Goal: Task Accomplishment & Management: Complete application form

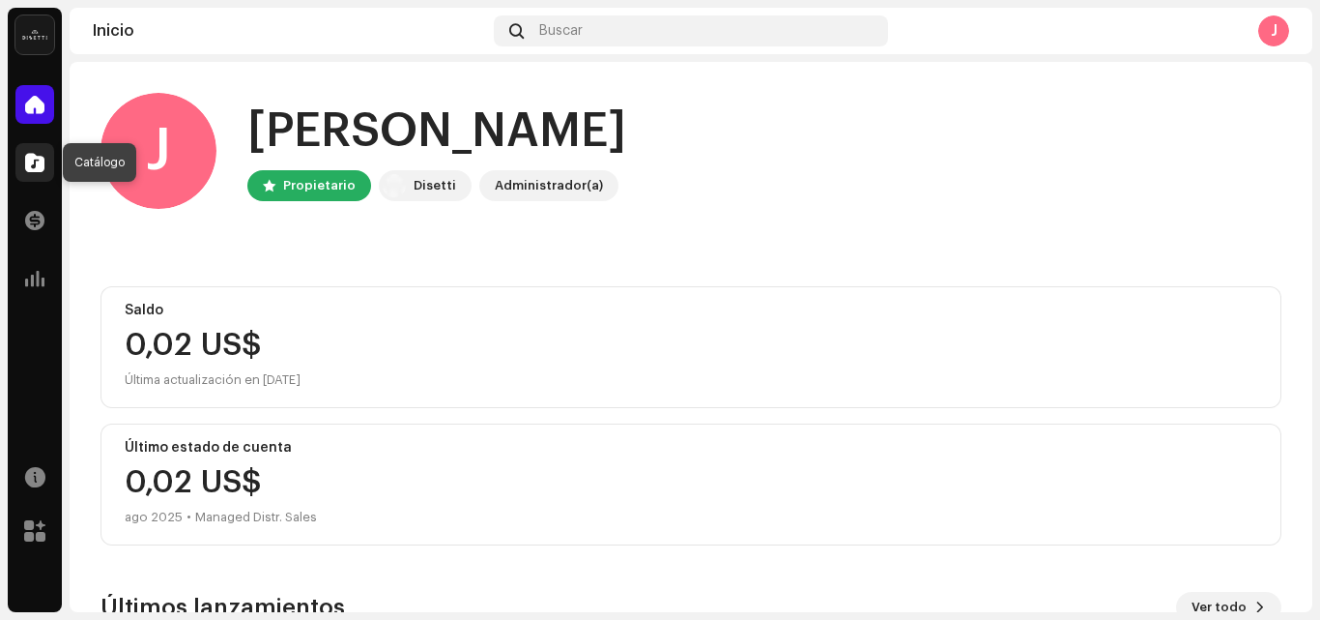
click at [31, 161] on span at bounding box center [34, 162] width 19 height 15
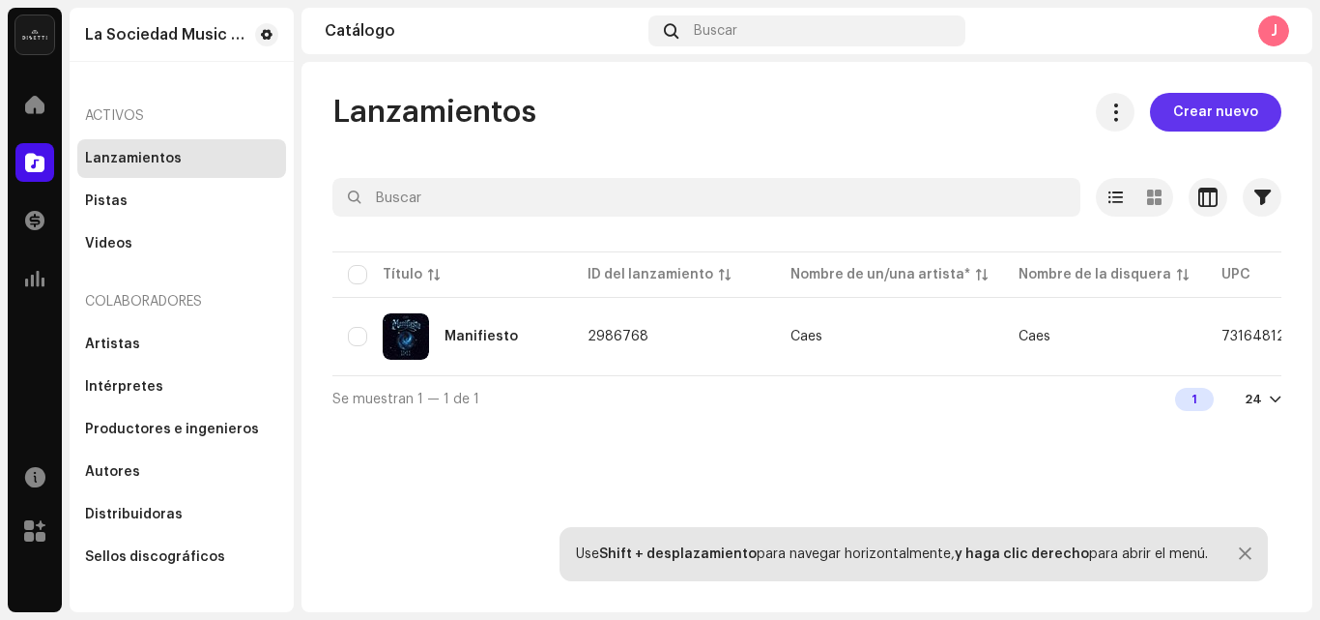
click at [1192, 122] on span "Crear nuevo" at bounding box center [1215, 112] width 85 height 39
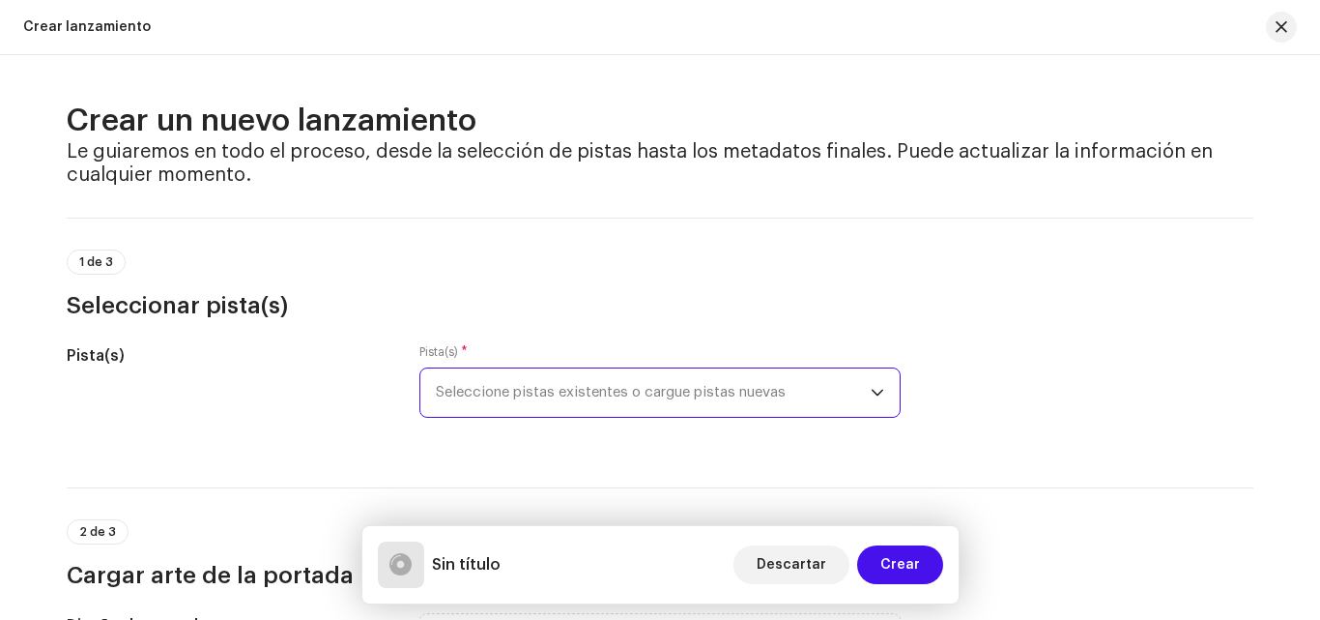
click at [479, 405] on span "Seleccione pistas existentes o cargue pistas nuevas" at bounding box center [653, 392] width 435 height 48
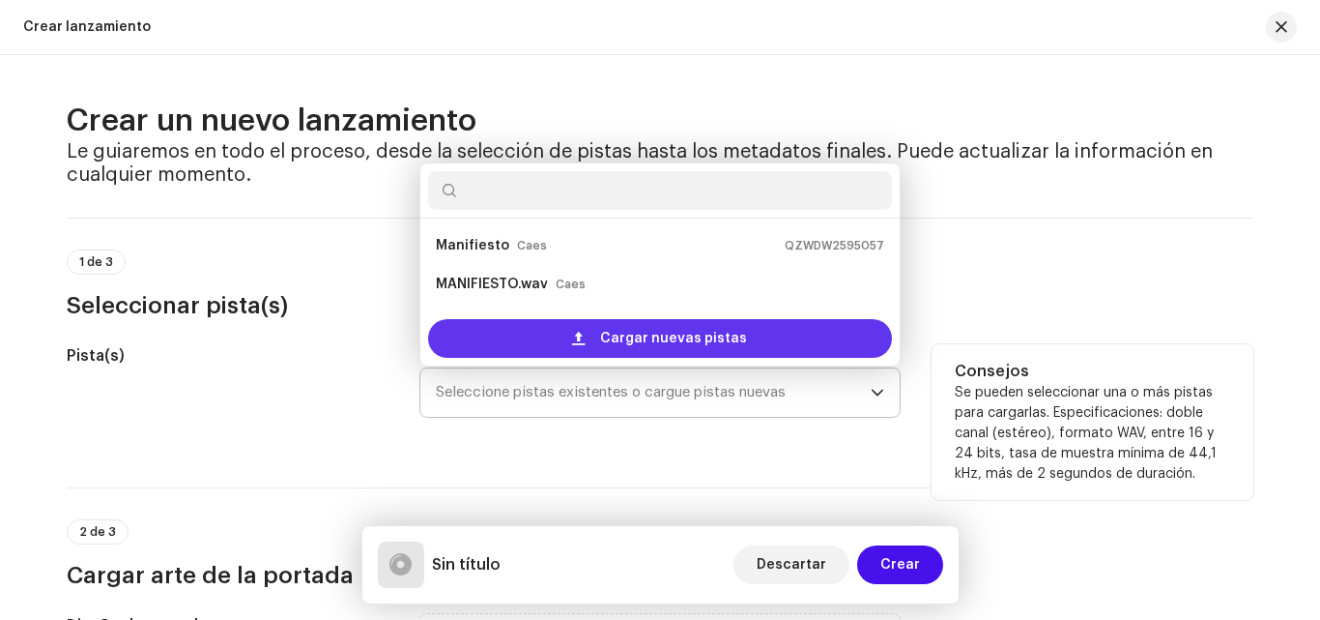
click at [612, 333] on span "Cargar nuevas pistas" at bounding box center [673, 338] width 147 height 39
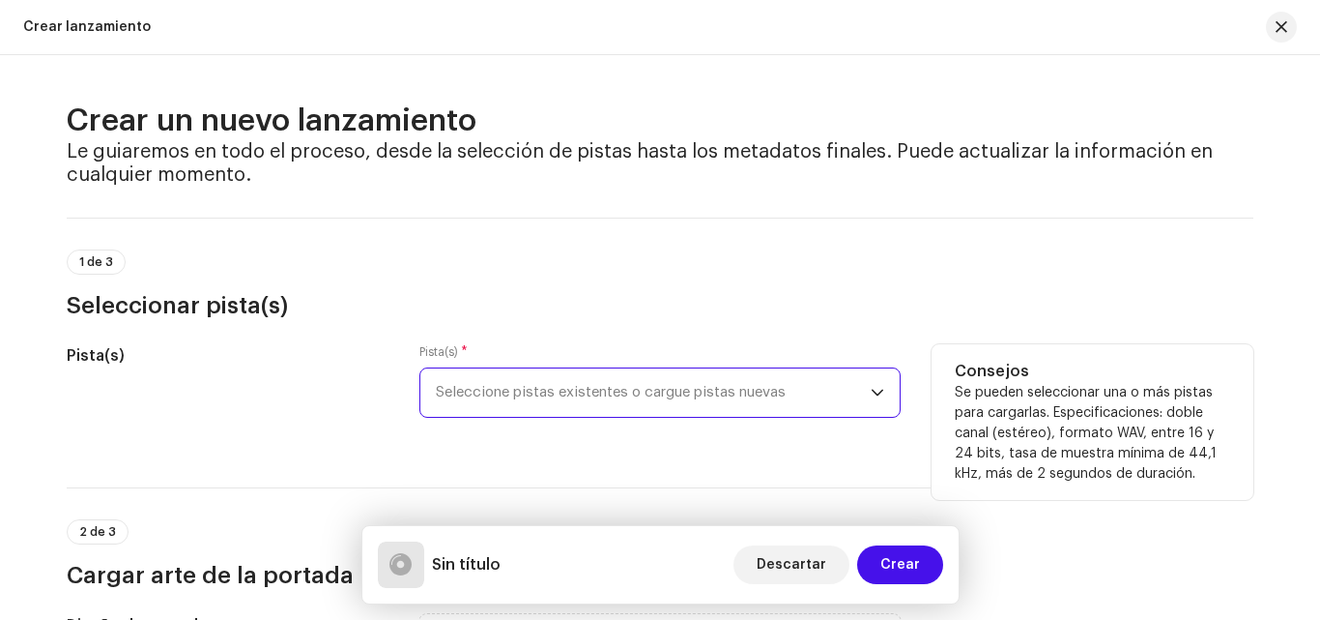
click at [508, 400] on span "Seleccione pistas existentes o cargue pistas nuevas" at bounding box center [653, 392] width 435 height 48
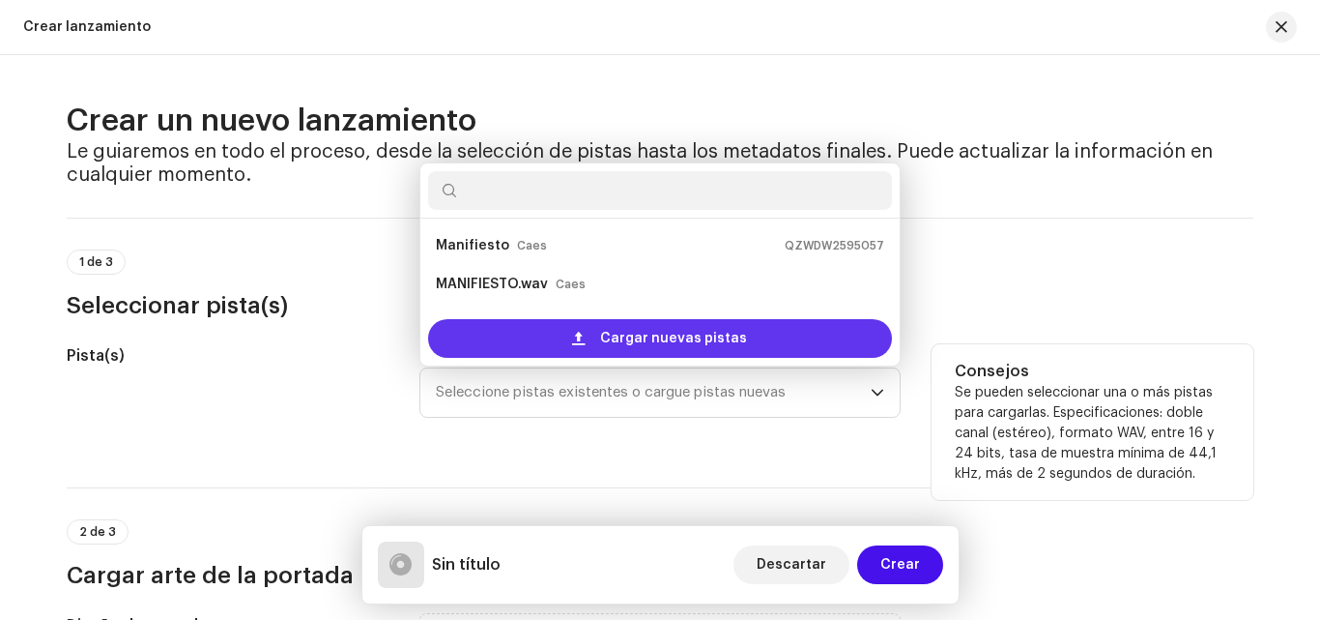
click at [545, 327] on div "Cargar nuevas pistas" at bounding box center [660, 338] width 464 height 39
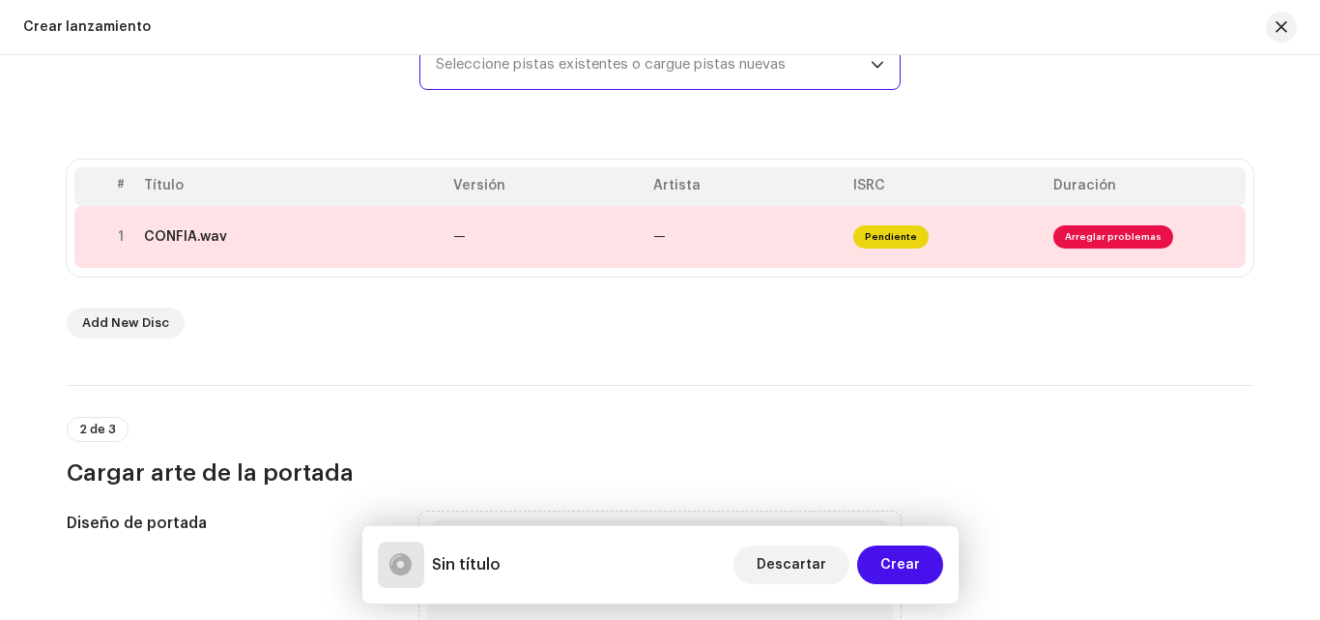
scroll to position [369, 0]
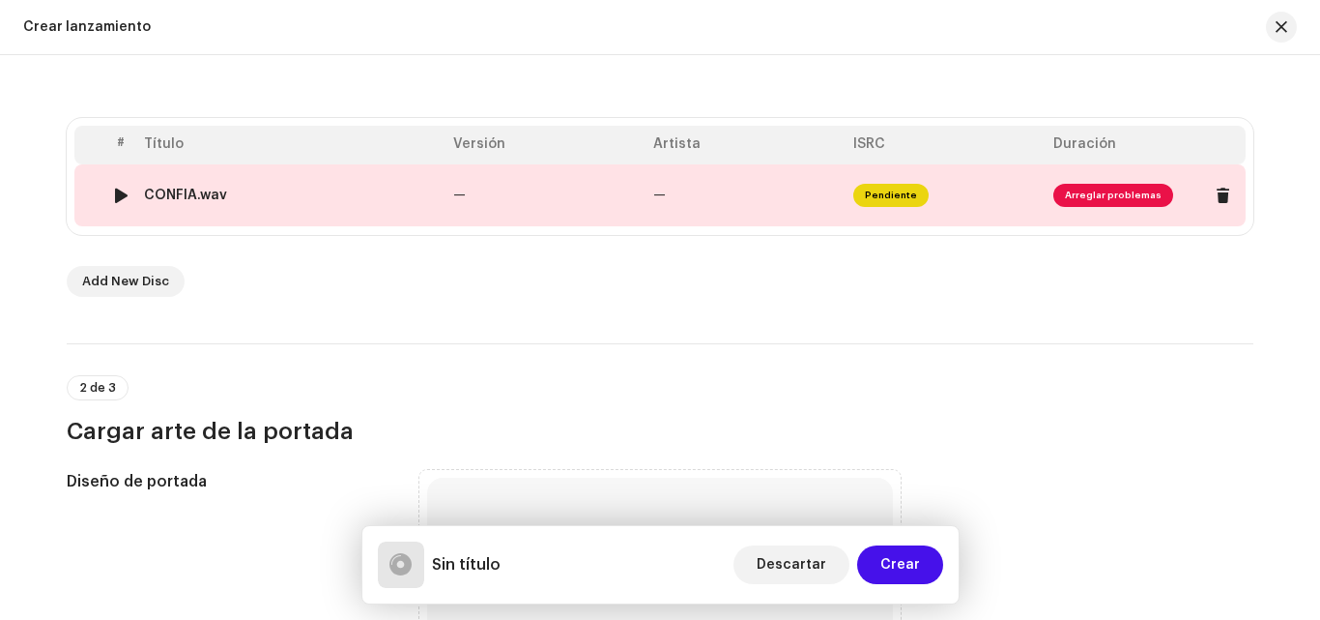
click at [118, 196] on div at bounding box center [121, 195] width 14 height 15
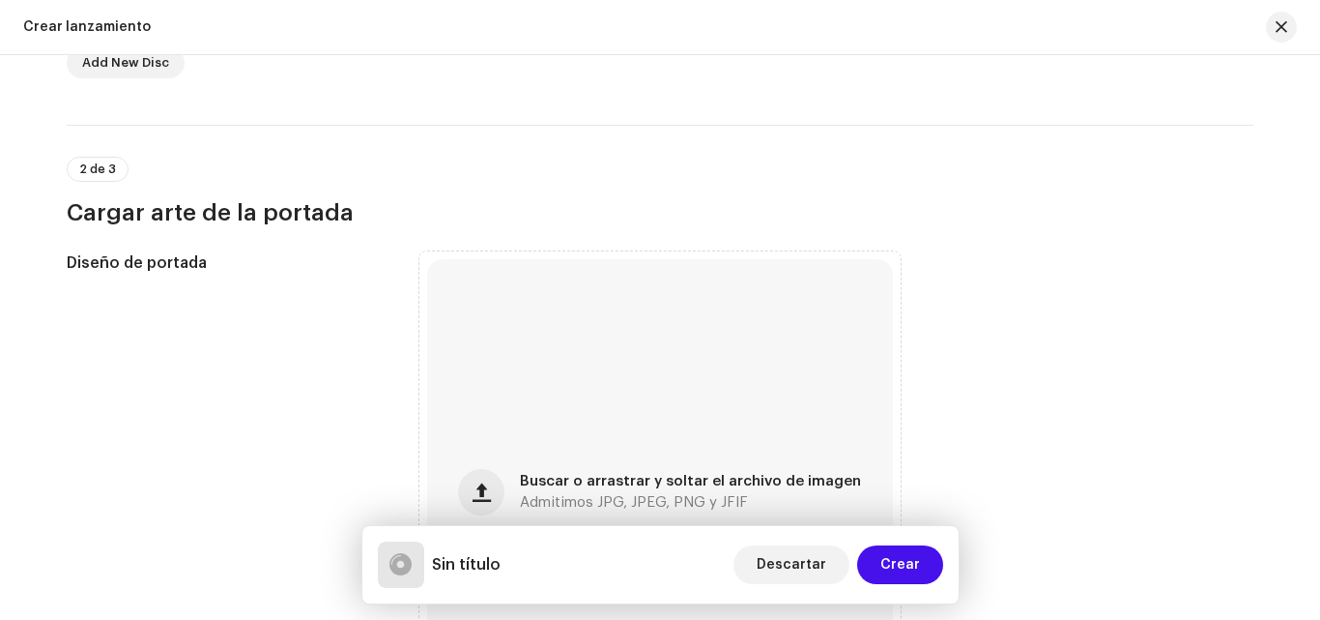
scroll to position [717, 0]
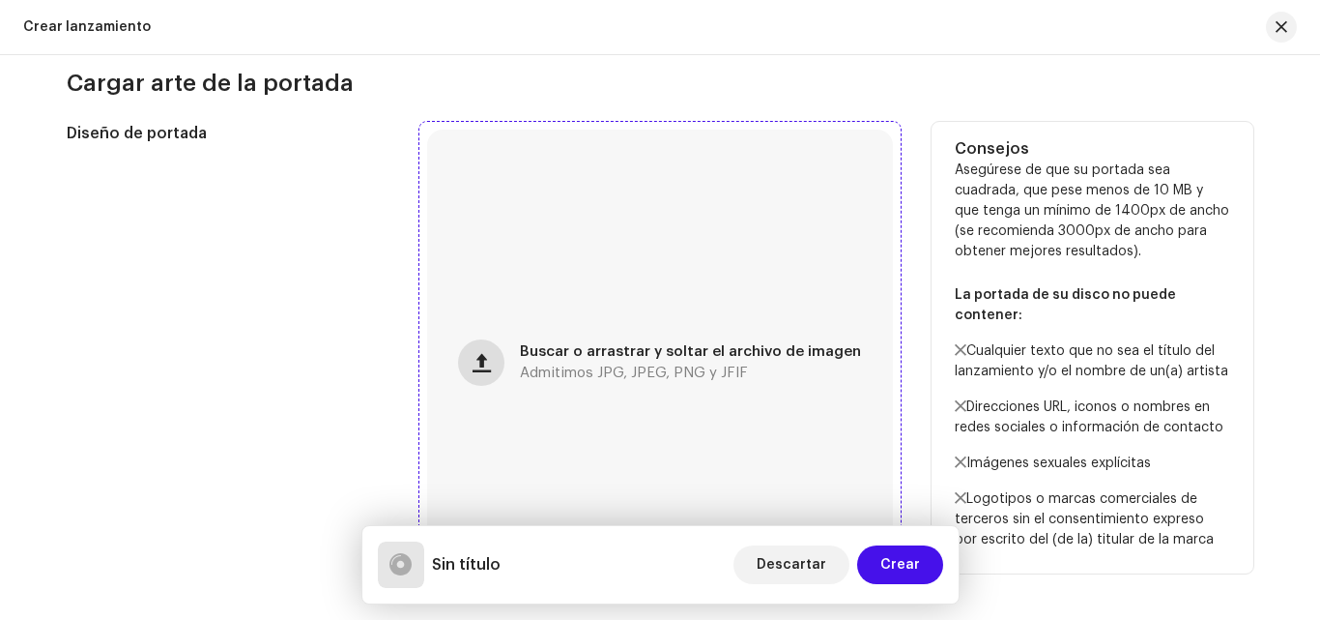
click at [499, 378] on button "button" at bounding box center [481, 362] width 46 height 46
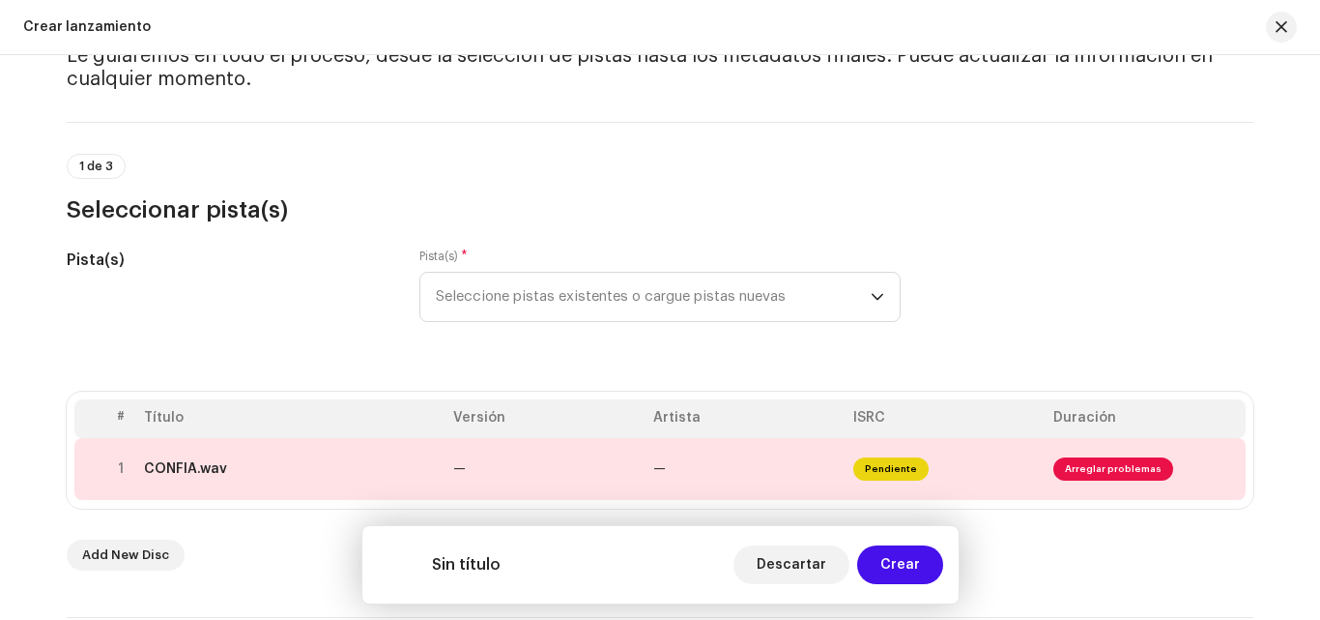
scroll to position [27, 0]
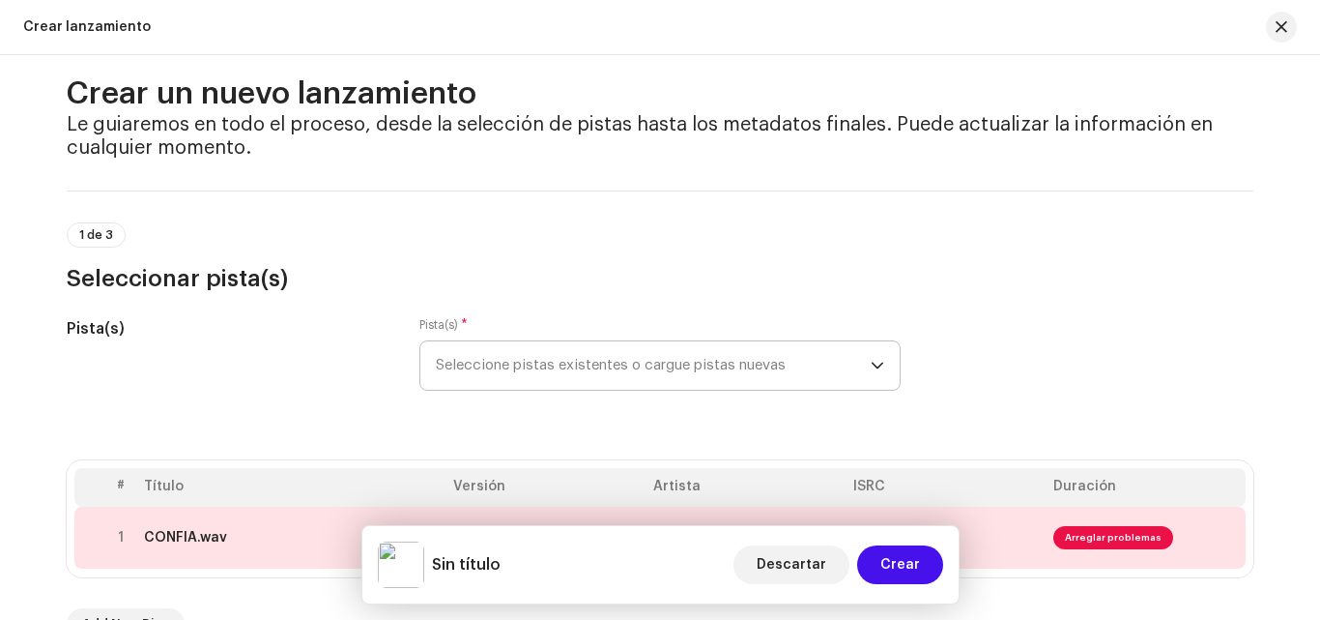
click at [746, 357] on span "Seleccione pistas existentes o cargue pistas nuevas" at bounding box center [653, 365] width 435 height 48
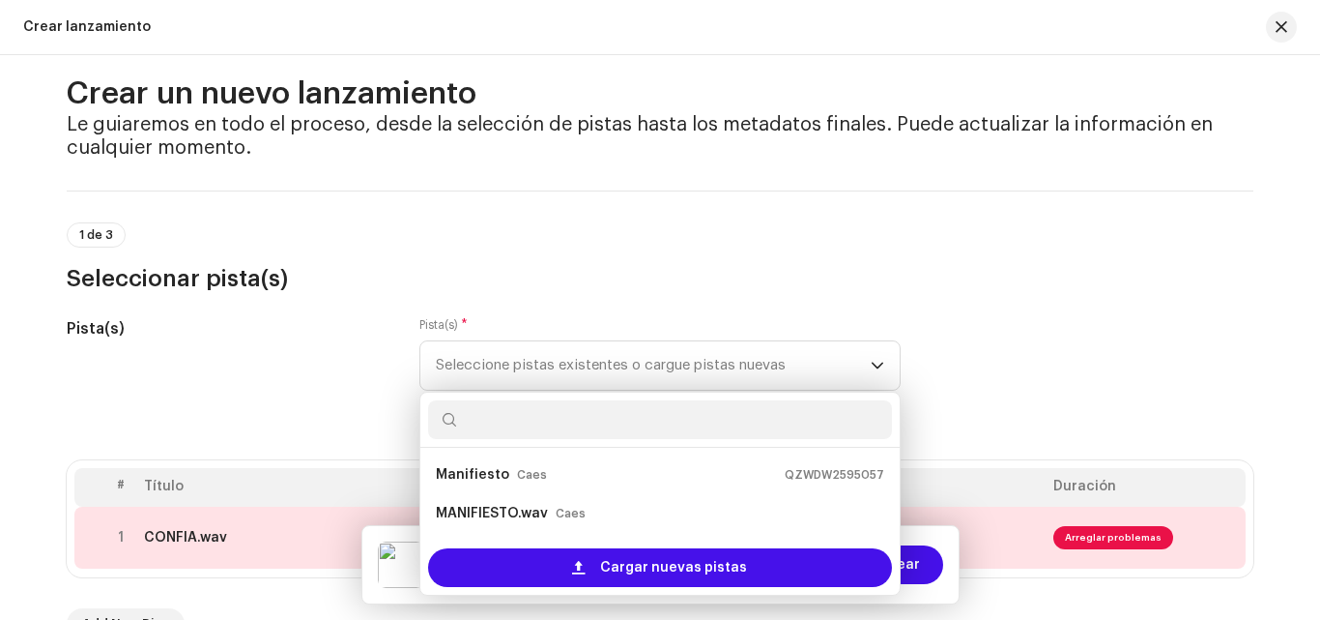
click at [1011, 254] on div "1 de 3 Seleccionar pista(s)" at bounding box center [660, 258] width 1187 height 72
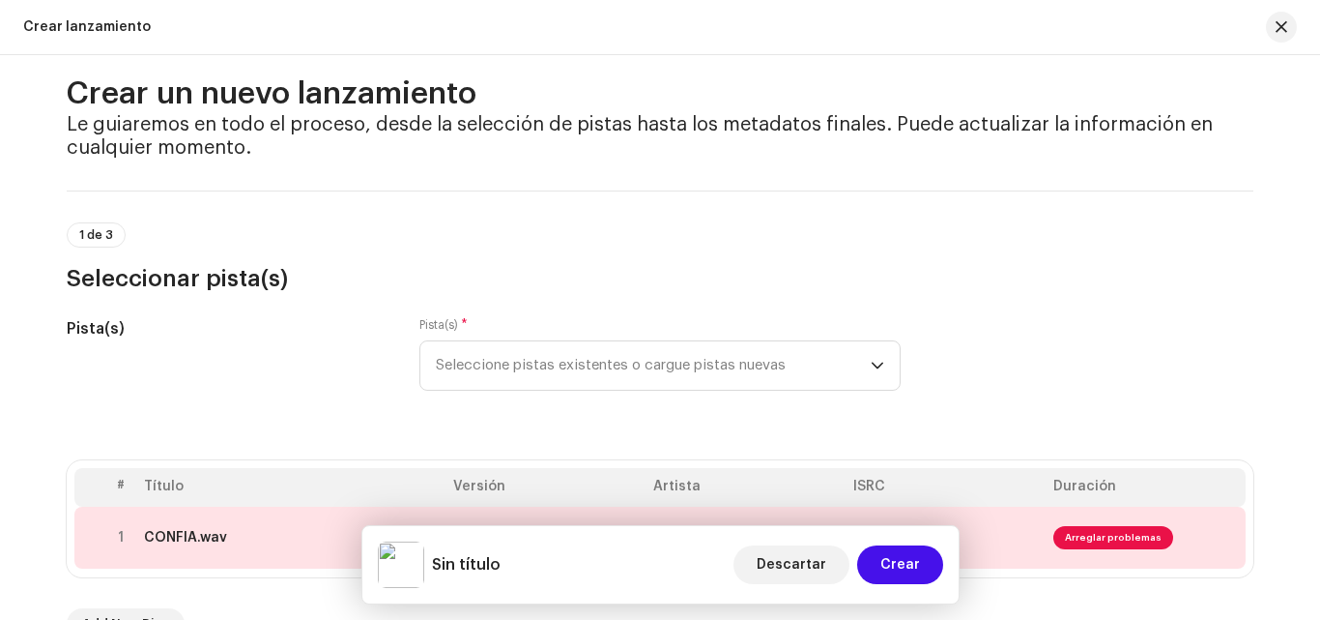
click at [461, 568] on h5 "Sin título" at bounding box center [466, 564] width 69 height 23
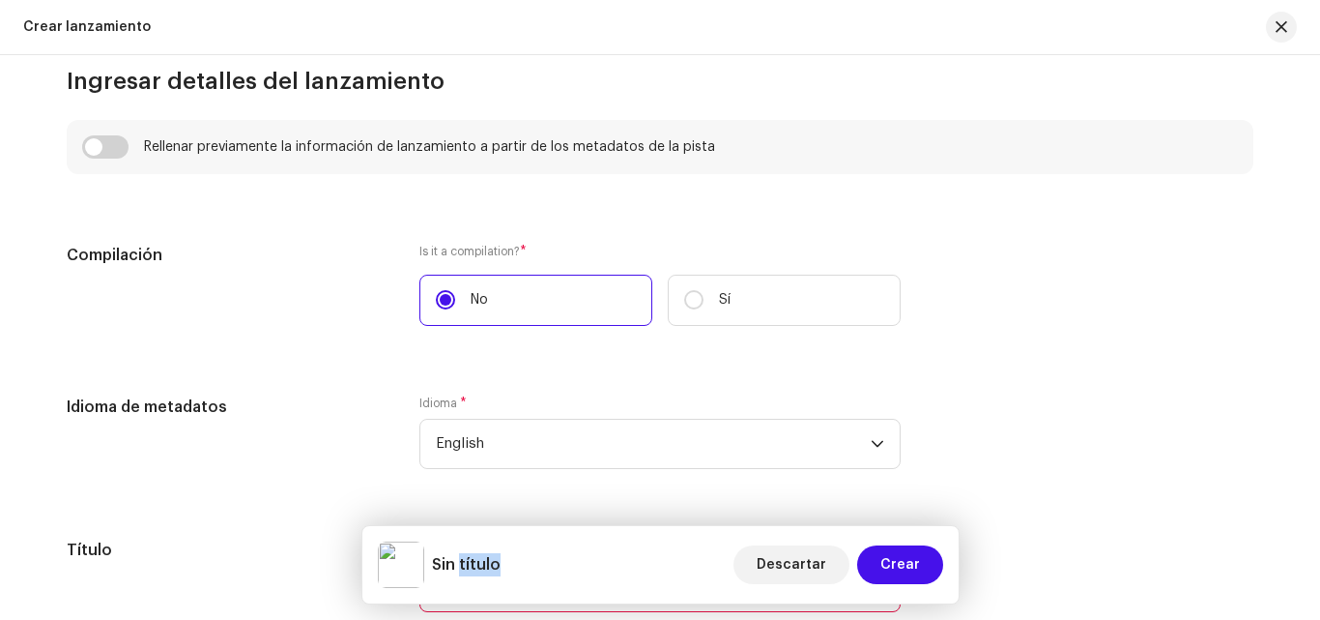
scroll to position [1394, 0]
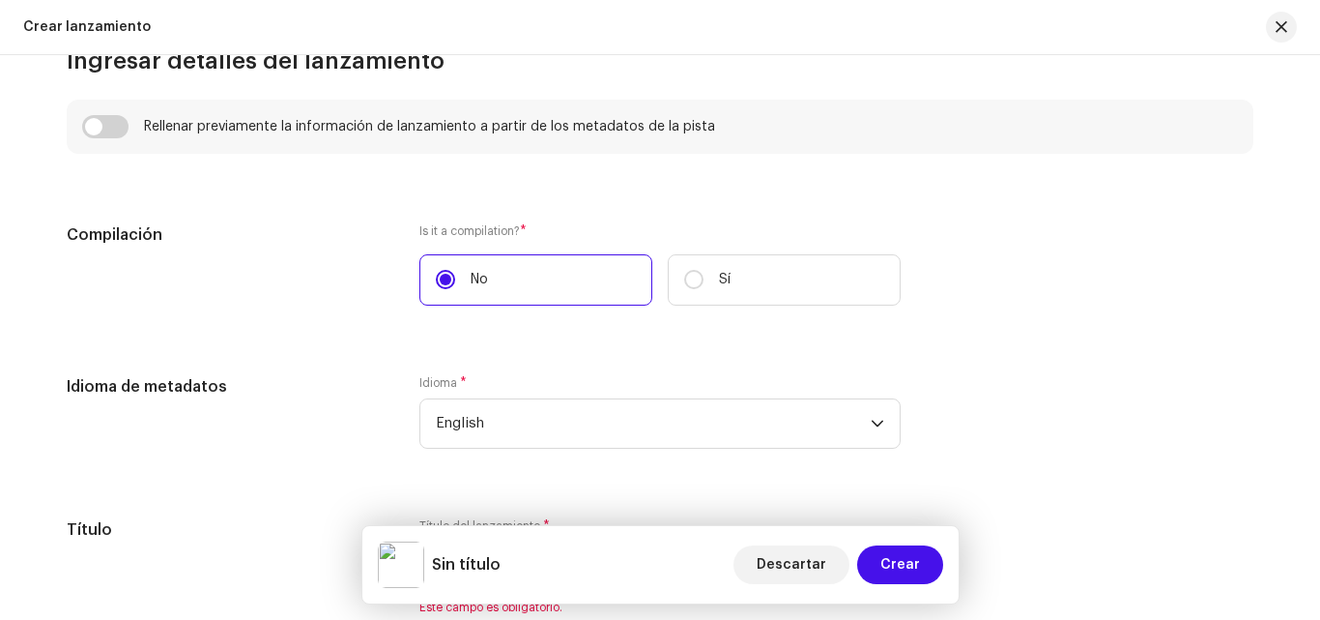
click at [1304, 309] on div "Crear un nuevo lanzamiento Le guiaremos en todo el proceso, desde la selección …" at bounding box center [660, 337] width 1320 height 564
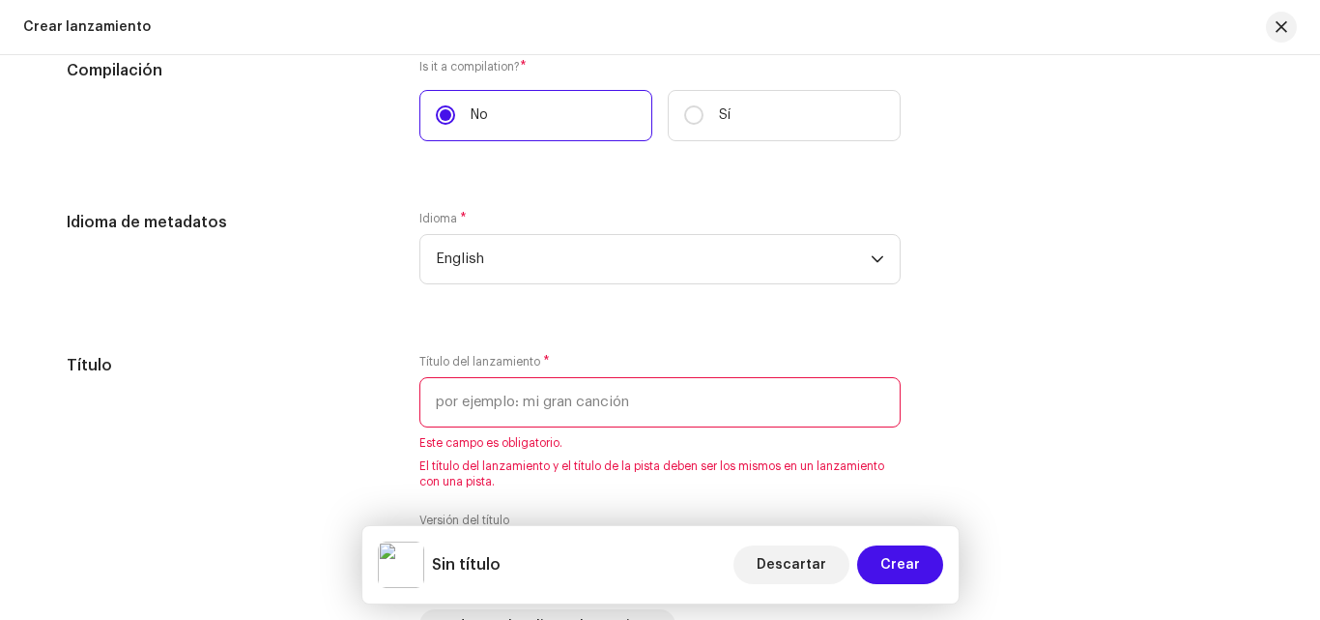
scroll to position [1565, 0]
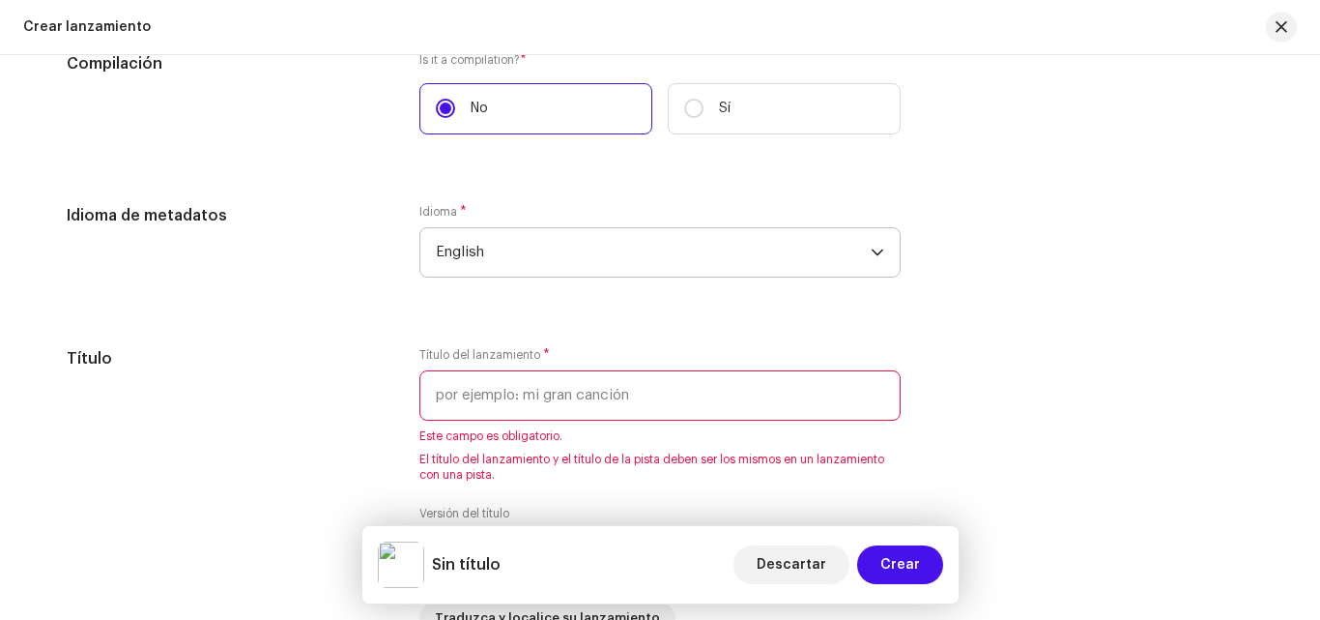
click at [492, 242] on span "English" at bounding box center [653, 252] width 435 height 48
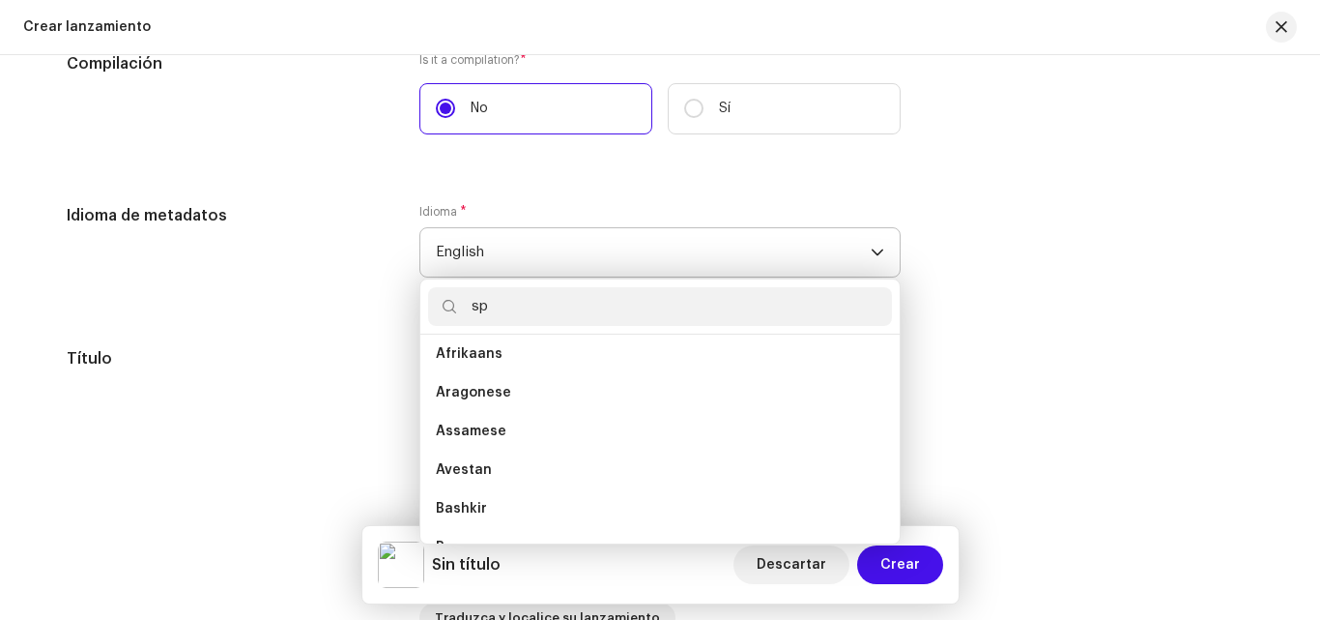
scroll to position [0, 0]
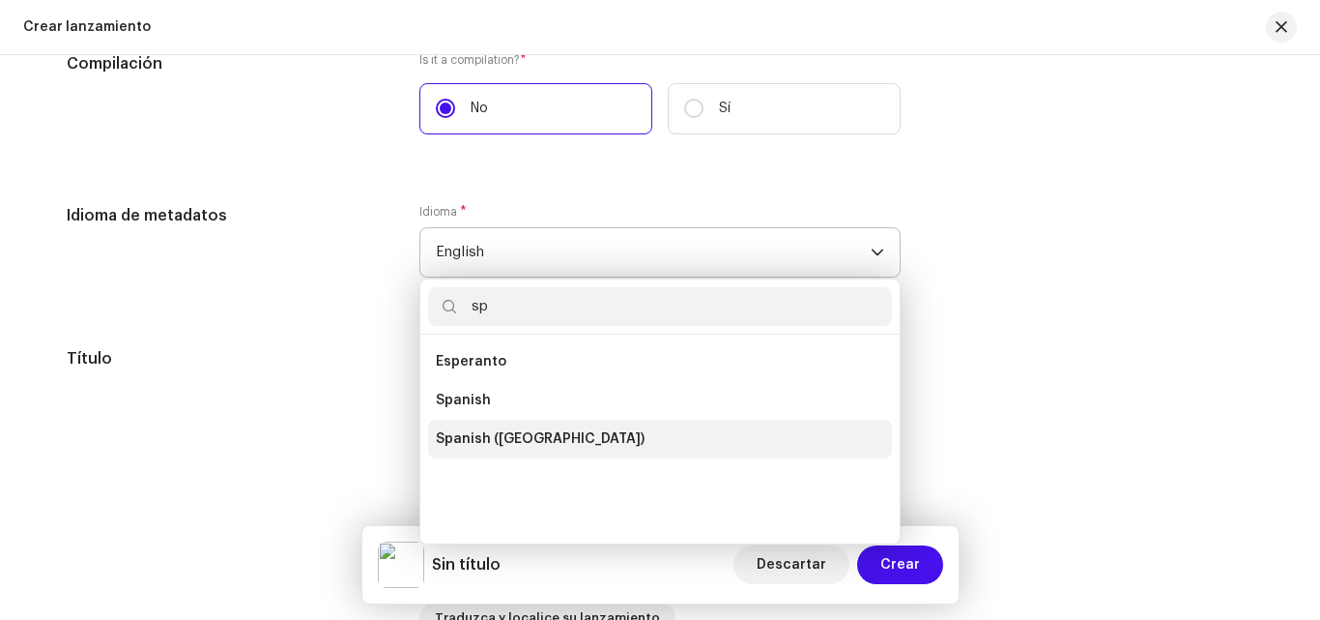
type input "sp"
click at [494, 434] on span "Spanish ([GEOGRAPHIC_DATA])" at bounding box center [540, 438] width 209 height 19
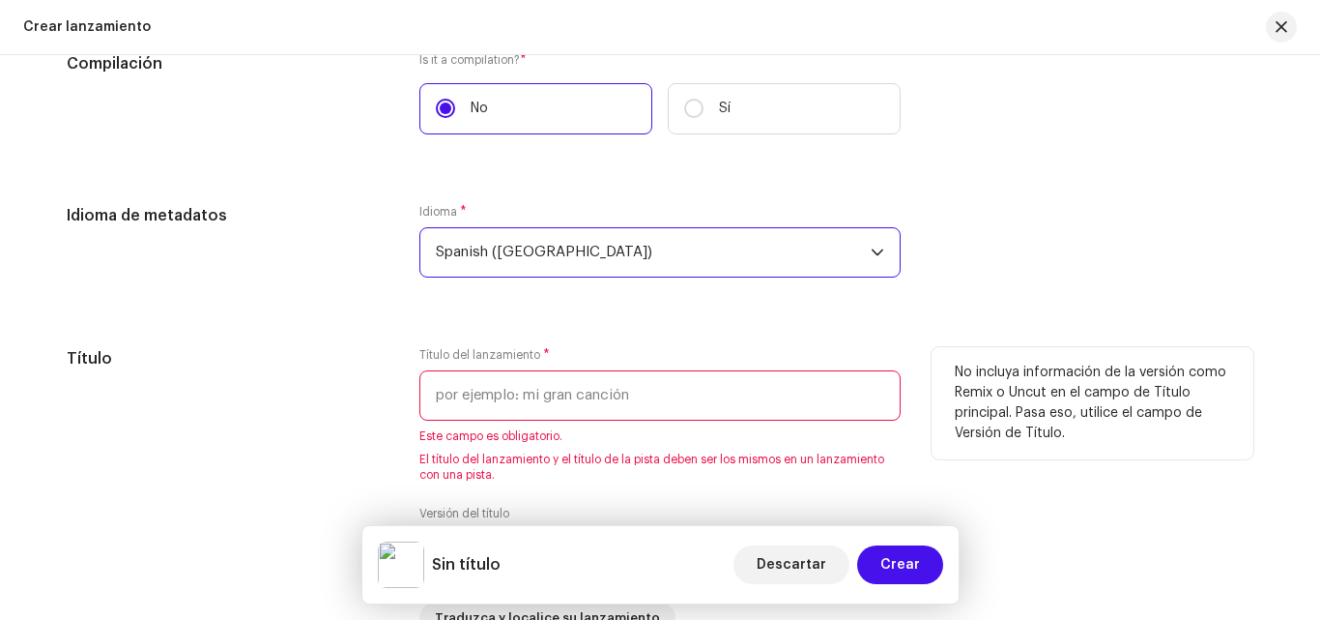
click at [528, 407] on input "text" at bounding box center [660, 395] width 481 height 50
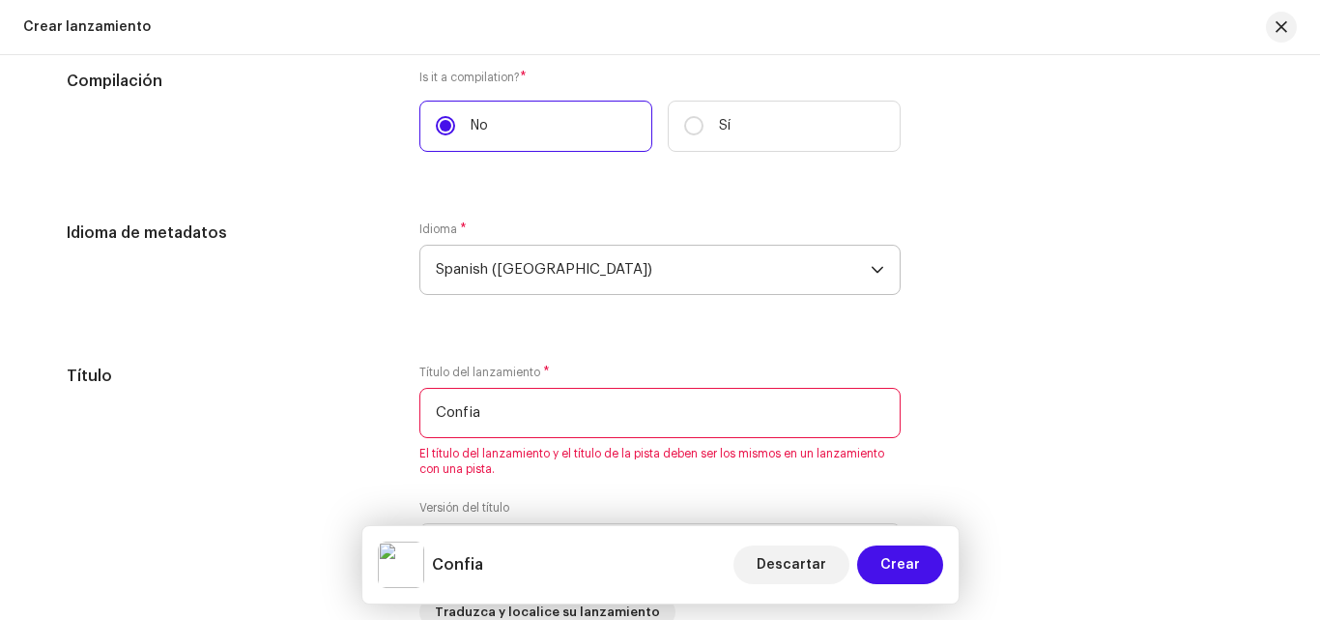
scroll to position [1554, 0]
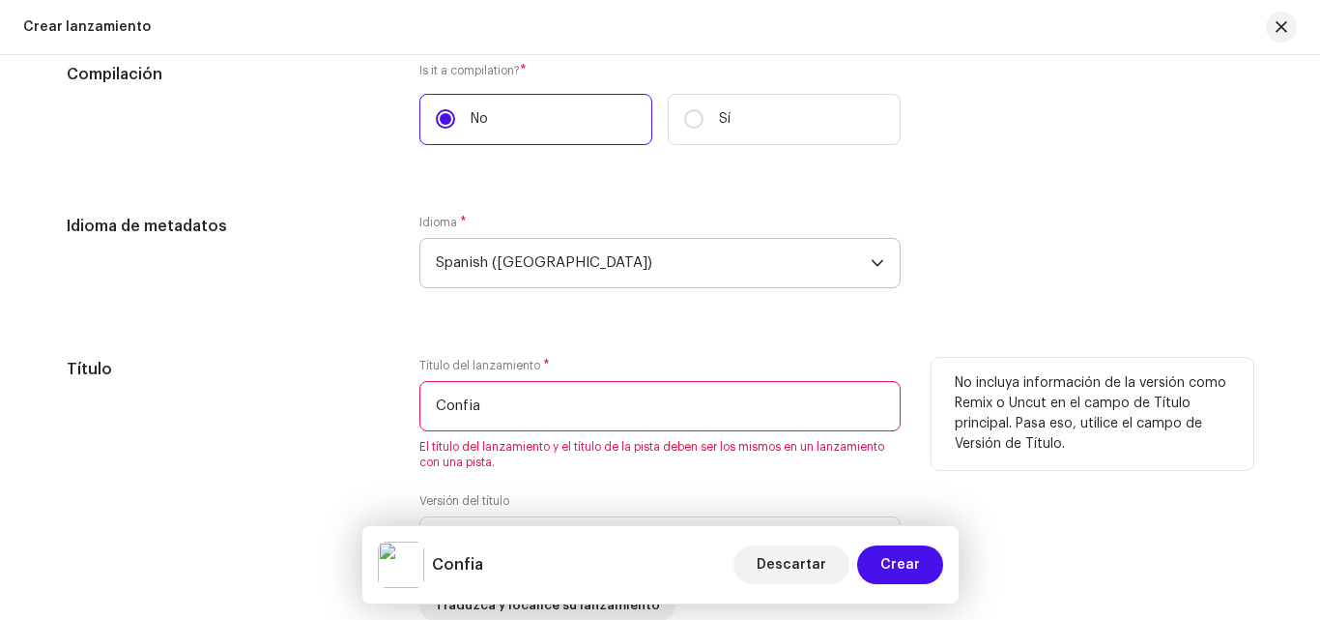
drag, startPoint x: 500, startPoint y: 424, endPoint x: 290, endPoint y: 421, distance: 209.8
click at [290, 421] on div "Título Título del lanzamiento * Confia El título del lanzamiento y el título de…" at bounding box center [660, 489] width 1187 height 263
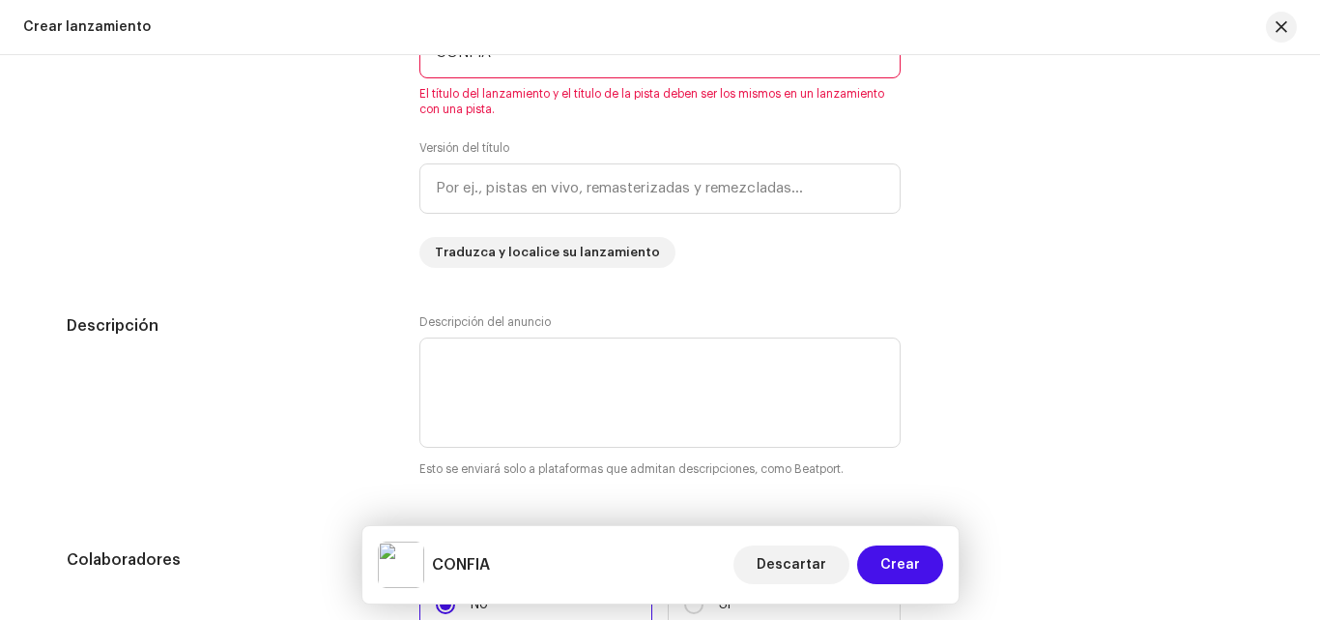
scroll to position [1772, 0]
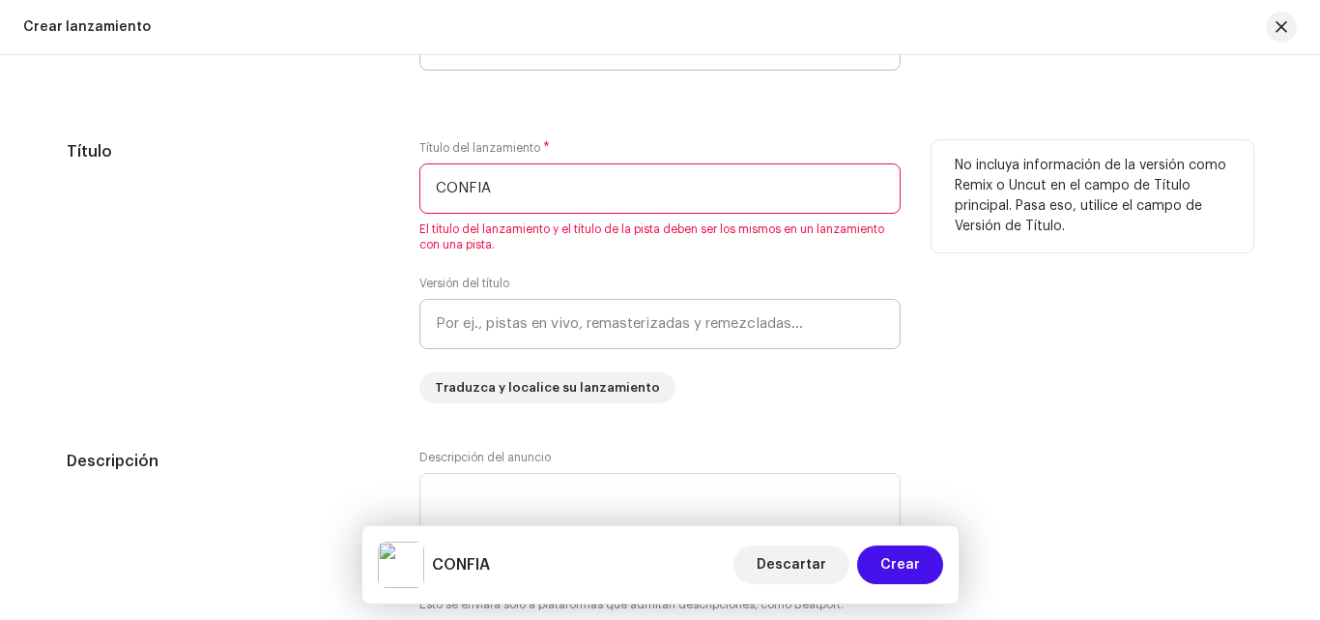
type input "CONFIA"
click at [493, 333] on input "text" at bounding box center [660, 324] width 481 height 50
click at [1015, 352] on div "No incluya información de la versión como Remix o Uncut en el campo de Título p…" at bounding box center [1093, 271] width 322 height 263
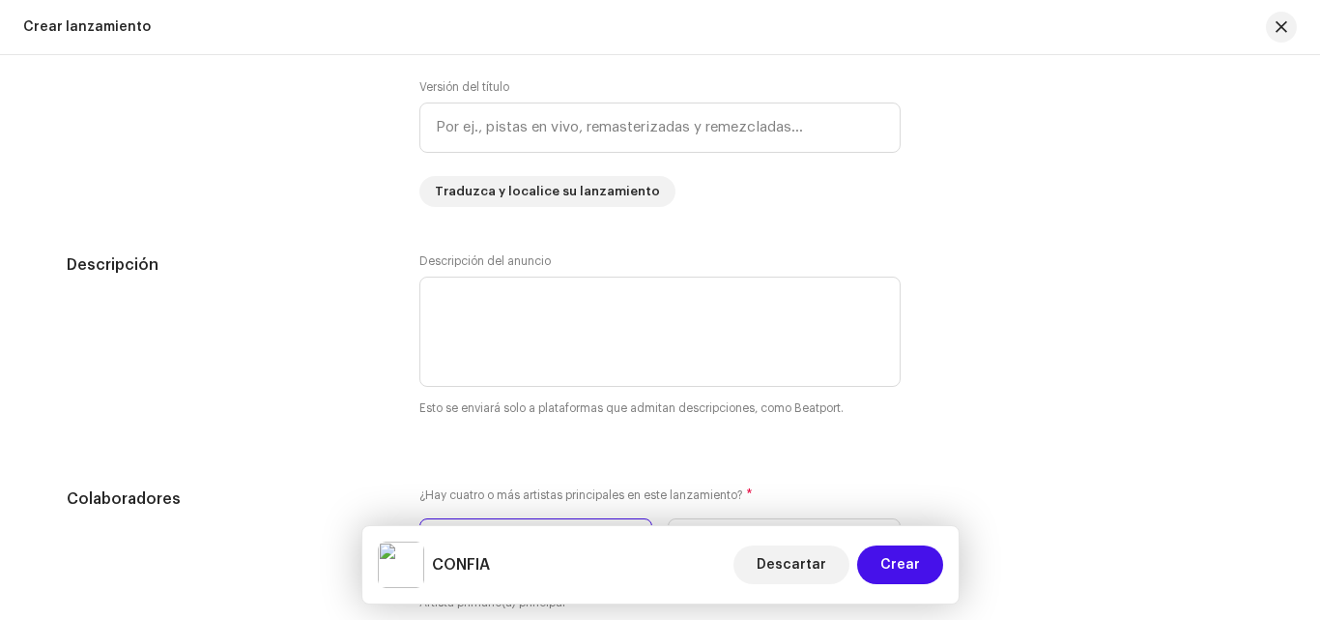
scroll to position [1988, 0]
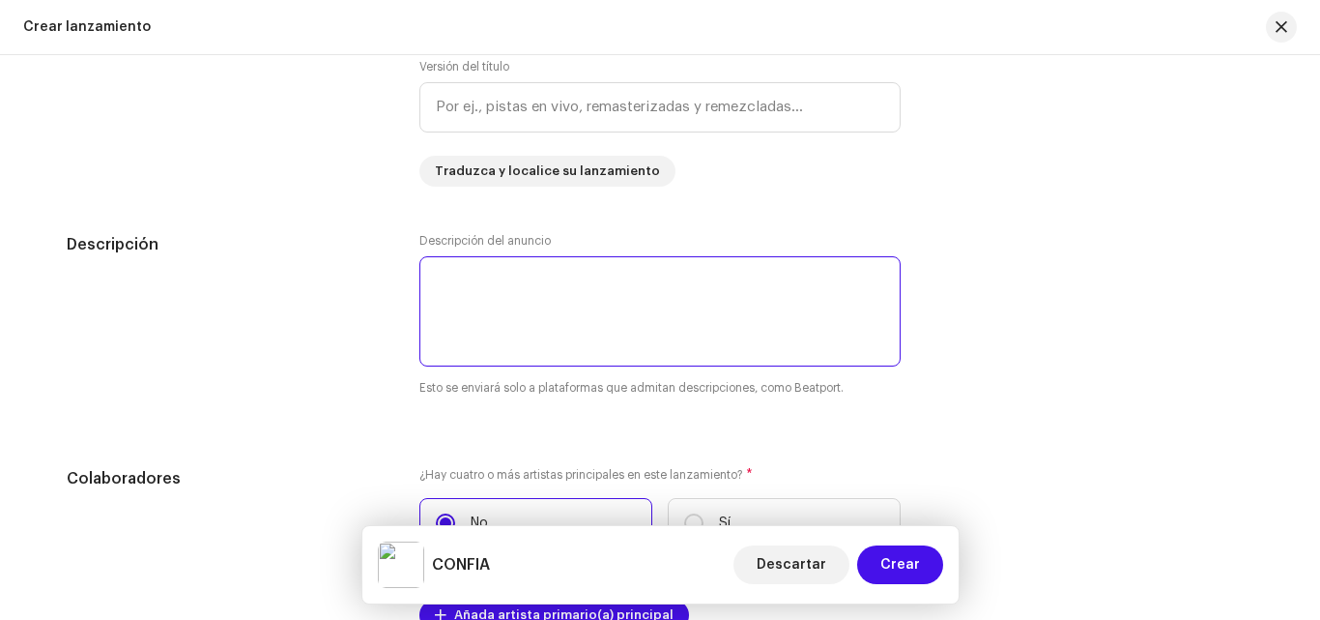
click at [447, 270] on textarea at bounding box center [660, 311] width 481 height 110
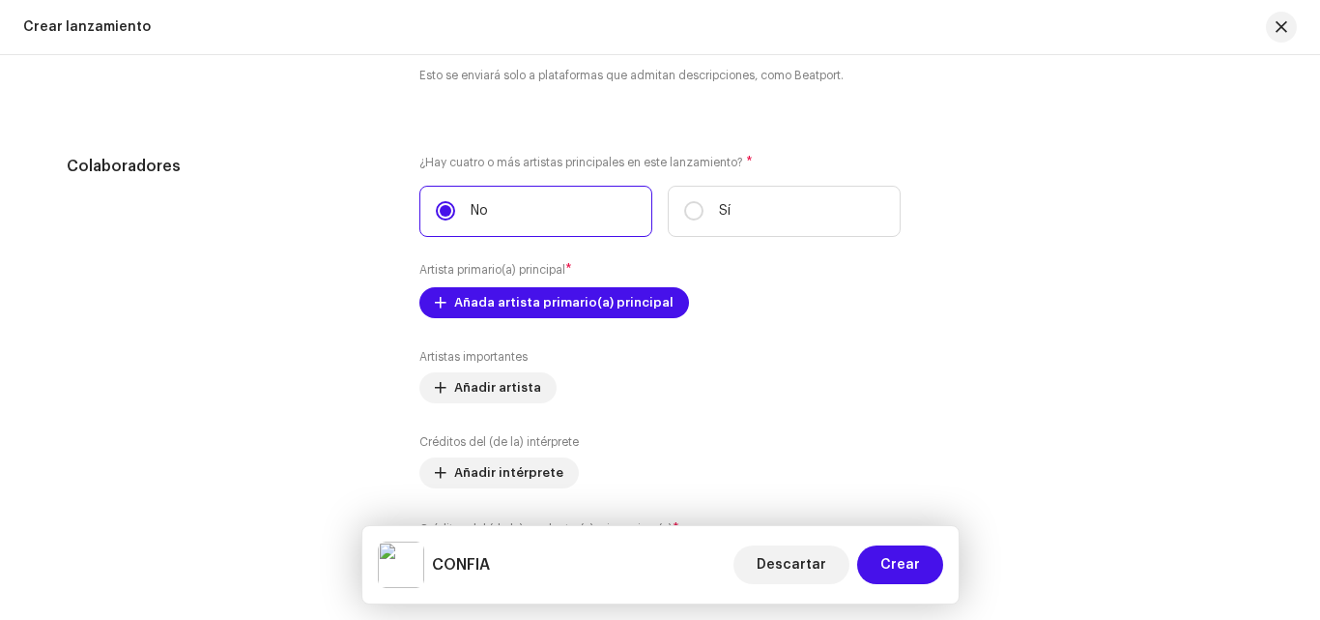
scroll to position [2308, 0]
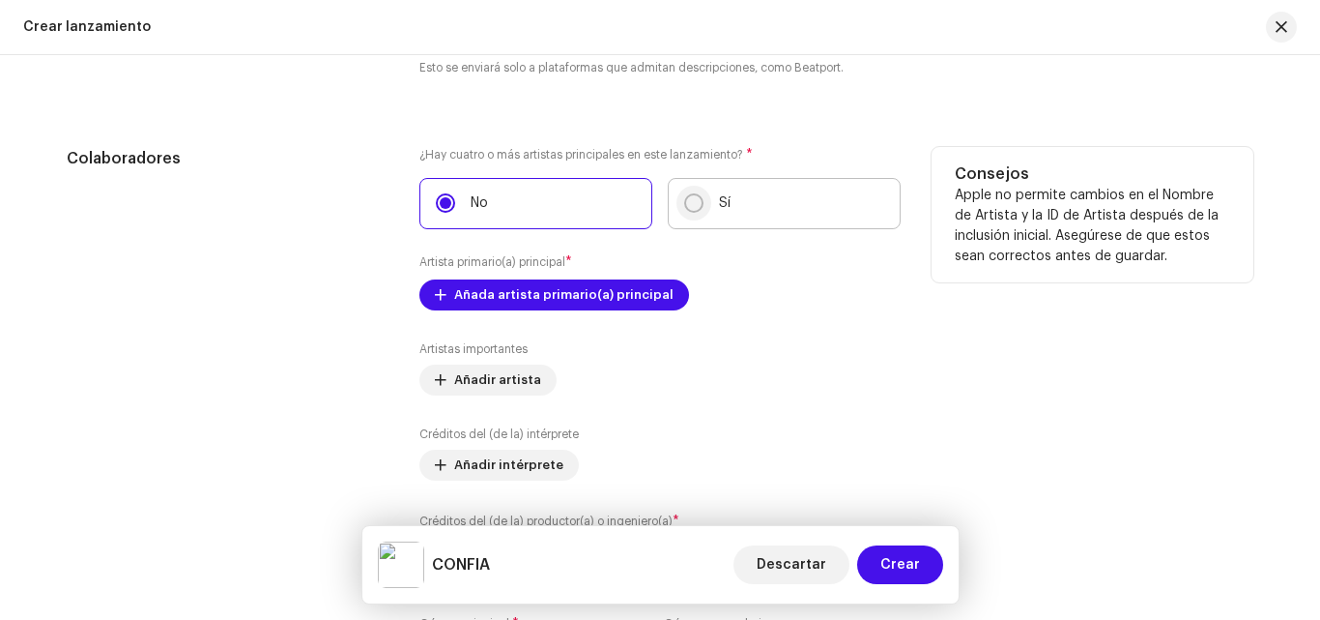
type textarea "Amor, sensualidad, desamor"
click at [698, 199] on input "Sí" at bounding box center [693, 202] width 19 height 19
radio input "true"
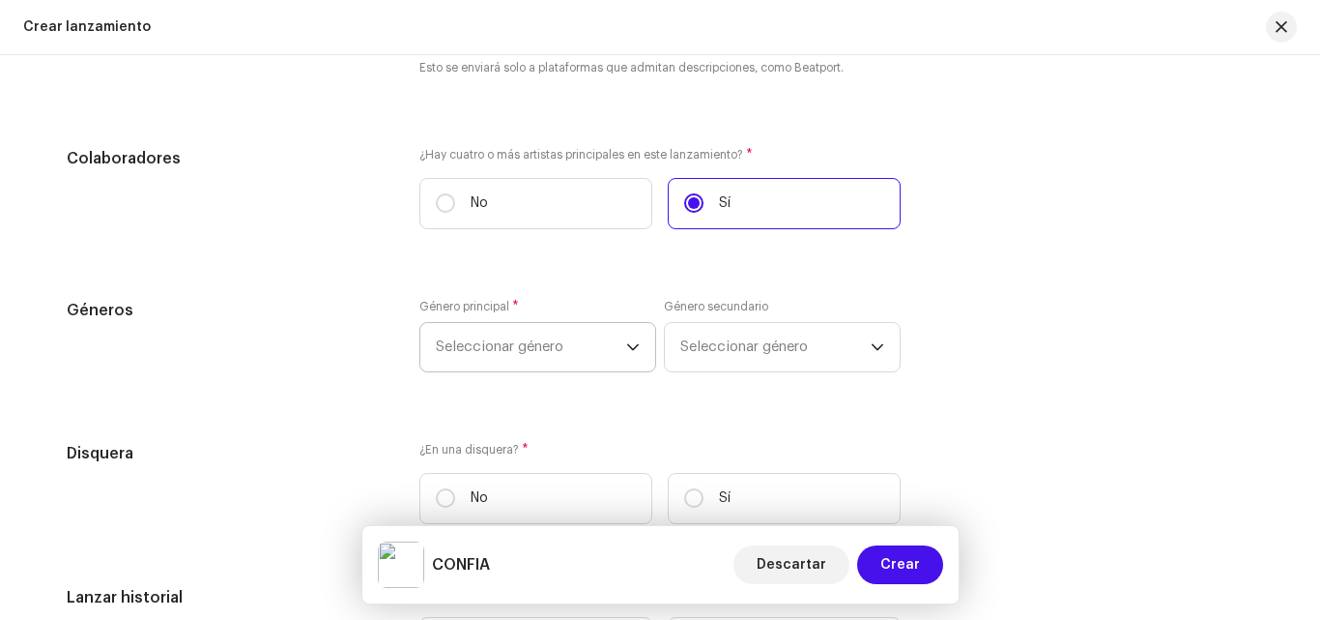
click at [528, 350] on span "Seleccionar género" at bounding box center [531, 347] width 190 height 48
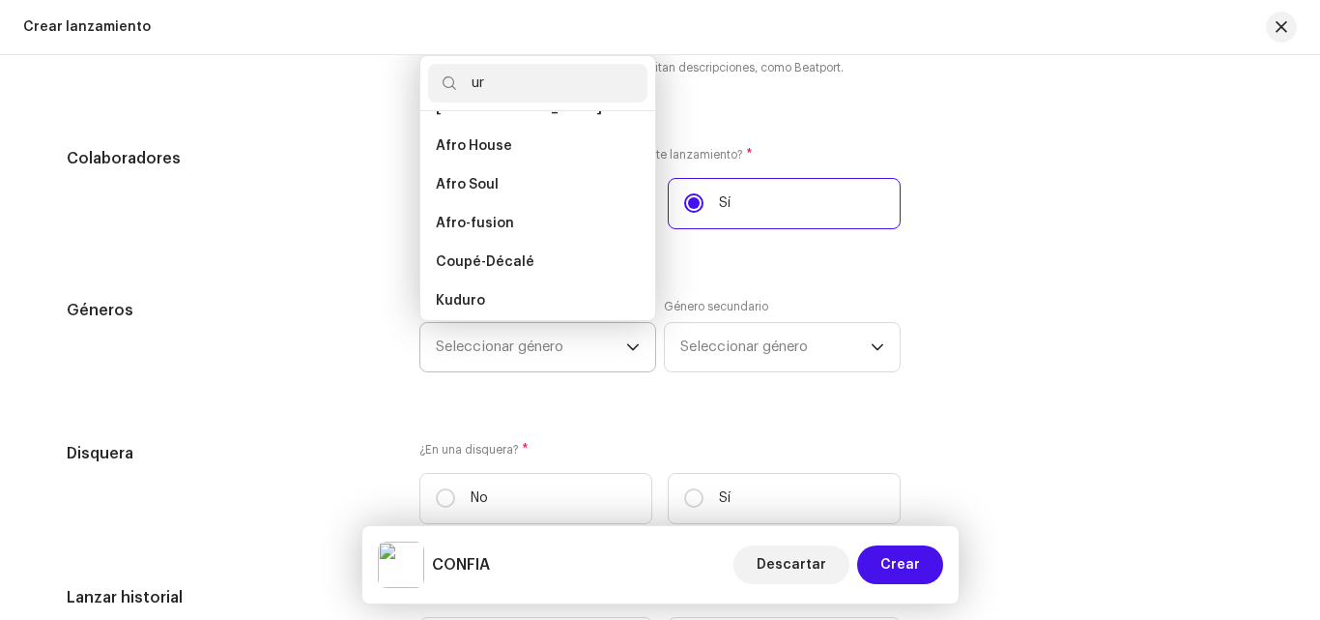
scroll to position [0, 0]
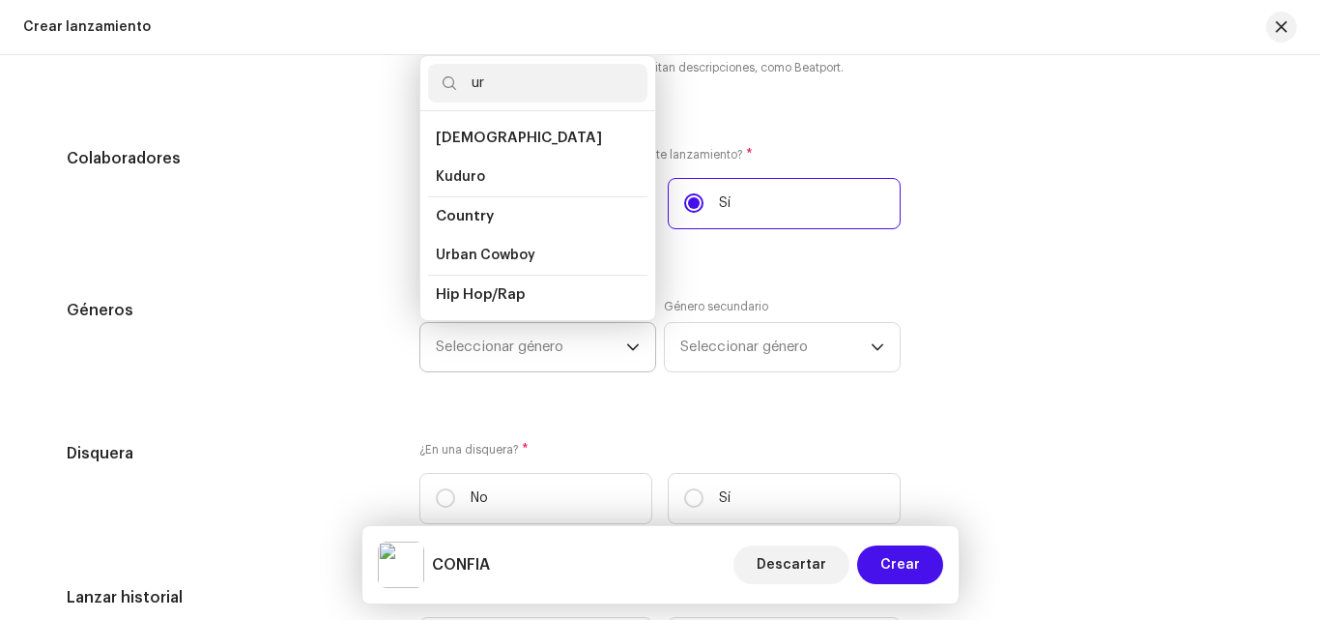
type input "u"
type input "lati"
click at [501, 288] on li "Latin" at bounding box center [537, 295] width 219 height 40
click at [457, 304] on li "Latin" at bounding box center [537, 295] width 219 height 40
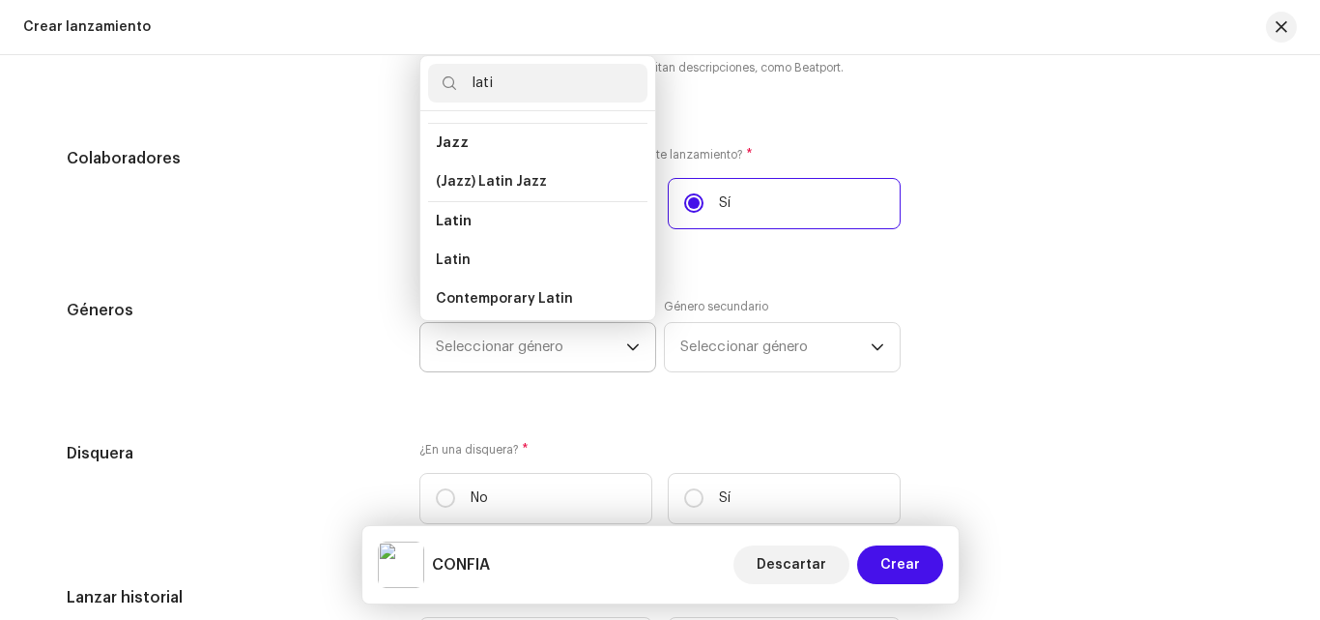
scroll to position [80, 0]
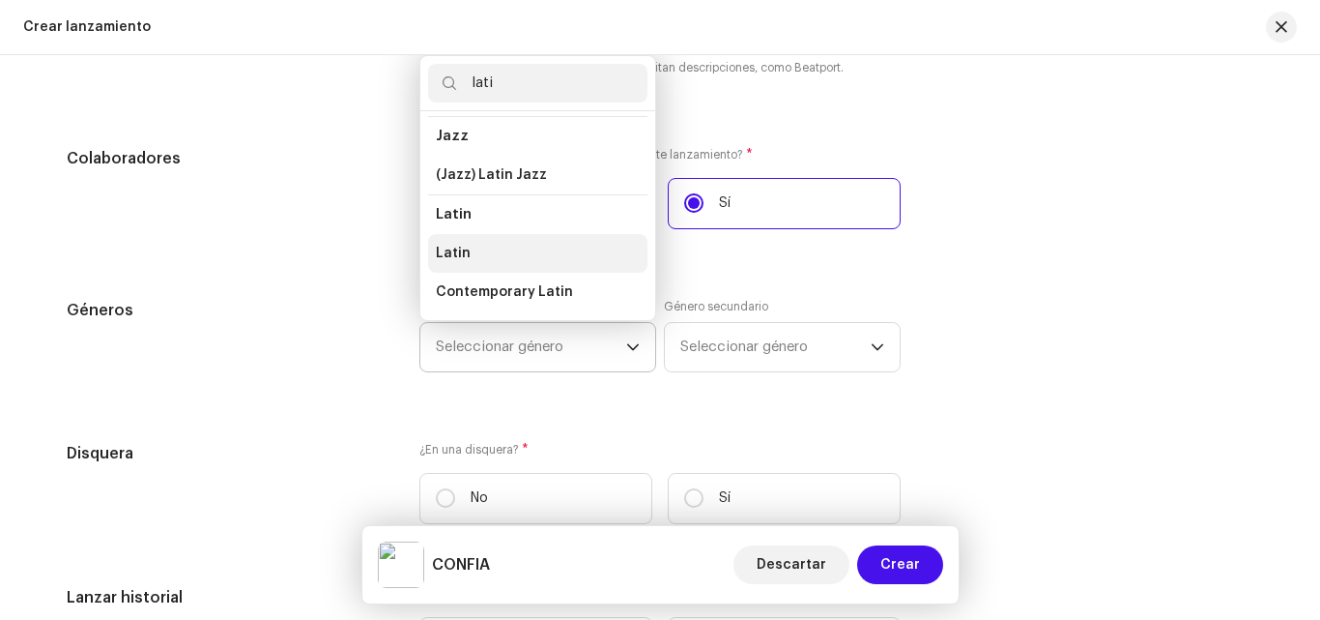
click at [448, 260] on span "Latin" at bounding box center [453, 253] width 35 height 19
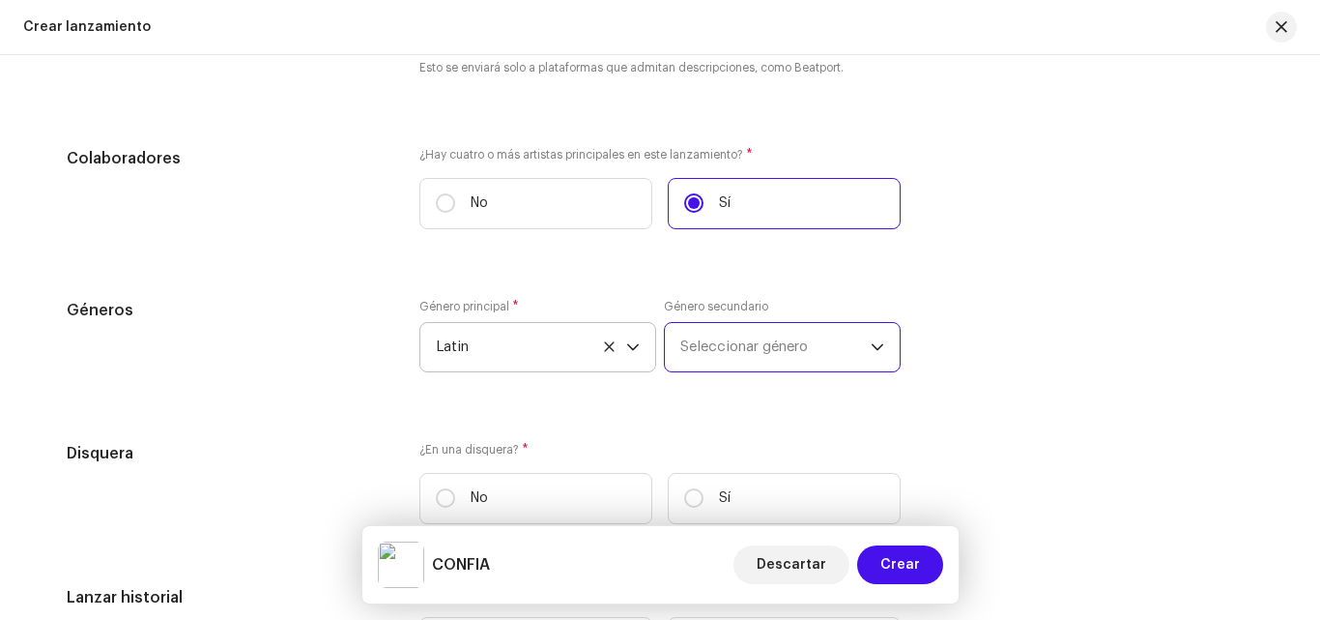
click at [761, 348] on span "Seleccionar género" at bounding box center [775, 347] width 190 height 48
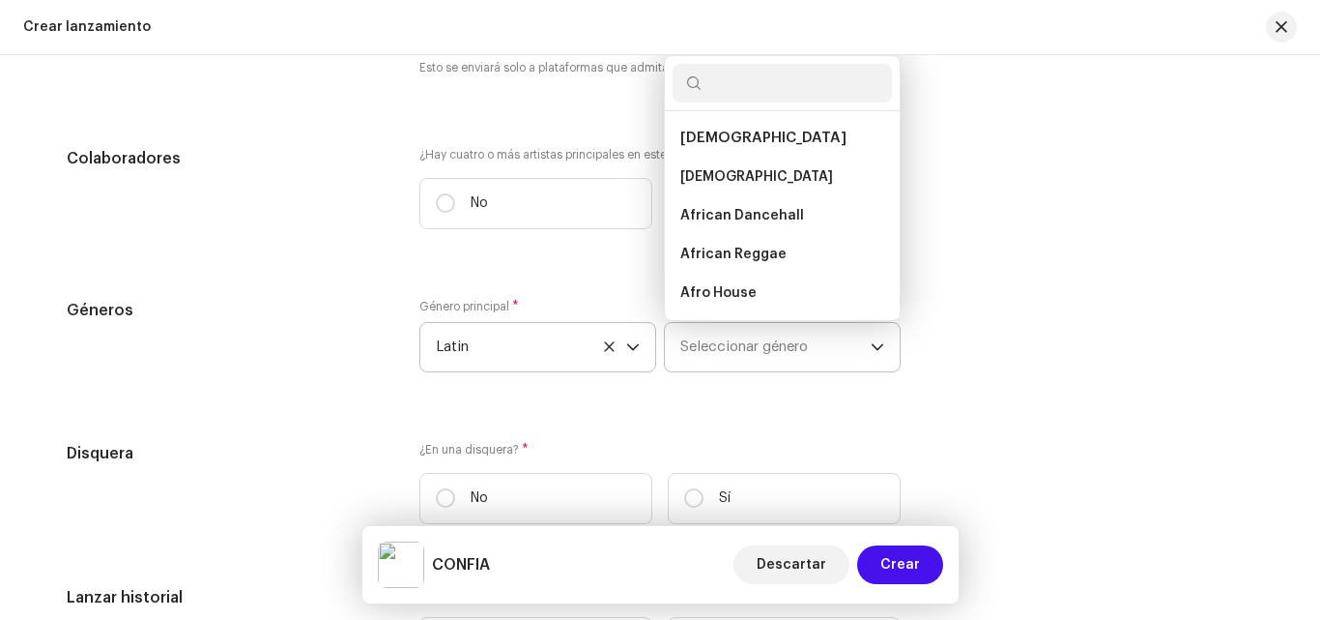
click at [881, 342] on p-select "Seleccionar género African African African Dancehall African Reggae Afro House …" at bounding box center [782, 347] width 237 height 50
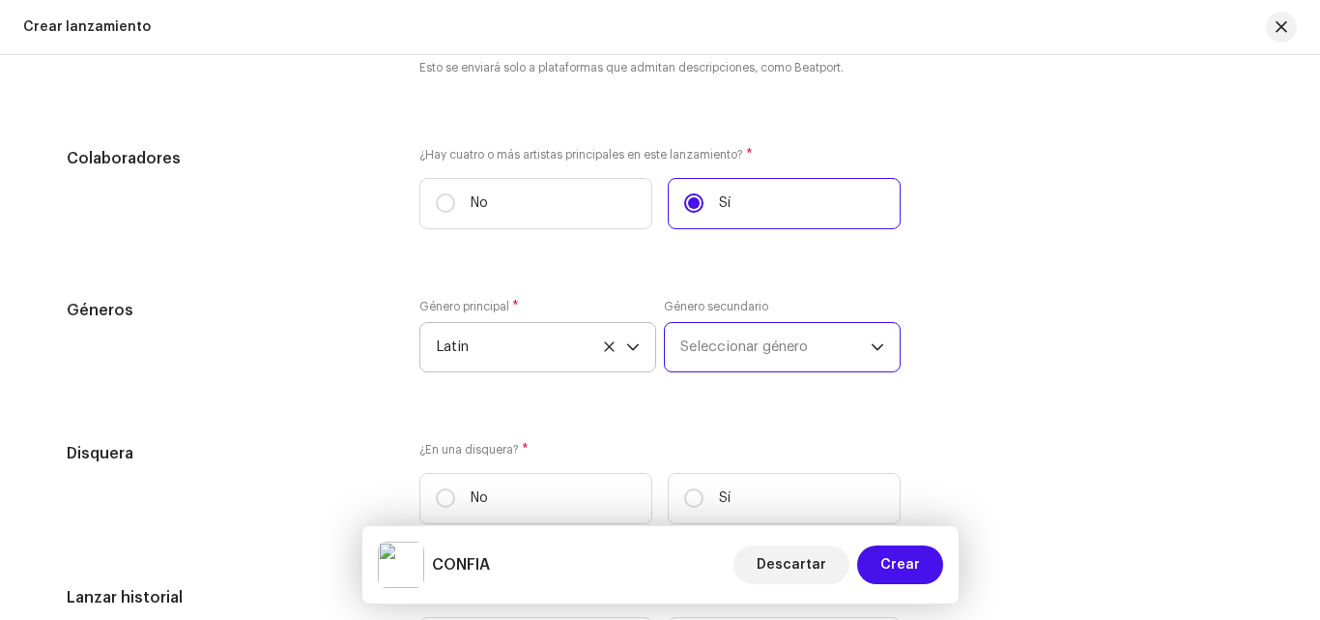
click at [881, 342] on p-select "Seleccionar género" at bounding box center [782, 347] width 237 height 50
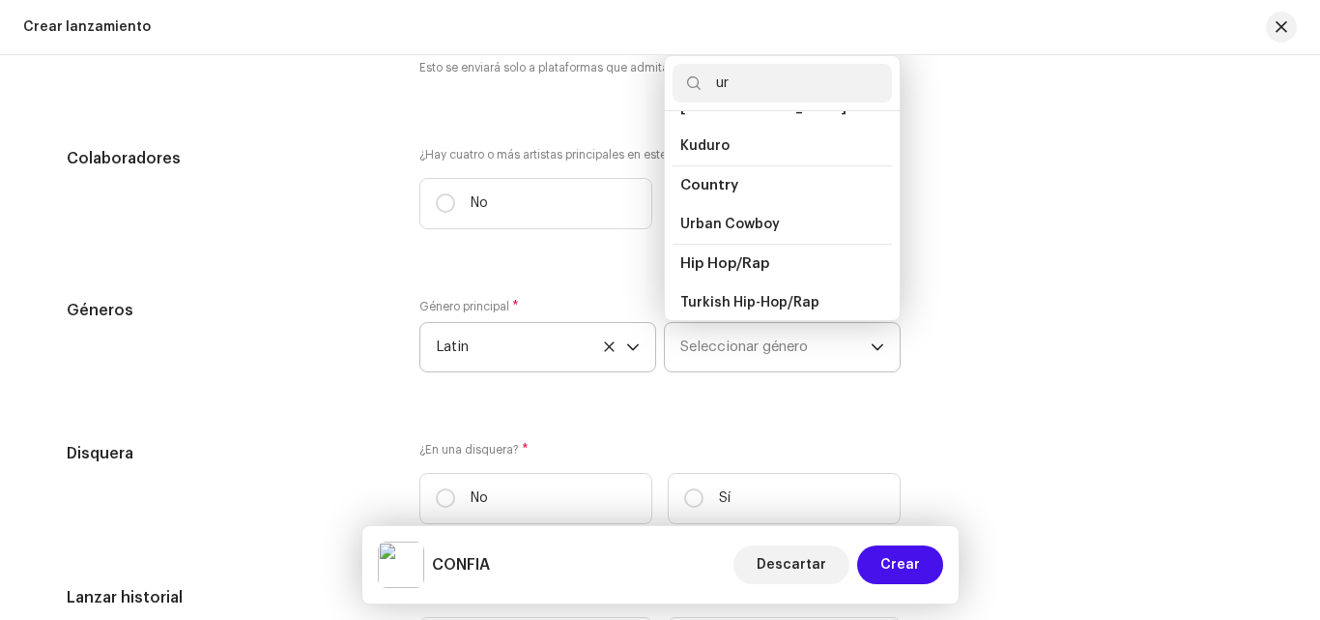
scroll to position [0, 0]
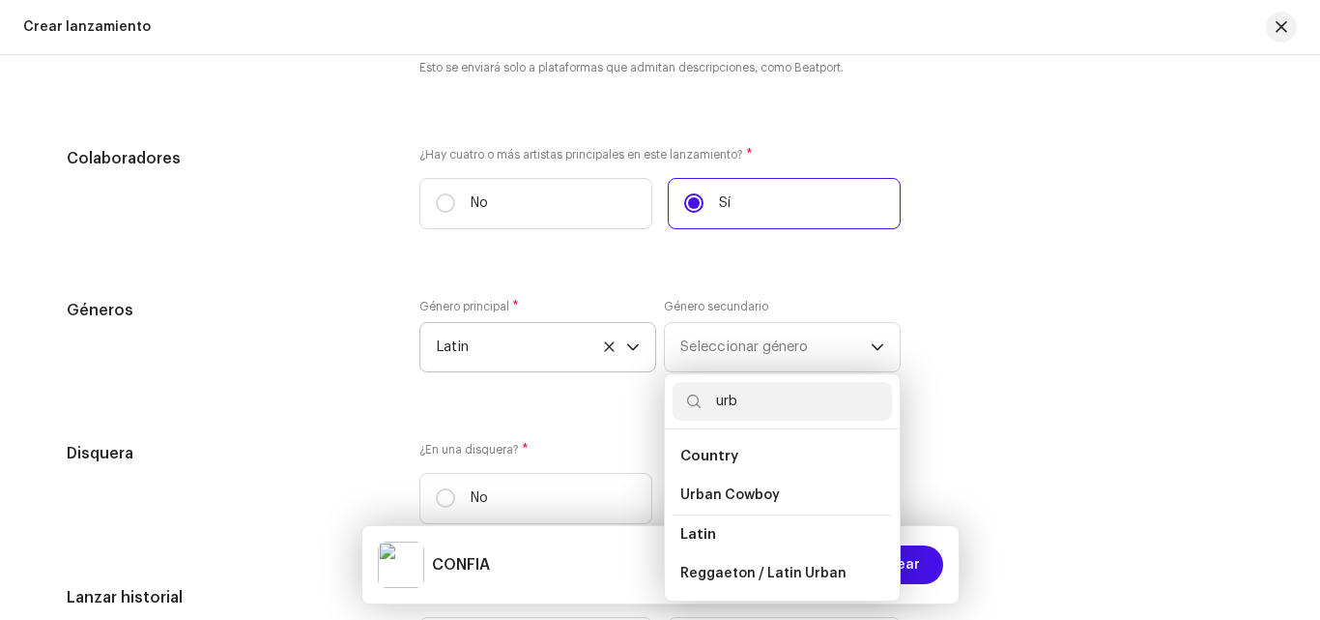
type input "urb"
click at [1056, 295] on div "Rellenar previamente la información de lanzamiento a partir de los metadatos de…" at bounding box center [660, 197] width 1187 height 2024
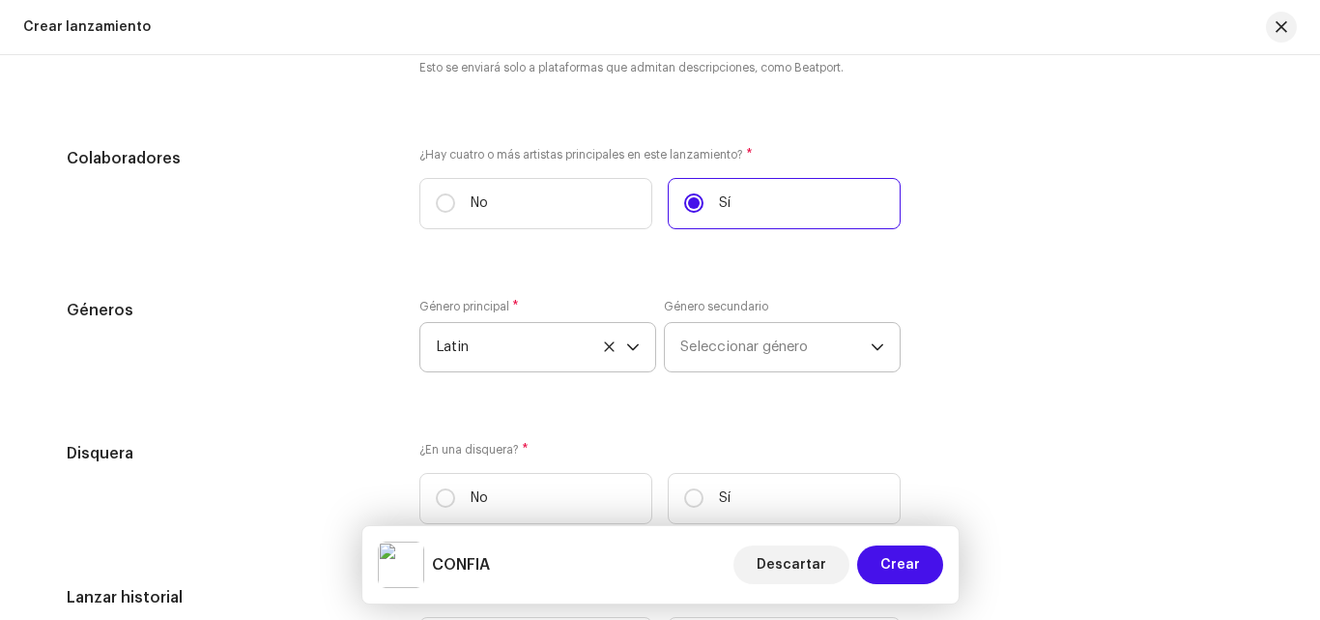
click at [871, 350] on icon "dropdown trigger" at bounding box center [878, 347] width 14 height 14
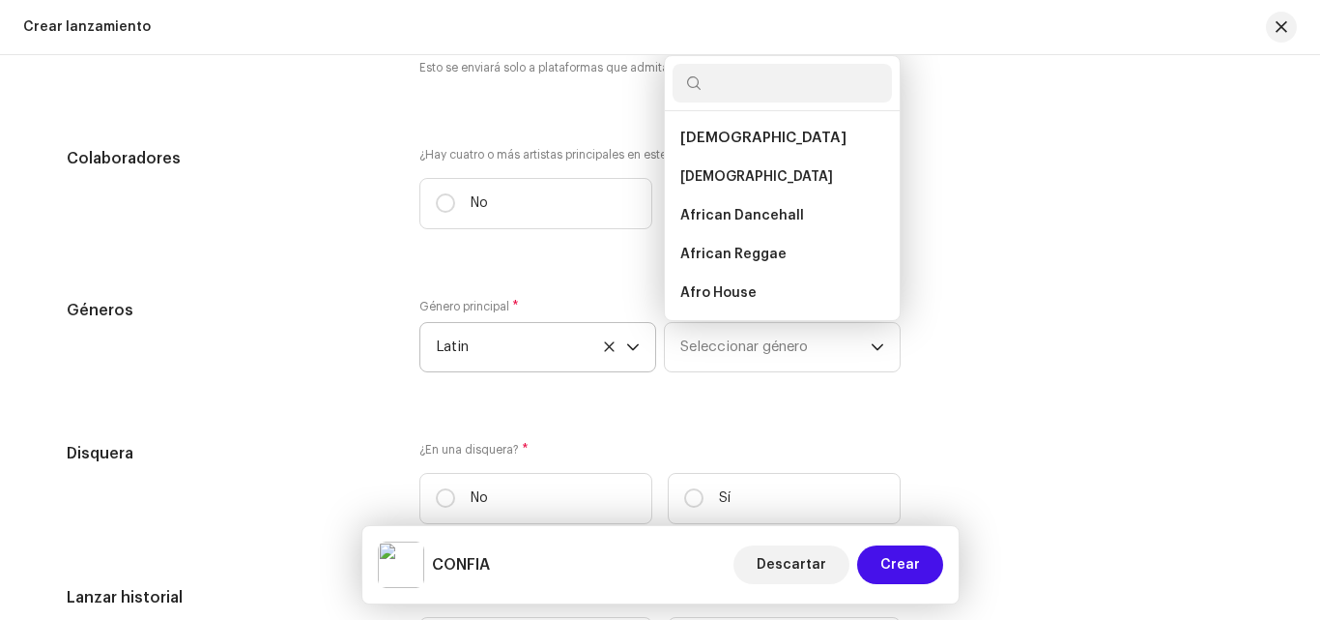
scroll to position [31, 0]
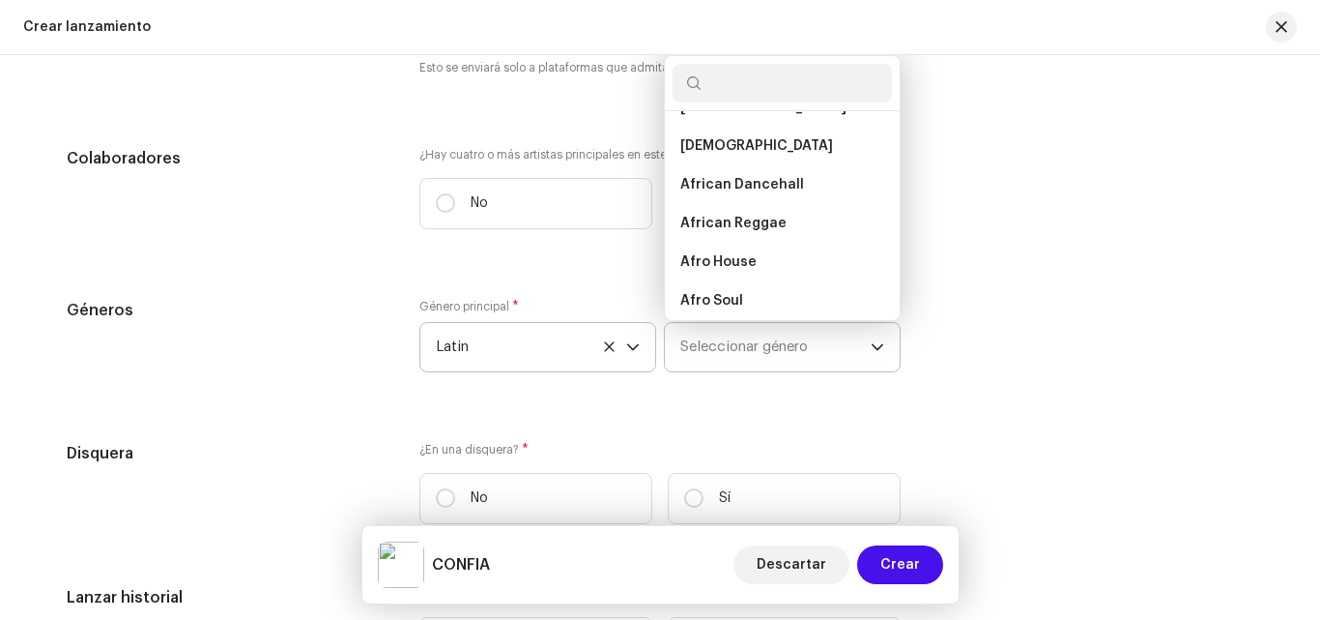
click at [795, 83] on input "text" at bounding box center [782, 83] width 219 height 39
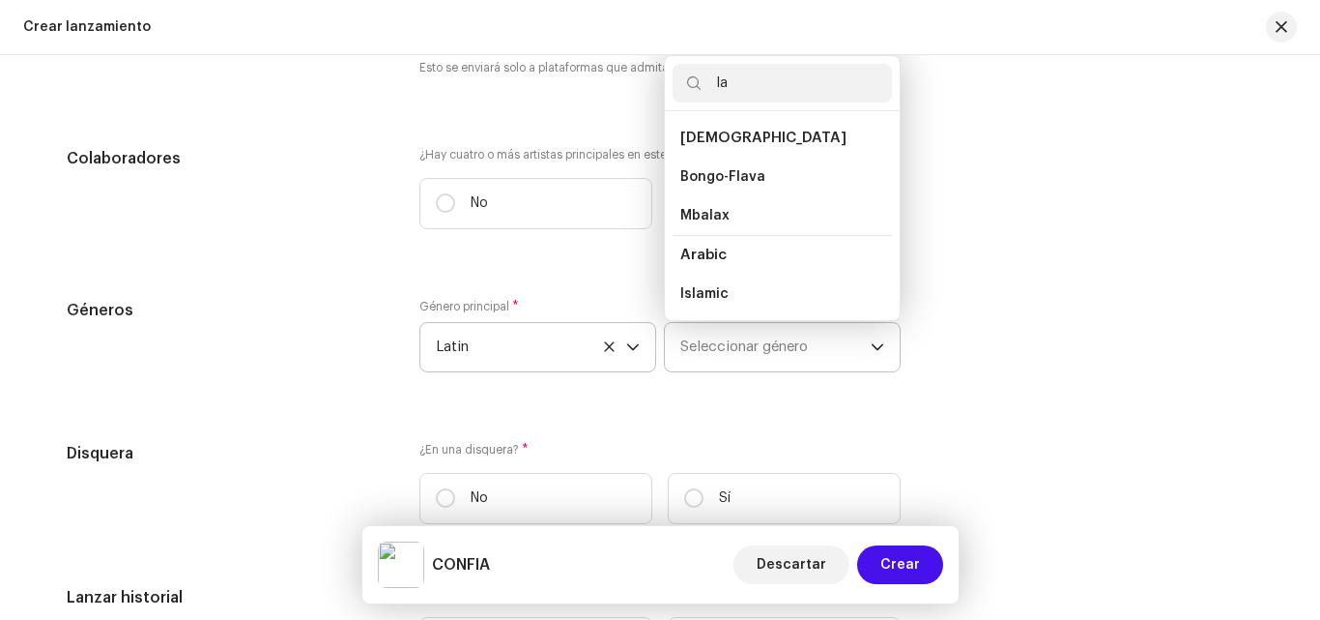
type input "l"
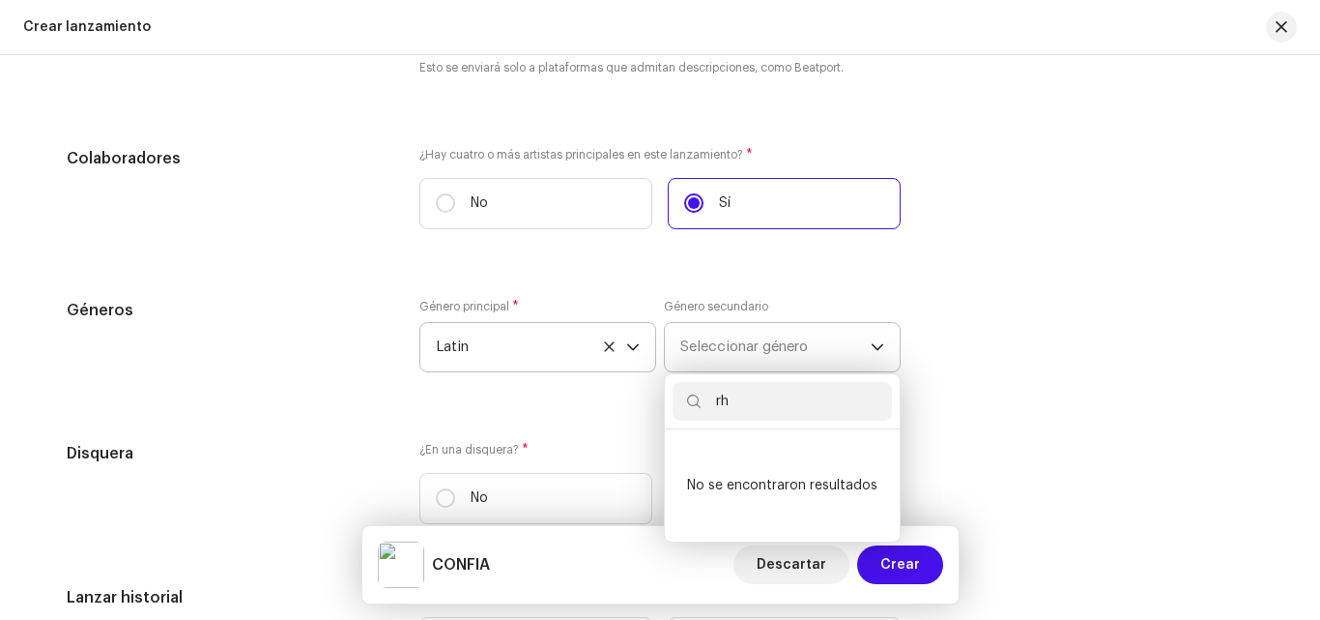
type input "r"
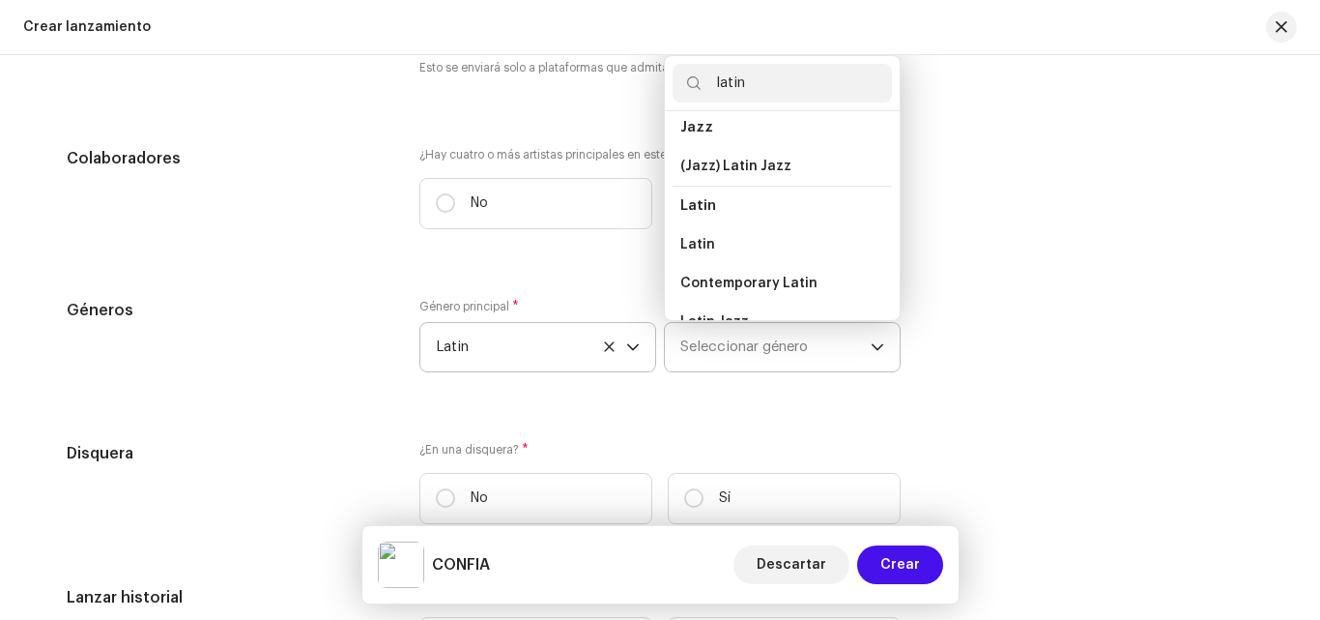
scroll to position [95, 0]
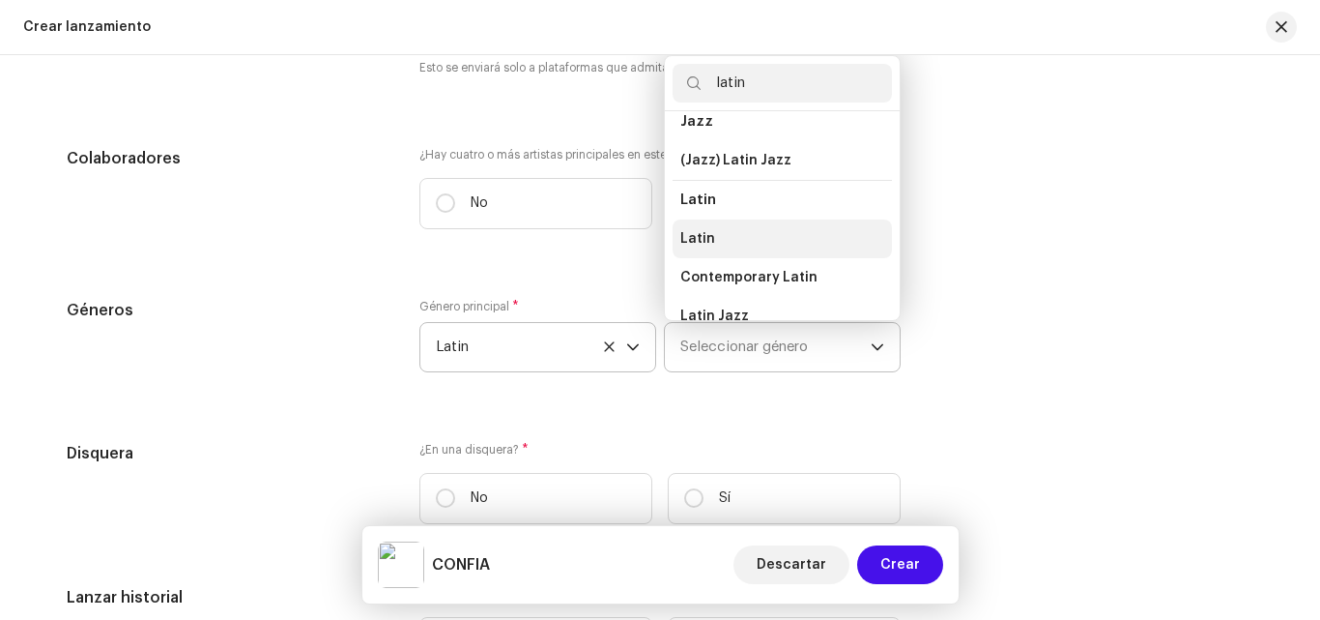
type input "latin"
click at [725, 241] on li "Latin" at bounding box center [782, 238] width 219 height 39
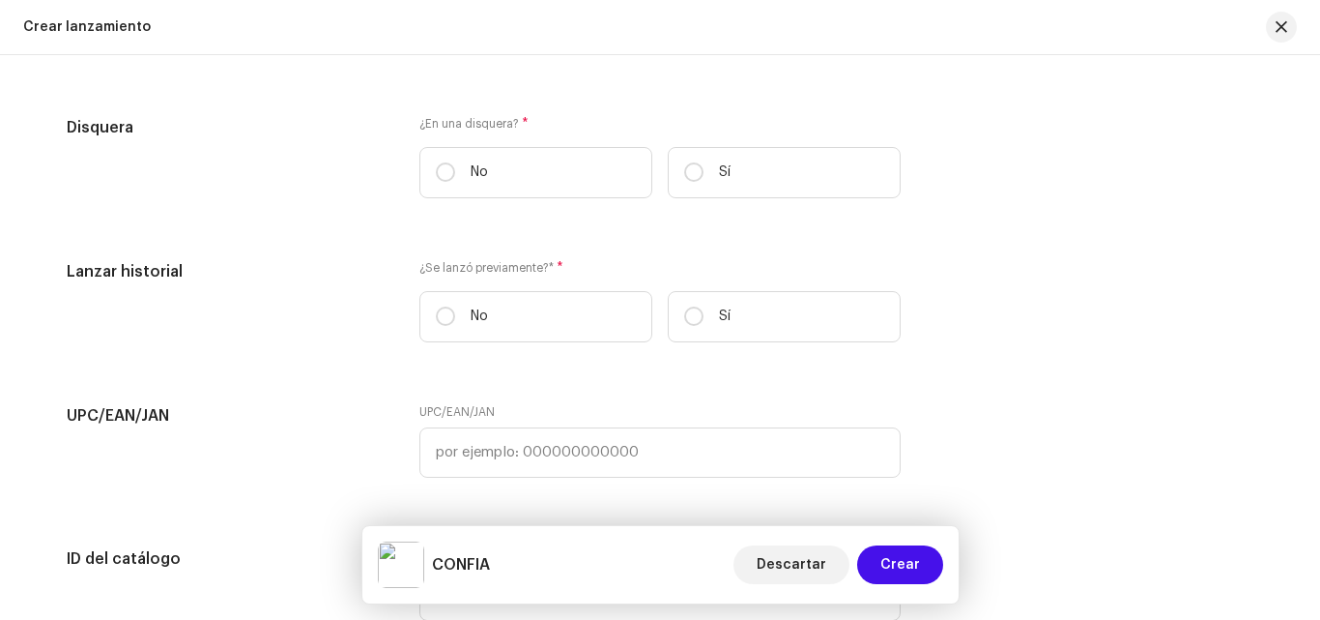
scroll to position [2641, 0]
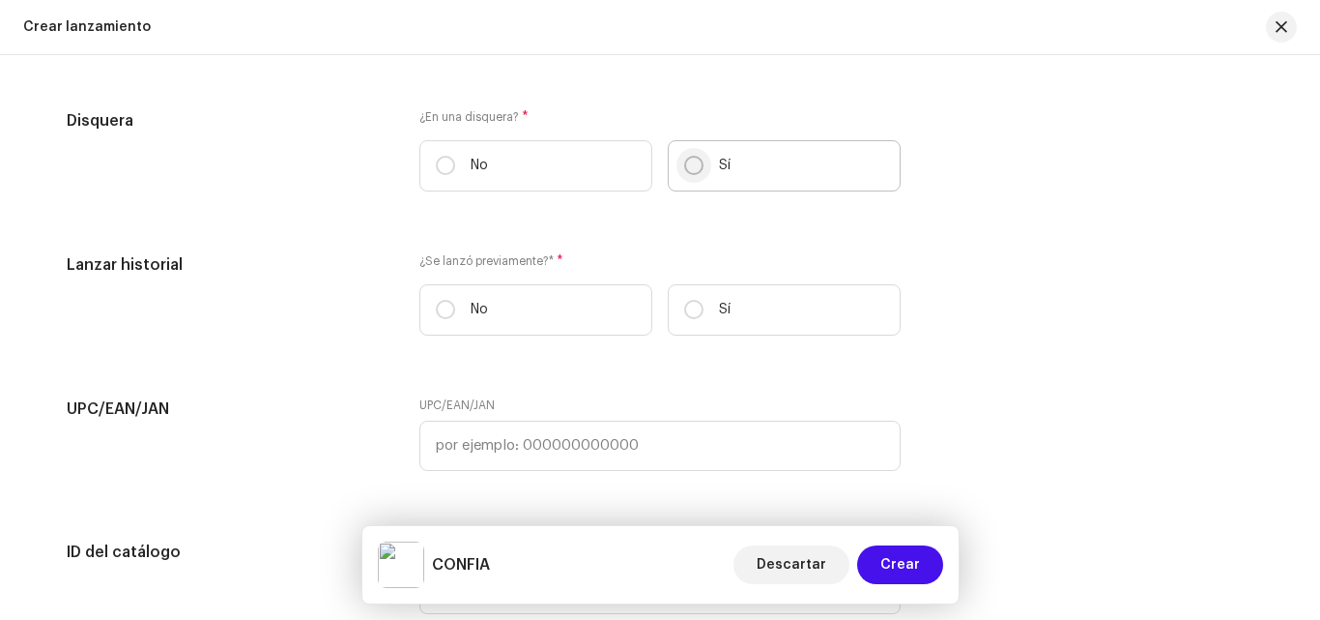
click at [695, 166] on input "Sí" at bounding box center [693, 165] width 19 height 19
radio input "true"
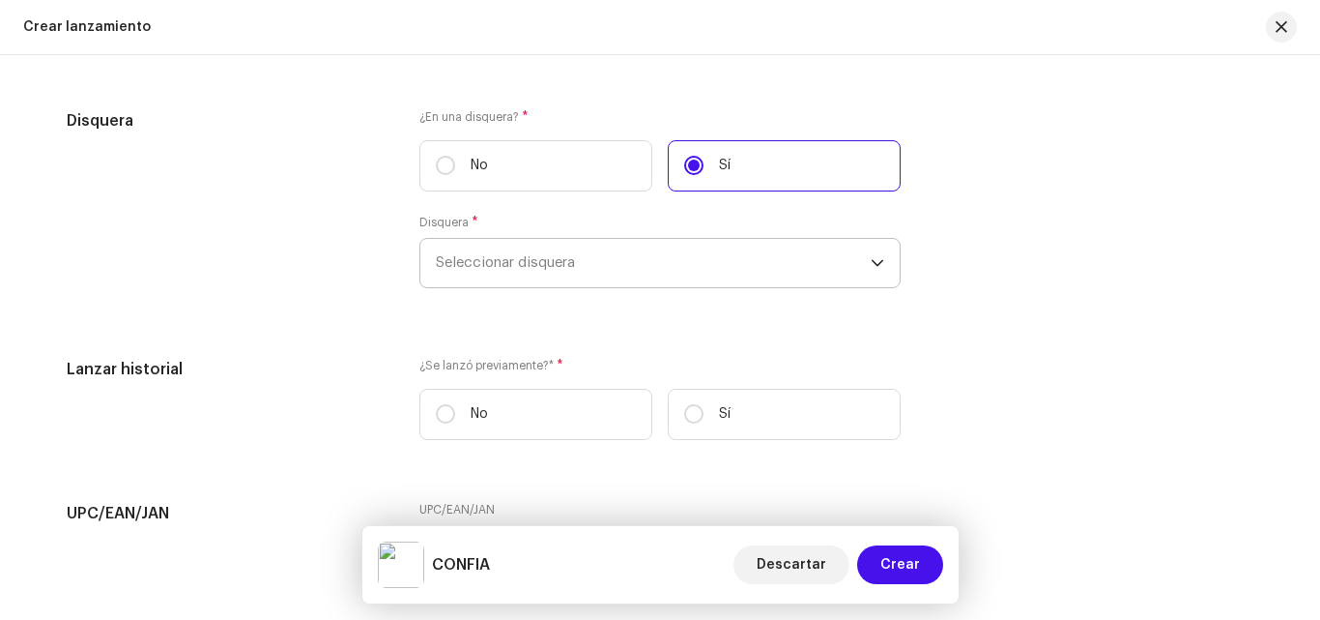
click at [513, 273] on span "Seleccionar disquera" at bounding box center [653, 263] width 435 height 48
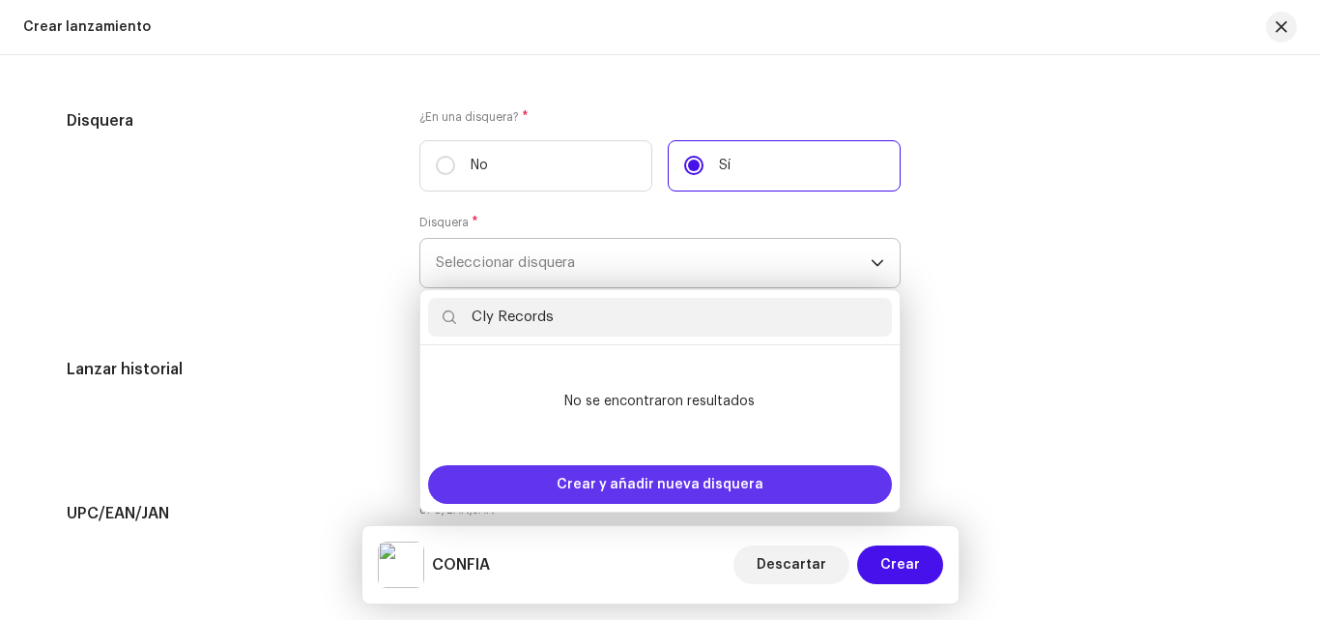
type input "Cly Records"
click at [579, 487] on span "Crear y añadir nueva disquera" at bounding box center [660, 484] width 207 height 39
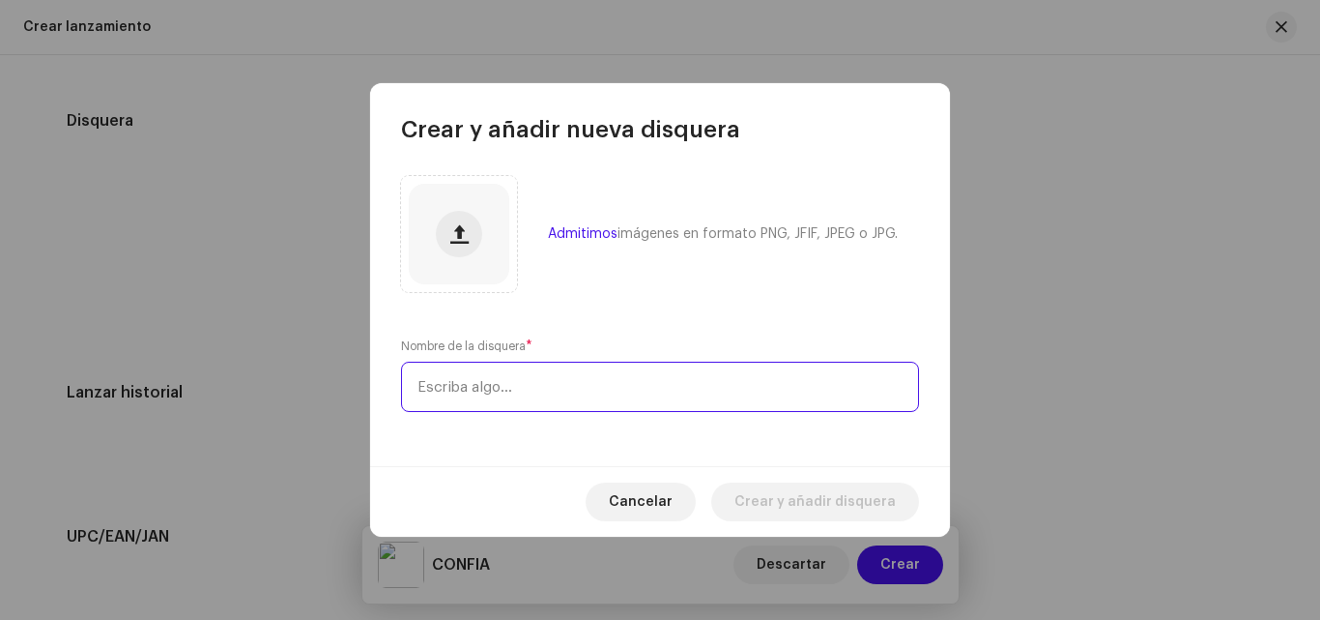
click at [479, 398] on input "text" at bounding box center [660, 387] width 518 height 50
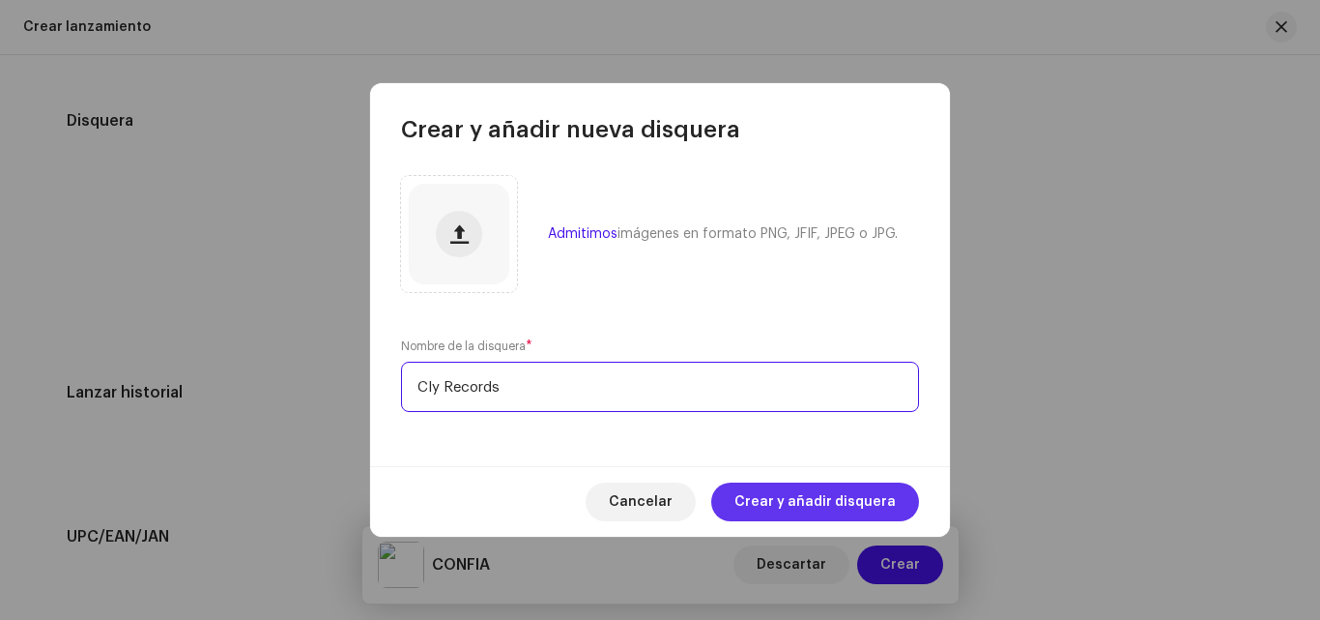
type input "Cly Records"
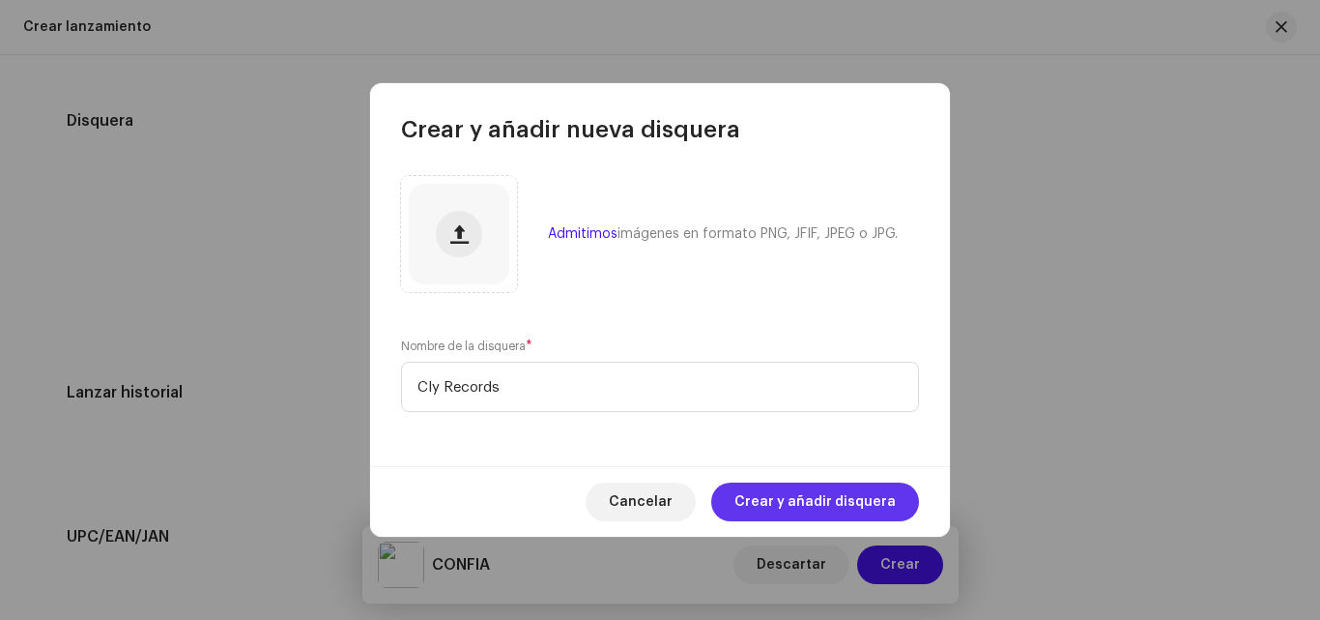
click at [756, 496] on span "Crear y añadir disquera" at bounding box center [815, 501] width 161 height 39
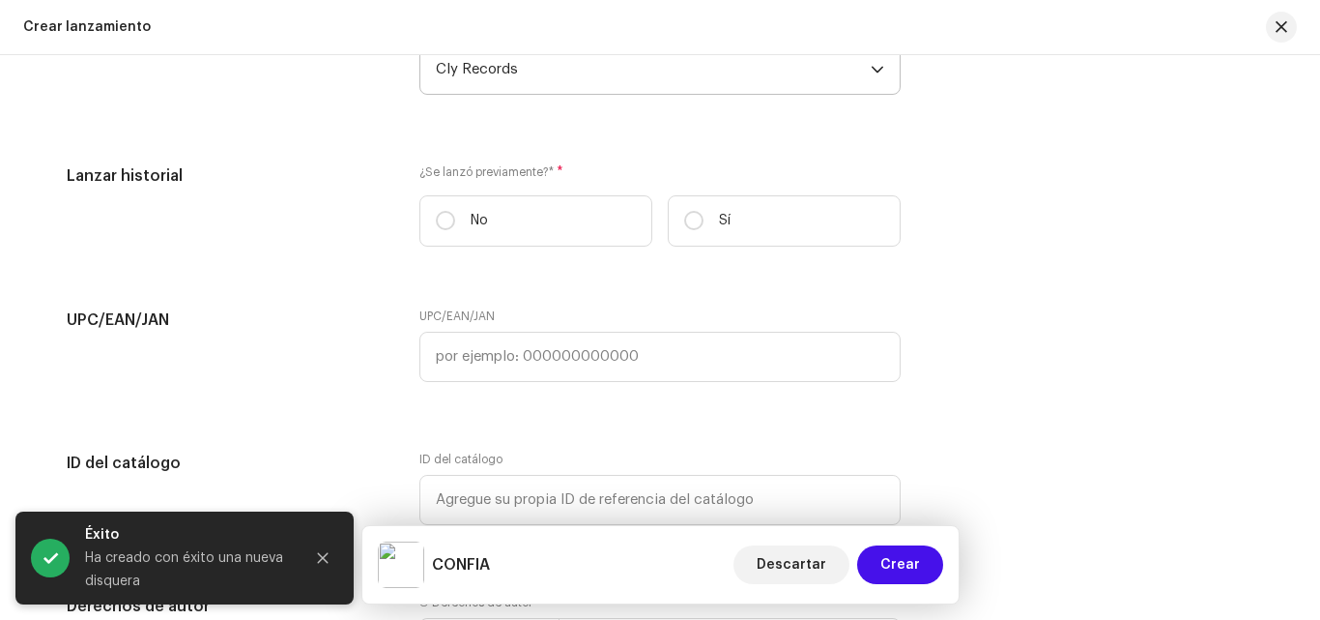
scroll to position [2841, 0]
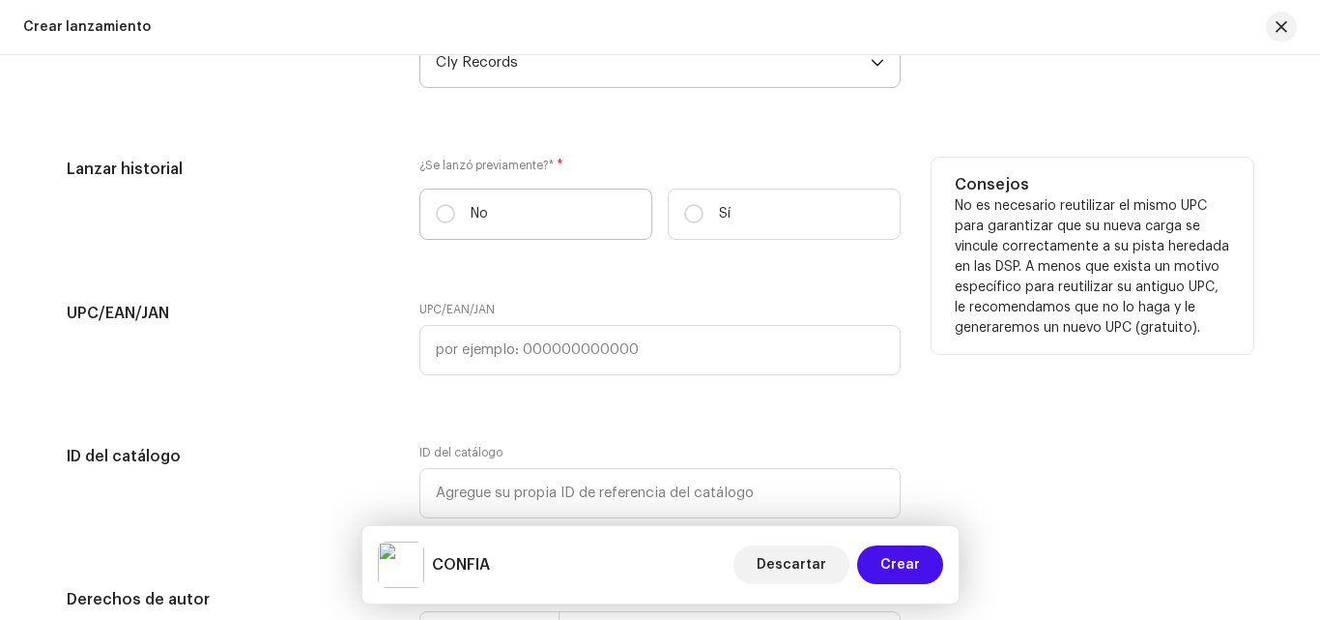
click at [459, 214] on label "No" at bounding box center [536, 213] width 233 height 51
click at [455, 214] on input "No" at bounding box center [445, 213] width 19 height 19
radio input "true"
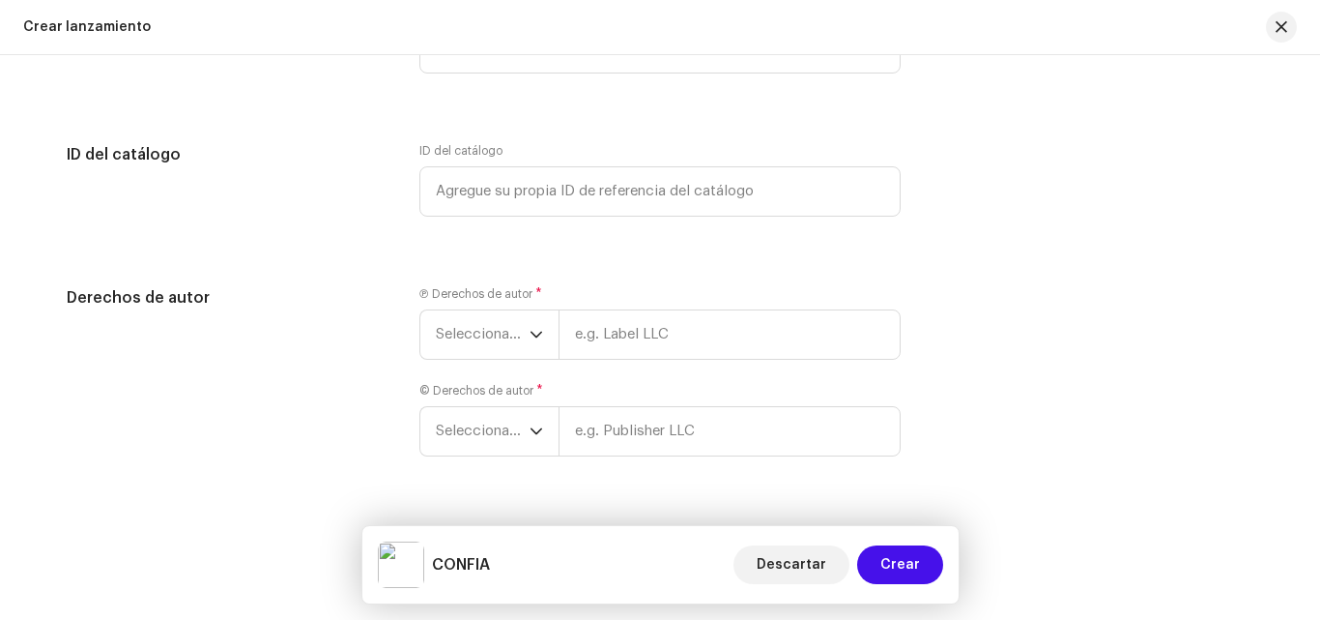
scroll to position [3188, 0]
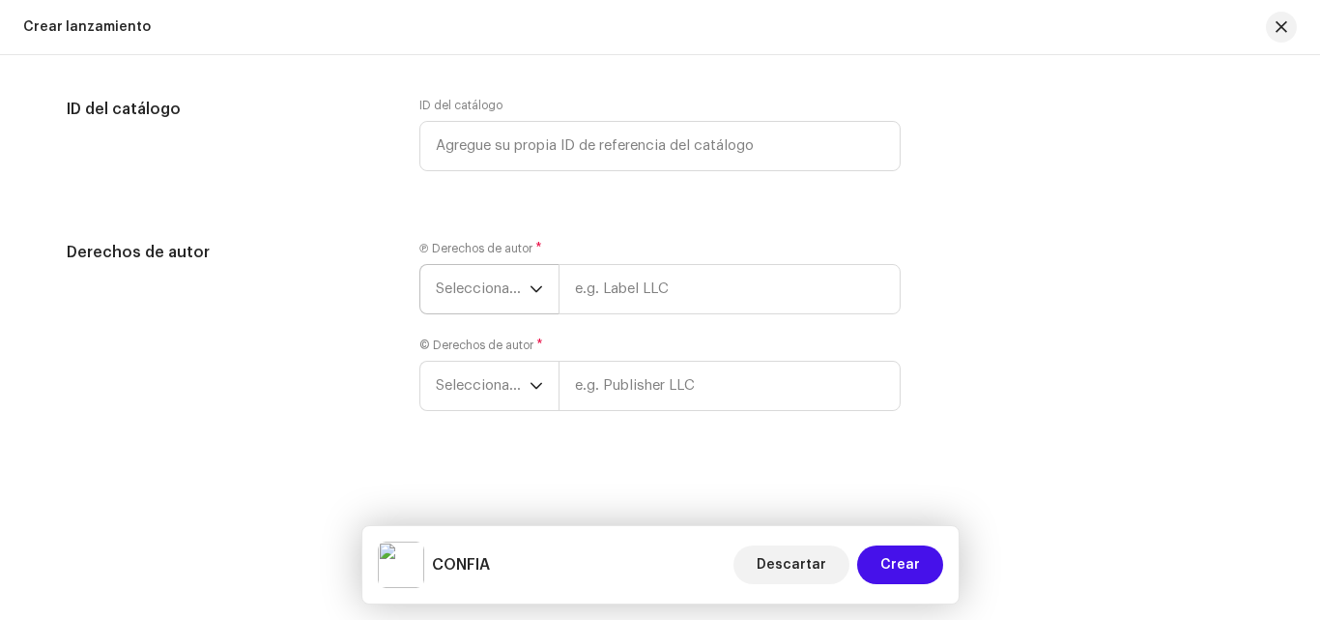
click at [530, 284] on icon "dropdown trigger" at bounding box center [537, 289] width 14 height 14
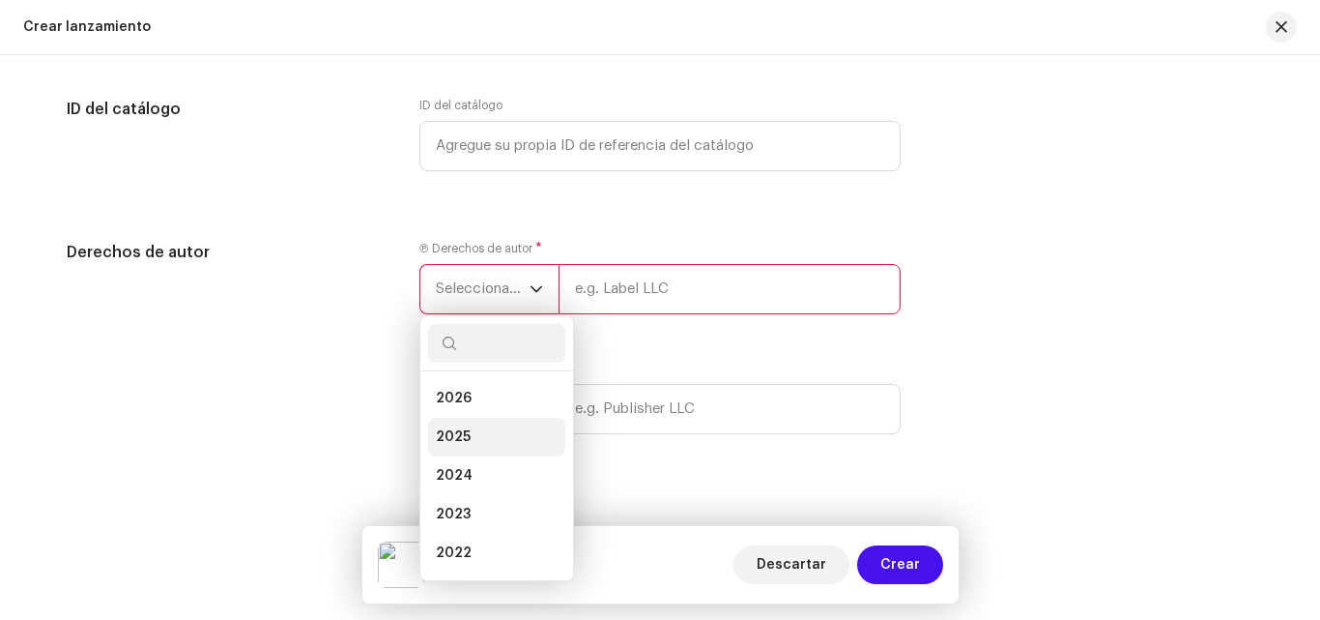
click at [466, 437] on li "2025" at bounding box center [496, 437] width 137 height 39
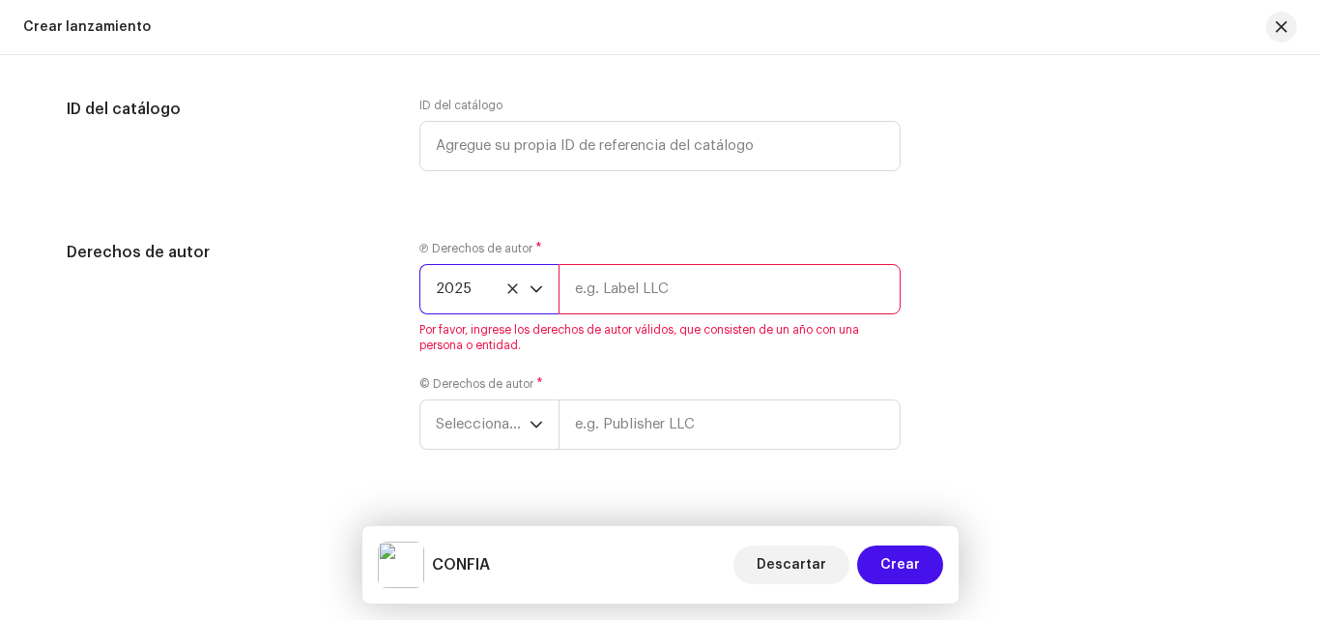
click at [629, 290] on input "text" at bounding box center [730, 289] width 342 height 50
type input "Cly Records"
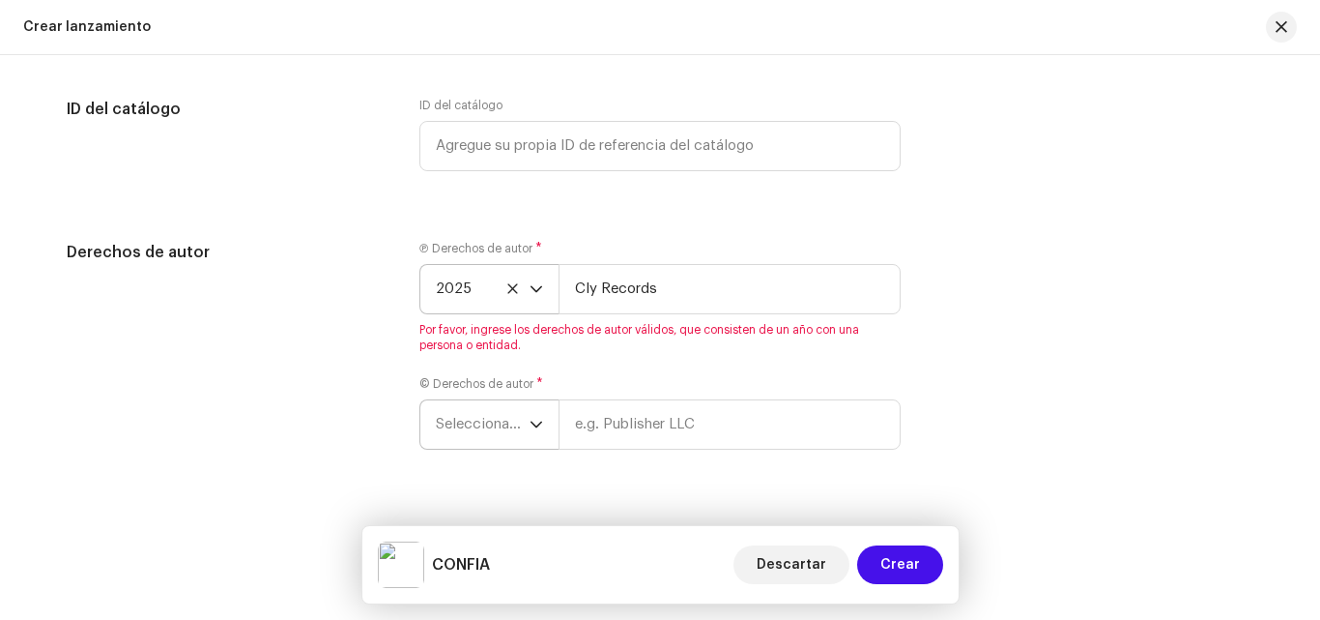
click at [530, 427] on div "Ⓟ Derechos de autor * 2025 Cly Records Por favor, ingrese los derechos de autor…" at bounding box center [660, 357] width 481 height 232
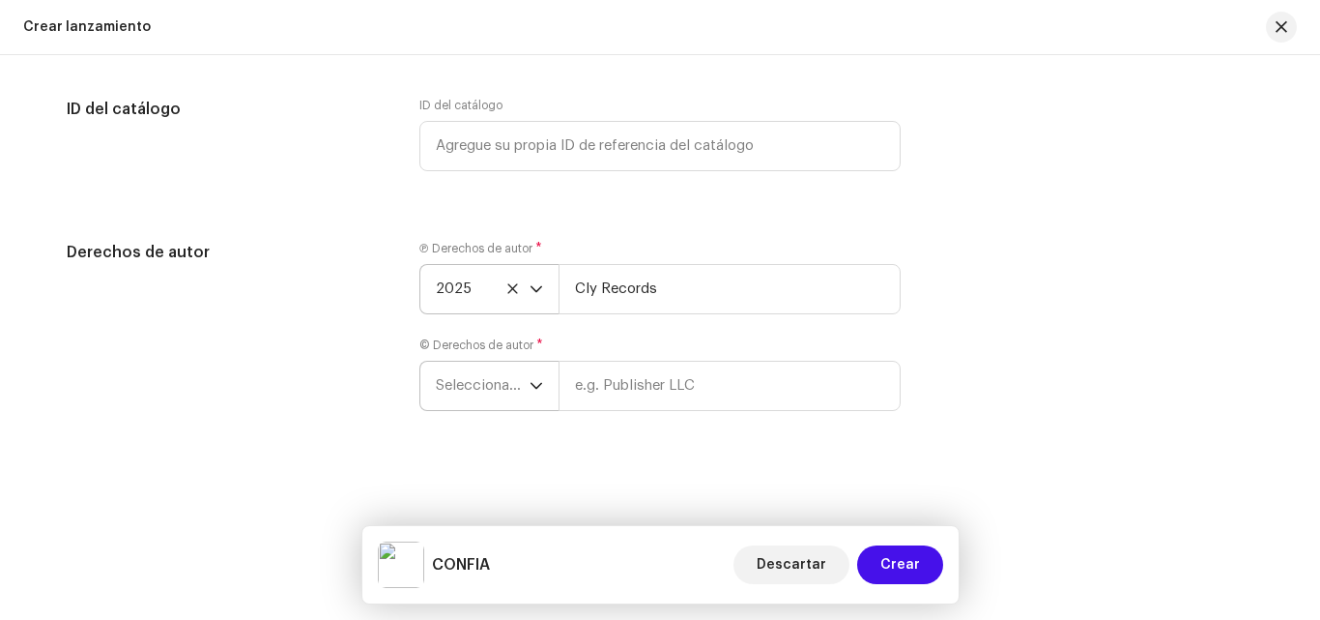
click at [541, 382] on p-select "Seleccionar año" at bounding box center [489, 386] width 139 height 50
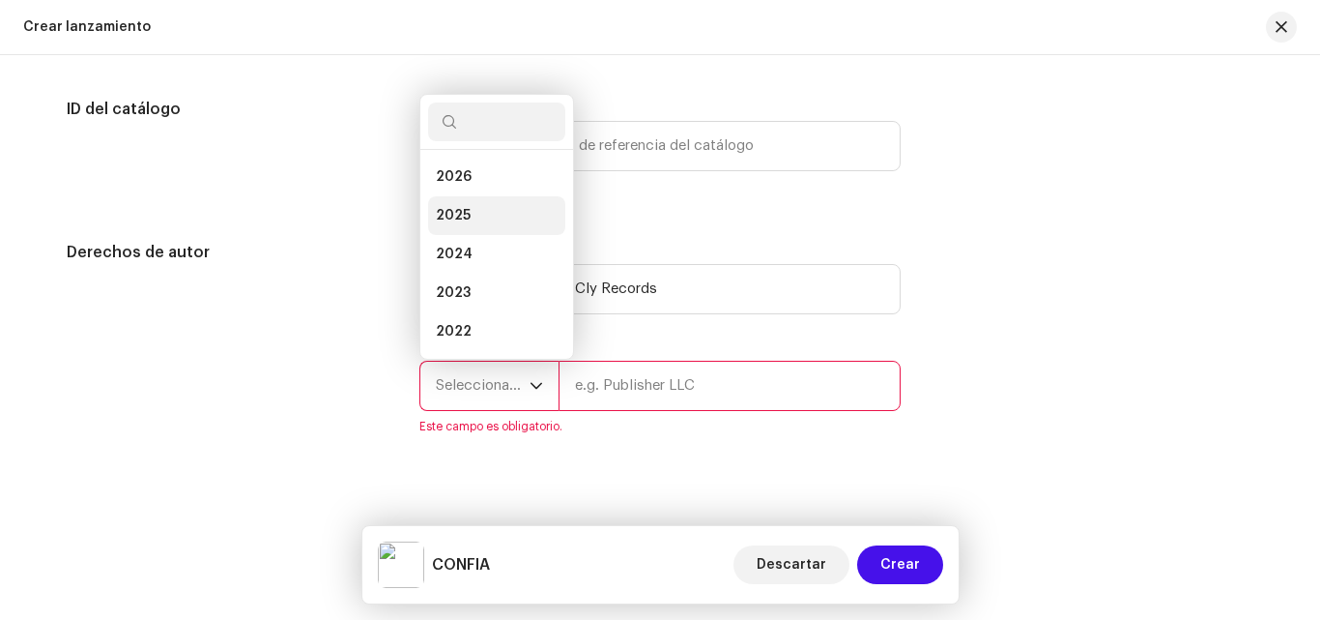
scroll to position [31, 0]
click at [482, 186] on li "2025" at bounding box center [496, 184] width 137 height 39
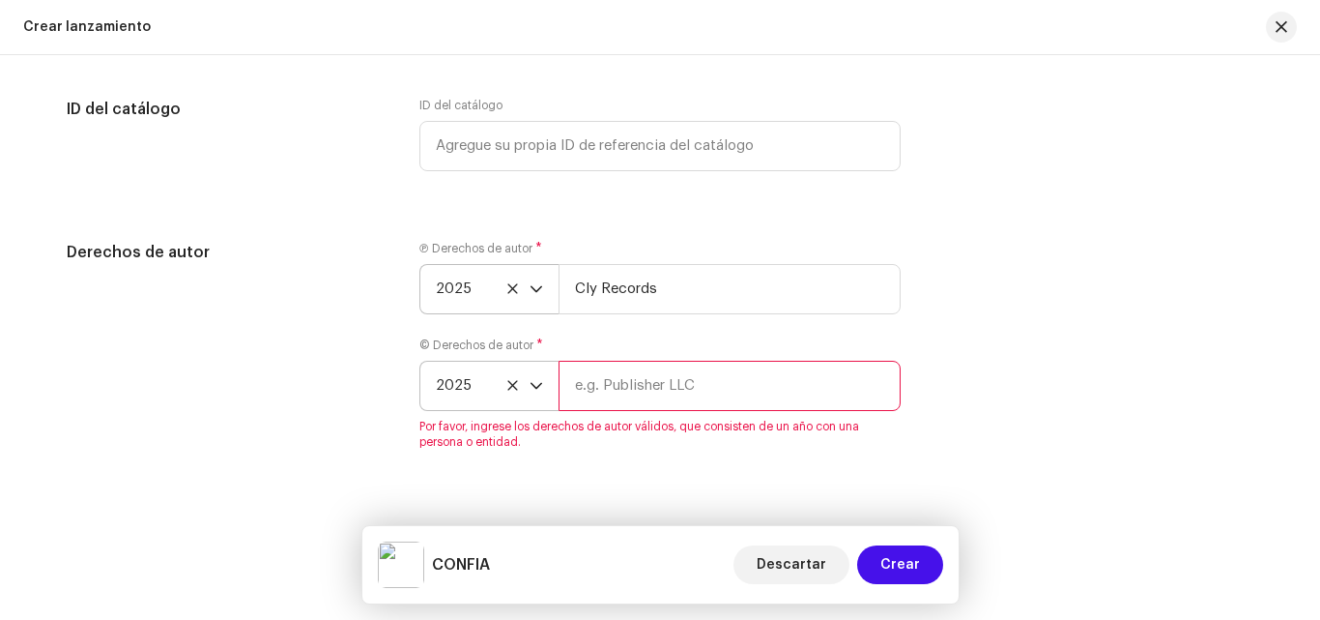
click at [692, 379] on input "text" at bounding box center [730, 386] width 342 height 50
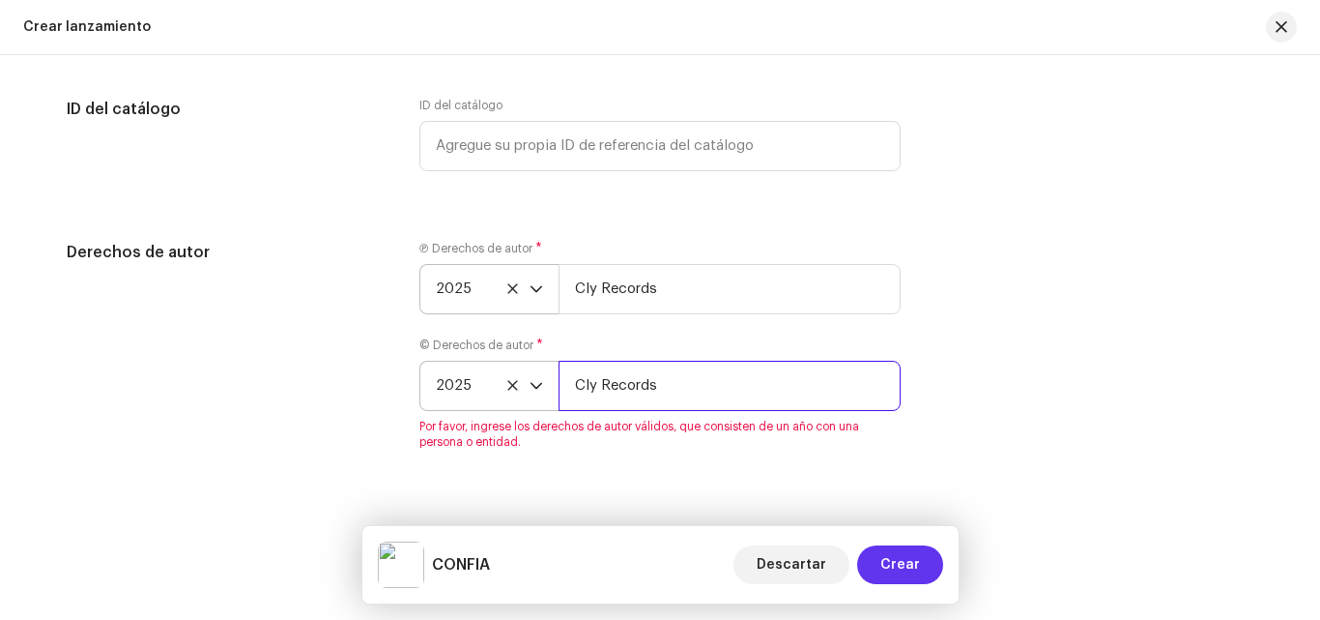
type input "Cly Records"
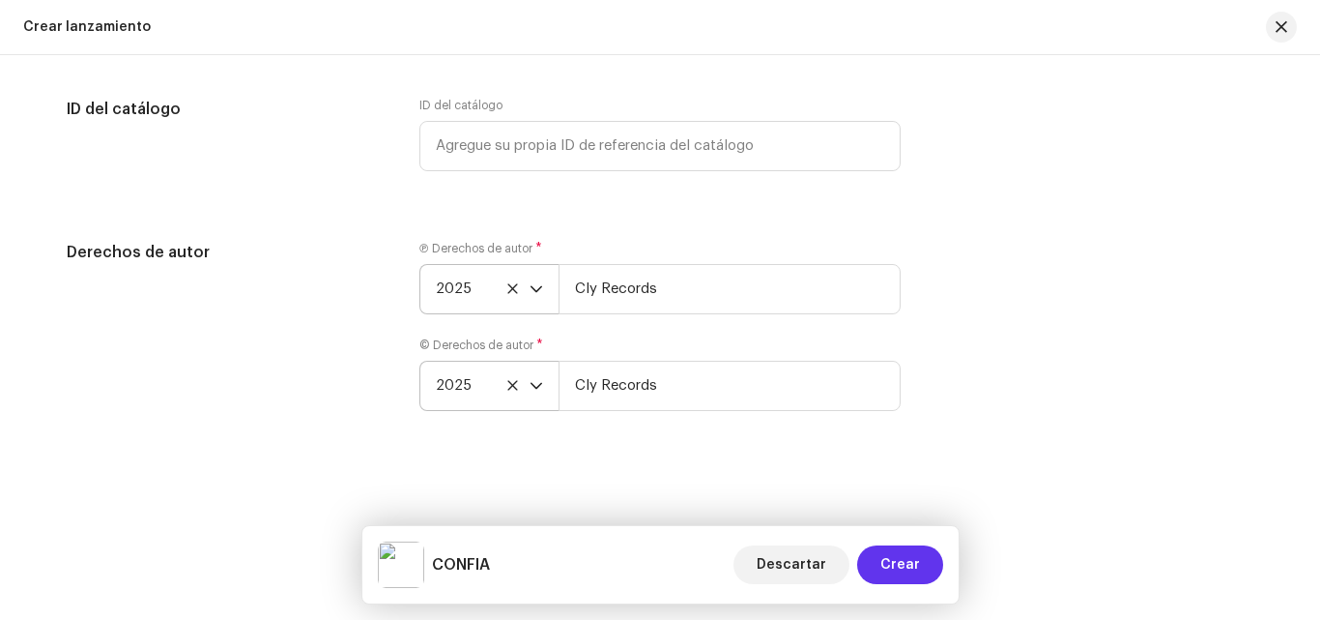
click at [893, 547] on span "Crear" at bounding box center [901, 564] width 40 height 39
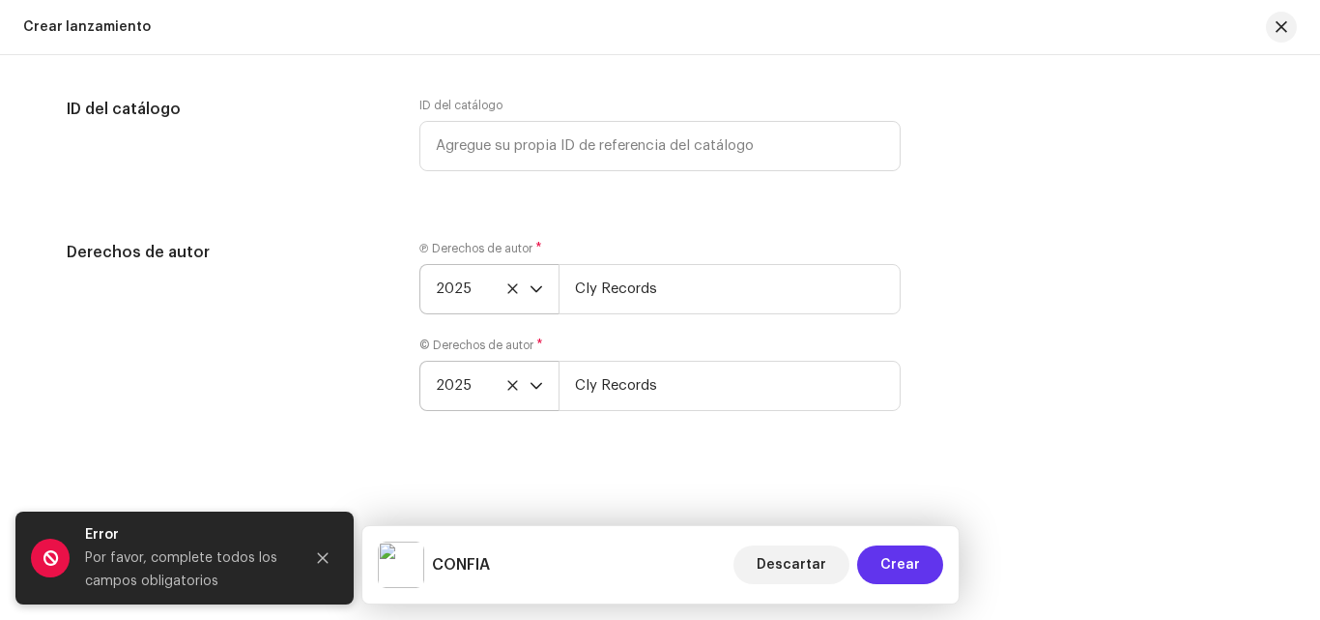
click at [893, 547] on span "Crear" at bounding box center [901, 564] width 40 height 39
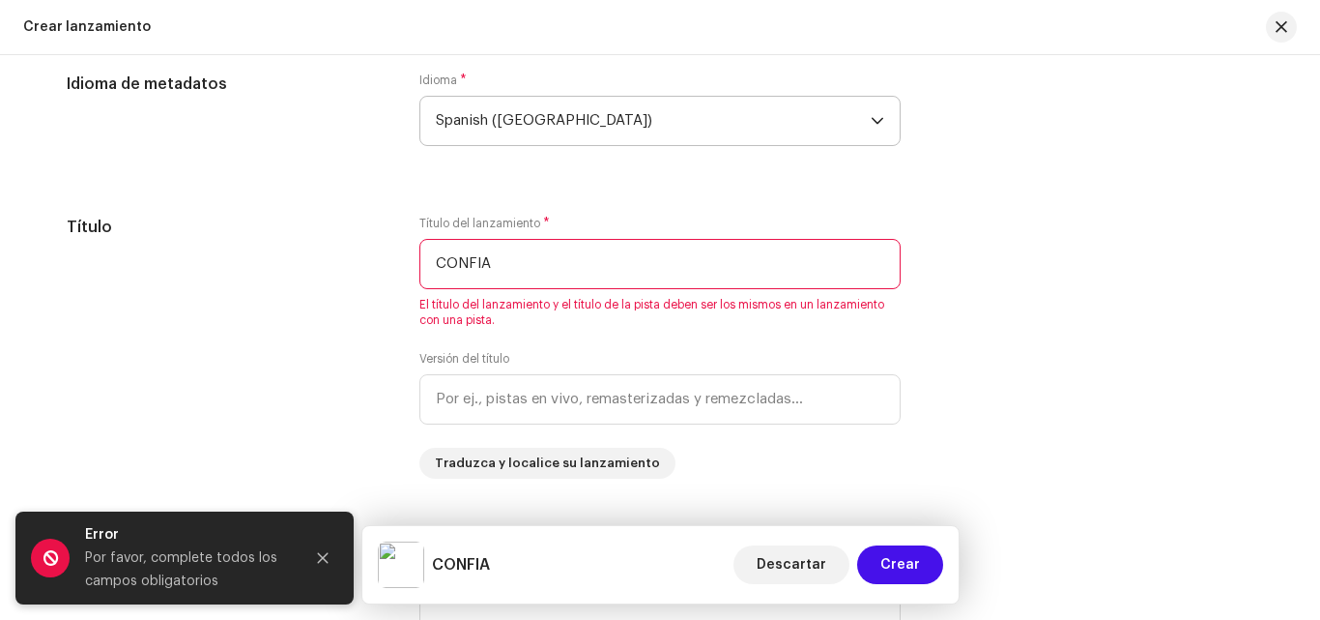
scroll to position [1729, 0]
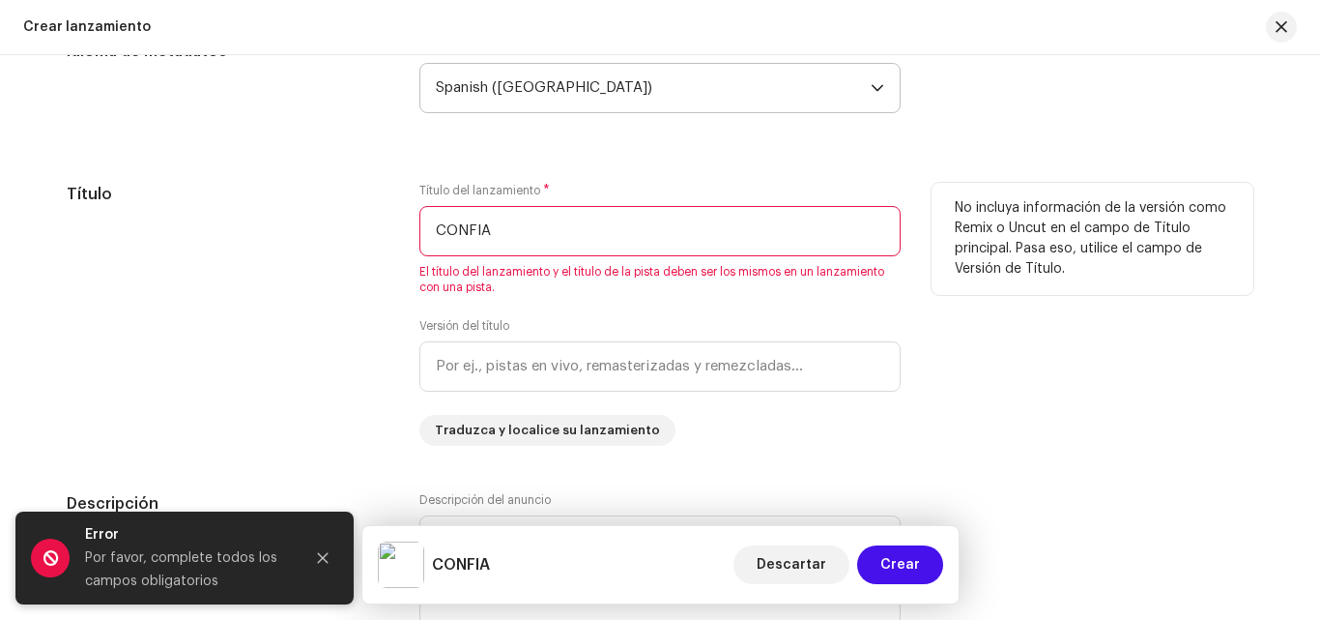
click at [551, 250] on input "CONFIA" at bounding box center [660, 231] width 481 height 50
drag, startPoint x: 572, startPoint y: 234, endPoint x: 421, endPoint y: 238, distance: 150.8
click at [421, 238] on input "CONFIA" at bounding box center [660, 231] width 481 height 50
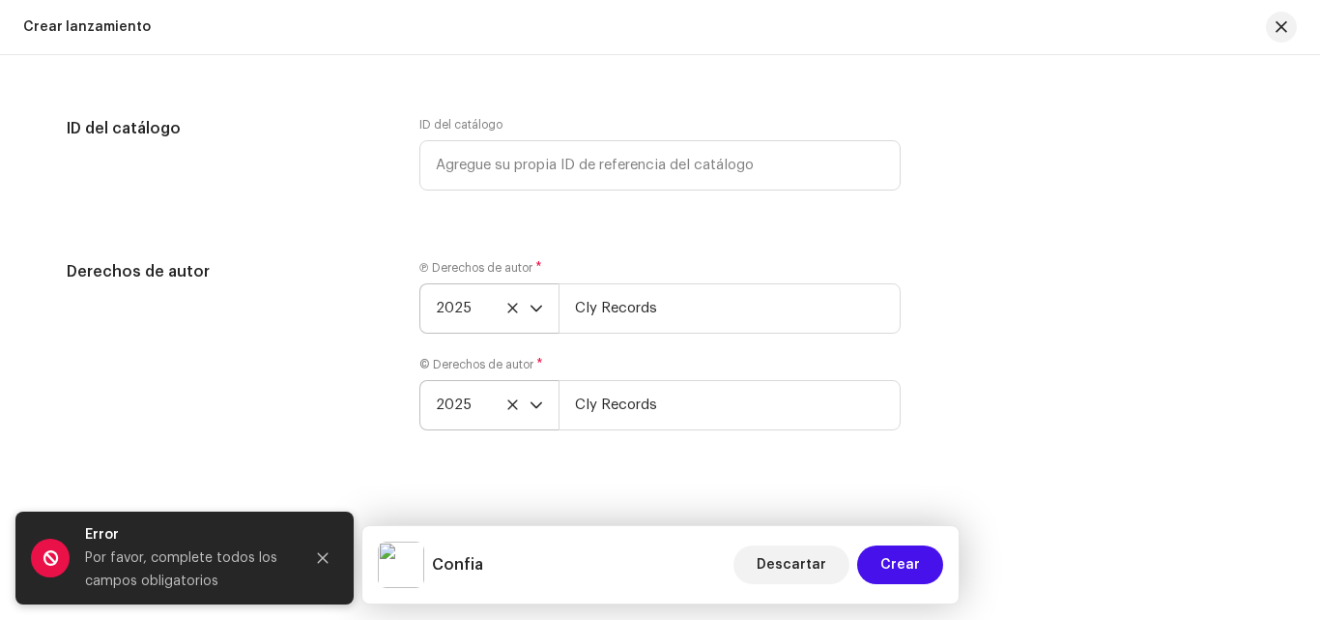
scroll to position [3188, 0]
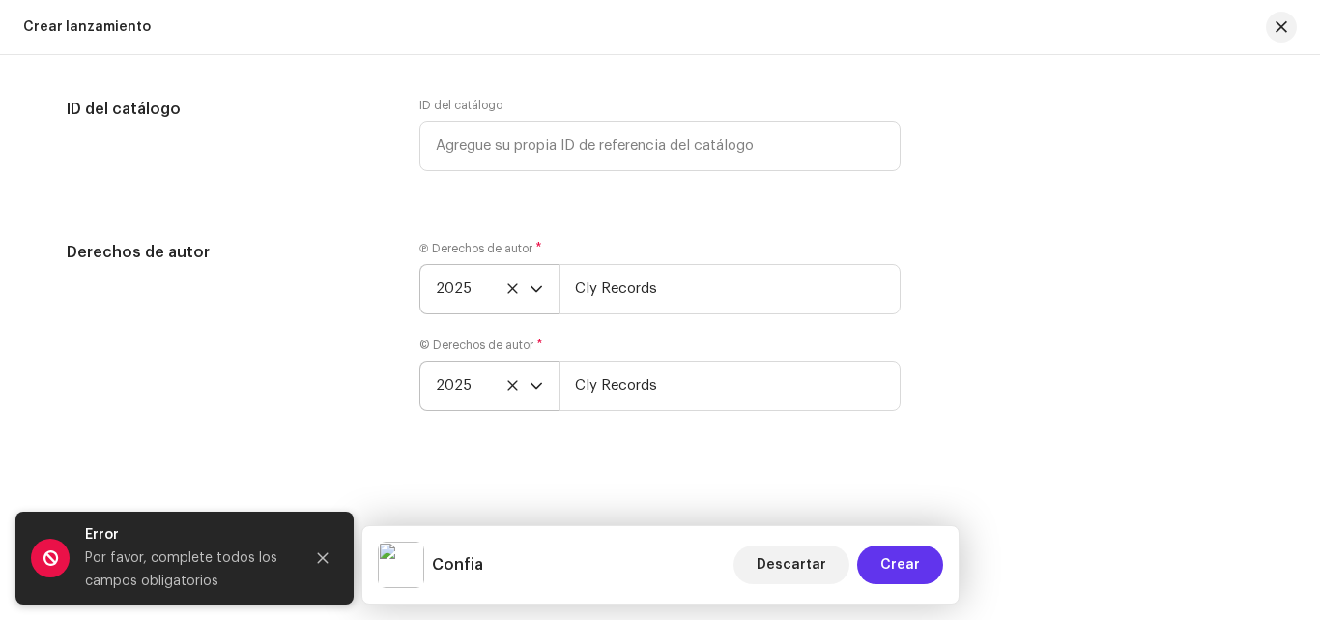
click at [923, 579] on button "Crear" at bounding box center [900, 564] width 86 height 39
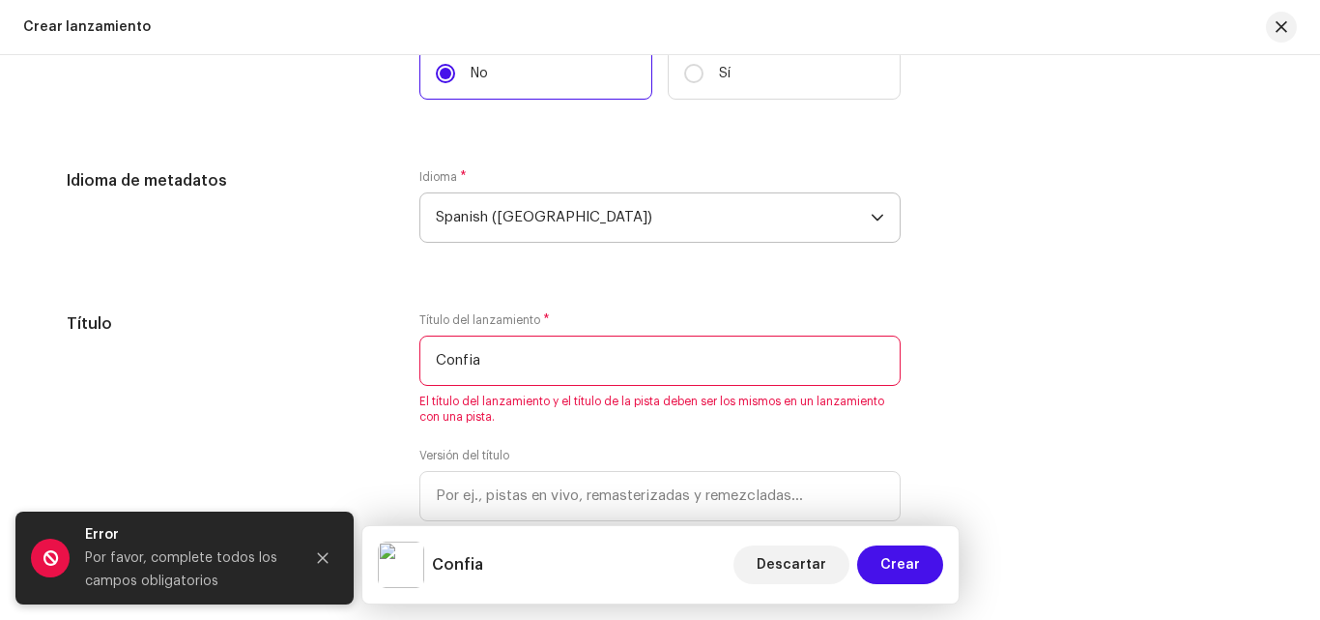
scroll to position [1619, 0]
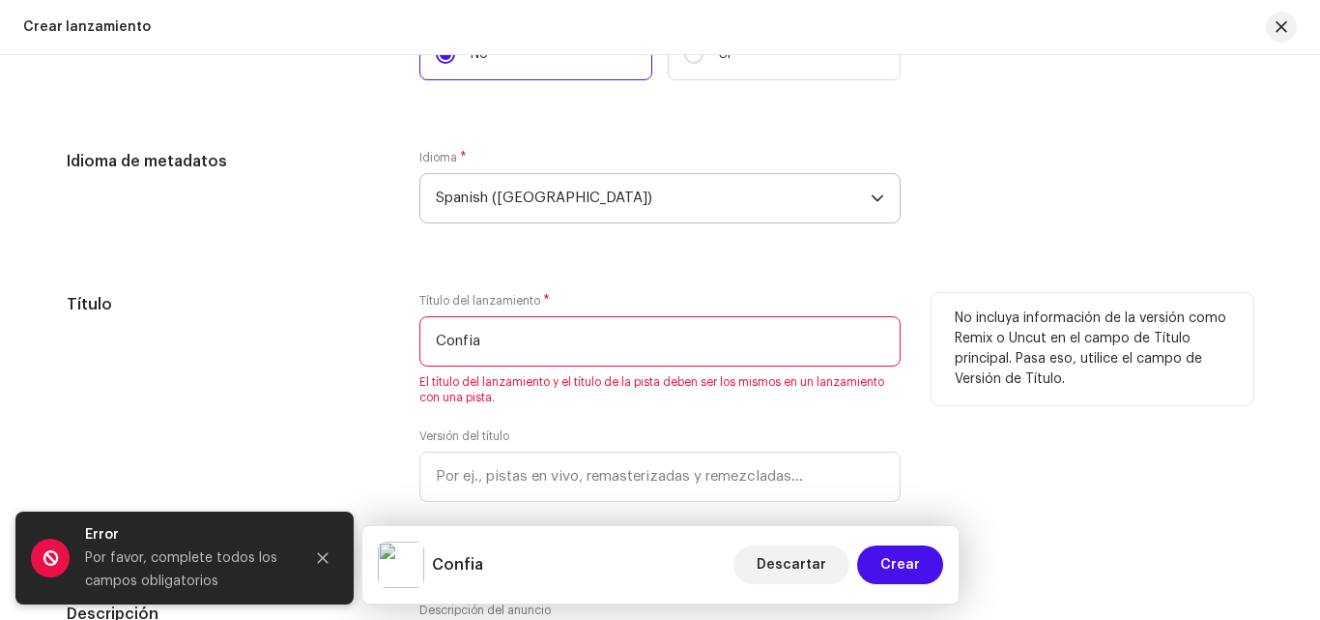
drag, startPoint x: 535, startPoint y: 348, endPoint x: 388, endPoint y: 346, distance: 146.9
click at [388, 346] on div "Título Título del lanzamiento * Confia El título del lanzamiento y el título de…" at bounding box center [660, 424] width 1187 height 263
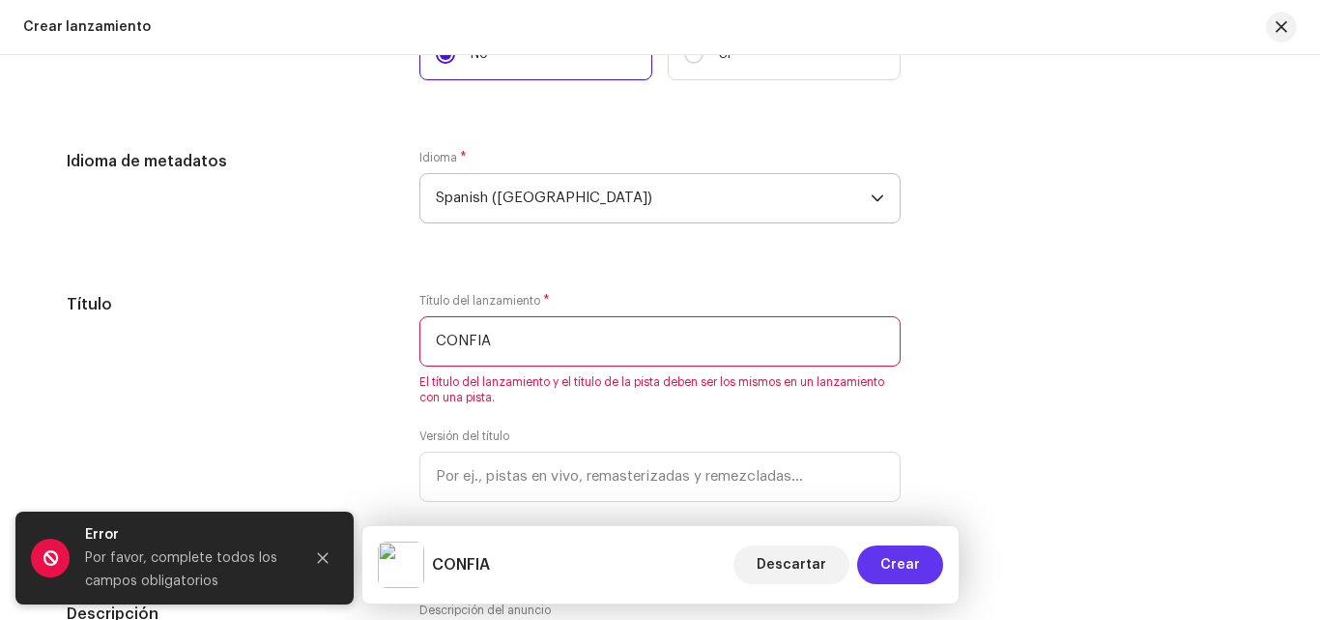
type input "CONFIA"
click at [906, 574] on span "Crear" at bounding box center [901, 564] width 40 height 39
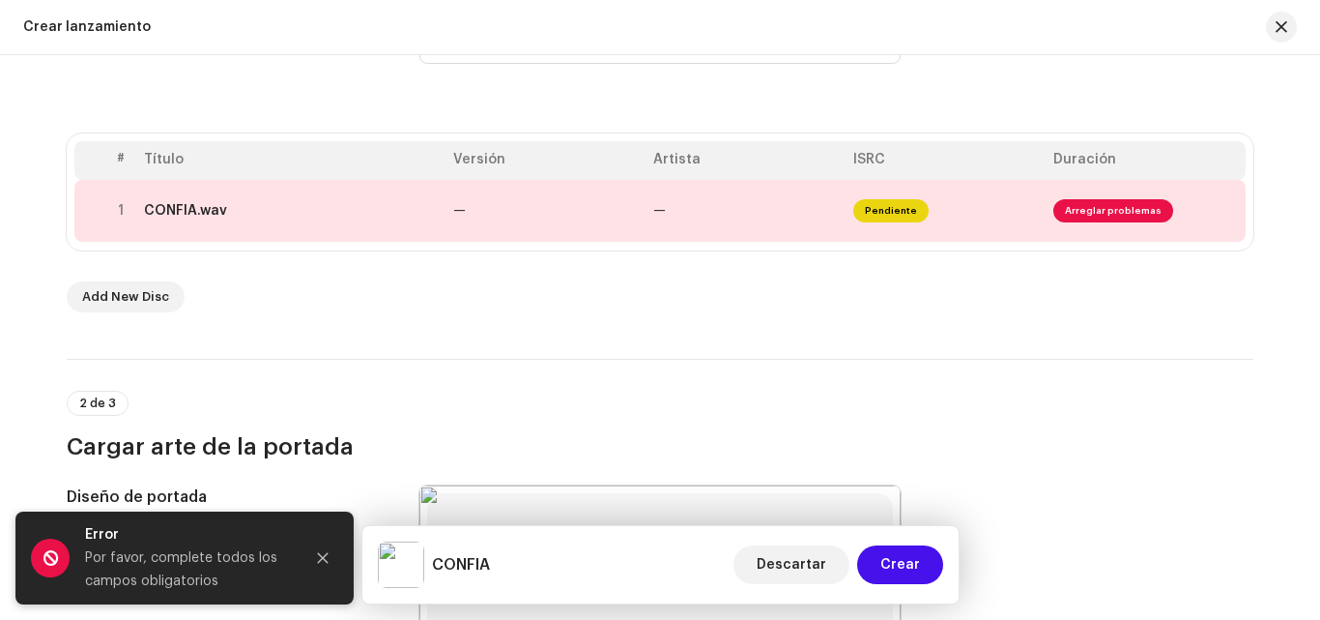
scroll to position [360, 0]
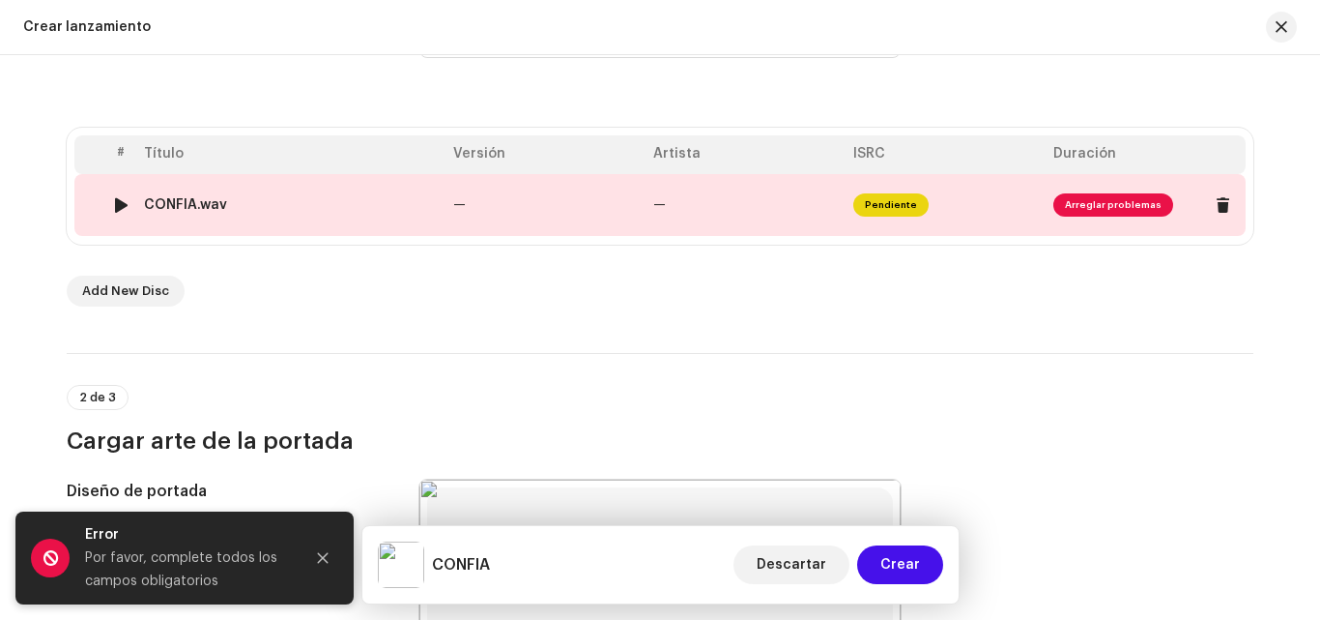
click at [1109, 198] on span "Arreglar problemas" at bounding box center [1114, 204] width 120 height 23
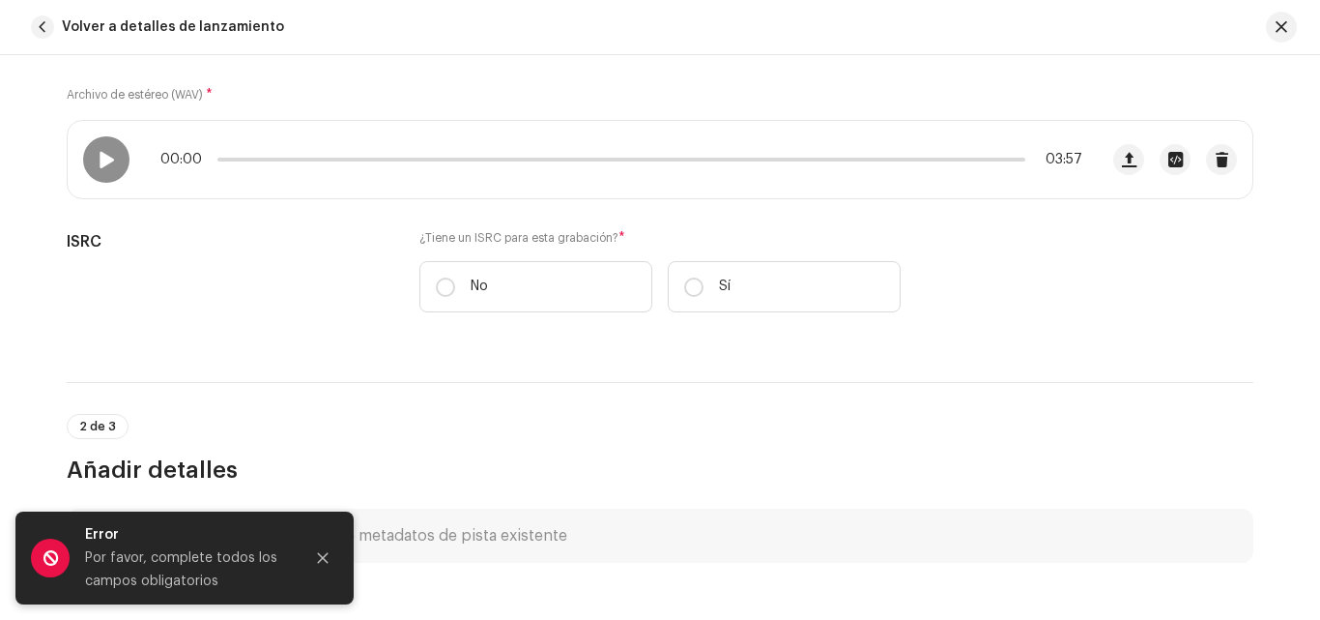
scroll to position [371, 0]
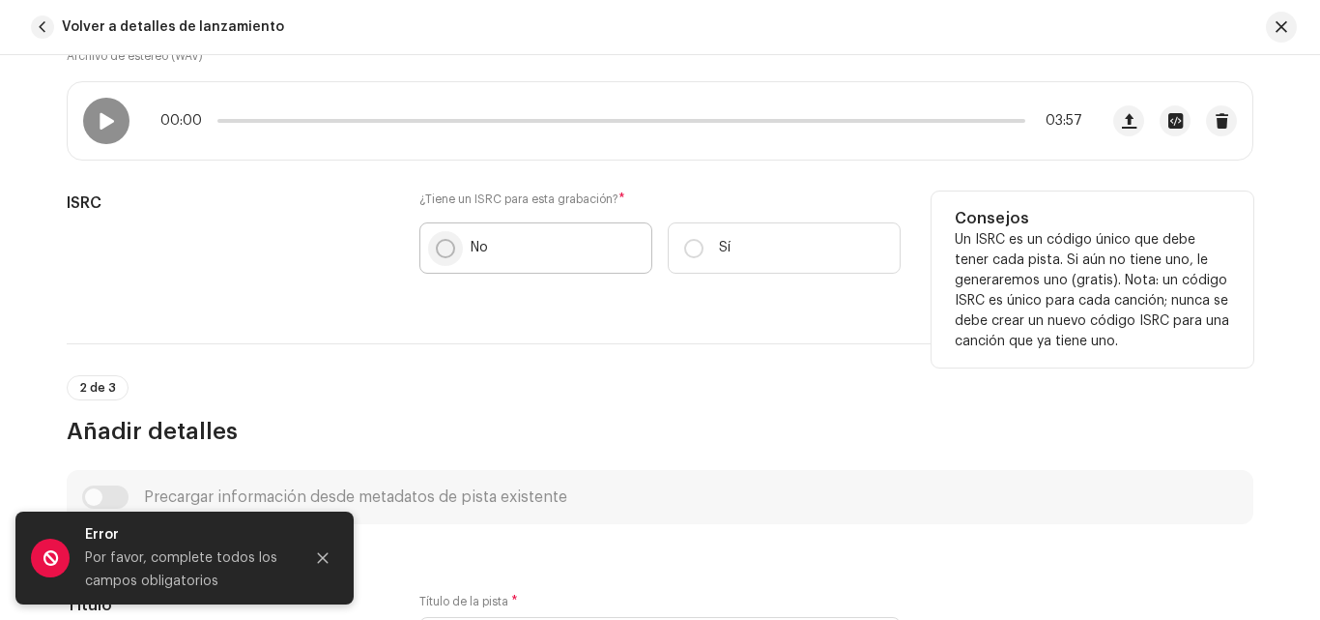
click at [445, 244] on input "No" at bounding box center [445, 248] width 19 height 19
radio input "true"
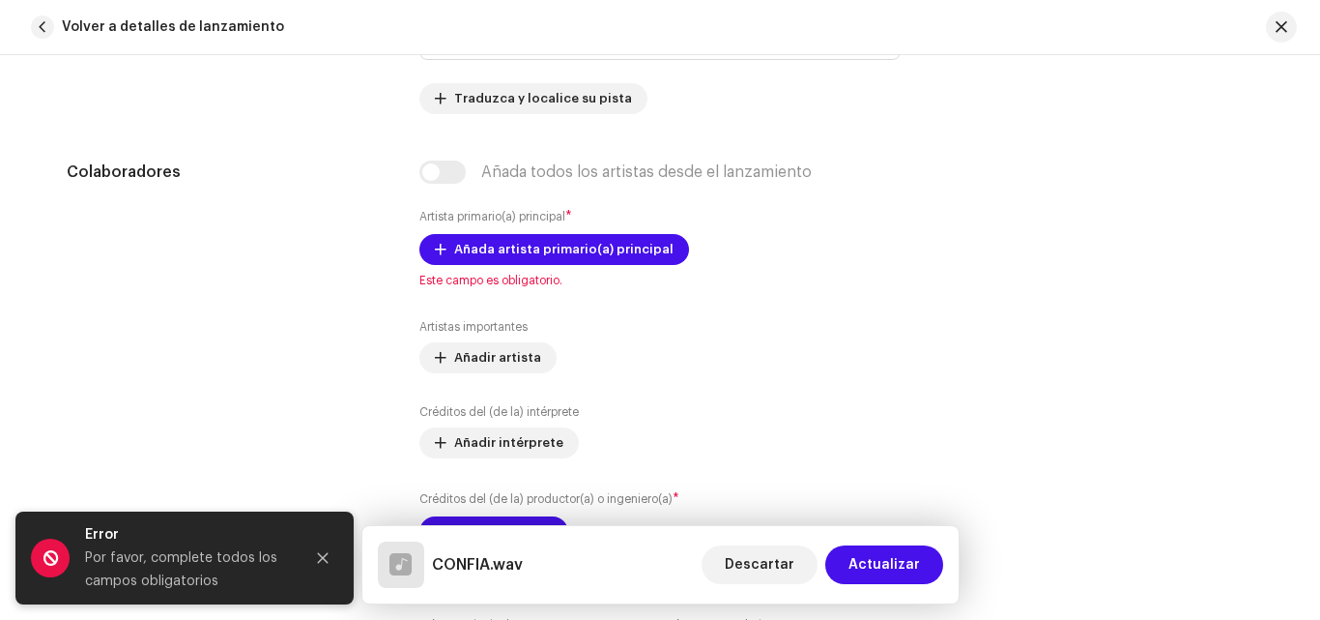
scroll to position [1132, 0]
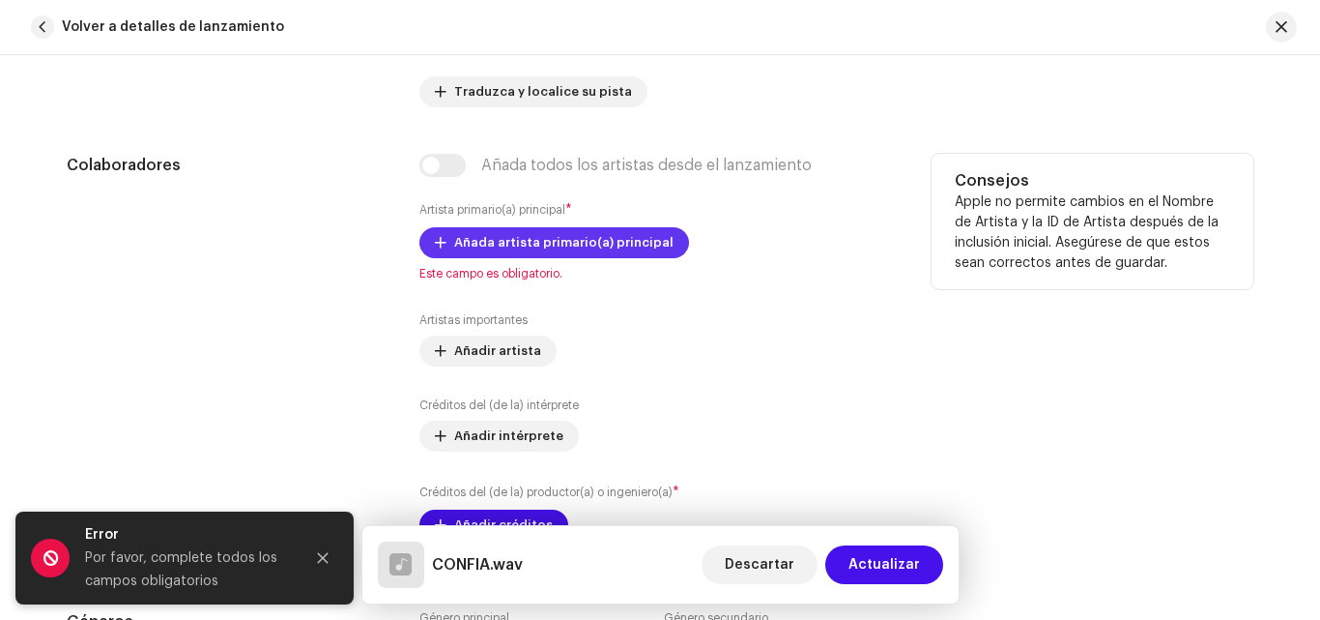
click at [531, 240] on span "Añada artista primario(a) principal" at bounding box center [563, 242] width 219 height 39
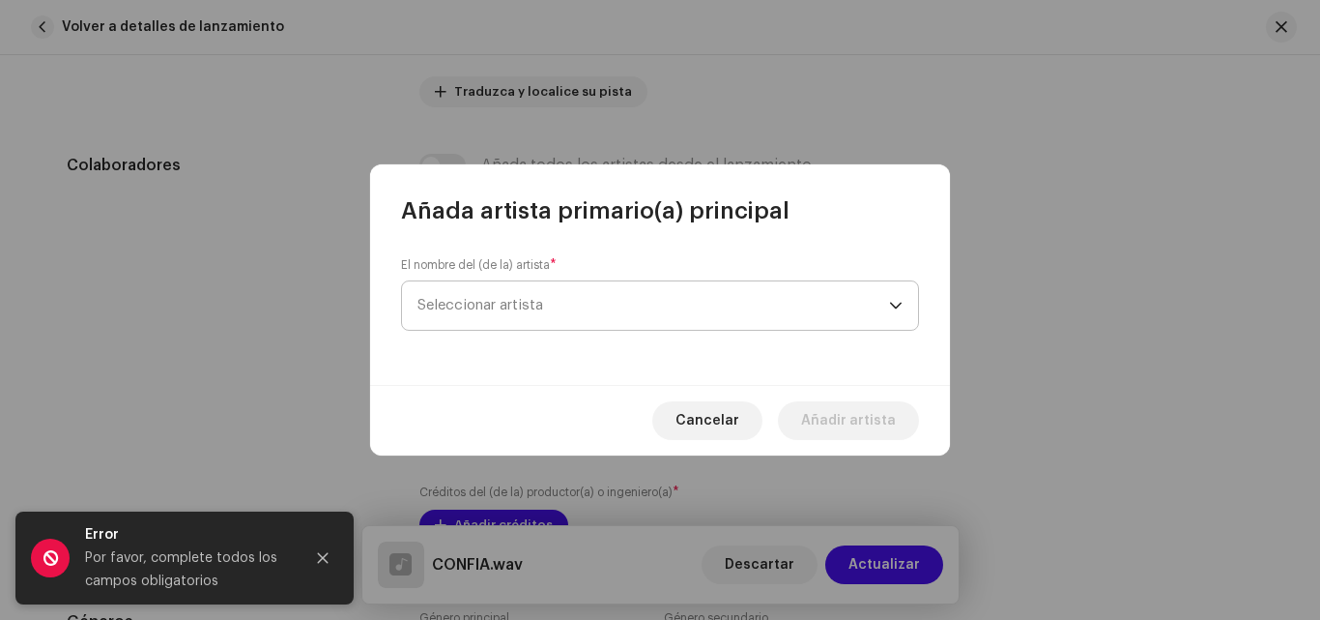
click at [534, 309] on span "Seleccionar artista" at bounding box center [481, 305] width 126 height 14
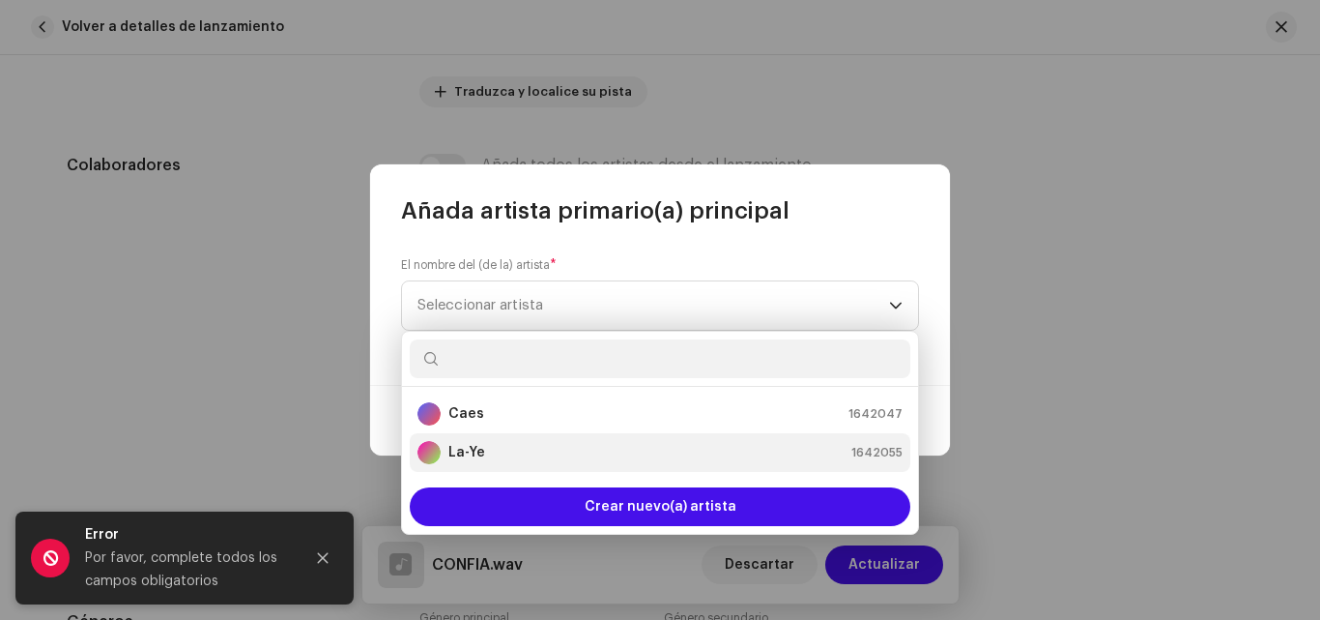
drag, startPoint x: 648, startPoint y: 514, endPoint x: 671, endPoint y: 447, distance: 71.5
click at [681, 441] on div "Caes 1642047 La-Ye 1642055 Crear nuevo(a) artista" at bounding box center [660, 433] width 518 height 204
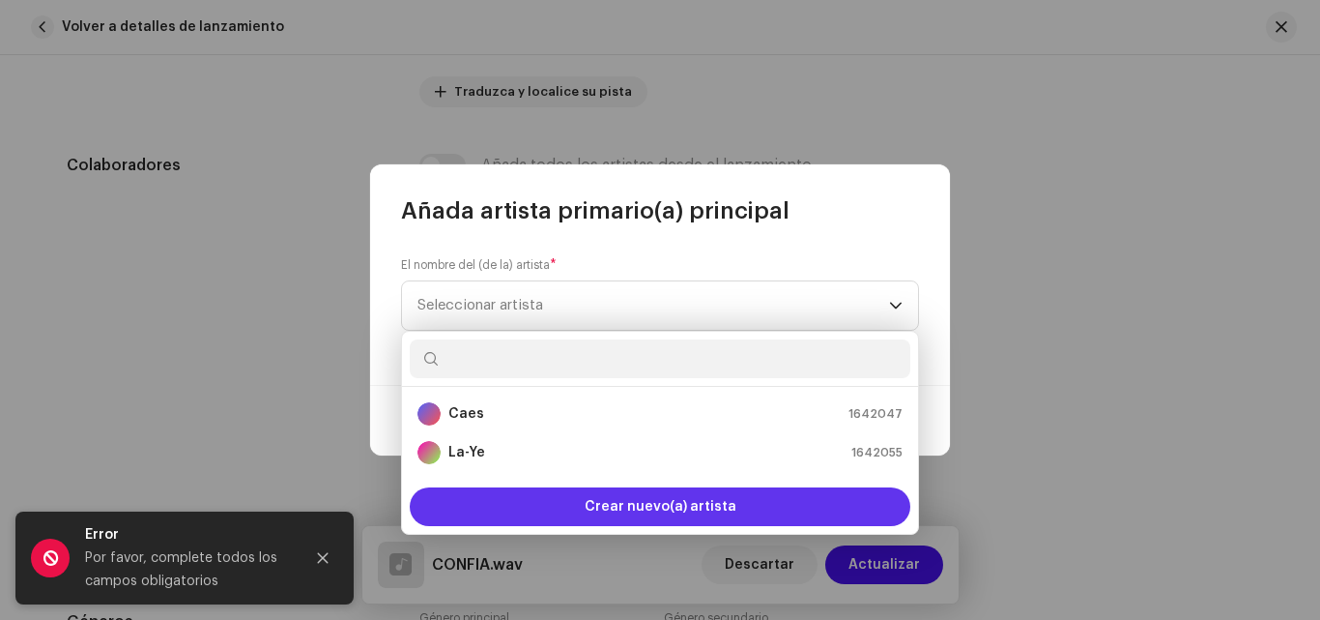
click at [657, 513] on span "Crear nuevo(a) artista" at bounding box center [661, 506] width 152 height 39
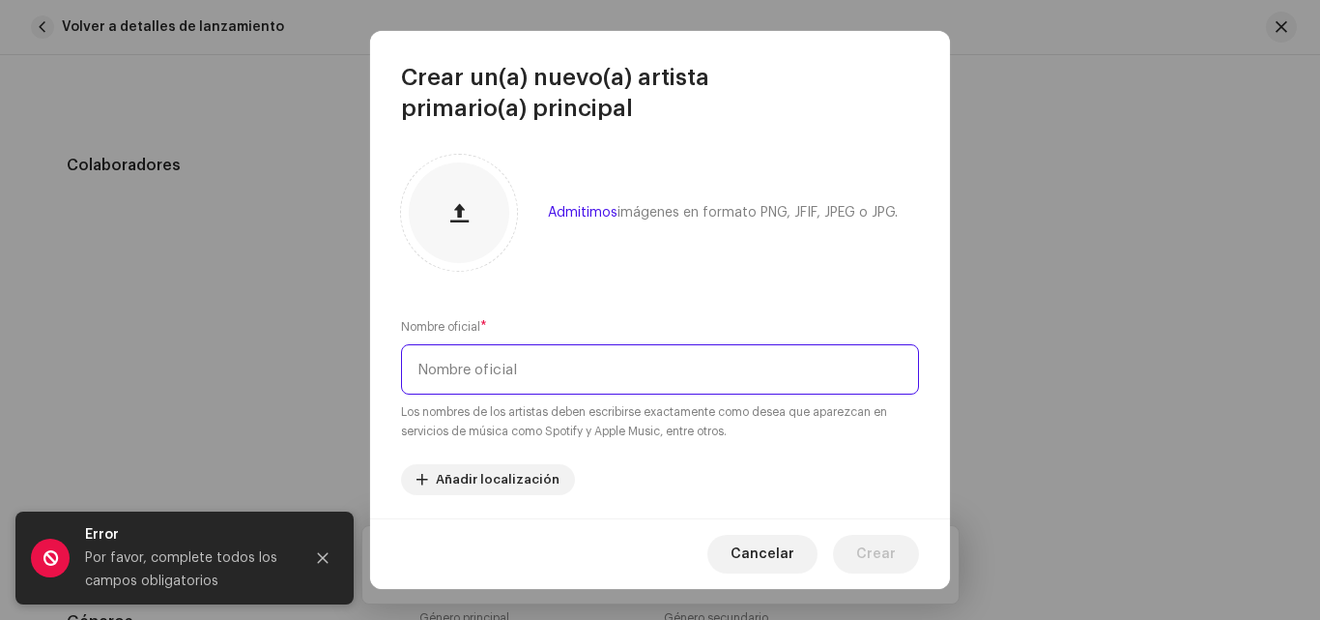
click at [517, 392] on input "text" at bounding box center [660, 369] width 518 height 50
type input "Exioly"
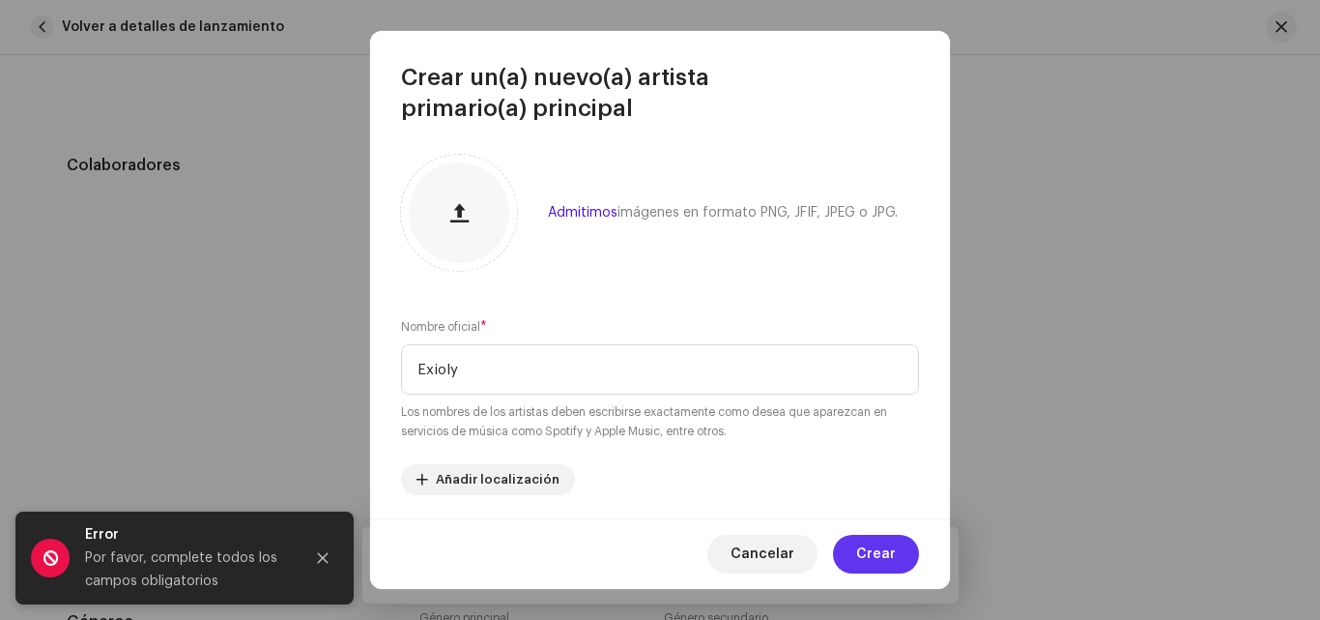
click at [877, 548] on span "Crear" at bounding box center [876, 554] width 40 height 39
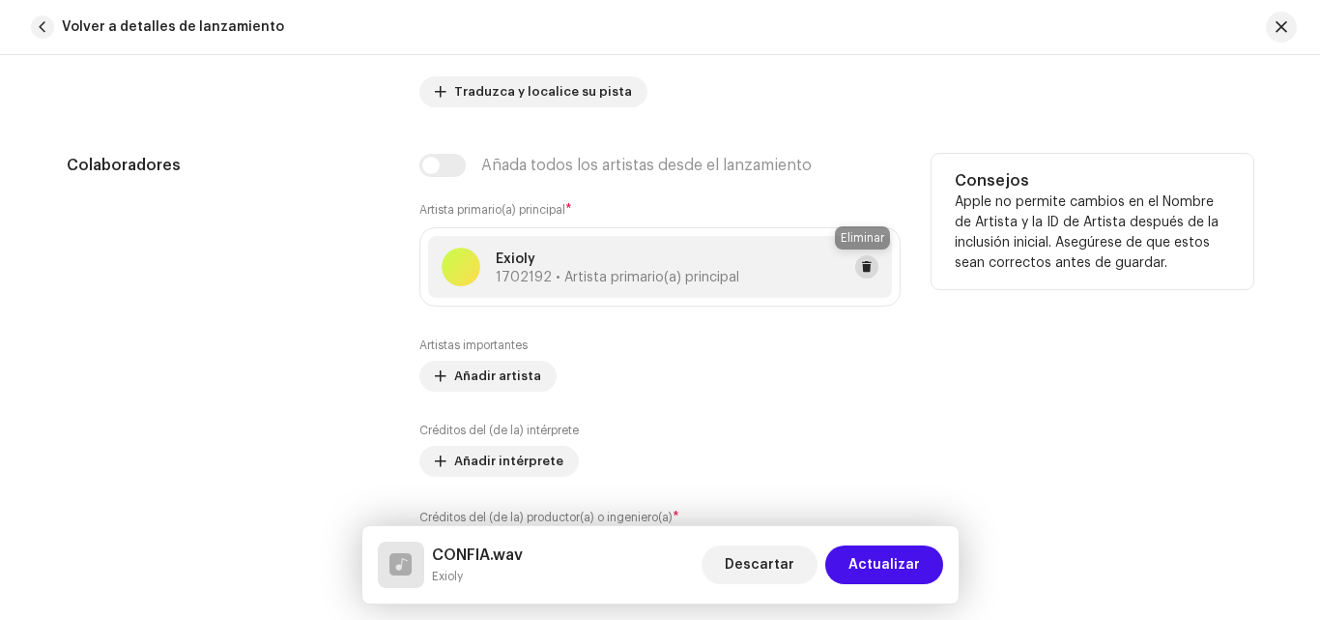
click at [855, 269] on button at bounding box center [866, 266] width 23 height 23
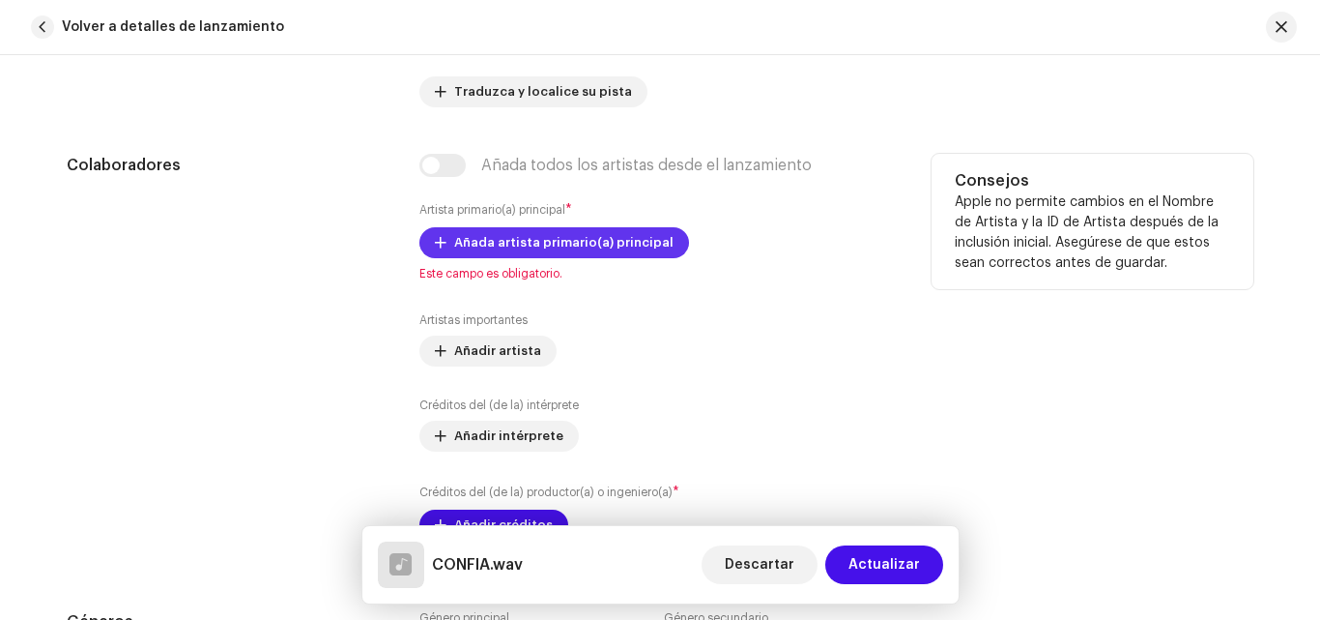
click at [616, 247] on span "Añada artista primario(a) principal" at bounding box center [563, 242] width 219 height 39
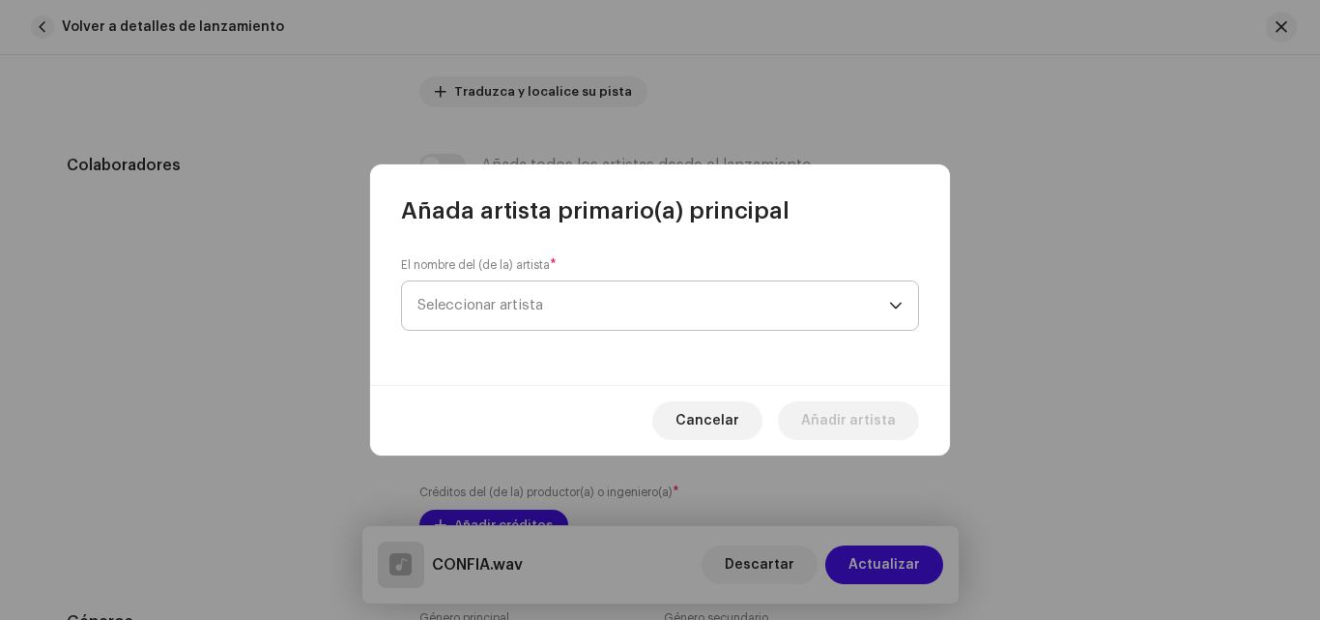
click at [627, 307] on span "Seleccionar artista" at bounding box center [654, 305] width 472 height 48
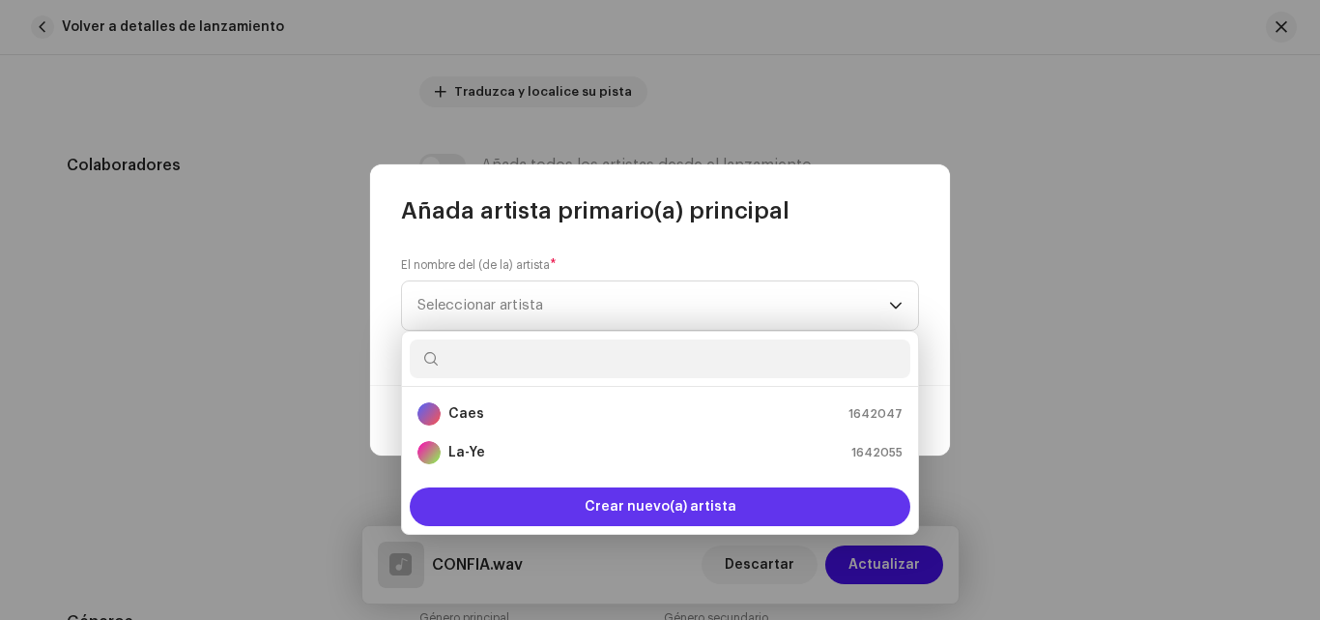
click at [776, 510] on div "Crear nuevo(a) artista" at bounding box center [660, 506] width 501 height 39
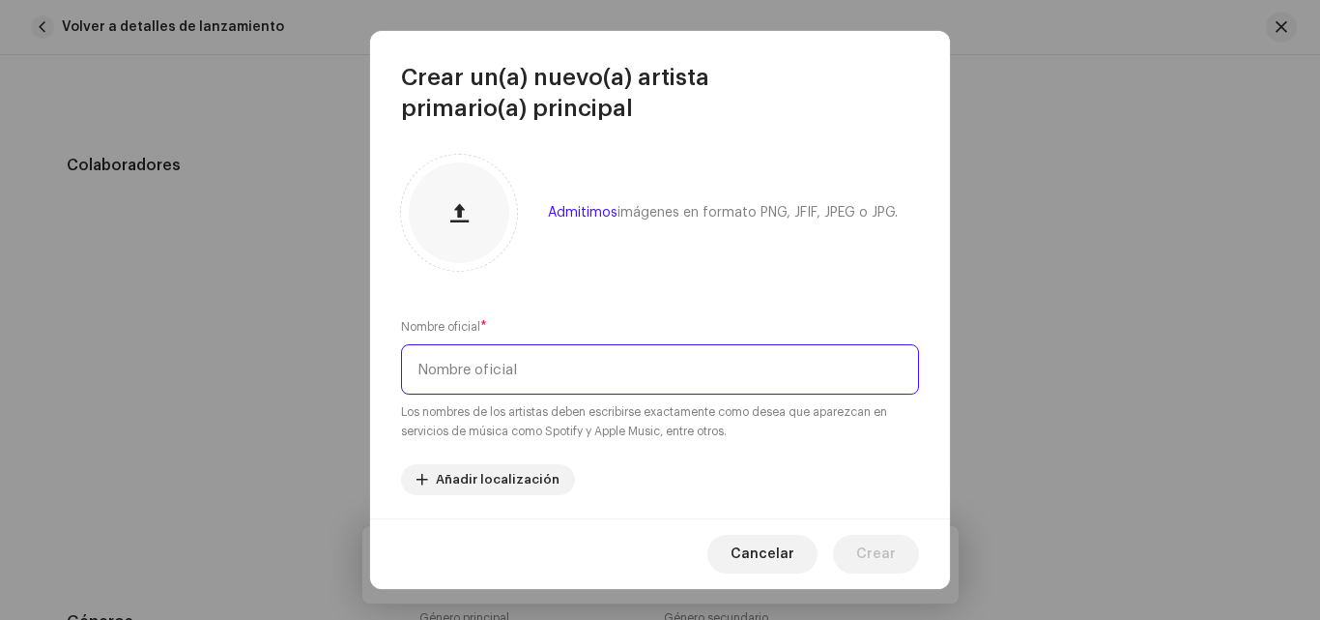
click at [546, 377] on input "text" at bounding box center [660, 369] width 518 height 50
type input "Exioly"
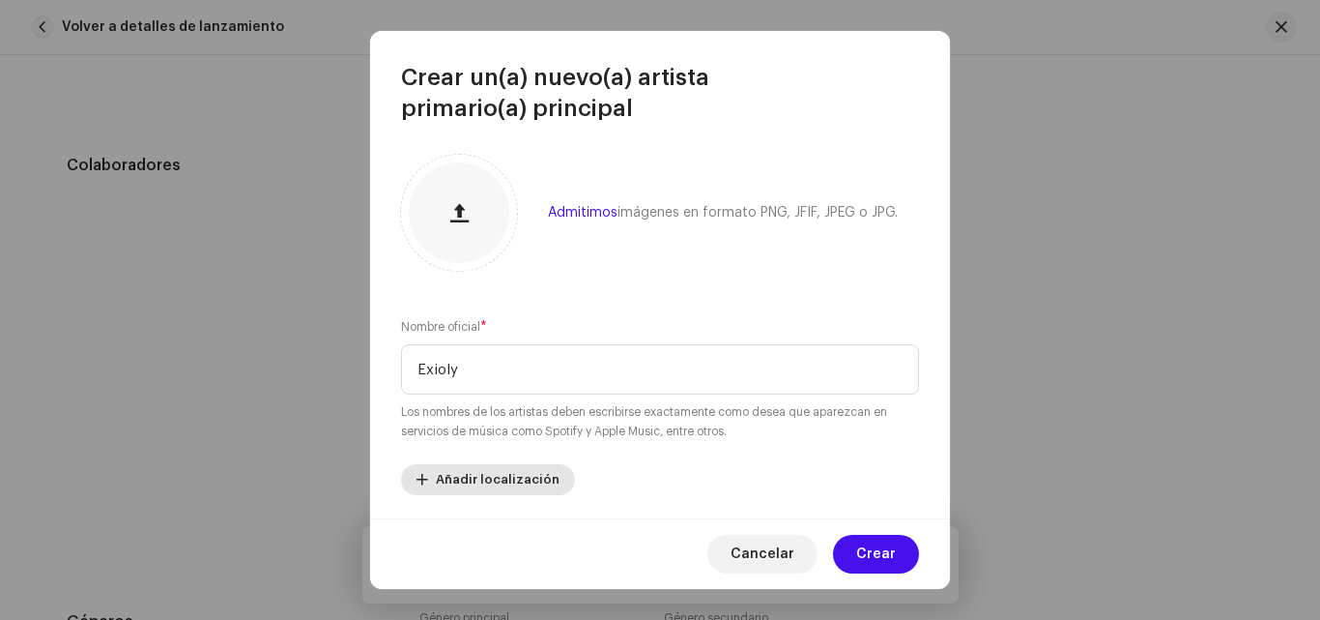
click at [463, 472] on span "Añadir localización" at bounding box center [498, 479] width 124 height 39
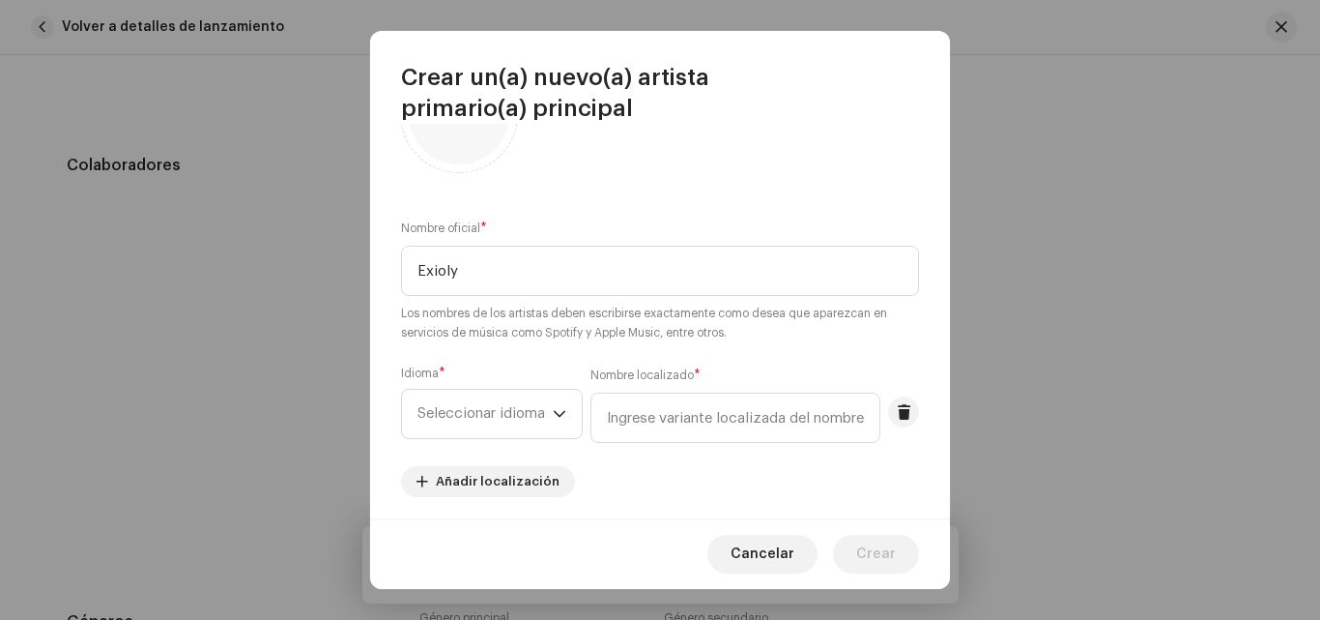
scroll to position [118, 0]
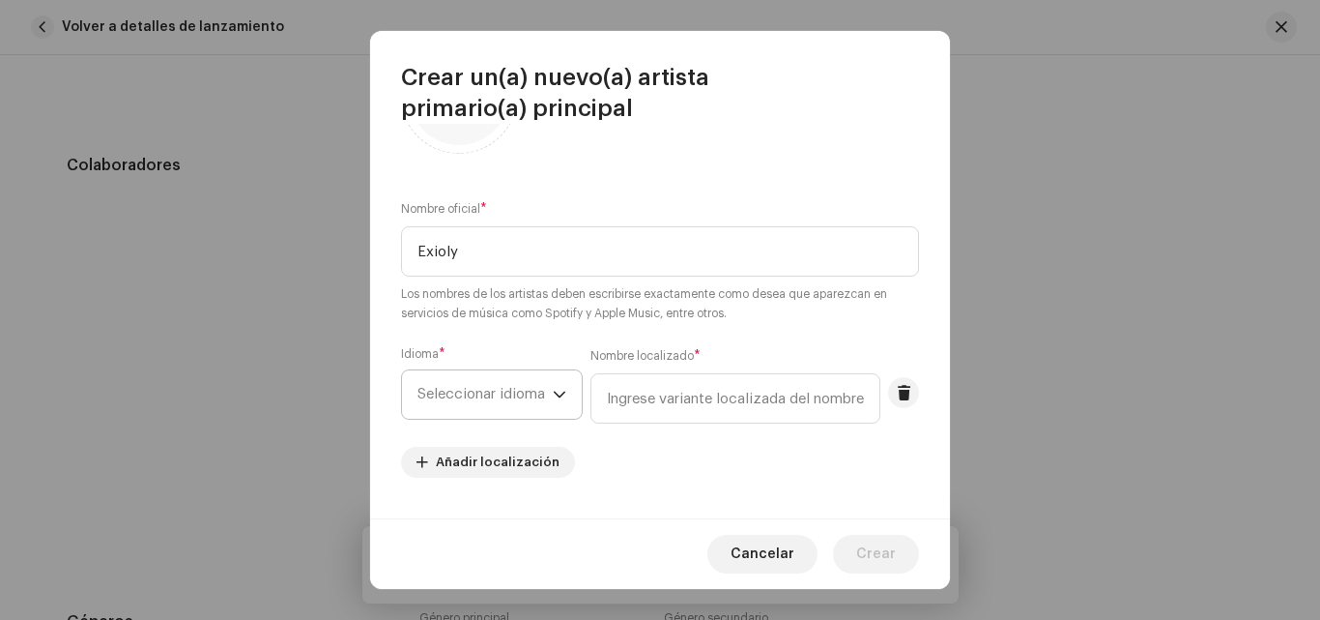
click at [487, 385] on span "Seleccionar idioma" at bounding box center [485, 394] width 135 height 48
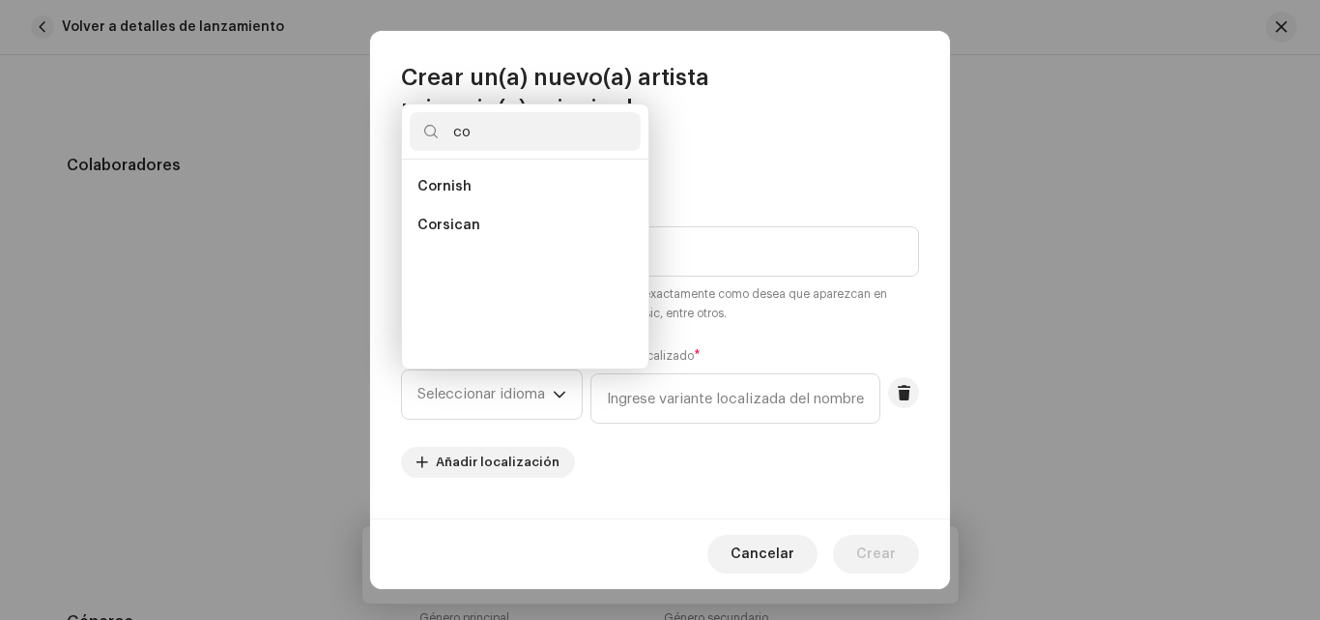
scroll to position [0, 0]
type input "c"
type input "sp"
click at [451, 271] on span "Spanish ([GEOGRAPHIC_DATA])" at bounding box center [522, 263] width 209 height 19
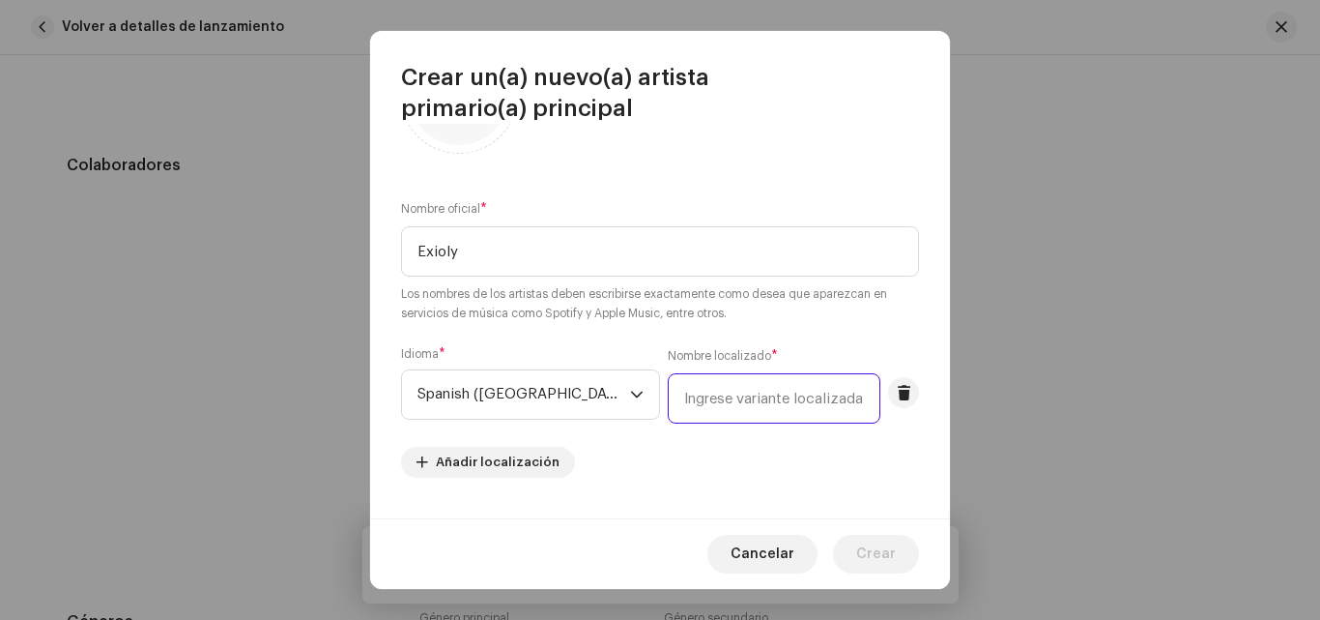
click at [672, 397] on input "text" at bounding box center [774, 398] width 213 height 50
type input "[GEOGRAPHIC_DATA]"
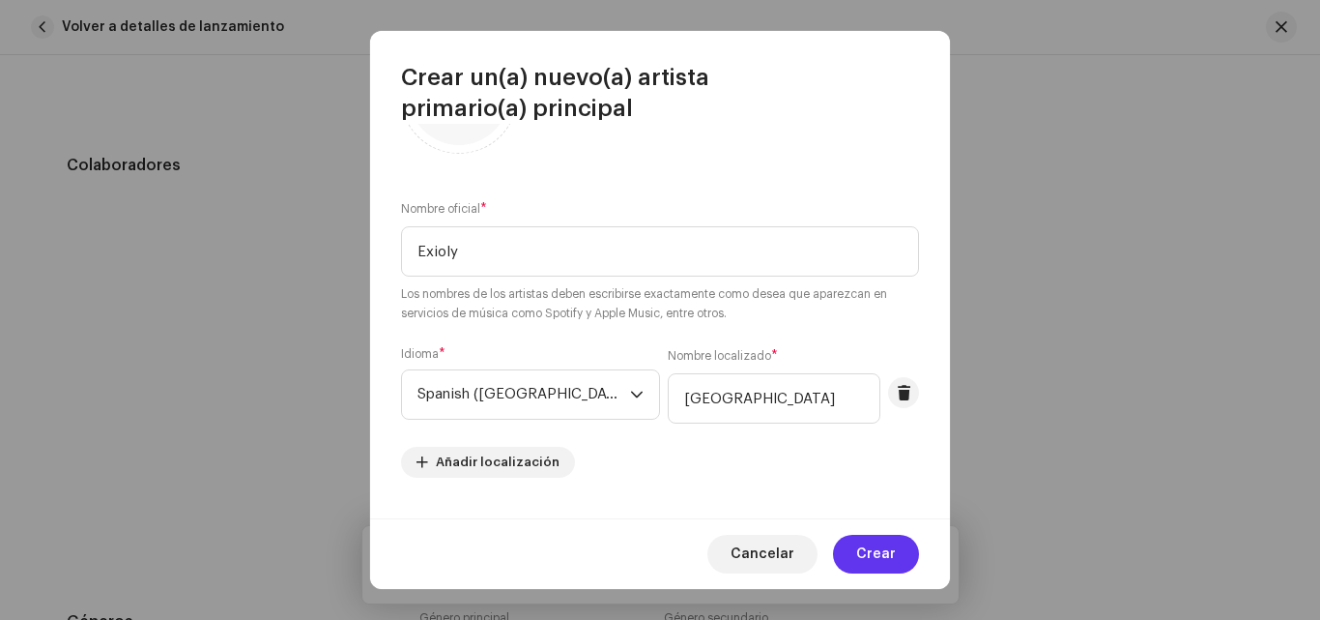
click at [857, 543] on button "Crear" at bounding box center [876, 554] width 86 height 39
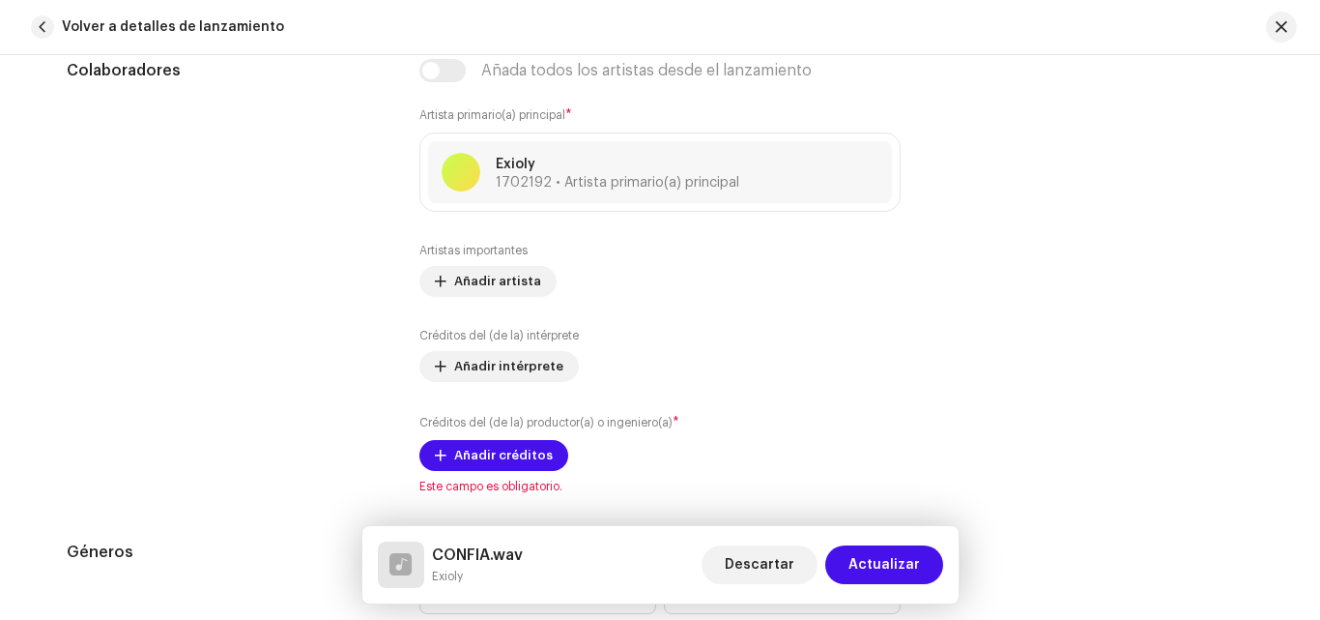
scroll to position [1305, 0]
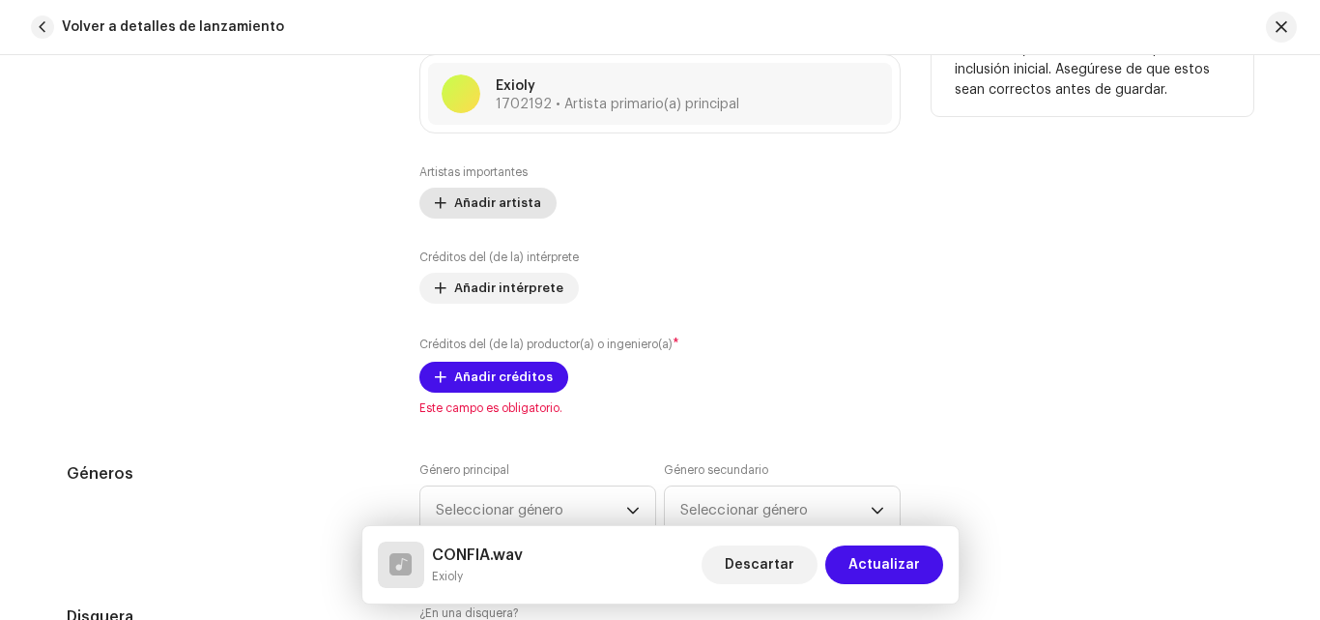
click at [466, 215] on span "Añadir artista" at bounding box center [497, 203] width 87 height 39
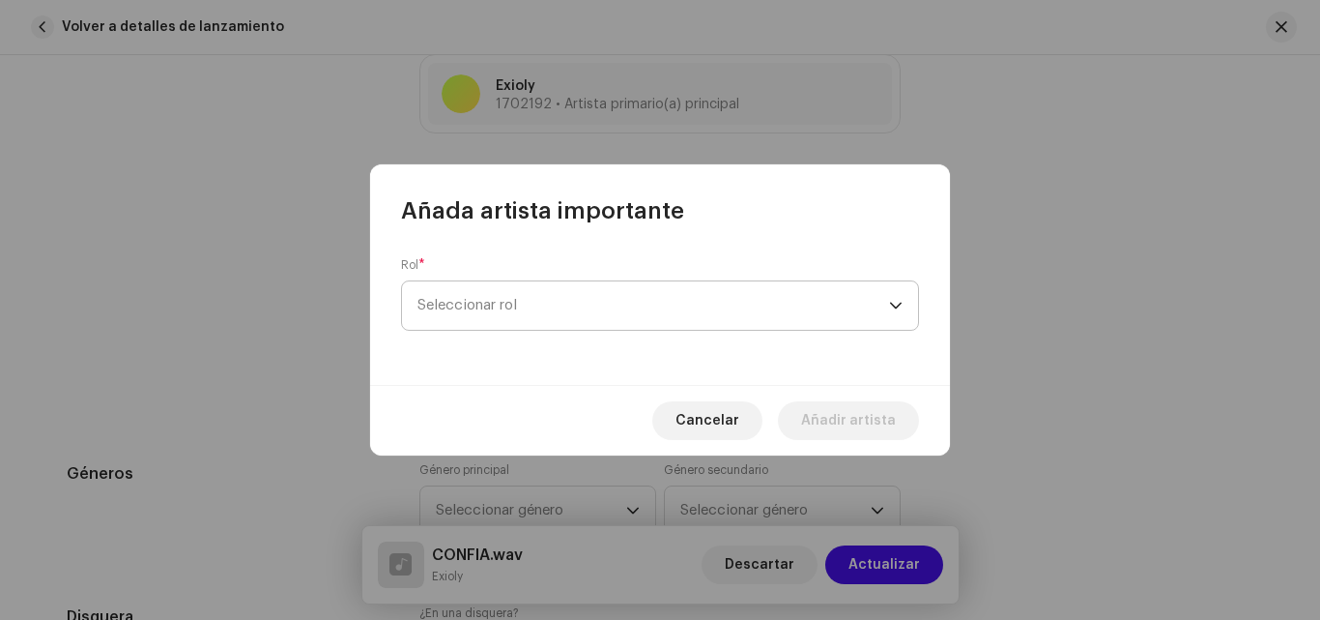
click at [571, 300] on span "Seleccionar rol" at bounding box center [654, 305] width 472 height 48
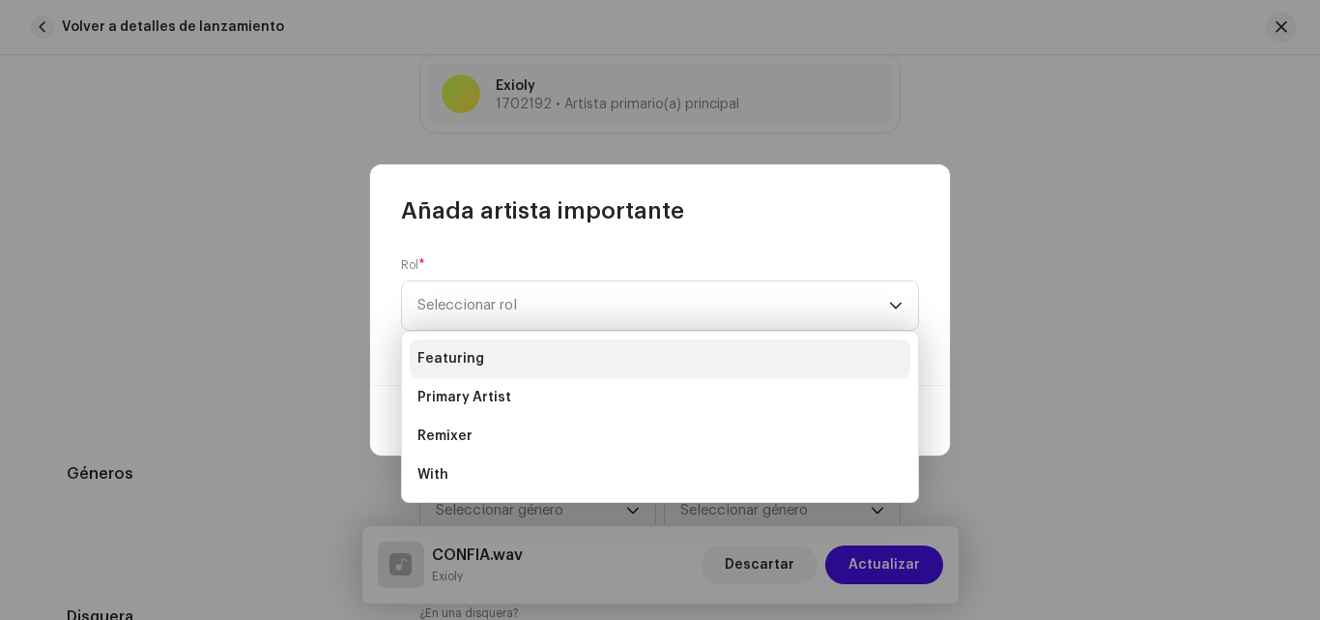
click at [505, 365] on li "Featuring" at bounding box center [660, 358] width 501 height 39
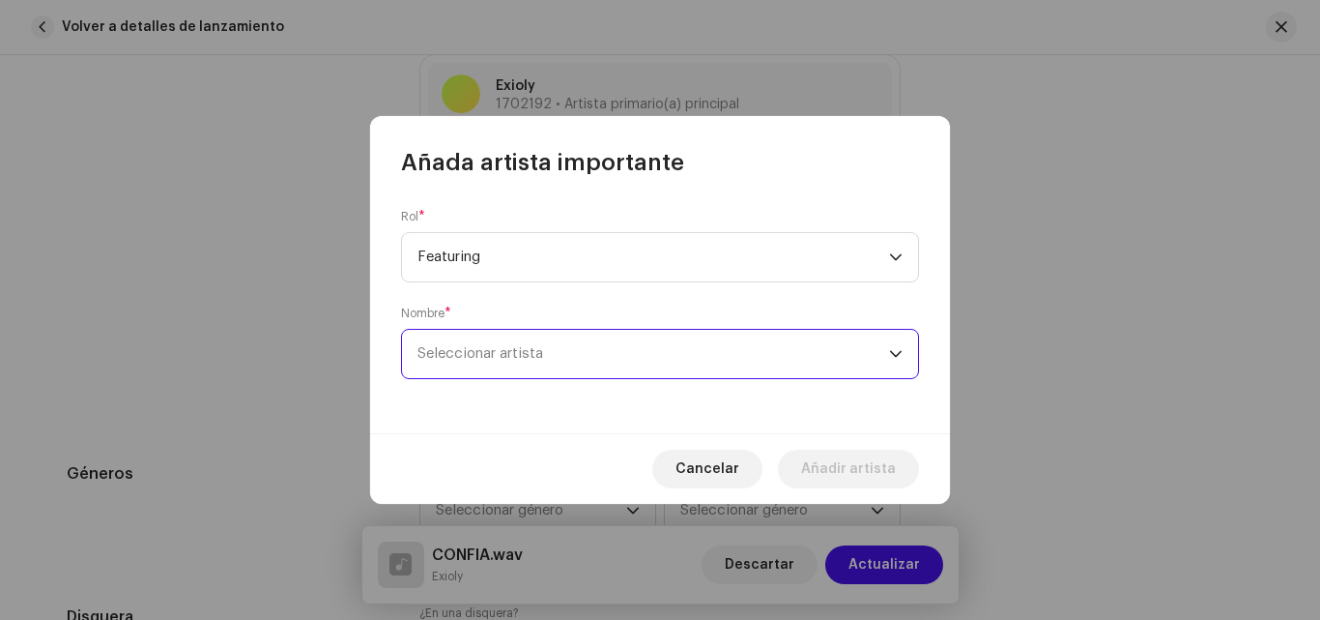
click at [553, 366] on span "Seleccionar artista" at bounding box center [654, 354] width 472 height 48
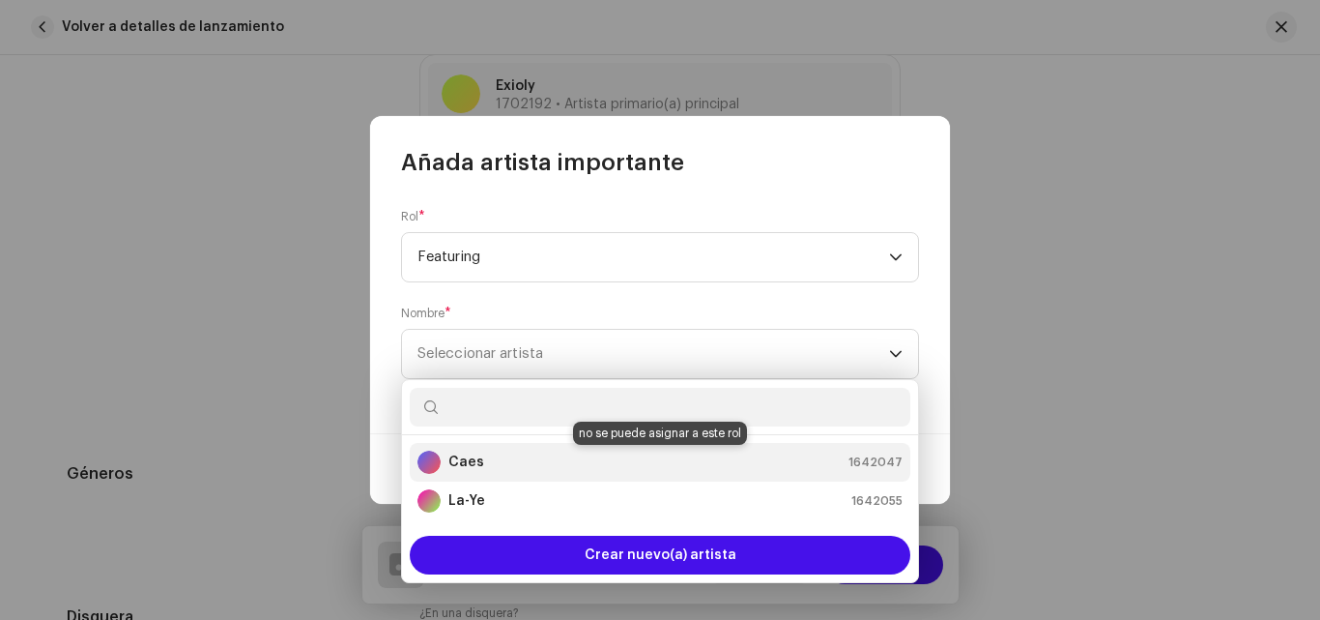
click at [489, 462] on div "Caes 1642047" at bounding box center [660, 461] width 485 height 23
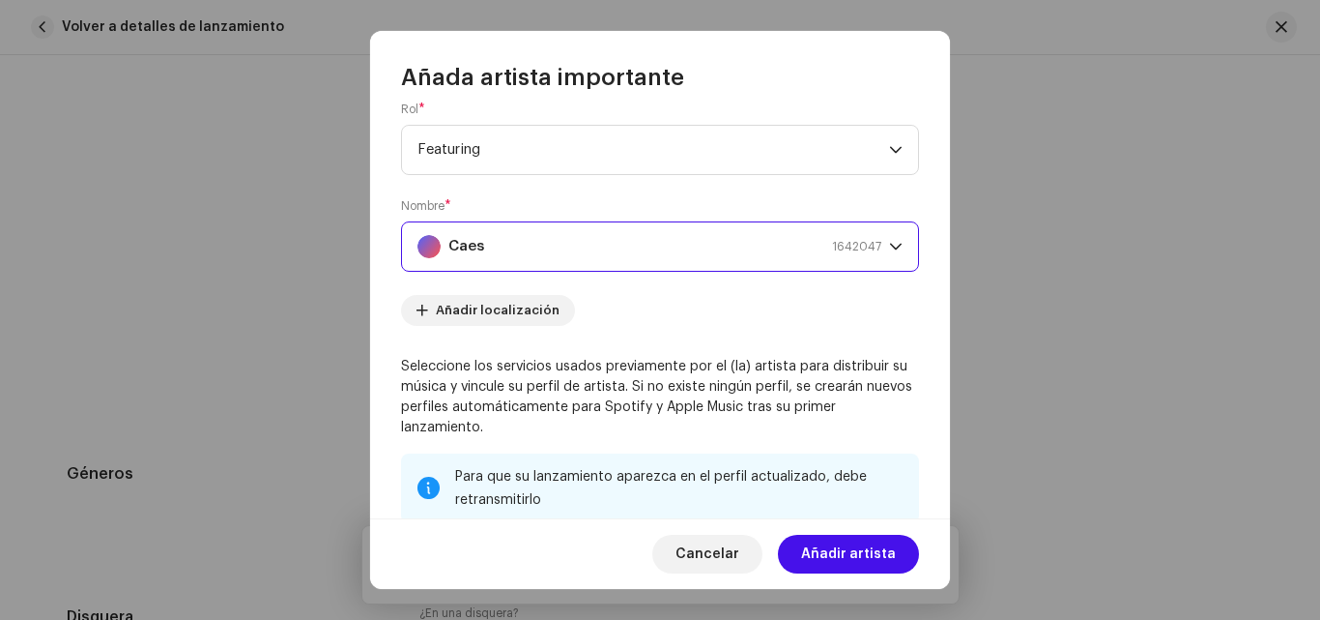
scroll to position [20, 0]
click at [447, 312] on span "Añadir localización" at bounding box center [498, 312] width 124 height 39
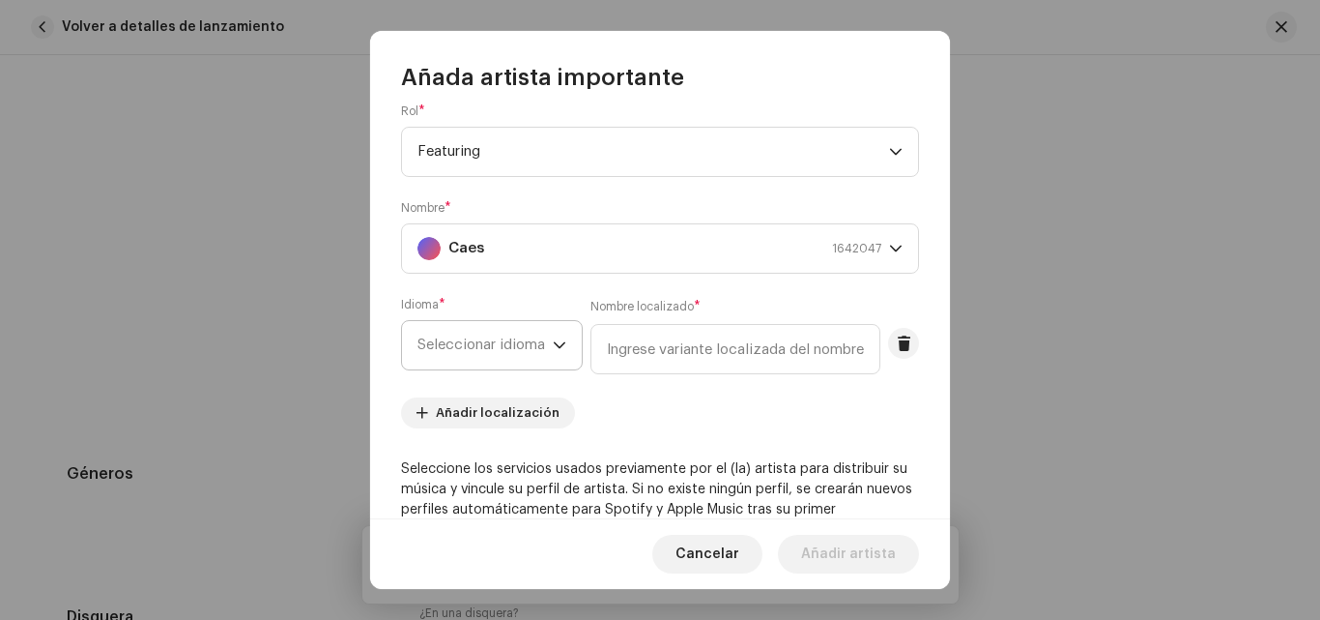
click at [521, 352] on span "Seleccionar idioma" at bounding box center [485, 345] width 135 height 48
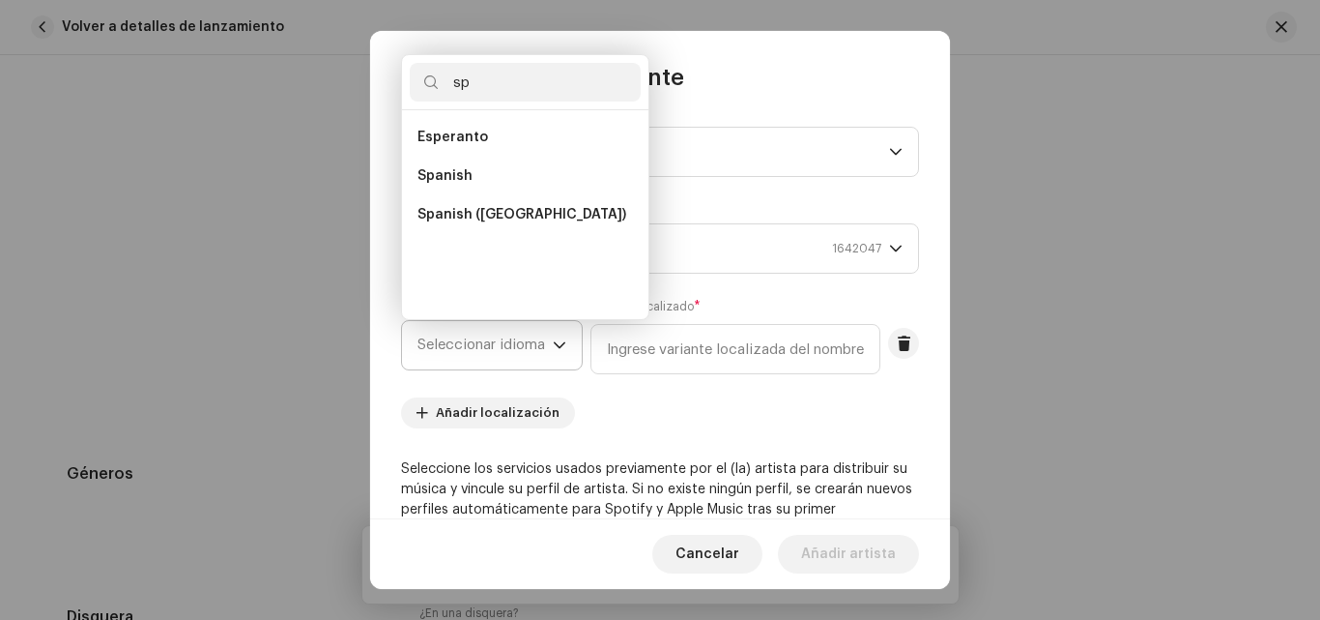
scroll to position [0, 0]
type input "sp"
click at [493, 220] on span "Spanish ([GEOGRAPHIC_DATA])" at bounding box center [522, 214] width 209 height 19
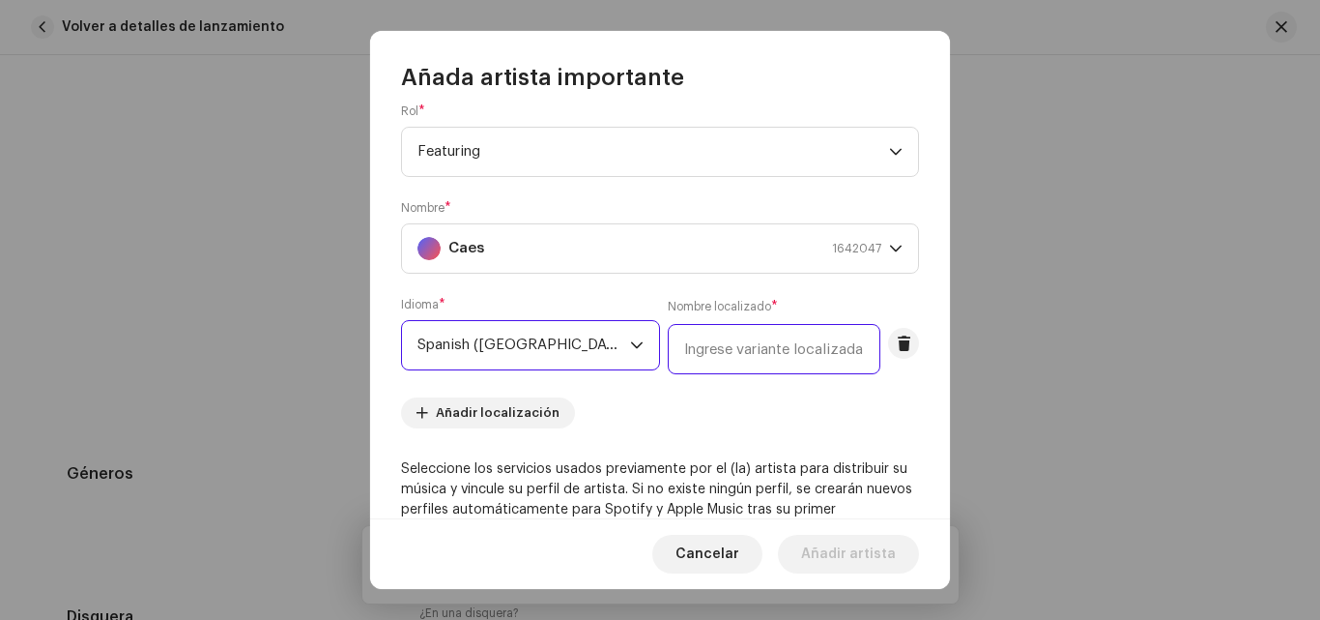
click at [747, 362] on input "text" at bounding box center [774, 349] width 213 height 50
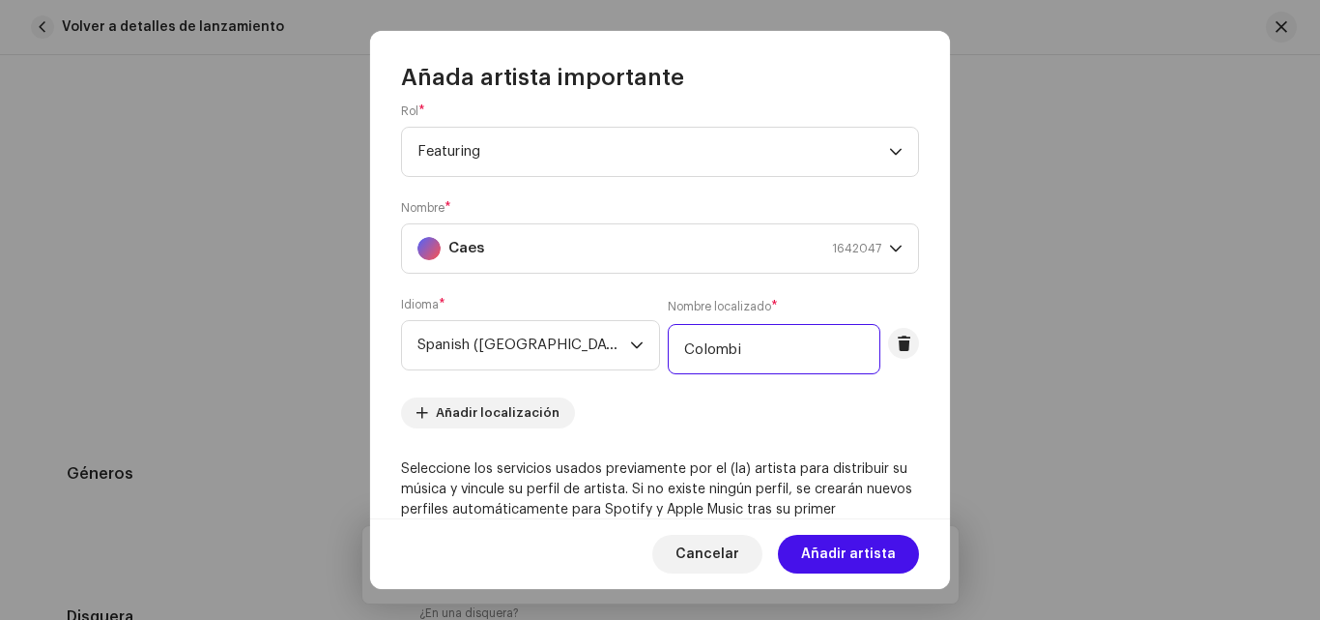
type input "[GEOGRAPHIC_DATA]"
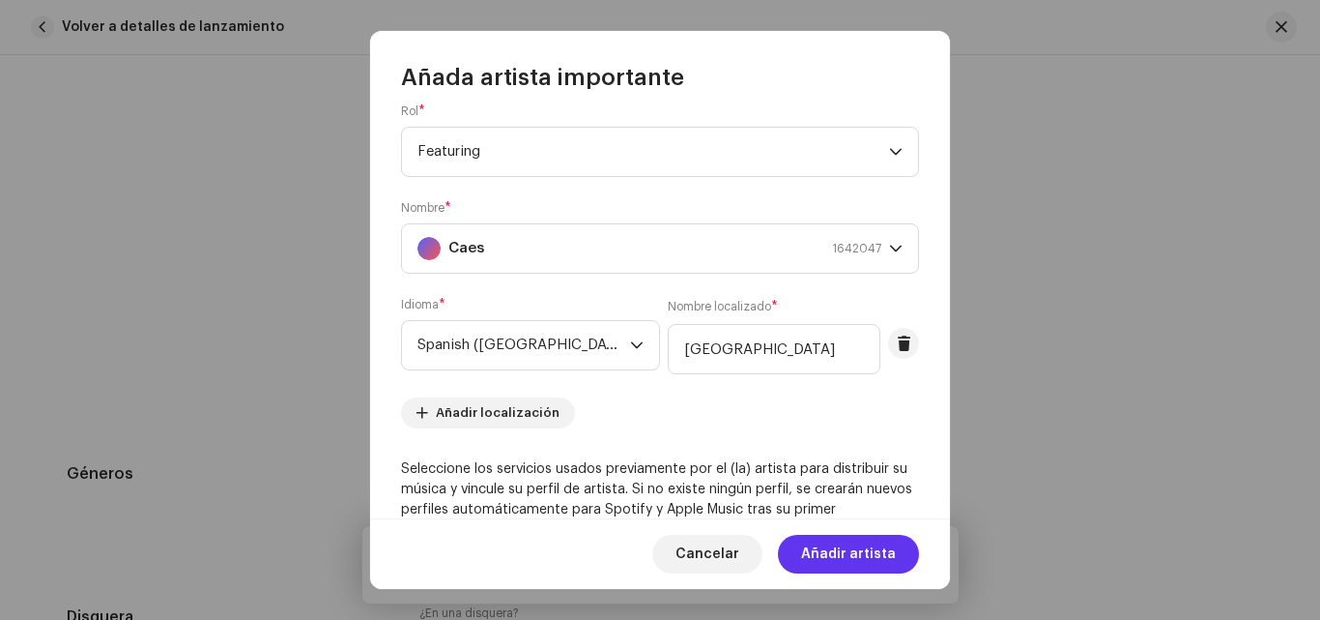
click at [856, 561] on span "Añadir artista" at bounding box center [848, 554] width 95 height 39
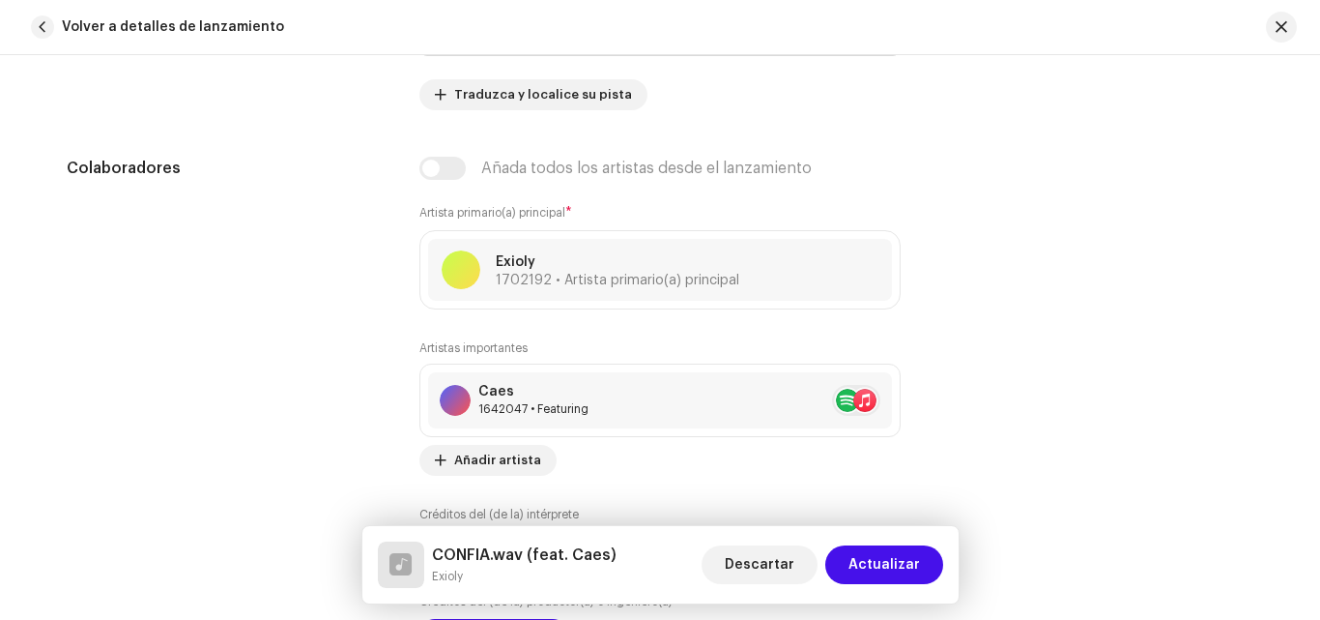
scroll to position [1120, 0]
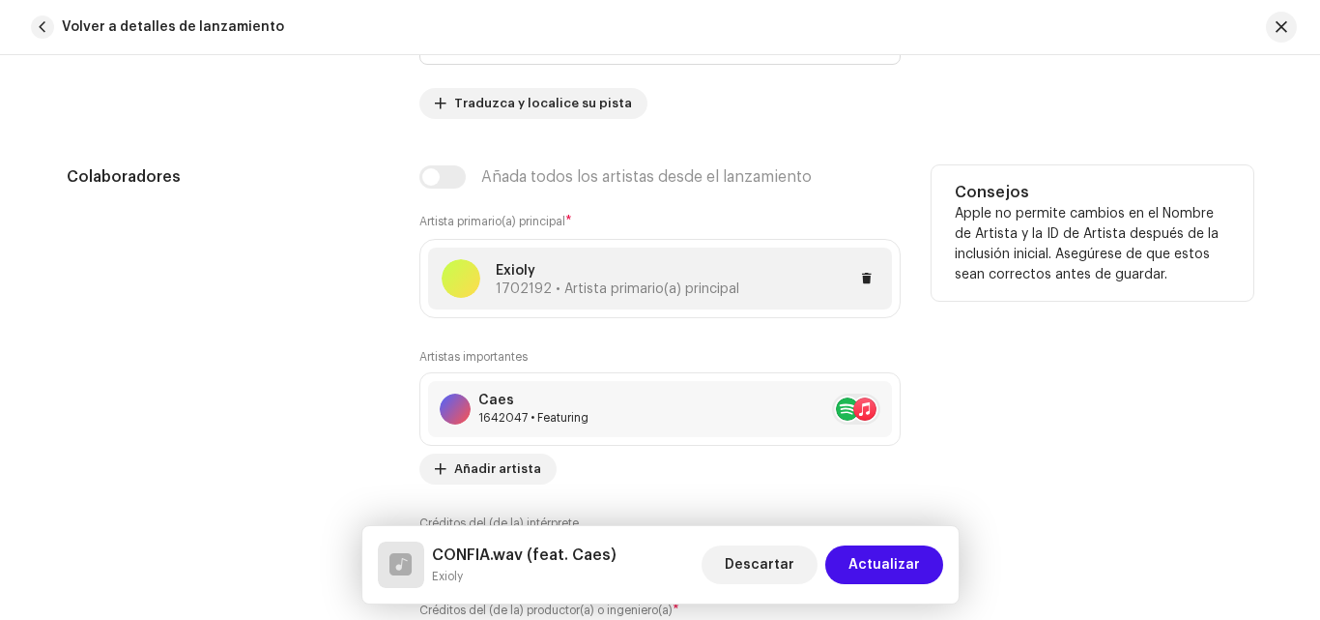
click at [569, 275] on p "Exioly" at bounding box center [618, 271] width 244 height 20
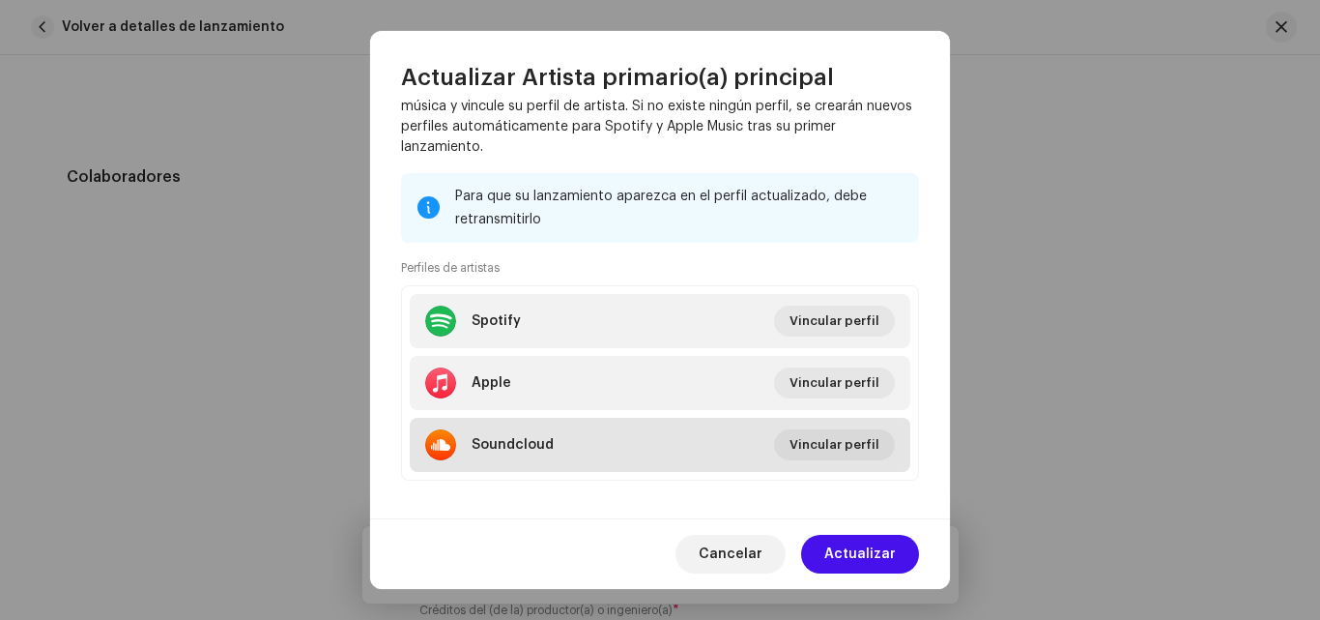
scroll to position [316, 0]
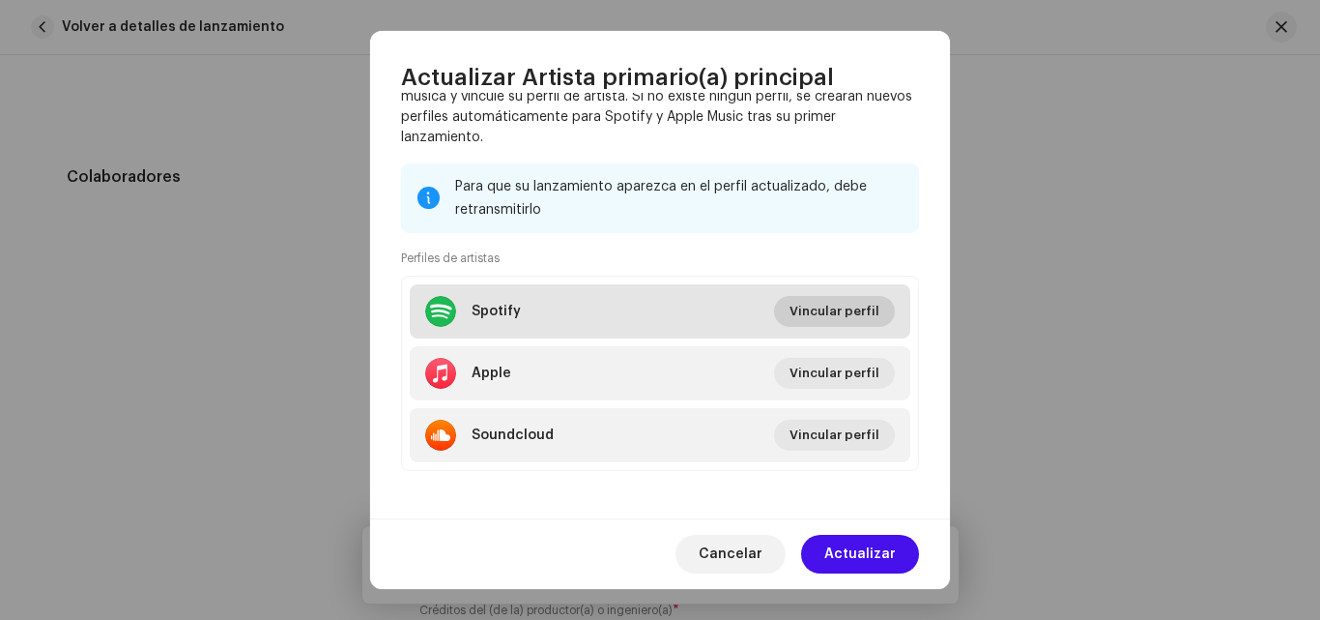
click at [821, 318] on span "Vincular perfil" at bounding box center [835, 311] width 90 height 39
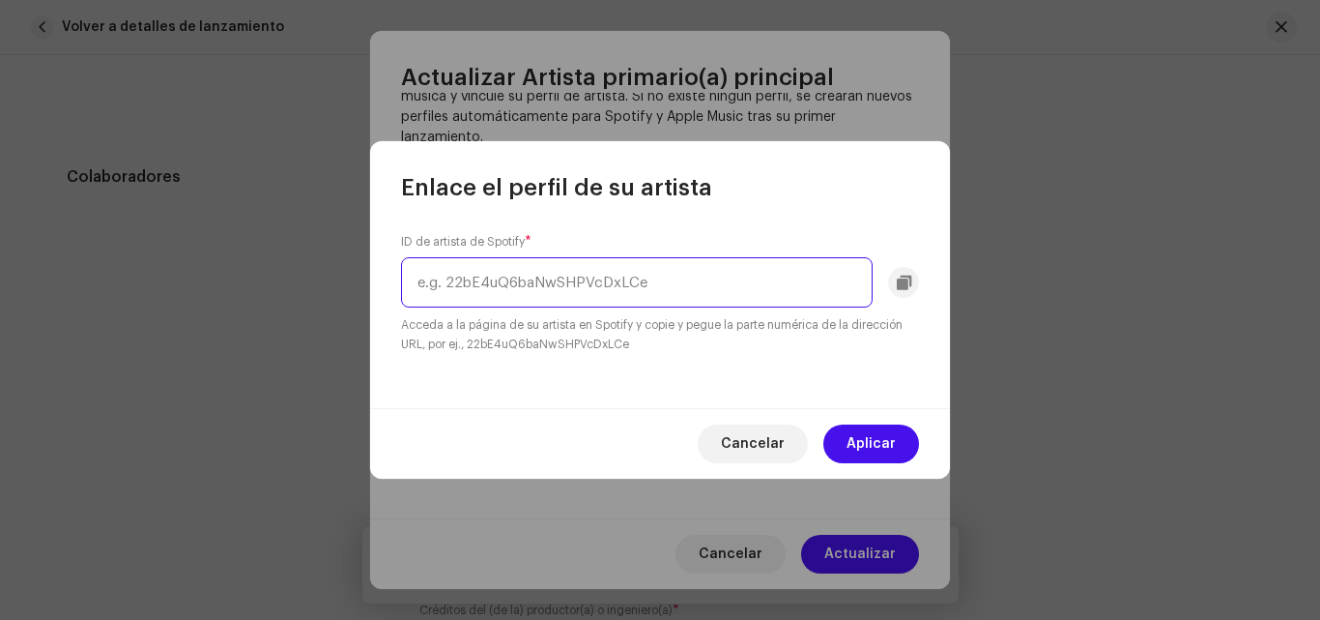
click at [713, 285] on input "text" at bounding box center [637, 282] width 472 height 50
type input "Exioly"
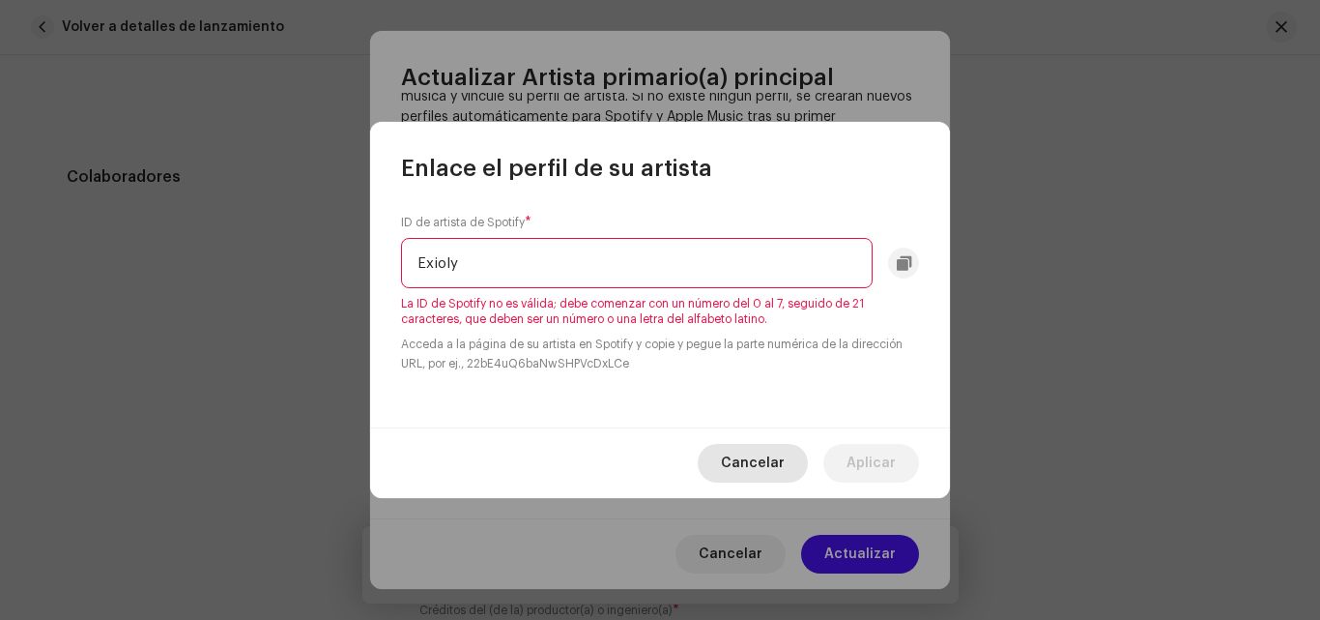
click at [748, 457] on span "Cancelar" at bounding box center [753, 463] width 64 height 39
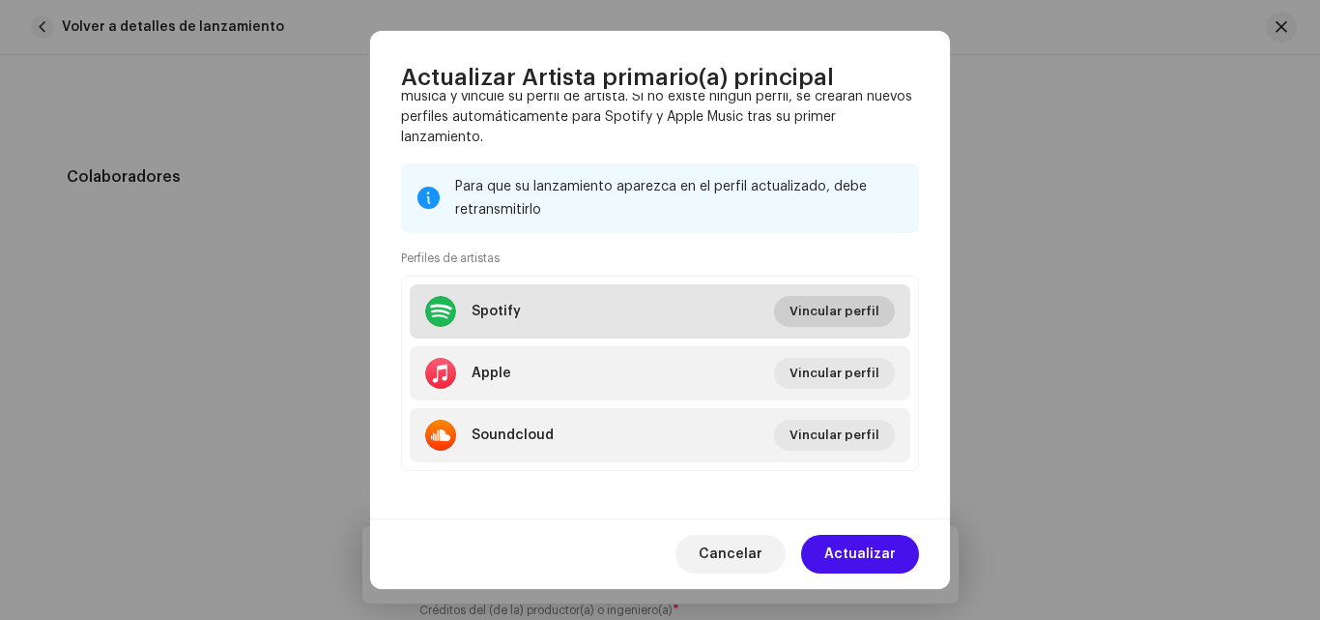
click at [818, 302] on span "Vincular perfil" at bounding box center [835, 311] width 90 height 39
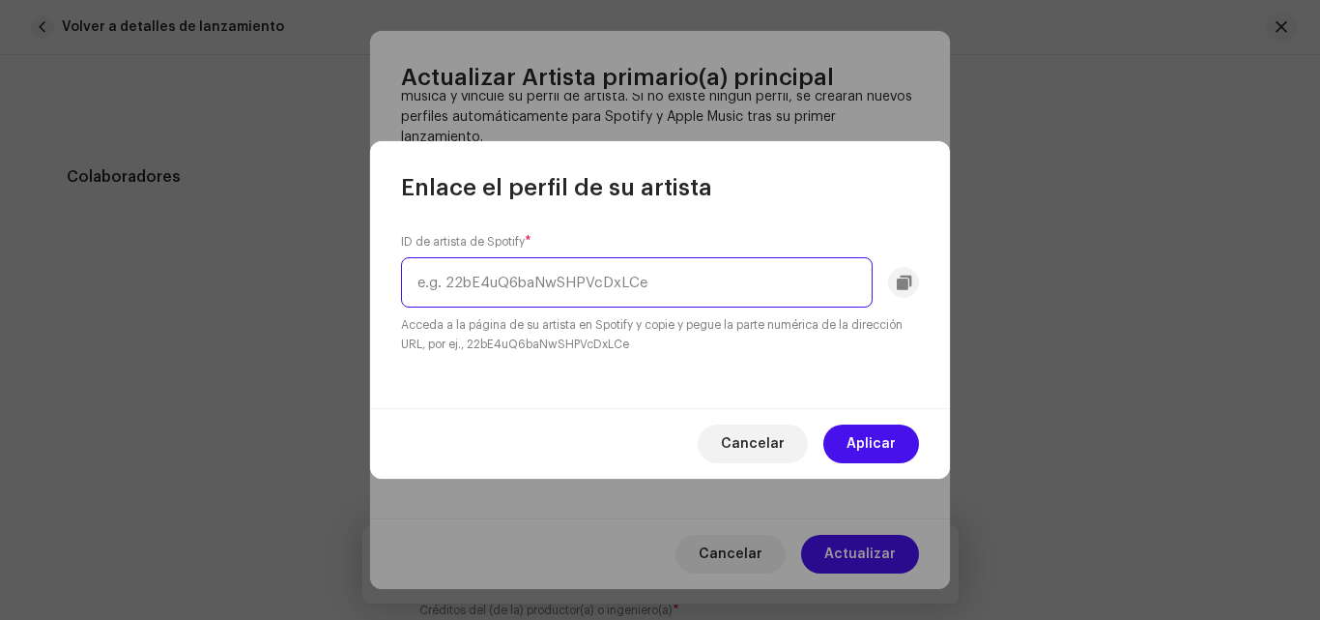
click at [592, 293] on input "text" at bounding box center [637, 282] width 472 height 50
paste input "19r97ymS2eR9YnM2tMja2q"
type input "19r97ymS2eR9YnM2tMja2q"
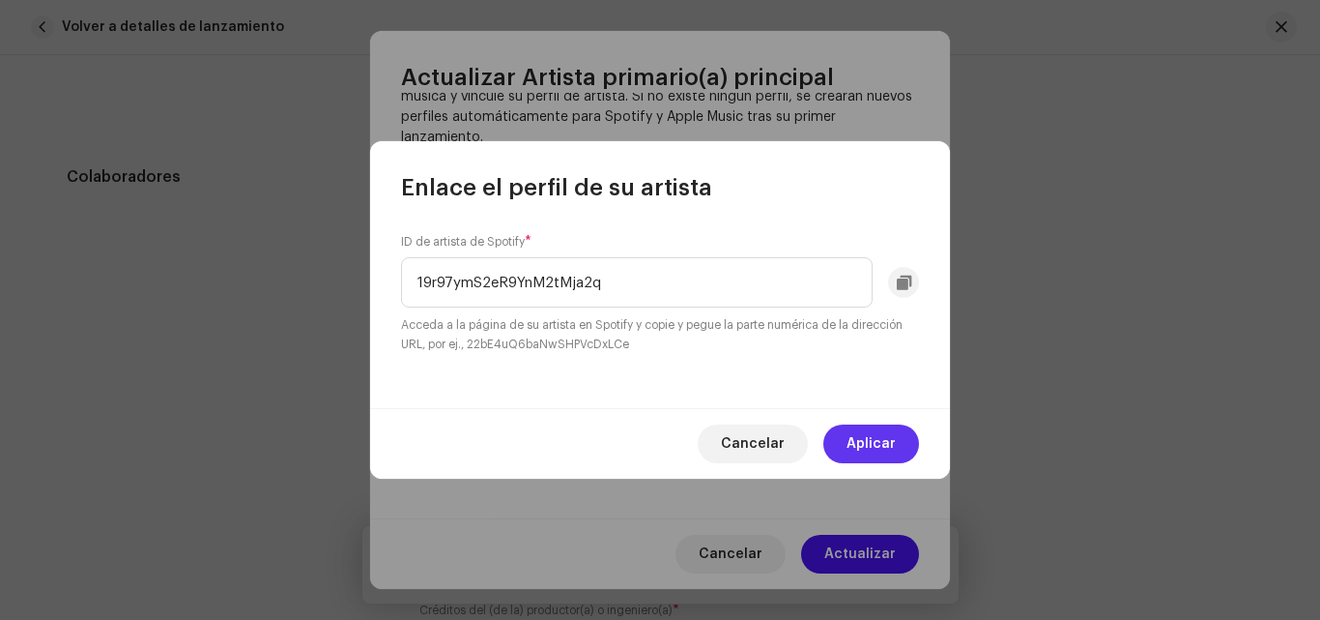
click at [873, 444] on span "Aplicar" at bounding box center [871, 443] width 49 height 39
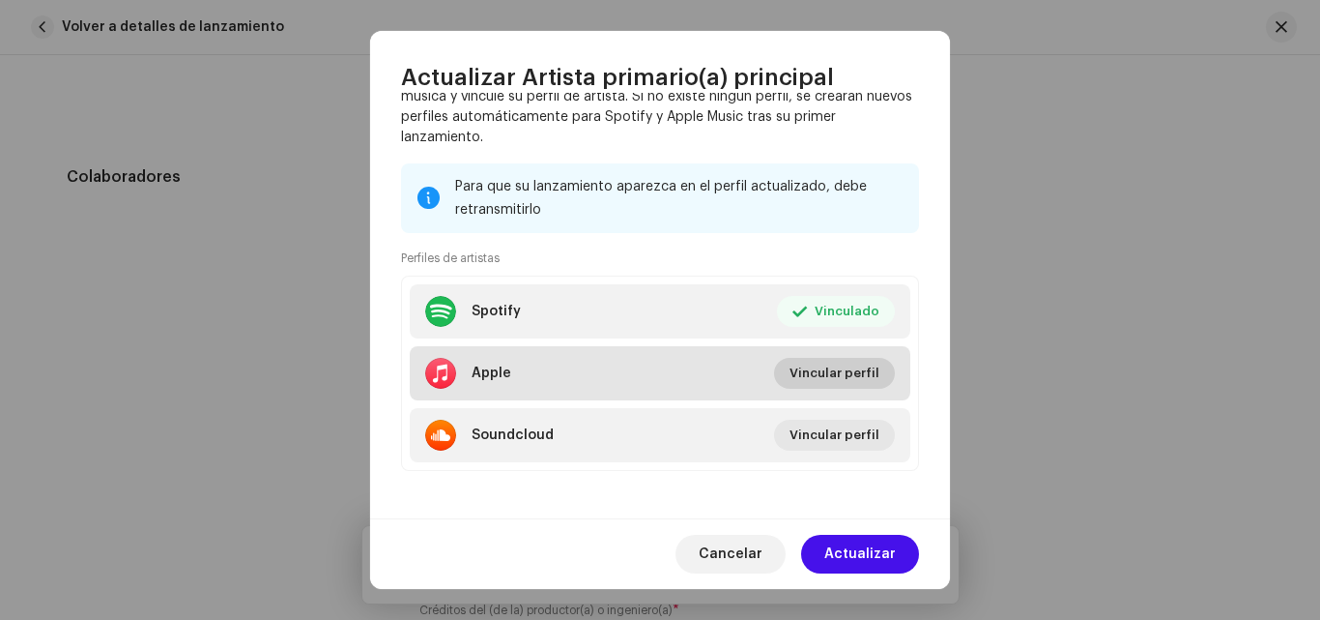
click at [840, 375] on span "Vincular perfil" at bounding box center [835, 373] width 90 height 39
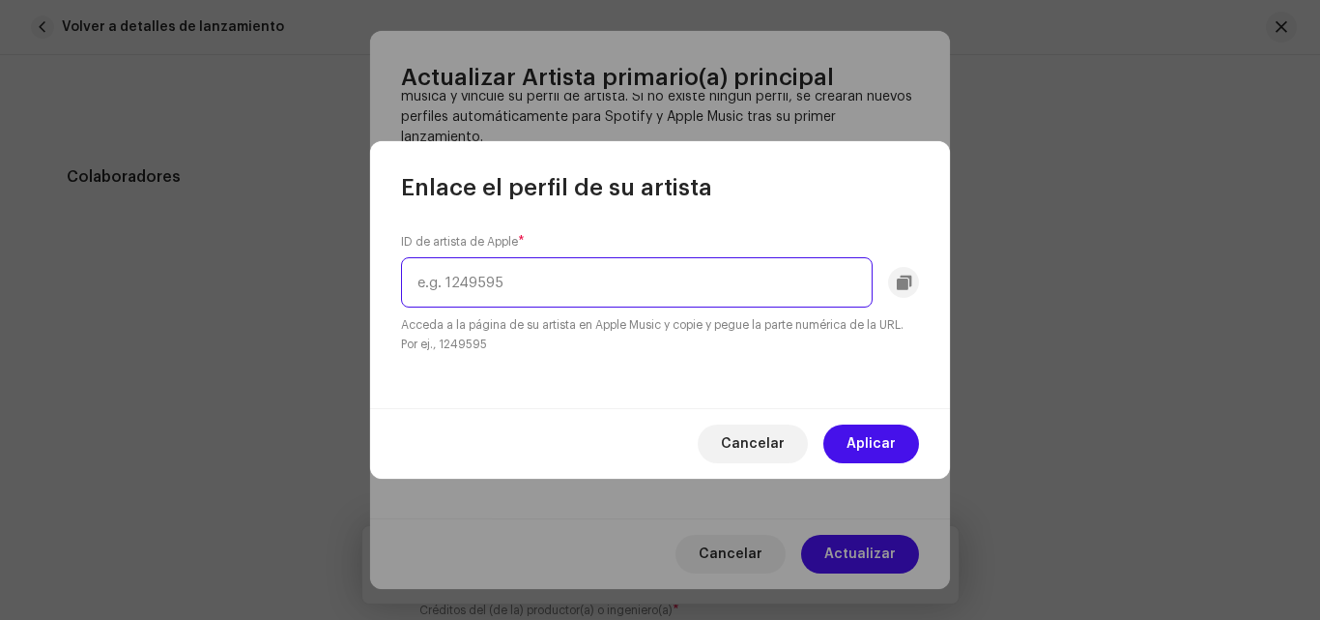
click at [636, 277] on input "text" at bounding box center [637, 282] width 472 height 50
paste input "1709125393"
type input "1709125393"
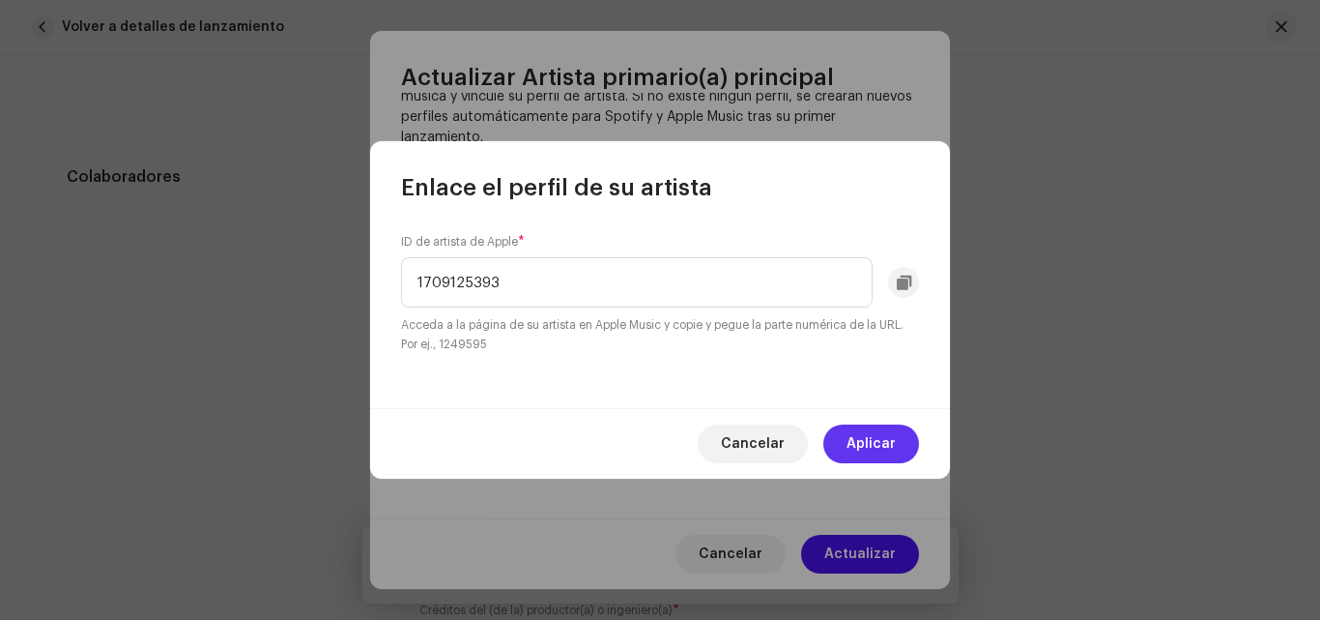
click at [862, 442] on span "Aplicar" at bounding box center [871, 443] width 49 height 39
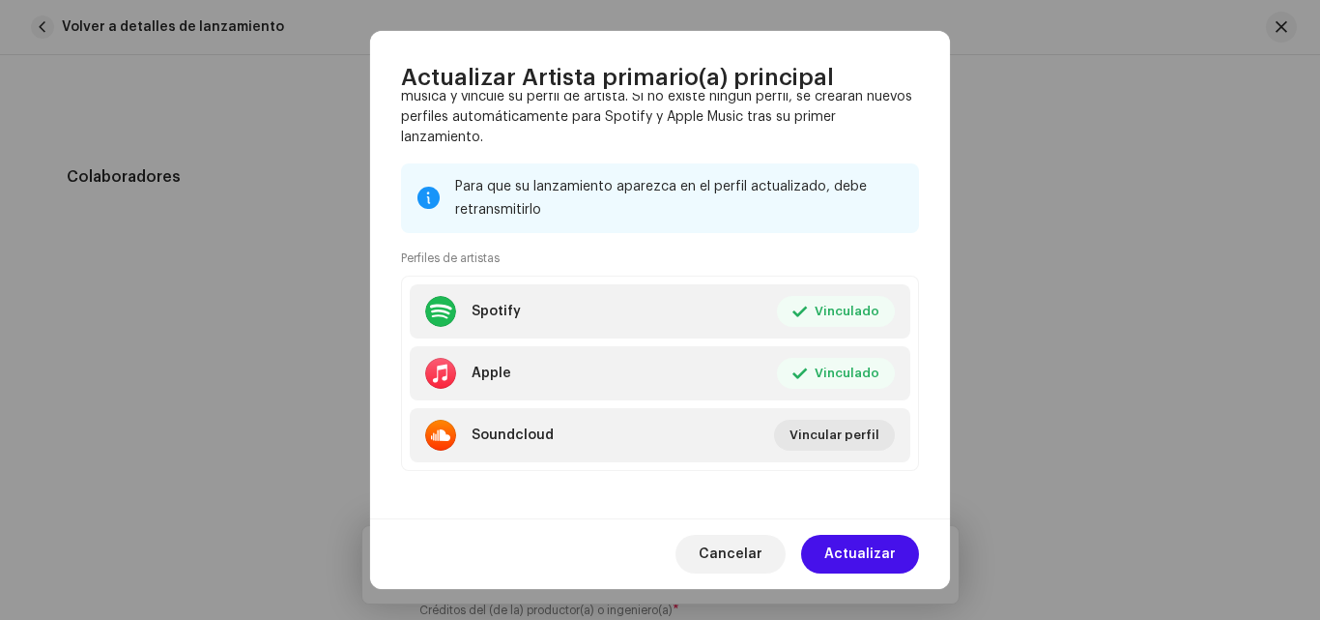
scroll to position [323, 0]
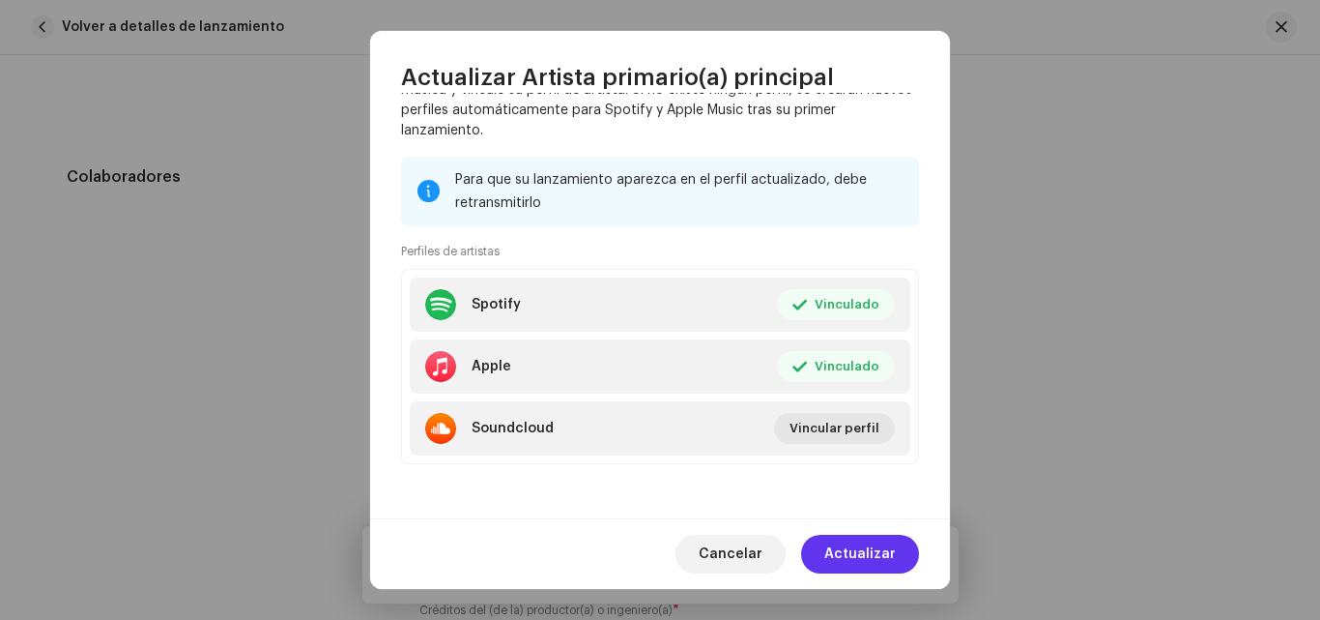
click at [835, 554] on span "Actualizar" at bounding box center [861, 554] width 72 height 39
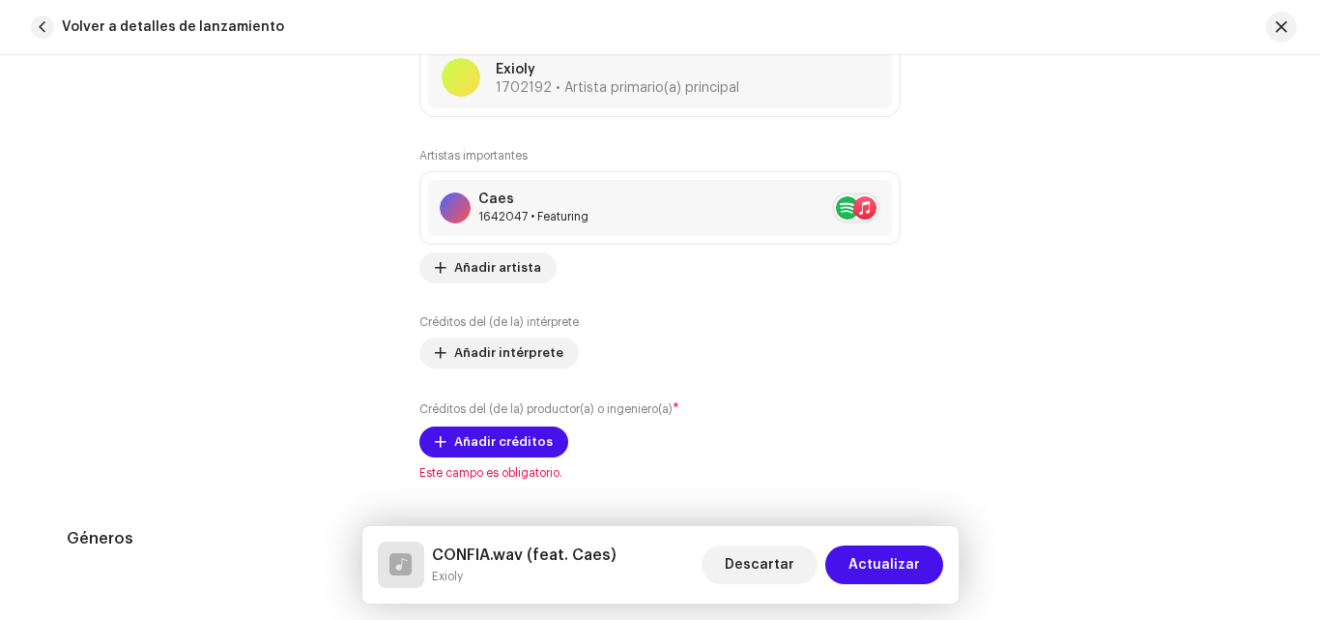
scroll to position [1249, 0]
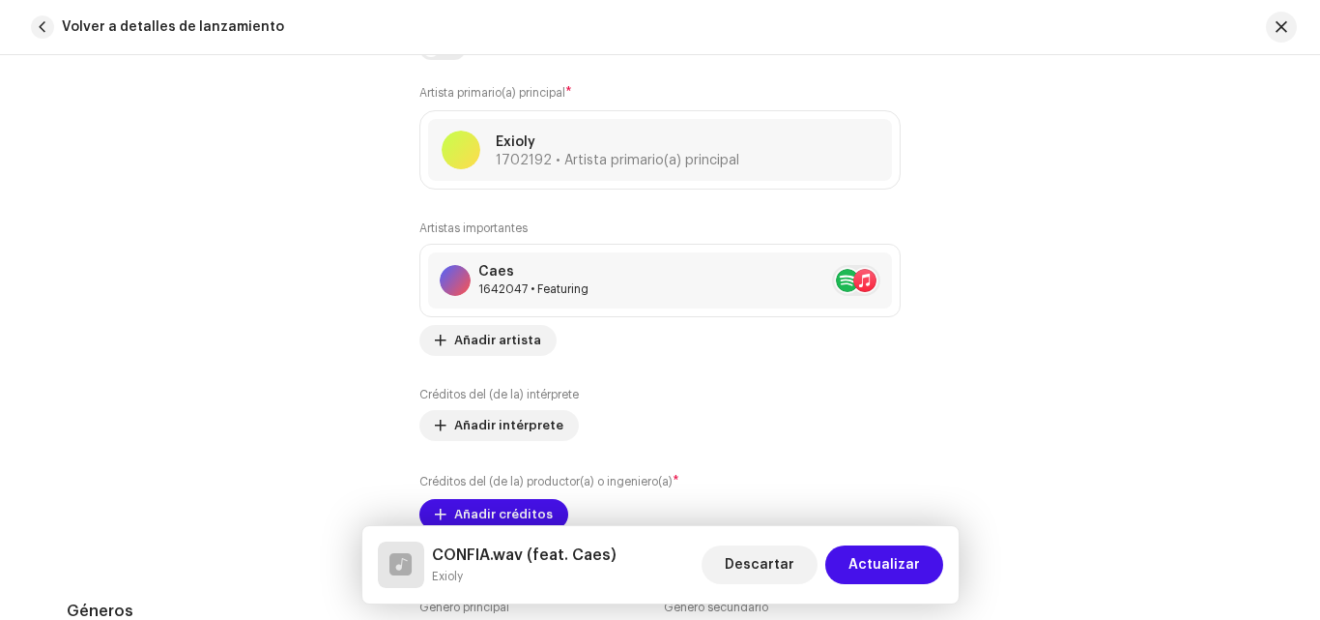
click at [1311, 240] on div "Detalles de la pista Complete los siguientes pasos para finalizar su pista. 1 d…" at bounding box center [660, 337] width 1320 height 564
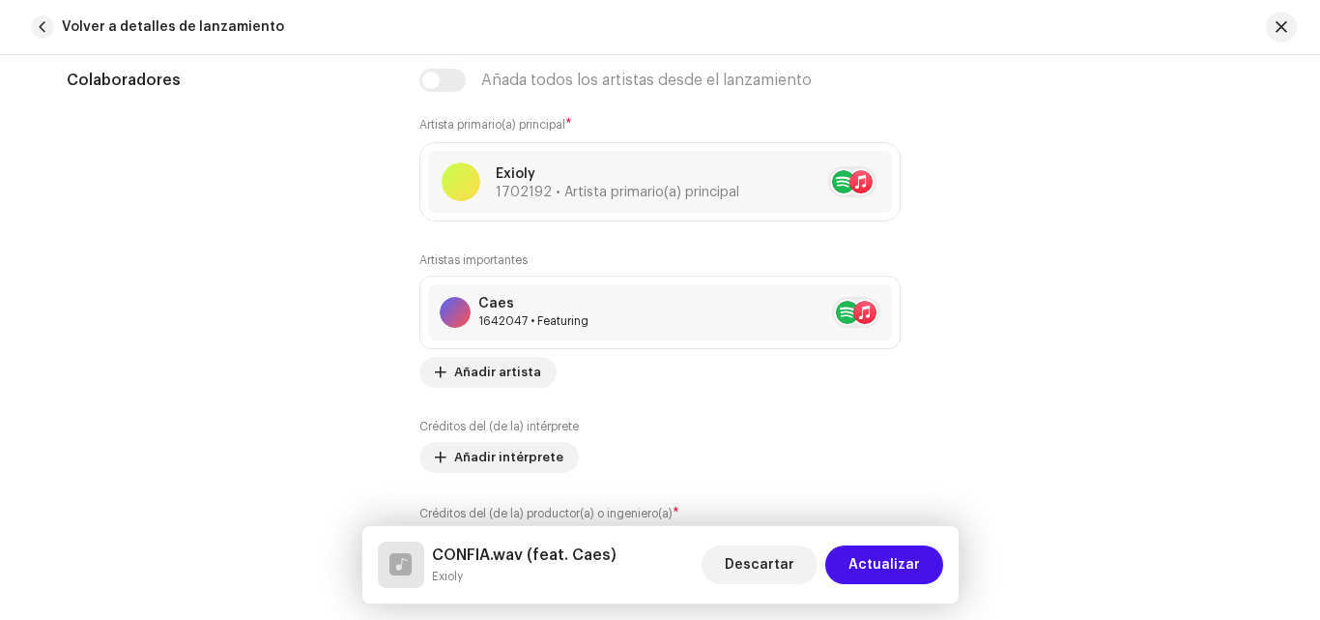
scroll to position [1201, 0]
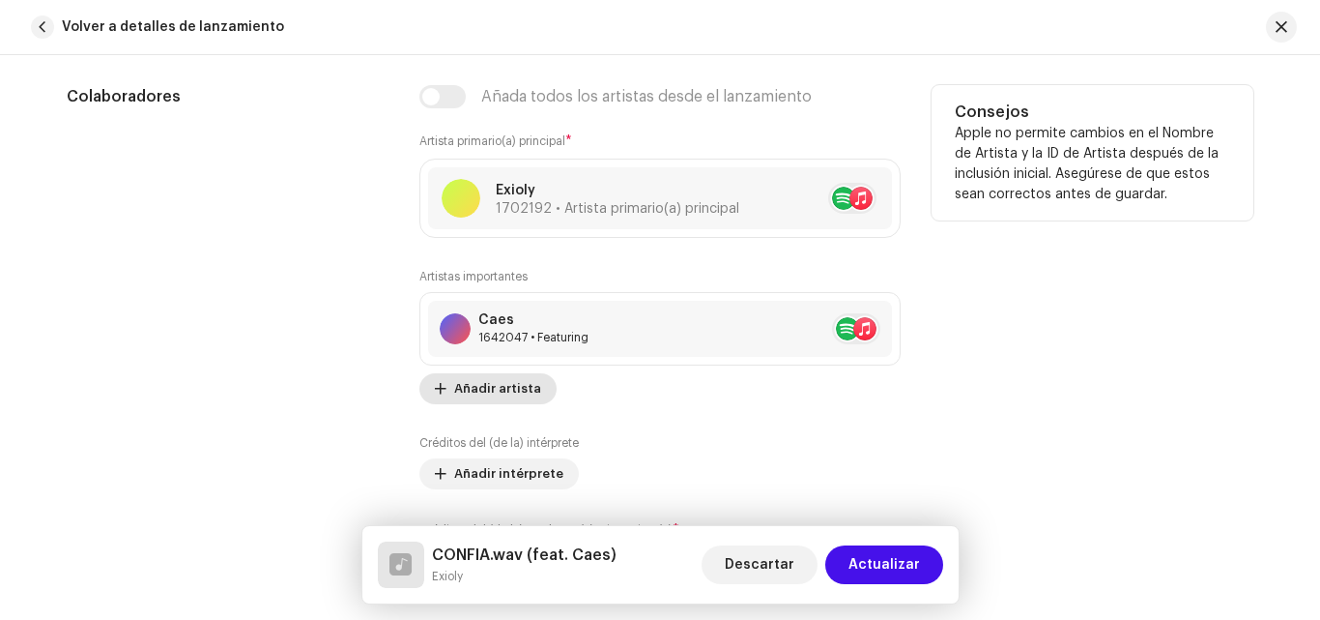
click at [516, 391] on span "Añadir artista" at bounding box center [497, 388] width 87 height 39
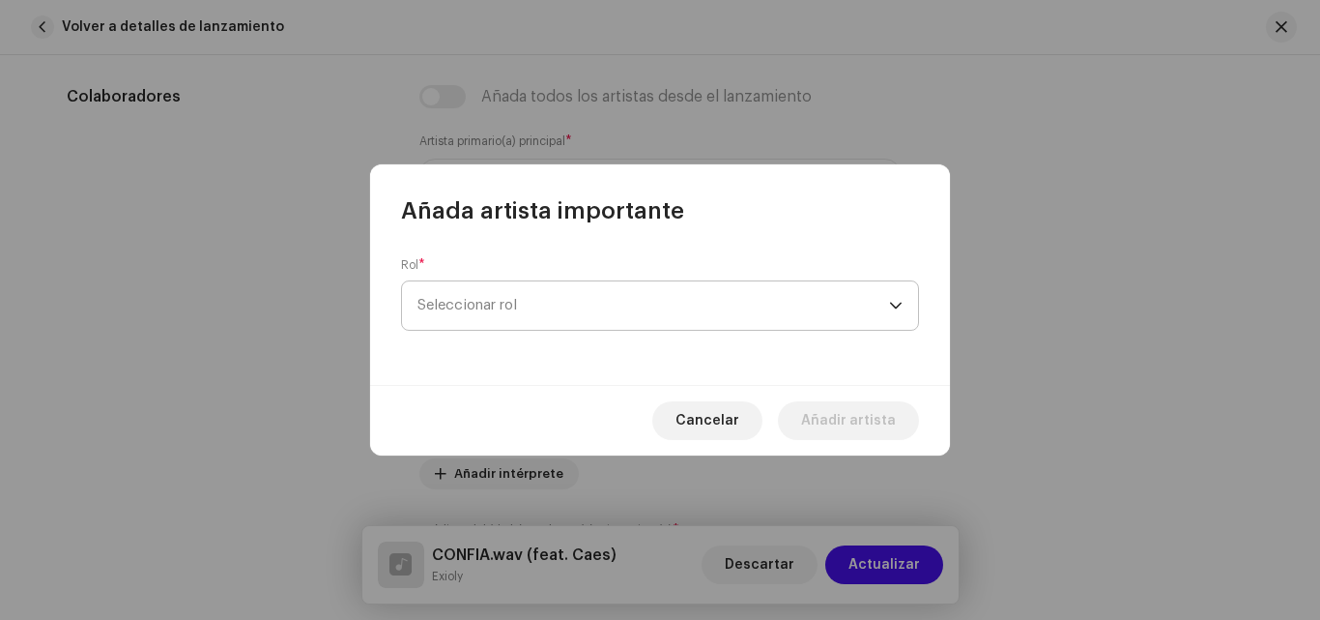
click at [583, 309] on span "Seleccionar rol" at bounding box center [654, 305] width 472 height 48
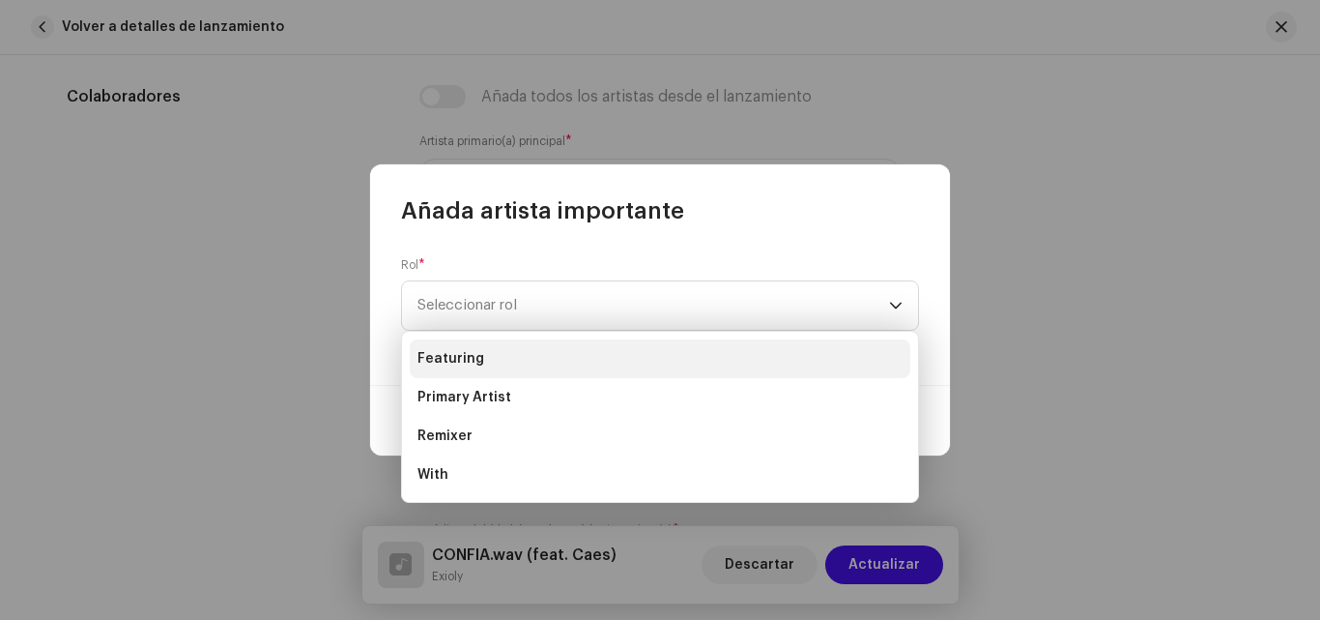
click at [499, 363] on li "Featuring" at bounding box center [660, 358] width 501 height 39
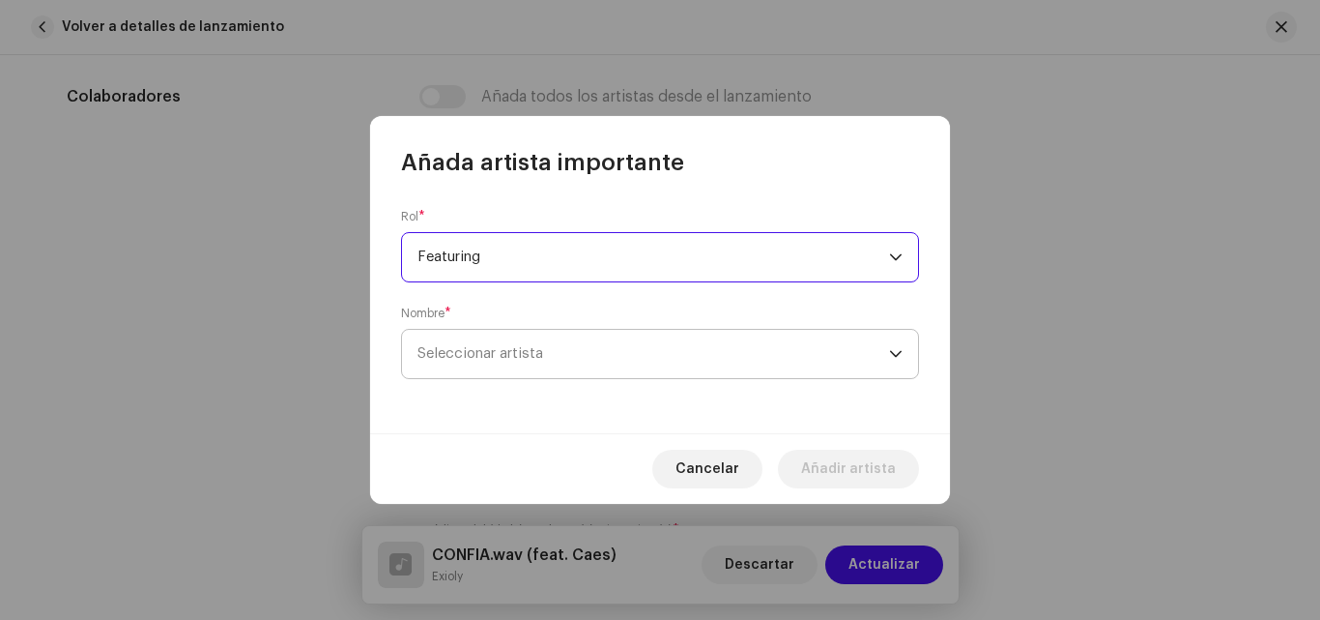
click at [547, 357] on span "Seleccionar artista" at bounding box center [654, 354] width 472 height 48
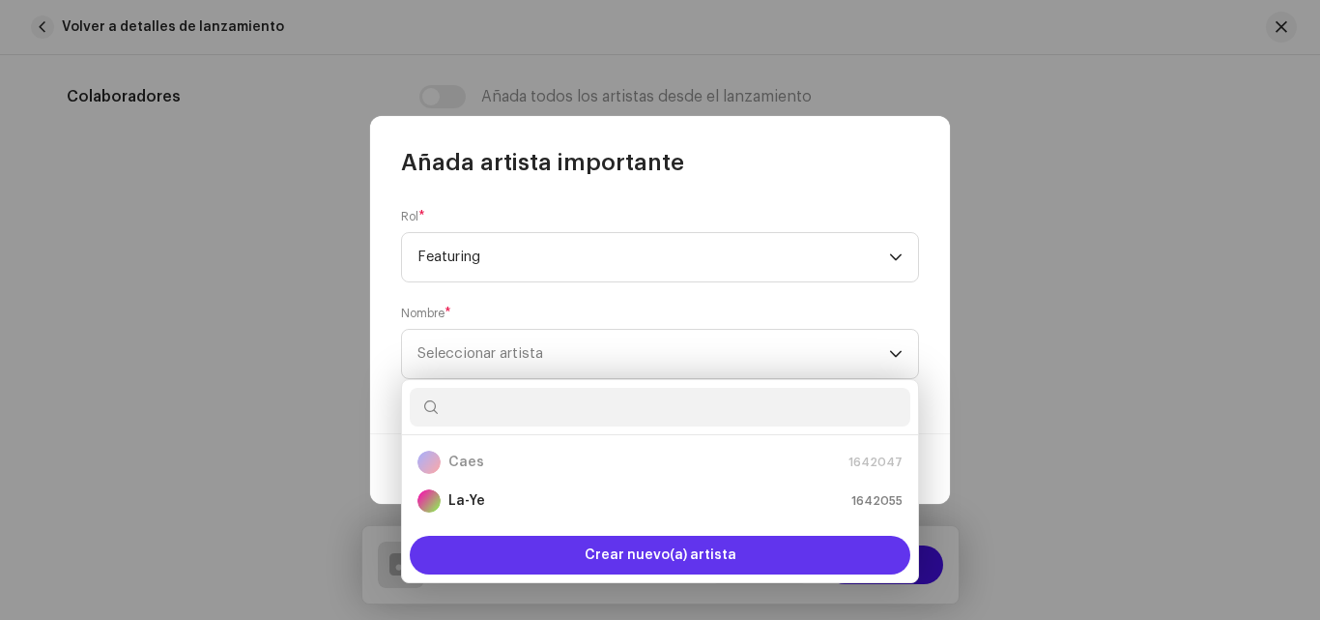
click at [737, 540] on div "Crear nuevo(a) artista" at bounding box center [660, 554] width 501 height 39
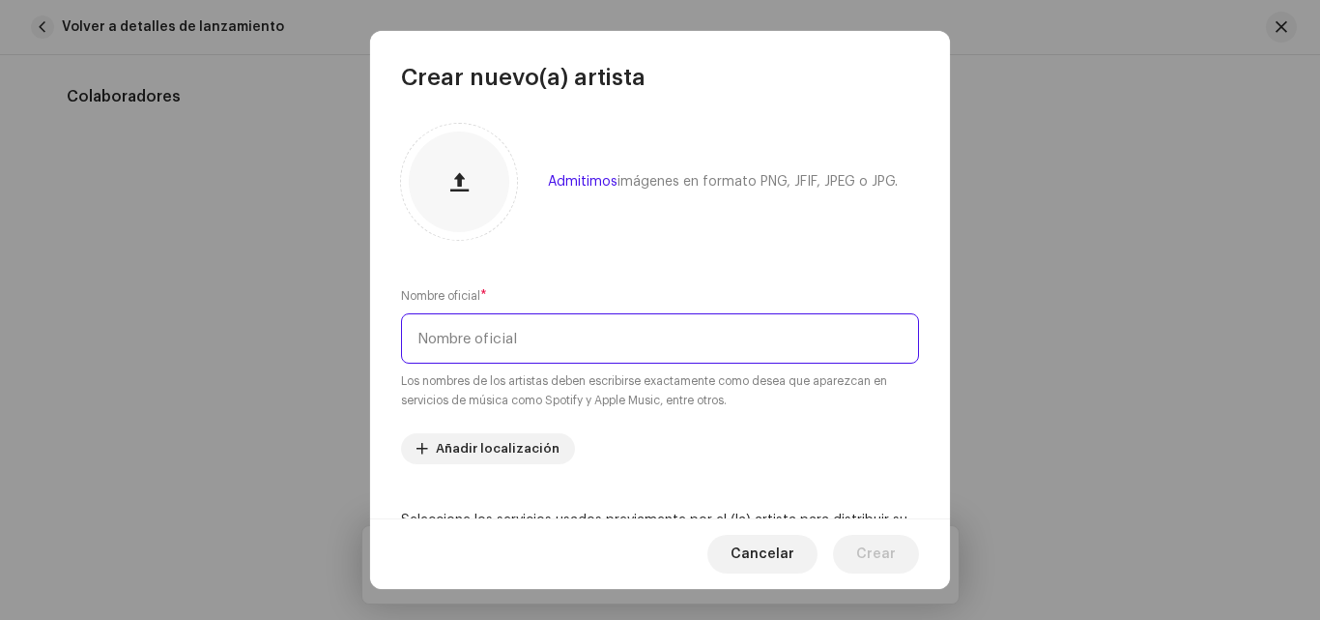
click at [566, 338] on input "text" at bounding box center [660, 338] width 518 height 50
type input "[PERSON_NAME]"
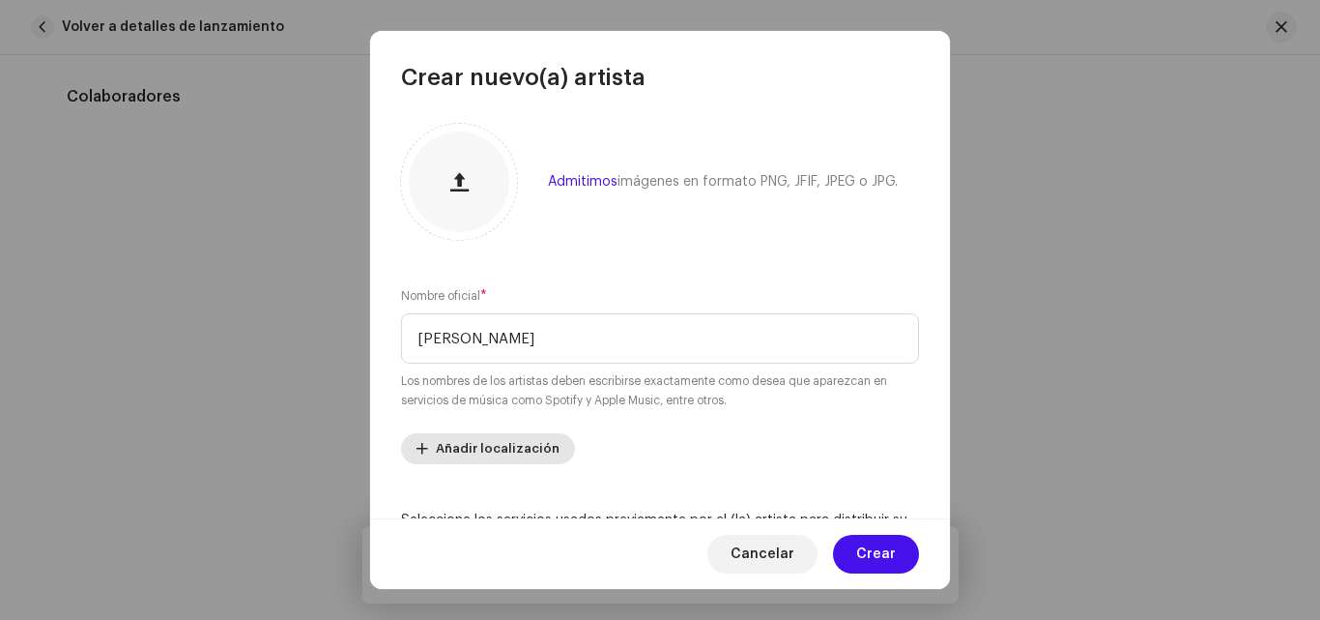
click at [526, 454] on span "Añadir localización" at bounding box center [498, 448] width 124 height 39
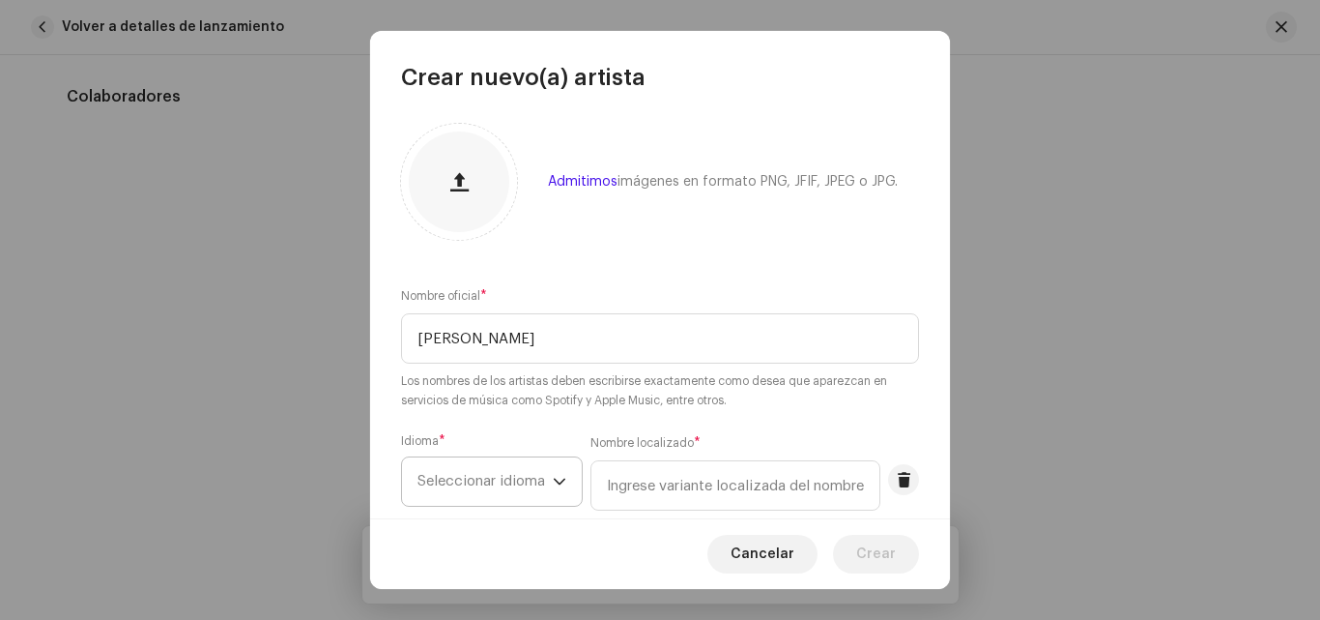
click at [515, 477] on span "Seleccionar idioma" at bounding box center [485, 481] width 135 height 48
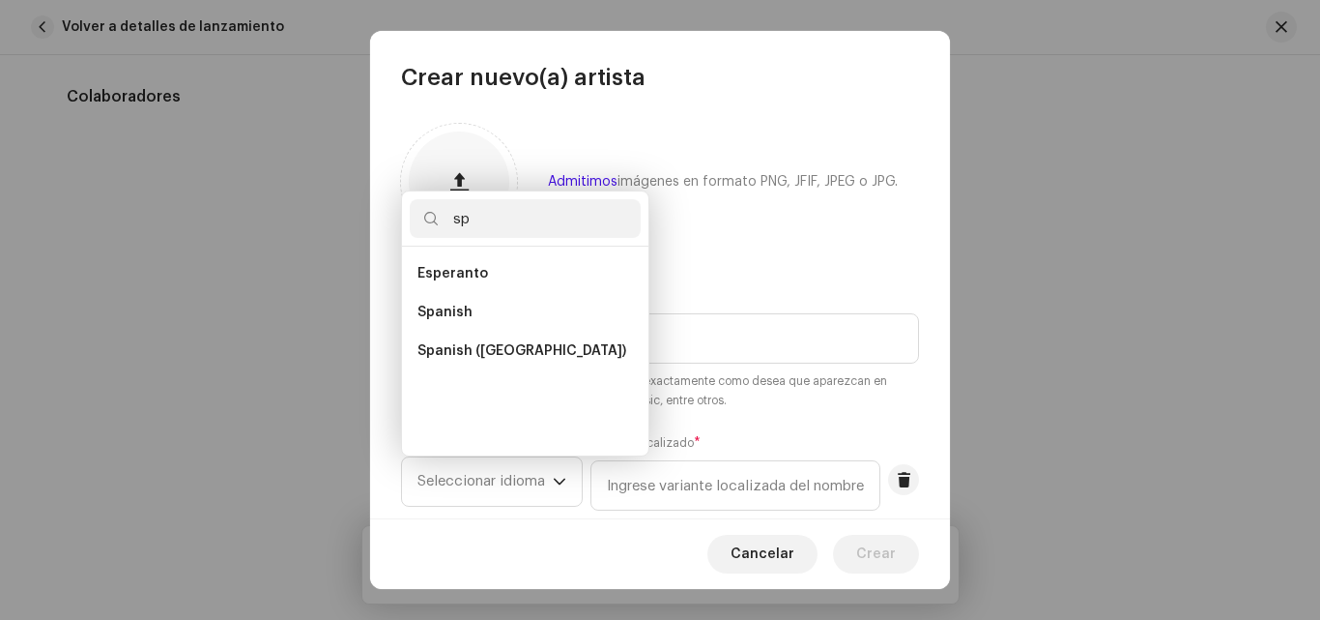
scroll to position [0, 0]
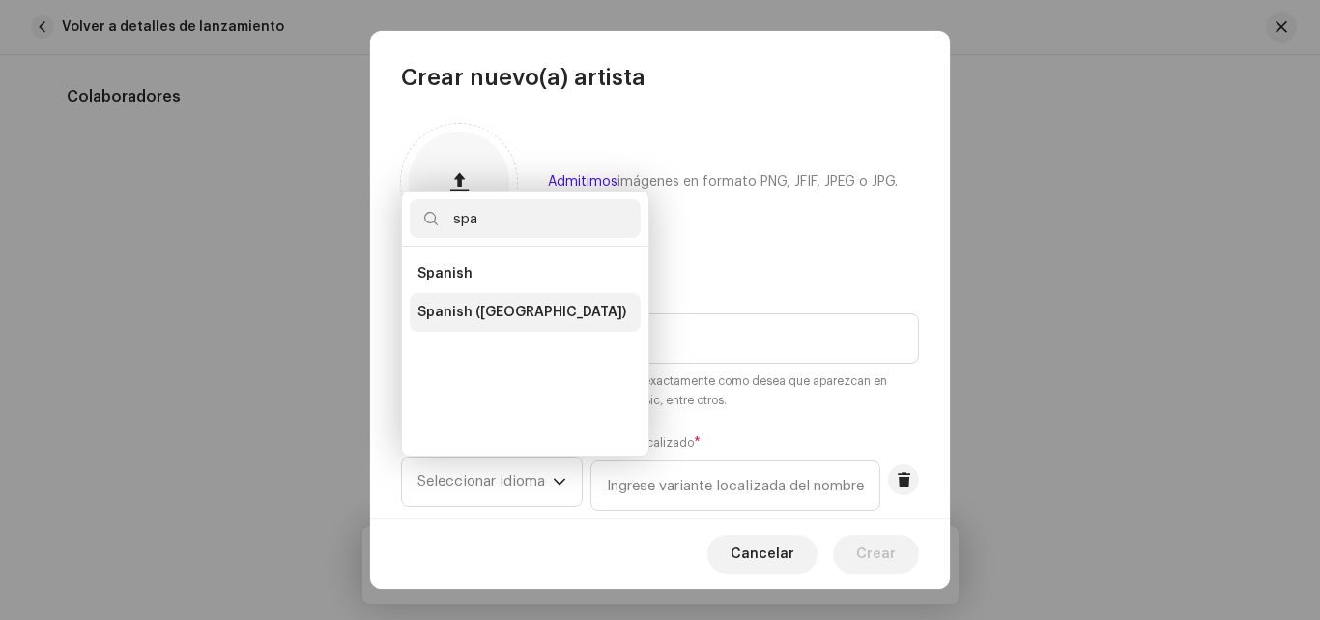
type input "spa"
click at [514, 301] on li "Spanish ([GEOGRAPHIC_DATA])" at bounding box center [525, 312] width 231 height 39
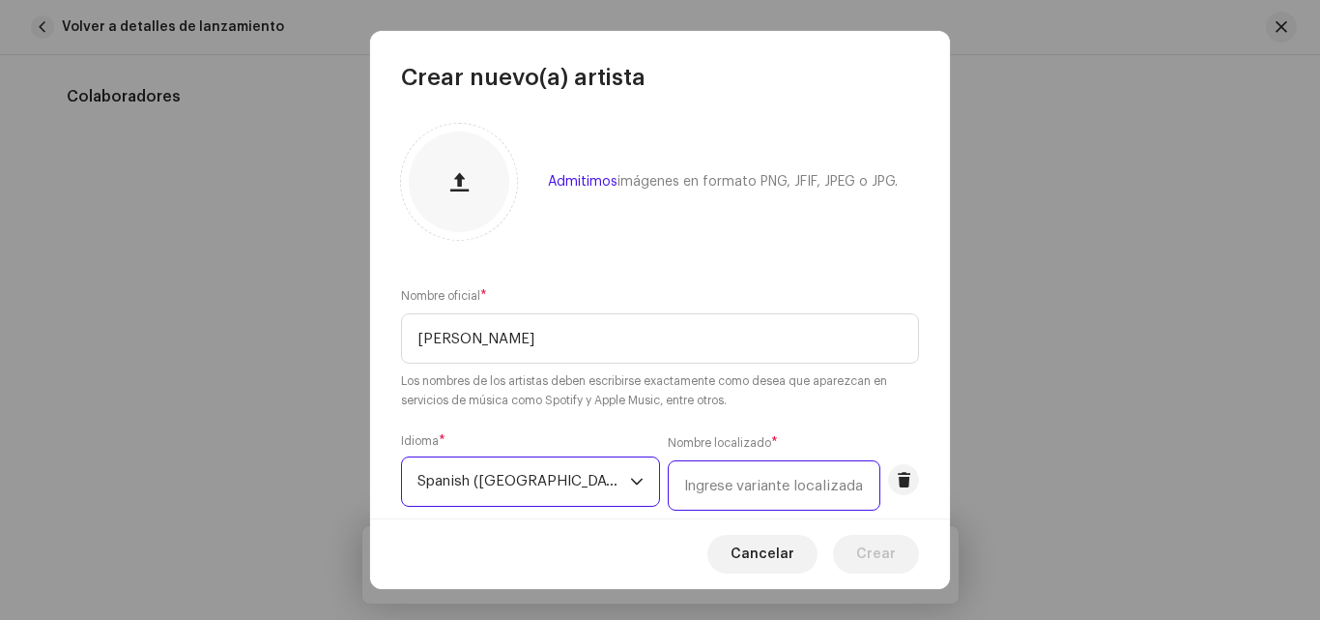
click at [694, 470] on input "text" at bounding box center [774, 485] width 213 height 50
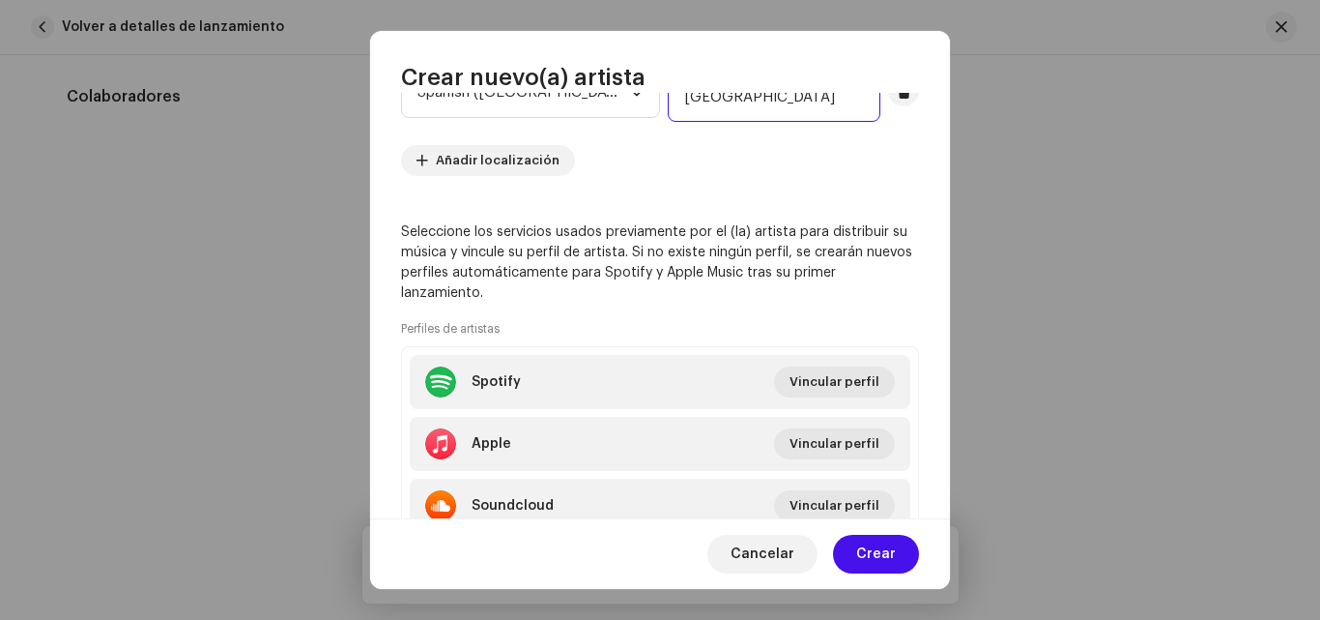
scroll to position [442, 0]
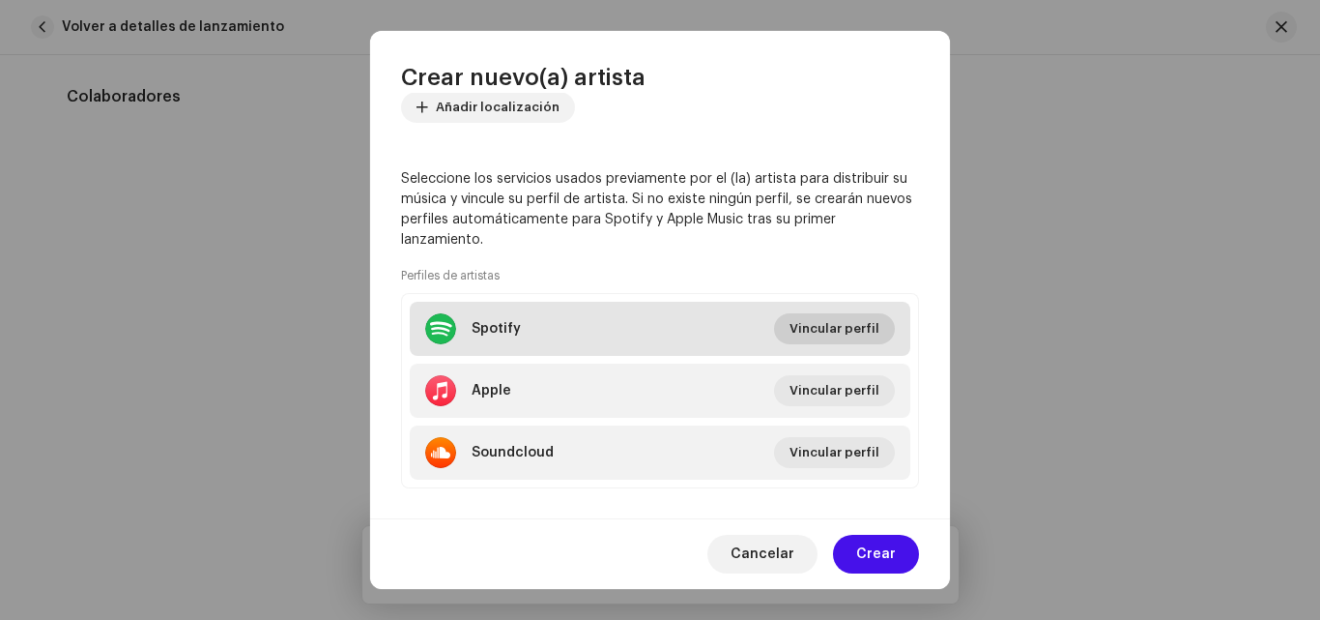
type input "[GEOGRAPHIC_DATA]"
click at [806, 340] on span "Vincular perfil" at bounding box center [835, 328] width 90 height 39
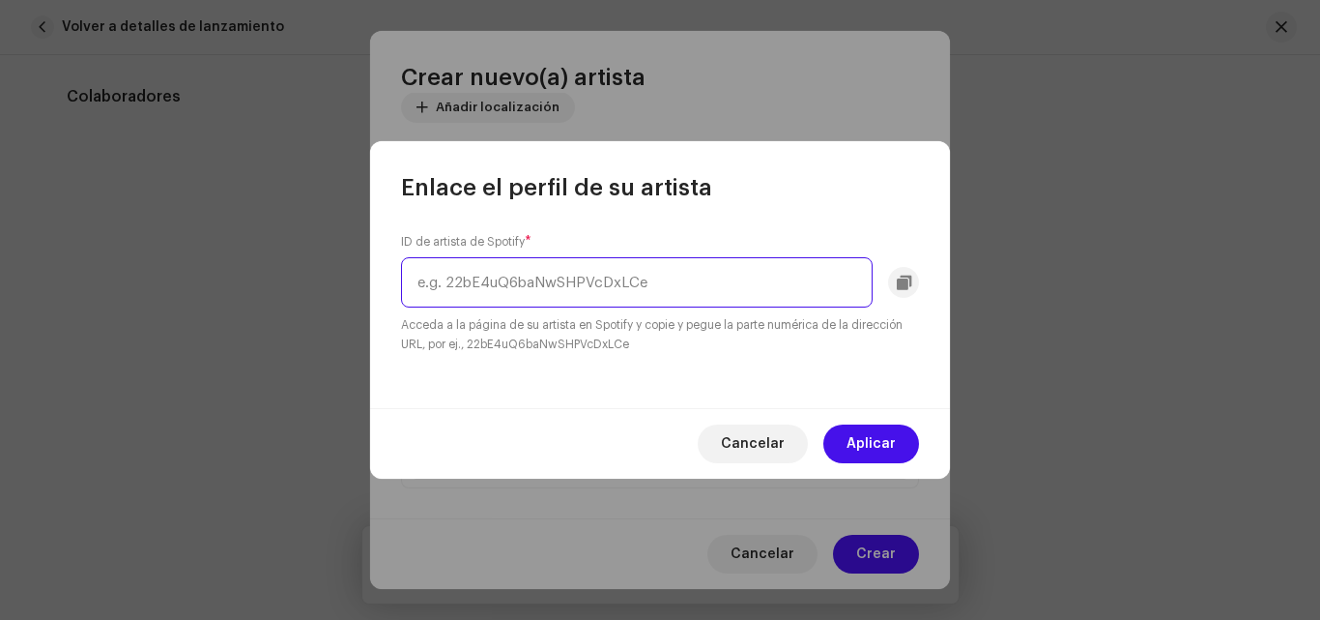
click at [569, 293] on input "text" at bounding box center [637, 282] width 472 height 50
paste input "0MVtuBspoJfVODsLEi7E79"
type input "0MVtuBspoJfVODsLEi7E79"
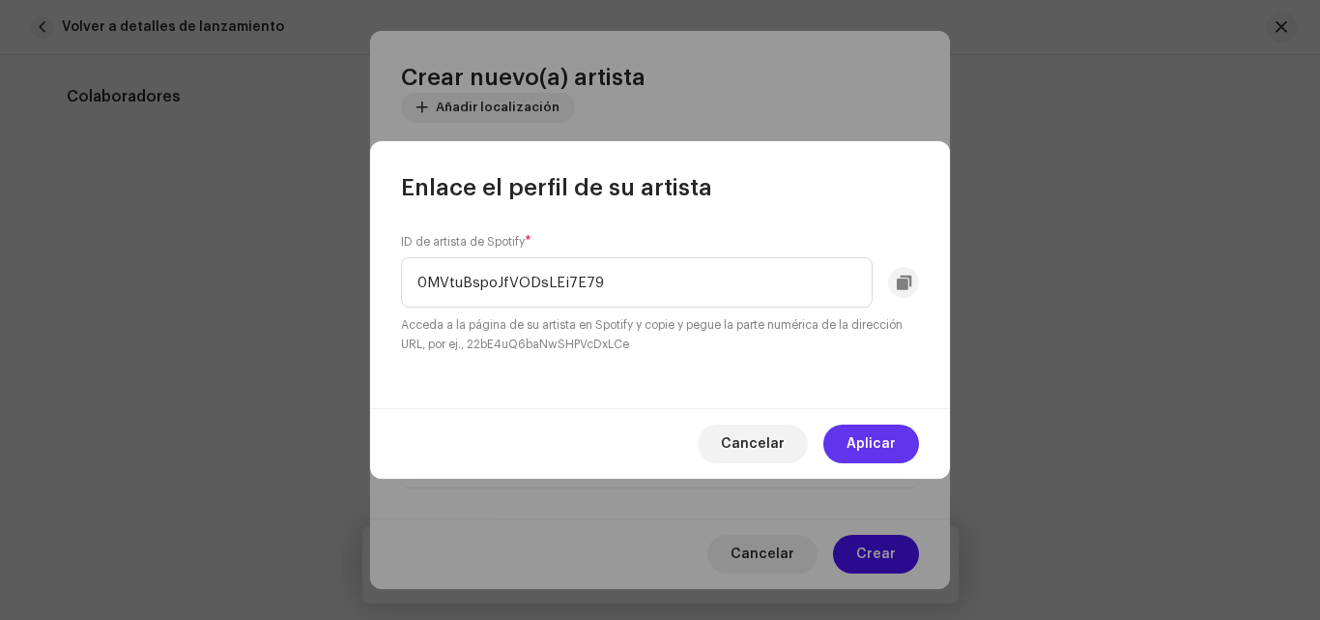
click at [852, 432] on span "Aplicar" at bounding box center [871, 443] width 49 height 39
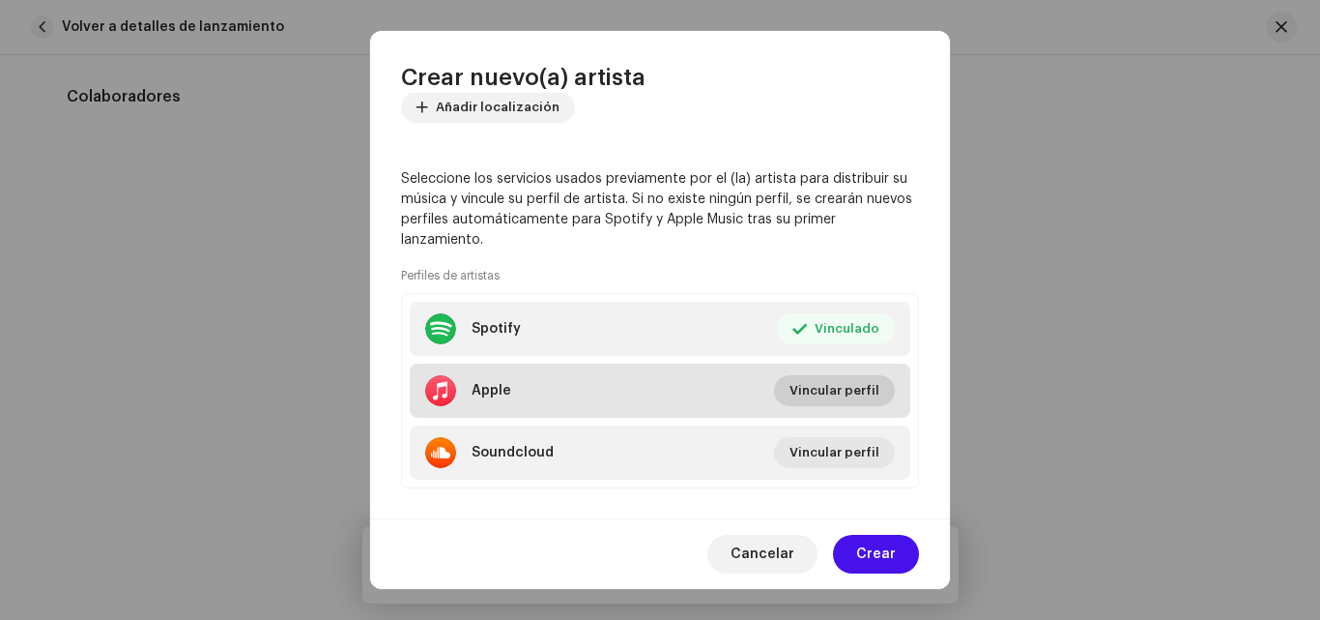
click at [843, 391] on span "Vincular perfil" at bounding box center [835, 390] width 90 height 39
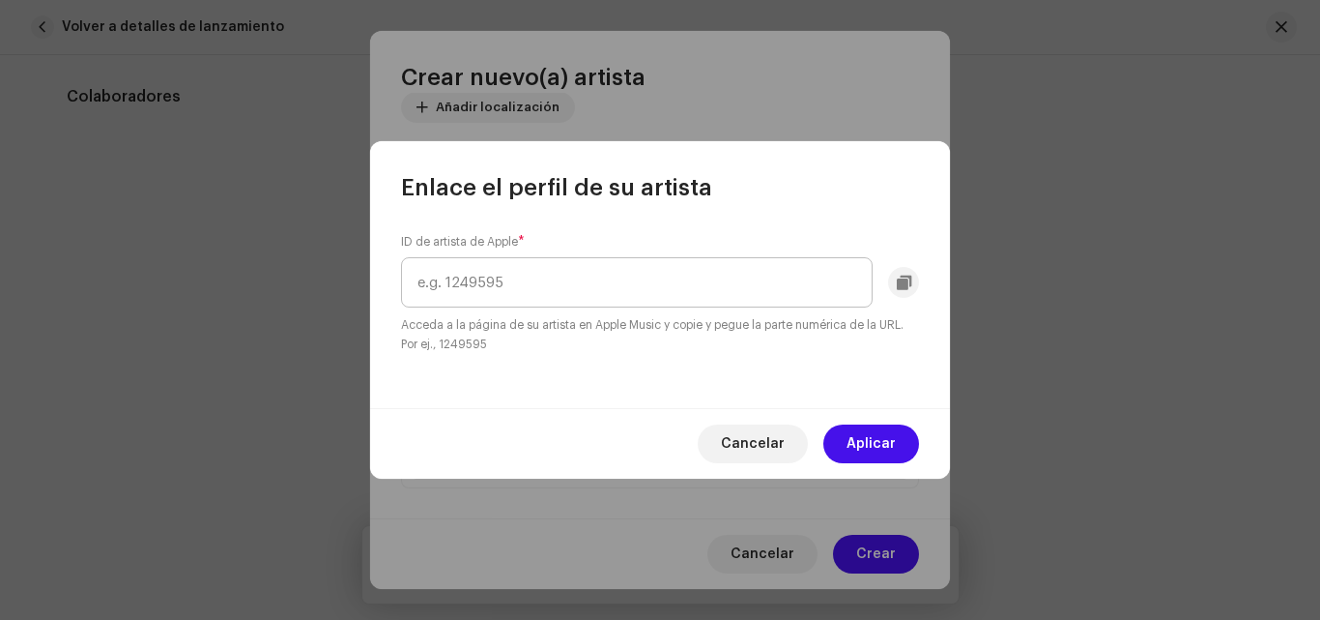
click at [766, 271] on input "text" at bounding box center [637, 282] width 472 height 50
paste input "1788014271"
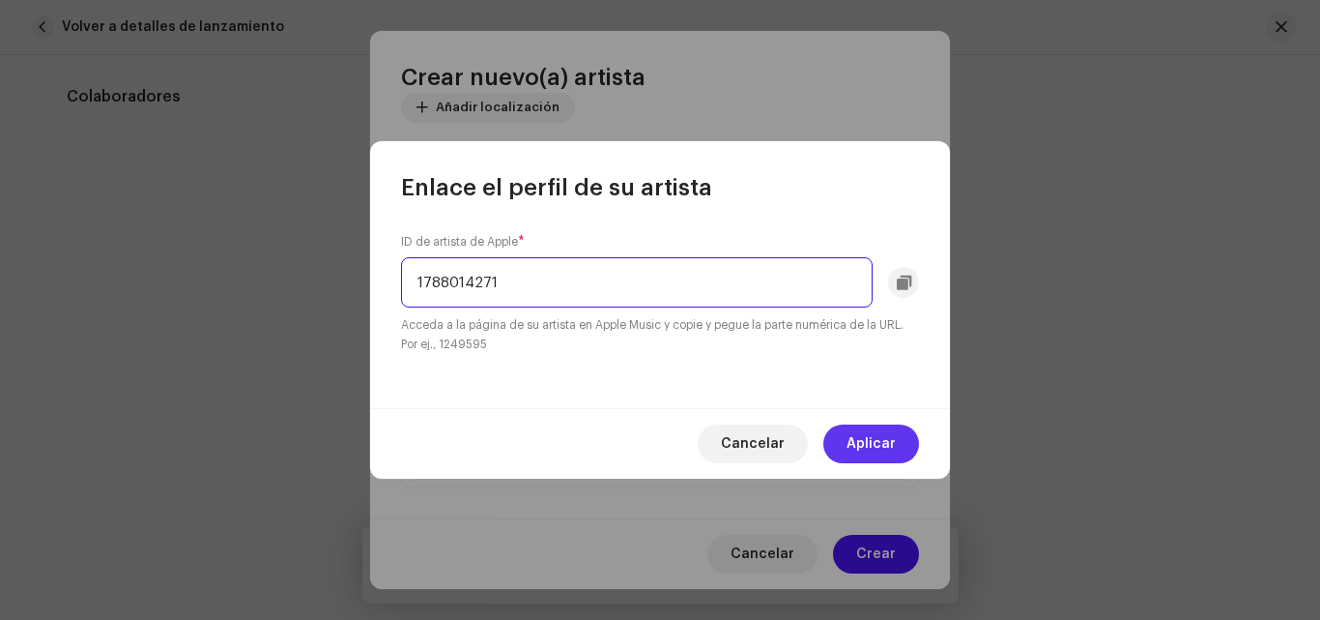
type input "1788014271"
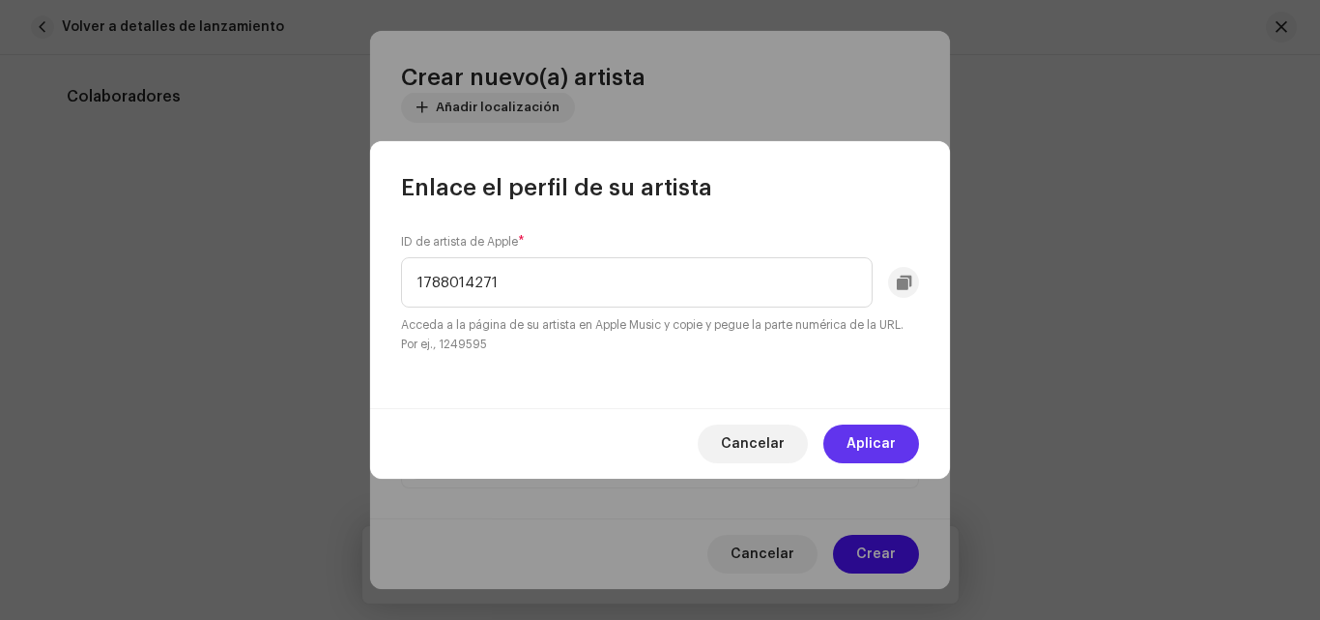
click at [875, 451] on span "Aplicar" at bounding box center [871, 443] width 49 height 39
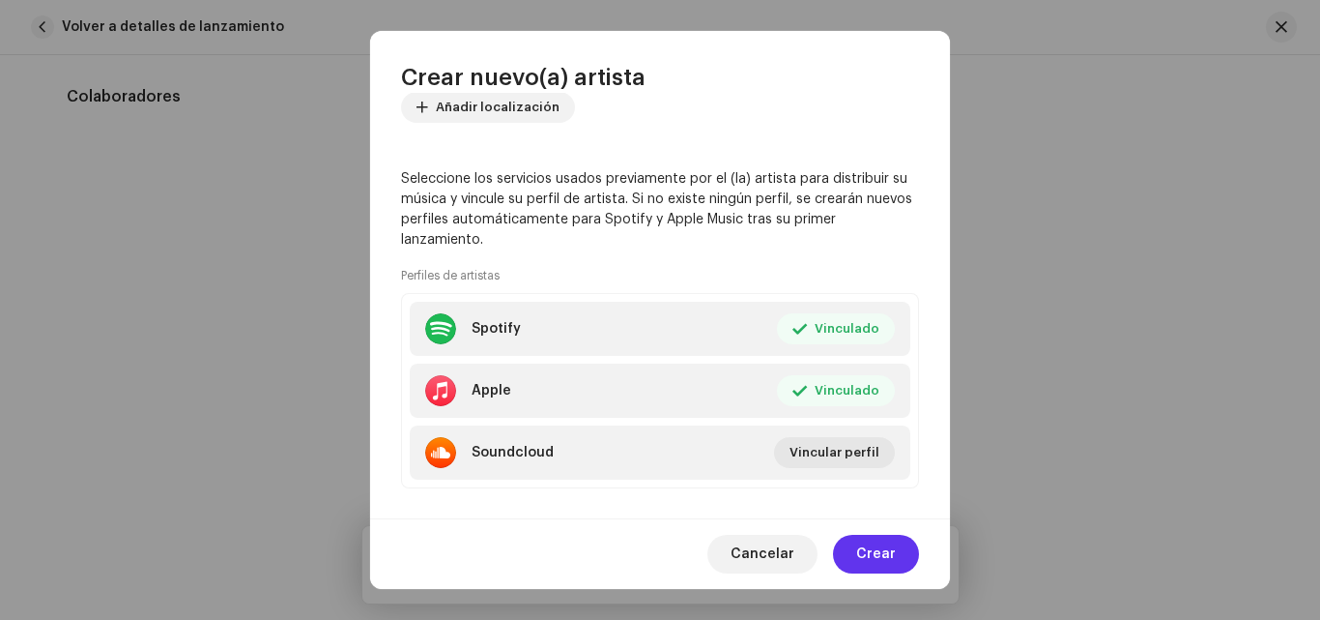
click at [885, 551] on span "Crear" at bounding box center [876, 554] width 40 height 39
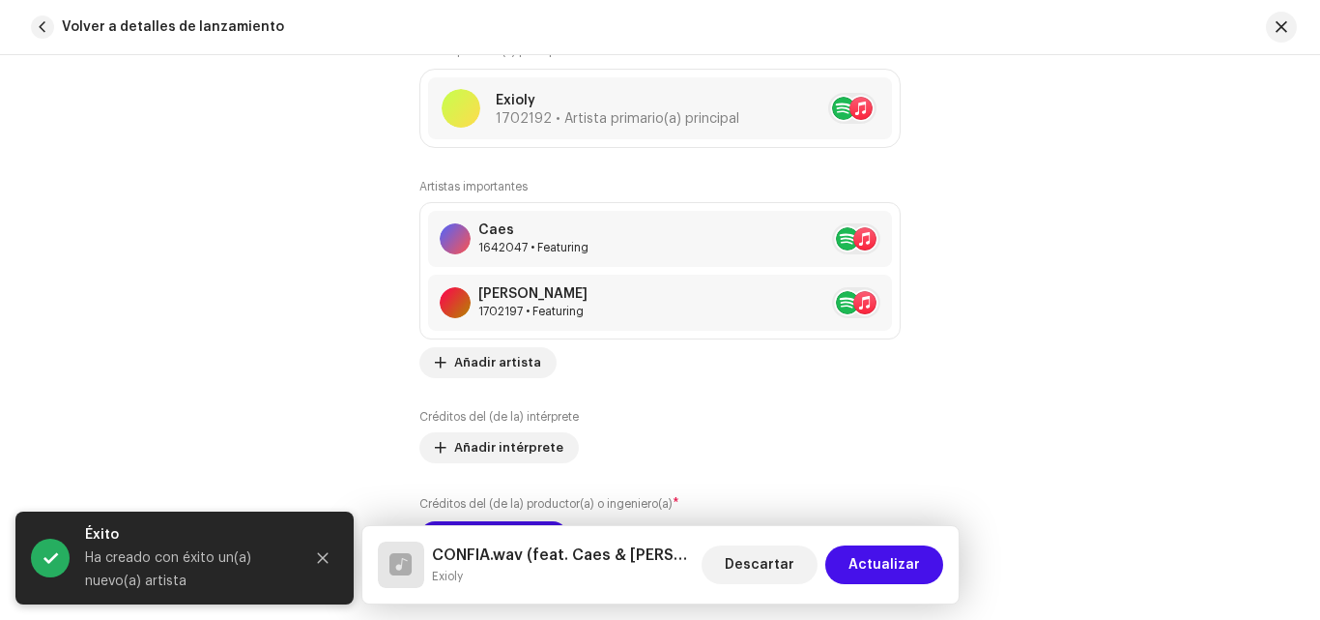
scroll to position [1330, 0]
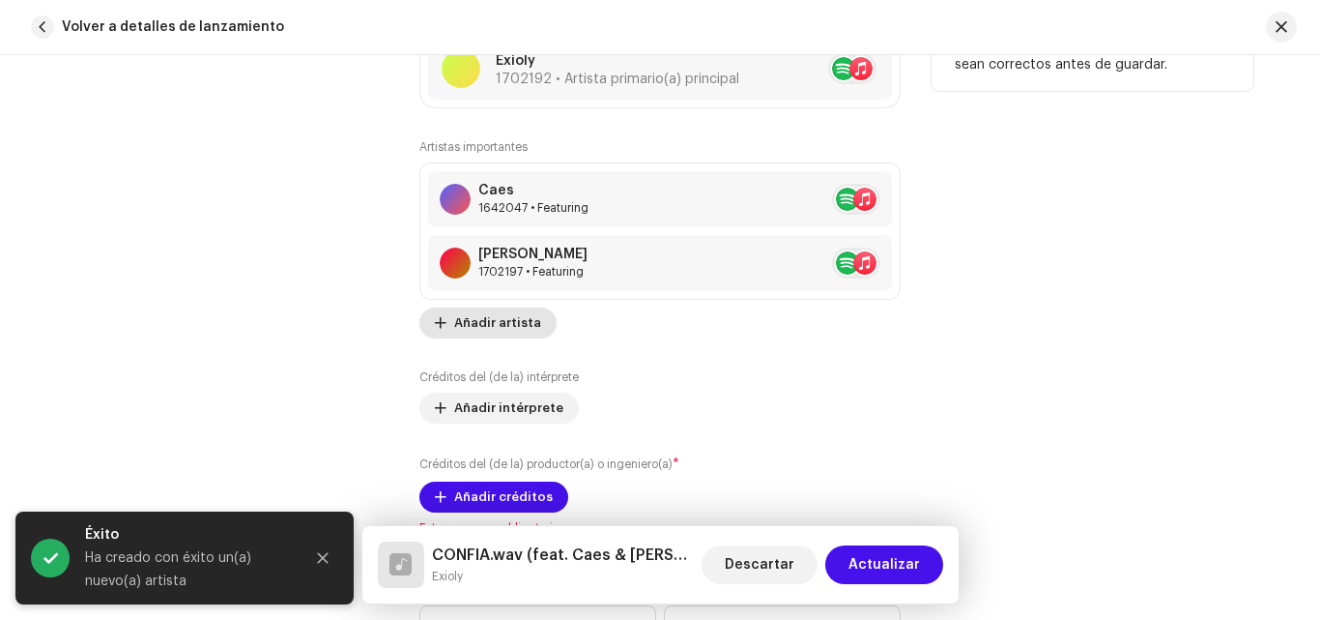
click at [482, 330] on span "Añadir artista" at bounding box center [497, 323] width 87 height 39
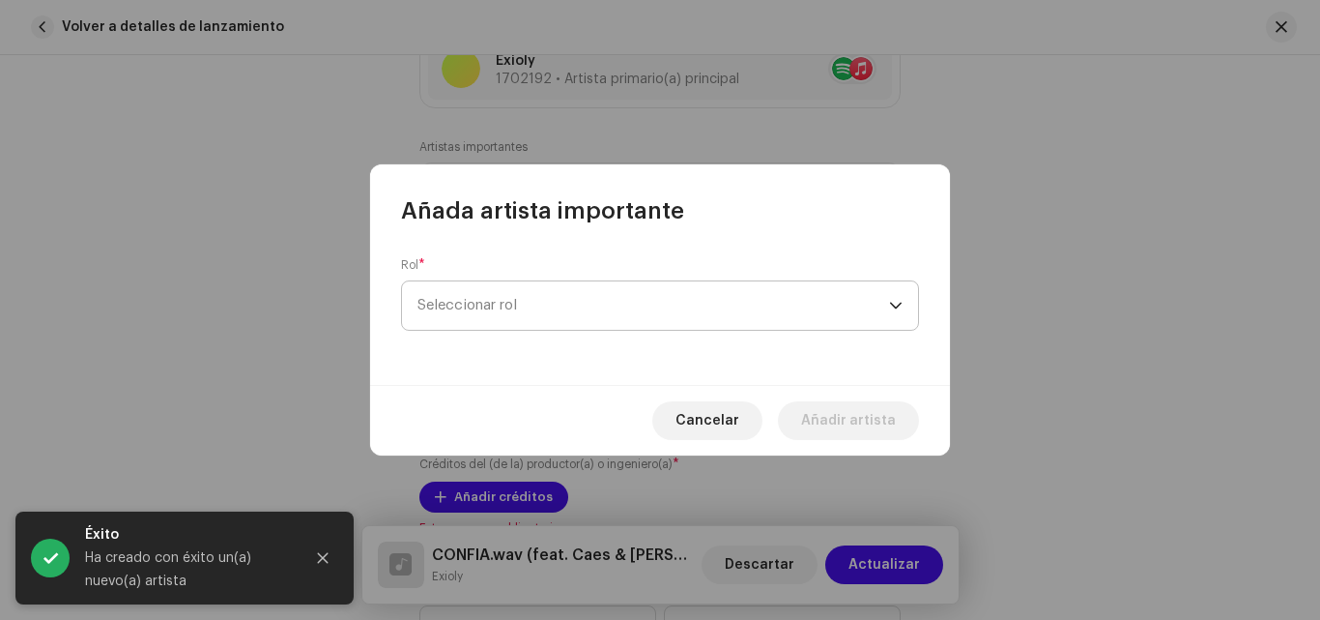
click at [533, 304] on span "Seleccionar rol" at bounding box center [654, 305] width 472 height 48
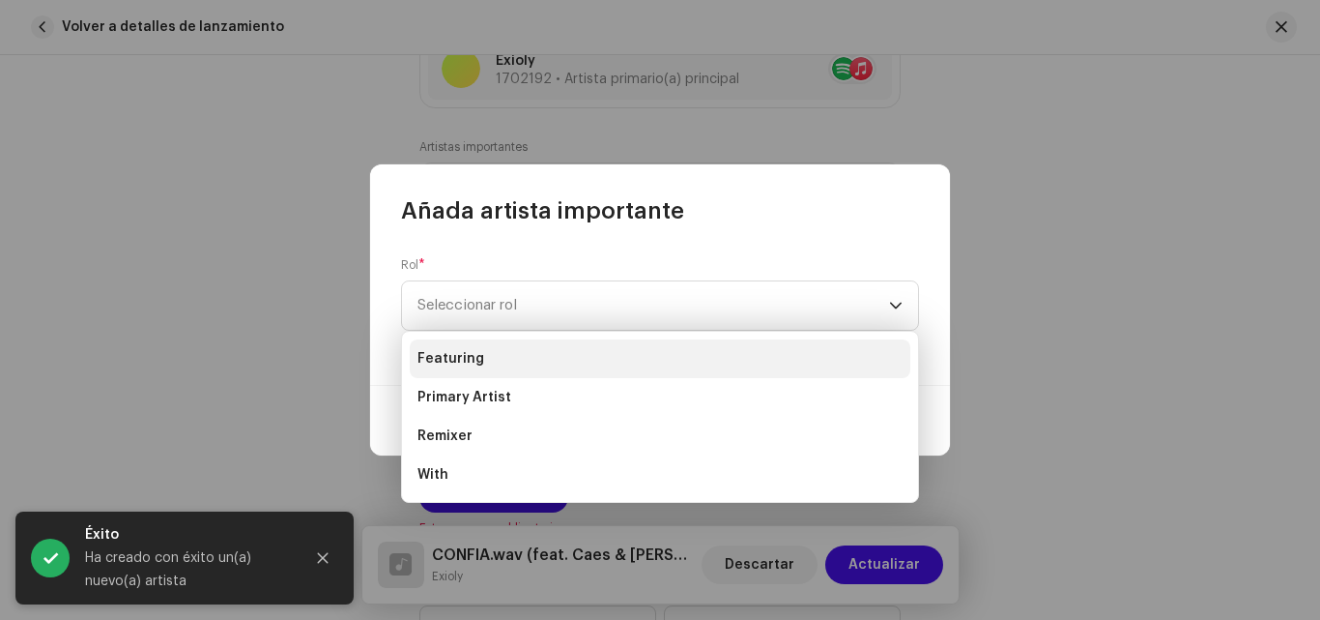
click at [487, 368] on li "Featuring" at bounding box center [660, 358] width 501 height 39
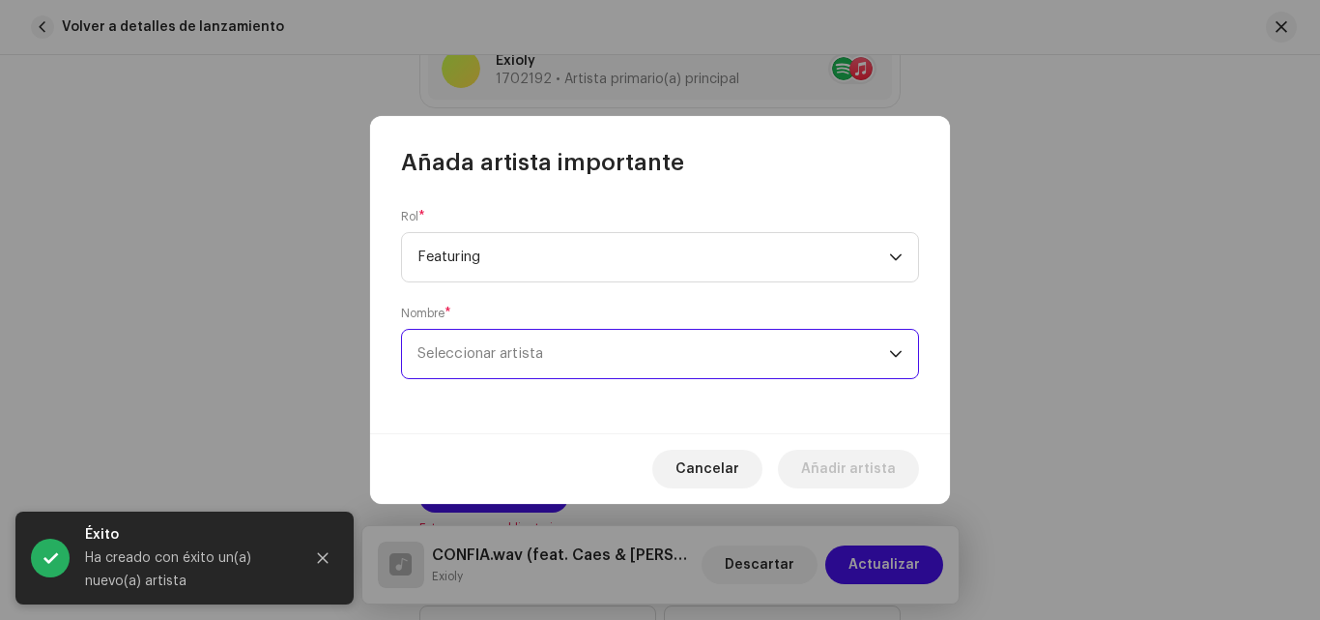
click at [502, 358] on span "Seleccionar artista" at bounding box center [481, 353] width 126 height 14
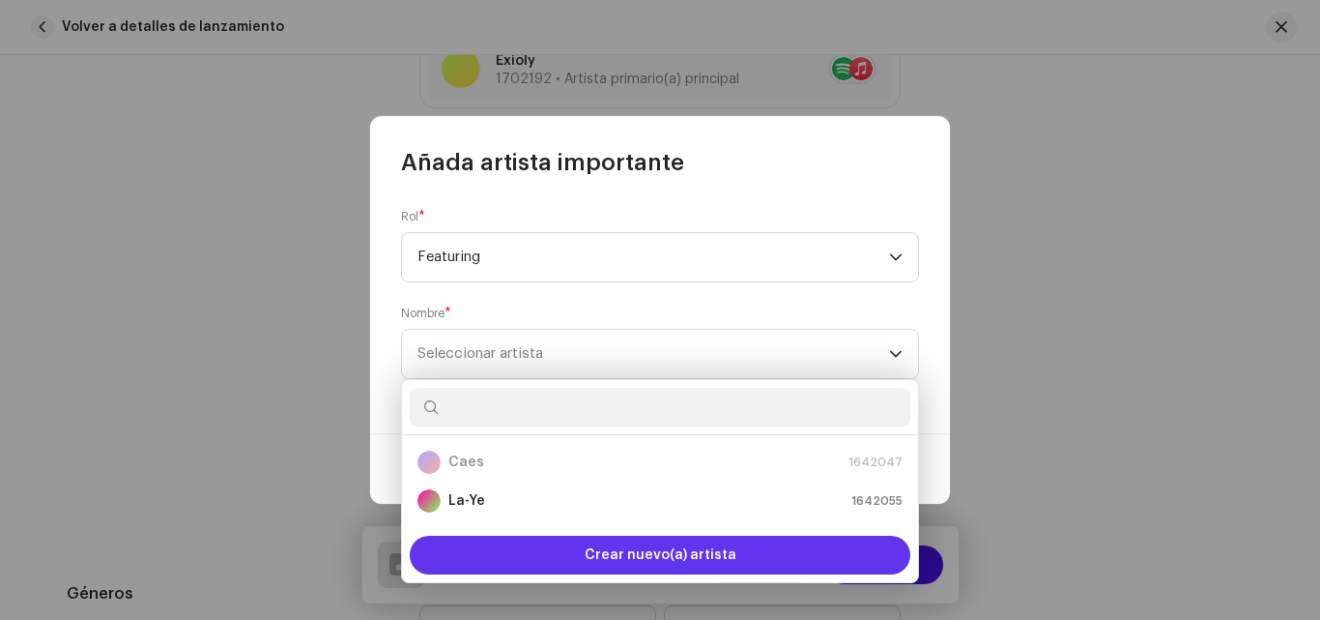
click at [622, 542] on span "Crear nuevo(a) artista" at bounding box center [661, 554] width 152 height 39
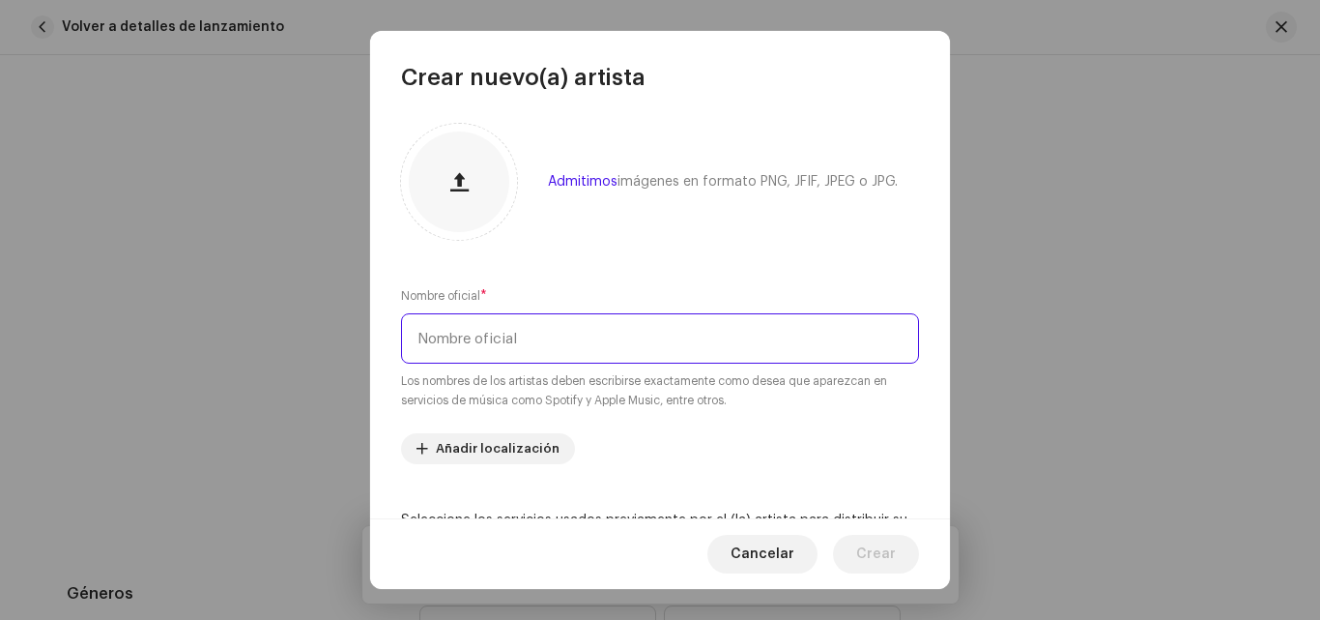
click at [511, 356] on input "text" at bounding box center [660, 338] width 518 height 50
type input "Loname"
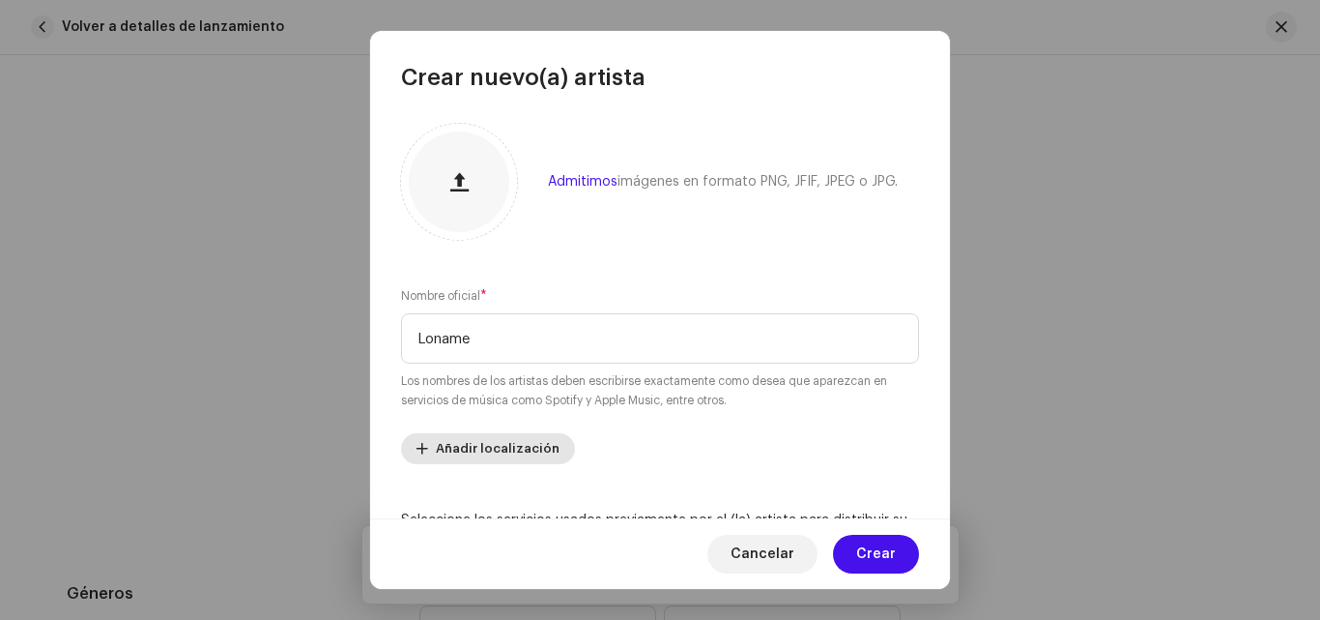
click at [471, 441] on span "Añadir localización" at bounding box center [498, 448] width 124 height 39
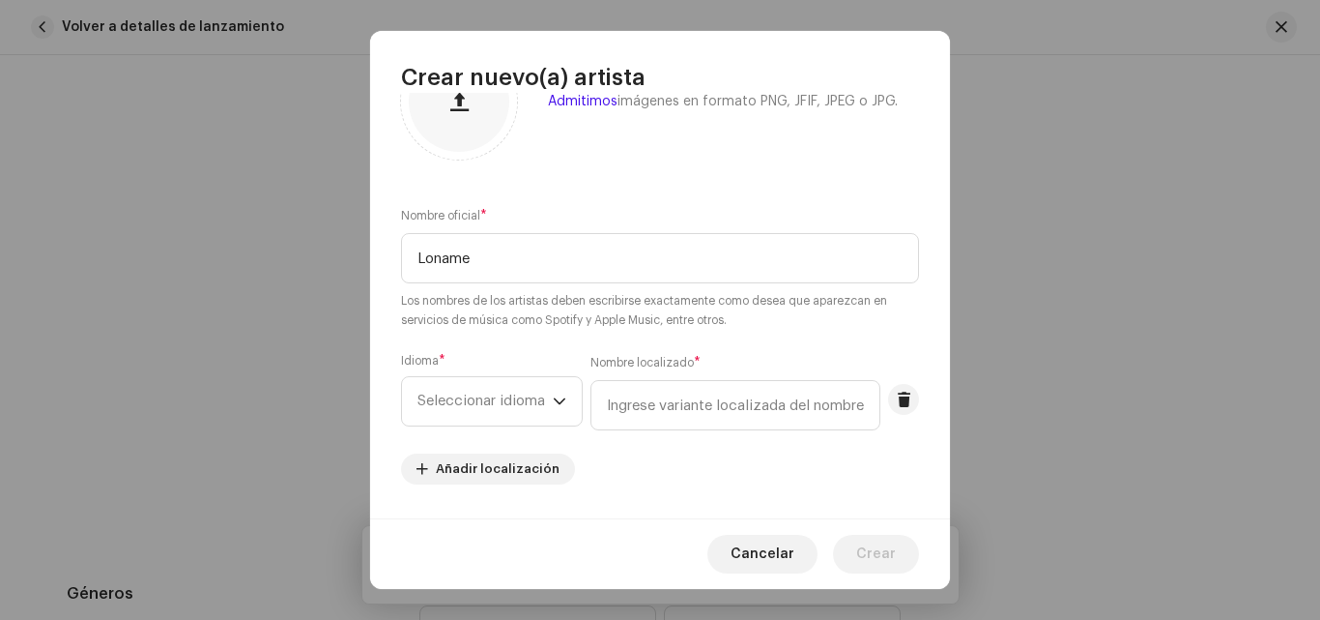
scroll to position [96, 0]
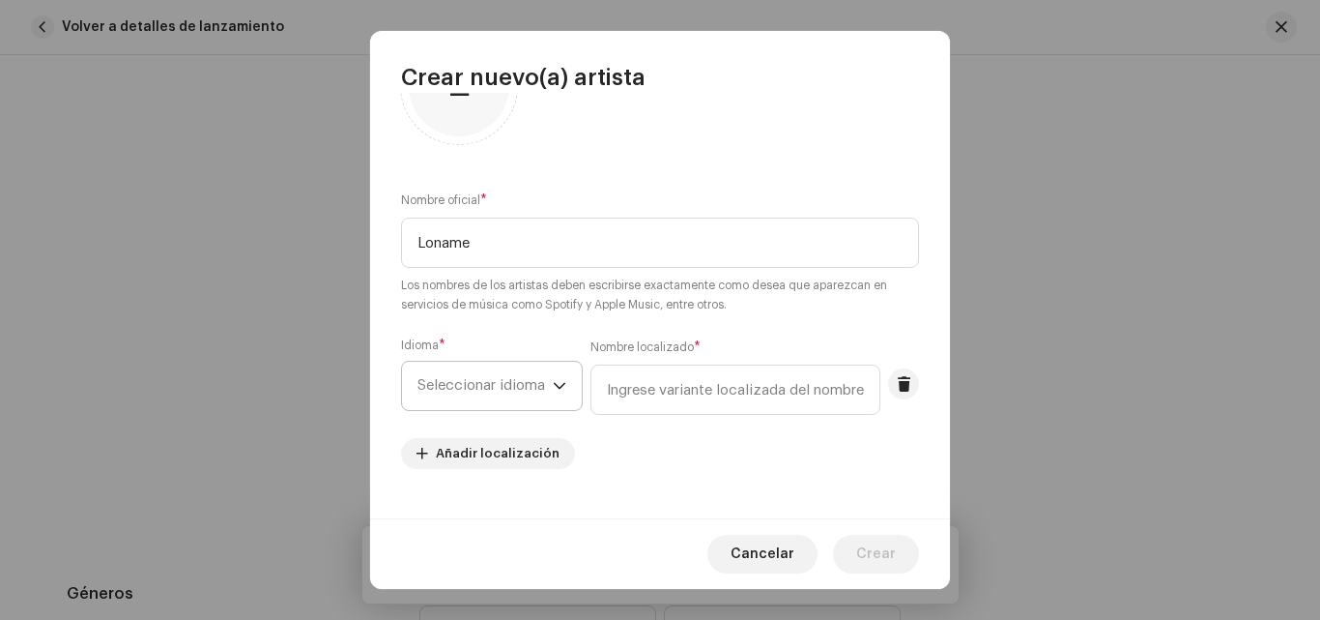
click at [557, 388] on icon "dropdown trigger" at bounding box center [560, 386] width 14 height 14
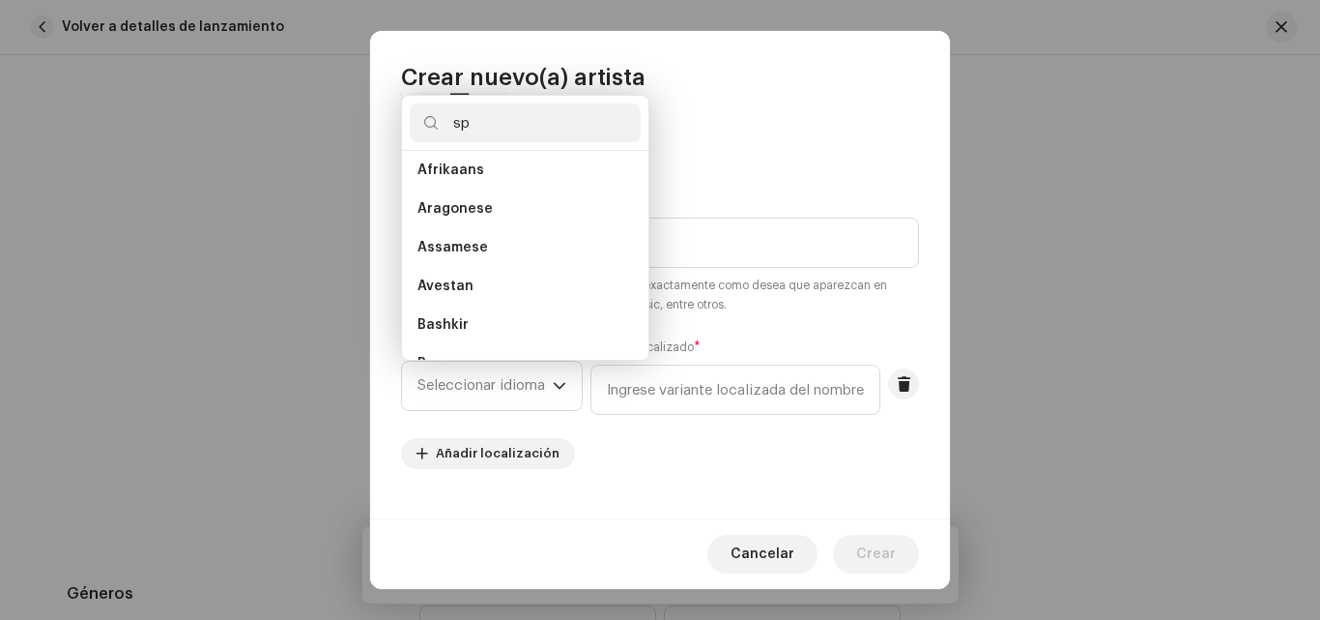
scroll to position [0, 0]
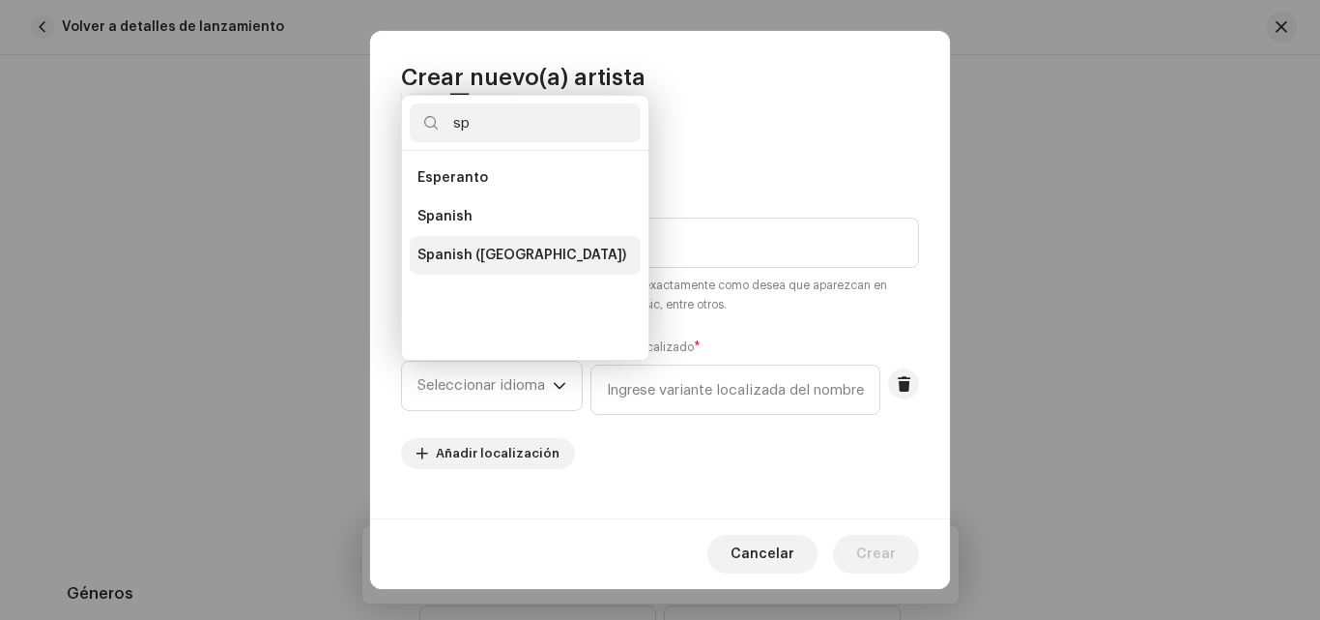
type input "sp"
click at [499, 260] on span "Spanish ([GEOGRAPHIC_DATA])" at bounding box center [522, 255] width 209 height 19
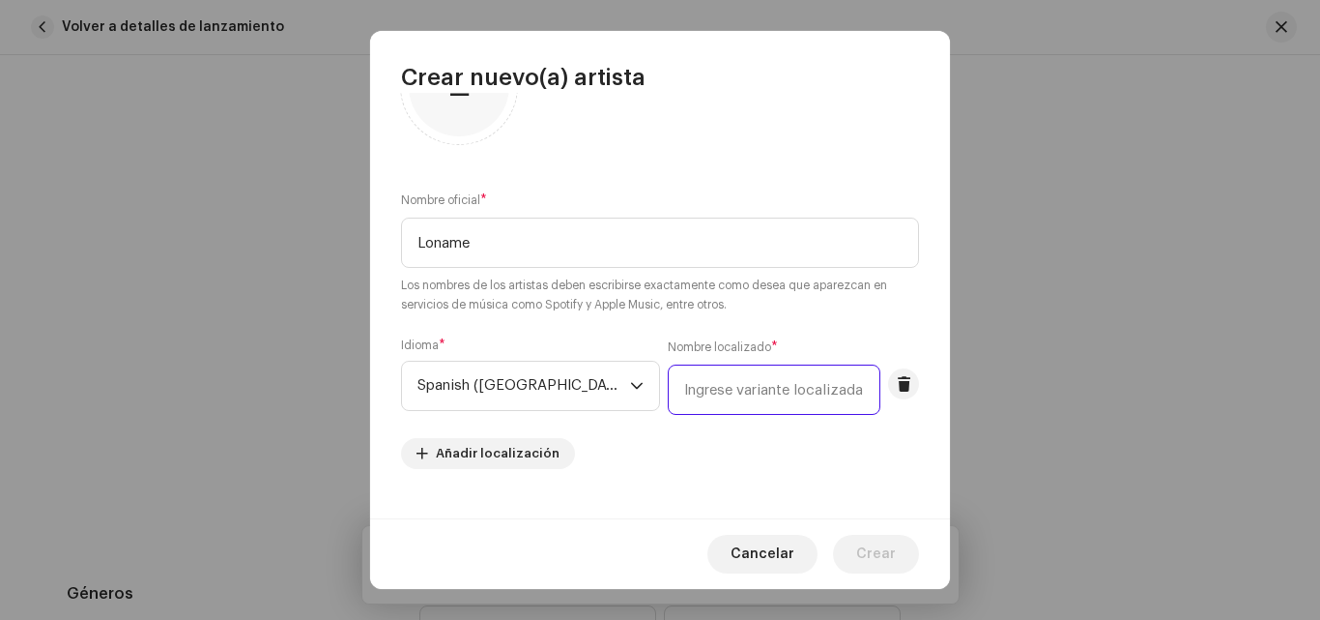
click at [678, 374] on input "text" at bounding box center [774, 389] width 213 height 50
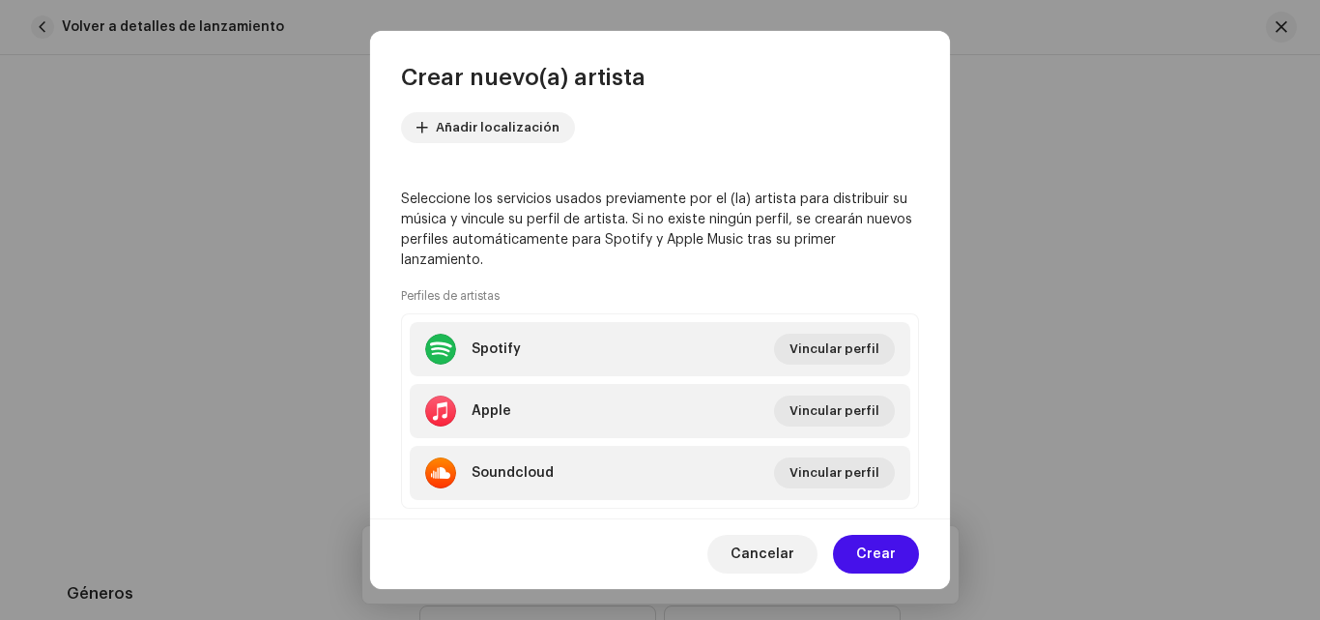
scroll to position [435, 0]
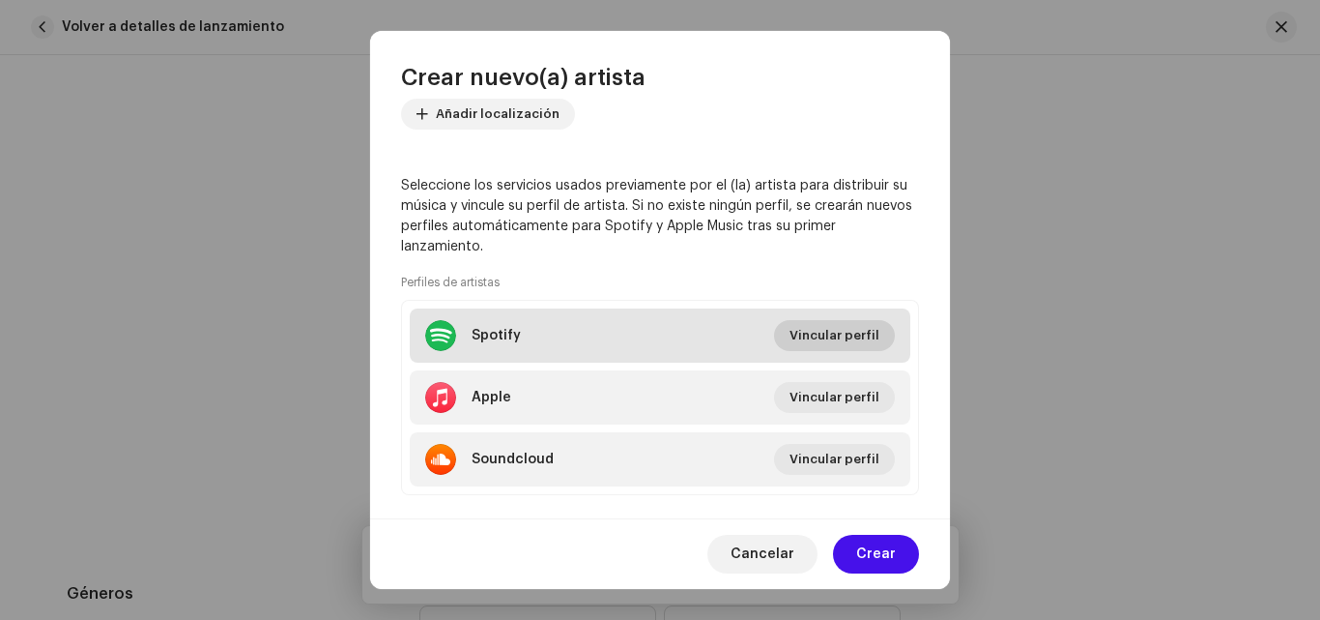
type input "[GEOGRAPHIC_DATA]"
click at [836, 333] on span "Vincular perfil" at bounding box center [835, 335] width 90 height 39
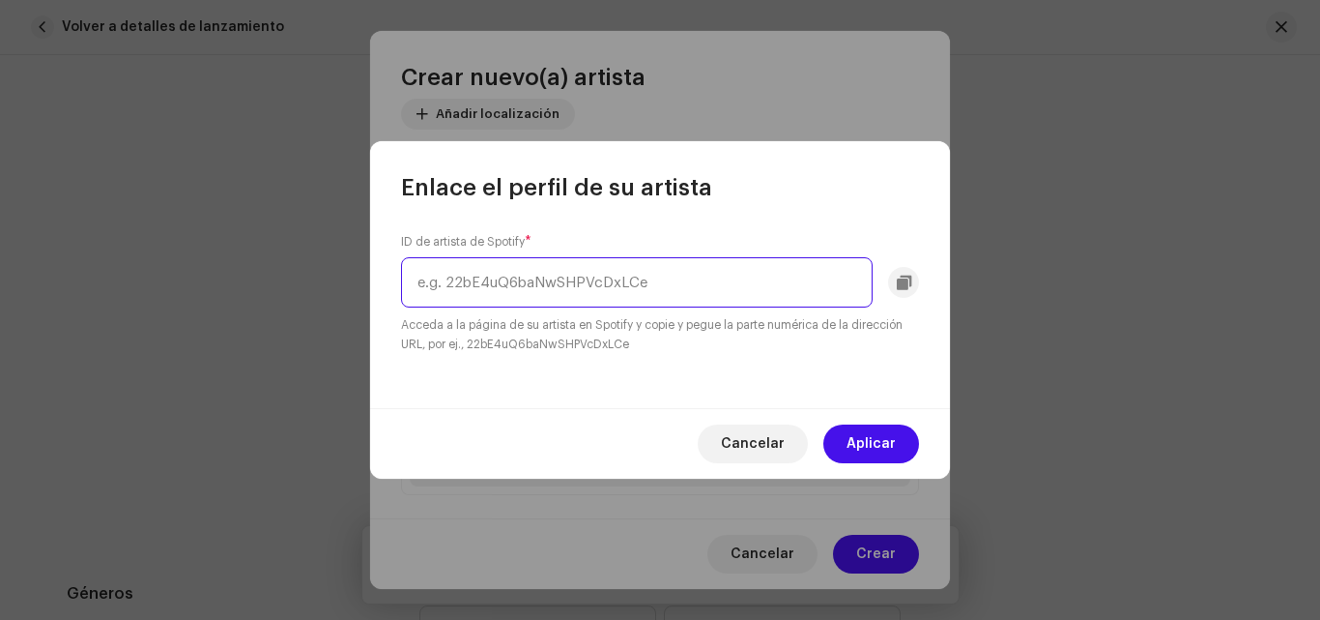
click at [610, 275] on input "text" at bounding box center [637, 282] width 472 height 50
paste input "5GMLdt3xZRQGTPvtGIztdm"
type input "5GMLdt3xZRQGTPvtGIztdm"
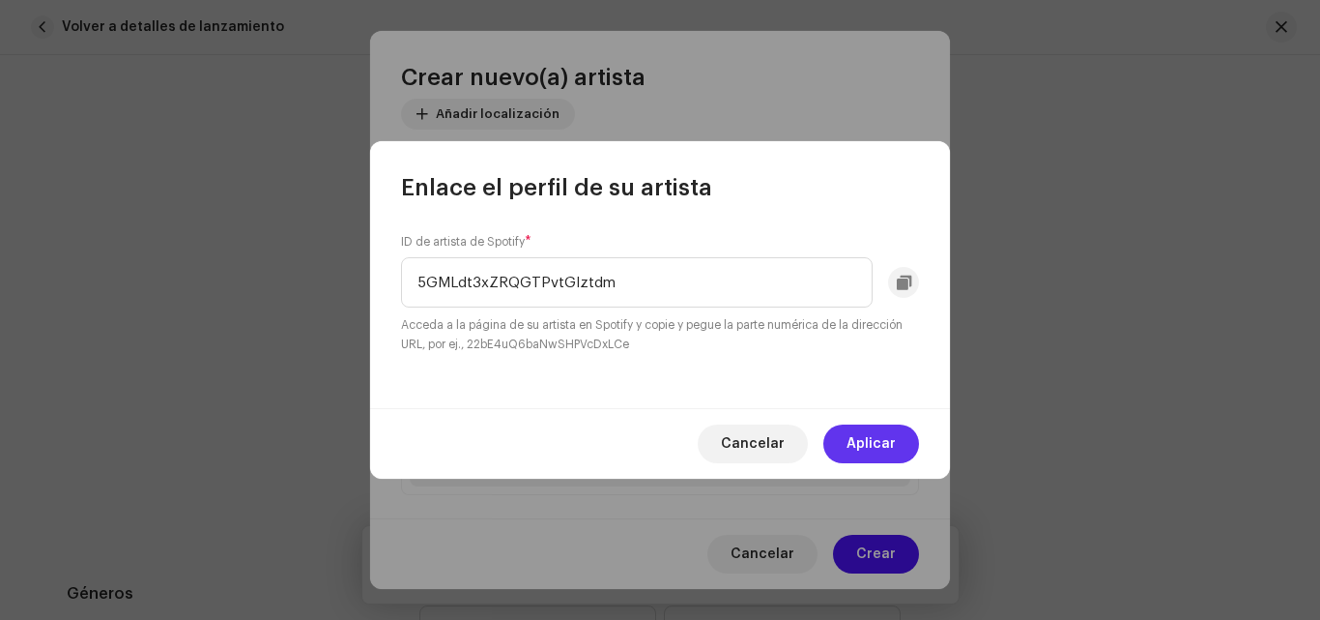
click at [862, 434] on span "Aplicar" at bounding box center [871, 443] width 49 height 39
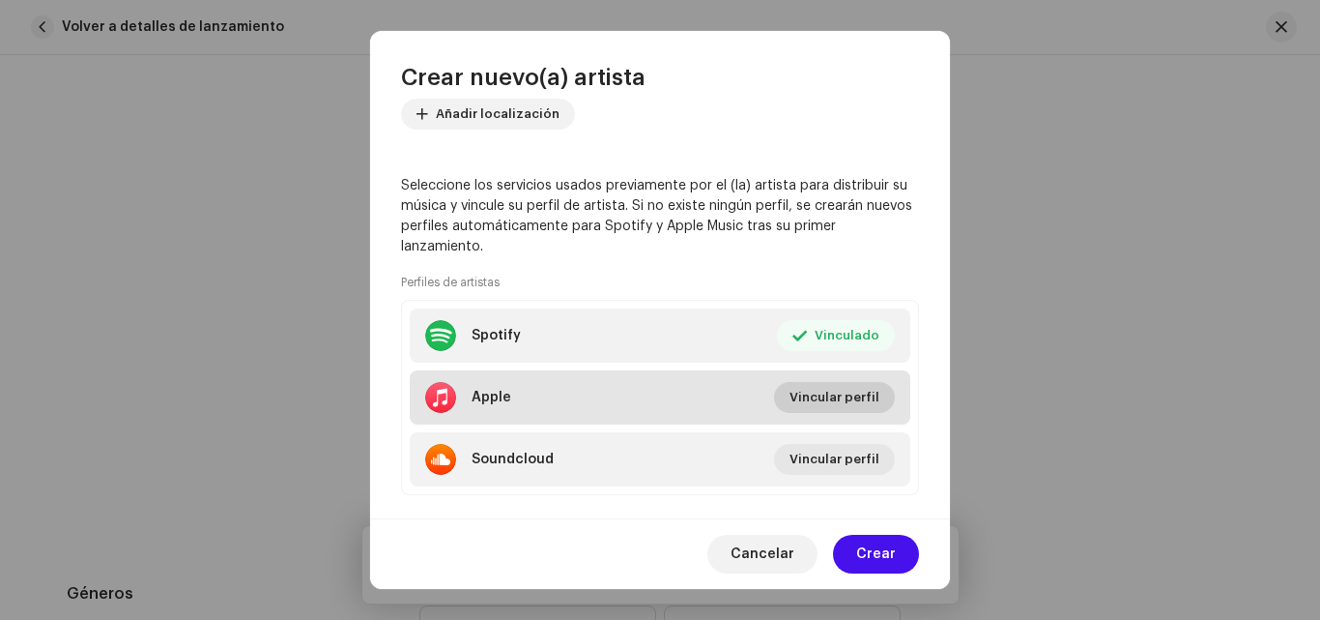
click at [843, 391] on span "Vincular perfil" at bounding box center [835, 397] width 90 height 39
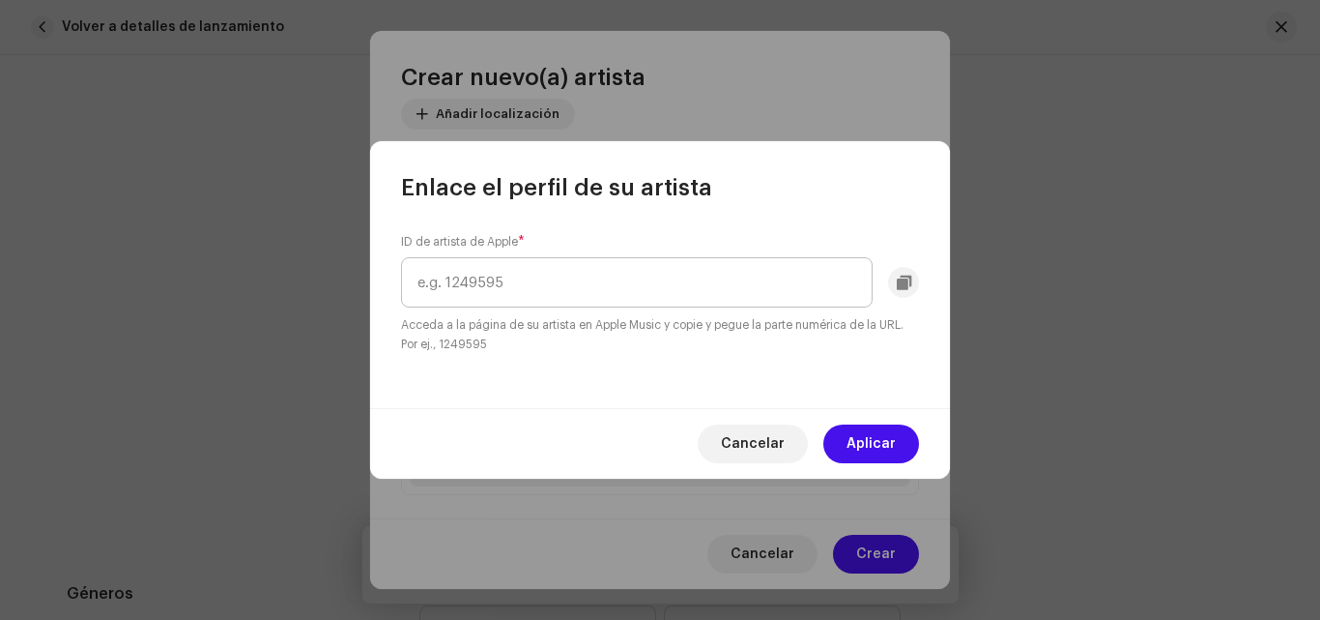
click at [654, 270] on input "text" at bounding box center [637, 282] width 472 height 50
click at [599, 258] on input "text" at bounding box center [637, 282] width 472 height 50
paste input "1565700668"
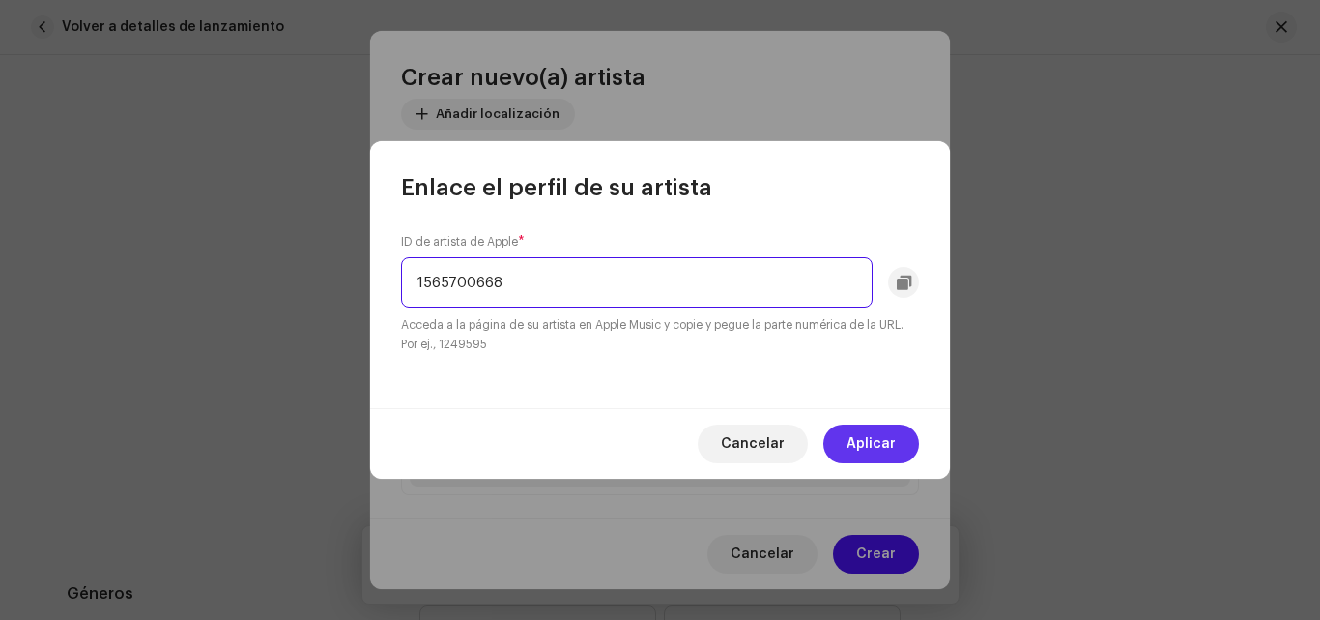
type input "1565700668"
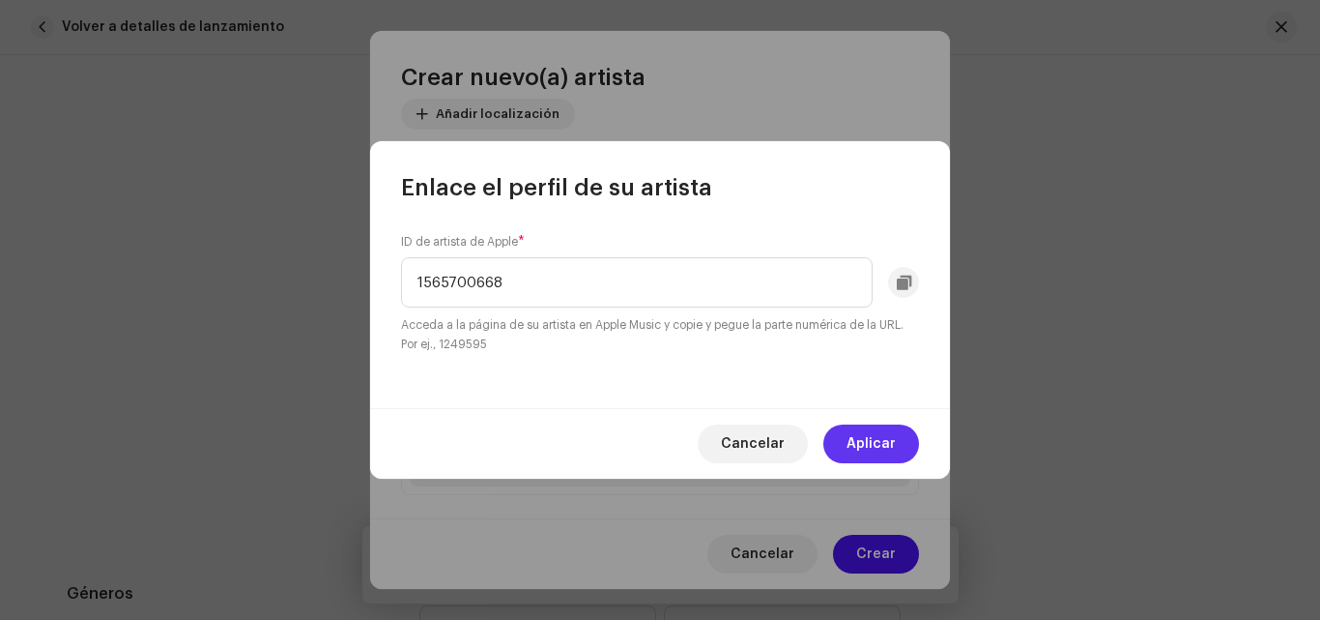
click at [864, 436] on span "Aplicar" at bounding box center [871, 443] width 49 height 39
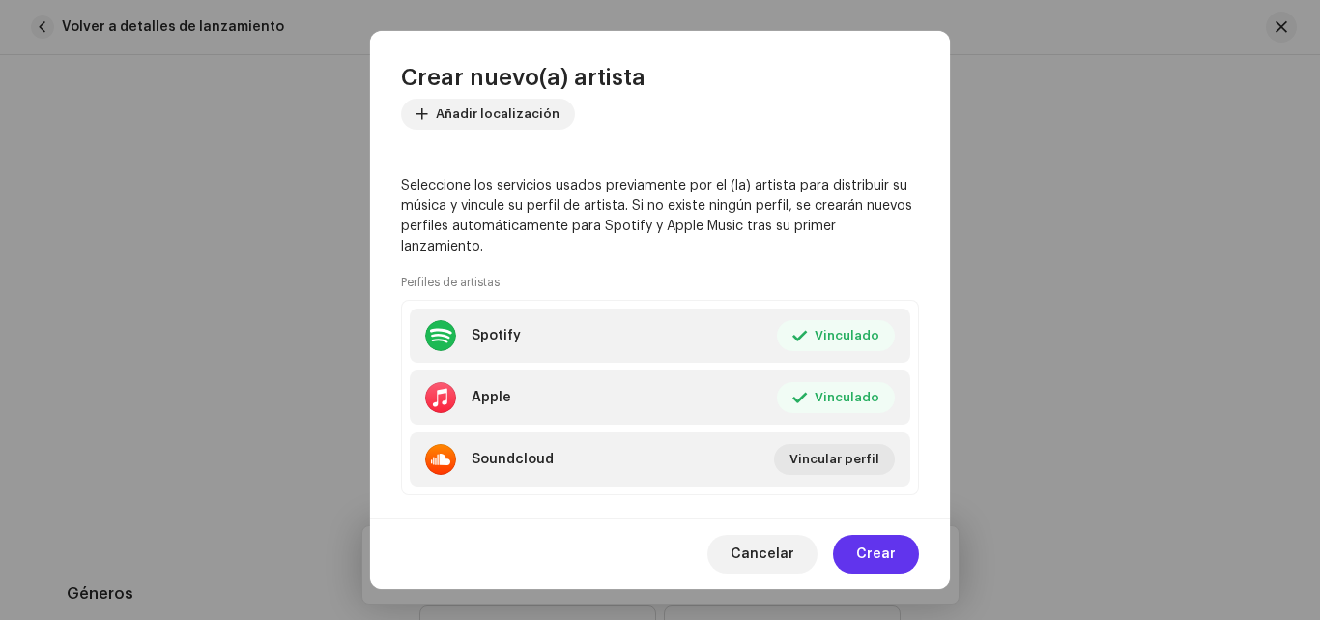
click at [866, 556] on span "Crear" at bounding box center [876, 554] width 40 height 39
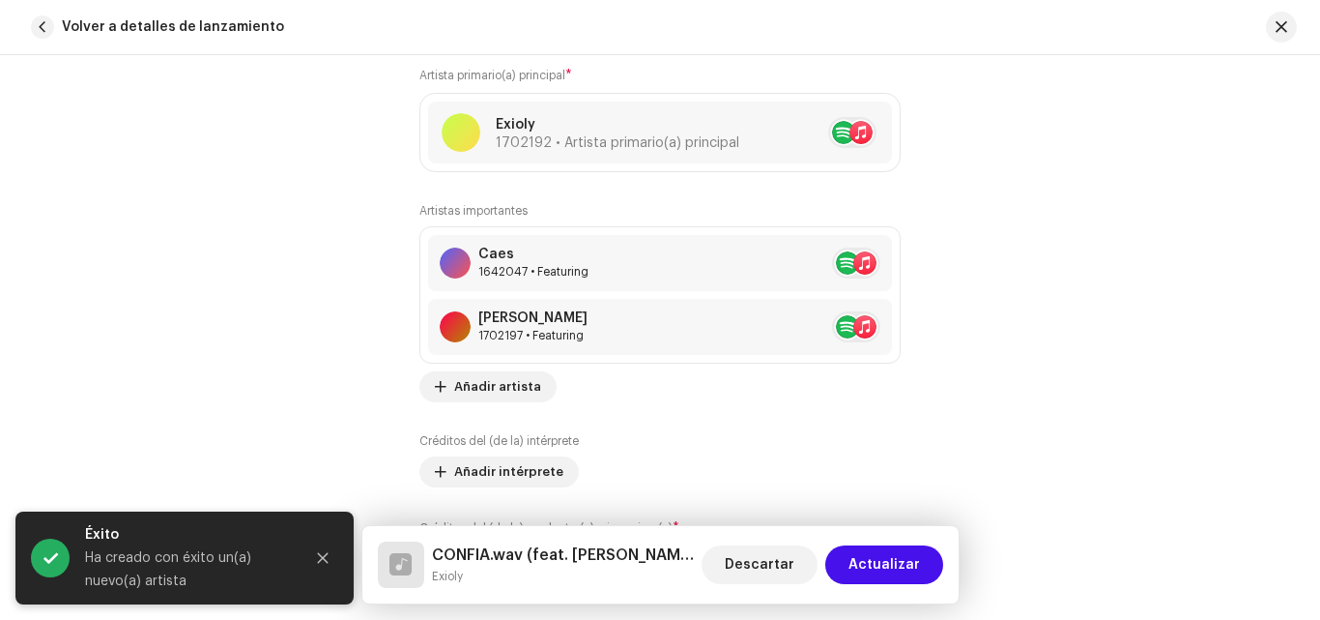
scroll to position [1249, 0]
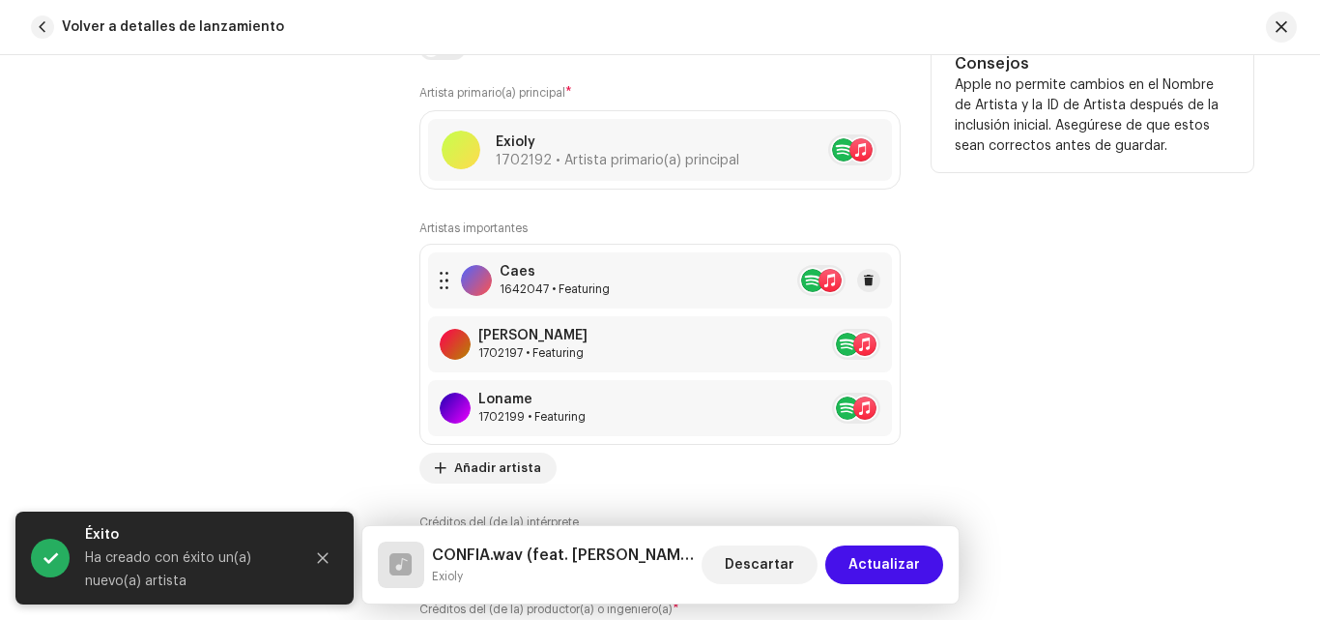
click at [821, 281] on re-a-table-artist-ids at bounding box center [821, 280] width 48 height 31
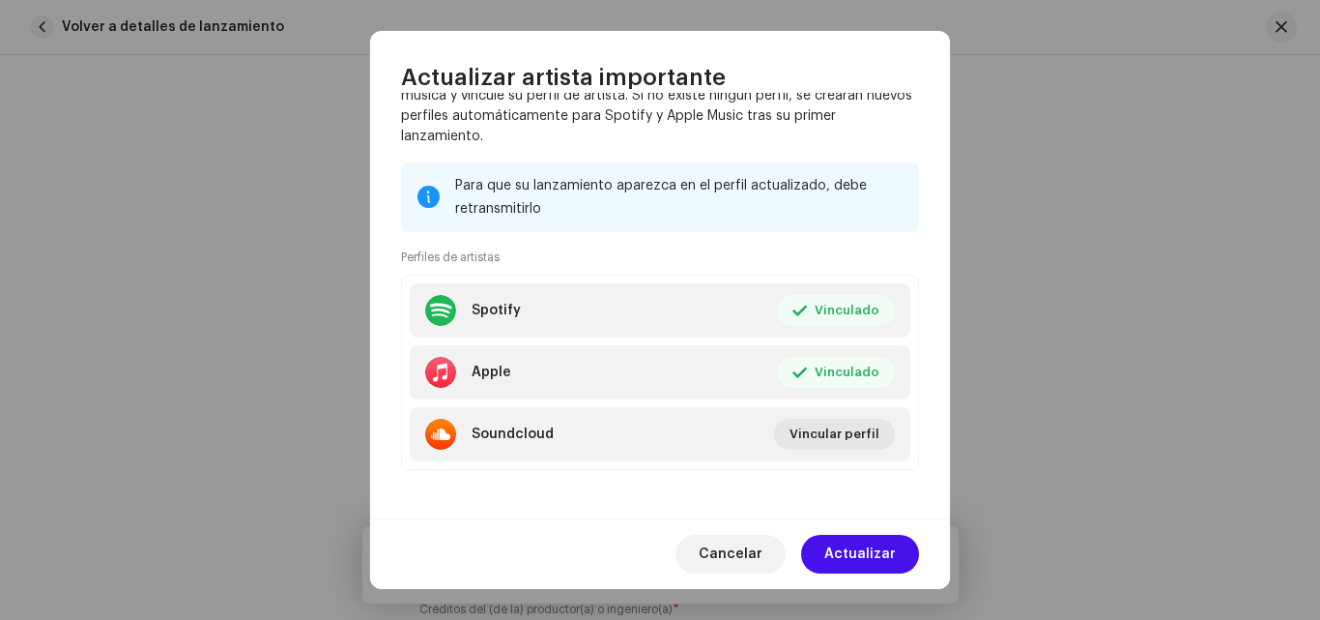
scroll to position [420, 0]
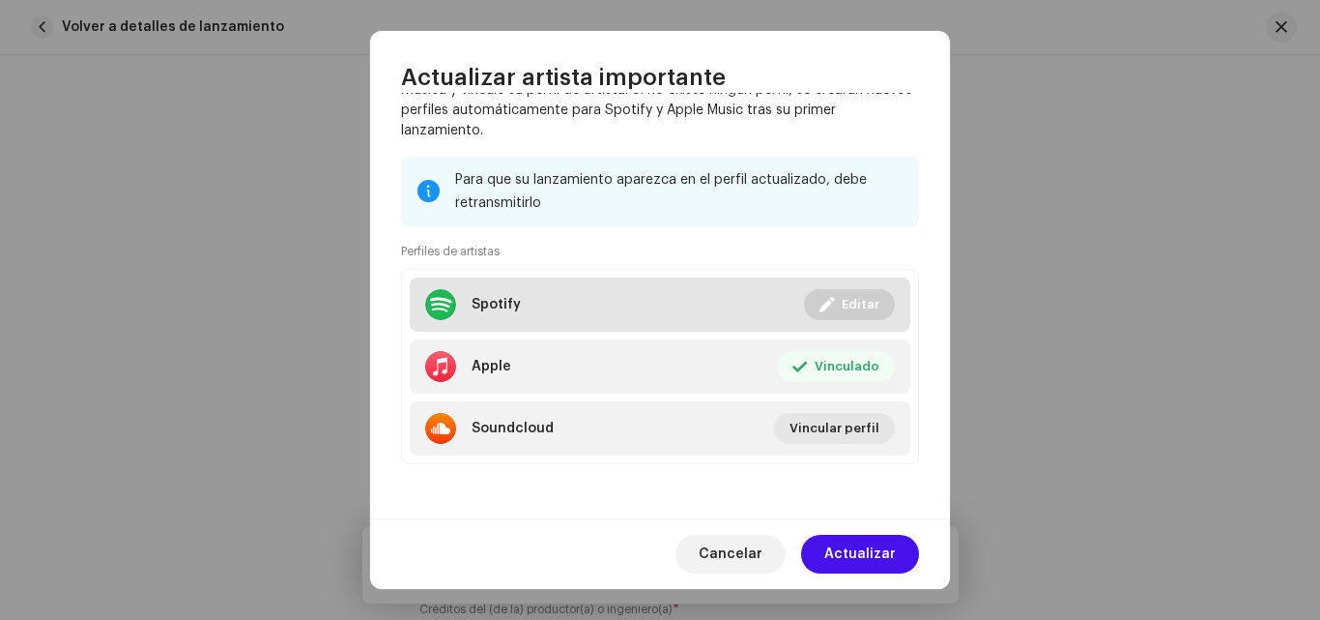
click at [862, 304] on span "Editar" at bounding box center [861, 304] width 38 height 39
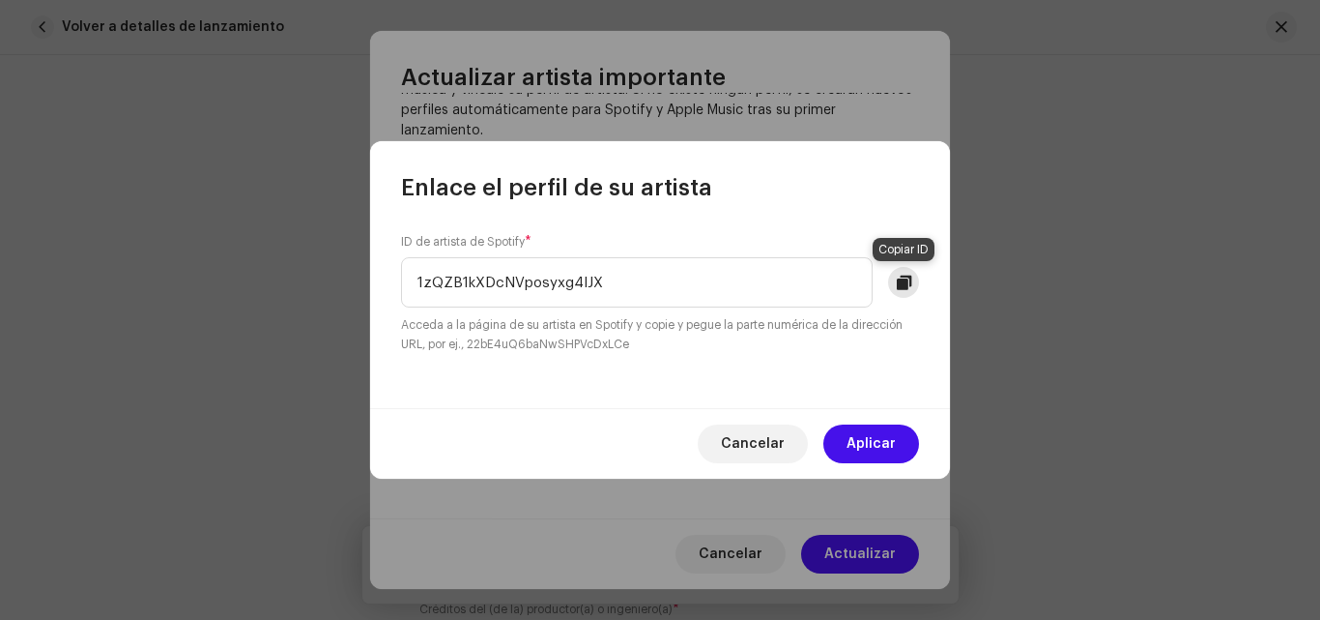
click at [912, 276] on button at bounding box center [903, 282] width 31 height 31
click at [742, 451] on span "Cancelar" at bounding box center [753, 443] width 64 height 39
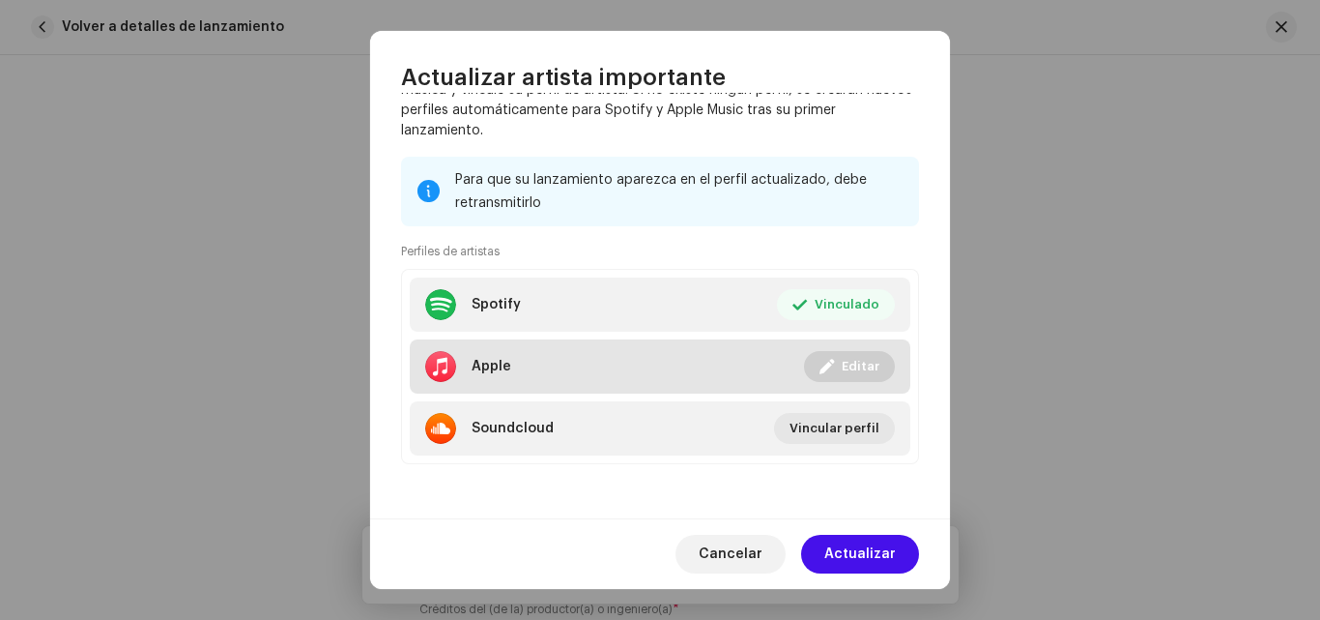
click at [824, 367] on span at bounding box center [827, 366] width 14 height 15
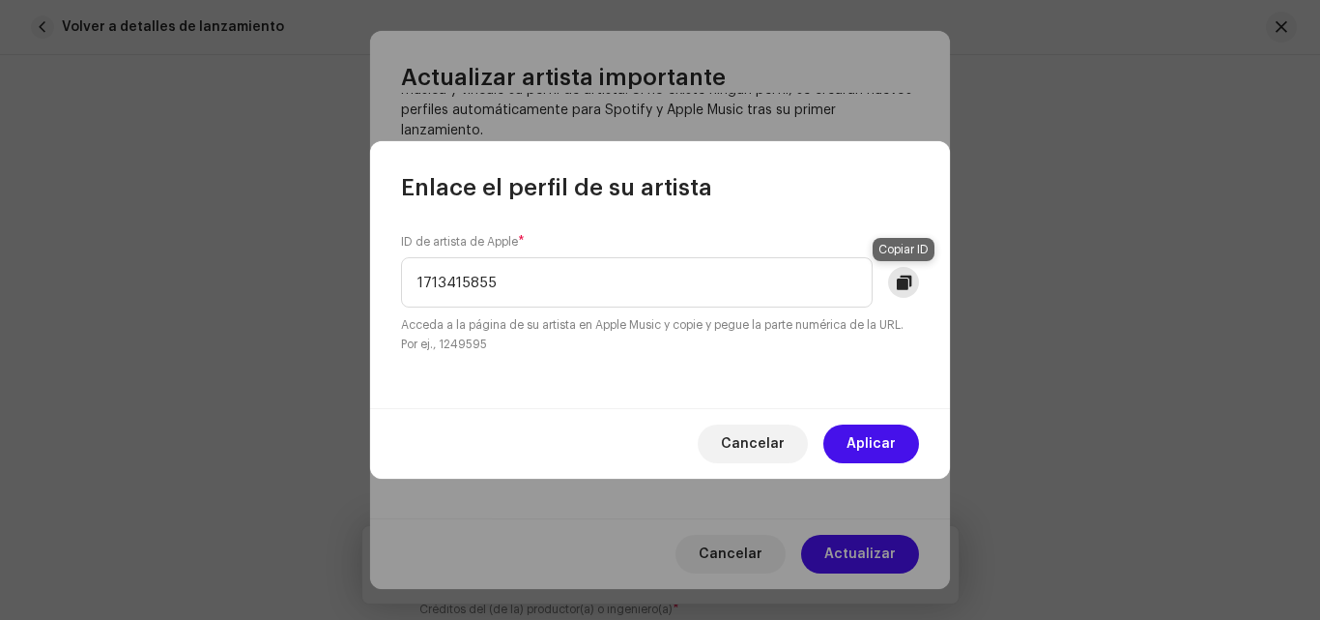
click at [890, 281] on button at bounding box center [903, 282] width 31 height 31
click at [780, 439] on span "Cancelar" at bounding box center [753, 443] width 64 height 39
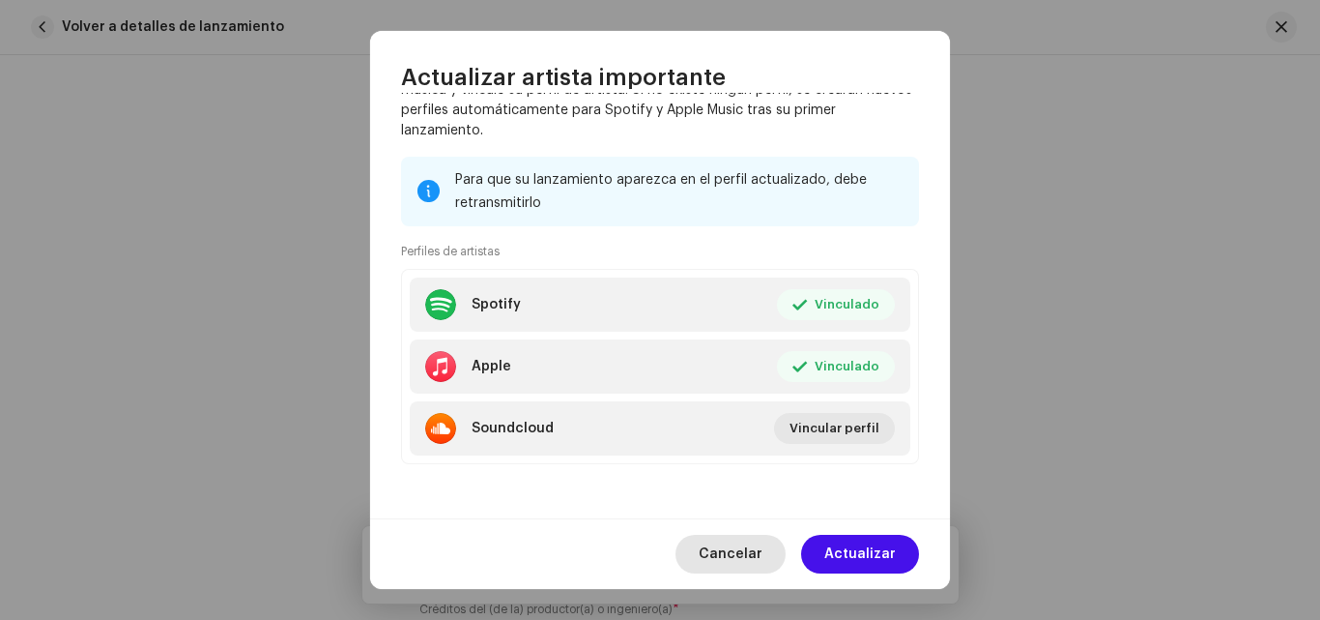
click at [739, 545] on span "Cancelar" at bounding box center [731, 554] width 64 height 39
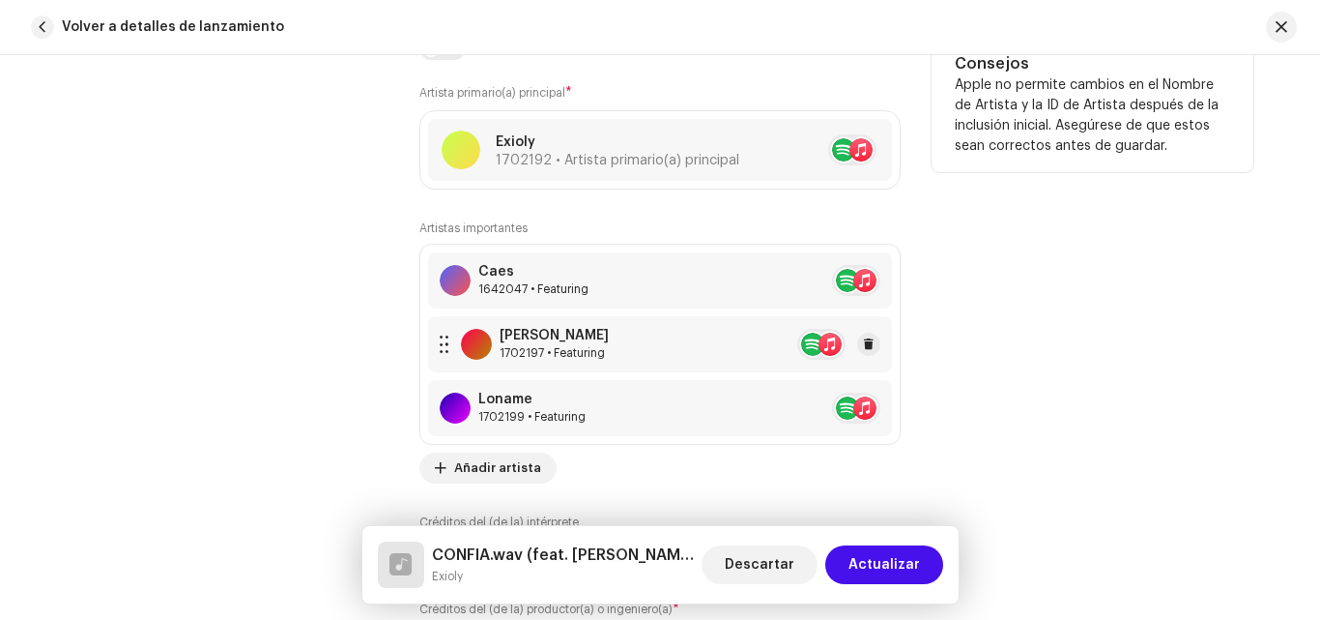
click at [833, 351] on re-a-table-artist-ids at bounding box center [821, 344] width 48 height 31
click at [808, 344] on re-a-table-artist-ids at bounding box center [821, 344] width 48 height 31
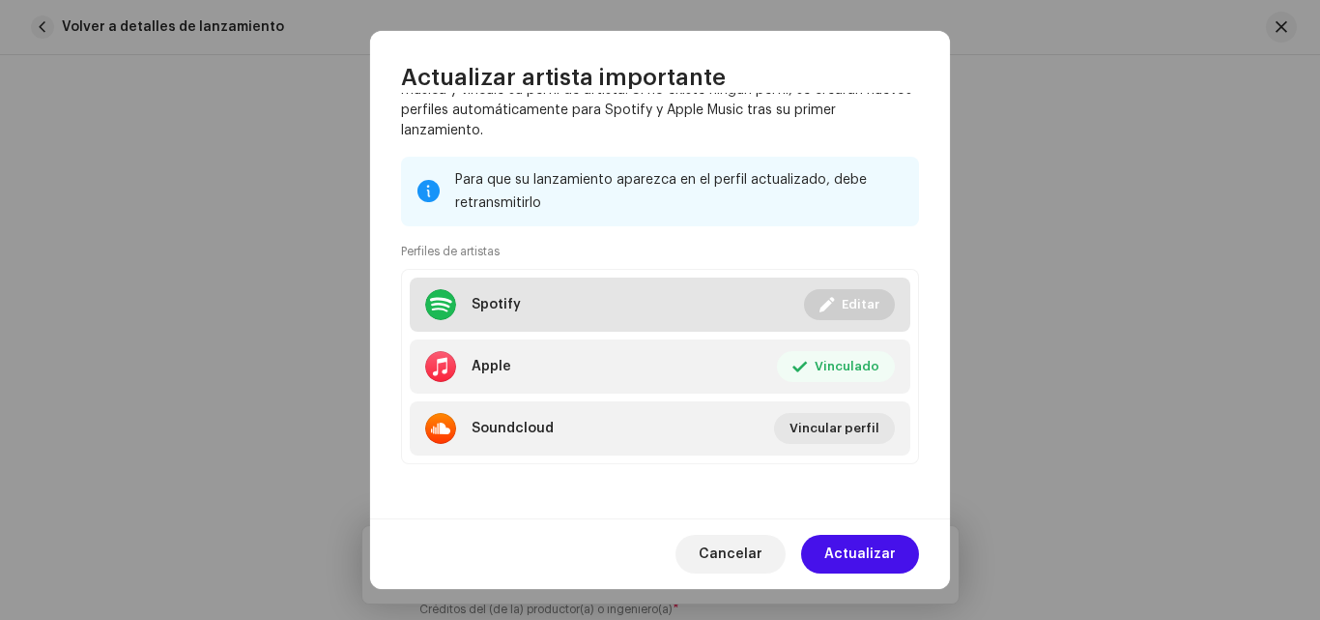
click at [823, 306] on span at bounding box center [827, 304] width 14 height 15
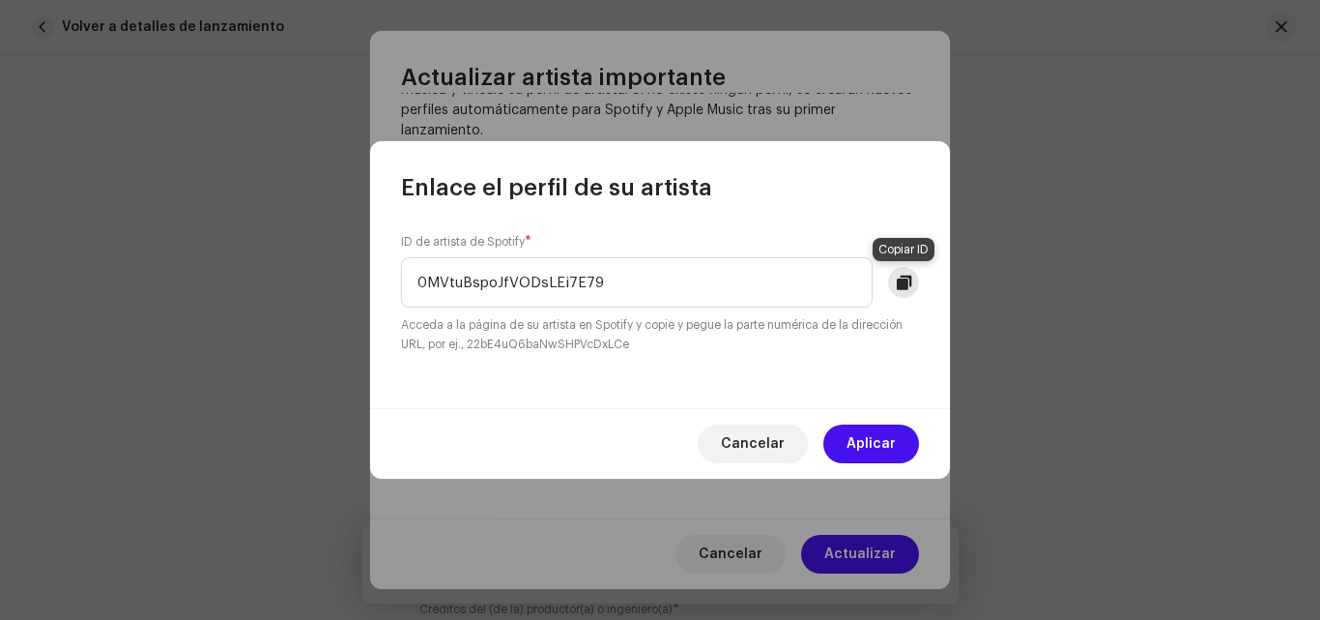
click at [897, 285] on span at bounding box center [904, 282] width 14 height 15
click at [751, 448] on span "Cancelar" at bounding box center [753, 443] width 64 height 39
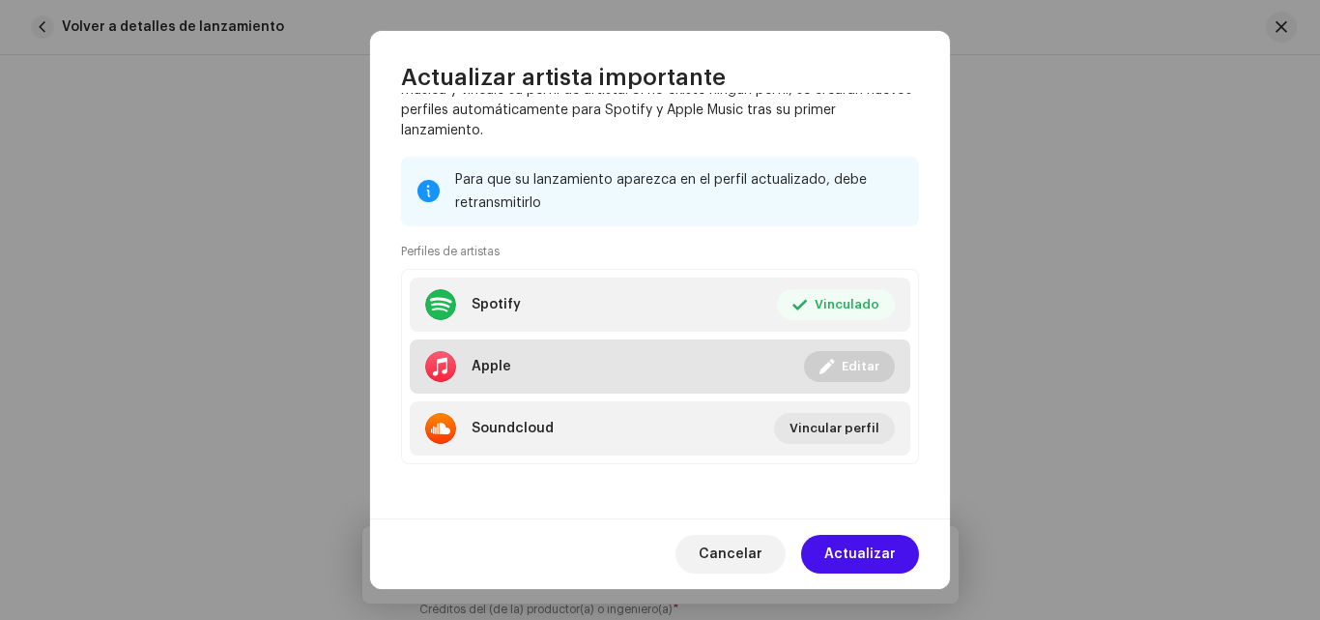
click at [846, 357] on span "Editar" at bounding box center [861, 366] width 38 height 39
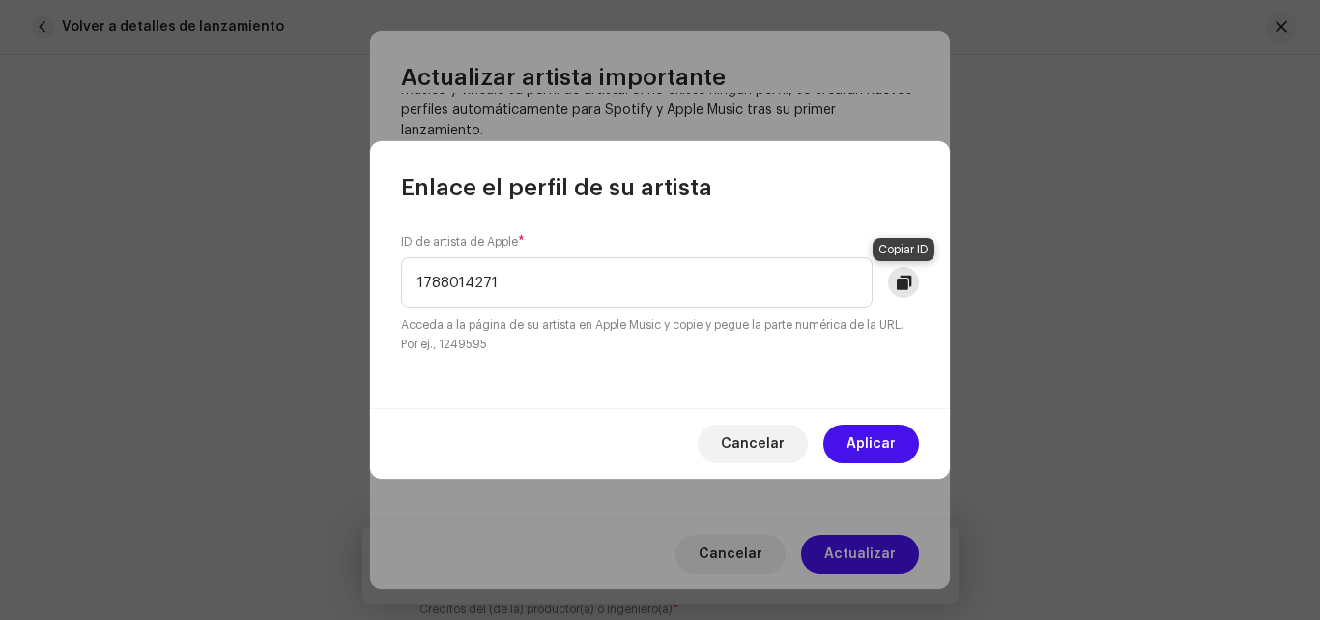
click at [906, 289] on span at bounding box center [904, 282] width 14 height 15
click at [740, 443] on span "Cancelar" at bounding box center [753, 443] width 64 height 39
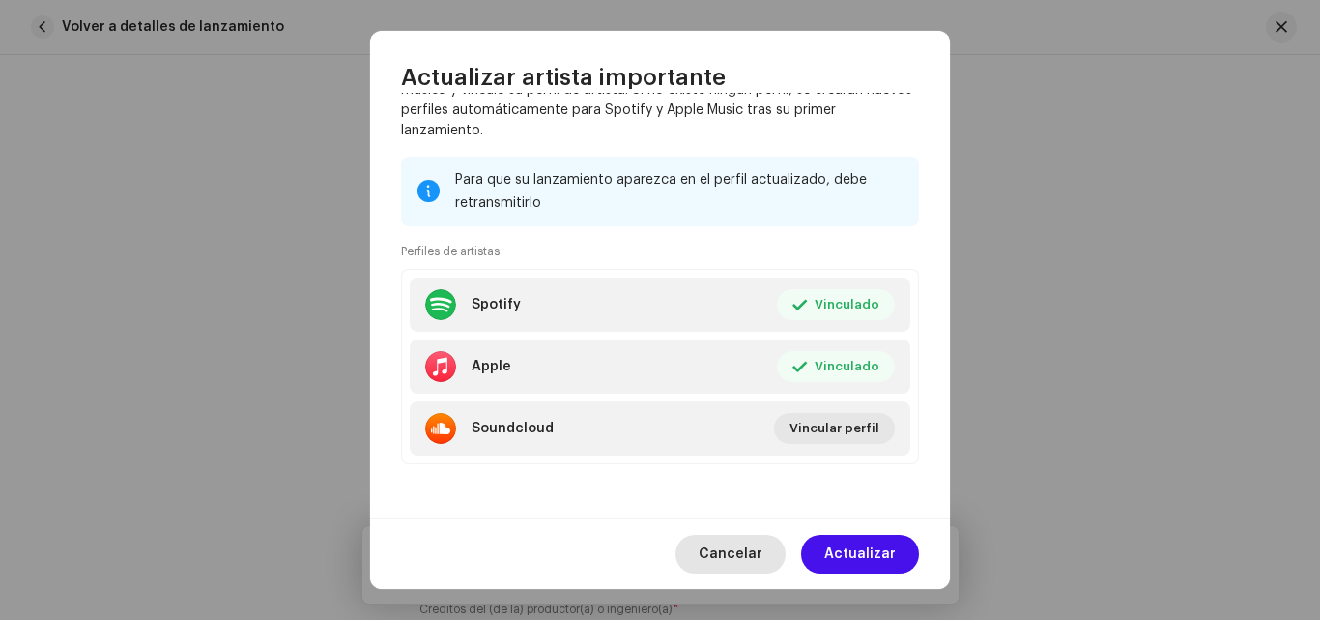
click at [725, 551] on span "Cancelar" at bounding box center [731, 554] width 64 height 39
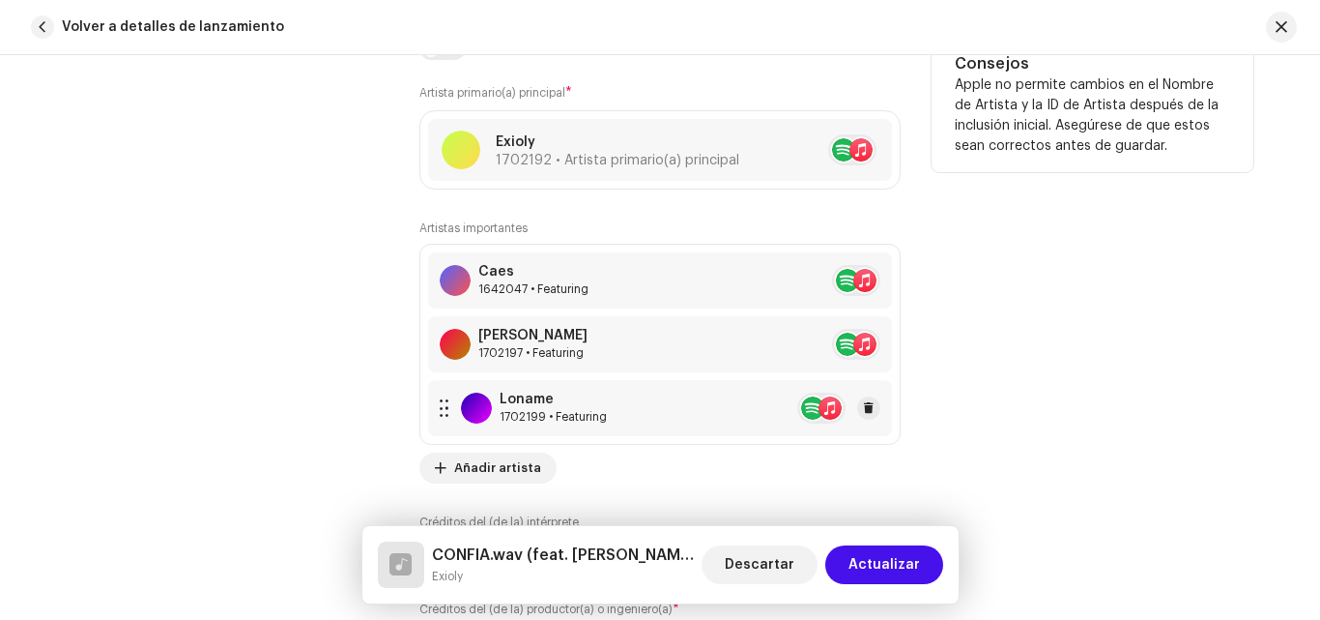
click at [823, 405] on re-a-table-artist-ids at bounding box center [821, 407] width 48 height 31
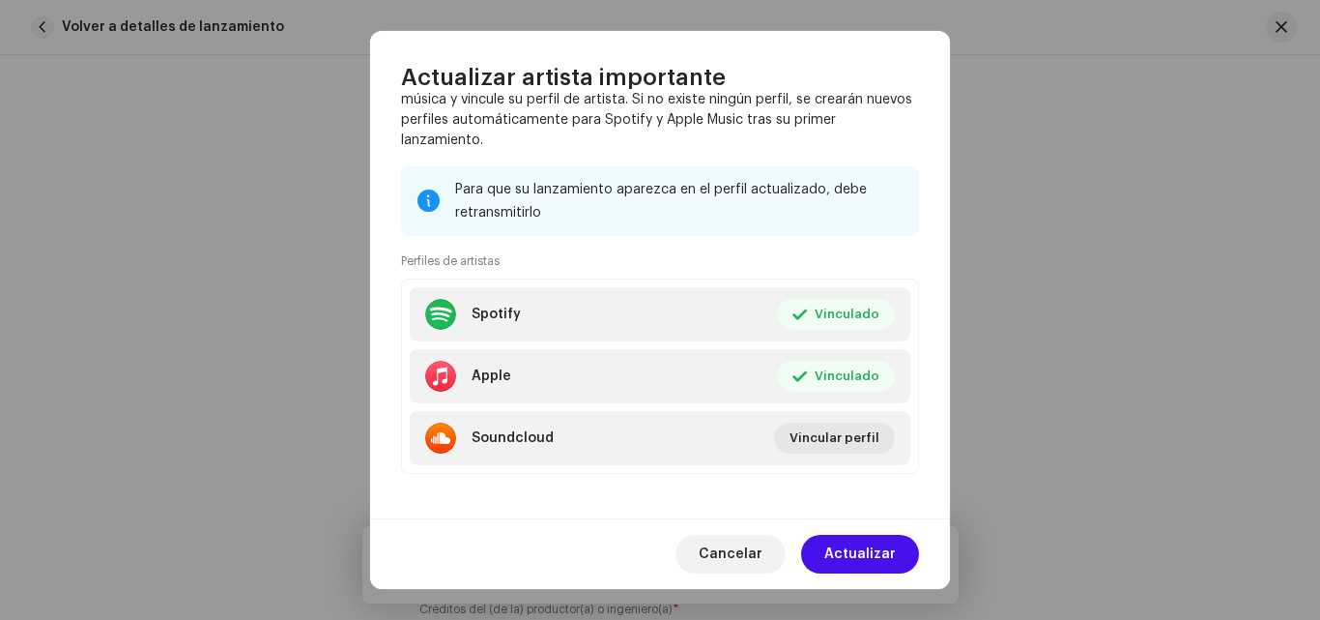
scroll to position [418, 0]
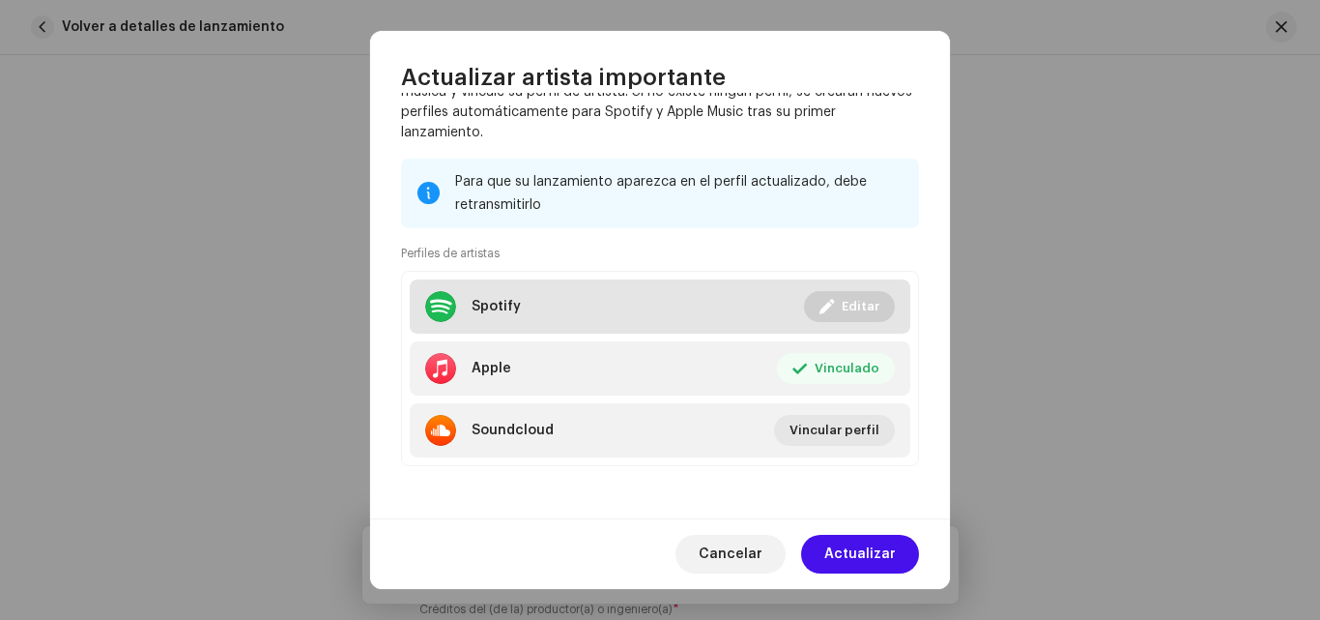
click at [834, 315] on button "Editar" at bounding box center [849, 306] width 91 height 31
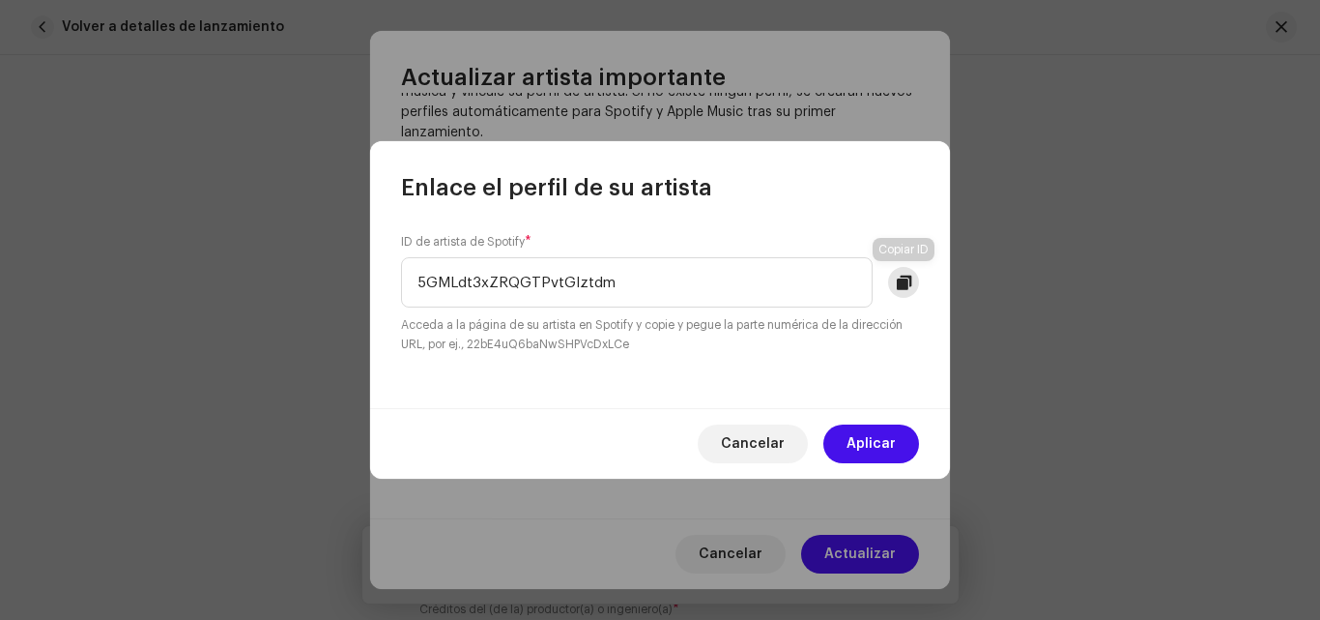
click at [898, 282] on span at bounding box center [904, 282] width 14 height 15
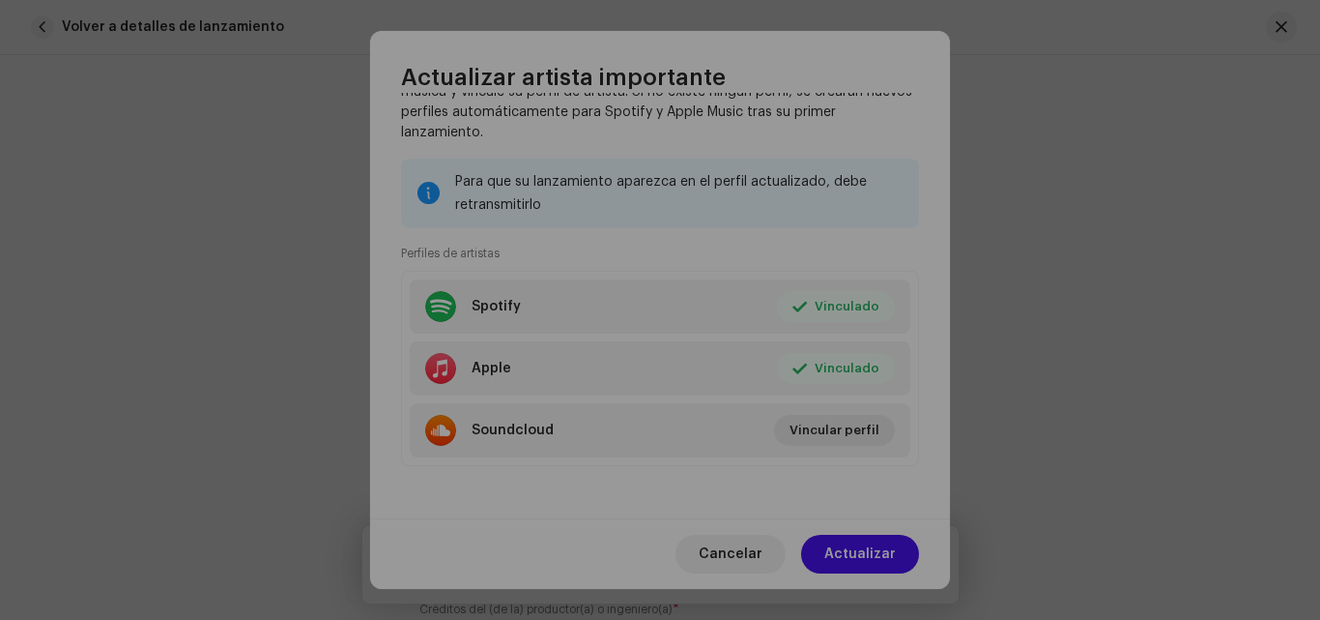
click at [631, 87] on div "Enlace el perfil de su artista ID de artista de Spotify * 5GMLdt3xZRQGTPvtGIztd…" at bounding box center [660, 310] width 1320 height 620
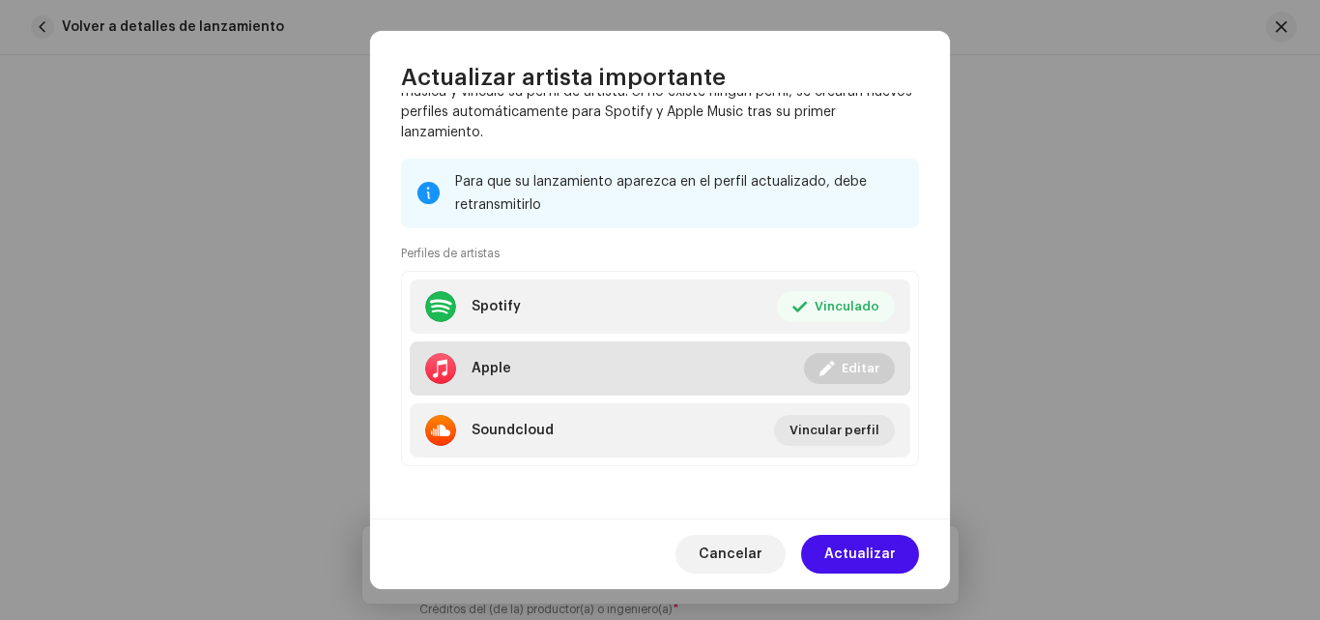
click at [828, 364] on span at bounding box center [827, 368] width 14 height 15
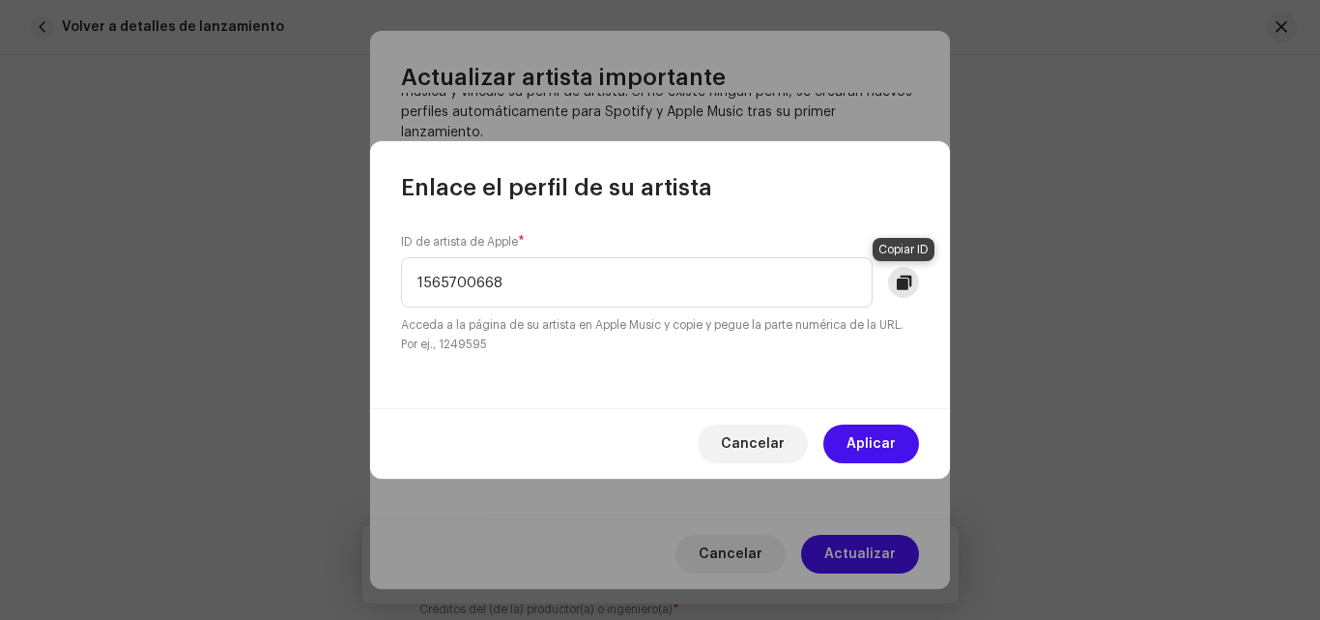
click at [898, 283] on span at bounding box center [904, 282] width 14 height 15
click at [737, 430] on span "Cancelar" at bounding box center [753, 443] width 64 height 39
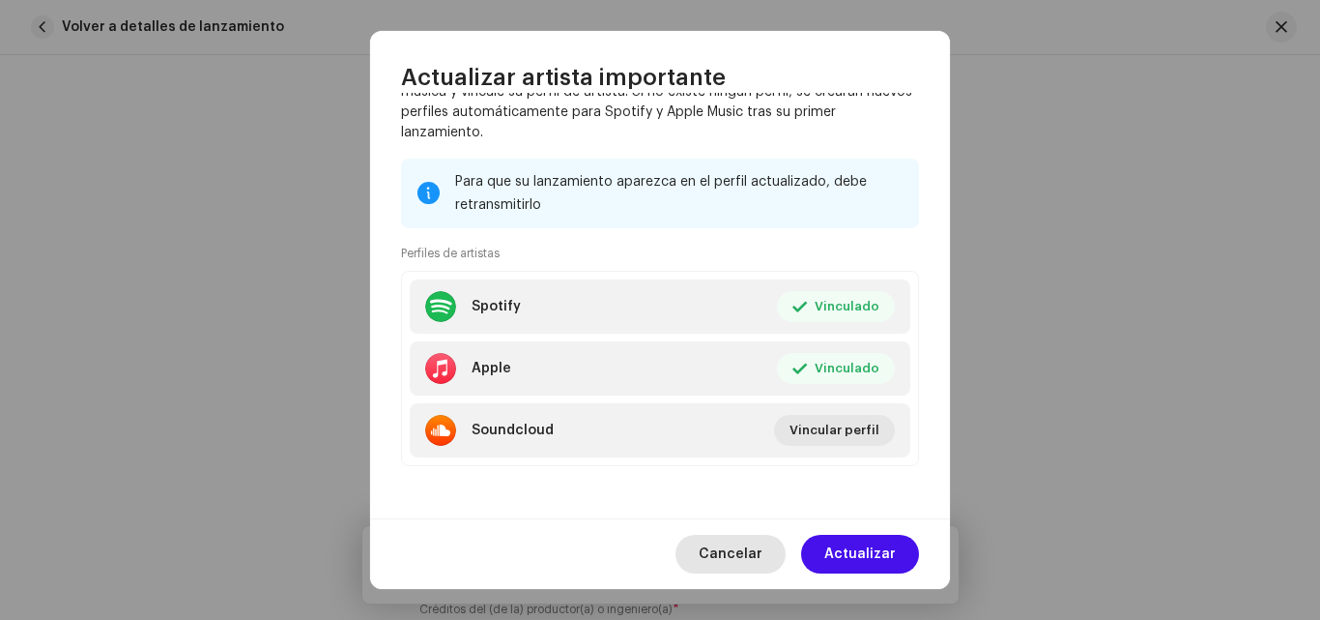
click at [738, 549] on span "Cancelar" at bounding box center [731, 554] width 64 height 39
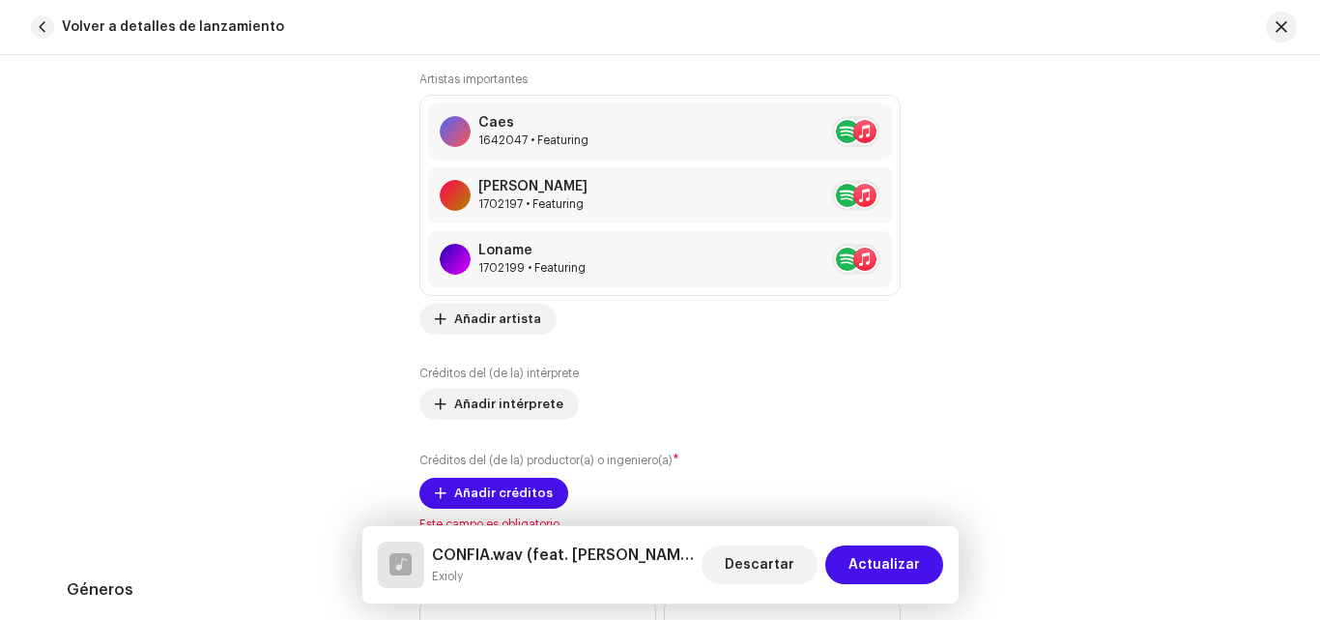
scroll to position [1389, 0]
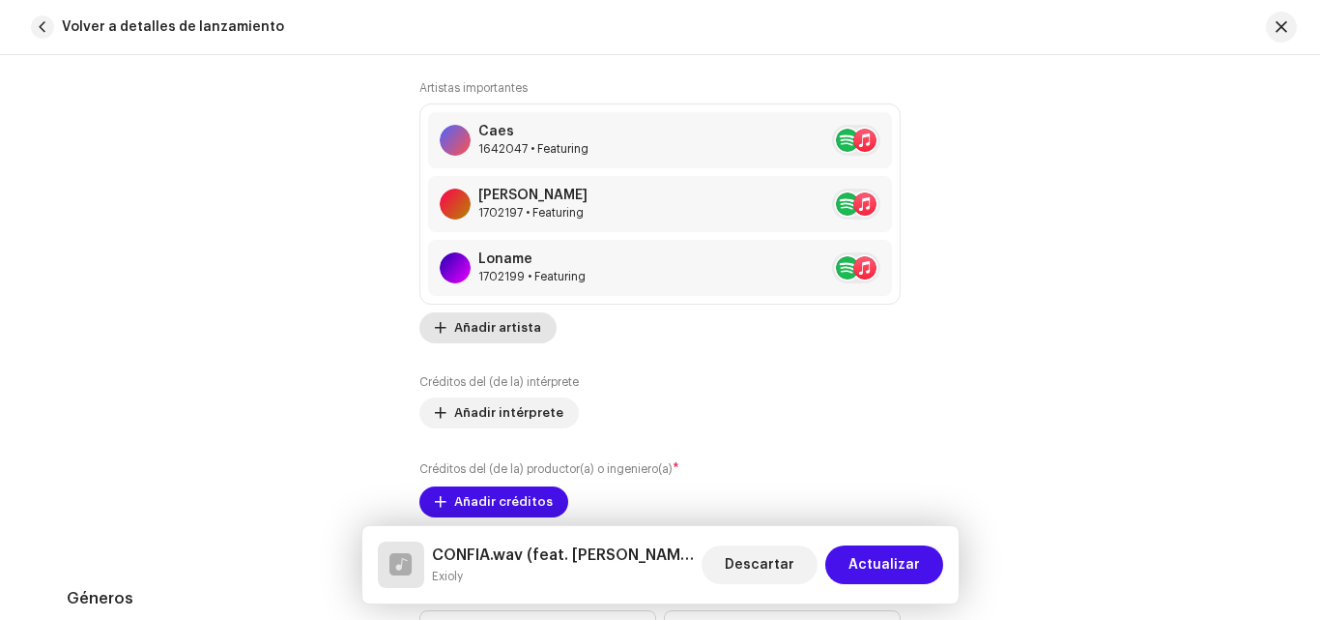
click at [454, 334] on span "Añadir artista" at bounding box center [497, 327] width 87 height 39
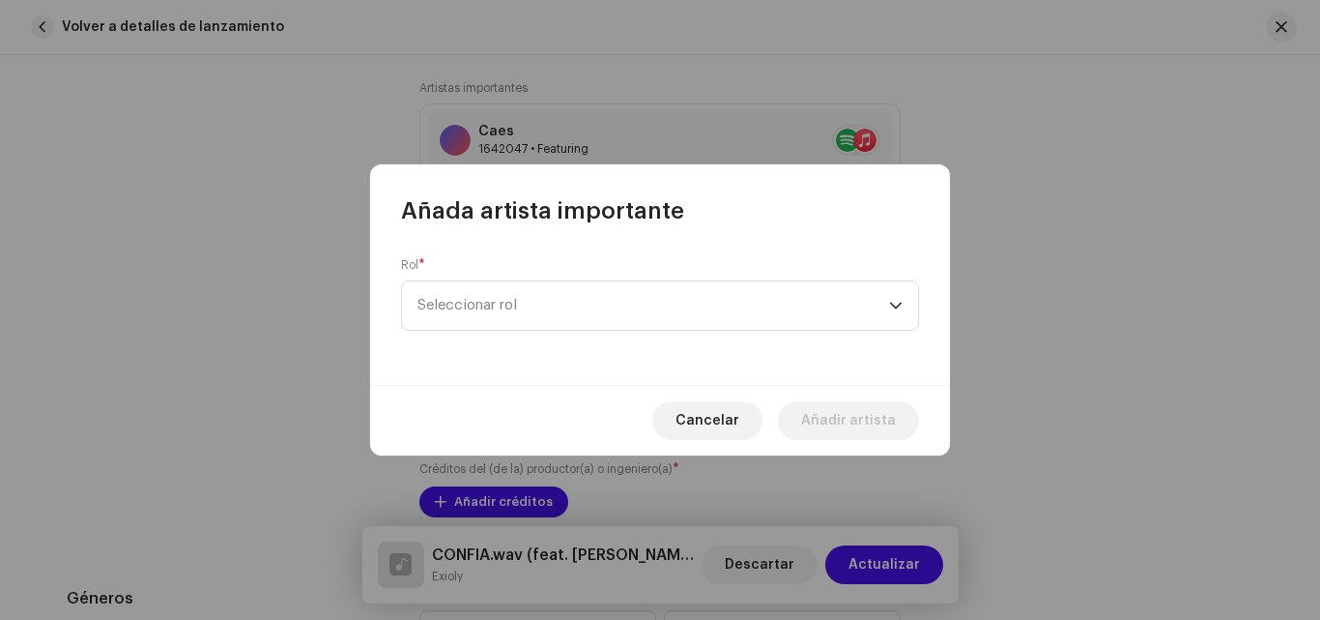
click at [802, 336] on div "Rol * Seleccionar rol" at bounding box center [660, 305] width 580 height 159
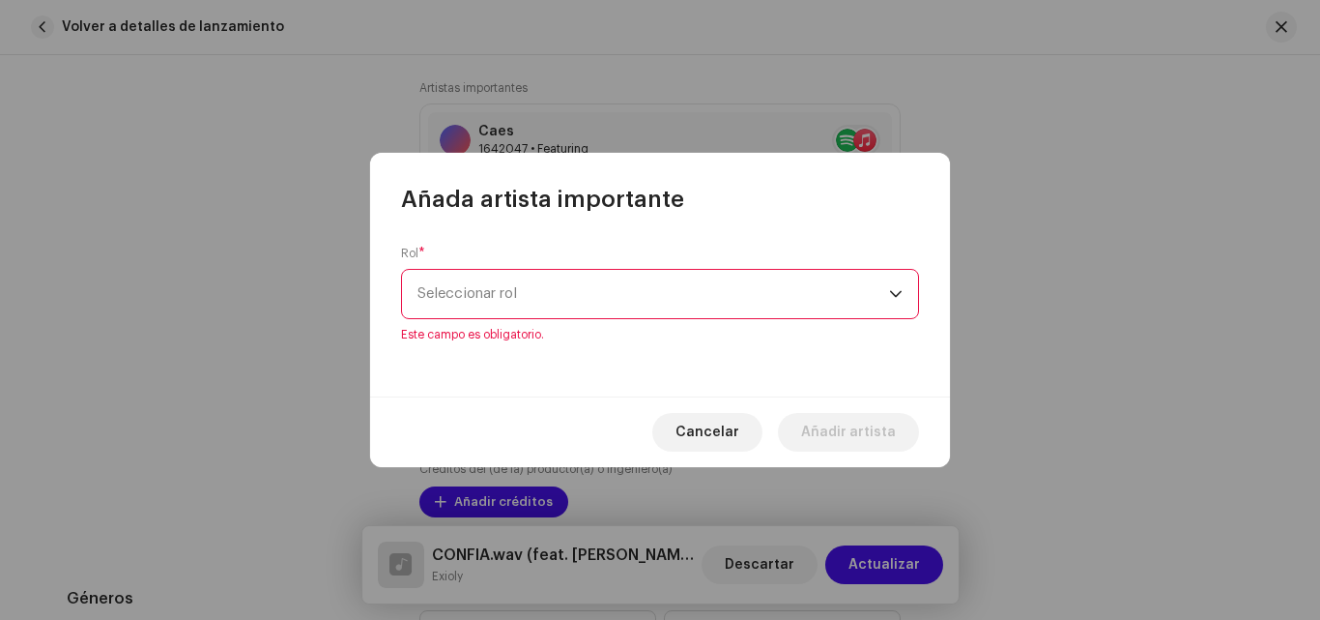
click at [765, 307] on span "Seleccionar rol" at bounding box center [654, 294] width 472 height 48
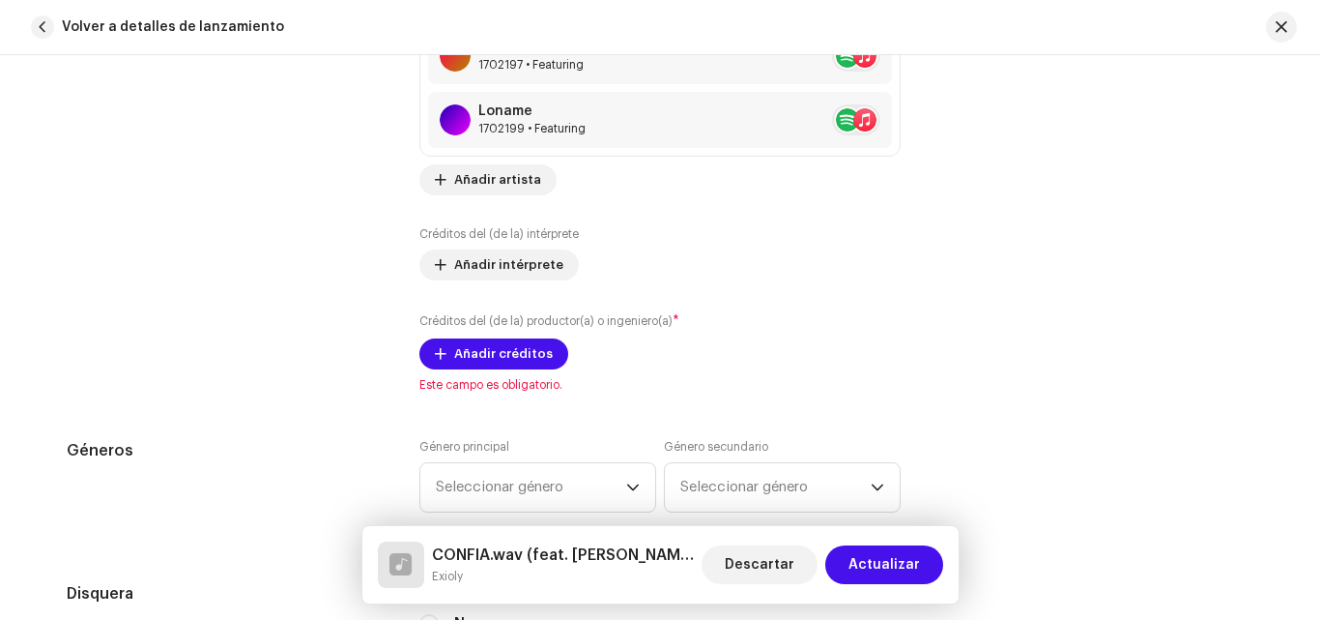
scroll to position [1546, 0]
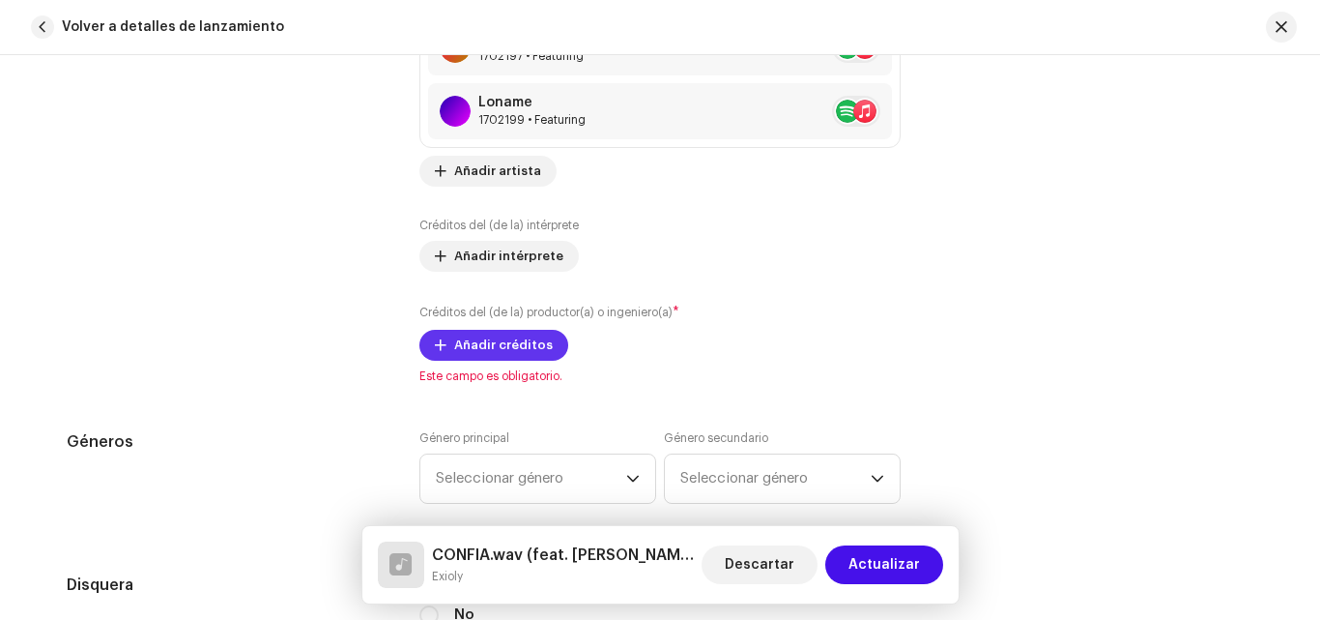
click at [467, 347] on span "Añadir créditos" at bounding box center [503, 345] width 99 height 39
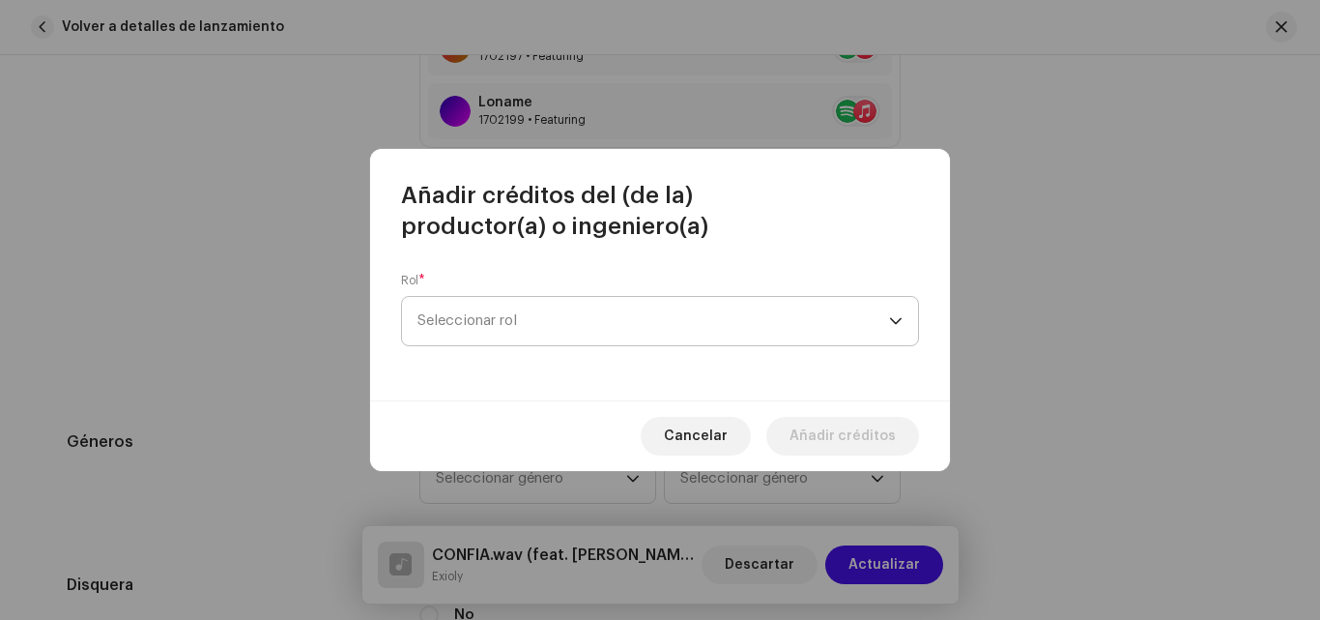
click at [535, 307] on span "Seleccionar rol" at bounding box center [654, 321] width 472 height 48
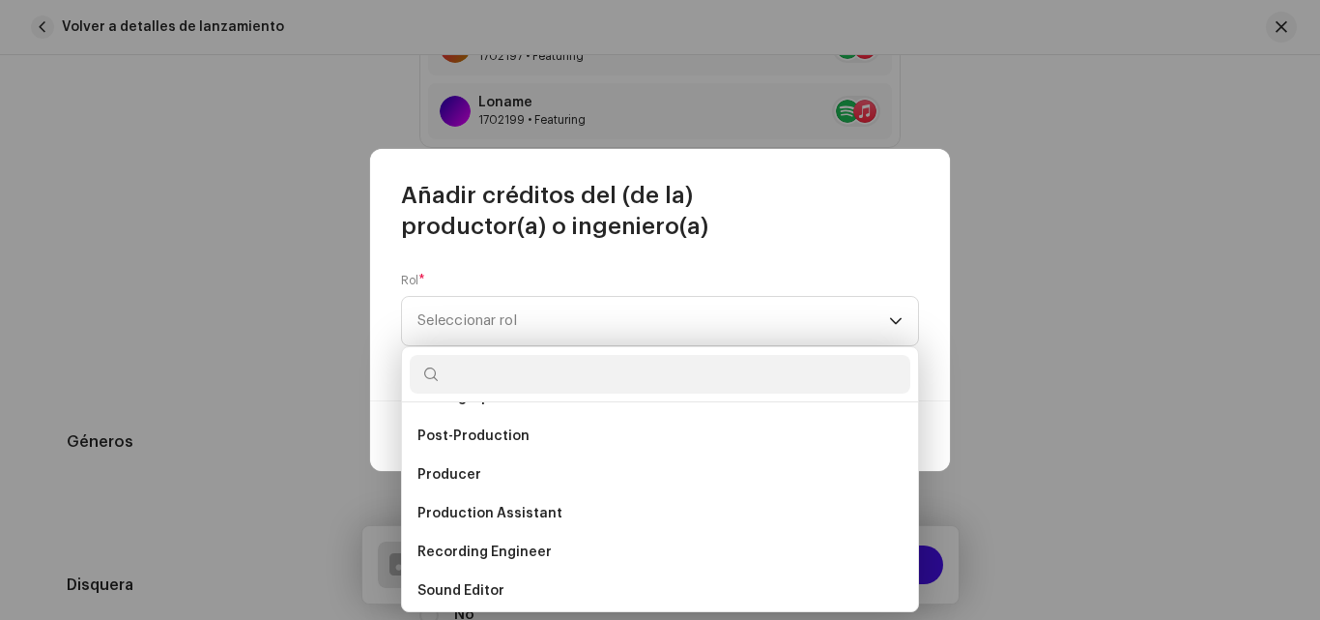
scroll to position [722, 0]
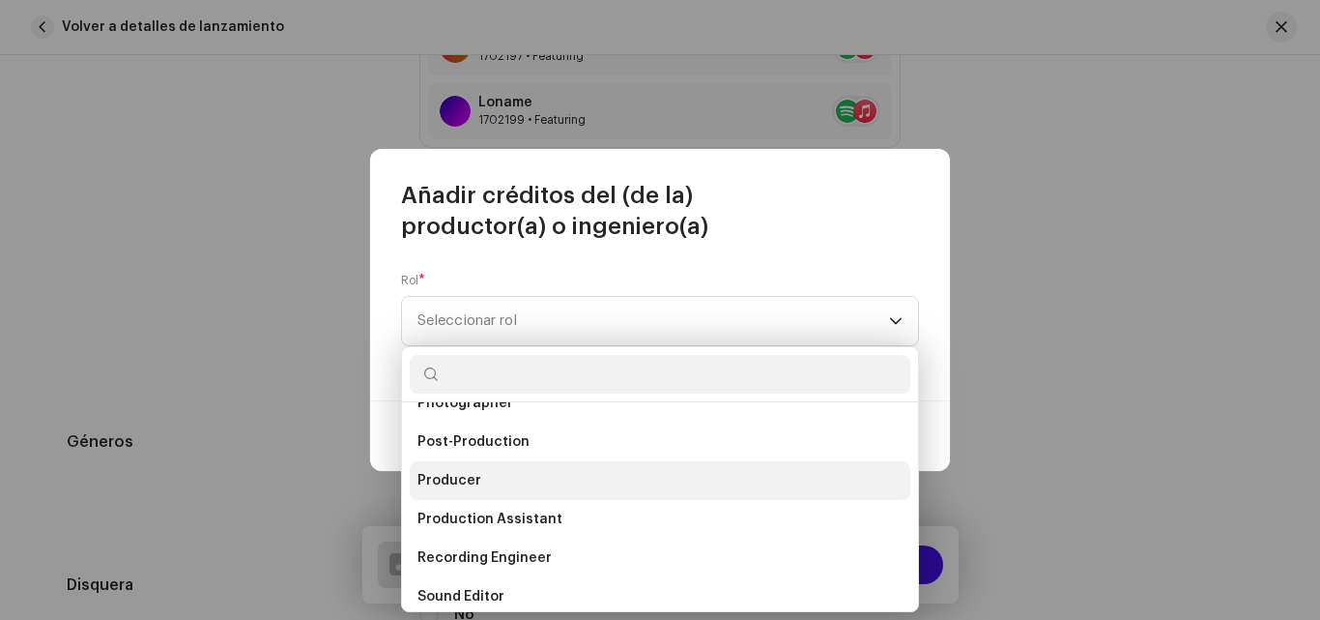
click at [428, 476] on span "Producer" at bounding box center [450, 480] width 64 height 19
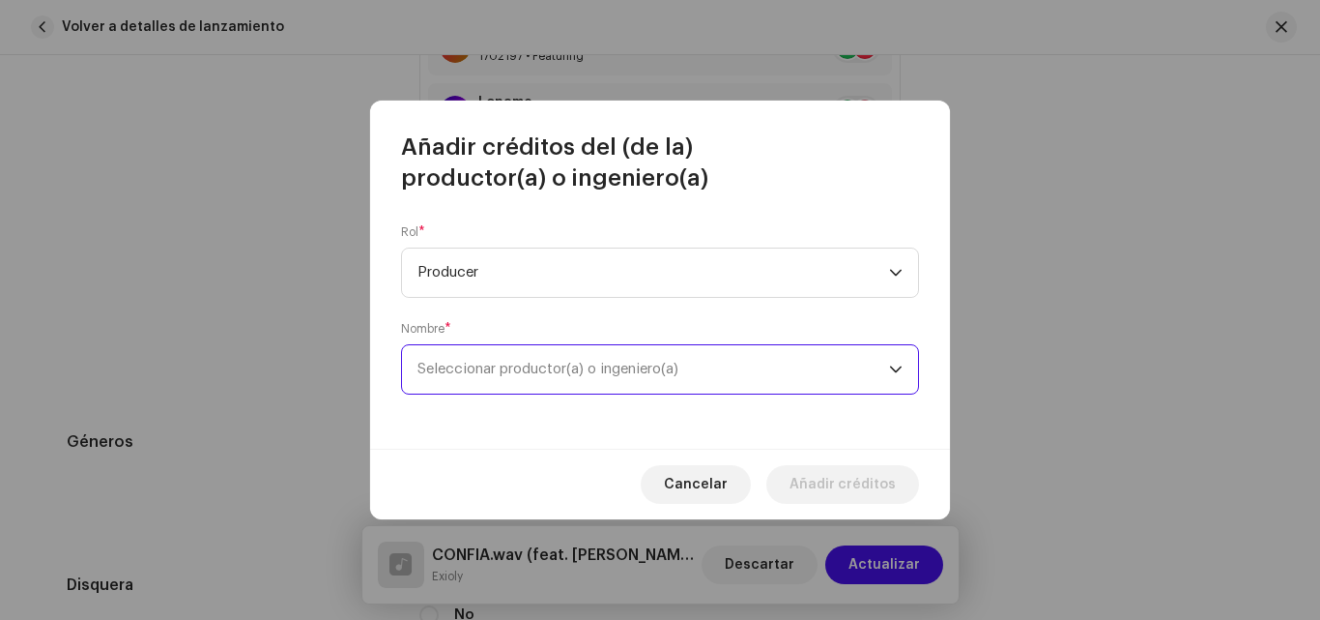
click at [511, 384] on span "Seleccionar productor(a) o ingeniero(a)" at bounding box center [654, 369] width 472 height 48
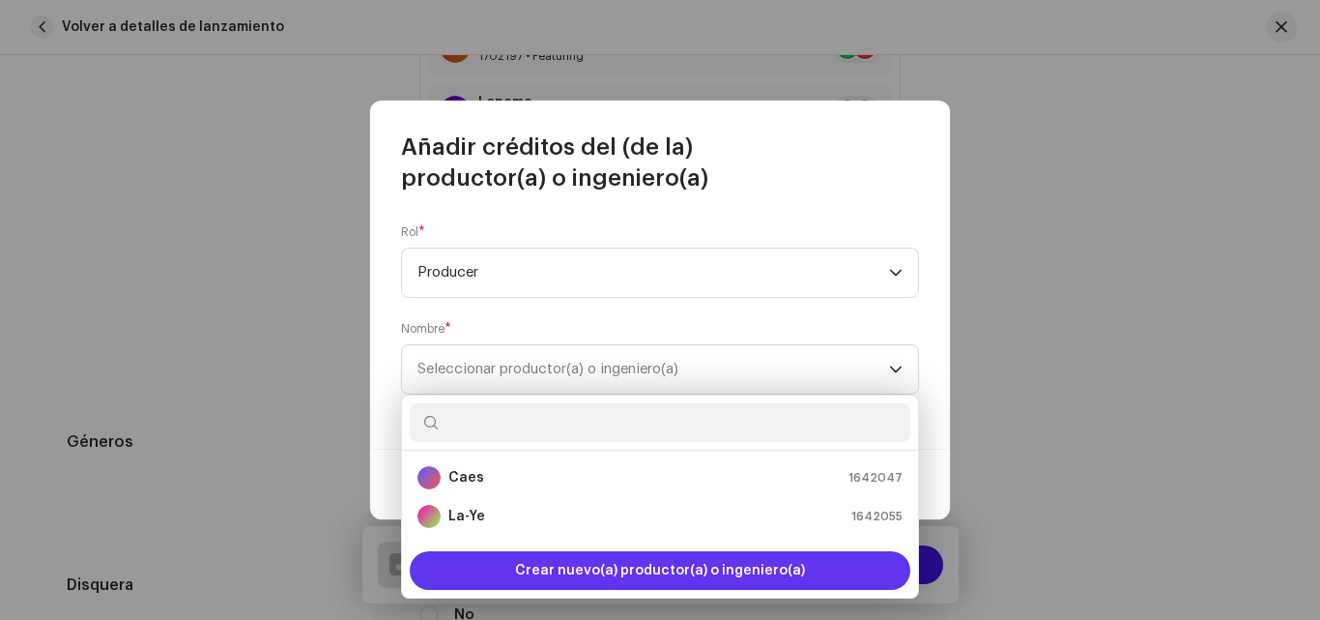
click at [583, 570] on span "Crear nuevo(a) productor(a) o ingeniero(a)" at bounding box center [660, 570] width 290 height 39
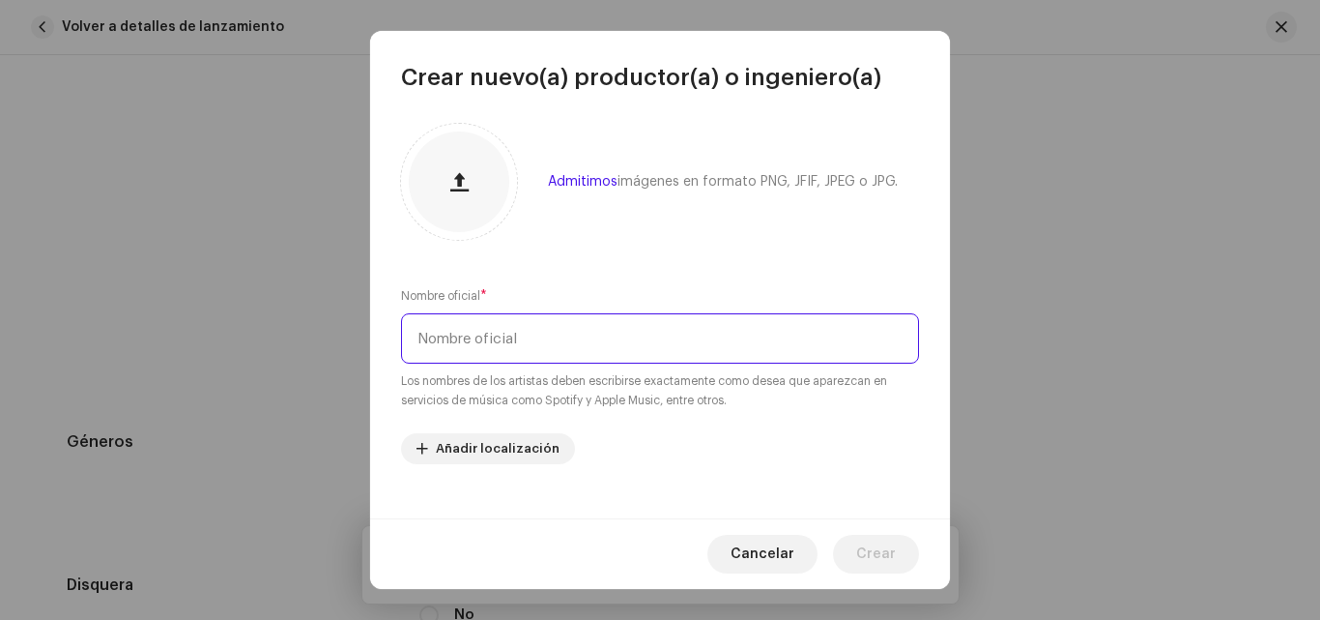
click at [542, 344] on input "text" at bounding box center [660, 338] width 518 height 50
type input "Lioner"
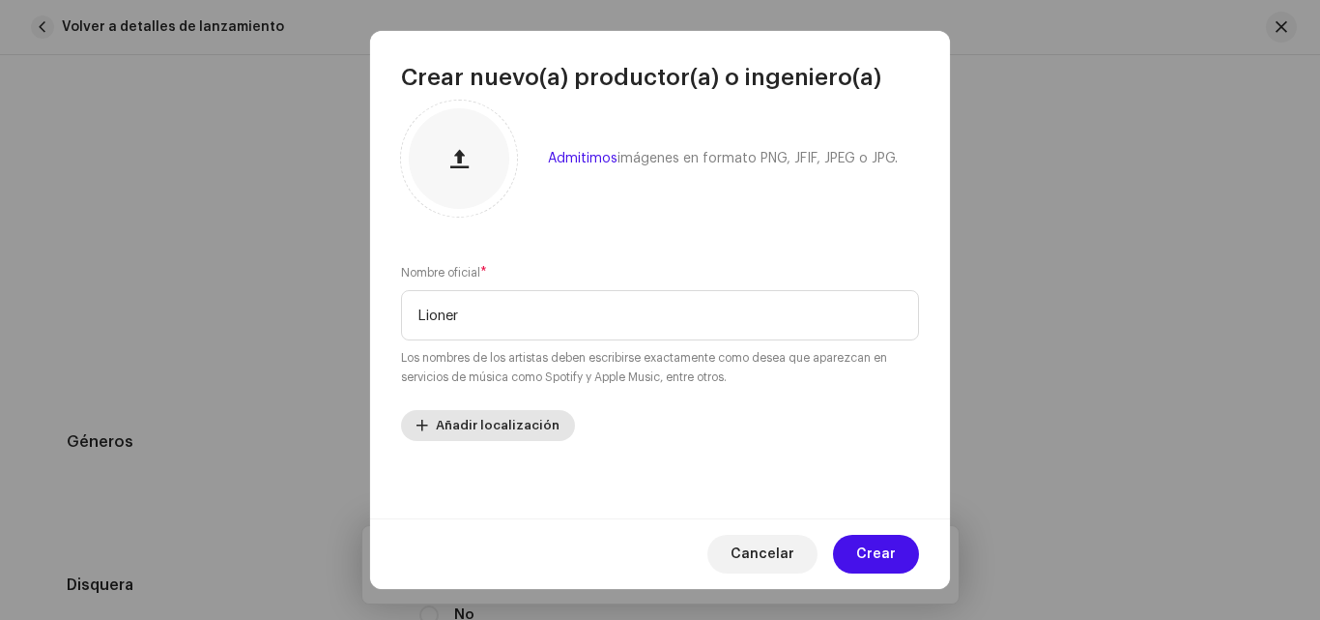
click at [482, 420] on span "Añadir localización" at bounding box center [498, 425] width 124 height 39
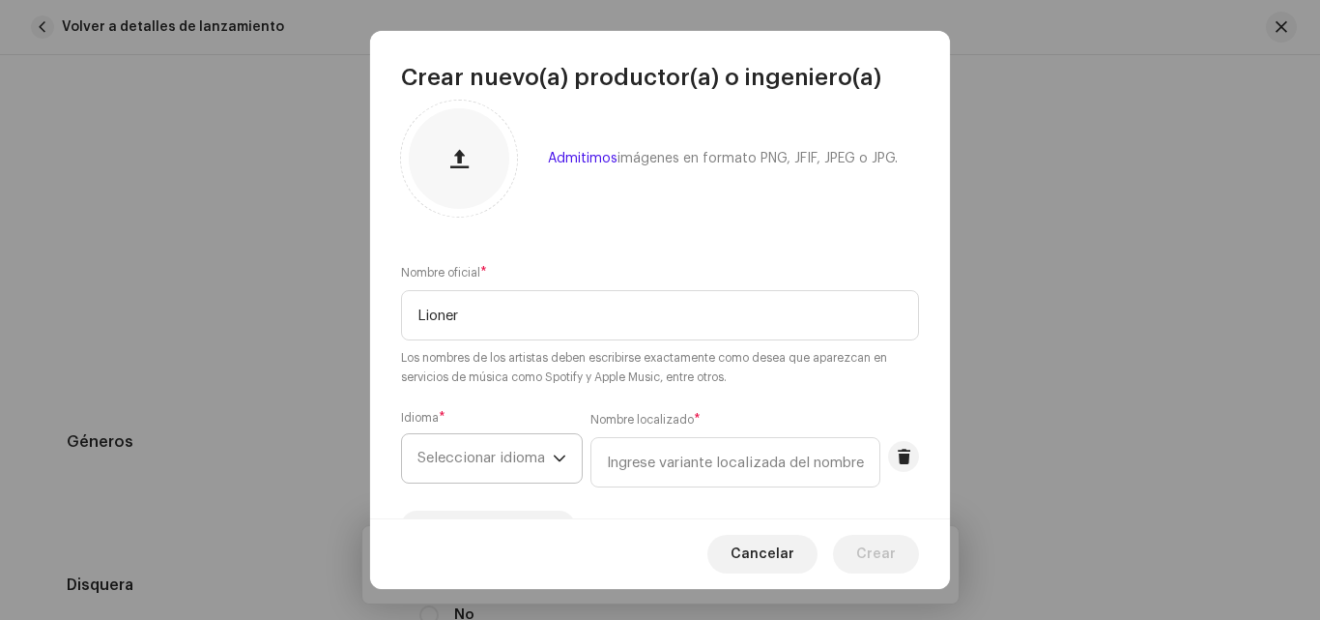
click at [494, 450] on span "Seleccionar idioma" at bounding box center [485, 458] width 135 height 48
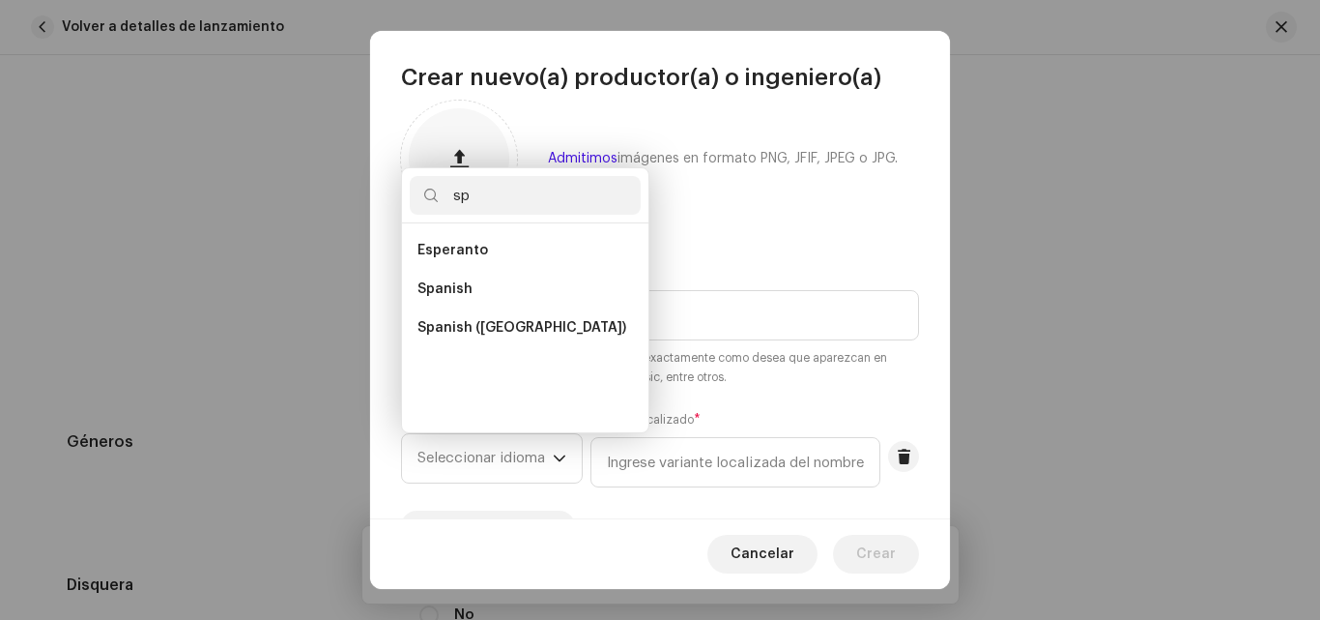
scroll to position [0, 0]
type input "sp"
click at [492, 322] on span "Spanish ([GEOGRAPHIC_DATA])" at bounding box center [522, 327] width 209 height 19
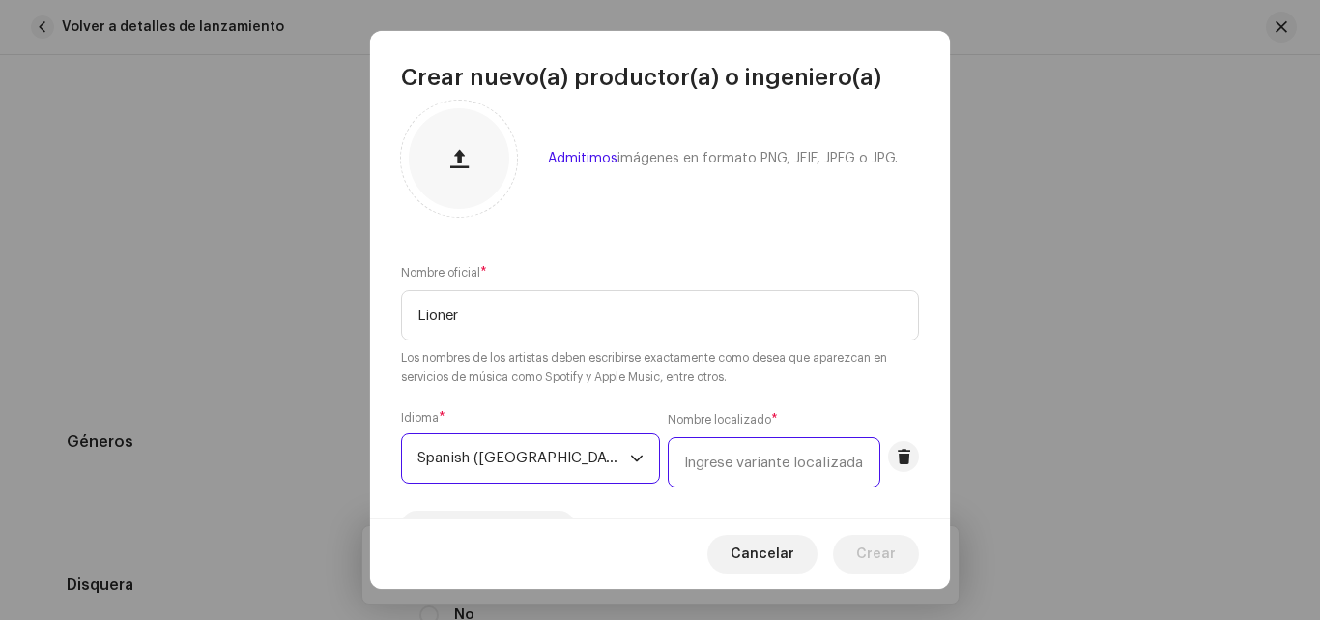
click at [711, 446] on input "text" at bounding box center [774, 462] width 213 height 50
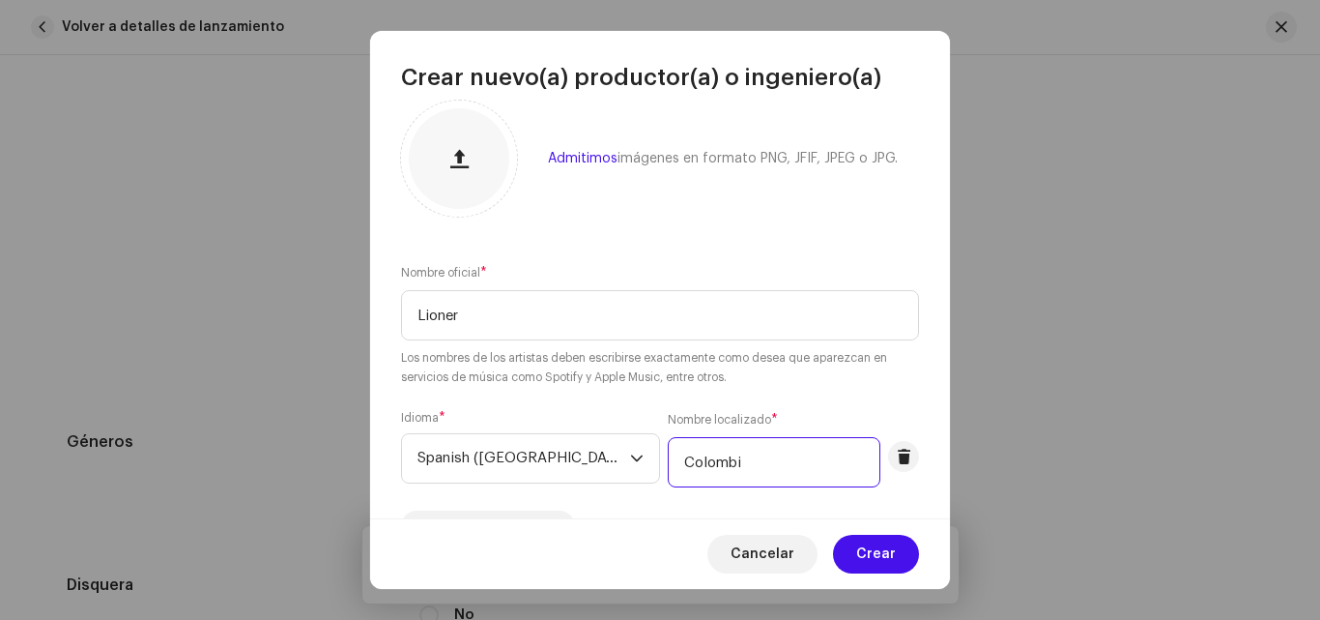
type input "[GEOGRAPHIC_DATA]"
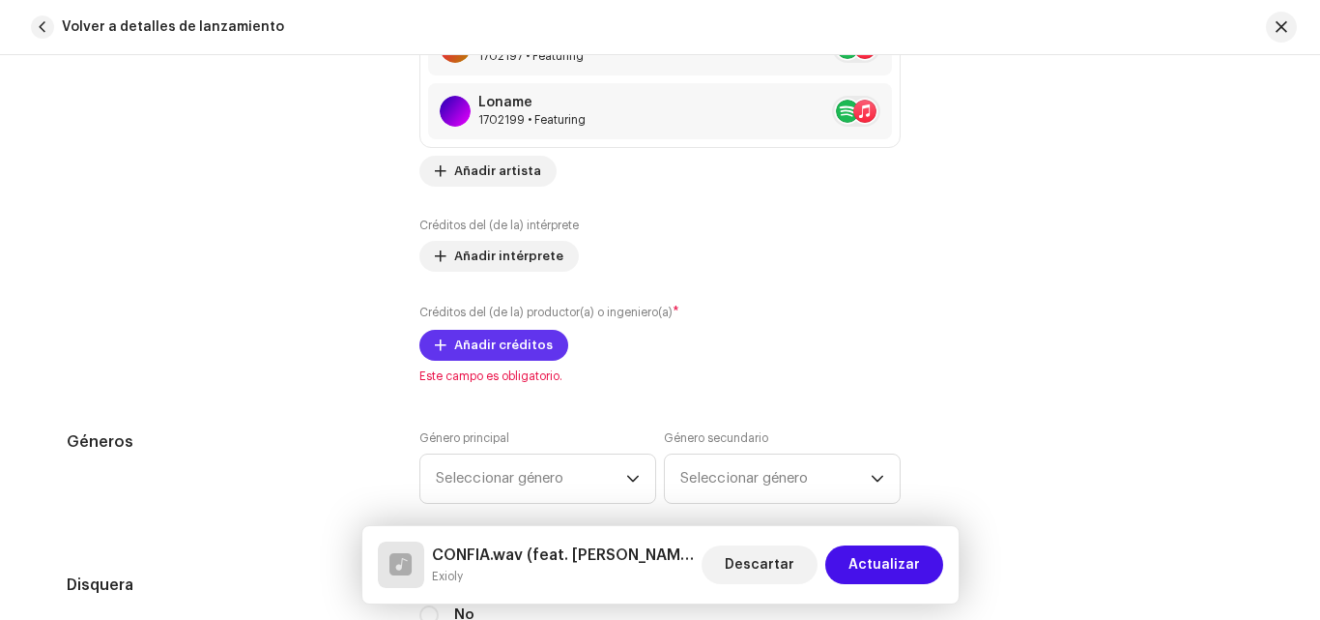
click at [473, 333] on span "Añadir créditos" at bounding box center [503, 345] width 99 height 39
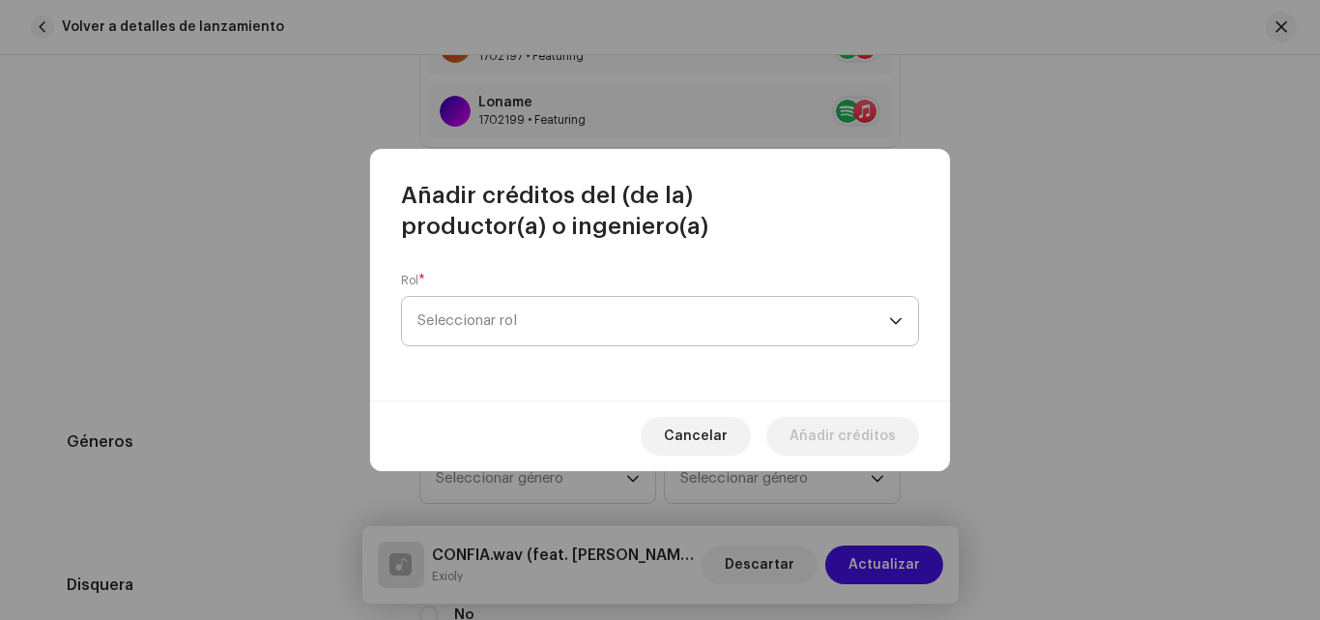
click at [585, 312] on span "Seleccionar rol" at bounding box center [654, 321] width 472 height 48
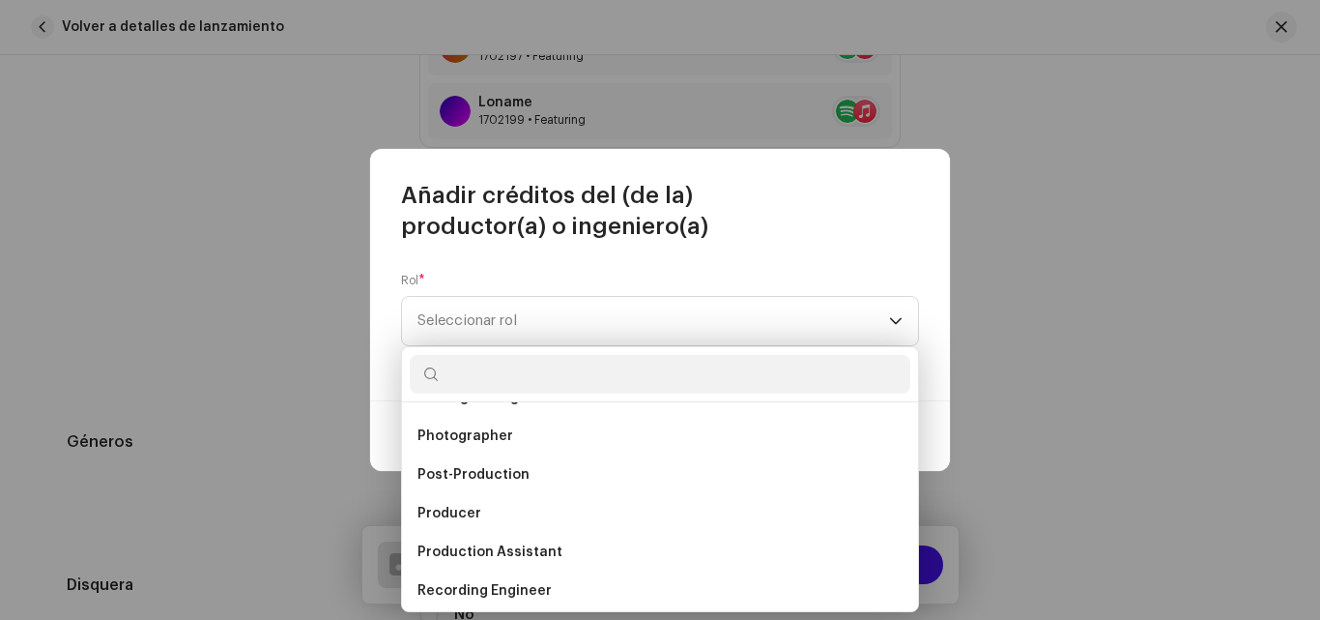
scroll to position [698, 0]
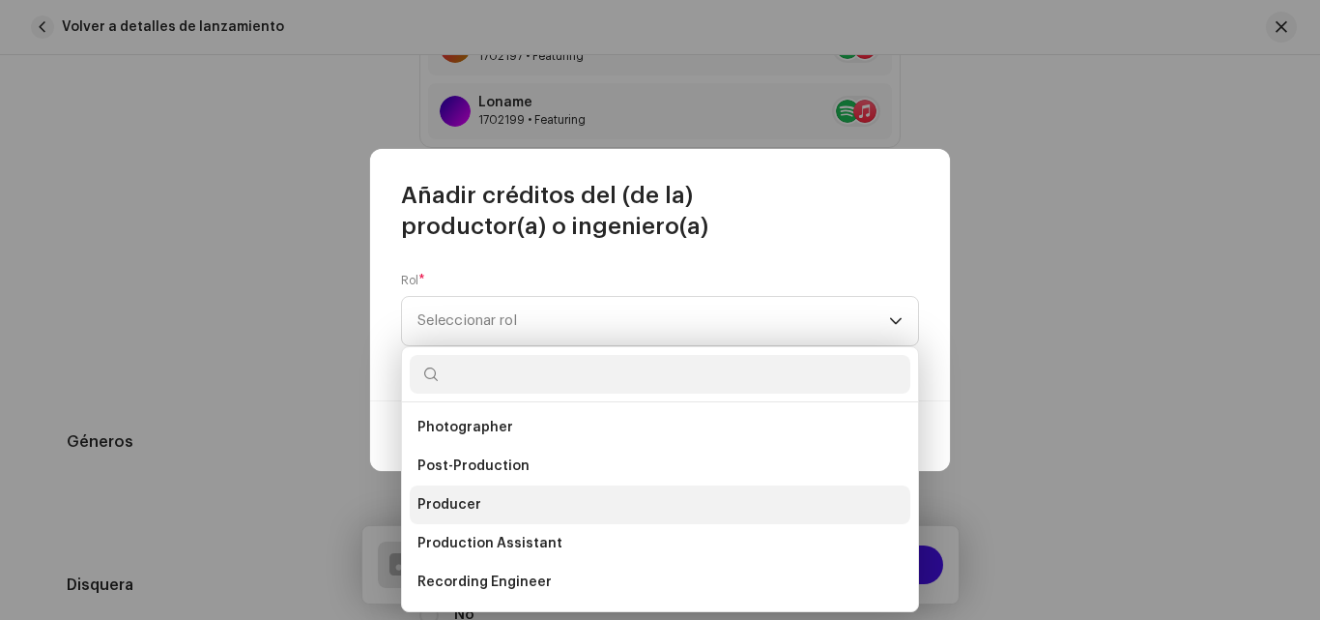
click at [528, 503] on li "Producer" at bounding box center [660, 504] width 501 height 39
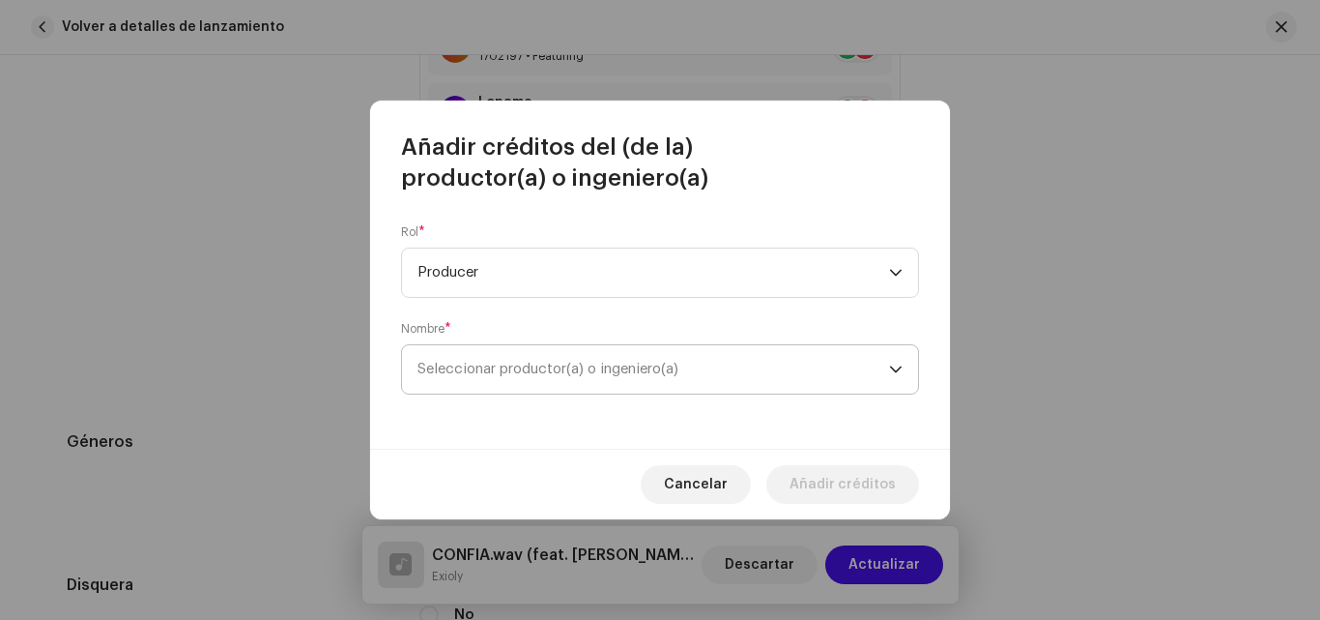
click at [891, 377] on div "dropdown trigger" at bounding box center [896, 369] width 14 height 48
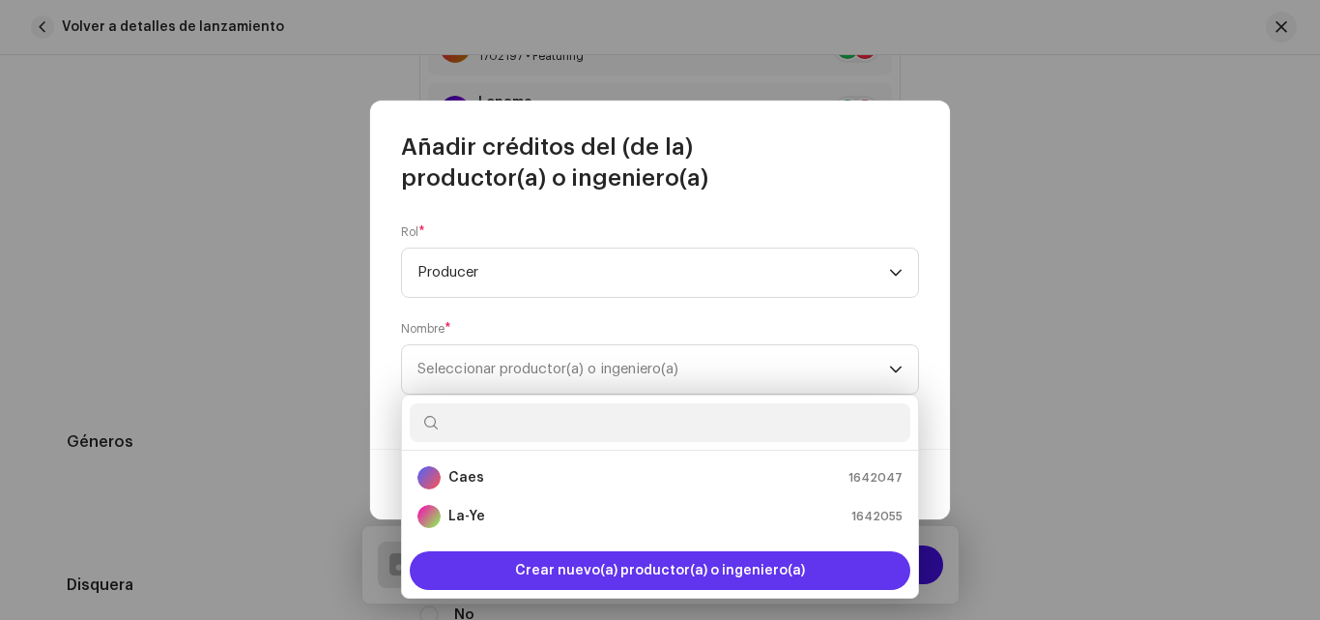
click at [809, 560] on div "Crear nuevo(a) productor(a) o ingeniero(a)" at bounding box center [660, 570] width 501 height 39
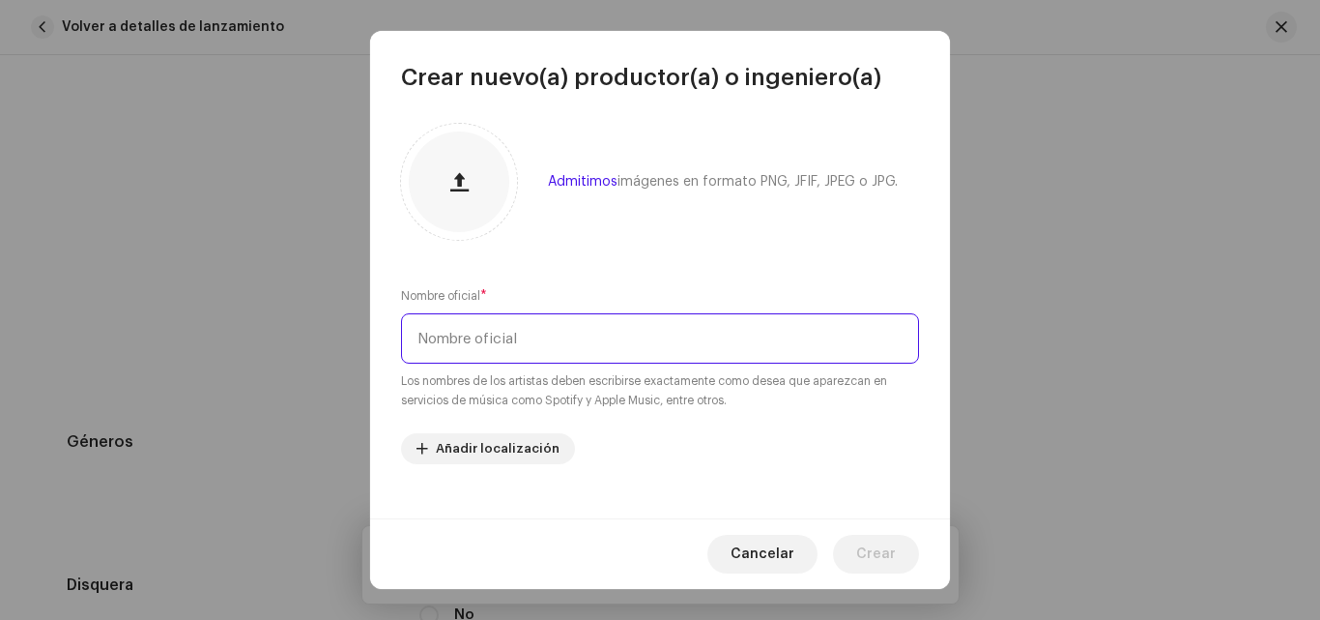
click at [586, 355] on input "text" at bounding box center [660, 338] width 518 height 50
type input "Lioner"
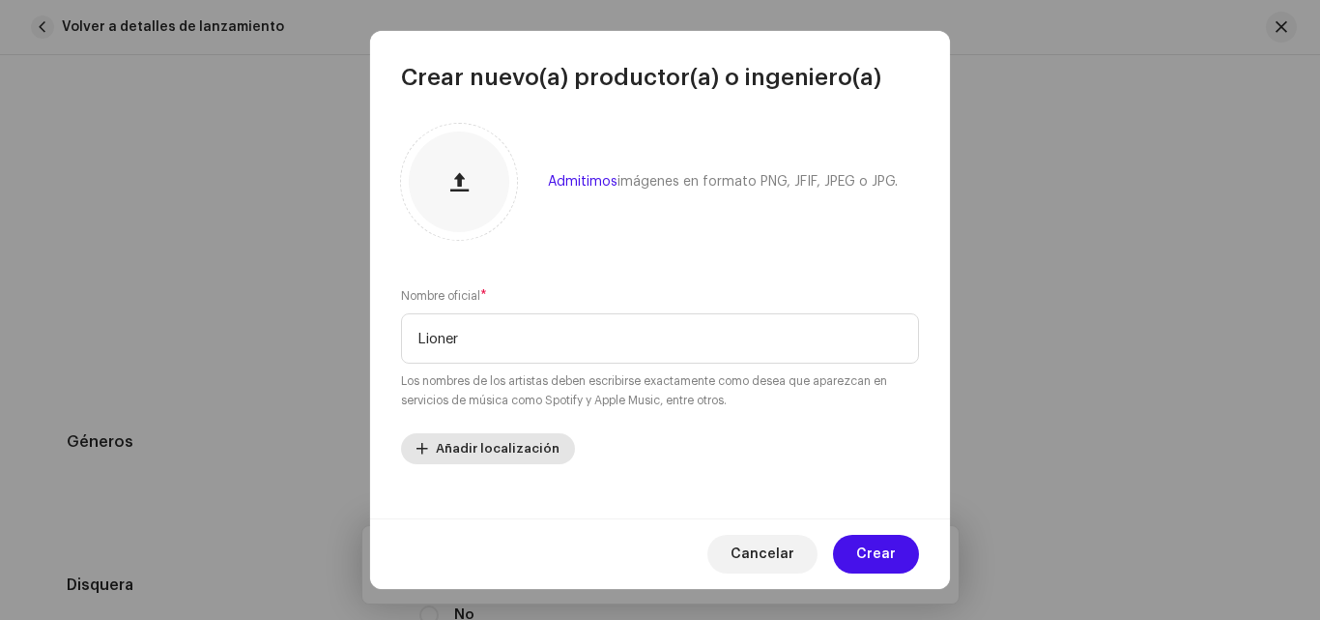
click at [458, 460] on span "Añadir localización" at bounding box center [498, 448] width 124 height 39
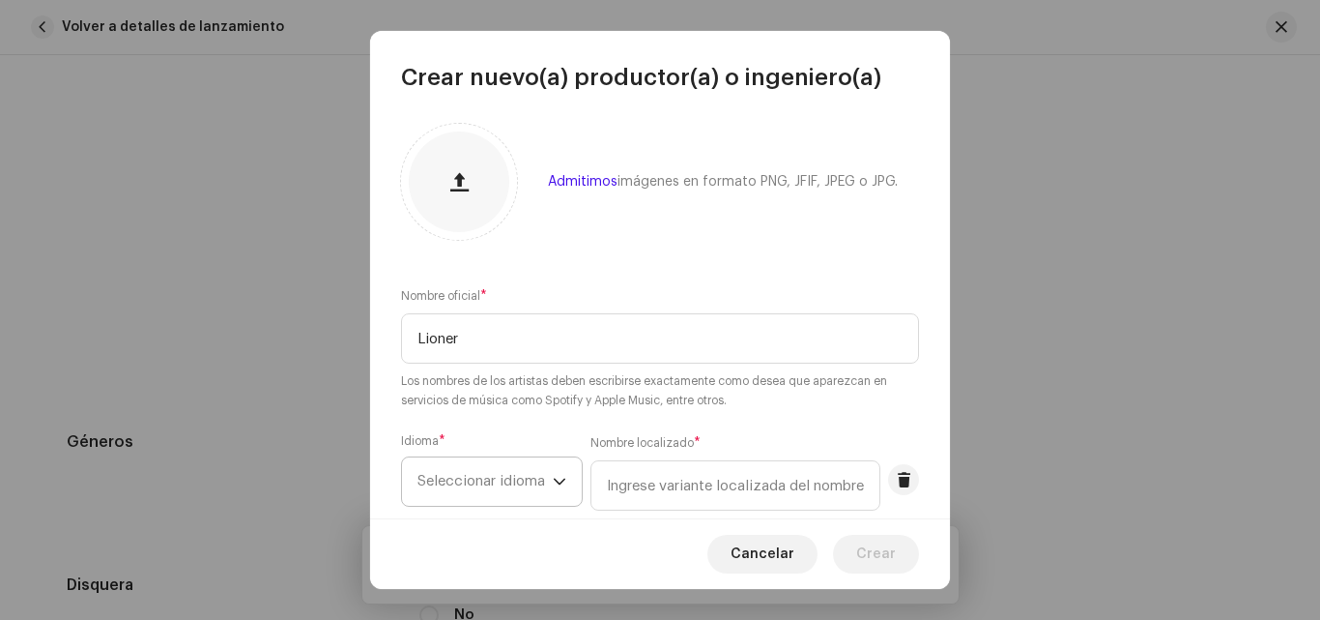
click at [501, 492] on span "Seleccionar idioma" at bounding box center [485, 481] width 135 height 48
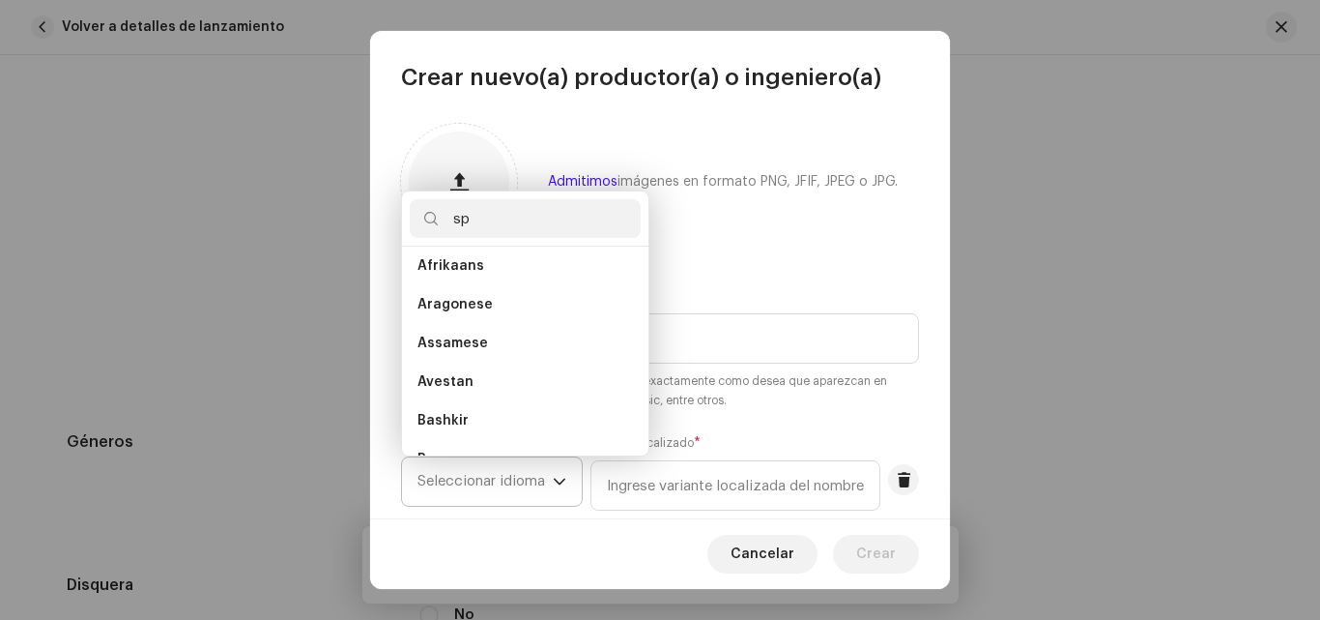
scroll to position [0, 0]
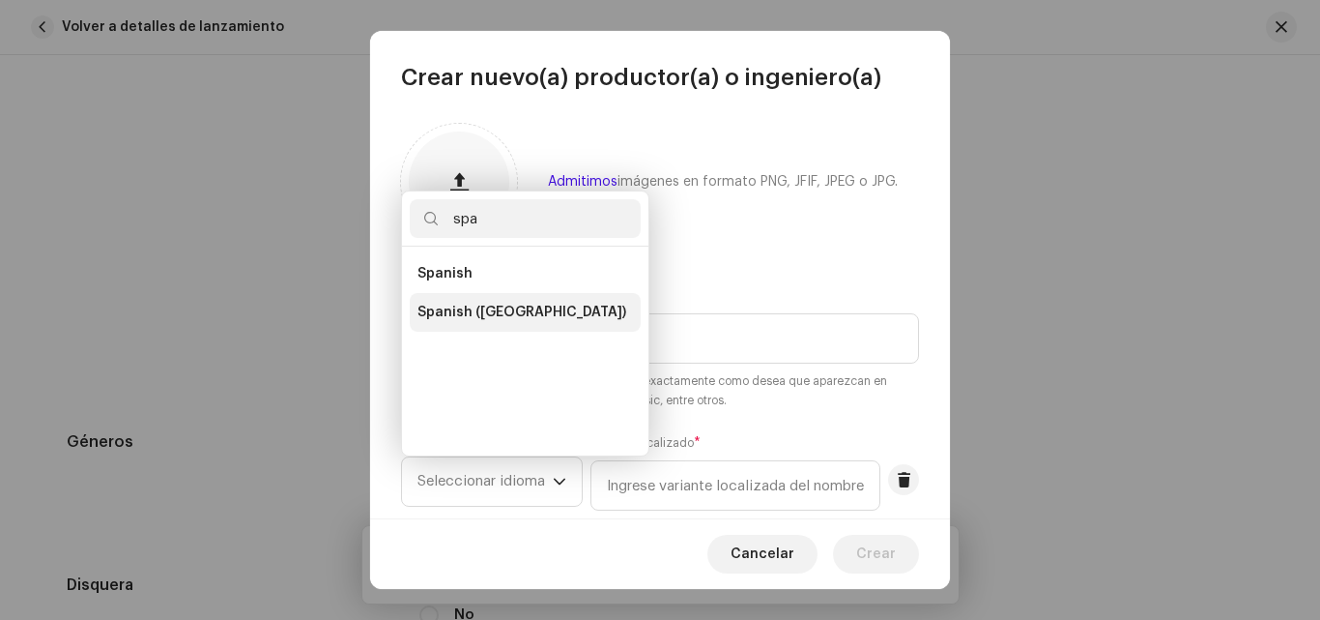
type input "spa"
click at [564, 315] on span "Spanish ([GEOGRAPHIC_DATA])" at bounding box center [522, 312] width 209 height 19
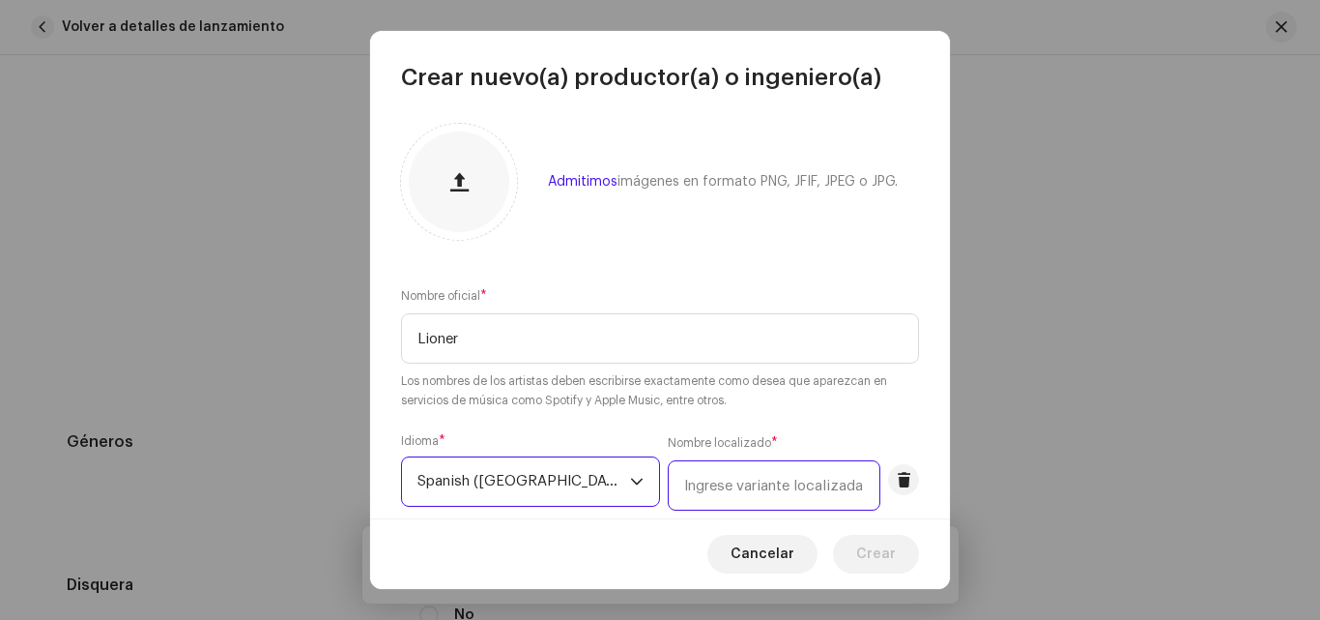
click at [748, 477] on input "text" at bounding box center [774, 485] width 213 height 50
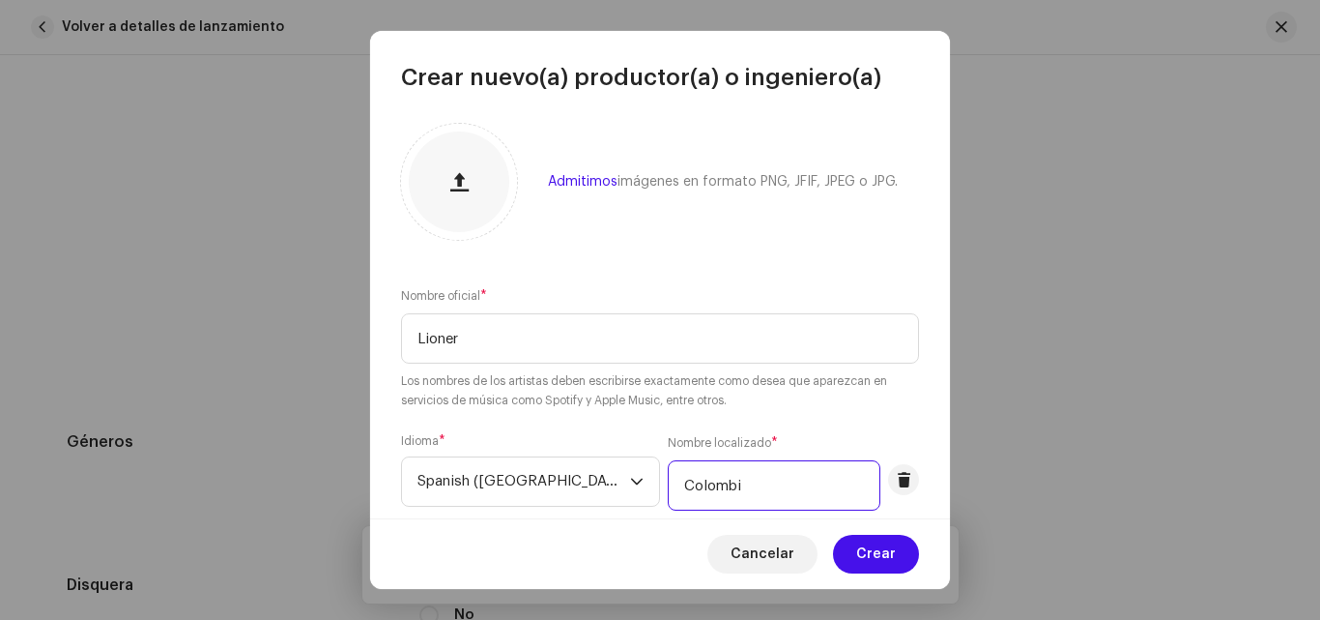
type input "[GEOGRAPHIC_DATA]"
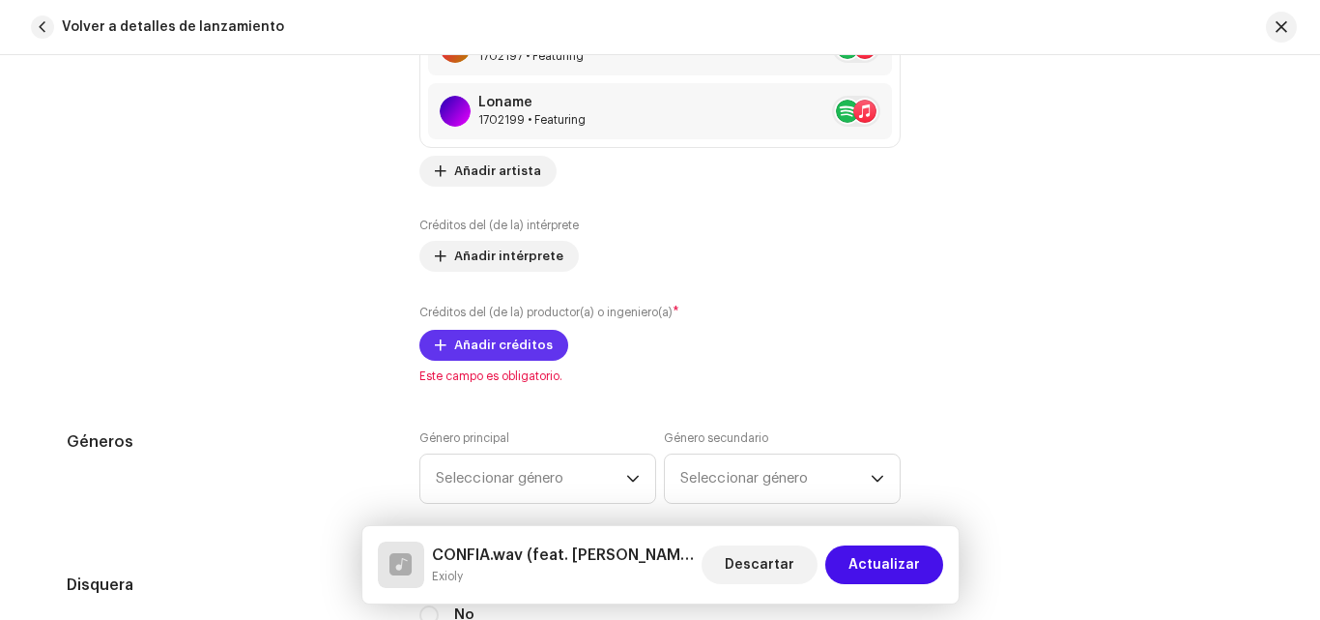
click at [454, 331] on span "Añadir créditos" at bounding box center [503, 345] width 99 height 39
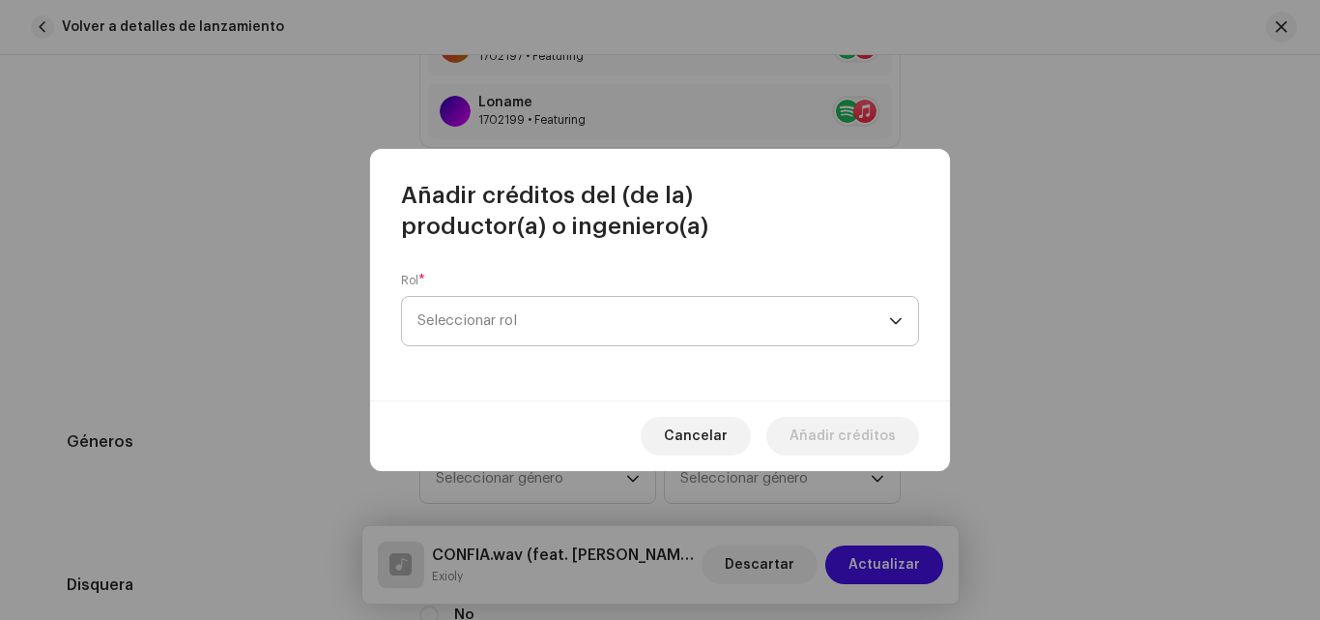
click at [500, 315] on span "Seleccionar rol" at bounding box center [654, 321] width 472 height 48
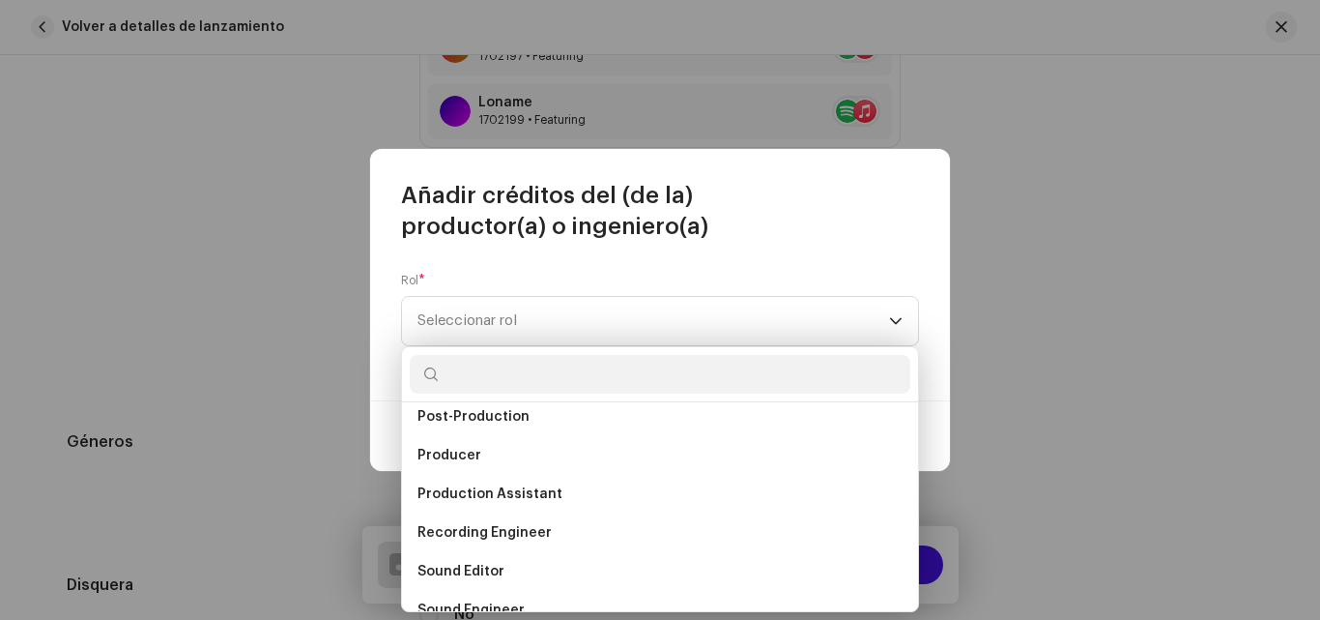
scroll to position [738, 0]
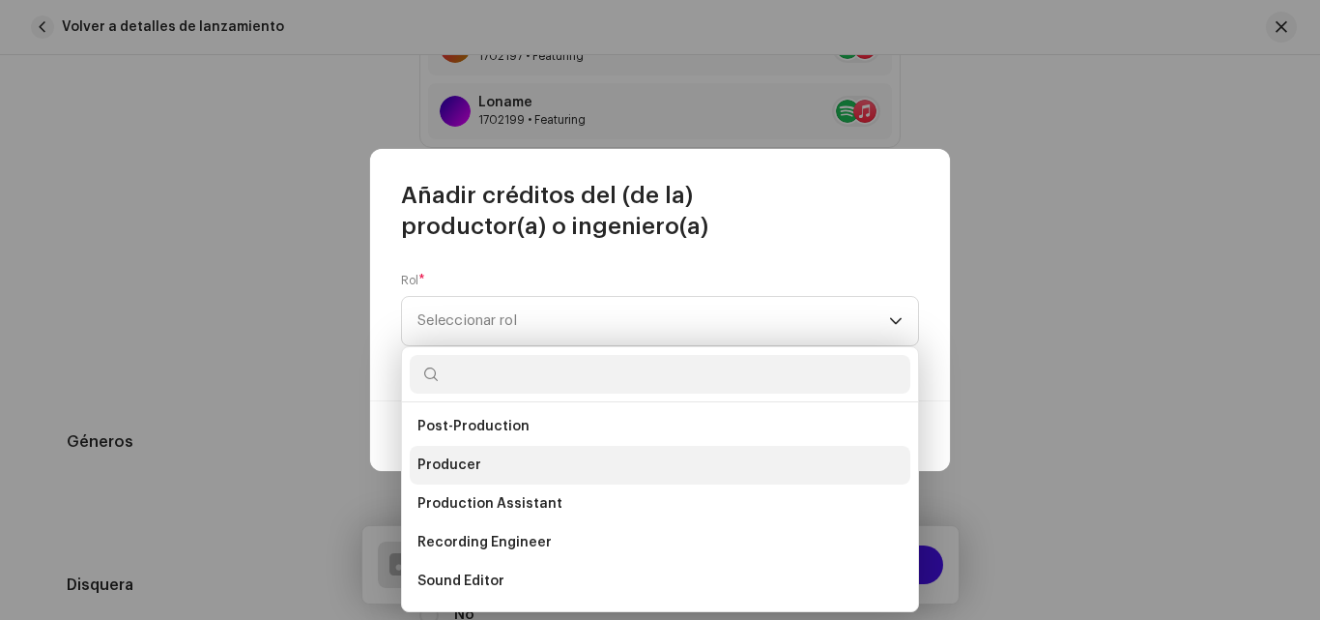
click at [498, 468] on li "Producer" at bounding box center [660, 465] width 501 height 39
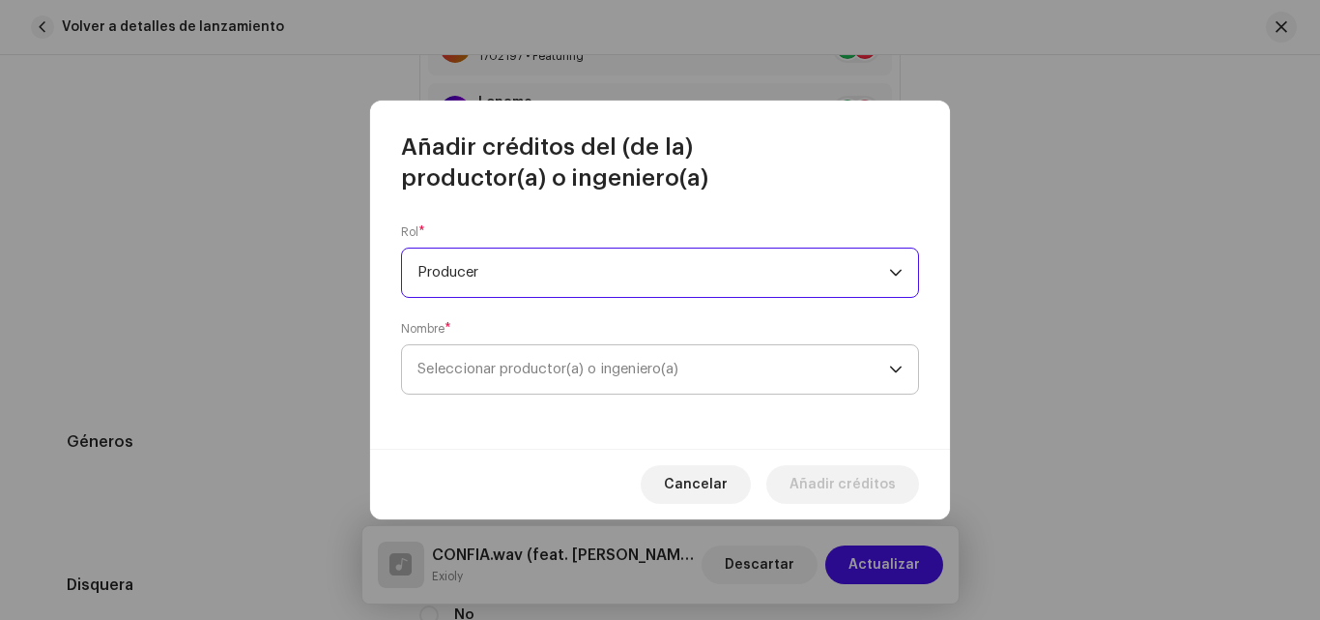
click at [580, 377] on span "Seleccionar productor(a) o ingeniero(a)" at bounding box center [654, 369] width 472 height 48
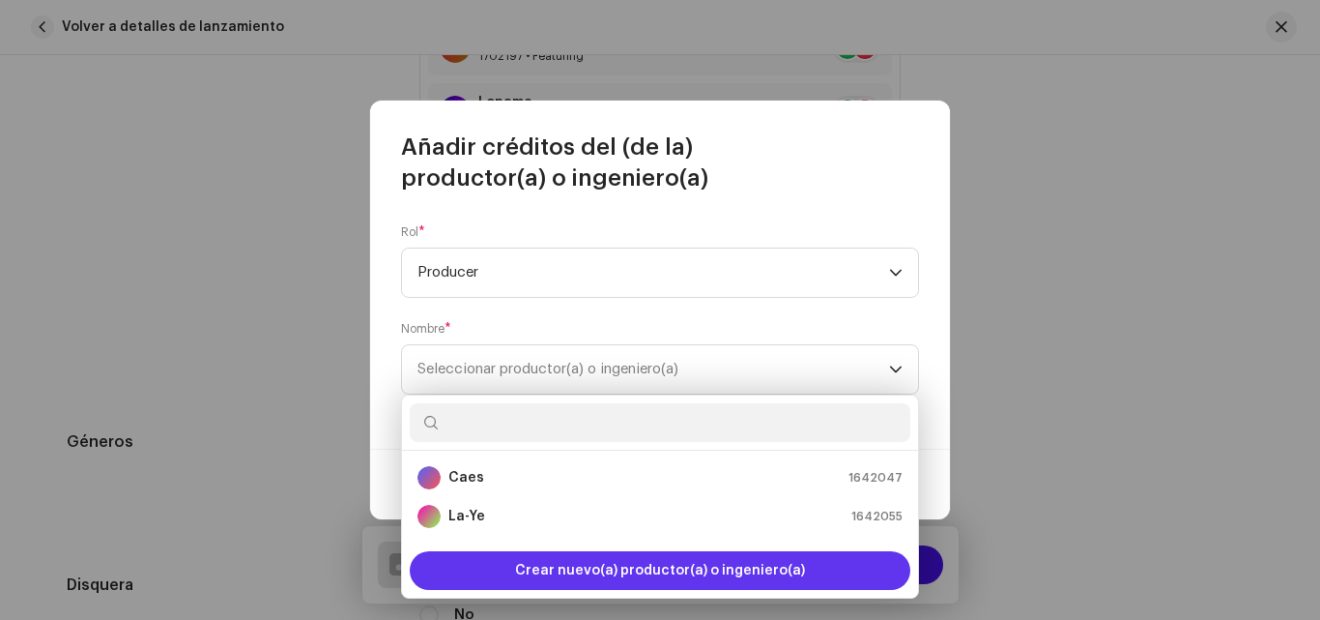
click at [676, 573] on span "Crear nuevo(a) productor(a) o ingeniero(a)" at bounding box center [660, 570] width 290 height 39
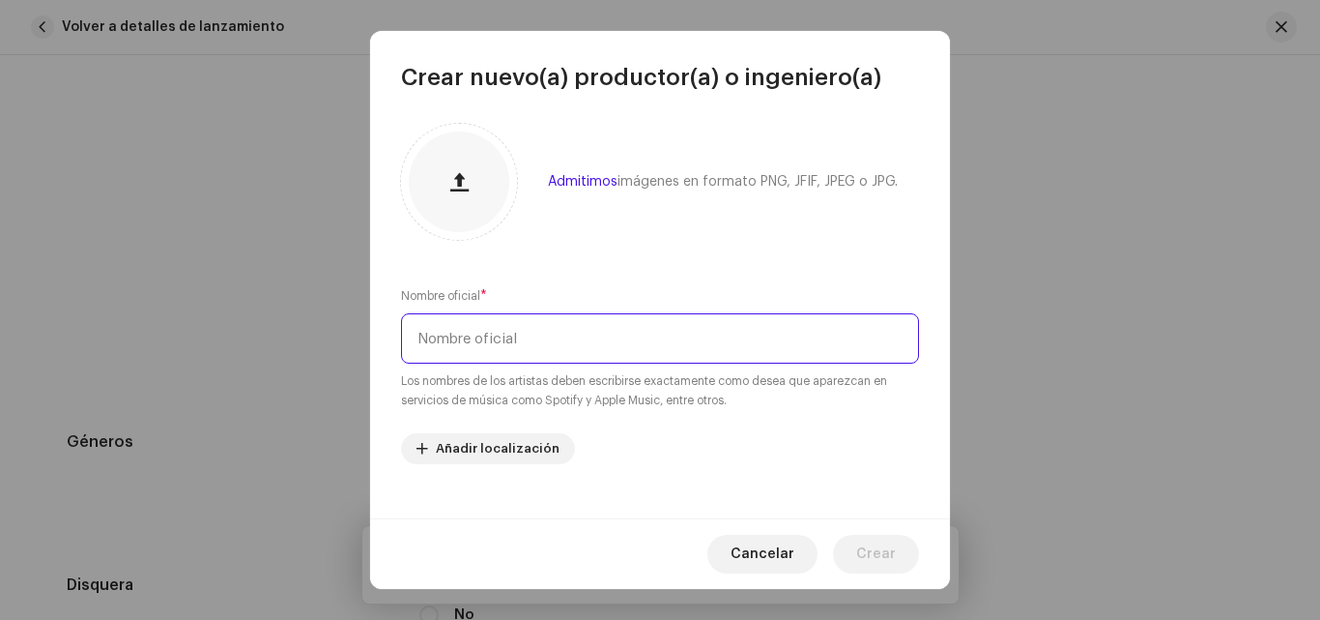
click at [592, 338] on input "text" at bounding box center [660, 338] width 518 height 50
type input "Lioner"
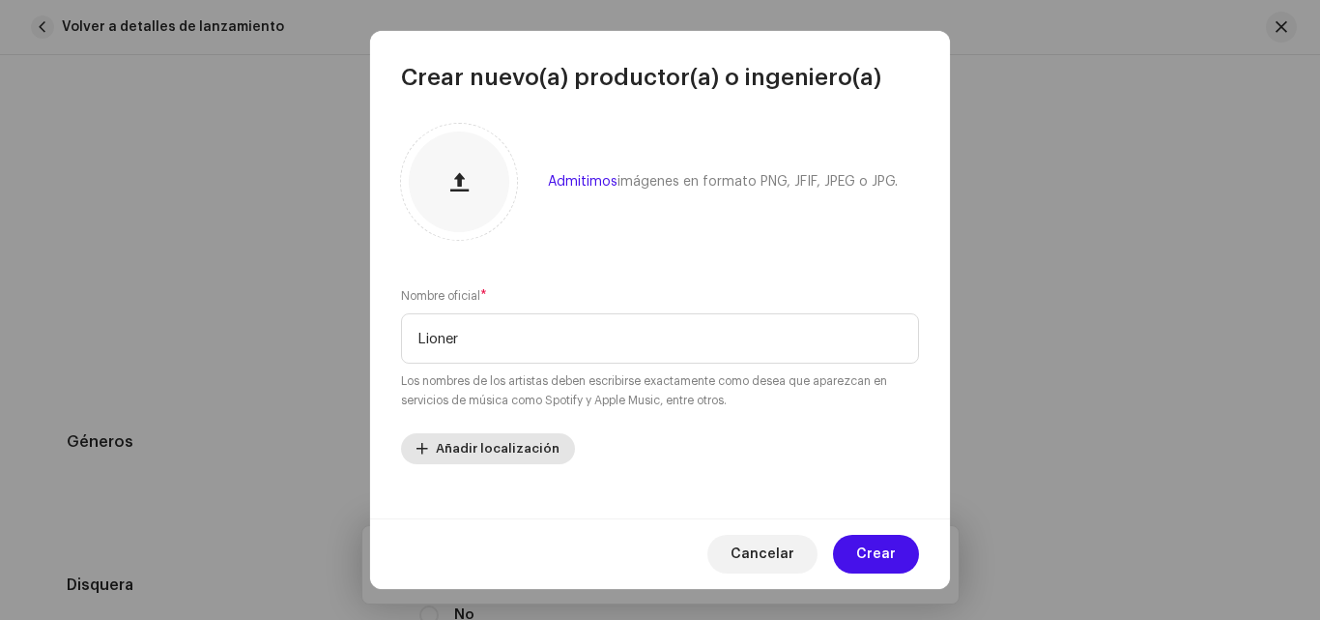
click at [468, 442] on span "Añadir localización" at bounding box center [498, 448] width 124 height 39
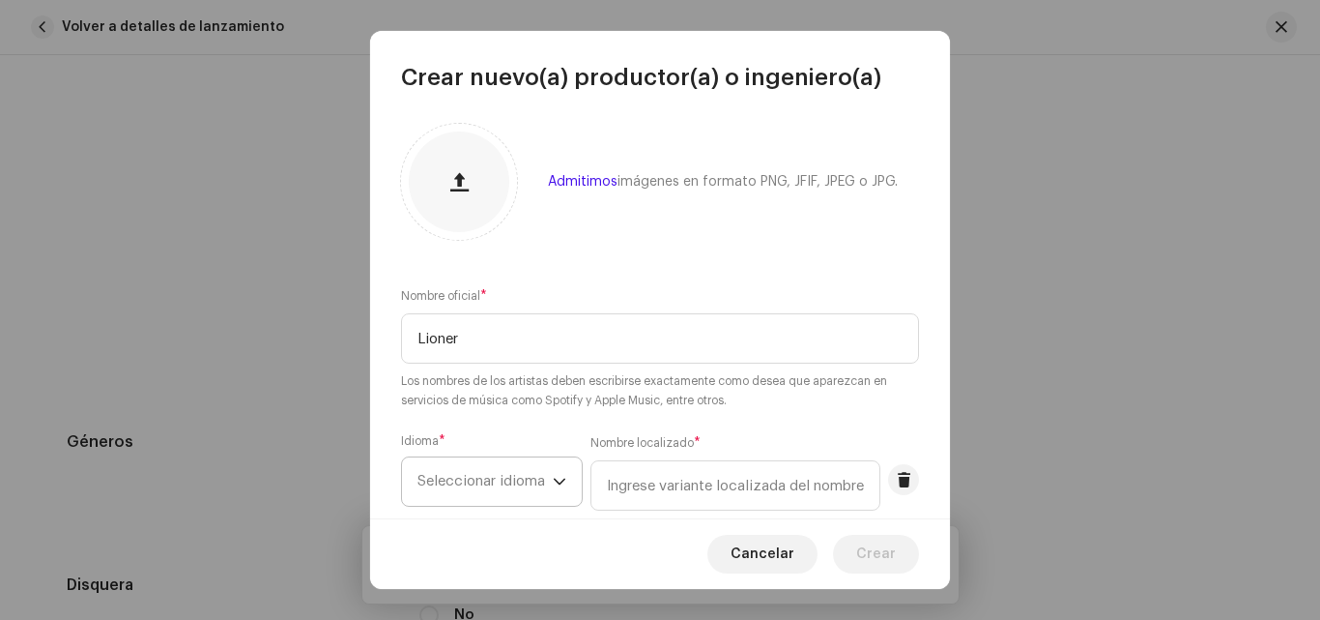
click at [556, 479] on icon "dropdown trigger" at bounding box center [560, 482] width 14 height 14
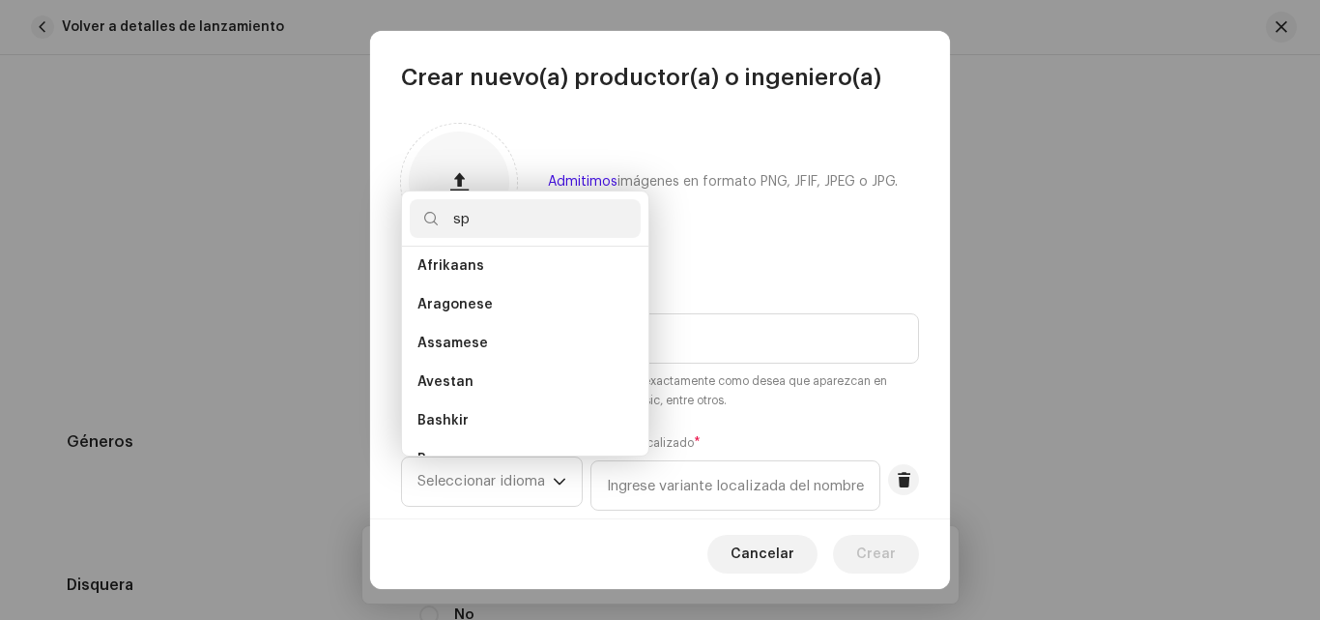
scroll to position [0, 0]
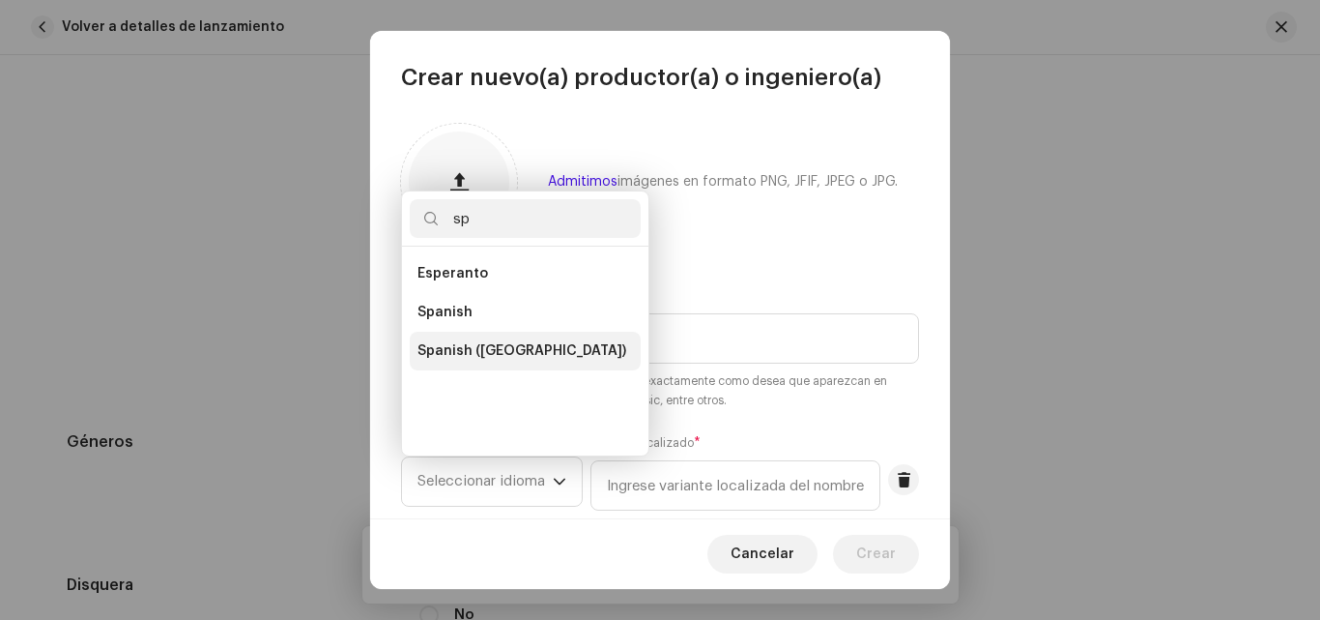
type input "sp"
click at [513, 349] on span "Spanish ([GEOGRAPHIC_DATA])" at bounding box center [522, 350] width 209 height 19
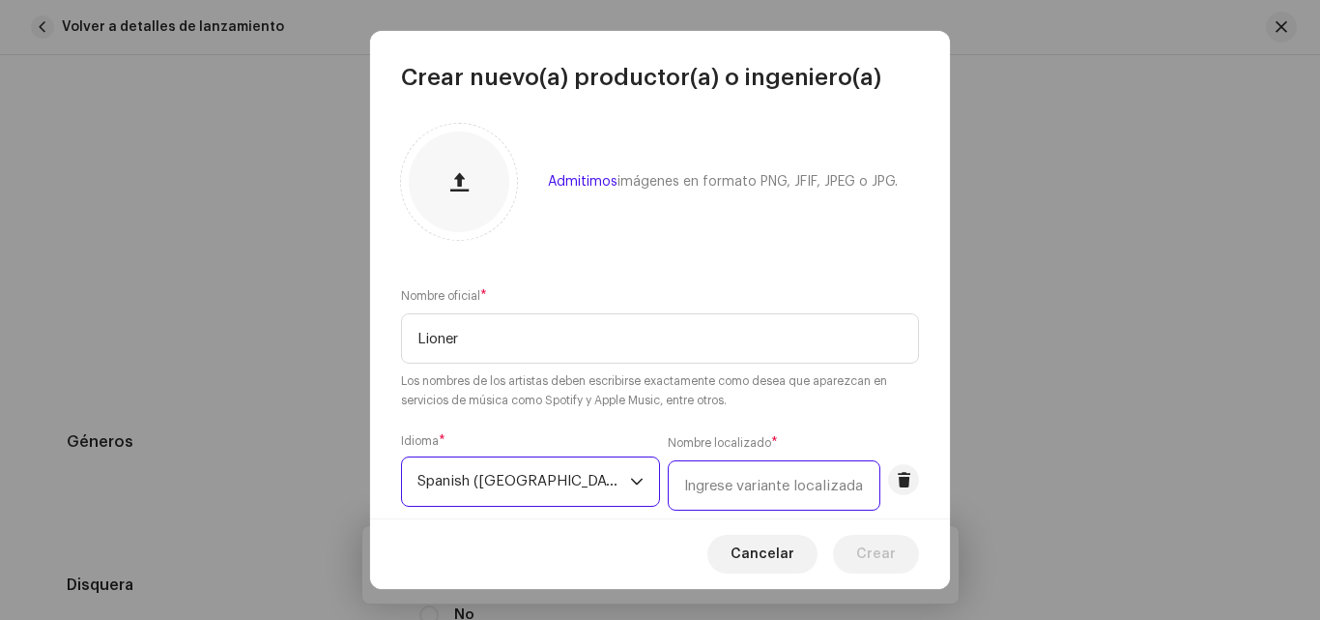
click at [762, 479] on input "text" at bounding box center [774, 485] width 213 height 50
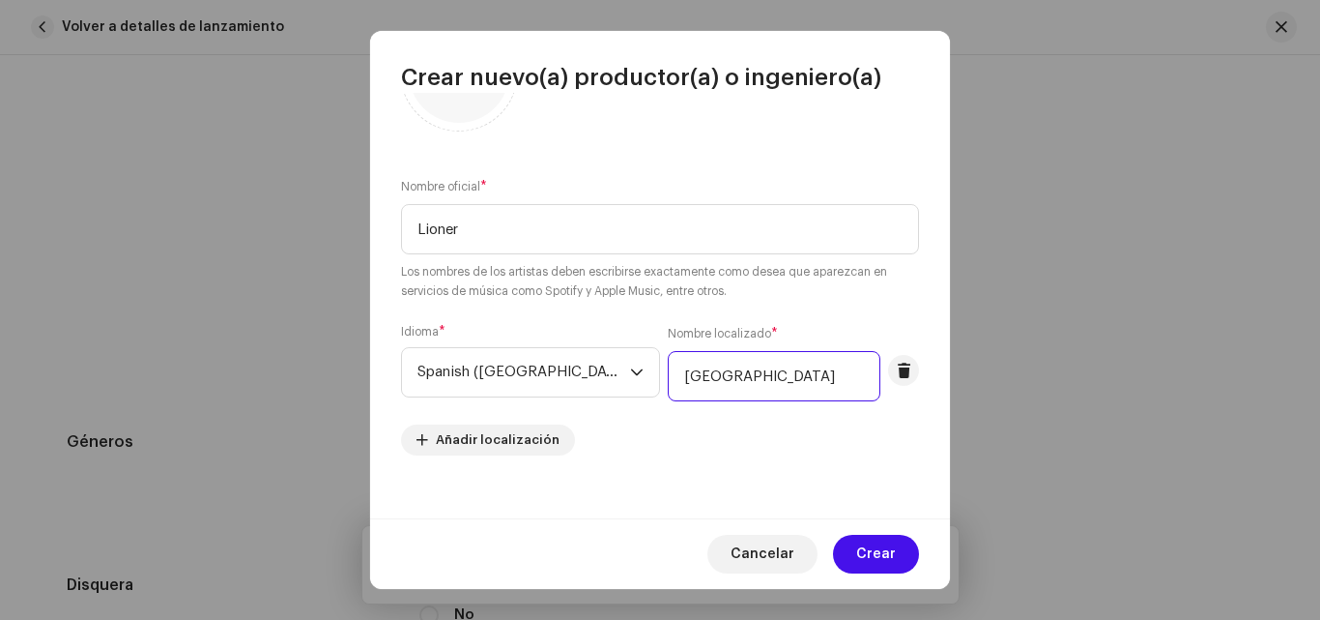
scroll to position [124, 0]
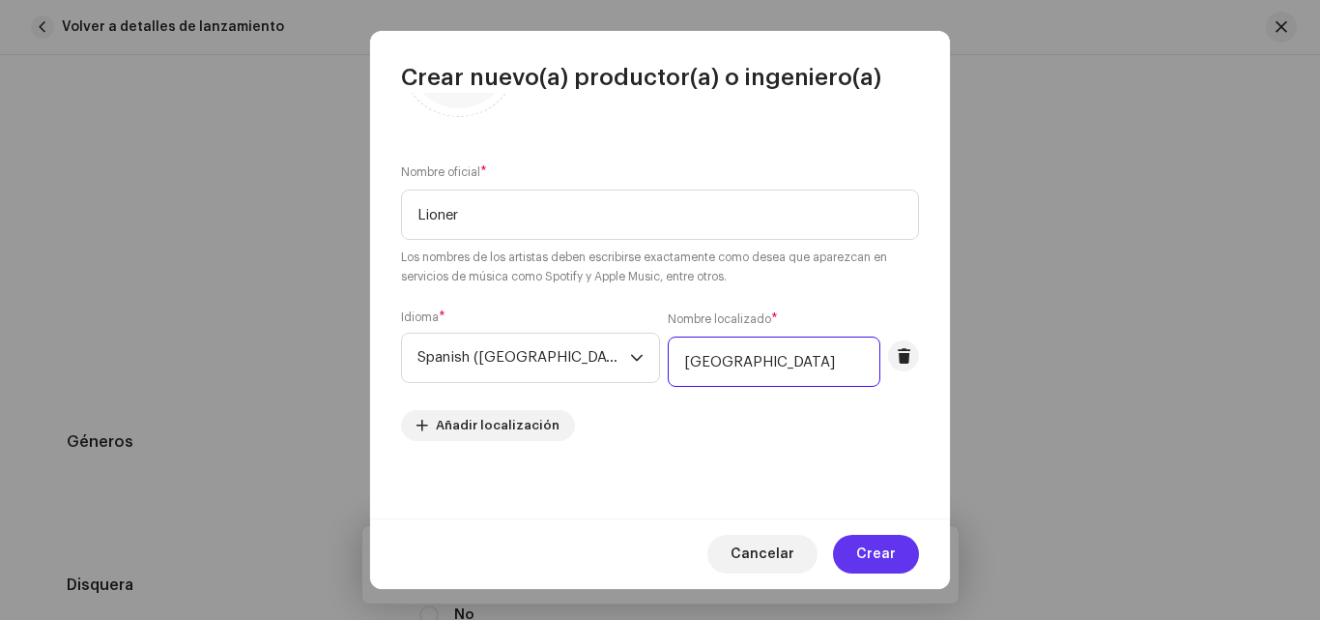
type input "[GEOGRAPHIC_DATA]"
click at [880, 556] on span "Crear" at bounding box center [876, 554] width 40 height 39
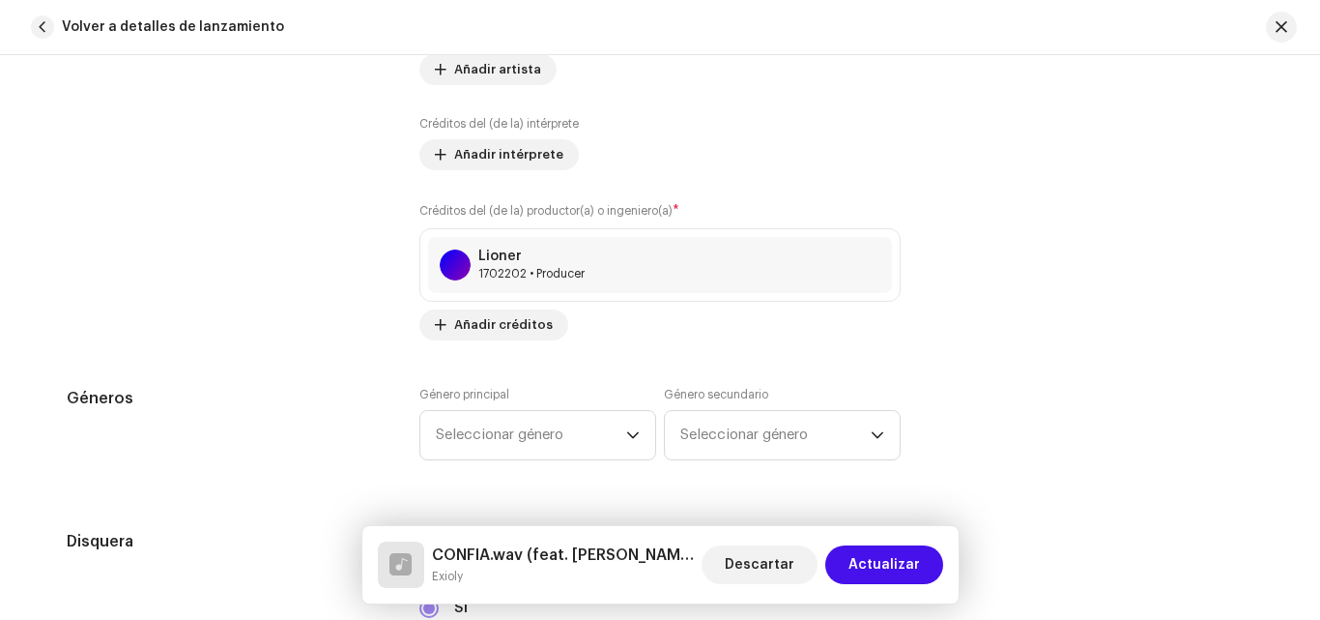
scroll to position [1655, 0]
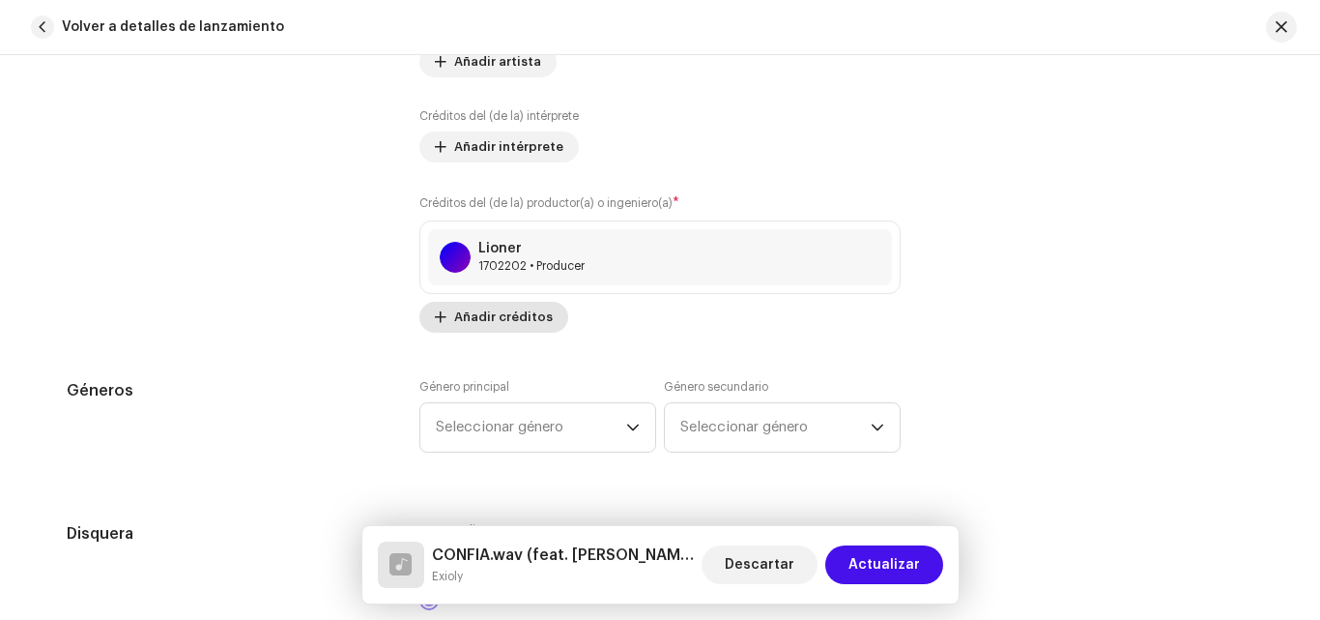
click at [469, 320] on span "Añadir créditos" at bounding box center [503, 317] width 99 height 39
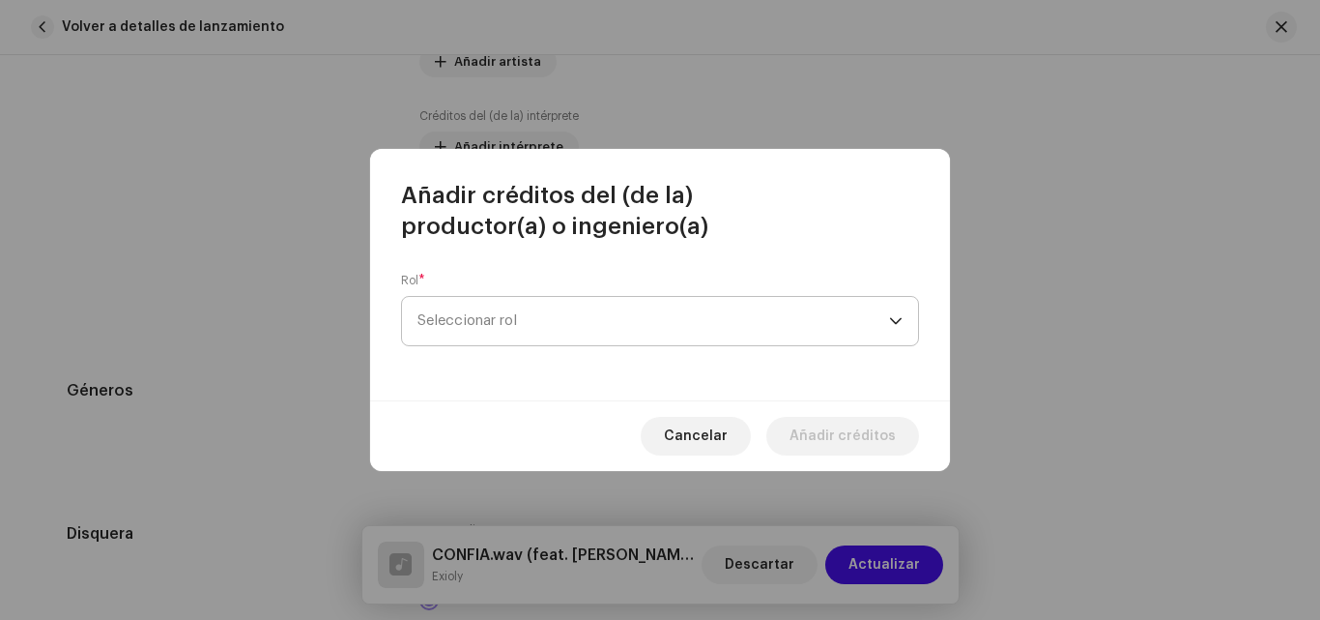
click at [580, 317] on span "Seleccionar rol" at bounding box center [654, 321] width 472 height 48
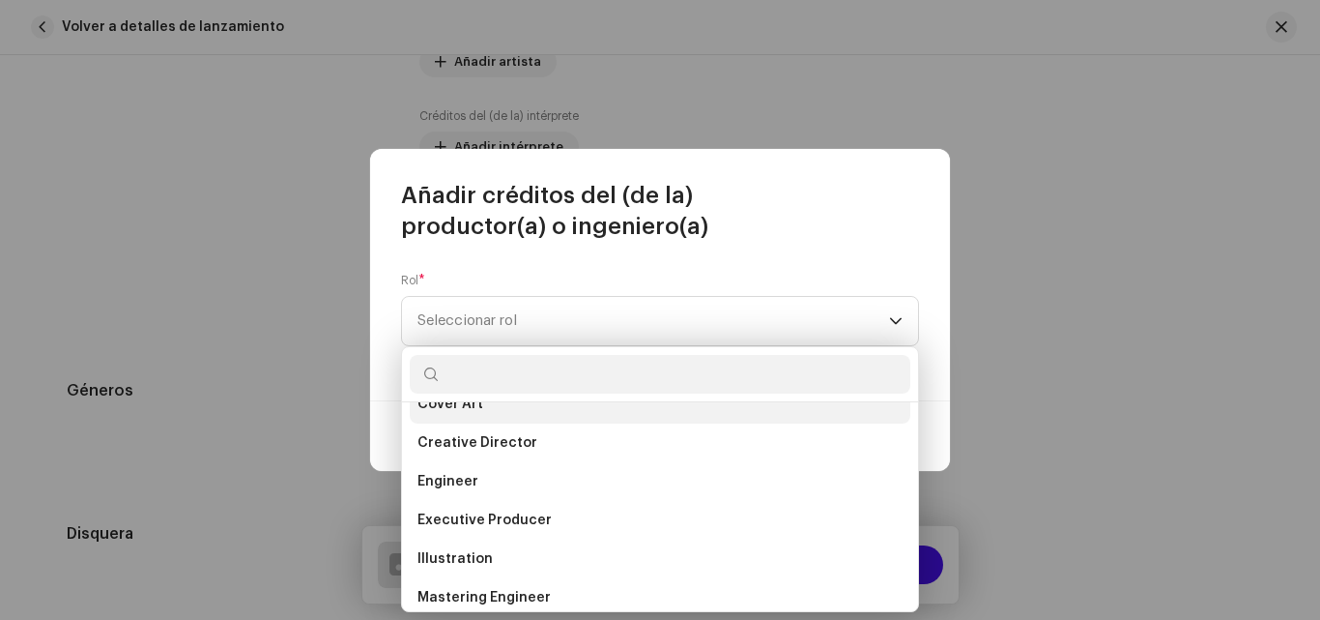
scroll to position [356, 0]
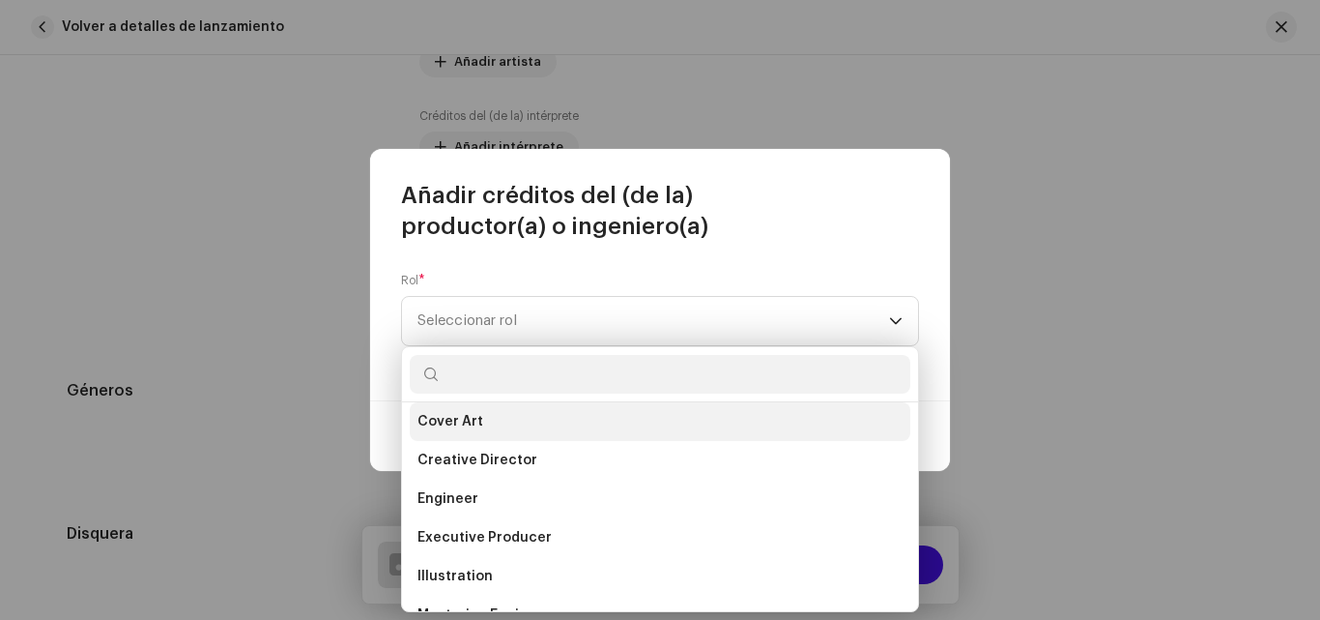
click at [645, 421] on li "Cover Art" at bounding box center [660, 421] width 501 height 39
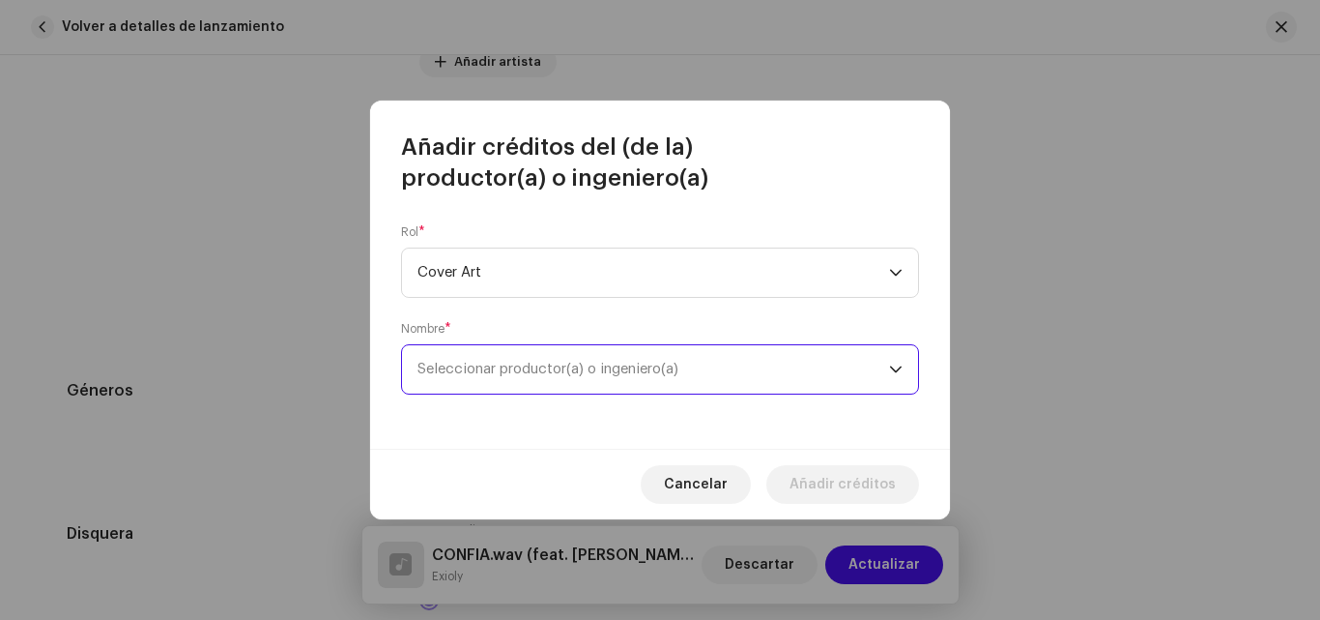
click at [673, 352] on span "Seleccionar productor(a) o ingeniero(a)" at bounding box center [654, 369] width 472 height 48
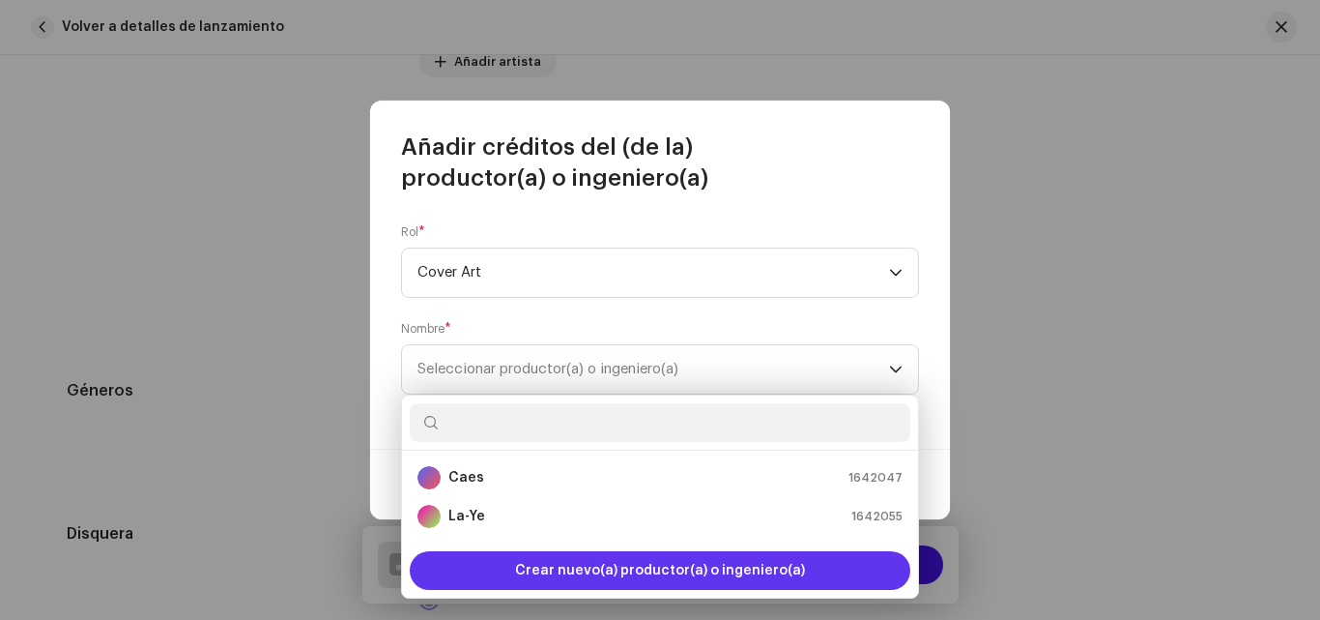
click at [623, 570] on span "Crear nuevo(a) productor(a) o ingeniero(a)" at bounding box center [660, 570] width 290 height 39
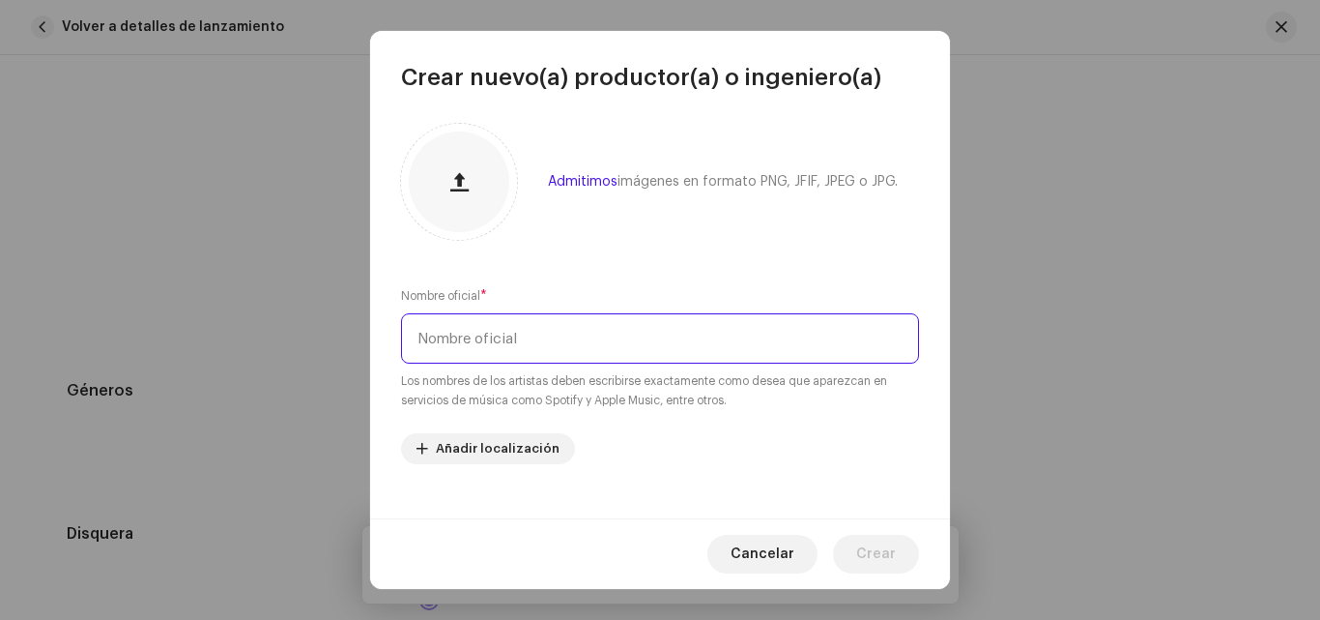
click at [627, 344] on input "text" at bounding box center [660, 338] width 518 height 50
type input "Dase Society"
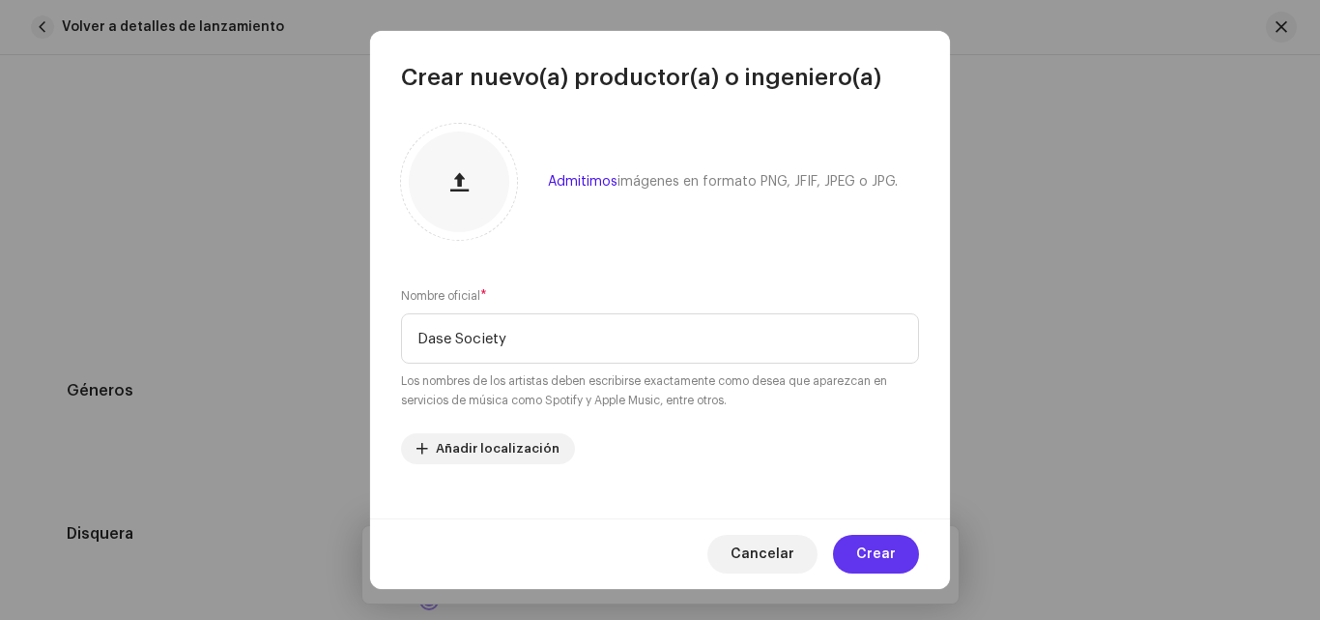
click at [858, 551] on button "Crear" at bounding box center [876, 554] width 86 height 39
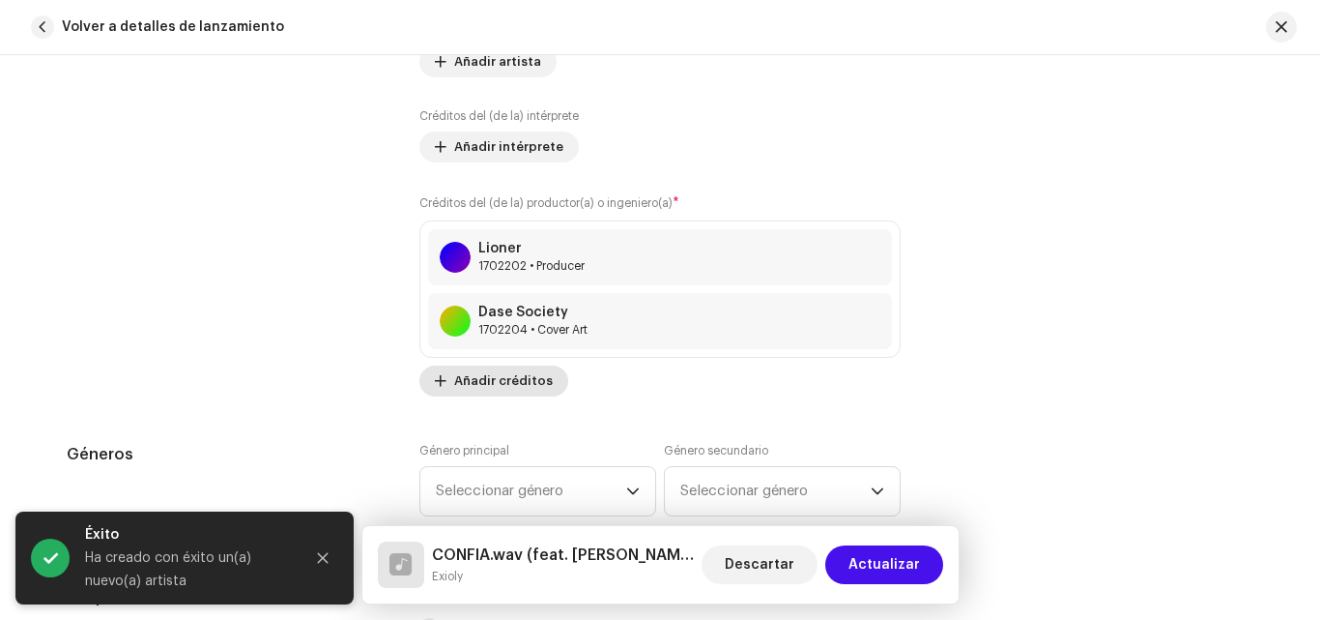
click at [448, 388] on button "Añadir créditos" at bounding box center [494, 380] width 149 height 31
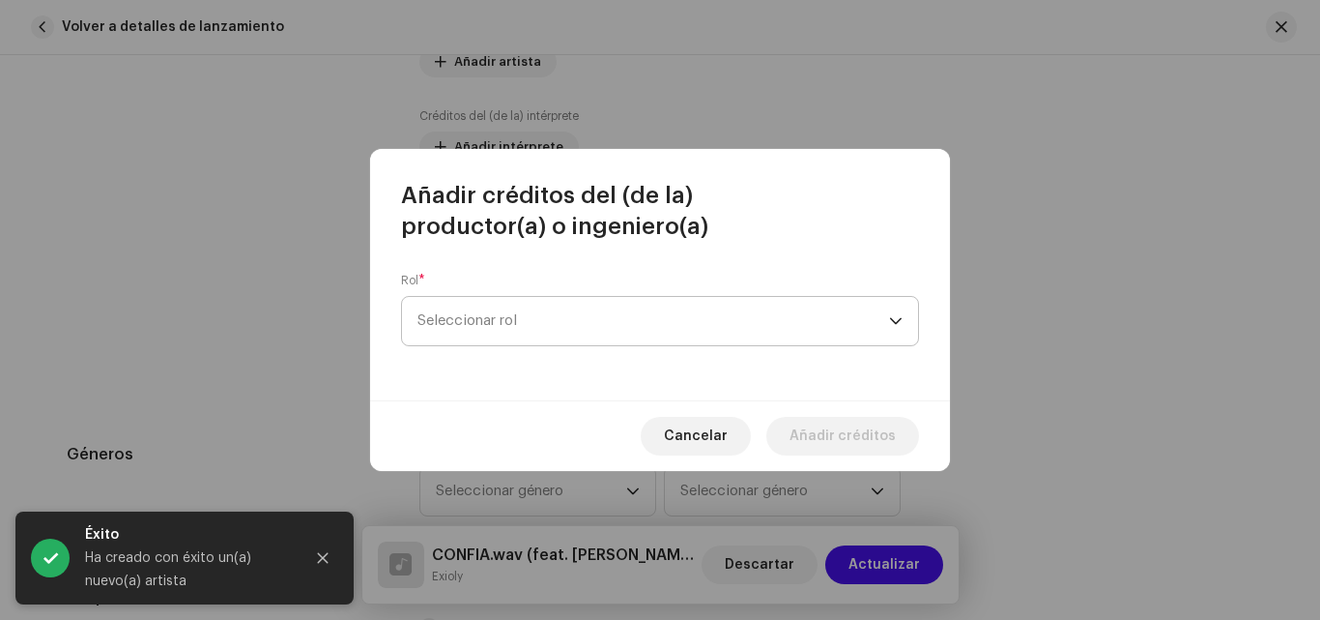
click at [612, 323] on span "Seleccionar rol" at bounding box center [654, 321] width 472 height 48
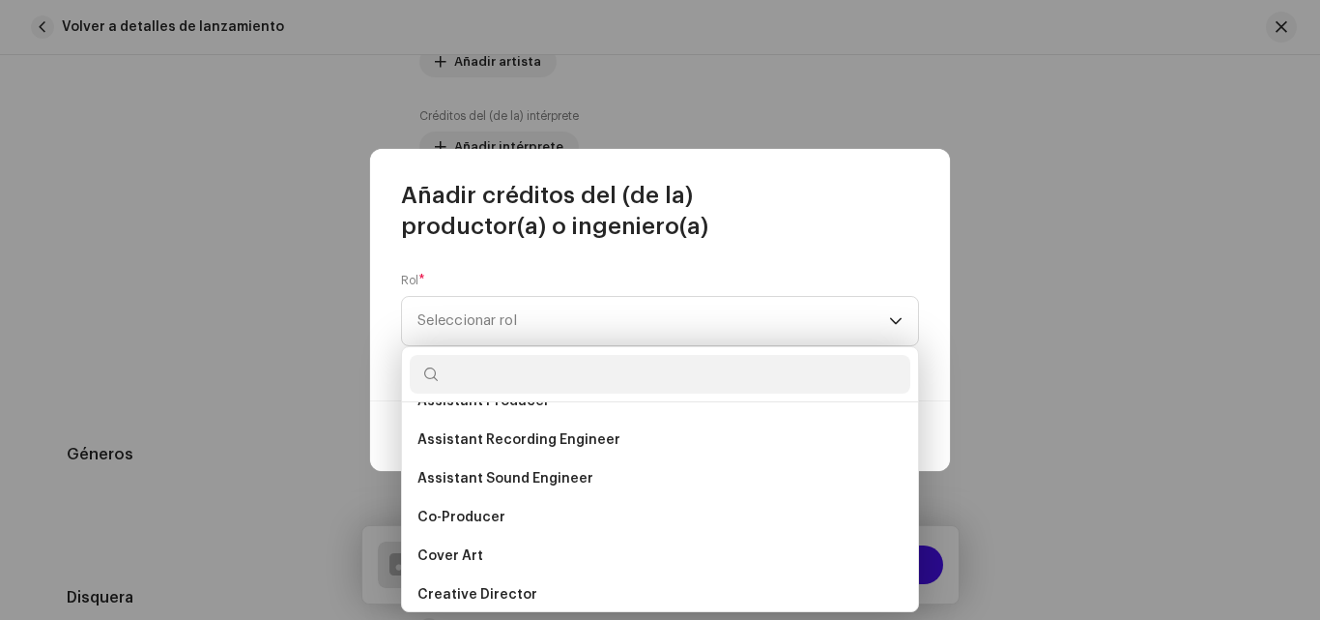
scroll to position [266, 0]
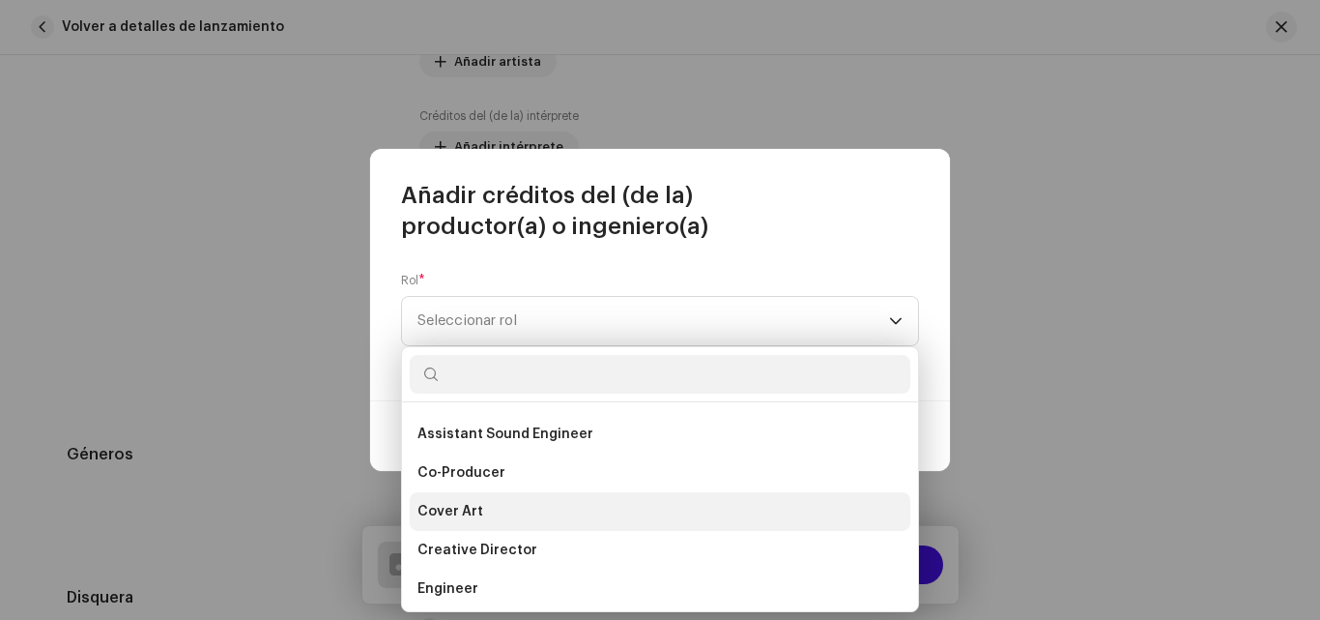
click at [507, 505] on li "Cover Art" at bounding box center [660, 511] width 501 height 39
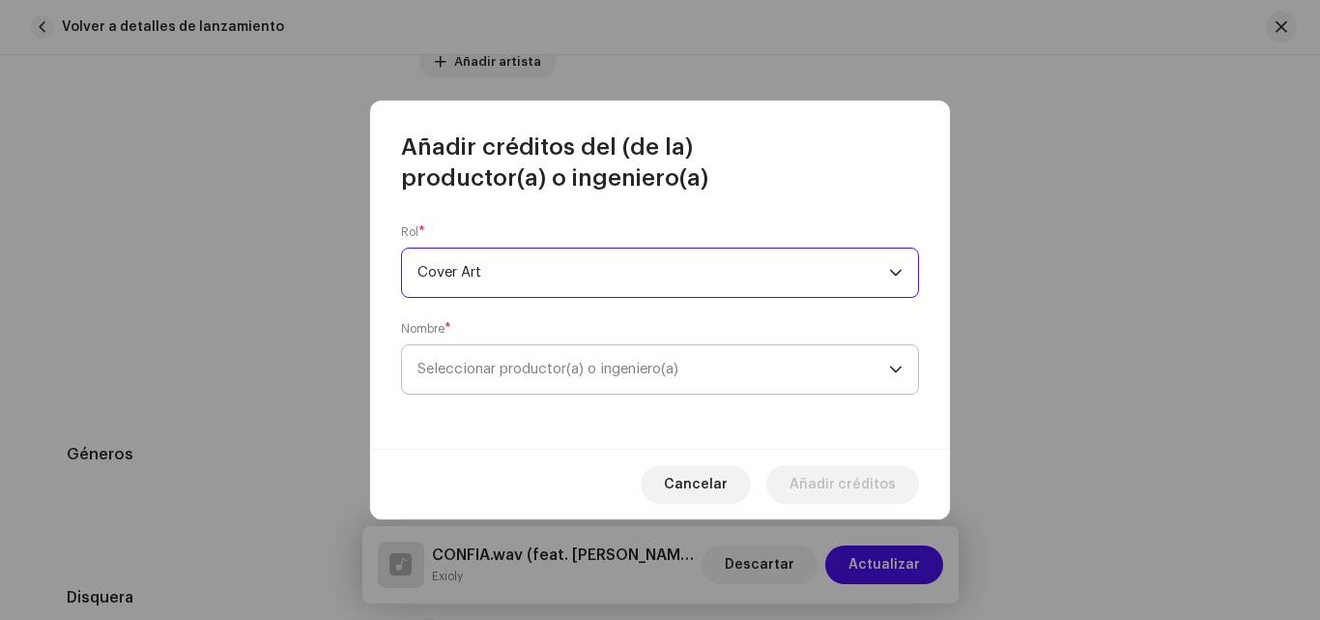
click at [582, 378] on span "Seleccionar productor(a) o ingeniero(a)" at bounding box center [654, 369] width 472 height 48
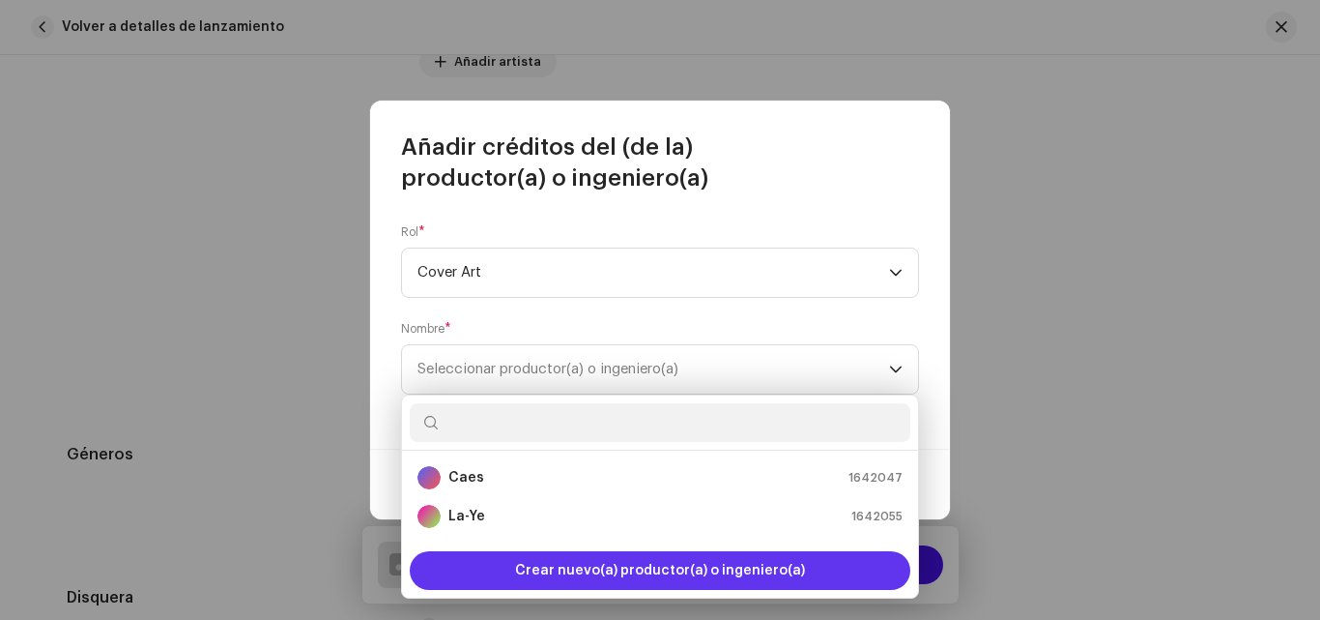
click at [575, 568] on span "Crear nuevo(a) productor(a) o ingeniero(a)" at bounding box center [660, 570] width 290 height 39
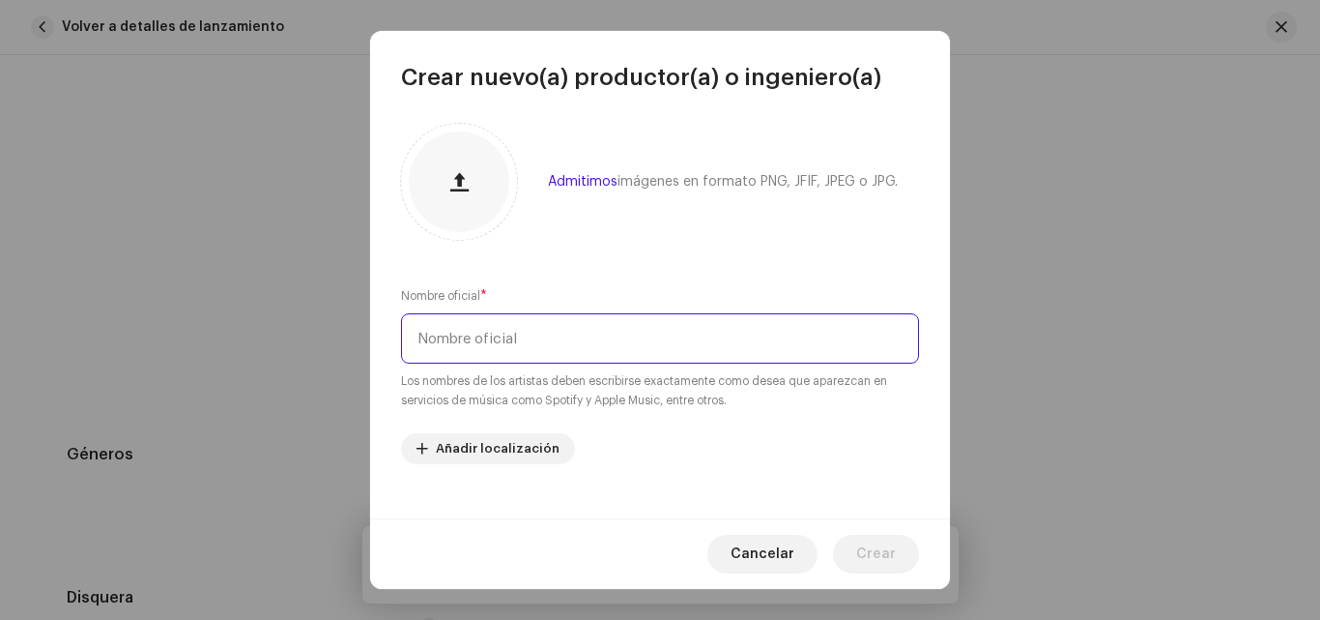
click at [573, 345] on input "text" at bounding box center [660, 338] width 518 height 50
type input "Cly Records"
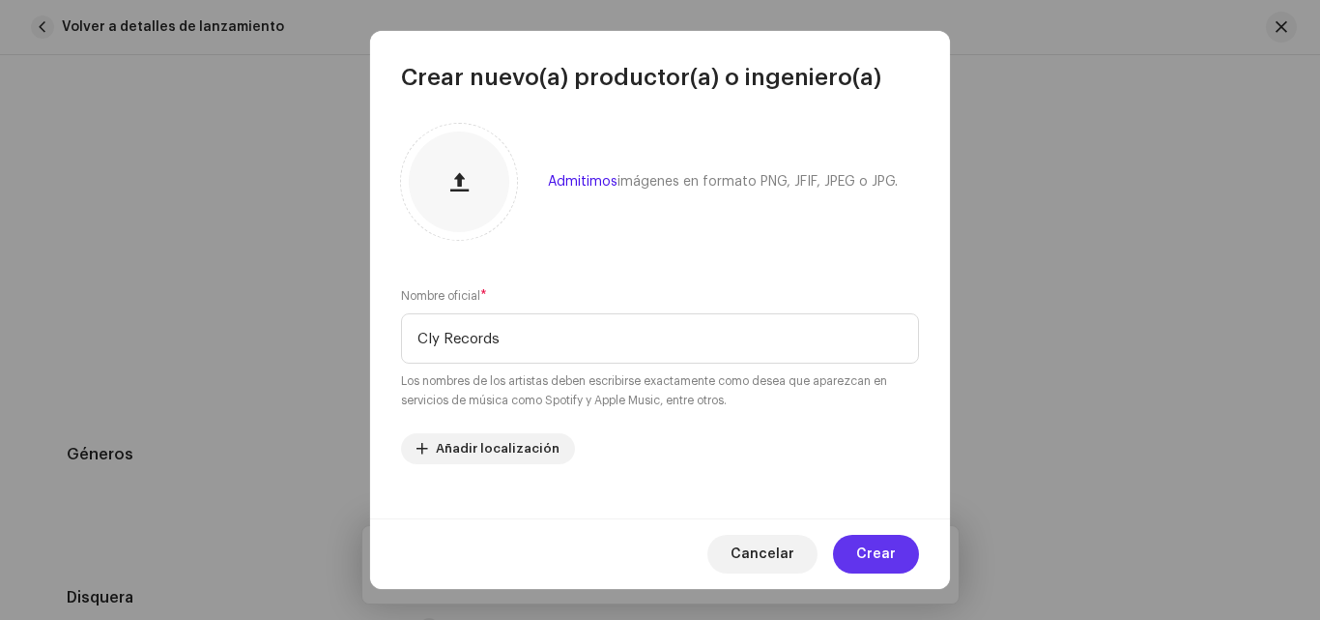
click at [881, 549] on span "Crear" at bounding box center [876, 554] width 40 height 39
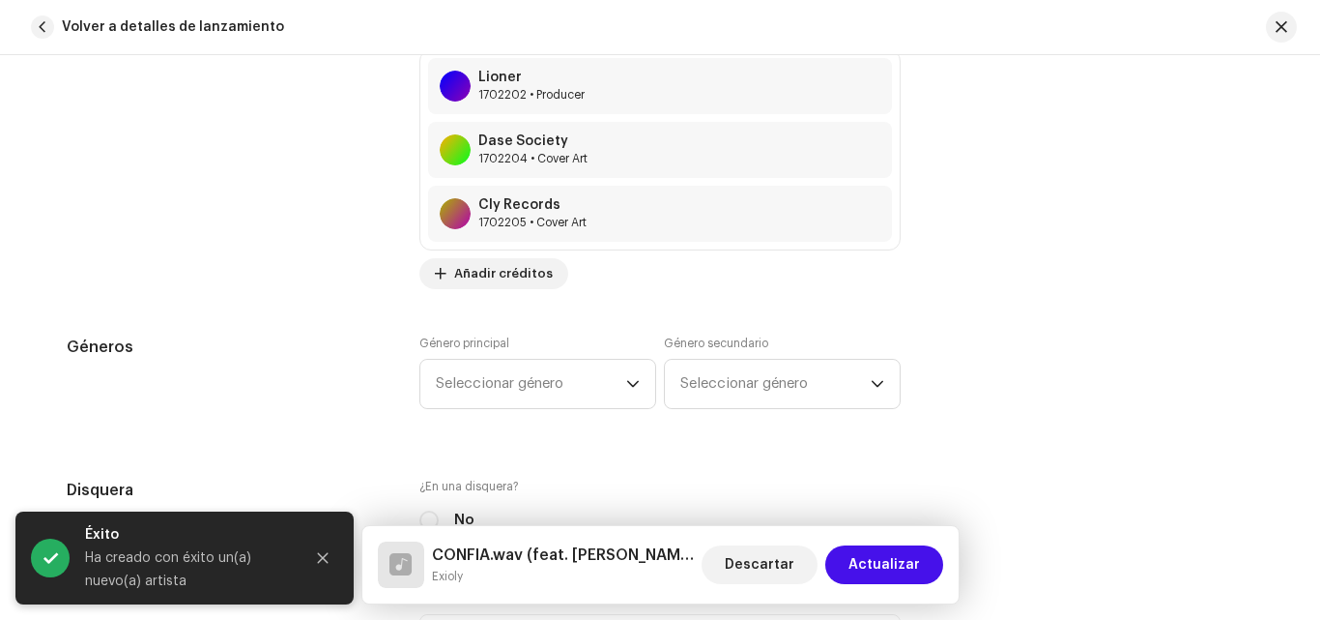
scroll to position [1834, 0]
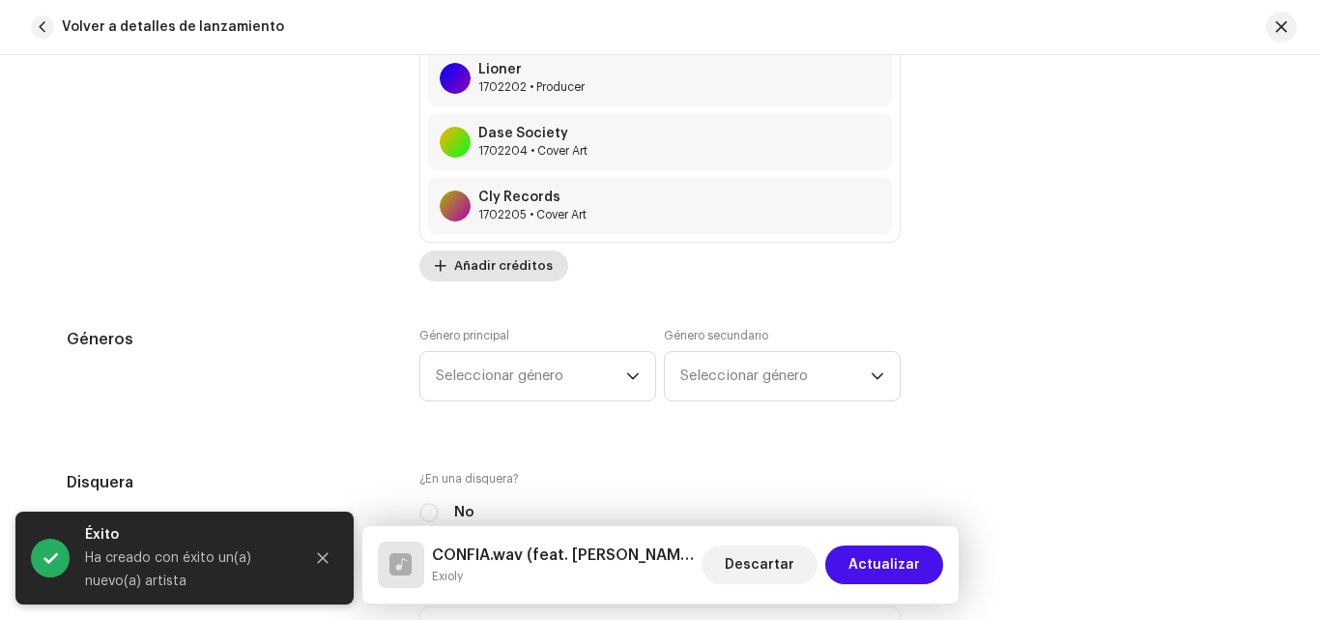
click at [507, 260] on span "Añadir créditos" at bounding box center [503, 265] width 99 height 39
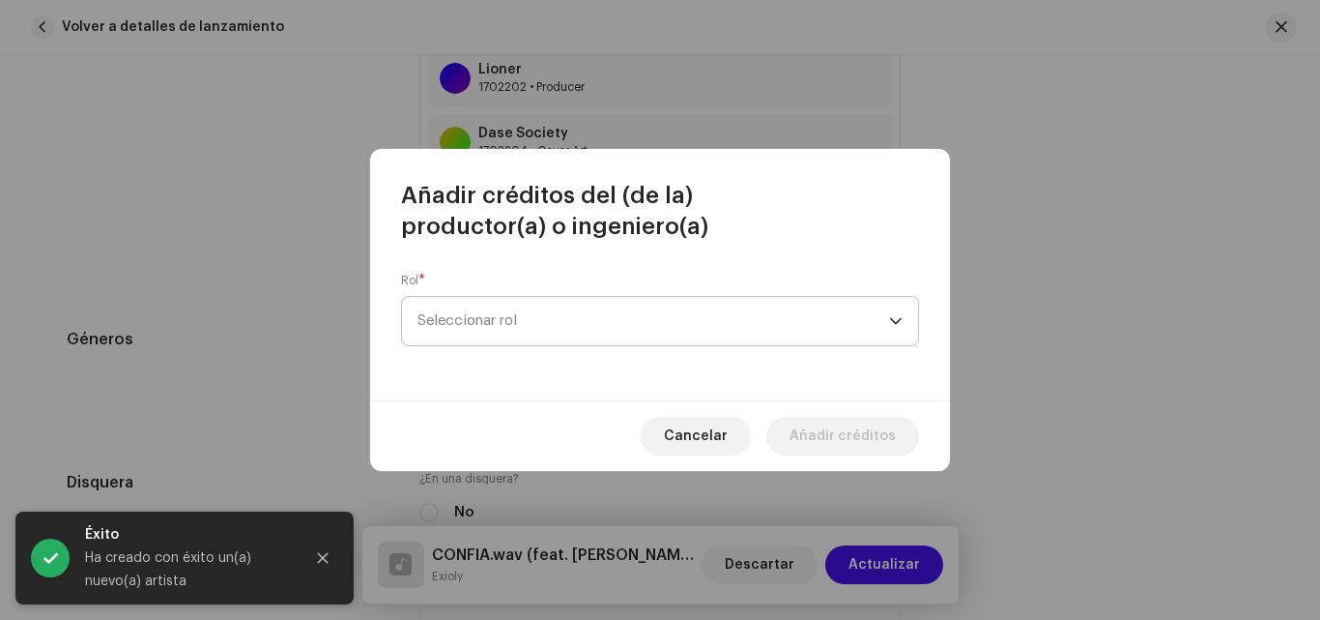
click at [634, 315] on span "Seleccionar rol" at bounding box center [654, 321] width 472 height 48
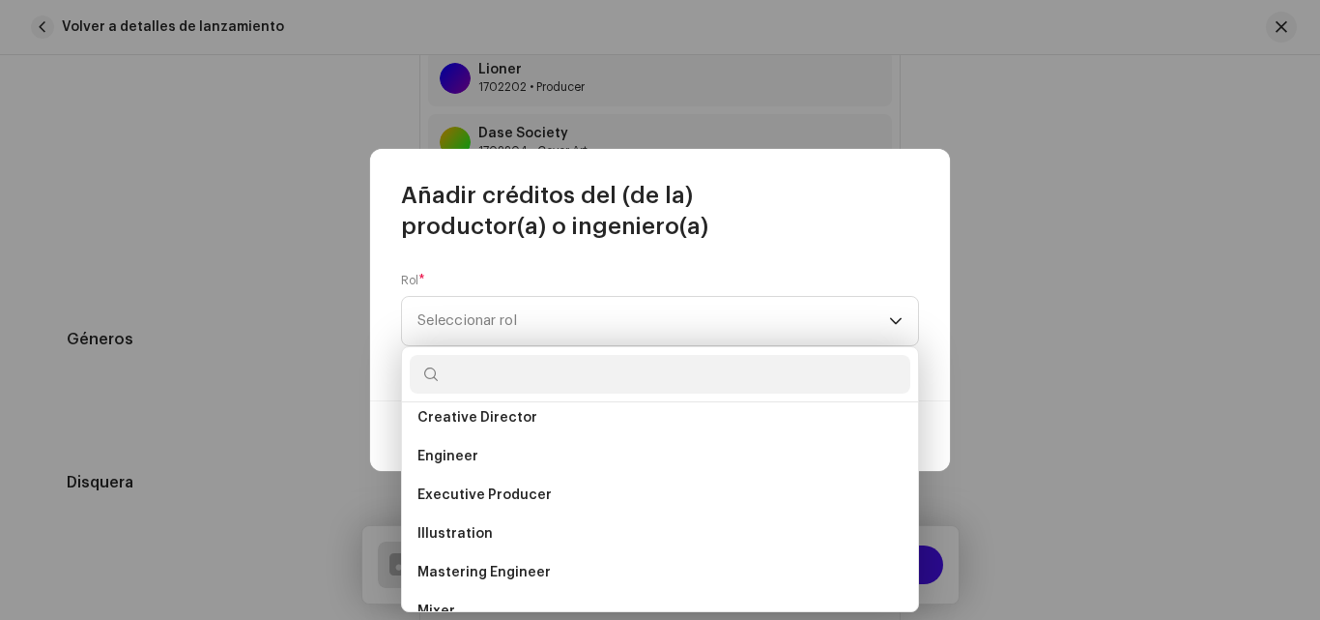
scroll to position [378, 0]
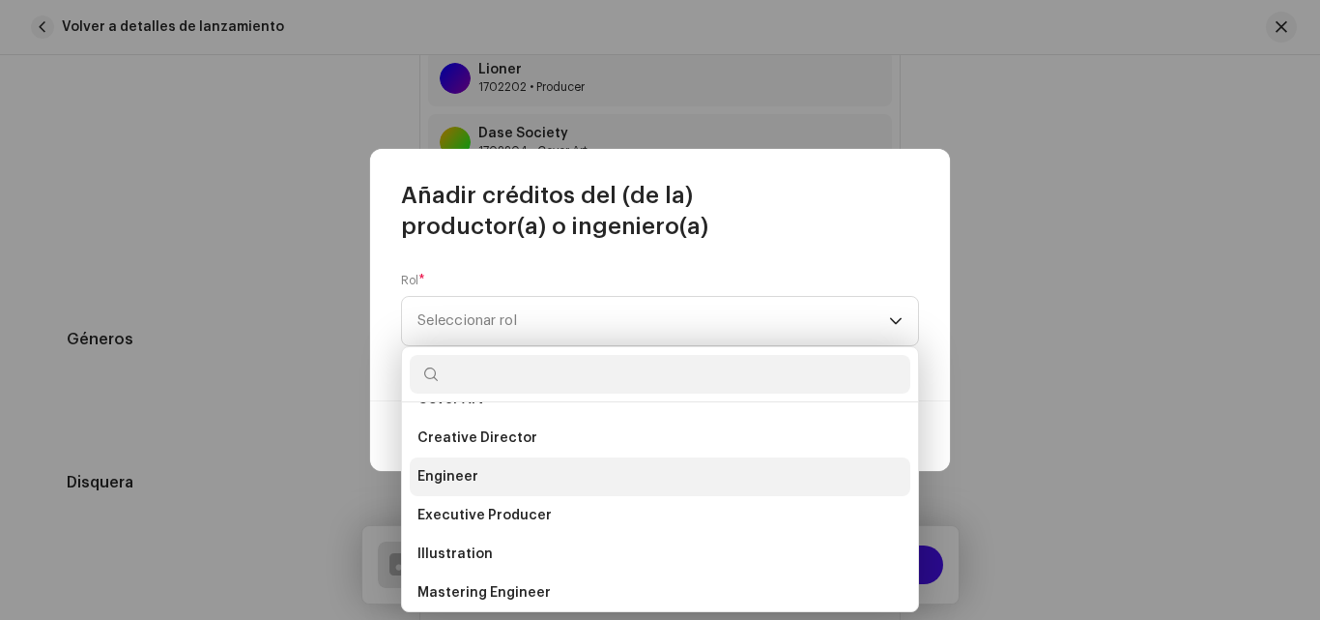
click at [554, 479] on li "Engineer" at bounding box center [660, 476] width 501 height 39
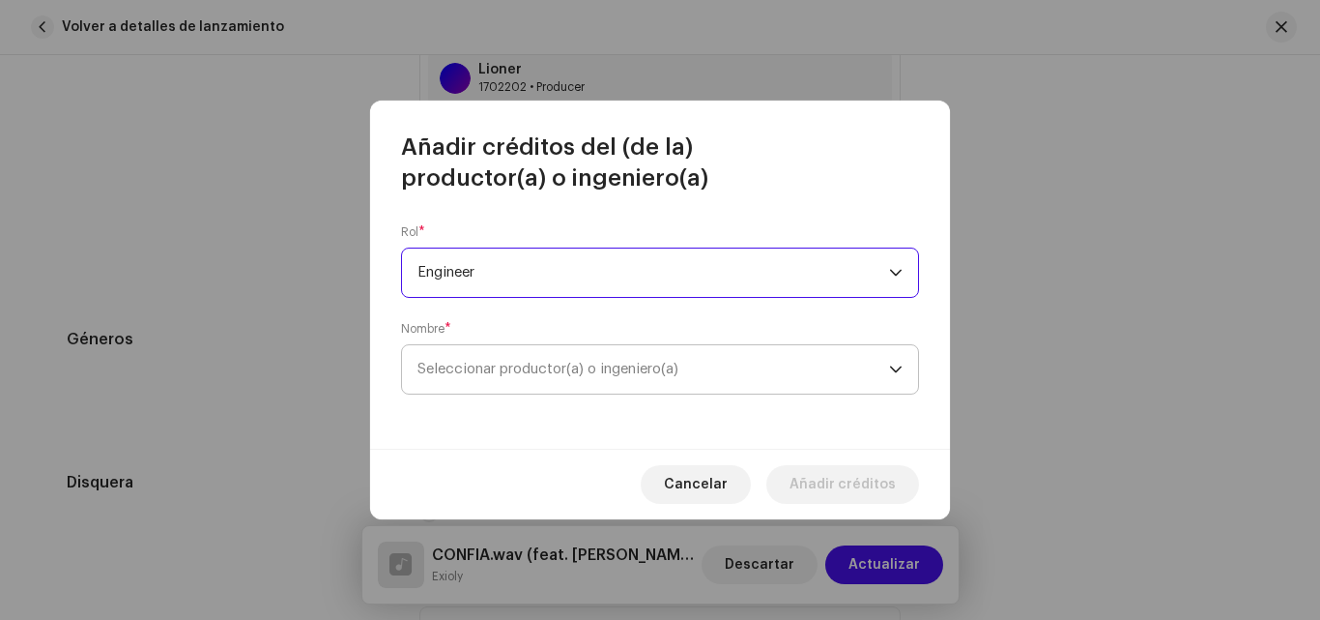
click at [660, 362] on span "Seleccionar productor(a) o ingeniero(a)" at bounding box center [548, 369] width 261 height 14
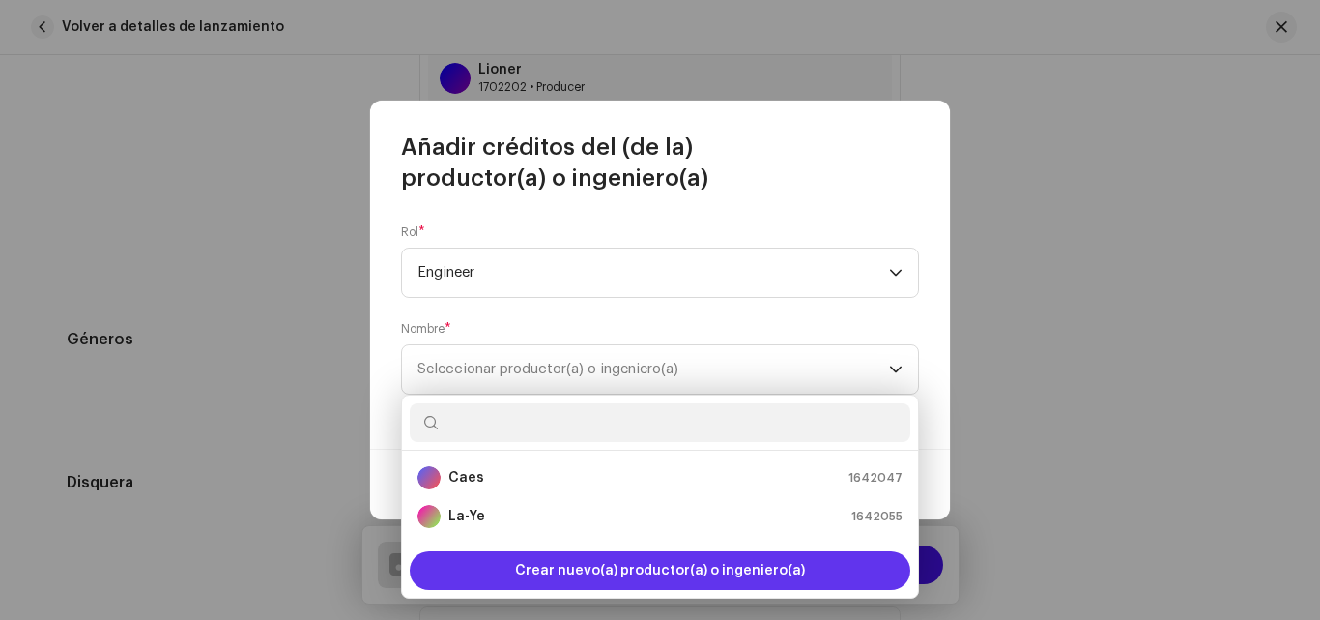
click at [691, 578] on span "Crear nuevo(a) productor(a) o ingeniero(a)" at bounding box center [660, 570] width 290 height 39
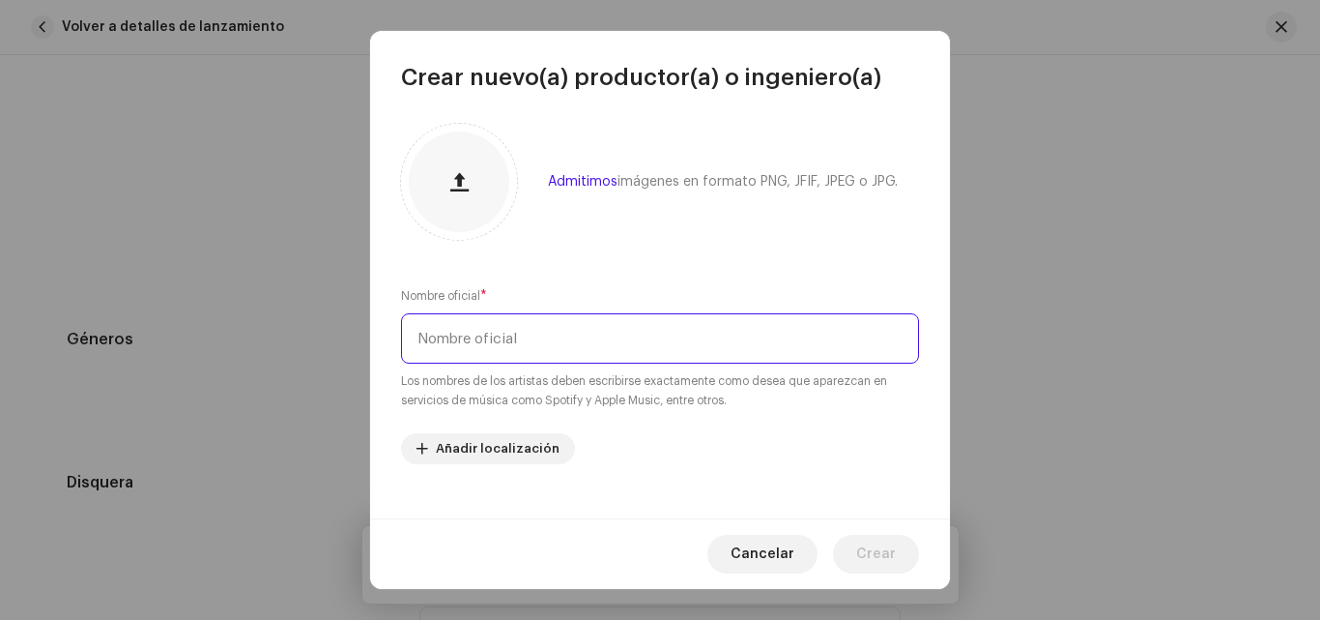
click at [580, 328] on input "text" at bounding box center [660, 338] width 518 height 50
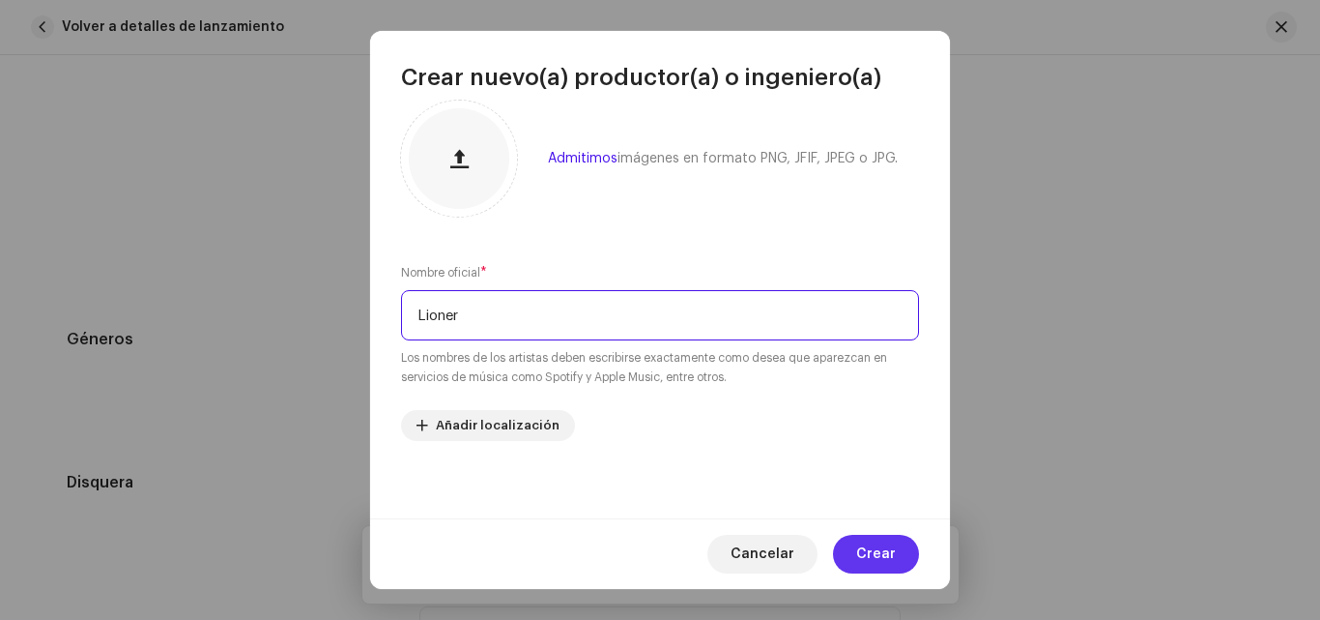
type input "Lioner"
click at [887, 549] on span "Crear" at bounding box center [876, 554] width 40 height 39
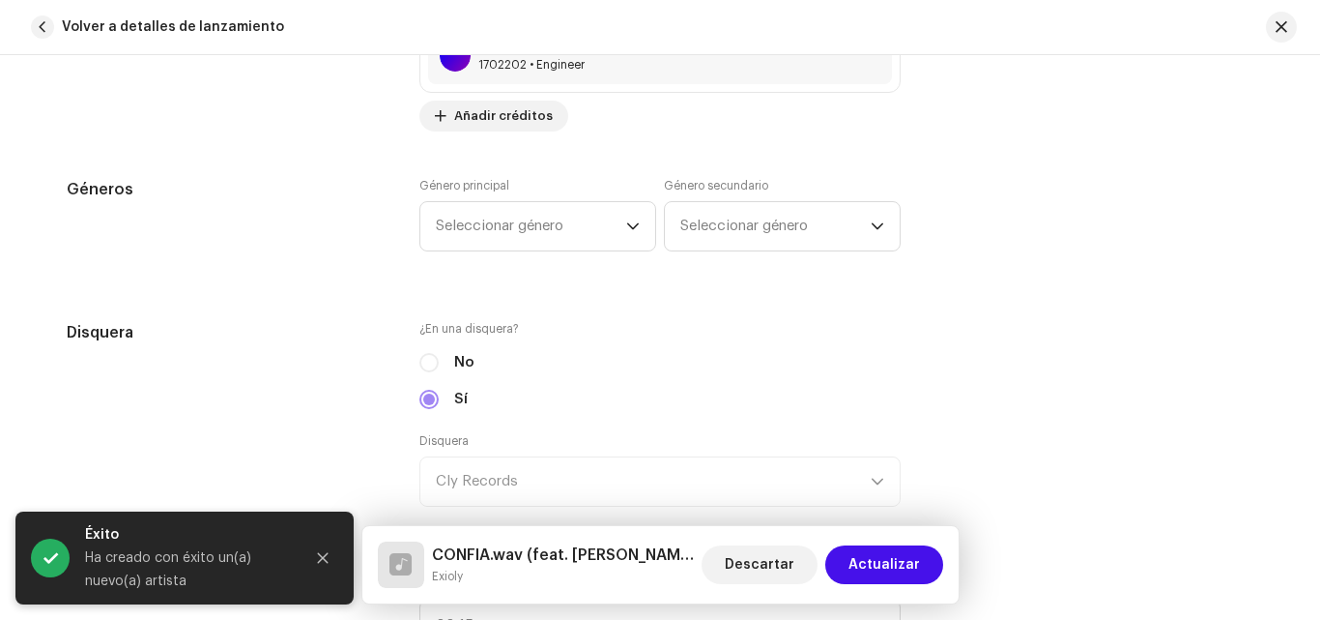
scroll to position [2108, 0]
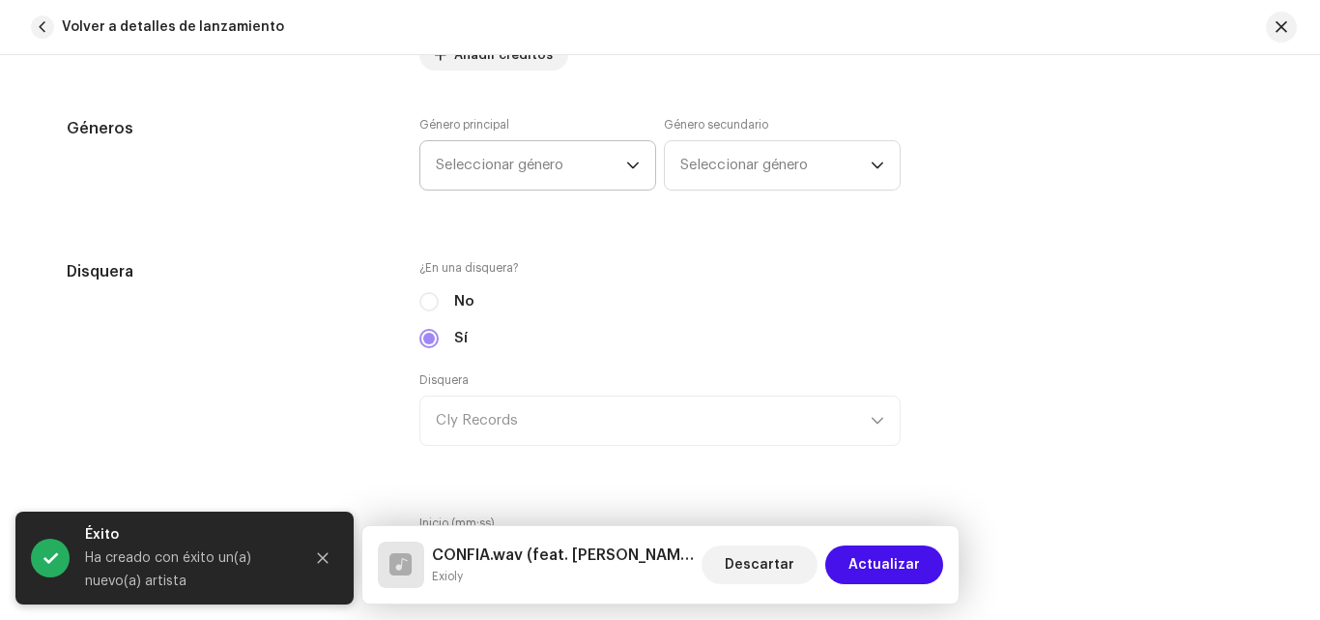
click at [626, 178] on div "dropdown trigger" at bounding box center [633, 165] width 14 height 48
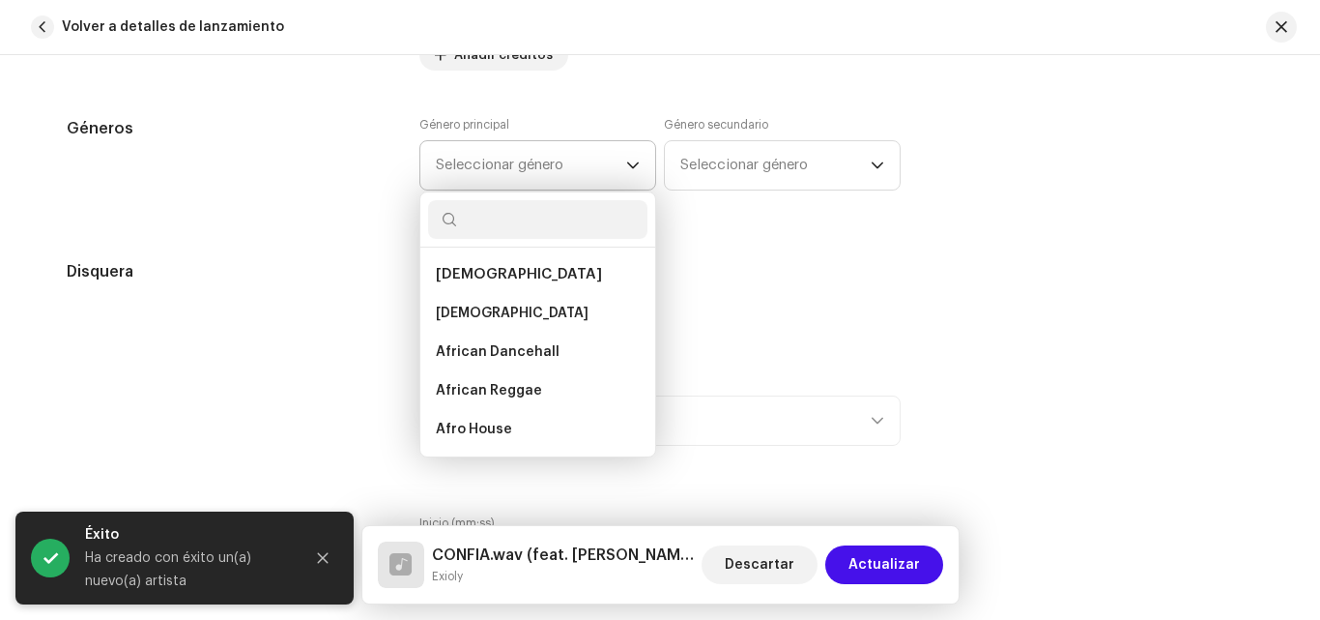
click at [626, 158] on div "dropdown trigger" at bounding box center [633, 165] width 14 height 48
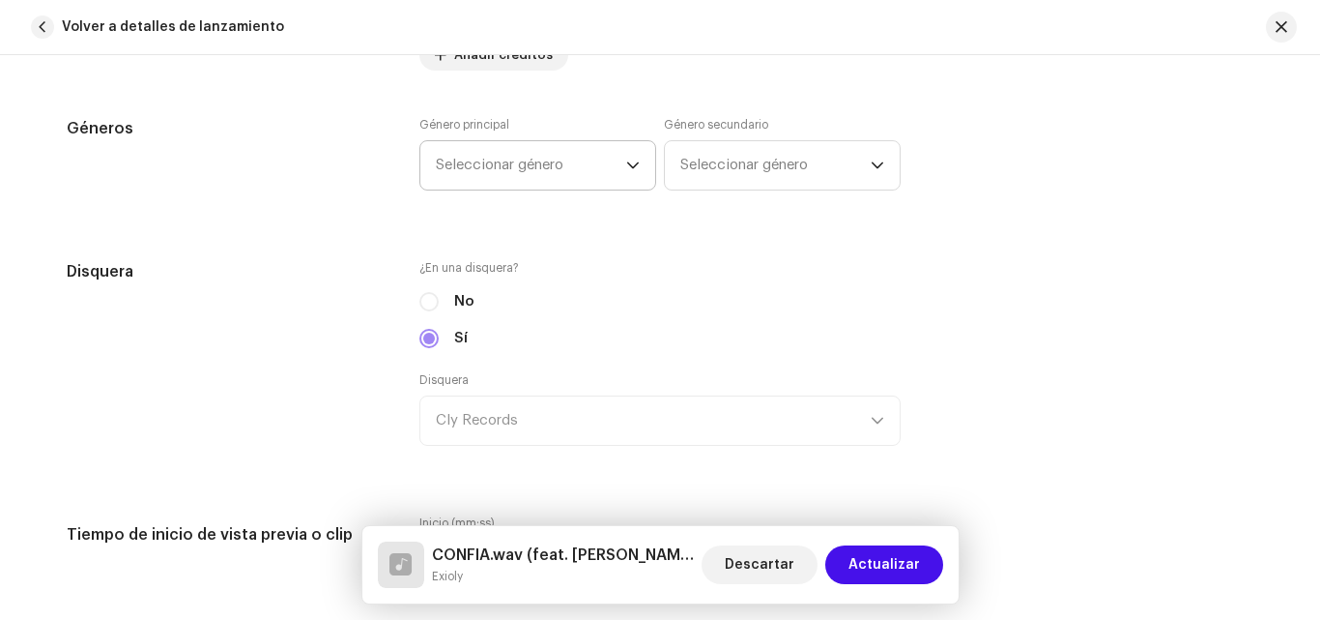
click at [626, 158] on div "dropdown trigger" at bounding box center [633, 165] width 14 height 48
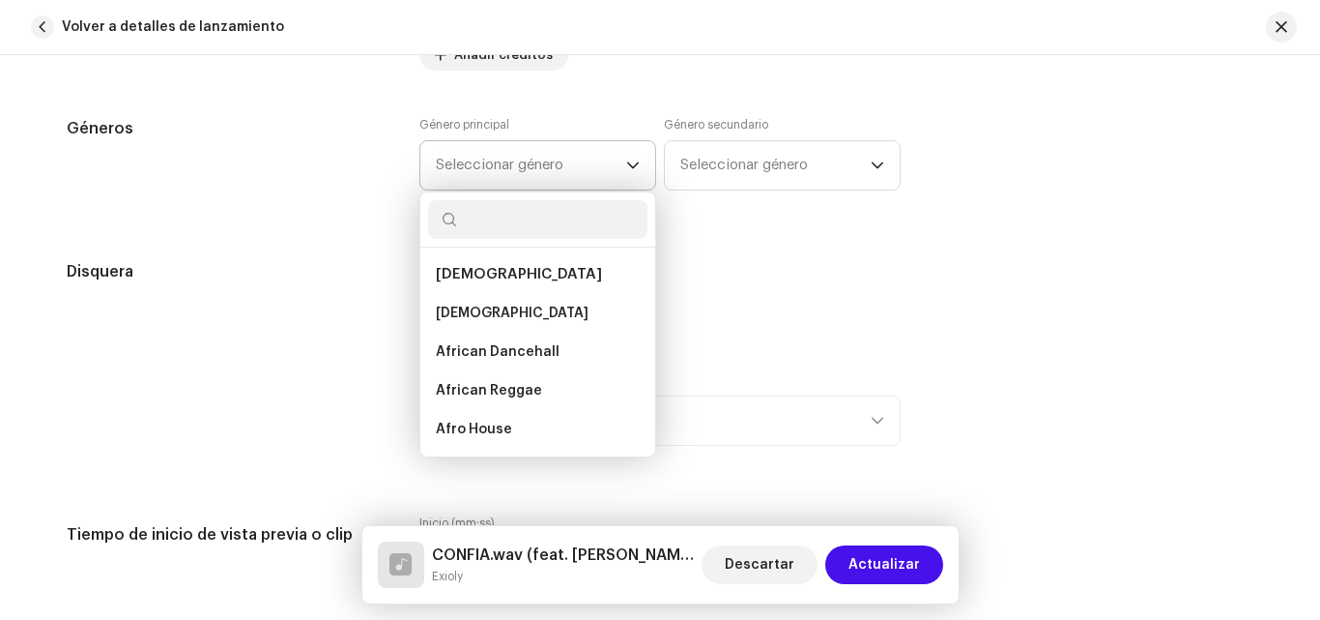
click at [530, 219] on input "text" at bounding box center [537, 219] width 219 height 39
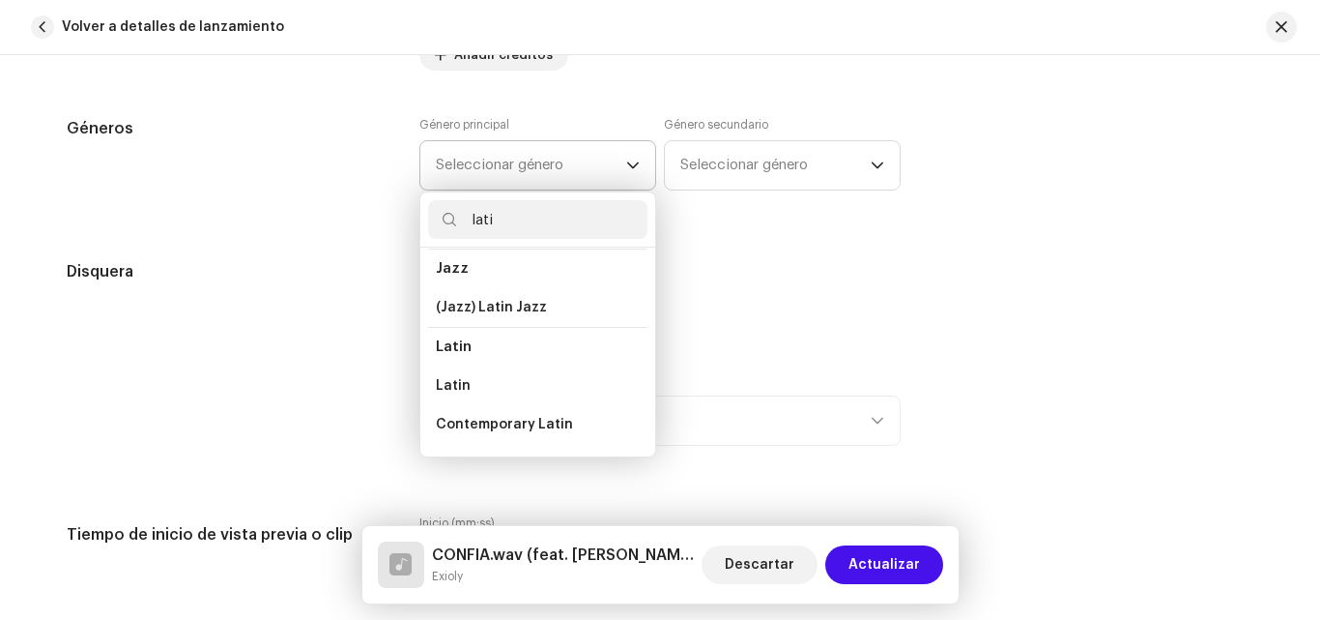
scroll to position [86, 0]
type input "lati"
click at [506, 380] on li "Latin" at bounding box center [537, 383] width 219 height 39
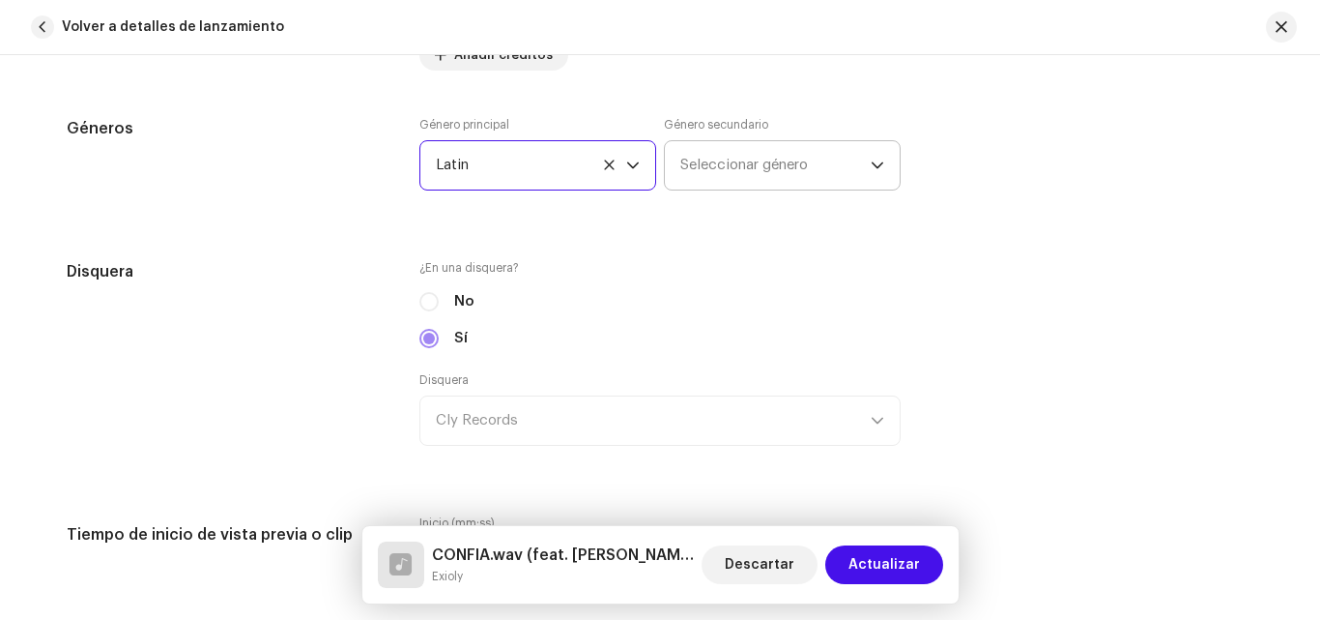
click at [876, 160] on icon "dropdown trigger" at bounding box center [878, 166] width 14 height 14
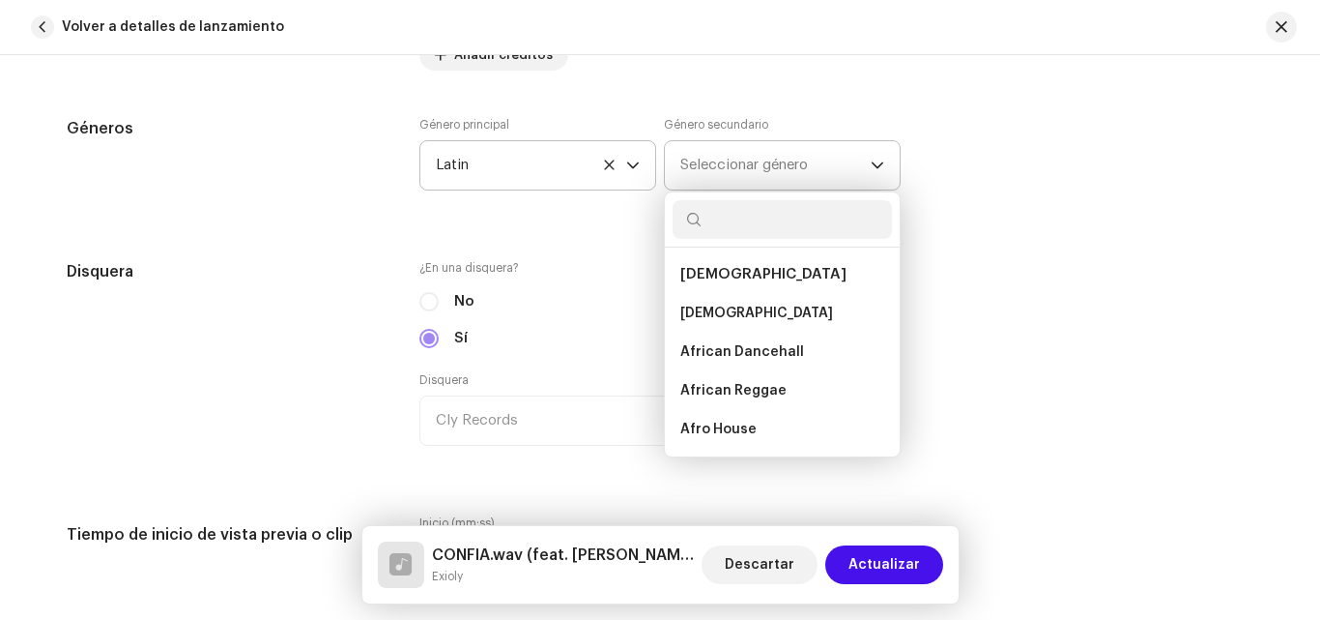
click at [773, 222] on input "text" at bounding box center [782, 219] width 219 height 39
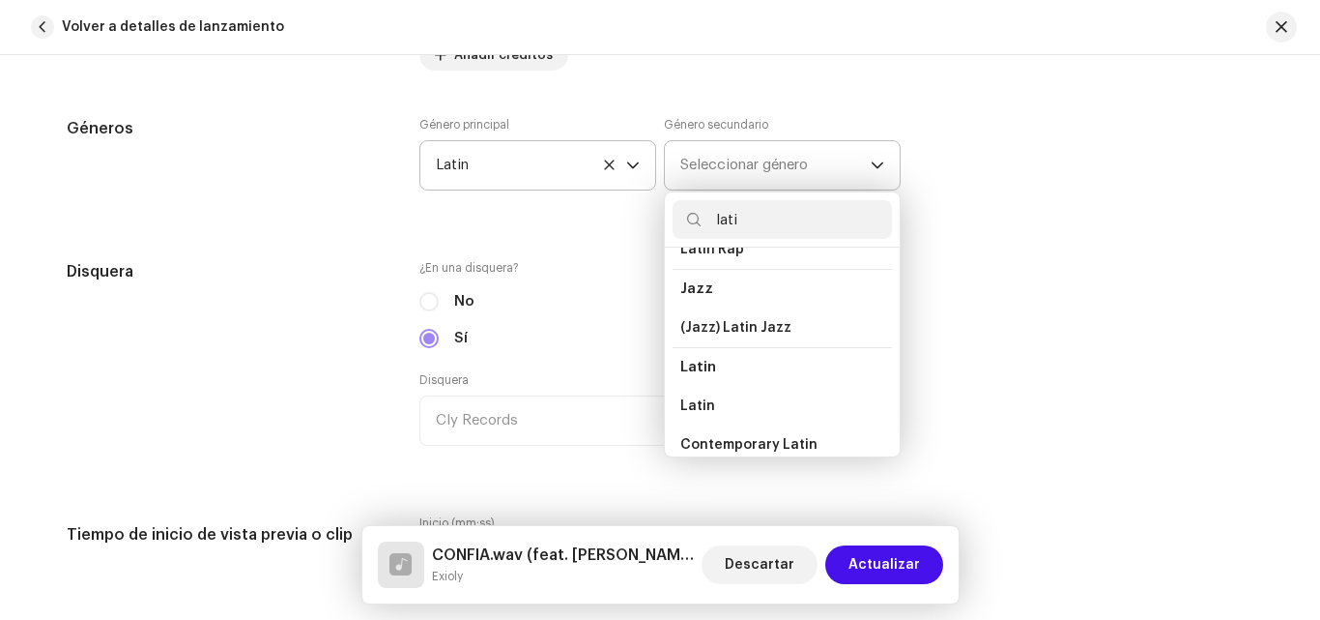
scroll to position [72, 0]
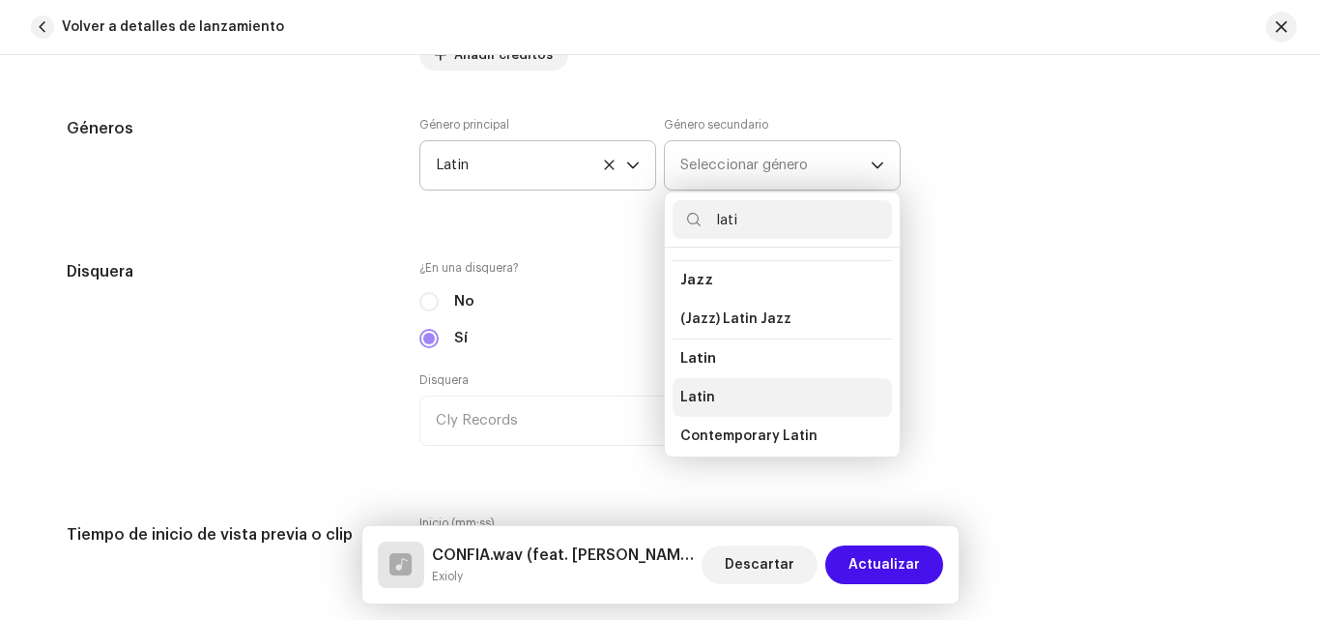
type input "lati"
click at [739, 404] on li "Latin" at bounding box center [782, 397] width 219 height 39
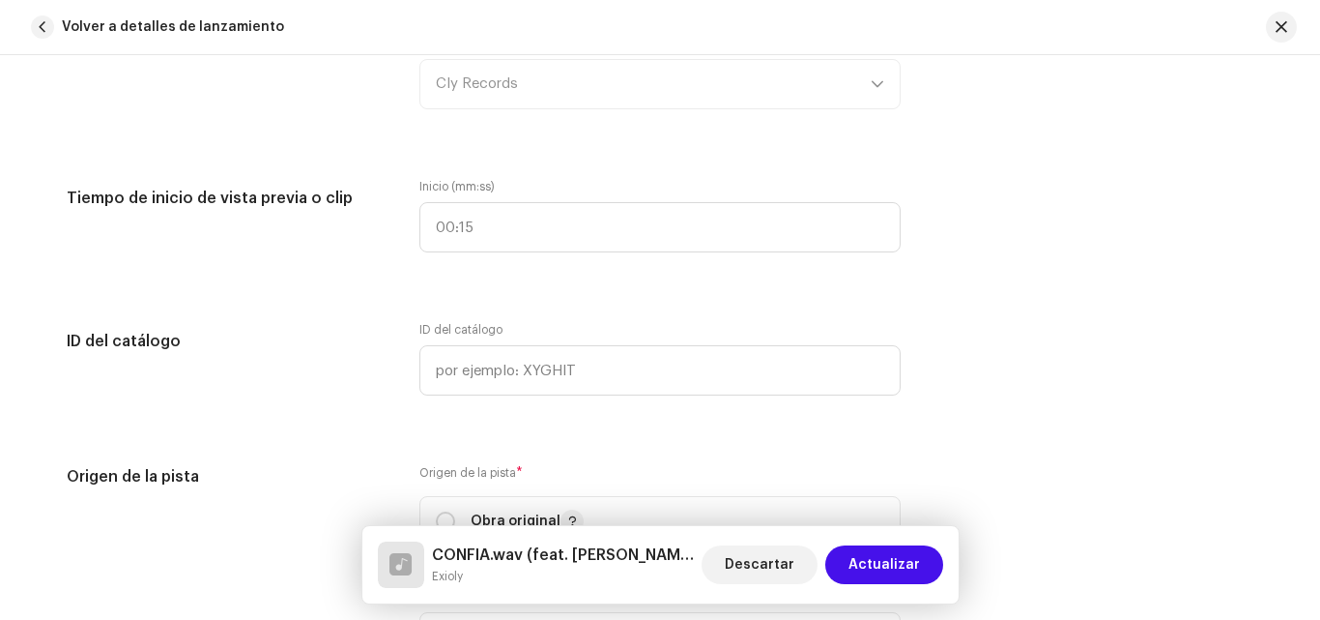
scroll to position [2453, 0]
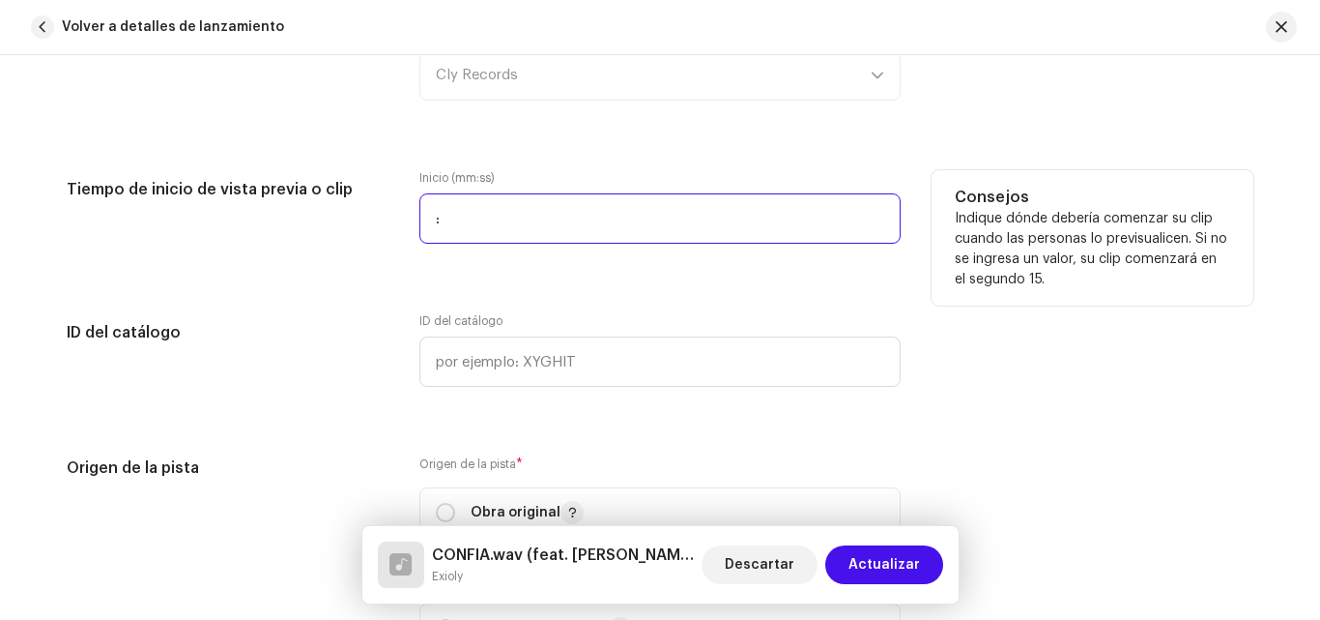
click at [489, 224] on input ":" at bounding box center [660, 218] width 481 height 50
type input "00:21"
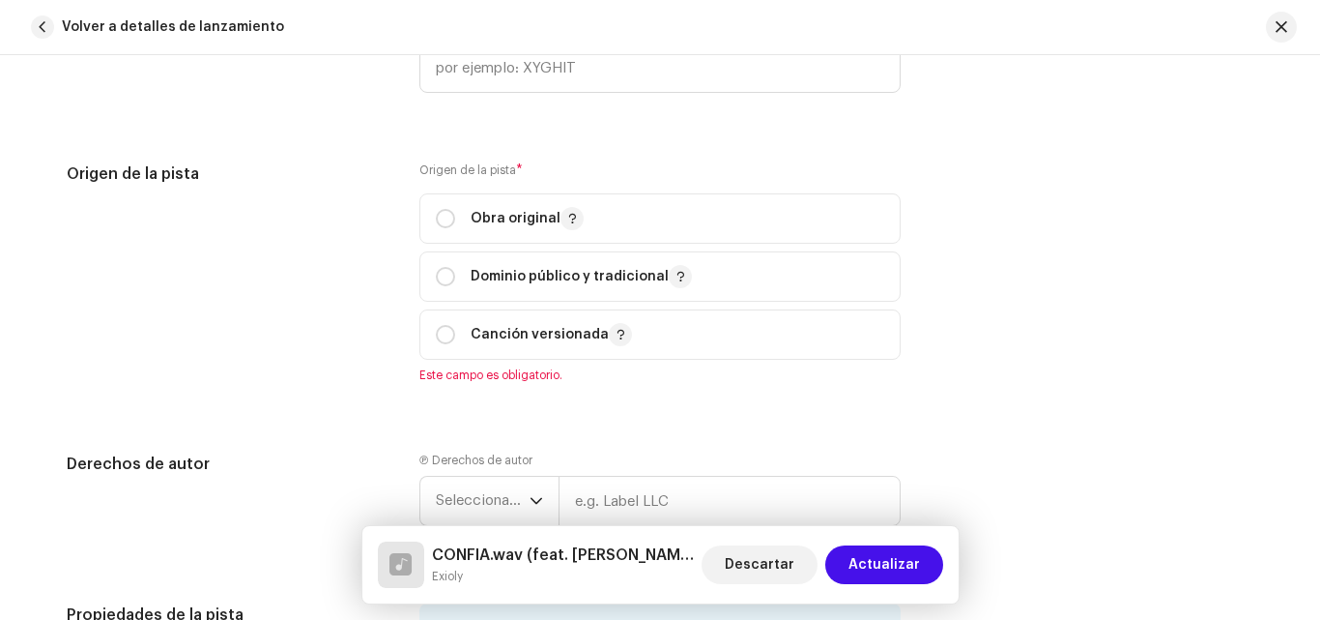
scroll to position [2763, 0]
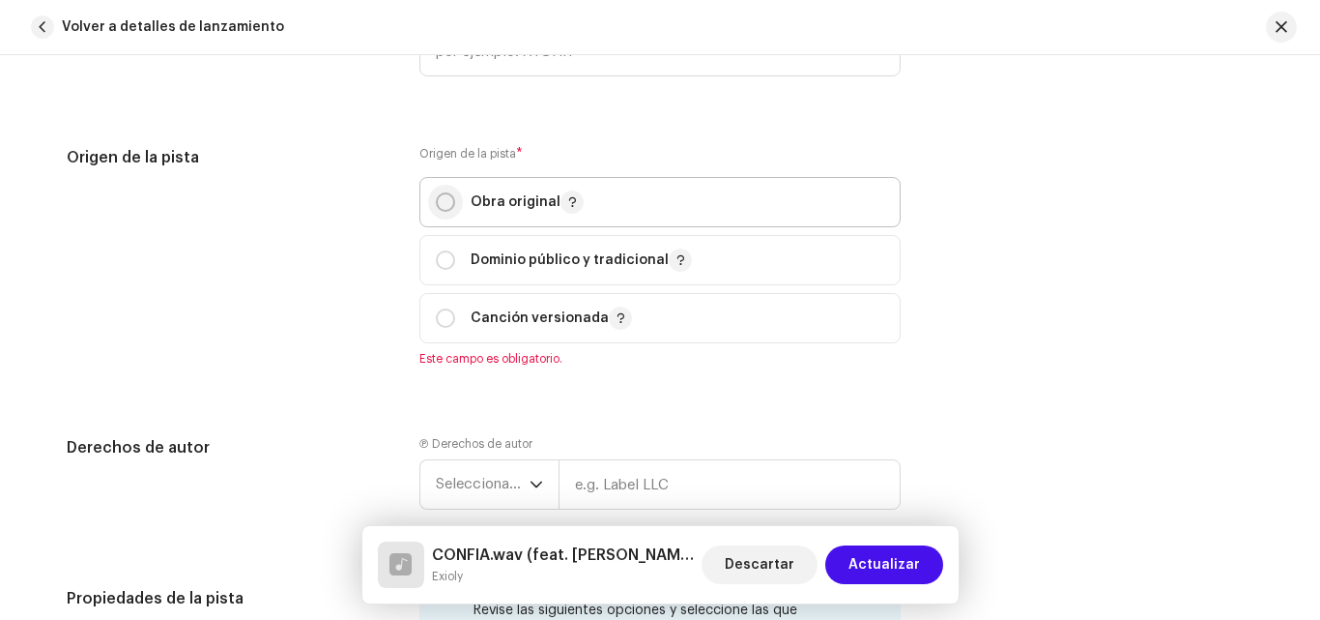
click at [436, 200] on input "radio" at bounding box center [445, 201] width 19 height 19
radio input "true"
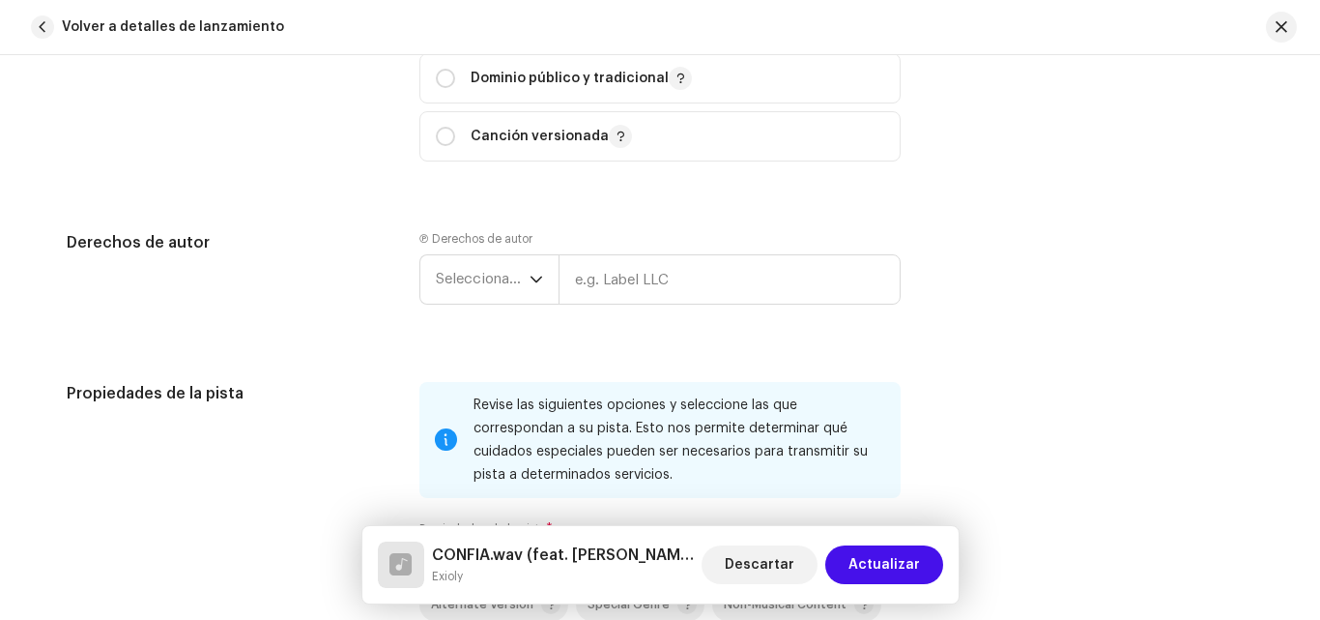
scroll to position [3013, 0]
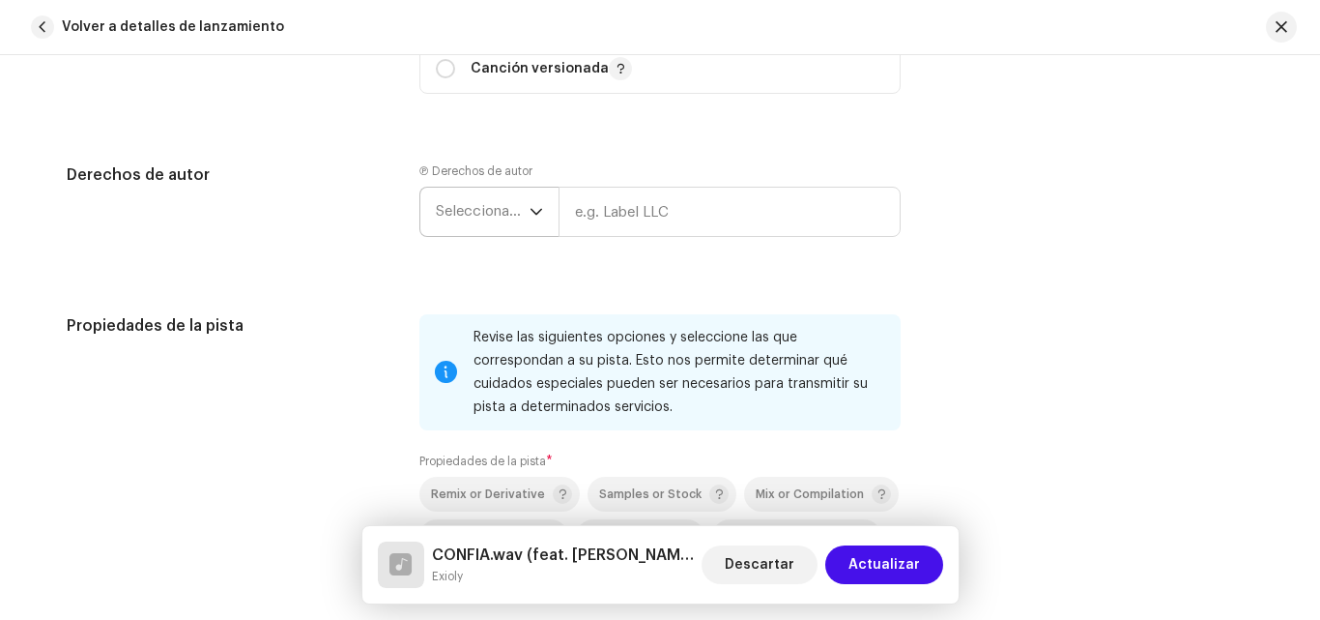
click at [535, 208] on icon "dropdown trigger" at bounding box center [537, 212] width 14 height 14
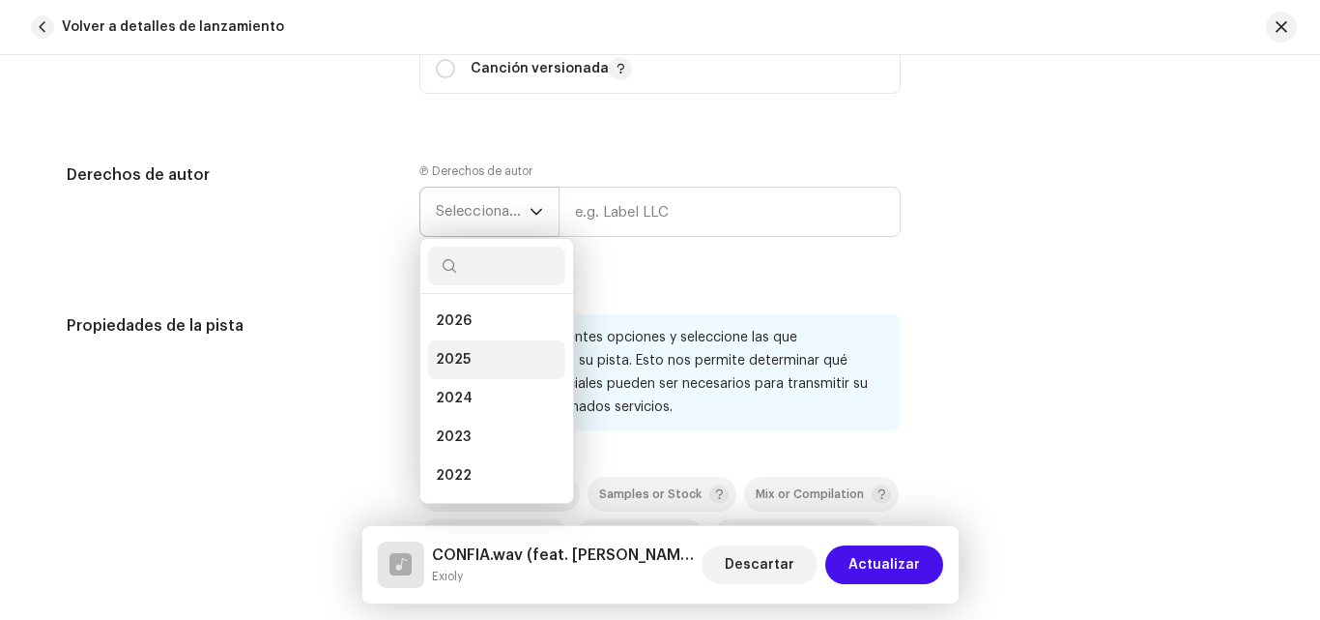
click at [471, 359] on li "2025" at bounding box center [496, 359] width 137 height 39
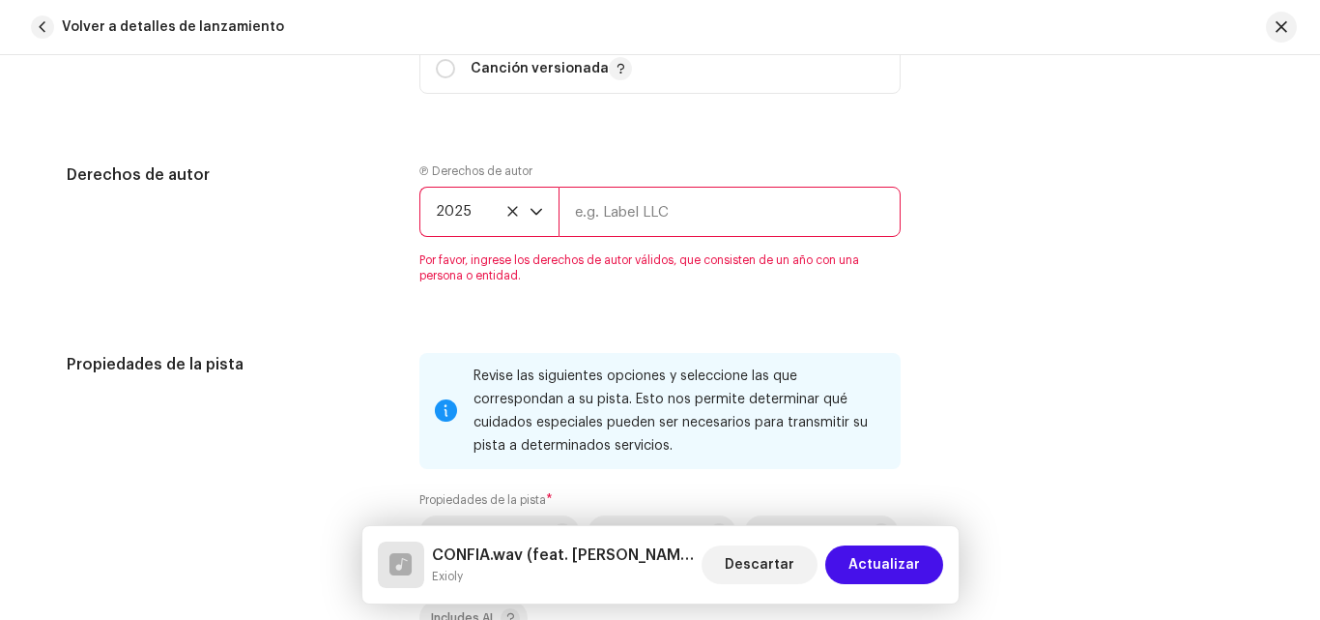
click at [632, 217] on input "text" at bounding box center [730, 212] width 342 height 50
type input "Cly Records"
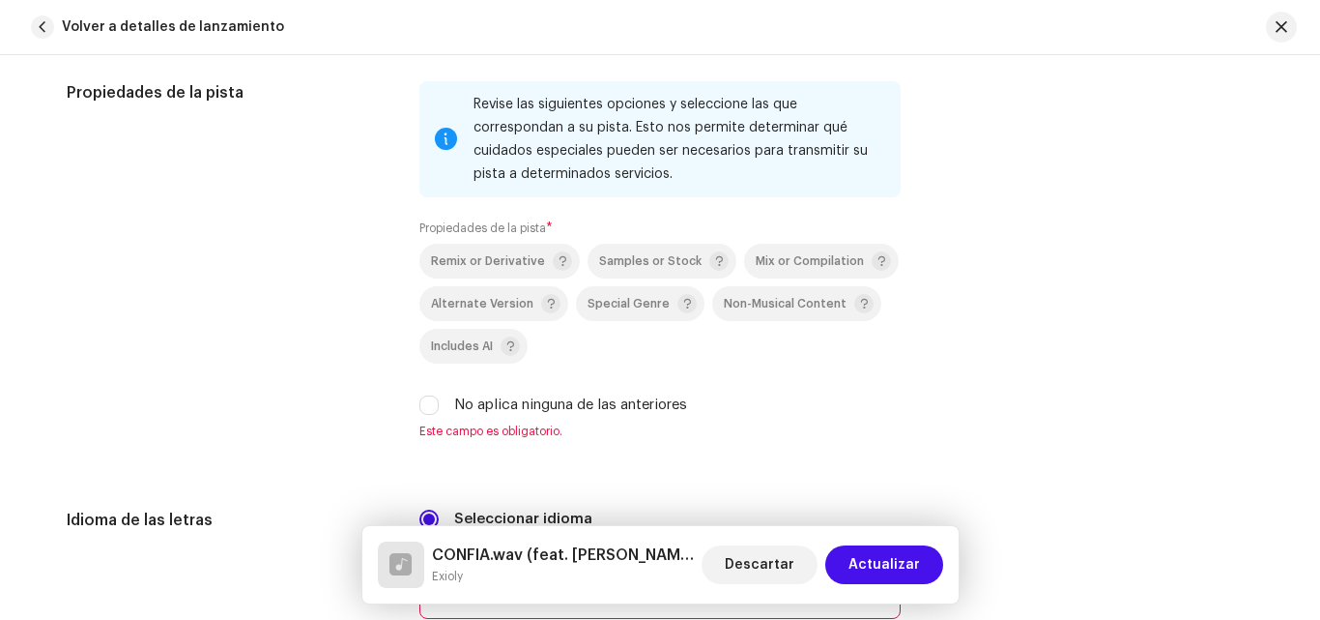
scroll to position [3229, 0]
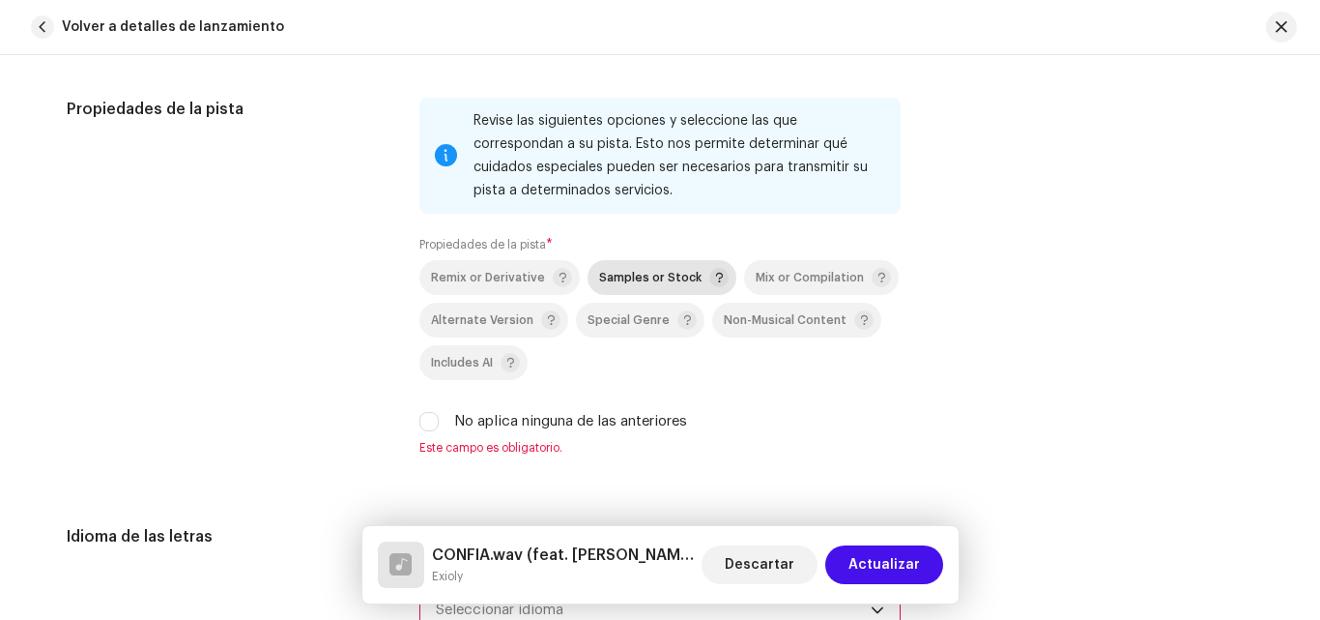
click at [633, 279] on span "Samples or Stock" at bounding box center [650, 278] width 102 height 13
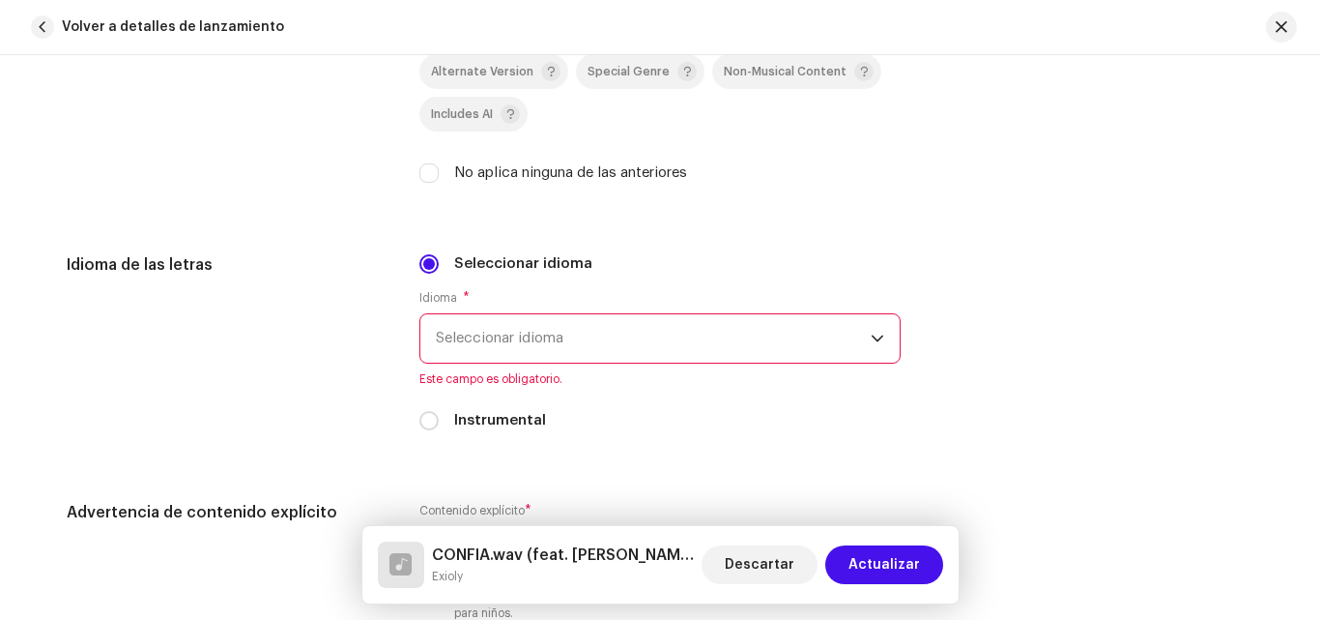
scroll to position [3494, 0]
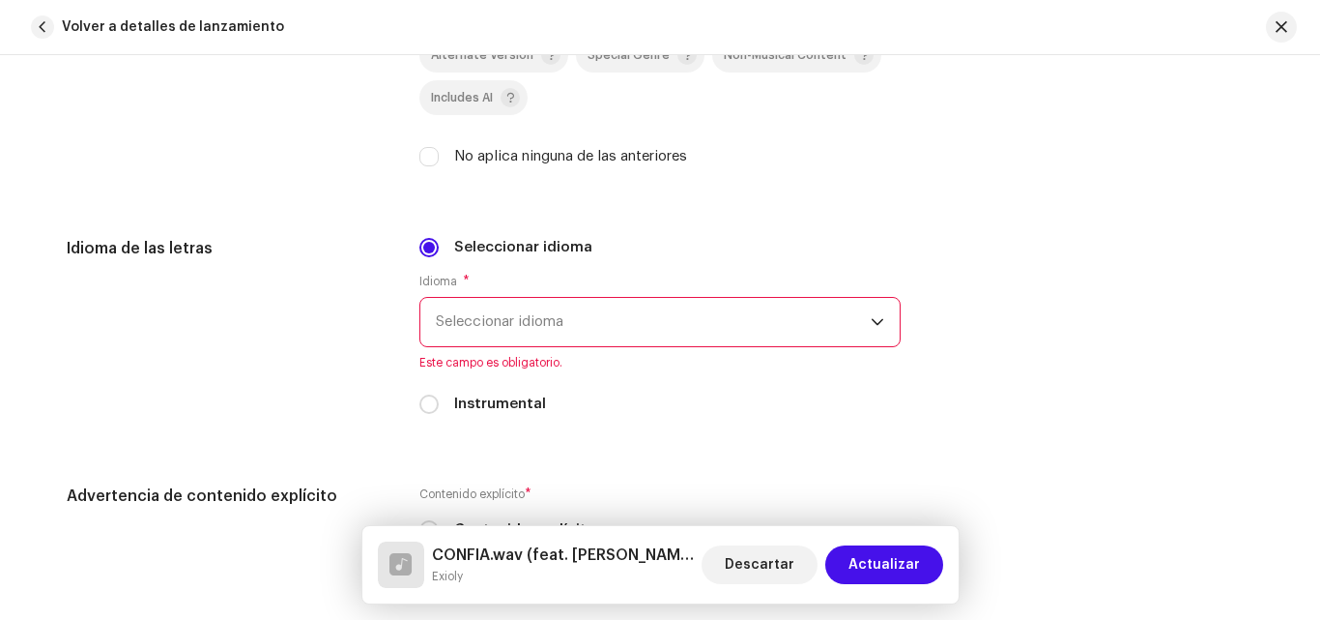
click at [872, 316] on icon "dropdown trigger" at bounding box center [878, 322] width 14 height 14
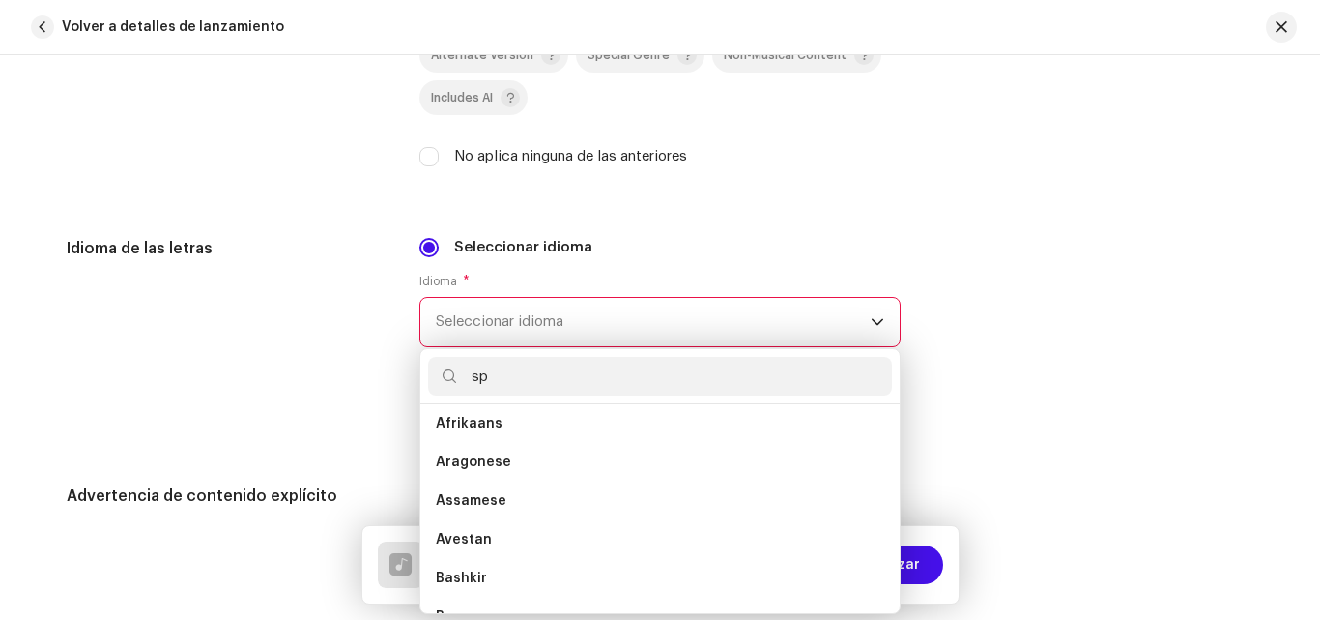
scroll to position [0, 0]
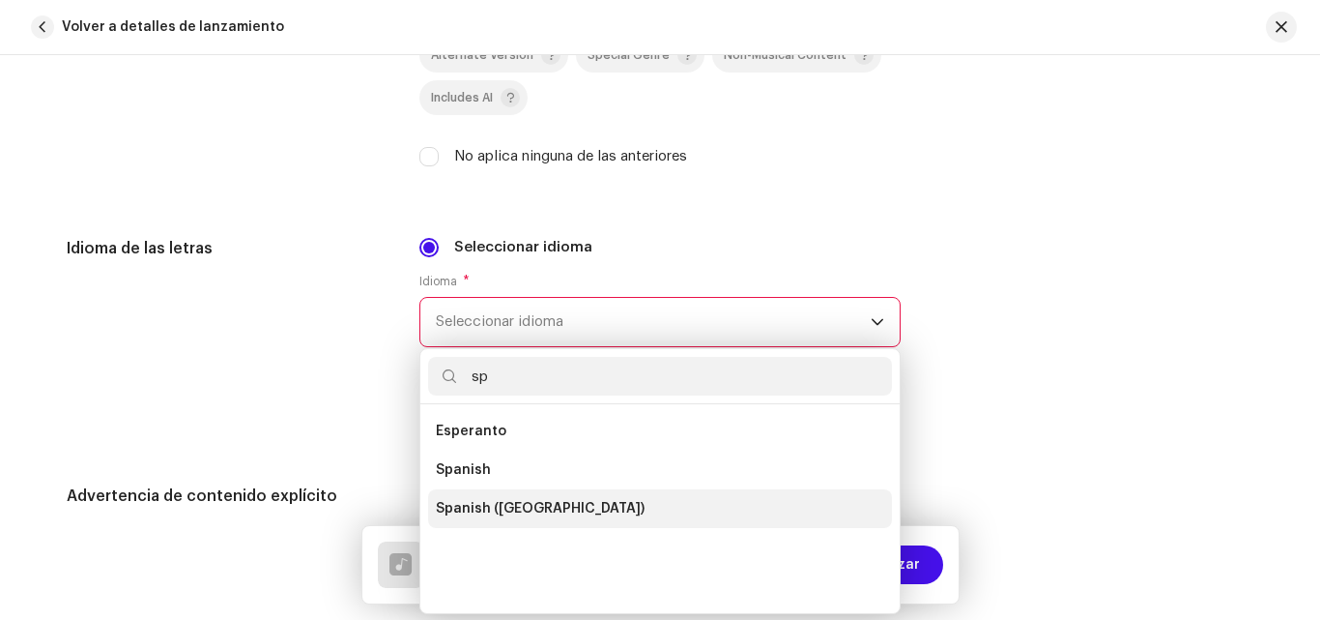
type input "sp"
click at [566, 510] on span "Spanish ([GEOGRAPHIC_DATA])" at bounding box center [540, 508] width 209 height 19
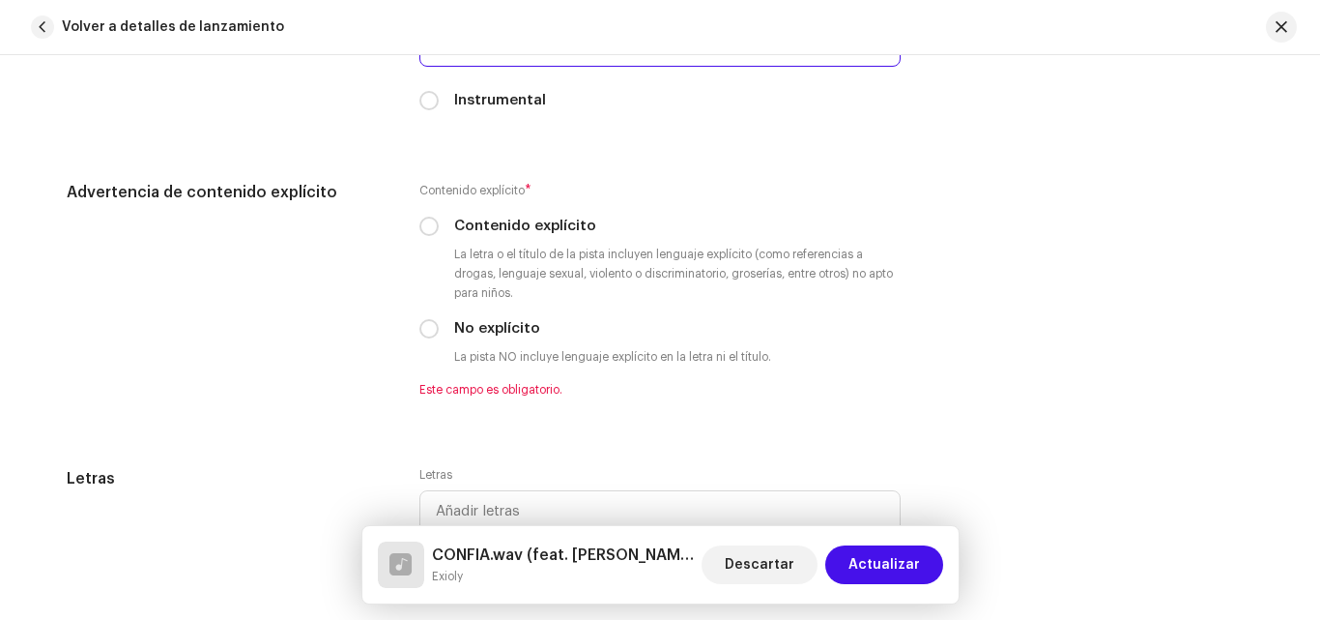
scroll to position [3792, 0]
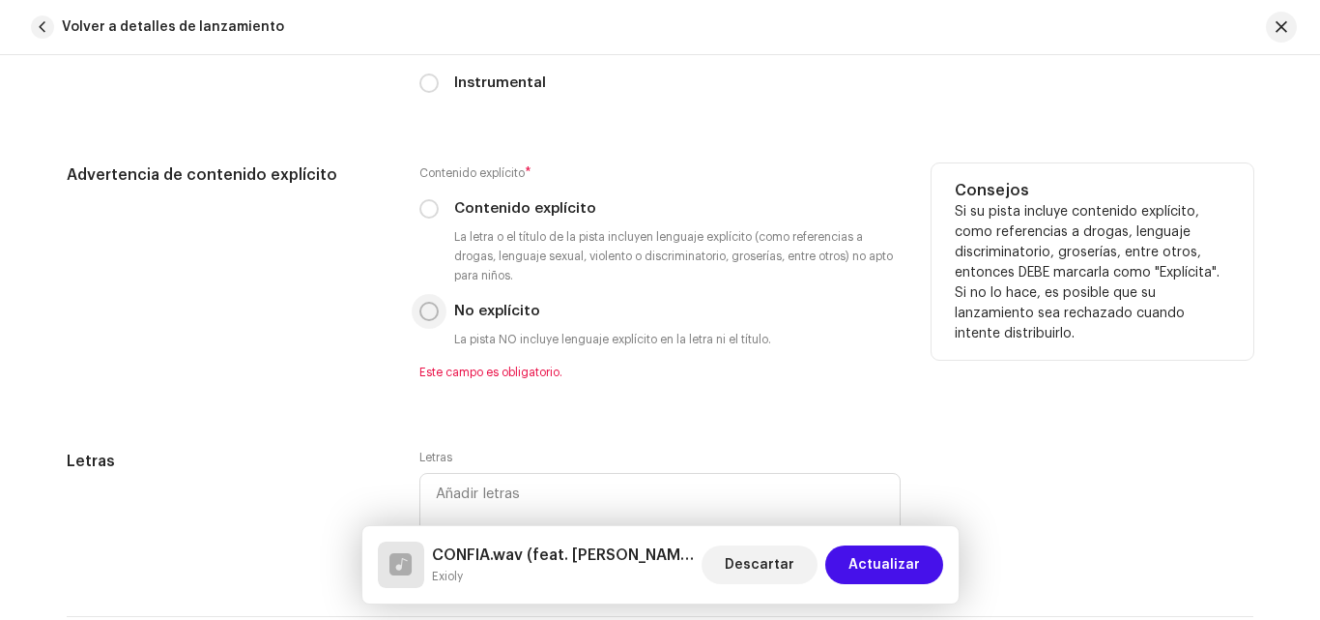
click at [423, 320] on input "No explícito" at bounding box center [429, 311] width 19 height 19
radio input "true"
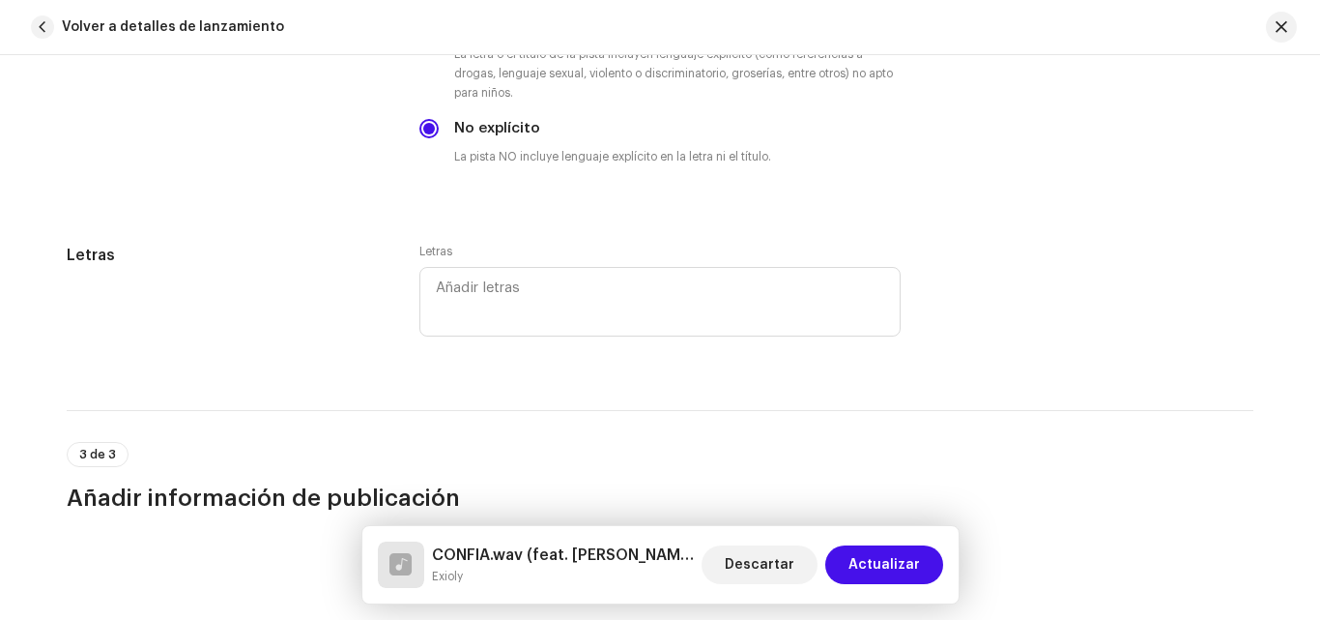
scroll to position [4000, 0]
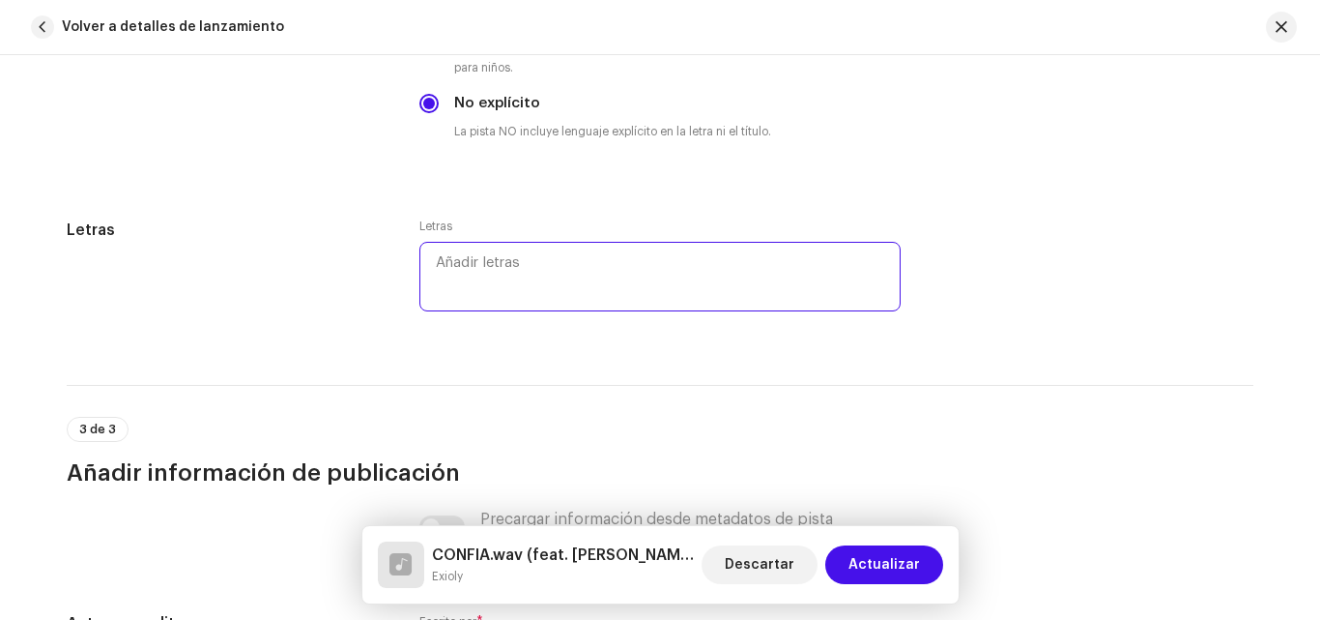
click at [768, 271] on textarea at bounding box center [660, 277] width 481 height 70
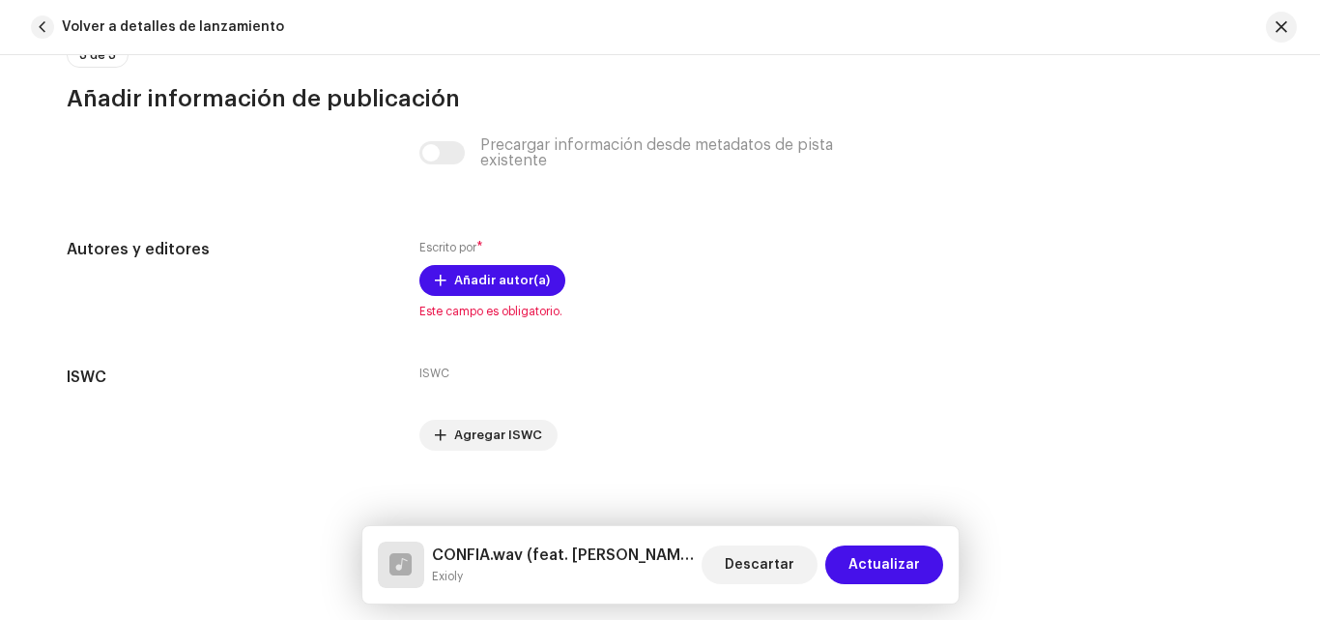
scroll to position [4390, 0]
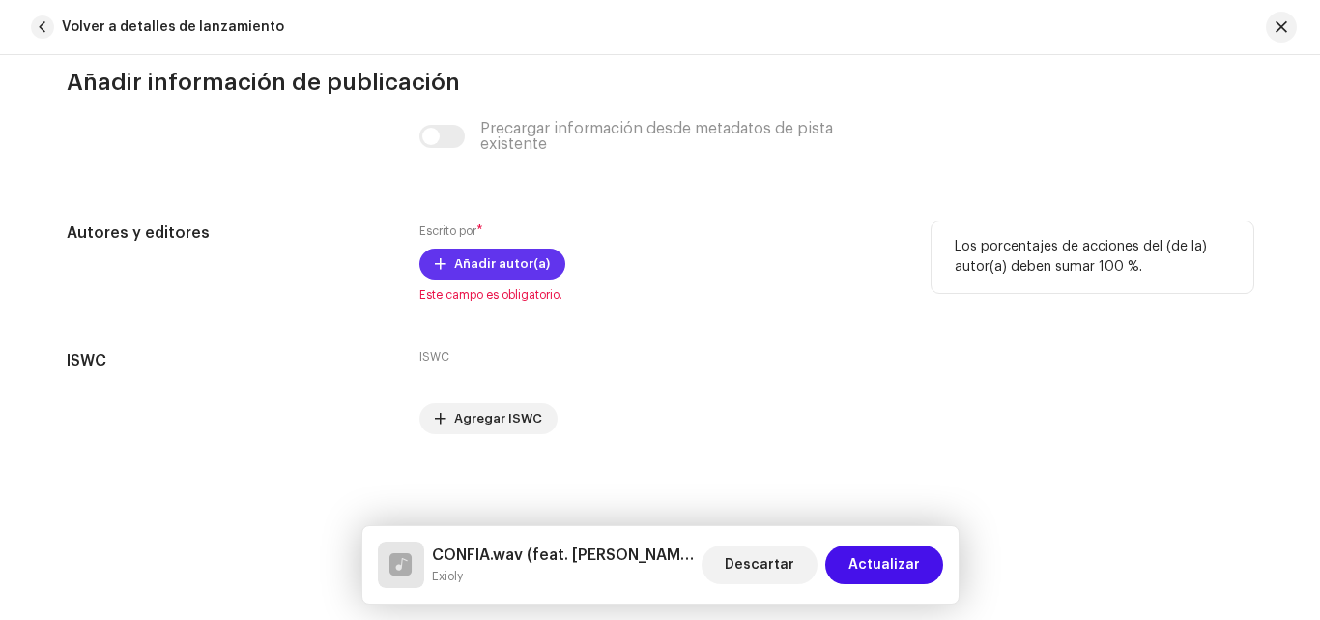
click at [447, 259] on button "Añadir autor(a)" at bounding box center [493, 263] width 146 height 31
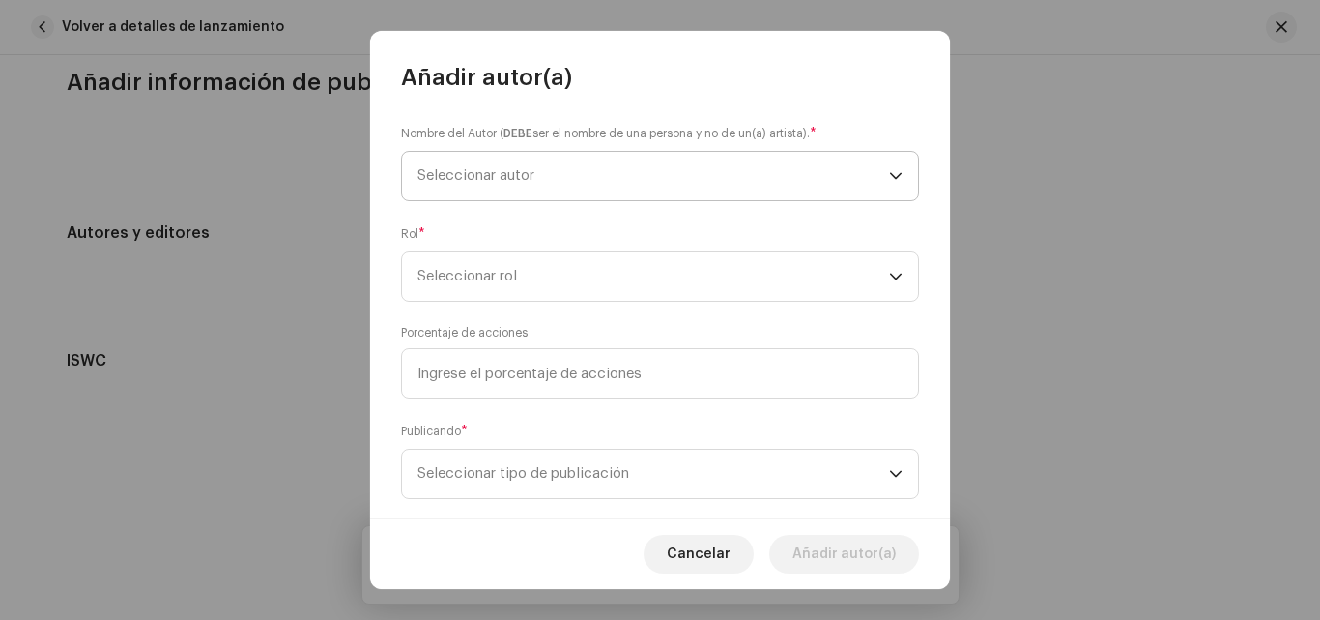
click at [889, 172] on icon "dropdown trigger" at bounding box center [896, 176] width 14 height 14
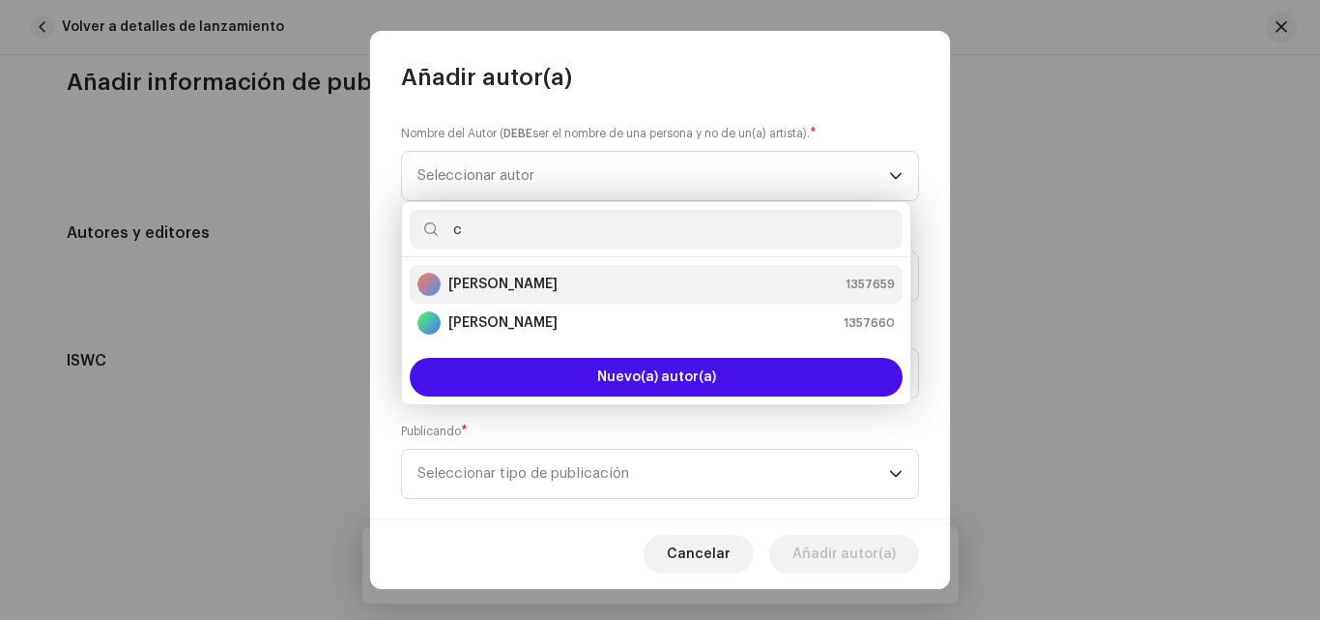
type input "c"
click at [695, 279] on div "[PERSON_NAME] 1357659" at bounding box center [656, 284] width 477 height 23
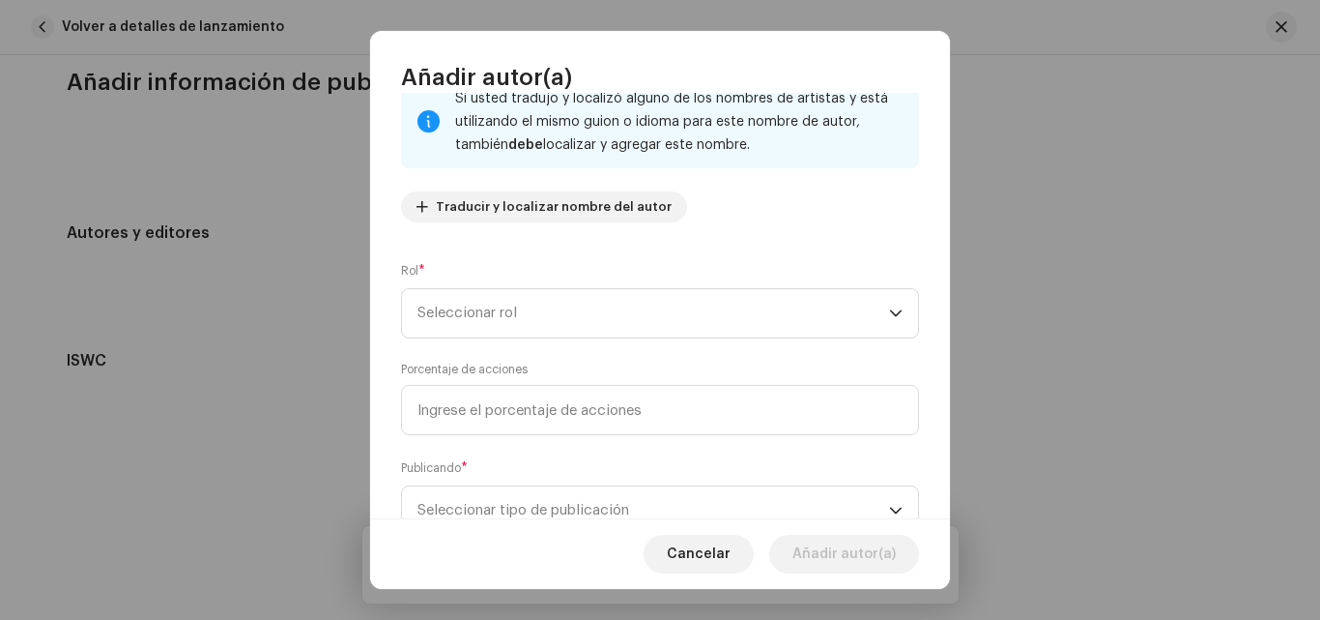
scroll to position [144, 0]
click at [889, 308] on icon "dropdown trigger" at bounding box center [896, 311] width 14 height 14
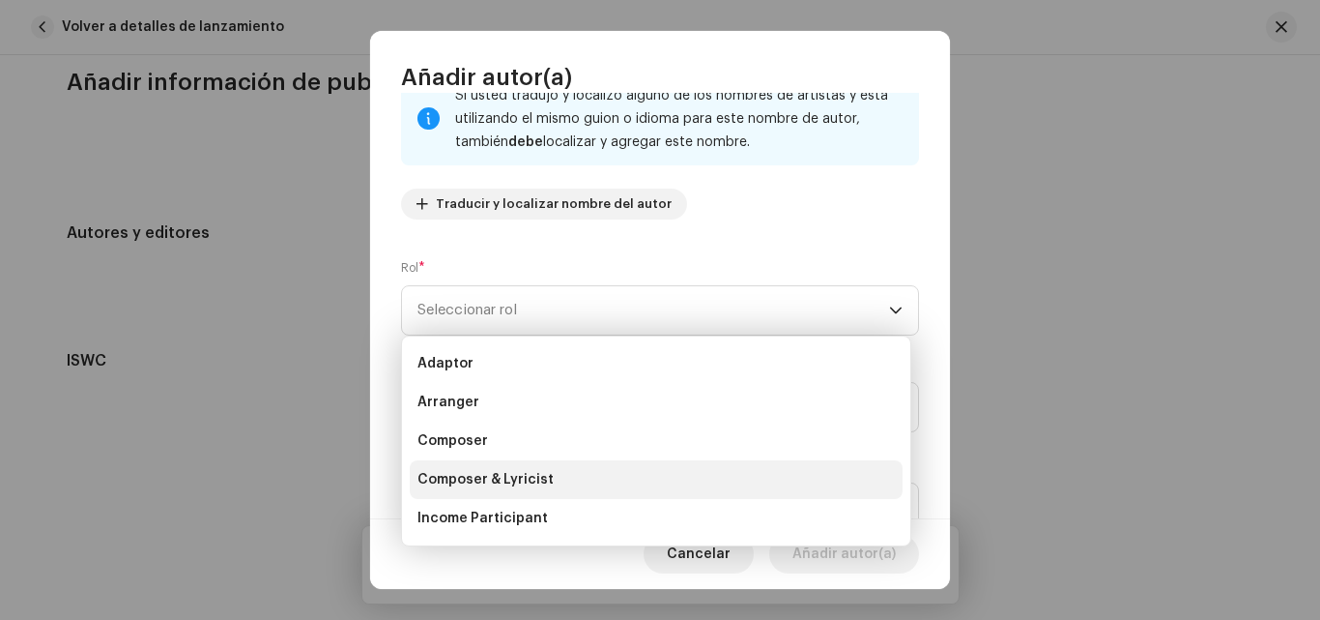
click at [526, 478] on span "Composer & Lyricist" at bounding box center [486, 479] width 136 height 19
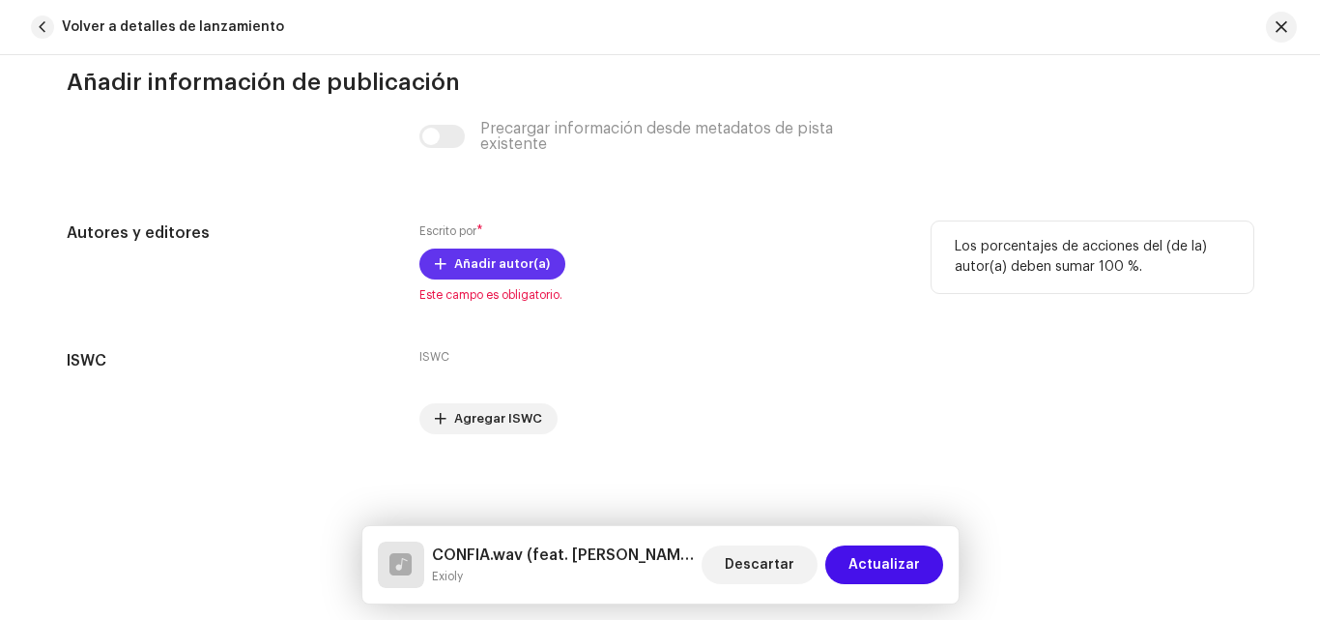
click at [429, 255] on button "Añadir autor(a)" at bounding box center [493, 263] width 146 height 31
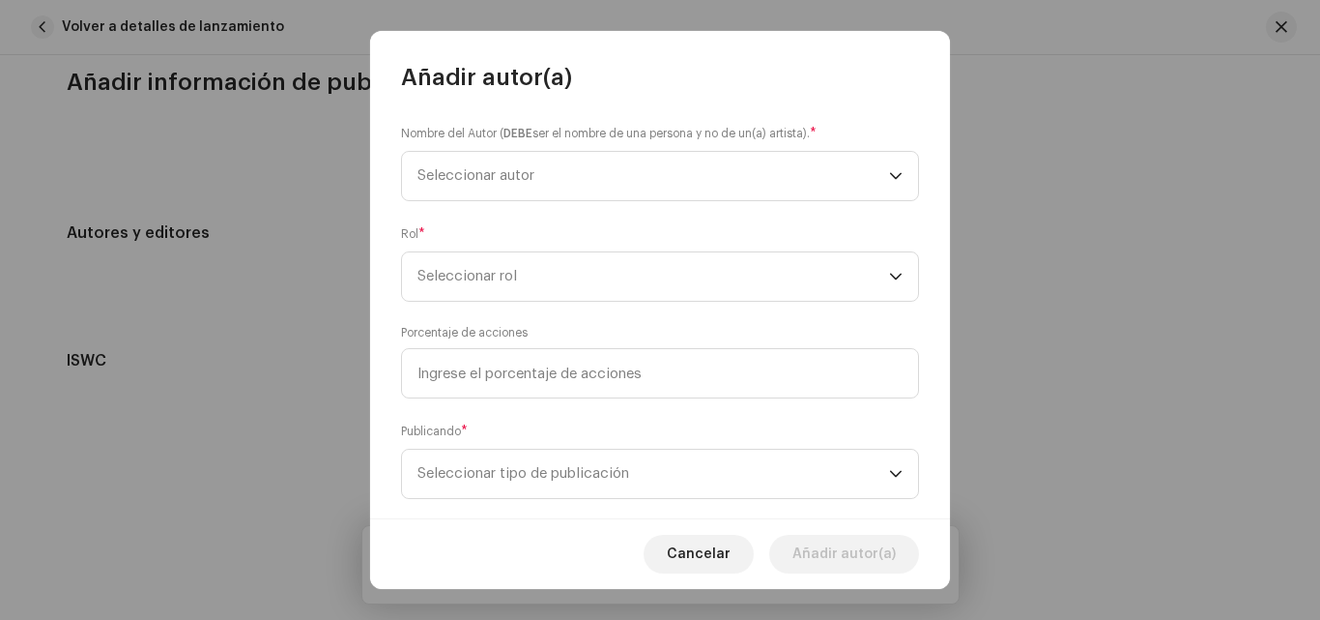
click at [637, 145] on div "Nombre del Autor ( DEBE ser el nombre de una persona y no de un(a) artista). * …" at bounding box center [660, 162] width 518 height 77
click at [716, 176] on span "Seleccionar autor" at bounding box center [654, 176] width 472 height 48
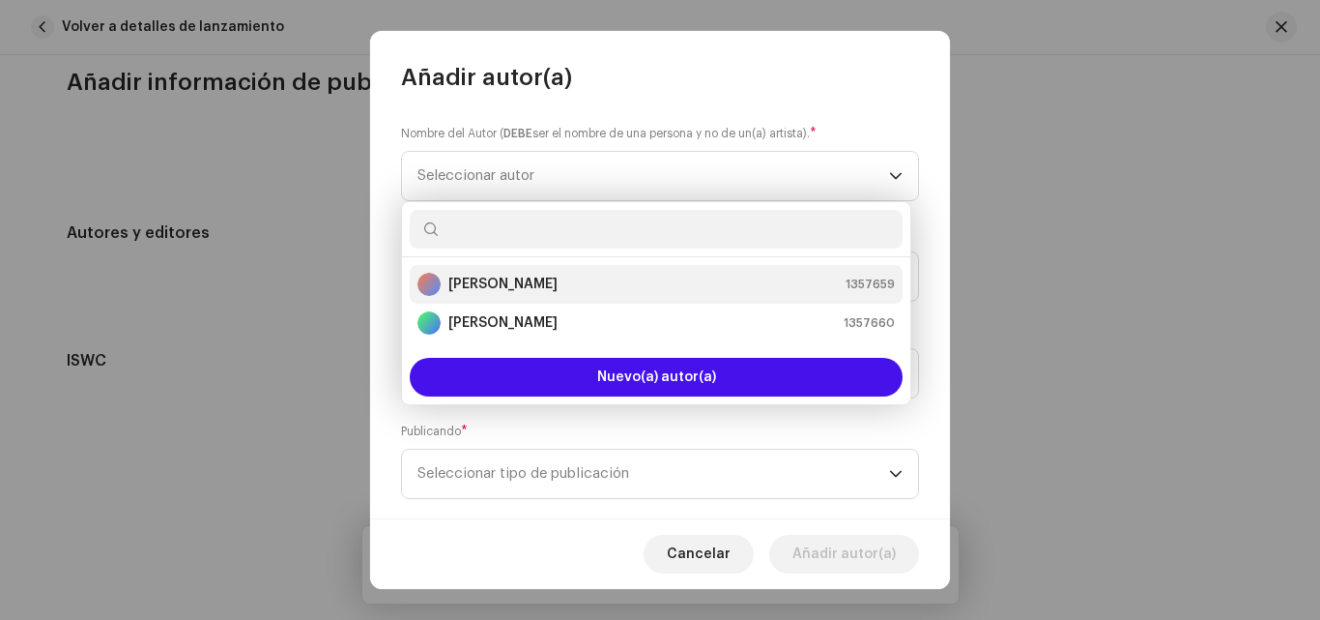
click at [584, 280] on div "[PERSON_NAME] 1357659" at bounding box center [656, 284] width 477 height 23
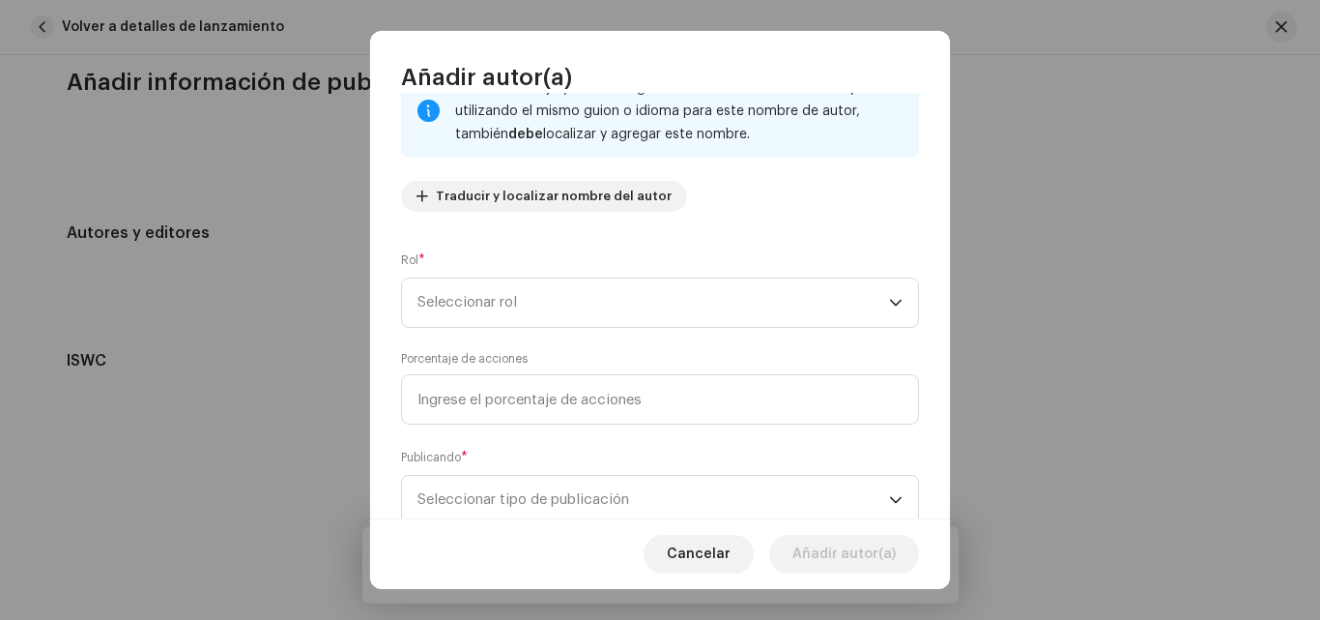
scroll to position [154, 0]
click at [890, 300] on icon "dropdown trigger" at bounding box center [896, 301] width 12 height 7
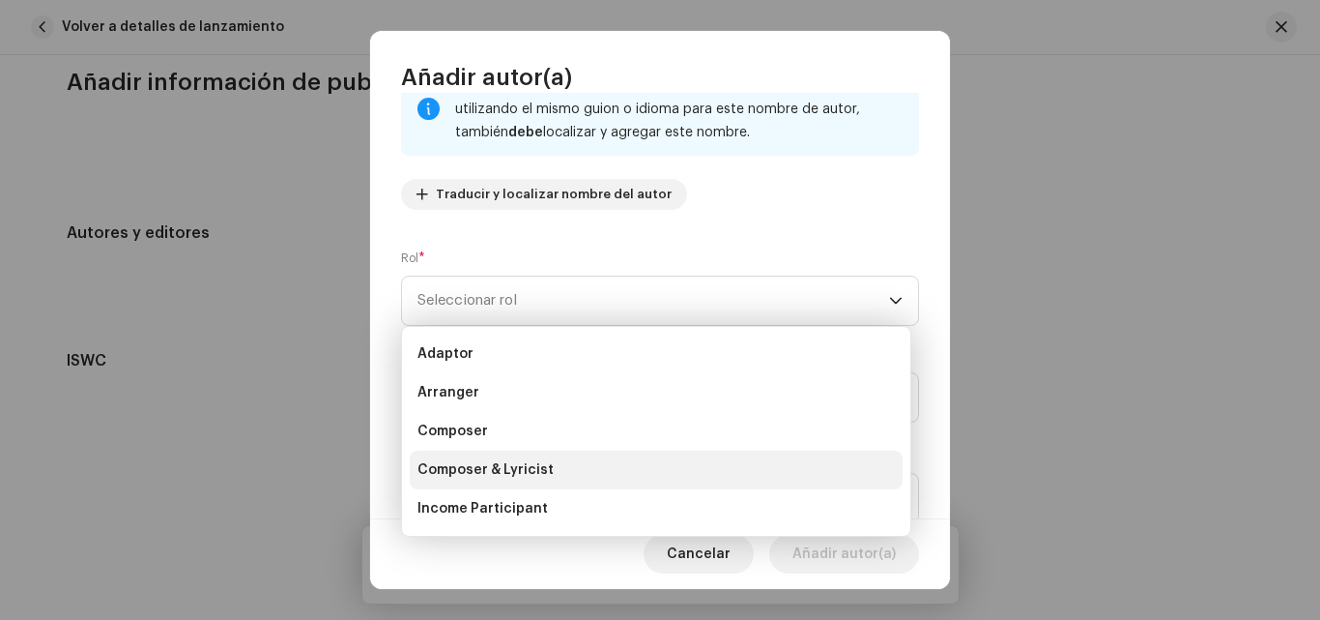
click at [515, 466] on span "Composer & Lyricist" at bounding box center [486, 469] width 136 height 19
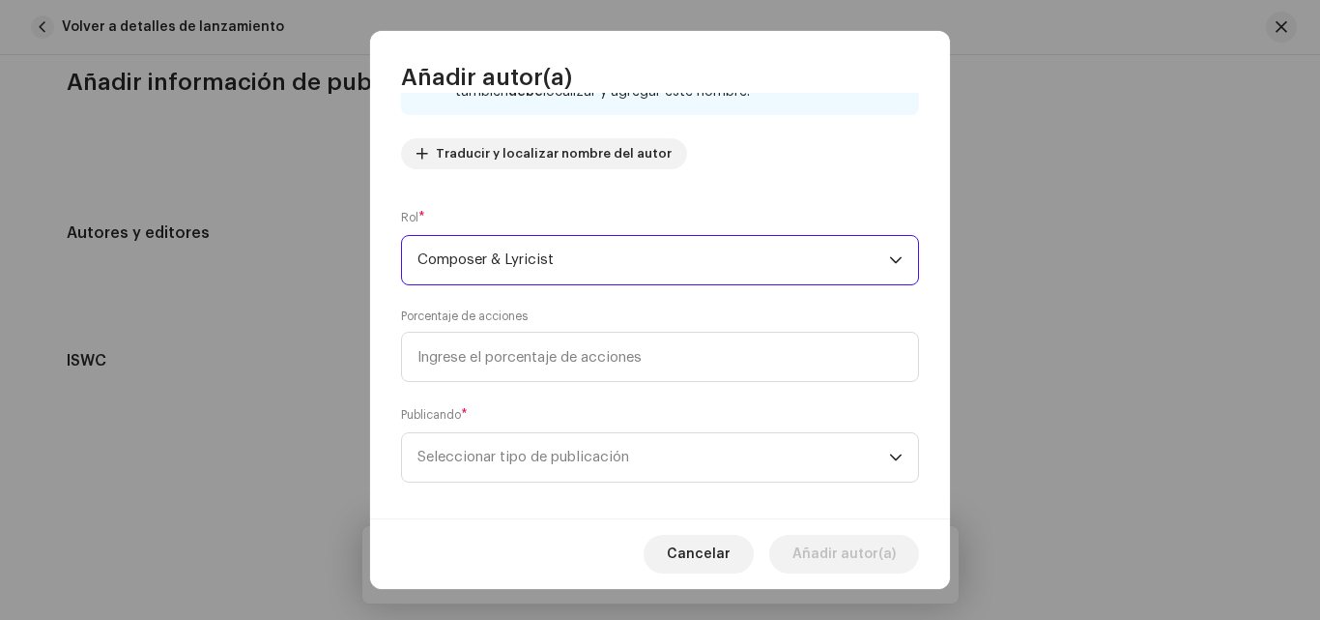
scroll to position [213, 0]
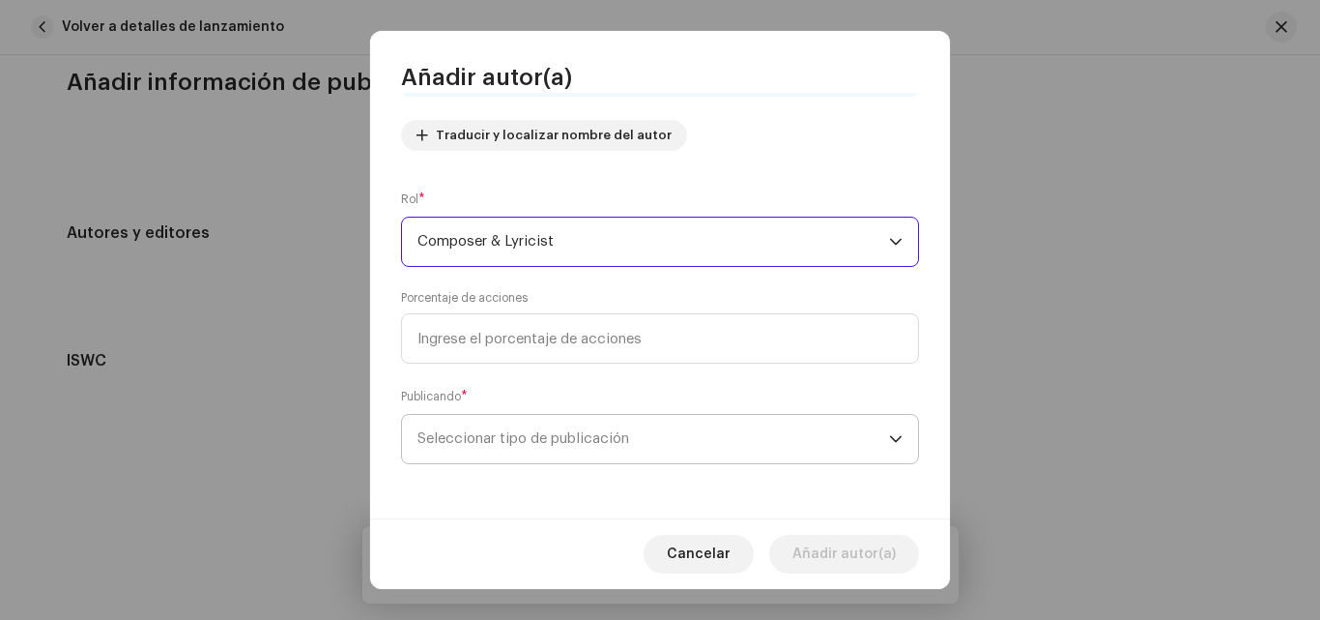
click at [890, 441] on icon "dropdown trigger" at bounding box center [896, 439] width 12 height 7
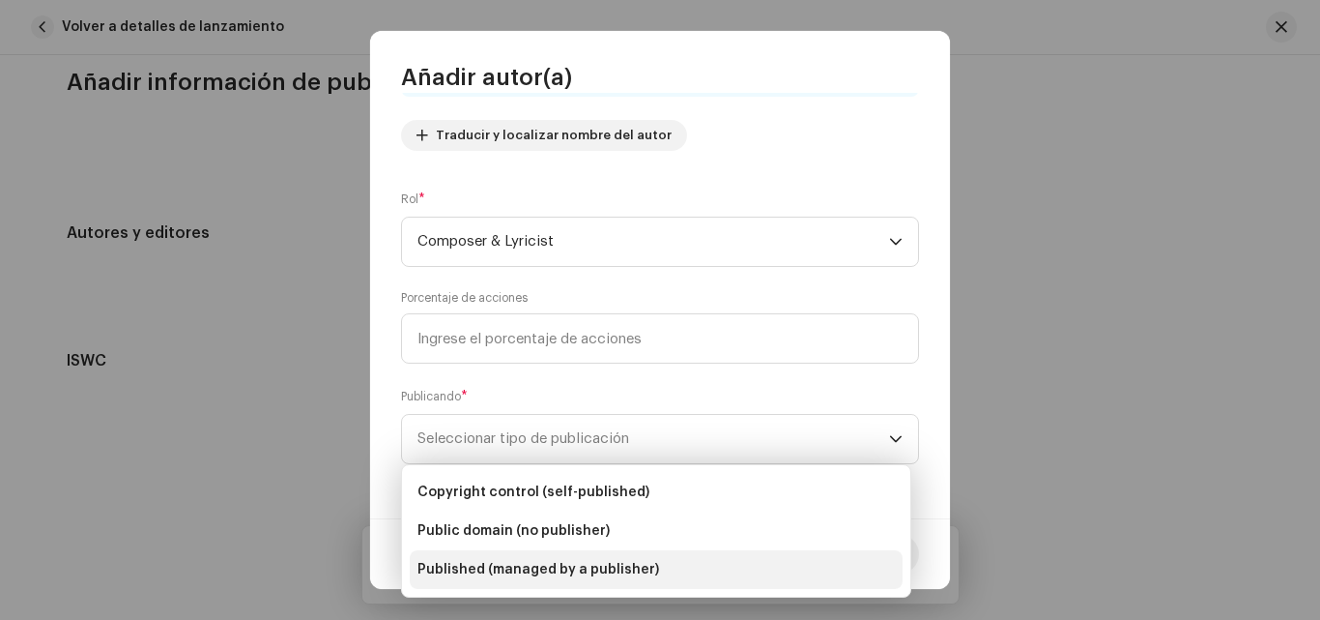
click at [584, 568] on span "Published (managed by a publisher)" at bounding box center [539, 569] width 242 height 19
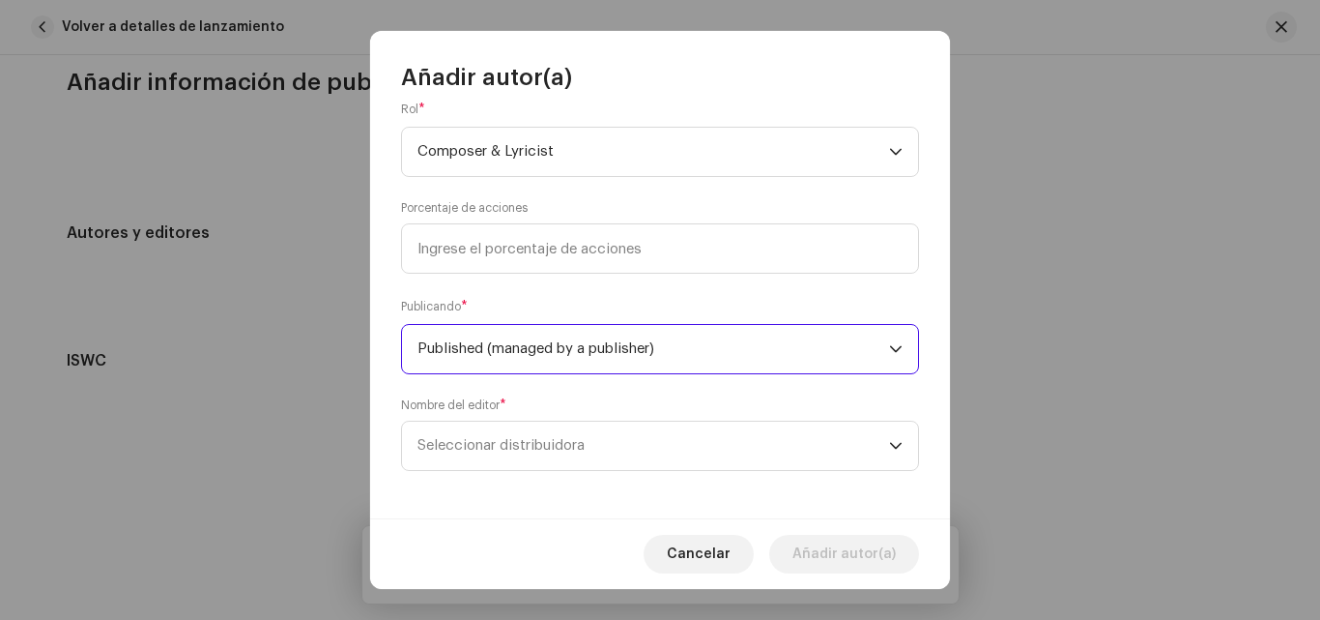
scroll to position [306, 0]
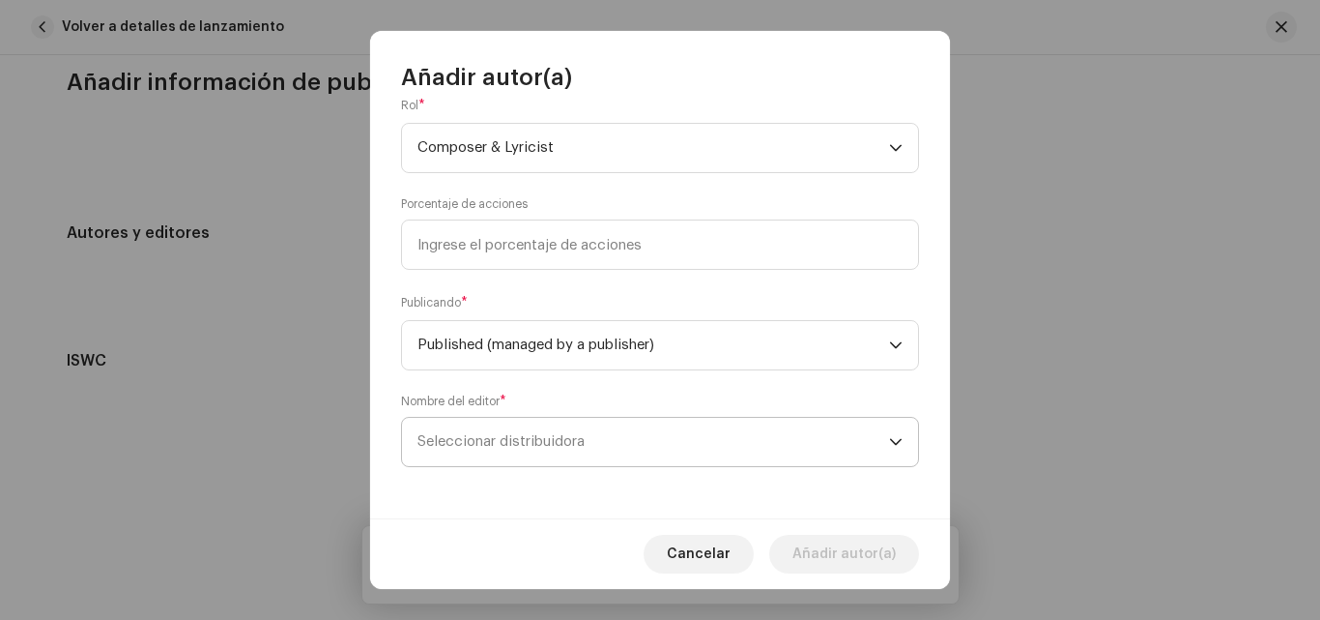
click at [889, 448] on icon "dropdown trigger" at bounding box center [896, 442] width 14 height 14
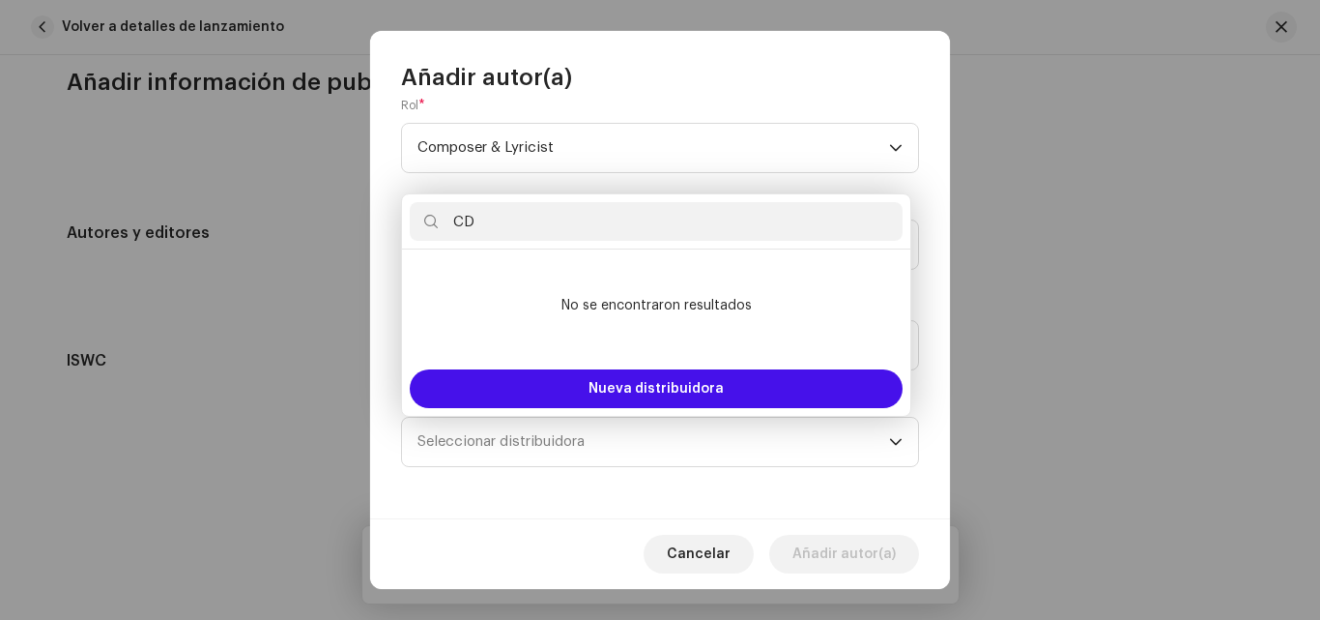
type input "C"
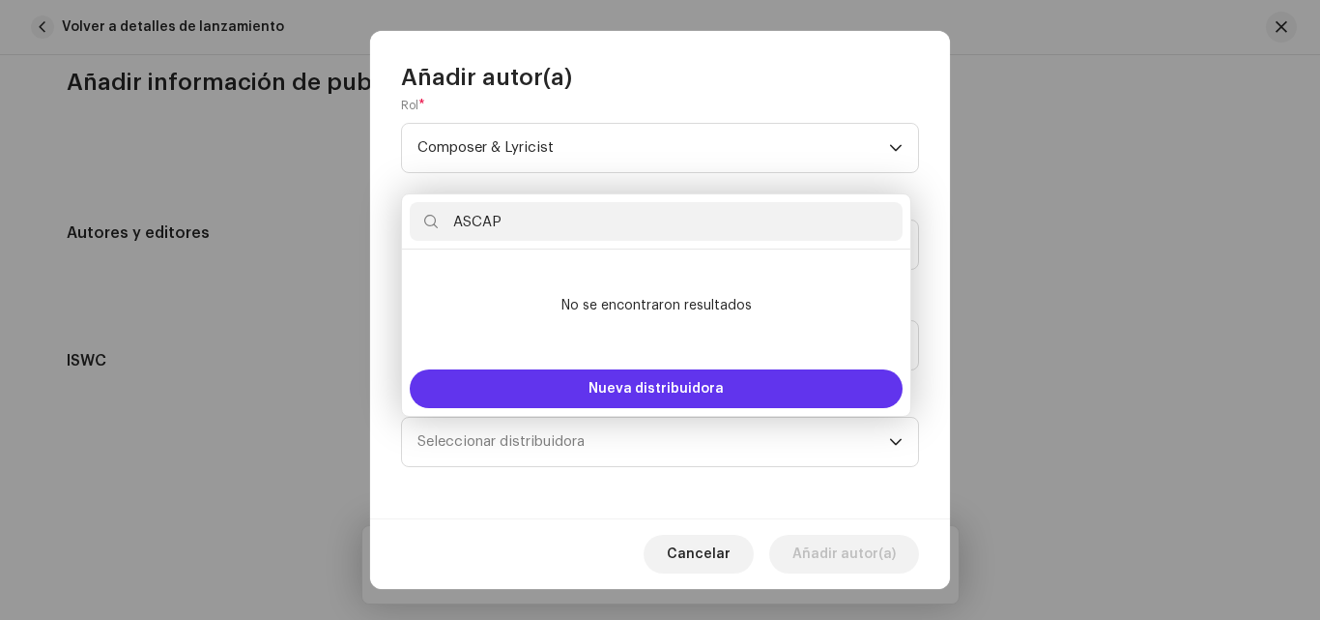
type input "ASCAP"
click at [656, 395] on span "Nueva distribuidora" at bounding box center [656, 389] width 135 height 14
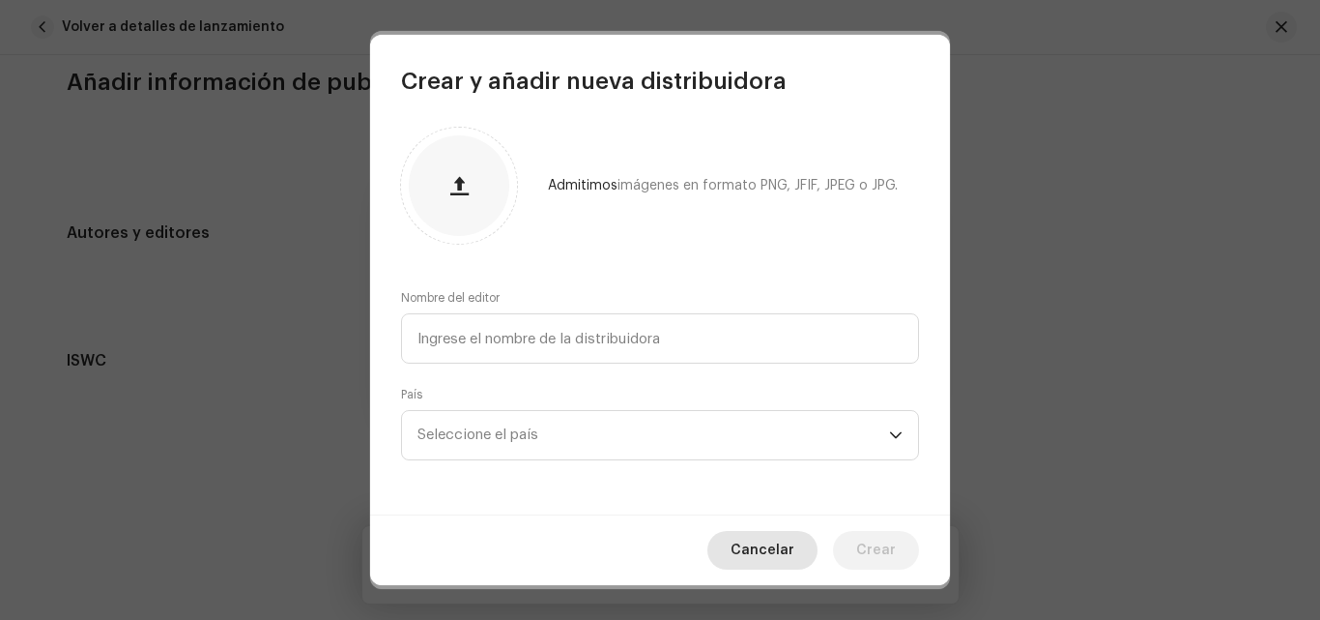
click at [758, 540] on span "Cancelar" at bounding box center [763, 550] width 64 height 39
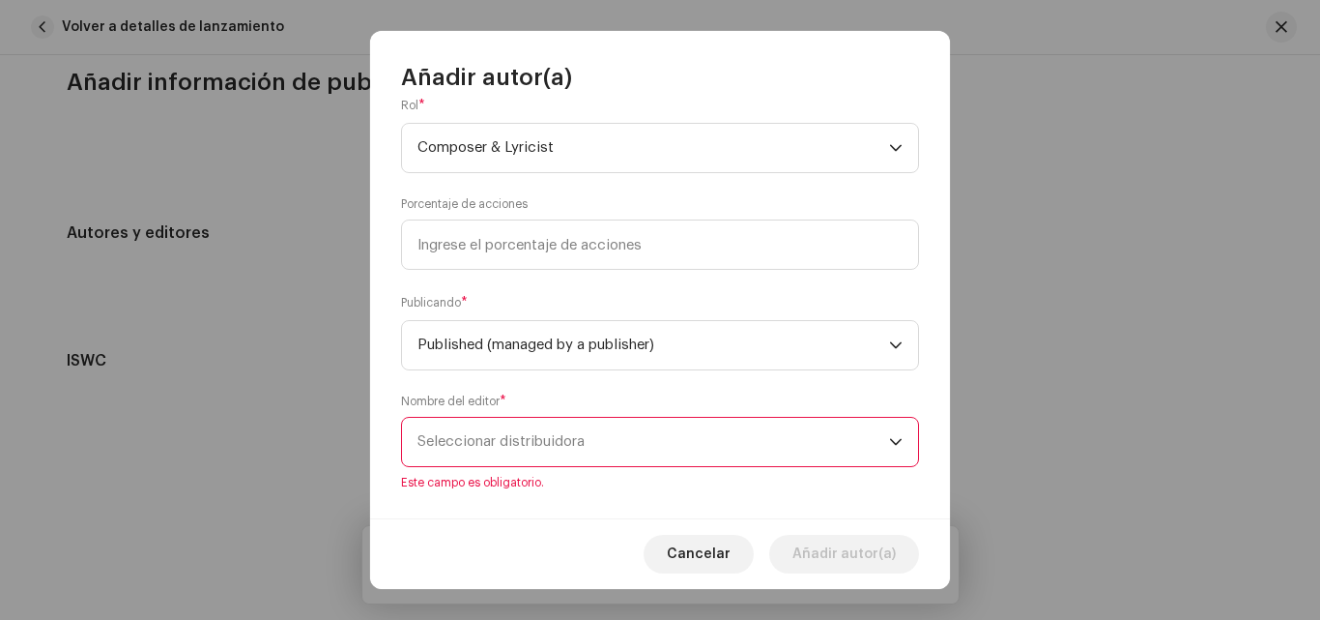
scroll to position [333, 0]
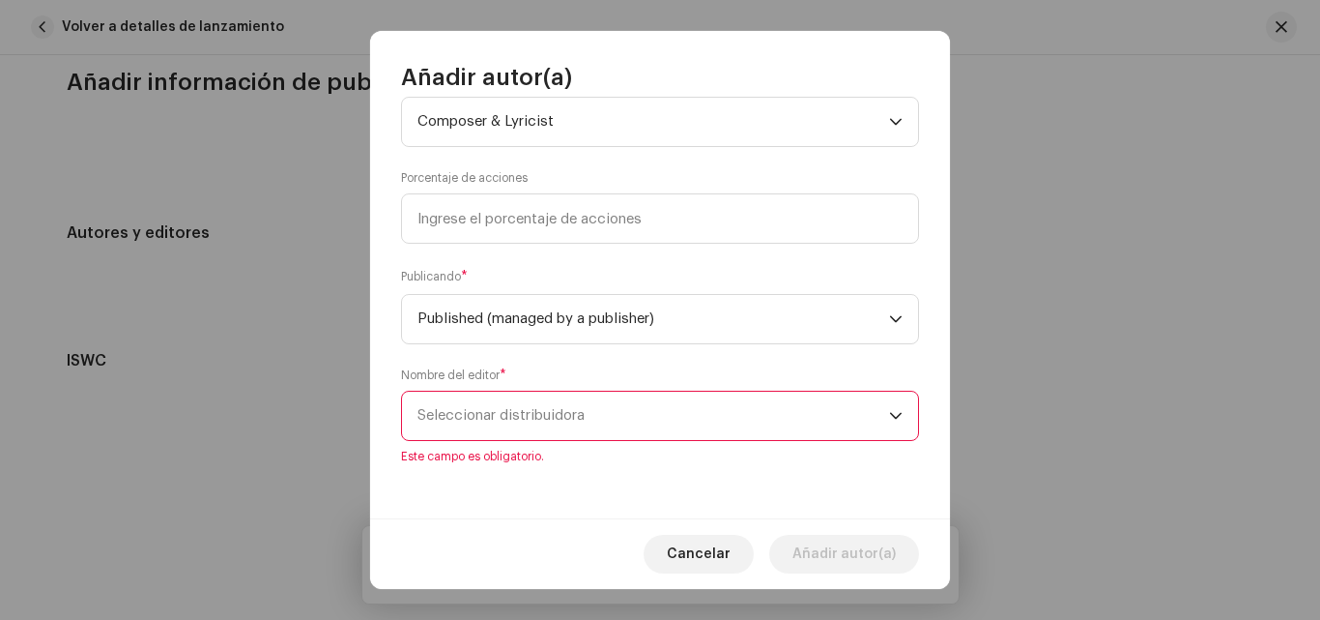
click at [889, 414] on icon "dropdown trigger" at bounding box center [896, 416] width 14 height 14
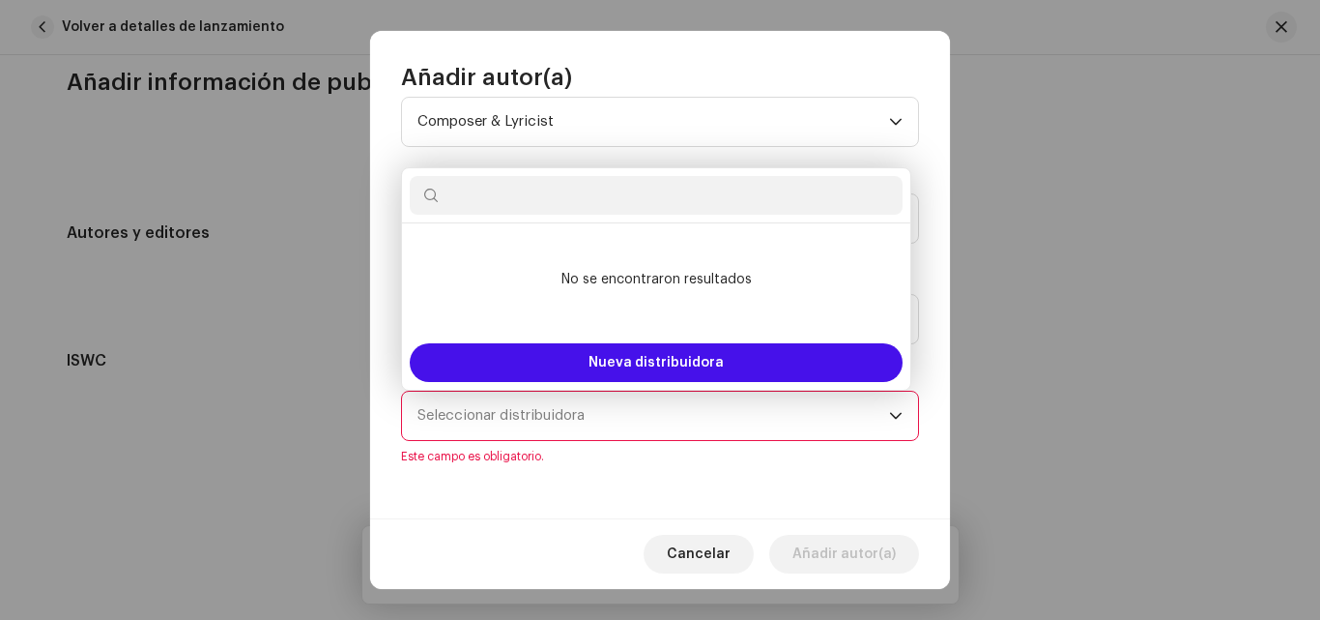
click at [881, 470] on div "Nombre del Autor ( DEBE ser el nombre de una persona y no de un(a) artista). * …" at bounding box center [660, 305] width 580 height 425
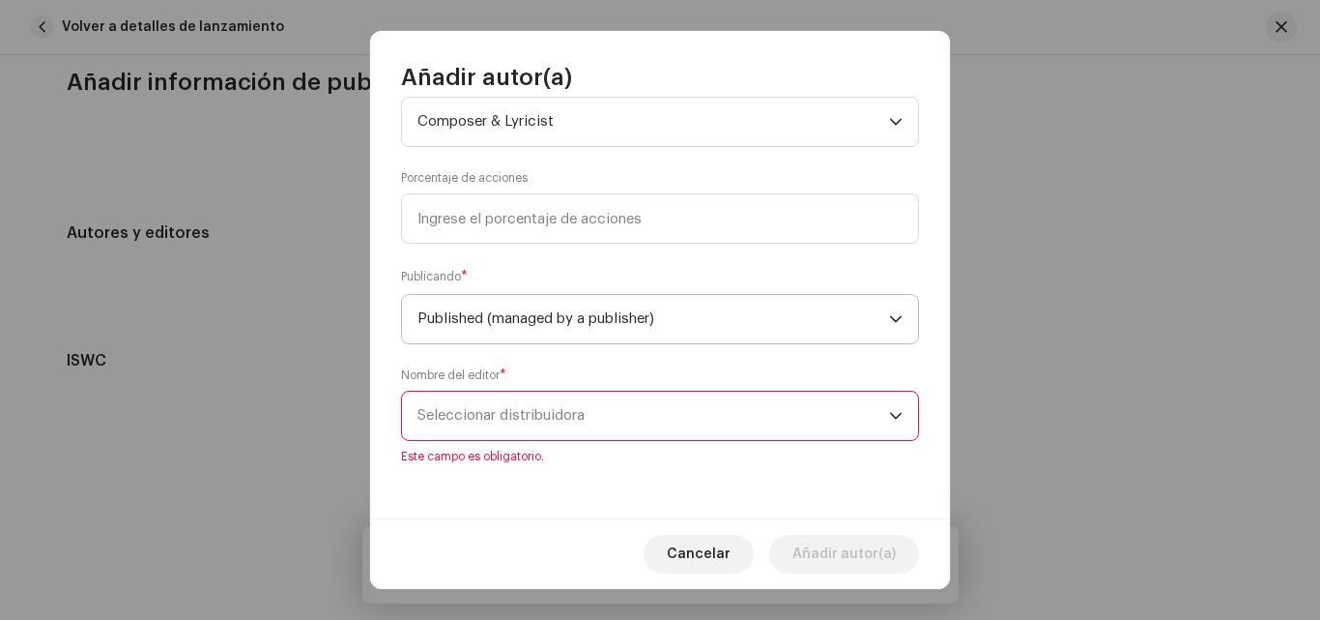
click at [897, 320] on p-select "Published (managed by a publisher)" at bounding box center [660, 319] width 518 height 50
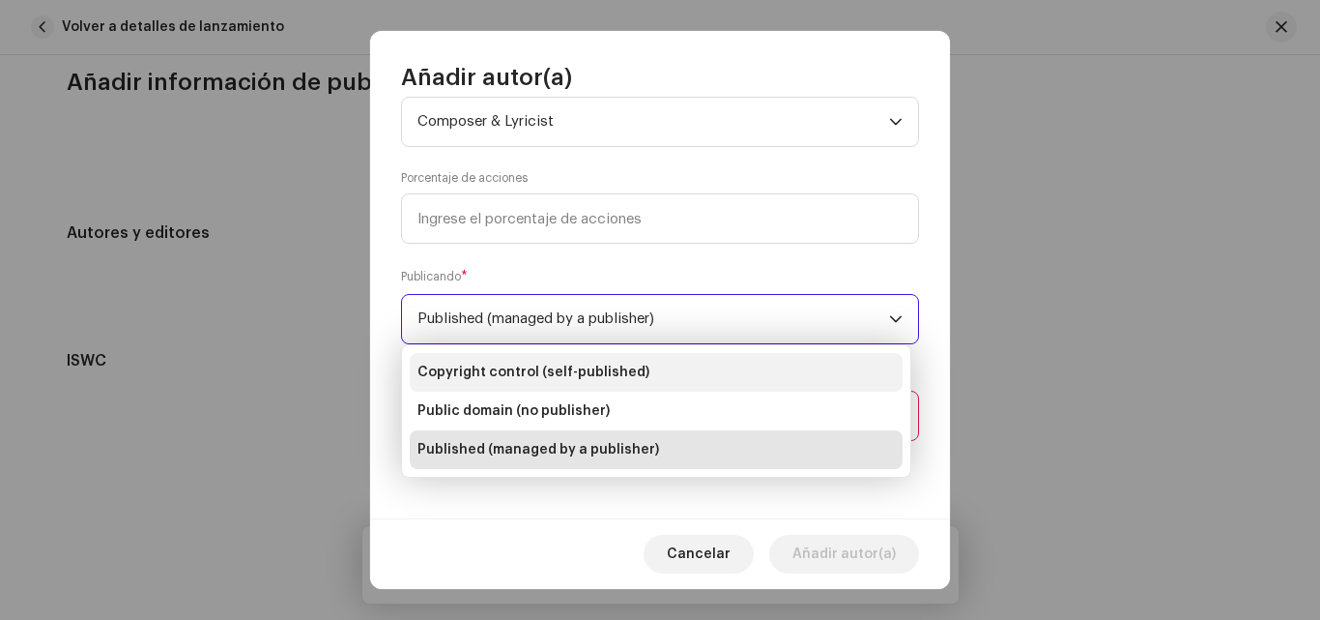
click at [609, 379] on span "Copyright control (self-published)" at bounding box center [534, 371] width 232 height 19
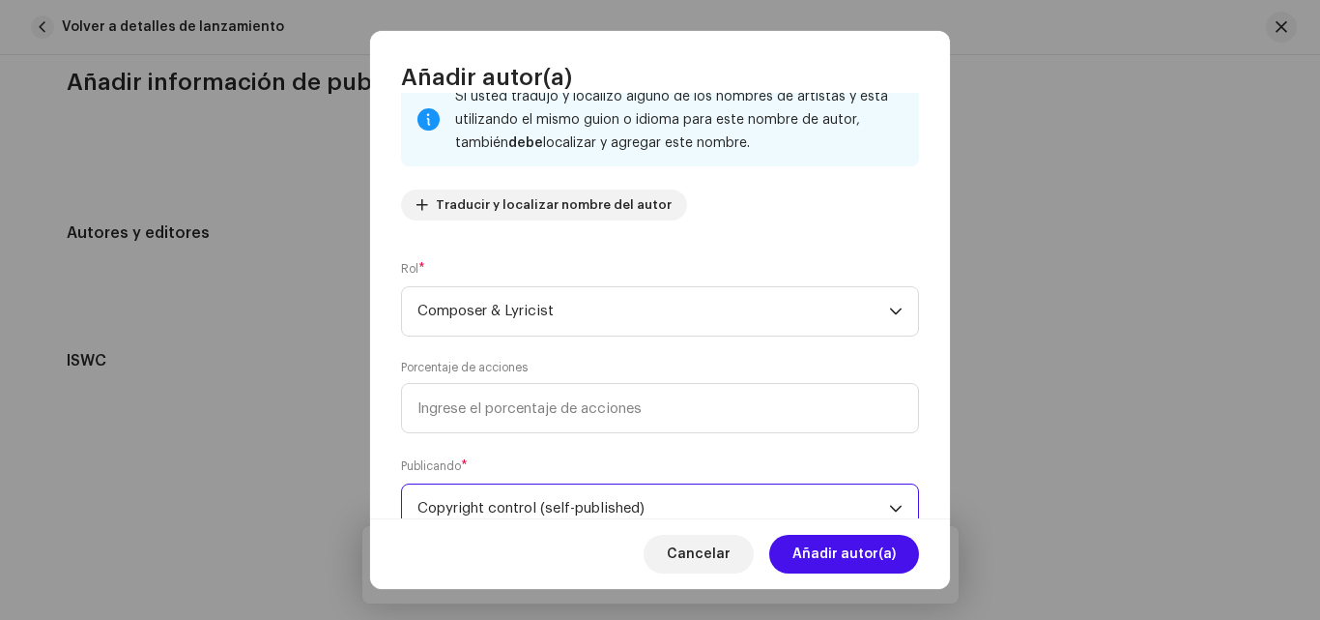
scroll to position [138, 0]
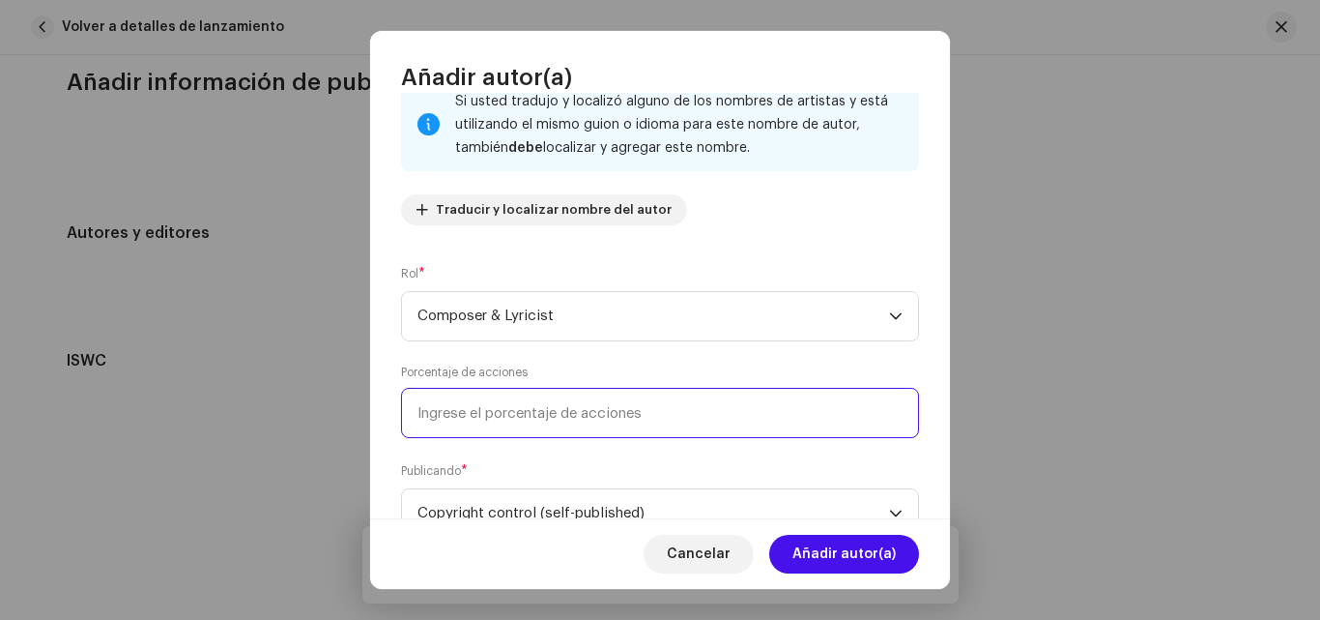
click at [774, 401] on input at bounding box center [660, 413] width 518 height 50
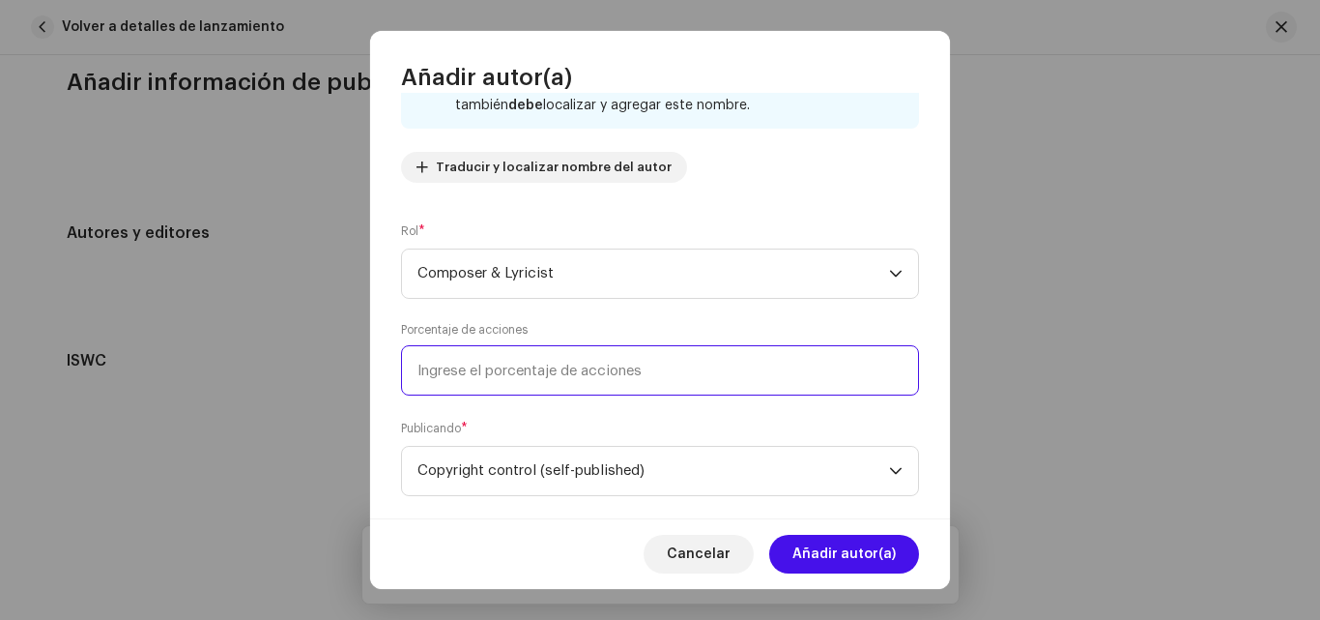
scroll to position [178, 0]
type input "5,00"
click at [820, 388] on input "50,00" at bounding box center [660, 373] width 518 height 50
type input "5,00"
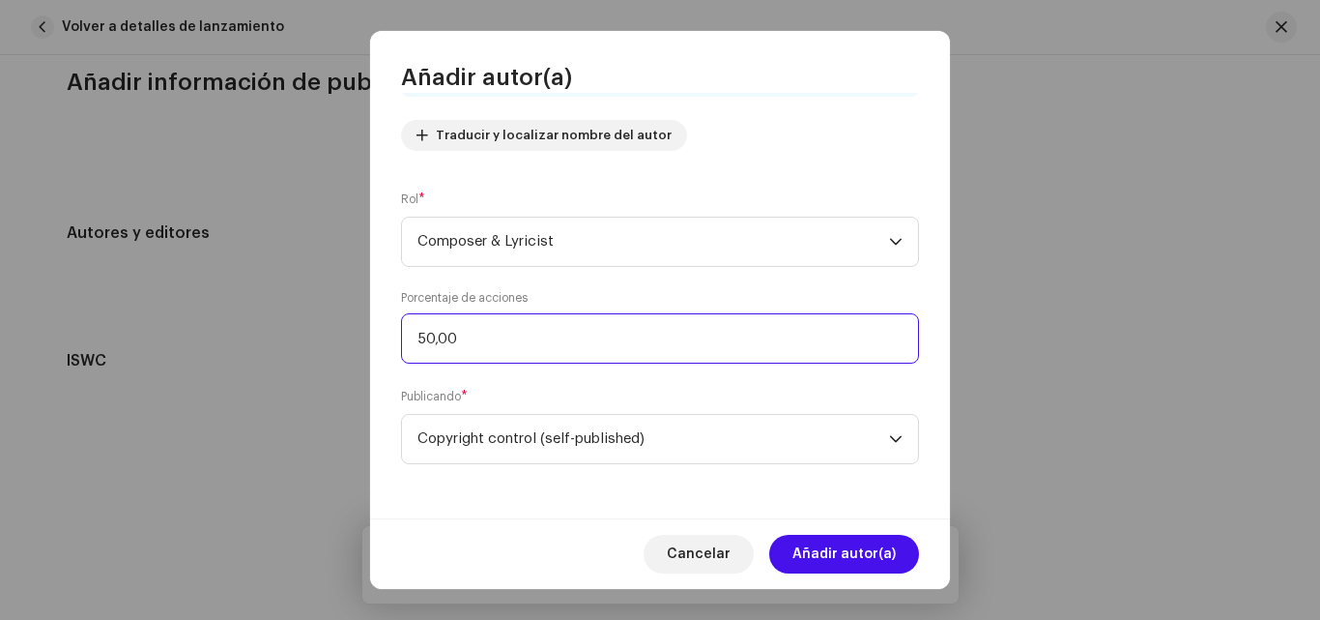
click at [721, 324] on input "50,00" at bounding box center [660, 338] width 518 height 50
type input "5,00"
type input "16,06"
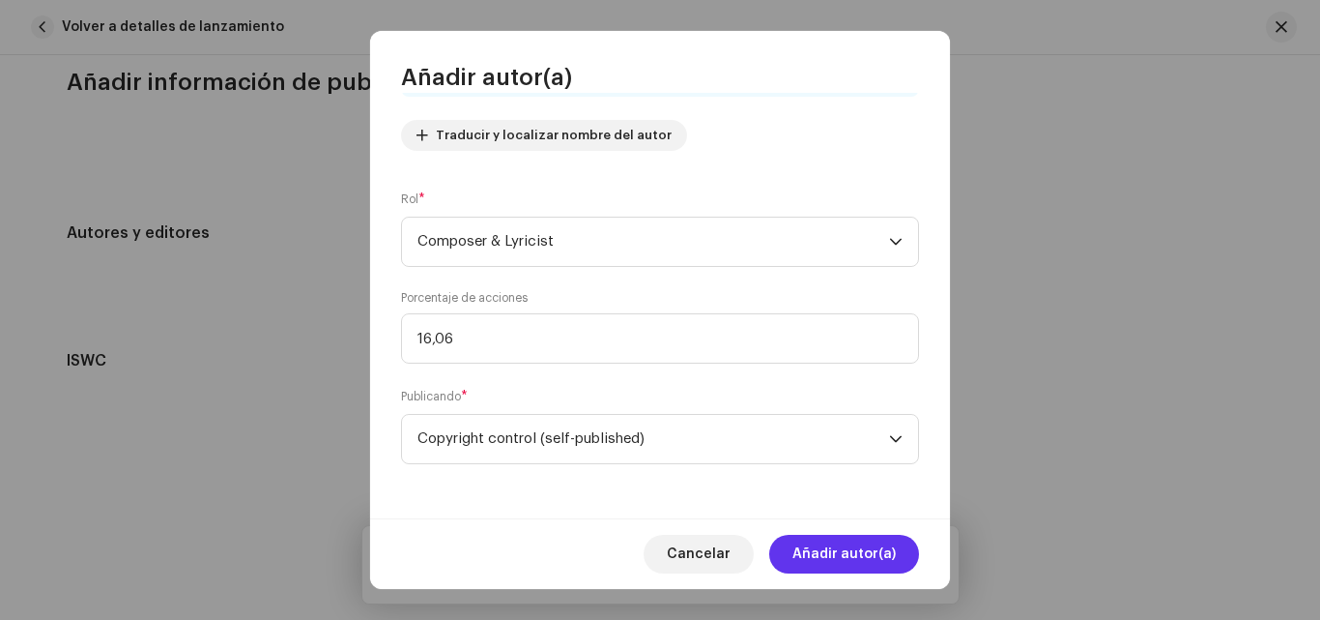
click at [843, 552] on span "Añadir autor(a)" at bounding box center [844, 554] width 103 height 39
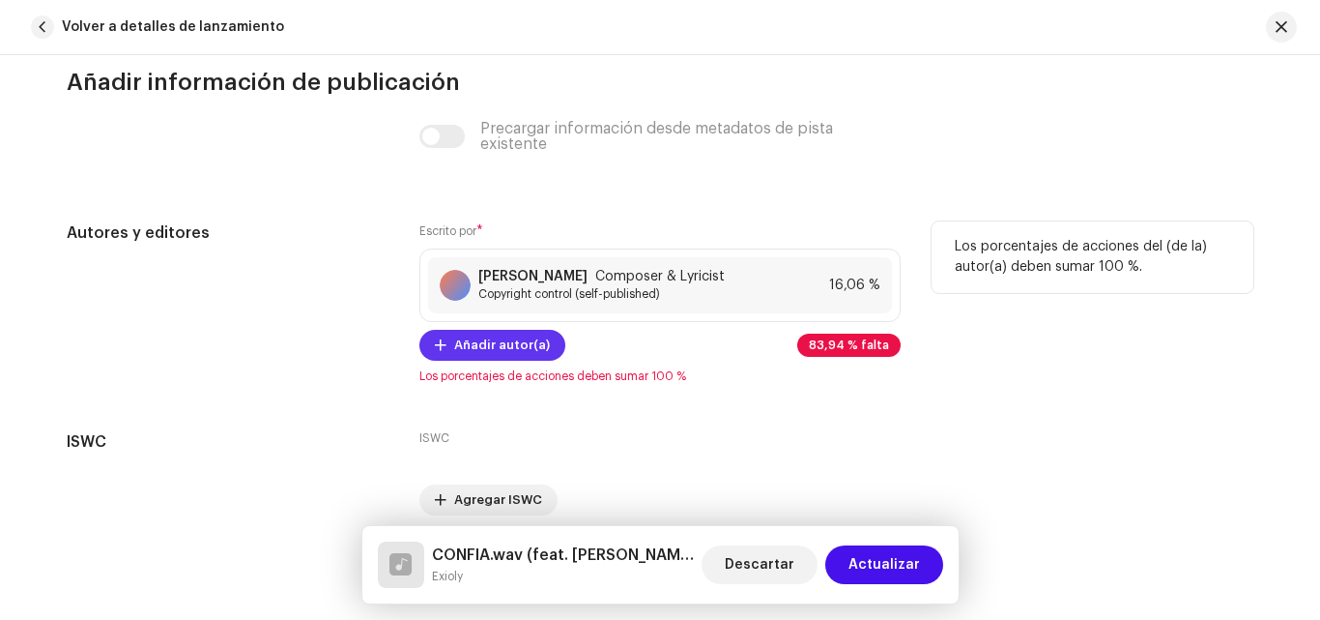
click at [494, 348] on span "Añadir autor(a)" at bounding box center [502, 345] width 96 height 39
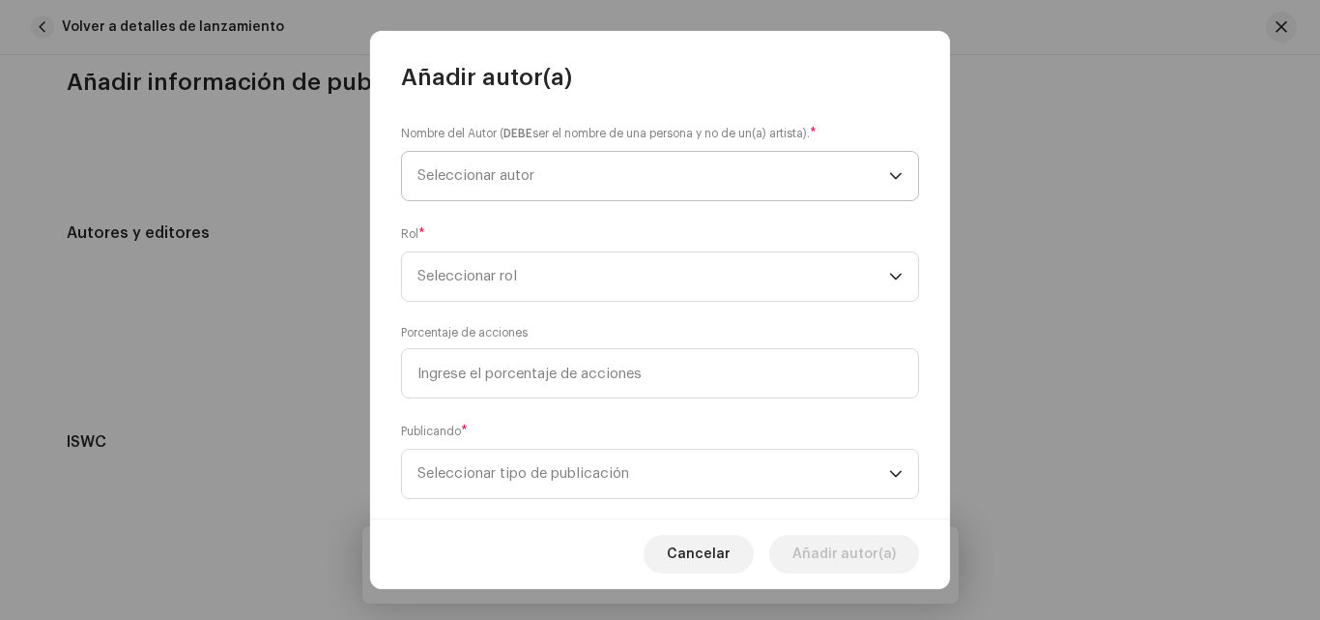
click at [646, 172] on span "Seleccionar autor" at bounding box center [654, 176] width 472 height 48
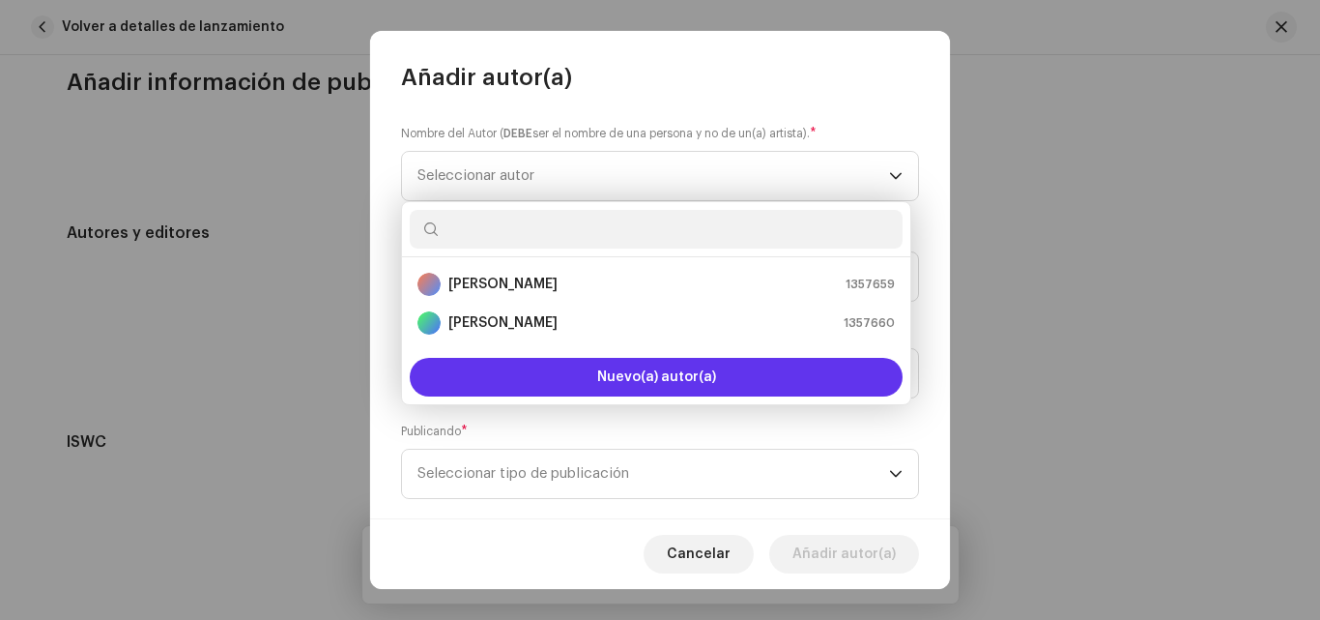
click at [678, 384] on span "Nuevo(a) autor(a)" at bounding box center [656, 377] width 119 height 14
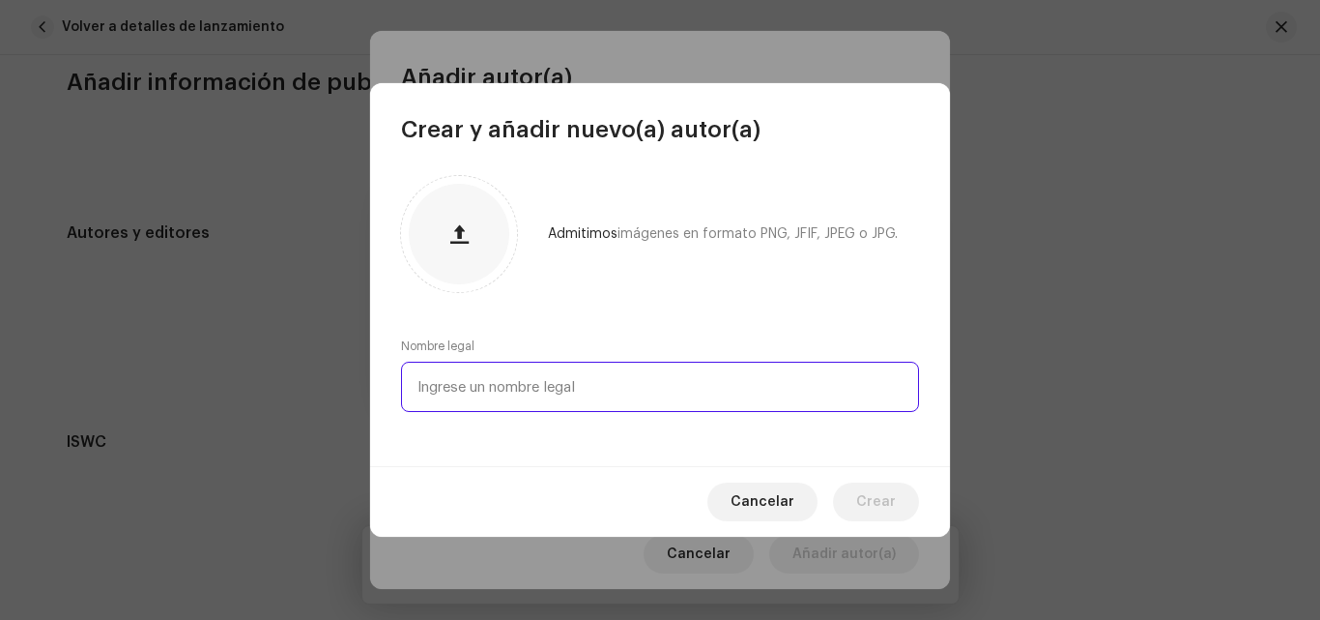
drag, startPoint x: 547, startPoint y: 391, endPoint x: 503, endPoint y: 385, distance: 44.8
click at [503, 385] on input "text" at bounding box center [660, 387] width 518 height 50
type input "[PERSON_NAME]"
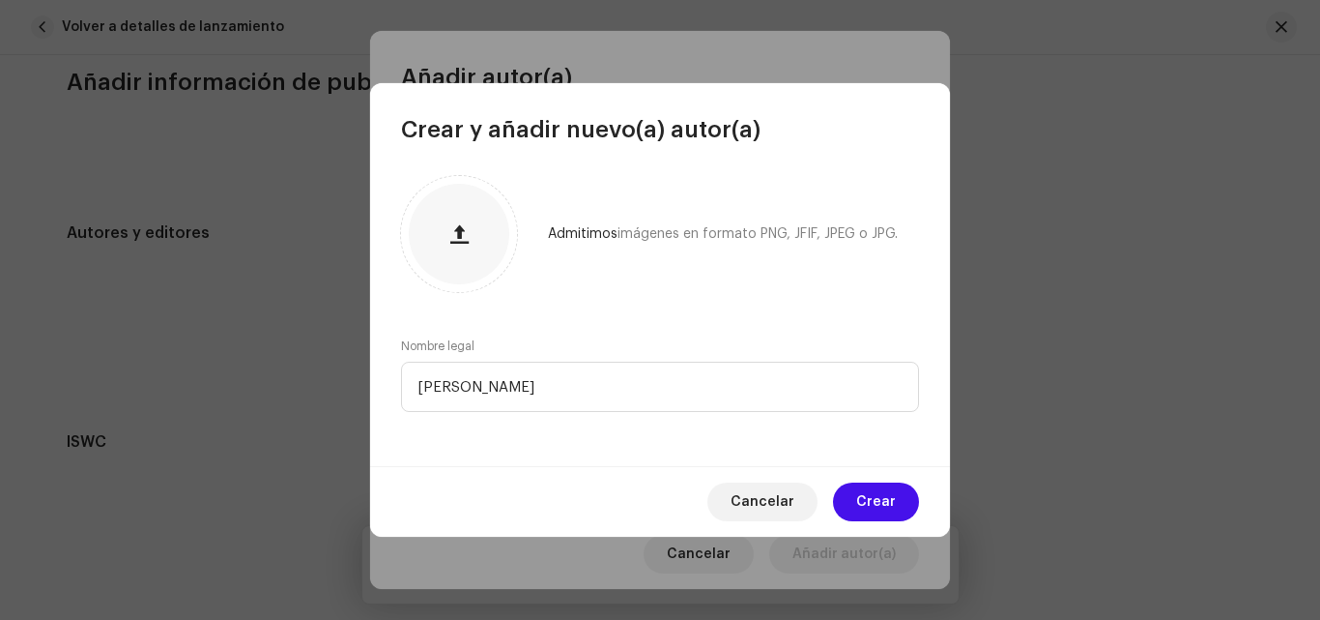
click at [881, 503] on span "Crear" at bounding box center [876, 501] width 40 height 39
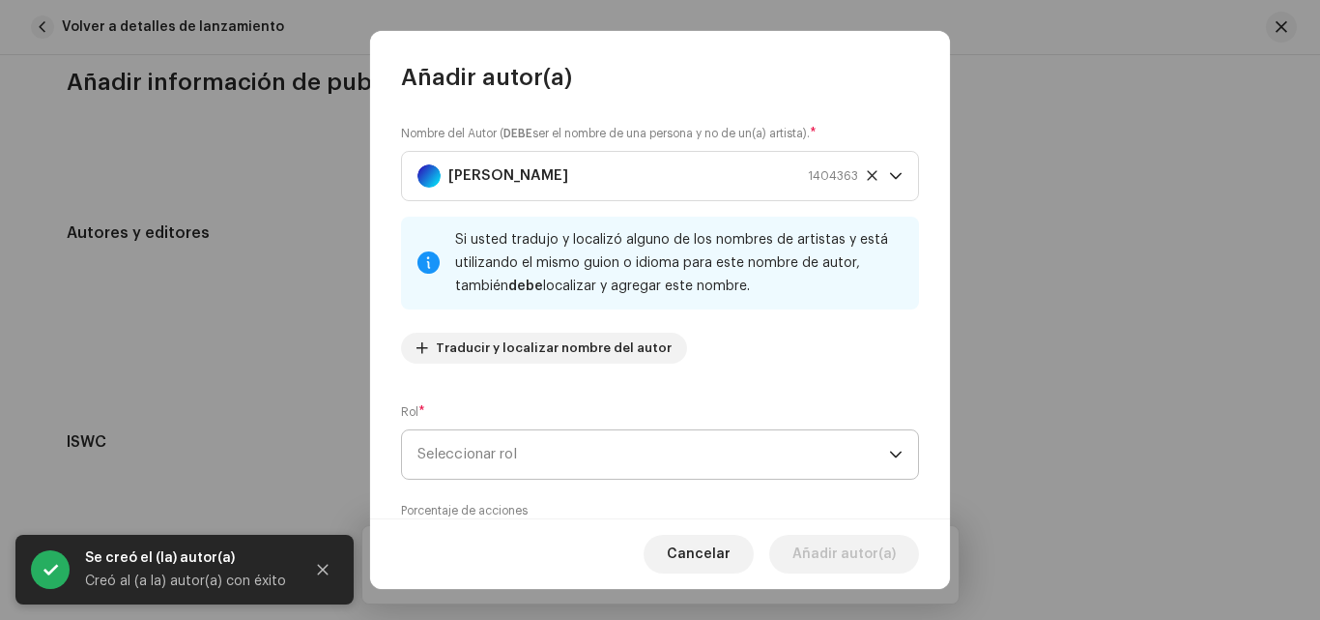
click at [889, 441] on div "dropdown trigger" at bounding box center [896, 454] width 14 height 48
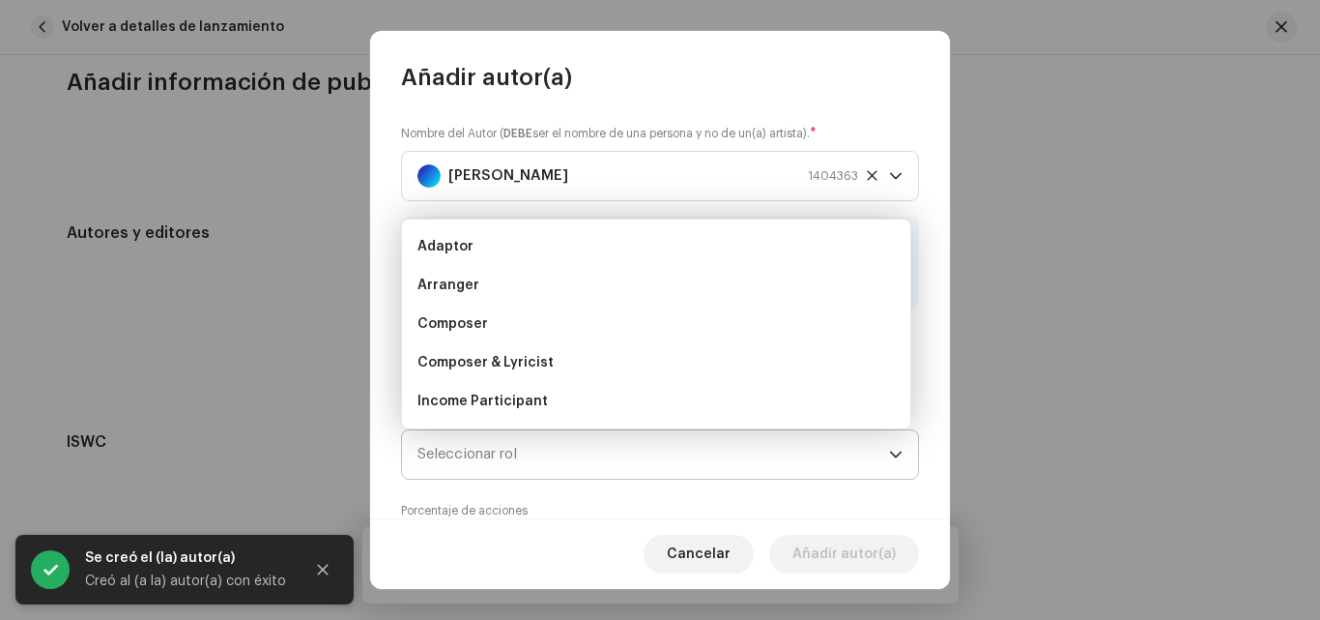
scroll to position [31, 0]
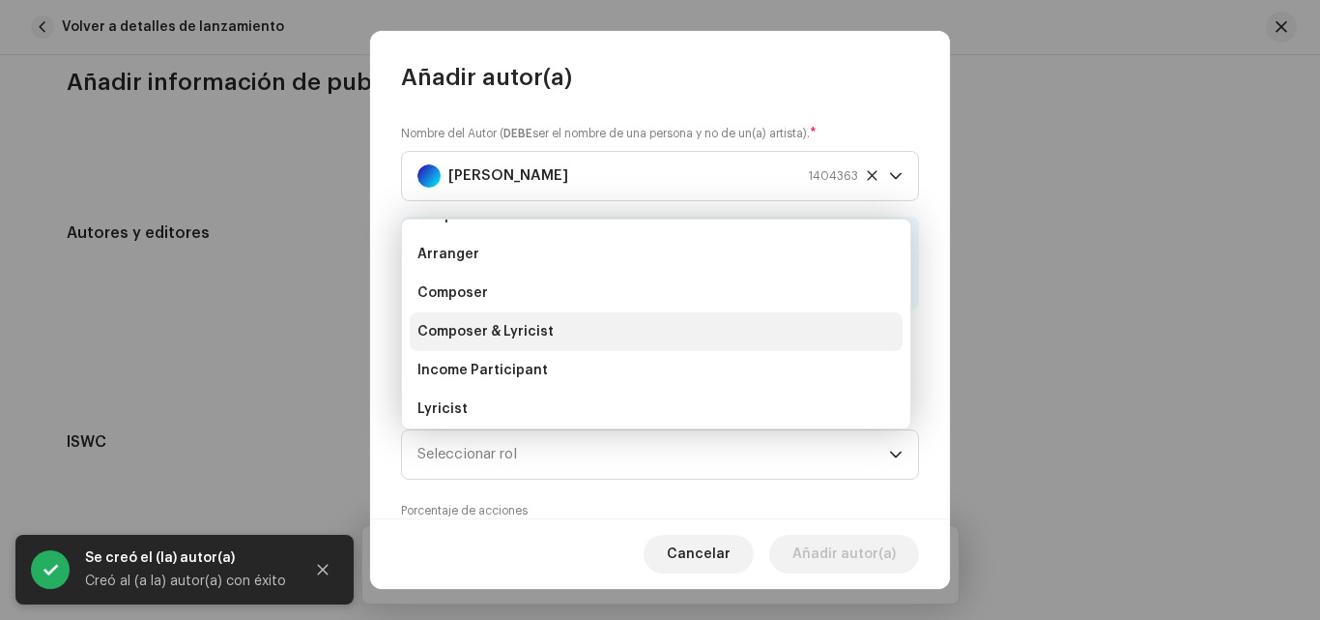
click at [584, 325] on li "Composer & Lyricist" at bounding box center [656, 331] width 493 height 39
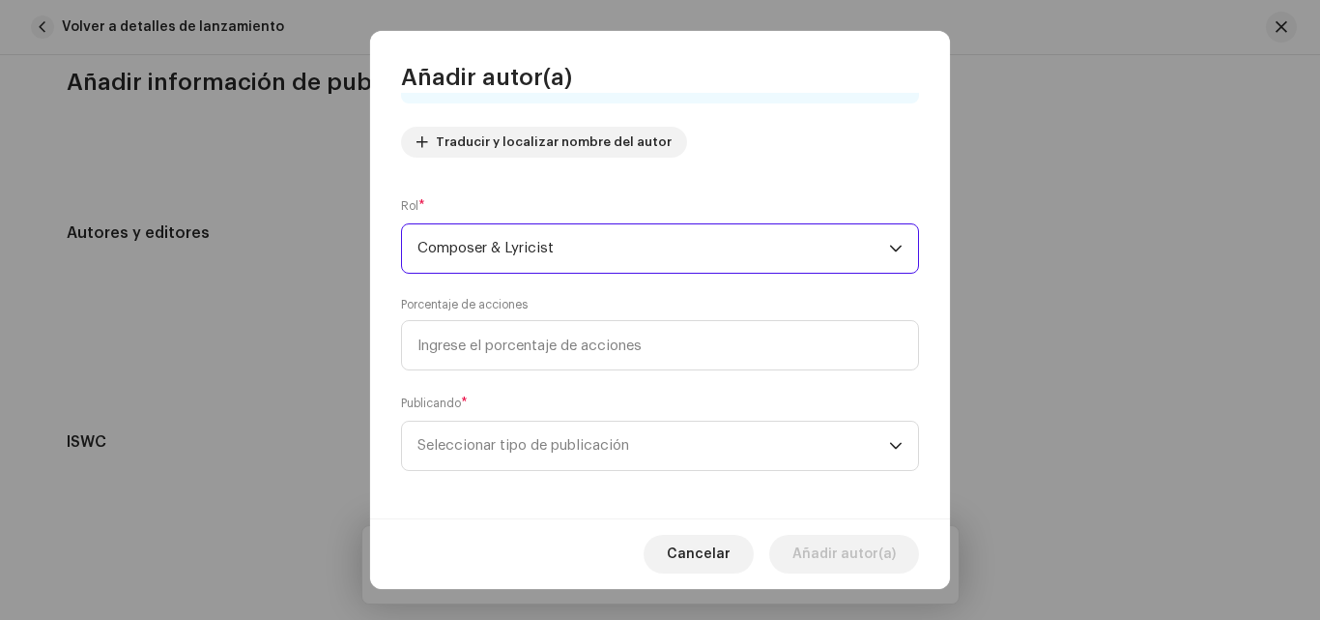
scroll to position [213, 0]
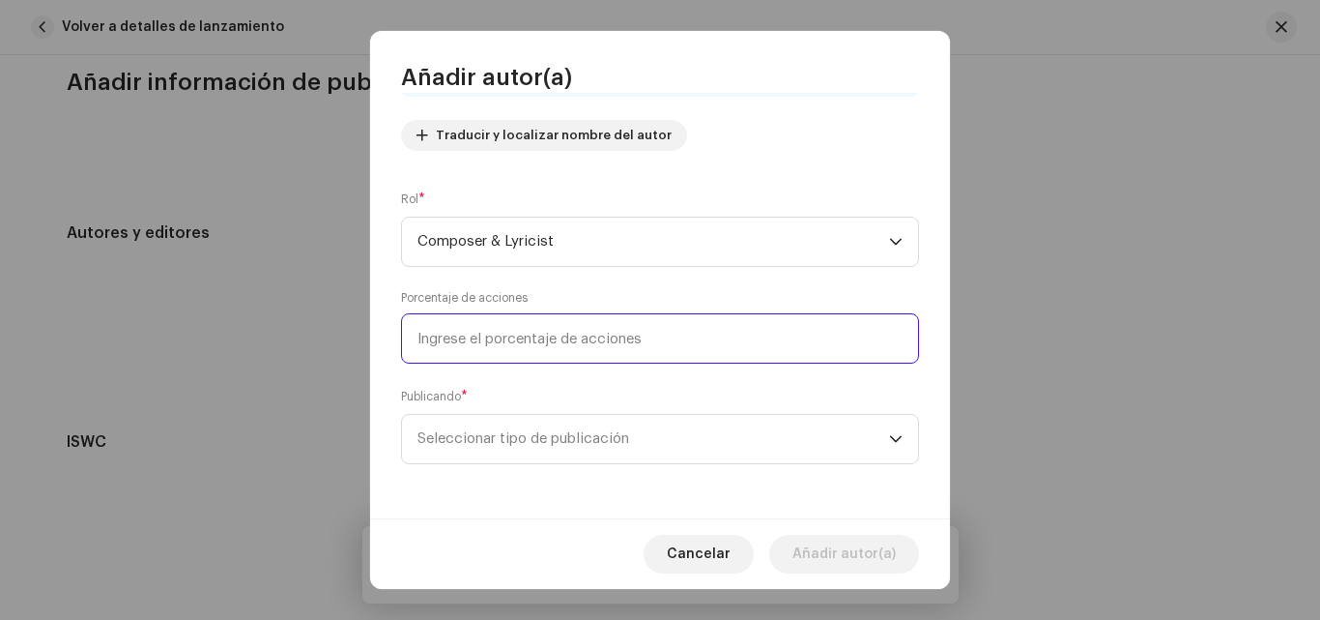
click at [653, 335] on input at bounding box center [660, 338] width 518 height 50
type input "16,06"
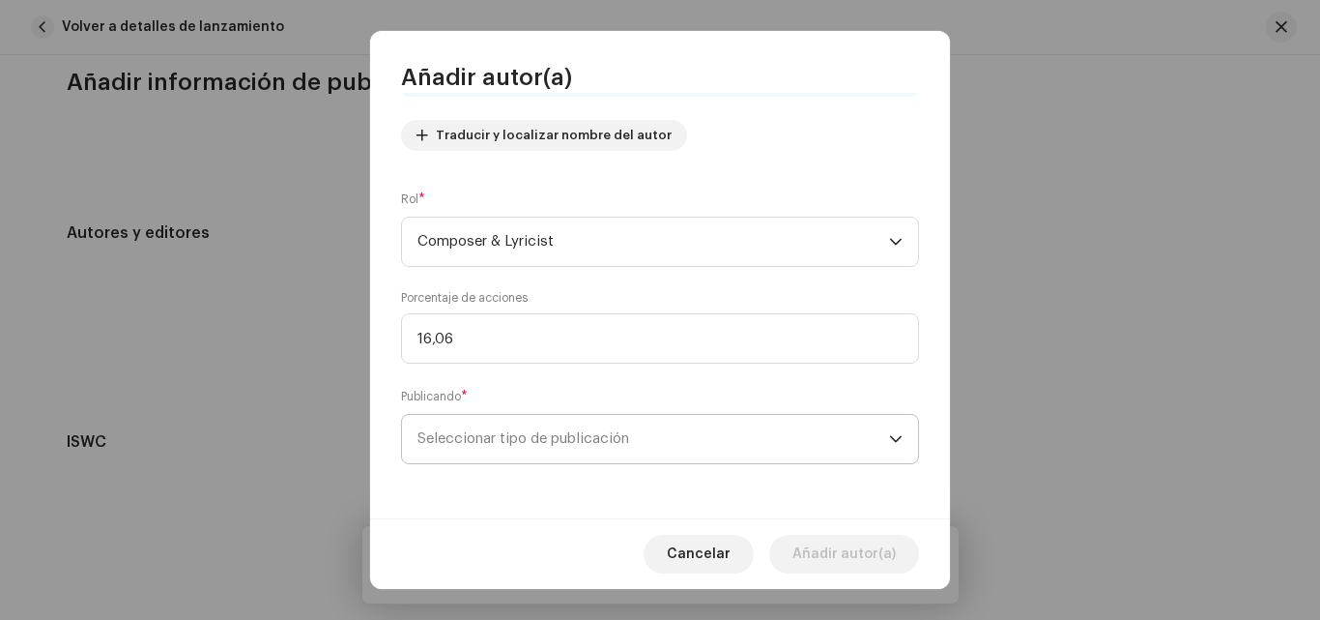
click at [893, 433] on icon "dropdown trigger" at bounding box center [896, 439] width 14 height 14
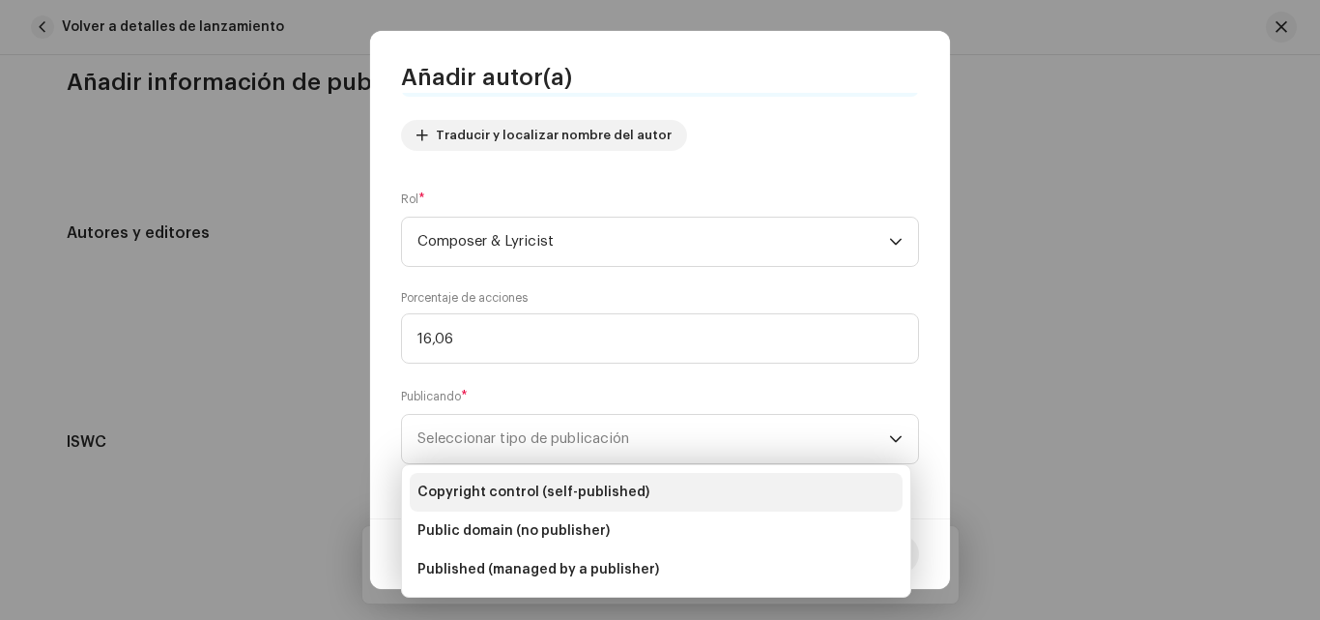
click at [647, 490] on li "Copyright control (self-published)" at bounding box center [656, 492] width 493 height 39
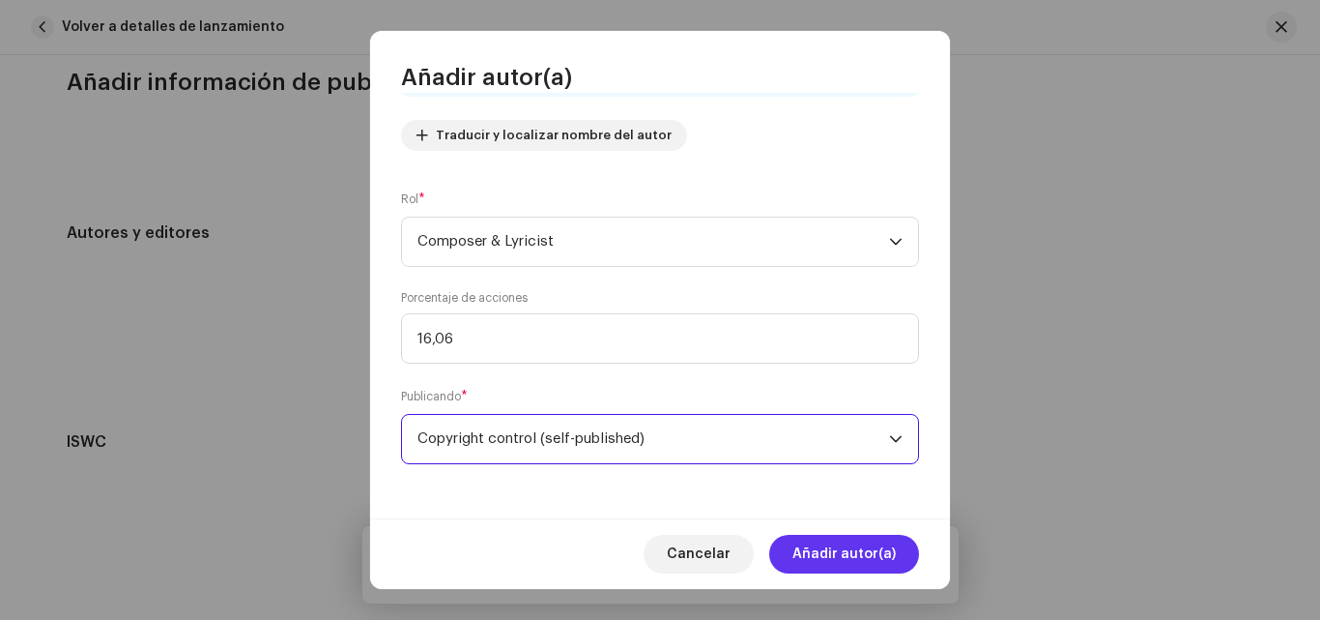
click at [810, 552] on span "Añadir autor(a)" at bounding box center [844, 554] width 103 height 39
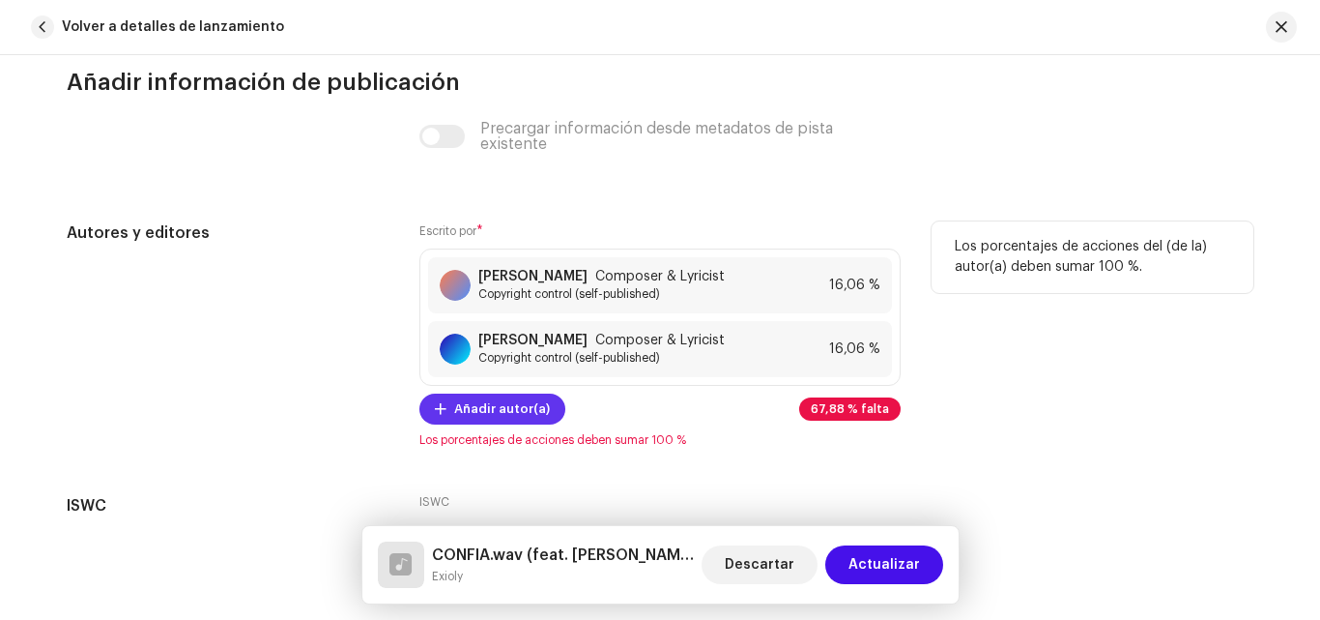
click at [506, 405] on span "Añadir autor(a)" at bounding box center [502, 409] width 96 height 39
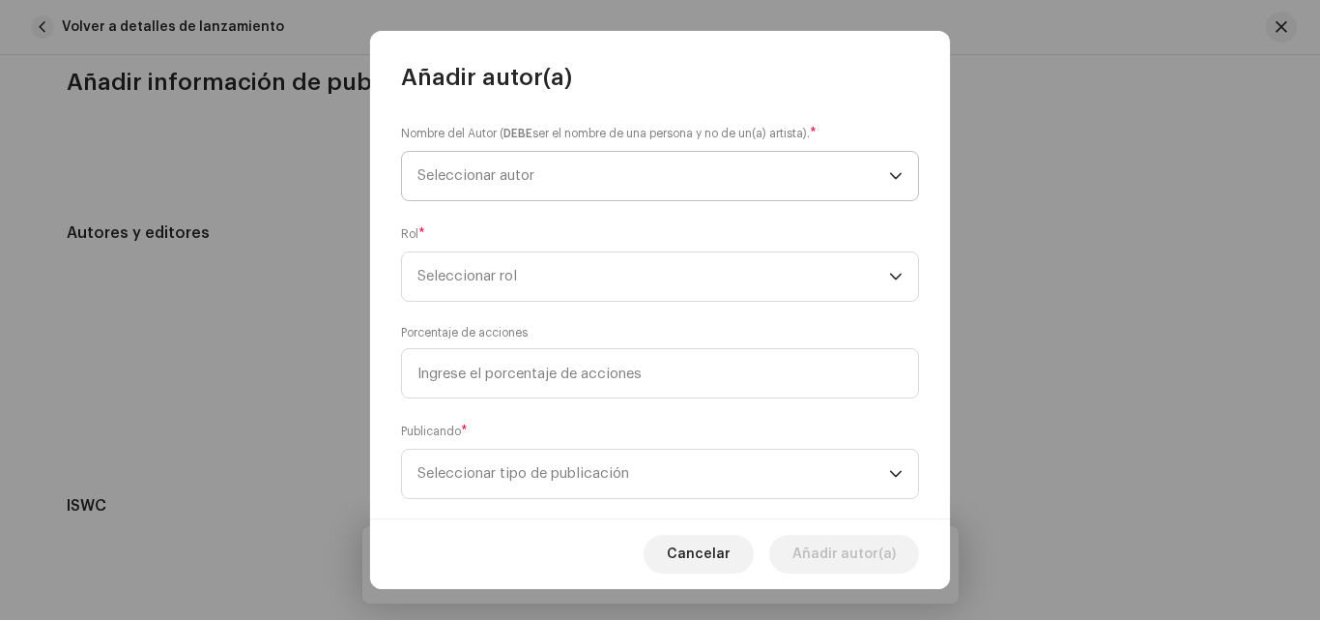
click at [706, 153] on span "Seleccionar autor" at bounding box center [654, 176] width 472 height 48
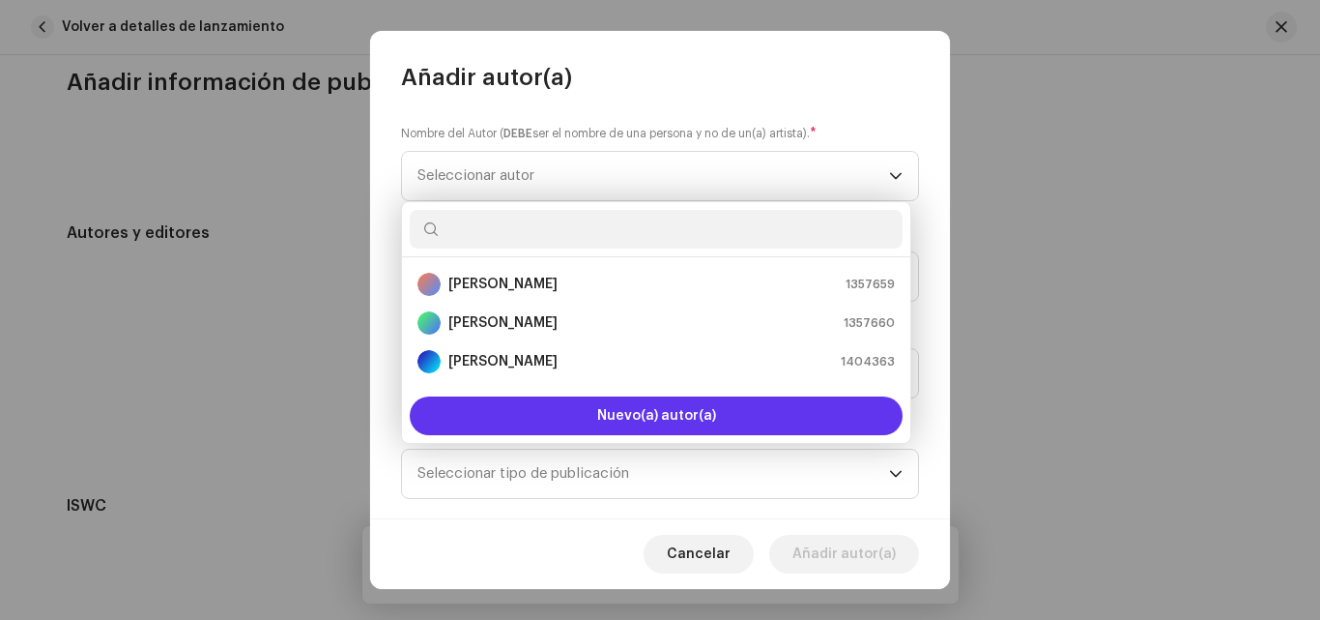
click at [674, 420] on span "Nuevo(a) autor(a)" at bounding box center [656, 416] width 119 height 14
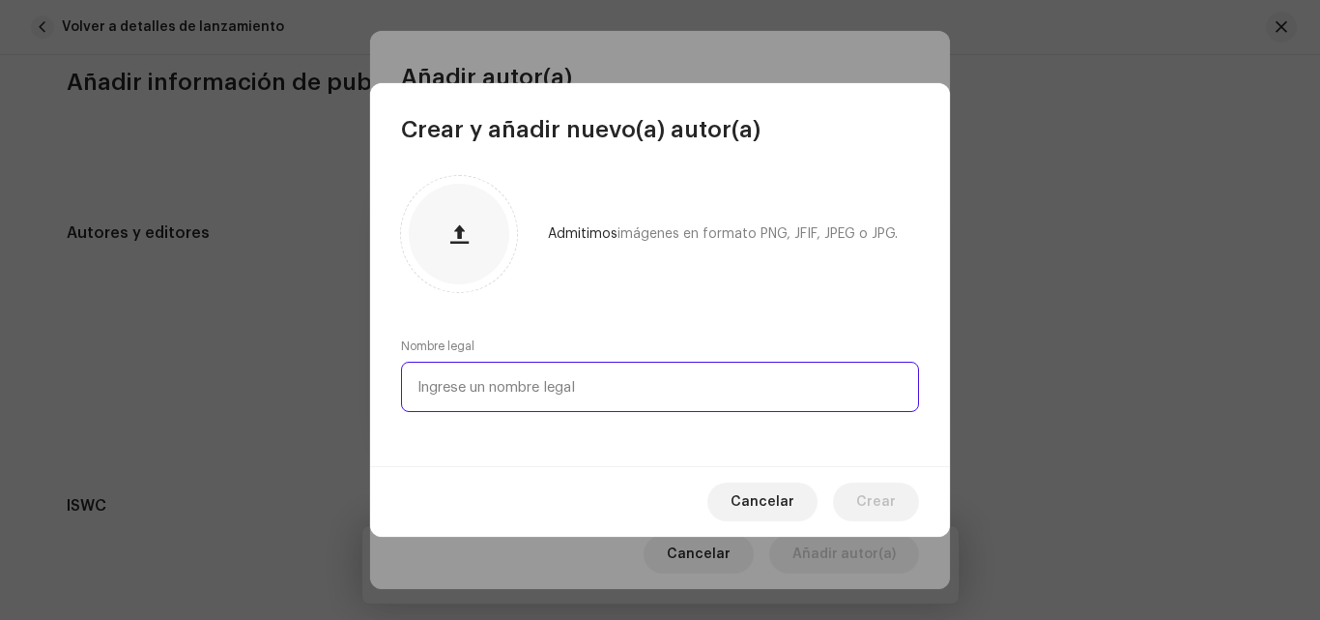
click at [544, 383] on input "text" at bounding box center [660, 387] width 518 height 50
type input "S"
type input "[PERSON_NAME] [PERSON_NAME]"
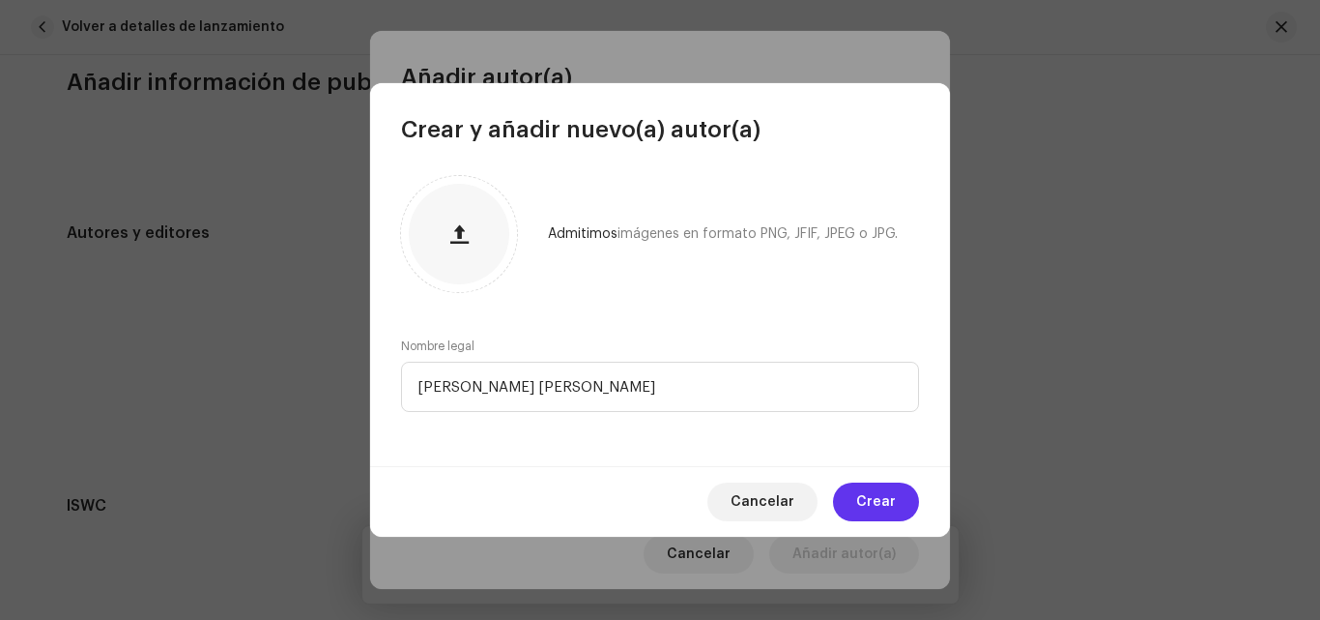
click at [857, 494] on button "Crear" at bounding box center [876, 501] width 86 height 39
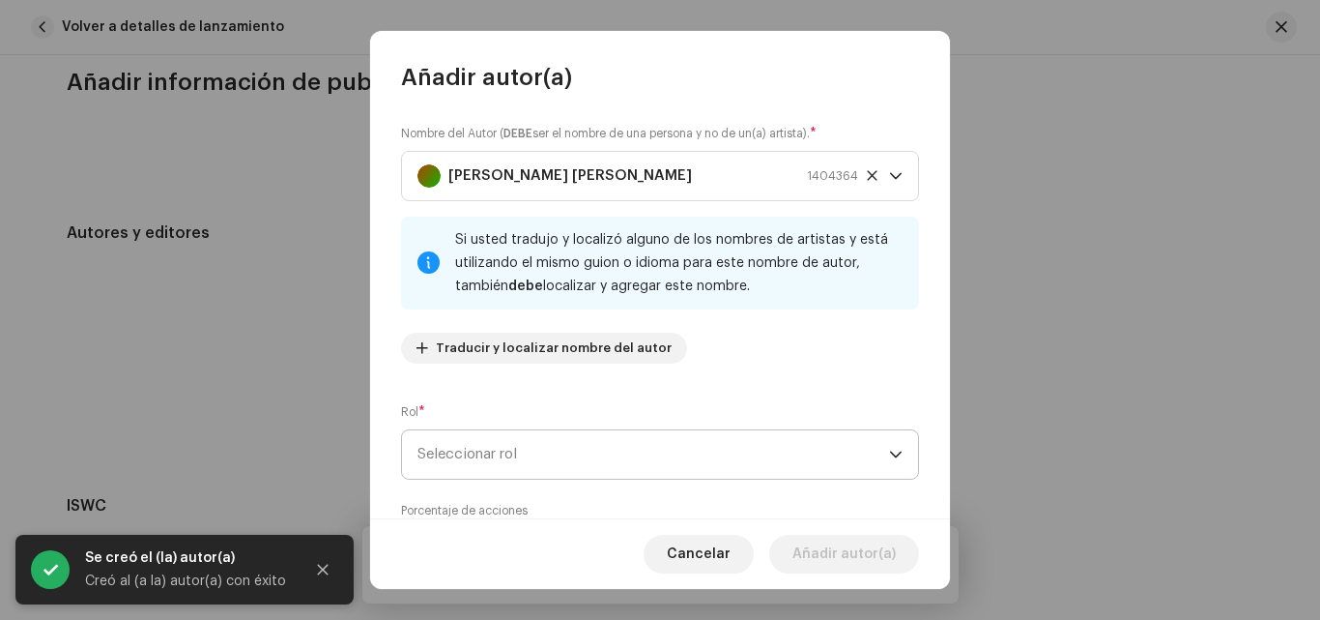
click at [738, 448] on span "Seleccionar rol" at bounding box center [654, 454] width 472 height 48
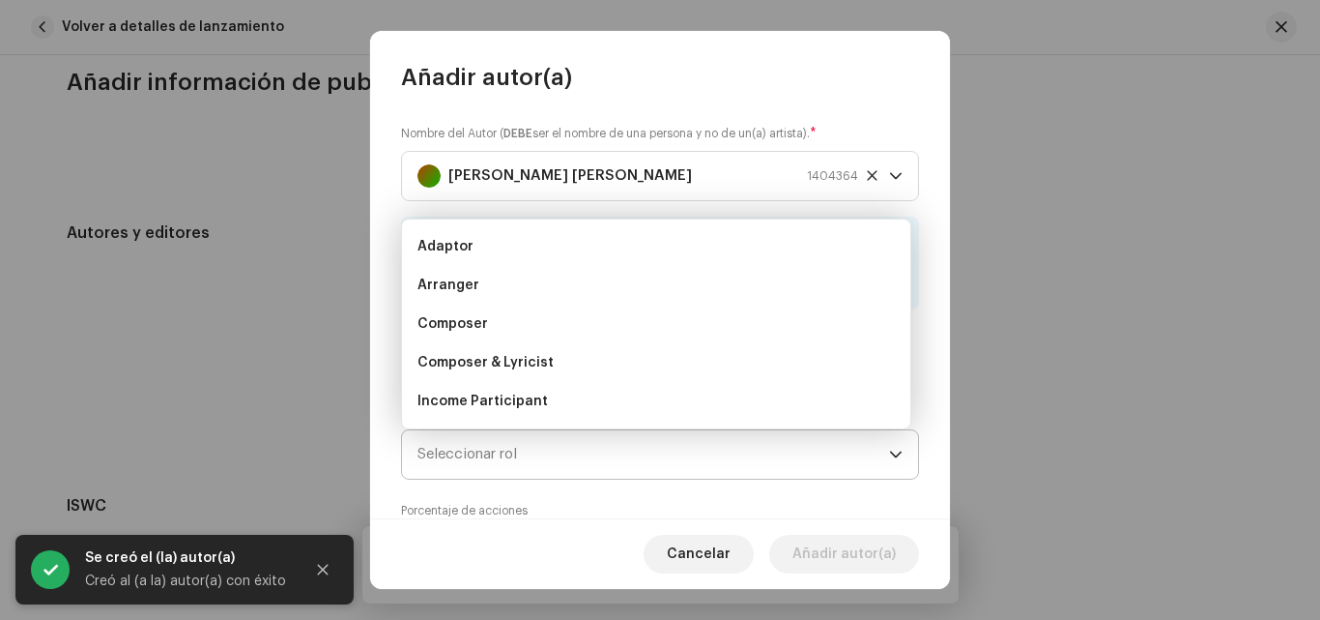
scroll to position [31, 0]
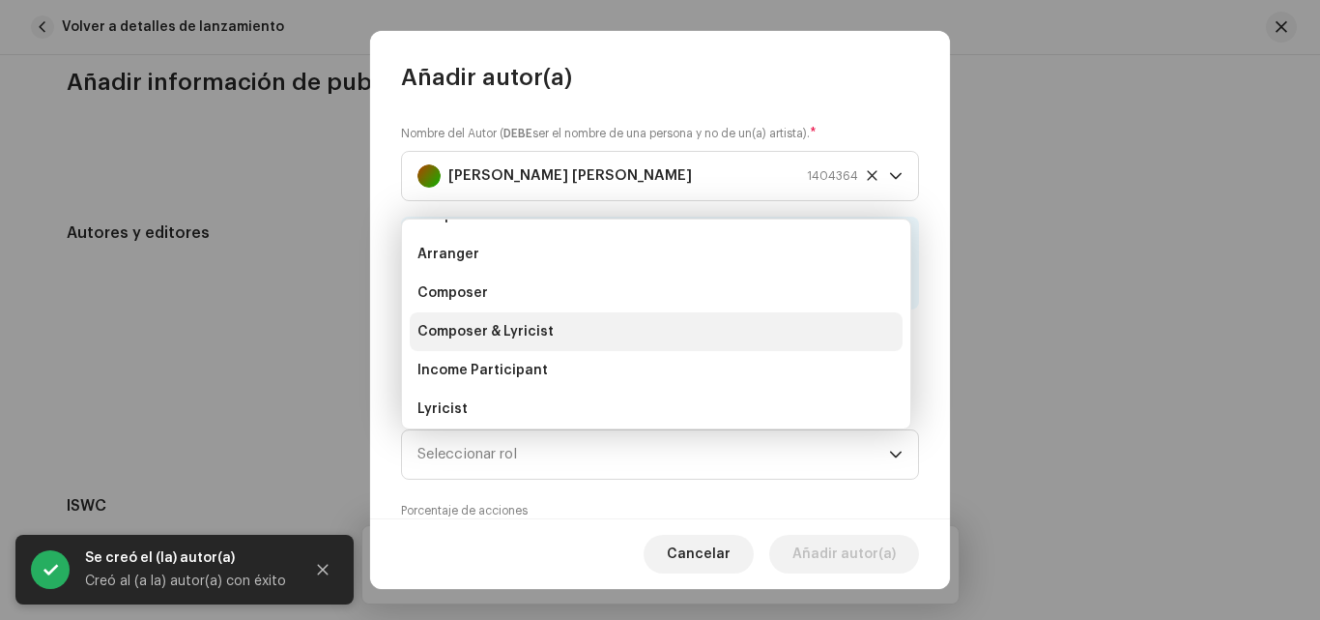
click at [559, 333] on li "Composer & Lyricist" at bounding box center [656, 331] width 493 height 39
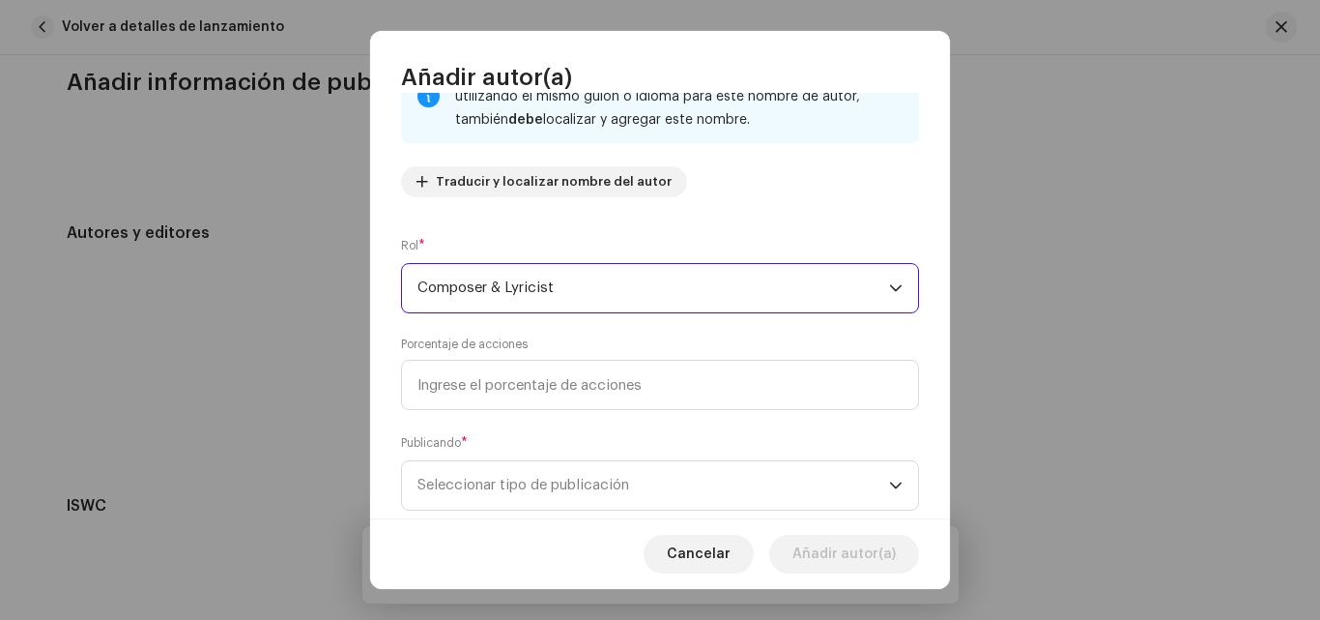
scroll to position [183, 0]
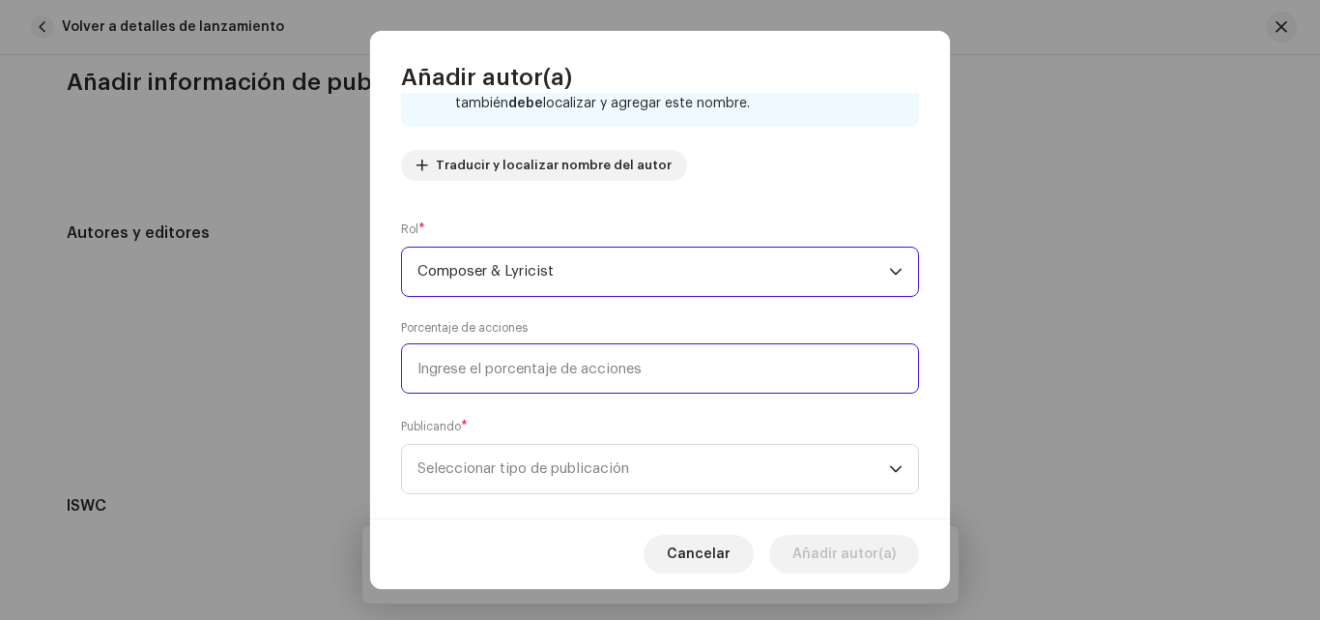
click at [710, 352] on input at bounding box center [660, 368] width 518 height 50
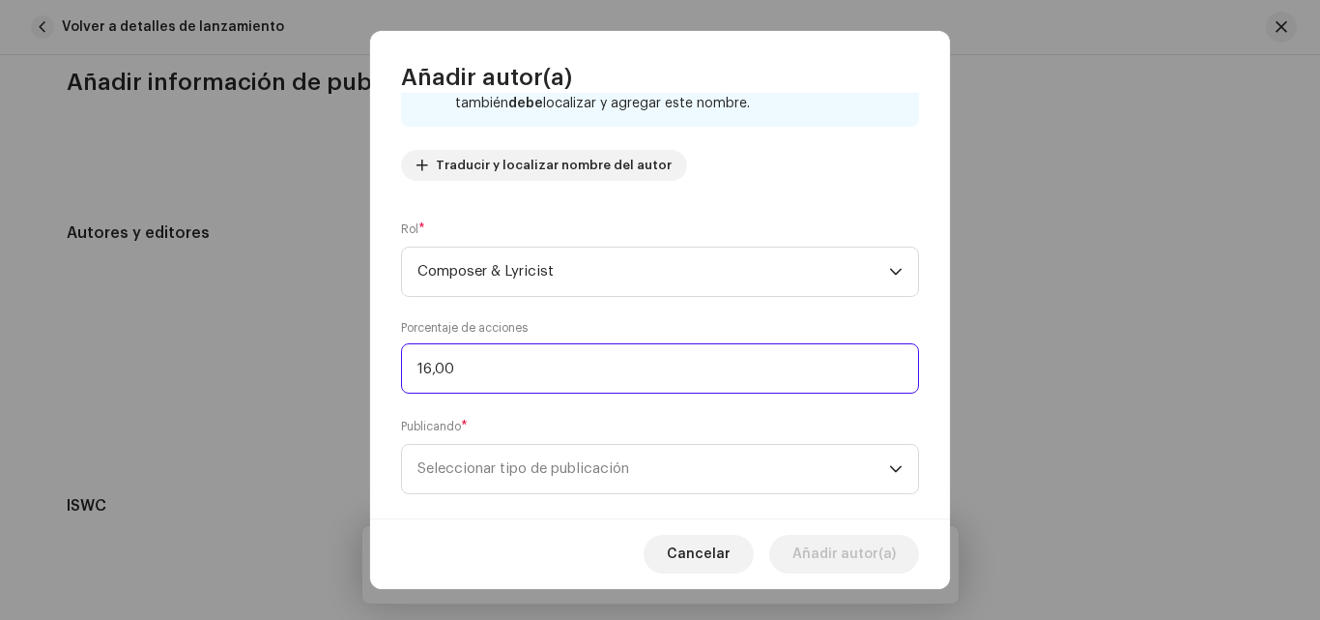
type input "16,06"
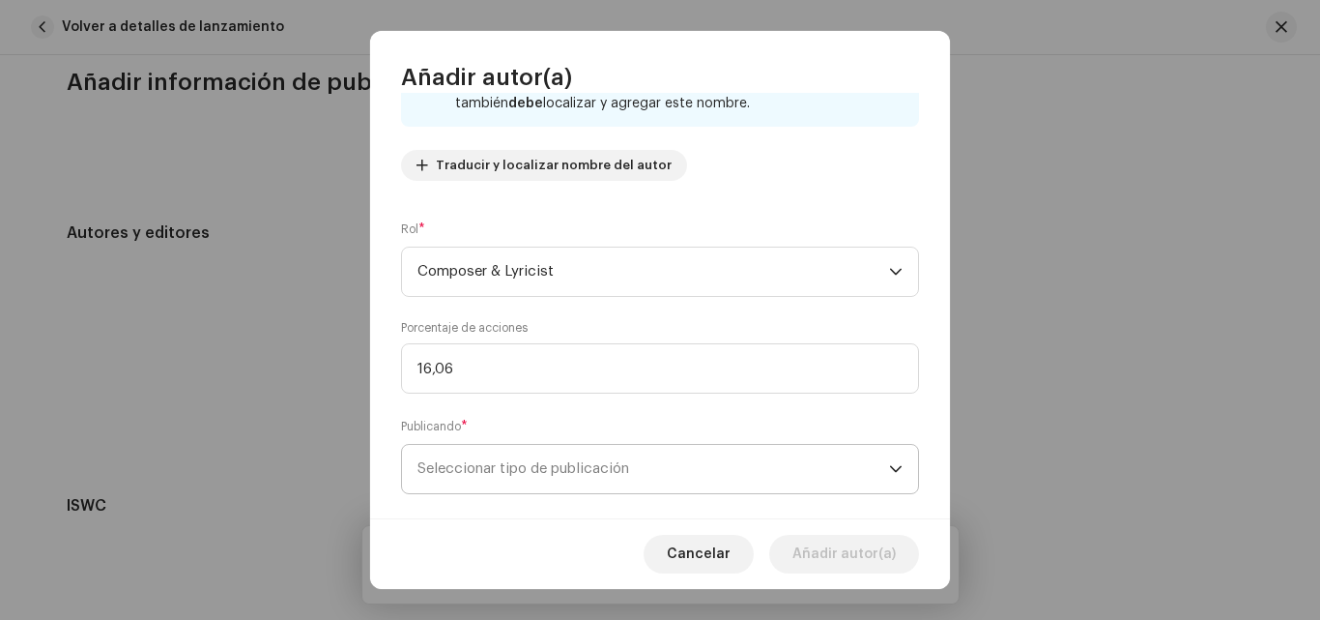
click at [704, 478] on span "Seleccionar tipo de publicación" at bounding box center [654, 469] width 472 height 48
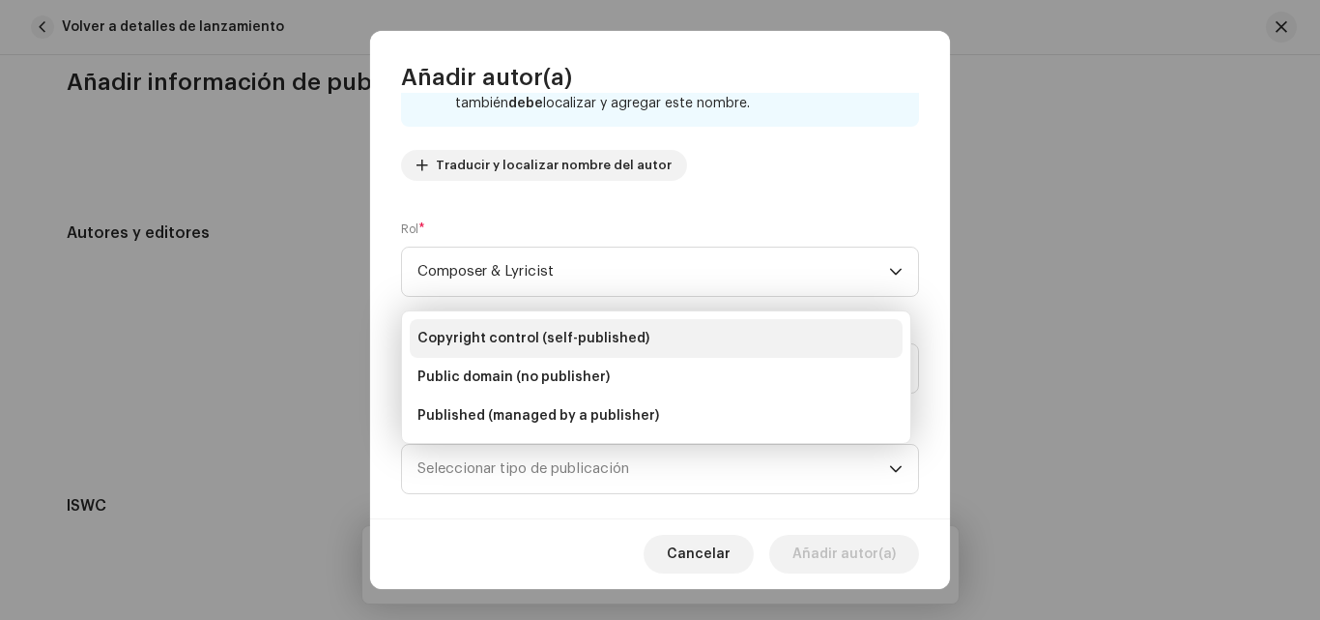
click at [620, 336] on span "Copyright control (self-published)" at bounding box center [534, 338] width 232 height 19
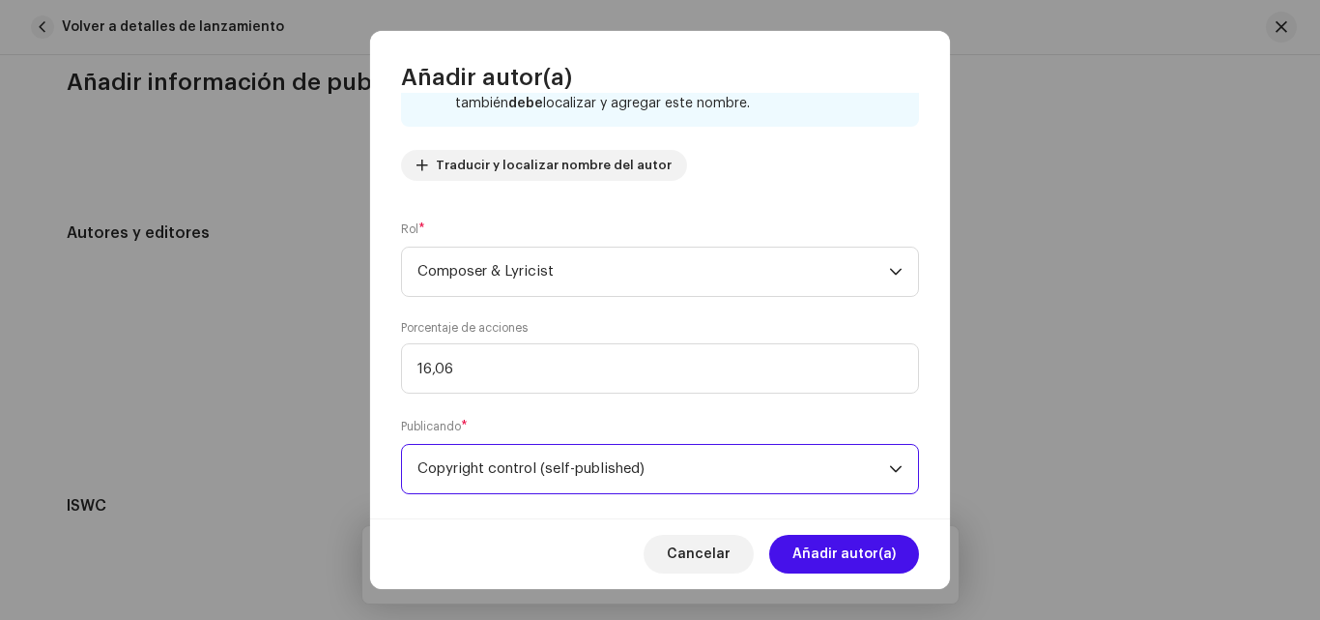
scroll to position [213, 0]
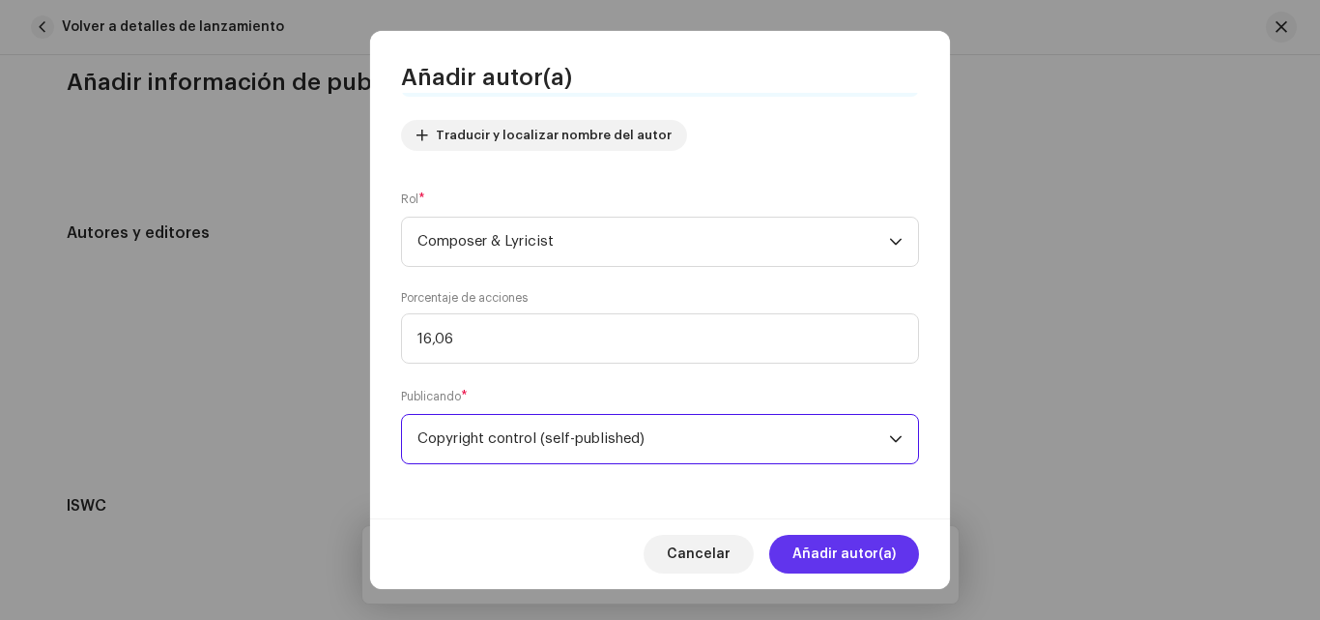
click at [875, 545] on span "Añadir autor(a)" at bounding box center [844, 554] width 103 height 39
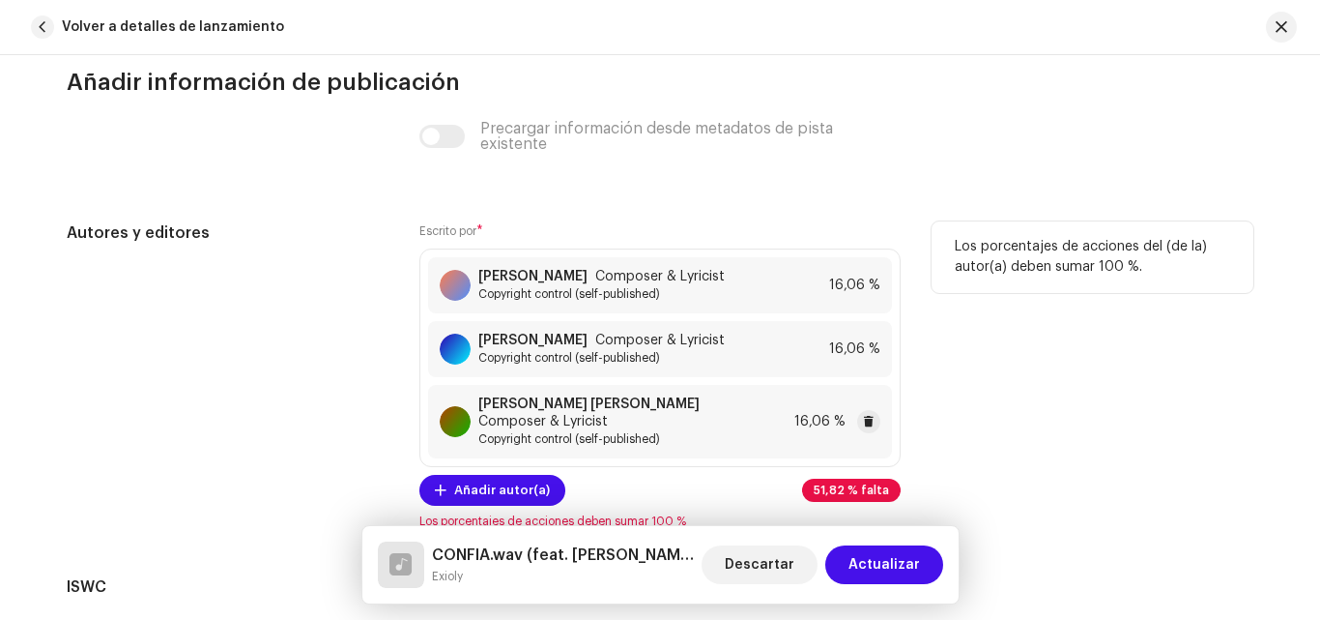
click at [804, 425] on div "[PERSON_NAME] [PERSON_NAME] Composer & Lyricist Copyright control (self-publish…" at bounding box center [660, 421] width 464 height 73
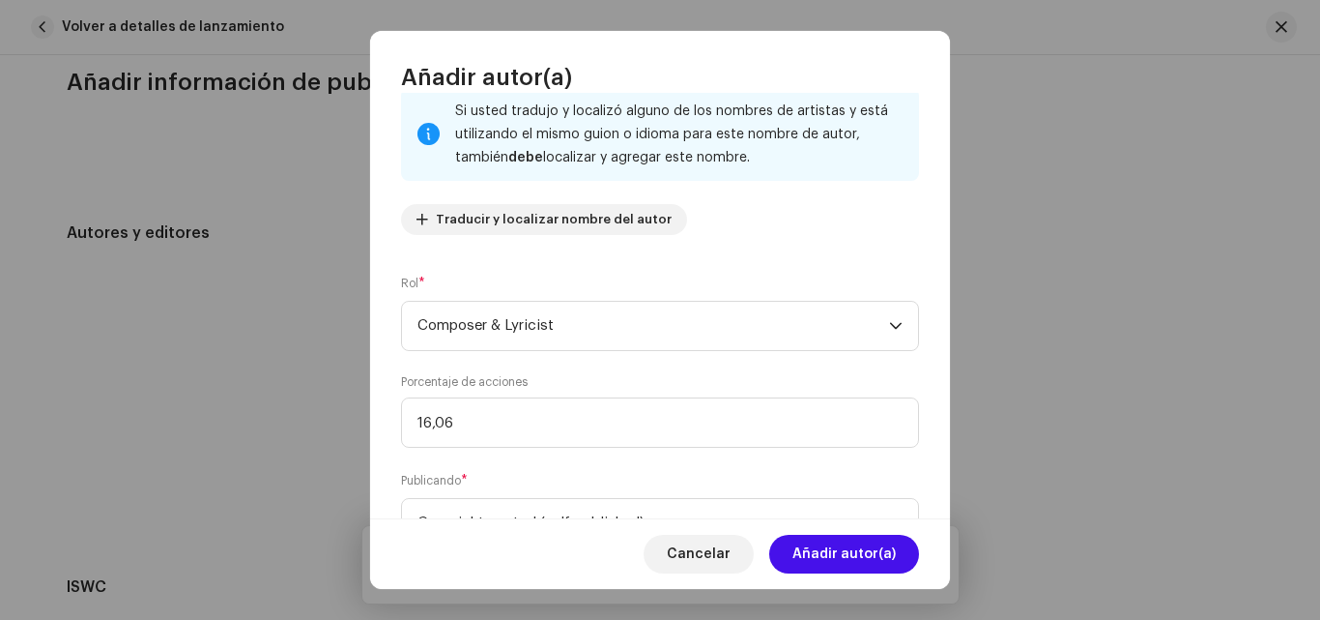
scroll to position [133, 0]
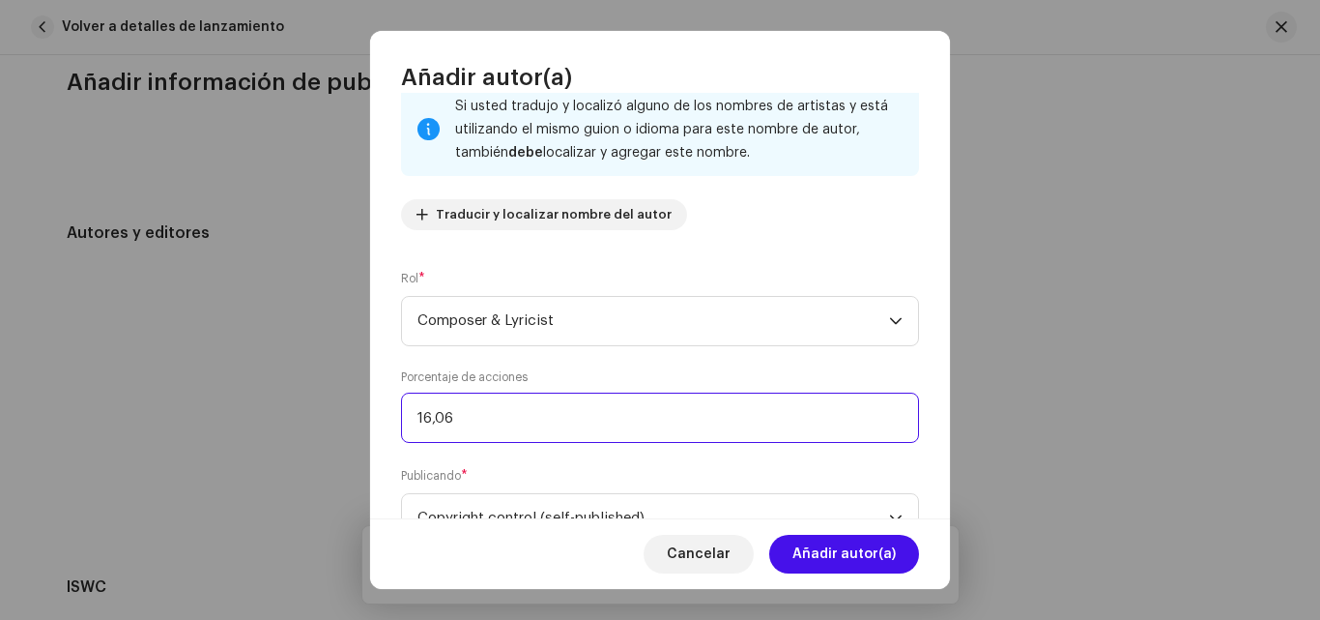
click at [455, 412] on input "16,06" at bounding box center [660, 417] width 518 height 50
type input "16,66"
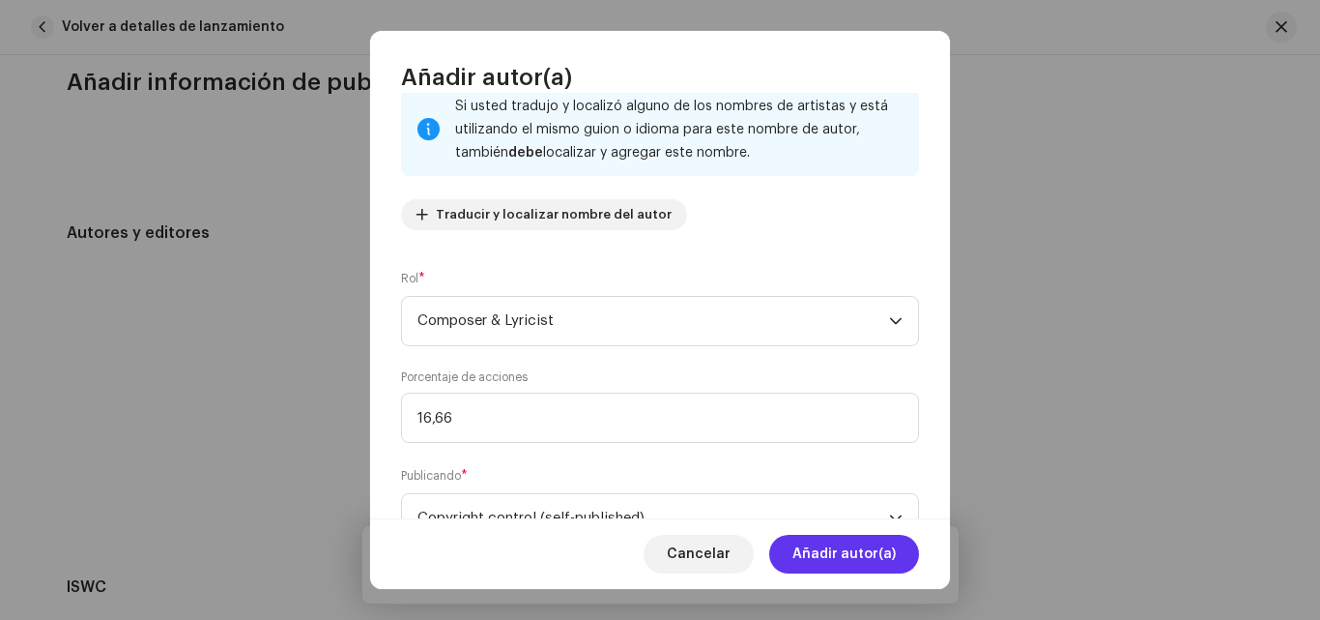
click at [820, 556] on span "Añadir autor(a)" at bounding box center [844, 554] width 103 height 39
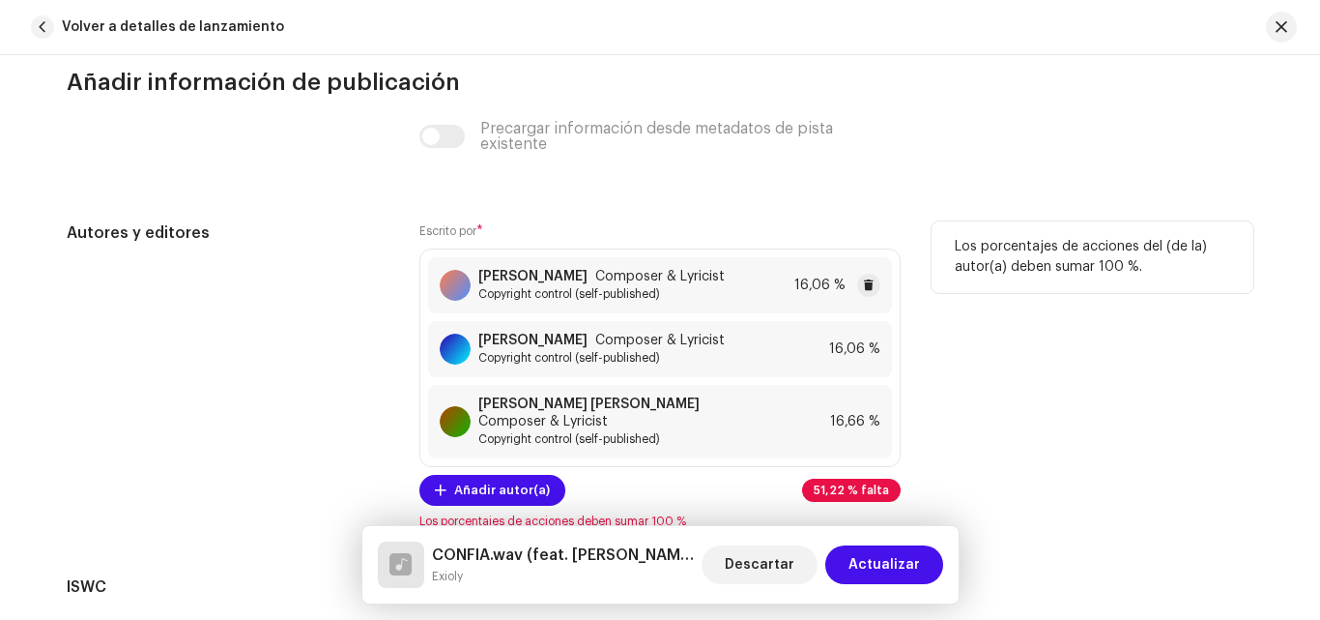
click at [815, 285] on span "16,06 %" at bounding box center [820, 284] width 51 height 15
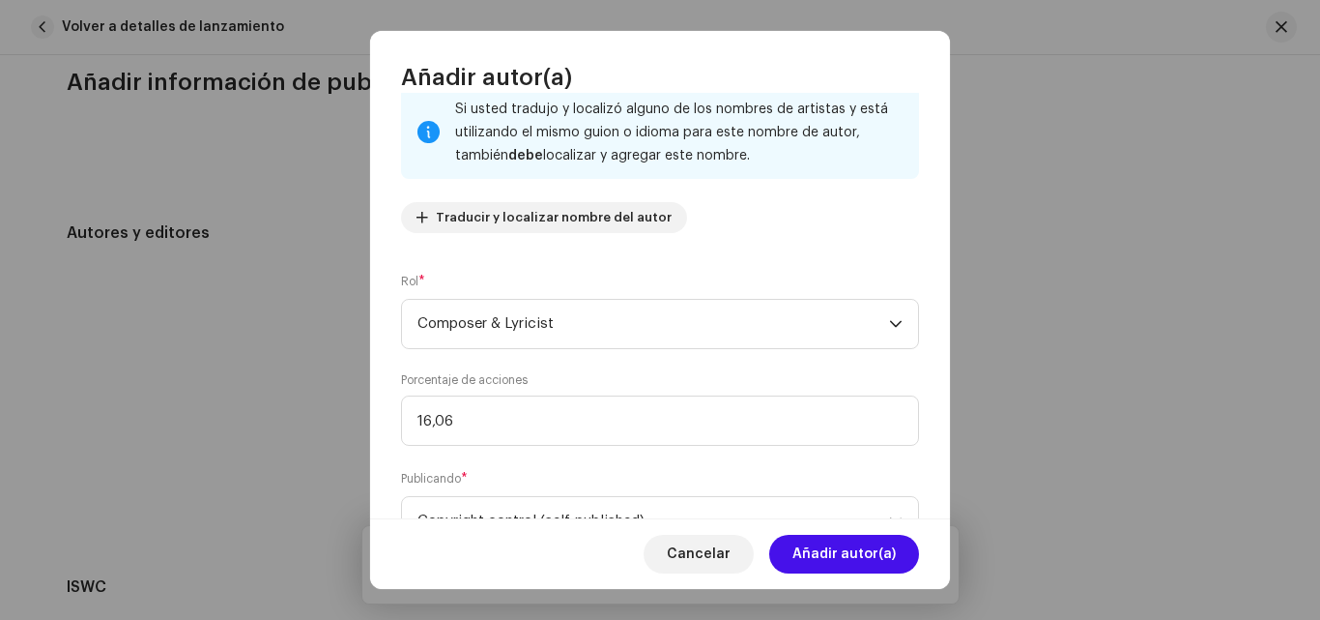
scroll to position [138, 0]
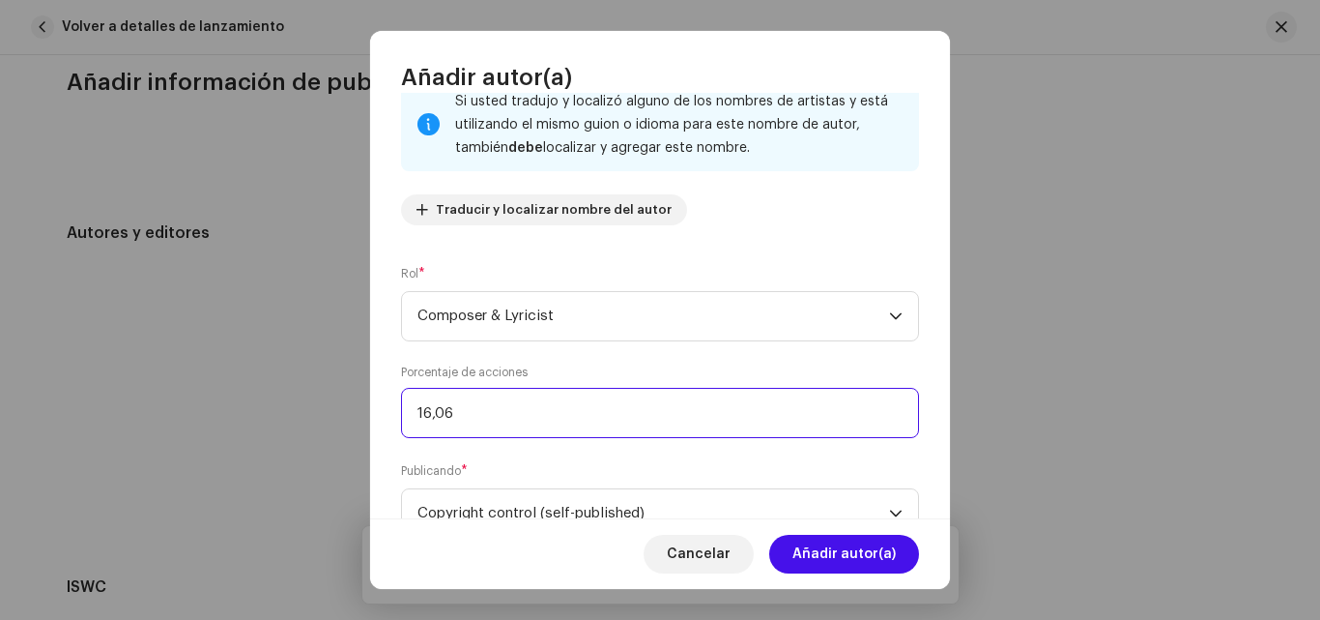
click at [784, 430] on input "16,06" at bounding box center [660, 413] width 518 height 50
click at [784, 430] on input "16,60" at bounding box center [660, 413] width 518 height 50
type input "16,66"
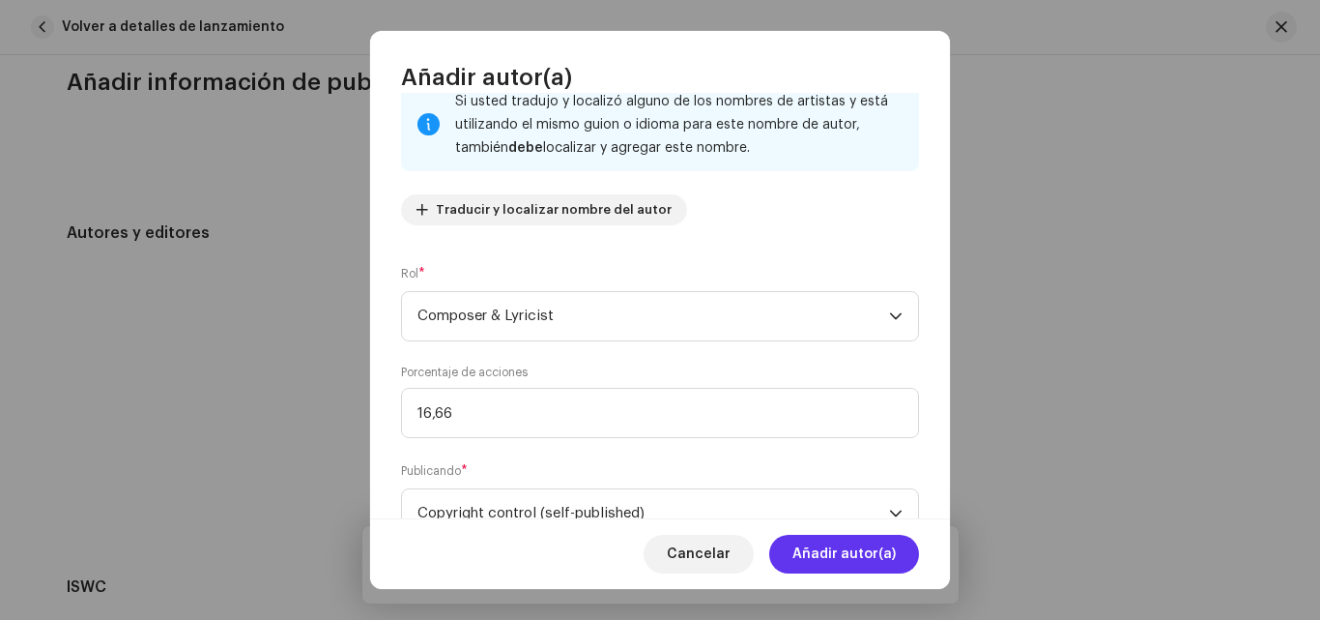
click at [807, 552] on span "Añadir autor(a)" at bounding box center [844, 554] width 103 height 39
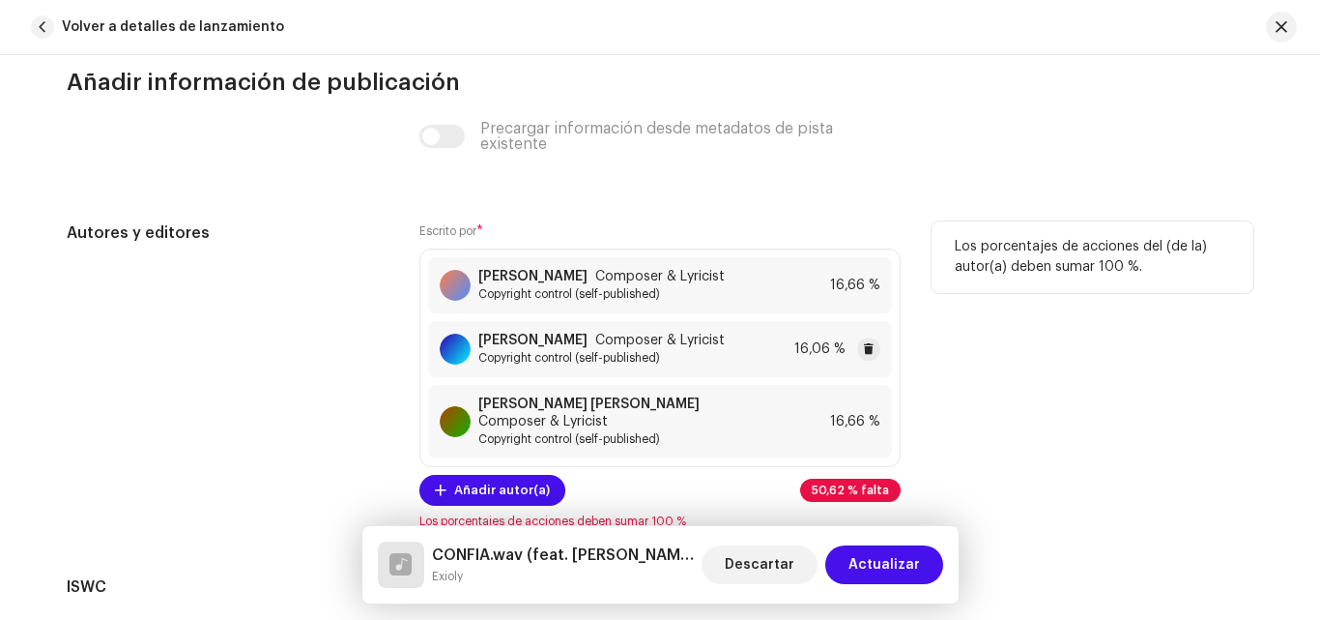
click at [795, 354] on span "16,06 %" at bounding box center [820, 348] width 51 height 15
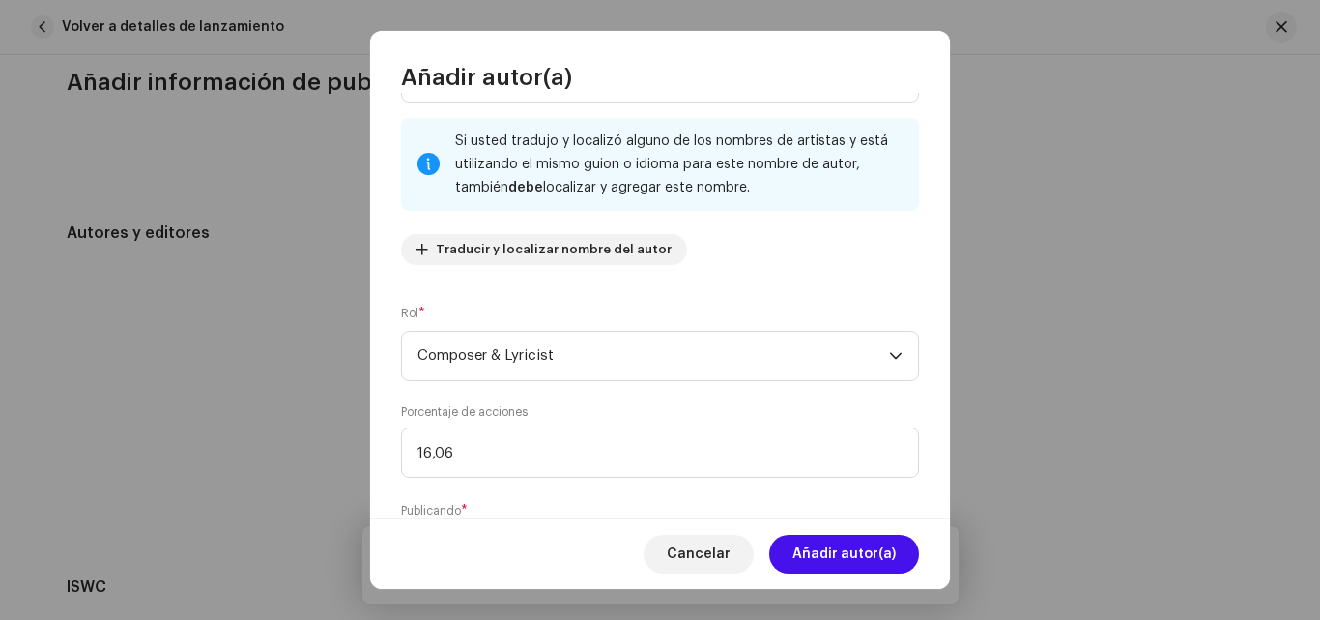
scroll to position [100, 0]
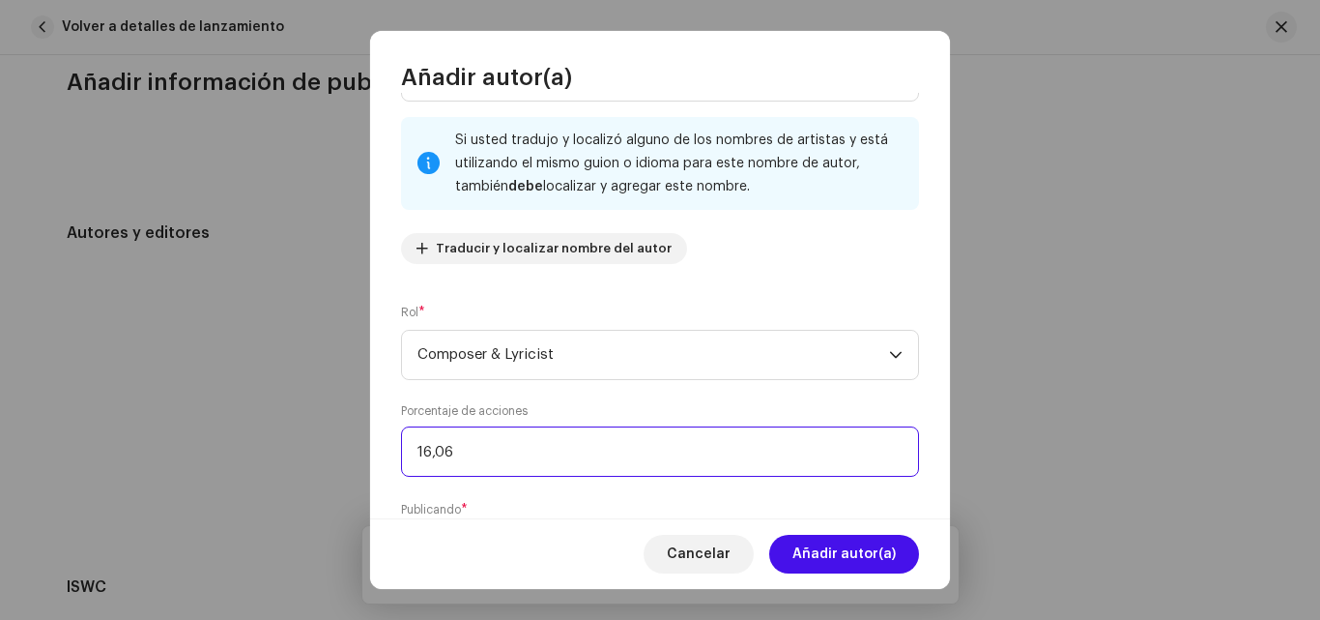
click at [566, 465] on input "16,06" at bounding box center [660, 451] width 518 height 50
type input "16,66"
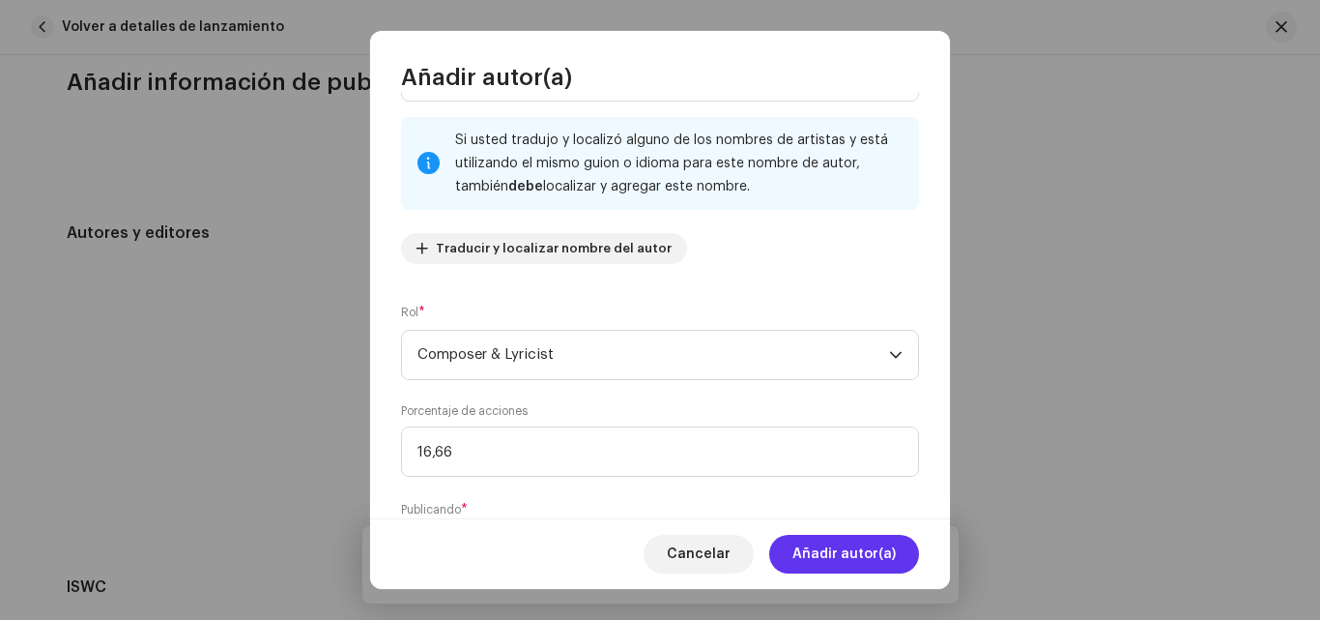
click at [833, 554] on span "Añadir autor(a)" at bounding box center [844, 554] width 103 height 39
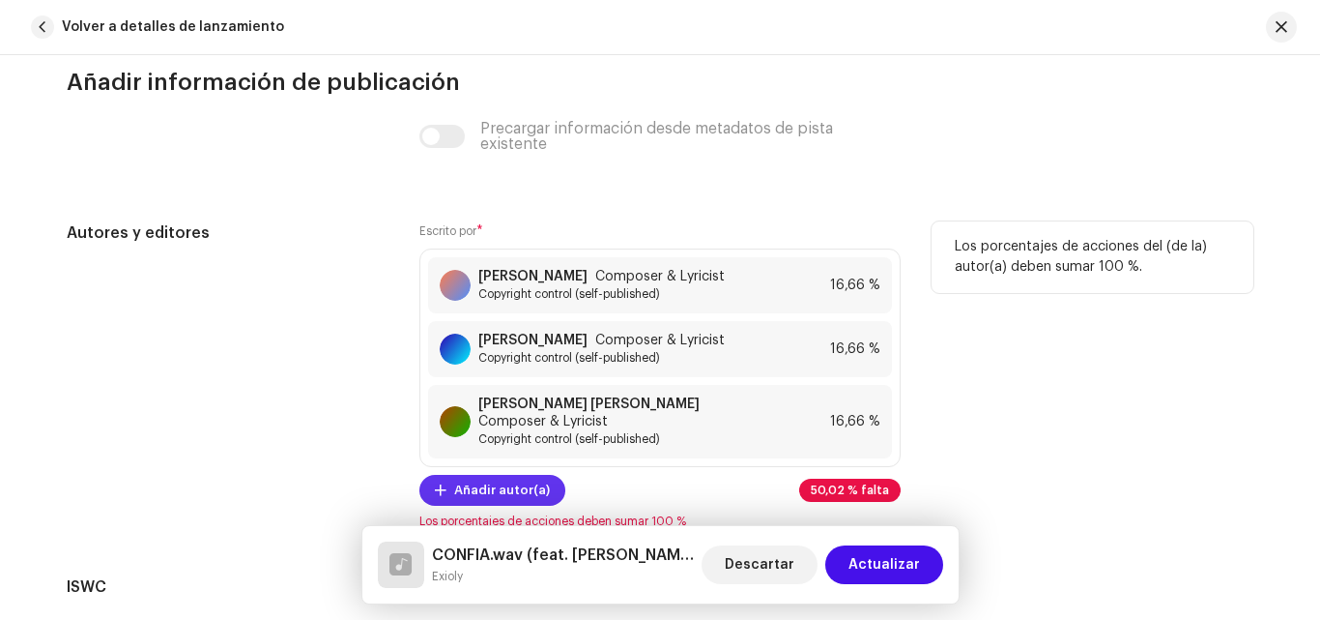
click at [506, 471] on span "Añadir autor(a)" at bounding box center [502, 490] width 96 height 39
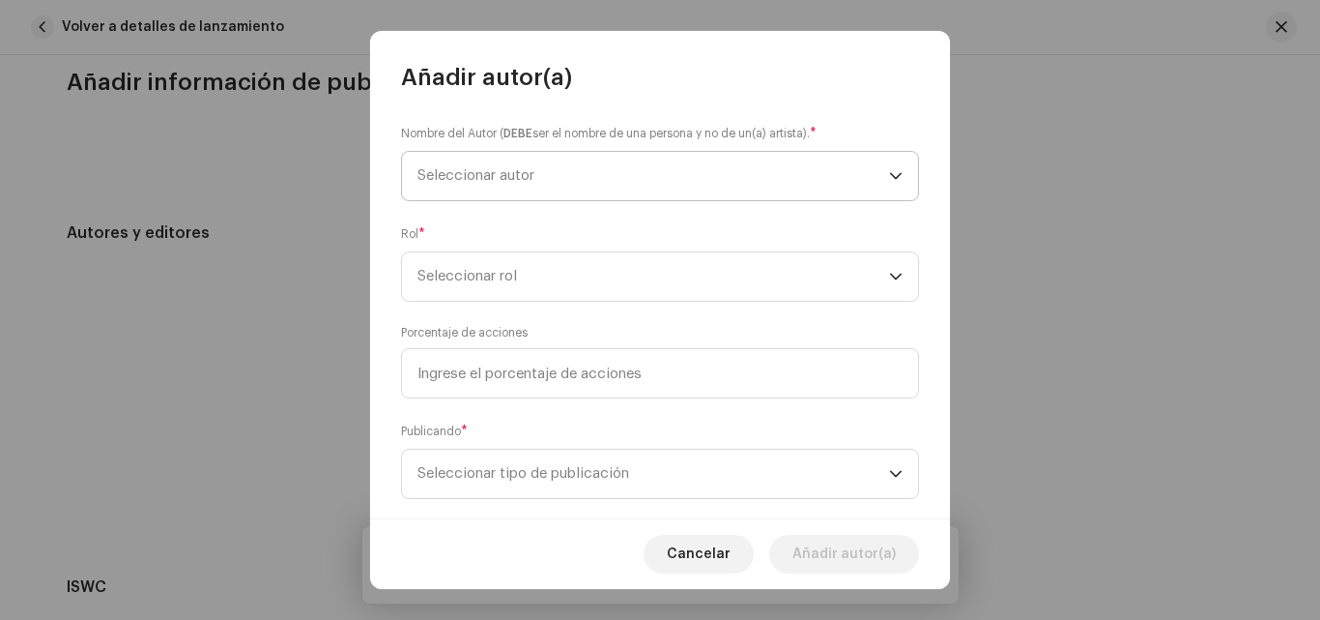
click at [590, 177] on span "Seleccionar autor" at bounding box center [654, 176] width 472 height 48
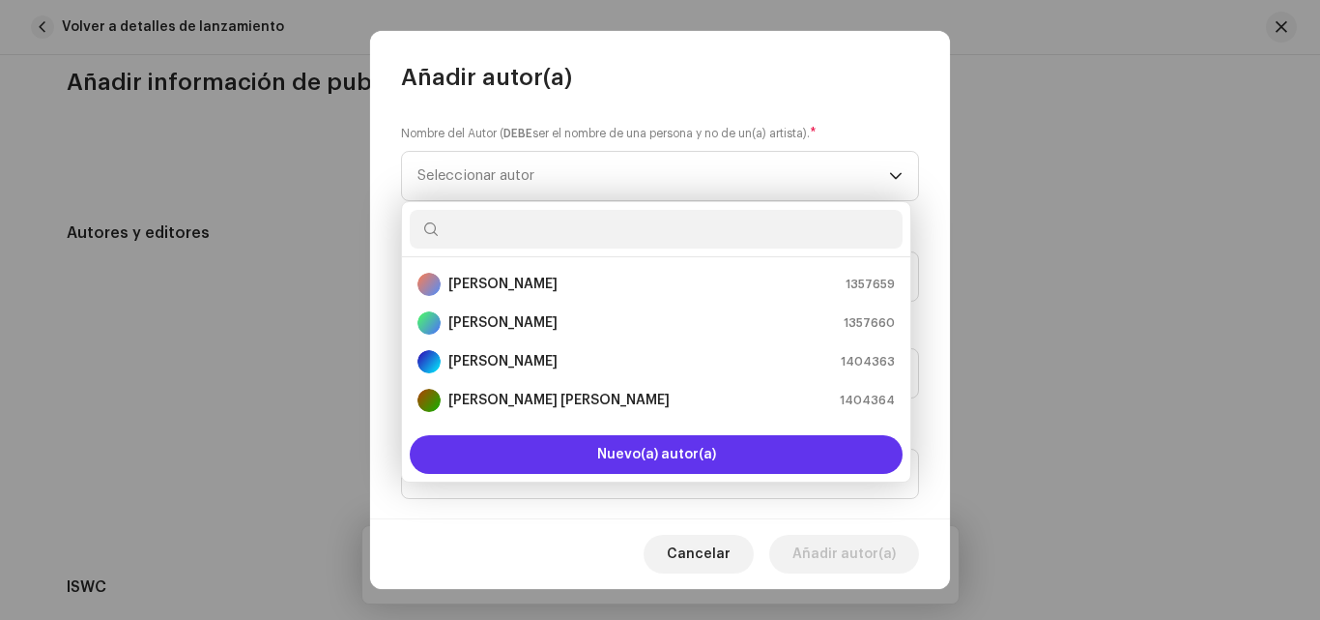
click at [692, 461] on span "Nuevo(a) autor(a)" at bounding box center [656, 455] width 119 height 14
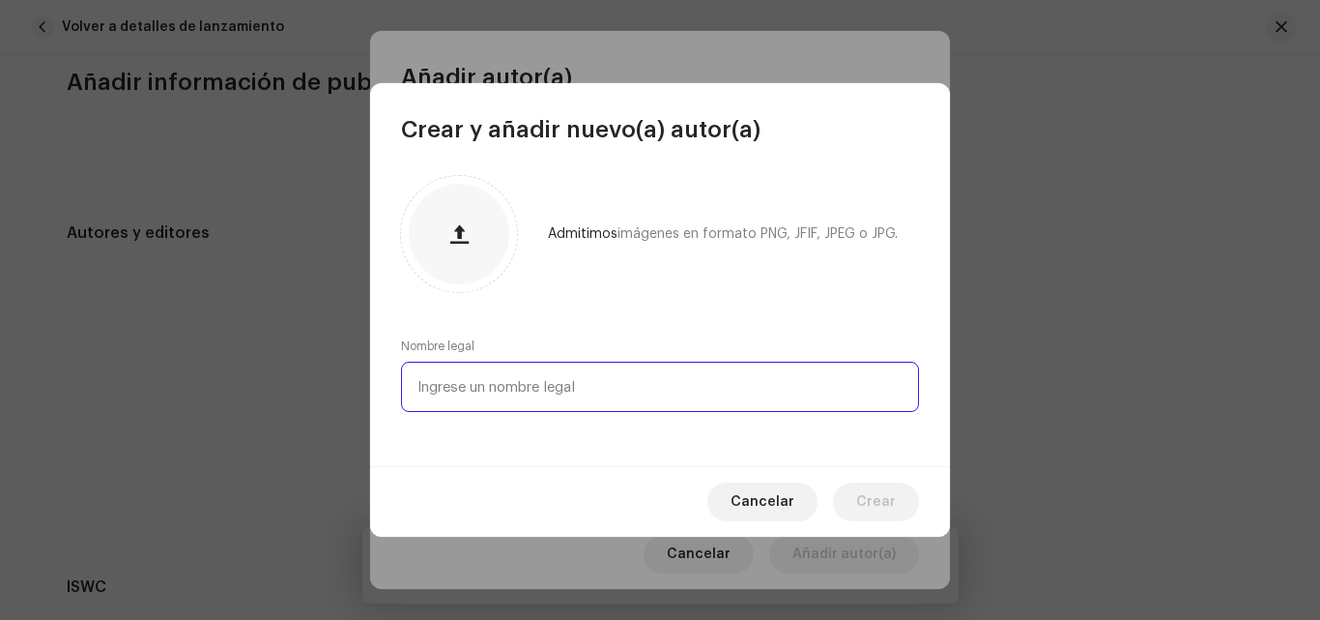
click at [580, 382] on input "text" at bounding box center [660, 387] width 518 height 50
type input "[PERSON_NAME]"
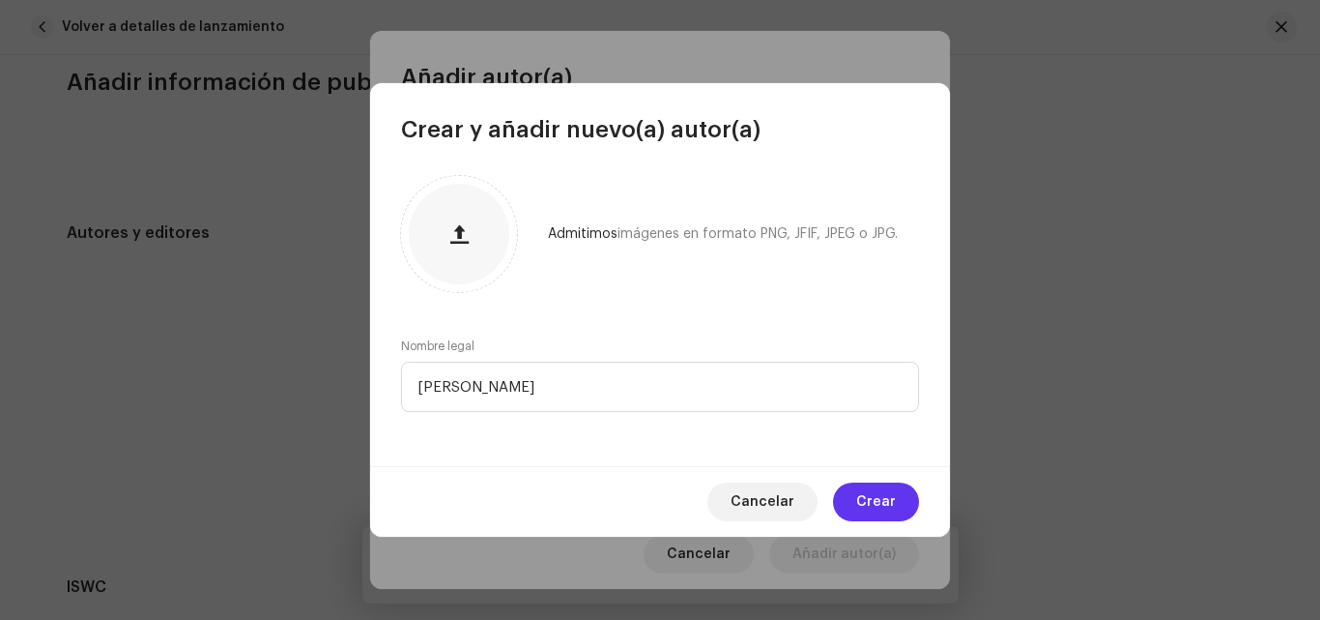
click at [893, 506] on span "Crear" at bounding box center [876, 501] width 40 height 39
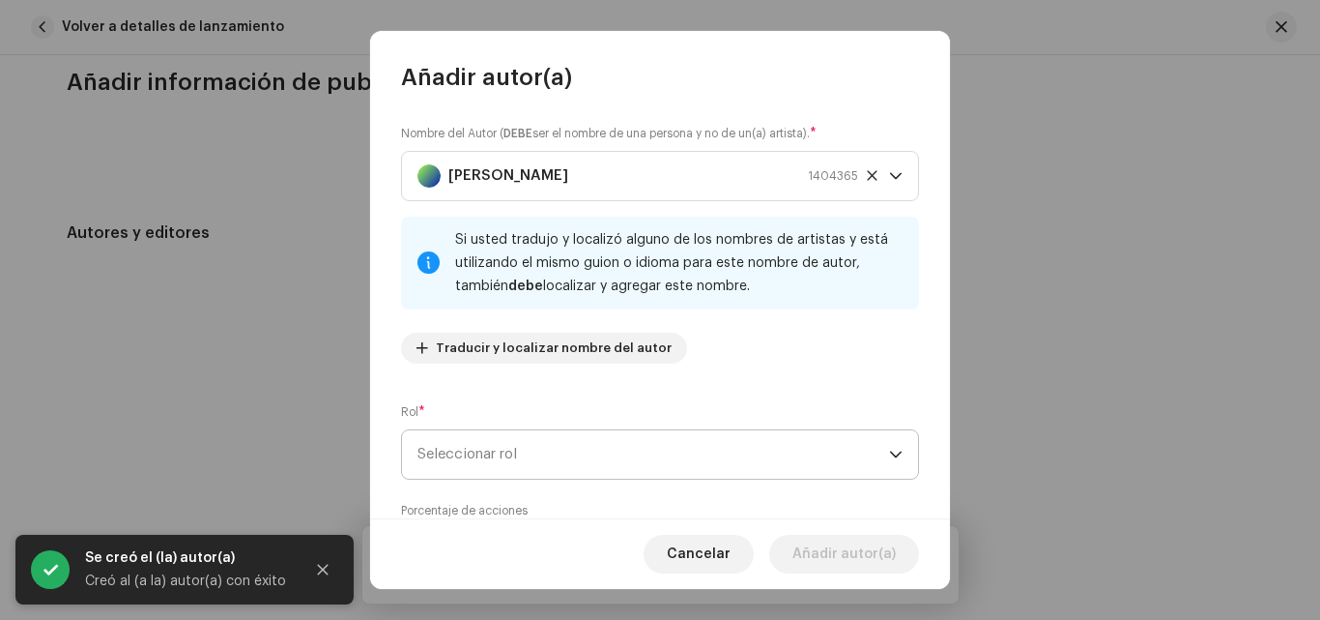
click at [820, 472] on span "Seleccionar rol" at bounding box center [654, 454] width 472 height 48
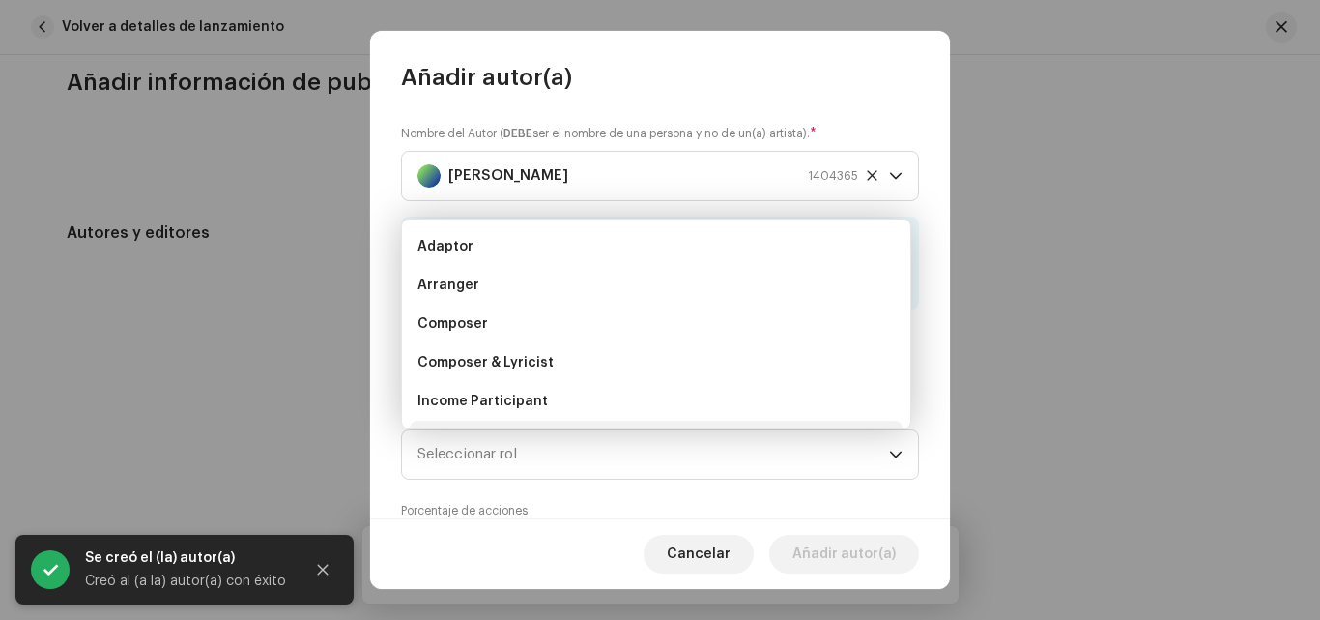
scroll to position [31, 0]
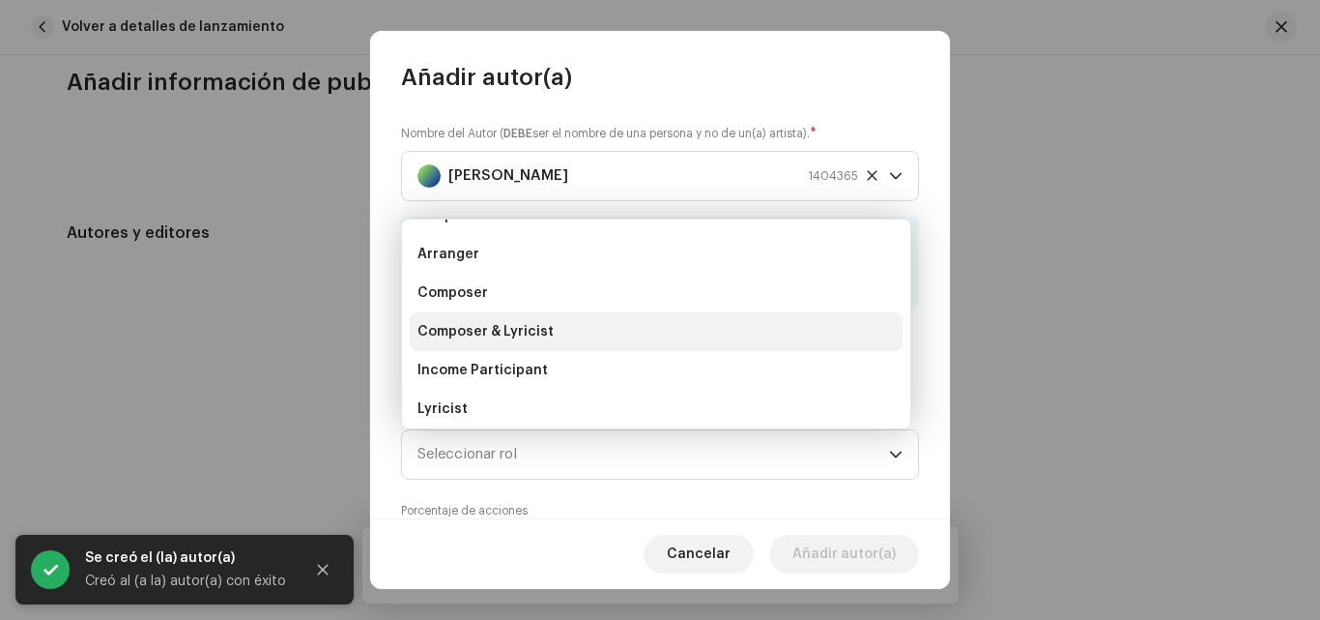
click at [522, 331] on span "Composer & Lyricist" at bounding box center [486, 331] width 136 height 19
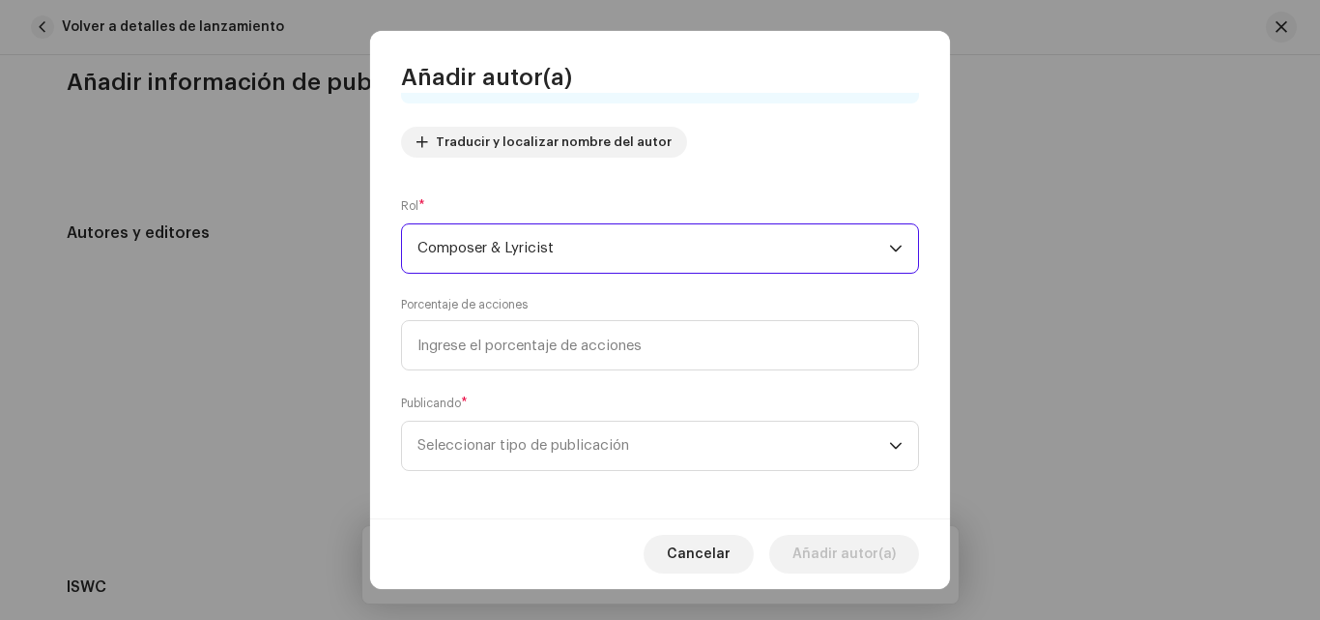
scroll to position [207, 0]
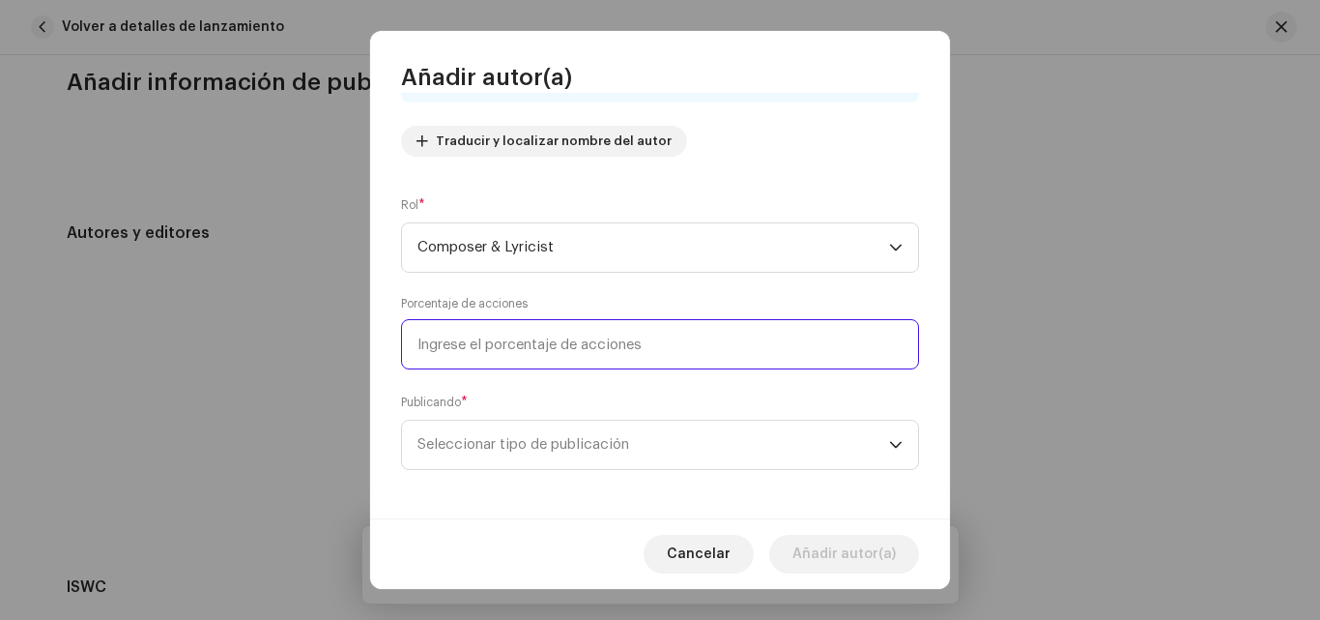
click at [724, 362] on input at bounding box center [660, 344] width 518 height 50
type input "50,02"
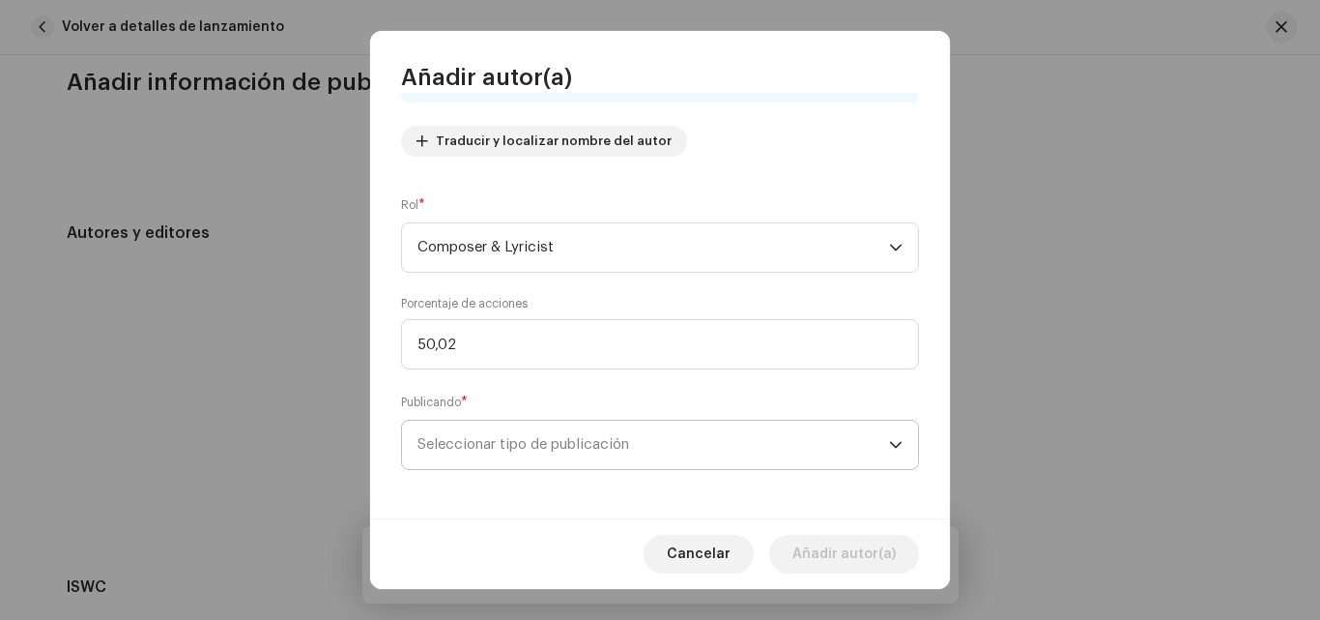
click at [830, 439] on span "Seleccionar tipo de publicación" at bounding box center [654, 444] width 472 height 48
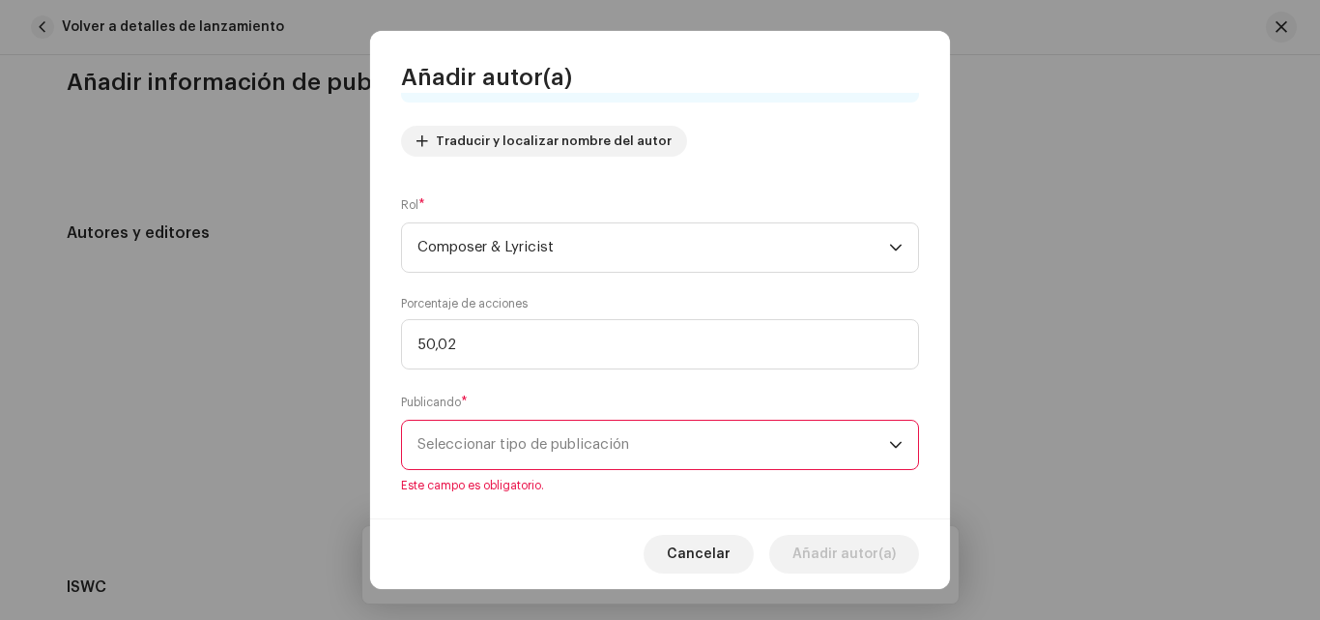
click at [830, 439] on span "Seleccionar tipo de publicación" at bounding box center [654, 444] width 472 height 48
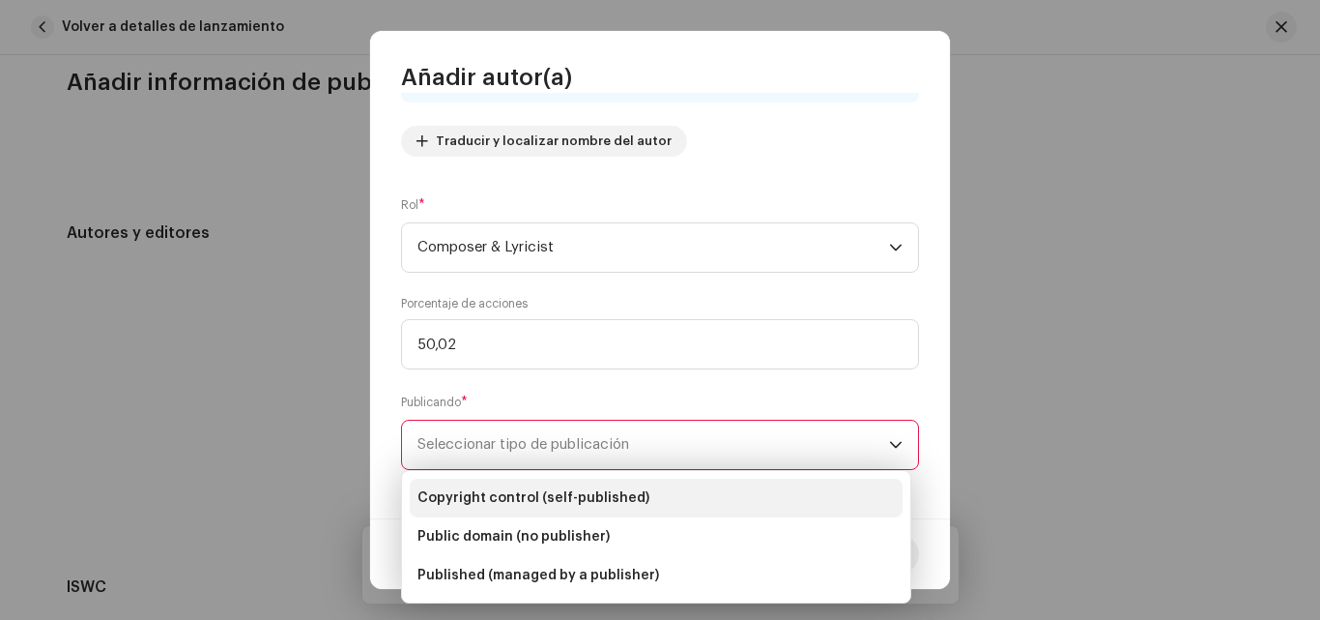
click at [659, 490] on li "Copyright control (self-published)" at bounding box center [656, 497] width 493 height 39
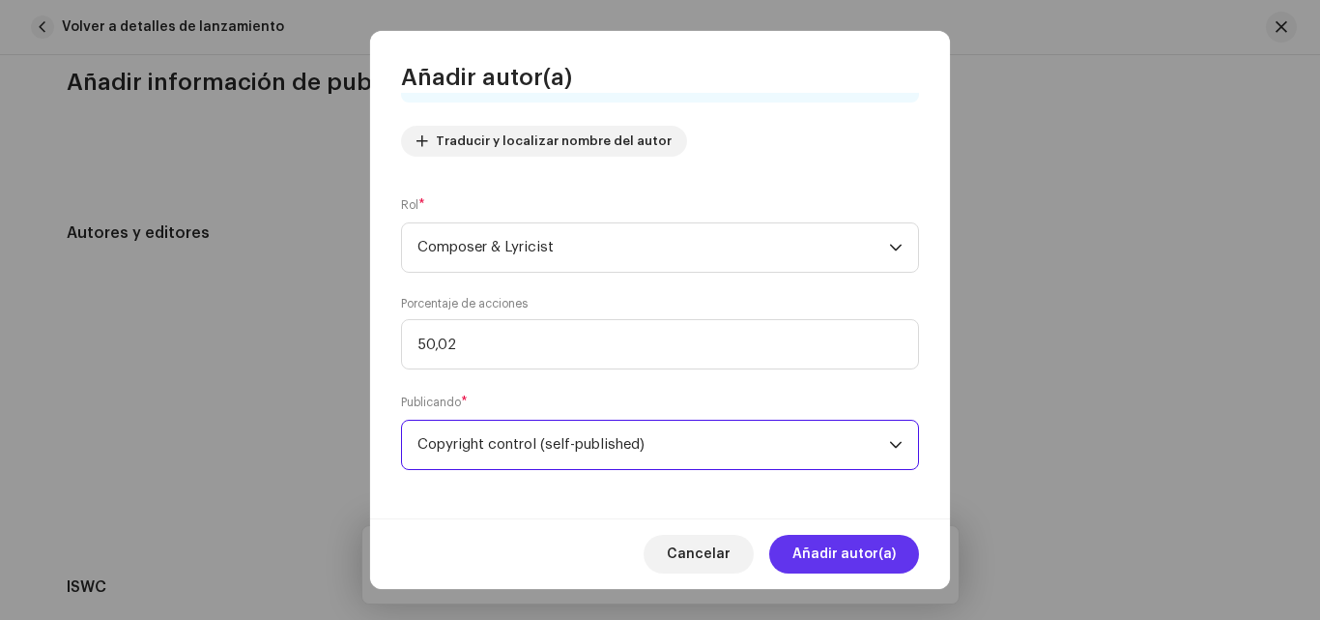
click at [889, 549] on span "Añadir autor(a)" at bounding box center [844, 554] width 103 height 39
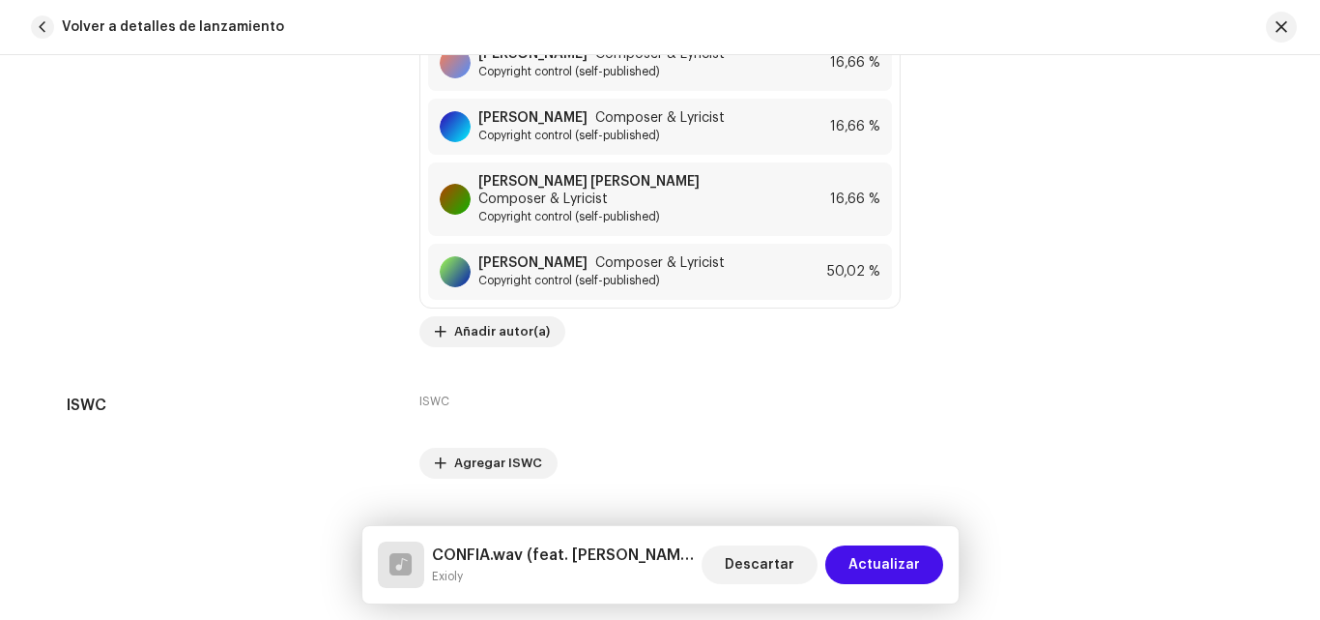
scroll to position [4640, 0]
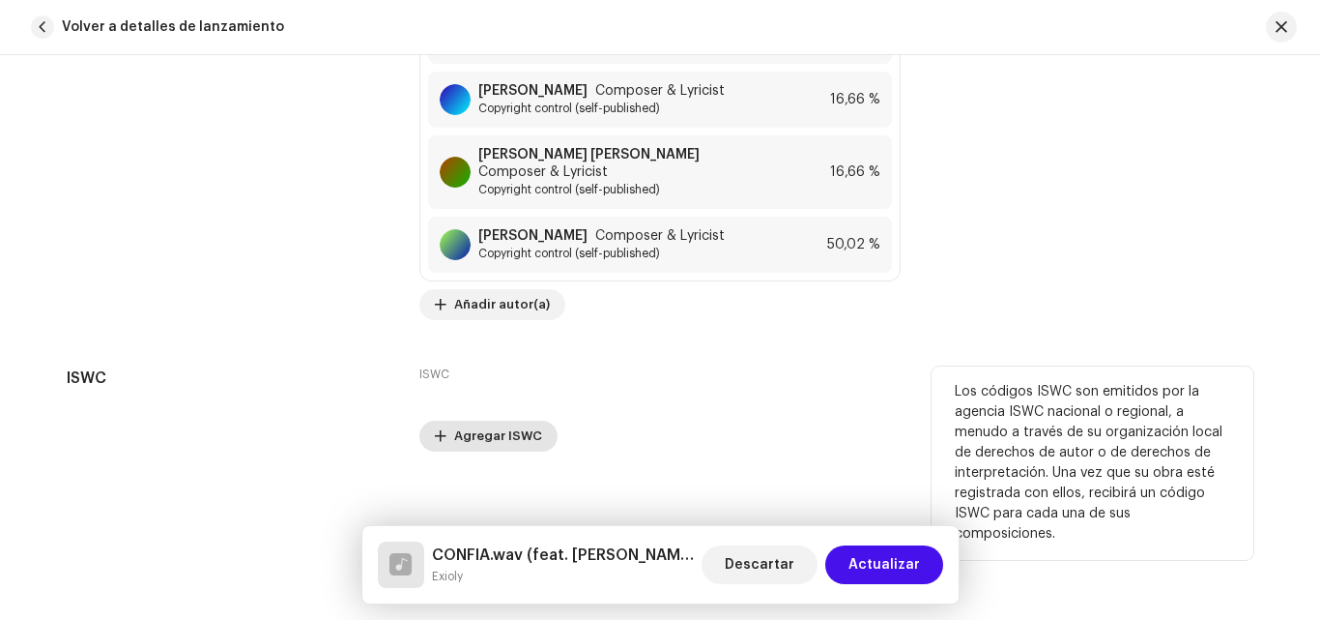
click at [470, 417] on span "Agregar ISWC" at bounding box center [498, 436] width 88 height 39
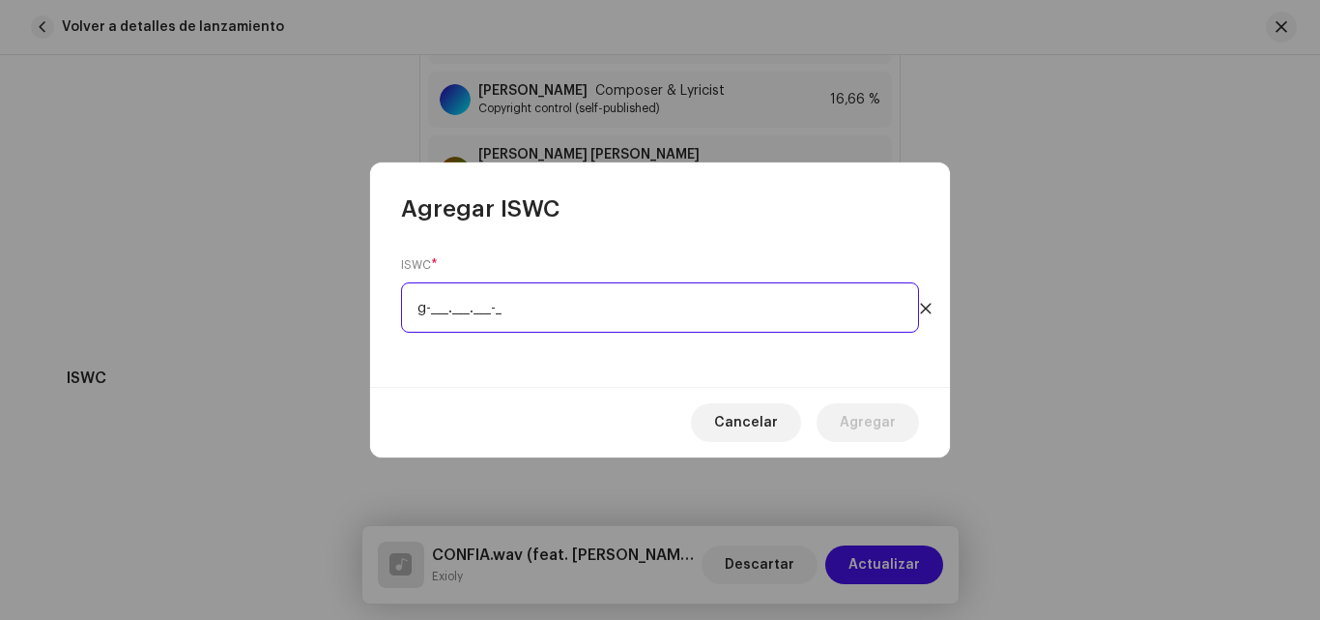
type input "_-___.___.___-_"
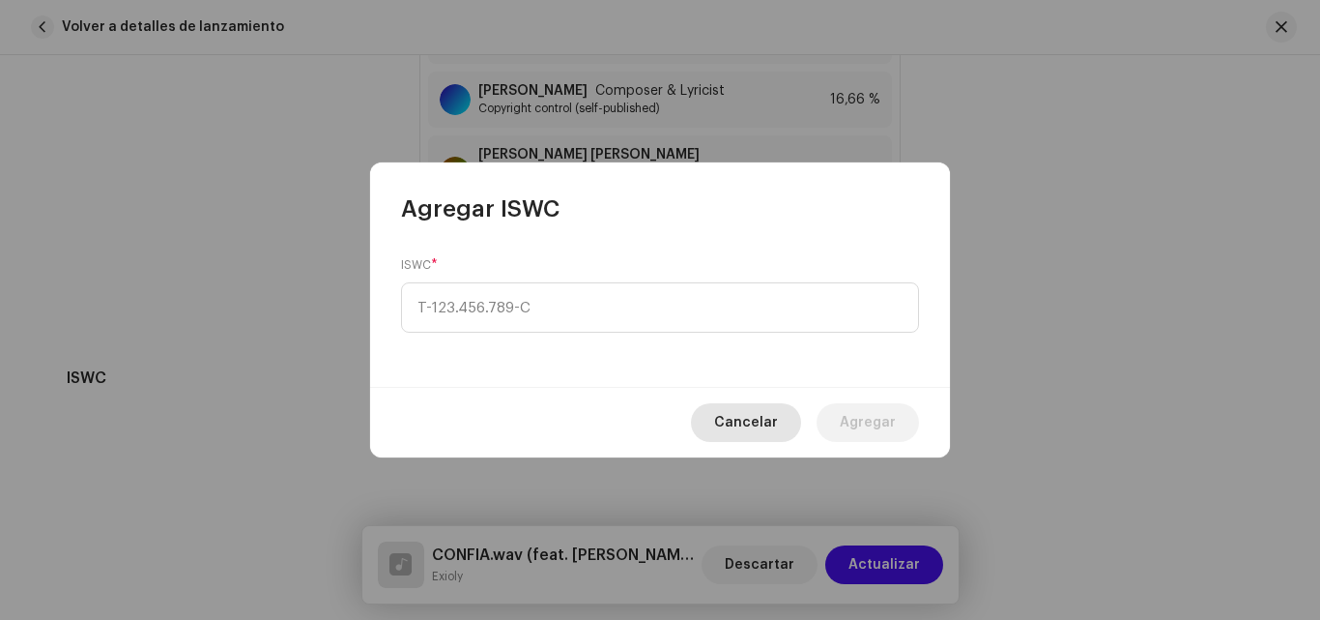
click at [738, 413] on span "Cancelar" at bounding box center [746, 422] width 64 height 39
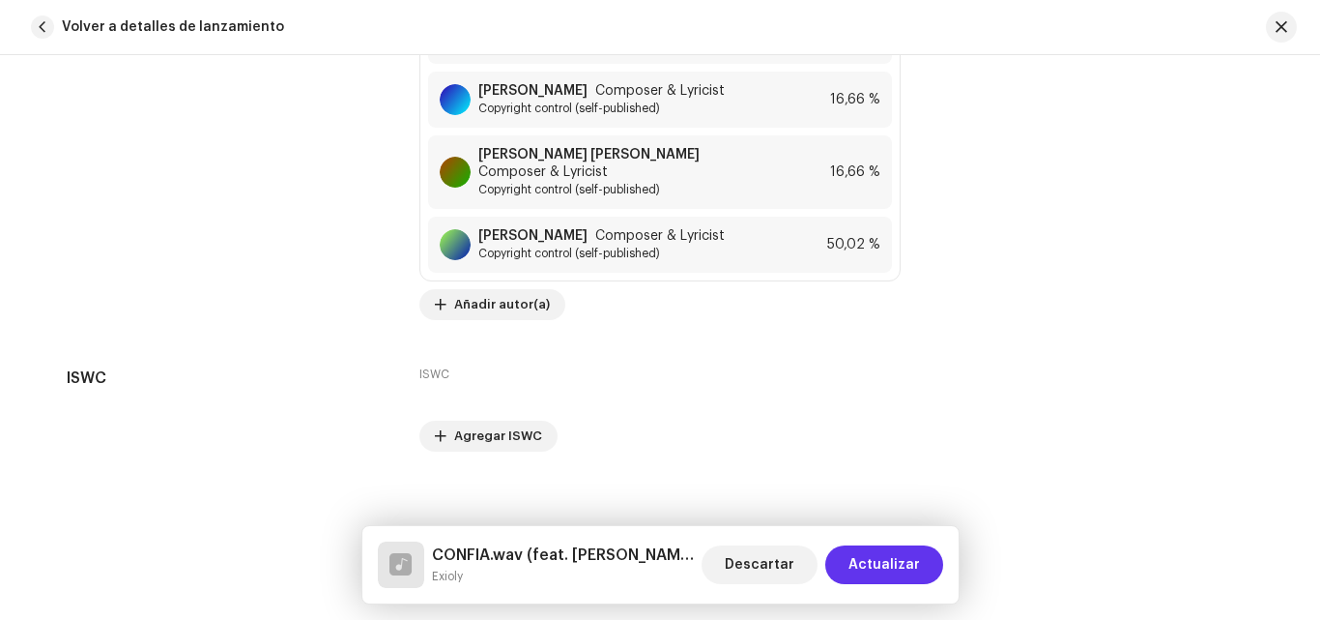
click at [889, 560] on span "Actualizar" at bounding box center [885, 564] width 72 height 39
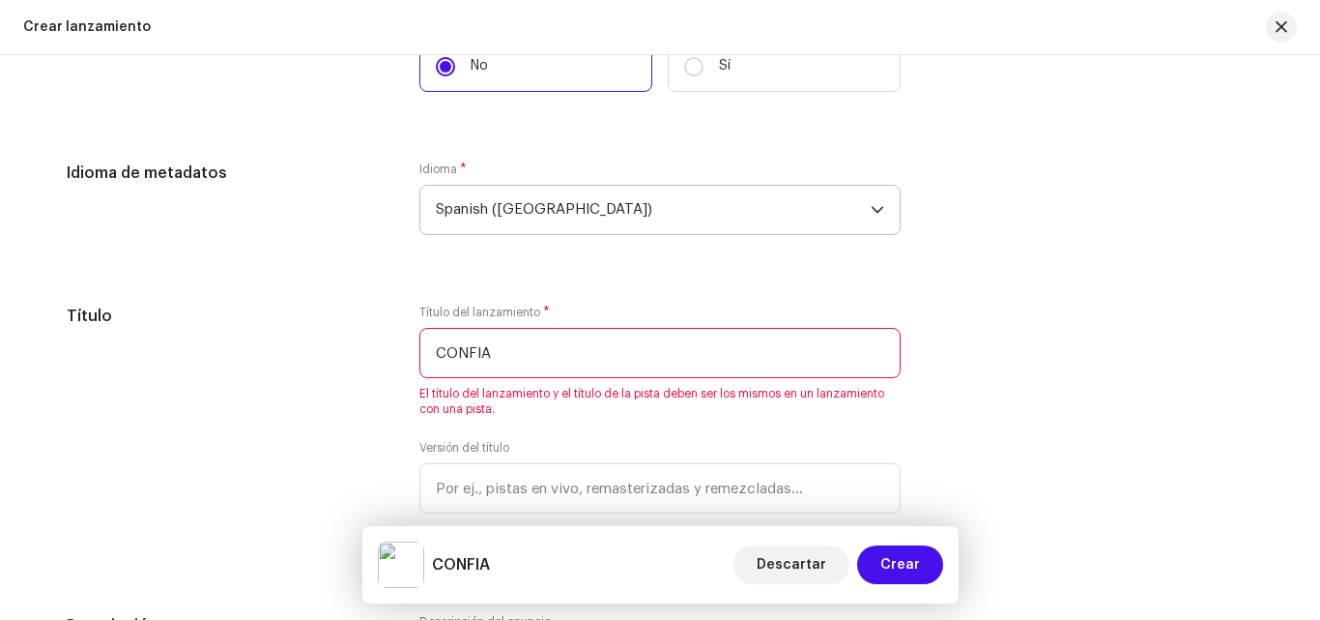
scroll to position [1593, 0]
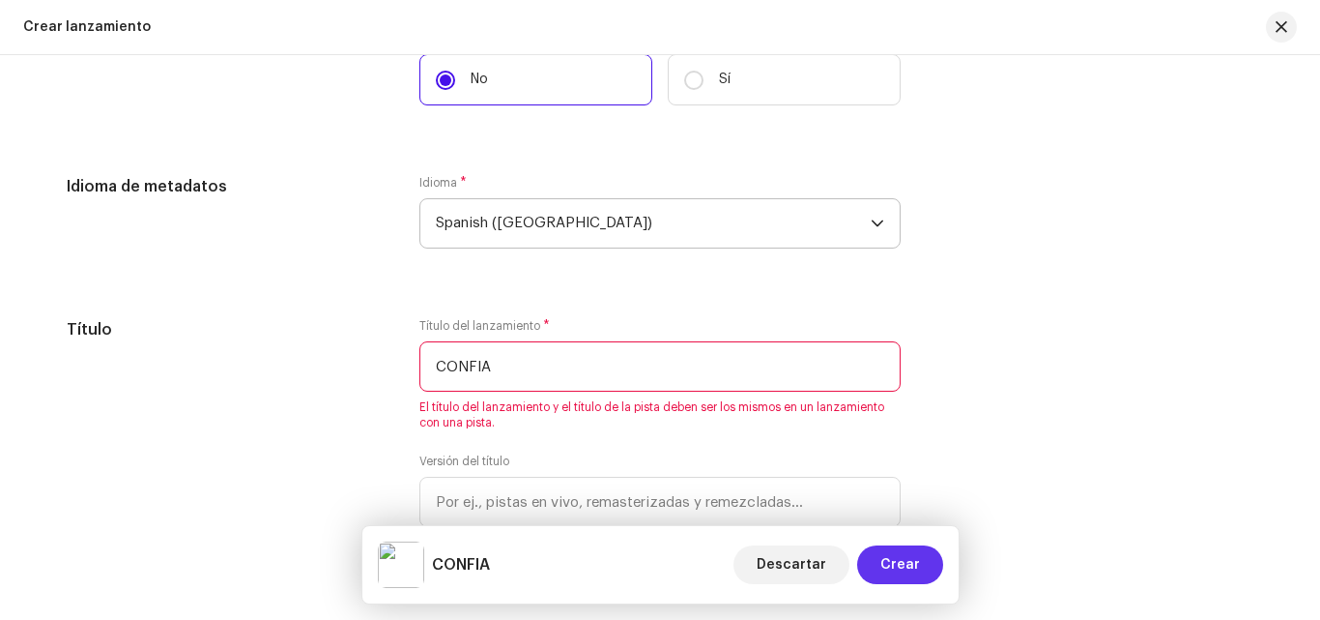
click at [903, 565] on span "Crear" at bounding box center [901, 564] width 40 height 39
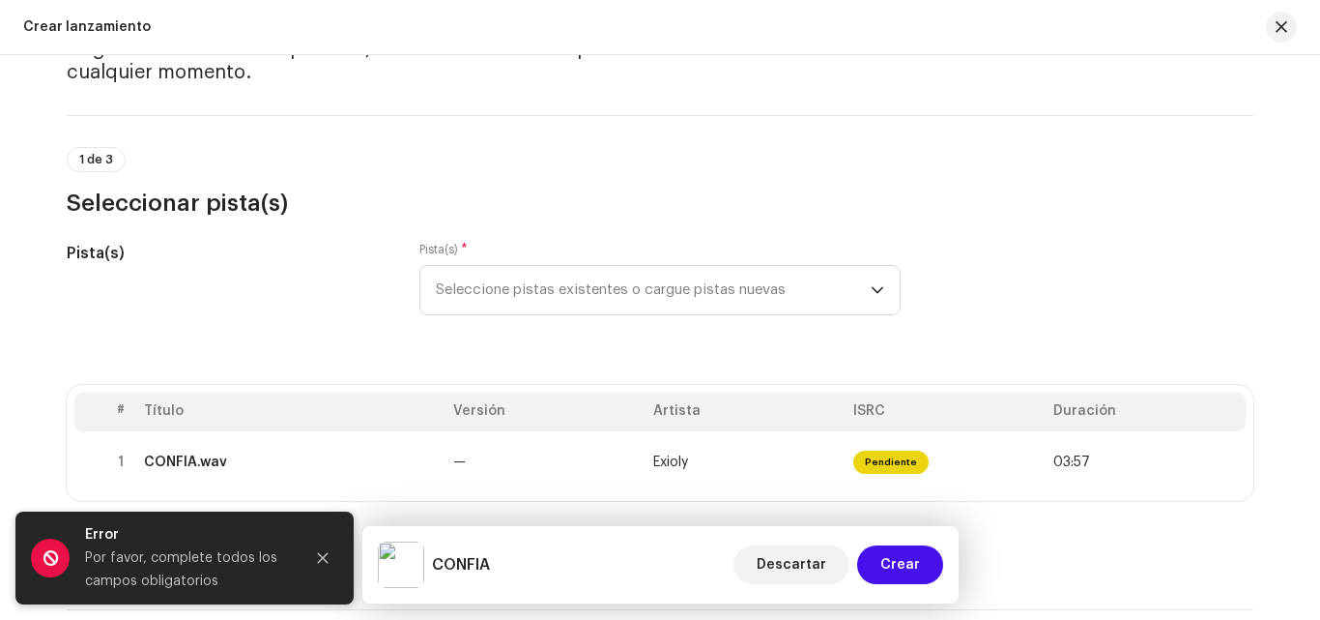
scroll to position [90, 0]
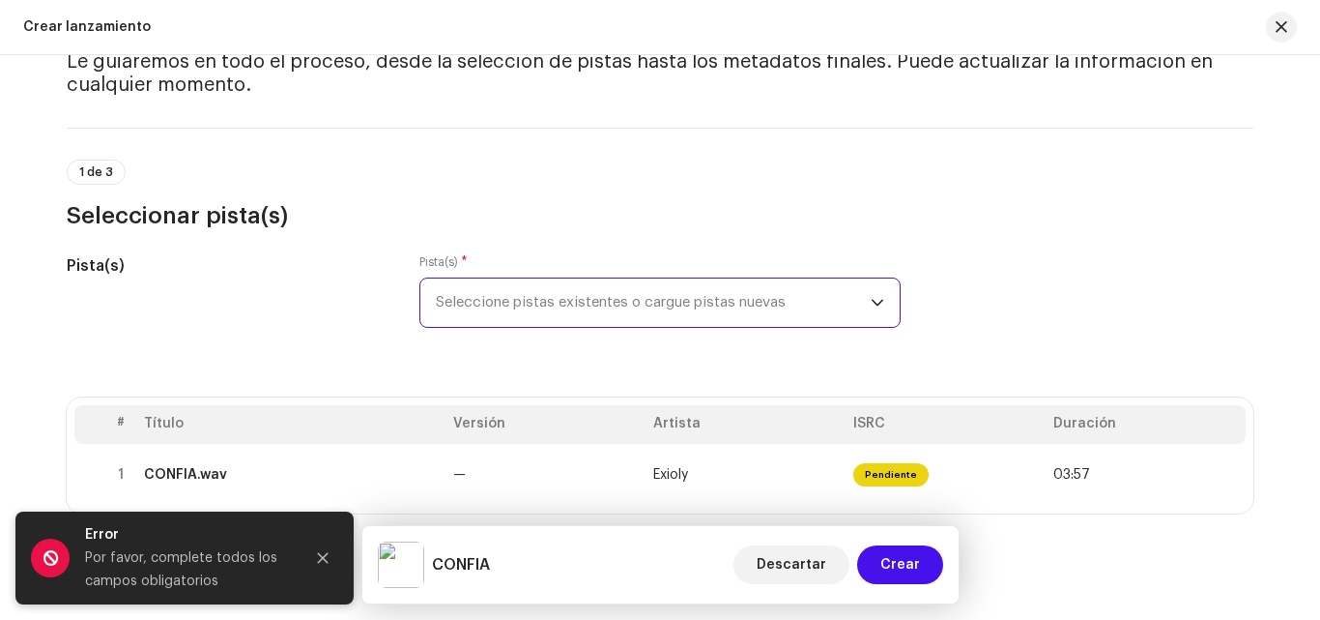
click at [795, 315] on span "Seleccione pistas existentes o cargue pistas nuevas" at bounding box center [653, 302] width 435 height 48
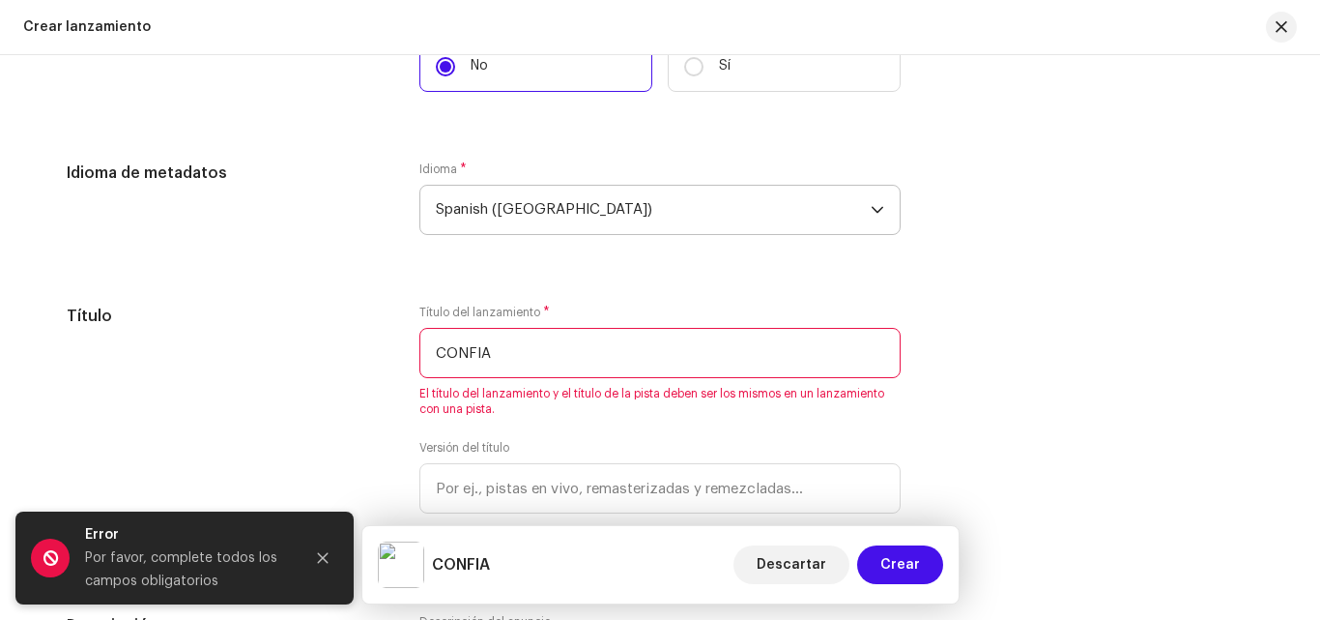
scroll to position [1600, 0]
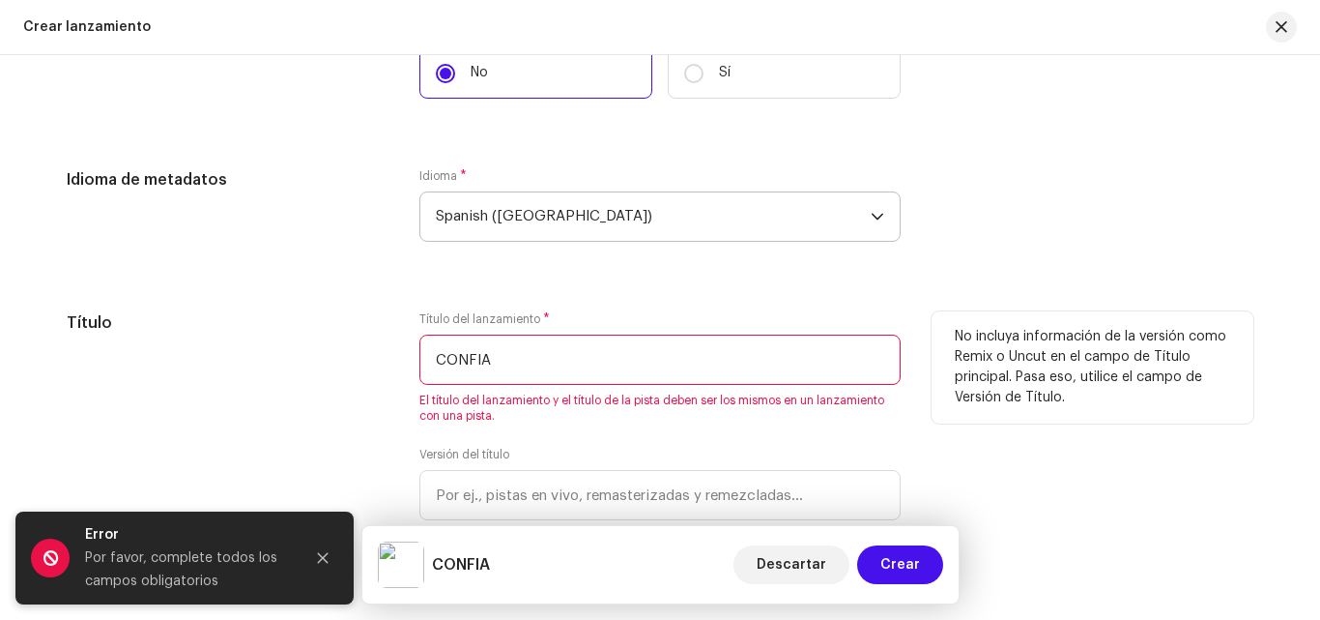
drag, startPoint x: 538, startPoint y: 369, endPoint x: 306, endPoint y: 346, distance: 233.1
click at [306, 346] on div "Título Título del lanzamiento * CONFIA El título del lanzamiento y el título de…" at bounding box center [660, 442] width 1187 height 263
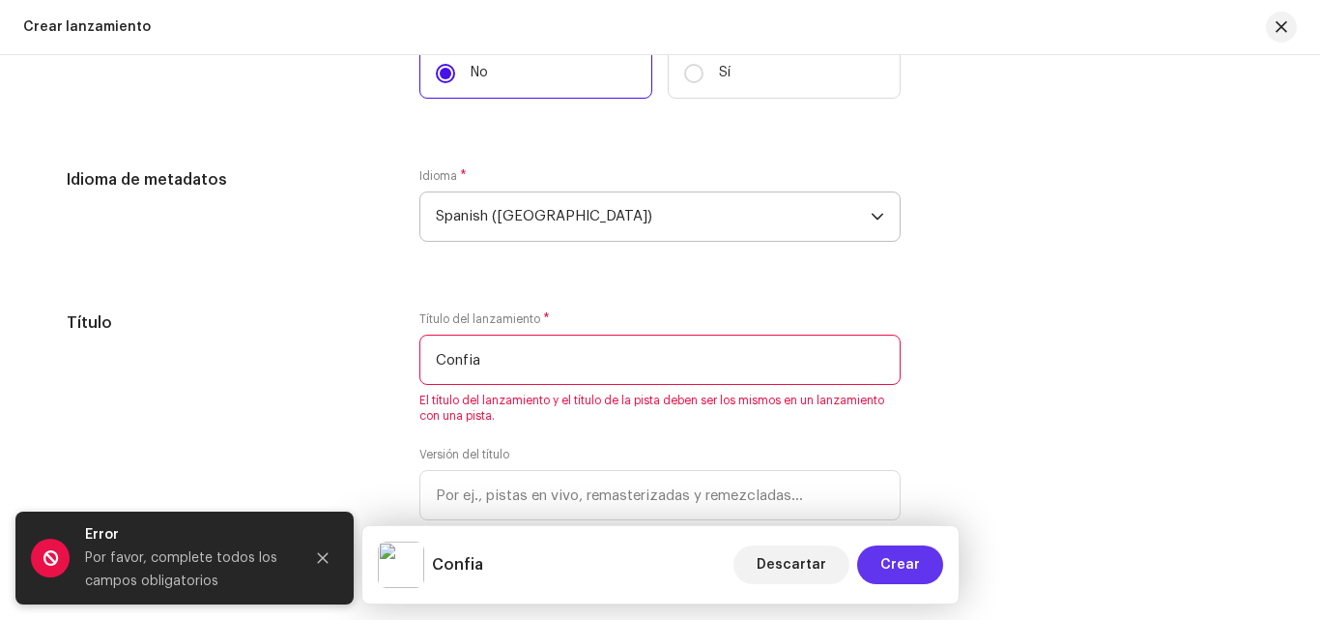
click at [892, 559] on span "Crear" at bounding box center [901, 564] width 40 height 39
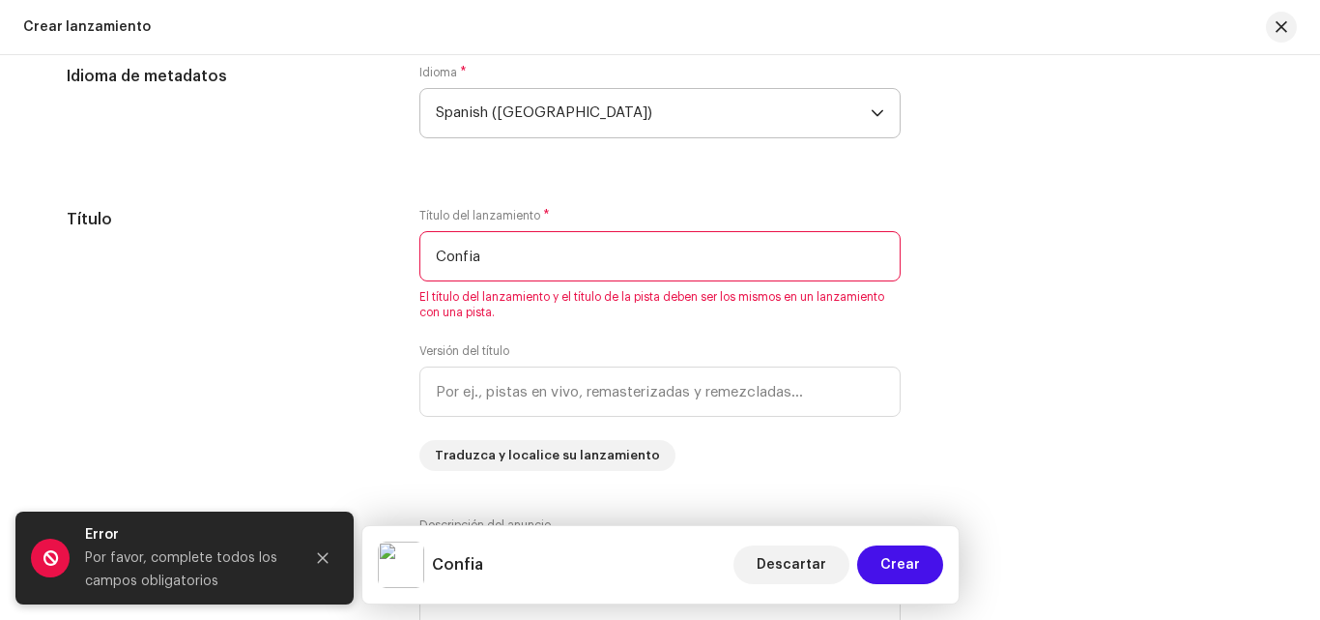
scroll to position [1709, 0]
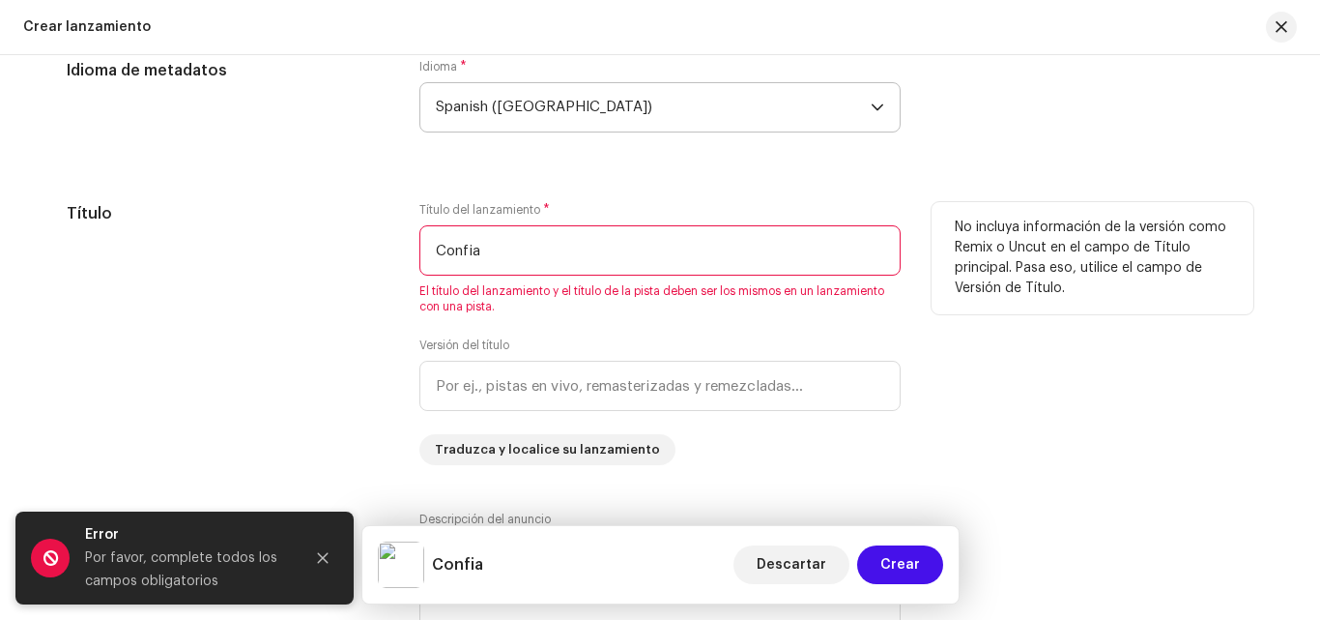
drag, startPoint x: 559, startPoint y: 255, endPoint x: 420, endPoint y: 252, distance: 138.3
click at [420, 252] on input "Confia" at bounding box center [660, 250] width 481 height 50
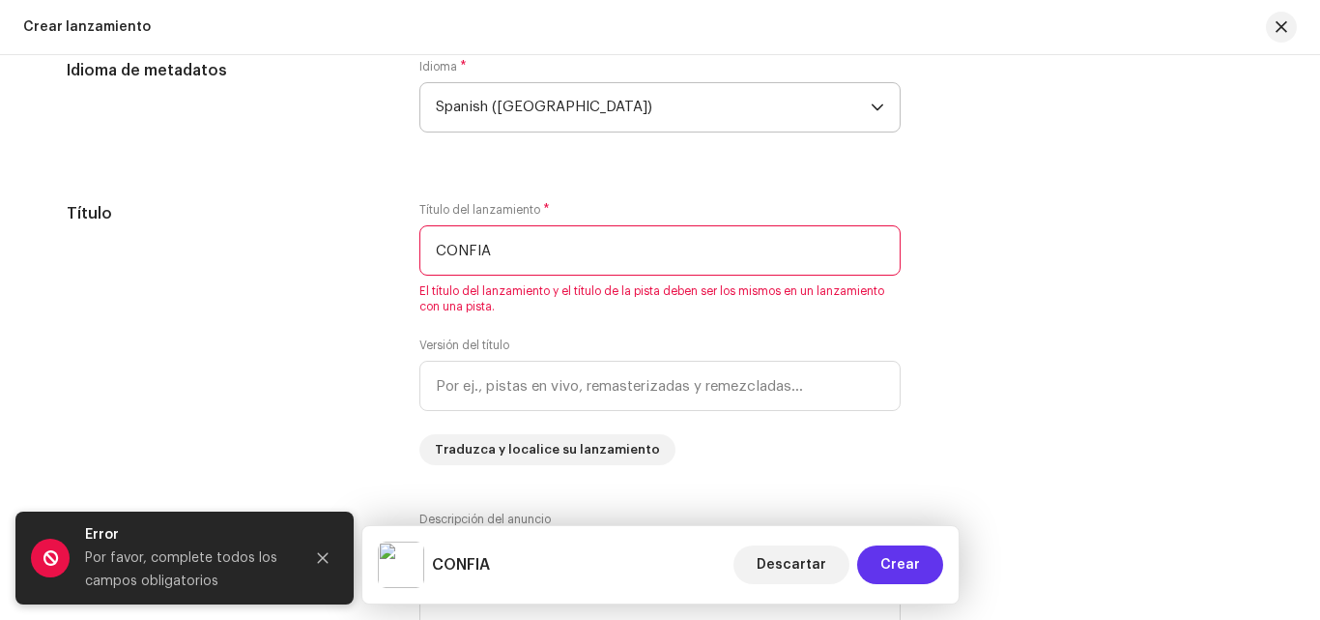
type input "CONFIA"
click at [879, 558] on button "Crear" at bounding box center [900, 564] width 86 height 39
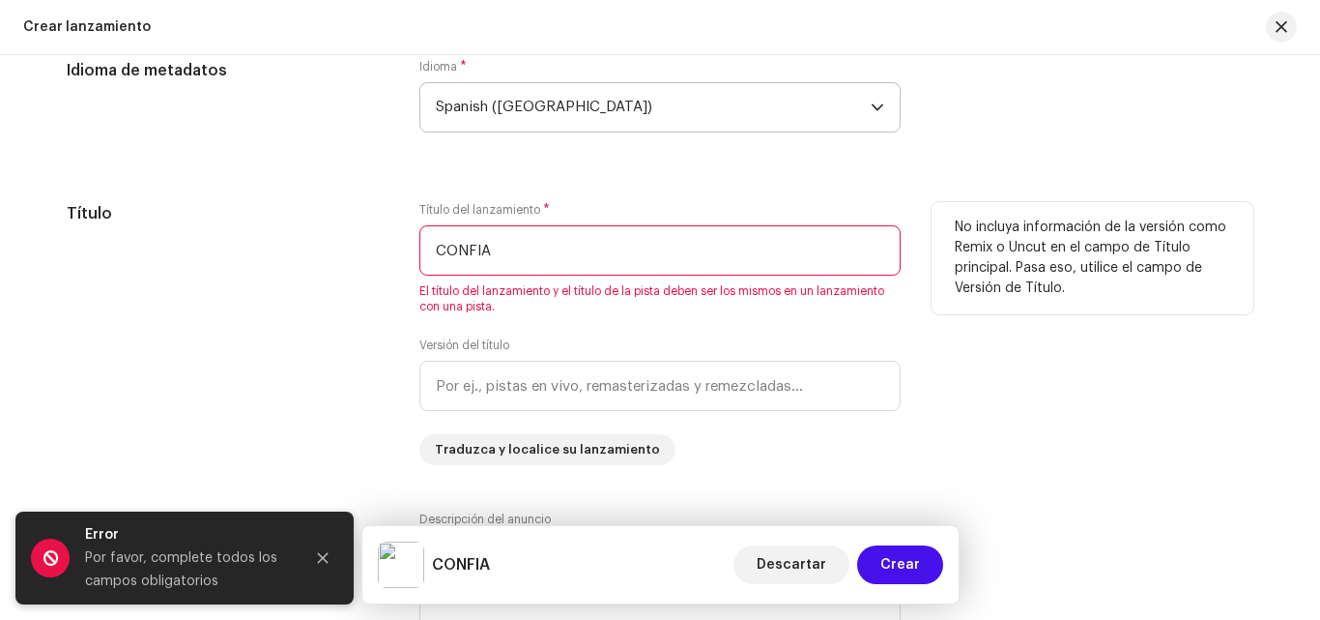
drag, startPoint x: 502, startPoint y: 244, endPoint x: 360, endPoint y: 255, distance: 142.6
click at [361, 256] on div "Título Título del lanzamiento * CONFIA El título del lanzamiento y el título de…" at bounding box center [660, 333] width 1187 height 263
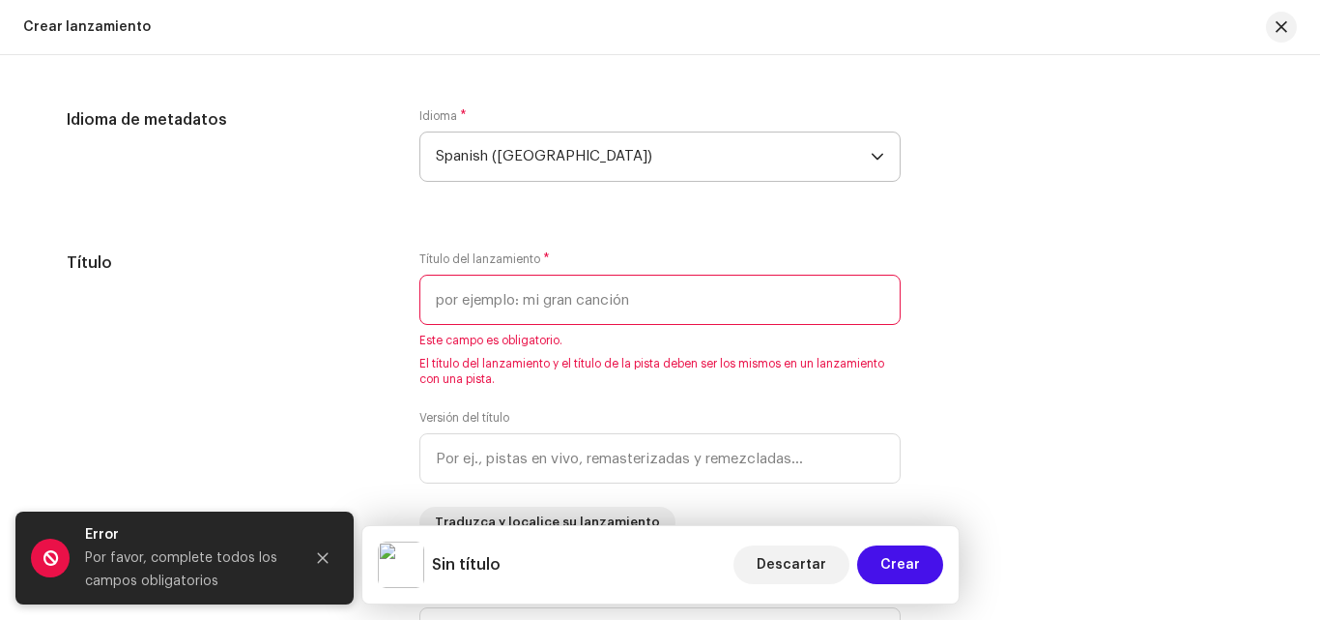
scroll to position [1673, 0]
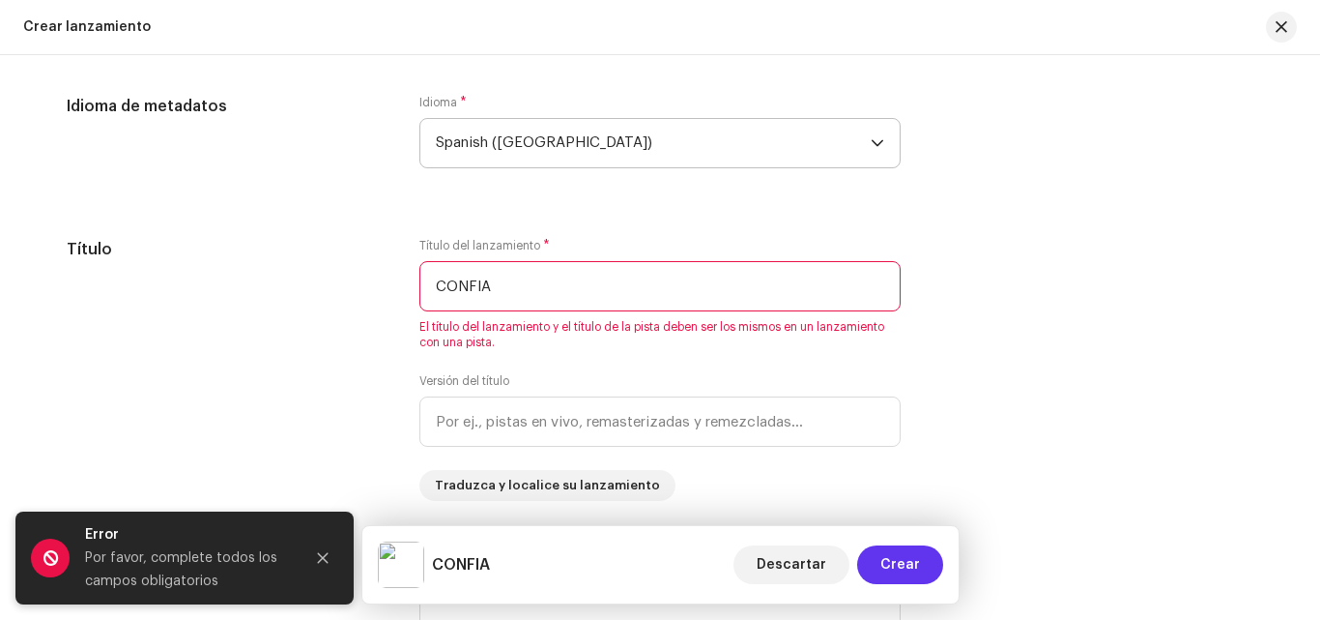
click at [895, 560] on span "Crear" at bounding box center [901, 564] width 40 height 39
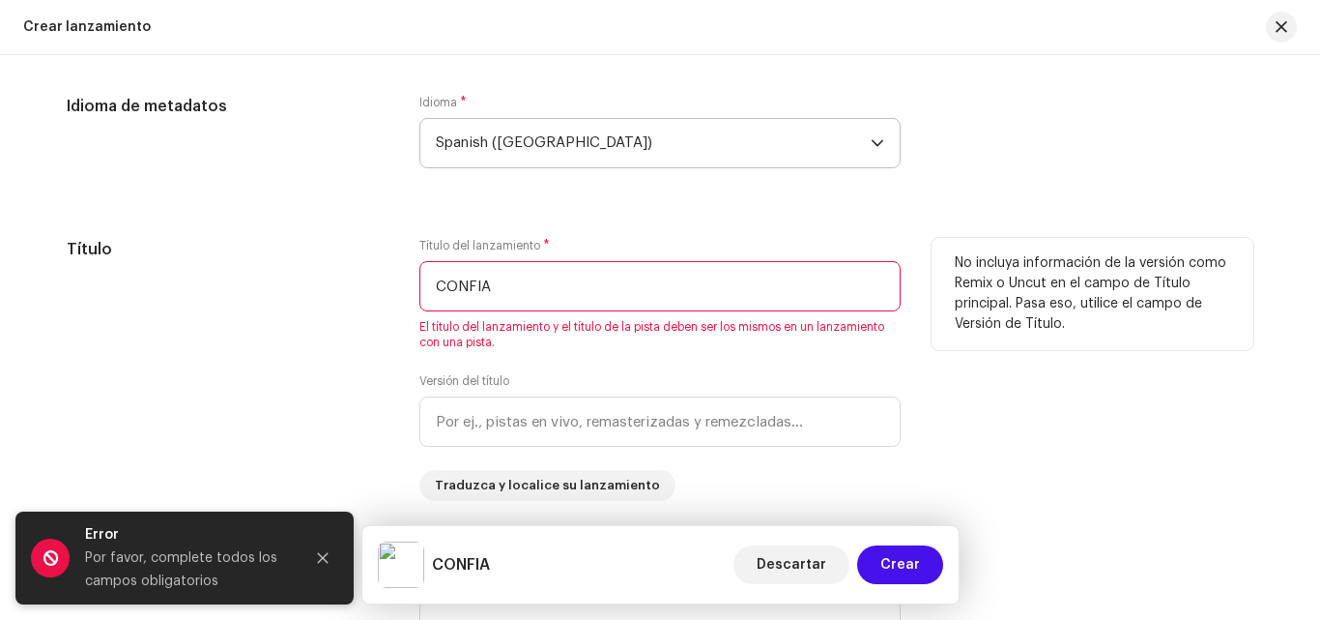
drag, startPoint x: 519, startPoint y: 280, endPoint x: 396, endPoint y: 286, distance: 122.9
click at [396, 286] on div "Título Título del lanzamiento * CONFIA El título del lanzamiento y el título de…" at bounding box center [660, 369] width 1187 height 263
type input "C"
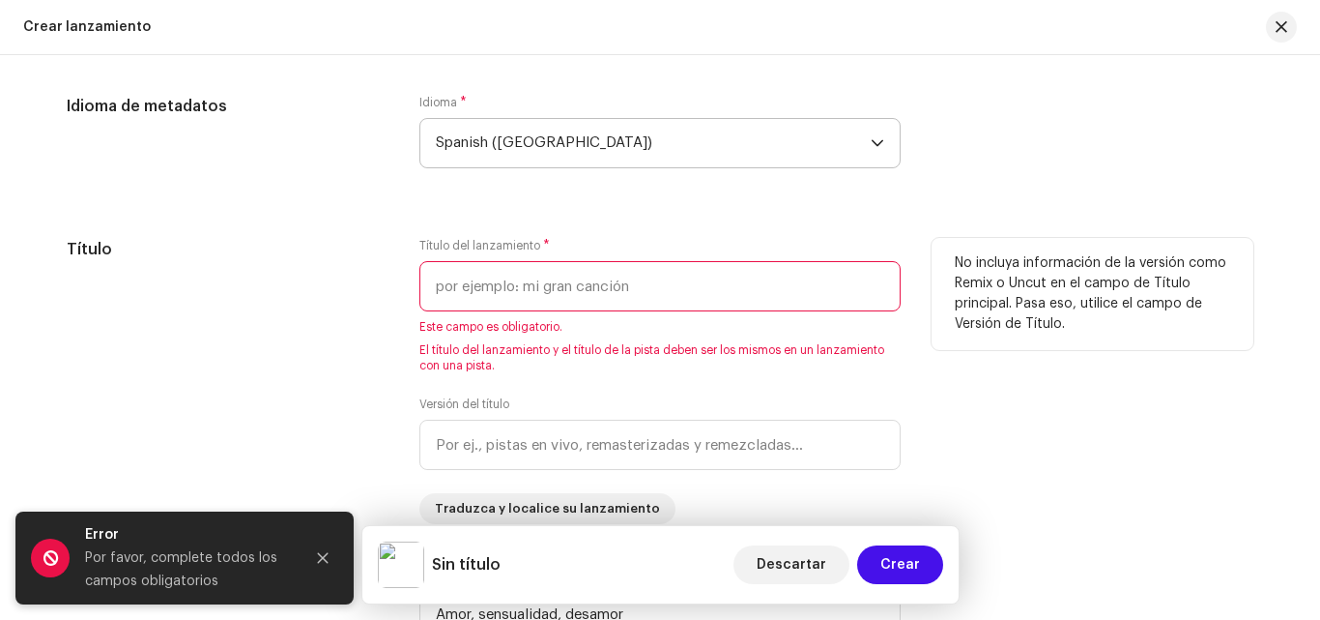
type input "c"
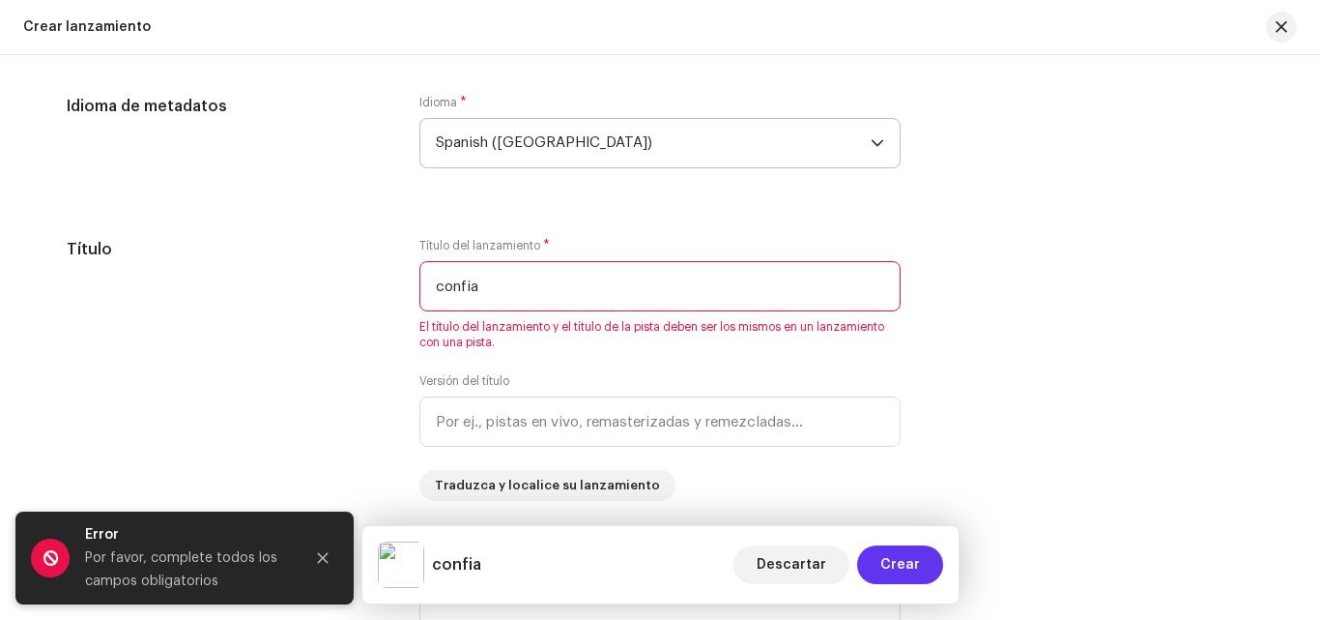
click at [897, 574] on span "Crear" at bounding box center [901, 564] width 40 height 39
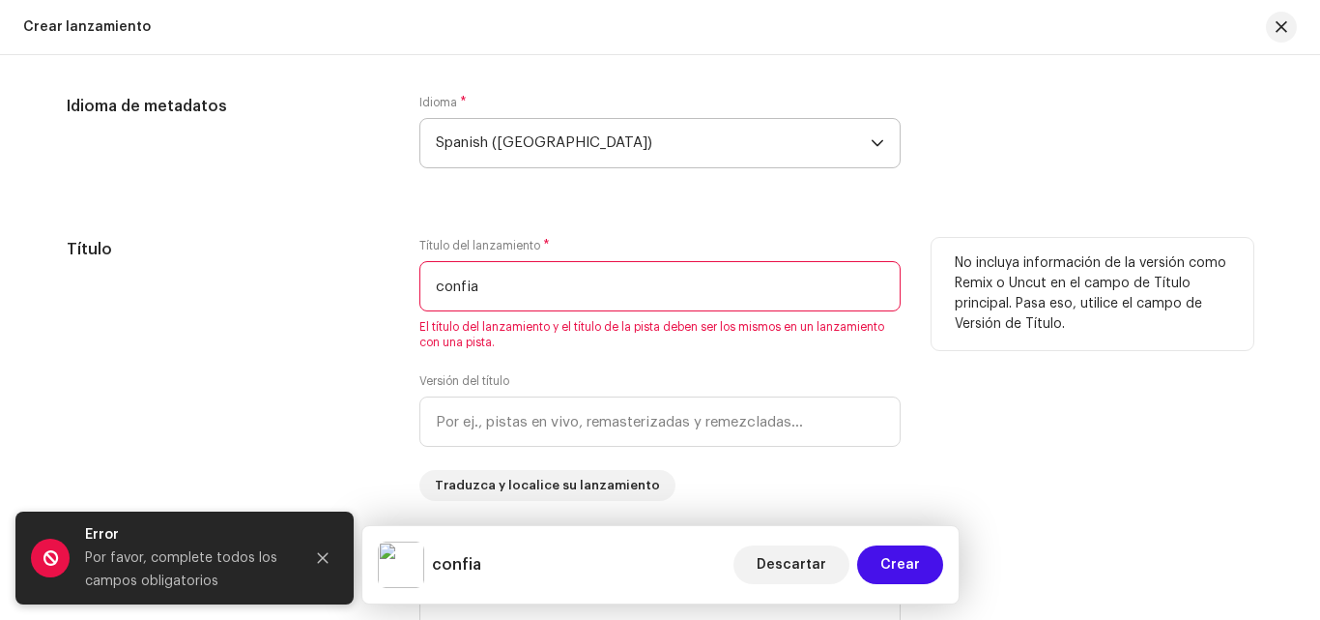
drag, startPoint x: 543, startPoint y: 276, endPoint x: 294, endPoint y: 275, distance: 249.4
click at [294, 275] on div "Título Título del lanzamiento * confia El título del lanzamiento y el título de…" at bounding box center [660, 369] width 1187 height 263
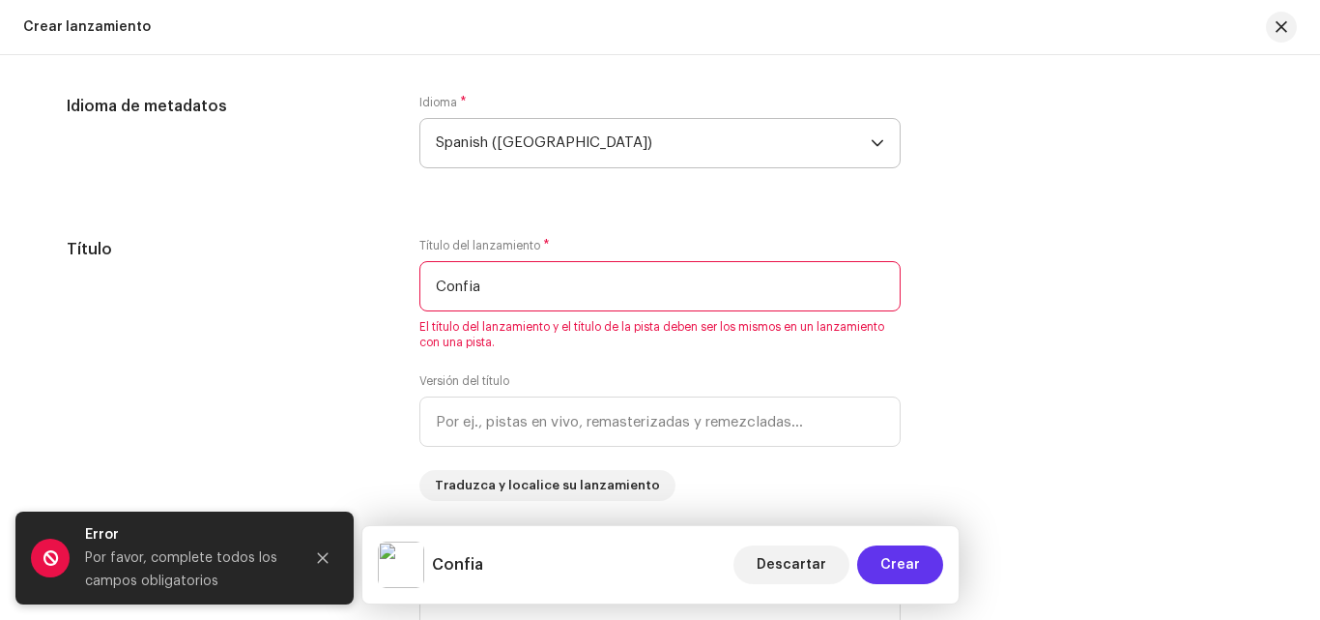
type input "Confia"
click at [872, 563] on button "Crear" at bounding box center [900, 564] width 86 height 39
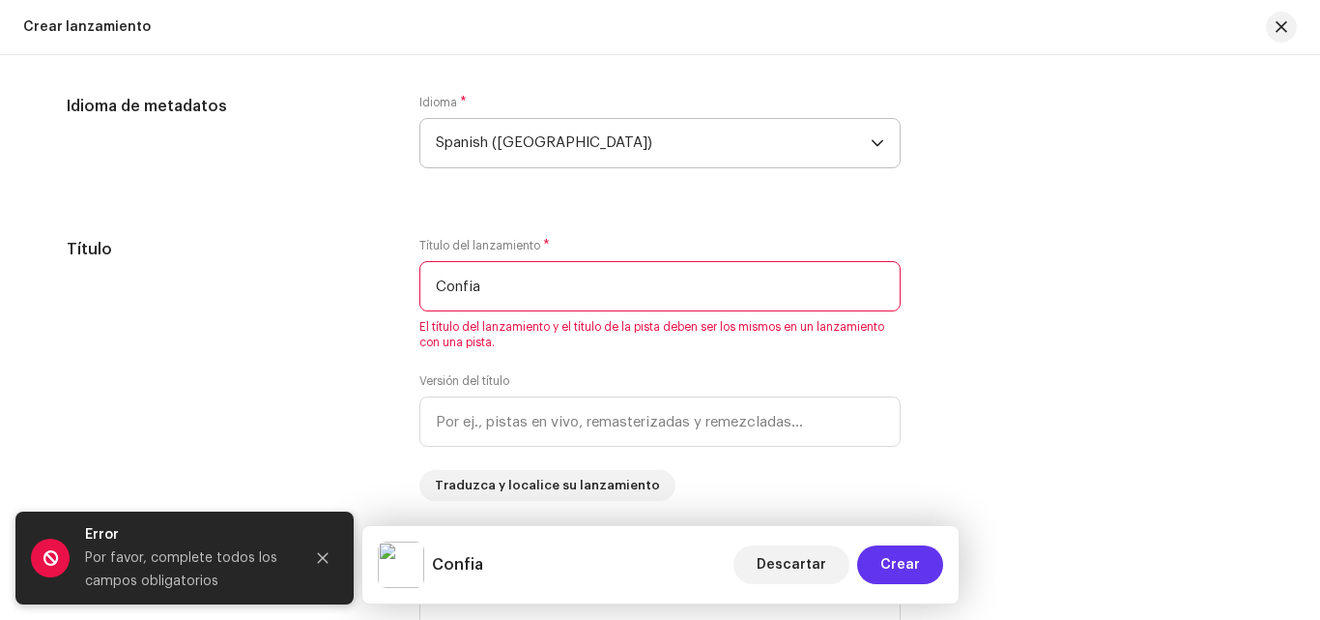
click at [872, 563] on button "Crear" at bounding box center [900, 564] width 86 height 39
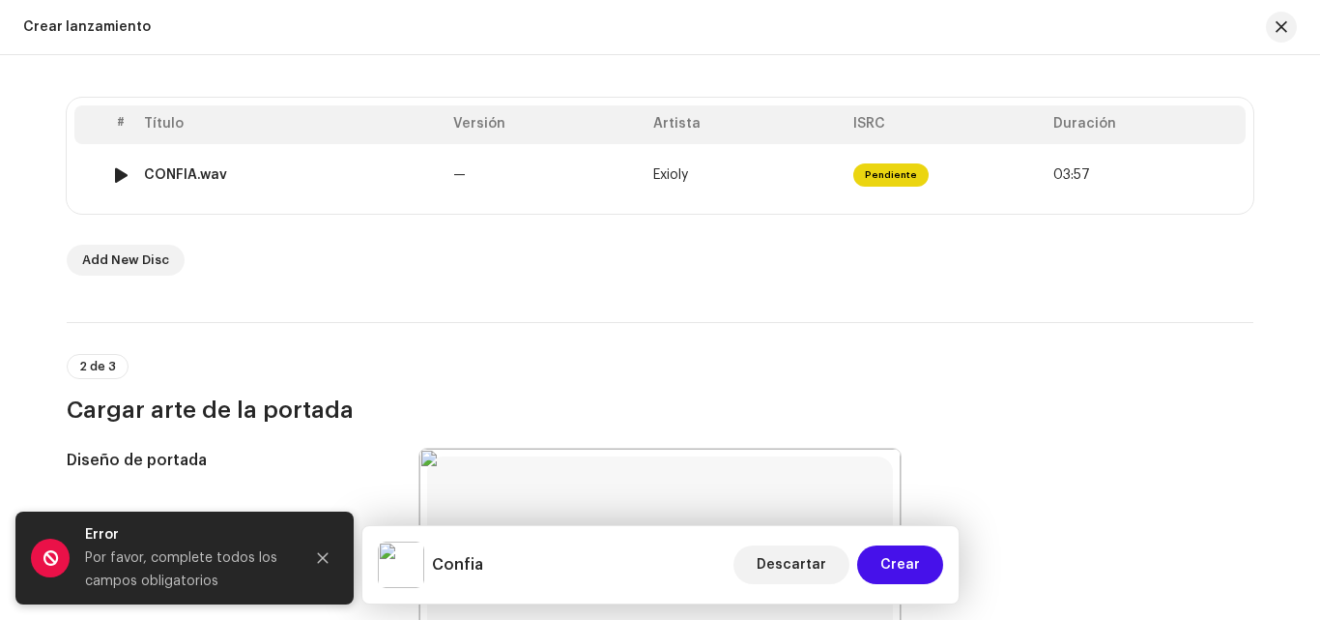
scroll to position [385, 0]
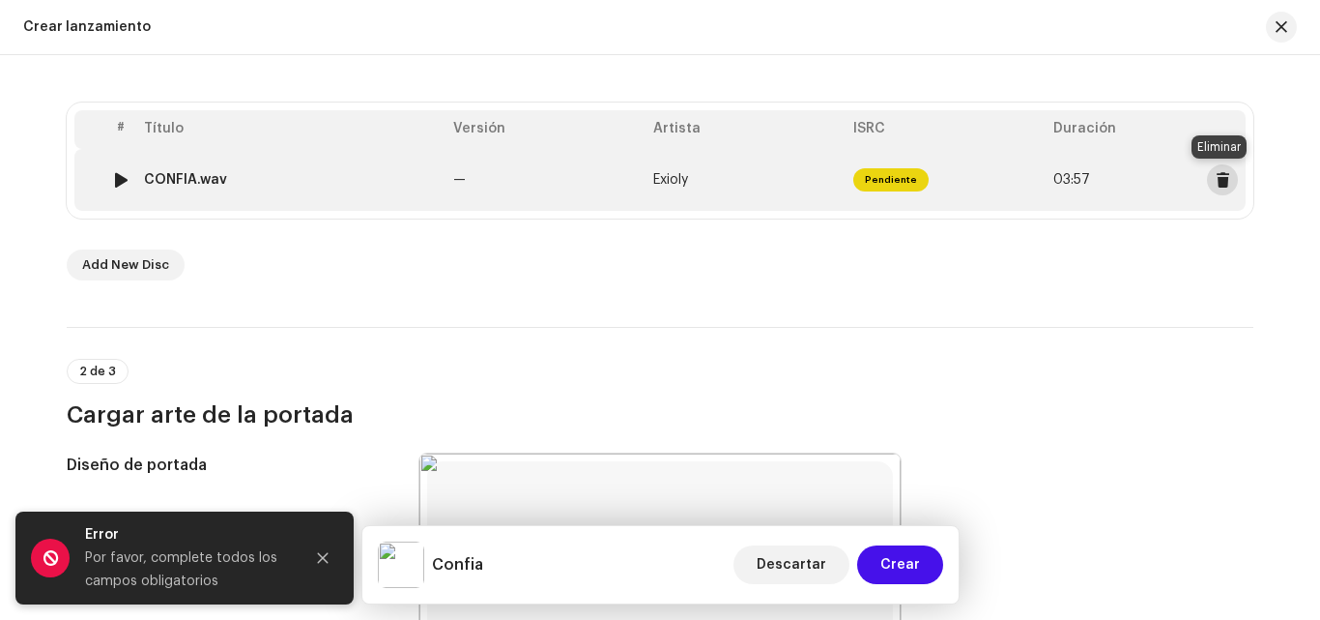
click at [1216, 180] on span at bounding box center [1223, 179] width 14 height 15
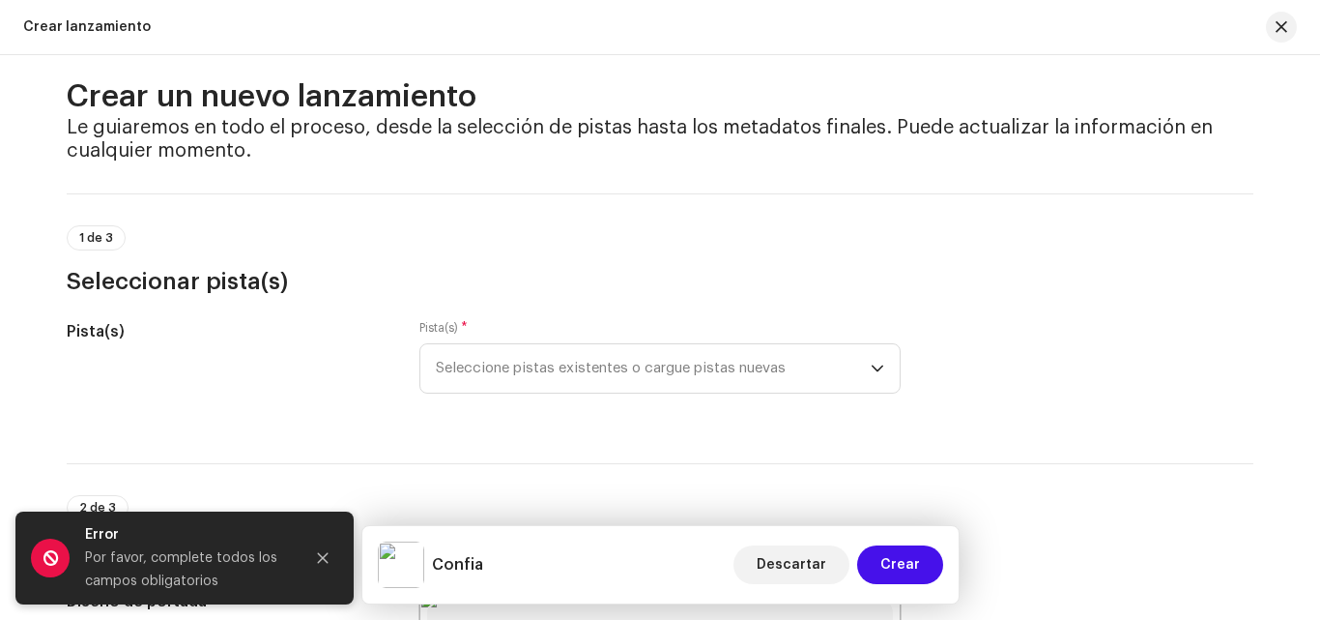
scroll to position [0, 0]
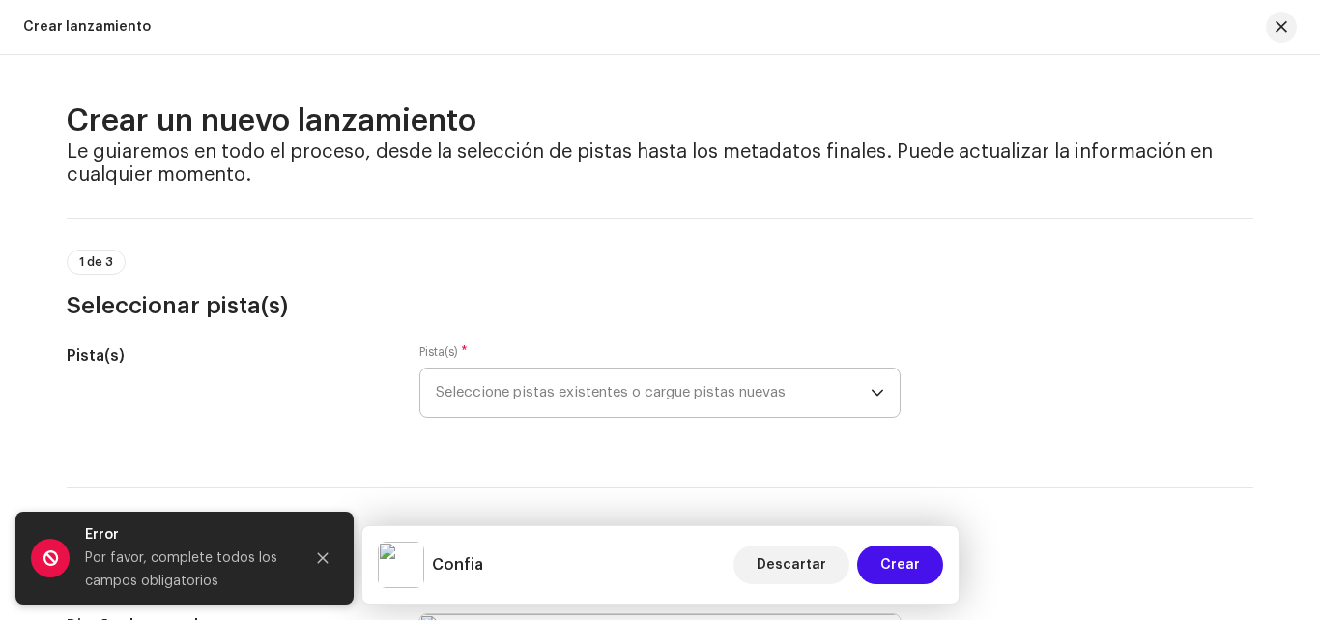
click at [529, 402] on span "Seleccione pistas existentes o cargue pistas nuevas" at bounding box center [653, 392] width 435 height 48
click at [545, 397] on span "Seleccione pistas existentes o cargue pistas nuevas" at bounding box center [653, 392] width 435 height 48
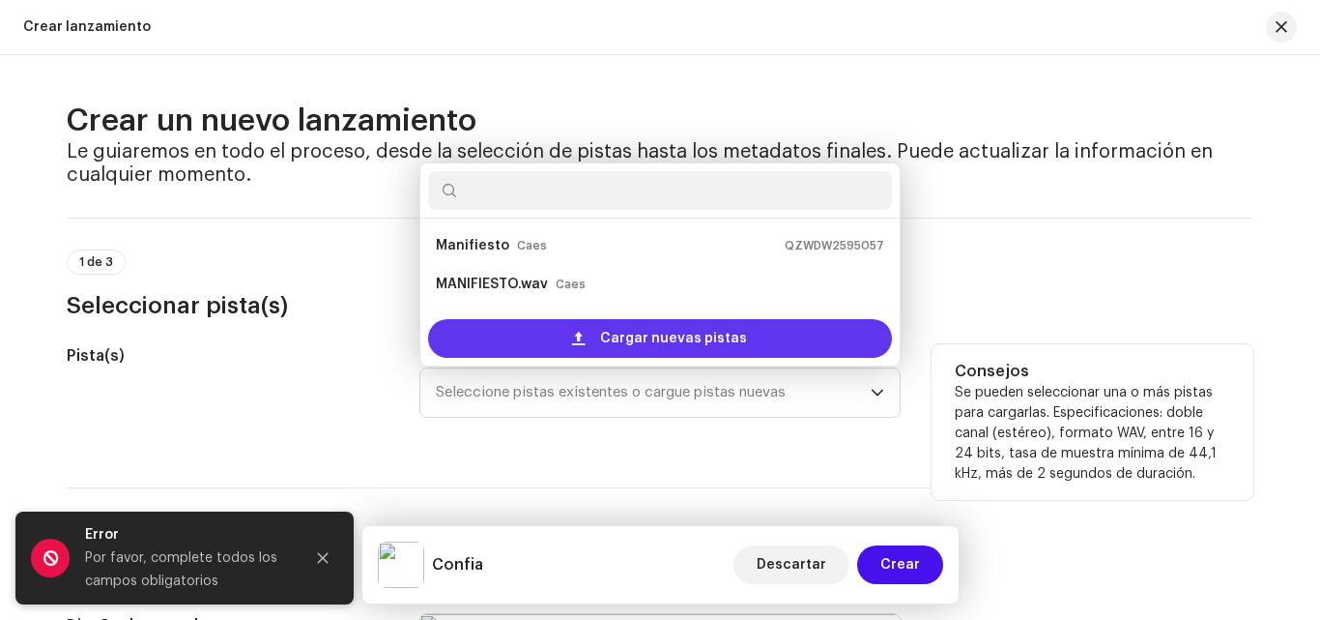
click at [624, 344] on span "Cargar nuevas pistas" at bounding box center [673, 338] width 147 height 39
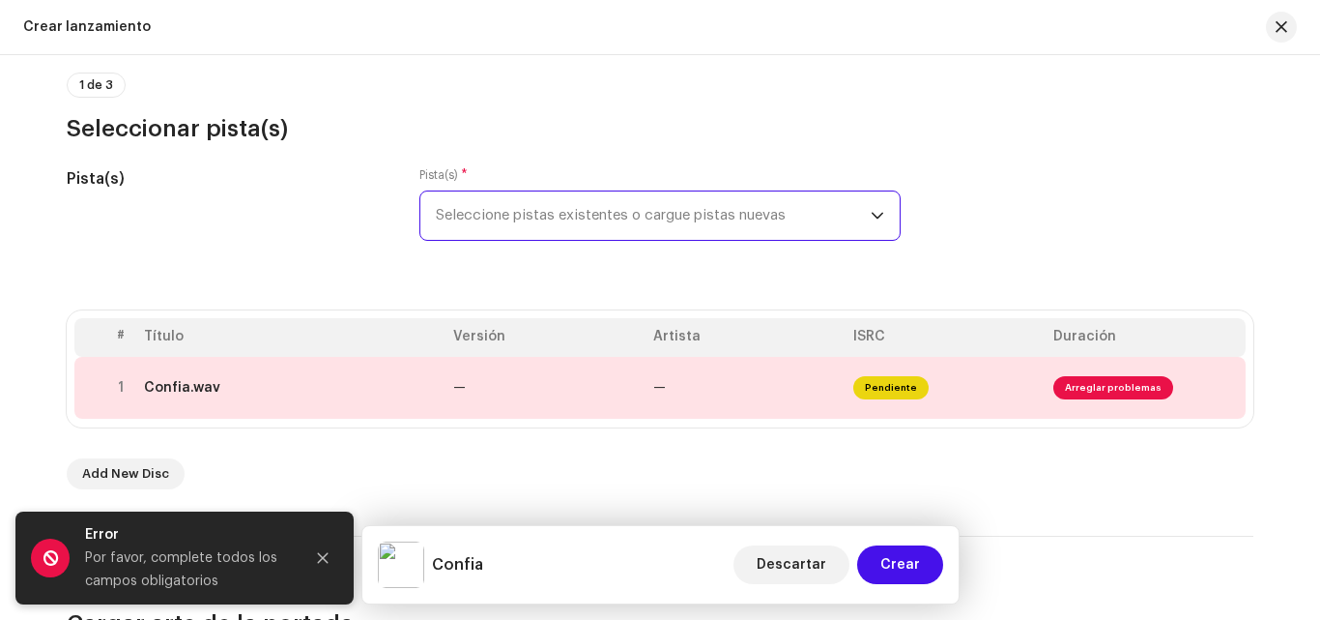
scroll to position [190, 0]
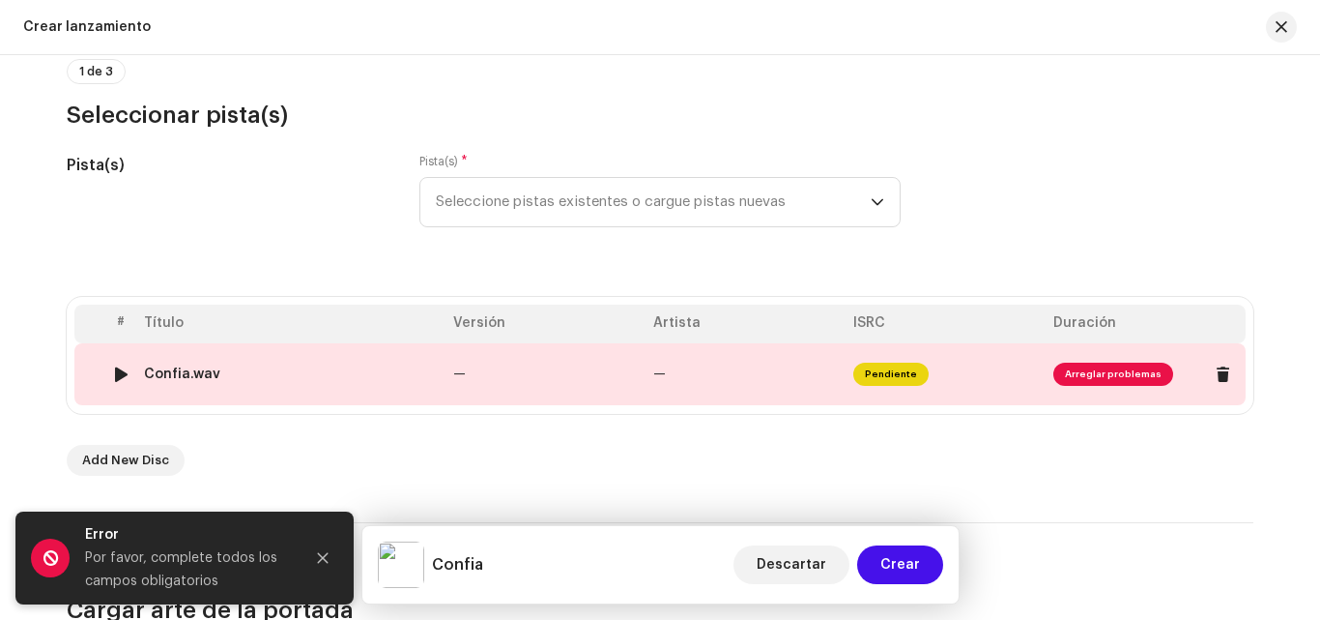
click at [1117, 367] on span "Arreglar problemas" at bounding box center [1114, 373] width 120 height 23
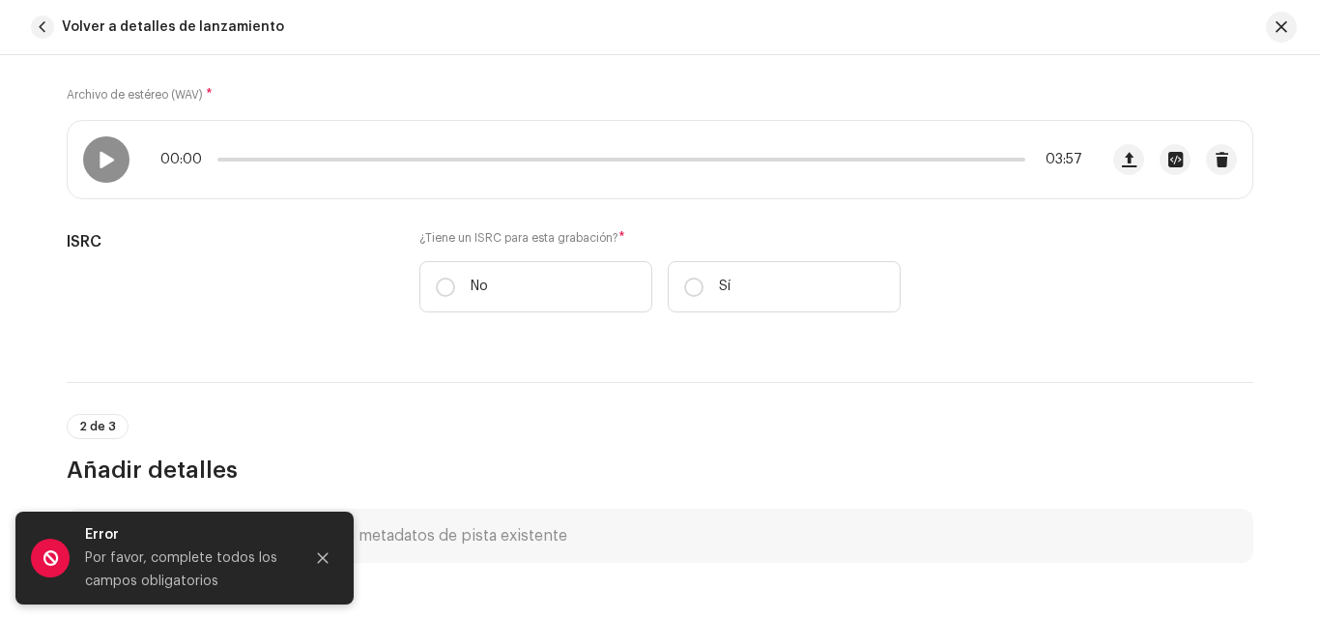
scroll to position [339, 0]
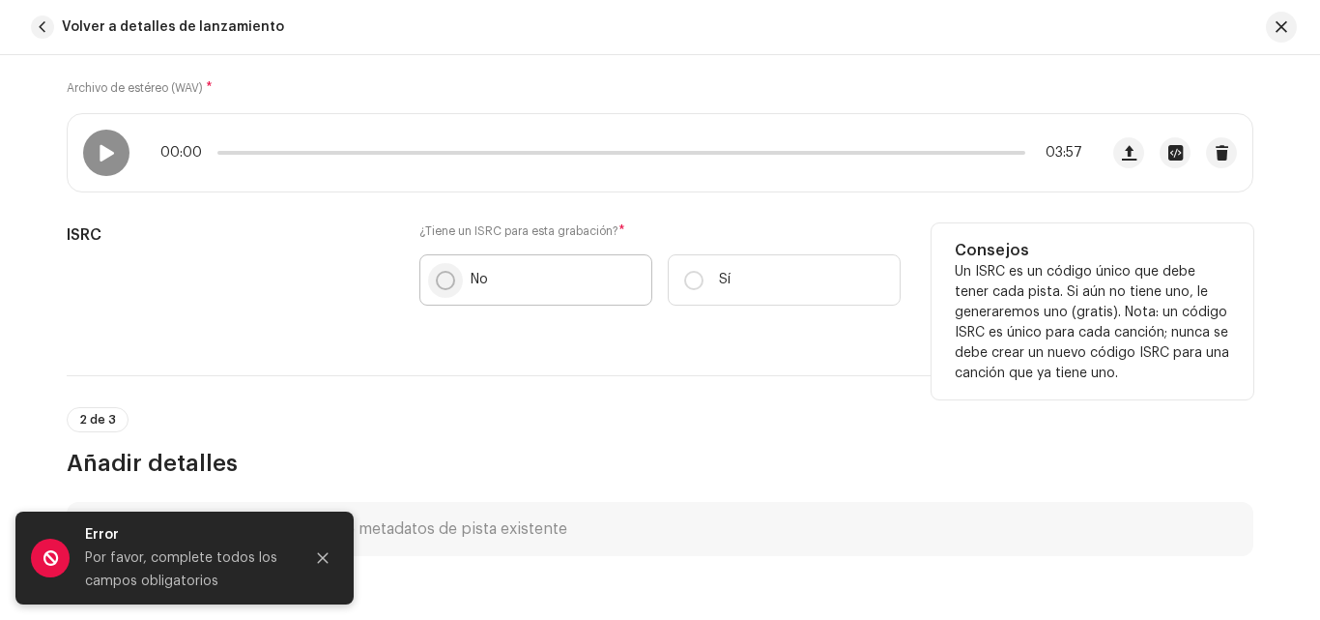
click at [448, 278] on input "No" at bounding box center [445, 280] width 19 height 19
radio input "true"
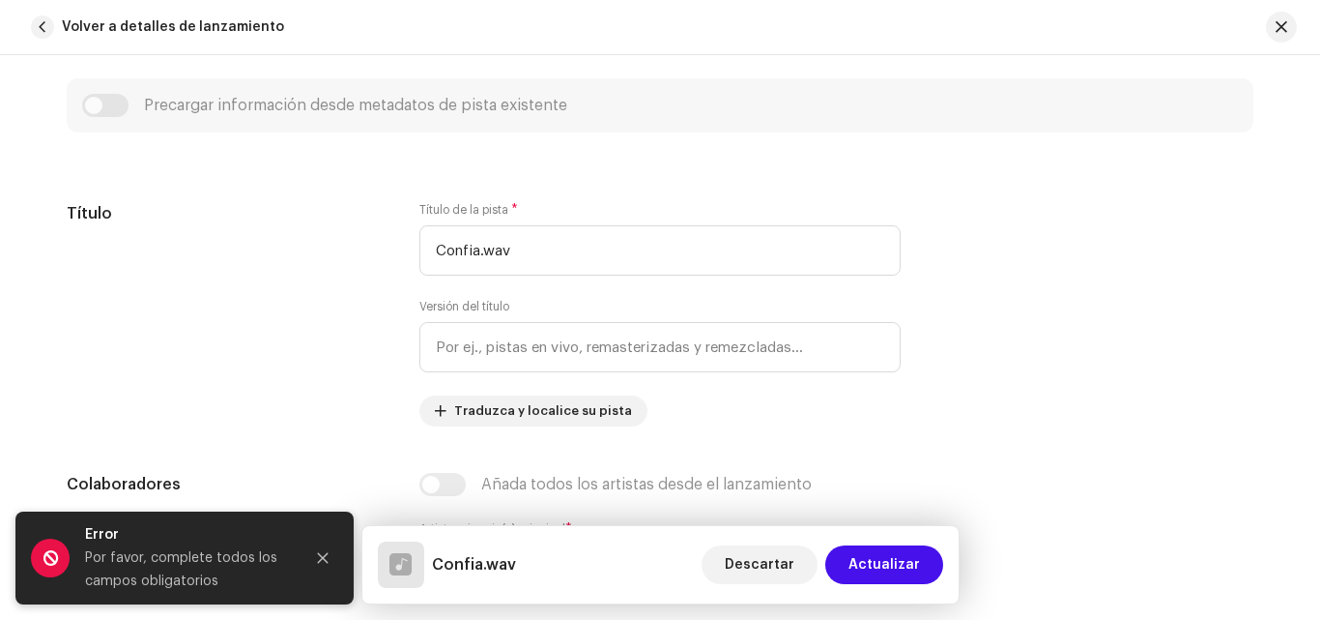
scroll to position [773, 0]
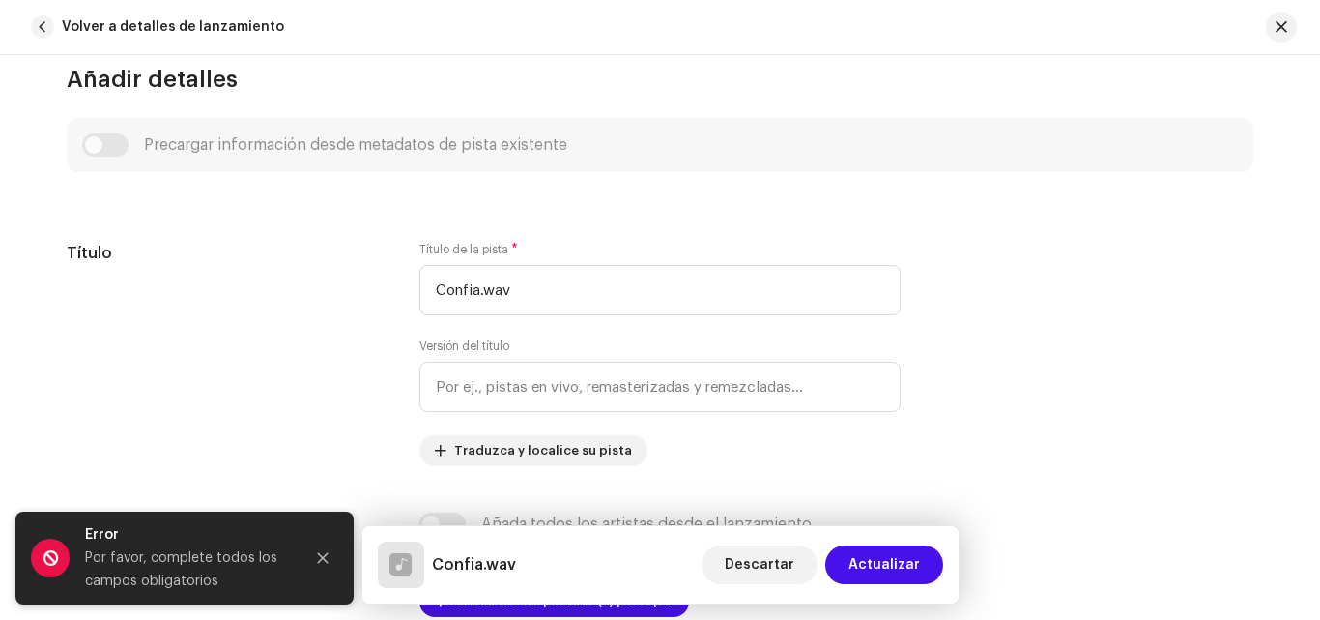
click at [104, 136] on div "Precargar información desde metadatos de pista existente" at bounding box center [660, 144] width 1156 height 23
click at [99, 141] on div "Precargar información desde metadatos de pista existente" at bounding box center [660, 144] width 1156 height 23
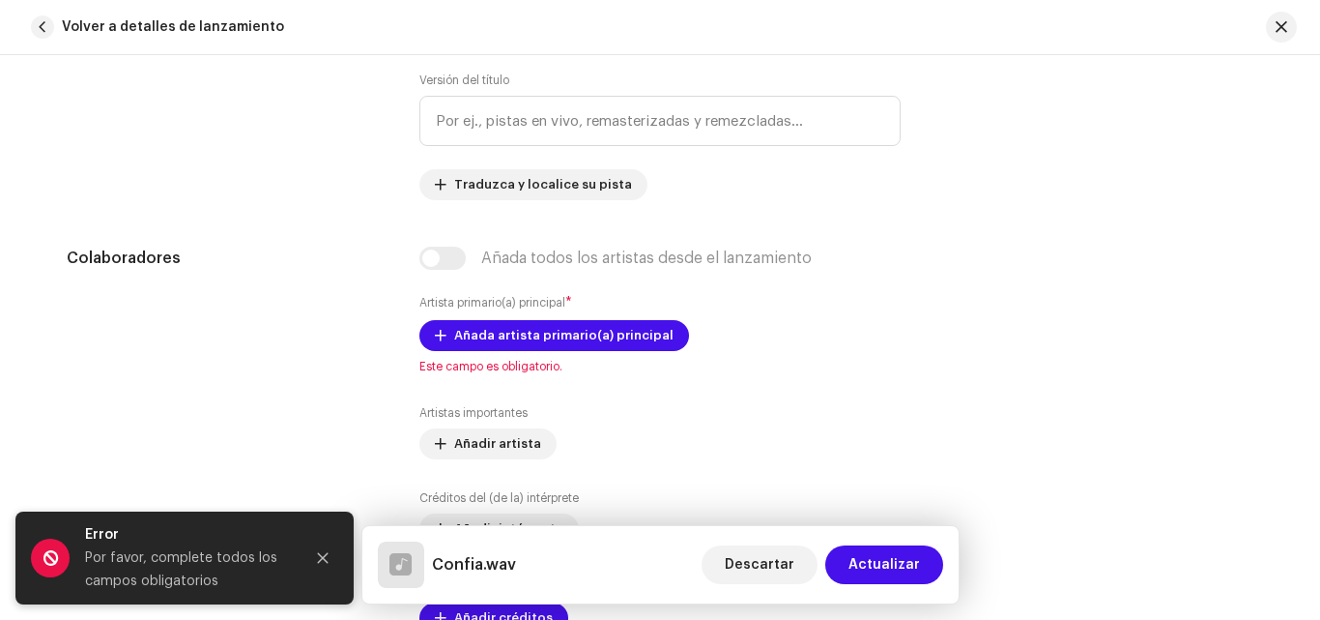
scroll to position [1070, 0]
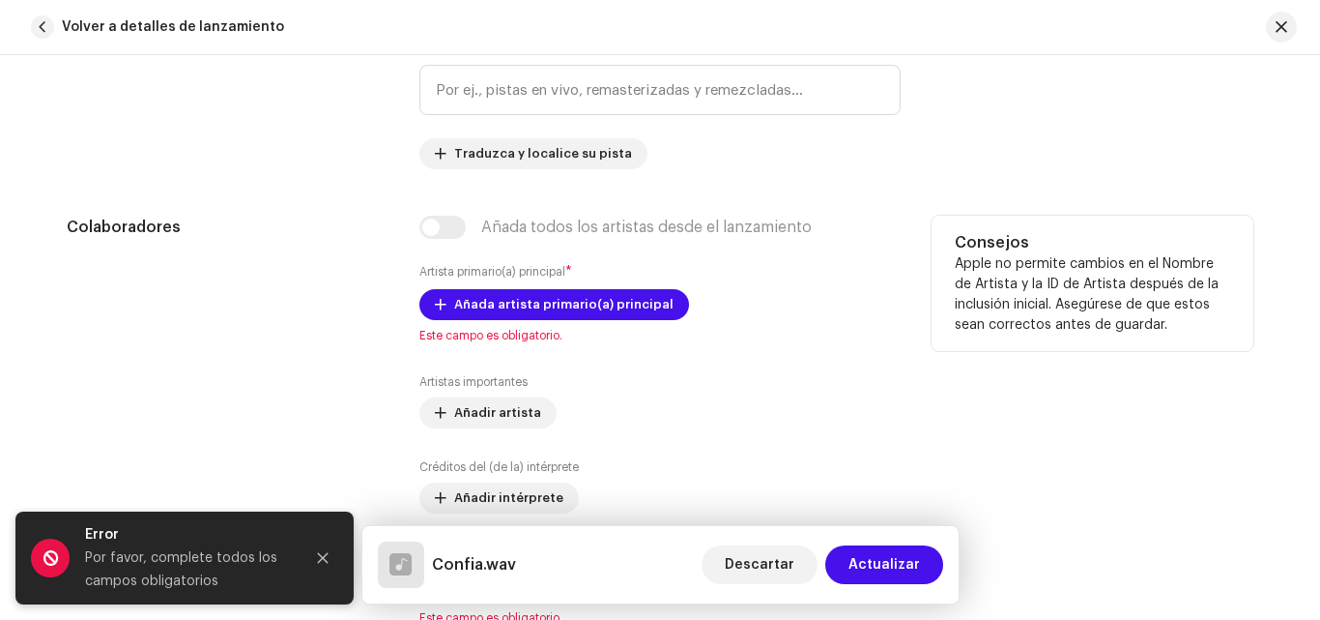
click at [443, 225] on div "Añada todos los artistas desde el lanzamiento" at bounding box center [660, 227] width 481 height 23
click at [522, 296] on span "Añada artista primario(a) principal" at bounding box center [563, 304] width 219 height 39
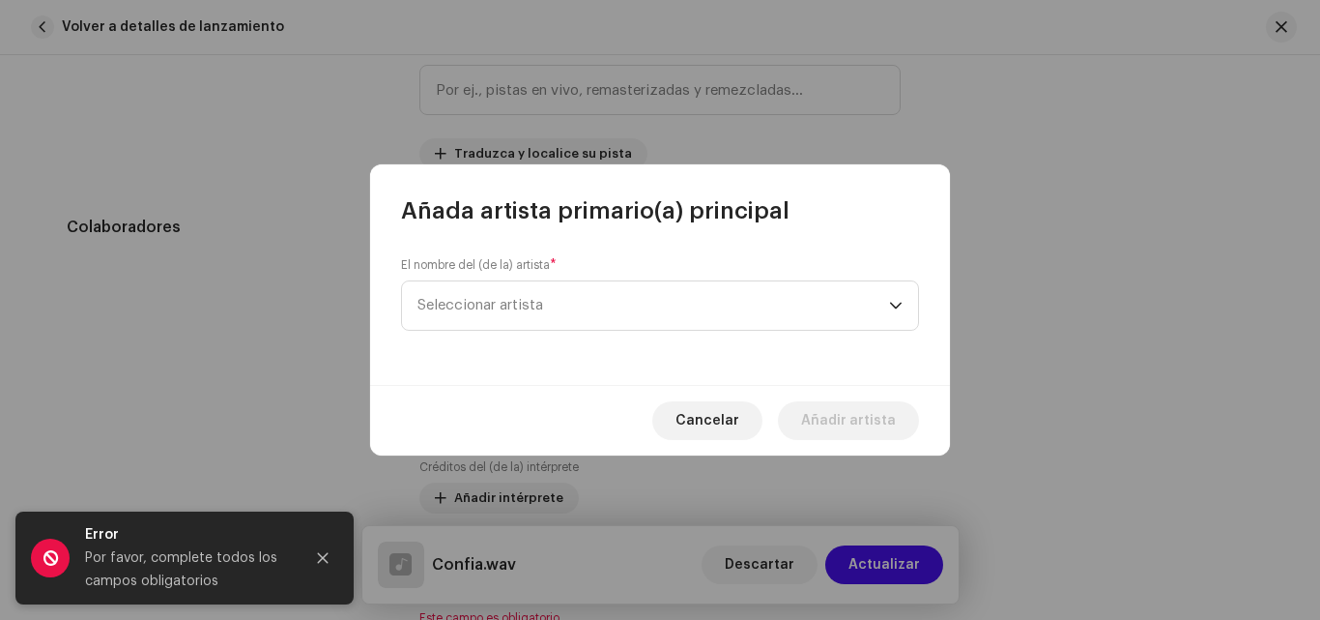
drag, startPoint x: 522, startPoint y: 296, endPoint x: 585, endPoint y: 261, distance: 71.8
click at [585, 261] on div "El nombre del (de la) artista * Seleccionar artista" at bounding box center [660, 293] width 518 height 73
click at [604, 308] on span "Seleccionar artista" at bounding box center [654, 305] width 472 height 48
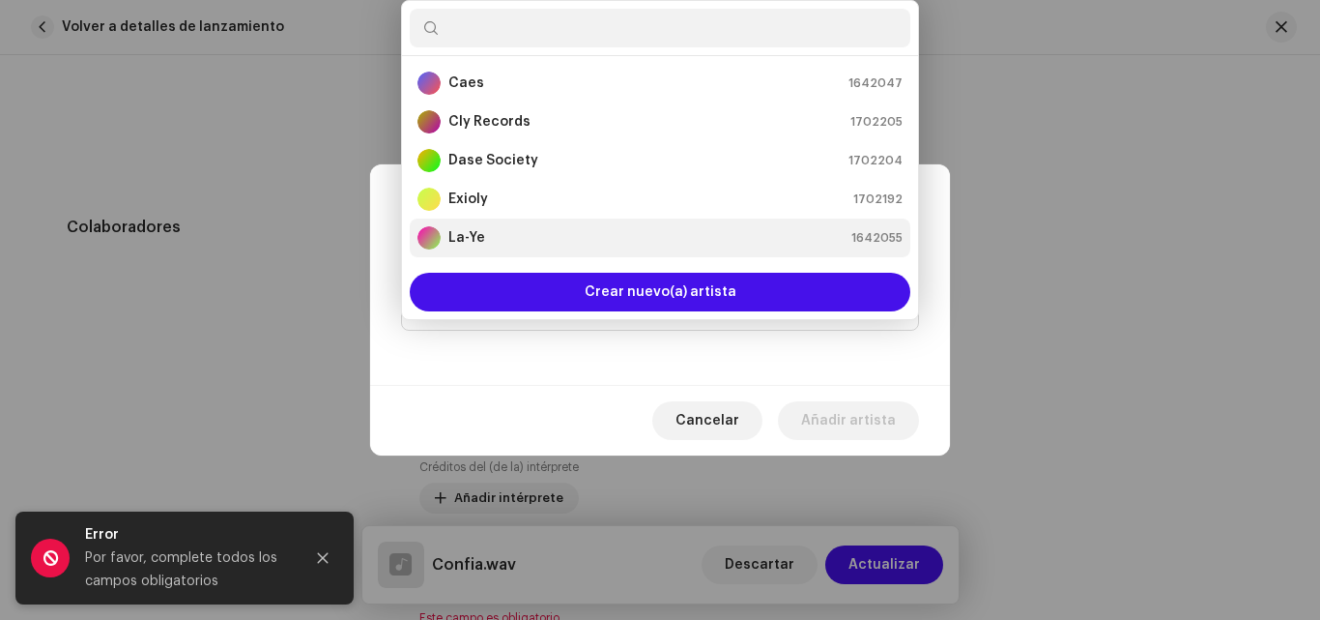
scroll to position [31, 0]
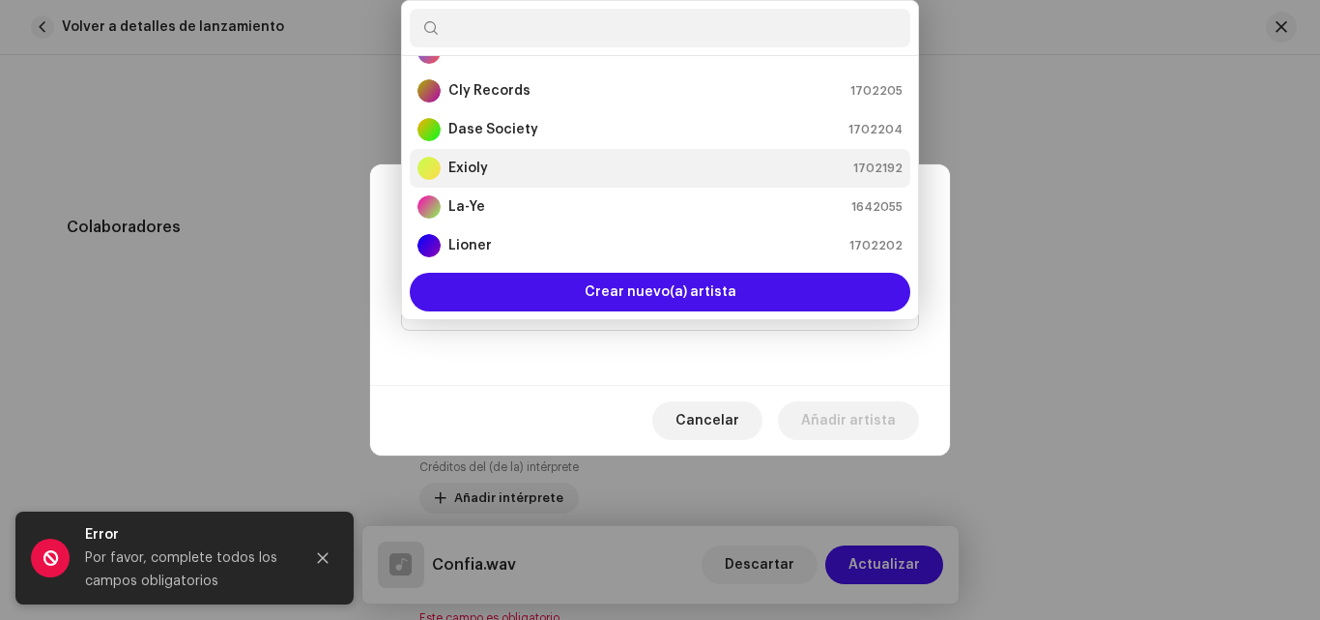
click at [508, 174] on div "Exioly 1702192" at bounding box center [660, 168] width 485 height 23
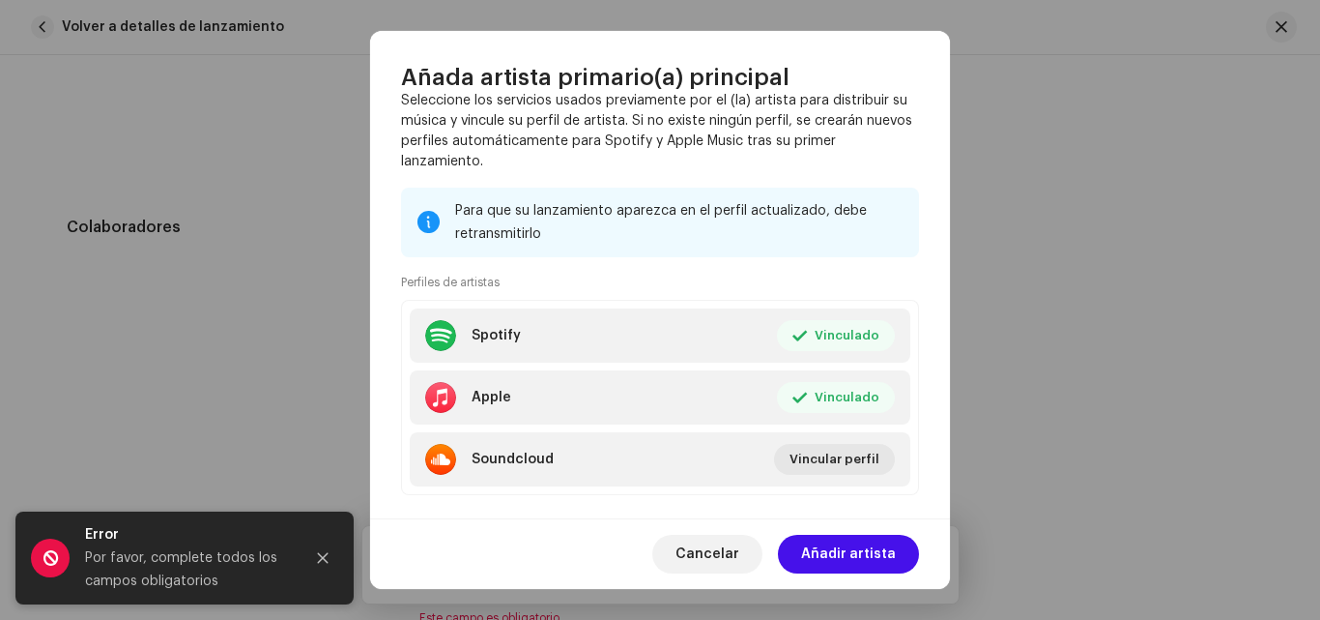
scroll to position [323, 0]
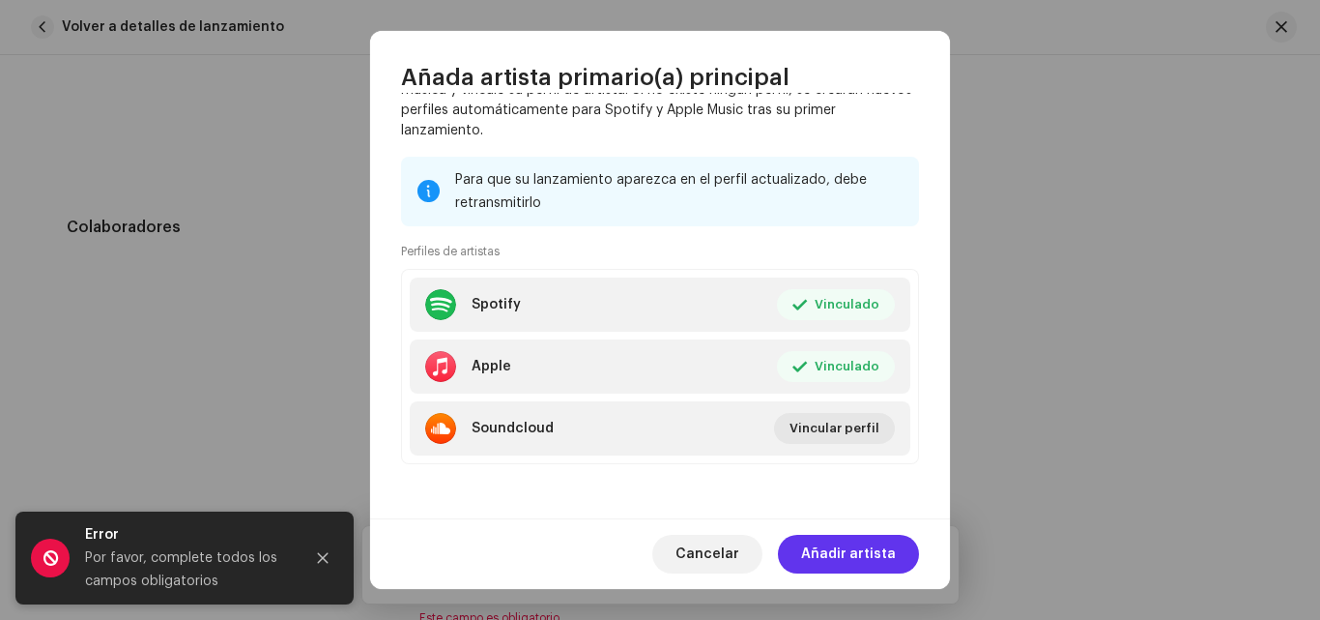
click at [854, 544] on span "Añadir artista" at bounding box center [848, 554] width 95 height 39
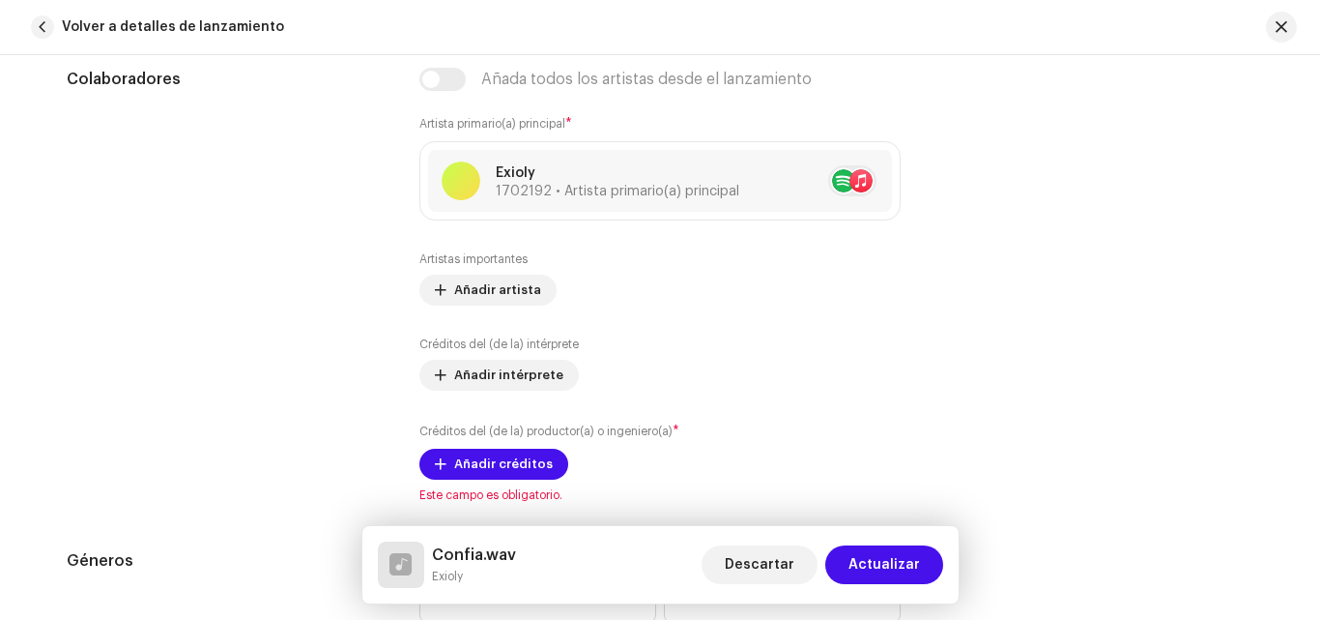
scroll to position [1250, 0]
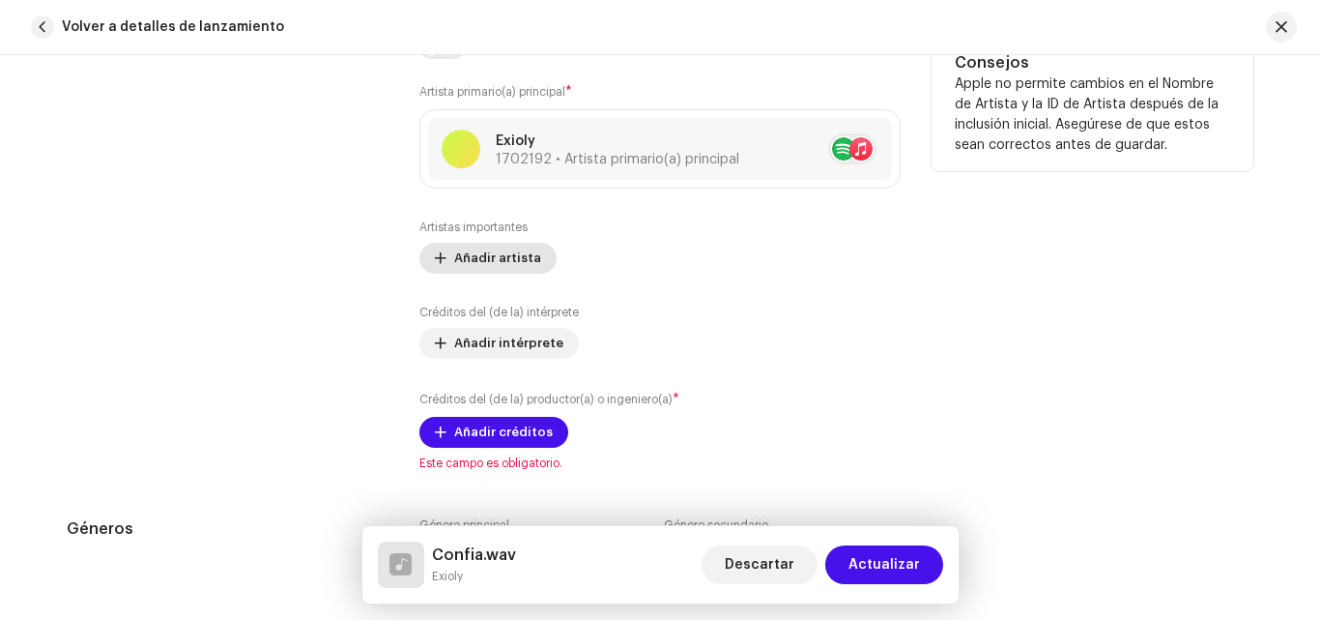
click at [444, 255] on button "Añadir artista" at bounding box center [488, 258] width 137 height 31
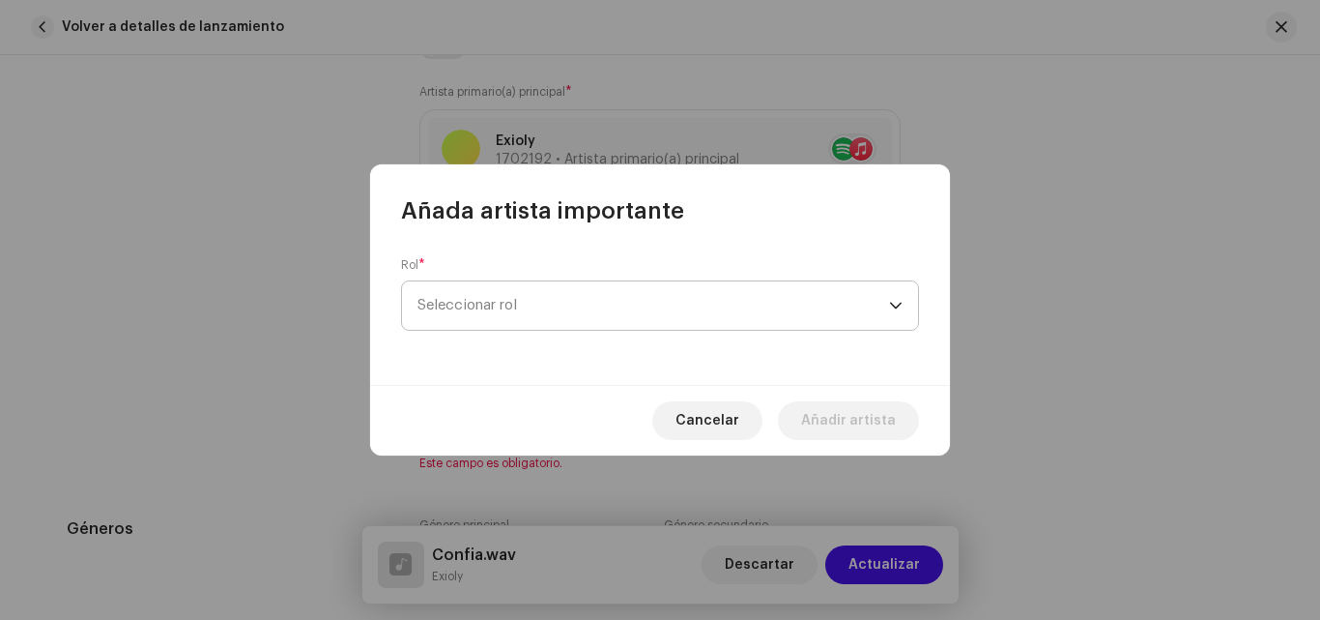
click at [516, 292] on span "Seleccionar rol" at bounding box center [654, 305] width 472 height 48
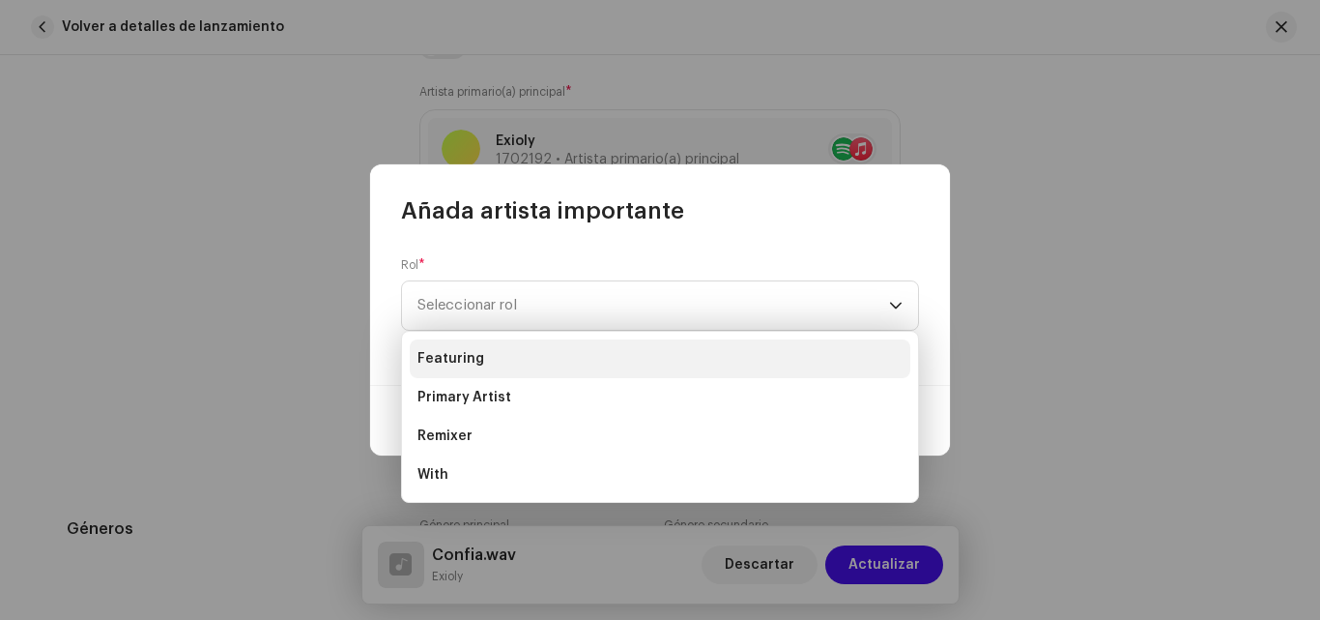
click at [487, 361] on li "Featuring" at bounding box center [660, 358] width 501 height 39
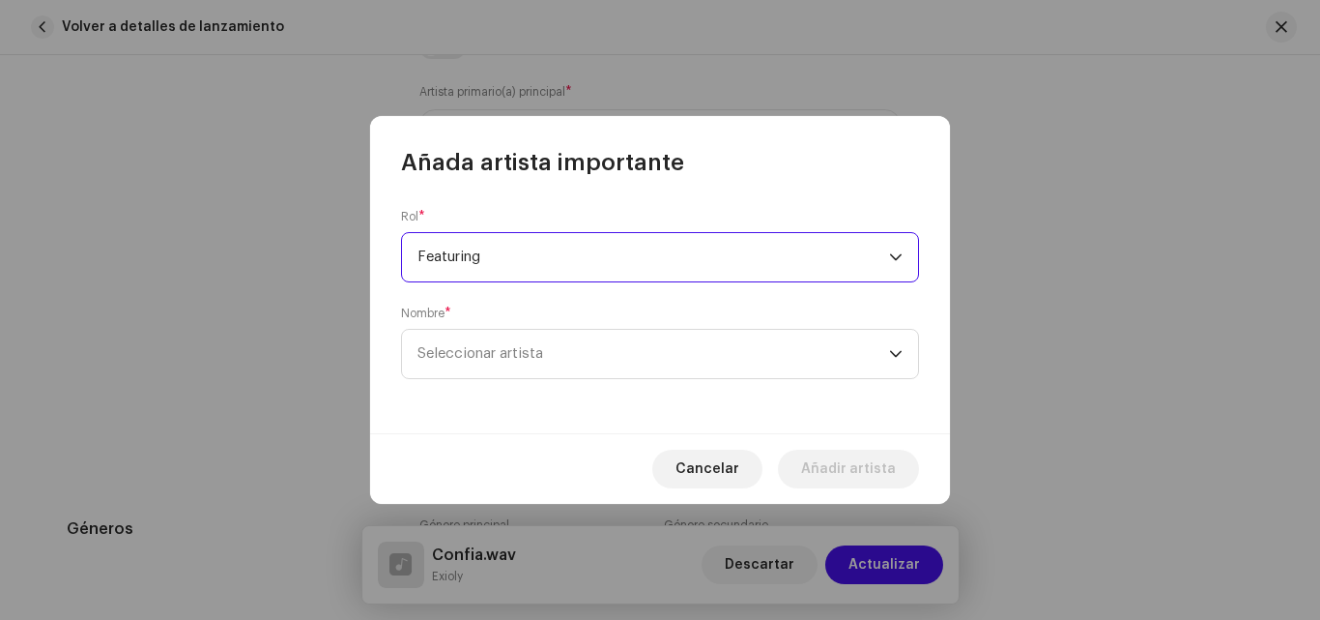
click at [607, 328] on div "Nombre * Seleccionar artista" at bounding box center [660, 341] width 518 height 73
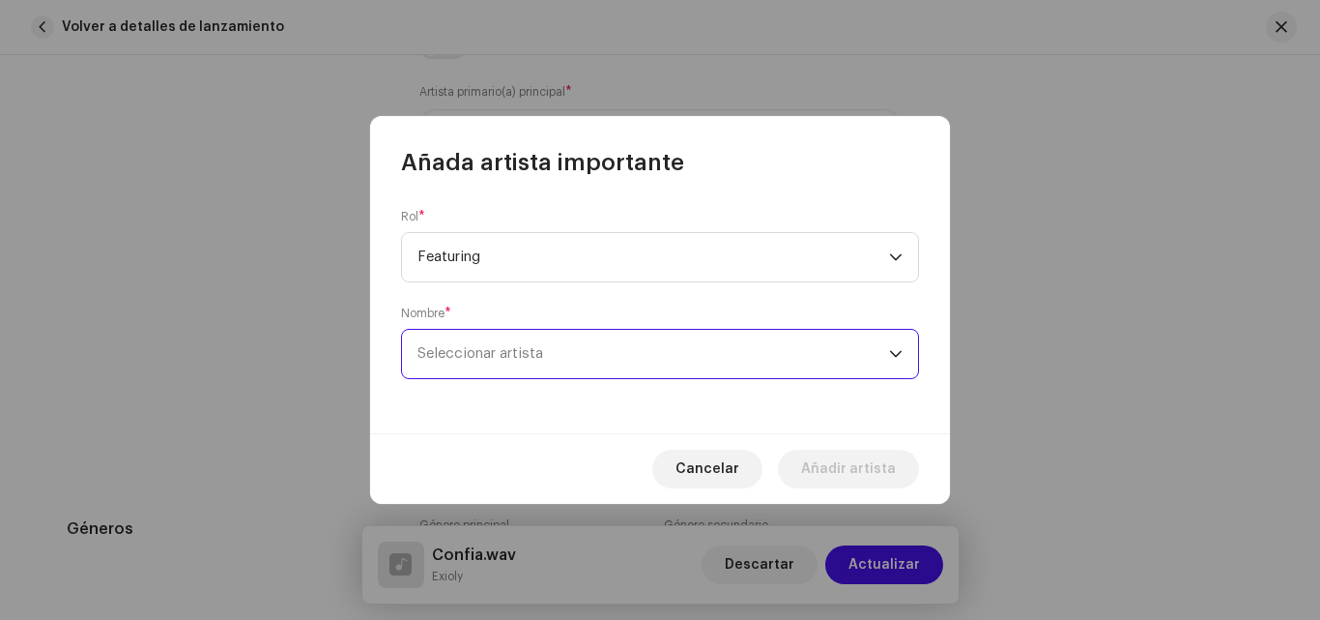
click at [587, 360] on span "Seleccionar artista" at bounding box center [654, 354] width 472 height 48
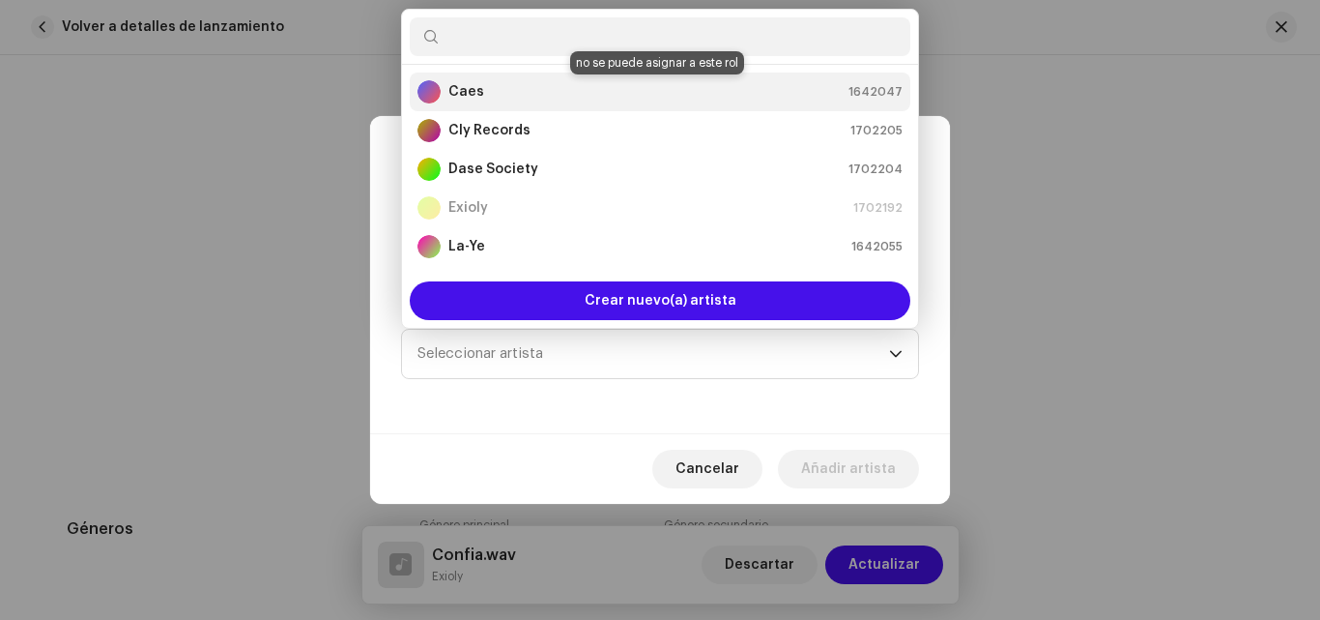
click at [479, 81] on div "Caes" at bounding box center [451, 91] width 67 height 23
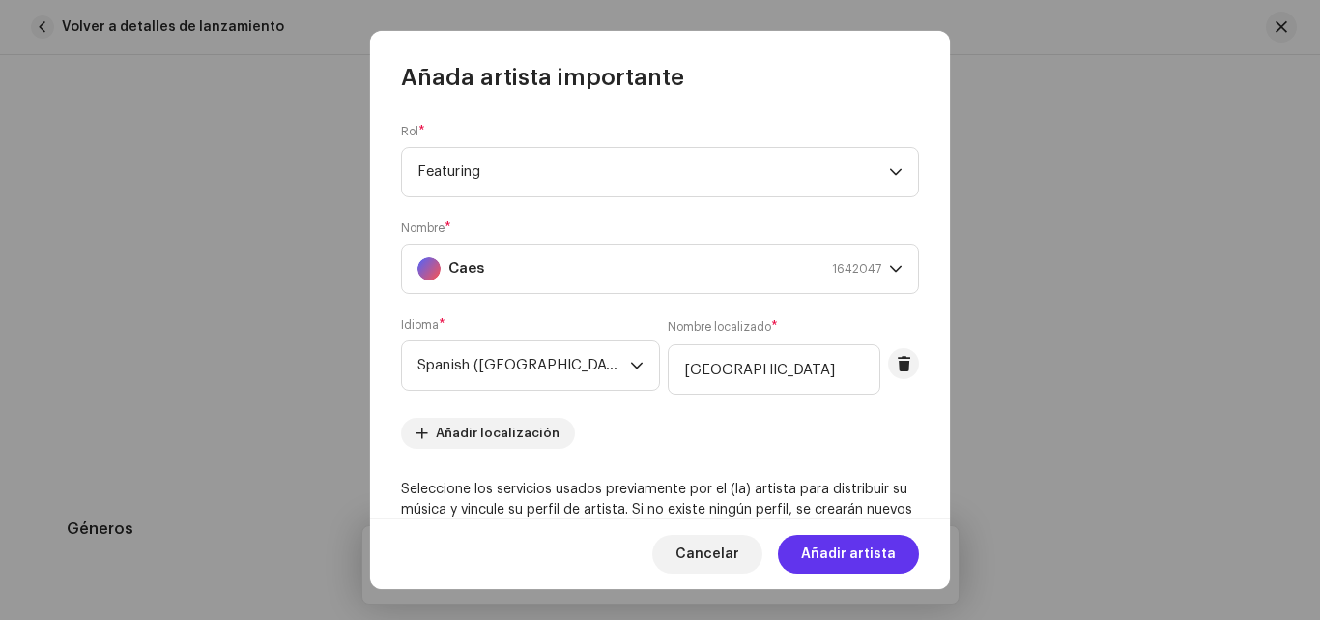
click at [840, 547] on span "Añadir artista" at bounding box center [848, 554] width 95 height 39
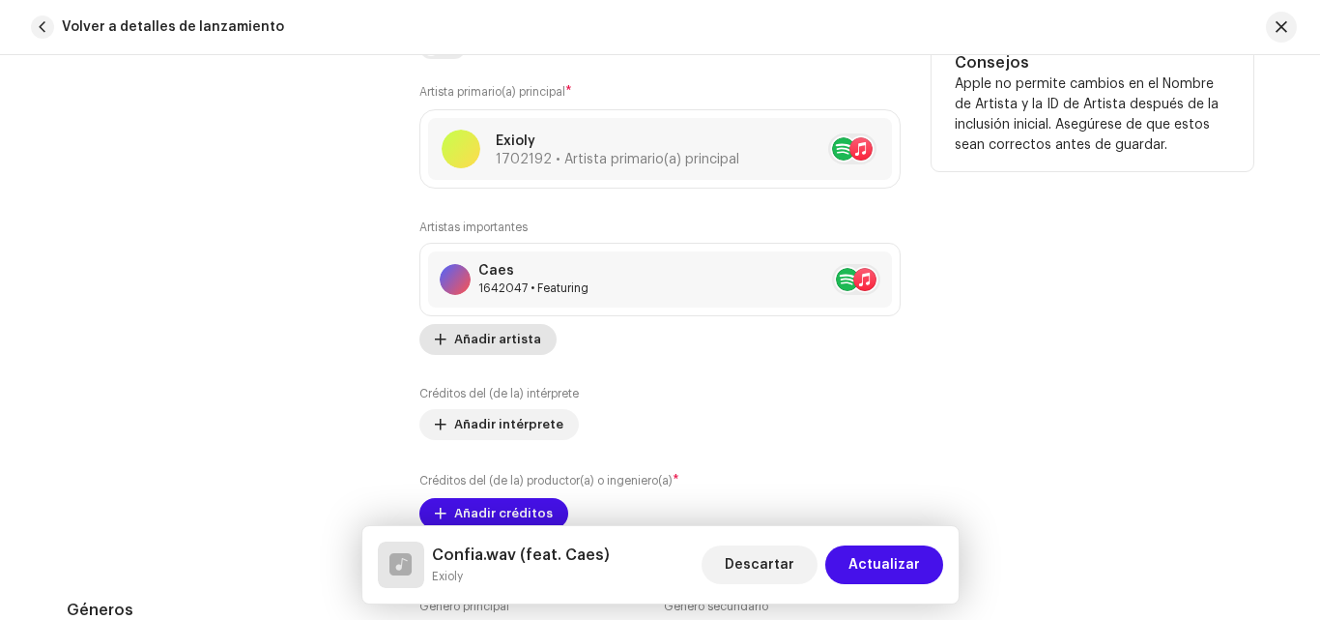
click at [489, 330] on span "Añadir artista" at bounding box center [497, 339] width 87 height 39
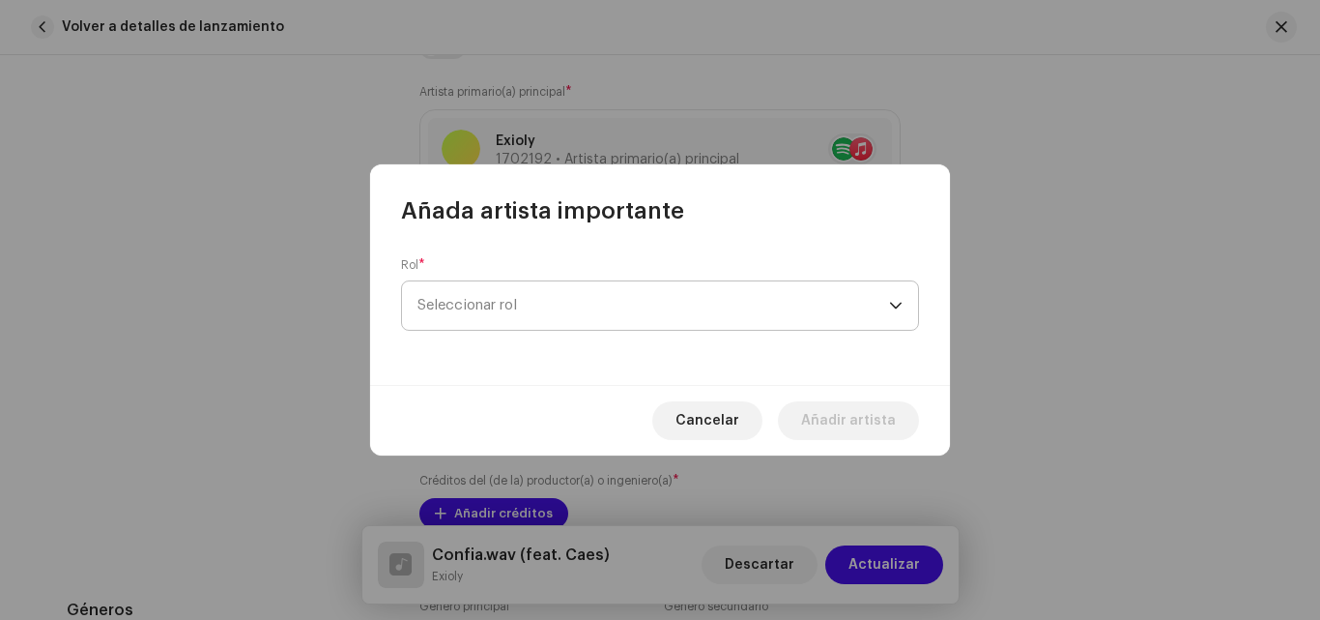
click at [566, 309] on span "Seleccionar rol" at bounding box center [654, 305] width 472 height 48
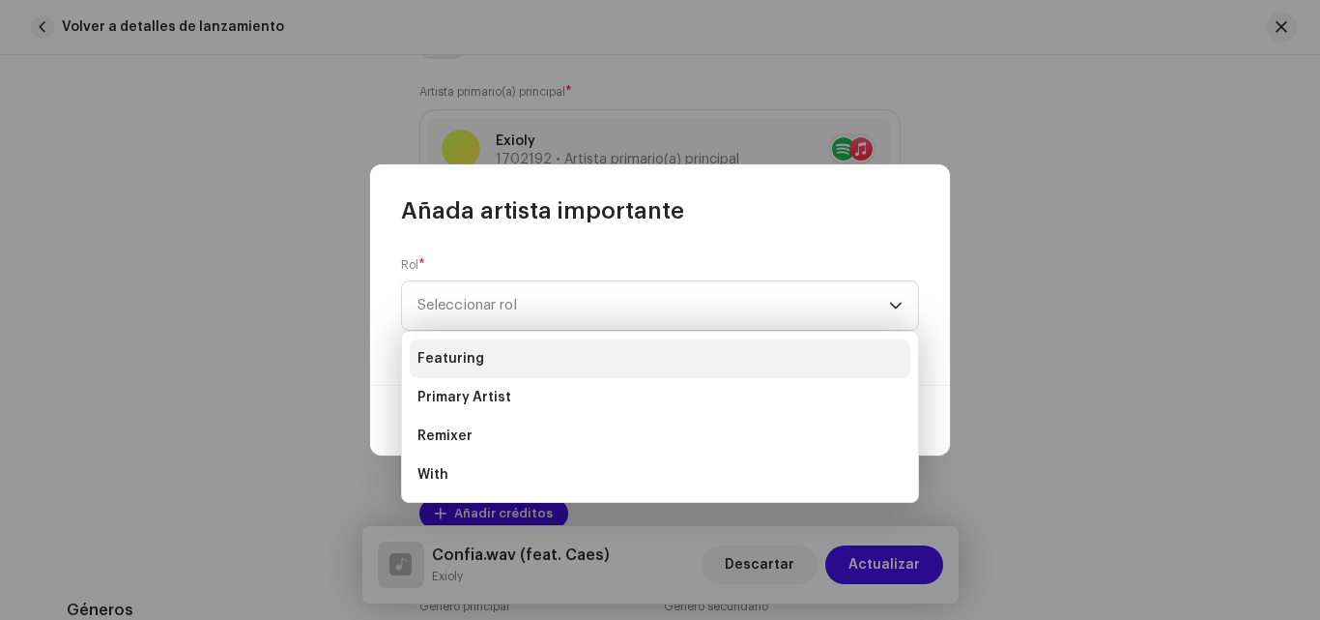
click at [498, 367] on li "Featuring" at bounding box center [660, 358] width 501 height 39
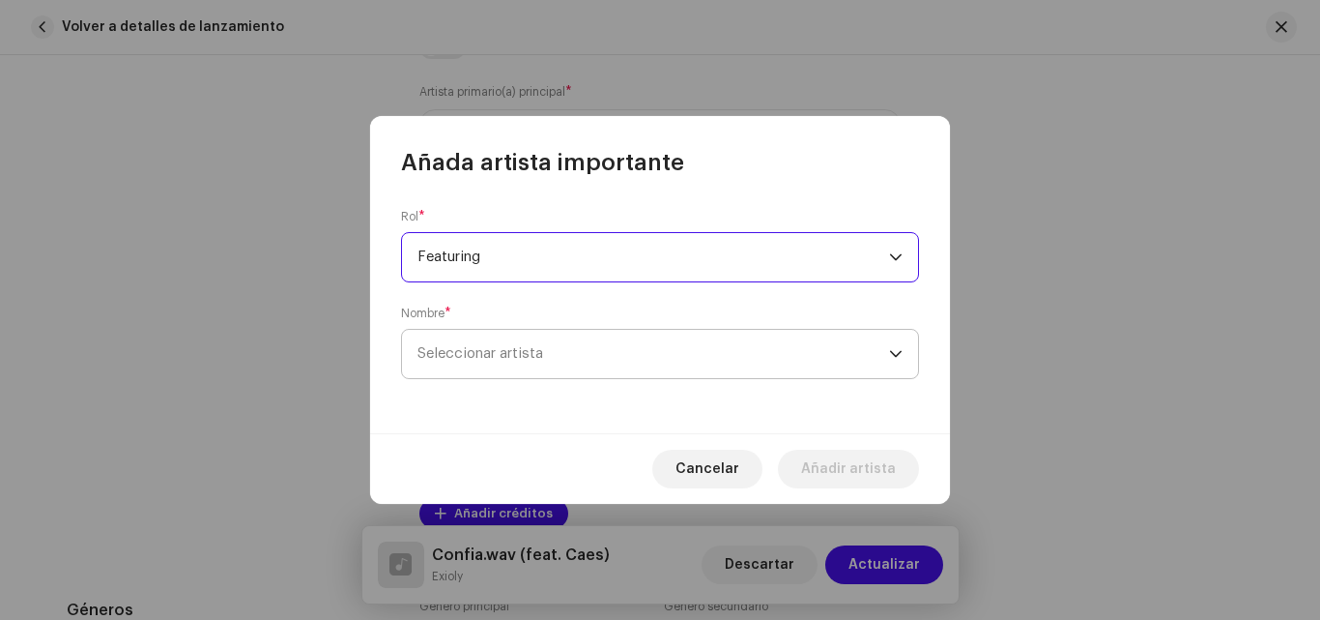
click at [544, 359] on span "Seleccionar artista" at bounding box center [654, 354] width 472 height 48
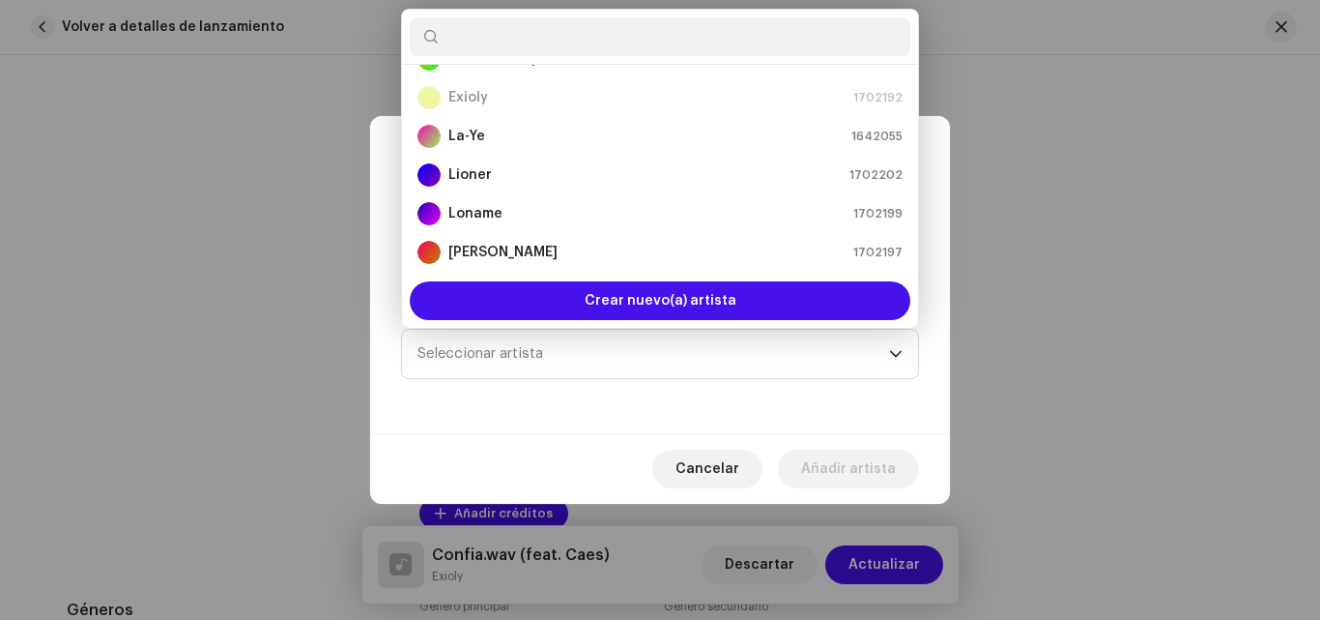
scroll to position [116, 0]
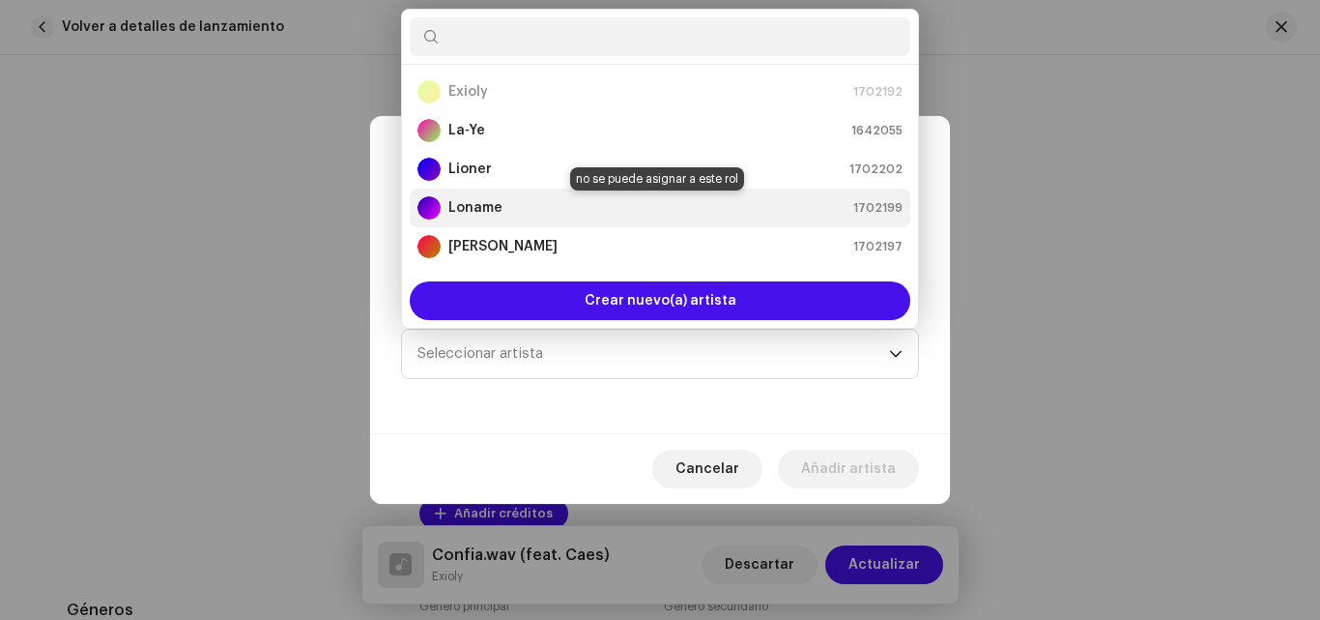
click at [651, 211] on div "Loname 1702199" at bounding box center [660, 207] width 485 height 23
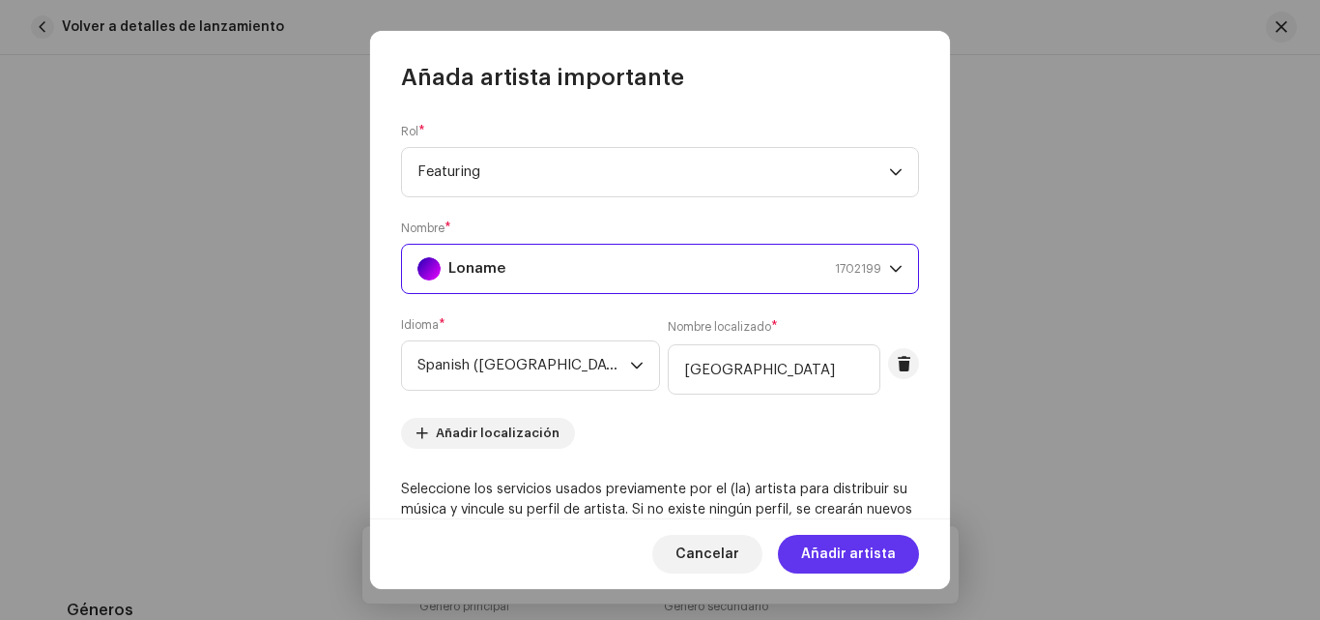
click at [873, 548] on span "Añadir artista" at bounding box center [848, 554] width 95 height 39
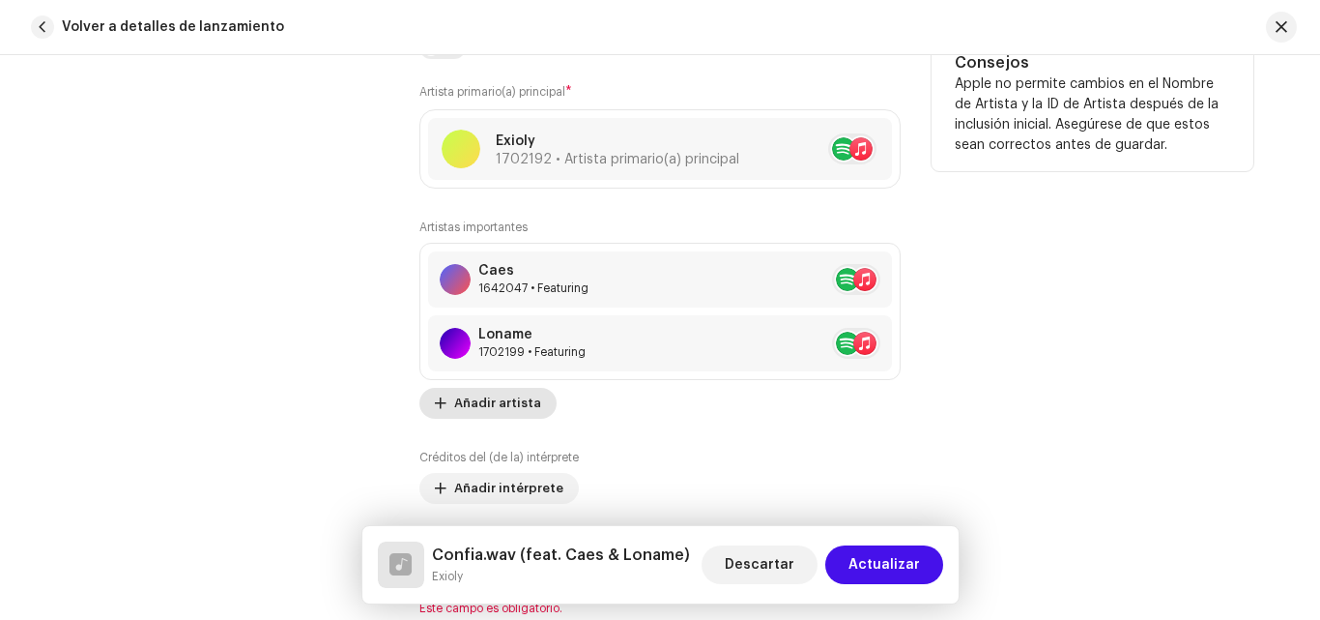
click at [500, 407] on span "Añadir artista" at bounding box center [497, 403] width 87 height 39
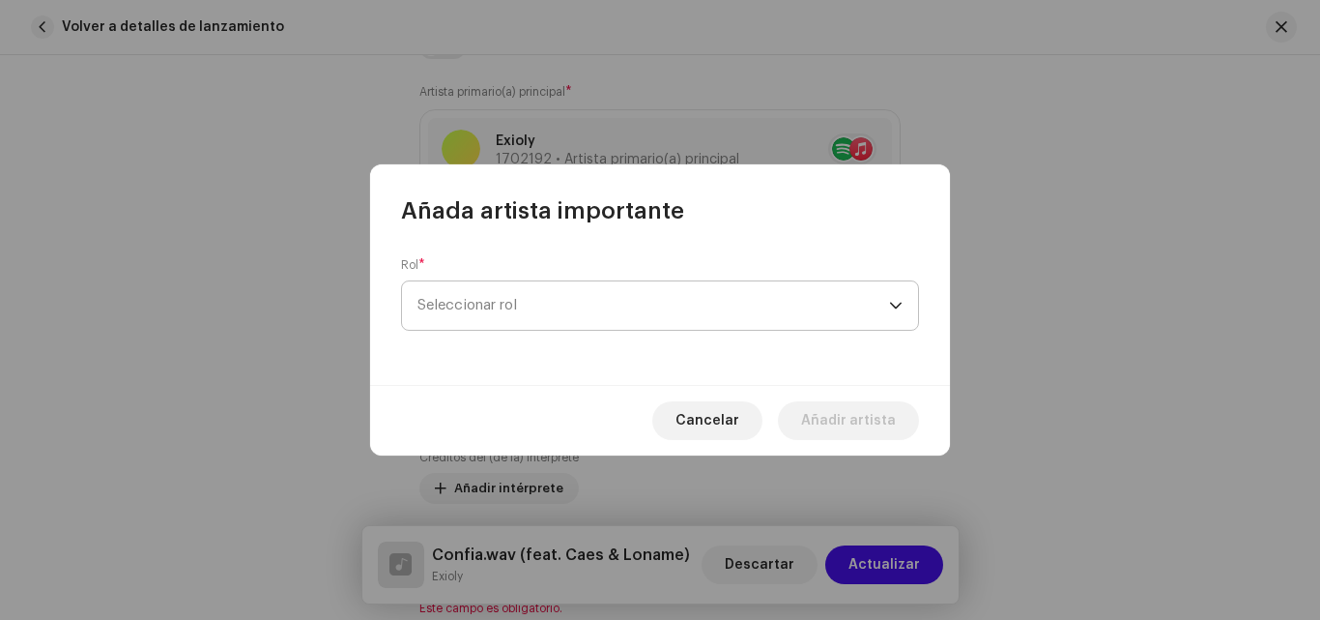
click at [753, 298] on span "Seleccionar rol" at bounding box center [654, 305] width 472 height 48
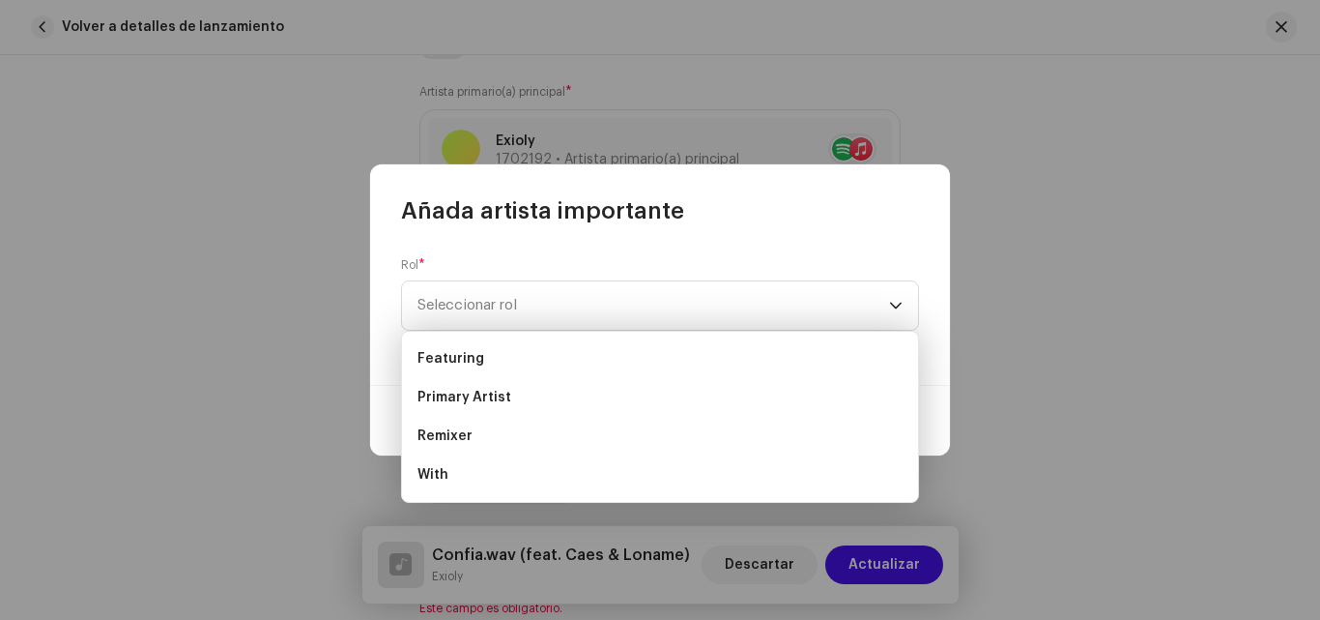
drag, startPoint x: 517, startPoint y: 363, endPoint x: 382, endPoint y: 375, distance: 135.8
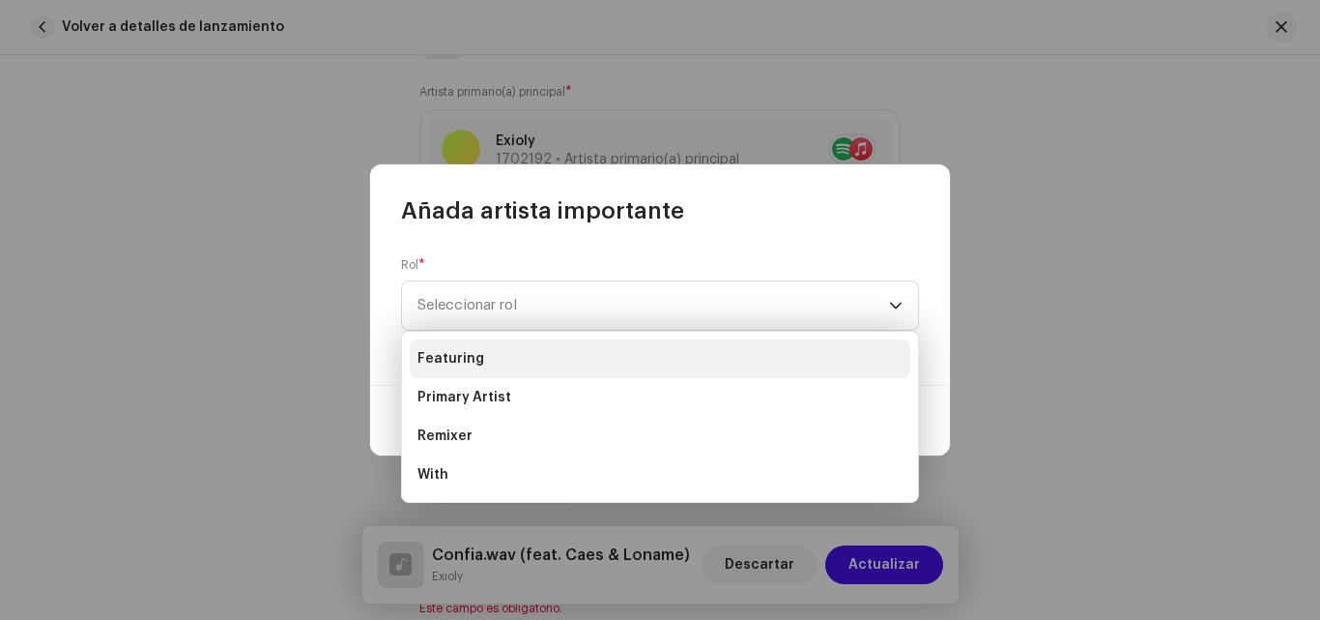
drag, startPoint x: 382, startPoint y: 375, endPoint x: 768, endPoint y: 351, distance: 387.4
click at [769, 351] on li "Featuring" at bounding box center [660, 358] width 501 height 39
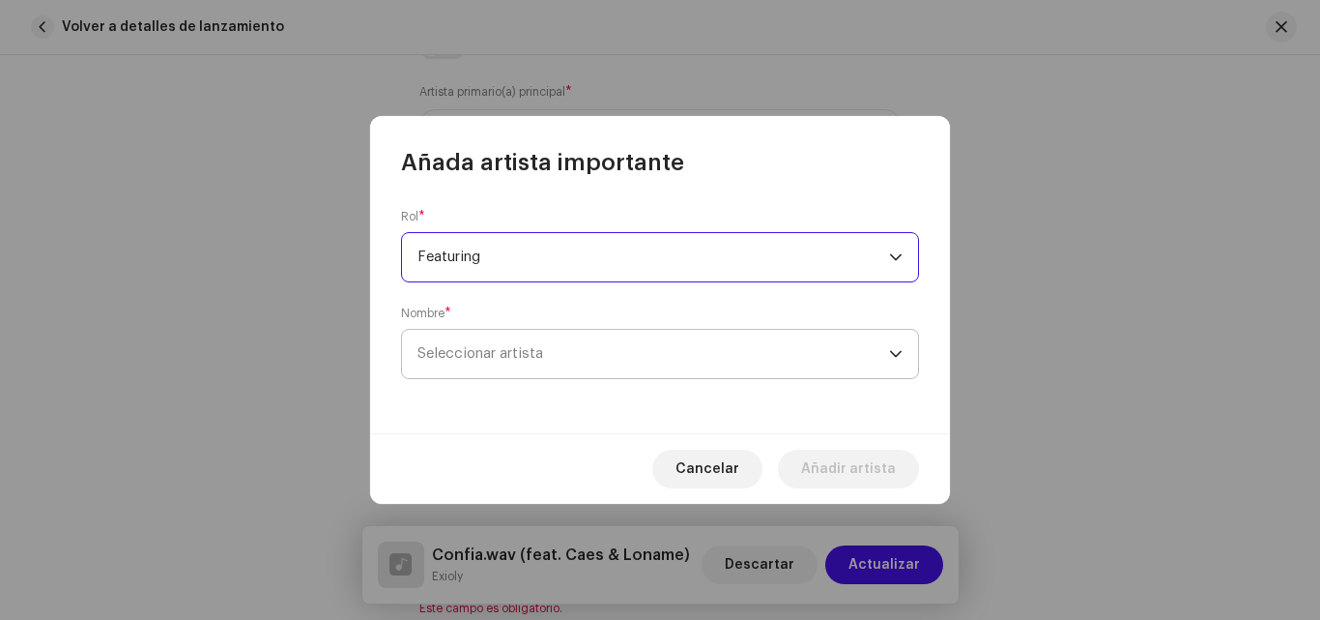
click at [759, 354] on span "Seleccionar artista" at bounding box center [654, 354] width 472 height 48
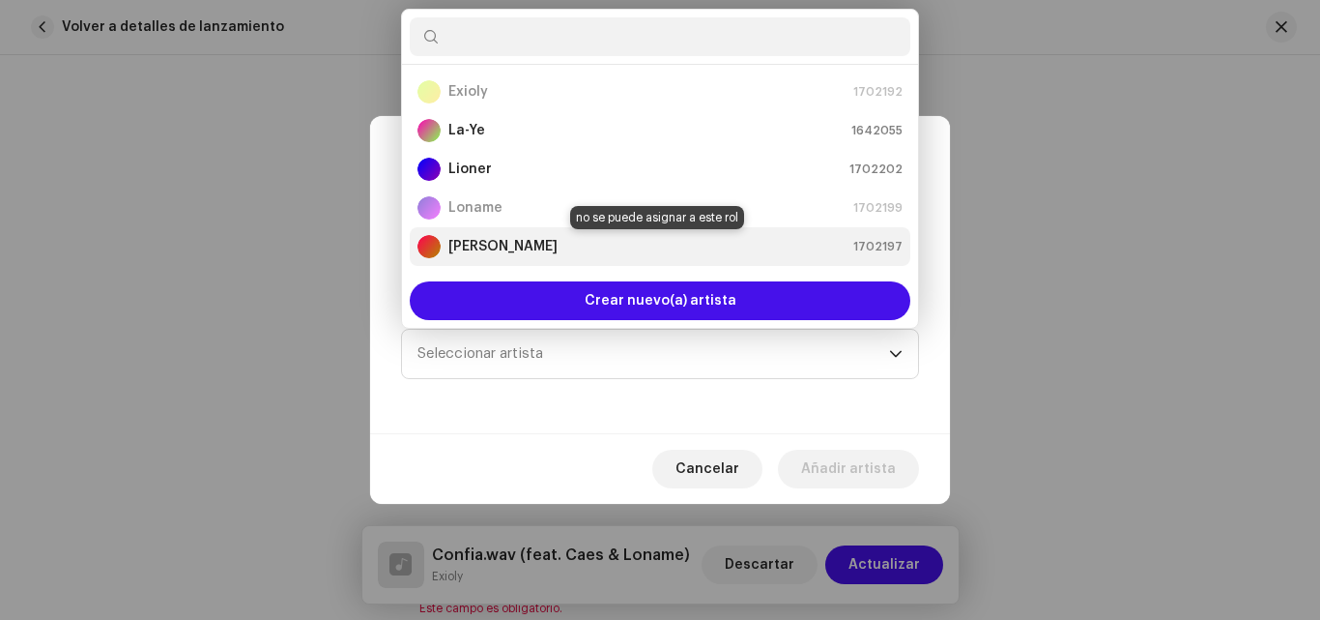
click at [824, 247] on div "[PERSON_NAME] 1702197" at bounding box center [660, 246] width 485 height 23
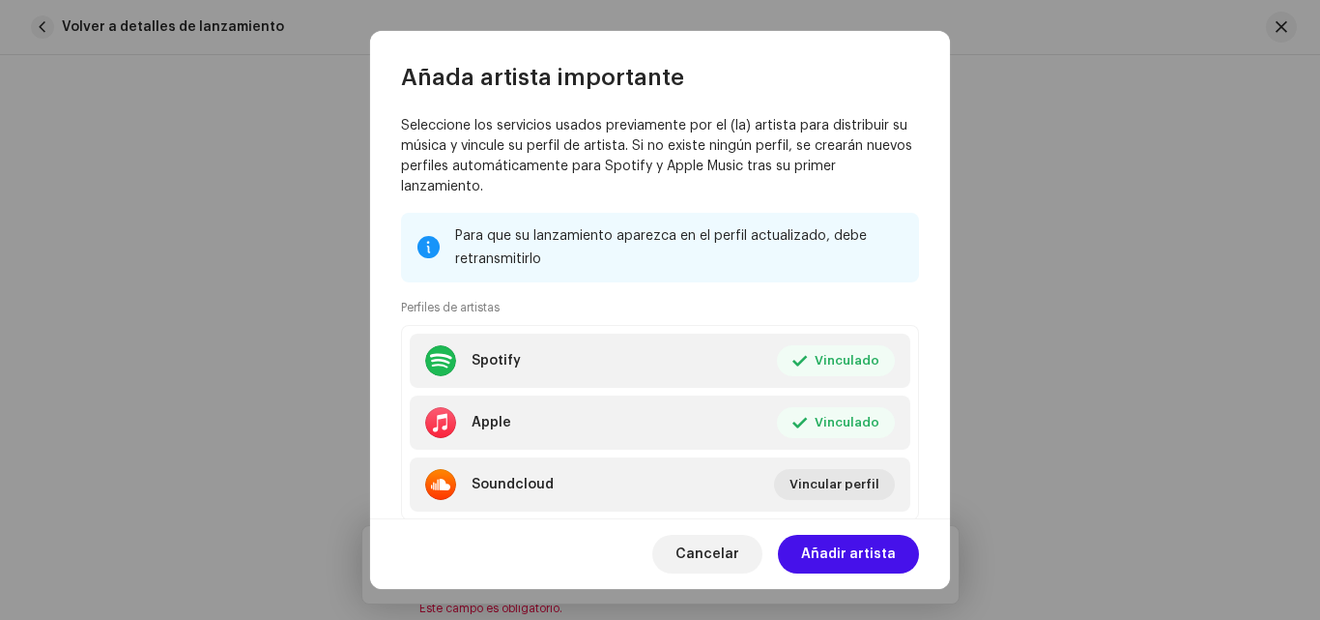
scroll to position [420, 0]
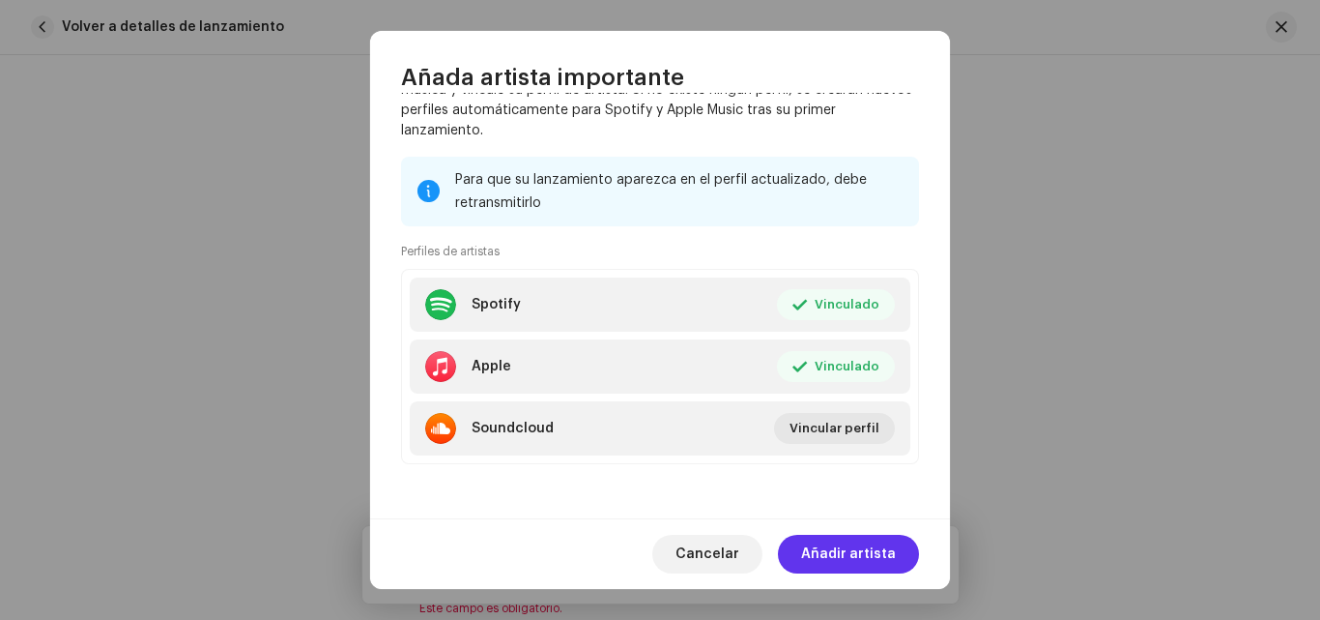
click at [874, 549] on span "Añadir artista" at bounding box center [848, 554] width 95 height 39
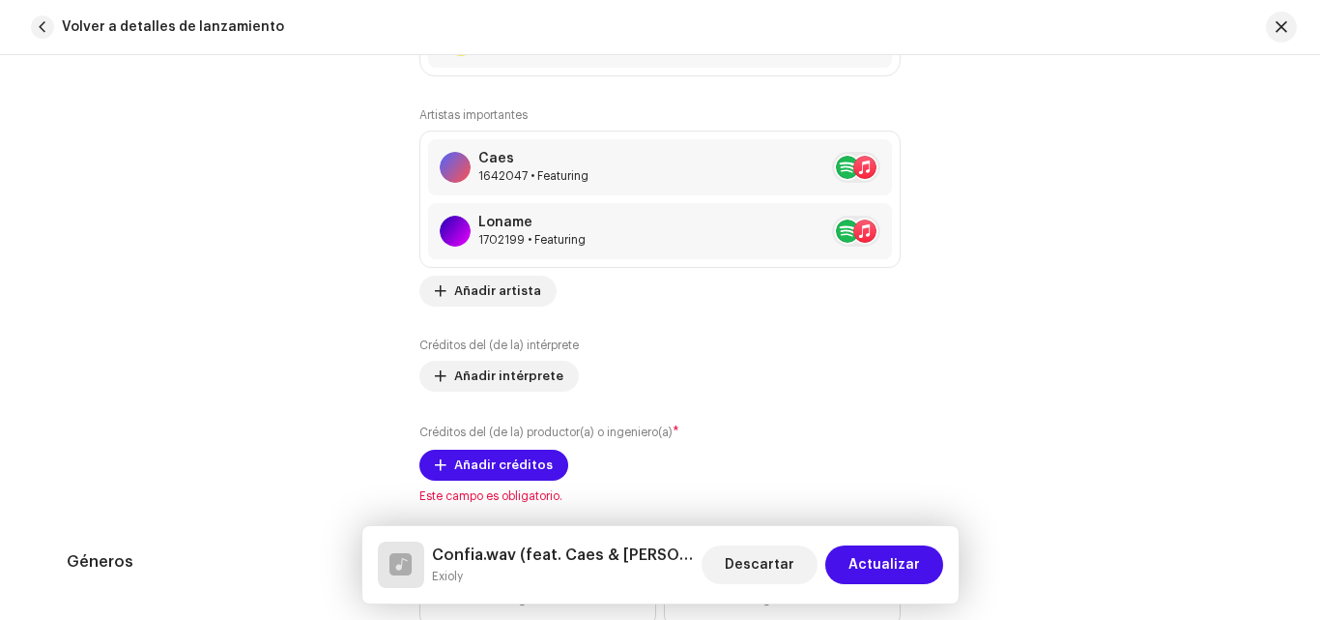
scroll to position [1363, 0]
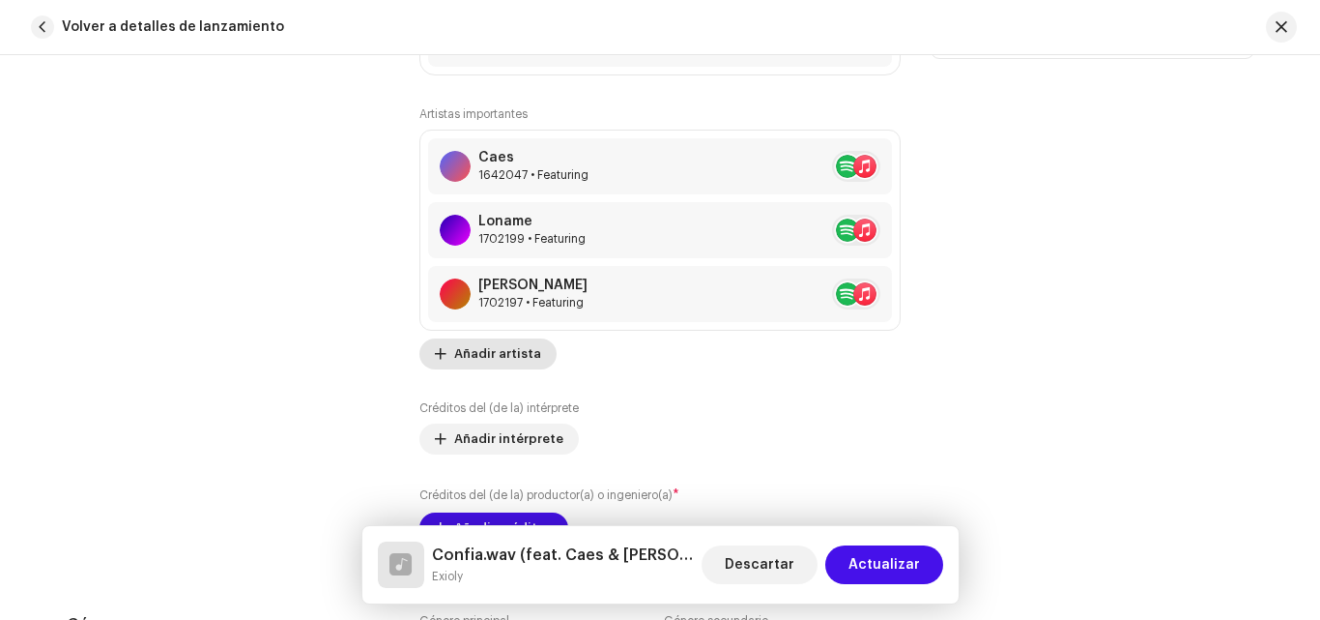
click at [469, 349] on span "Añadir artista" at bounding box center [497, 353] width 87 height 39
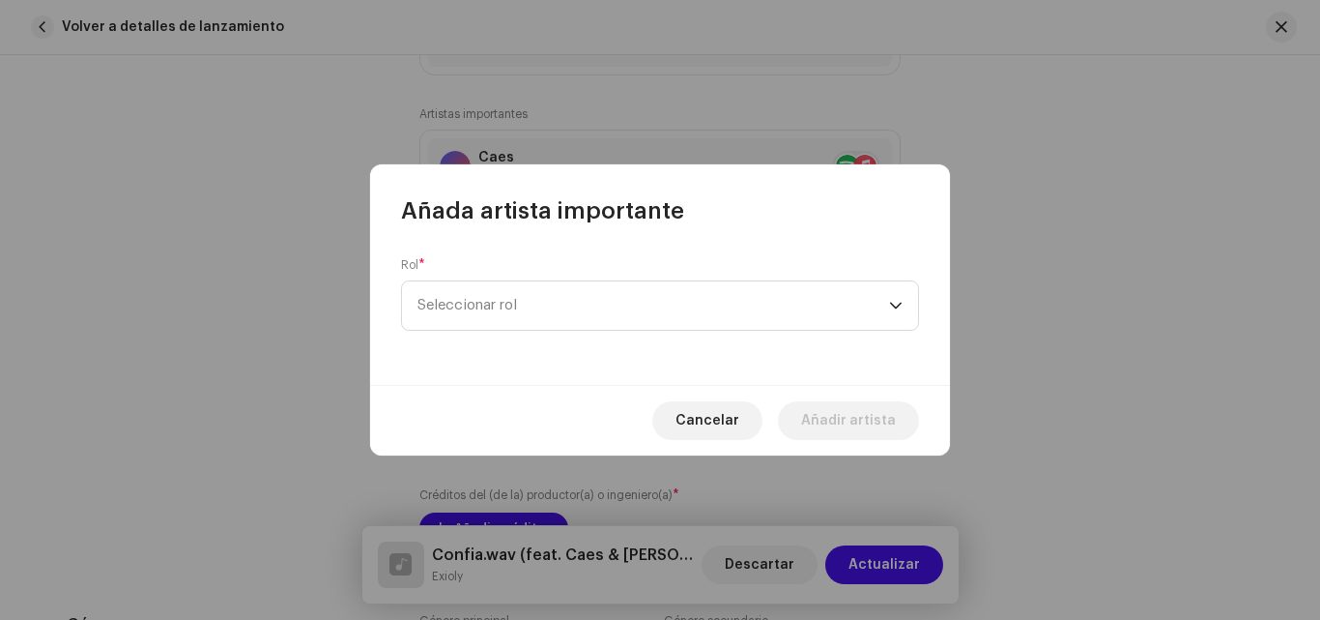
click at [657, 333] on div "Rol * Seleccionar rol" at bounding box center [660, 305] width 580 height 159
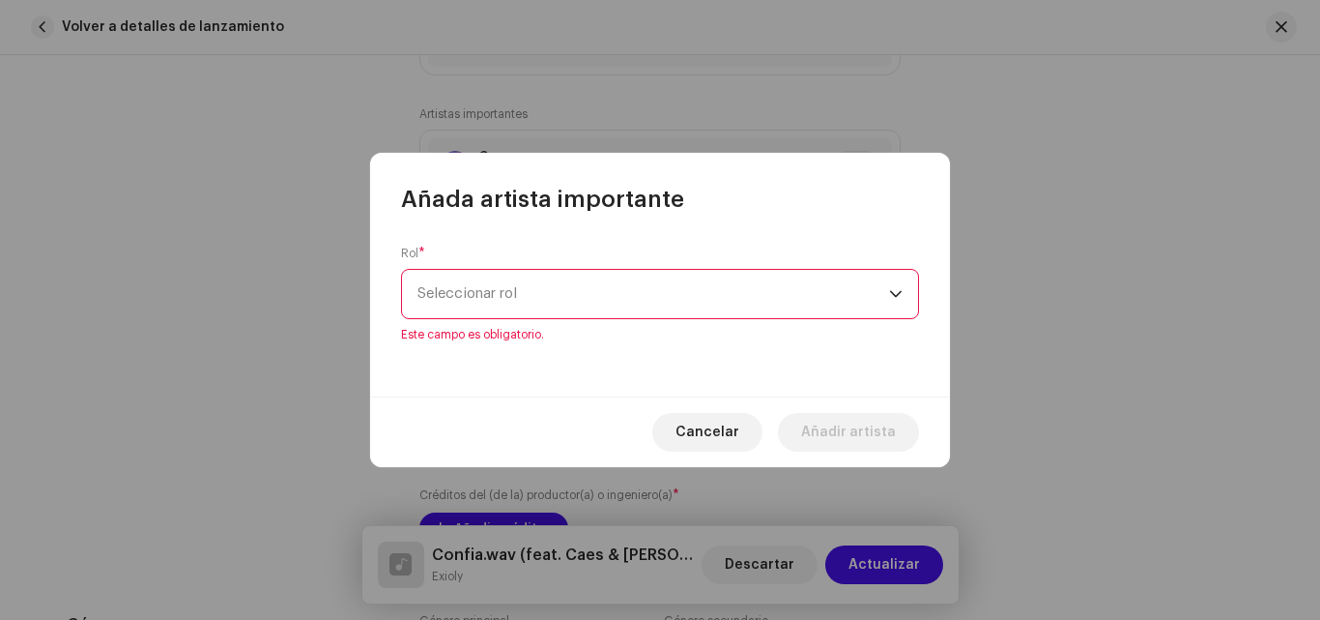
click at [678, 297] on span "Seleccionar rol" at bounding box center [654, 294] width 472 height 48
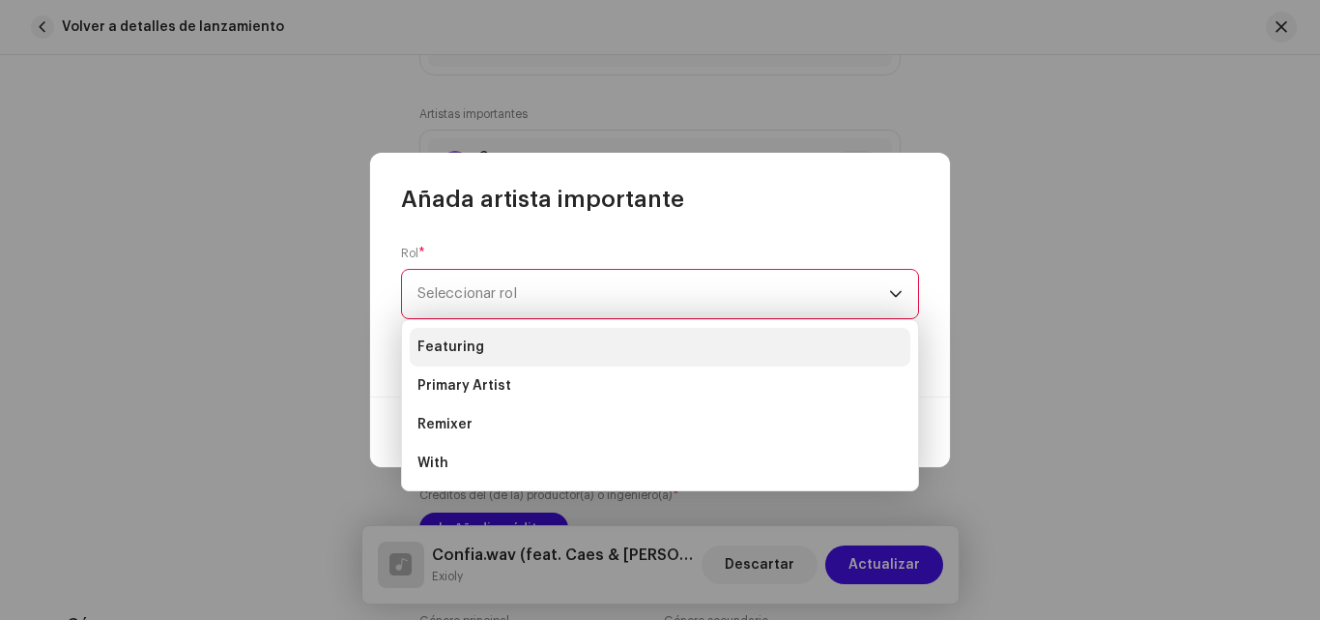
click at [474, 341] on span "Featuring" at bounding box center [451, 346] width 67 height 19
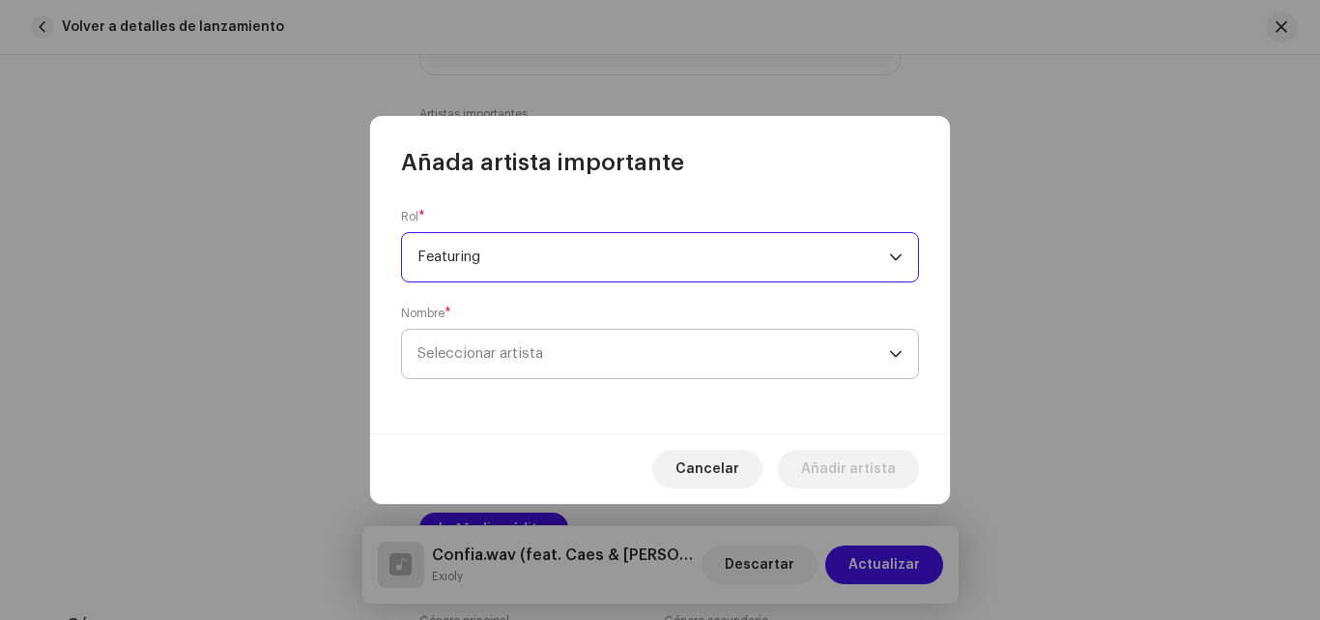
click at [490, 346] on span "Seleccionar artista" at bounding box center [481, 353] width 126 height 14
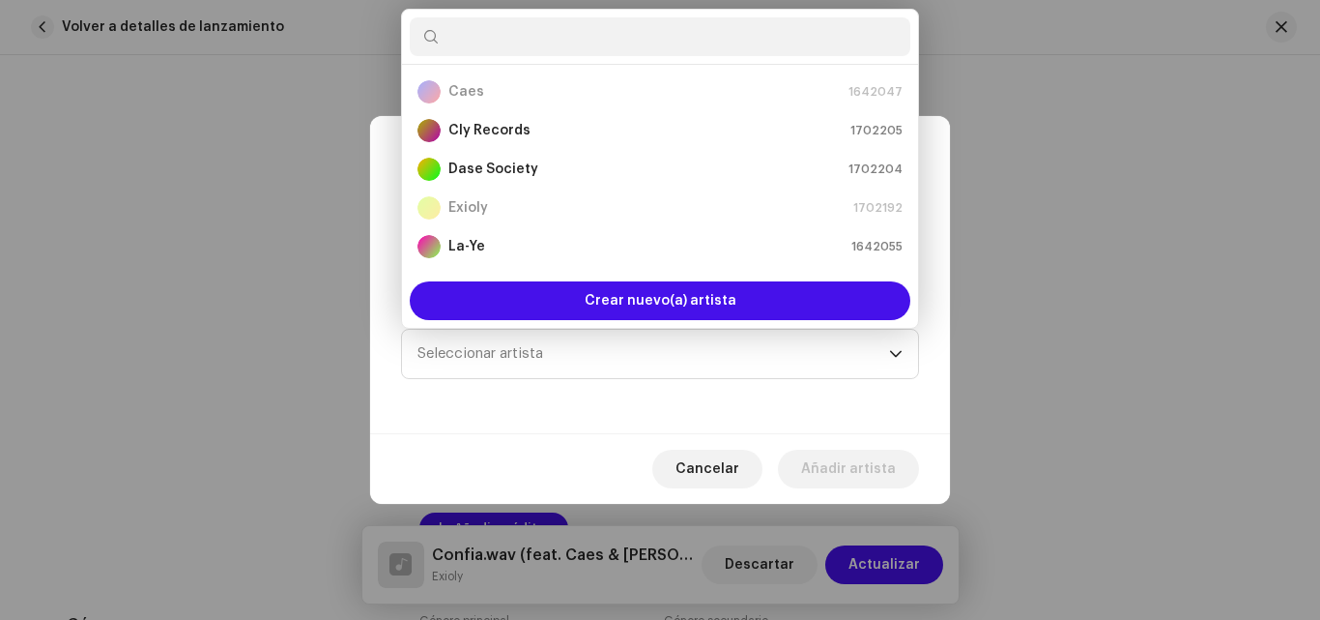
click at [913, 146] on div "Caes 1642047 Cly Records 1702205 Dase Society 1702204 Exioly 1702192 La-Ye 1642…" at bounding box center [660, 169] width 518 height 320
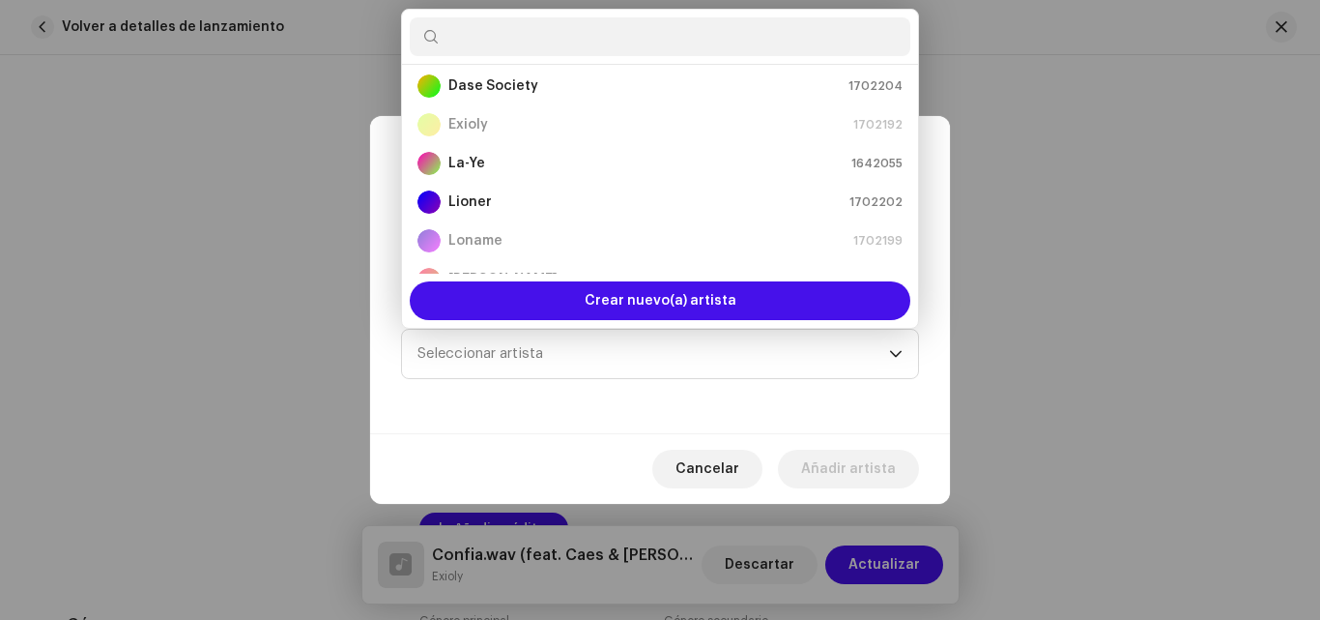
scroll to position [116, 0]
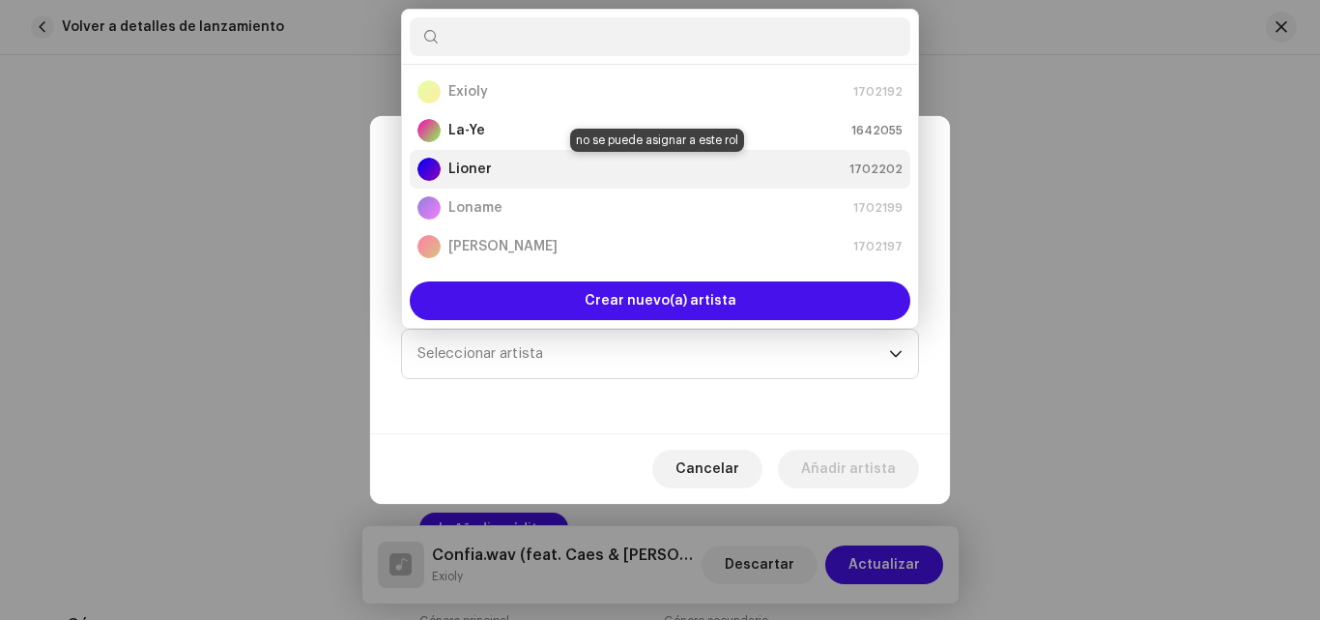
click at [628, 165] on div "Lioner 1702202" at bounding box center [660, 169] width 485 height 23
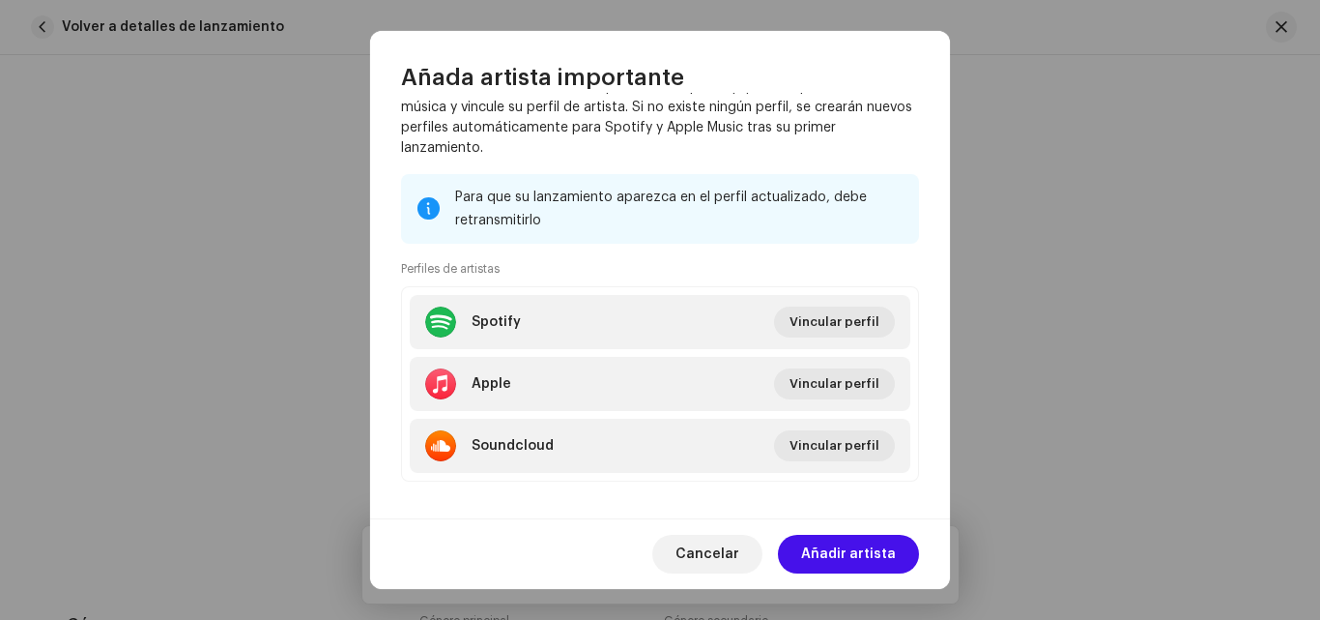
scroll to position [420, 0]
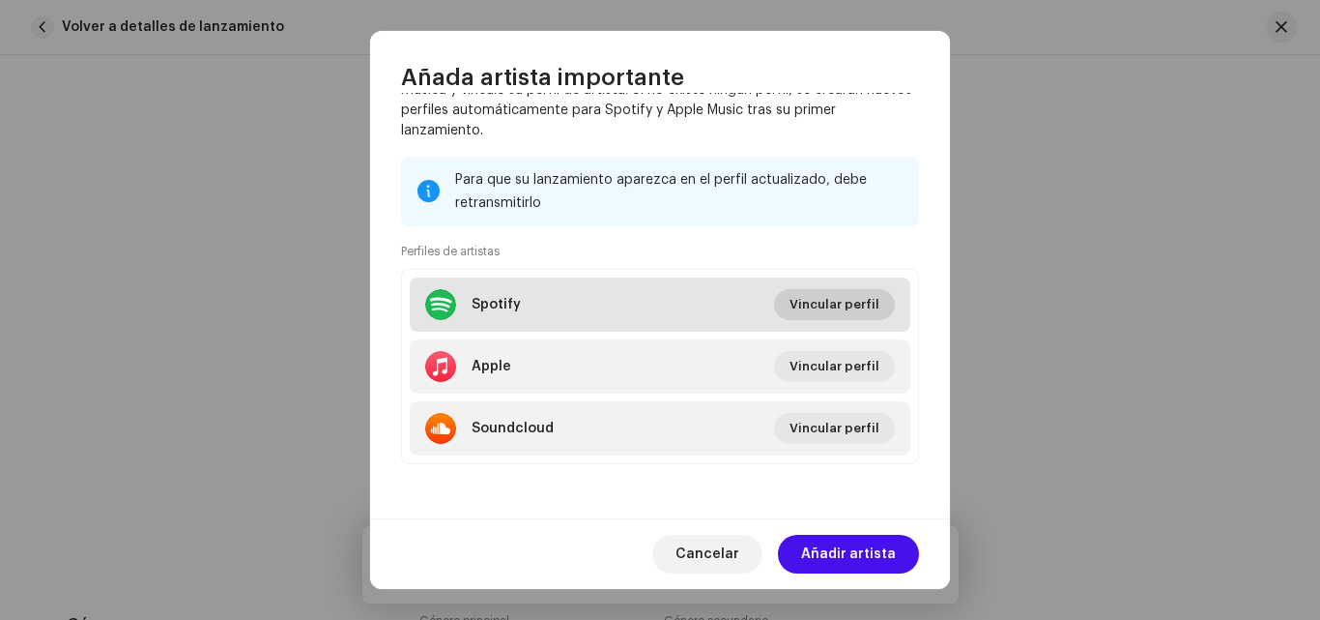
click at [814, 306] on span "Vincular perfil" at bounding box center [835, 304] width 90 height 39
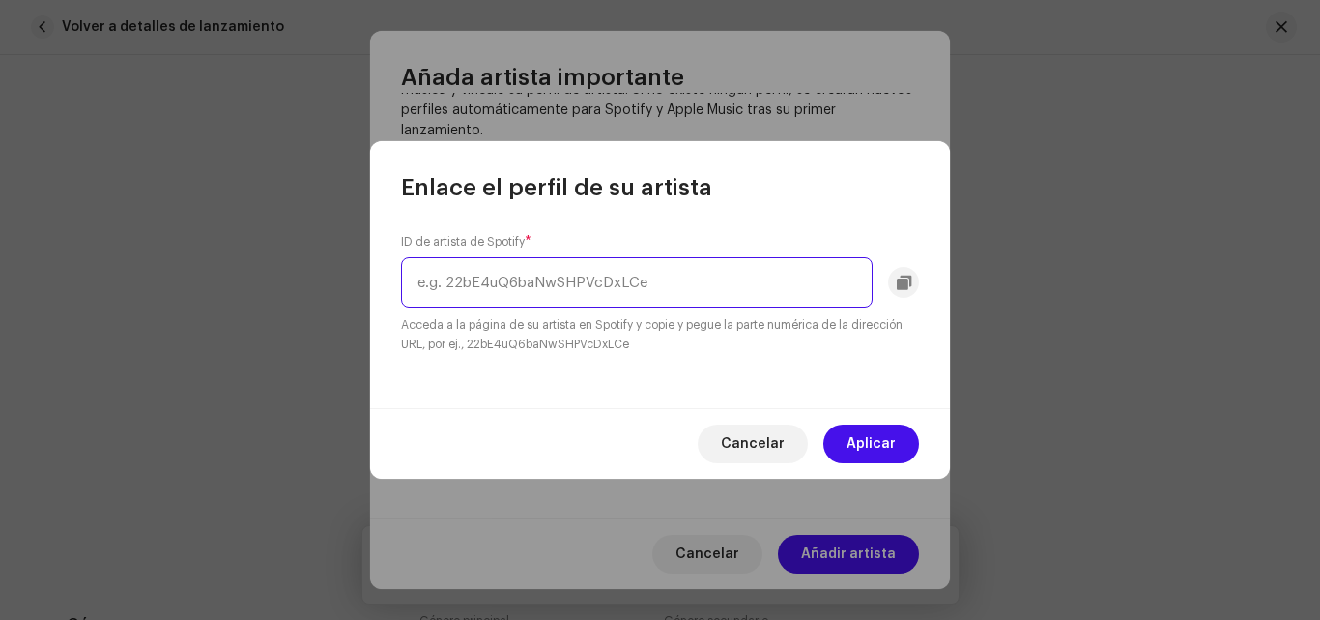
paste input "1KxxEMoDO2E3L6kS7CtPEZ"
type input "1KxxEMoDO2E3L6kS7CtPEZ"
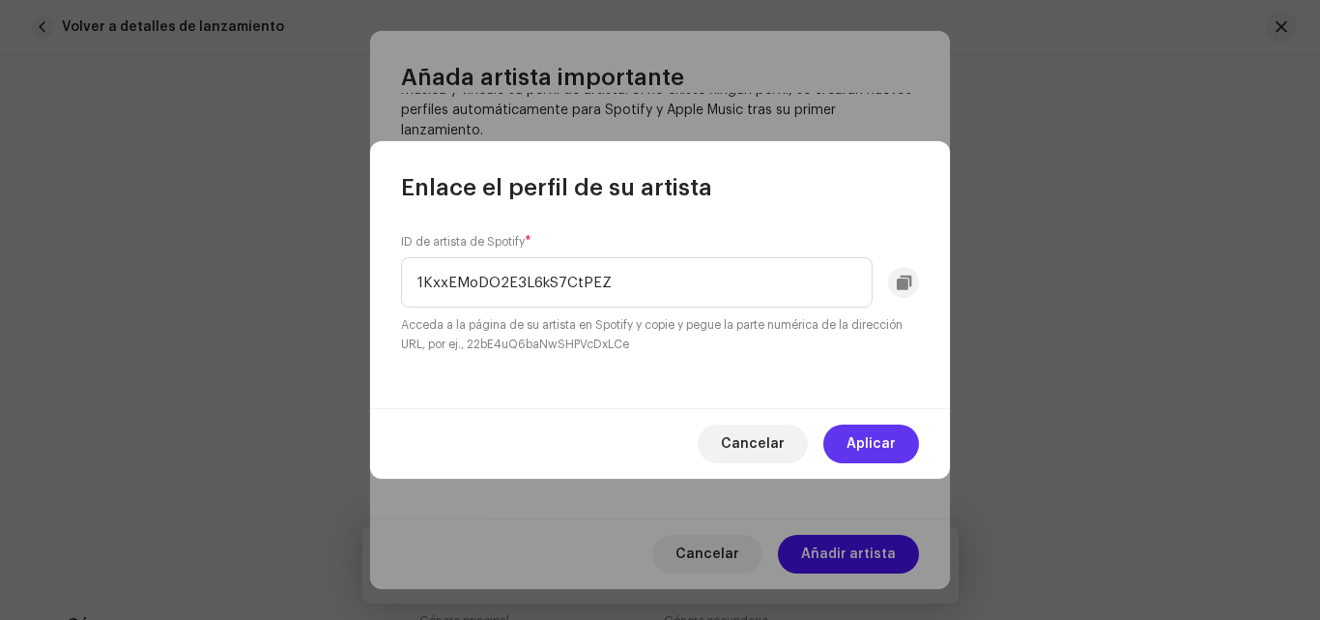
click at [862, 437] on span "Aplicar" at bounding box center [871, 443] width 49 height 39
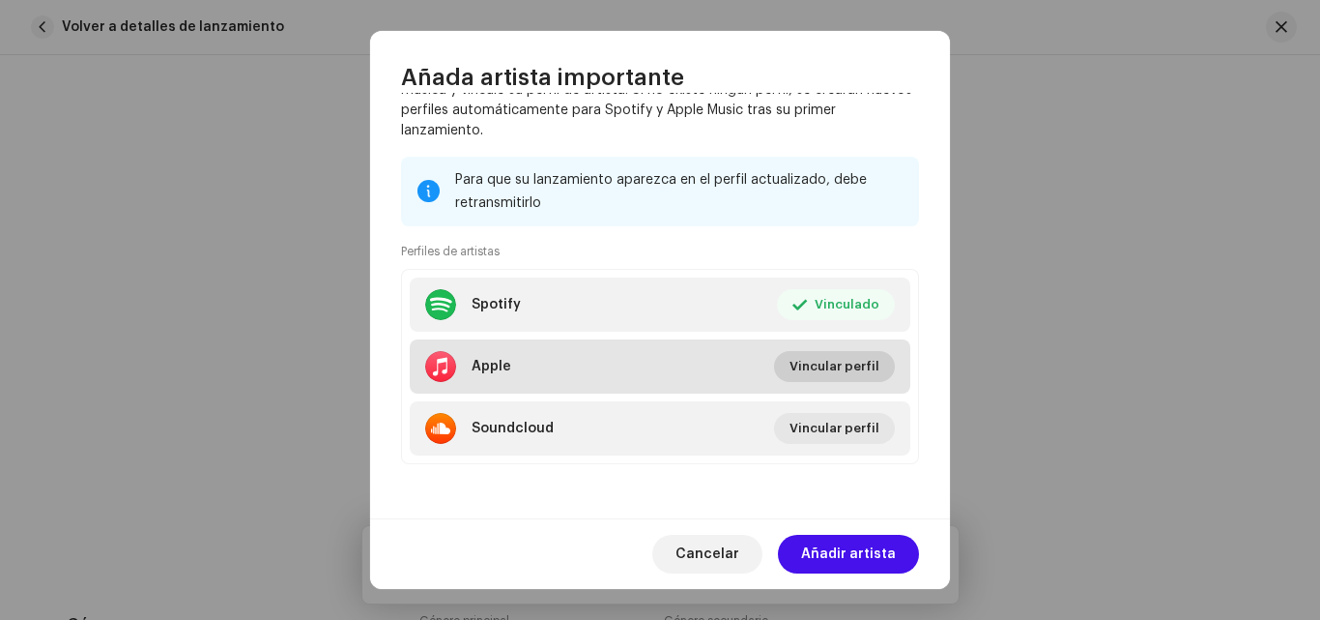
click at [823, 367] on span "Vincular perfil" at bounding box center [835, 366] width 90 height 39
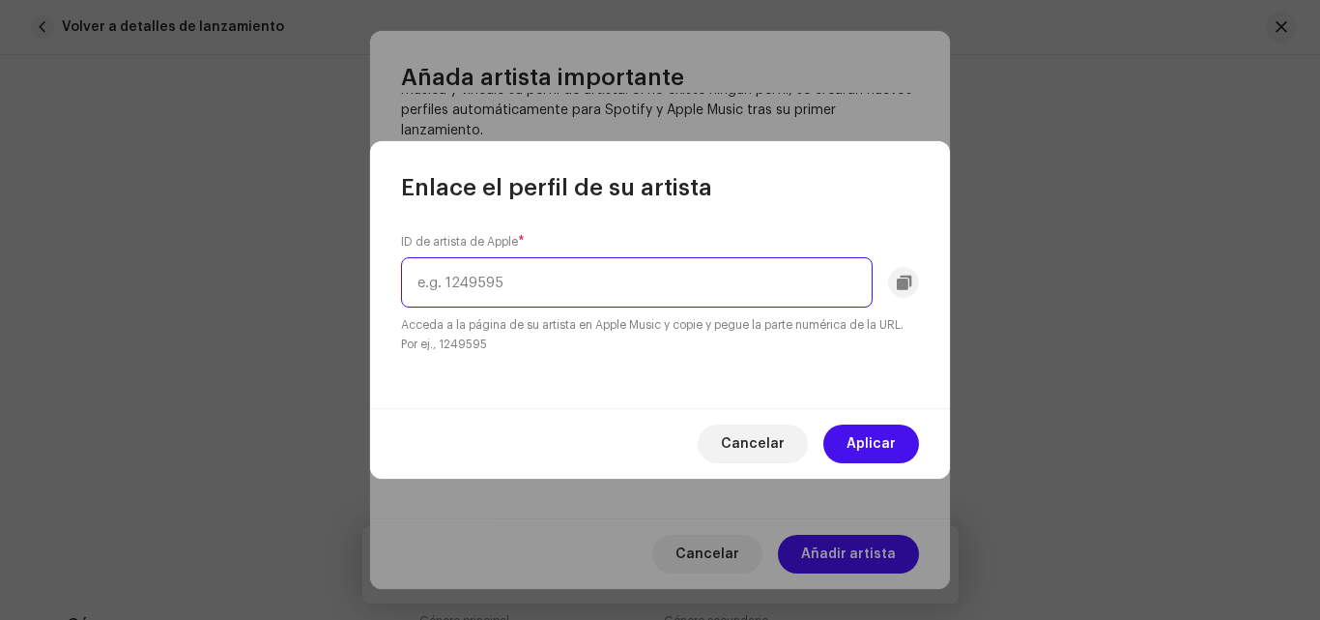
paste input "1620762590"
type input "1620762590"
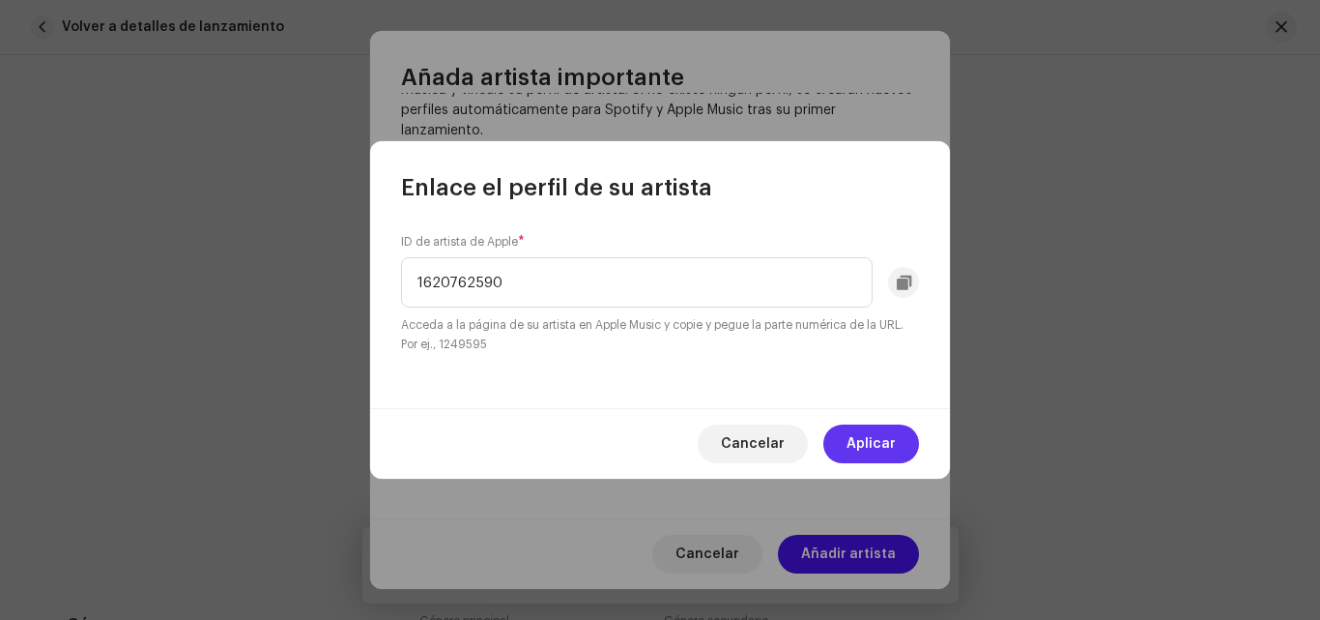
click at [854, 438] on span "Aplicar" at bounding box center [871, 443] width 49 height 39
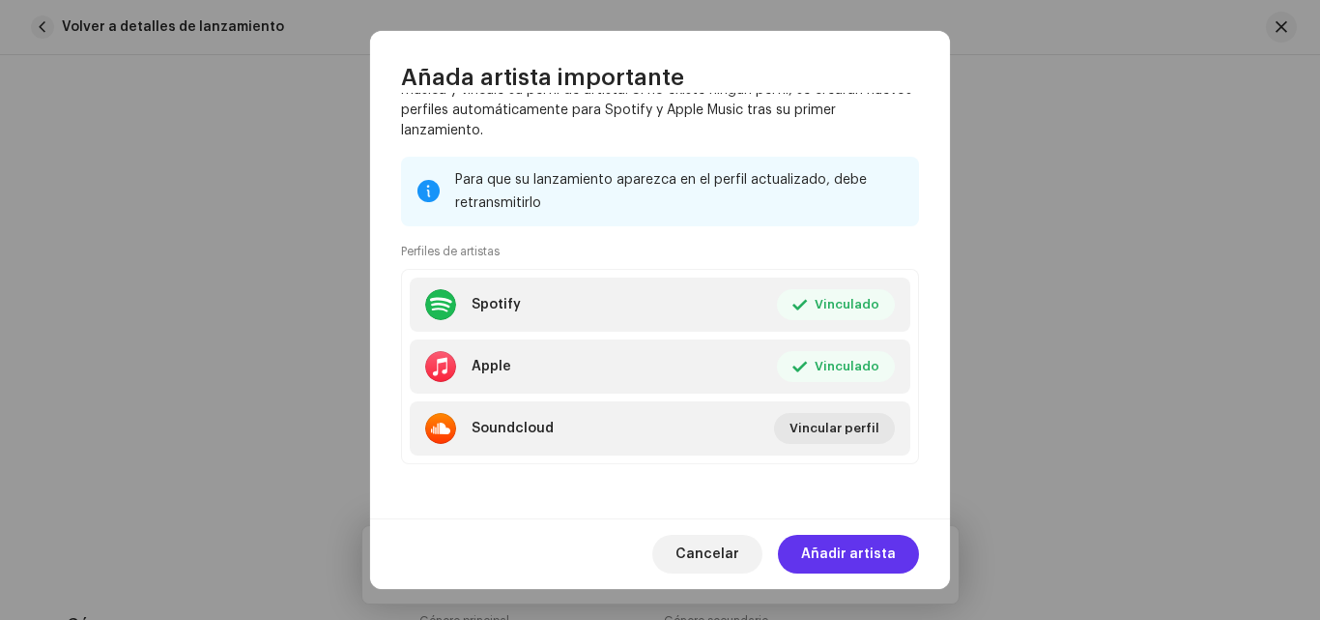
click at [882, 541] on span "Añadir artista" at bounding box center [848, 554] width 95 height 39
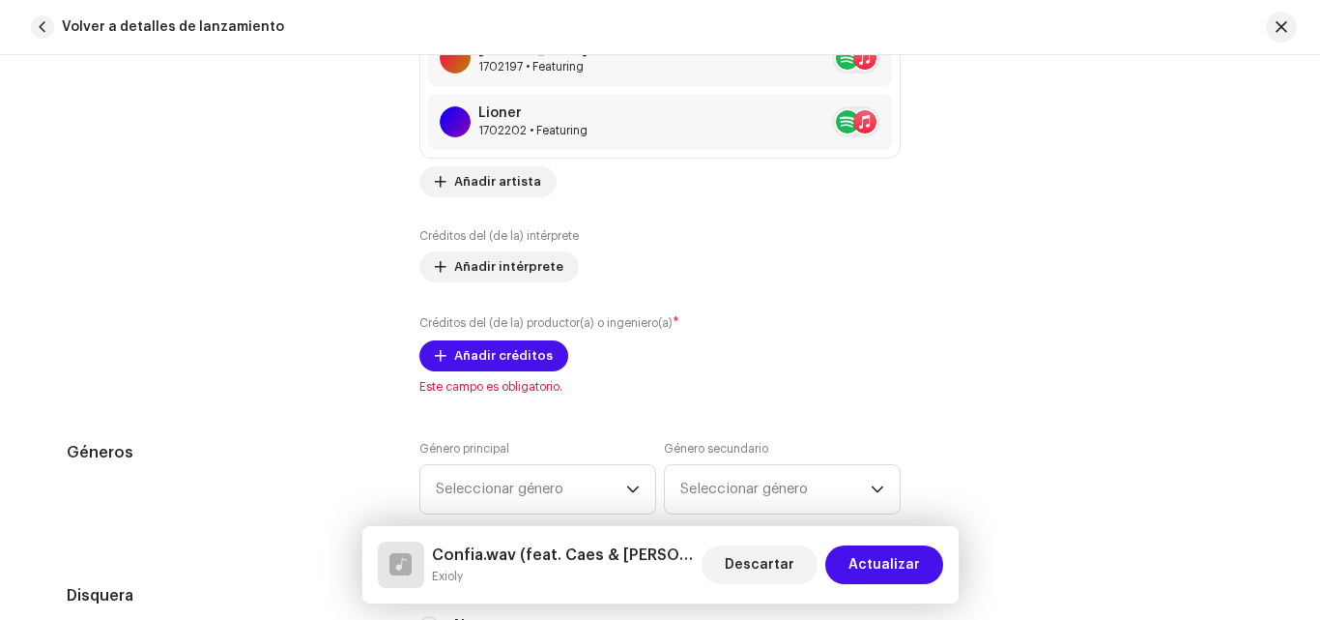
scroll to position [1607, 0]
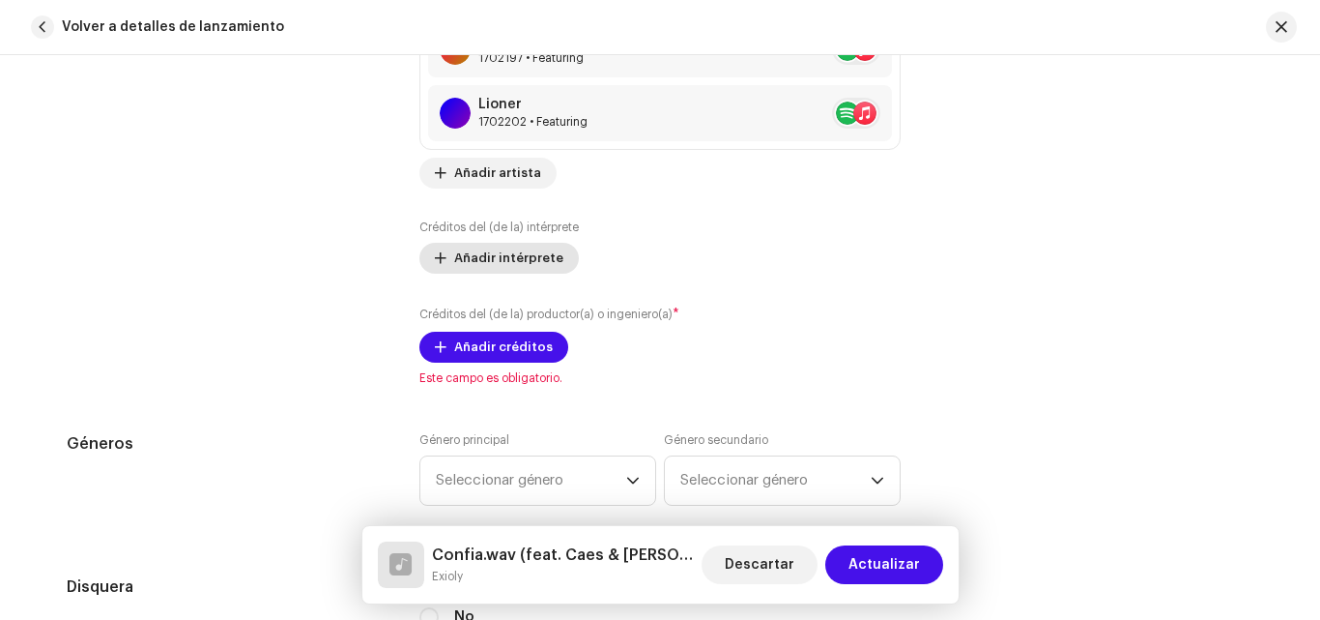
click at [455, 263] on span "Añadir intérprete" at bounding box center [508, 258] width 109 height 39
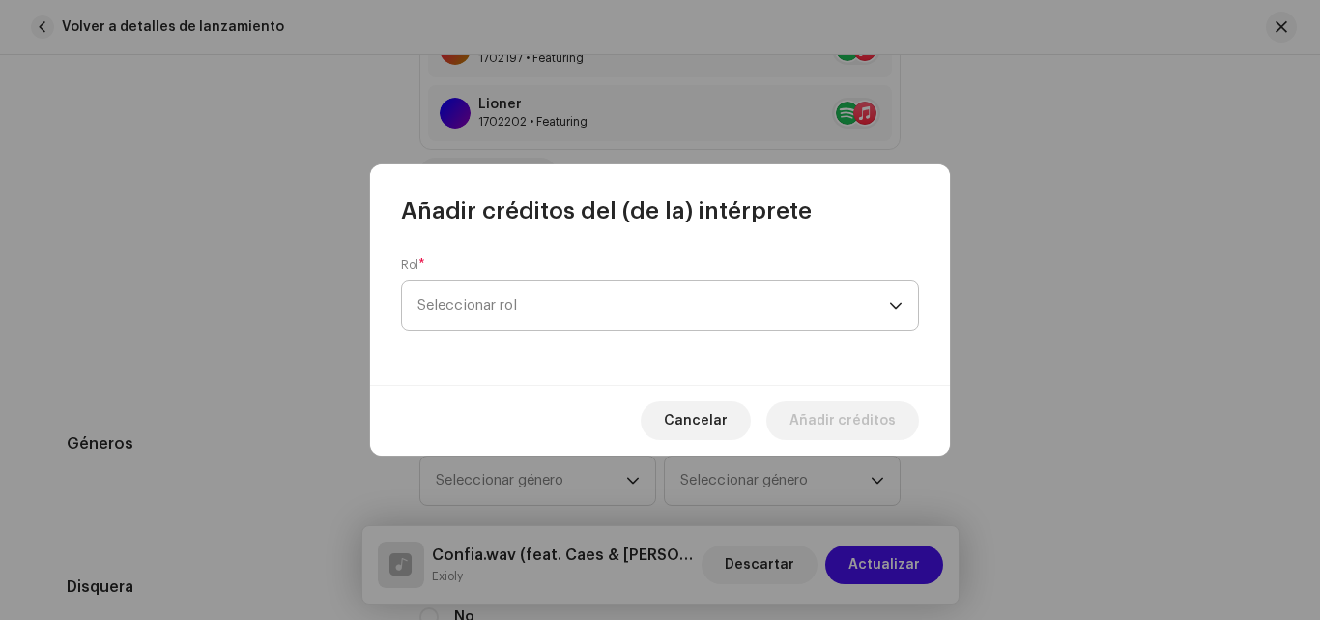
click at [563, 305] on span "Seleccionar rol" at bounding box center [654, 305] width 472 height 48
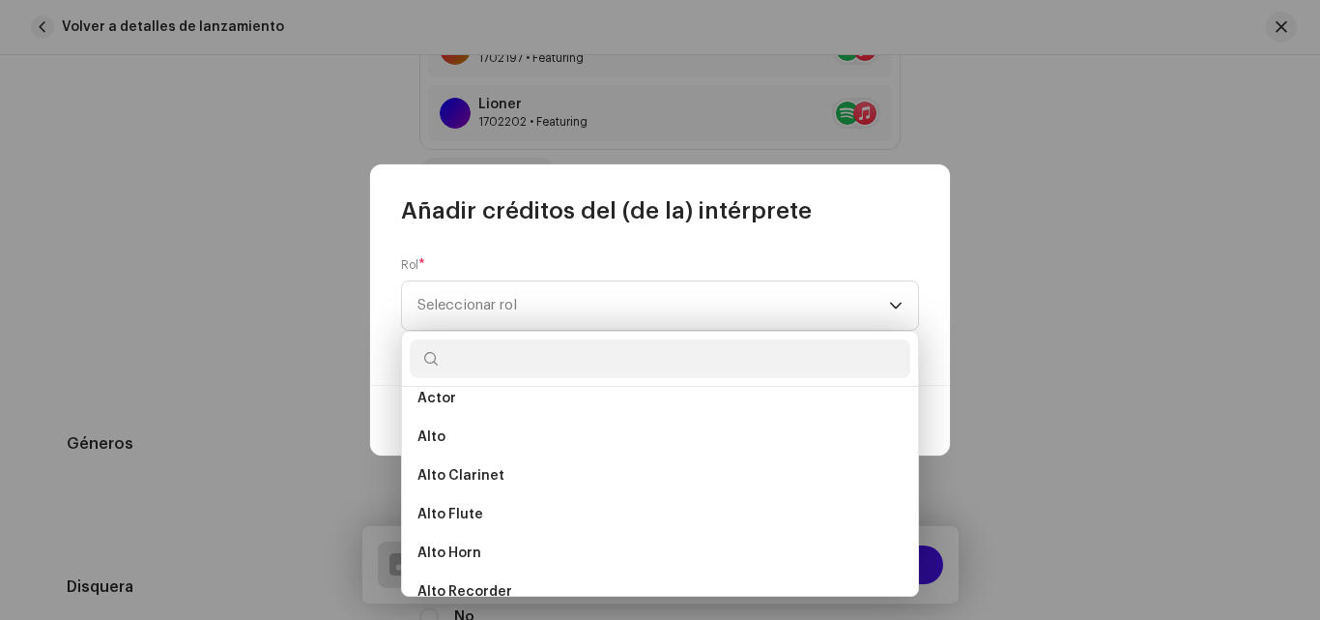
scroll to position [0, 0]
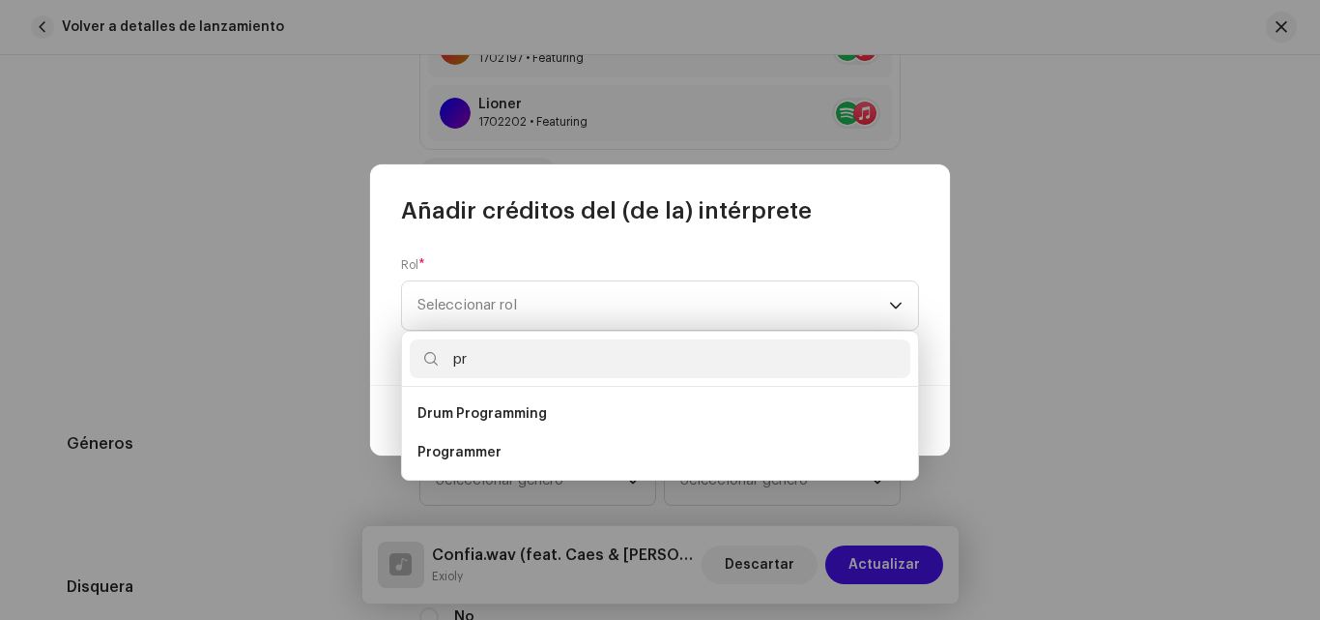
type input "p"
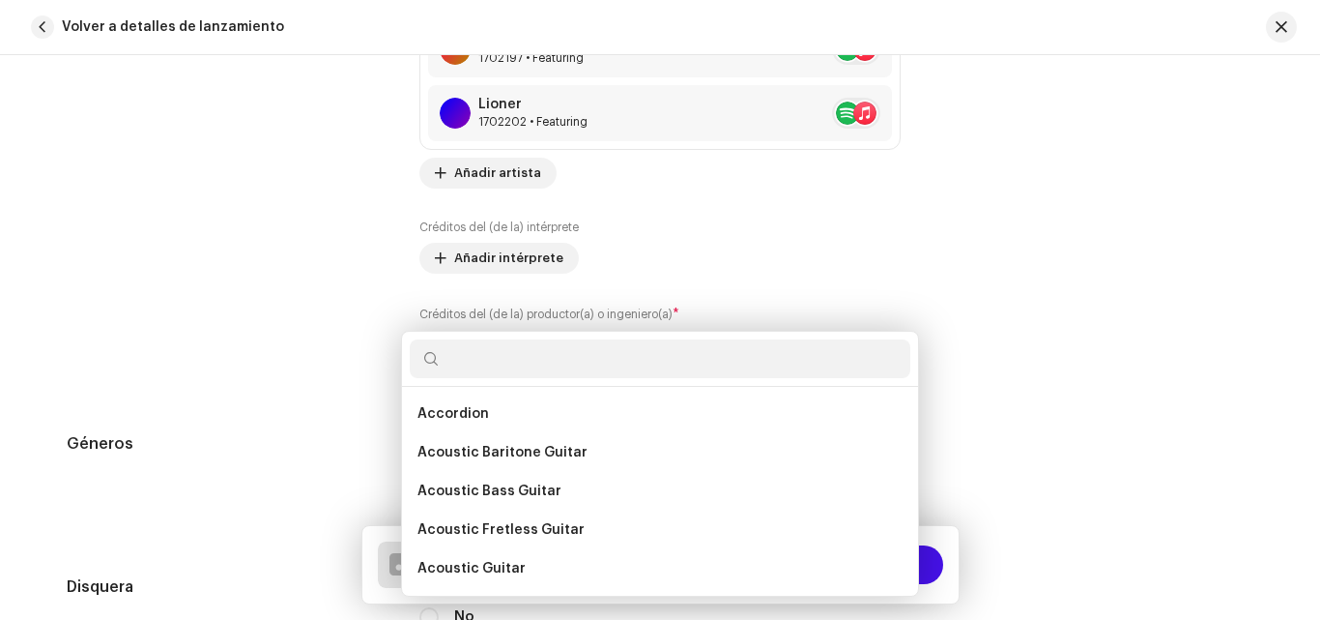
click at [1050, 343] on div "Añadir créditos del (de la) intérprete Rol * Seleccionar rol Cancelar Añadir cr…" at bounding box center [660, 310] width 1320 height 620
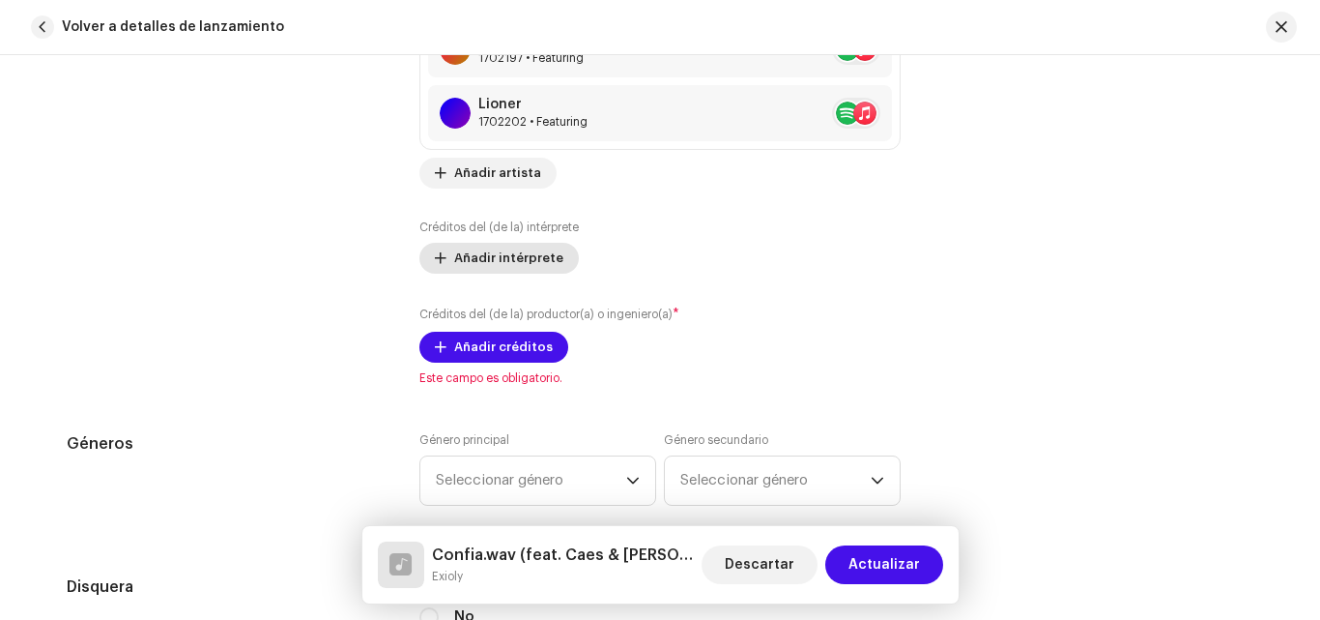
click at [515, 262] on span "Añadir intérprete" at bounding box center [508, 258] width 109 height 39
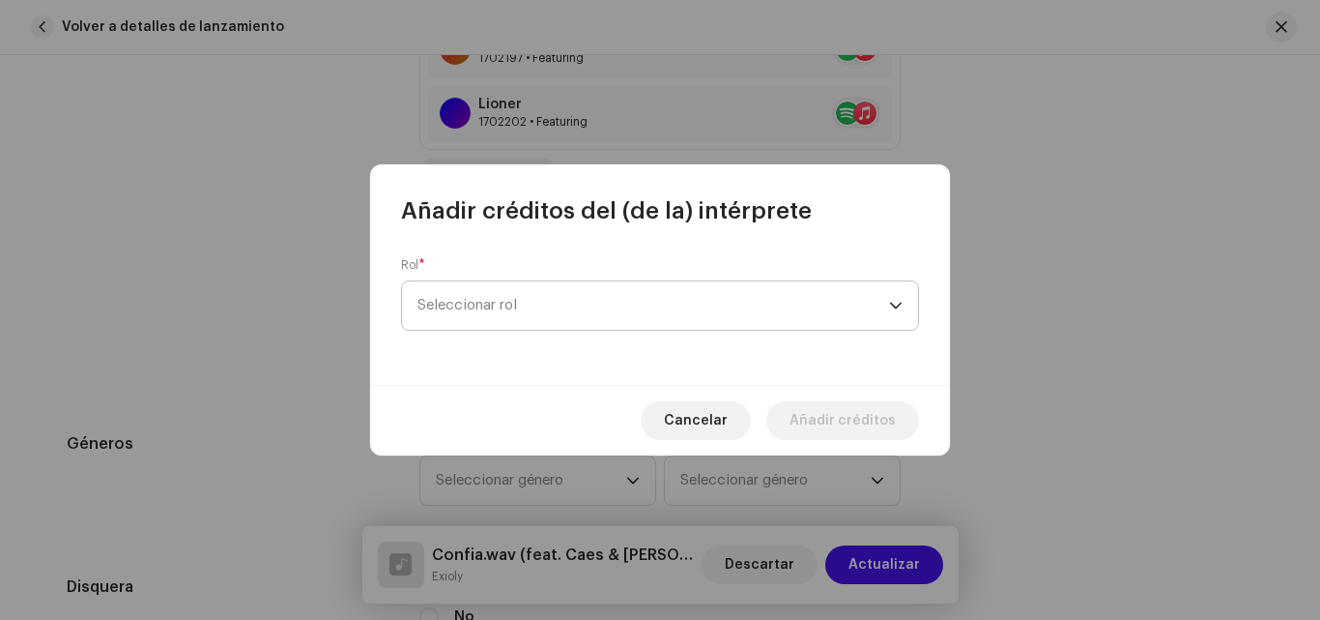
click at [620, 303] on span "Seleccionar rol" at bounding box center [654, 305] width 472 height 48
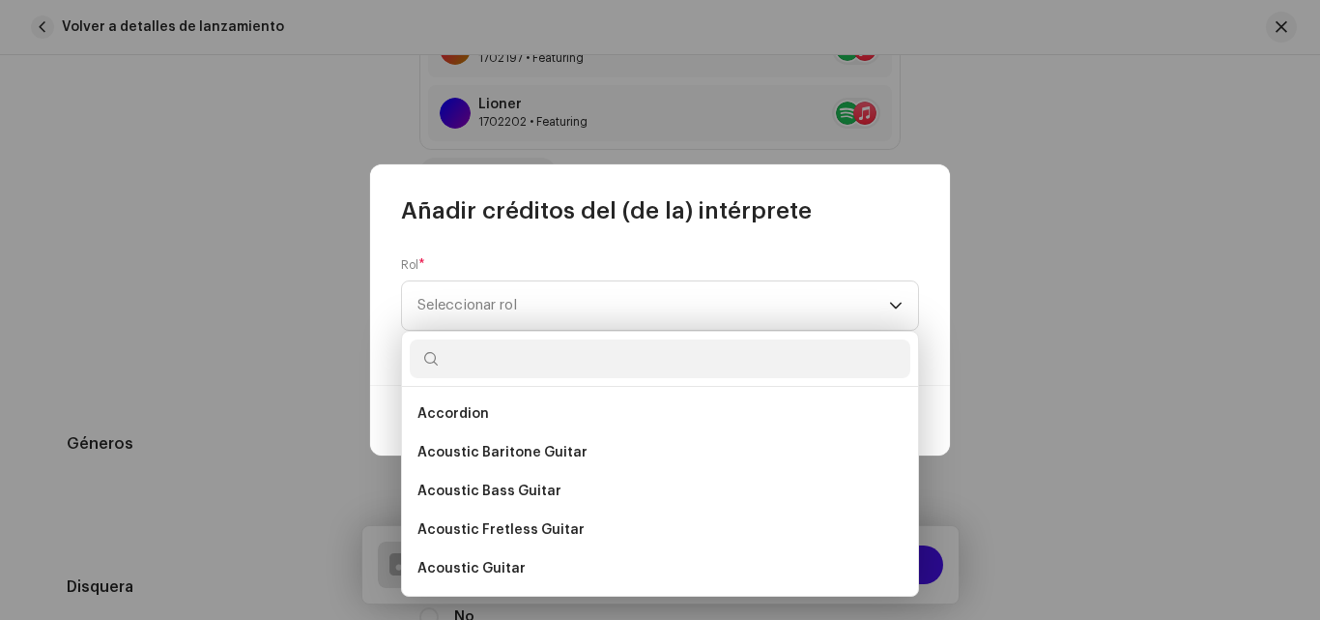
click at [878, 211] on div "Añadir créditos del (de la) intérprete" at bounding box center [660, 195] width 580 height 62
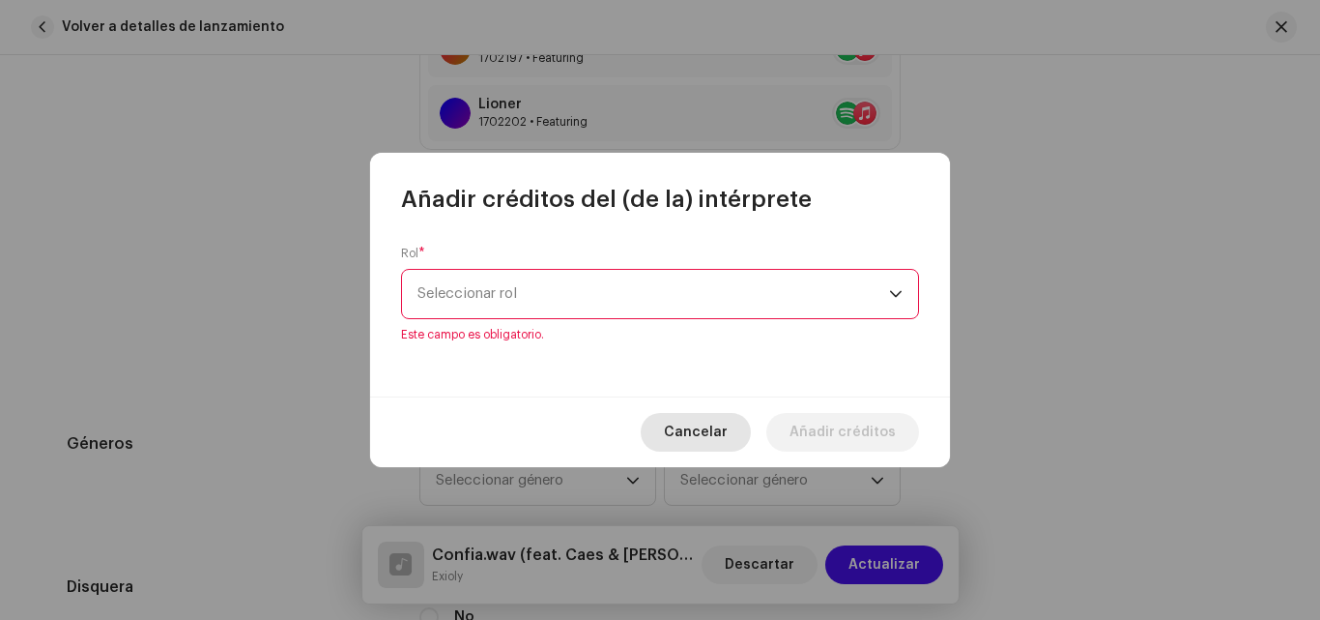
click at [721, 432] on span "Cancelar" at bounding box center [696, 432] width 64 height 39
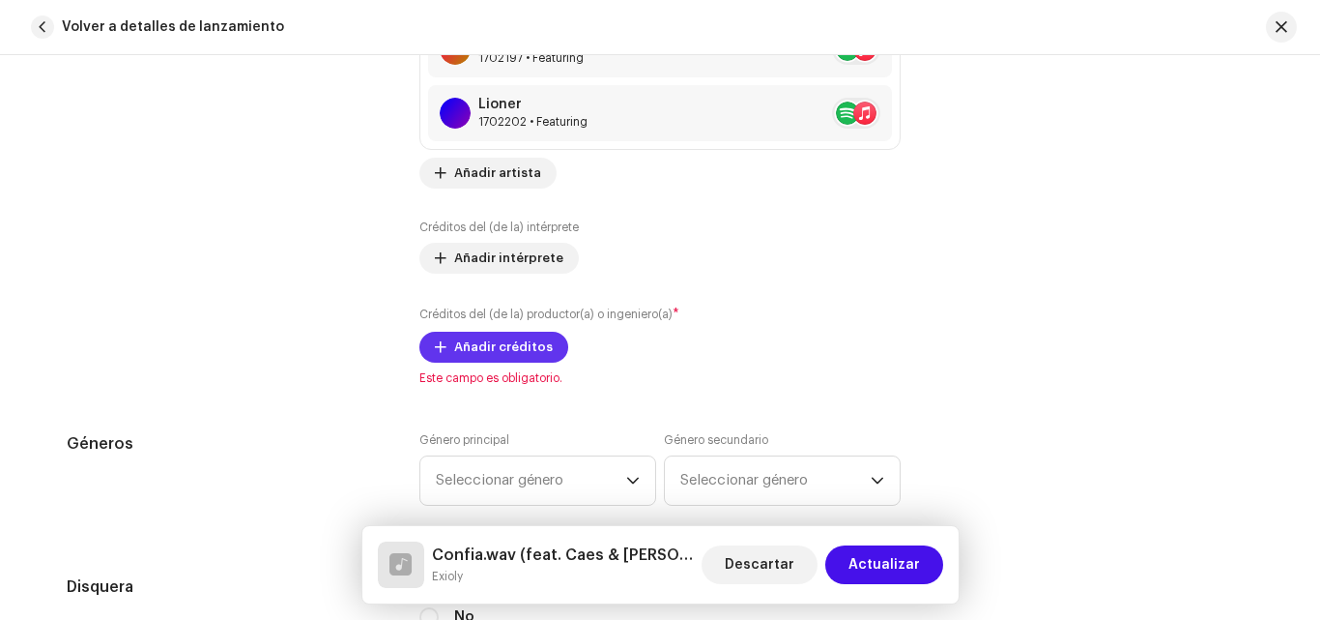
click at [507, 348] on span "Añadir créditos" at bounding box center [503, 347] width 99 height 39
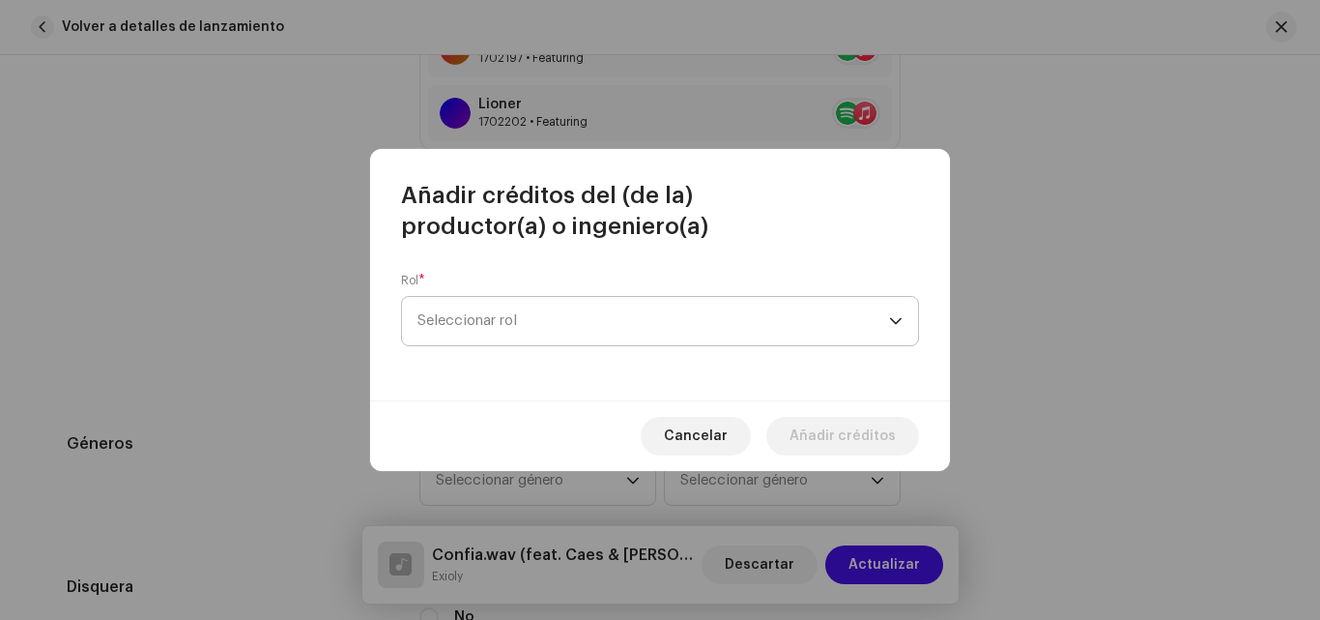
click at [695, 322] on span "Seleccionar rol" at bounding box center [654, 321] width 472 height 48
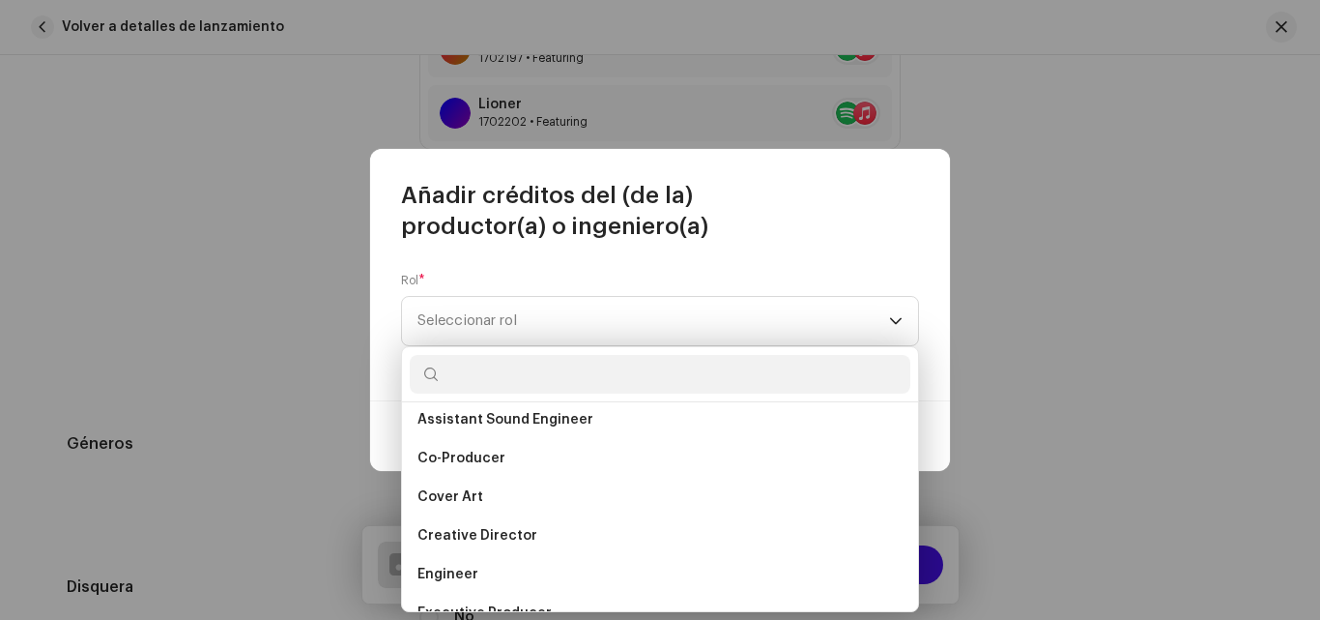
scroll to position [285, 0]
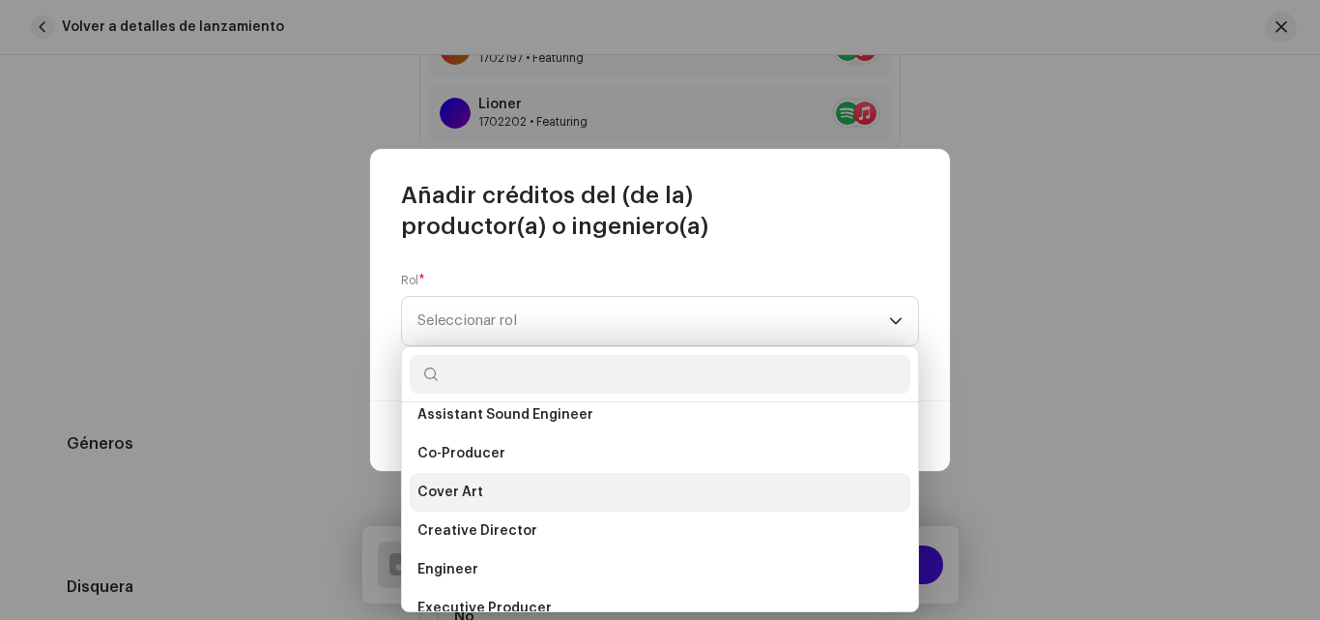
click at [554, 490] on li "Cover Art" at bounding box center [660, 492] width 501 height 39
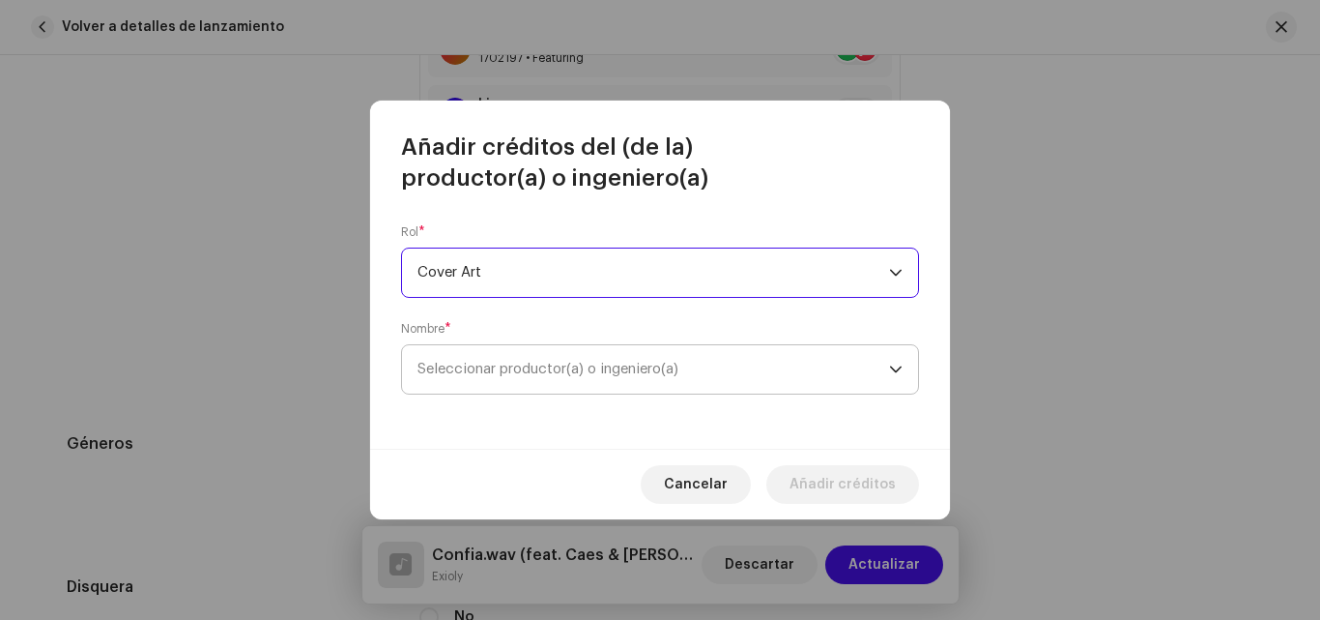
click at [644, 363] on span "Seleccionar productor(a) o ingeniero(a)" at bounding box center [548, 369] width 261 height 14
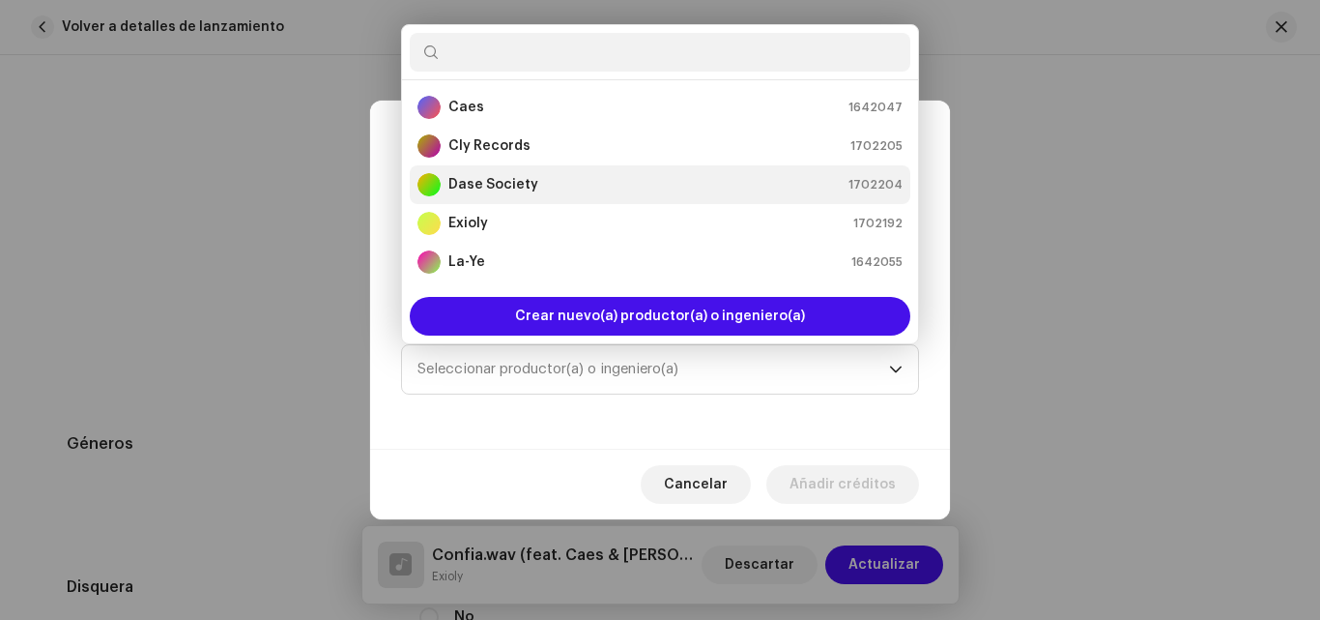
click at [515, 190] on strong "Dase Society" at bounding box center [493, 184] width 90 height 19
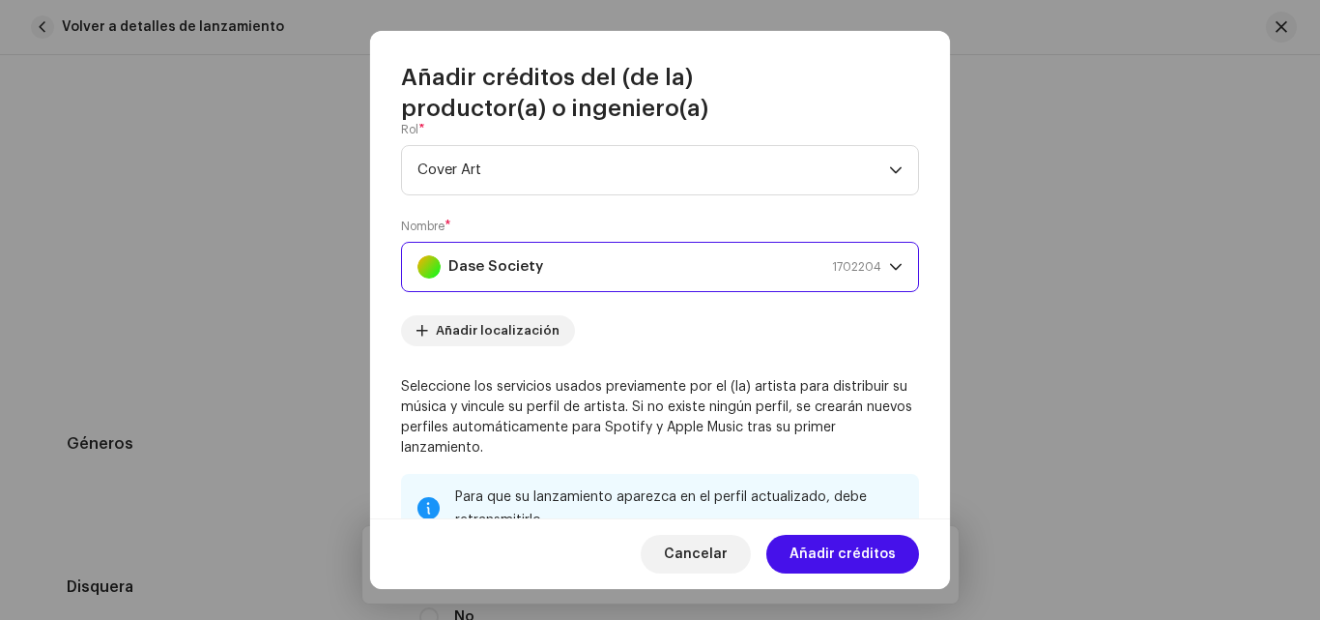
scroll to position [0, 0]
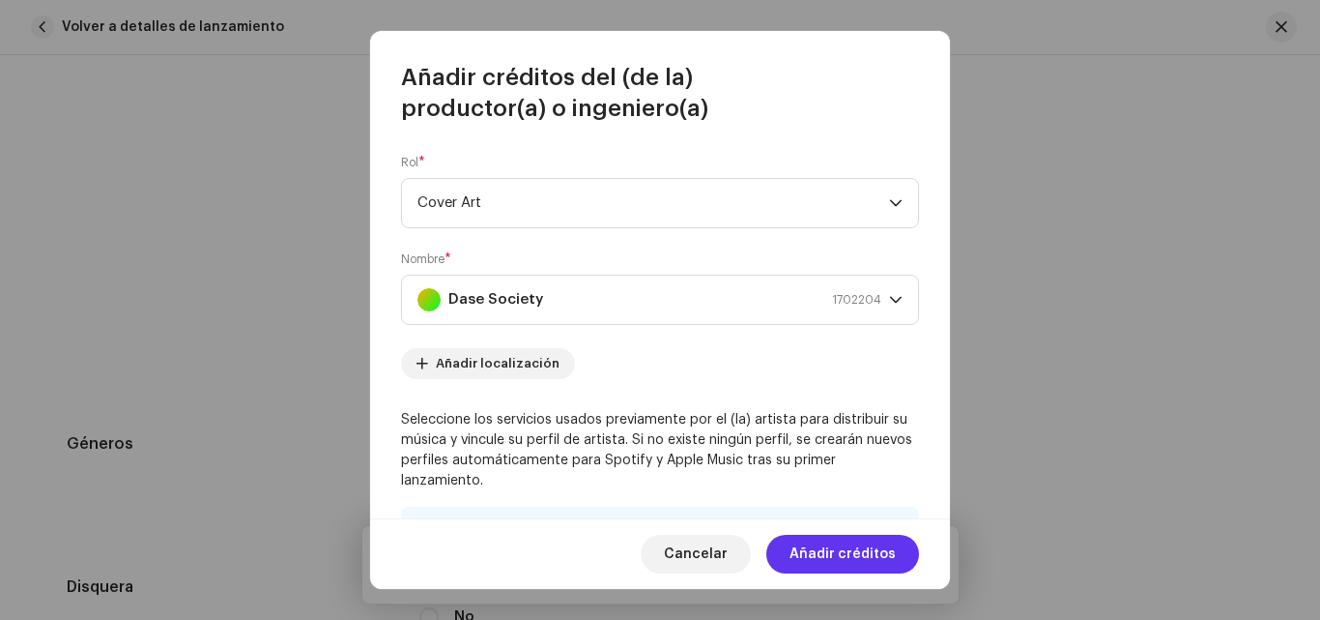
click at [855, 561] on span "Añadir créditos" at bounding box center [843, 554] width 106 height 39
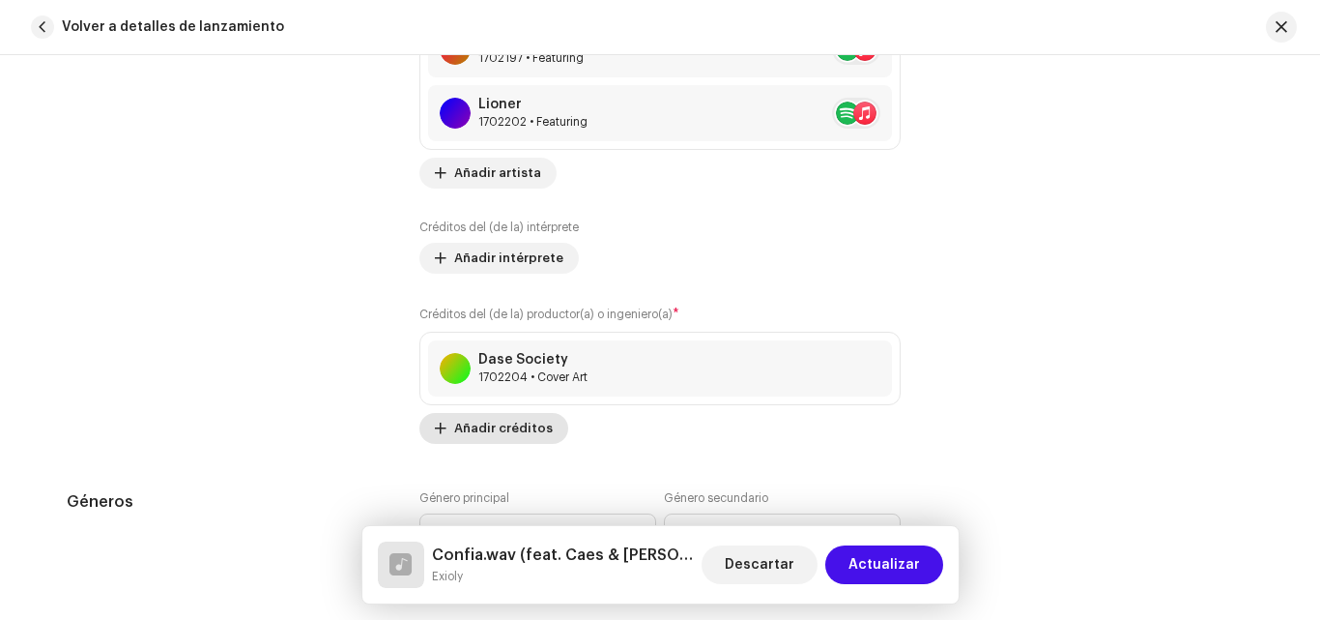
click at [471, 428] on span "Añadir créditos" at bounding box center [503, 428] width 99 height 39
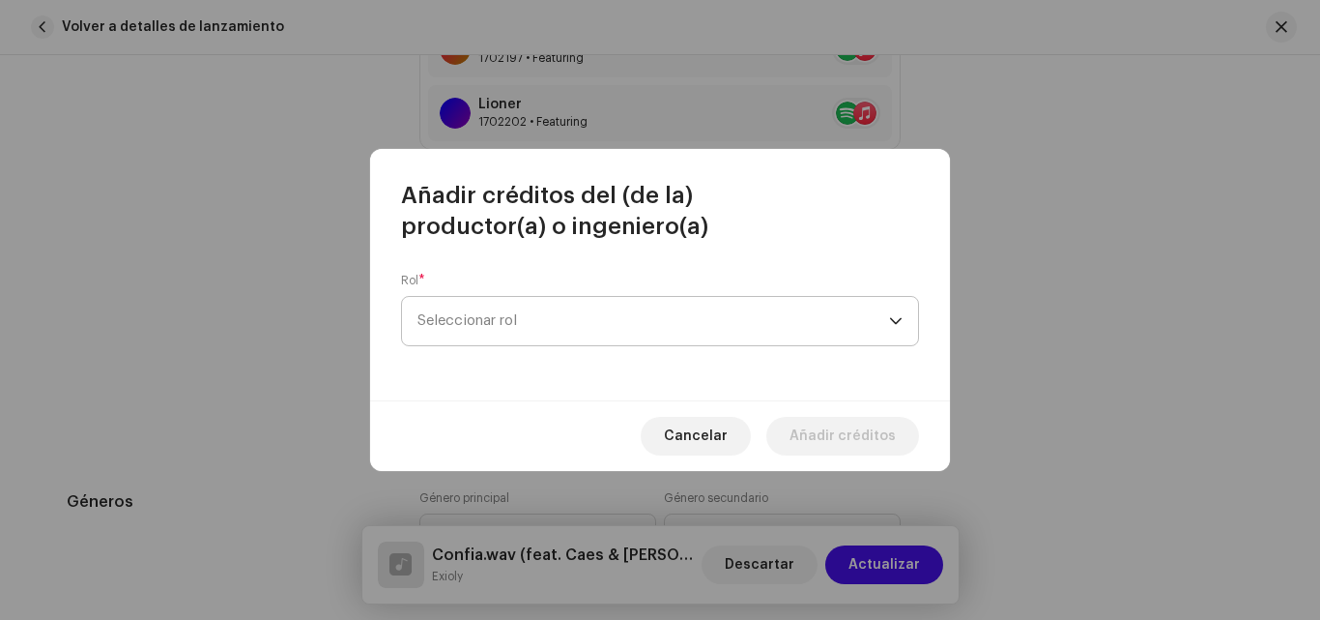
drag, startPoint x: 766, startPoint y: 266, endPoint x: 753, endPoint y: 304, distance: 40.7
click at [762, 288] on div "Rol * Seleccionar rol" at bounding box center [660, 321] width 580 height 159
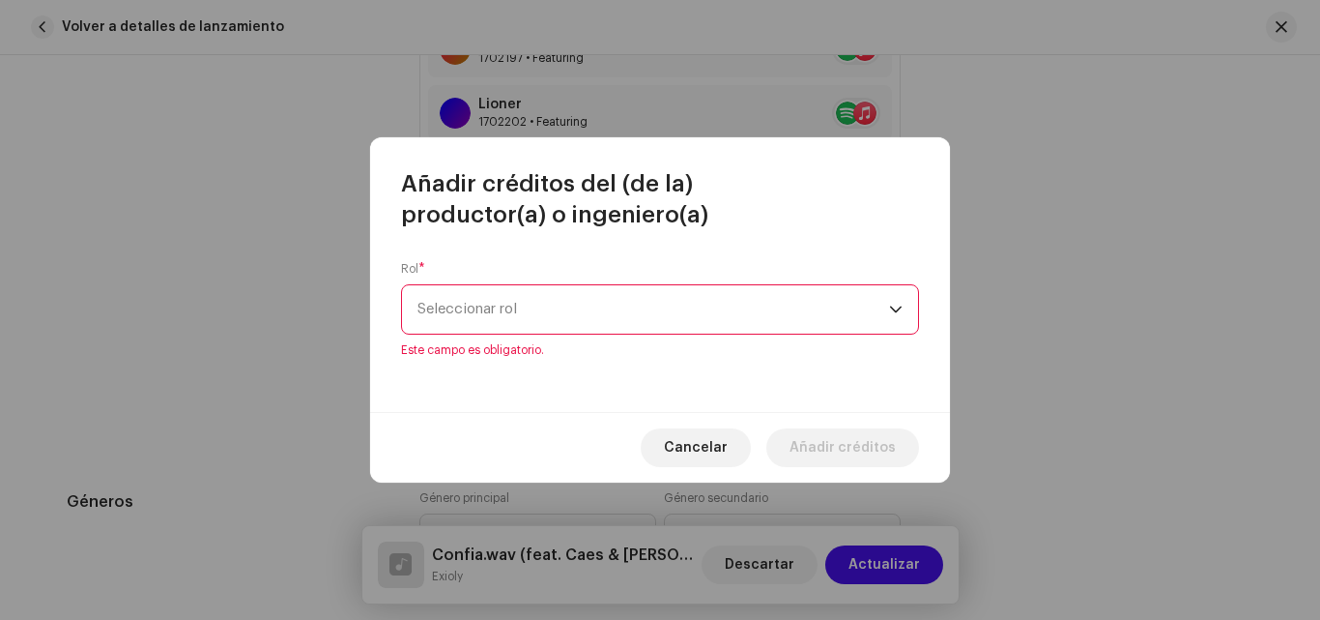
click at [743, 320] on span "Seleccionar rol" at bounding box center [654, 309] width 472 height 48
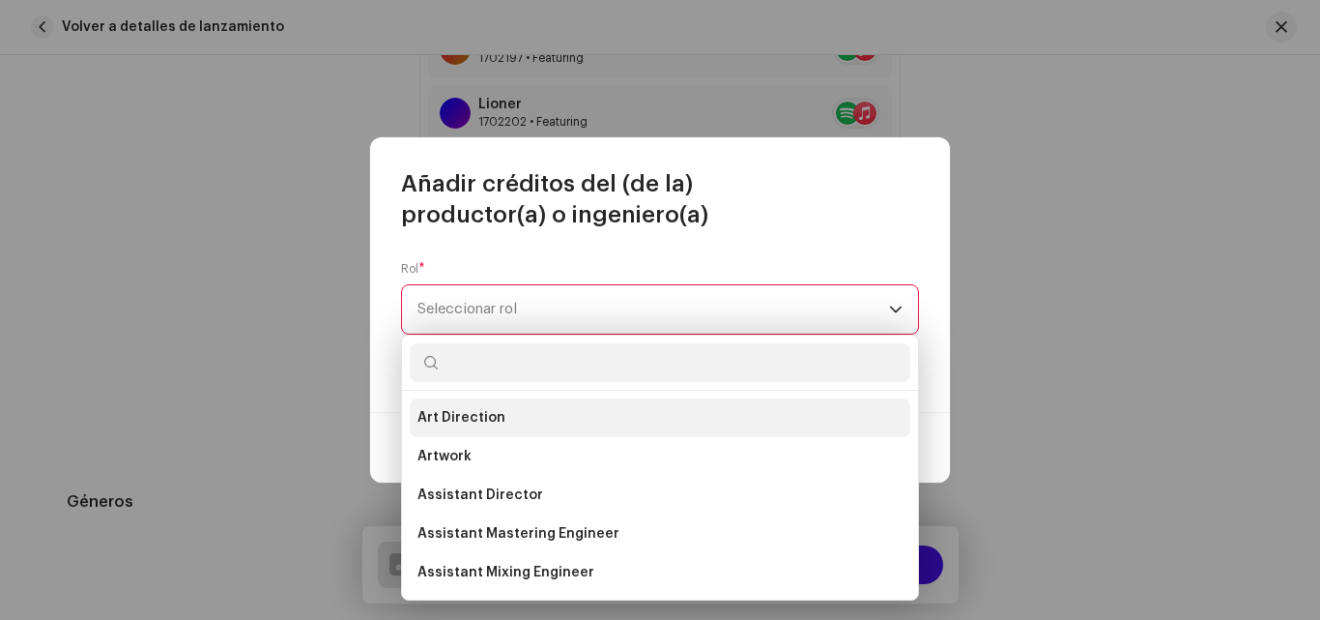
drag, startPoint x: 913, startPoint y: 401, endPoint x: 874, endPoint y: 415, distance: 41.9
click at [874, 415] on li "Art Direction" at bounding box center [660, 417] width 501 height 39
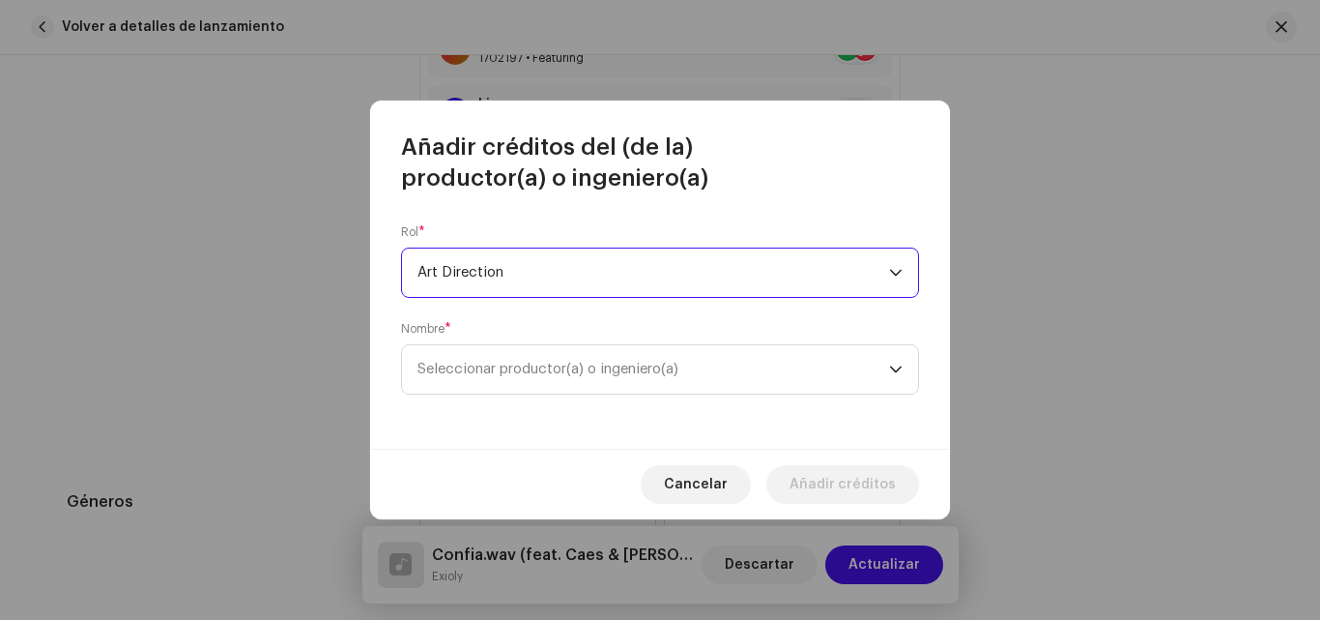
click at [794, 280] on span "Art Direction" at bounding box center [654, 272] width 472 height 48
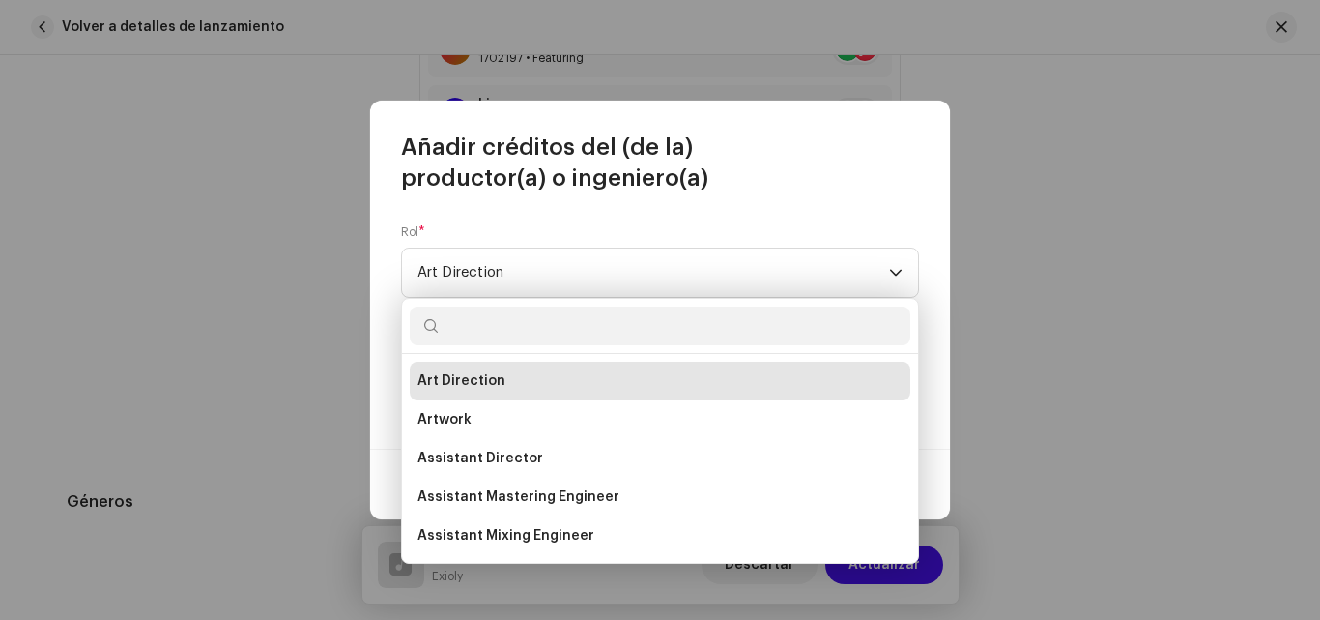
drag, startPoint x: 918, startPoint y: 377, endPoint x: 914, endPoint y: 410, distance: 33.1
click at [914, 410] on div "Art Direction Artwork Assistant Director Assistant Mastering Engineer Assistant…" at bounding box center [660, 431] width 518 height 266
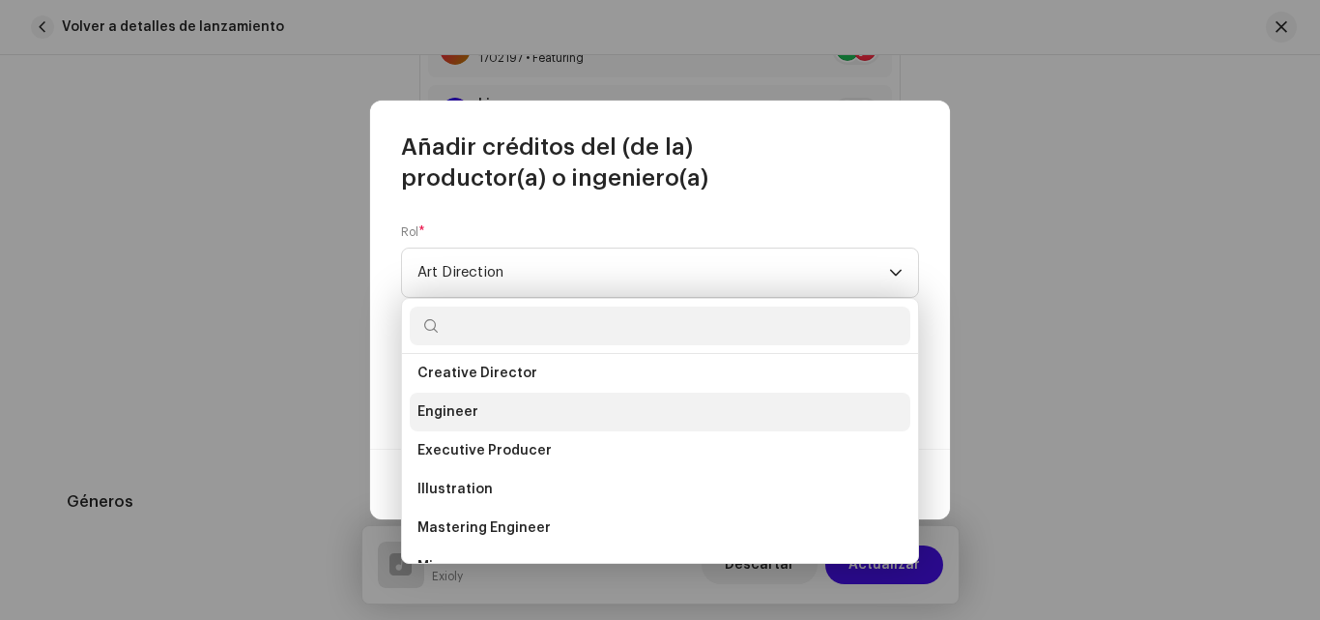
click at [435, 411] on span "Engineer" at bounding box center [448, 411] width 61 height 19
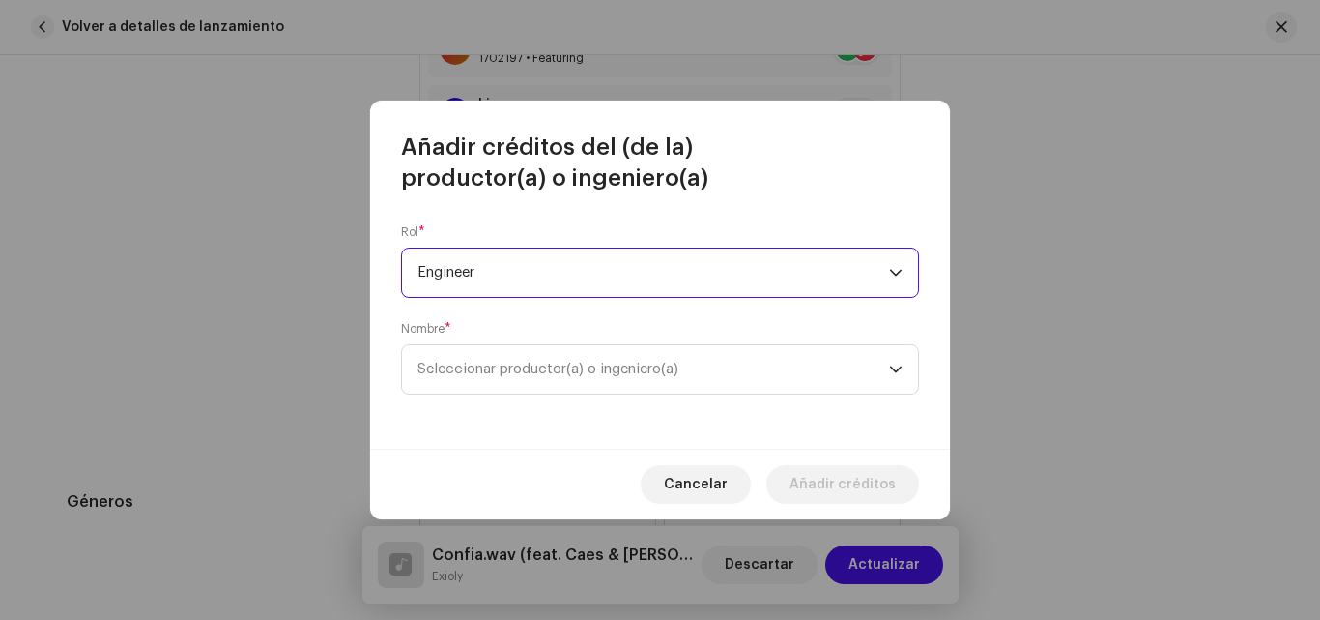
scroll to position [8, 0]
click at [498, 370] on span "Seleccionar productor(a) o ingeniero(a)" at bounding box center [548, 369] width 261 height 14
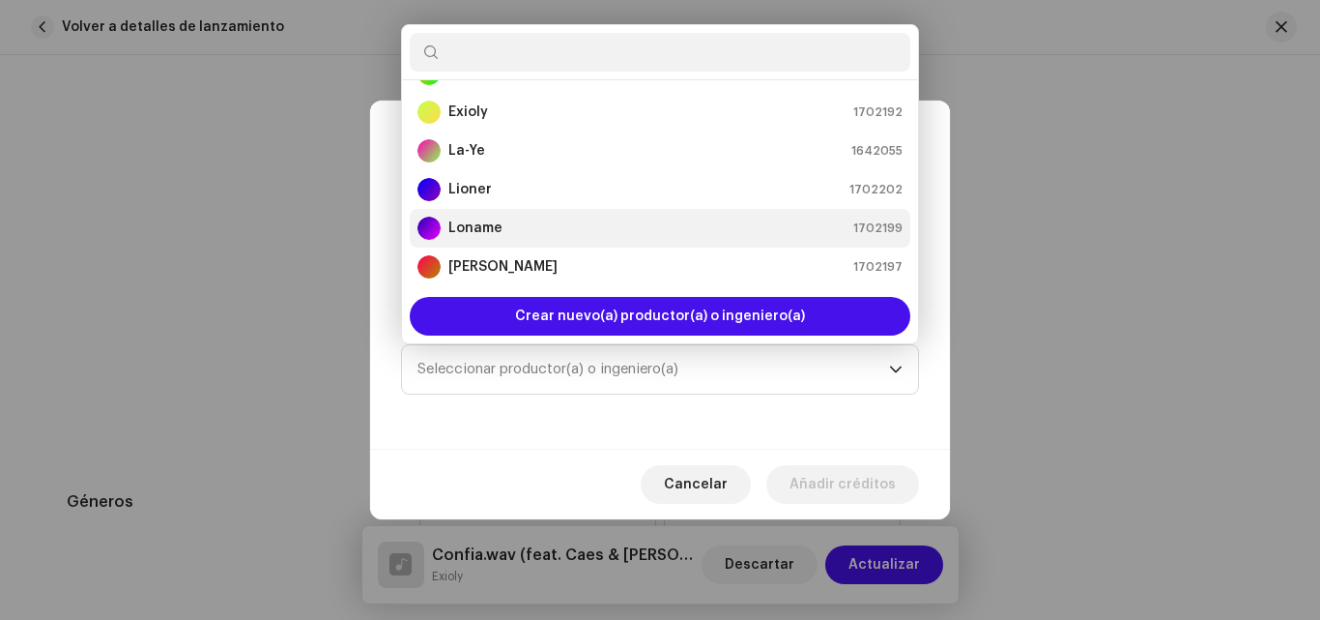
scroll to position [113, 0]
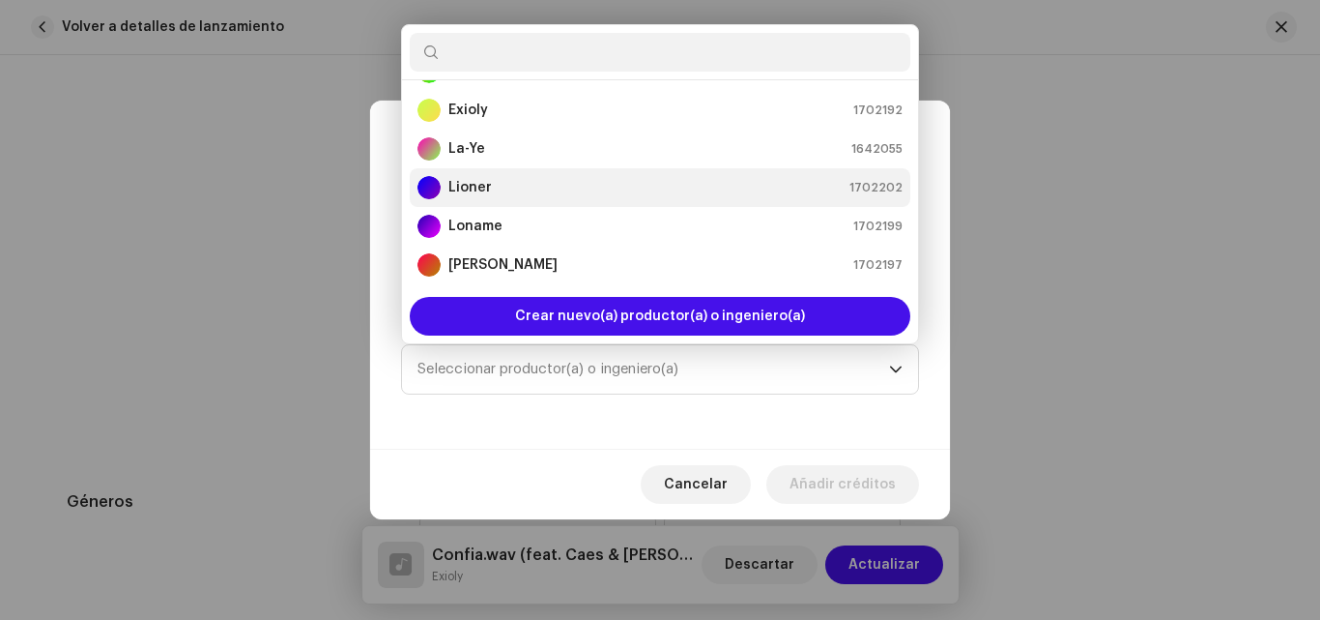
click at [781, 192] on div "Lioner 1702202" at bounding box center [660, 187] width 485 height 23
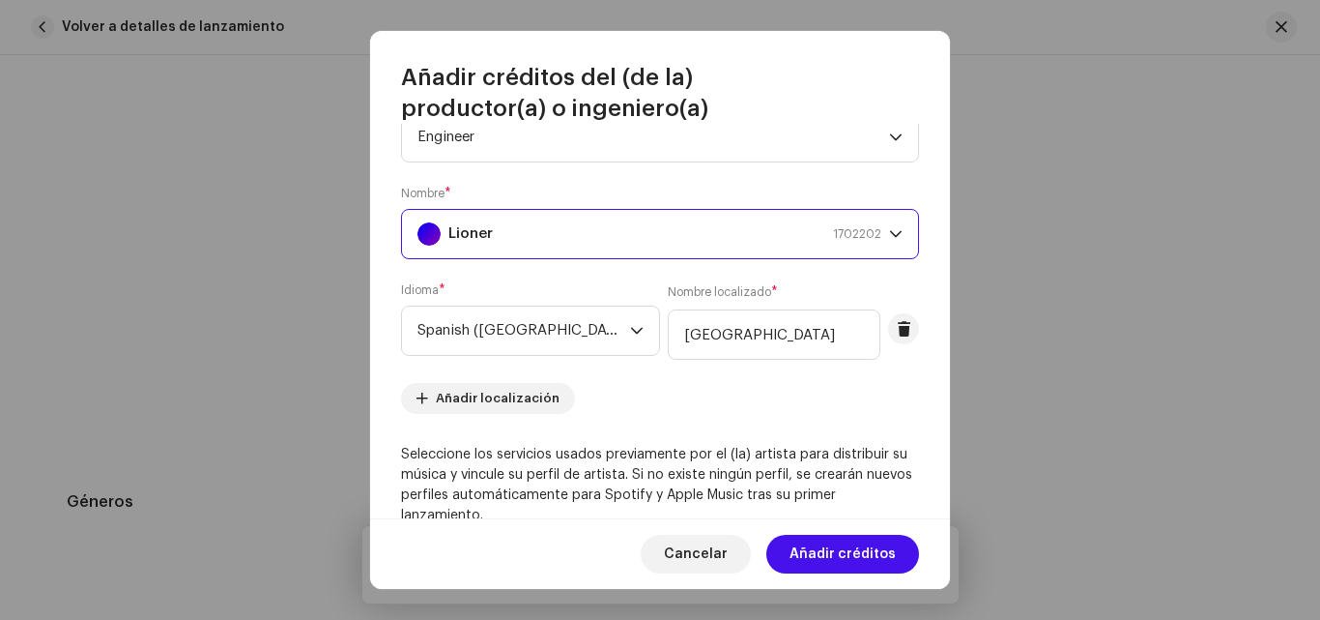
scroll to position [0, 0]
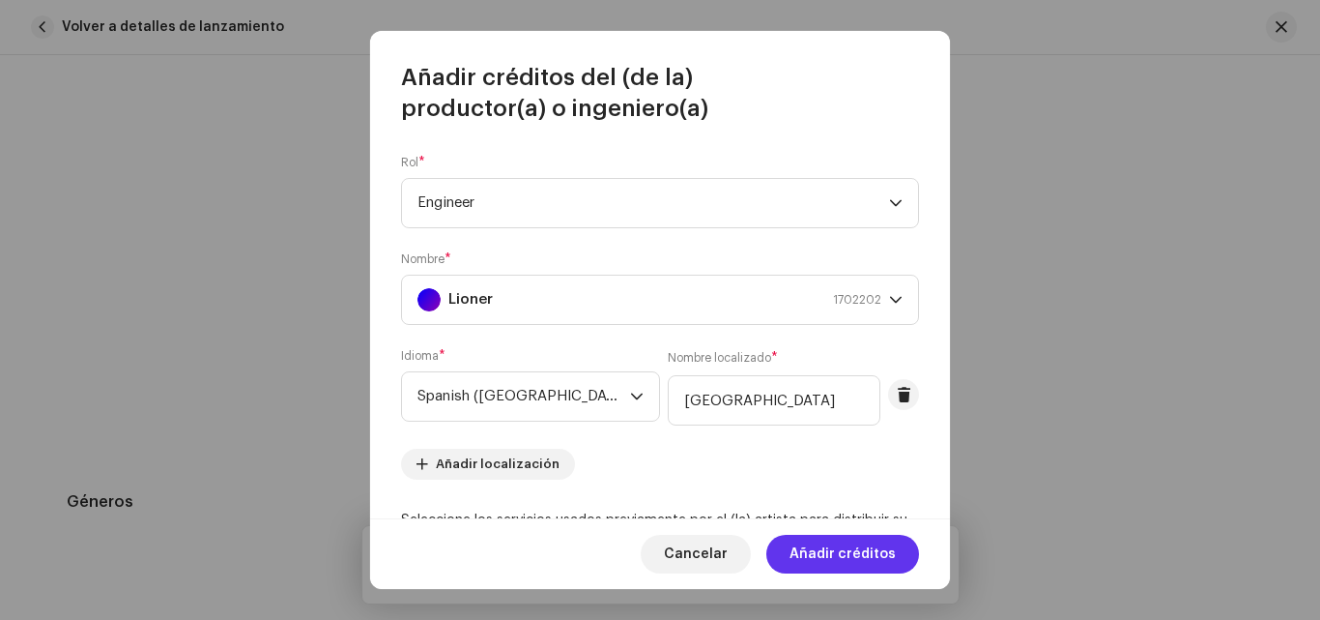
click at [851, 547] on span "Añadir créditos" at bounding box center [843, 554] width 106 height 39
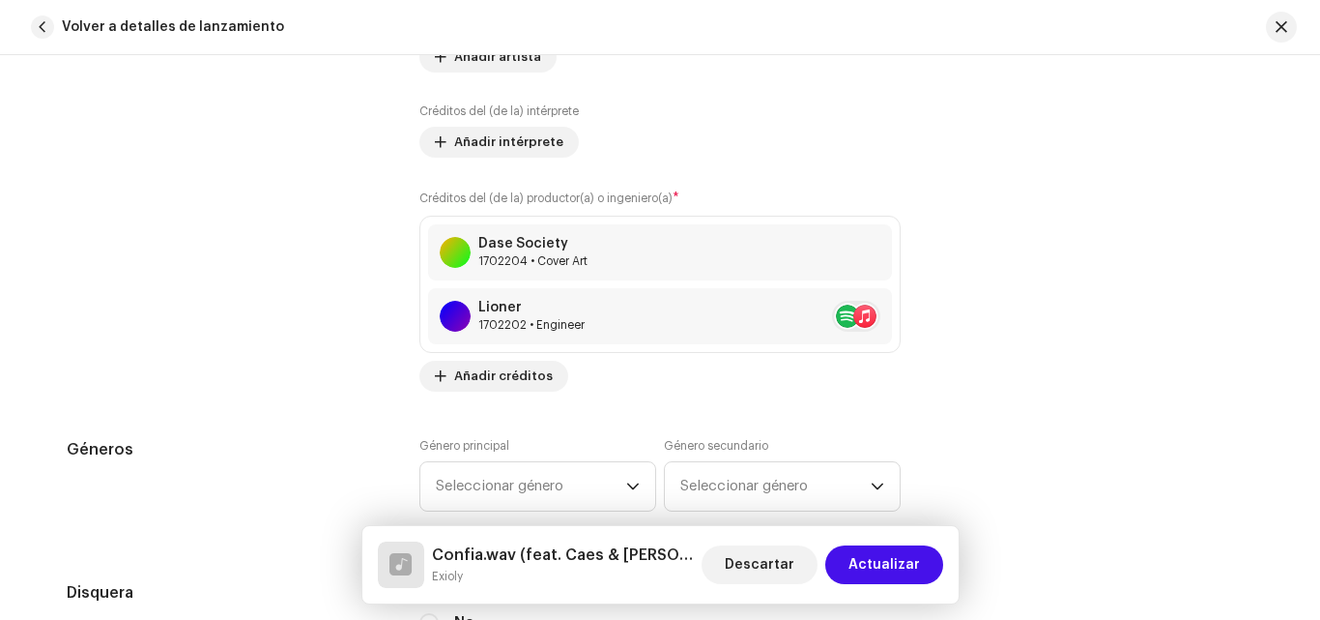
scroll to position [1740, 0]
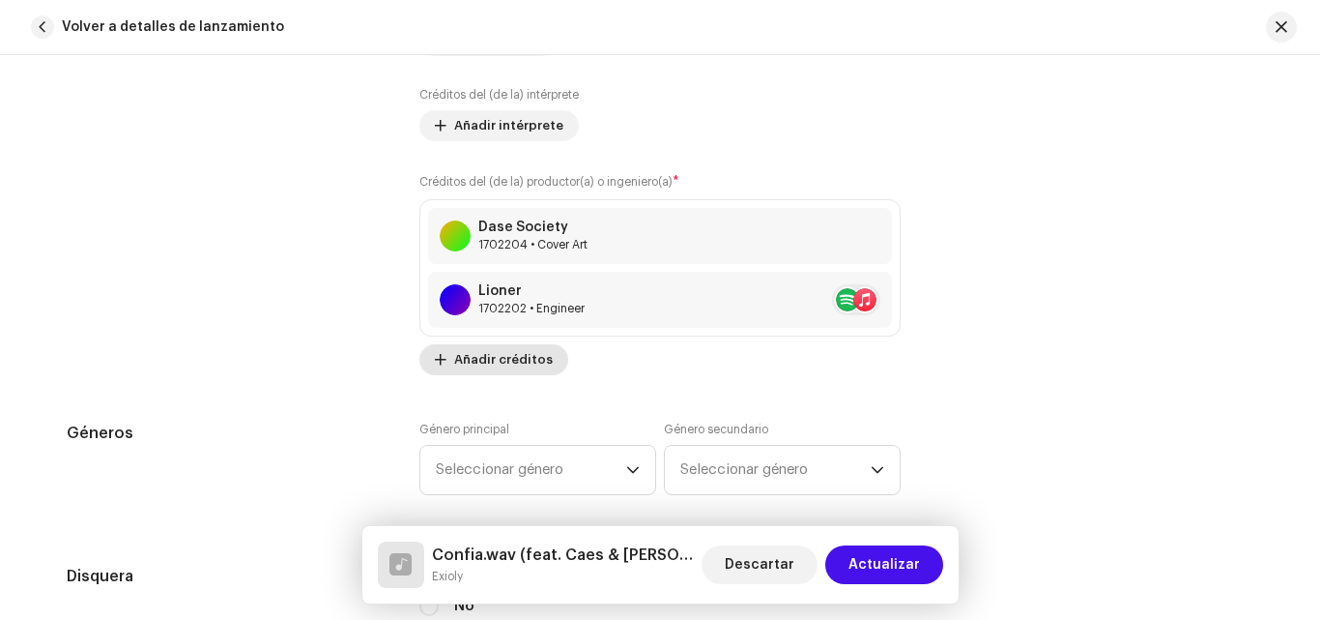
click at [506, 352] on span "Añadir créditos" at bounding box center [503, 359] width 99 height 39
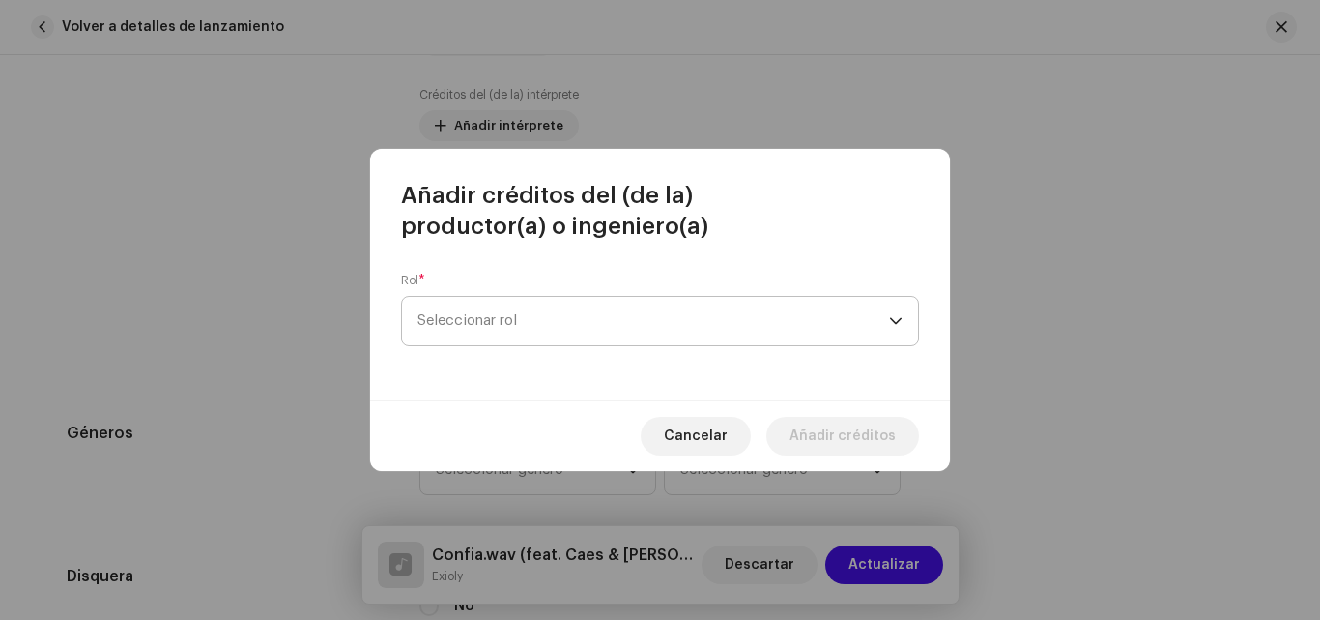
click at [645, 316] on span "Seleccionar rol" at bounding box center [654, 321] width 472 height 48
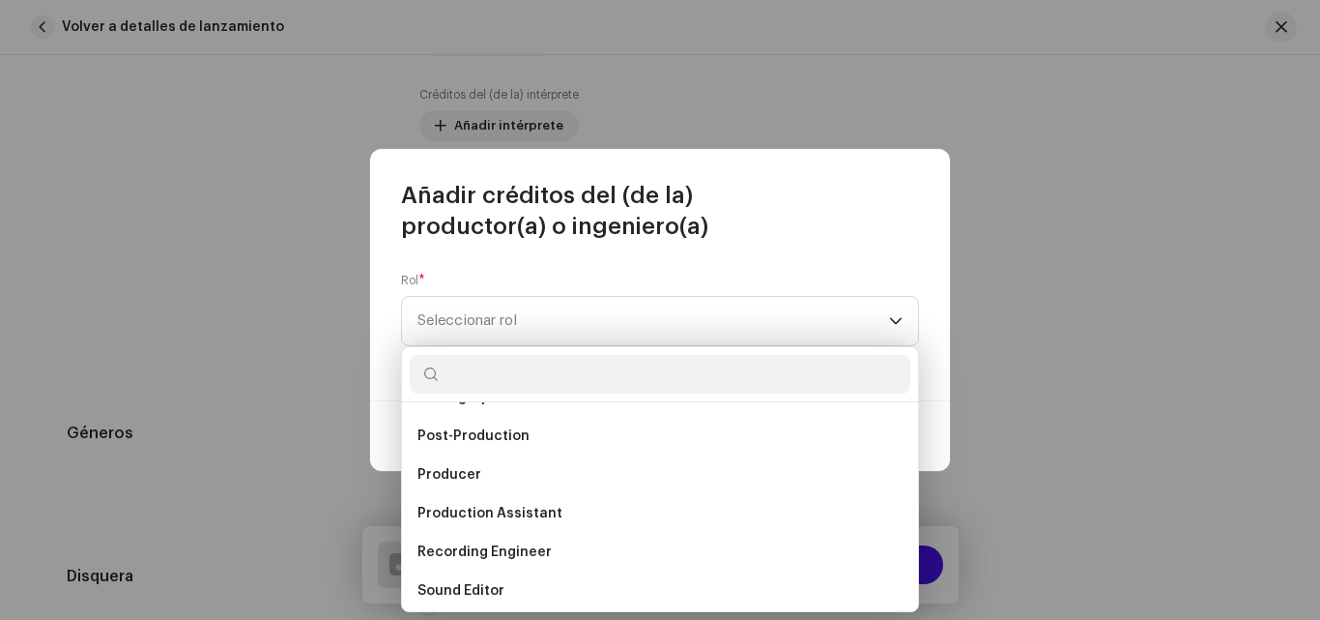
scroll to position [723, 0]
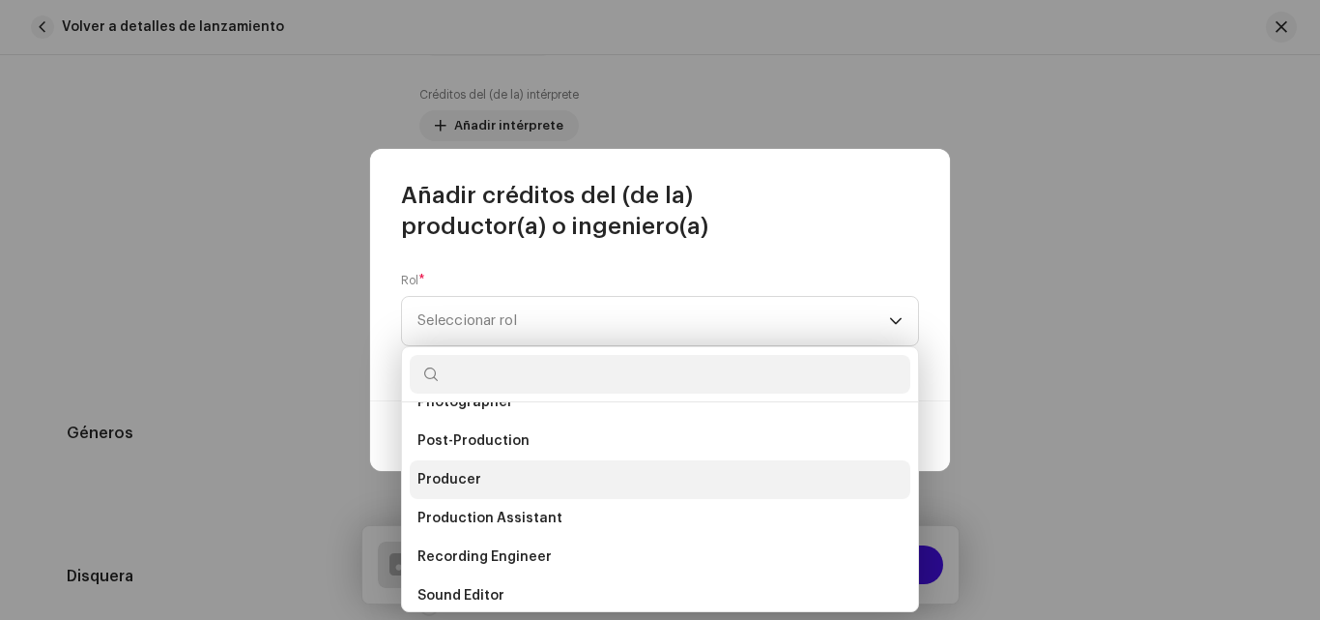
click at [445, 476] on span "Producer" at bounding box center [450, 479] width 64 height 19
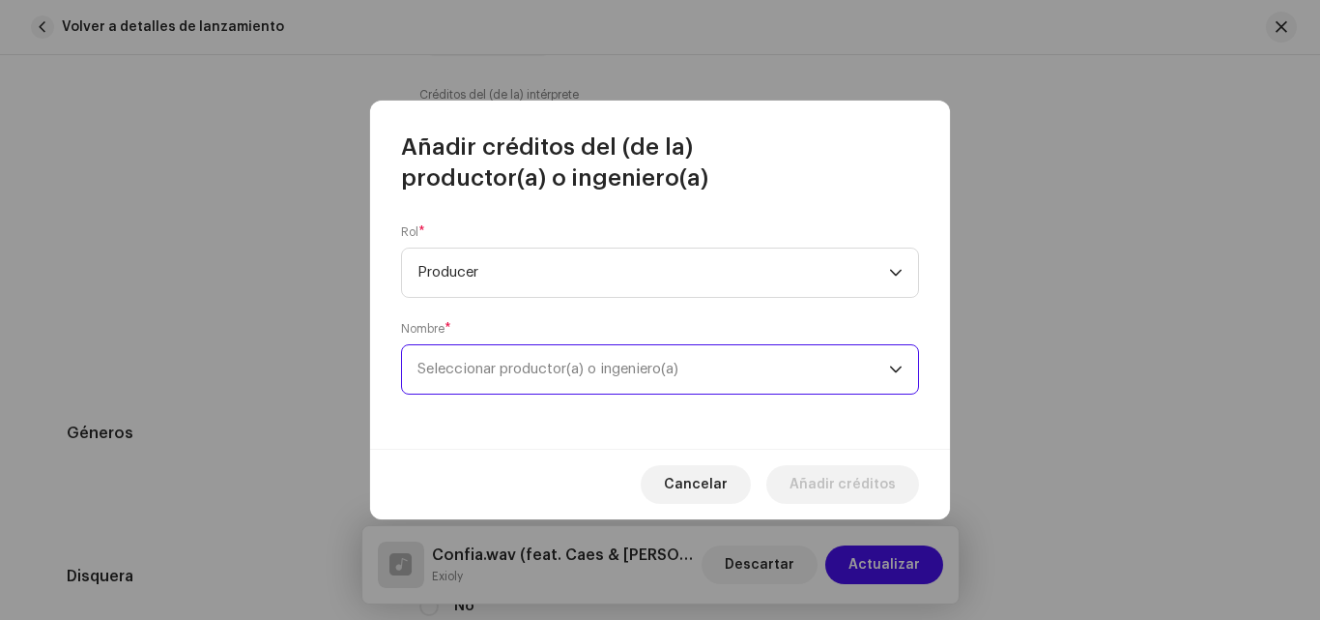
click at [587, 376] on span "Seleccionar productor(a) o ingeniero(a)" at bounding box center [654, 369] width 472 height 48
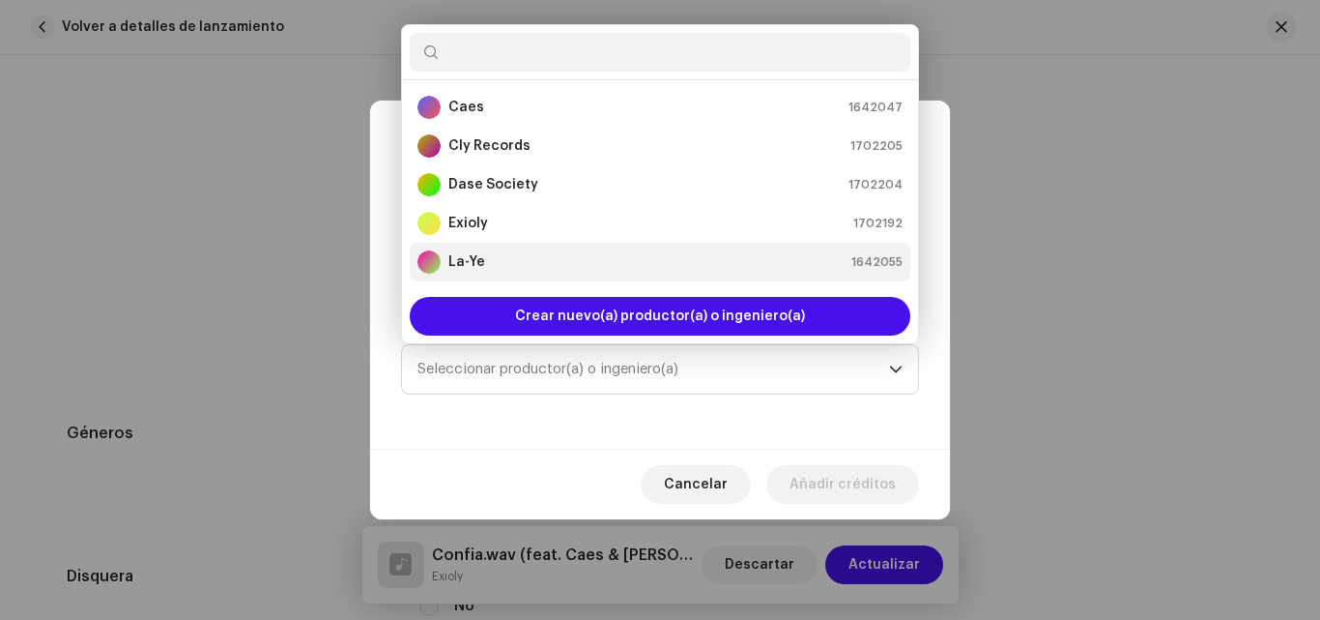
scroll to position [31, 0]
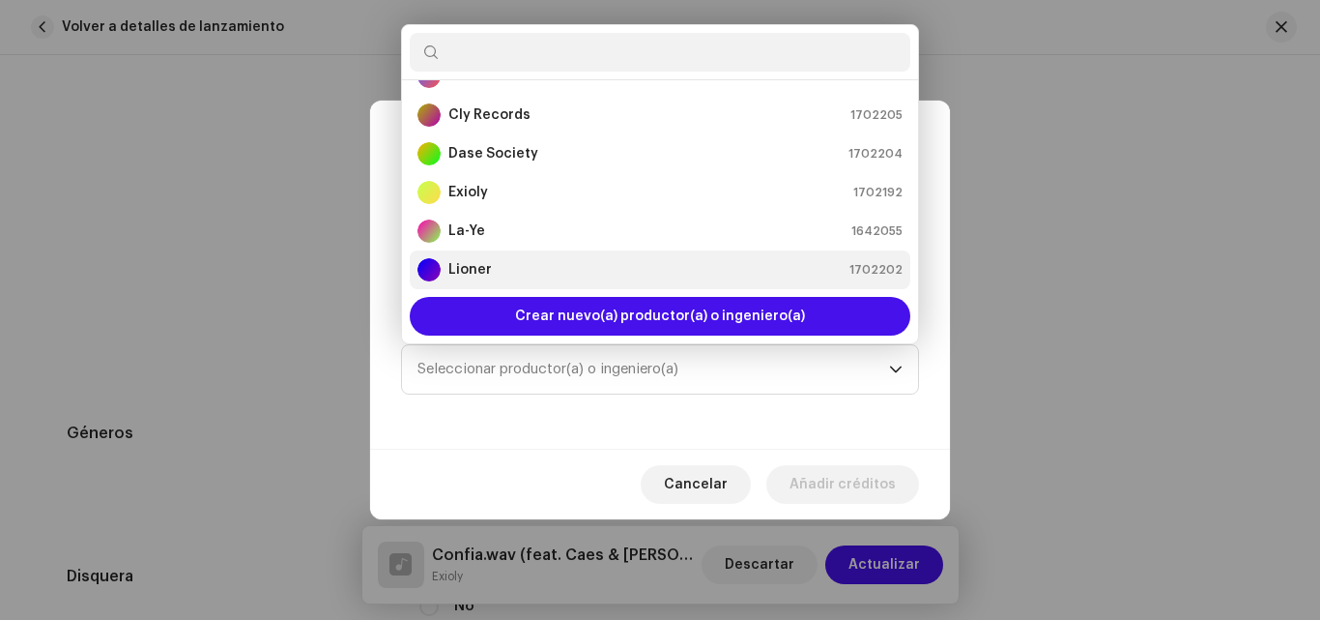
click at [492, 275] on div "Lioner 1702202" at bounding box center [660, 269] width 485 height 23
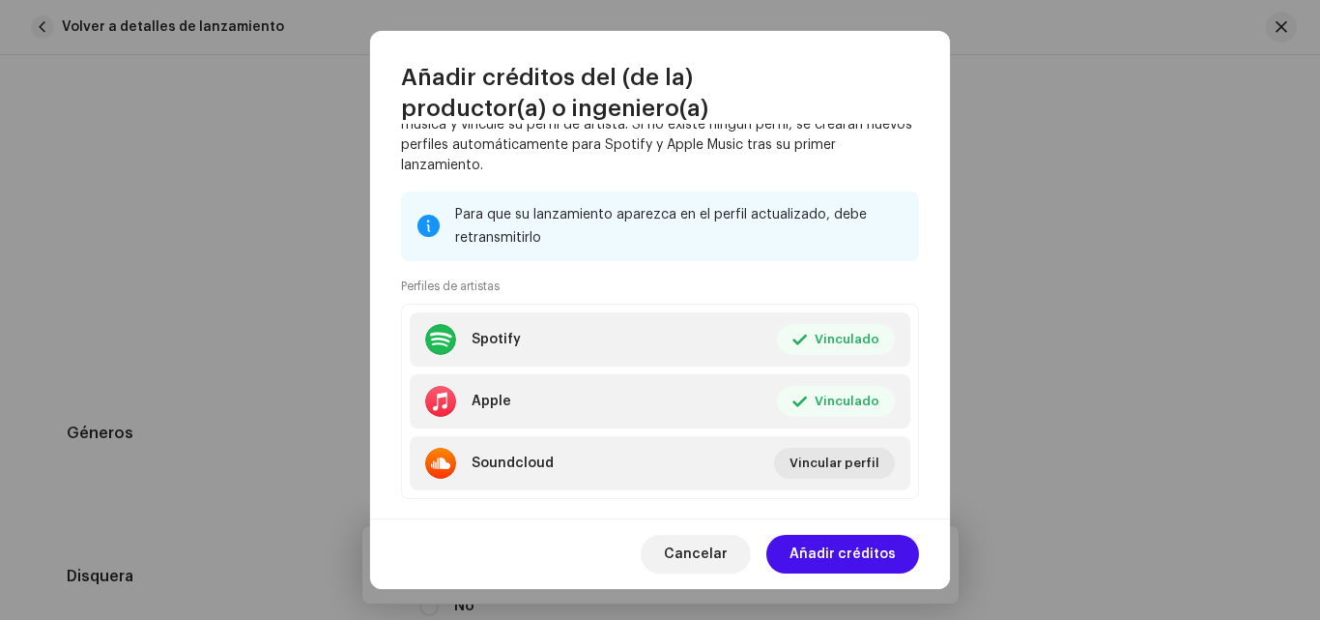
scroll to position [450, 0]
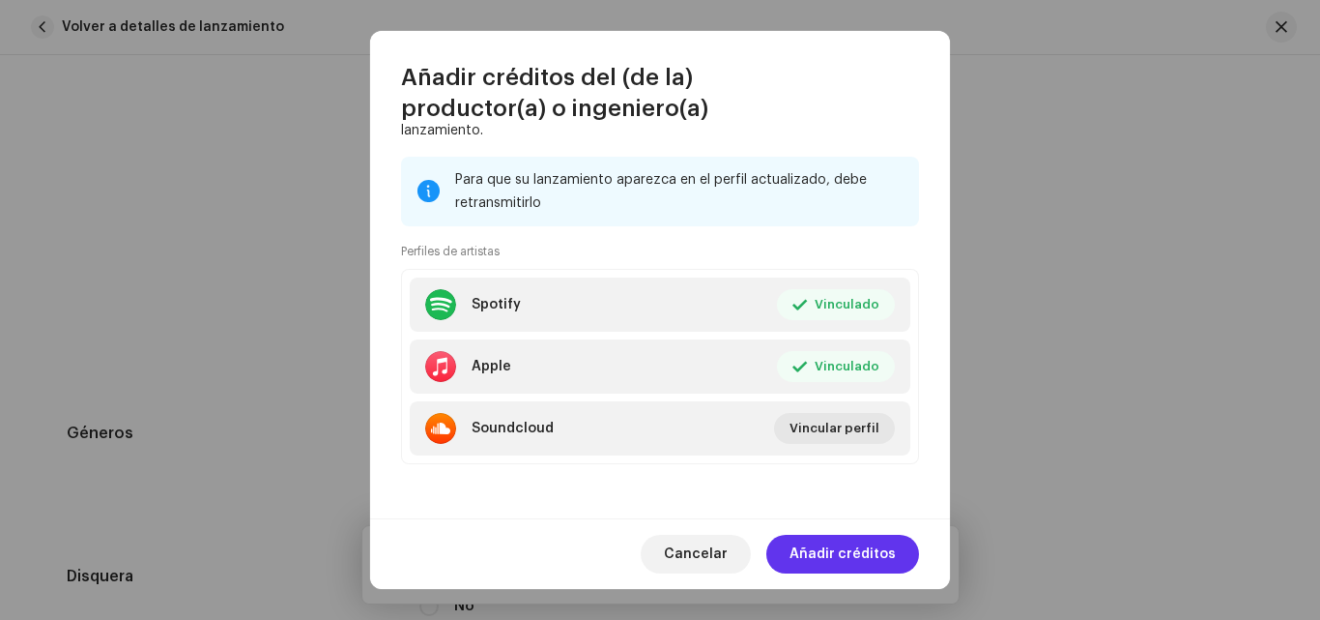
click at [880, 560] on span "Añadir créditos" at bounding box center [843, 554] width 106 height 39
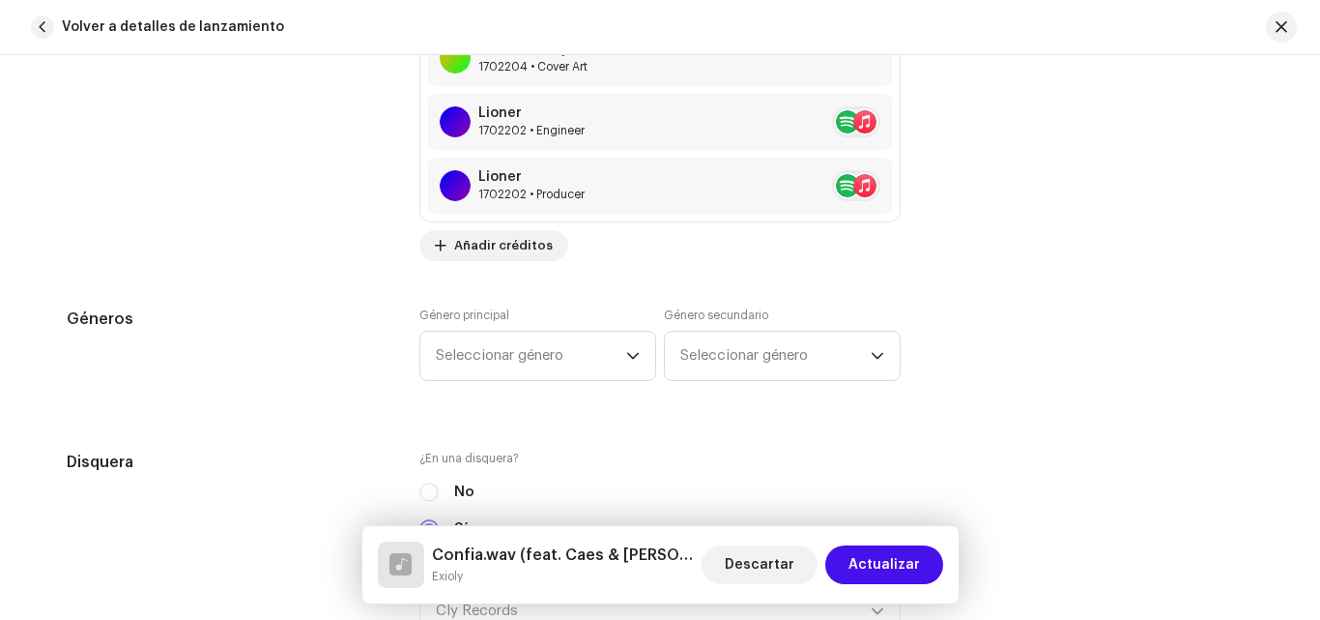
scroll to position [1925, 0]
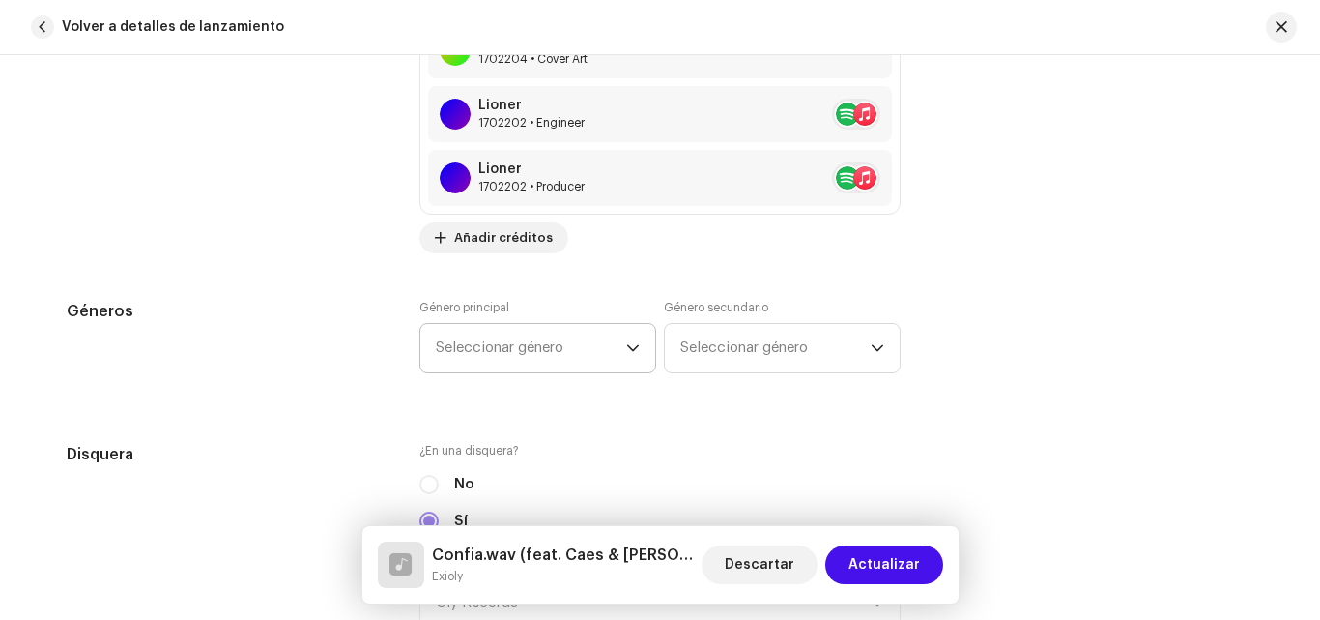
click at [626, 344] on icon "dropdown trigger" at bounding box center [633, 348] width 14 height 14
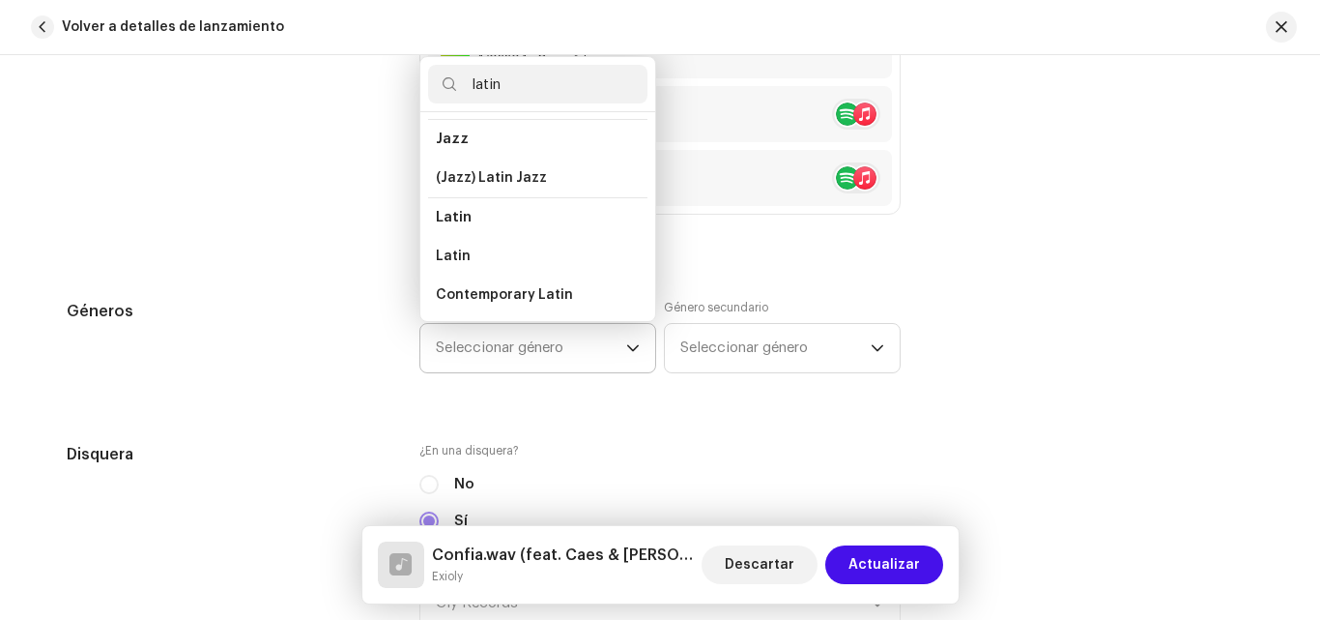
scroll to position [91, 0]
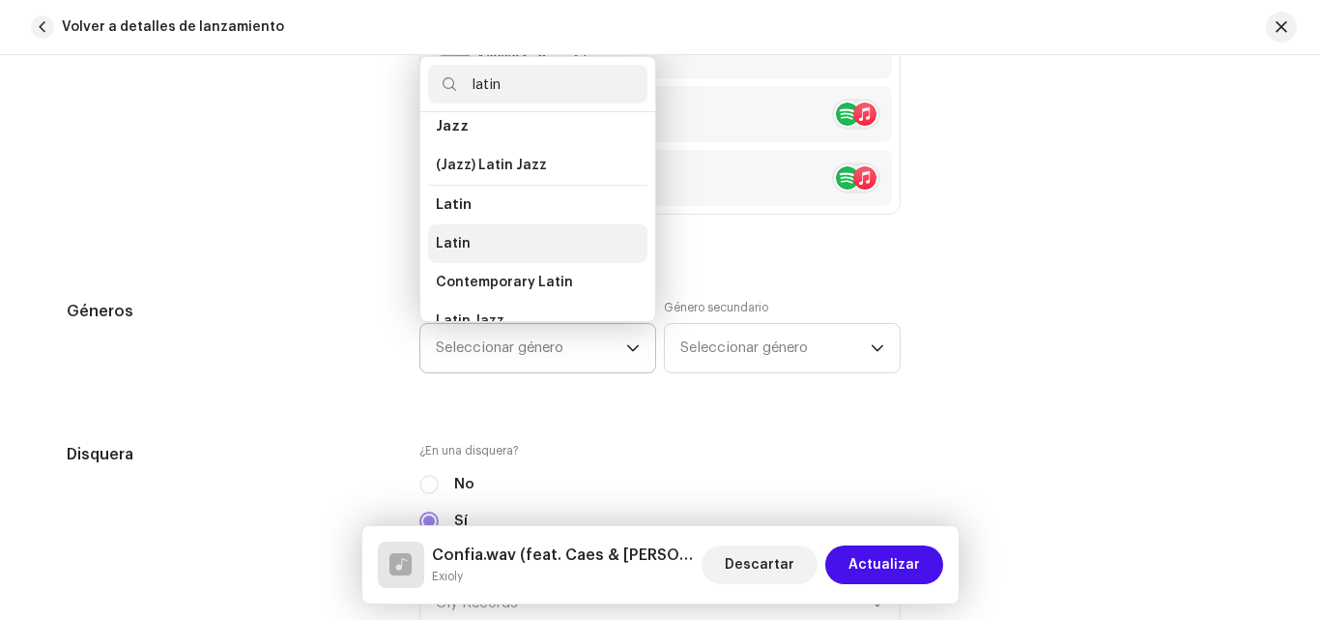
type input "latin"
click at [453, 246] on span "Latin" at bounding box center [453, 243] width 35 height 19
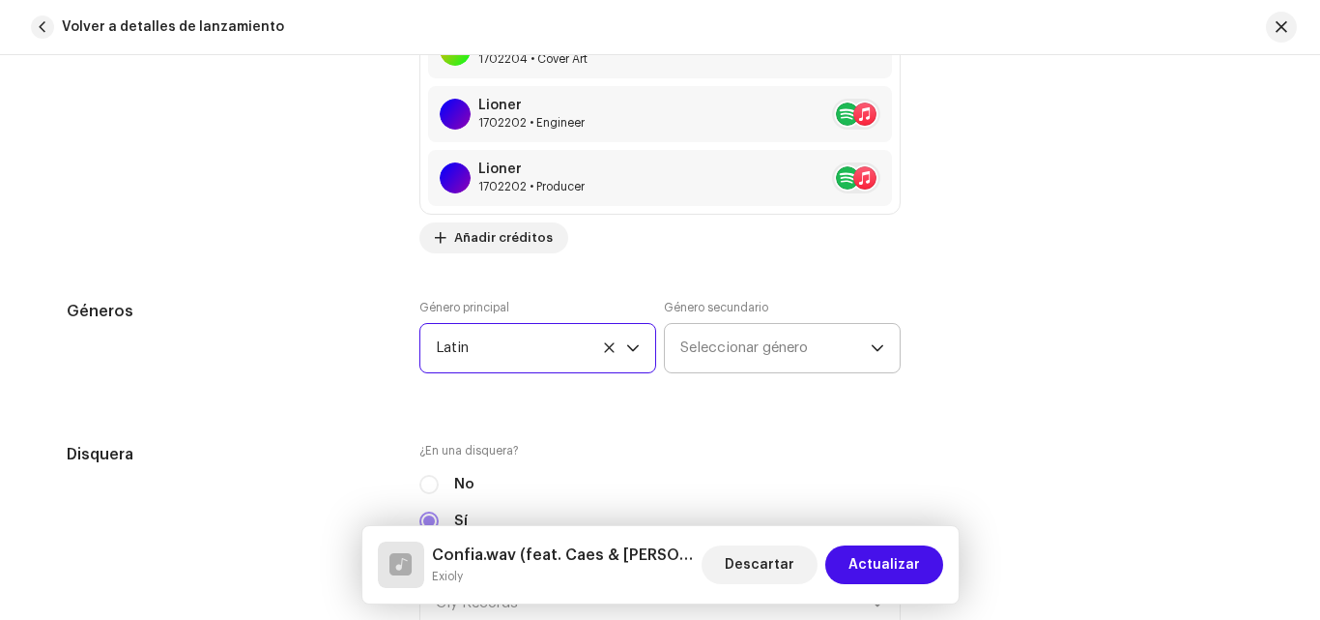
click at [728, 351] on span "Seleccionar género" at bounding box center [775, 348] width 190 height 48
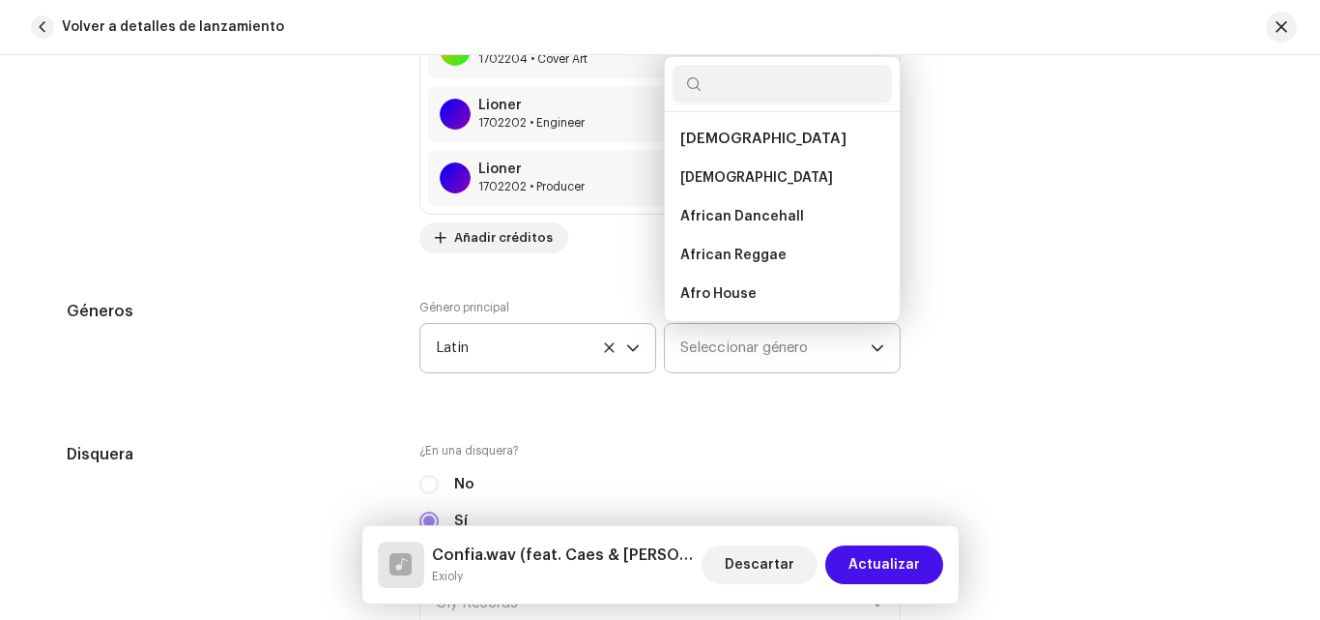
click at [865, 345] on span "Seleccionar género" at bounding box center [775, 348] width 190 height 48
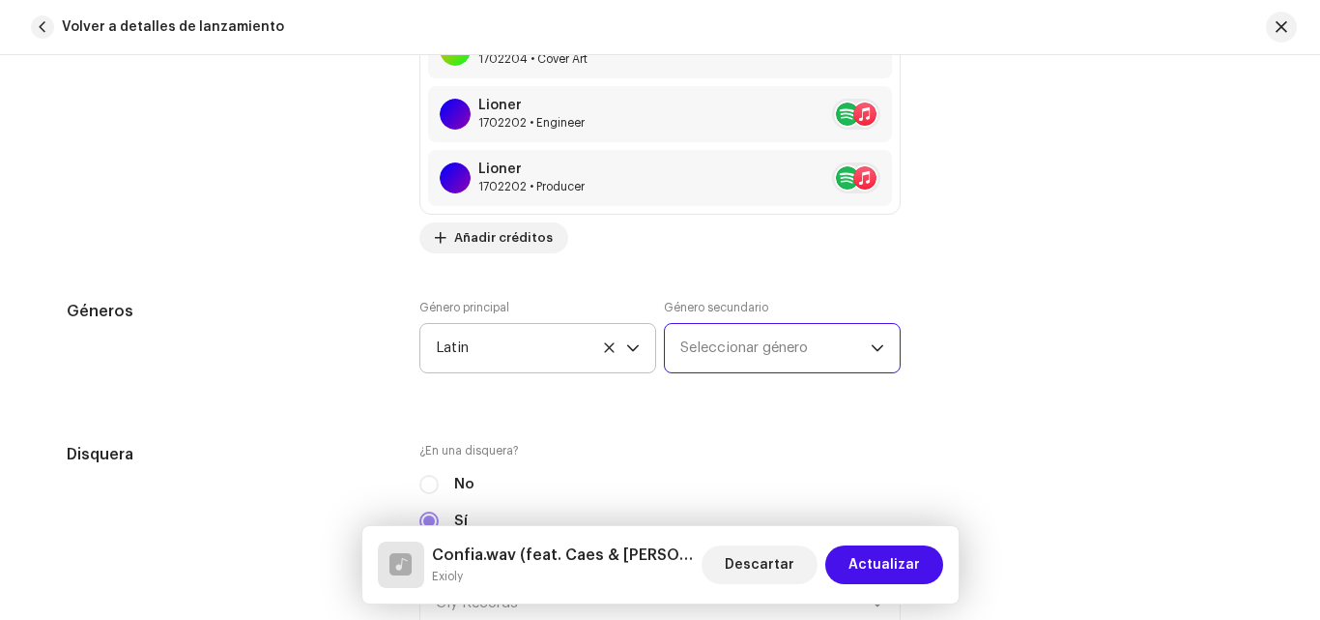
click at [865, 345] on span "Seleccionar género" at bounding box center [775, 348] width 190 height 48
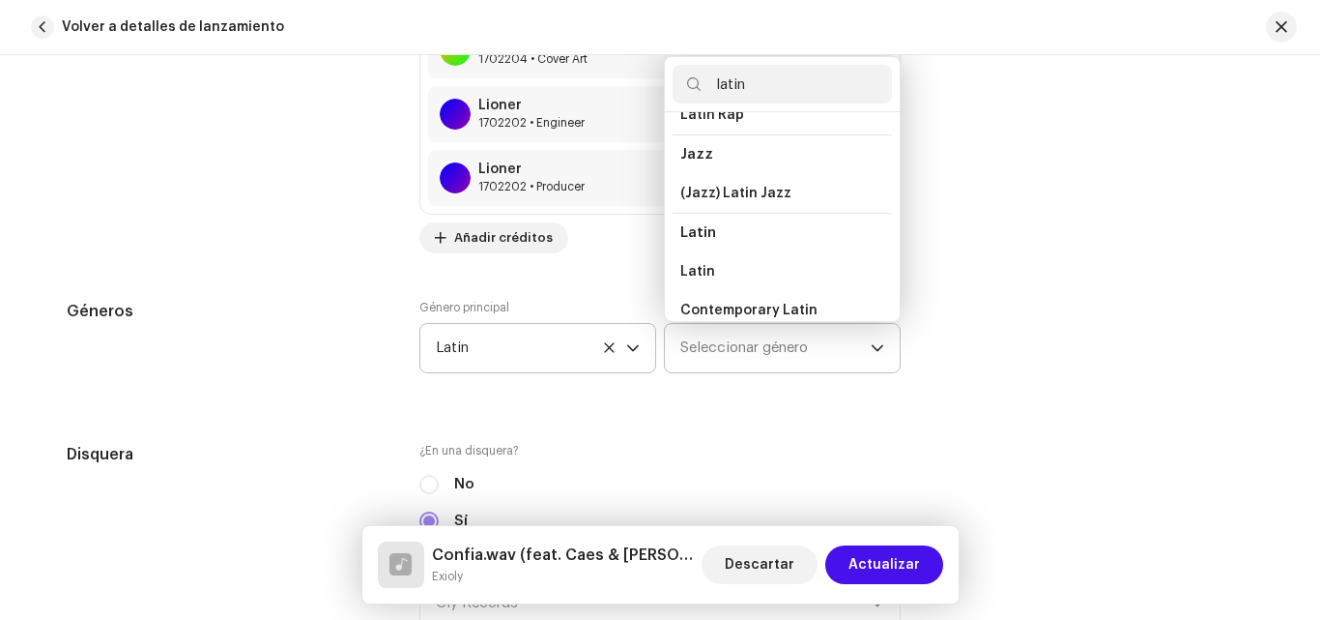
scroll to position [72, 0]
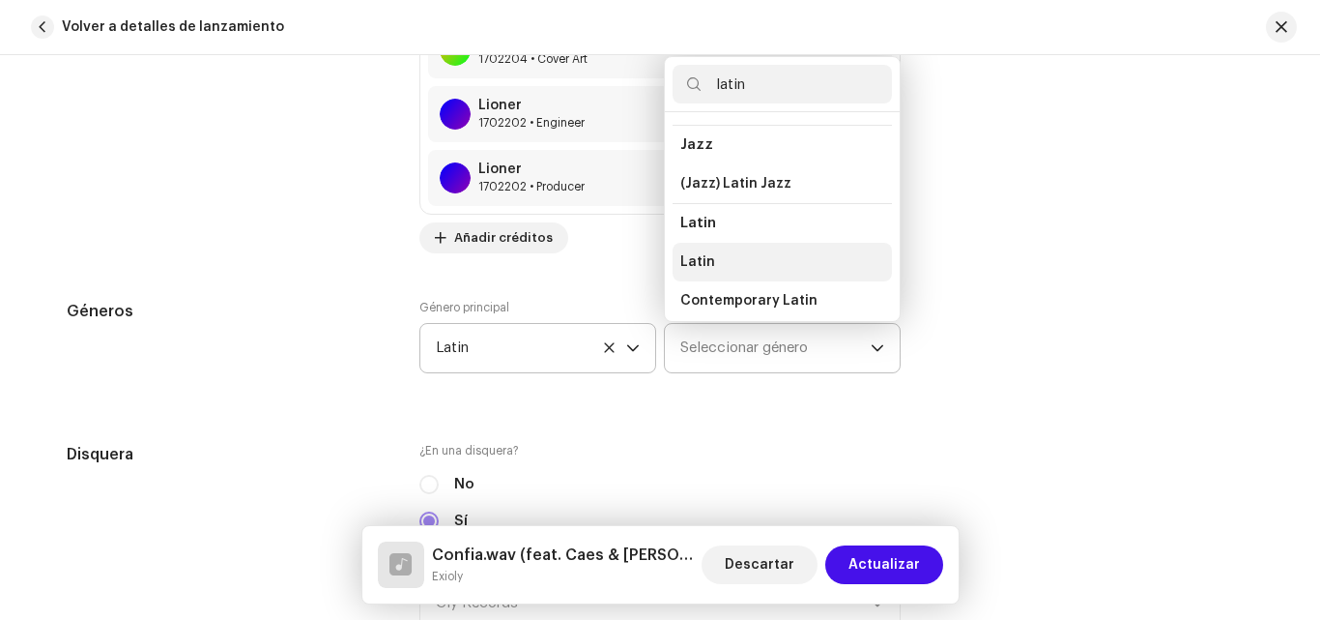
type input "latin"
click at [760, 268] on li "Latin" at bounding box center [782, 262] width 219 height 39
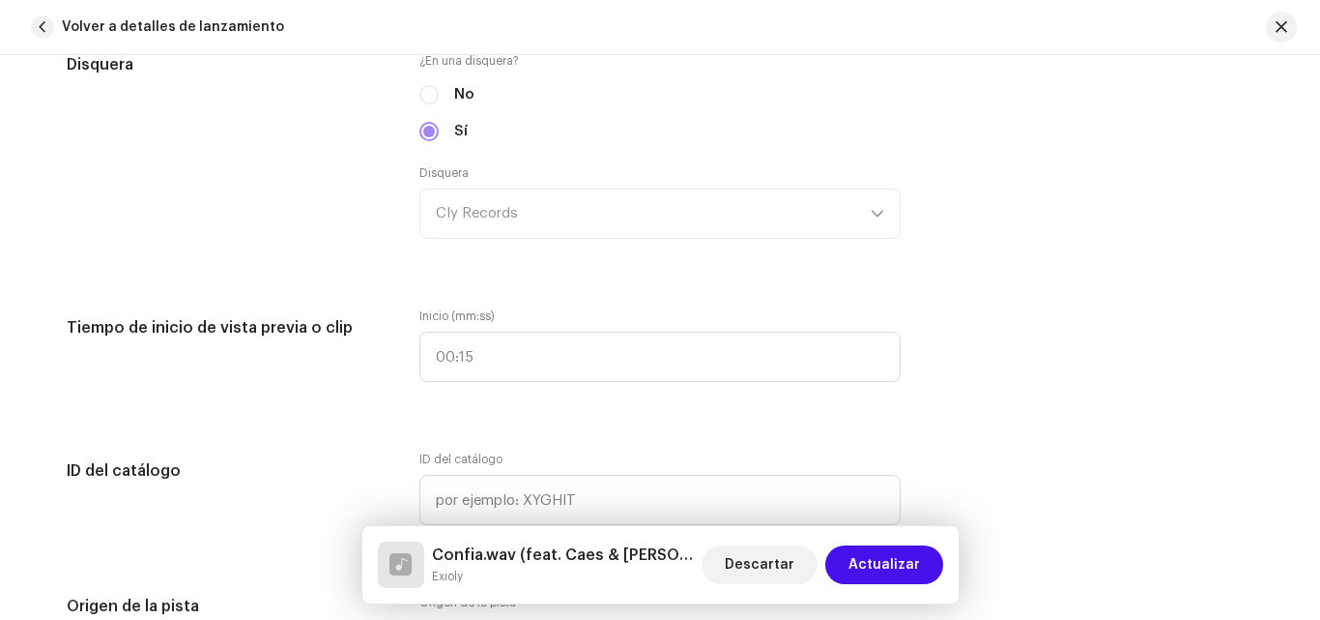
scroll to position [2324, 0]
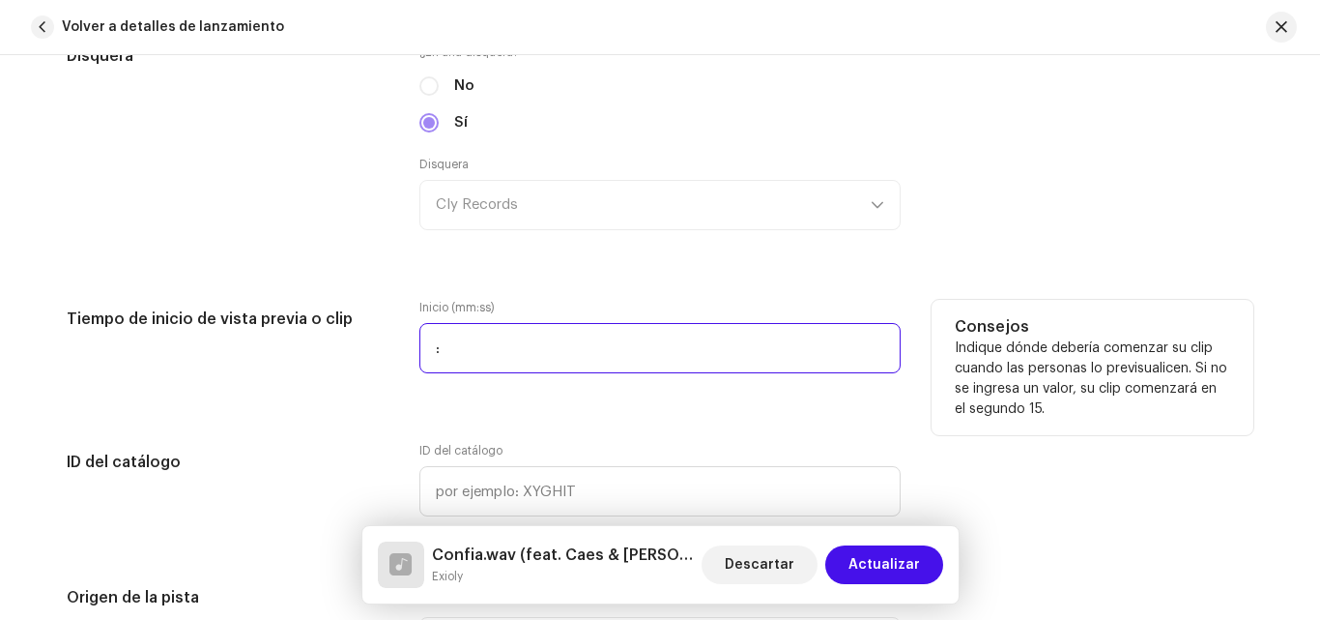
click at [491, 361] on input ":" at bounding box center [660, 348] width 481 height 50
click at [420, 345] on input ":" at bounding box center [660, 348] width 481 height 50
type input "00:21"
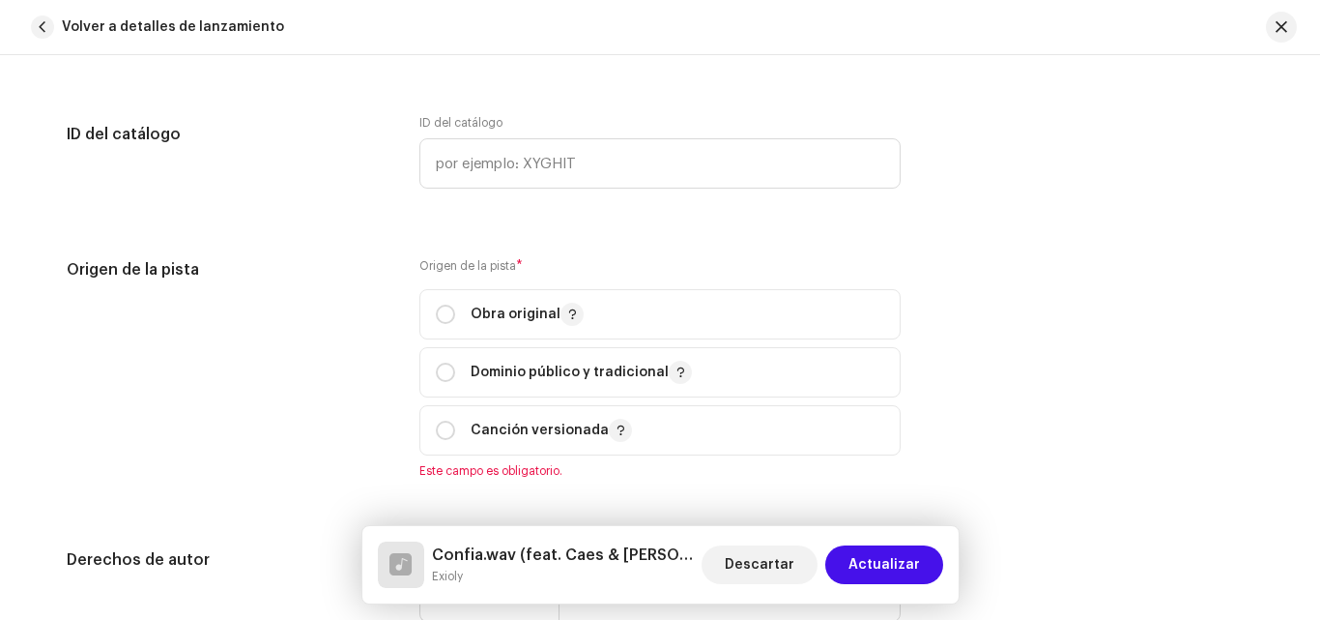
scroll to position [2670, 0]
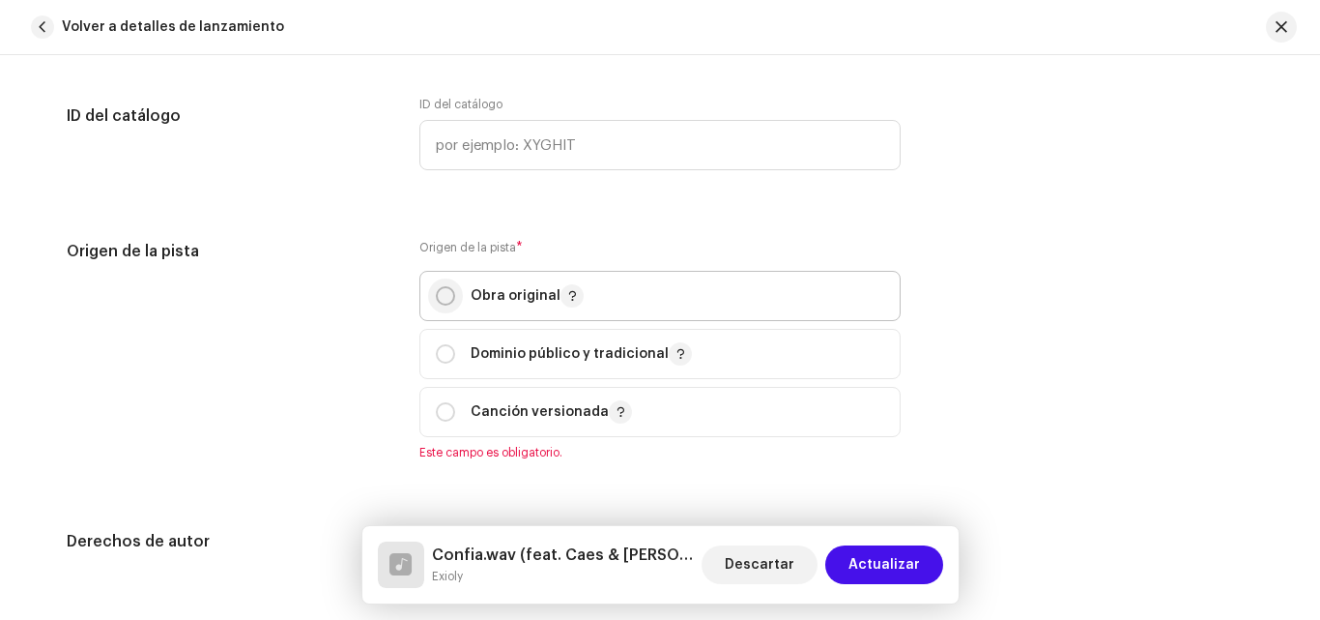
click at [446, 290] on input "radio" at bounding box center [445, 295] width 19 height 19
radio input "true"
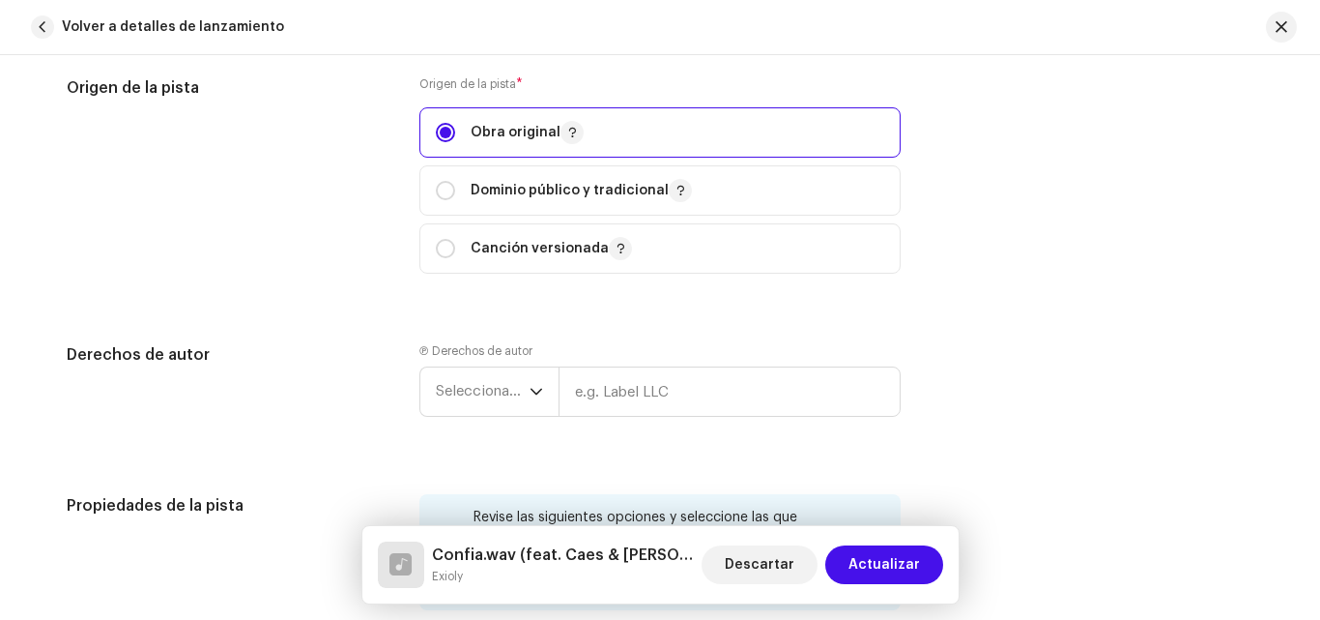
scroll to position [2867, 0]
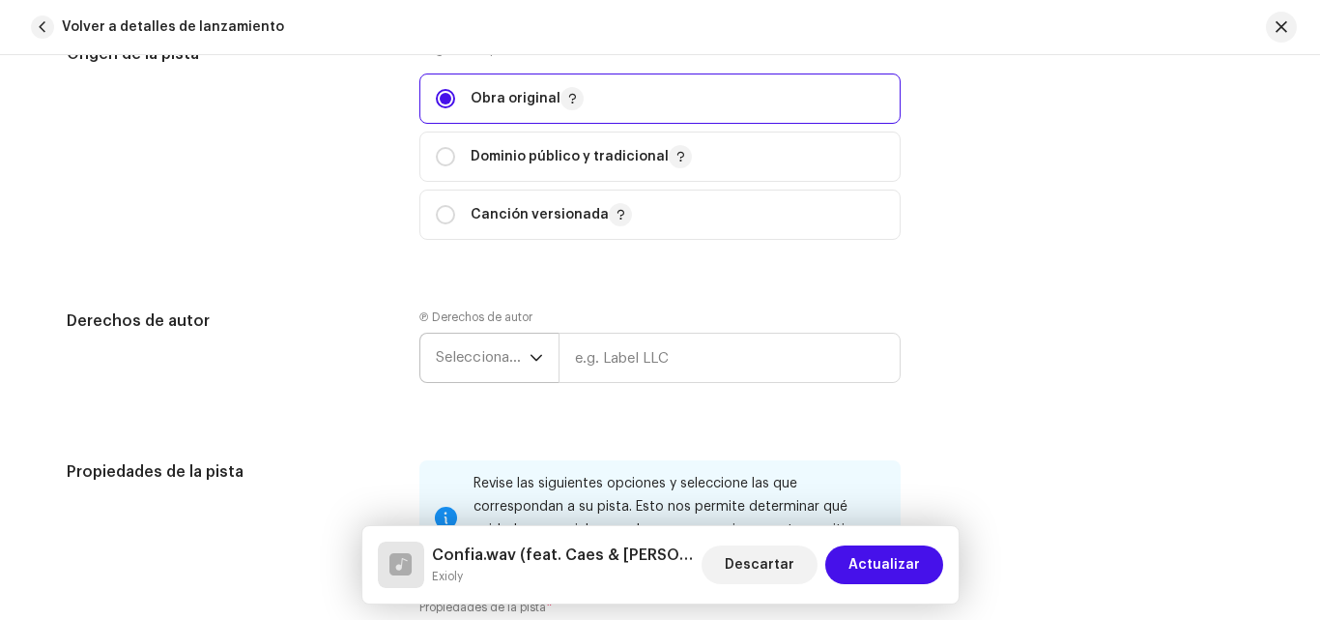
click at [531, 350] on div "dropdown trigger" at bounding box center [537, 357] width 14 height 48
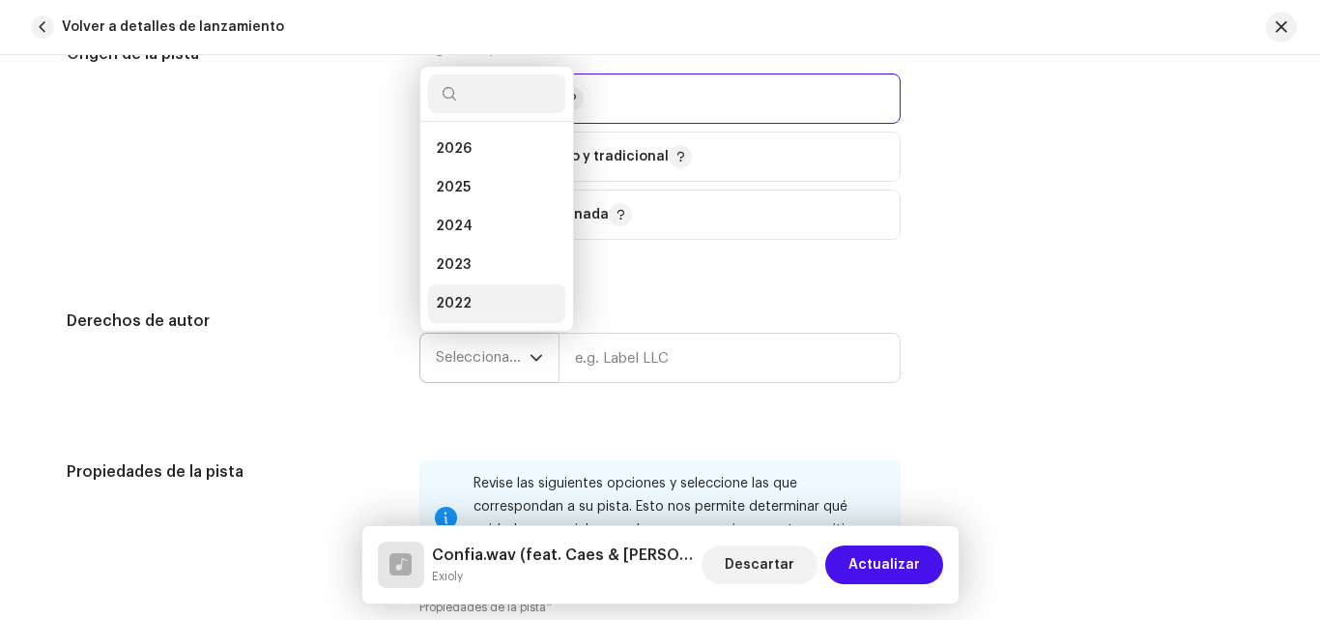
scroll to position [31, 0]
click at [488, 153] on li "2025" at bounding box center [496, 156] width 137 height 39
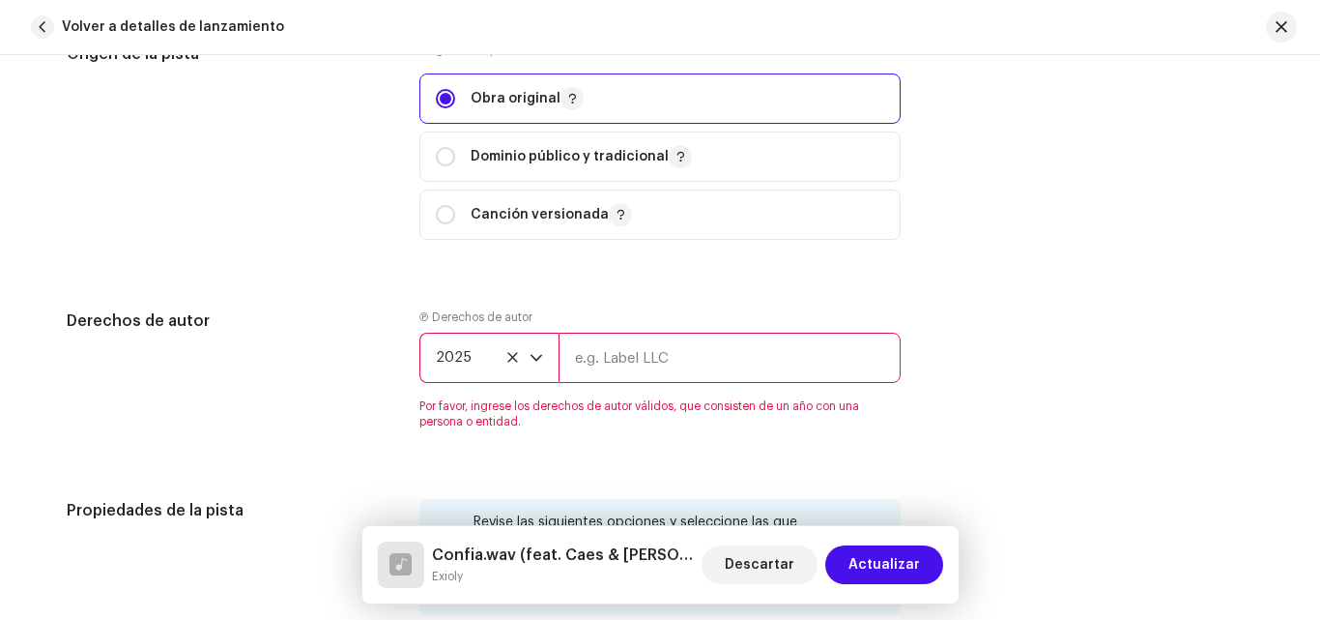
click at [660, 341] on input "text" at bounding box center [730, 358] width 342 height 50
type input "Cly Records"
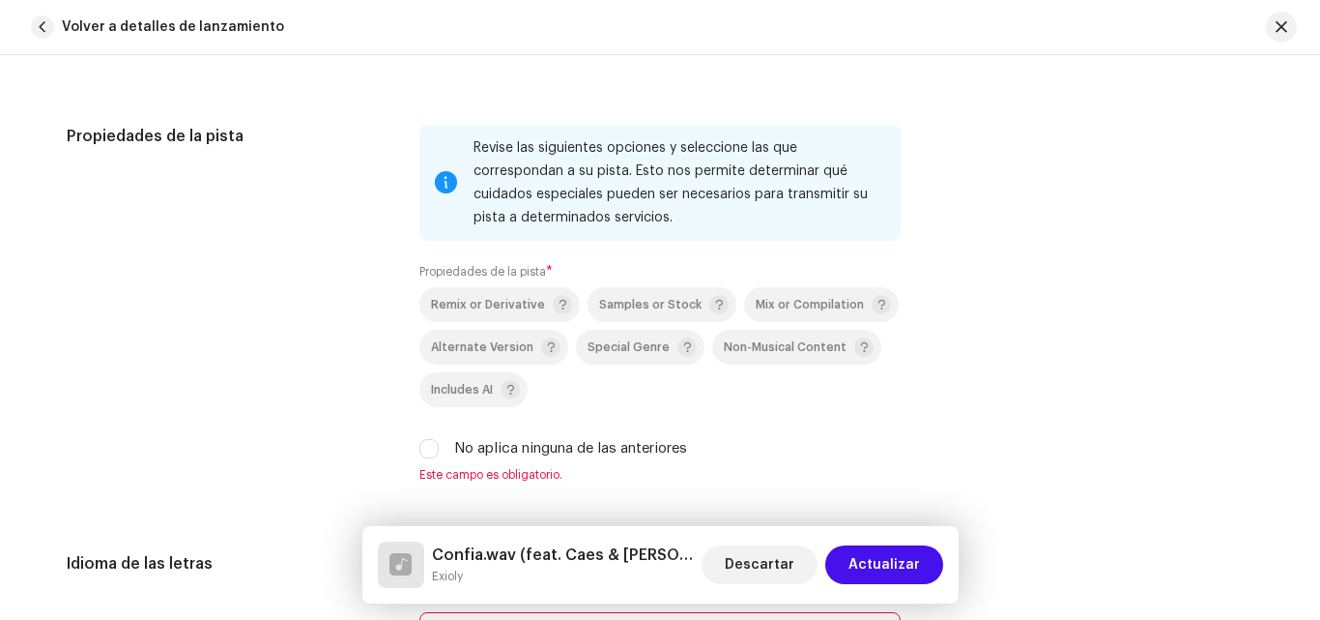
scroll to position [3220, 0]
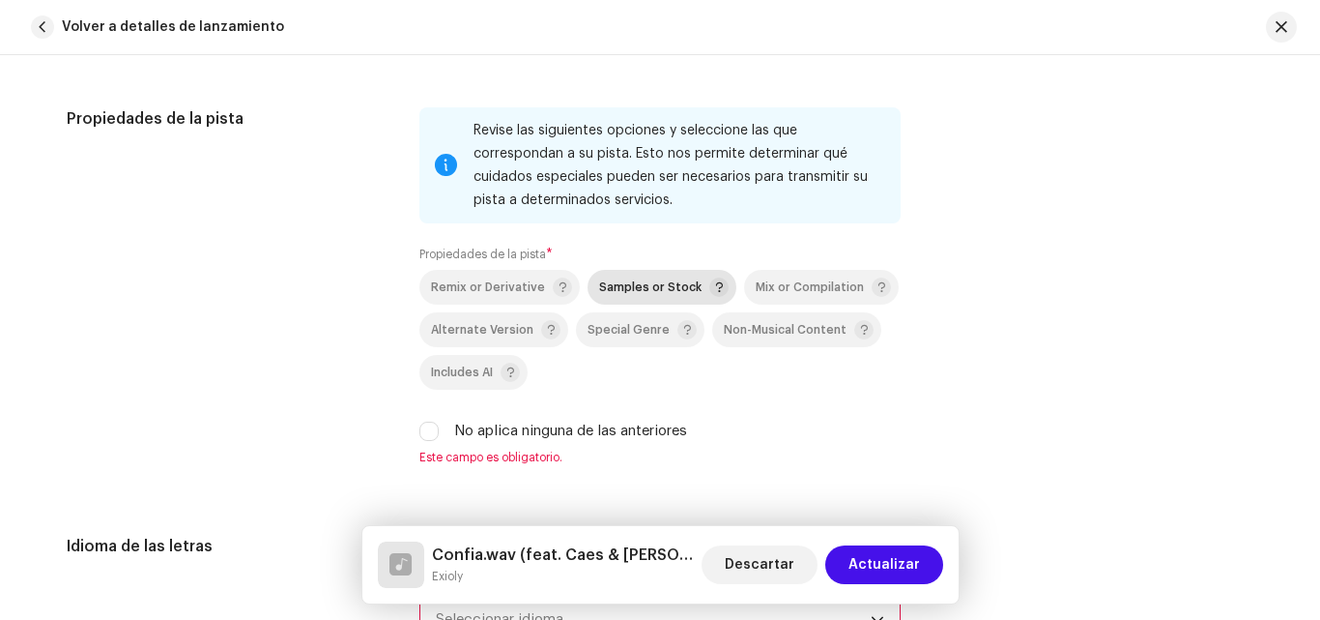
click at [625, 283] on span "Samples or Stock" at bounding box center [650, 287] width 102 height 13
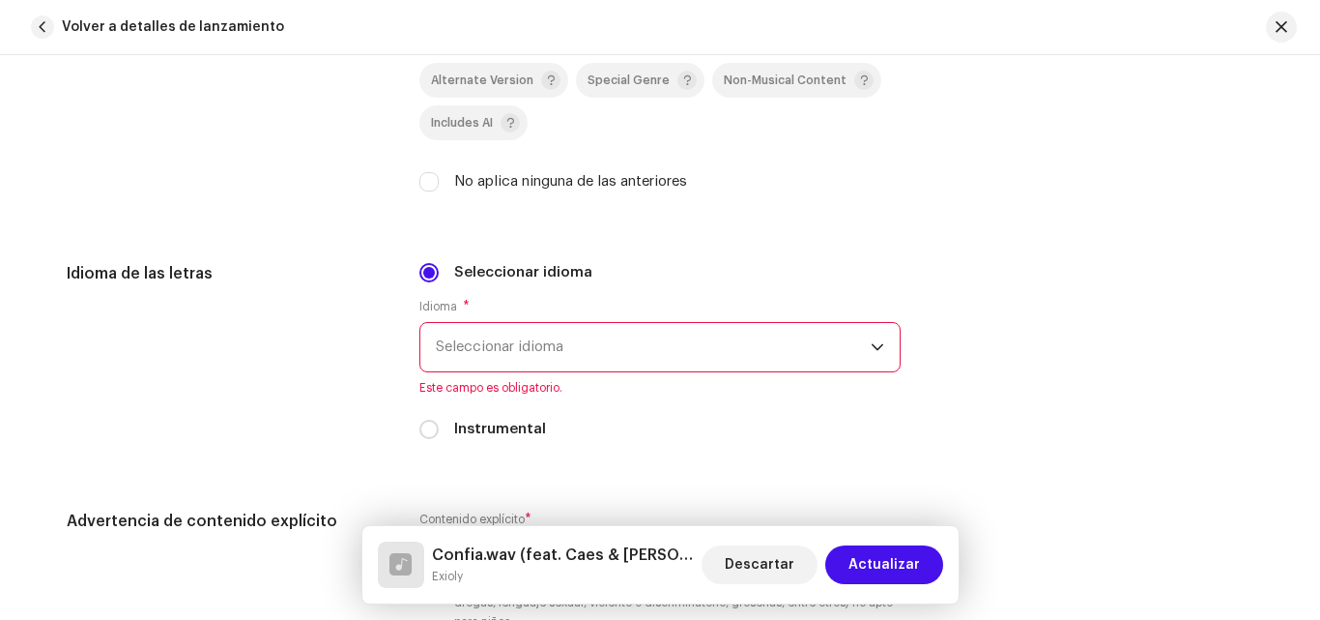
scroll to position [3486, 0]
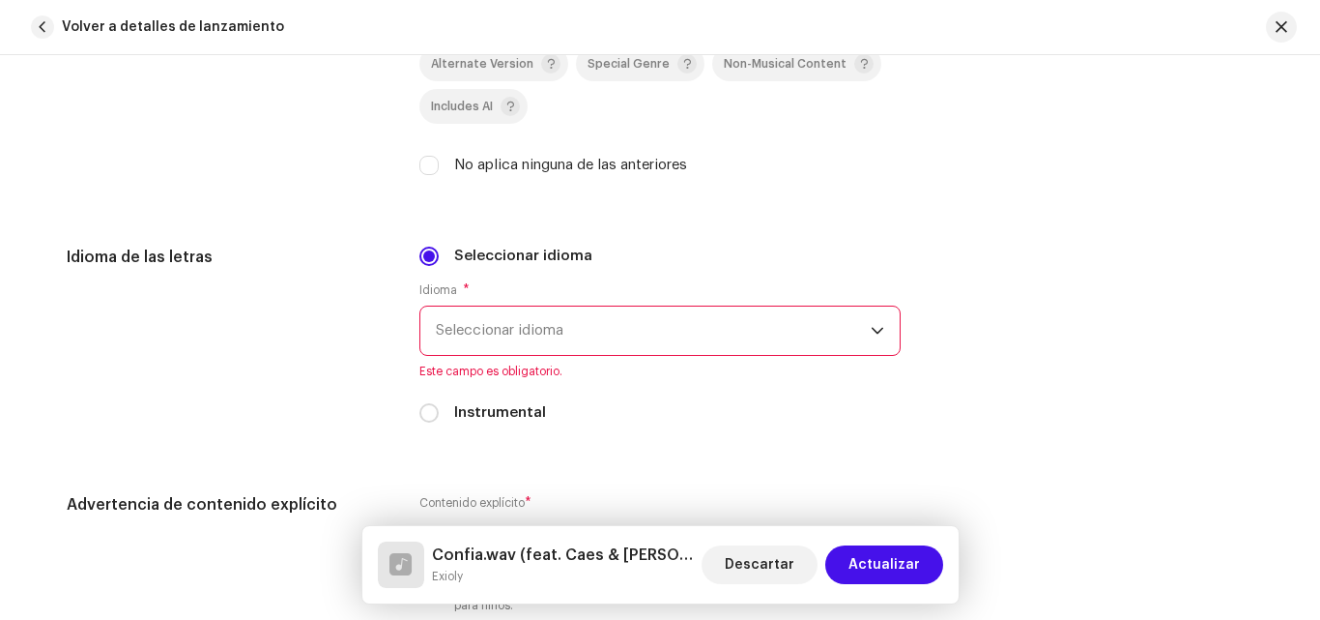
click at [856, 320] on span "Seleccionar idioma" at bounding box center [653, 330] width 435 height 48
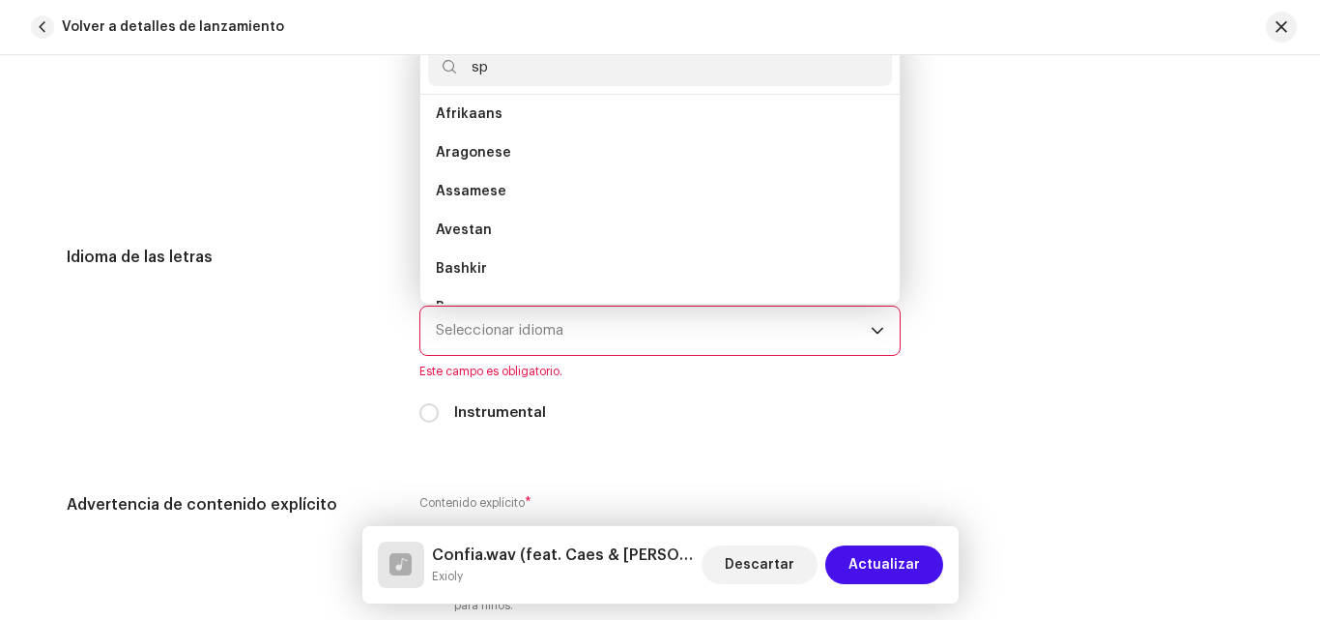
scroll to position [0, 0]
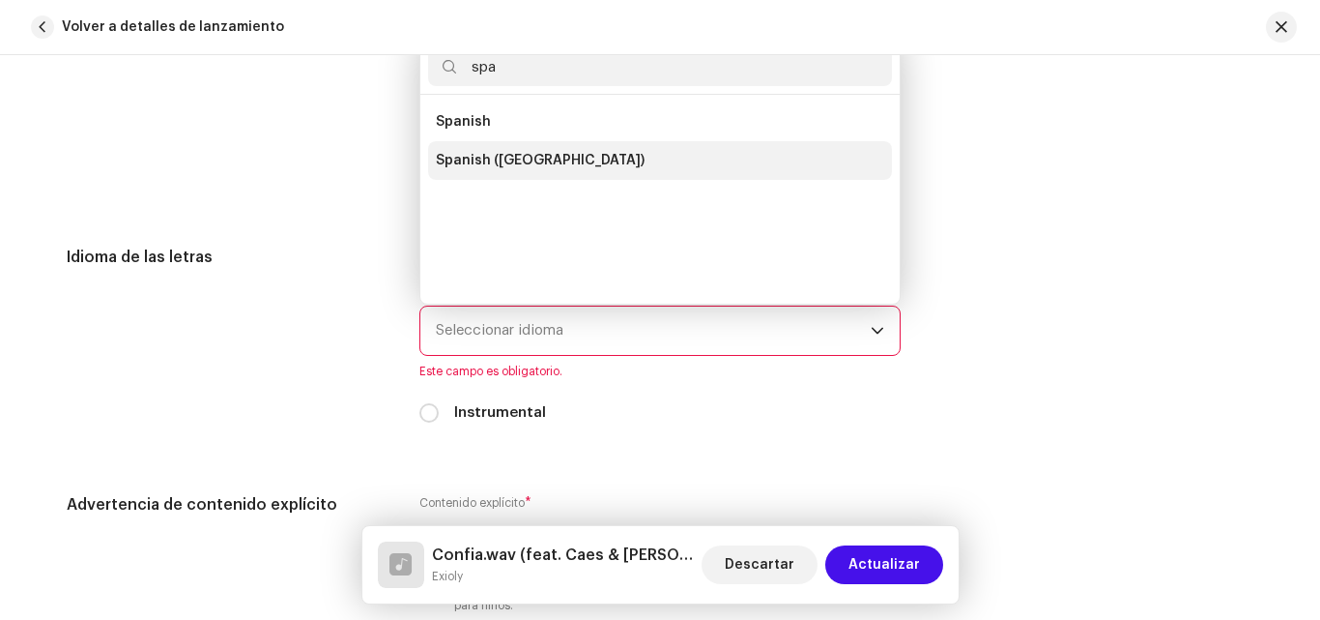
type input "spa"
click at [593, 160] on li "Spanish ([GEOGRAPHIC_DATA])" at bounding box center [660, 160] width 464 height 39
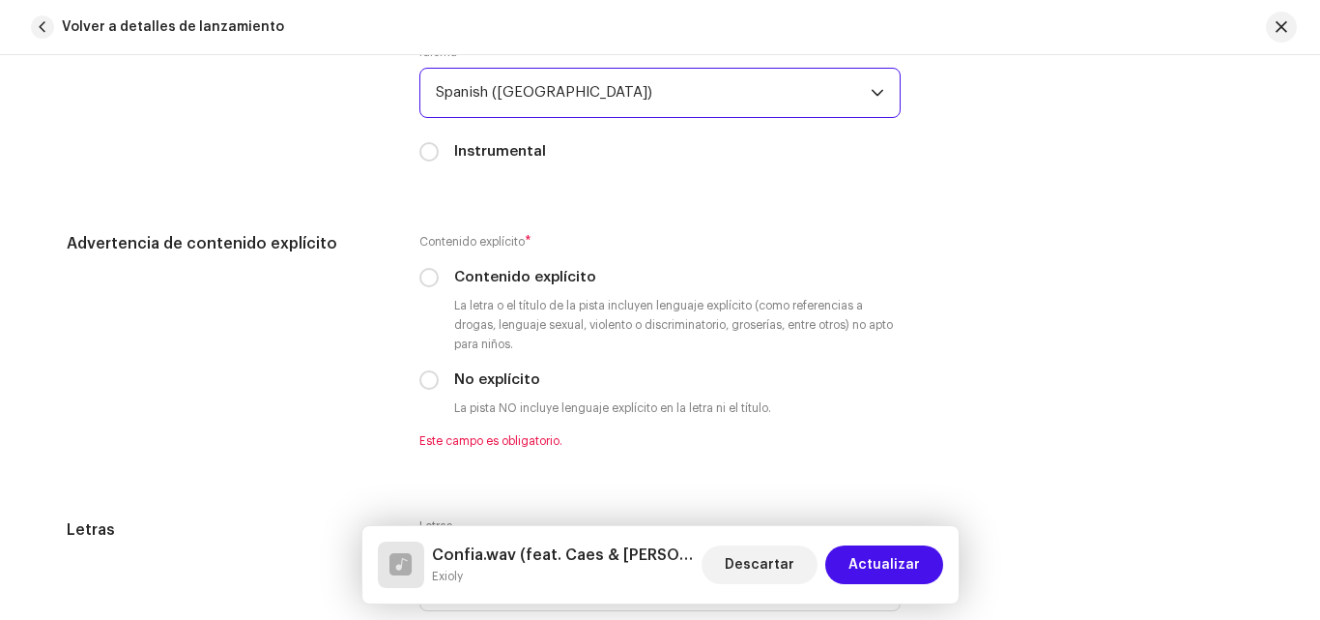
scroll to position [3740, 0]
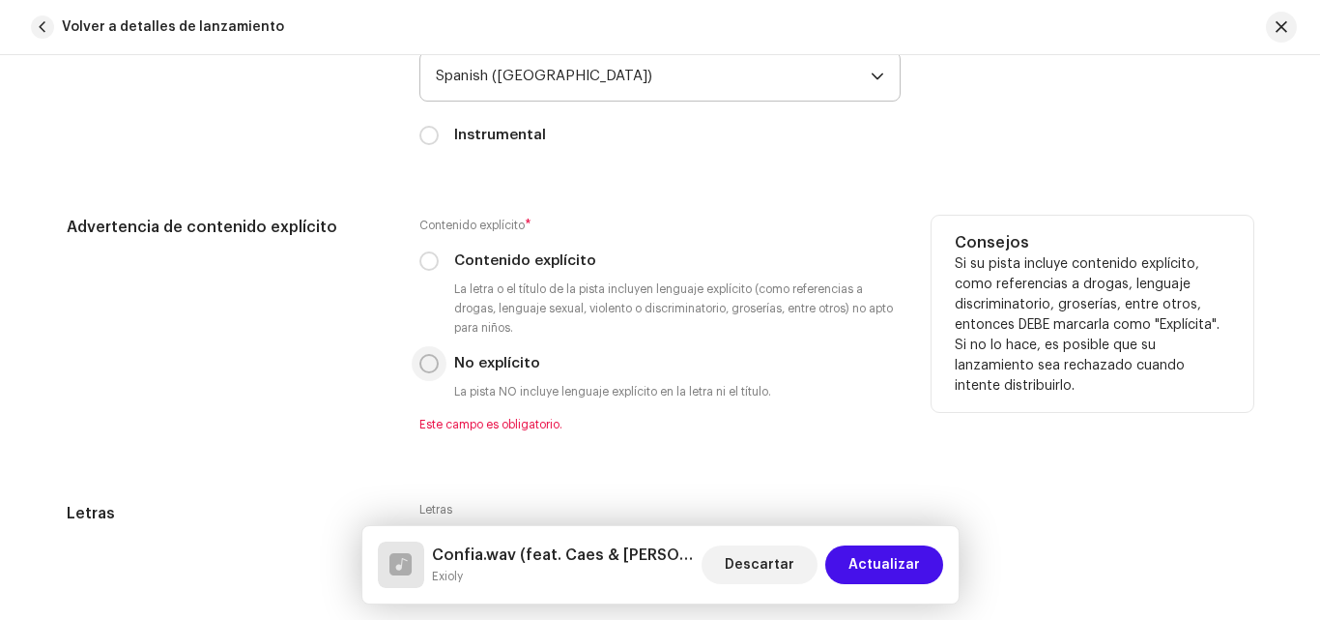
click at [422, 369] on input "No explícito" at bounding box center [429, 363] width 19 height 19
radio input "true"
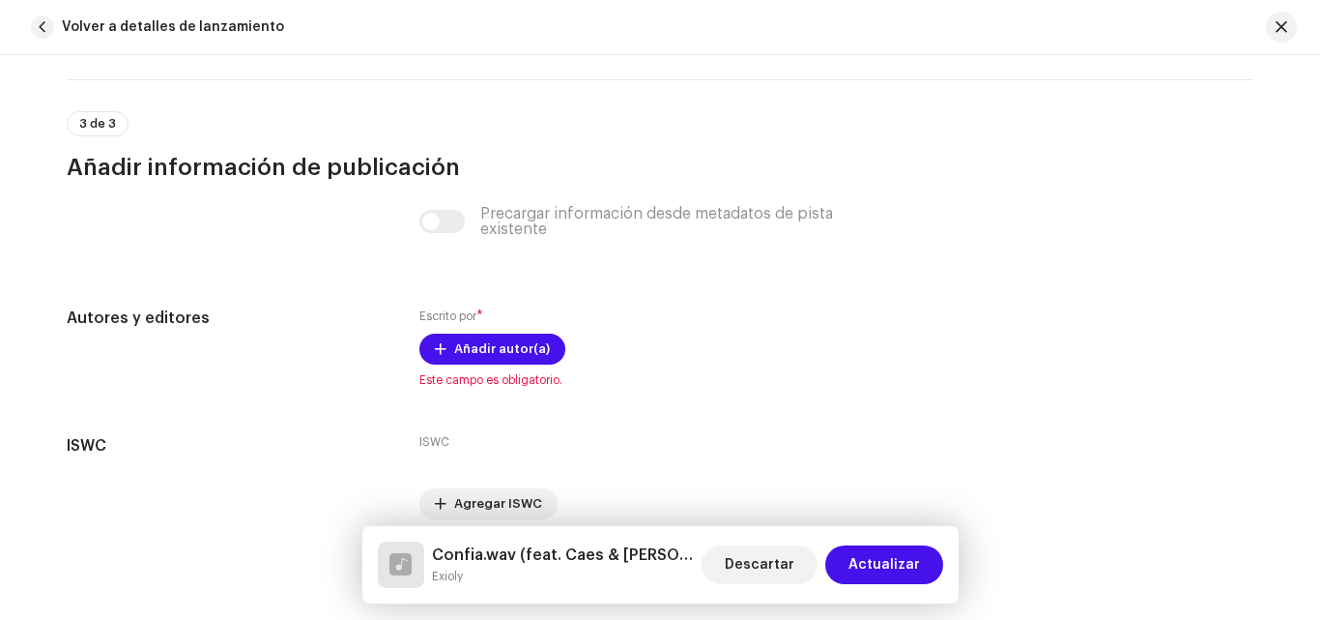
scroll to position [4314, 0]
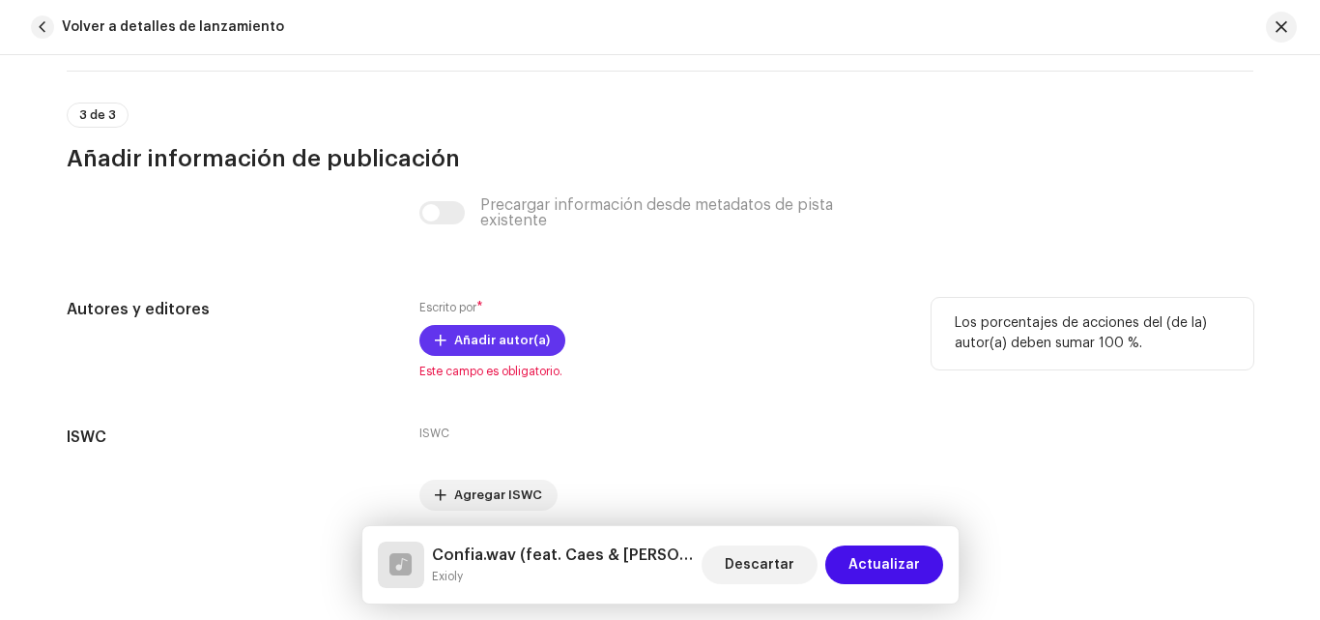
click at [435, 340] on span at bounding box center [441, 340] width 12 height 15
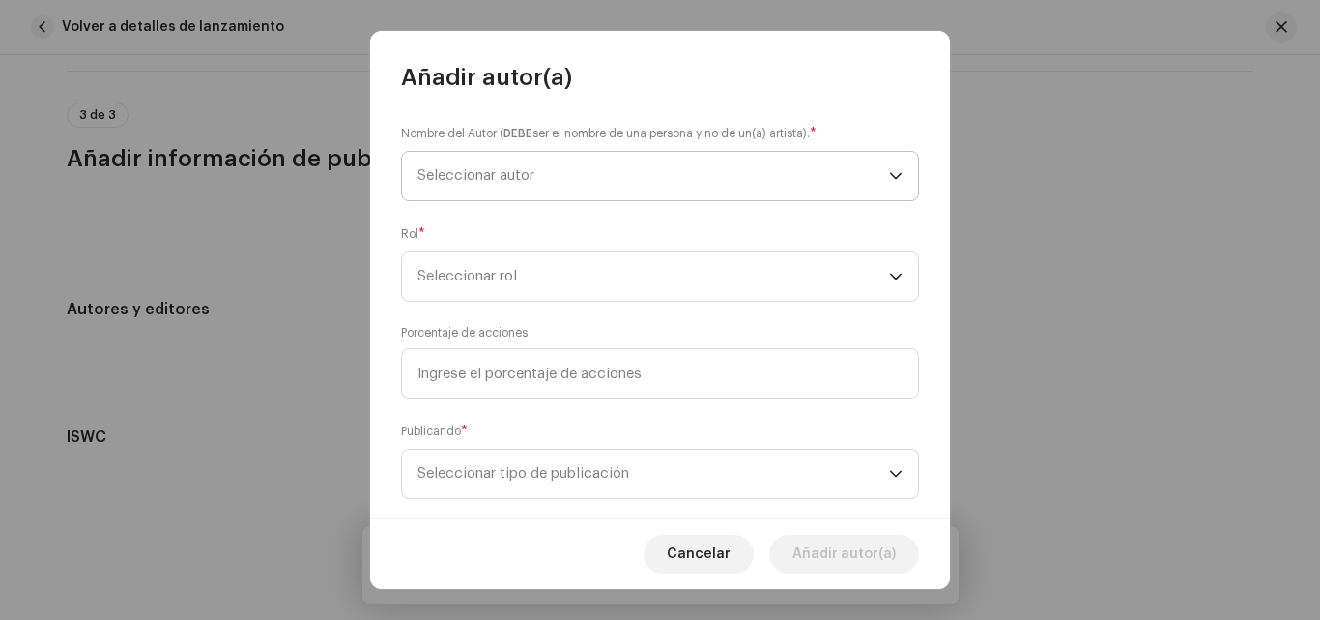
click at [669, 186] on span "Seleccionar autor" at bounding box center [654, 176] width 472 height 48
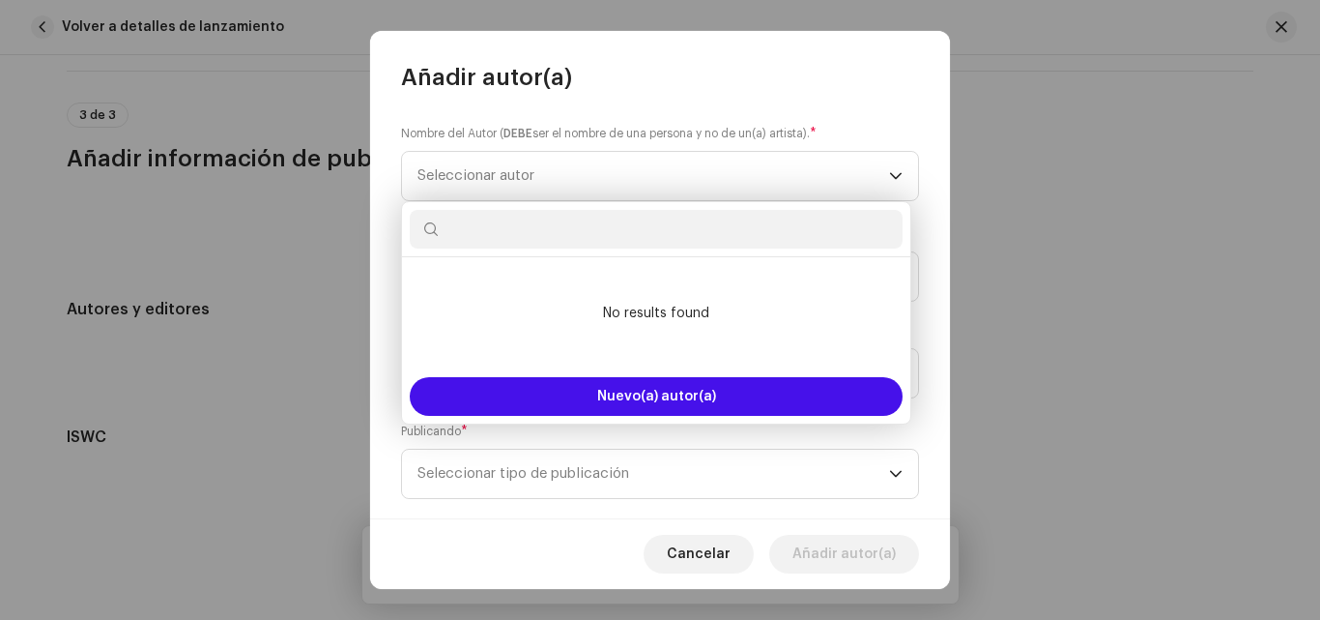
click at [789, 72] on div "Añadir autor(a)" at bounding box center [660, 62] width 580 height 62
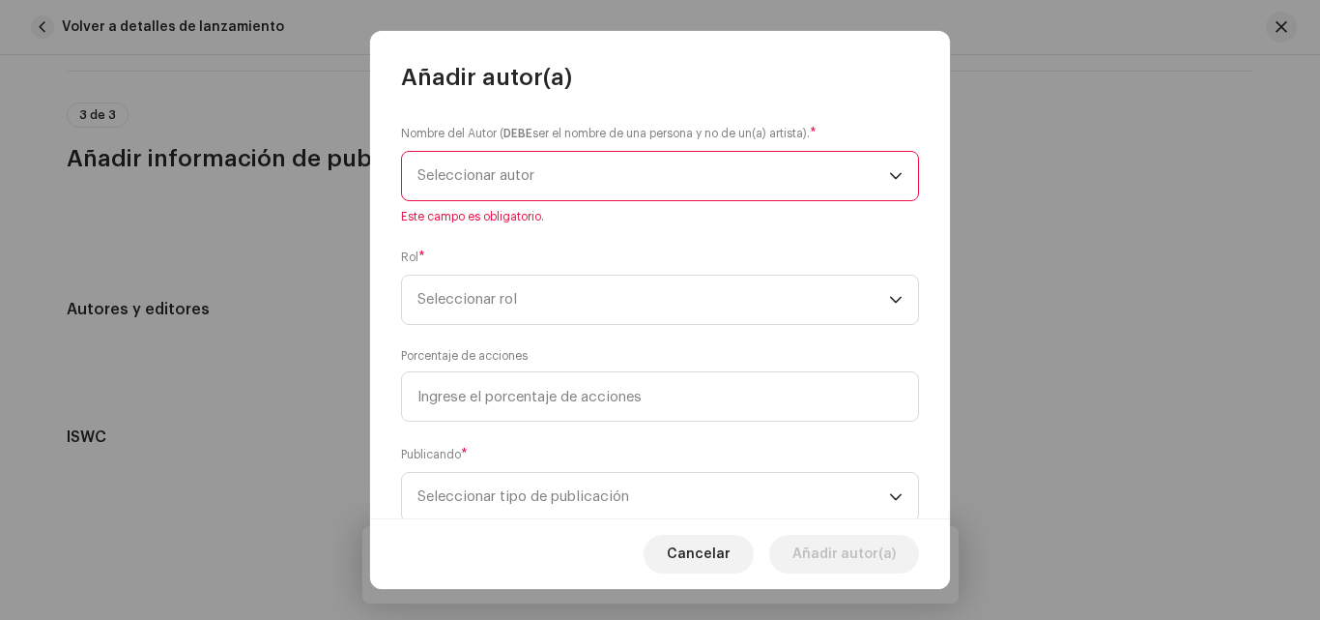
click at [691, 163] on span "Seleccionar autor" at bounding box center [654, 176] width 472 height 48
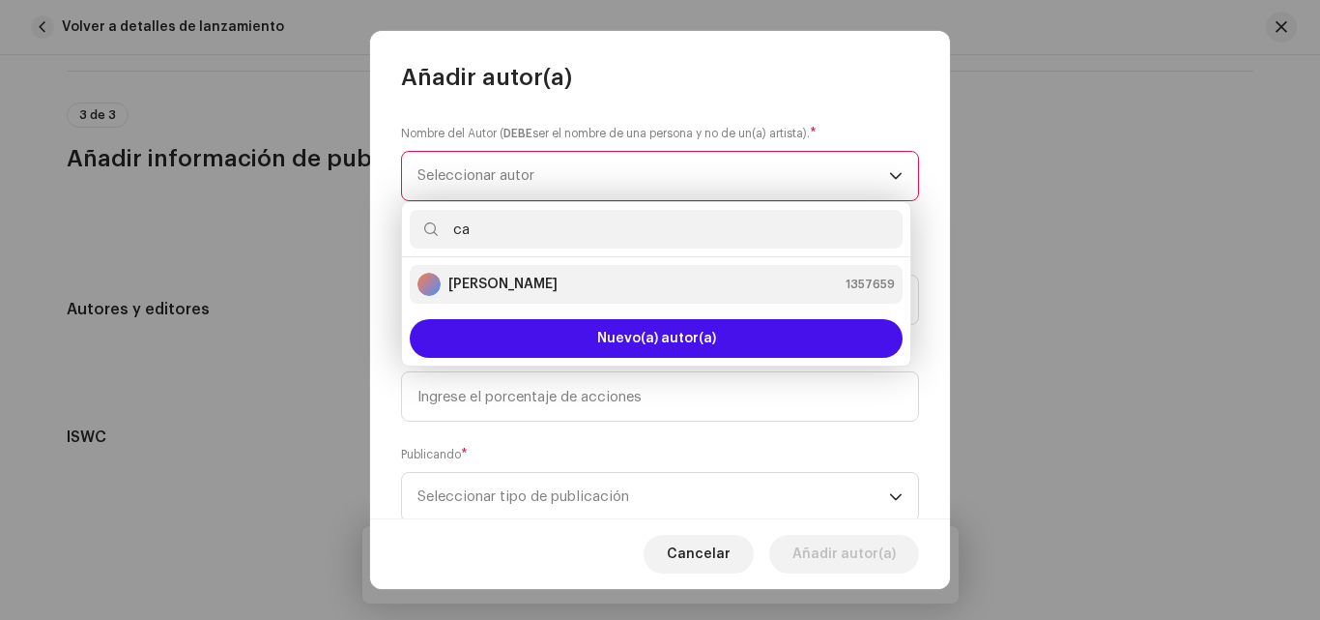
type input "ca"
click at [595, 293] on div "[PERSON_NAME] 1357659" at bounding box center [656, 284] width 477 height 23
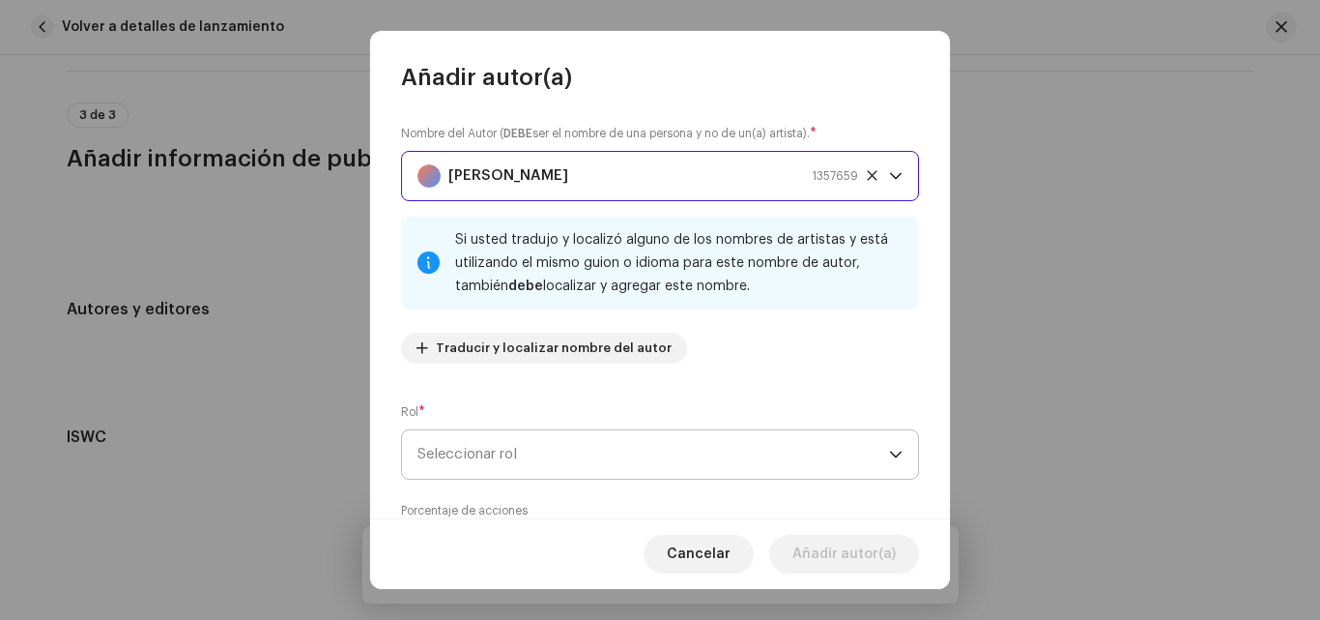
click at [567, 450] on span "Seleccionar rol" at bounding box center [654, 454] width 472 height 48
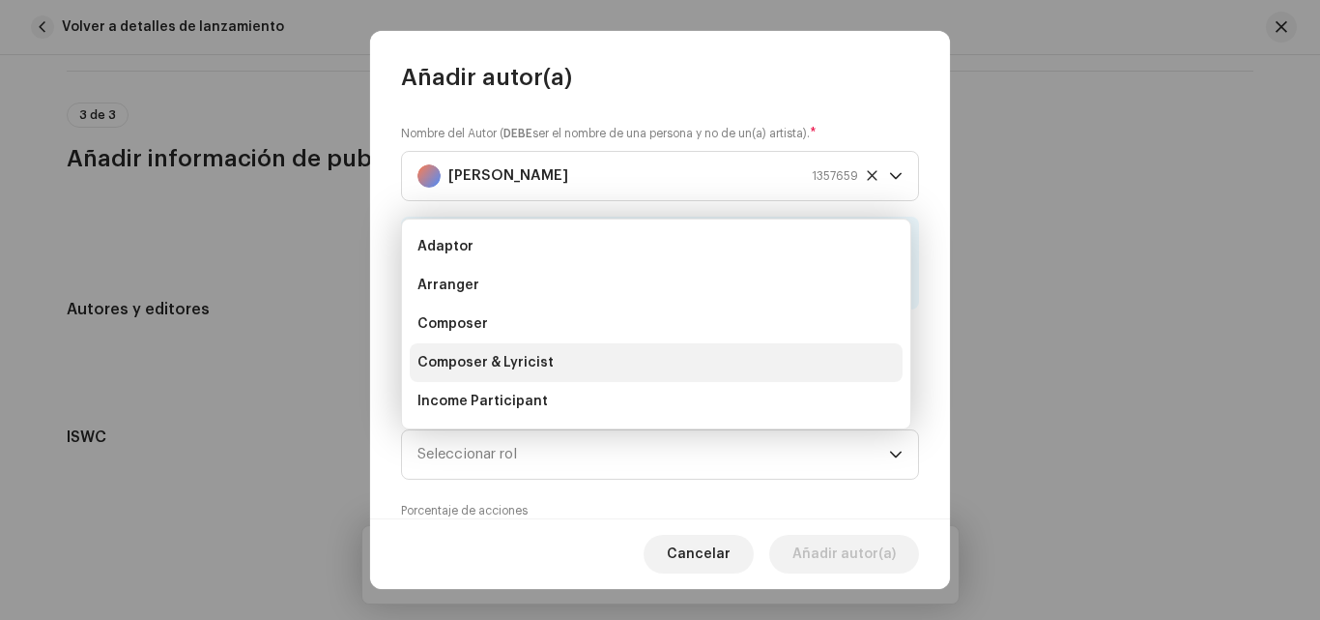
click at [529, 366] on span "Composer & Lyricist" at bounding box center [486, 362] width 136 height 19
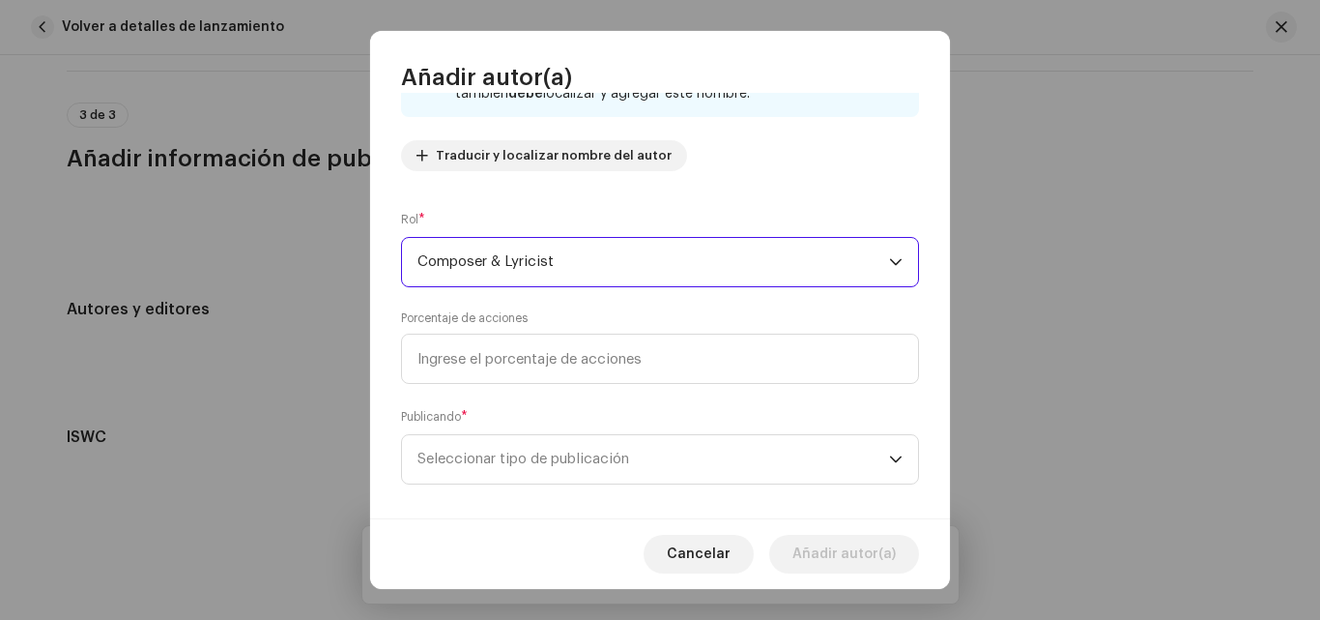
scroll to position [193, 0]
click at [575, 385] on div "Nombre del Autor ( DEBE ser el nombre de una persona y no de un(a) artista). * …" at bounding box center [660, 305] width 580 height 425
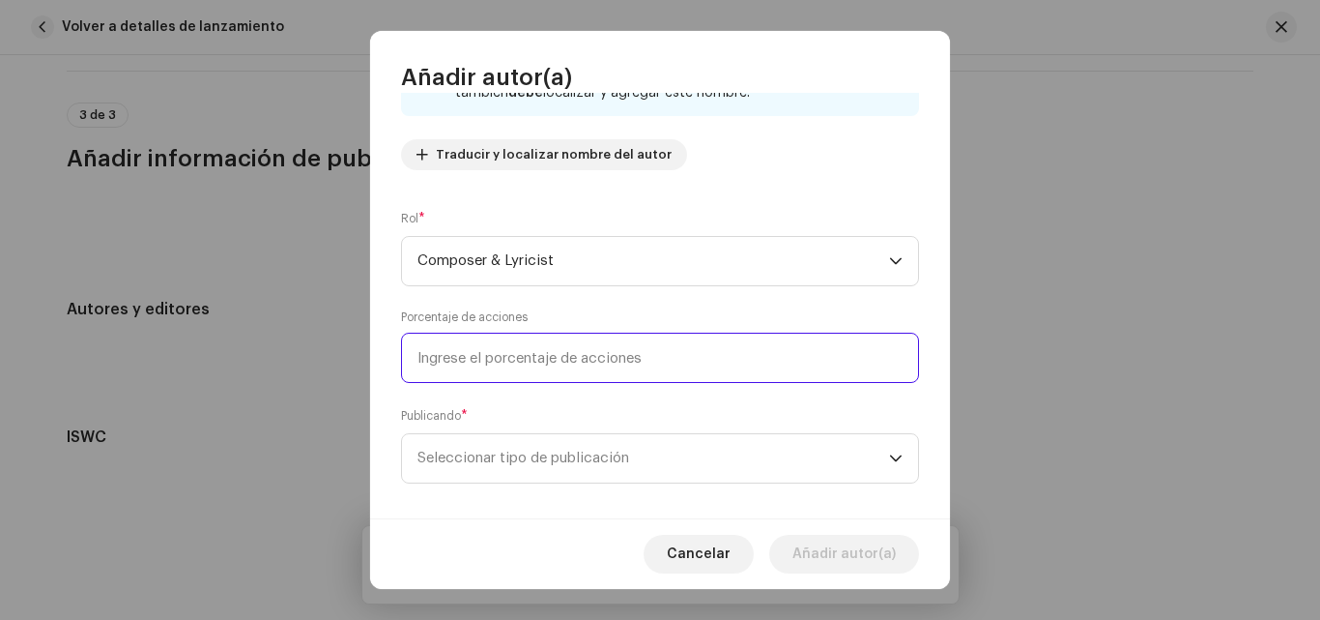
click at [583, 363] on input at bounding box center [660, 358] width 518 height 50
type input "16,66"
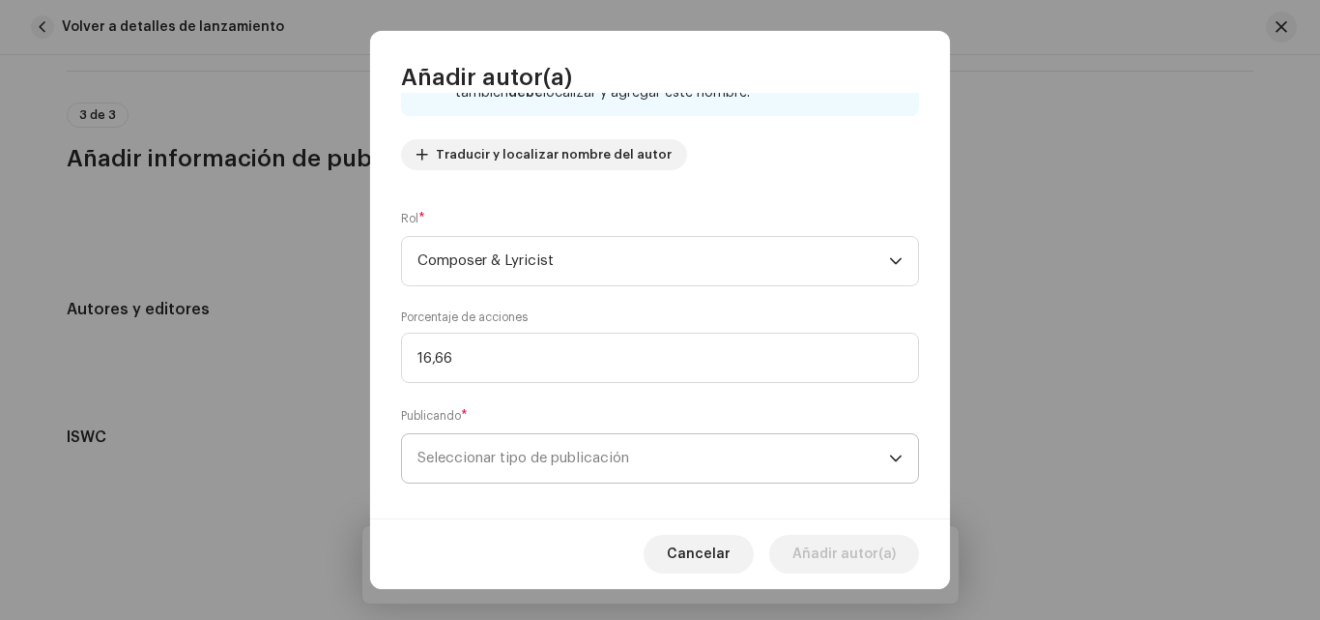
click at [689, 439] on span "Seleccionar tipo de publicación" at bounding box center [654, 458] width 472 height 48
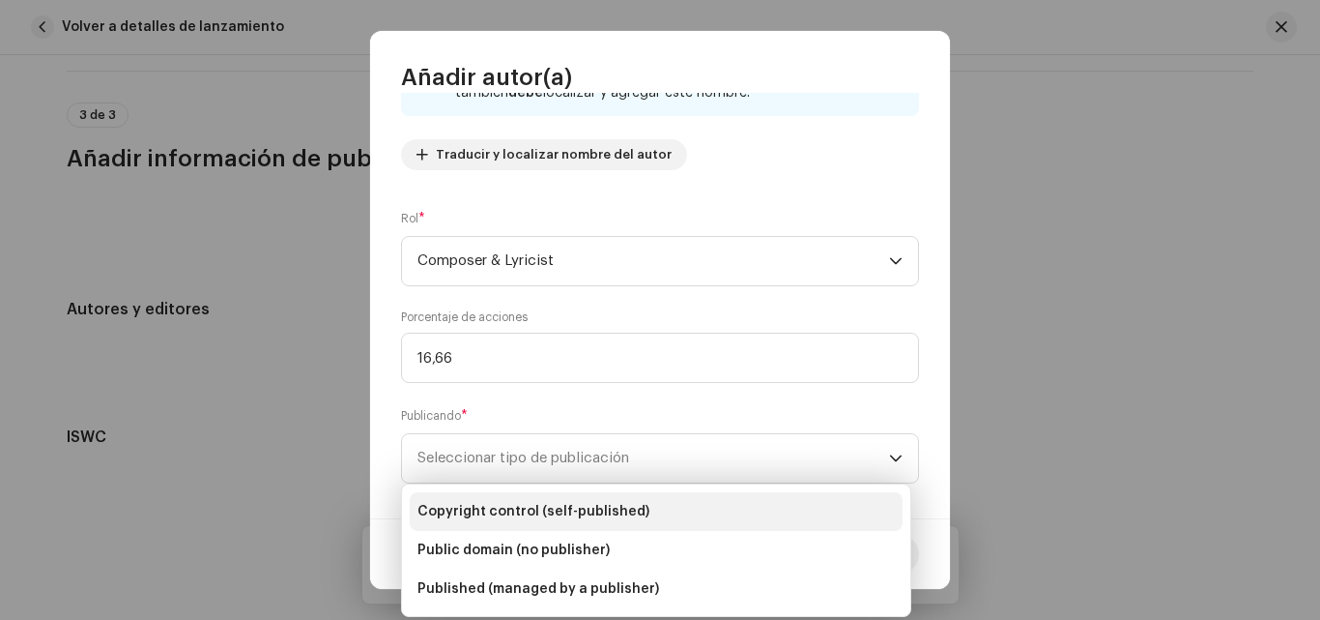
click at [585, 497] on li "Copyright control (self-published)" at bounding box center [656, 511] width 493 height 39
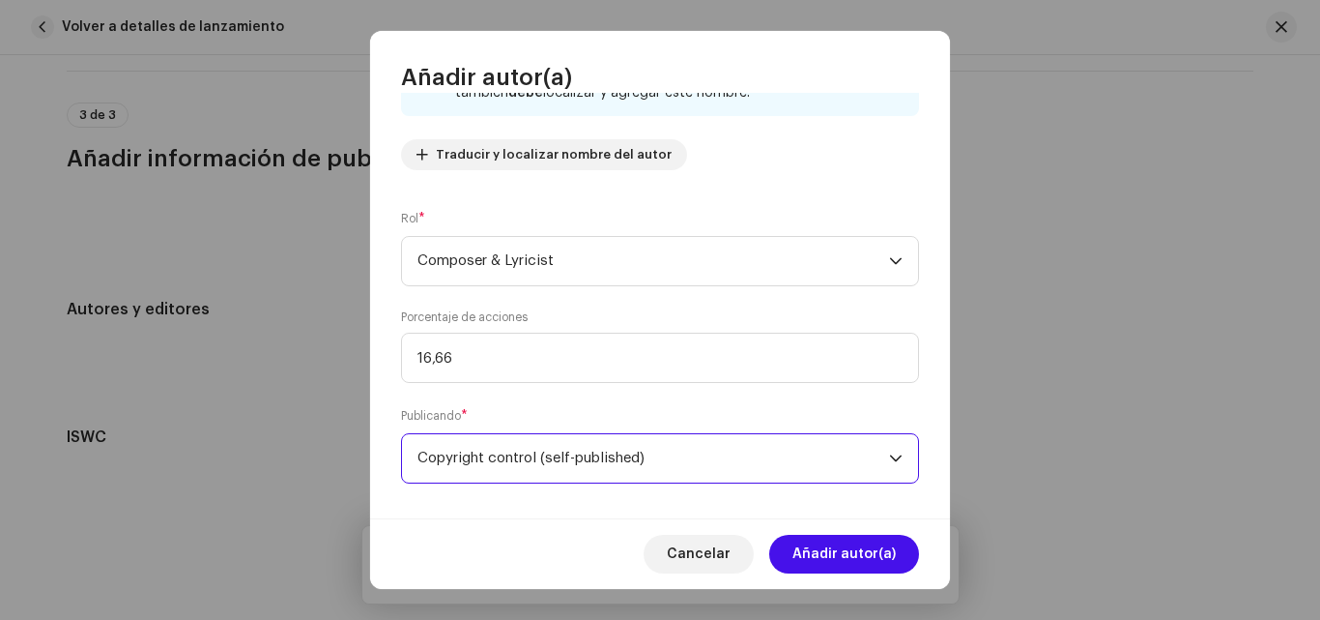
scroll to position [213, 0]
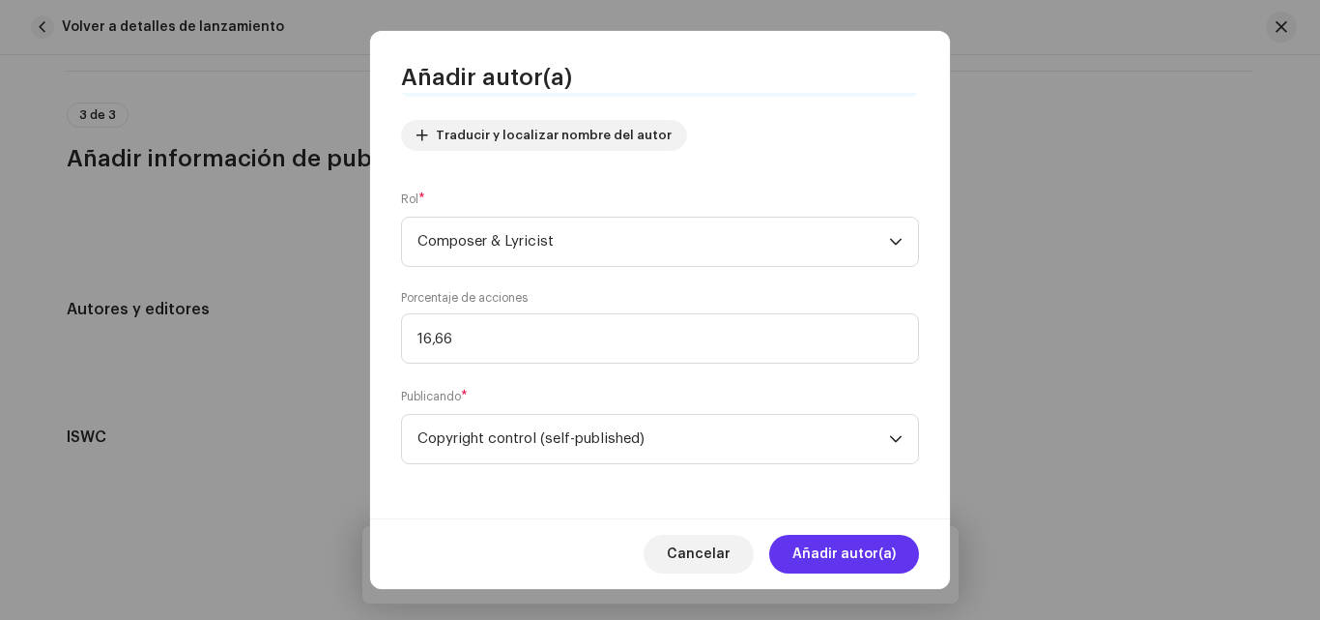
click at [857, 546] on span "Añadir autor(a)" at bounding box center [844, 554] width 103 height 39
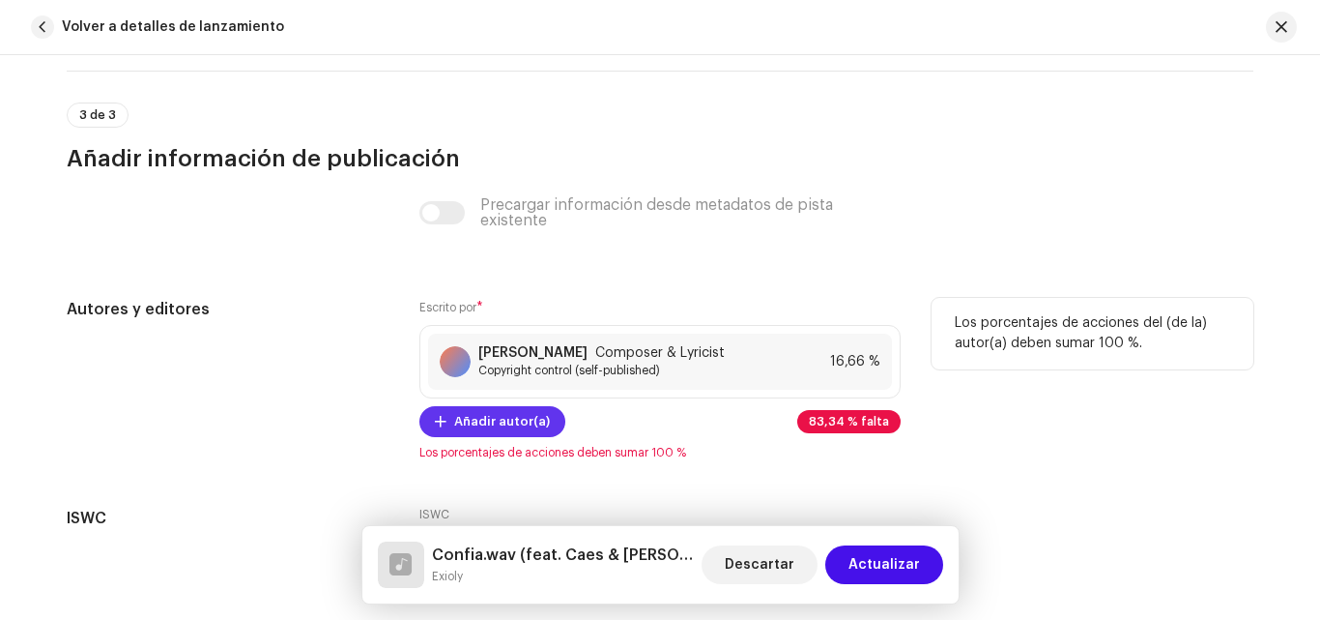
click at [500, 423] on span "Añadir autor(a)" at bounding box center [502, 421] width 96 height 39
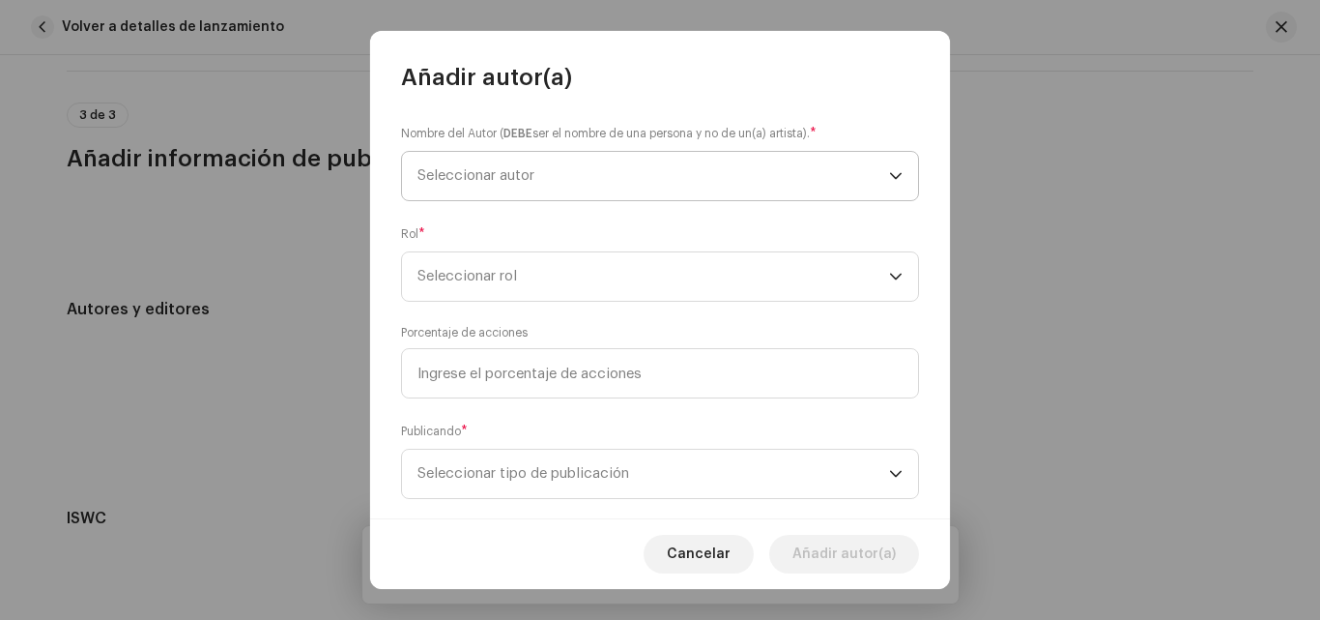
click at [691, 152] on span "Seleccionar autor" at bounding box center [654, 176] width 472 height 48
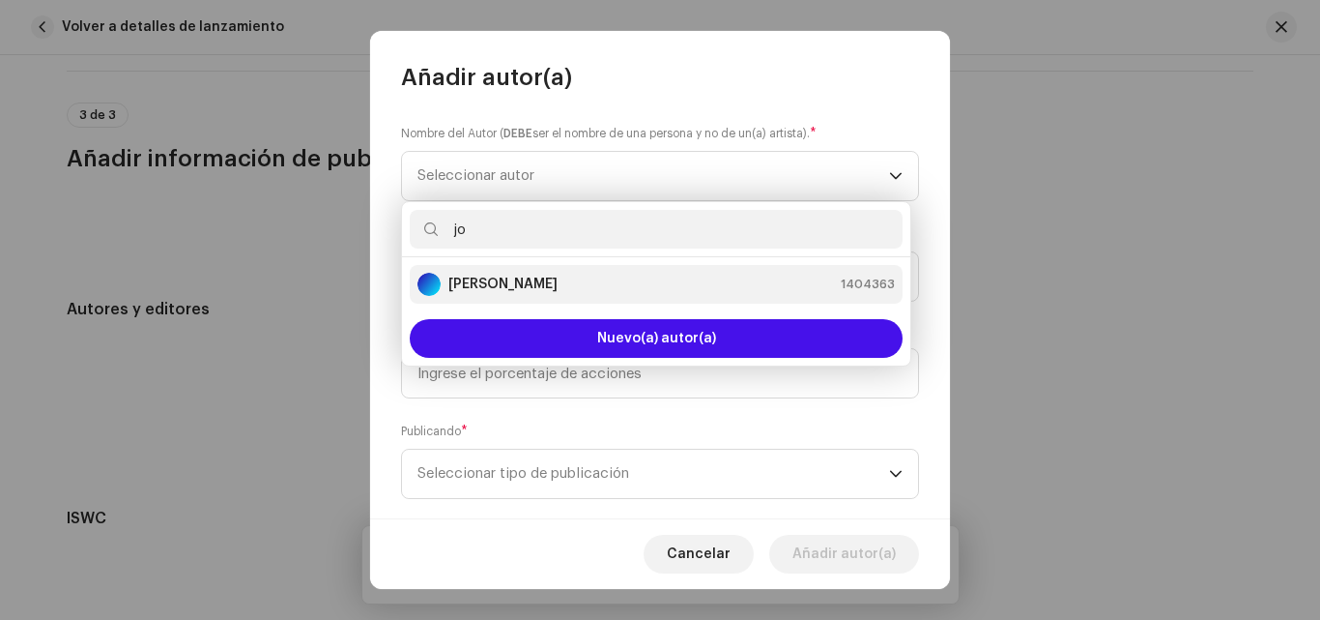
type input "jo"
click at [561, 270] on li "[PERSON_NAME] 1404363" at bounding box center [656, 284] width 493 height 39
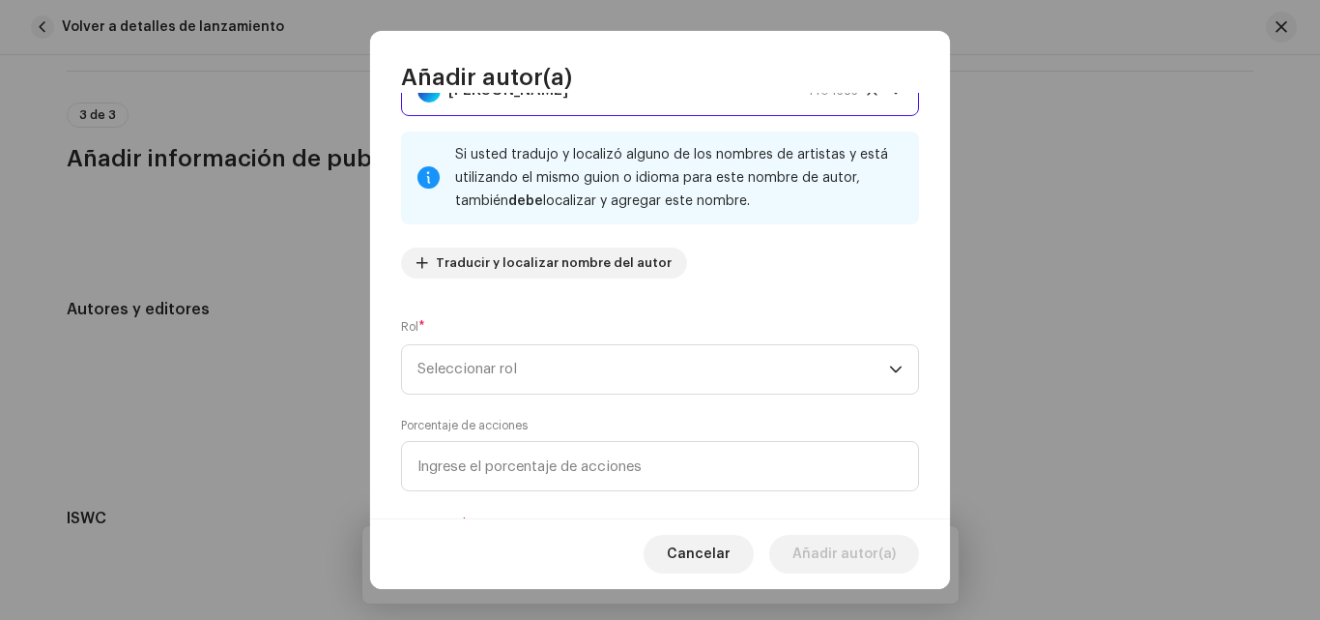
scroll to position [97, 0]
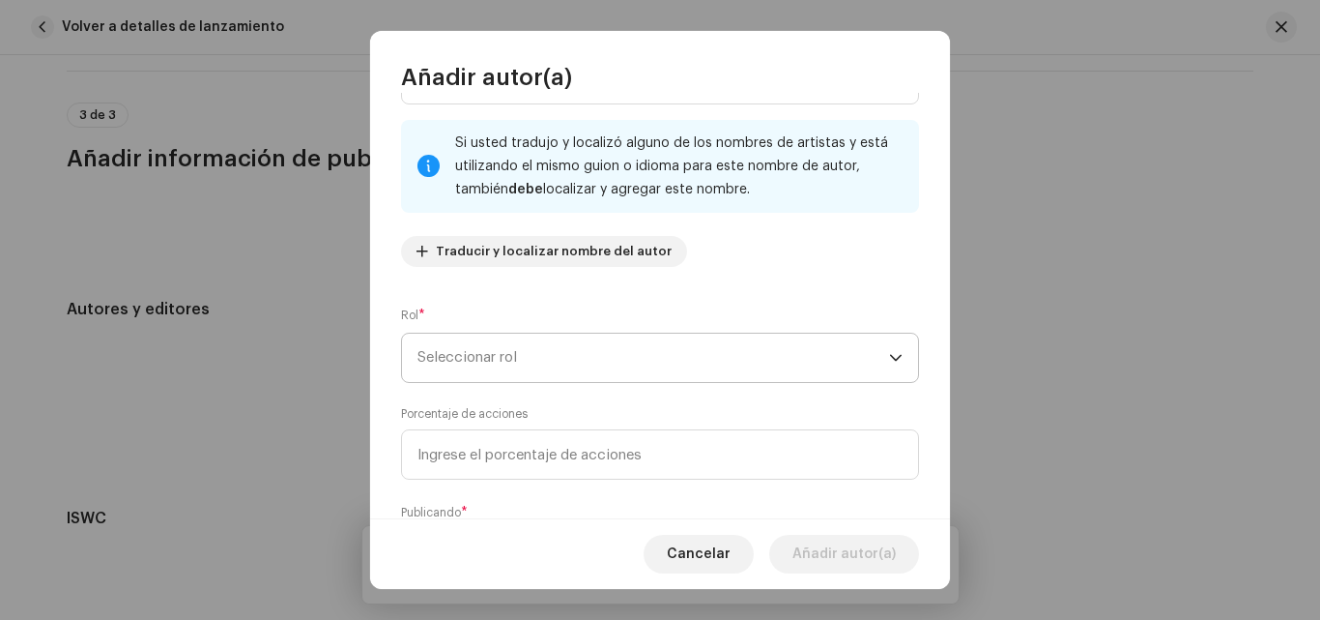
click at [853, 371] on span "Seleccionar rol" at bounding box center [654, 357] width 472 height 48
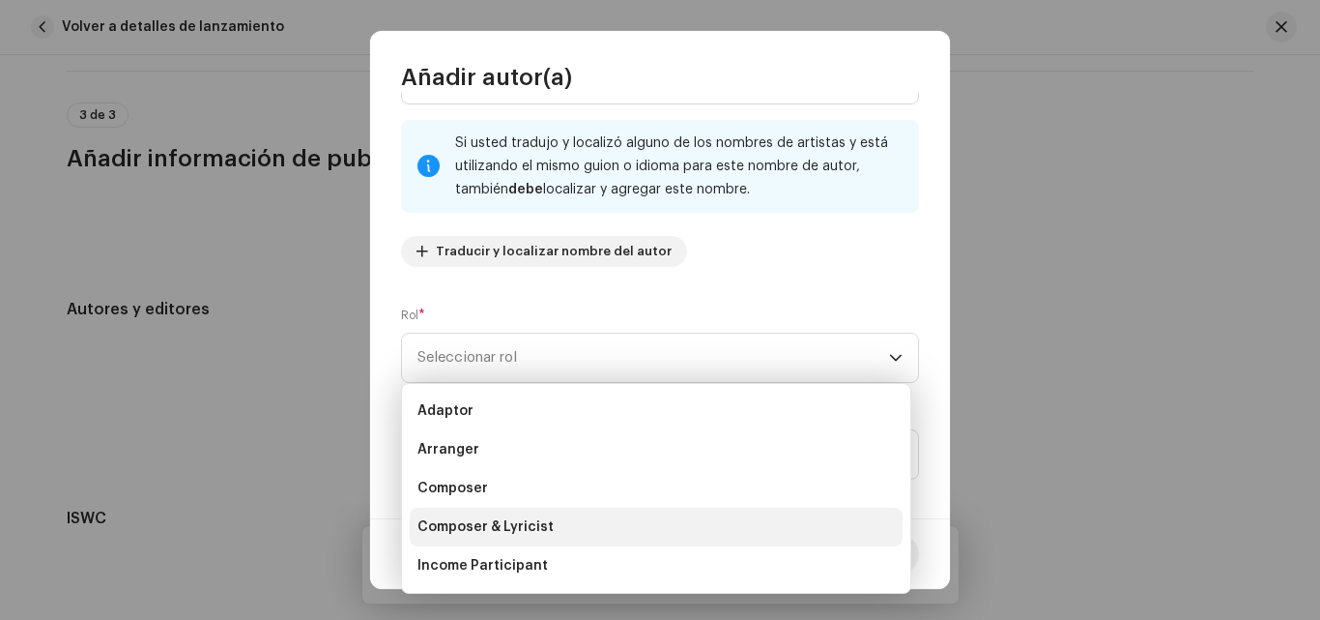
click at [519, 535] on span "Composer & Lyricist" at bounding box center [486, 526] width 136 height 19
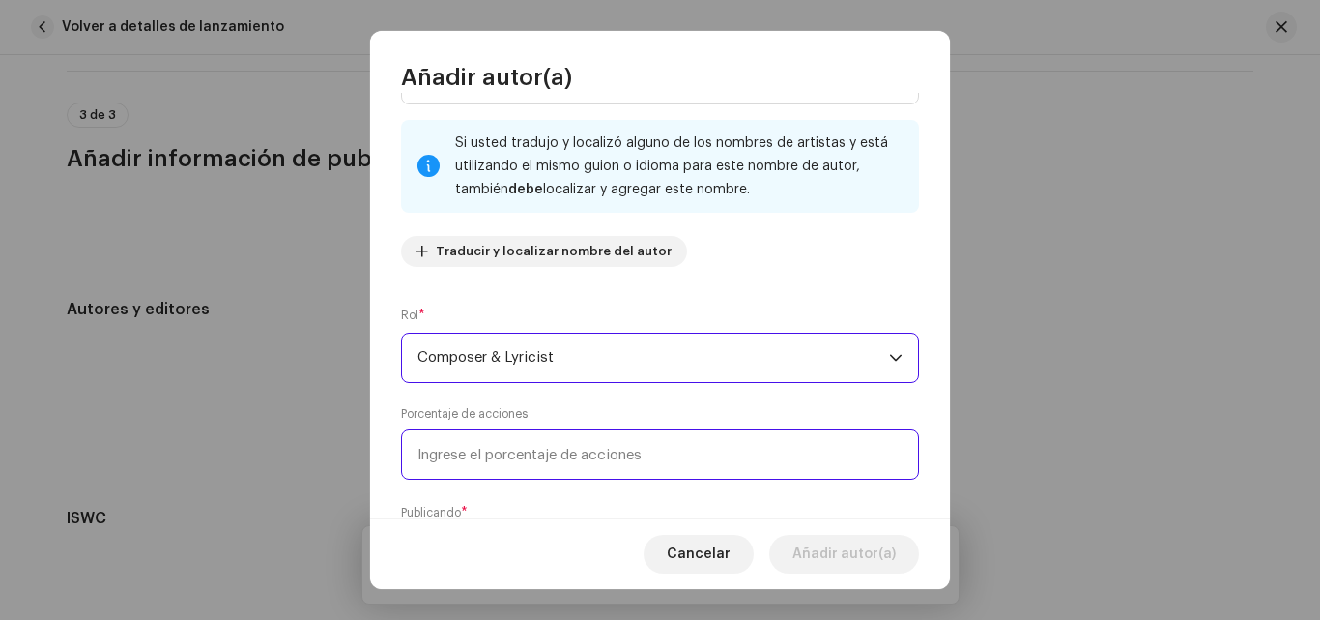
click at [582, 471] on input at bounding box center [660, 454] width 518 height 50
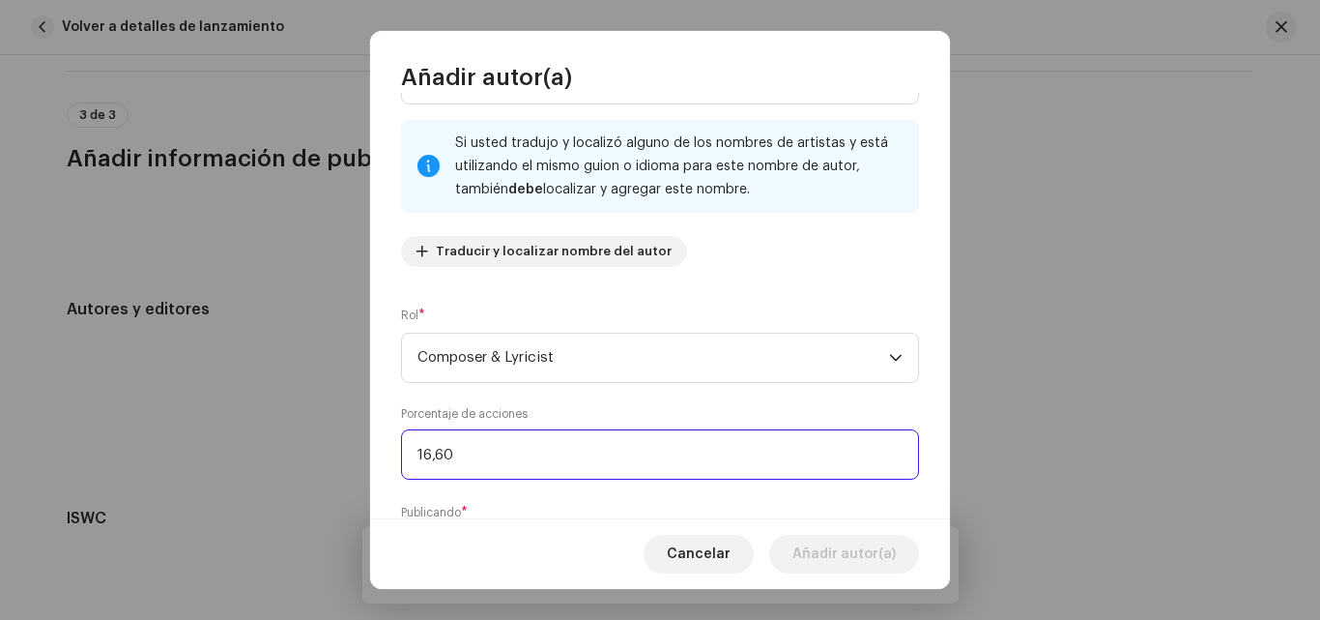
type input "16,66"
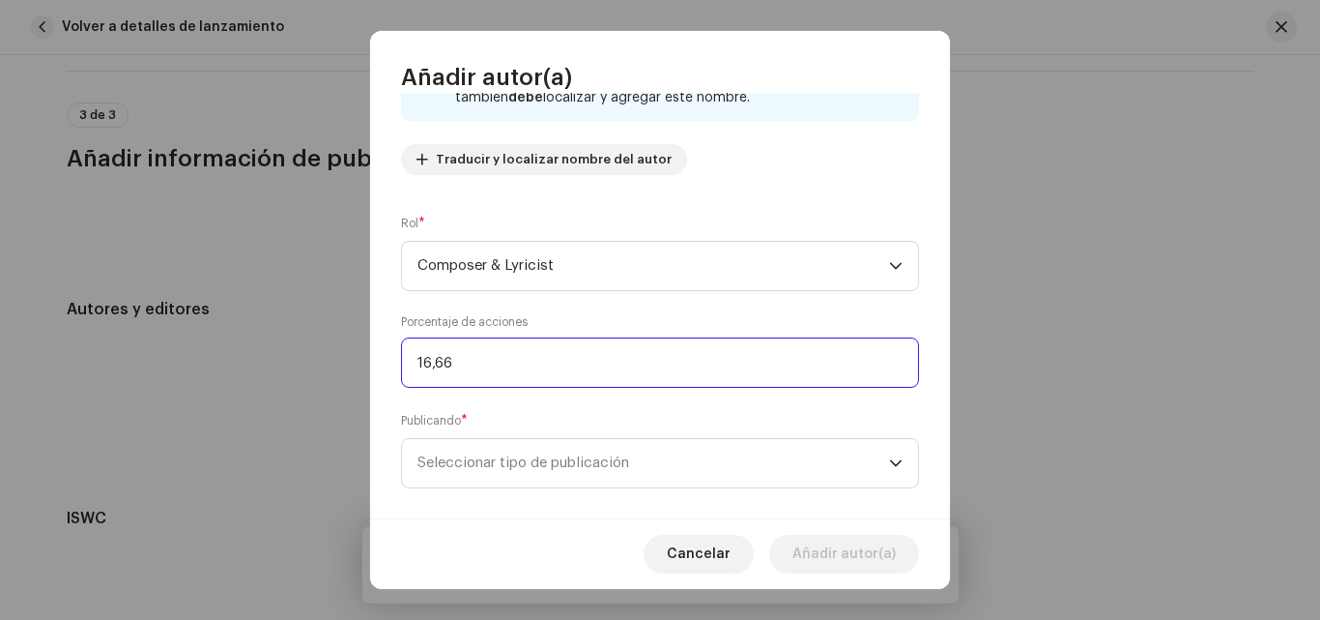
scroll to position [194, 0]
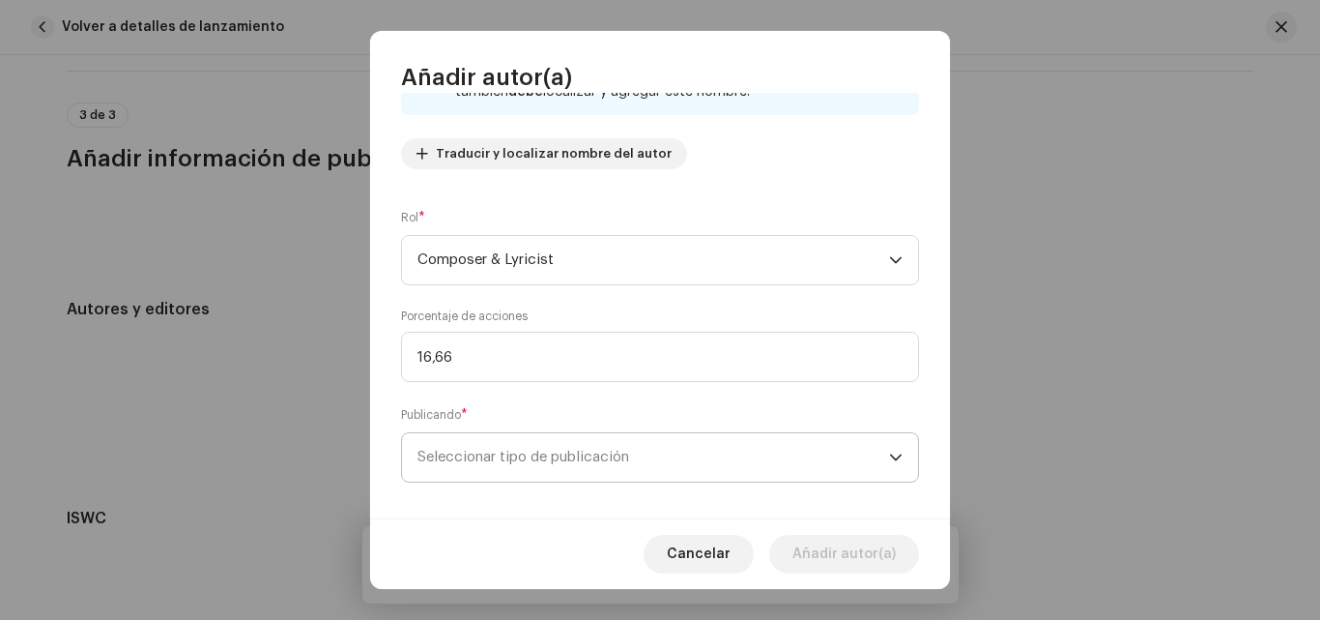
click at [890, 452] on icon "dropdown trigger" at bounding box center [896, 457] width 14 height 14
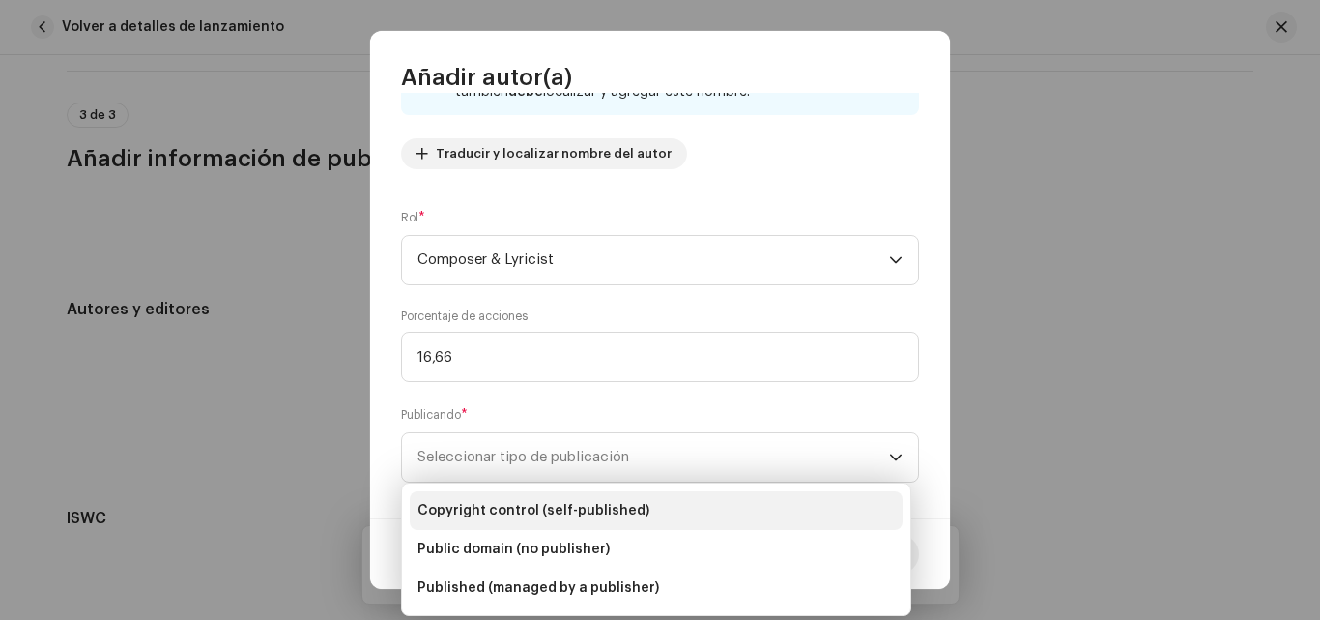
drag, startPoint x: 597, startPoint y: 507, endPoint x: 510, endPoint y: 514, distance: 87.3
click at [510, 514] on span "Copyright control (self-published)" at bounding box center [534, 510] width 232 height 19
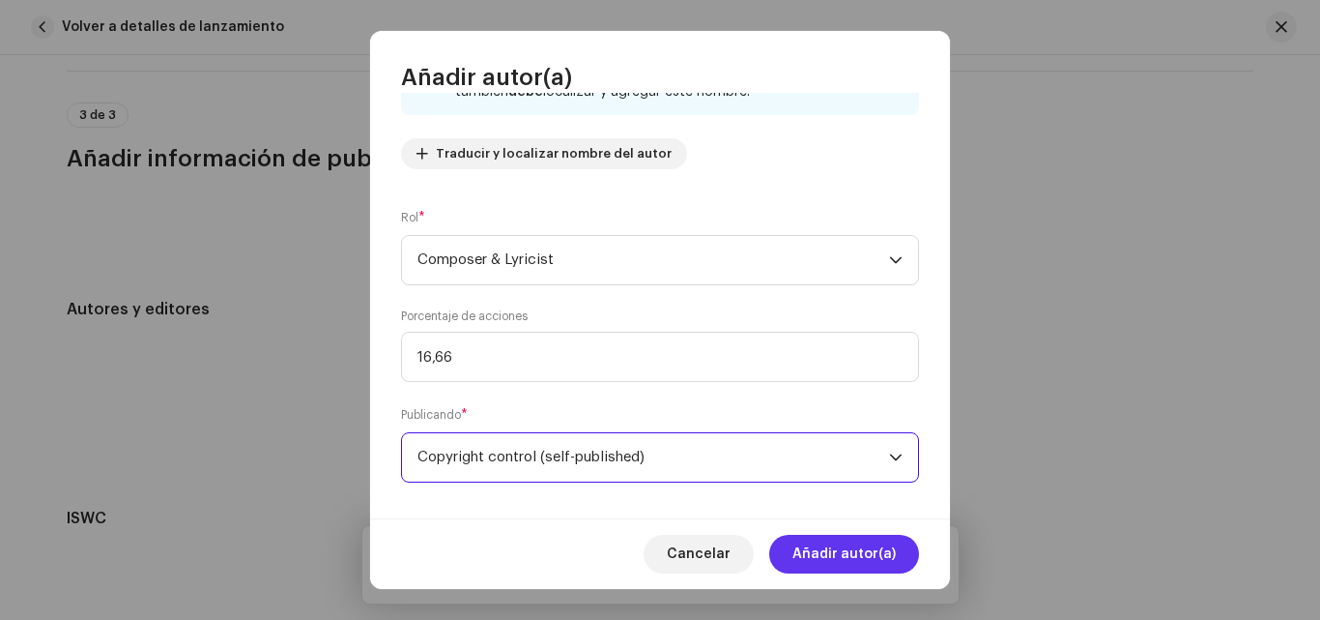
click at [882, 555] on span "Añadir autor(a)" at bounding box center [844, 554] width 103 height 39
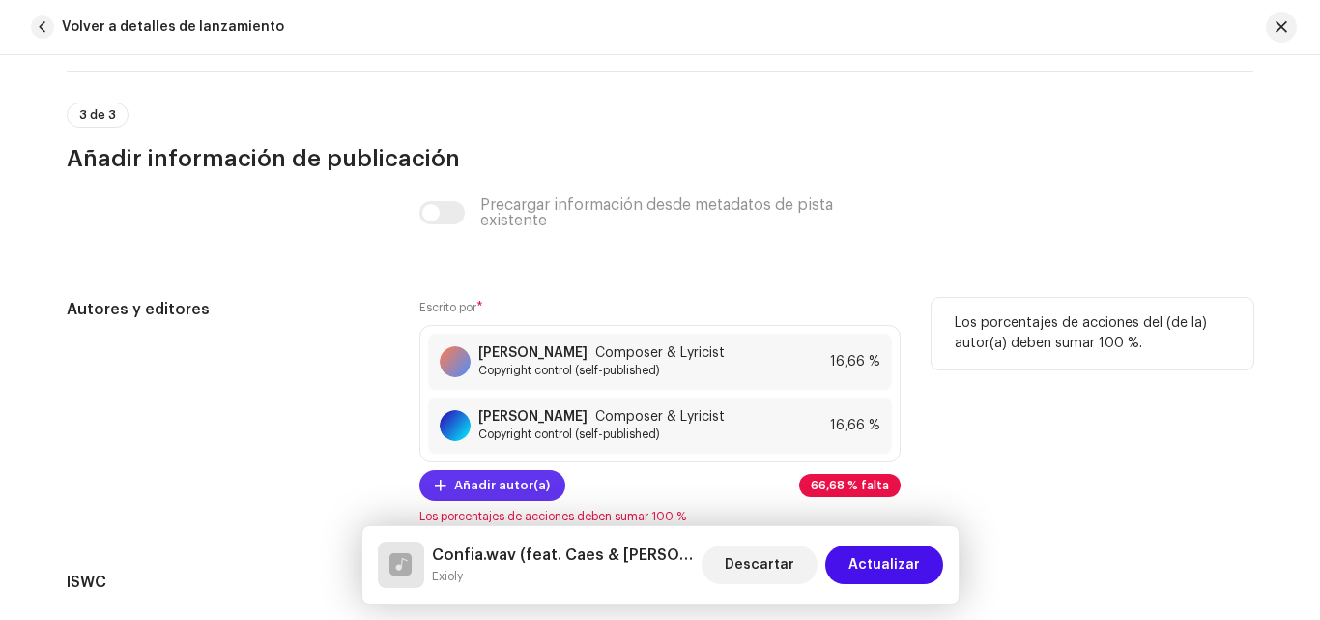
click at [476, 481] on span "Añadir autor(a)" at bounding box center [502, 485] width 96 height 39
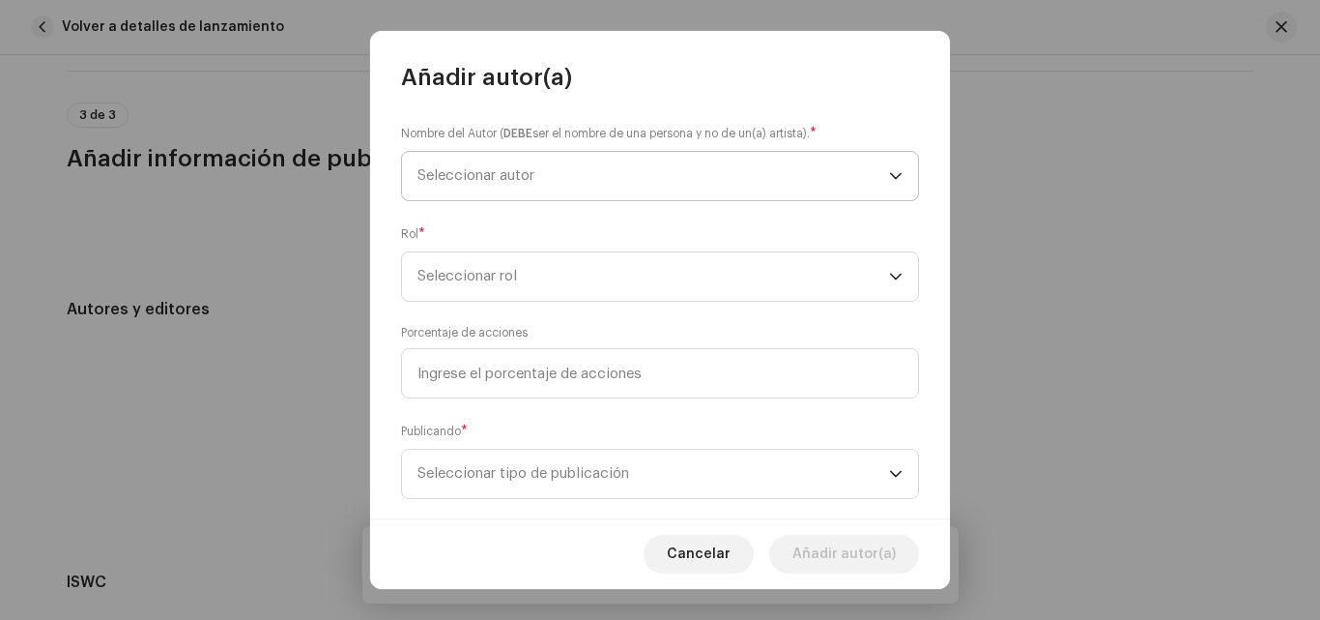
click at [878, 177] on span "Seleccionar autor" at bounding box center [654, 176] width 472 height 48
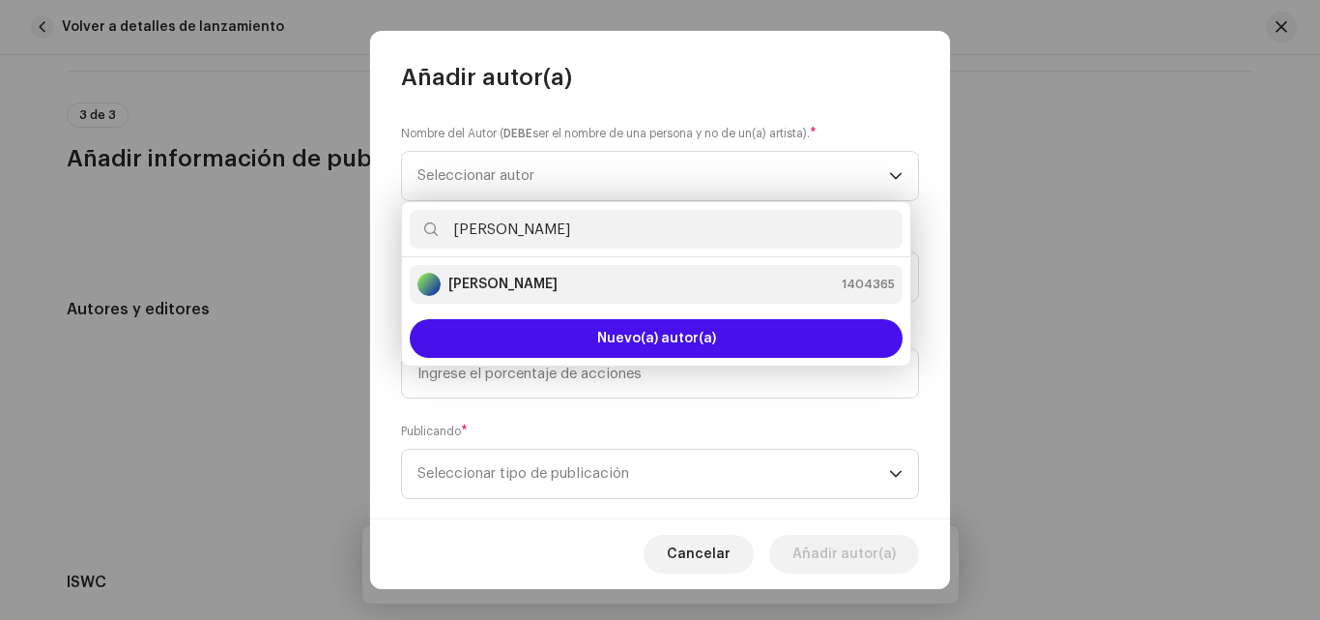
type input "[PERSON_NAME]"
click at [612, 283] on div "[PERSON_NAME] 1404365" at bounding box center [656, 284] width 477 height 23
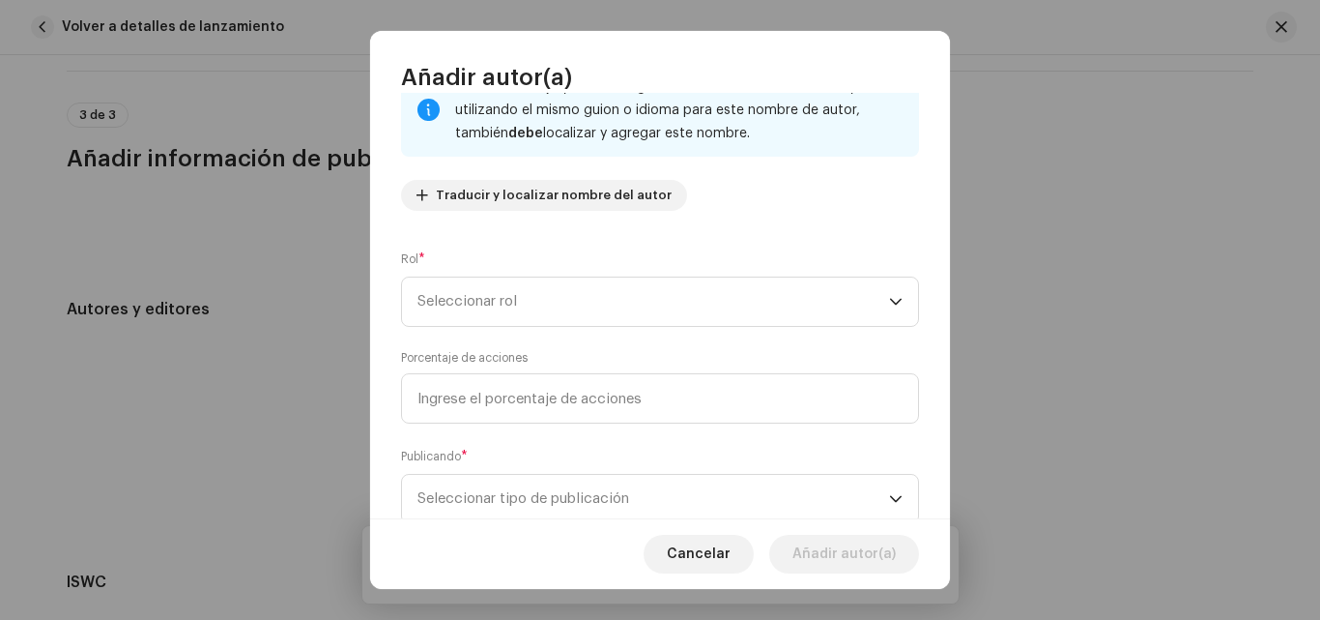
scroll to position [159, 0]
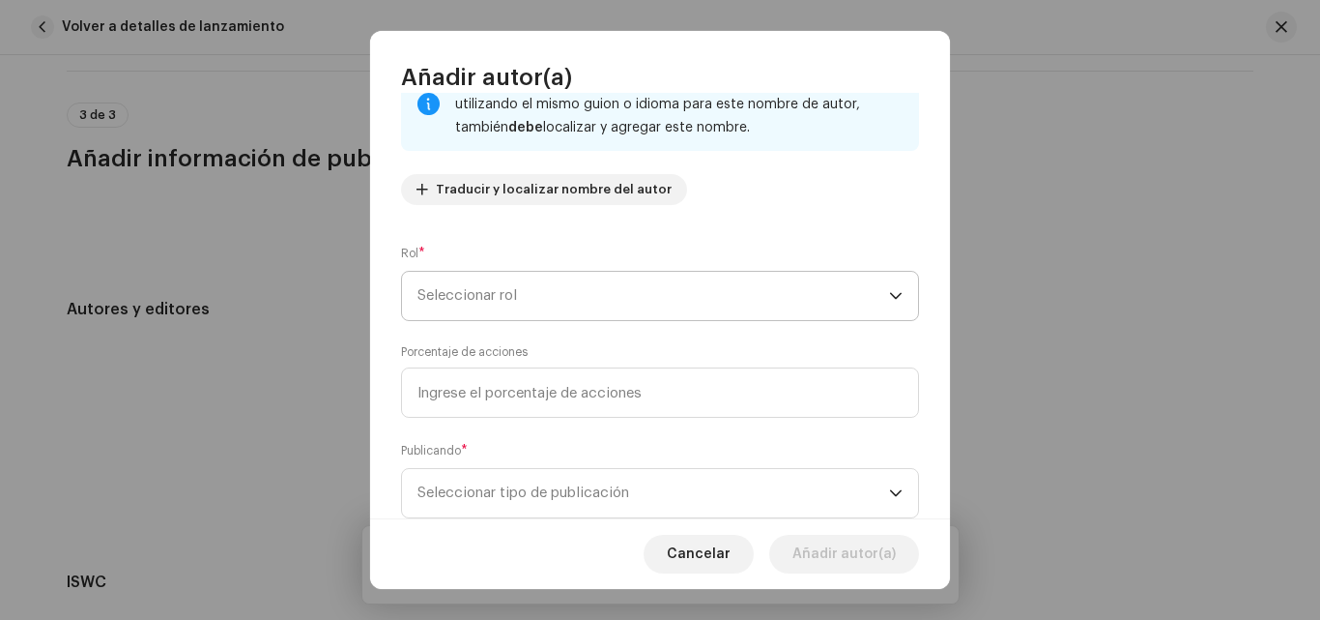
click at [890, 297] on icon "dropdown trigger" at bounding box center [896, 296] width 12 height 7
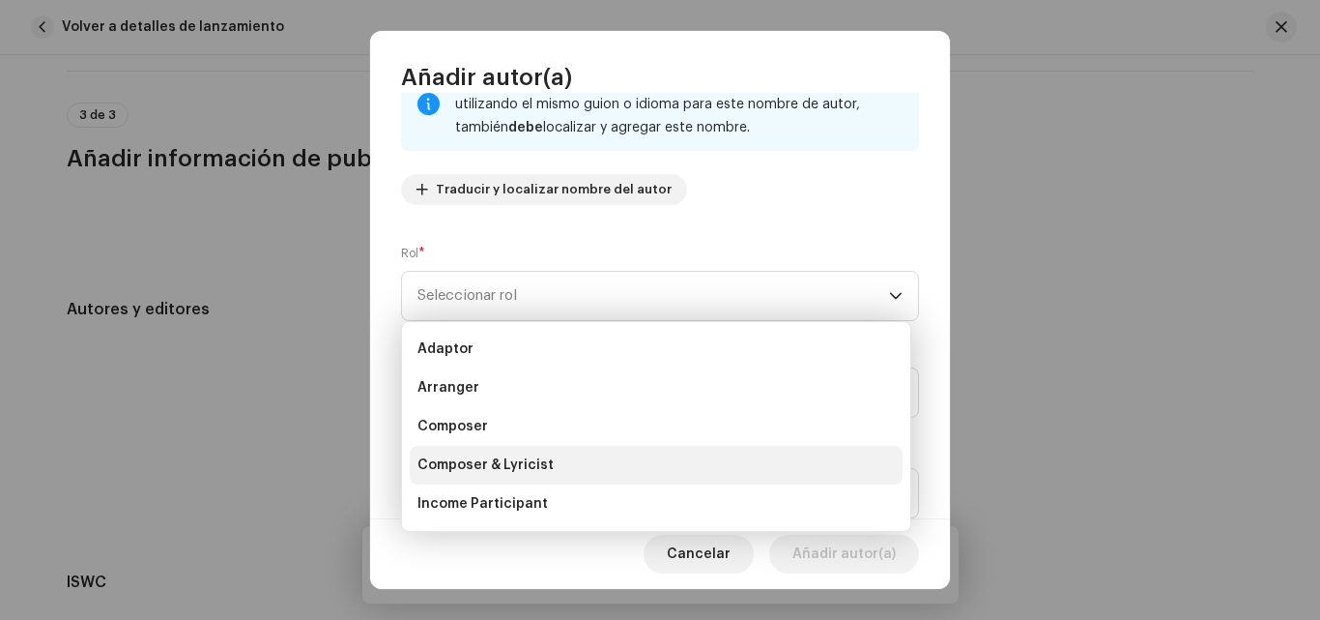
click at [501, 463] on span "Composer & Lyricist" at bounding box center [486, 464] width 136 height 19
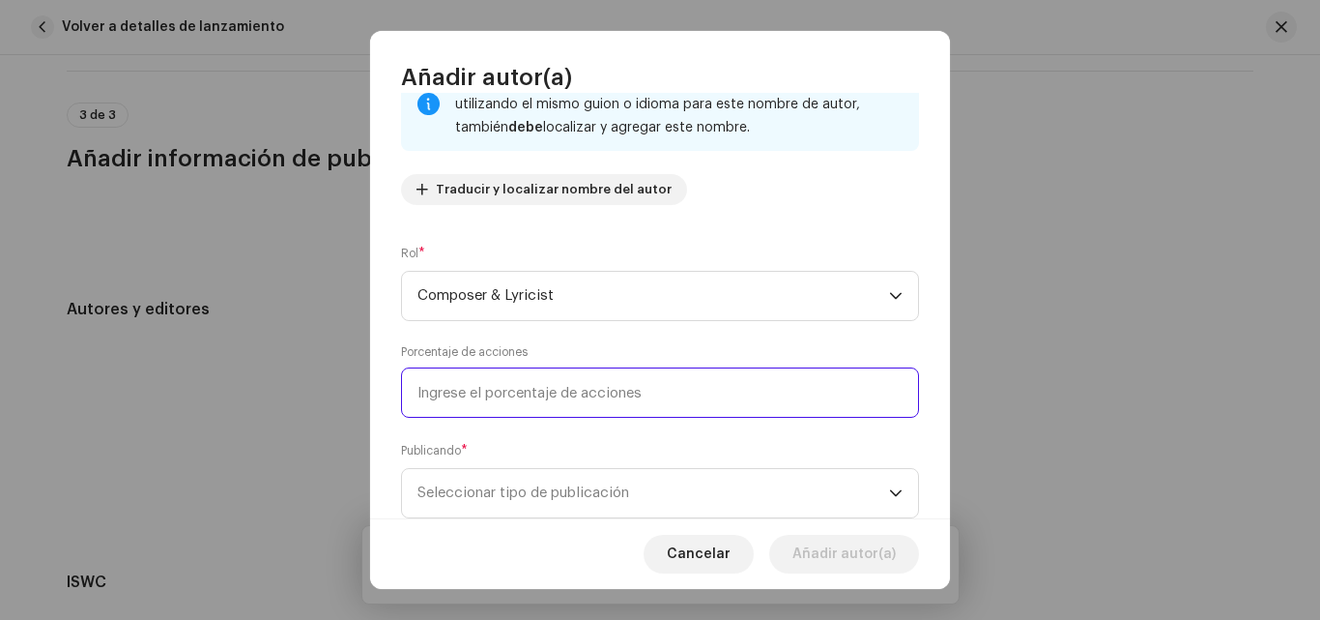
click at [583, 397] on input at bounding box center [660, 392] width 518 height 50
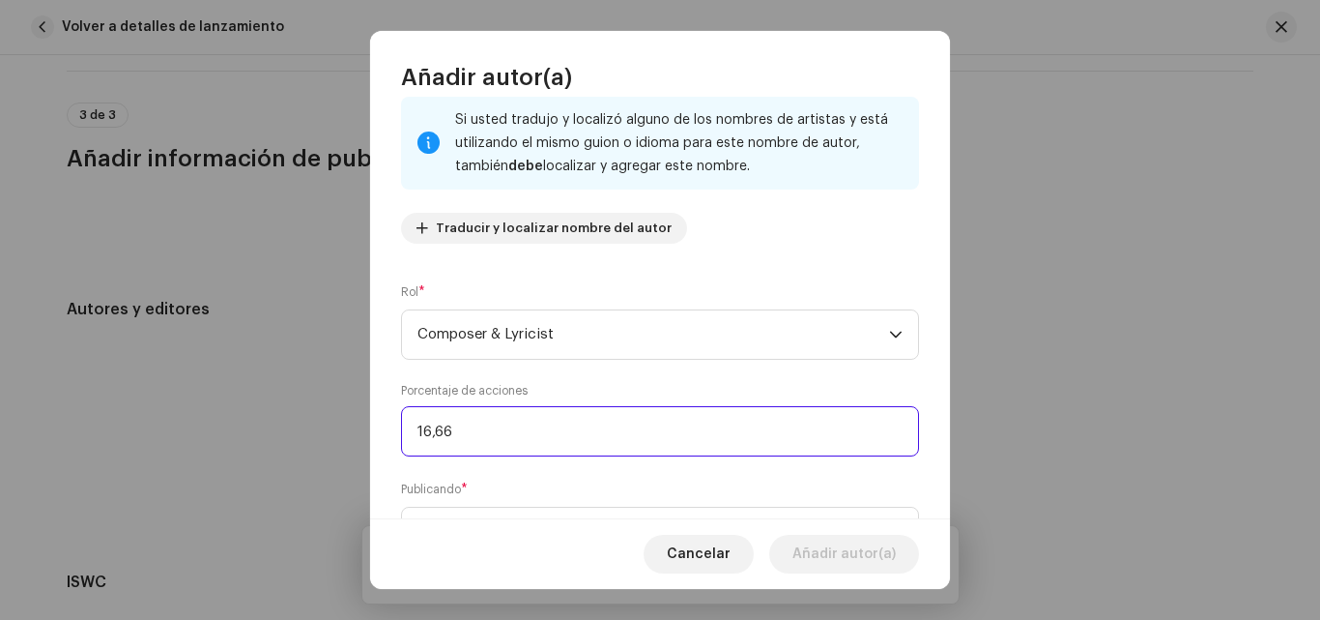
scroll to position [122, 0]
type input "1,00"
type input "50,02"
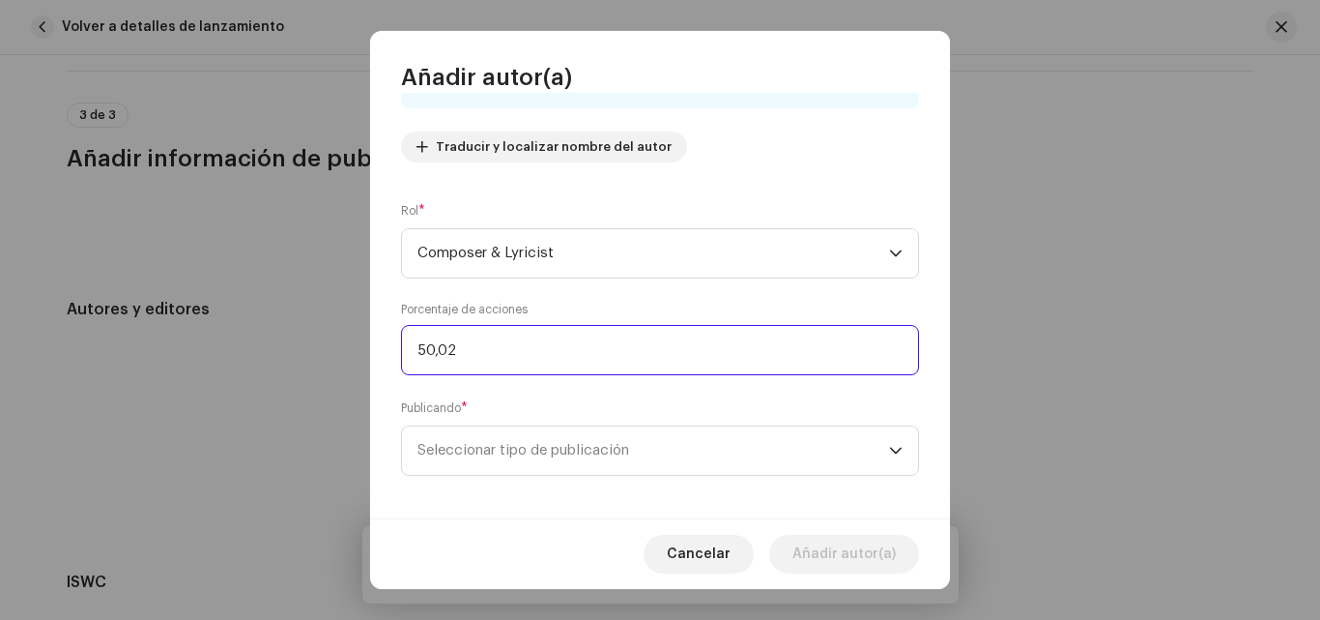
scroll to position [213, 0]
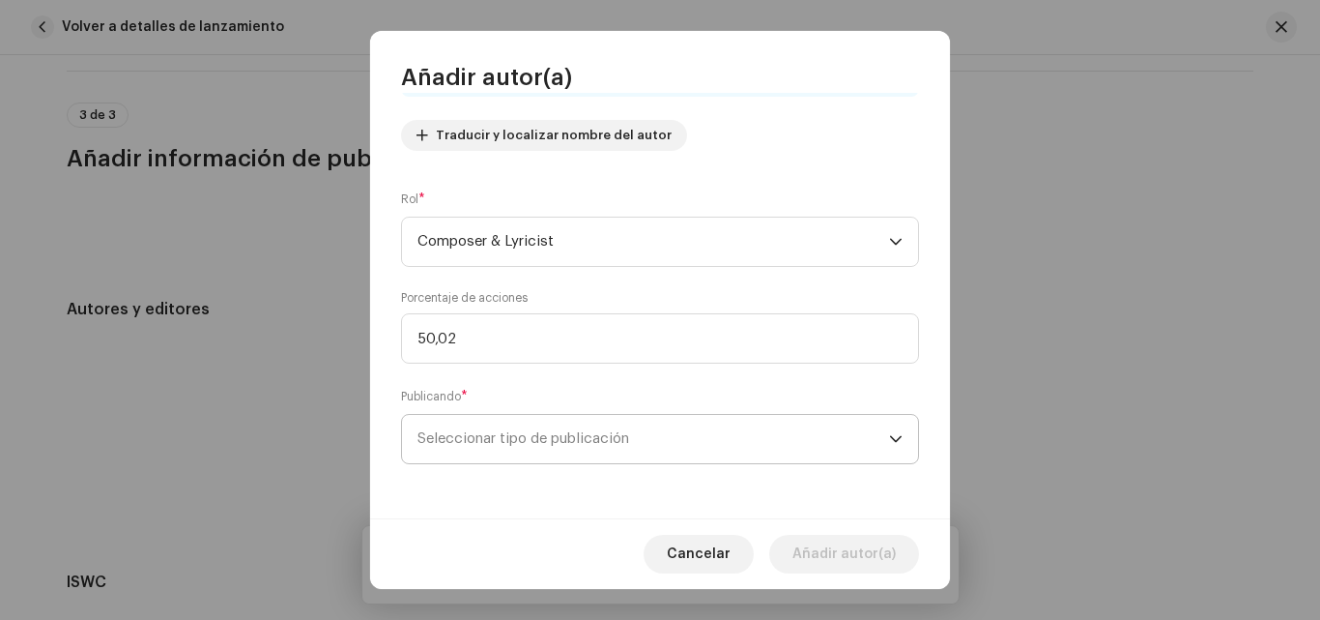
click at [889, 433] on icon "dropdown trigger" at bounding box center [896, 439] width 14 height 14
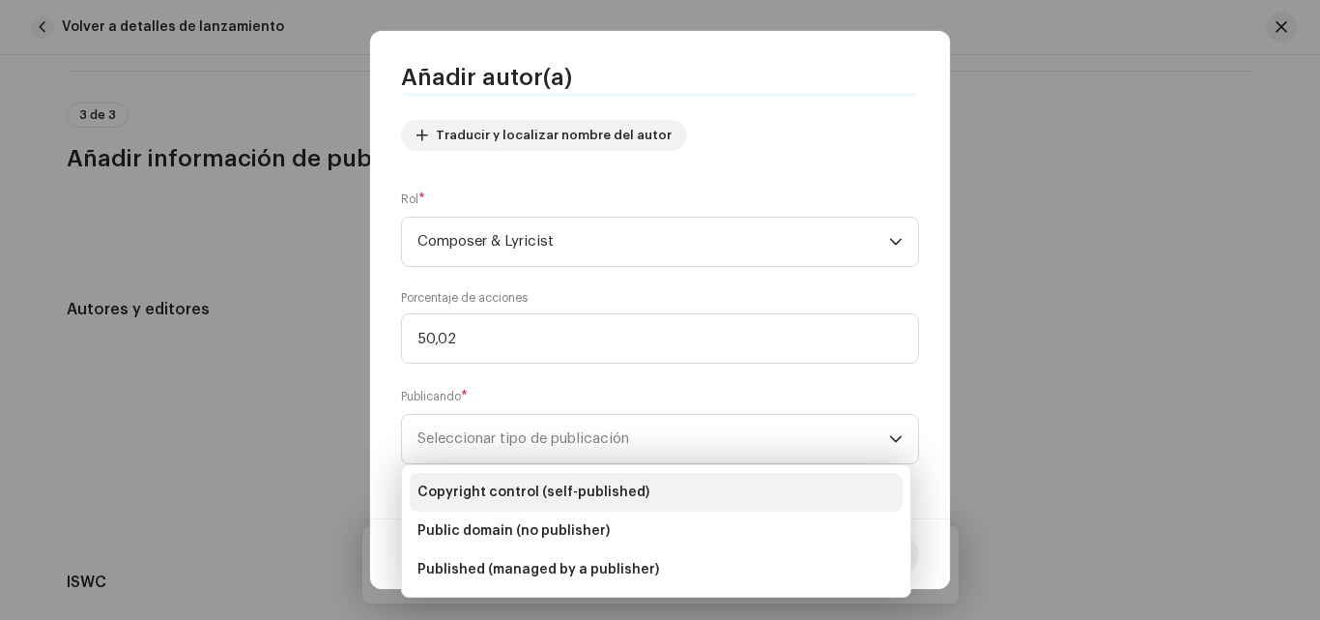
click at [679, 495] on li "Copyright control (self-published)" at bounding box center [656, 492] width 493 height 39
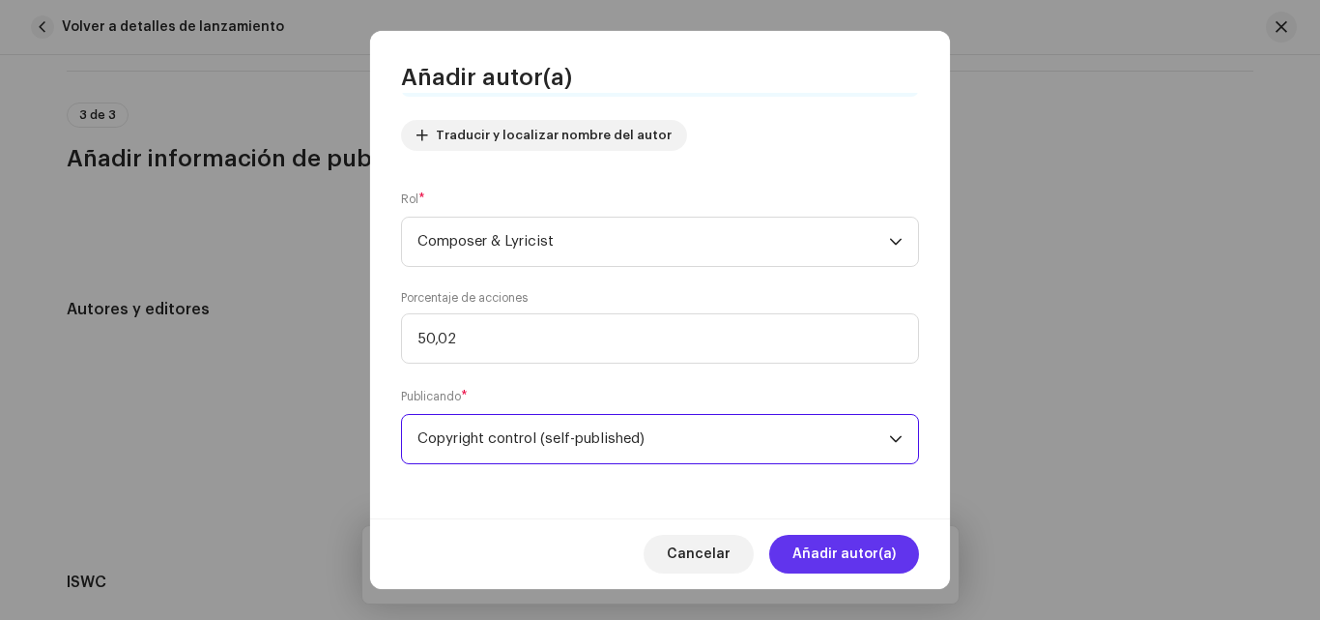
click at [835, 550] on span "Añadir autor(a)" at bounding box center [844, 554] width 103 height 39
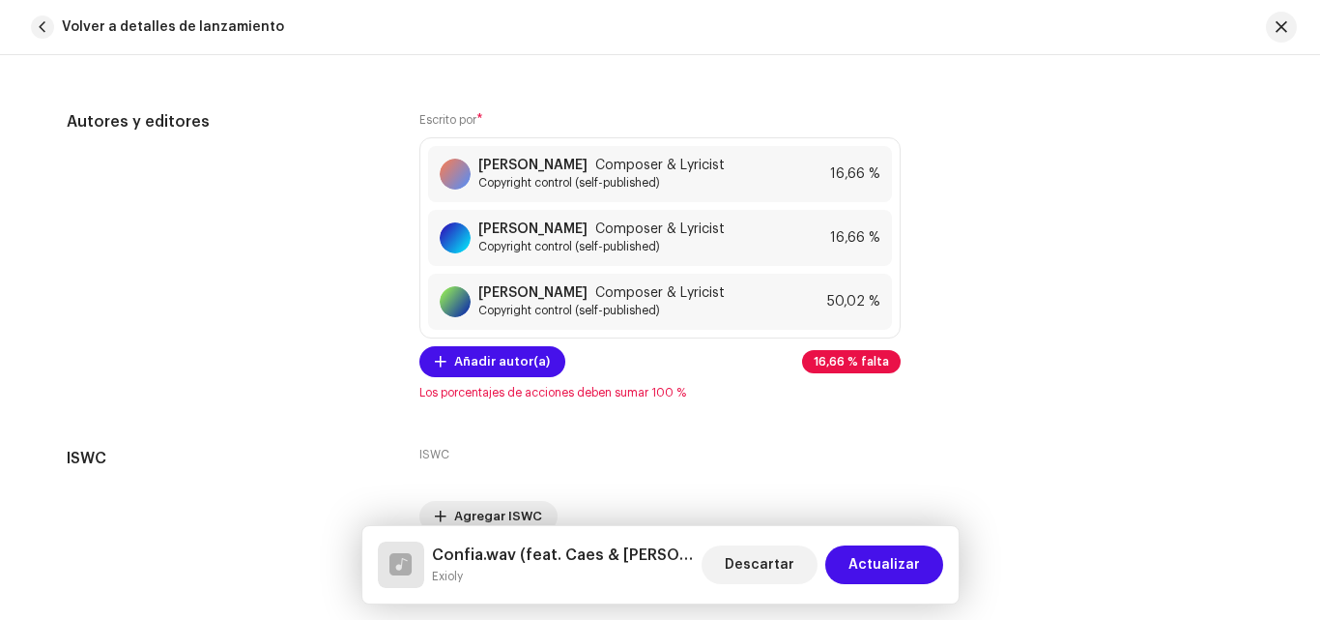
scroll to position [4511, 0]
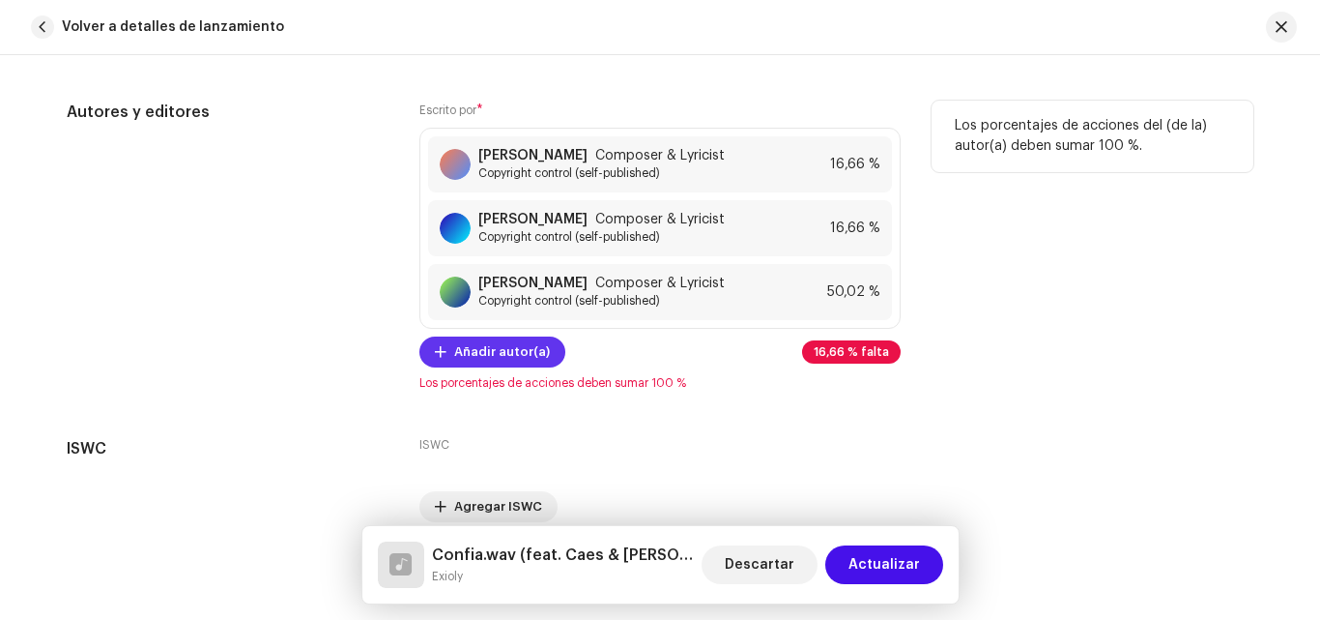
click at [511, 352] on span "Añadir autor(a)" at bounding box center [502, 352] width 96 height 39
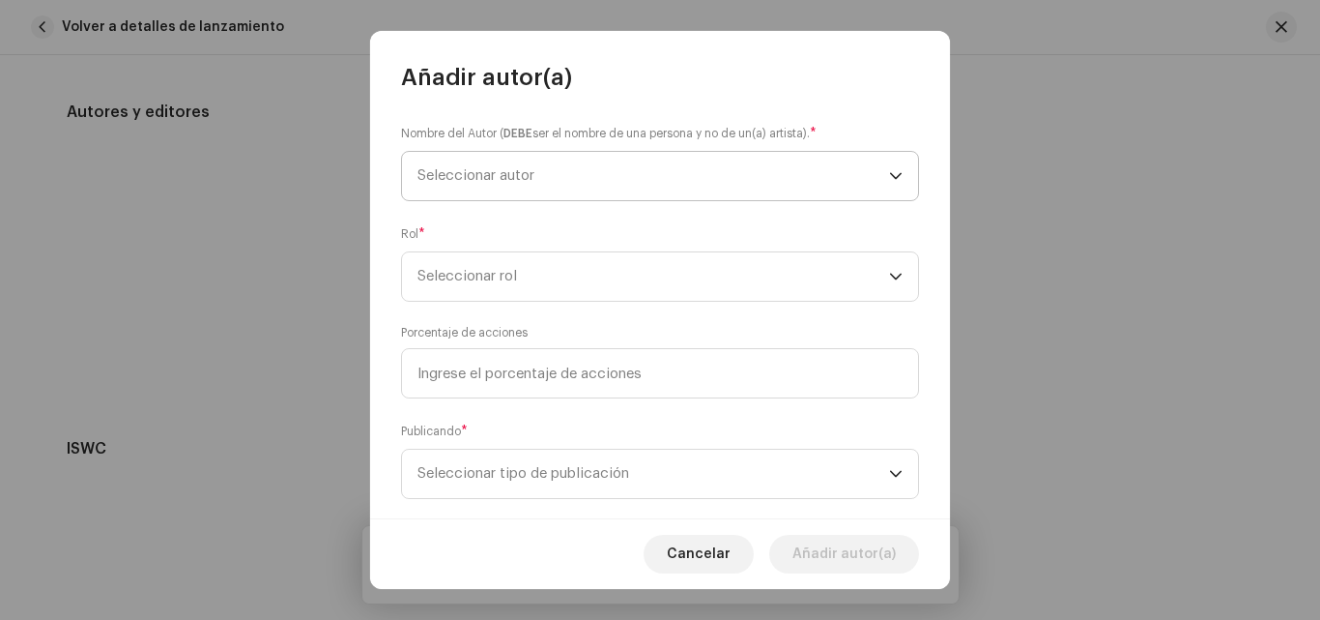
click at [563, 180] on span "Seleccionar autor" at bounding box center [654, 176] width 472 height 48
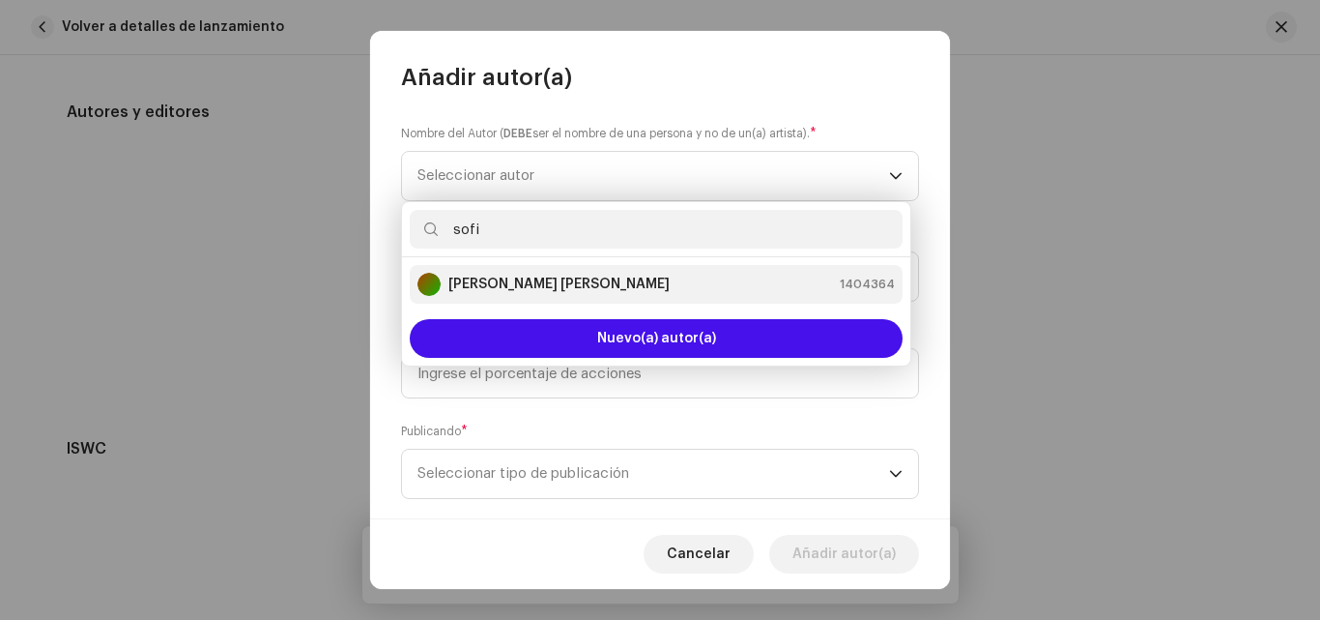
type input "sofi"
click at [544, 285] on strong "[PERSON_NAME] [PERSON_NAME]" at bounding box center [558, 284] width 221 height 19
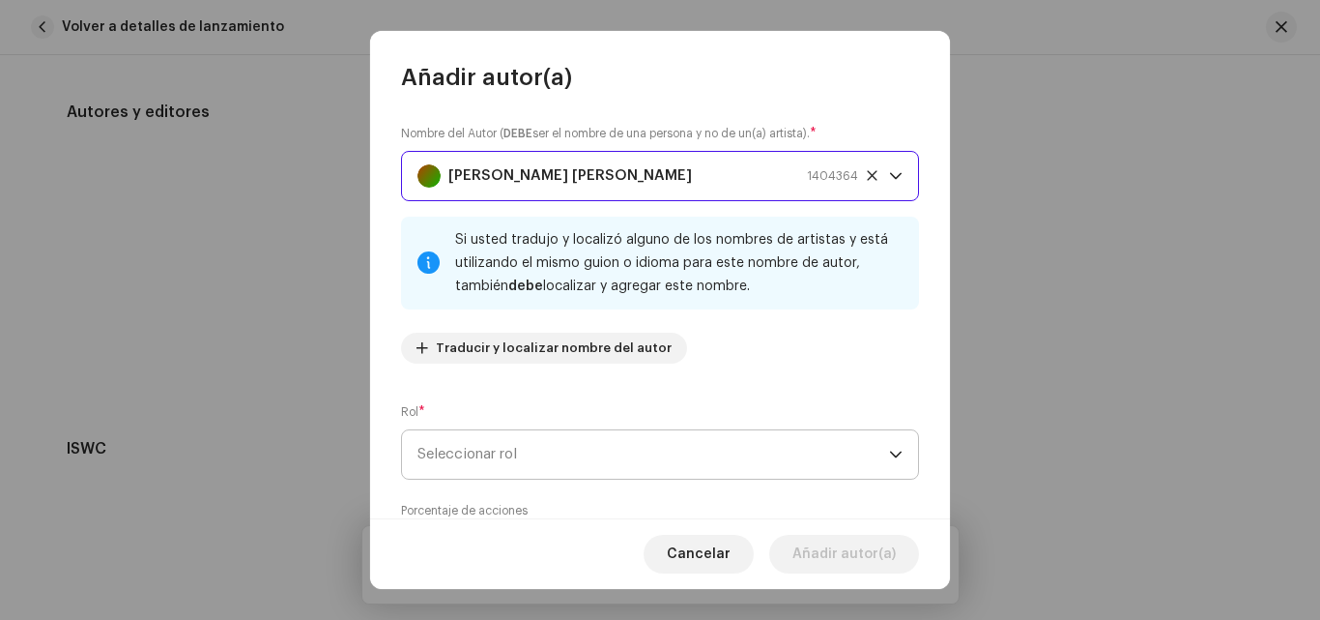
click at [804, 436] on span "Seleccionar rol" at bounding box center [654, 454] width 472 height 48
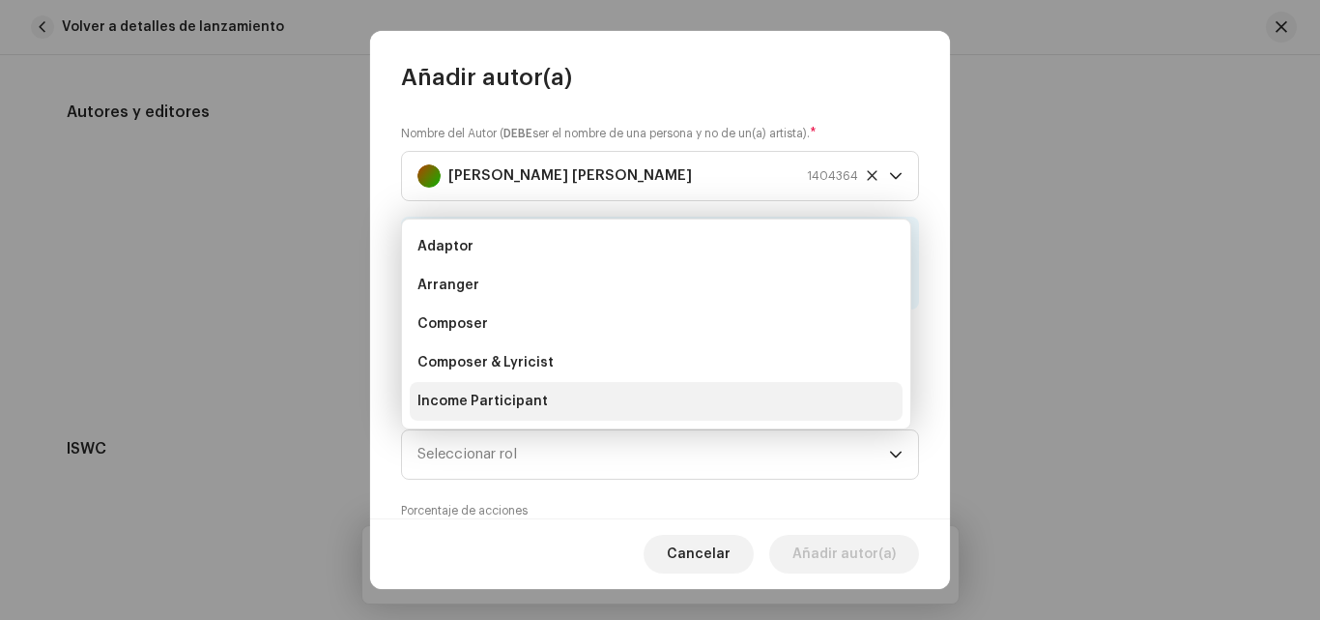
scroll to position [31, 0]
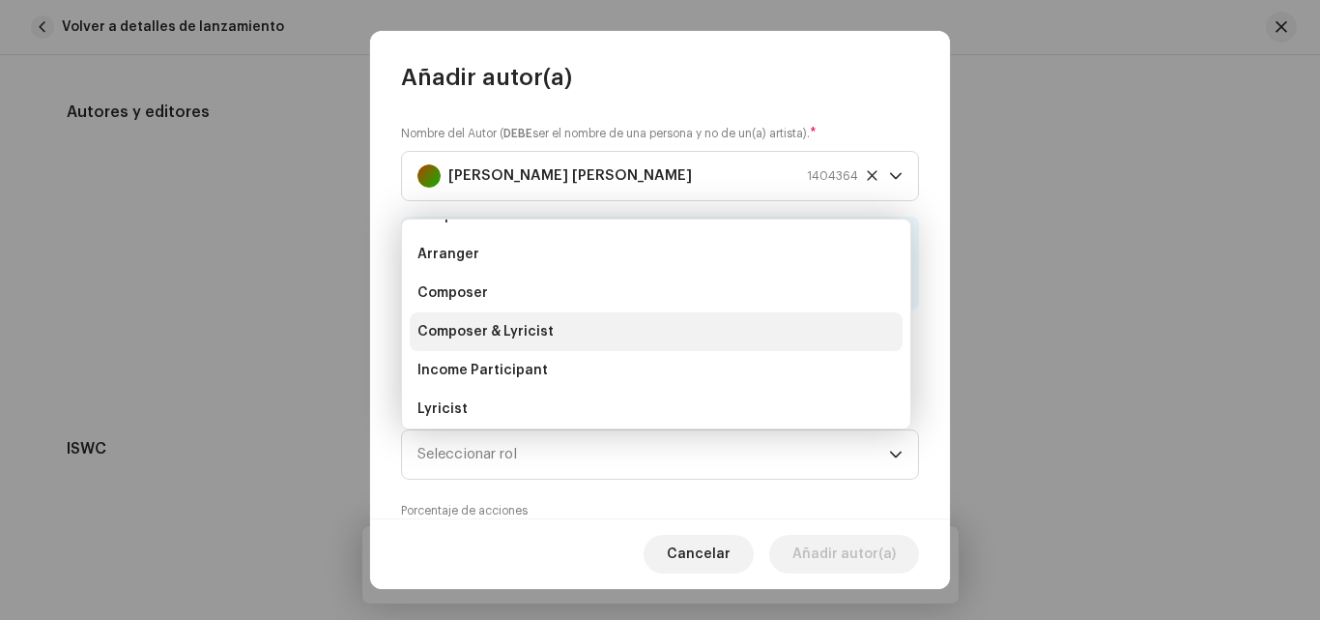
click at [503, 333] on span "Composer & Lyricist" at bounding box center [486, 331] width 136 height 19
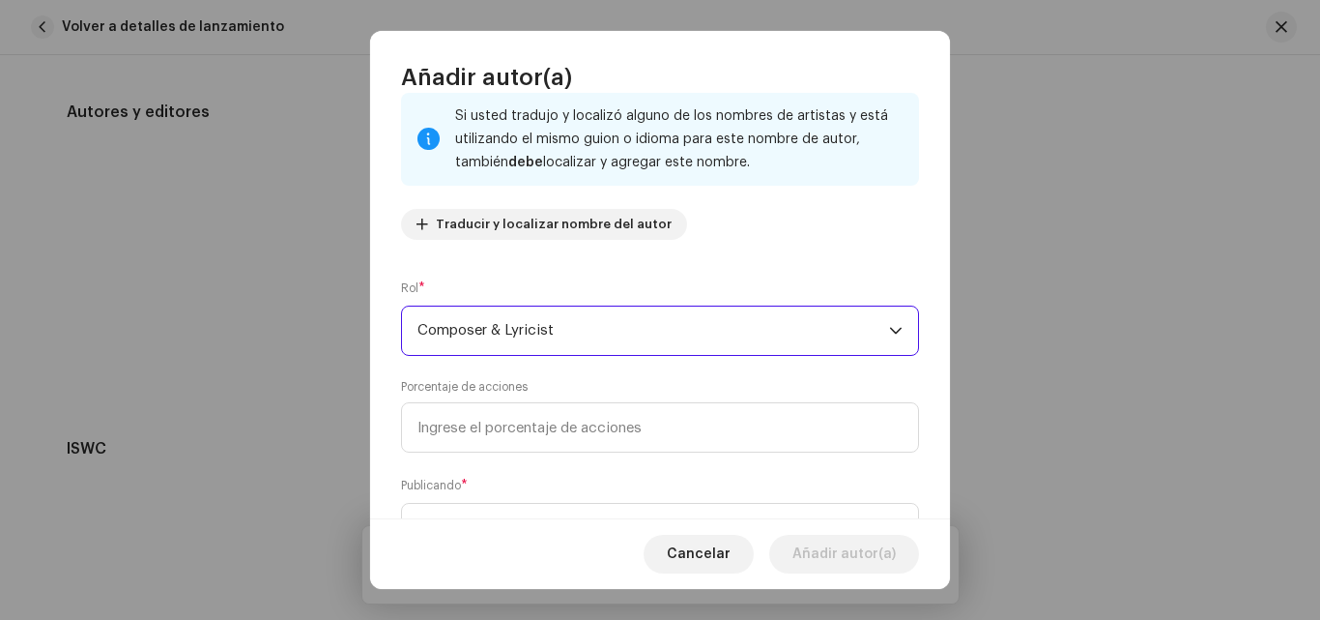
scroll to position [131, 0]
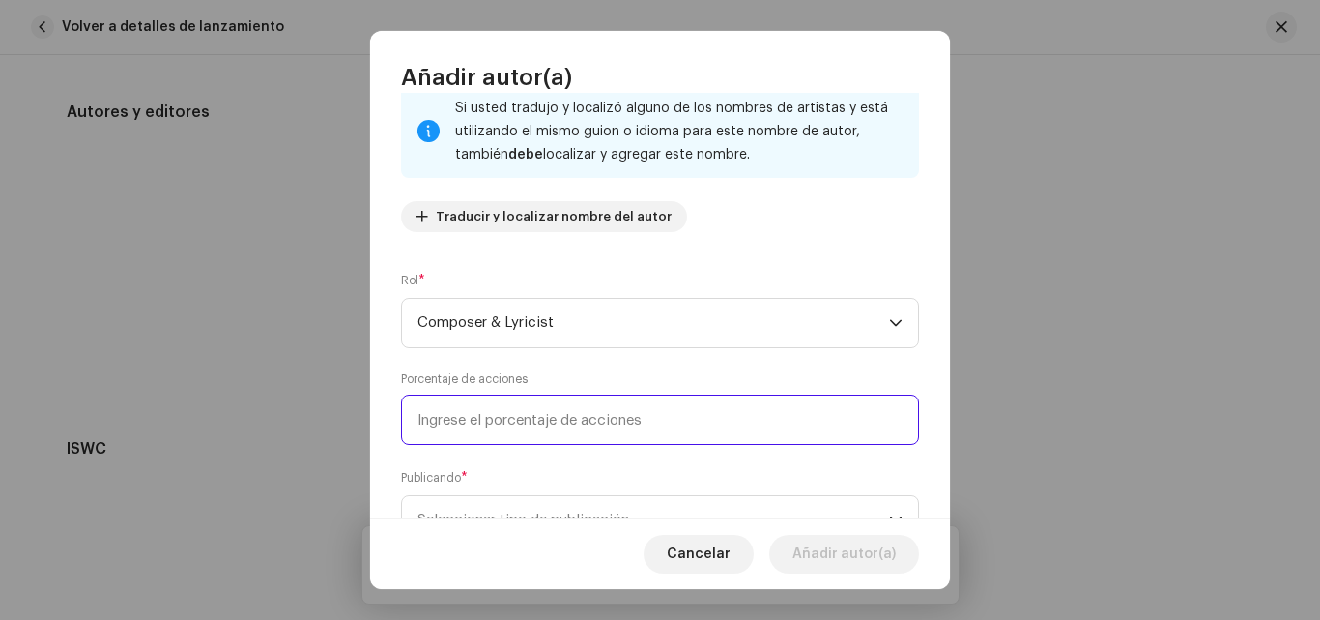
click at [757, 434] on input at bounding box center [660, 419] width 518 height 50
type input "16,66"
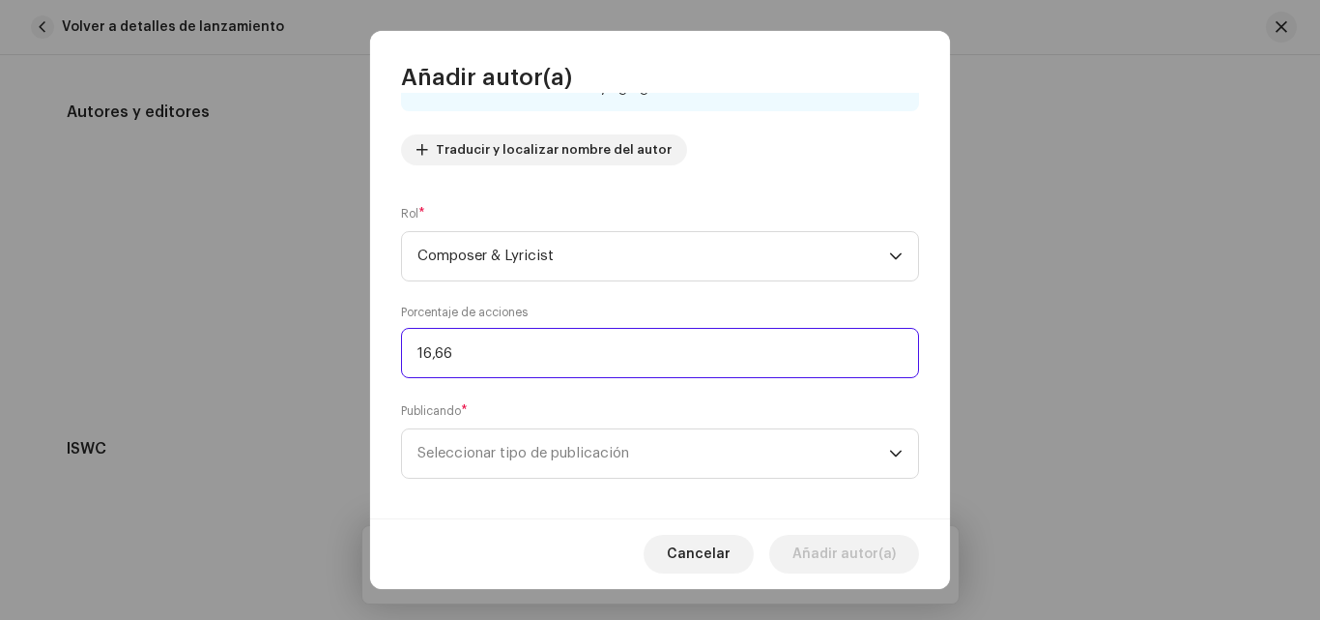
scroll to position [211, 0]
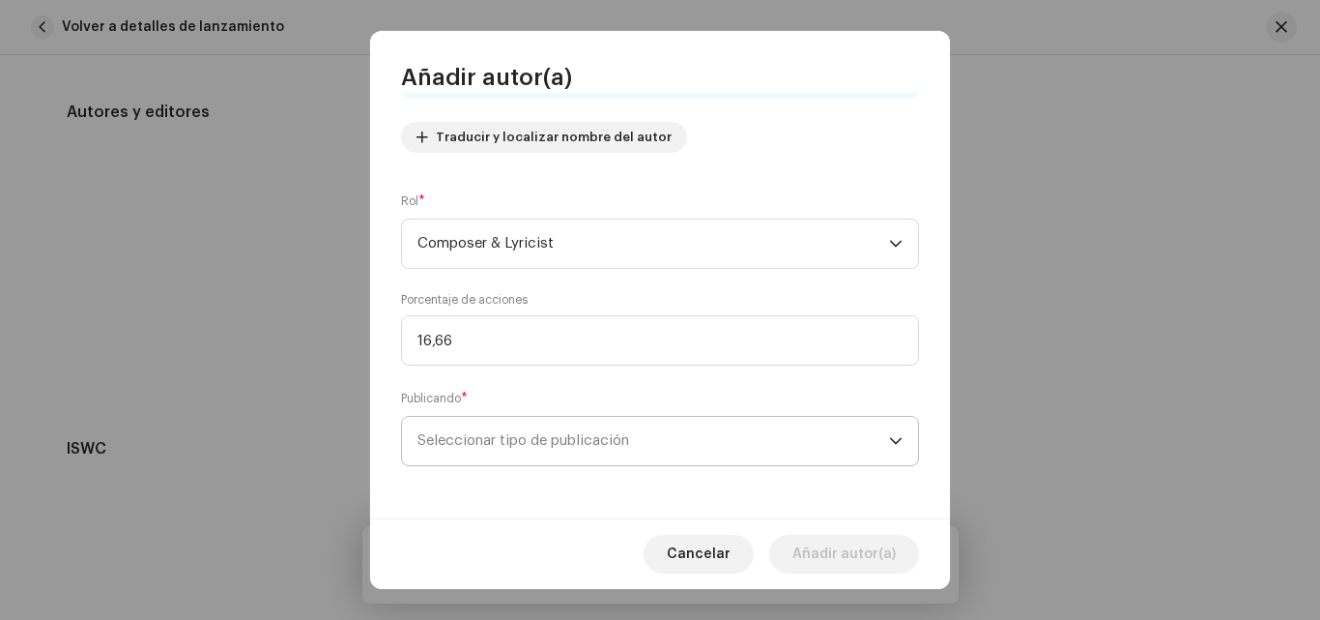
click at [891, 445] on icon "dropdown trigger" at bounding box center [896, 441] width 14 height 14
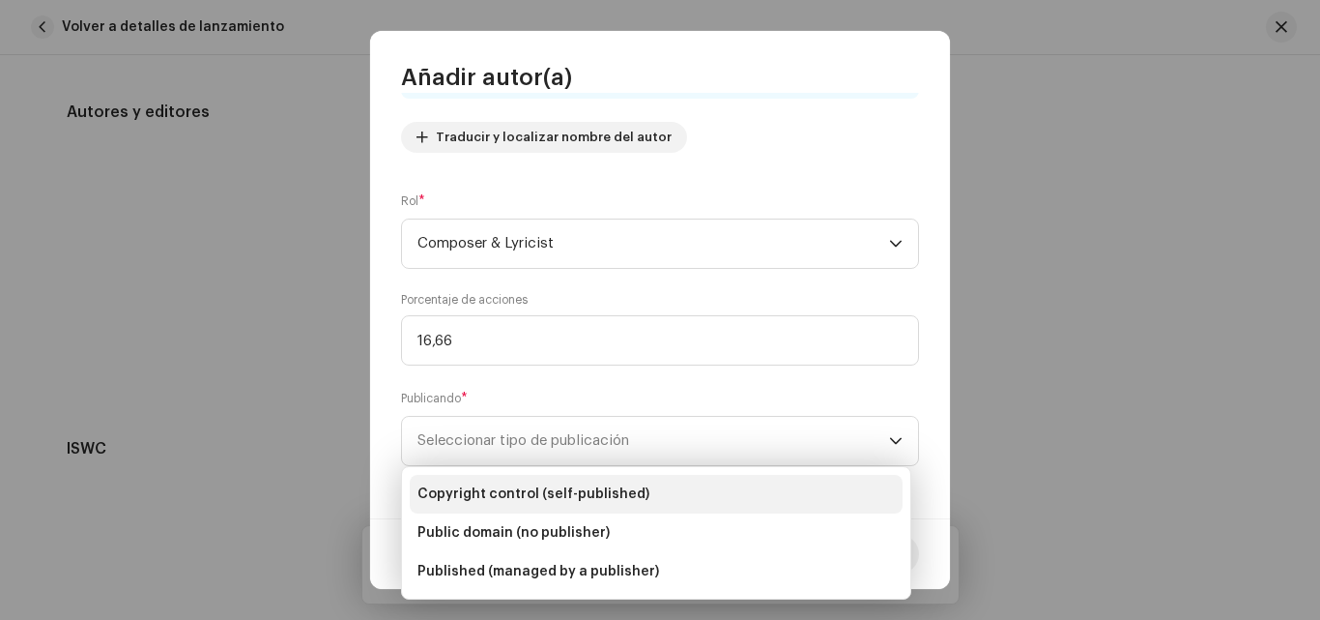
click at [584, 494] on span "Copyright control (self-published)" at bounding box center [534, 493] width 232 height 19
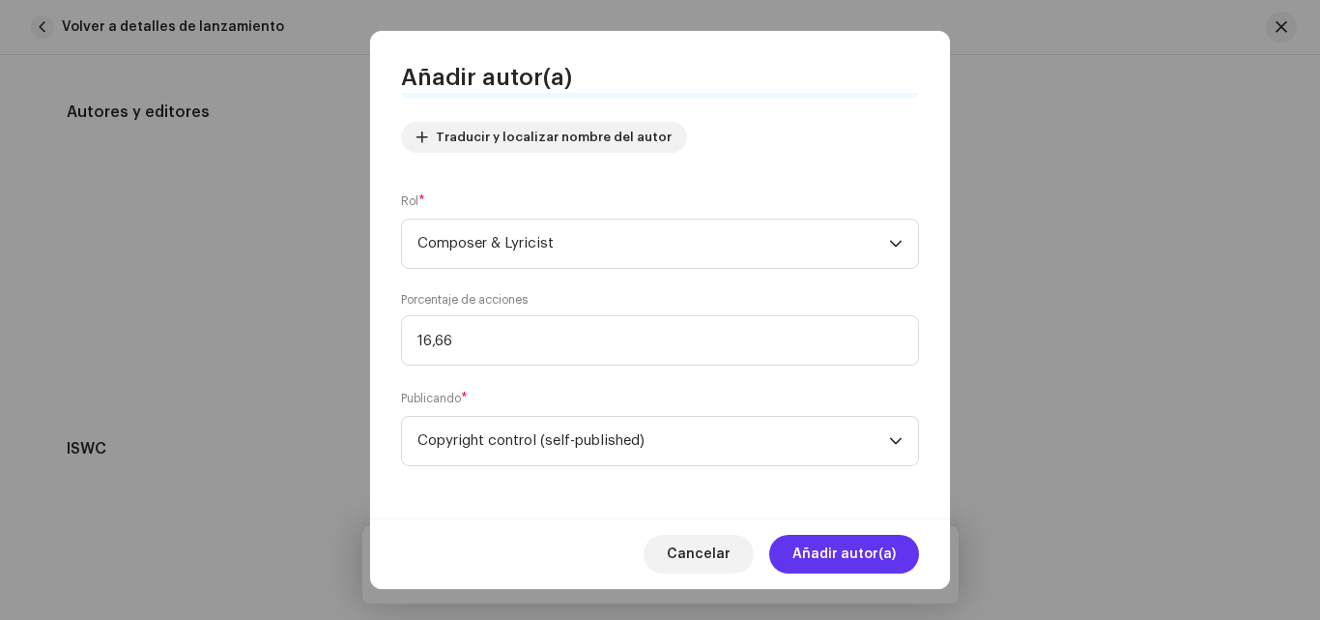
click at [888, 548] on span "Añadir autor(a)" at bounding box center [844, 554] width 103 height 39
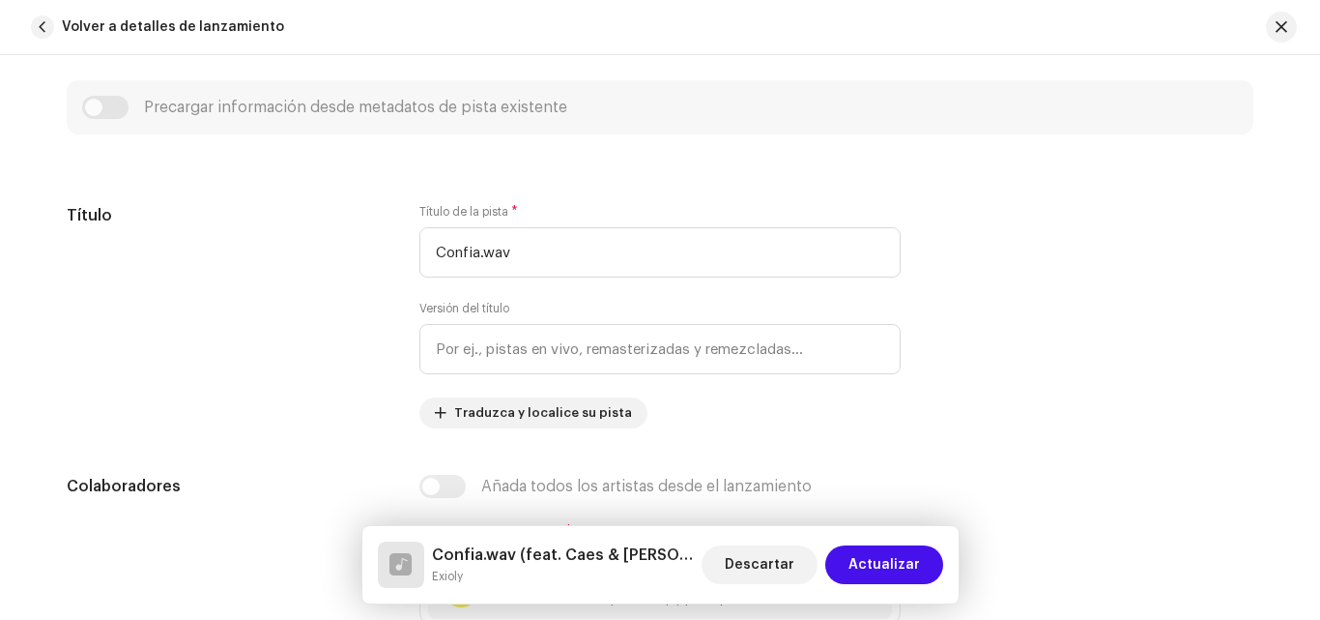
scroll to position [819, 0]
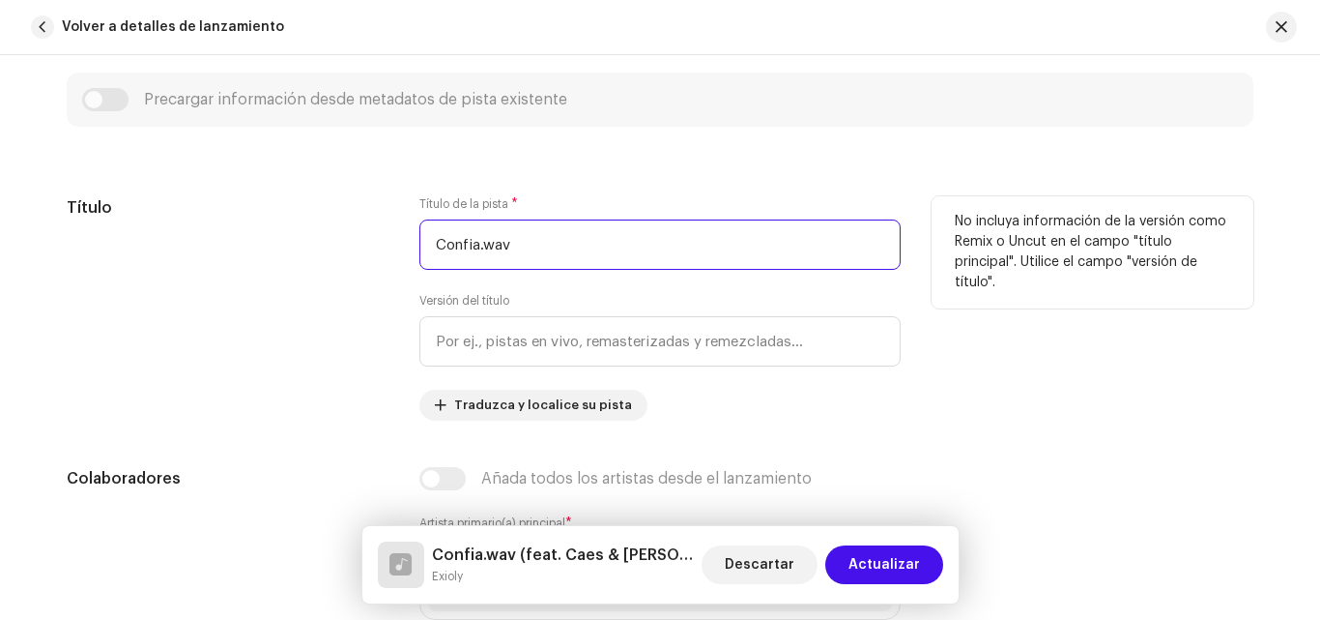
click at [518, 236] on input "Confia.wav" at bounding box center [660, 244] width 481 height 50
type input "Confia"
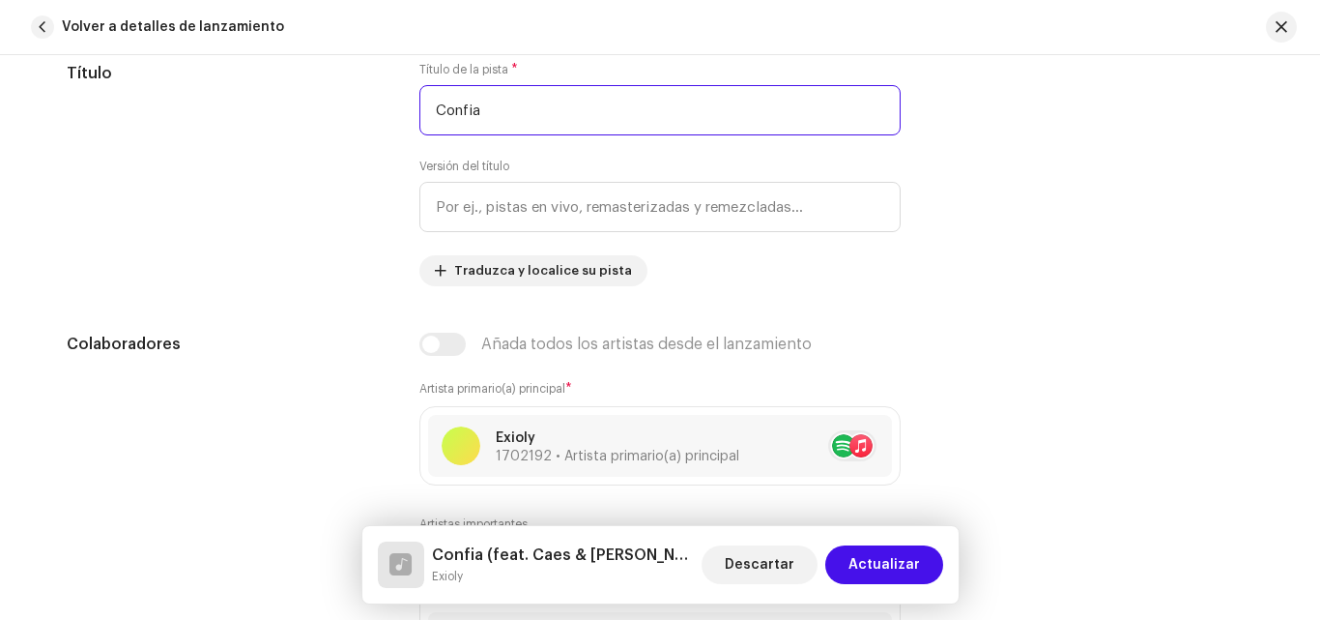
scroll to position [970, 0]
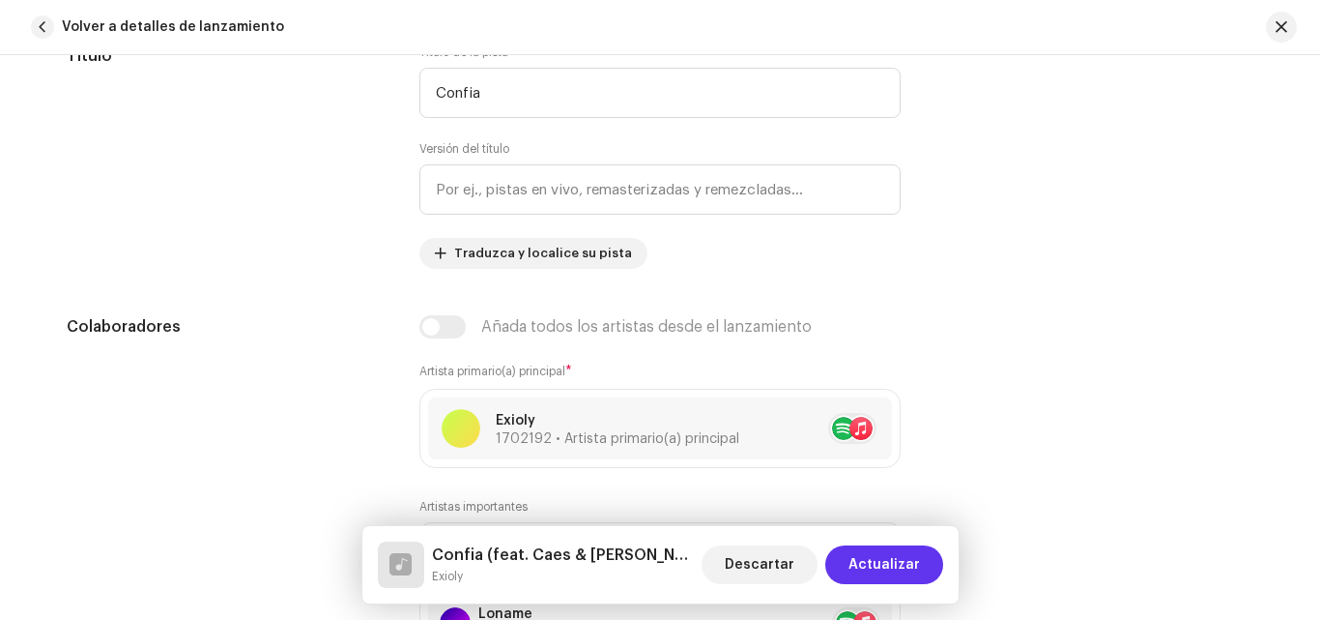
click at [892, 552] on span "Actualizar" at bounding box center [885, 564] width 72 height 39
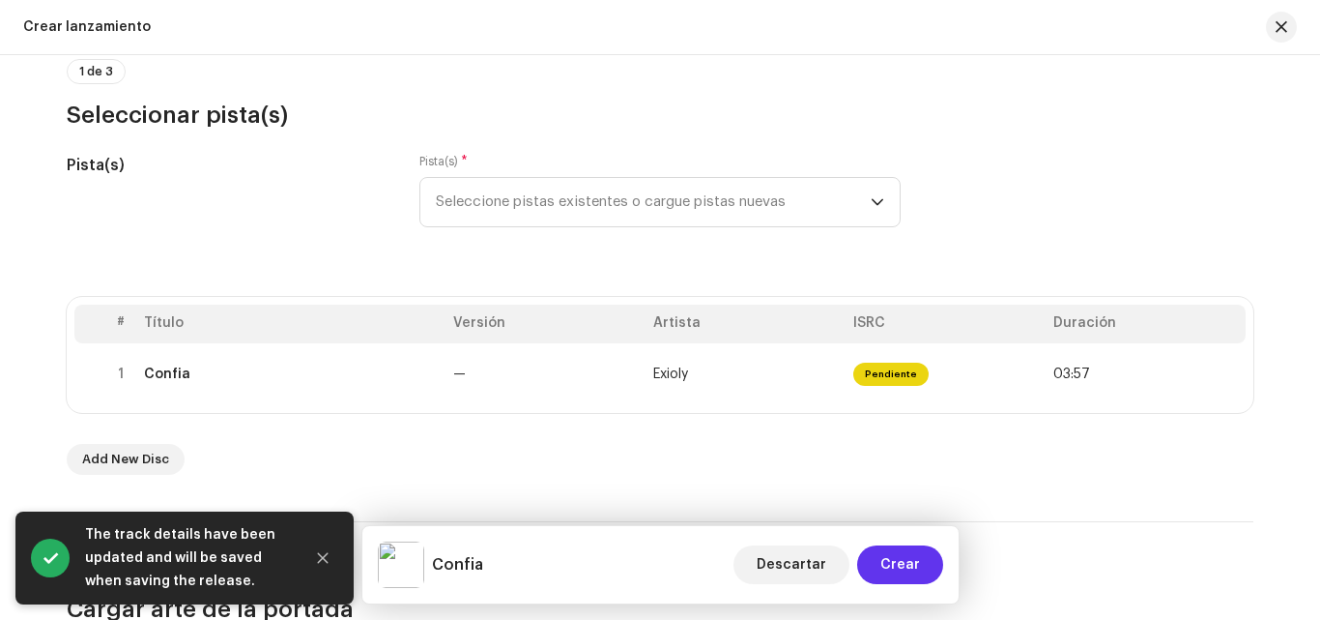
click at [935, 559] on button "Crear" at bounding box center [900, 564] width 86 height 39
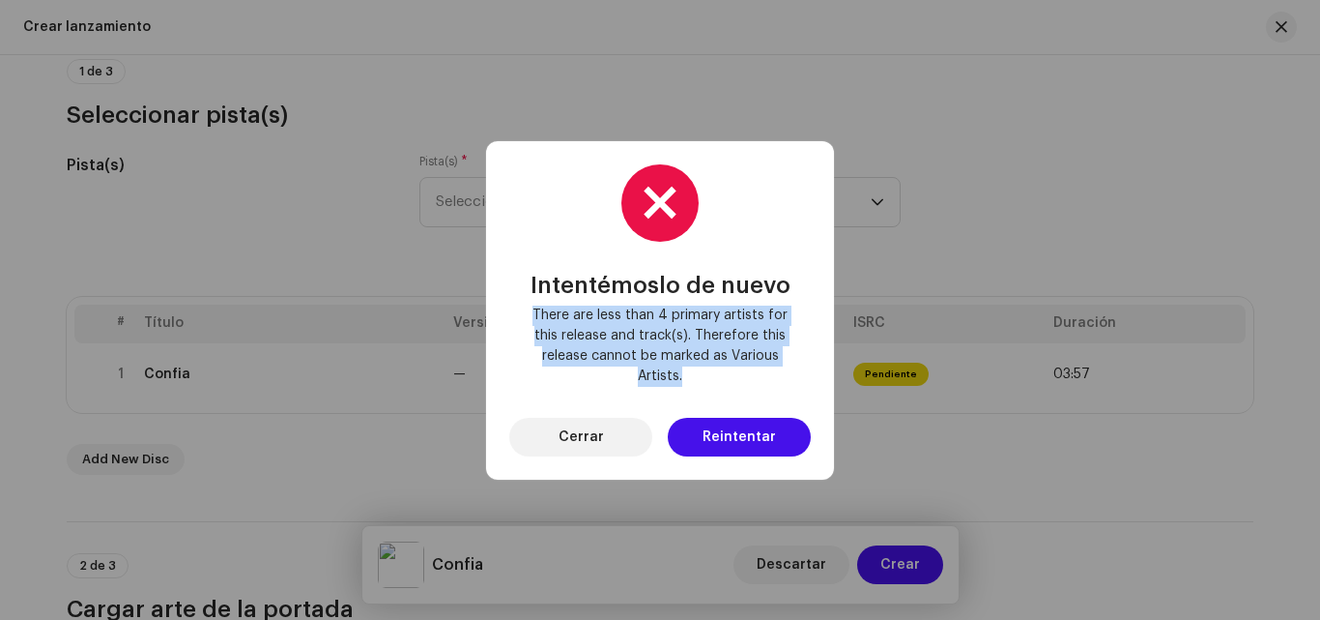
drag, startPoint x: 531, startPoint y: 314, endPoint x: 689, endPoint y: 382, distance: 172.4
click at [689, 382] on span "There are less than 4 primary artists for this release and track(s). Therefore …" at bounding box center [660, 345] width 271 height 81
copy span "There are less than 4 primary artists for this release and track(s). Therefore …"
click at [580, 422] on span "Cerrar" at bounding box center [581, 437] width 45 height 39
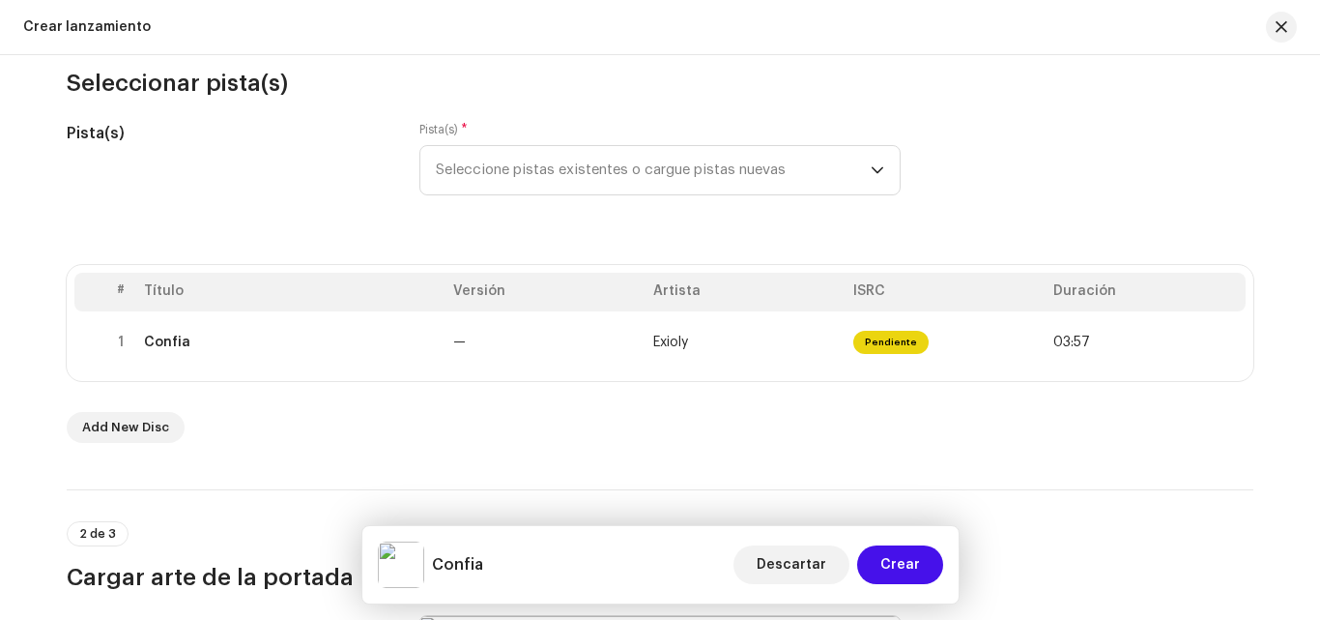
scroll to position [236, 0]
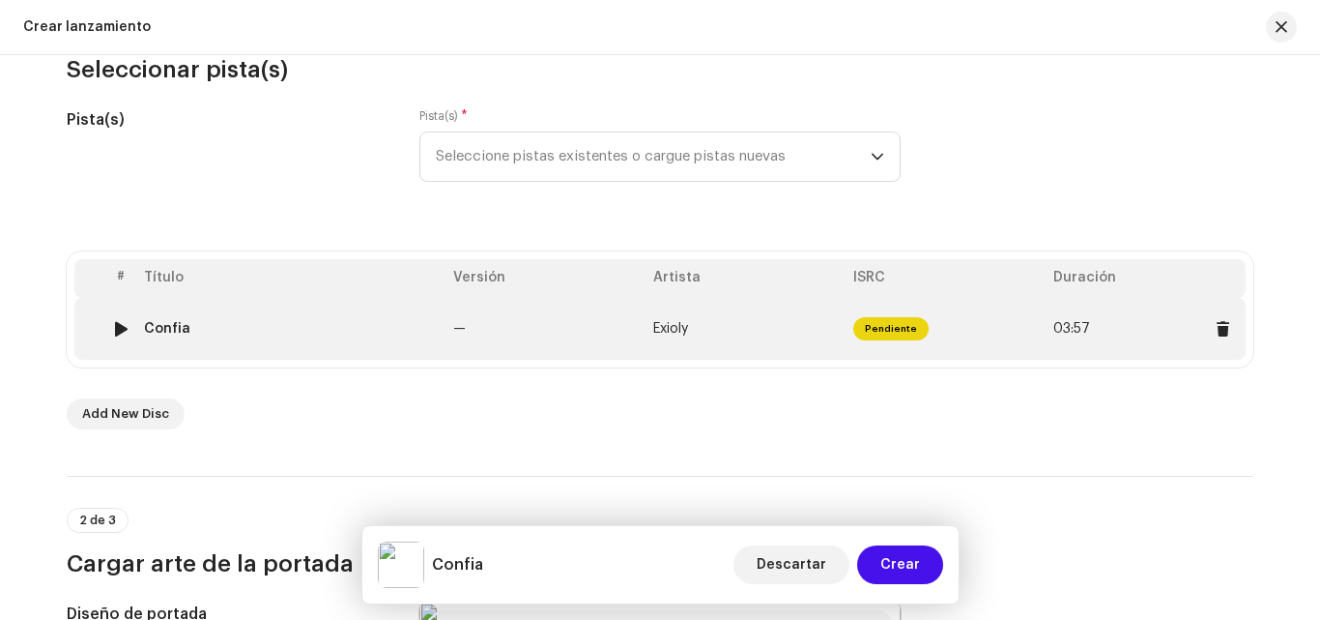
click at [695, 315] on td "Exioly" at bounding box center [746, 329] width 200 height 62
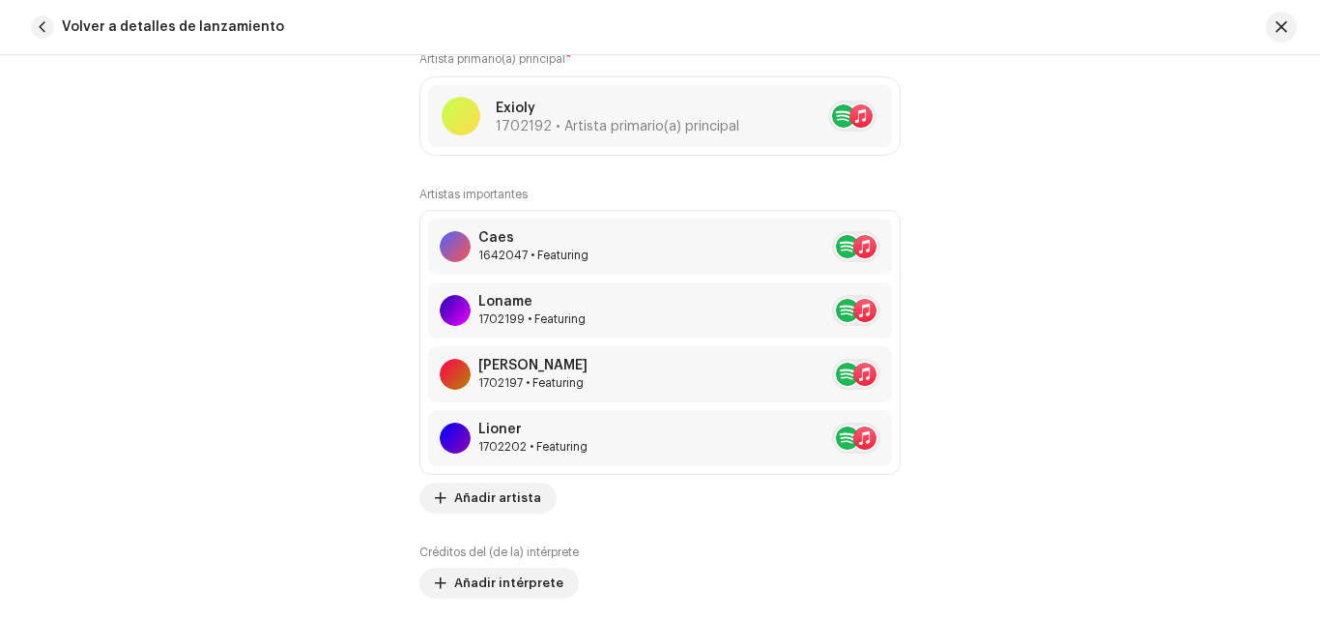
scroll to position [1326, 0]
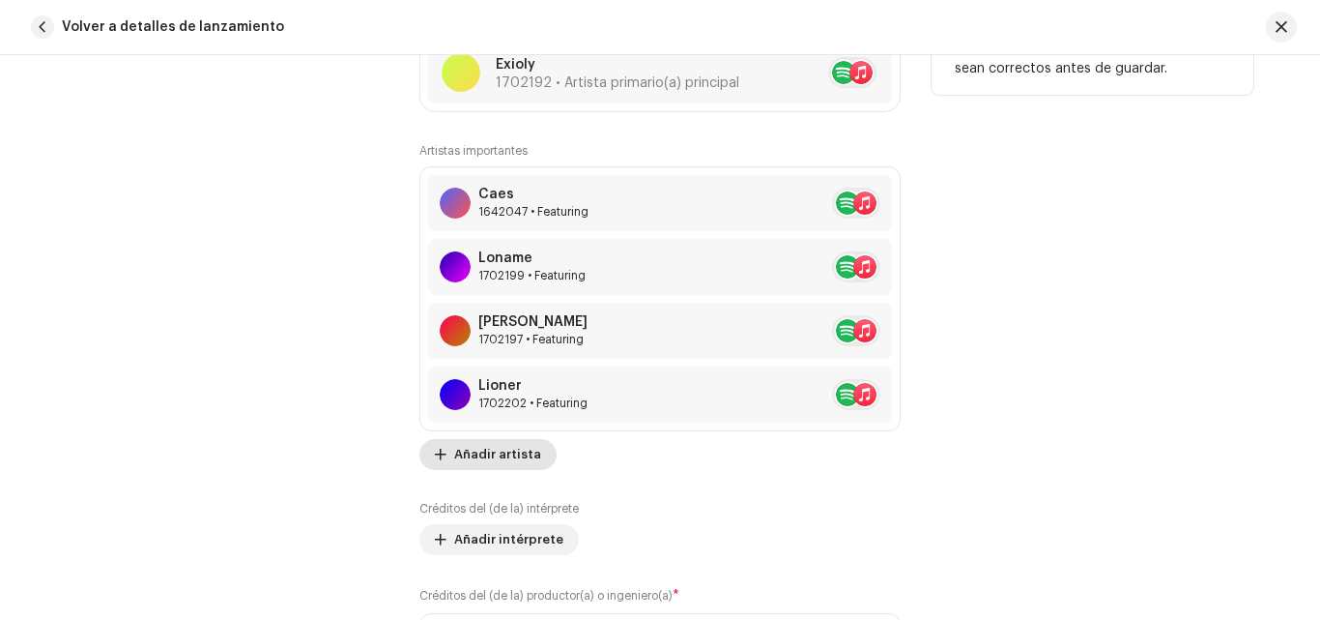
click at [502, 451] on span "Añadir artista" at bounding box center [497, 454] width 87 height 39
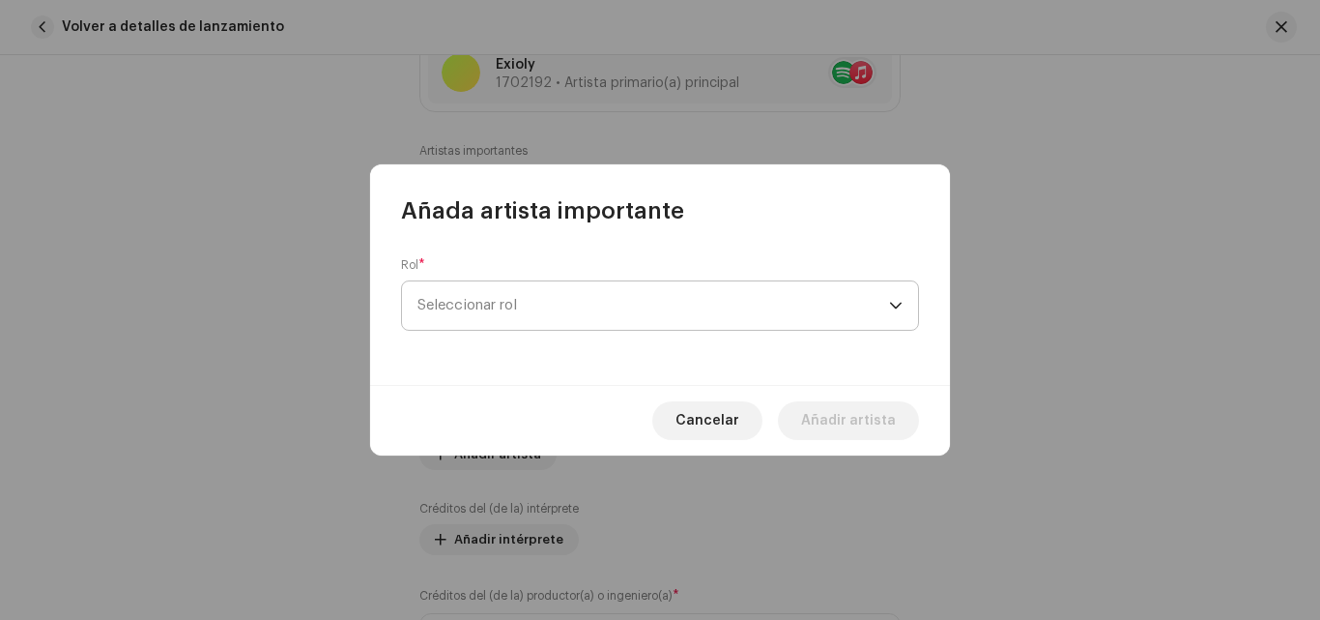
click at [673, 283] on span "Seleccionar rol" at bounding box center [654, 305] width 472 height 48
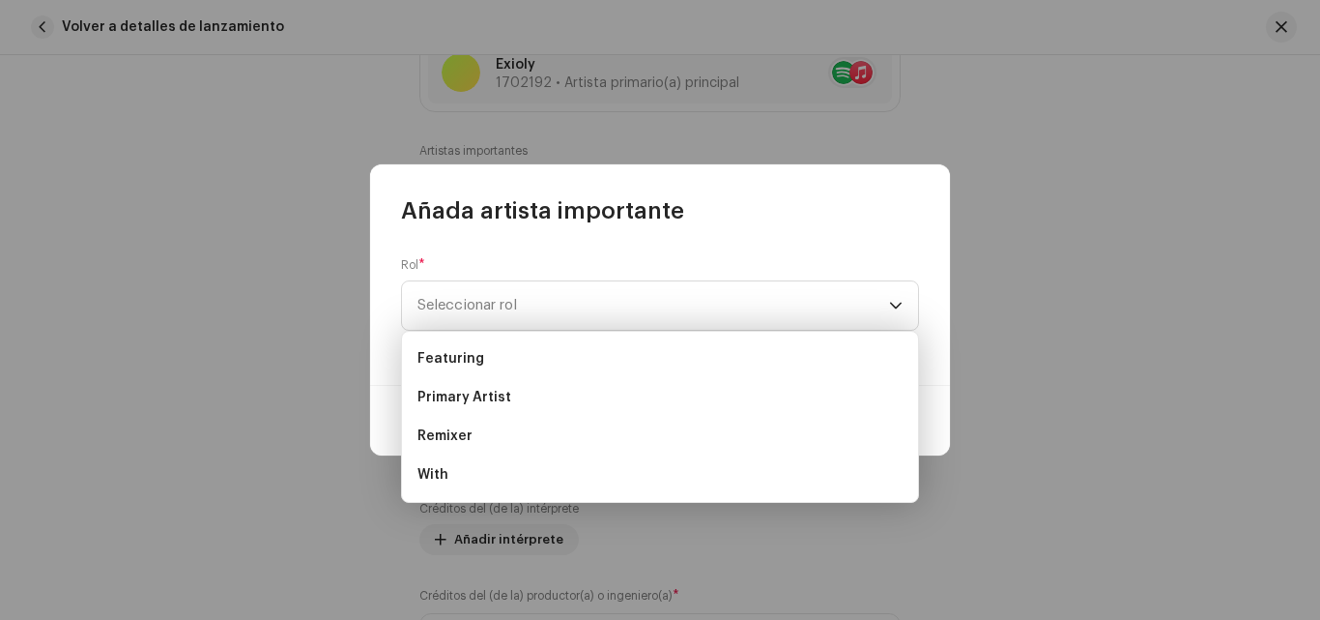
click at [770, 244] on div "Rol * Seleccionar rol" at bounding box center [660, 305] width 580 height 159
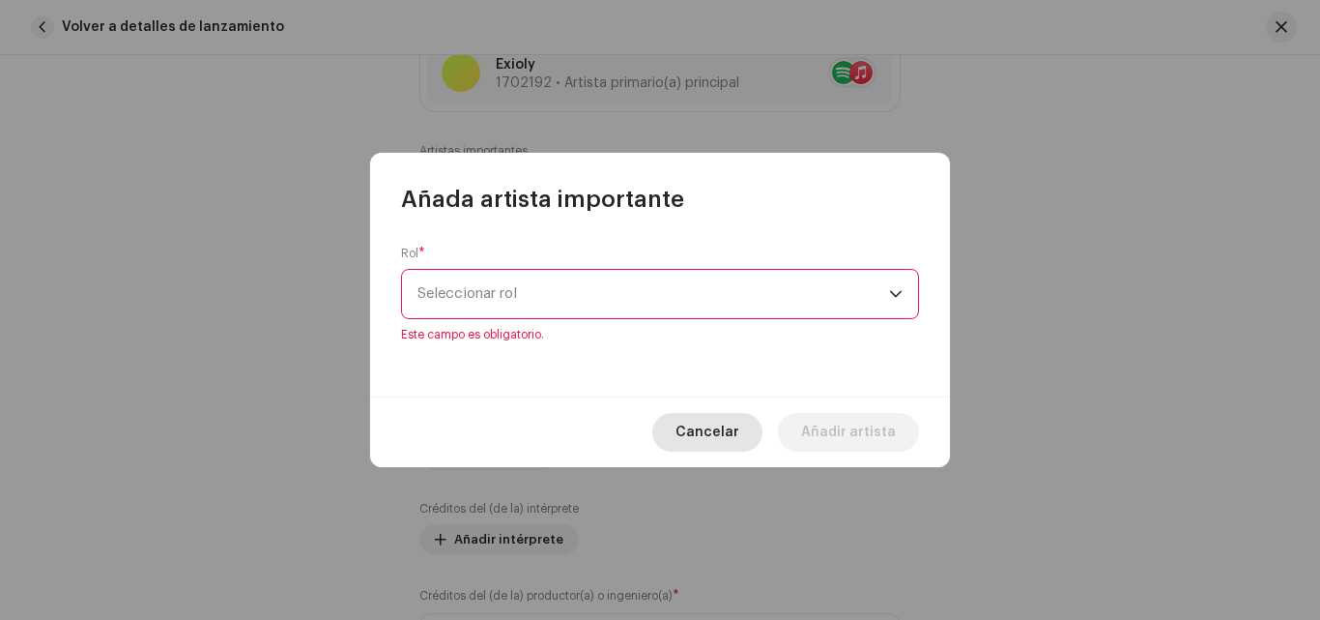
click at [722, 439] on span "Cancelar" at bounding box center [708, 432] width 64 height 39
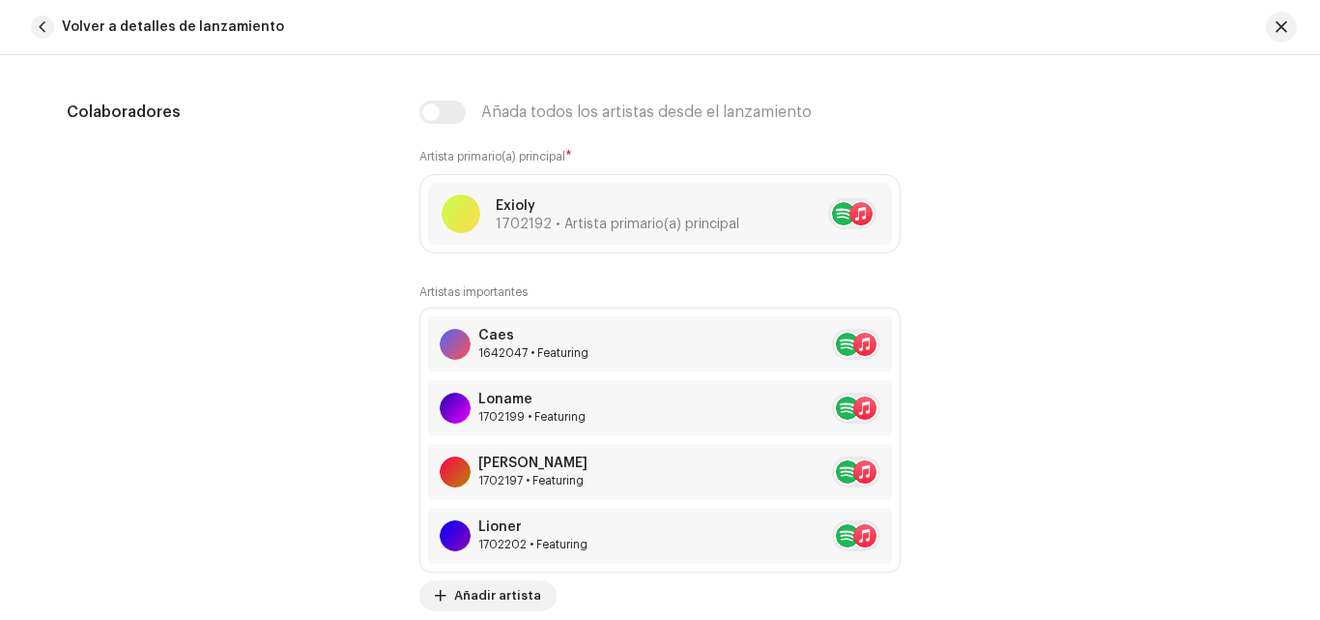
scroll to position [1175, 0]
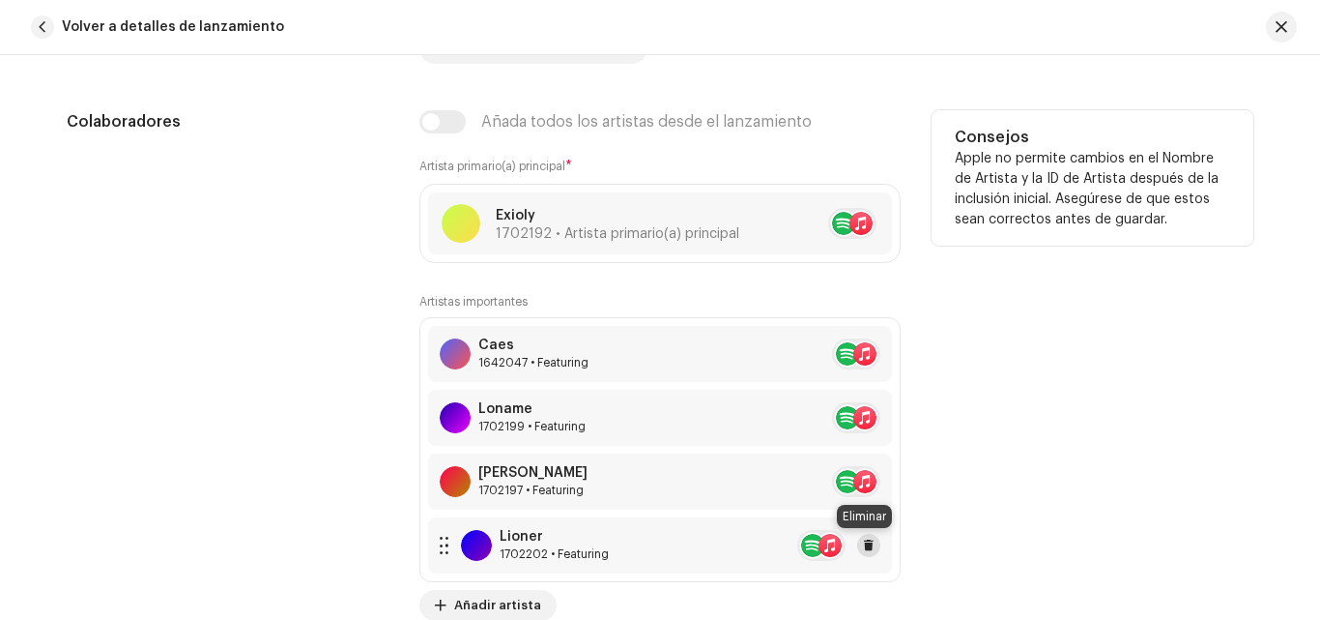
click at [866, 541] on span at bounding box center [869, 544] width 12 height 15
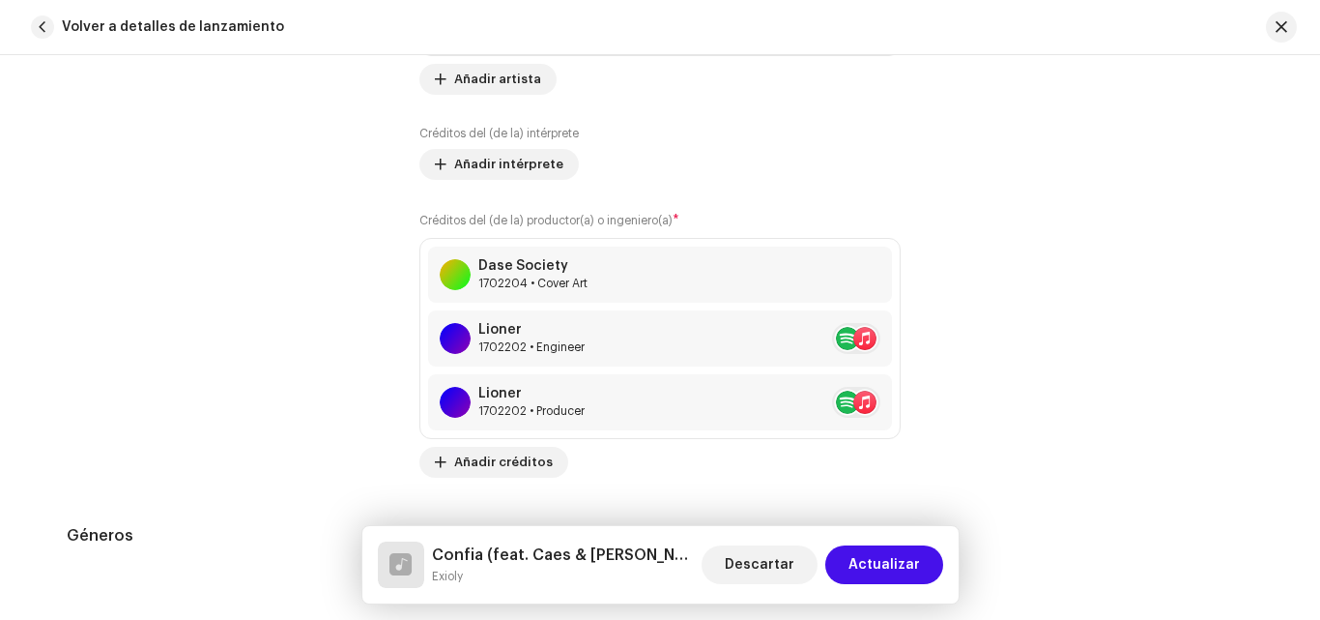
scroll to position [1831, 0]
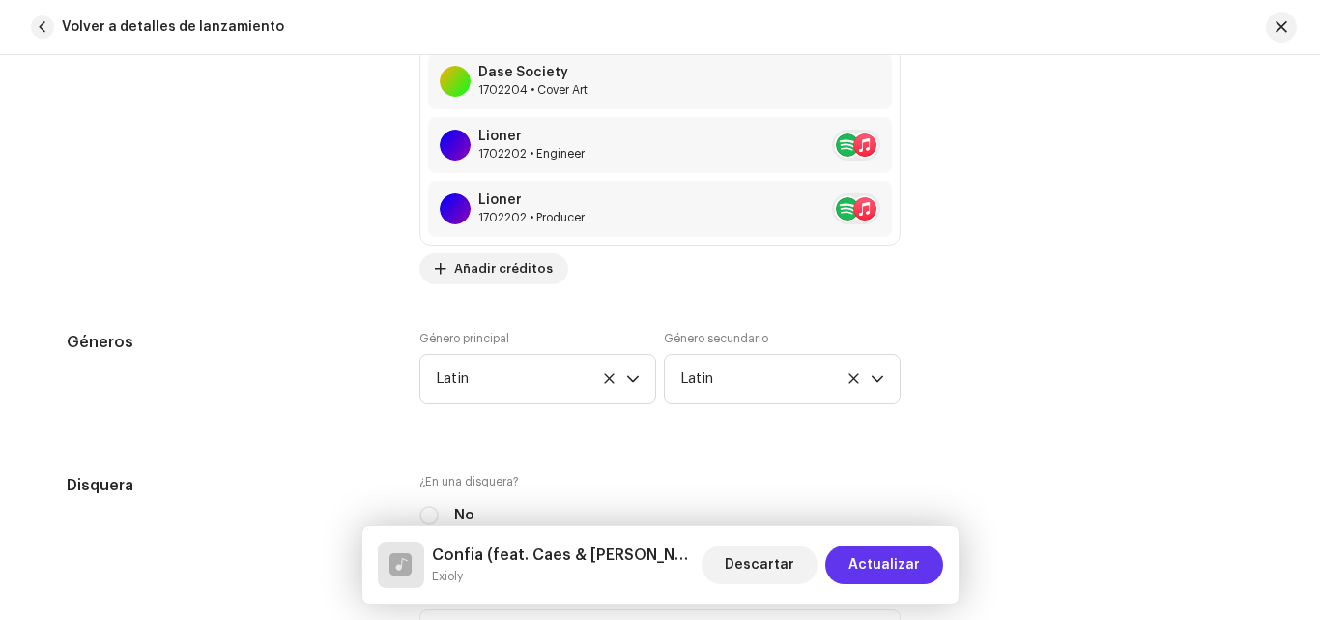
click at [907, 558] on span "Actualizar" at bounding box center [885, 564] width 72 height 39
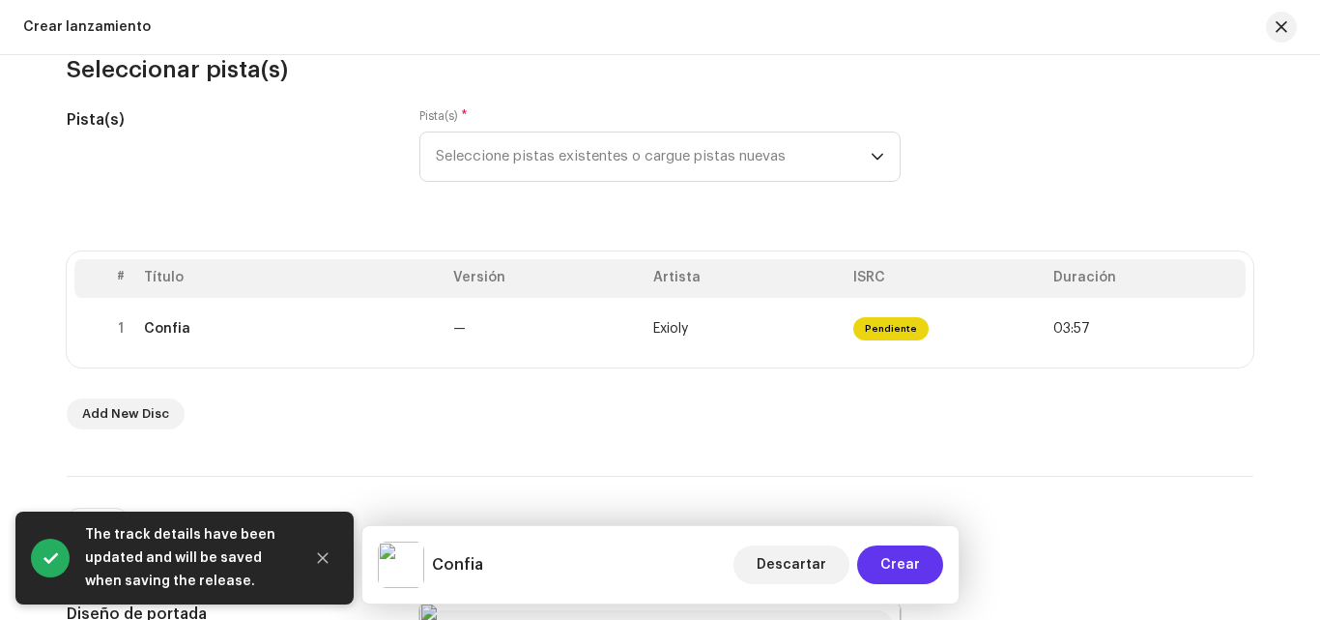
click at [916, 551] on span "Crear" at bounding box center [901, 564] width 40 height 39
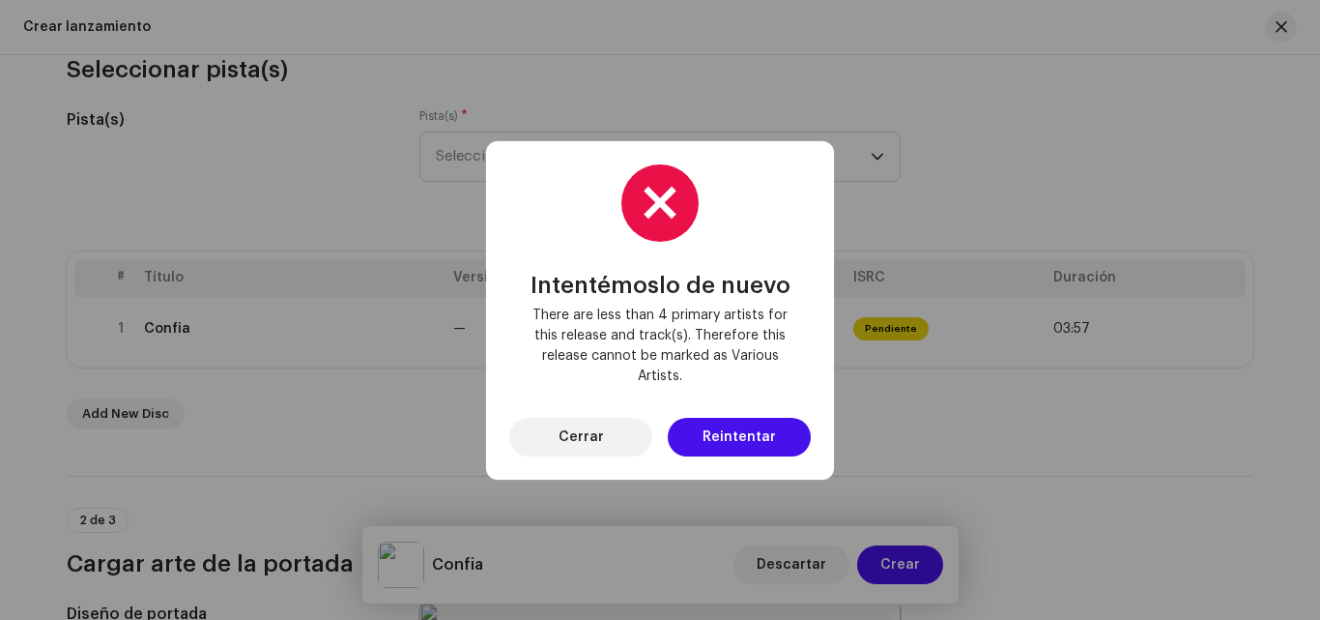
click at [733, 416] on div "Intentémoslo de nuevo There are less than 4 primary artists for this release an…" at bounding box center [660, 310] width 302 height 292
click at [751, 433] on span "Reintentar" at bounding box center [739, 437] width 73 height 39
click at [618, 434] on button "Cerrar" at bounding box center [580, 437] width 143 height 39
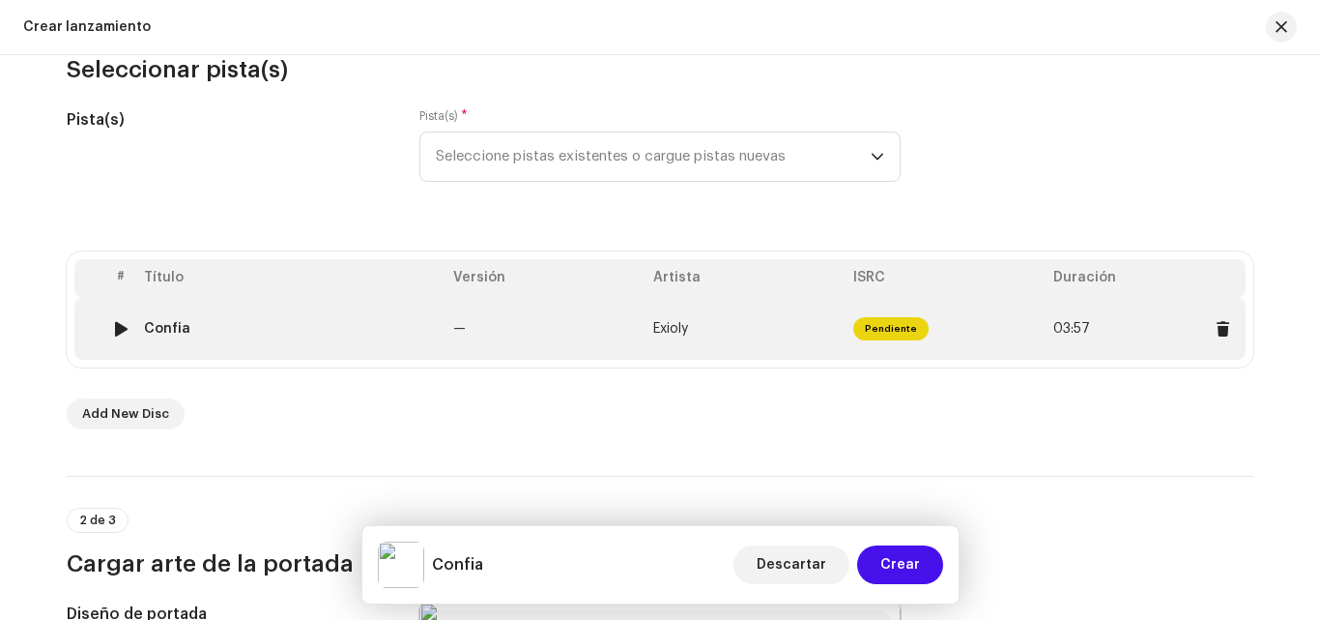
click at [771, 321] on td "Exioly" at bounding box center [746, 329] width 200 height 62
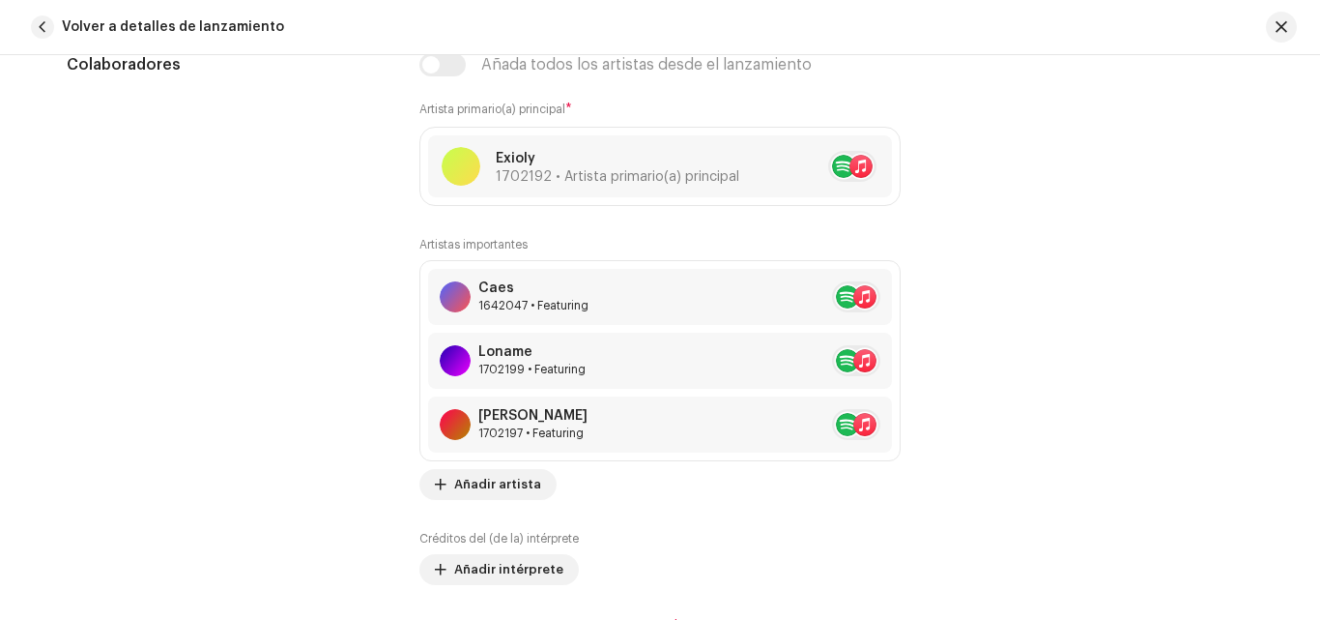
scroll to position [1250, 0]
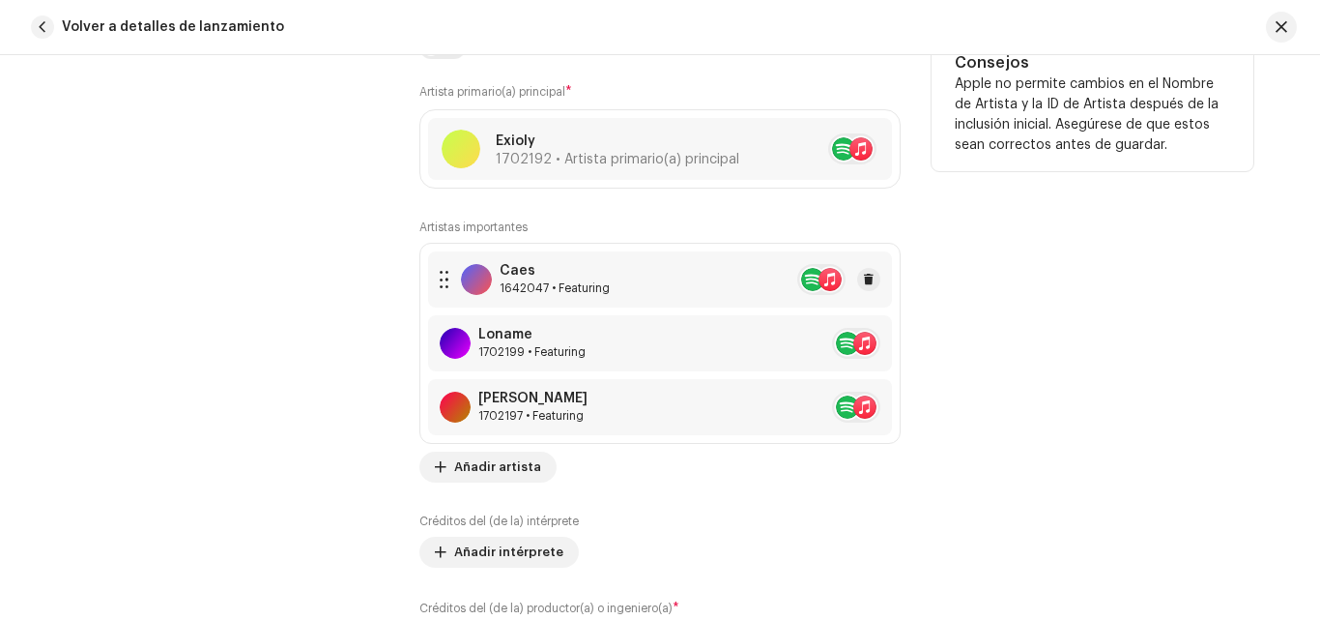
click at [707, 284] on div "Caes 1642047 • Featuring" at bounding box center [660, 279] width 464 height 56
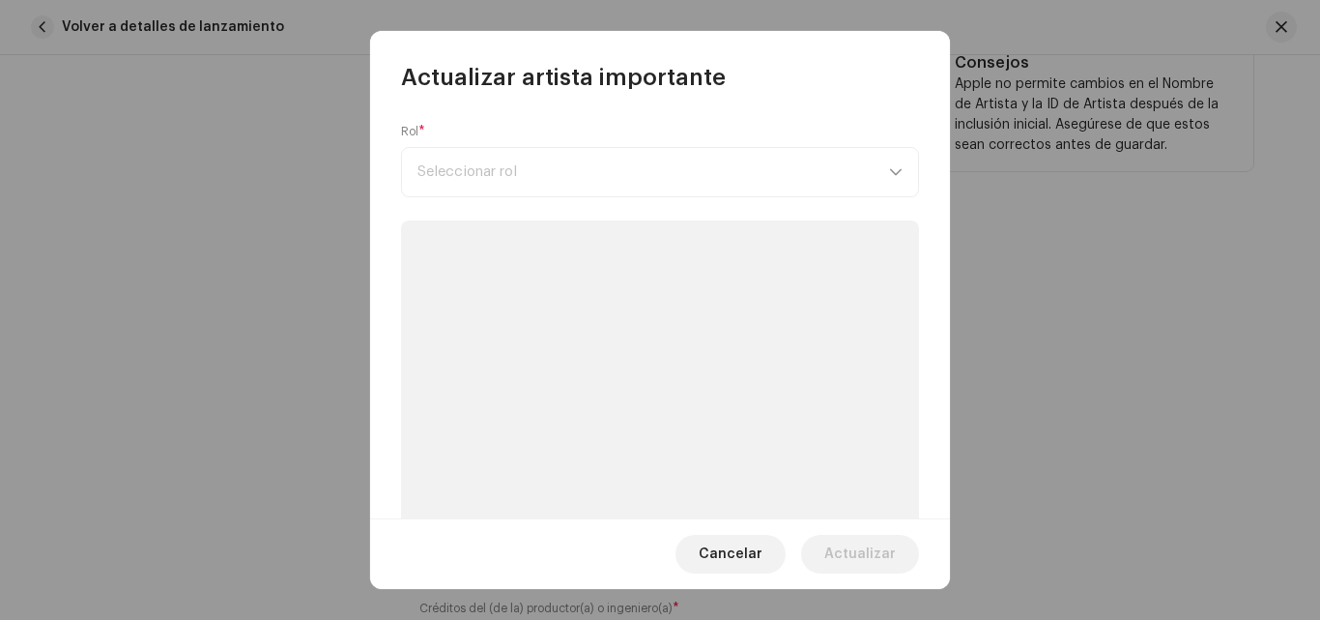
click at [707, 284] on p-skeleton at bounding box center [660, 485] width 518 height 530
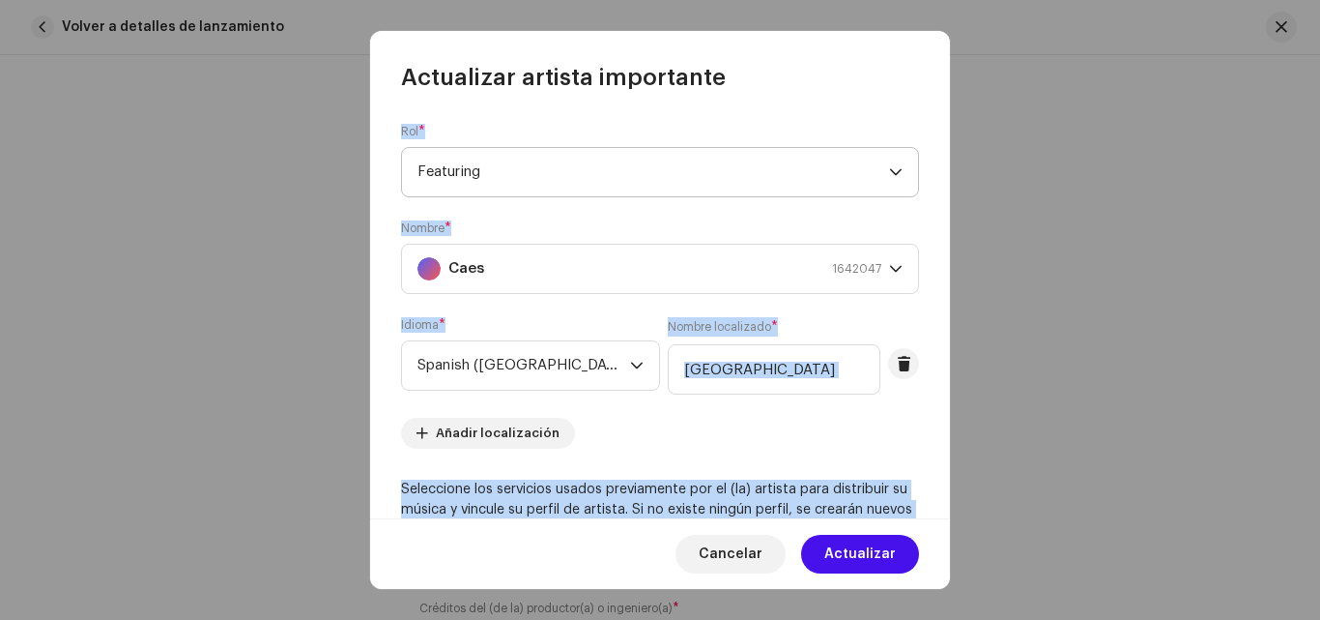
click at [648, 166] on span "Featuring" at bounding box center [654, 172] width 472 height 48
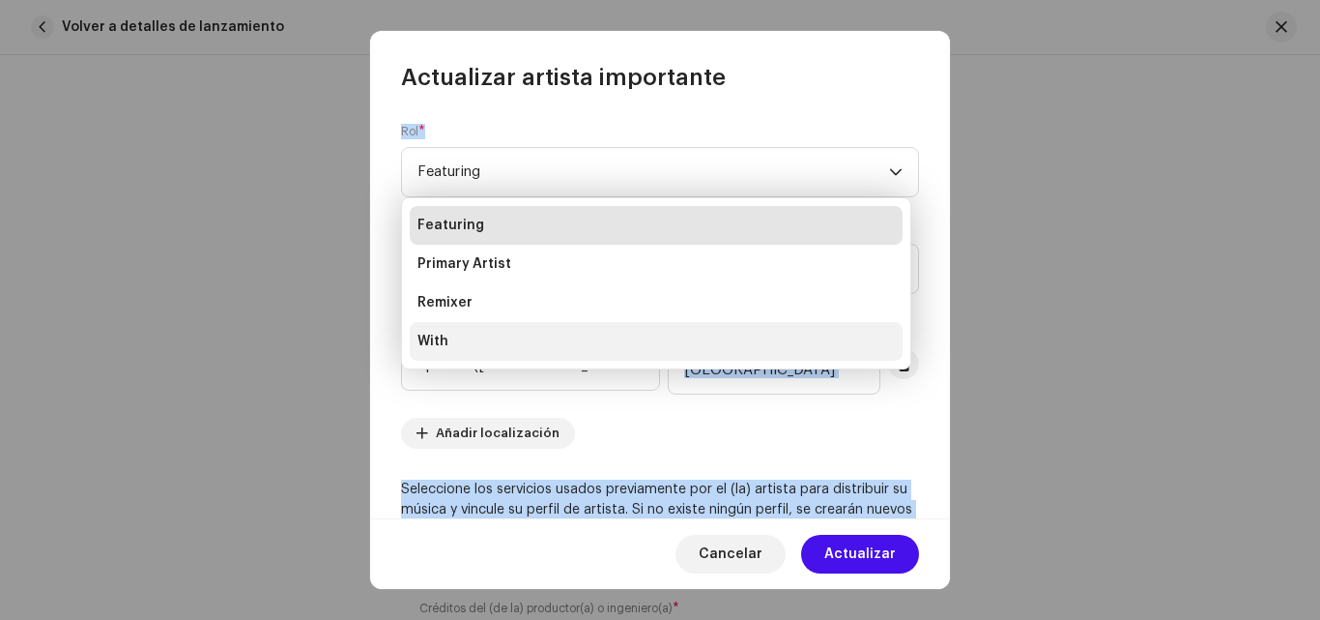
click at [443, 336] on span "With" at bounding box center [433, 341] width 31 height 19
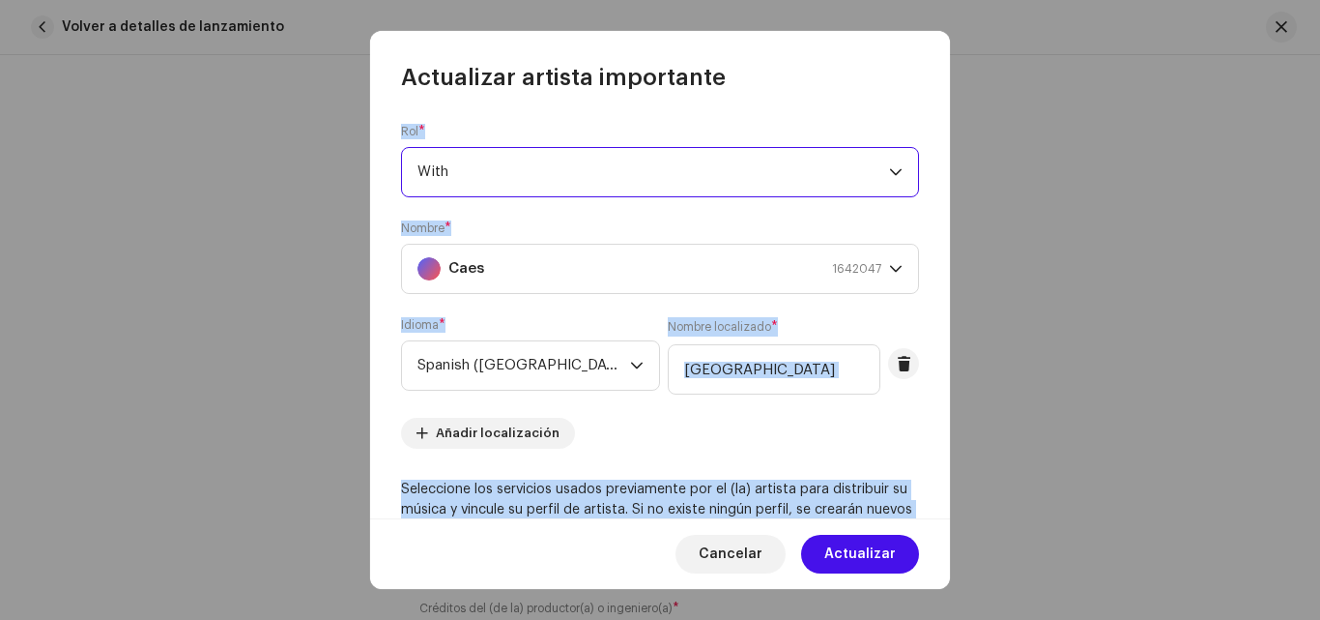
click at [580, 165] on span "With" at bounding box center [654, 172] width 472 height 48
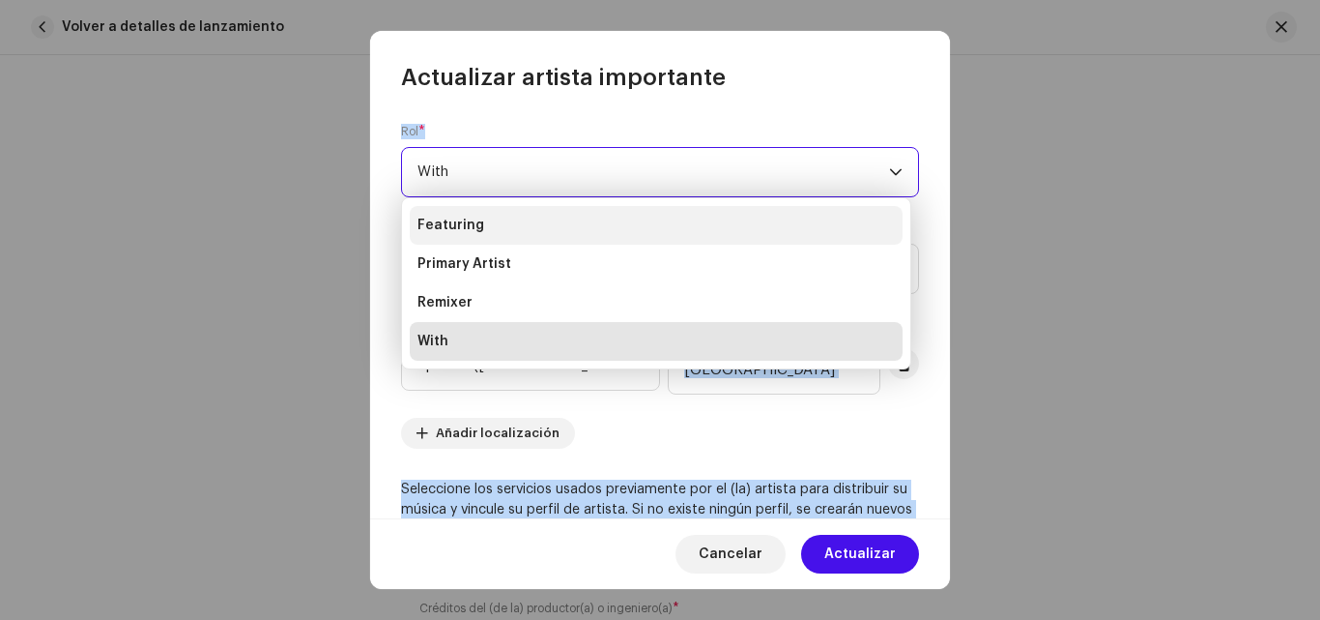
click at [518, 234] on li "Featuring" at bounding box center [656, 225] width 493 height 39
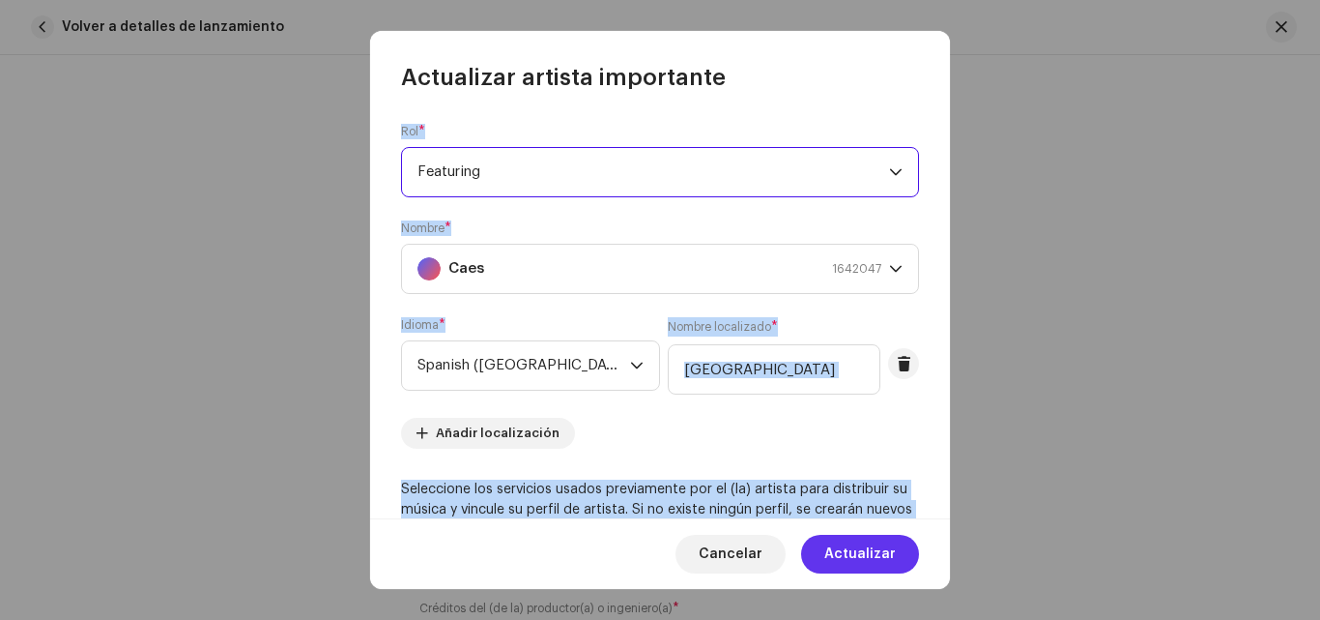
click at [848, 549] on span "Actualizar" at bounding box center [861, 554] width 72 height 39
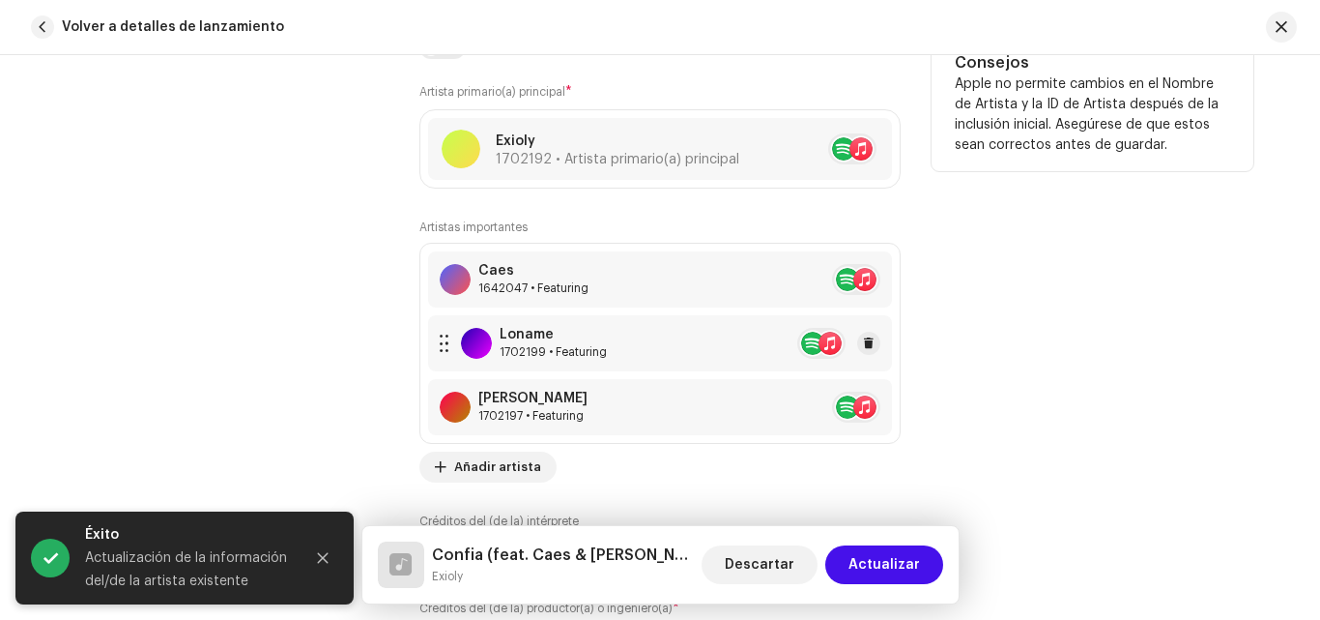
click at [579, 342] on div "Loname 1702199 • Featuring" at bounding box center [553, 343] width 107 height 33
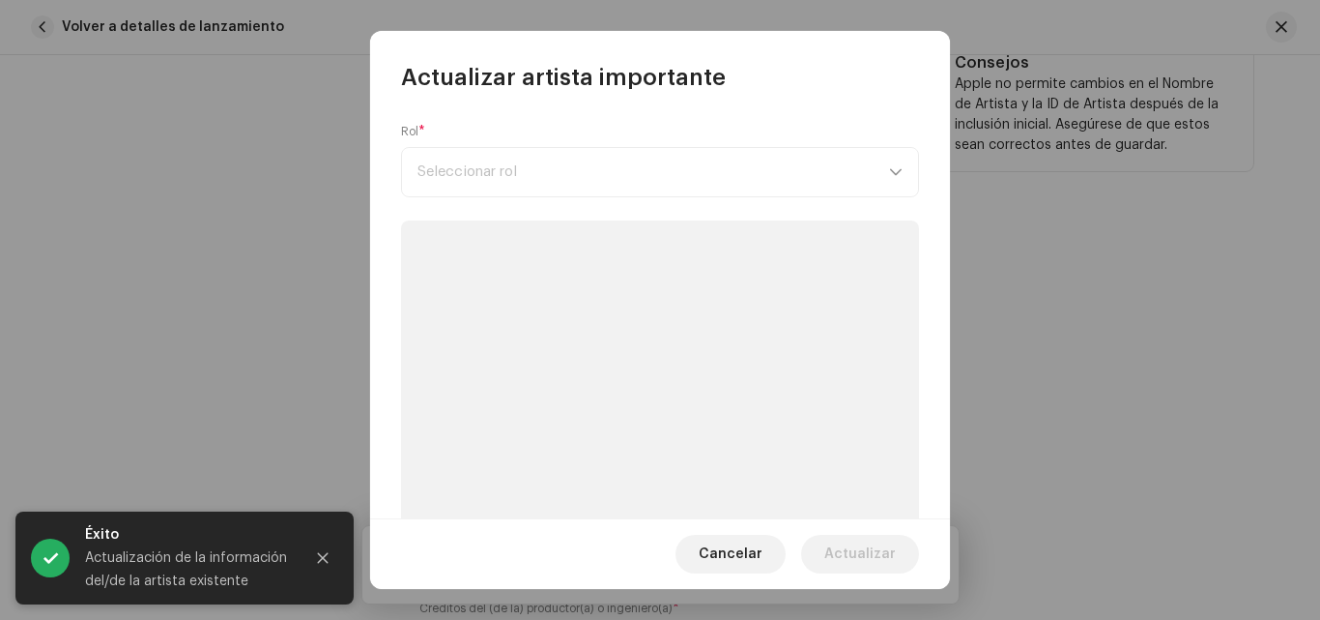
click at [579, 342] on p-skeleton at bounding box center [660, 485] width 518 height 530
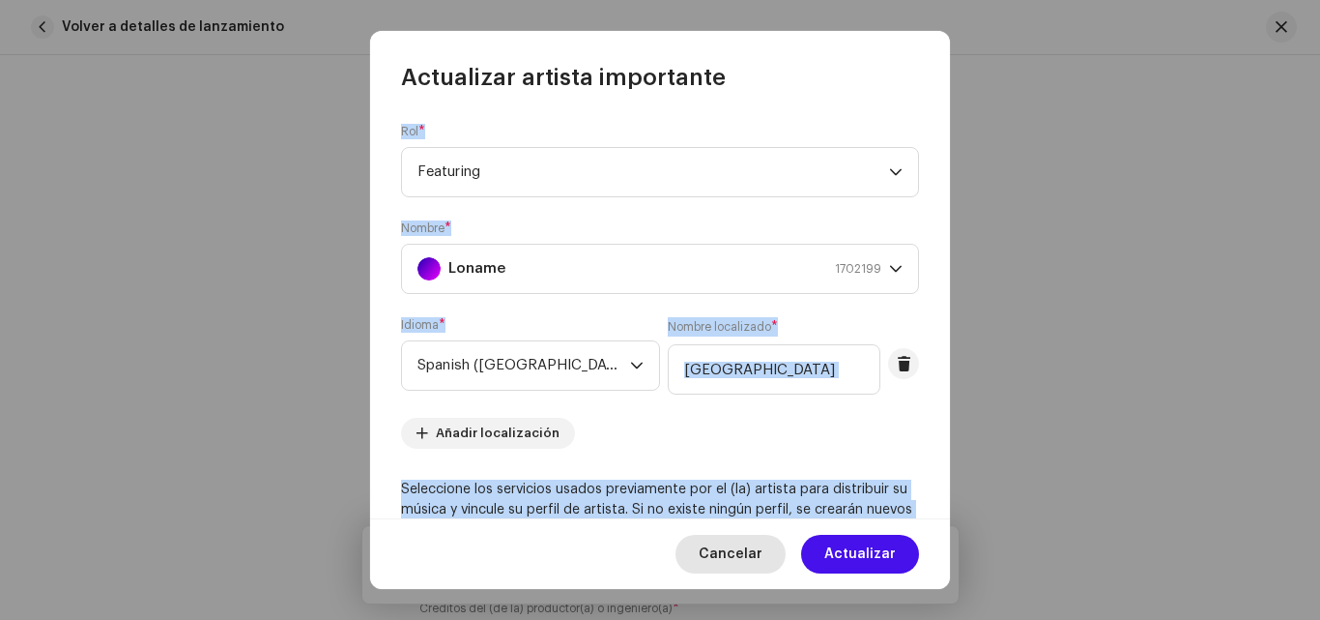
click at [715, 553] on span "Cancelar" at bounding box center [731, 554] width 64 height 39
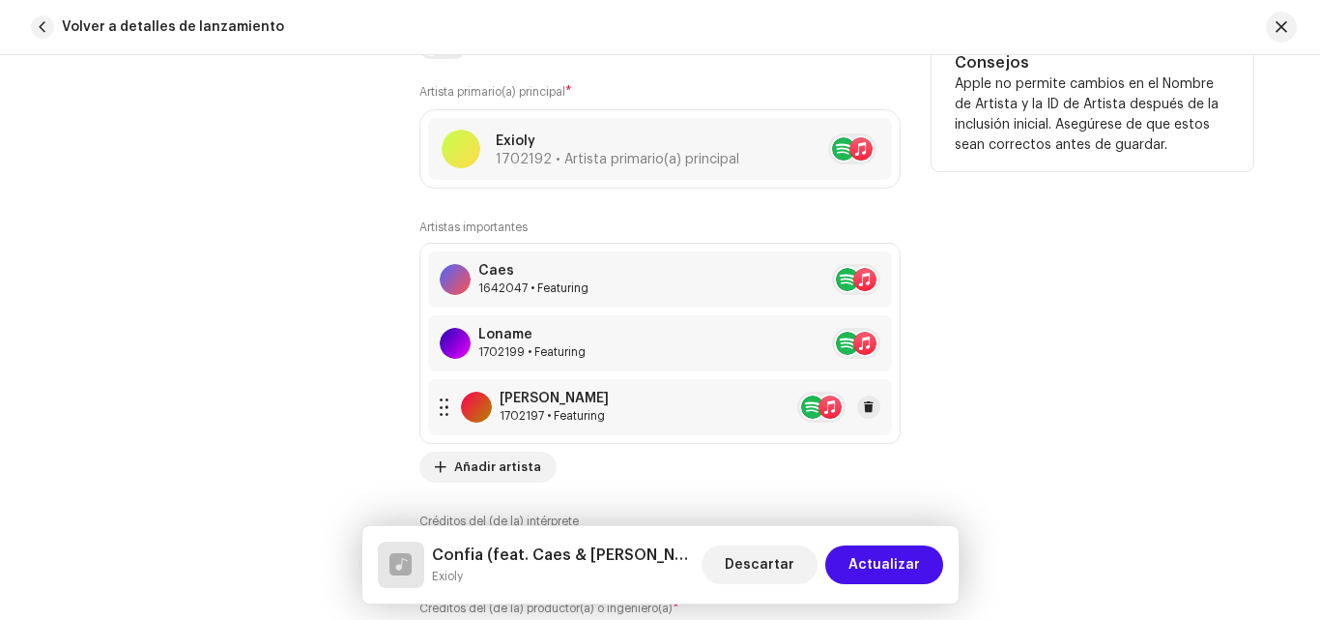
click at [581, 382] on div "[PERSON_NAME] 1702197 • Featuring" at bounding box center [660, 407] width 464 height 56
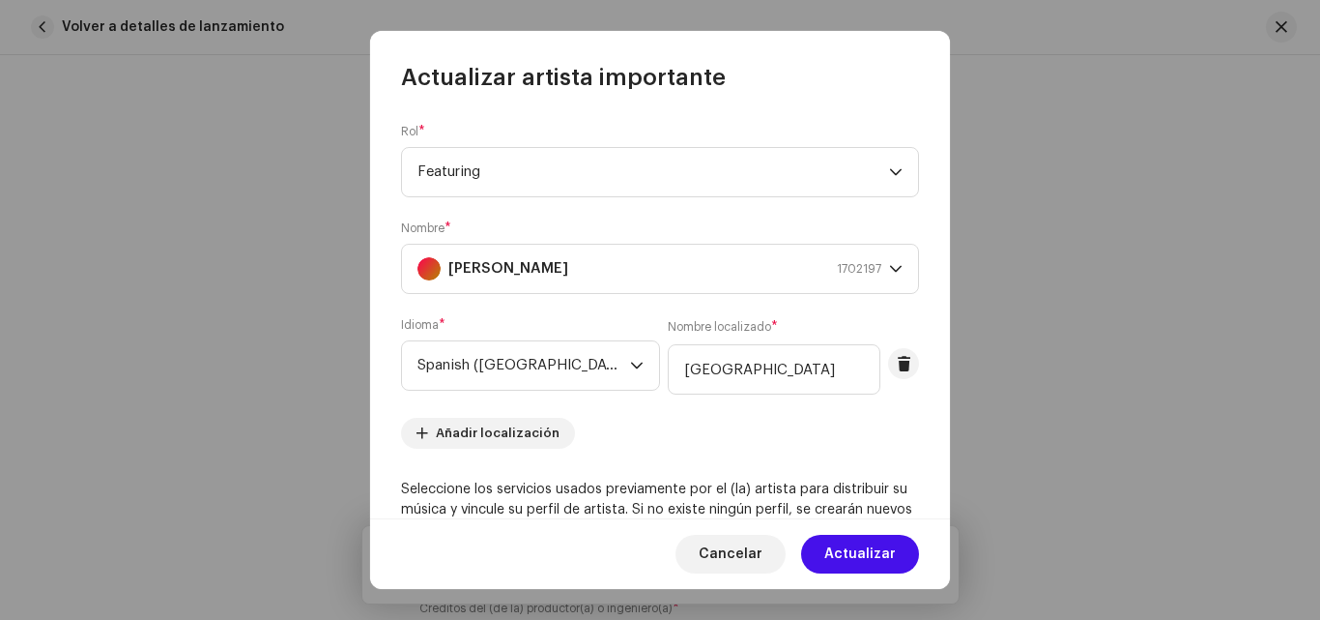
click at [566, 174] on span "Featuring" at bounding box center [654, 172] width 472 height 48
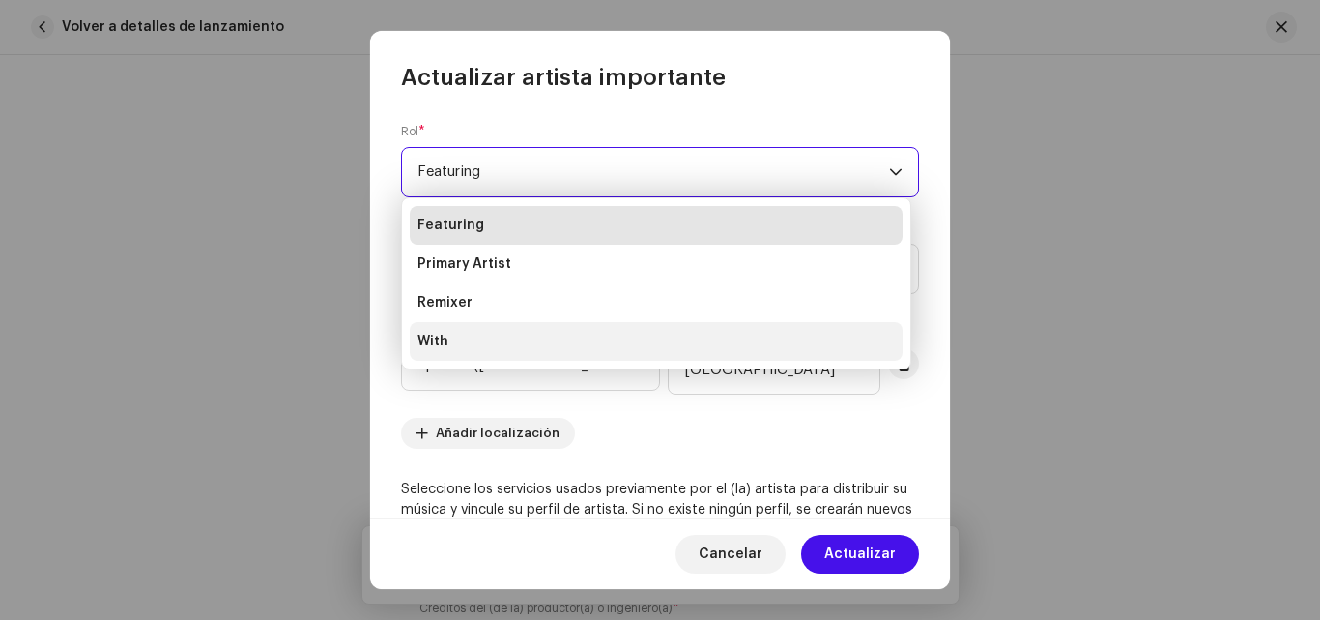
click at [459, 337] on li "With" at bounding box center [656, 341] width 493 height 39
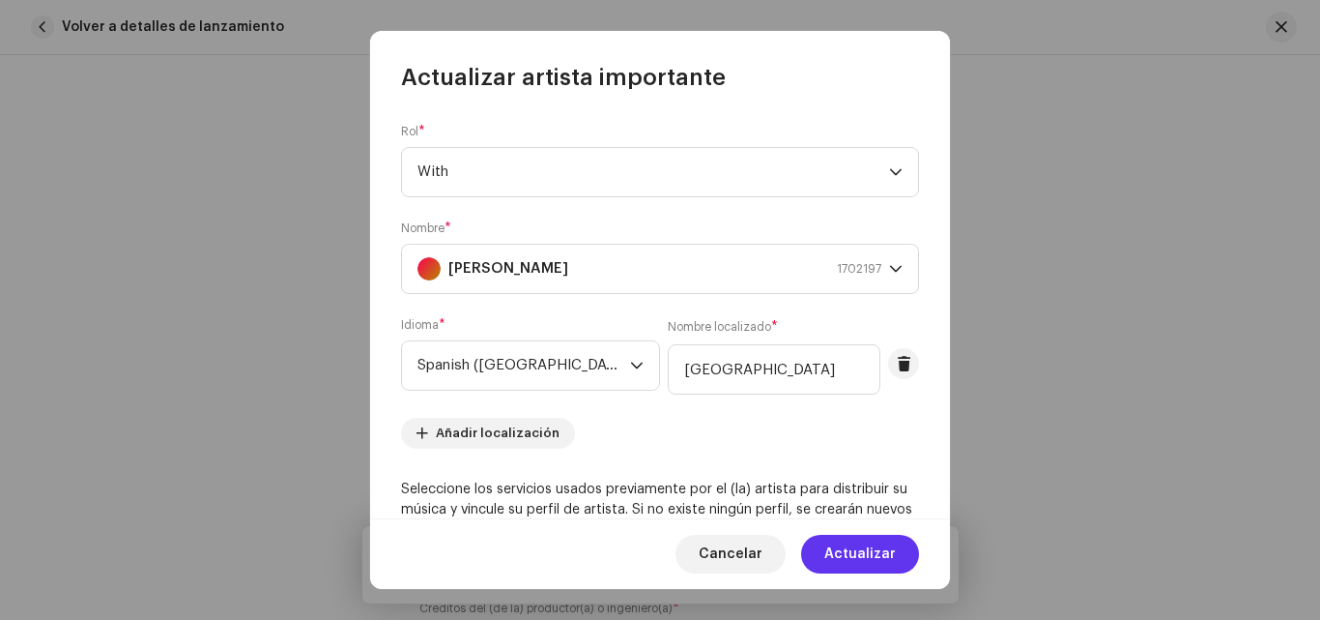
click at [862, 560] on span "Actualizar" at bounding box center [861, 554] width 72 height 39
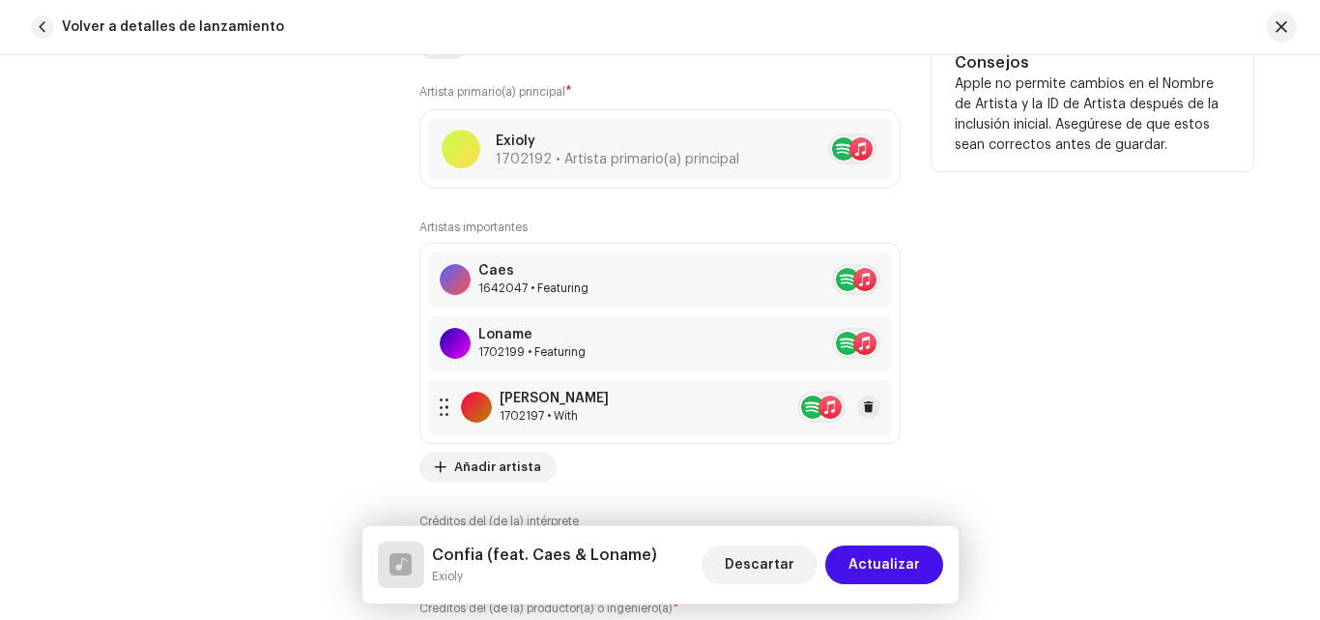
click at [563, 401] on div "[PERSON_NAME]" at bounding box center [554, 398] width 109 height 15
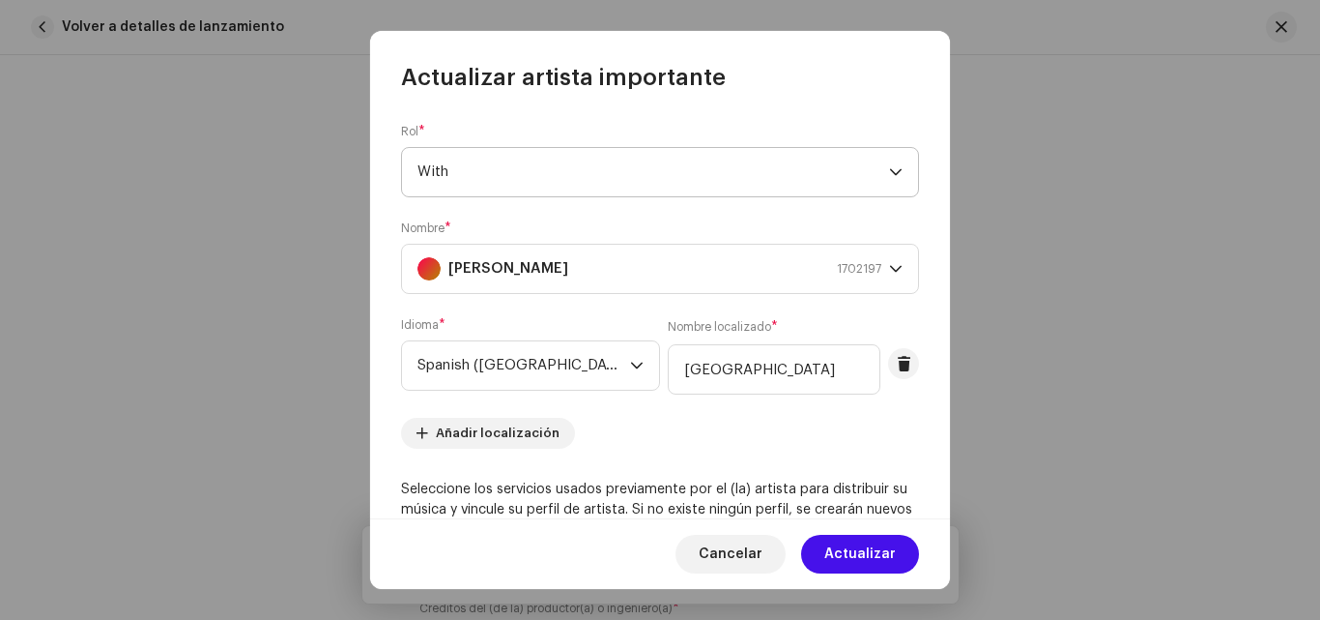
click at [889, 164] on div "dropdown trigger" at bounding box center [896, 172] width 14 height 48
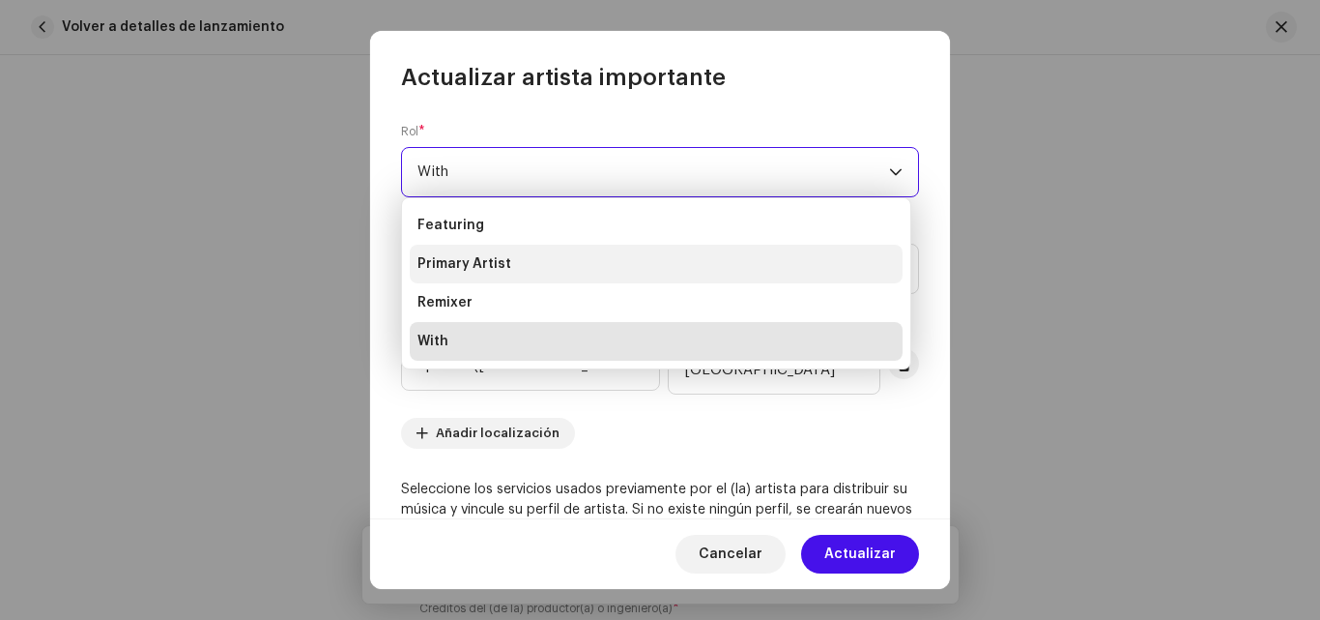
click at [492, 263] on span "Primary Artist" at bounding box center [465, 263] width 94 height 19
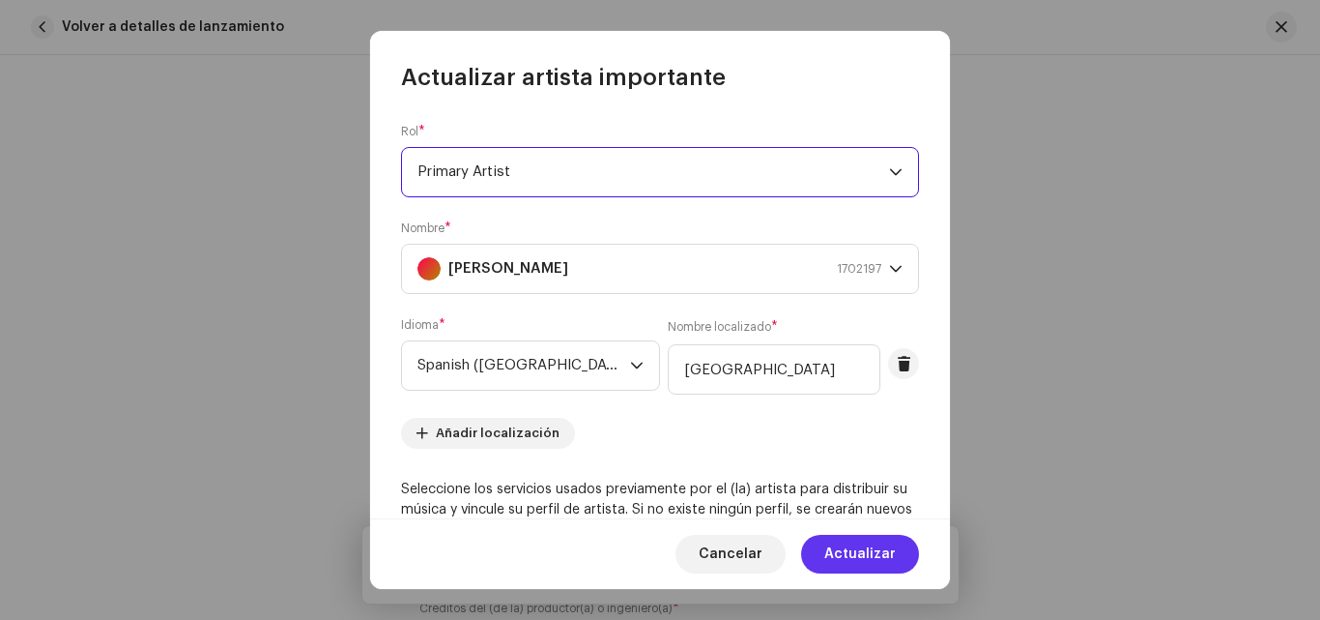
click at [879, 546] on span "Actualizar" at bounding box center [861, 554] width 72 height 39
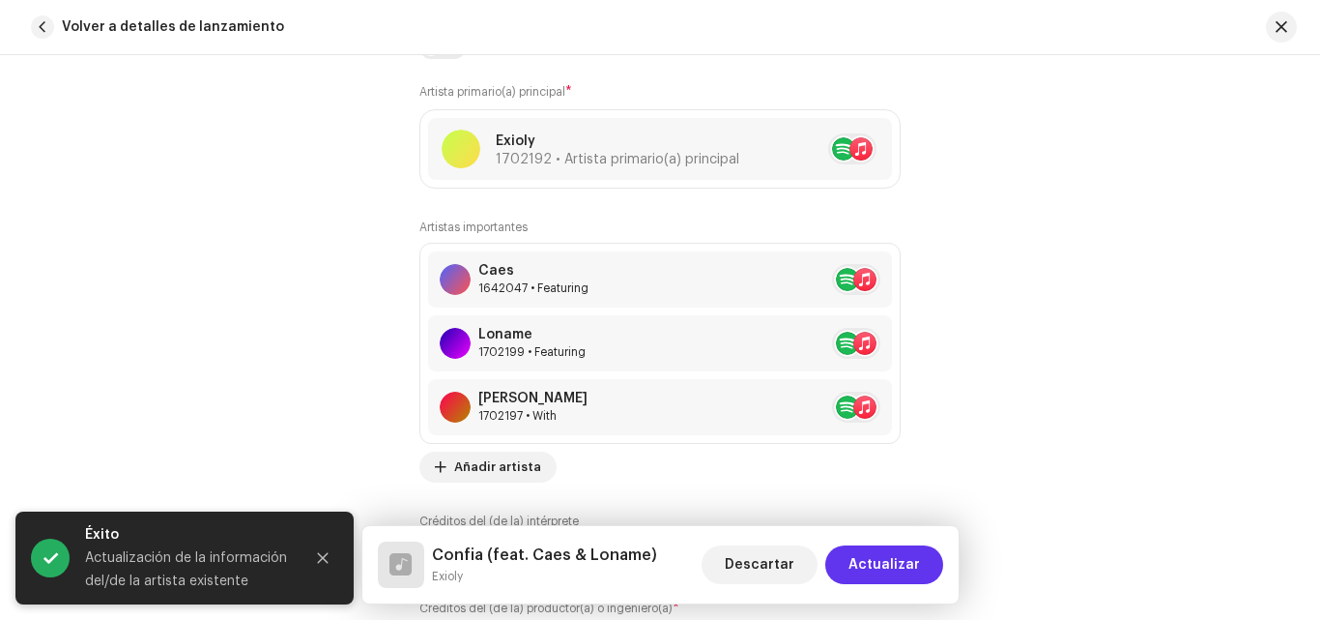
click at [888, 570] on span "Actualizar" at bounding box center [885, 564] width 72 height 39
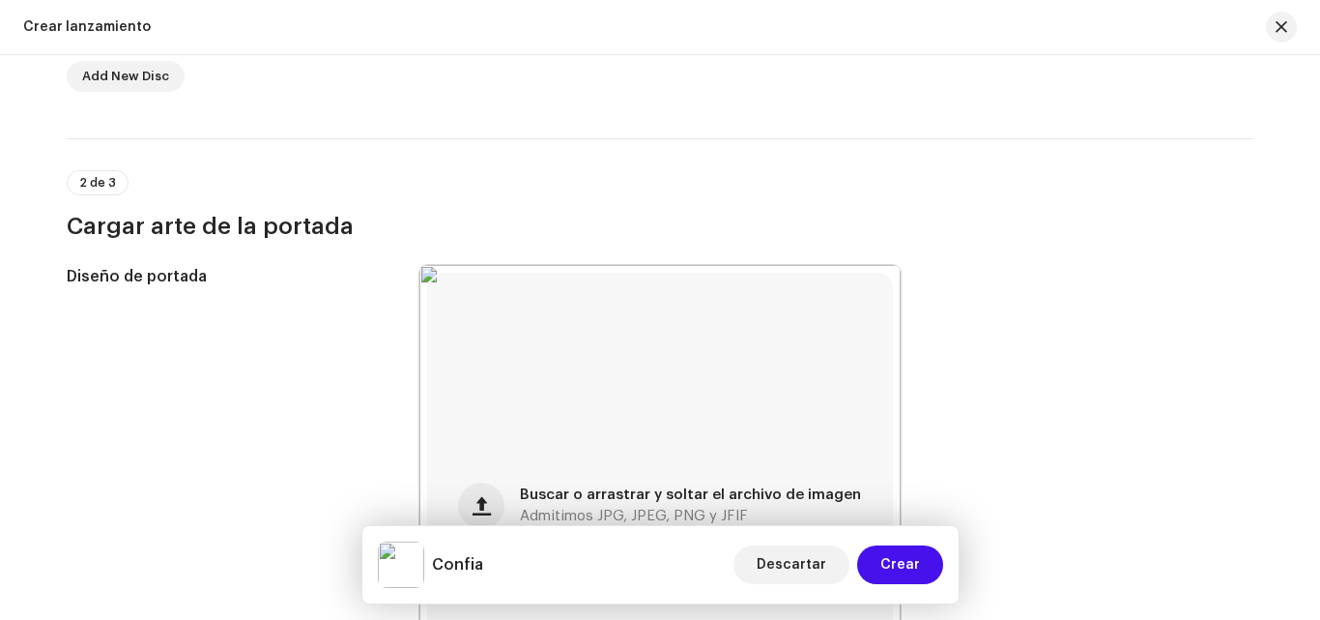
scroll to position [0, 0]
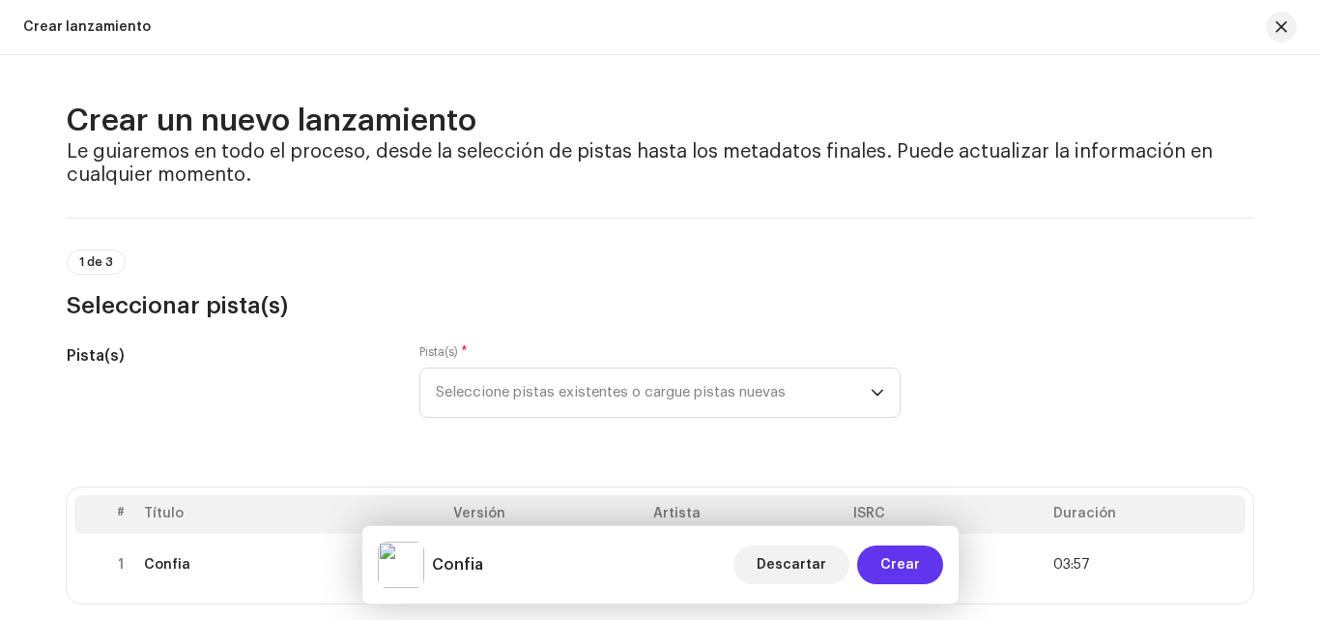
click at [919, 568] on span "Crear" at bounding box center [901, 564] width 40 height 39
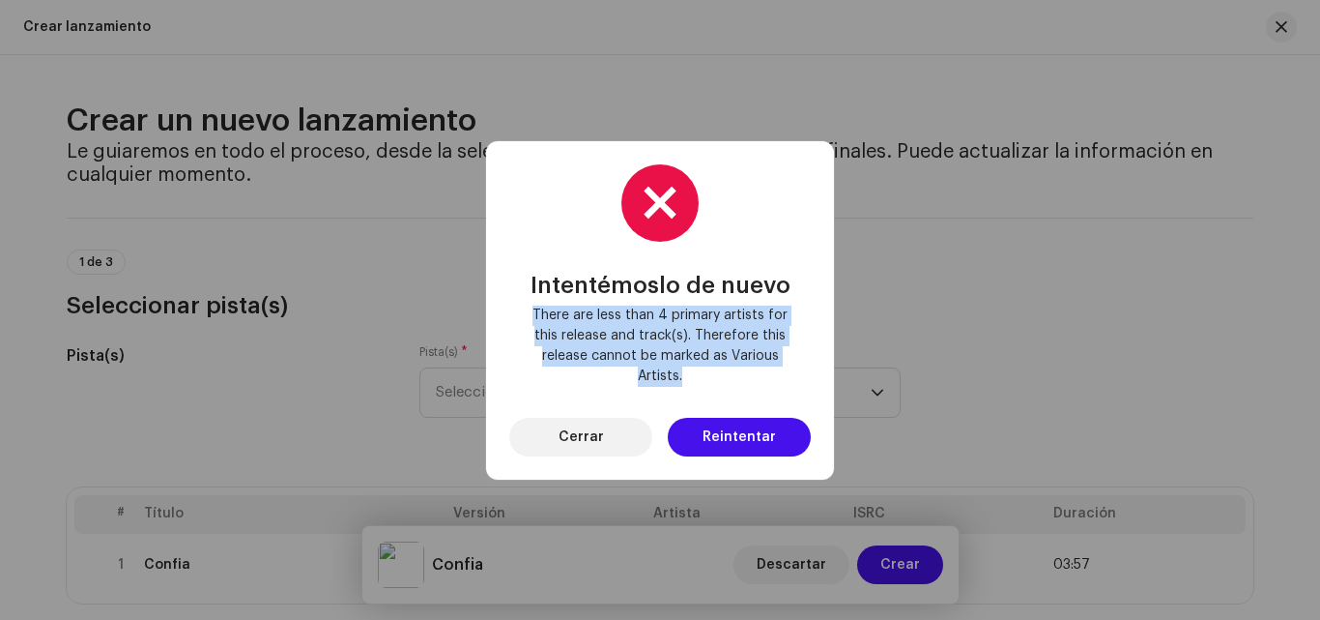
drag, startPoint x: 521, startPoint y: 311, endPoint x: 684, endPoint y: 370, distance: 173.7
click at [684, 370] on div "Intentémoslo de nuevo There are less than 4 primary artists for this release an…" at bounding box center [660, 310] width 302 height 292
click at [684, 370] on span "There are less than 4 primary artists for this release and track(s). Therefore …" at bounding box center [660, 345] width 271 height 81
drag, startPoint x: 684, startPoint y: 370, endPoint x: 530, endPoint y: 322, distance: 162.0
click at [530, 322] on span "There are less than 4 primary artists for this release and track(s). Therefore …" at bounding box center [660, 345] width 271 height 81
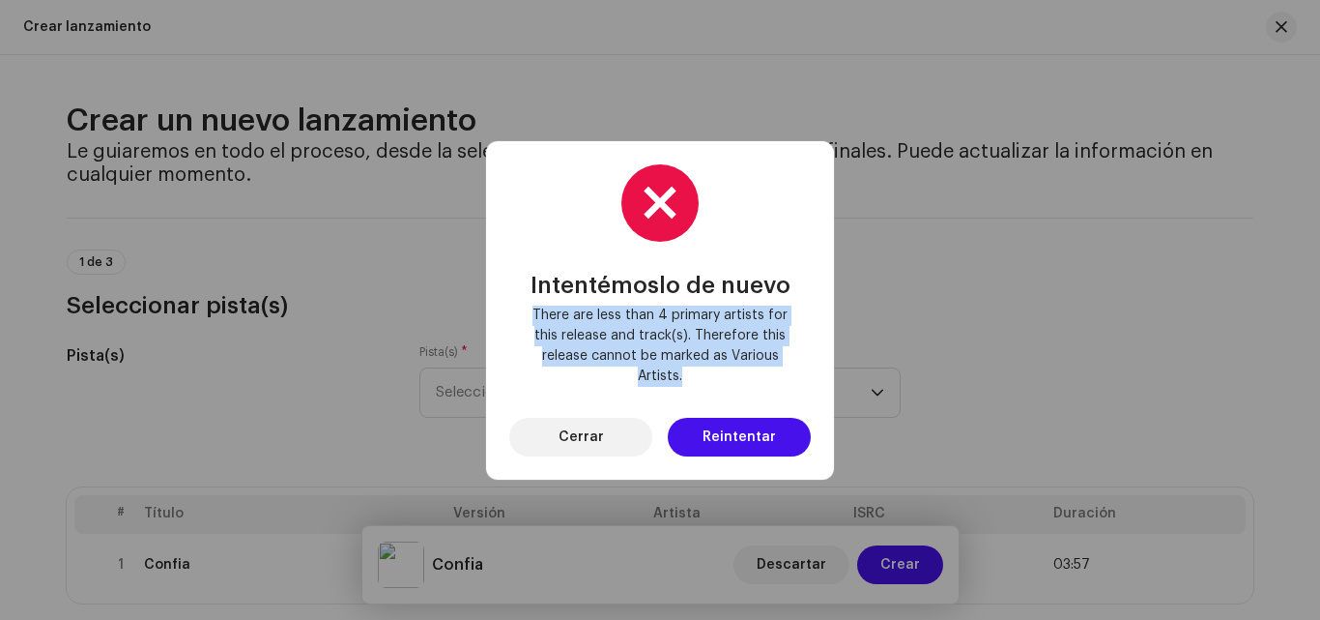
copy span "There are less than 4 primary artists for this release and track(s). Therefore …"
click at [571, 429] on span "Cerrar" at bounding box center [581, 437] width 45 height 39
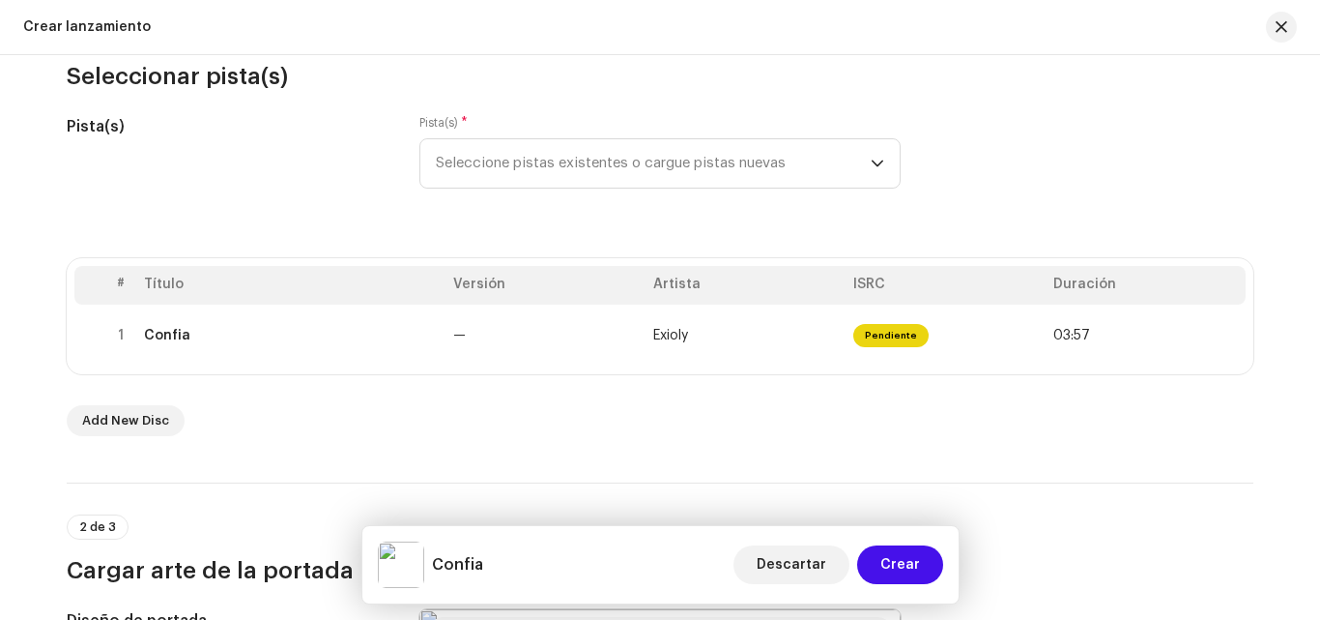
scroll to position [293, 0]
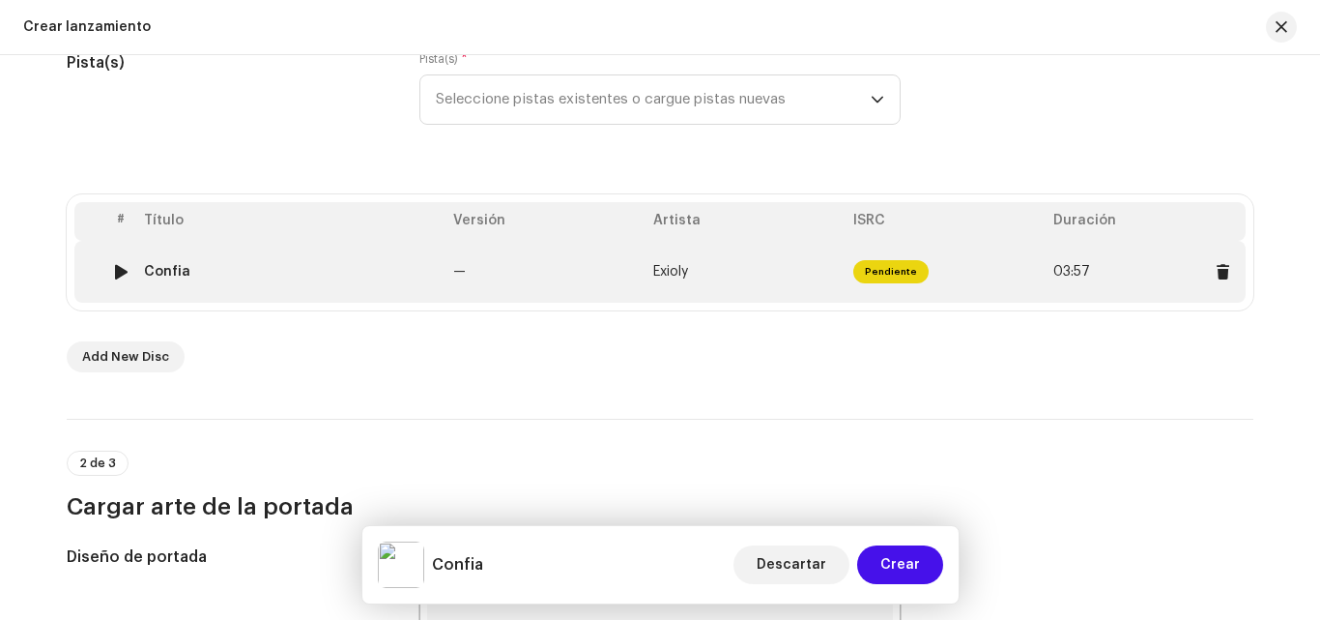
click at [780, 276] on td "Exioly" at bounding box center [746, 272] width 200 height 62
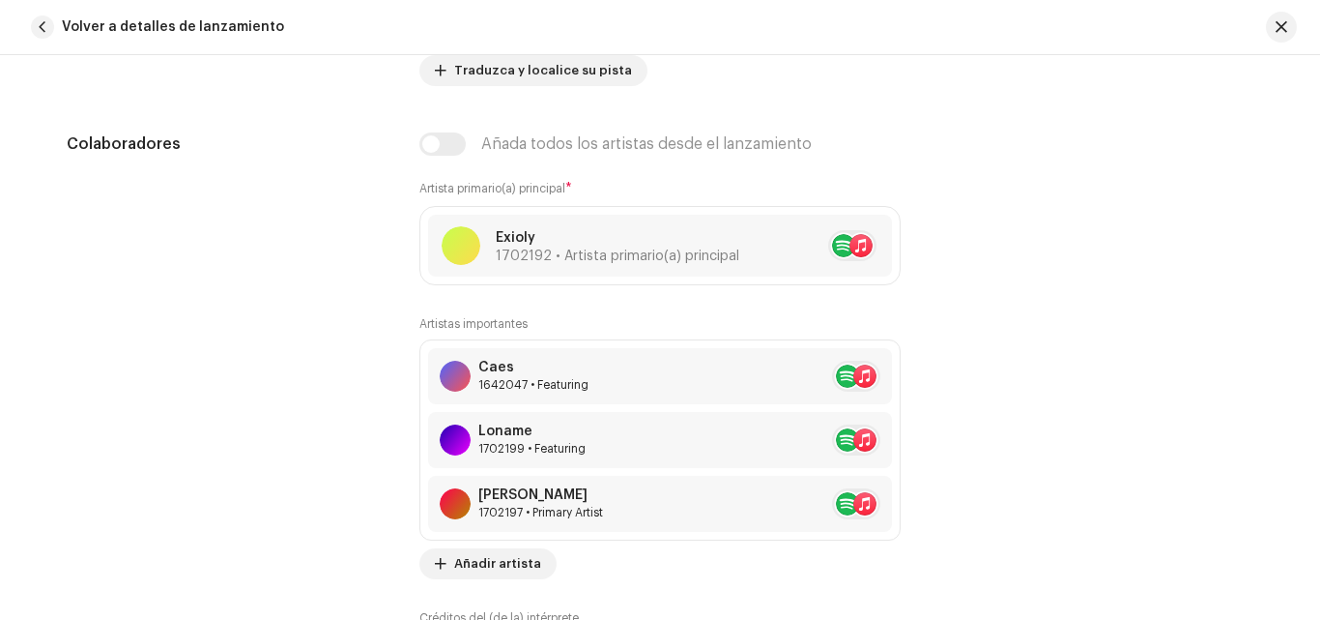
scroll to position [1179, 0]
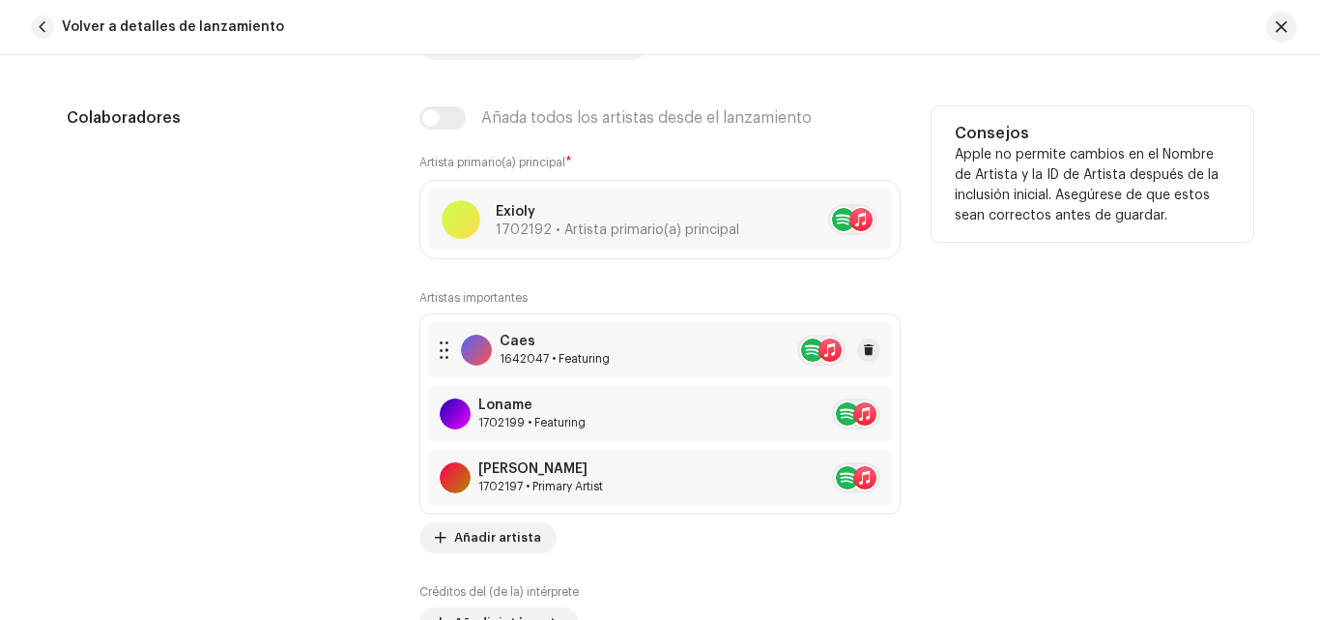
click at [602, 353] on div "1642047 • Featuring" at bounding box center [555, 358] width 110 height 15
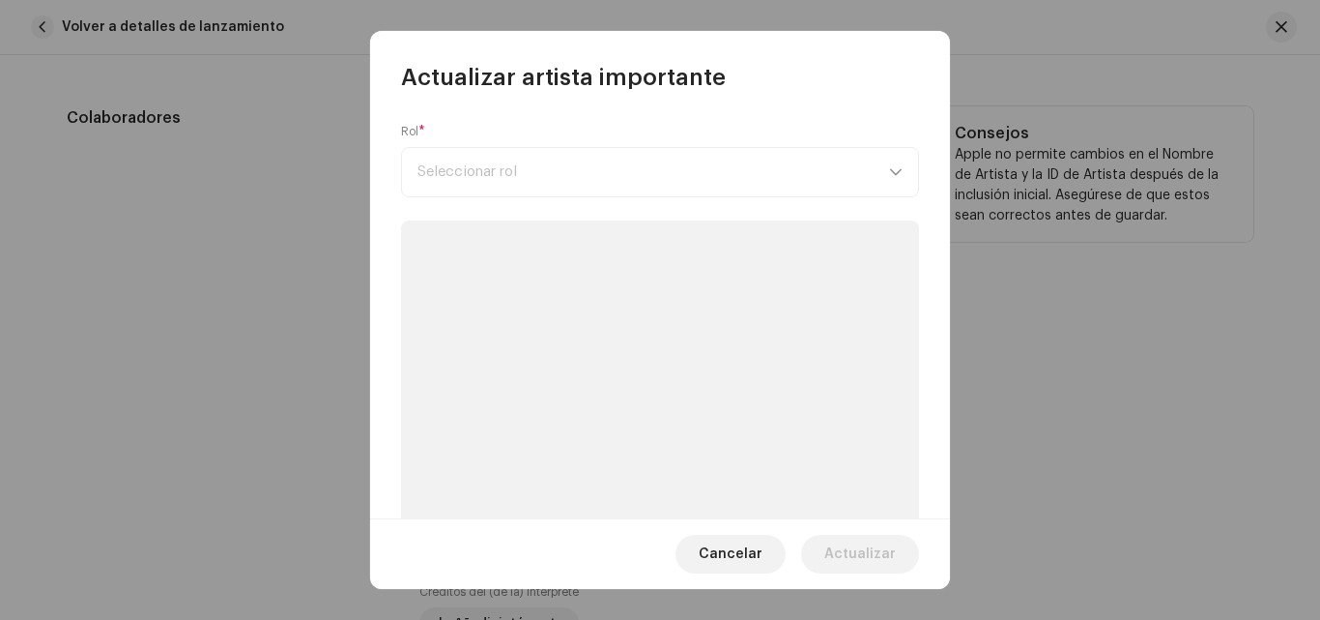
click at [602, 353] on p-skeleton at bounding box center [660, 485] width 518 height 530
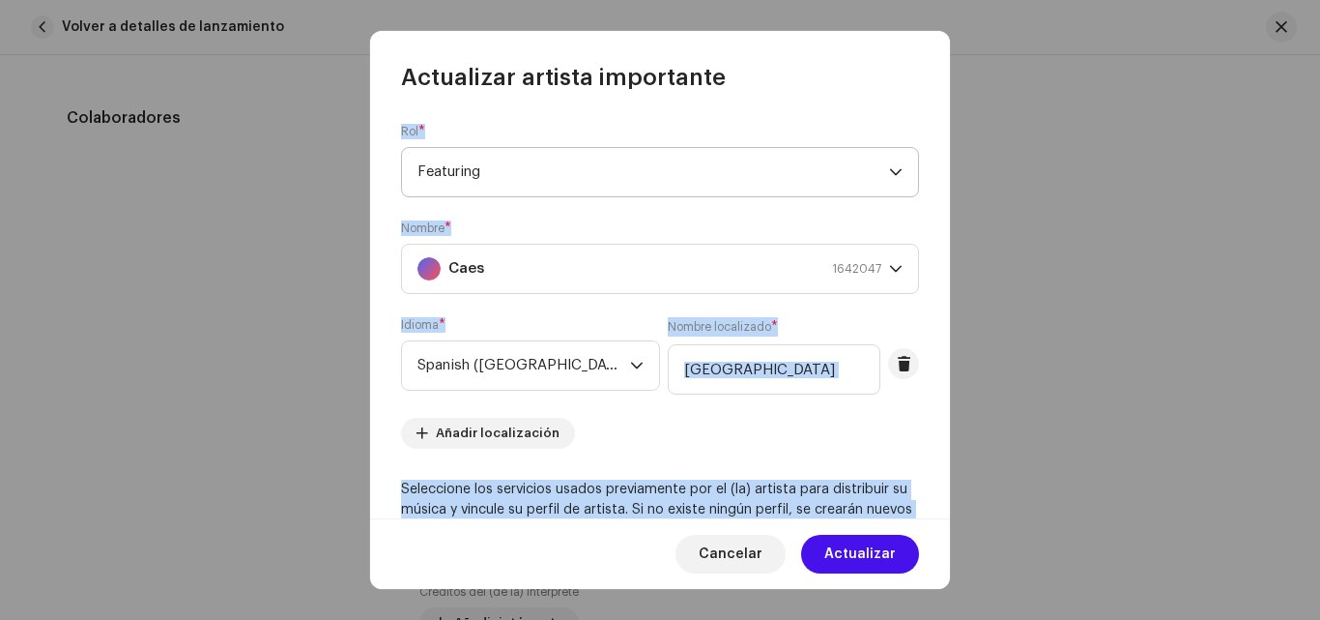
click at [854, 168] on span "Featuring" at bounding box center [654, 172] width 472 height 48
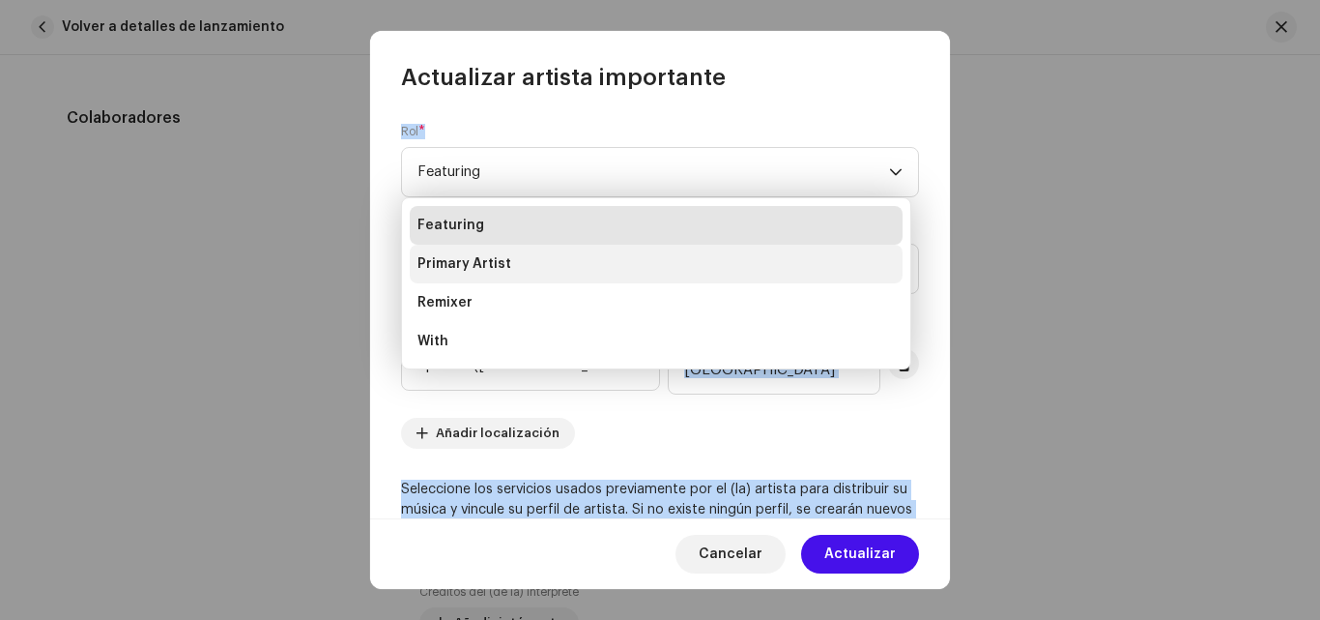
click at [489, 254] on span "Primary Artist" at bounding box center [465, 263] width 94 height 19
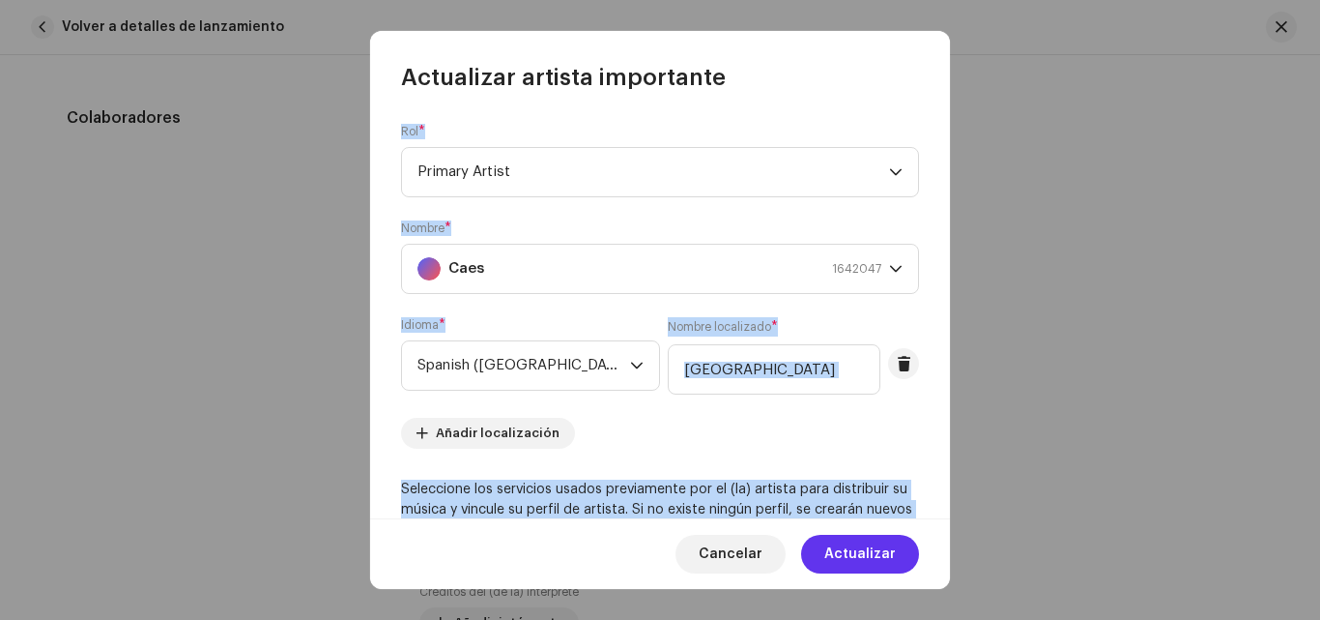
click at [851, 546] on span "Actualizar" at bounding box center [861, 554] width 72 height 39
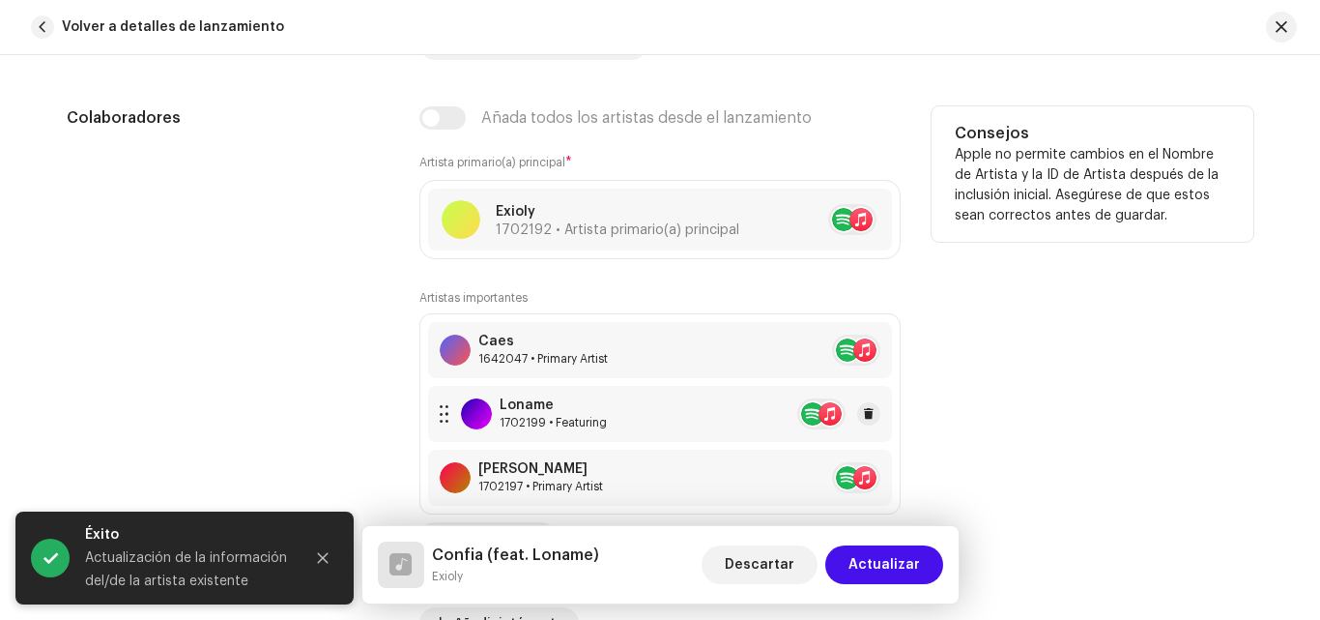
click at [544, 414] on div "Loname 1702199 • Featuring" at bounding box center [553, 413] width 107 height 33
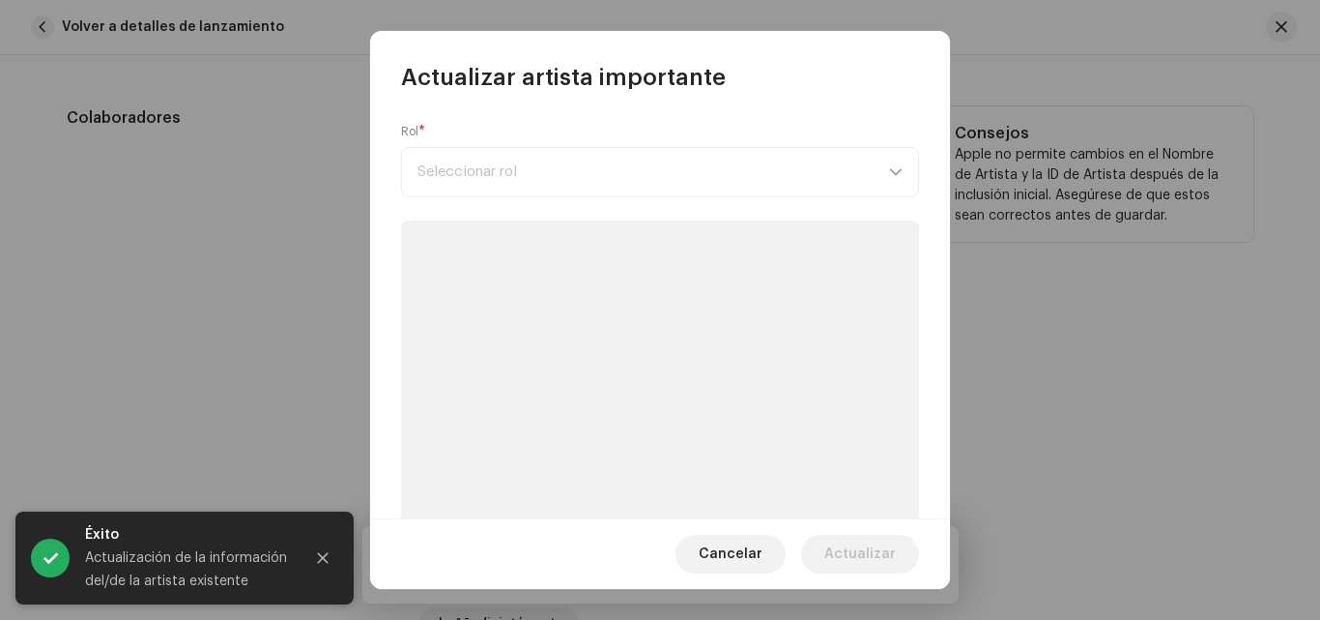
click at [544, 414] on p-skeleton at bounding box center [660, 485] width 518 height 530
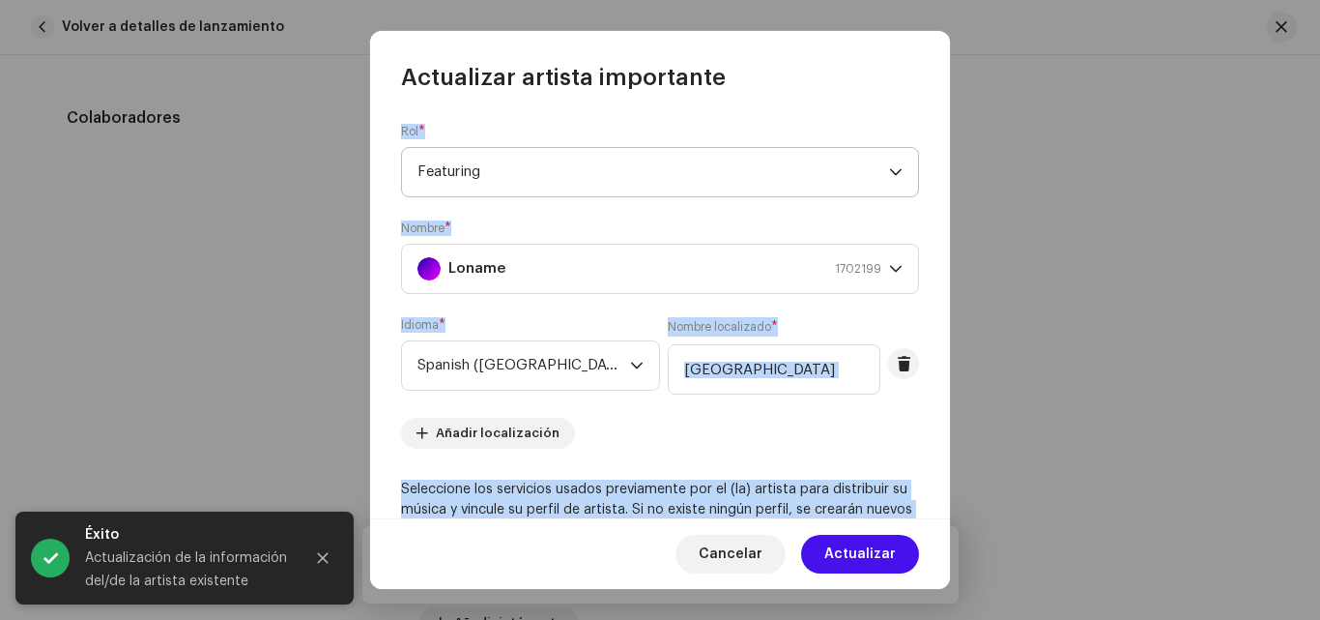
click at [729, 166] on span "Featuring" at bounding box center [654, 172] width 472 height 48
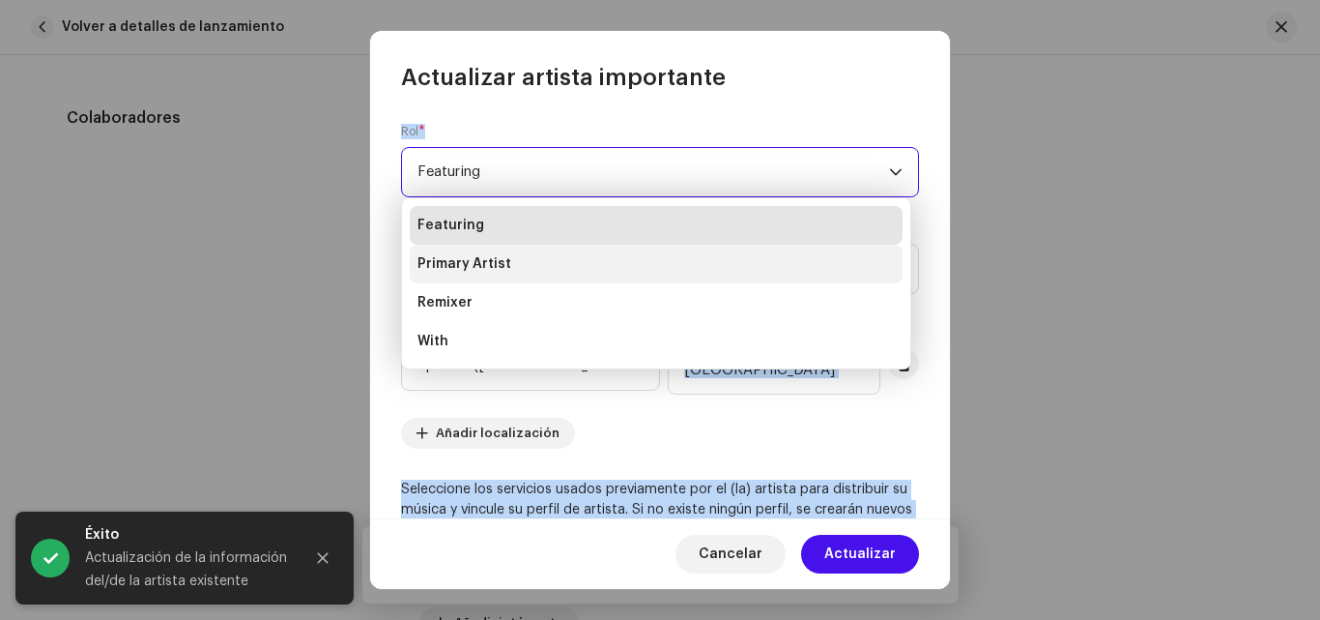
click at [478, 253] on li "Primary Artist" at bounding box center [656, 264] width 493 height 39
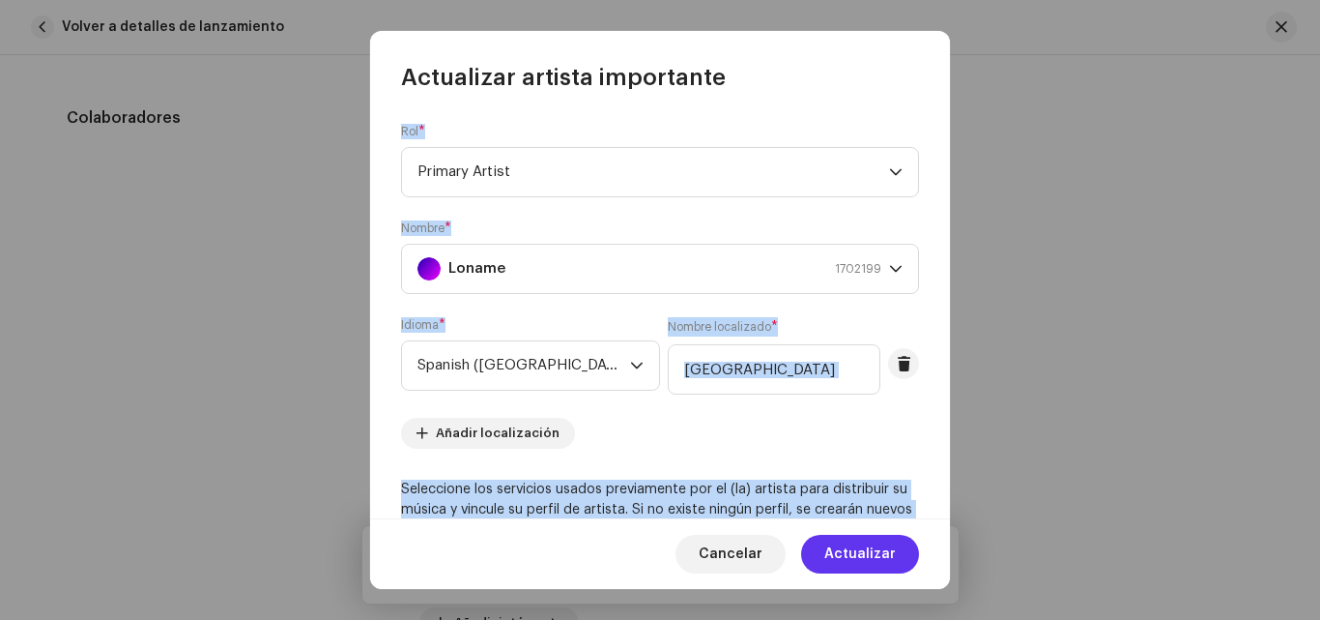
click at [870, 561] on span "Actualizar" at bounding box center [861, 554] width 72 height 39
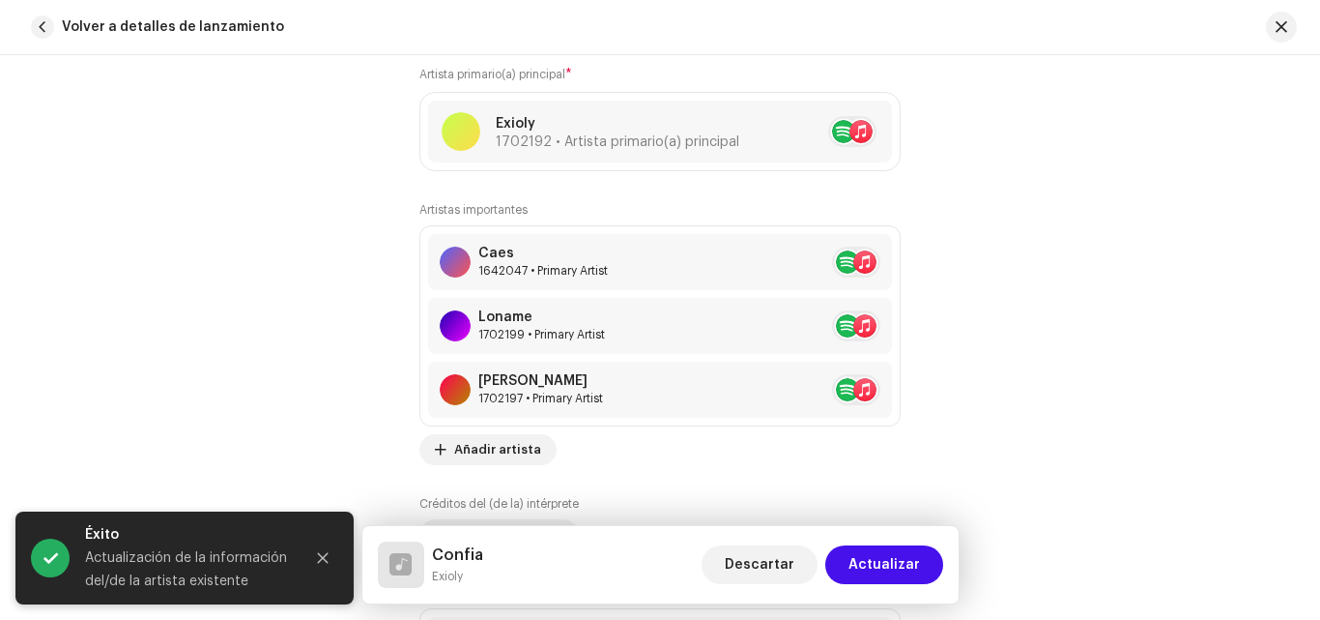
scroll to position [1285, 0]
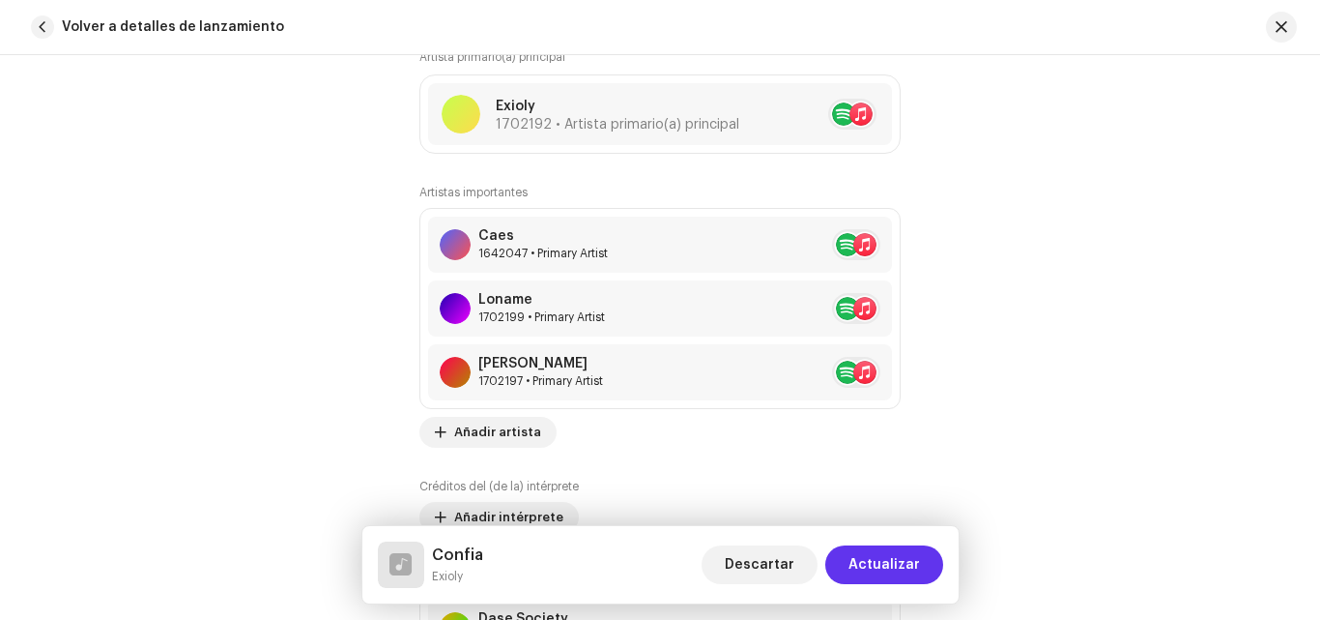
click at [906, 553] on span "Actualizar" at bounding box center [885, 564] width 72 height 39
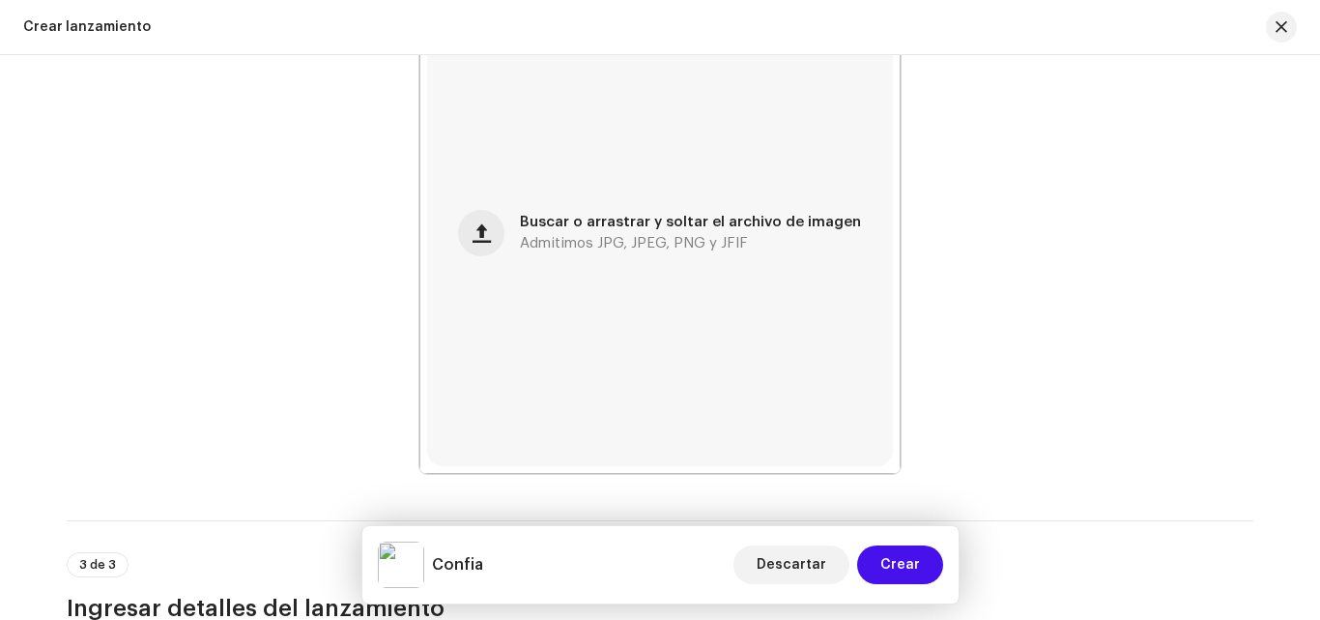
scroll to position [565, 0]
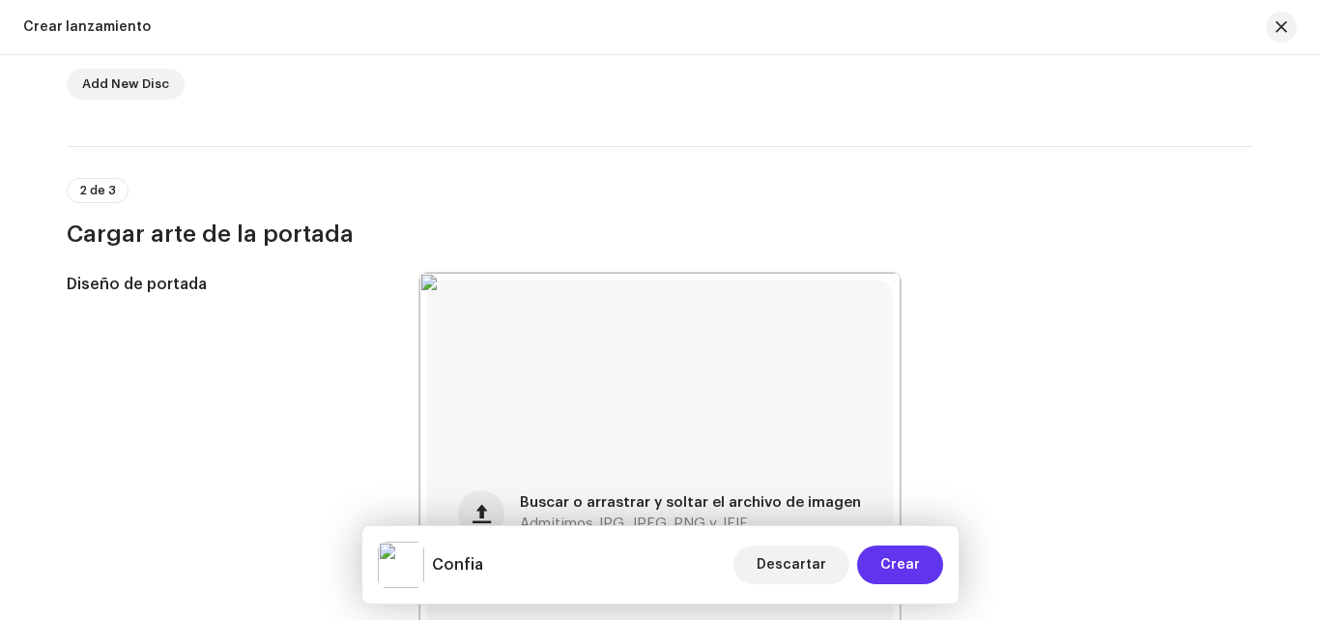
click at [889, 555] on span "Crear" at bounding box center [901, 564] width 40 height 39
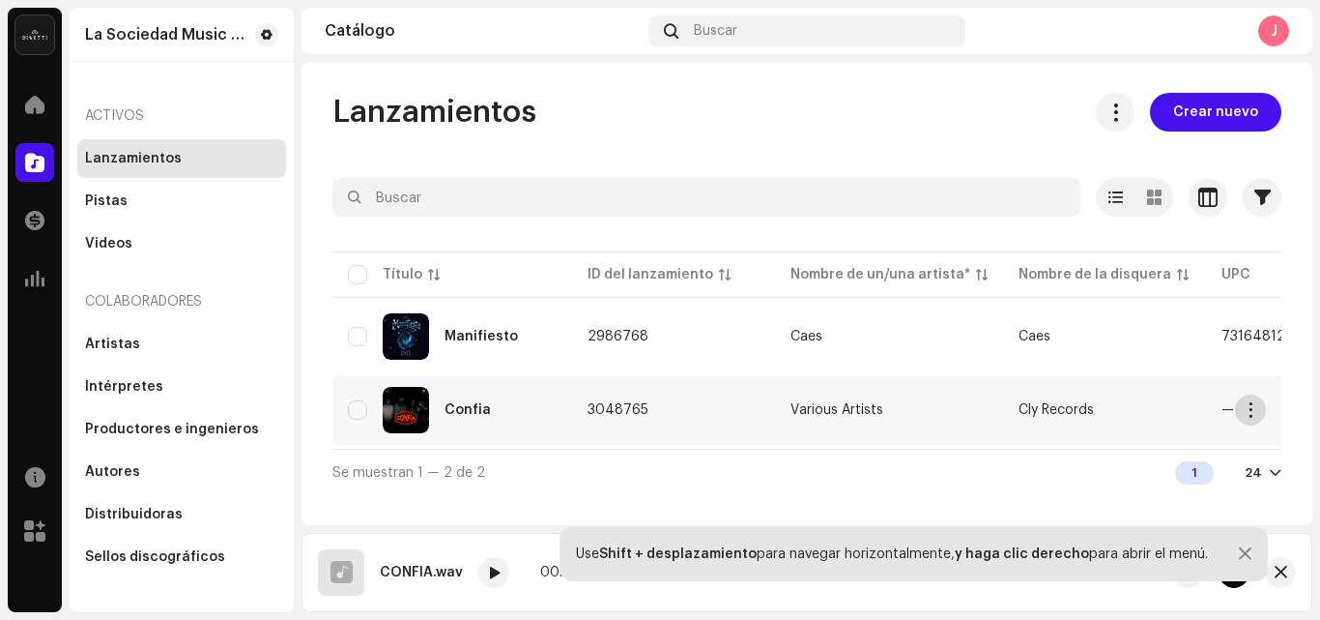
click at [1244, 416] on span "button" at bounding box center [1251, 409] width 14 height 15
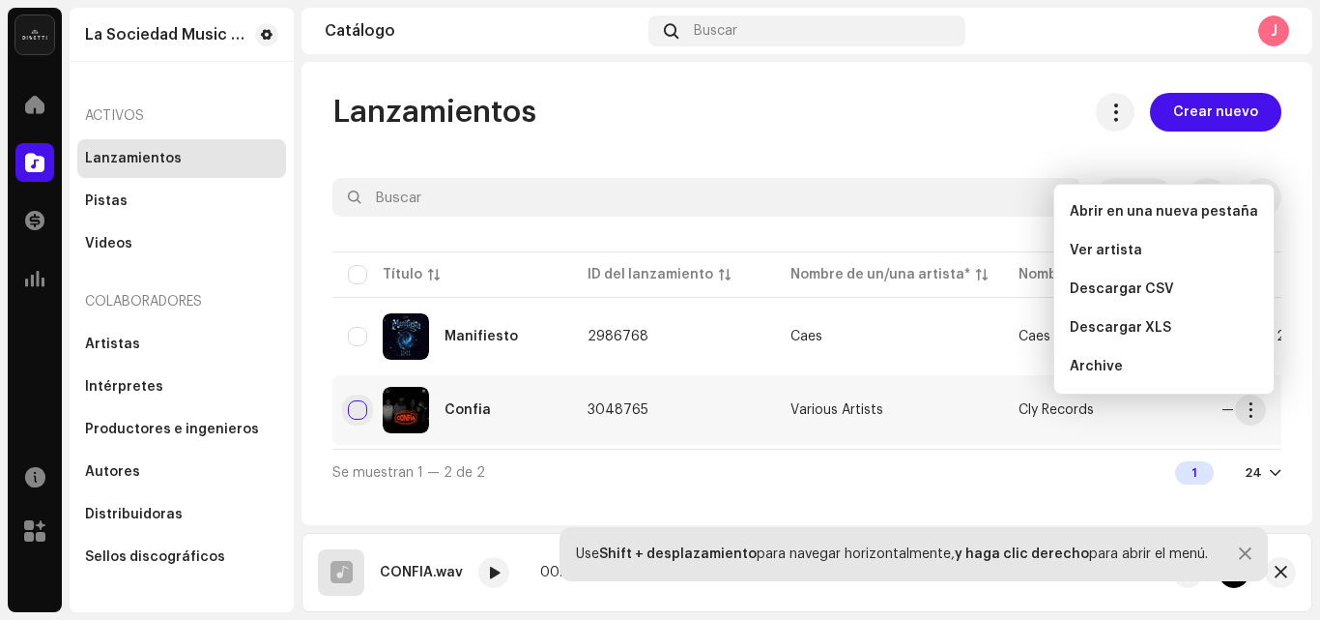
click at [366, 405] on input "checkbox" at bounding box center [357, 409] width 19 height 19
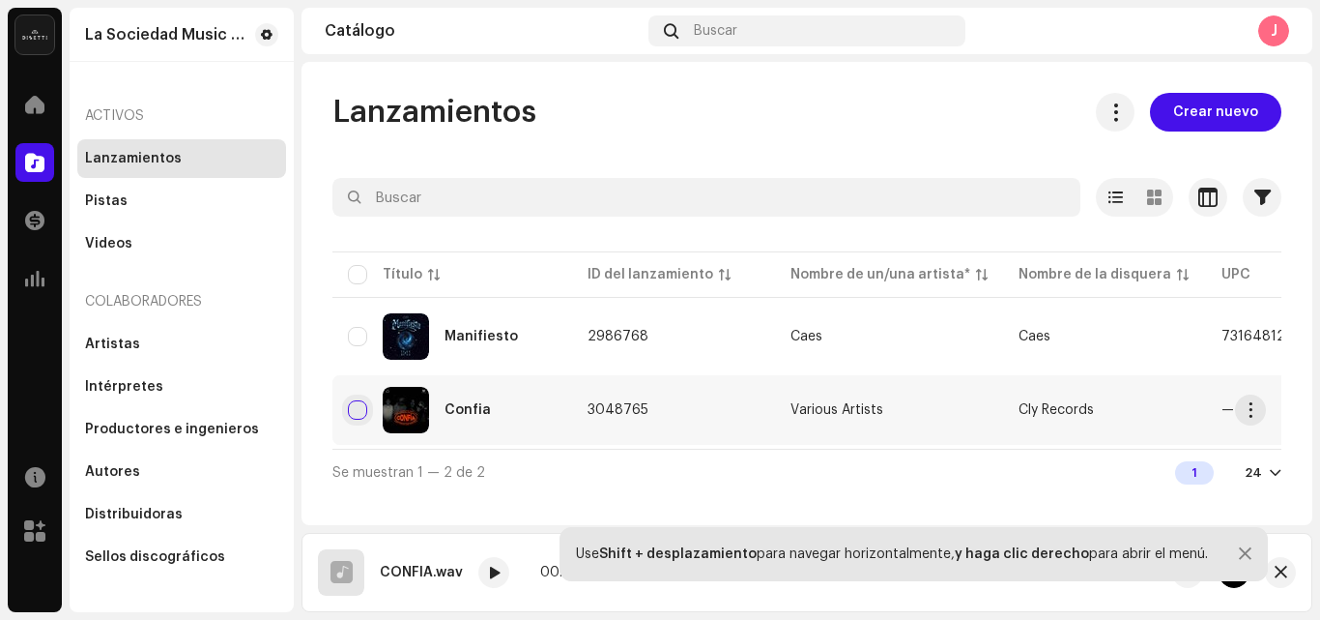
checkbox input "true"
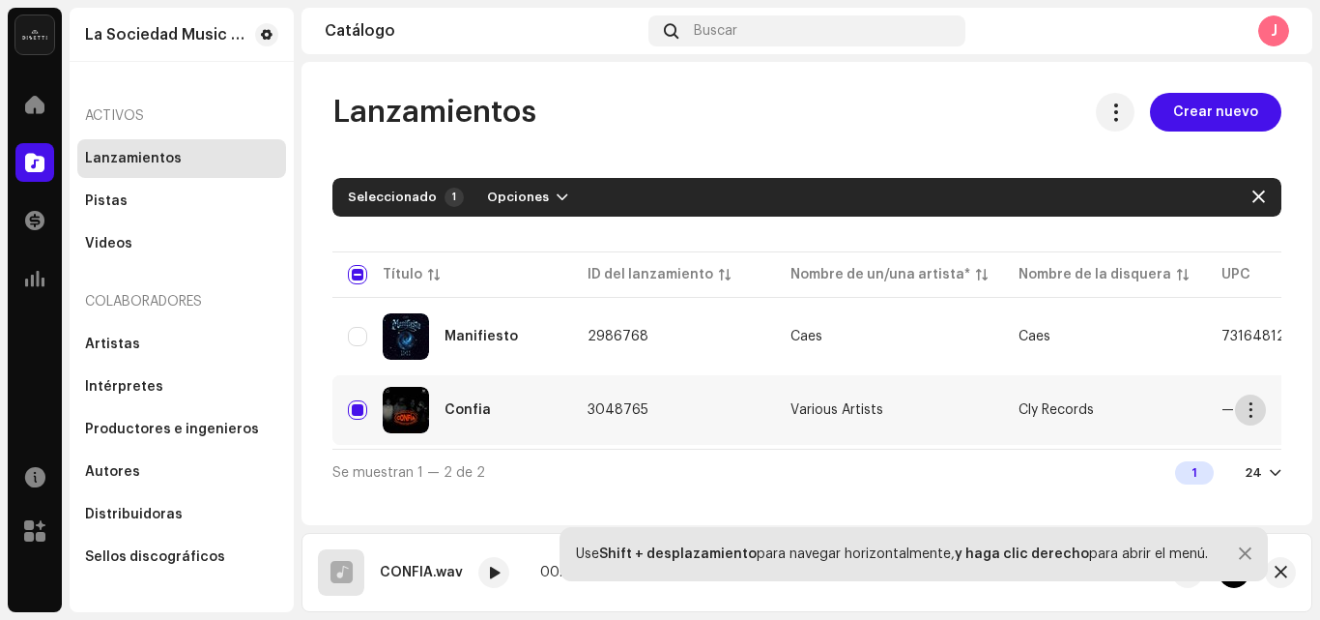
click at [1253, 417] on span "button" at bounding box center [1251, 409] width 14 height 15
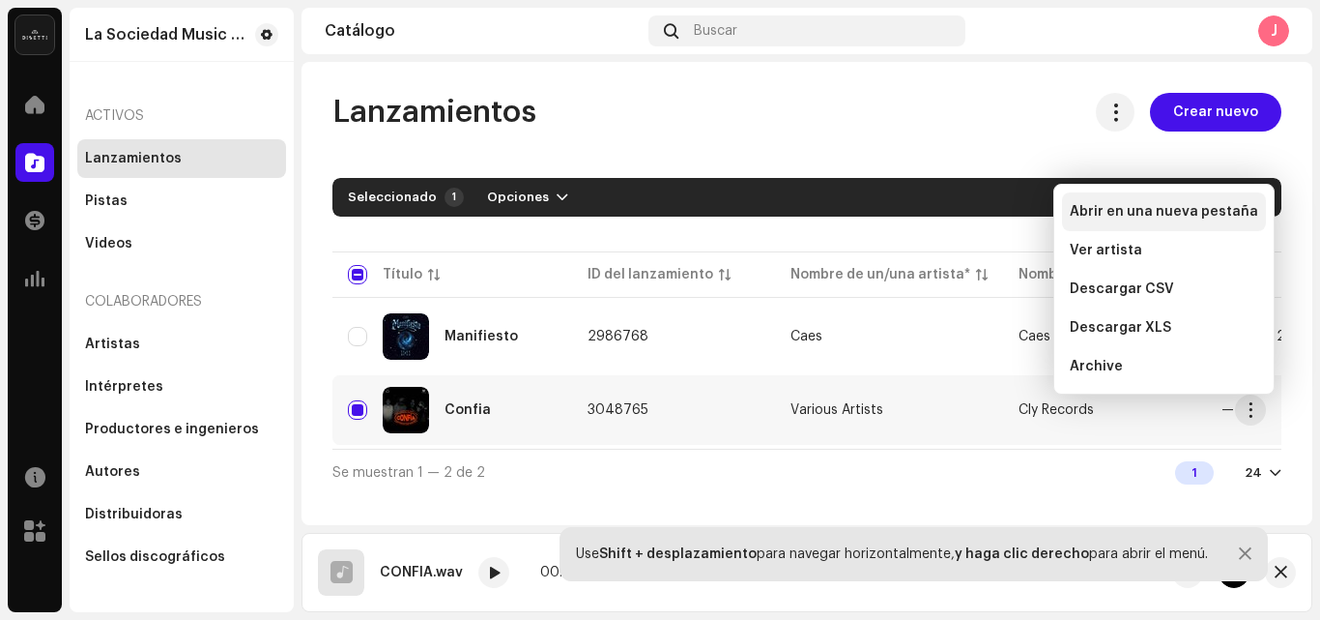
click at [1159, 211] on span "Abrir en una nueva pestaña" at bounding box center [1164, 211] width 188 height 15
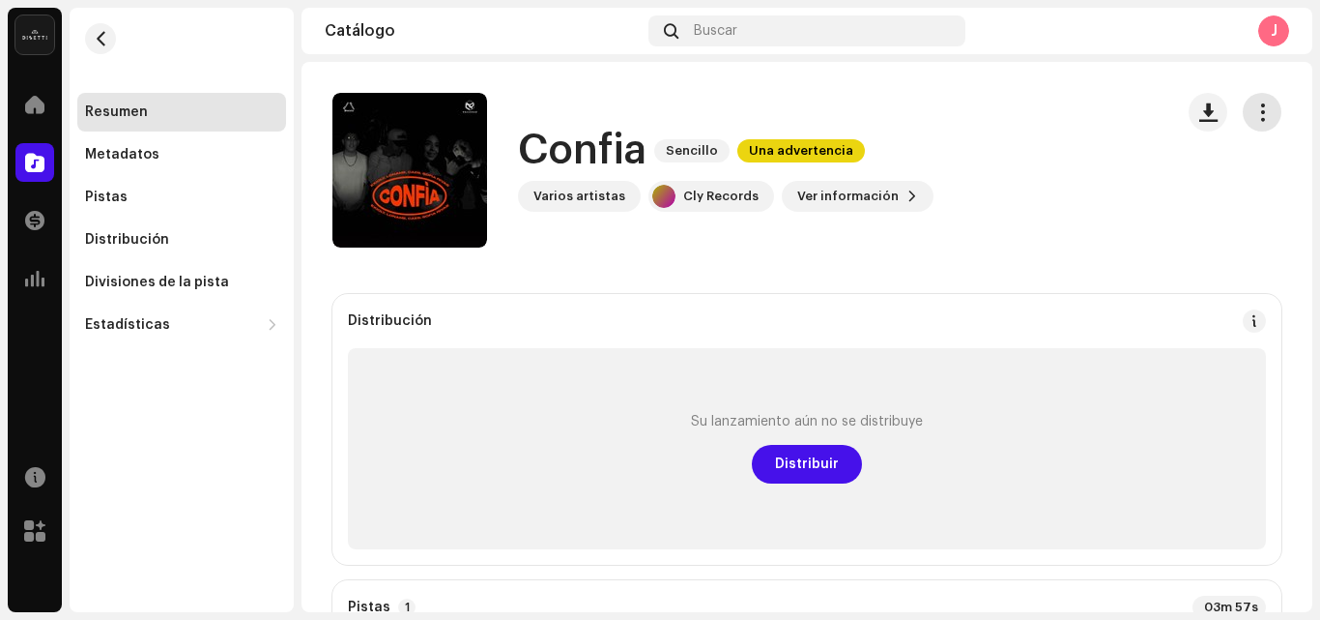
click at [1254, 114] on span "button" at bounding box center [1263, 111] width 18 height 15
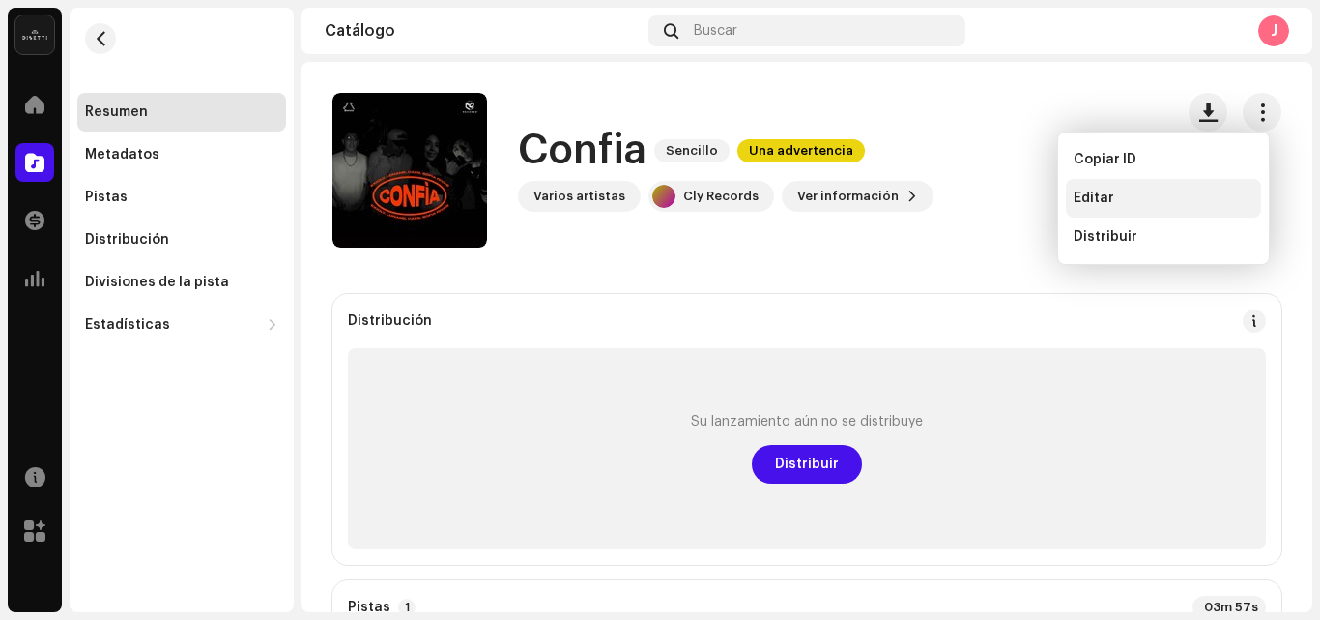
click at [1144, 193] on div "Editar" at bounding box center [1164, 197] width 180 height 15
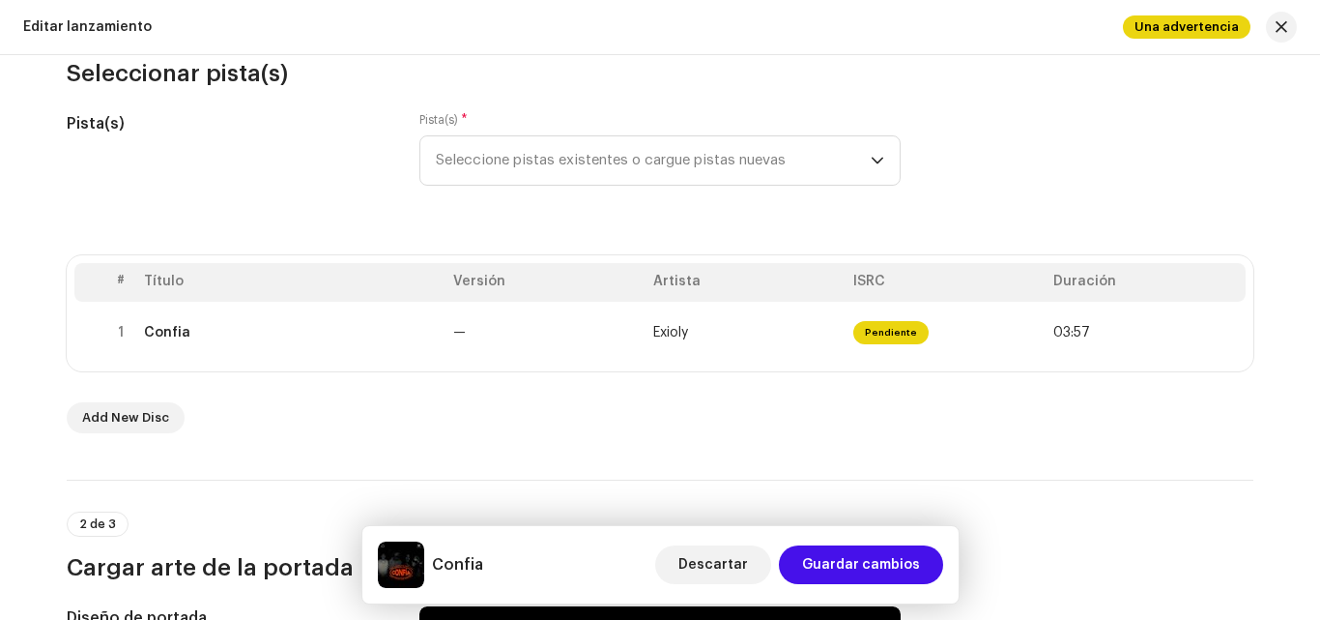
scroll to position [228, 0]
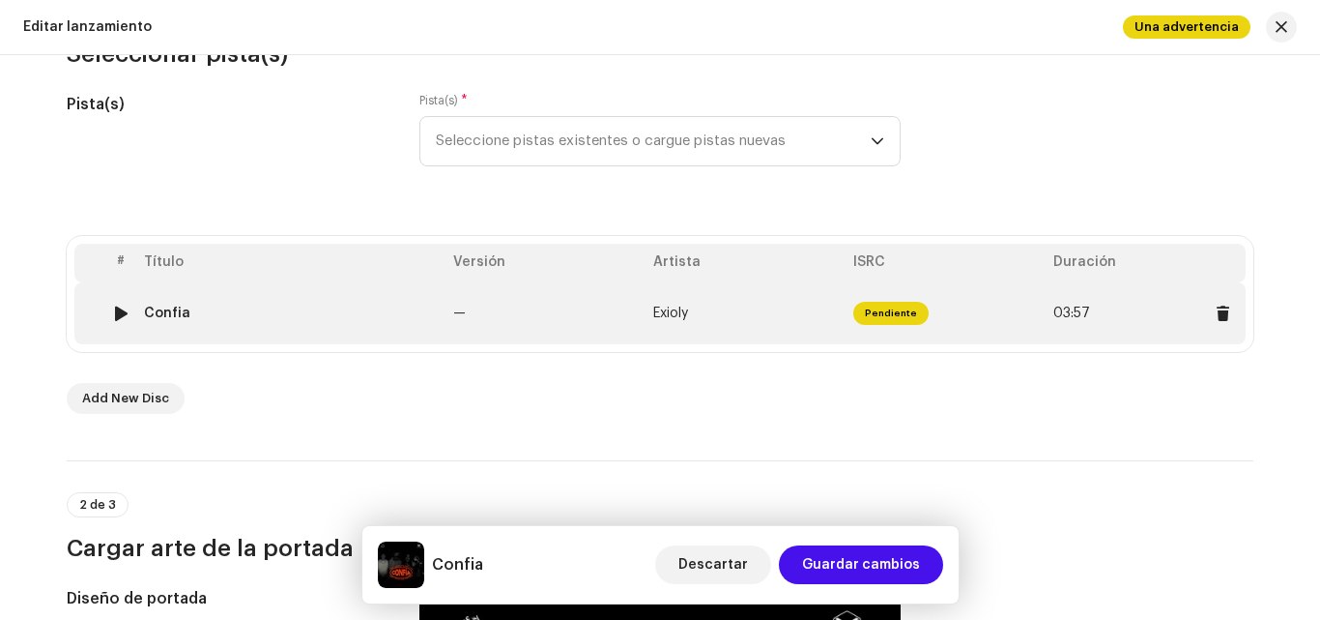
click at [881, 294] on td "Pendiente" at bounding box center [946, 313] width 200 height 62
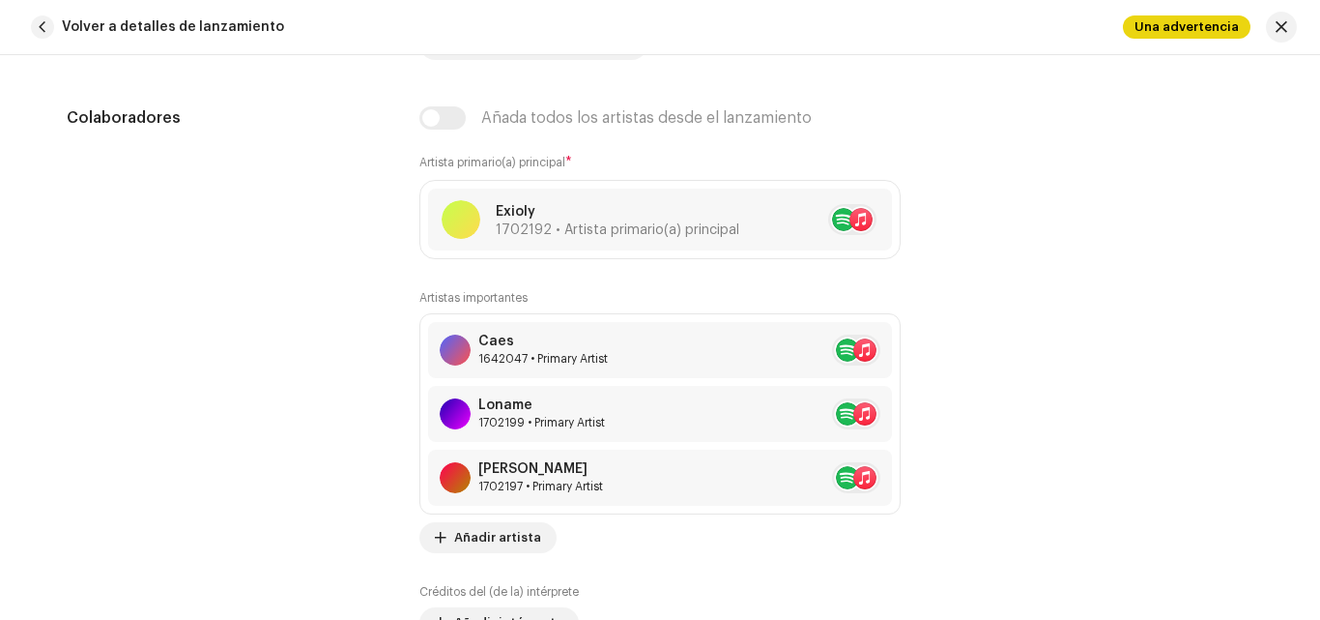
scroll to position [1197, 0]
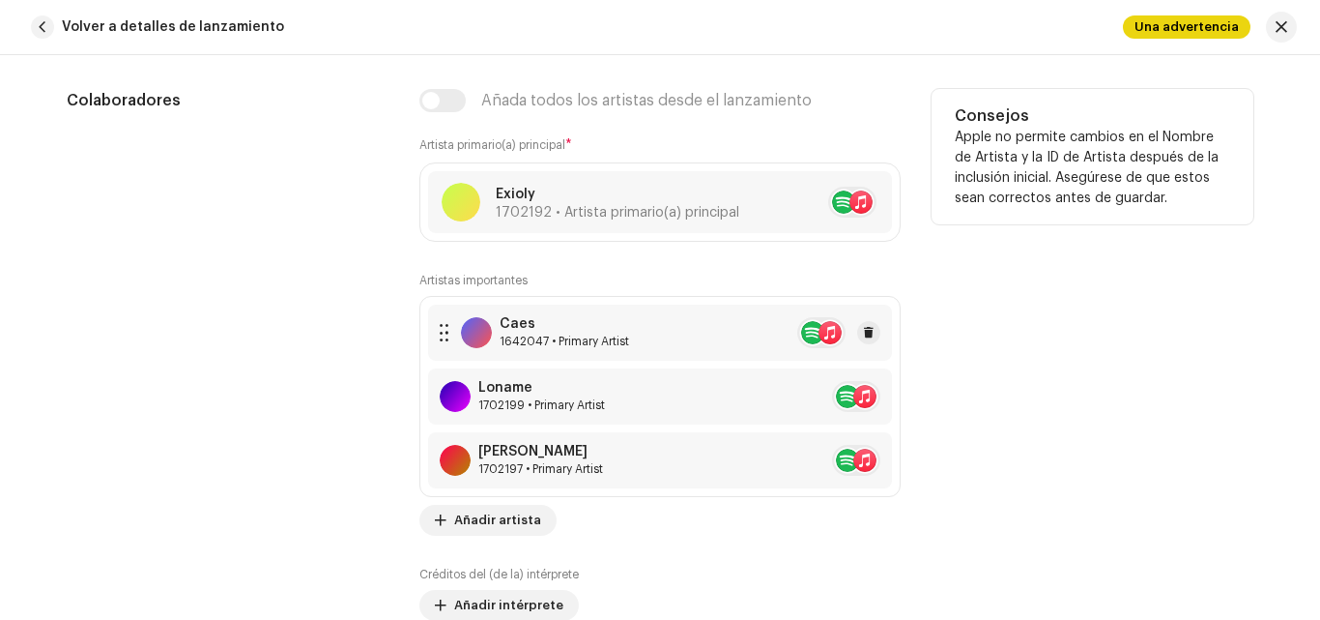
click at [600, 346] on div "1642047 • Primary Artist" at bounding box center [565, 340] width 130 height 15
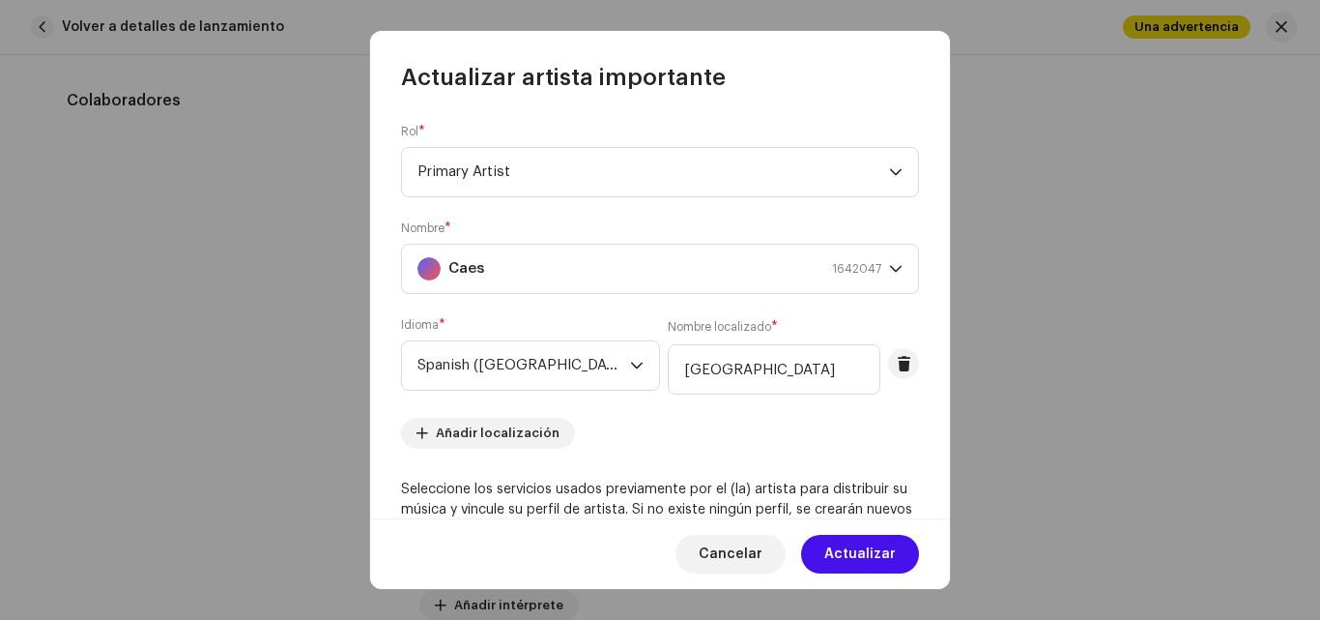
click at [593, 169] on span "Primary Artist" at bounding box center [654, 172] width 472 height 48
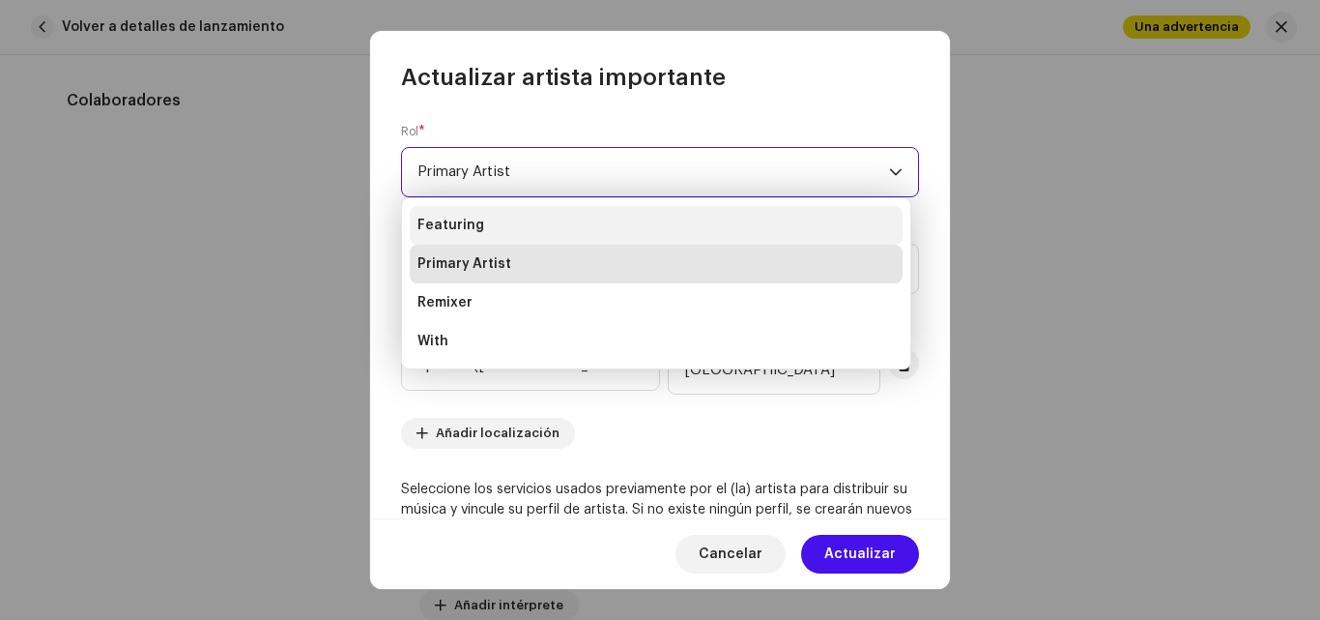
click at [507, 218] on li "Featuring" at bounding box center [656, 225] width 493 height 39
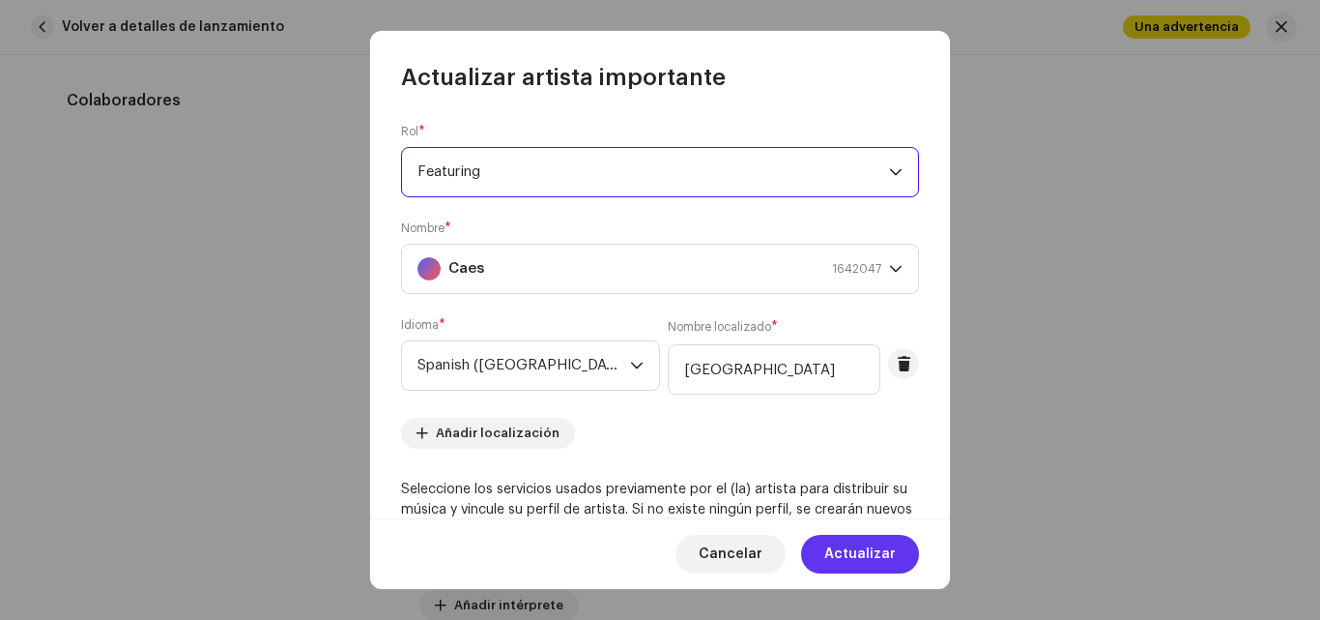
click at [851, 563] on span "Actualizar" at bounding box center [861, 554] width 72 height 39
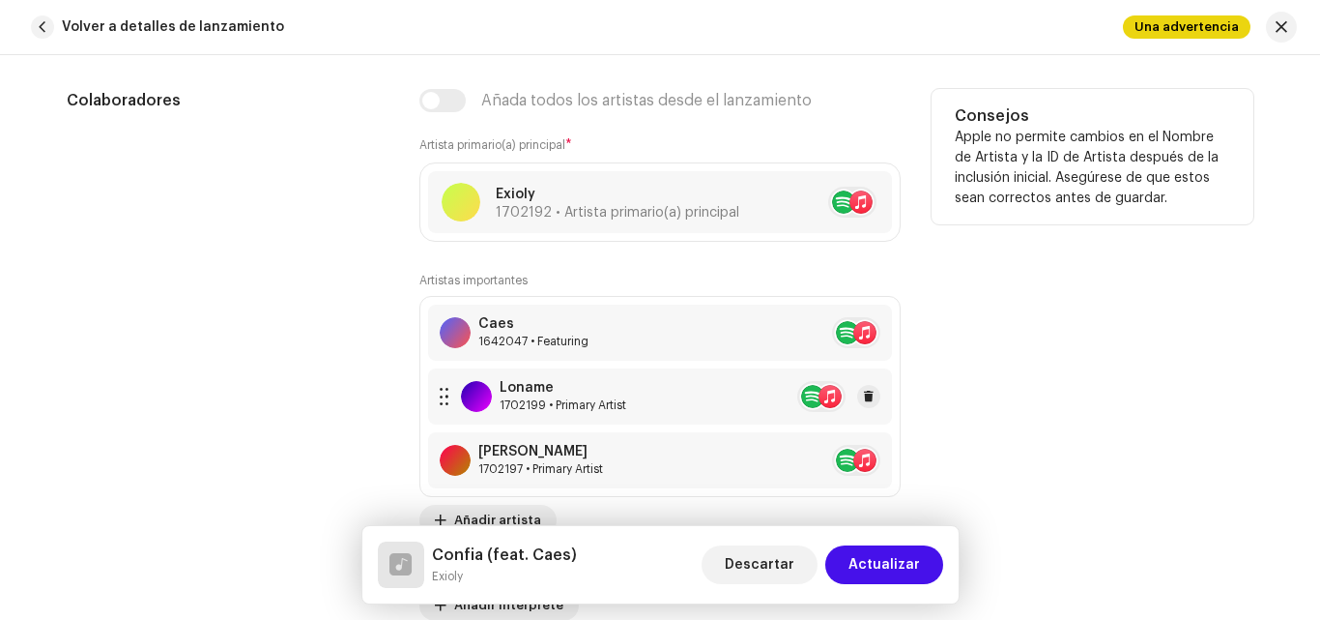
click at [591, 394] on div "Loname" at bounding box center [563, 387] width 127 height 15
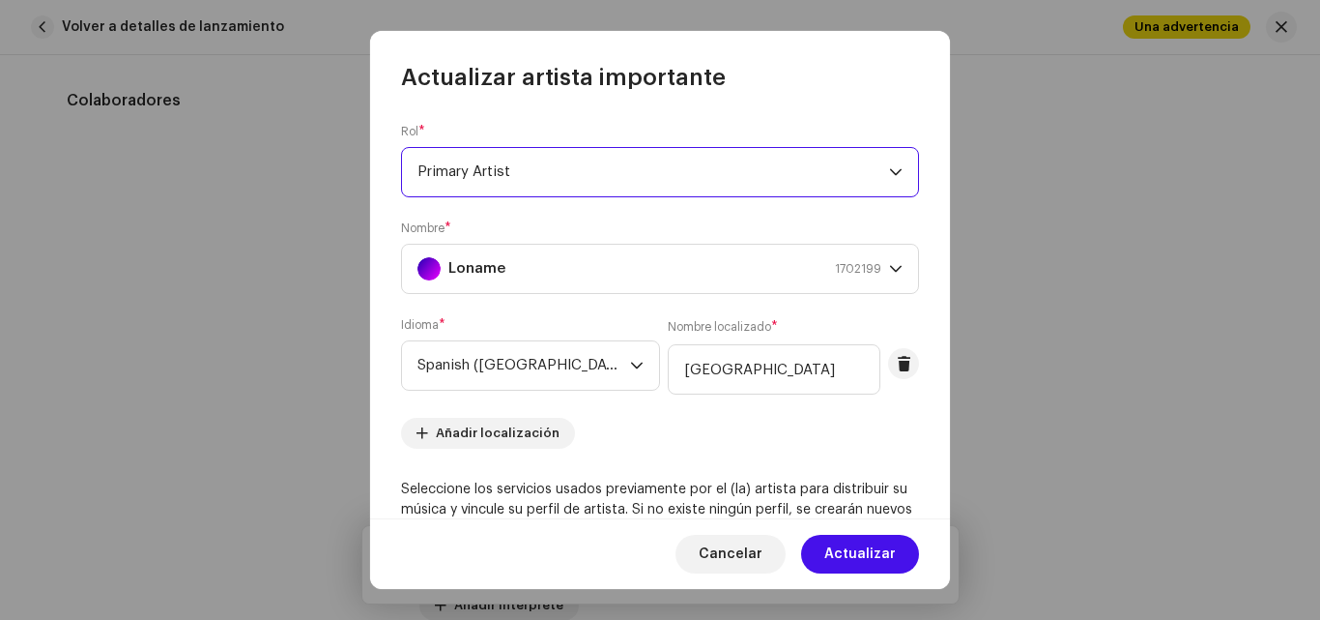
click at [663, 172] on span "Primary Artist" at bounding box center [654, 172] width 472 height 48
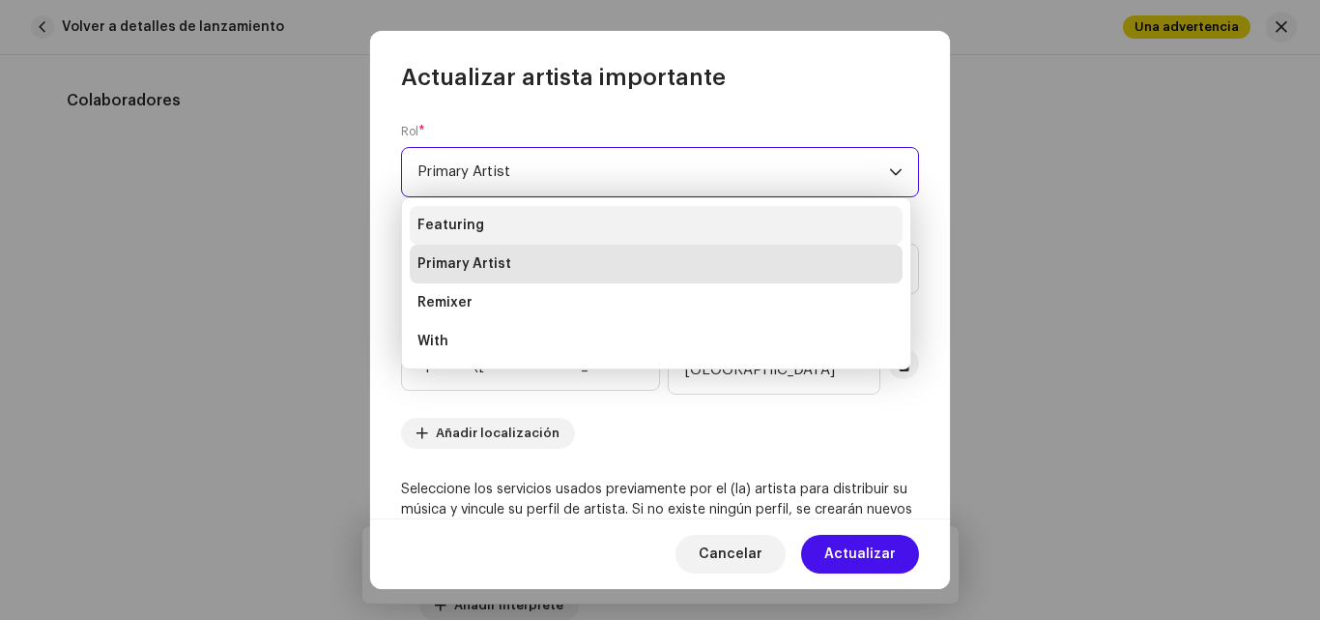
click at [507, 222] on li "Featuring" at bounding box center [656, 225] width 493 height 39
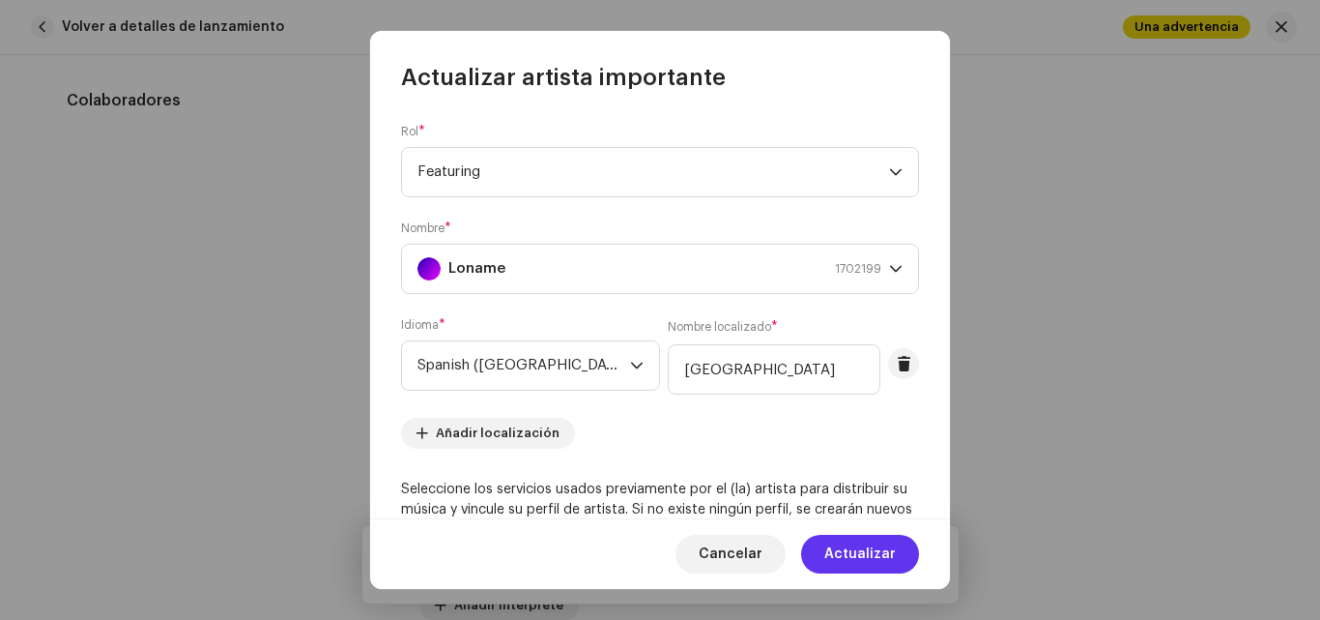
click at [868, 554] on span "Actualizar" at bounding box center [861, 554] width 72 height 39
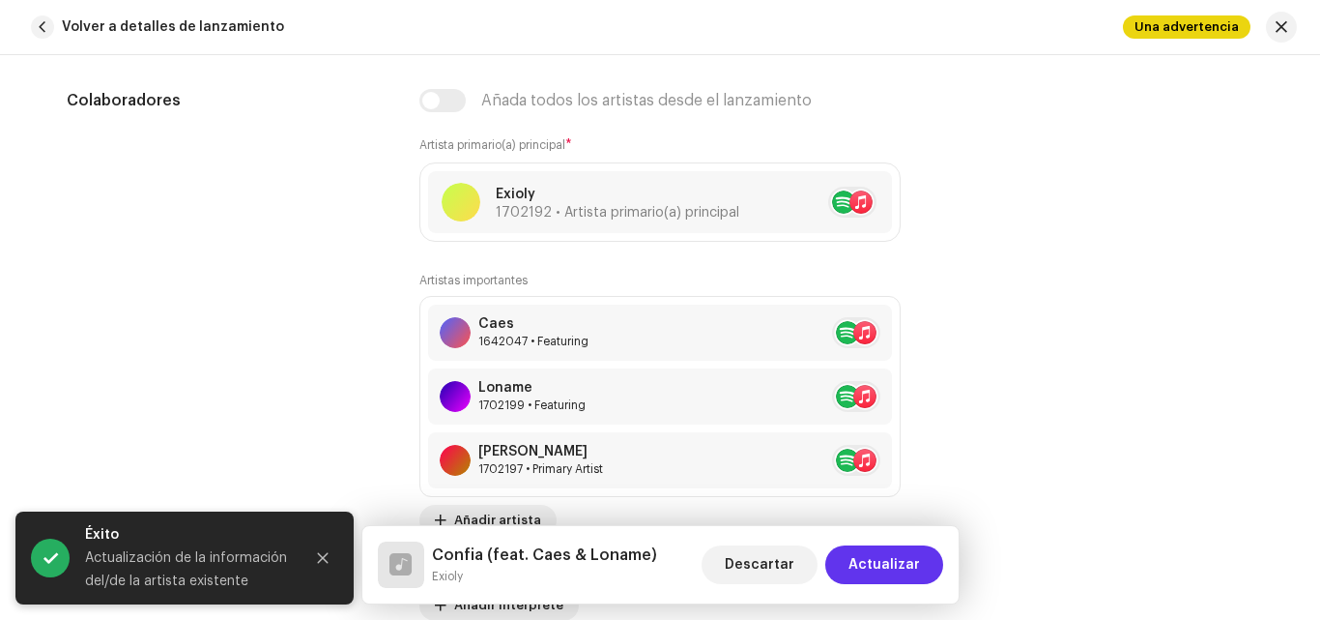
click at [882, 553] on span "Actualizar" at bounding box center [885, 564] width 72 height 39
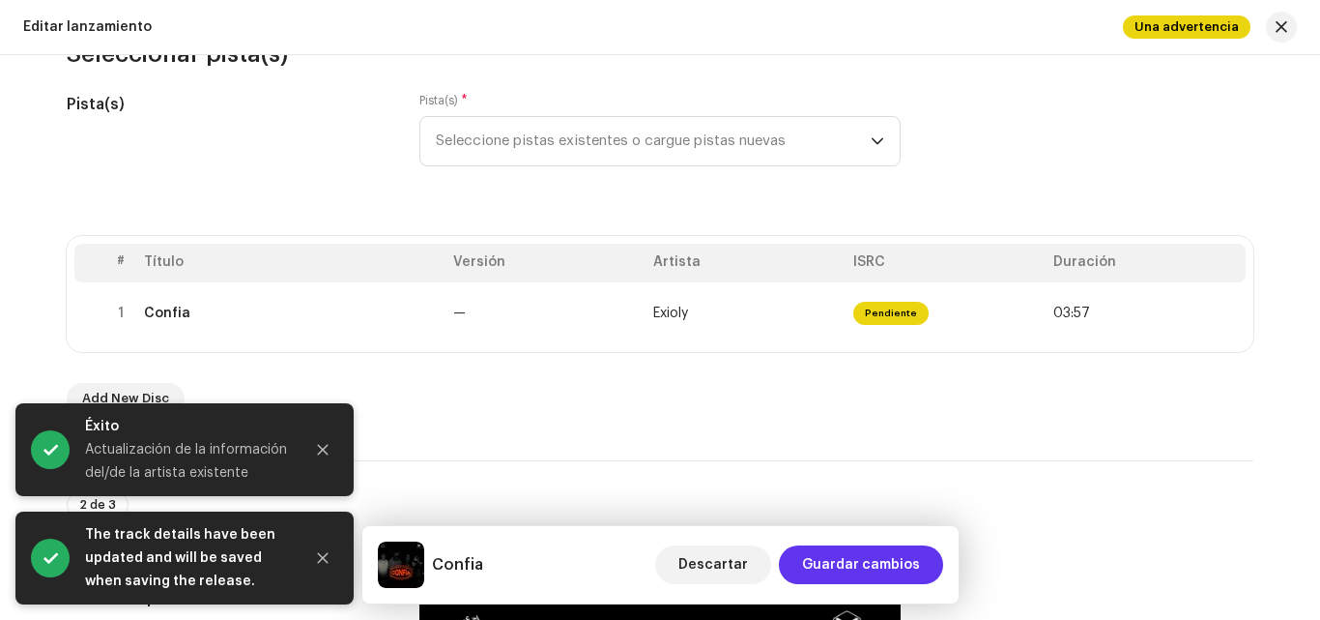
click at [894, 553] on span "Guardar cambios" at bounding box center [861, 564] width 118 height 39
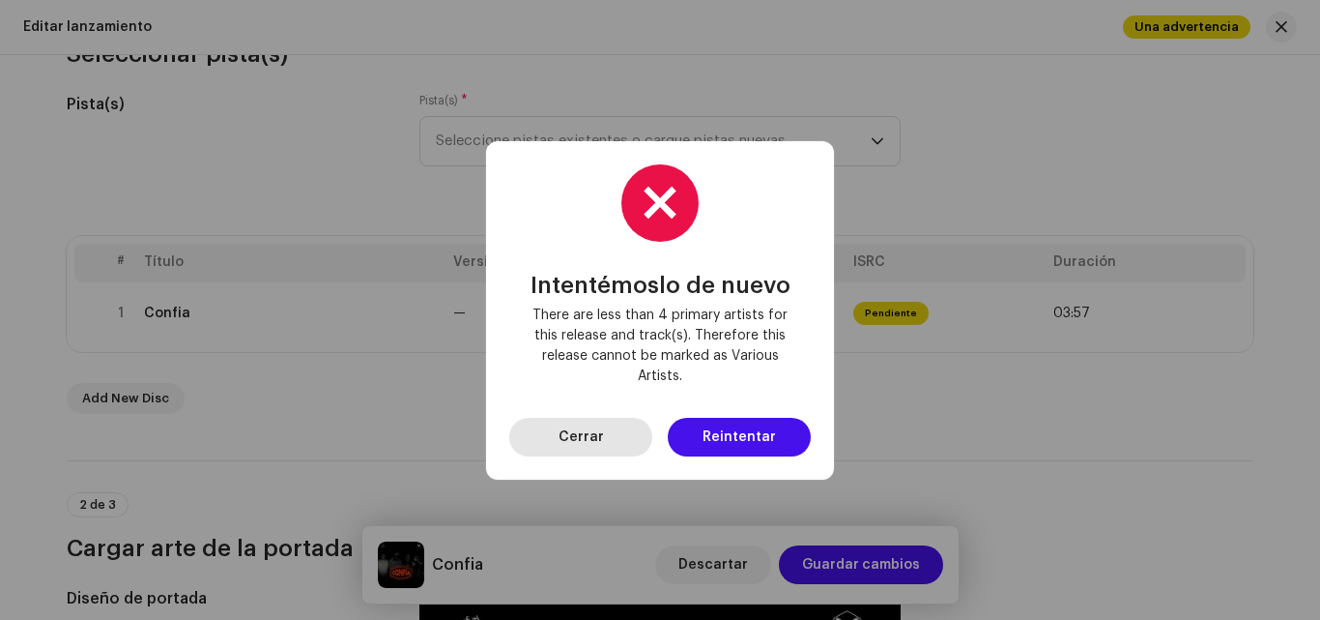
click at [582, 428] on span "Cerrar" at bounding box center [581, 437] width 45 height 39
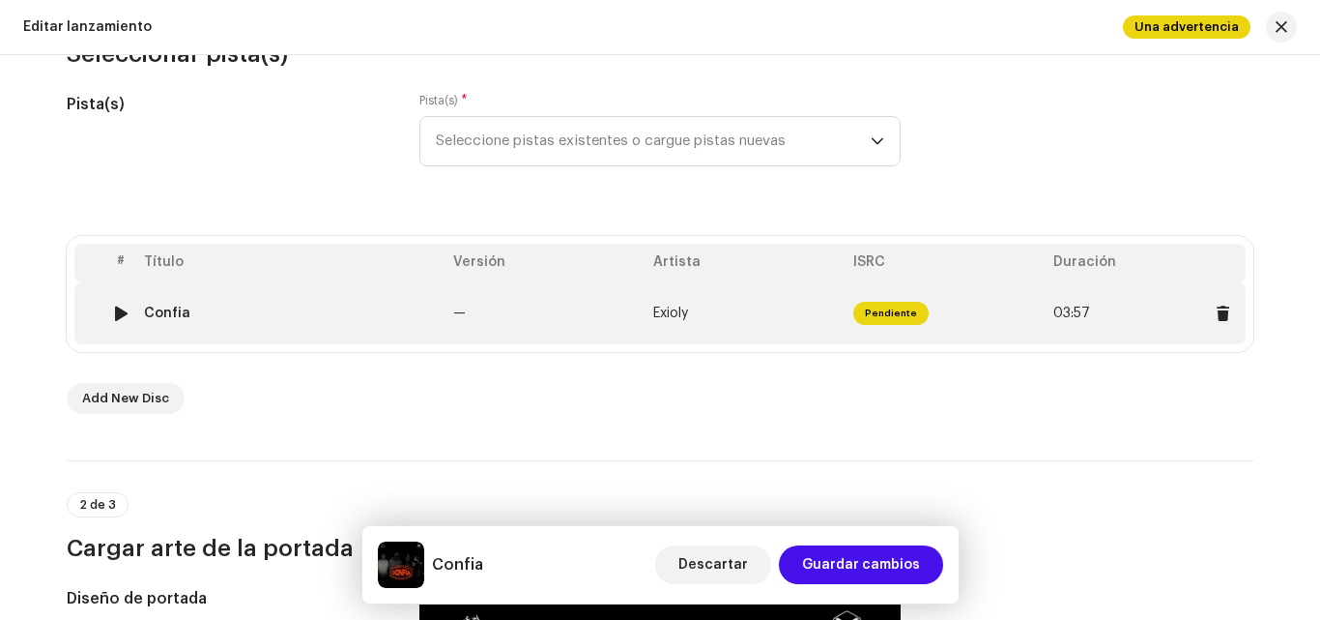
click at [821, 320] on td "Exioly" at bounding box center [746, 313] width 200 height 62
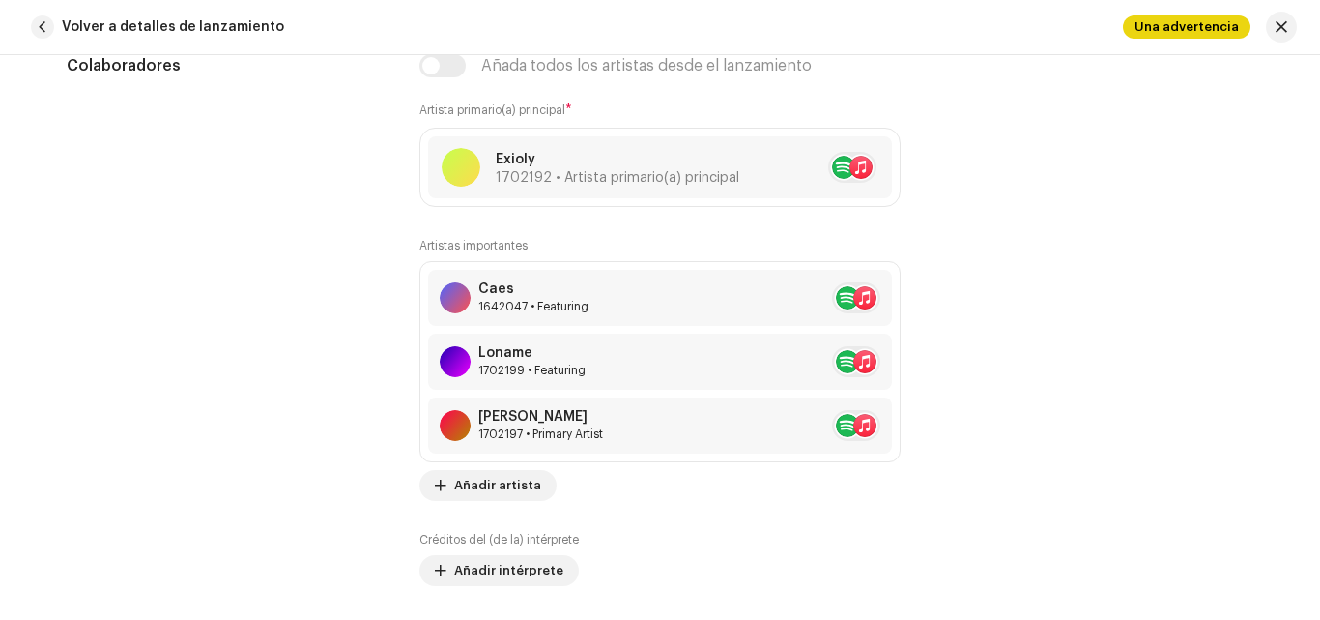
scroll to position [1258, 0]
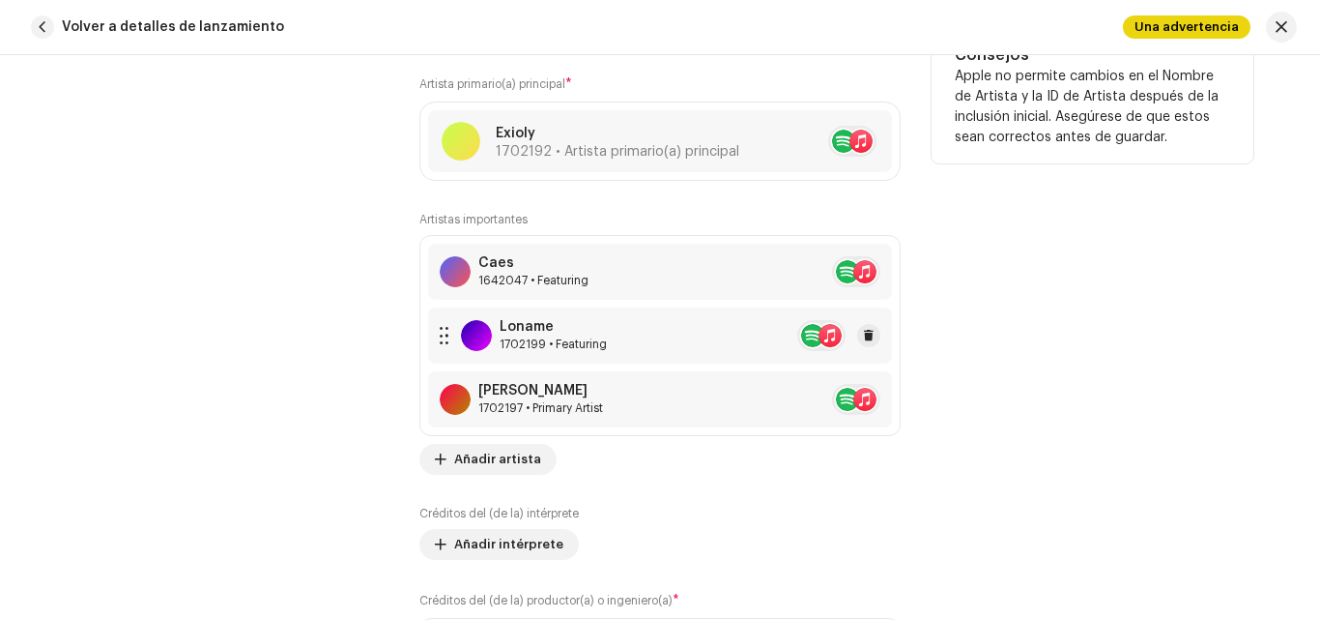
click at [588, 341] on div "1702199 • Featuring" at bounding box center [553, 343] width 107 height 15
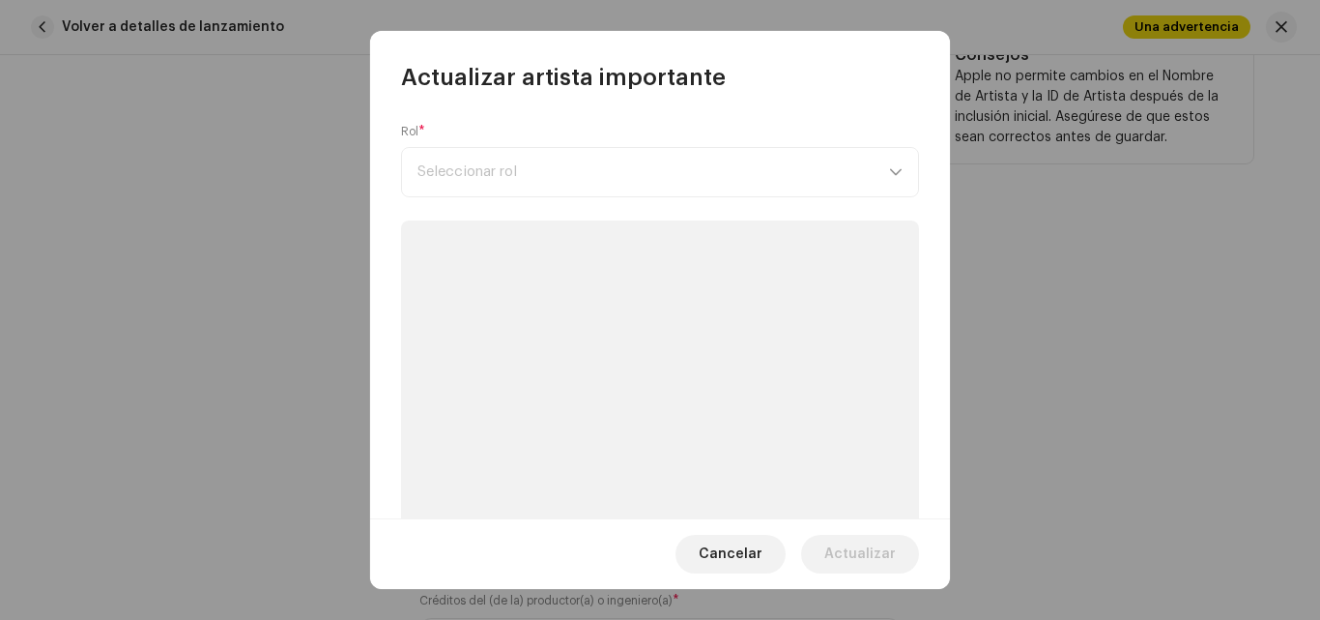
click at [588, 341] on p-skeleton at bounding box center [660, 485] width 518 height 530
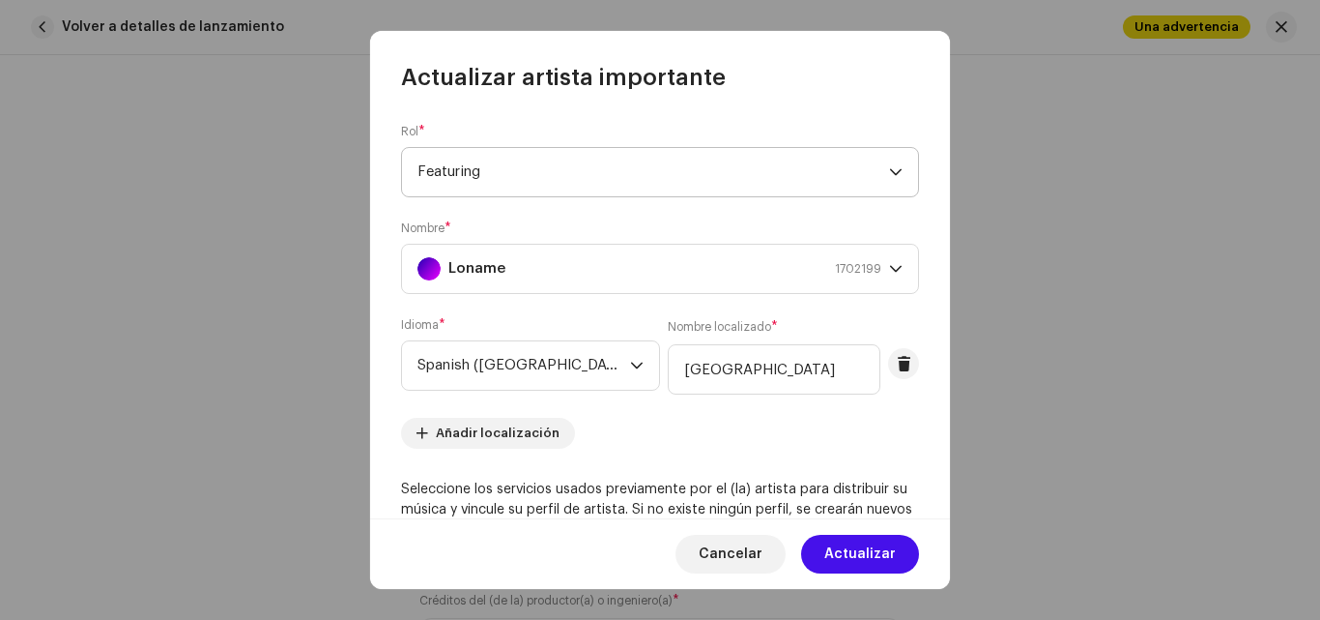
click at [581, 164] on span "Featuring" at bounding box center [654, 172] width 472 height 48
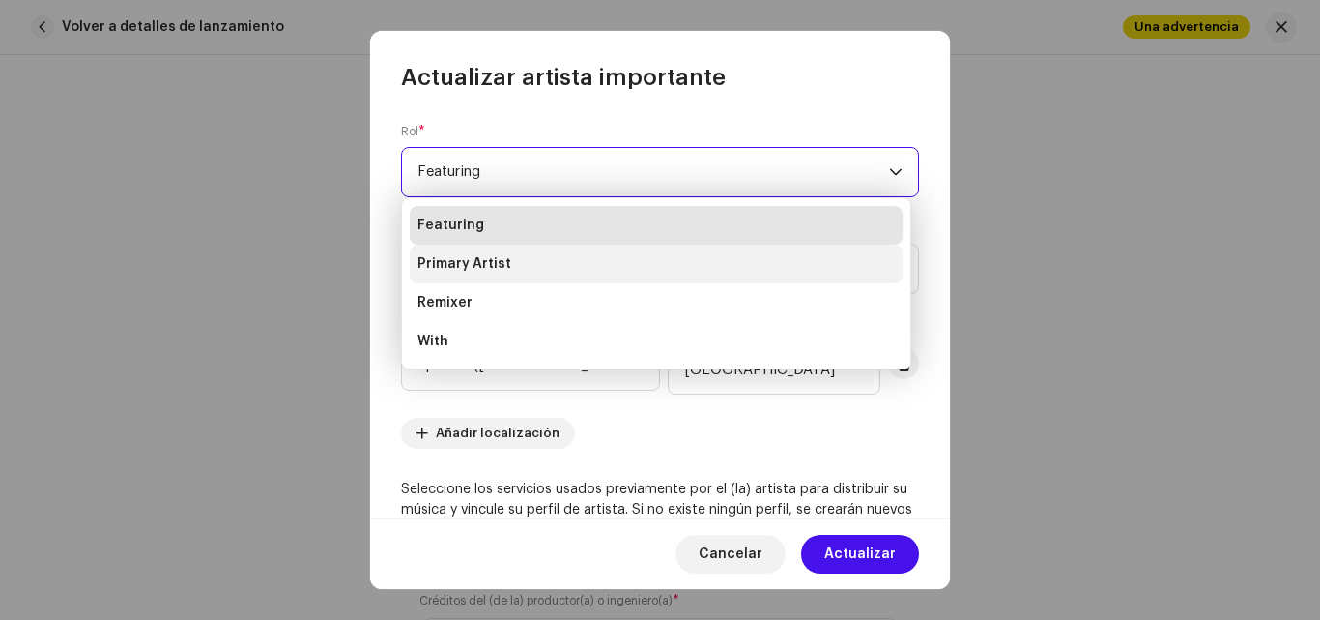
click at [481, 266] on span "Primary Artist" at bounding box center [465, 263] width 94 height 19
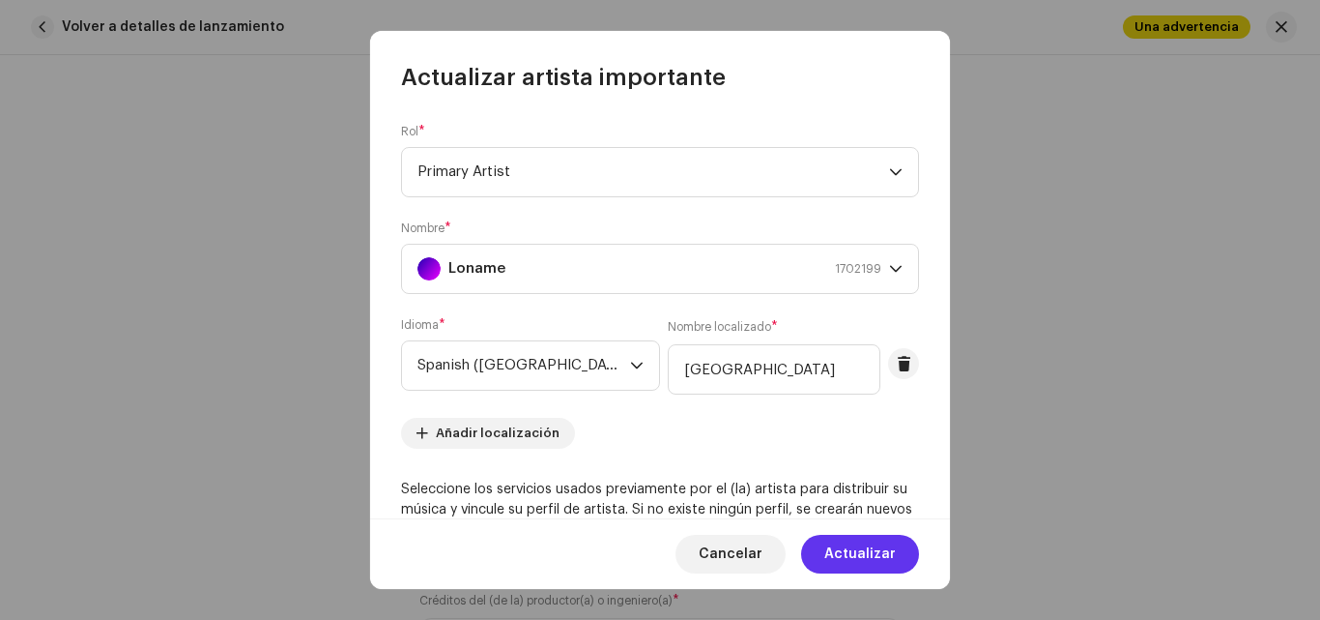
click at [883, 552] on span "Actualizar" at bounding box center [861, 554] width 72 height 39
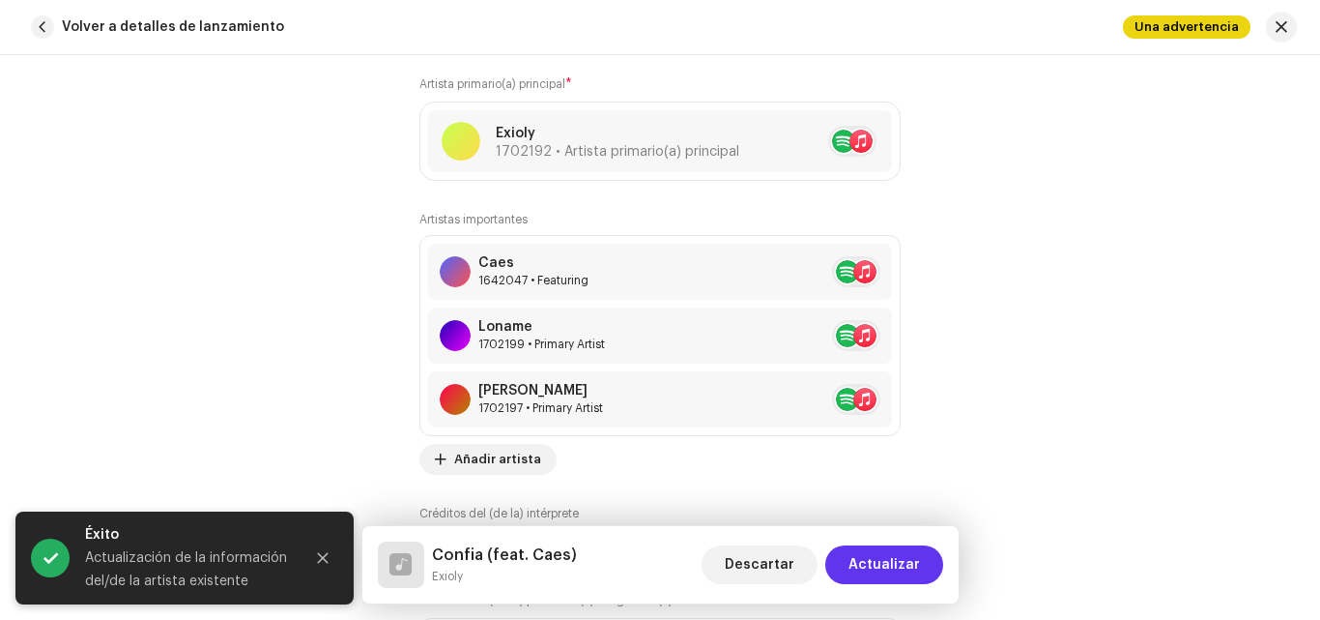
click at [883, 555] on span "Actualizar" at bounding box center [885, 564] width 72 height 39
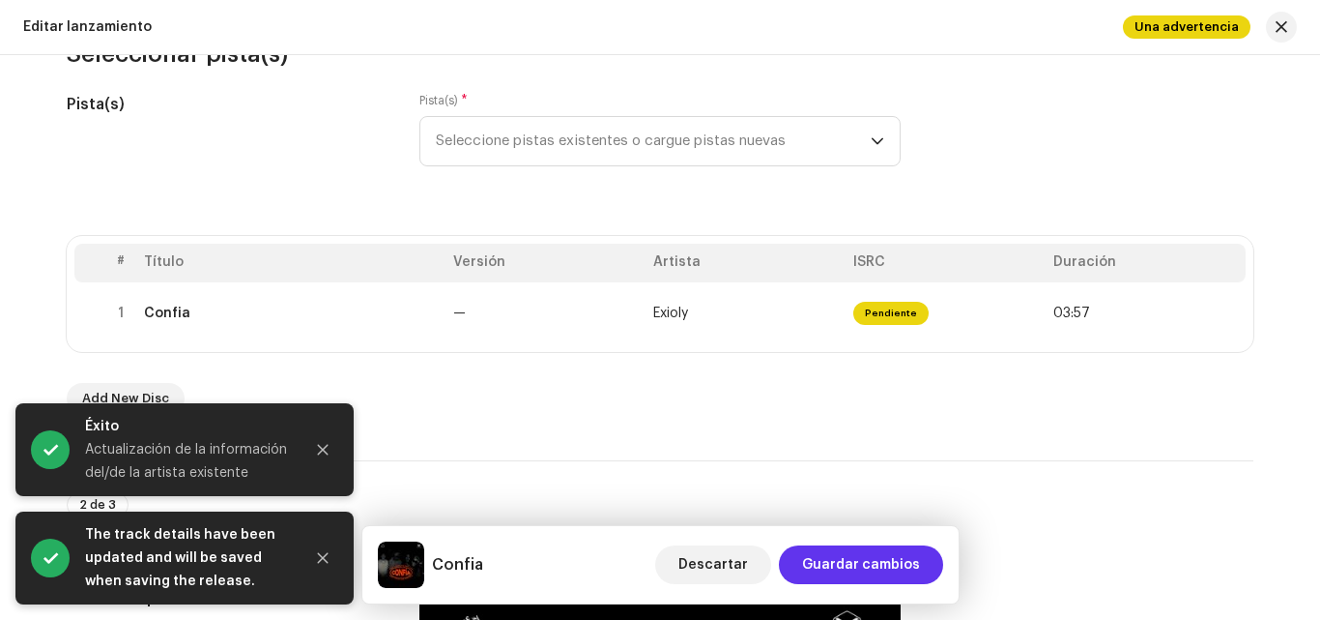
click at [894, 557] on span "Guardar cambios" at bounding box center [861, 564] width 118 height 39
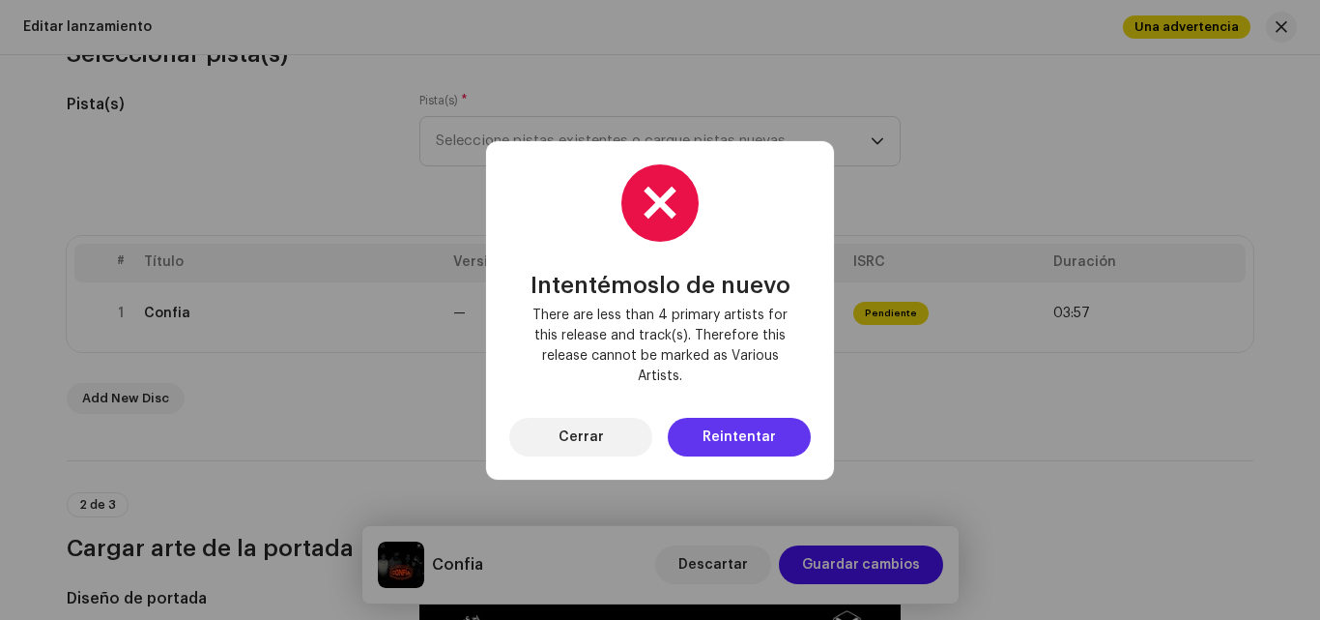
click at [695, 446] on button "Reintentar" at bounding box center [739, 437] width 143 height 39
click at [591, 439] on span "Cerrar" at bounding box center [581, 437] width 45 height 39
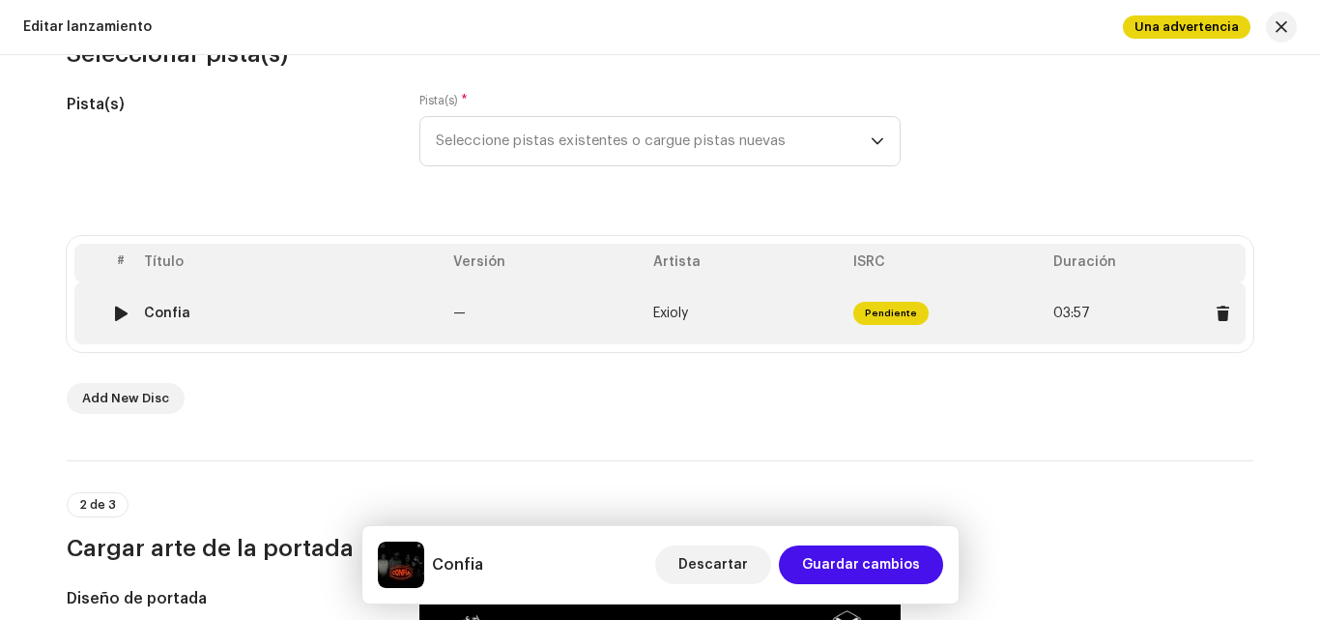
click at [730, 327] on td "Exioly" at bounding box center [746, 313] width 200 height 62
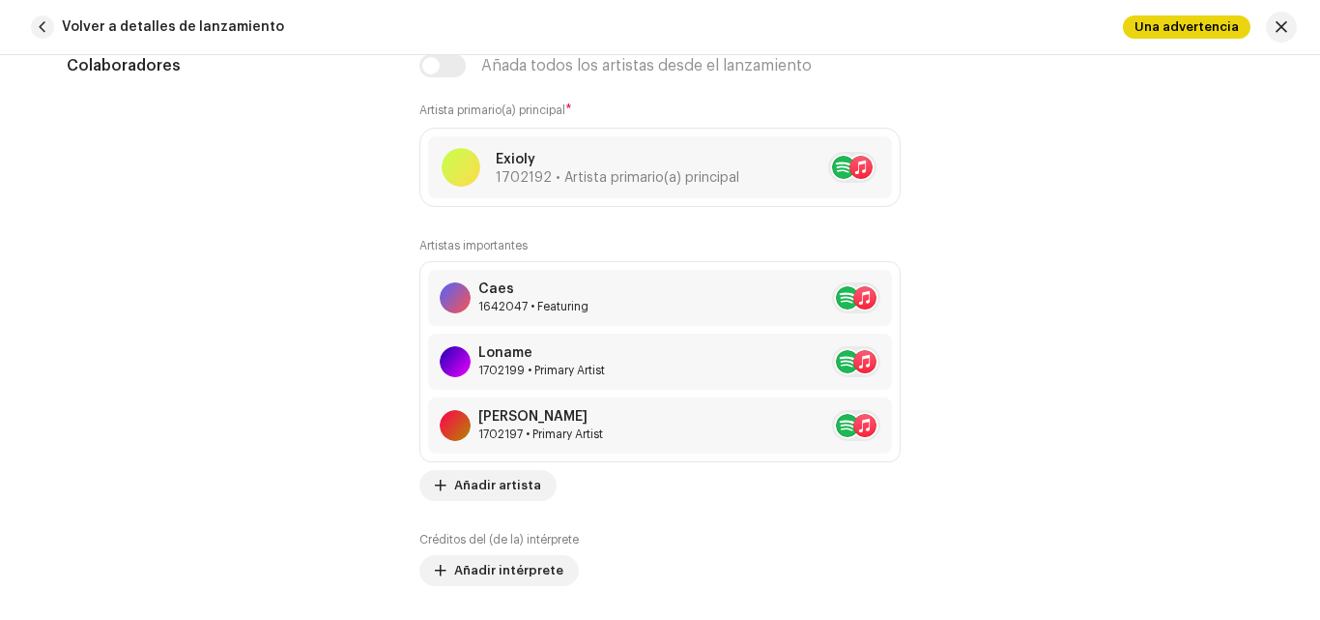
scroll to position [1302, 0]
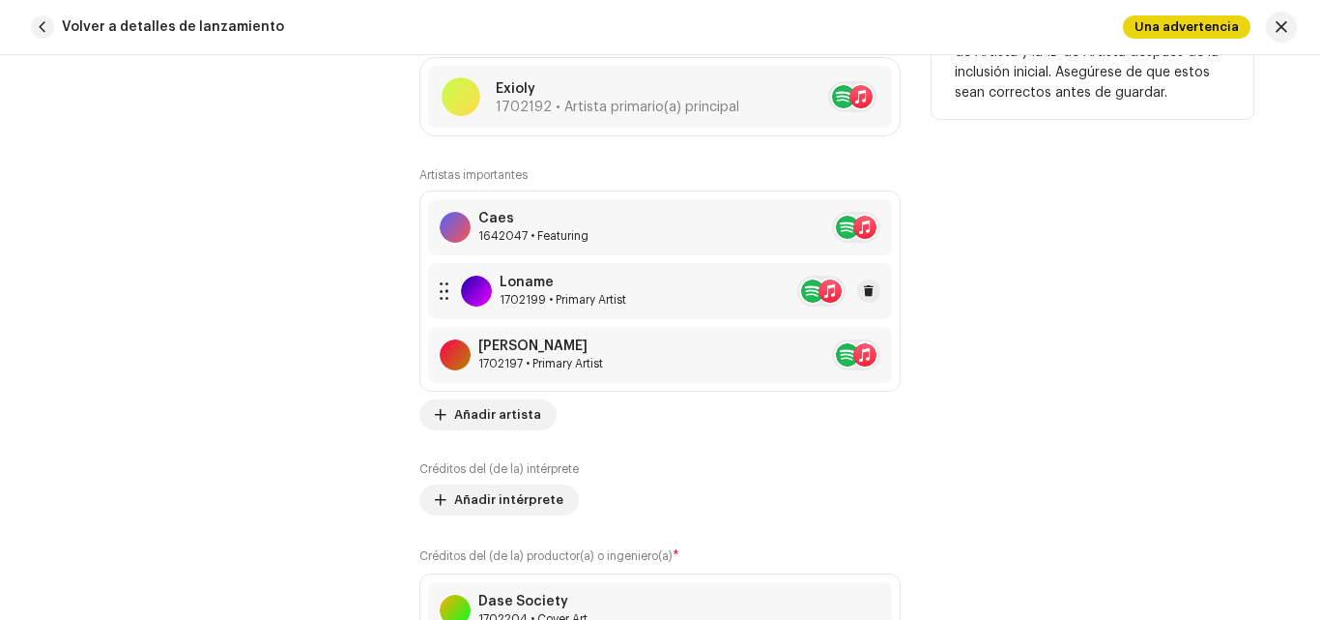
click at [586, 286] on div "Loname" at bounding box center [563, 282] width 127 height 15
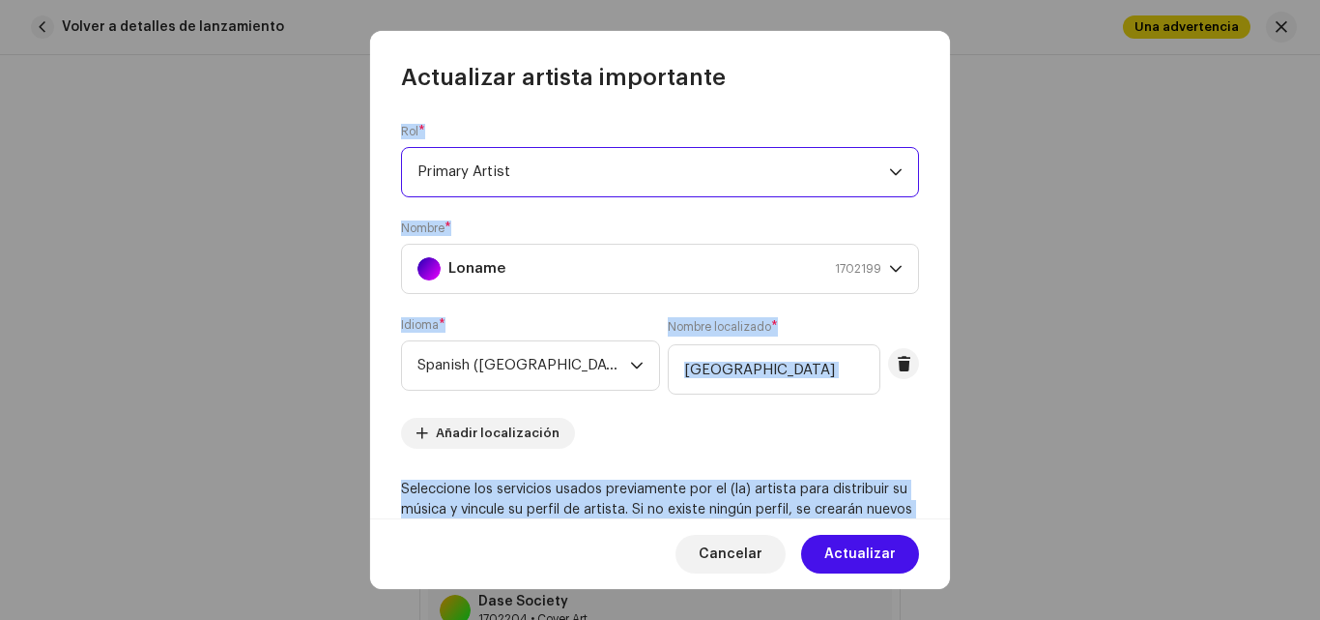
click at [738, 177] on span "Primary Artist" at bounding box center [654, 172] width 472 height 48
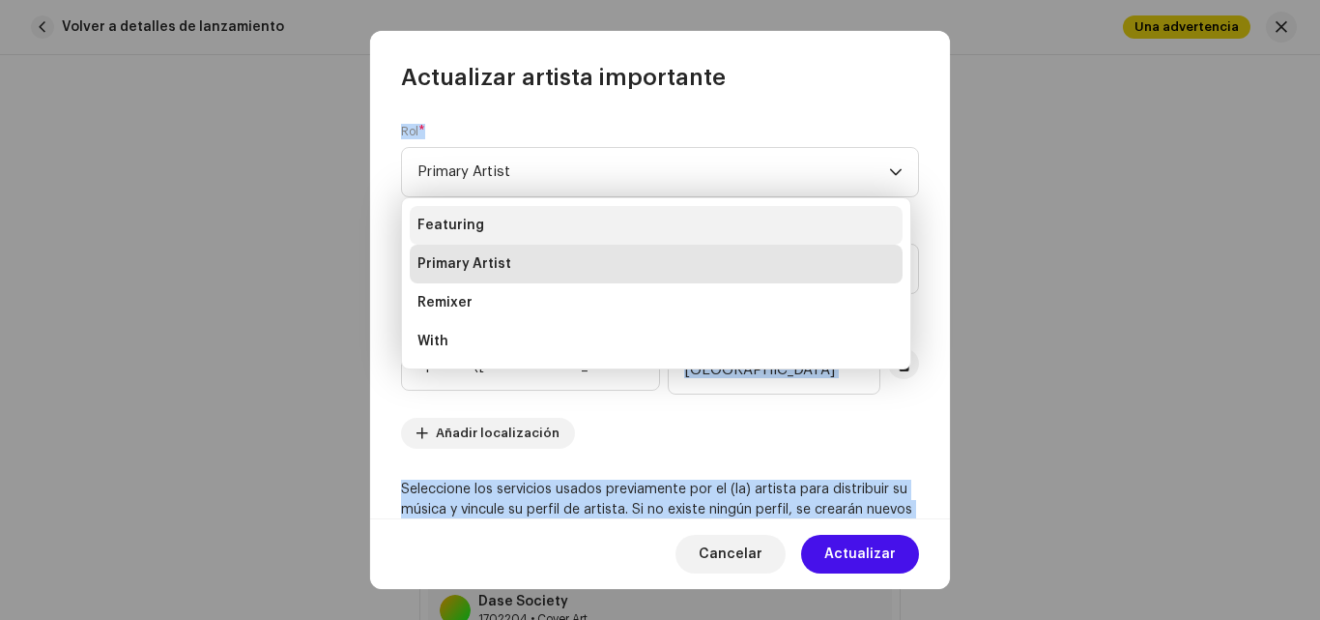
click at [511, 224] on li "Featuring" at bounding box center [656, 225] width 493 height 39
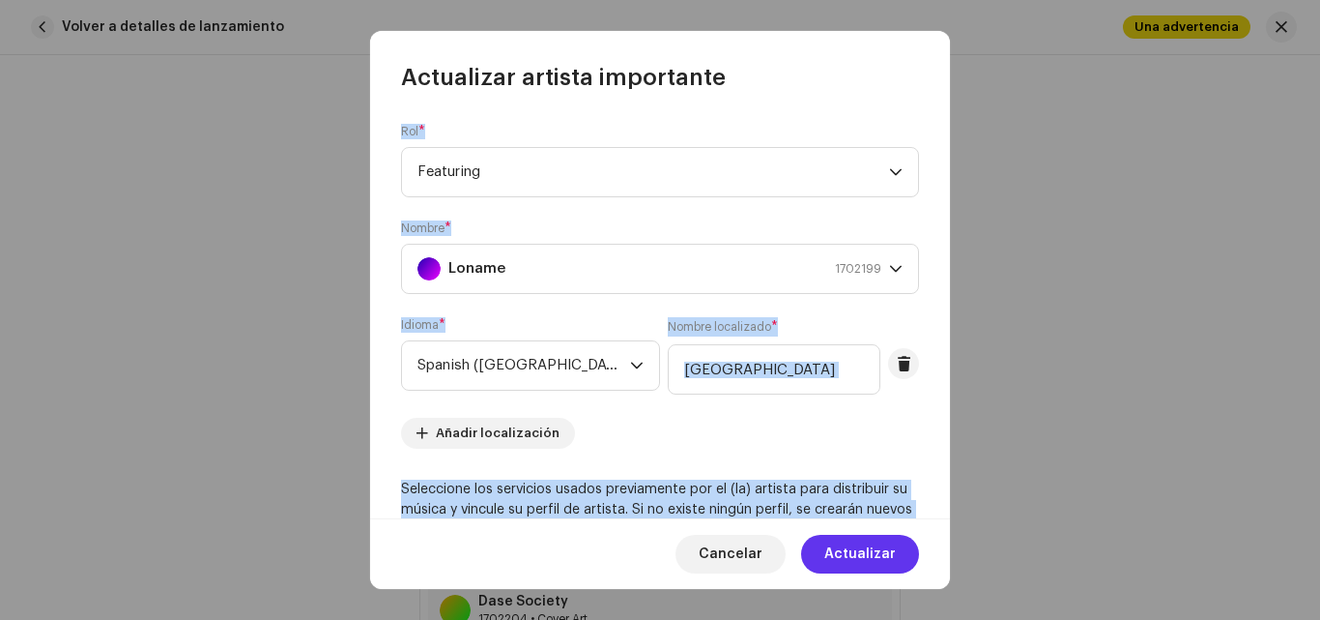
click at [877, 546] on span "Actualizar" at bounding box center [861, 554] width 72 height 39
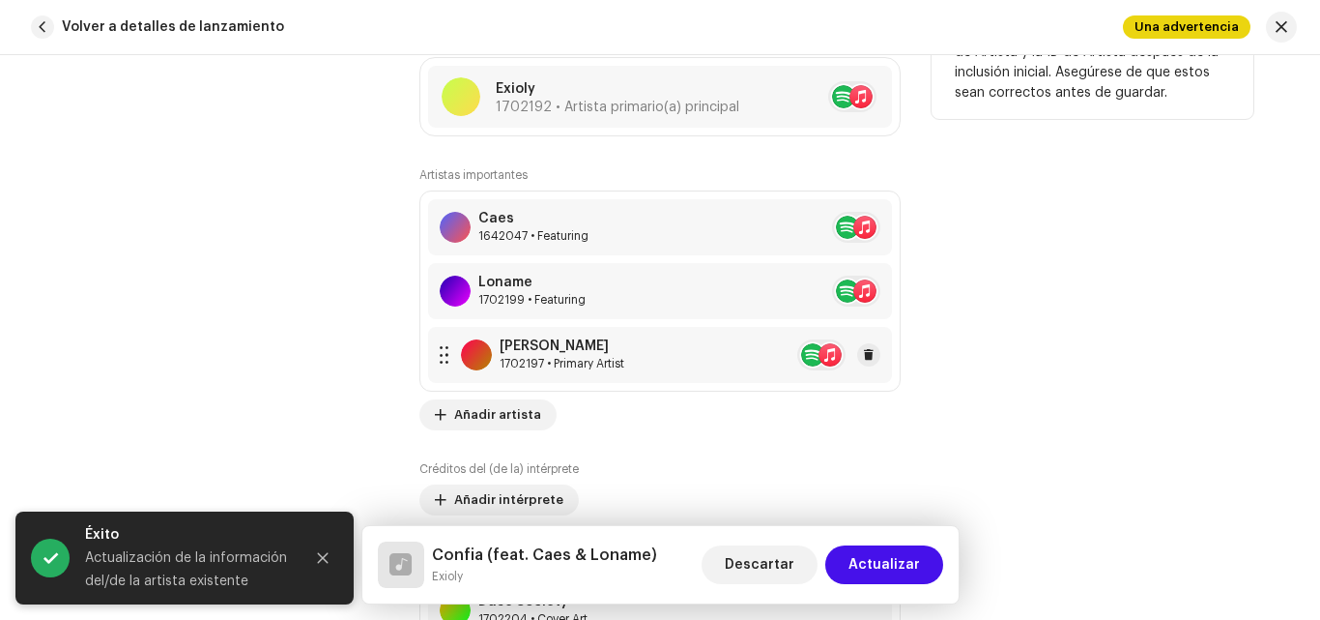
click at [593, 364] on div "1702197 • Primary Artist" at bounding box center [562, 363] width 125 height 15
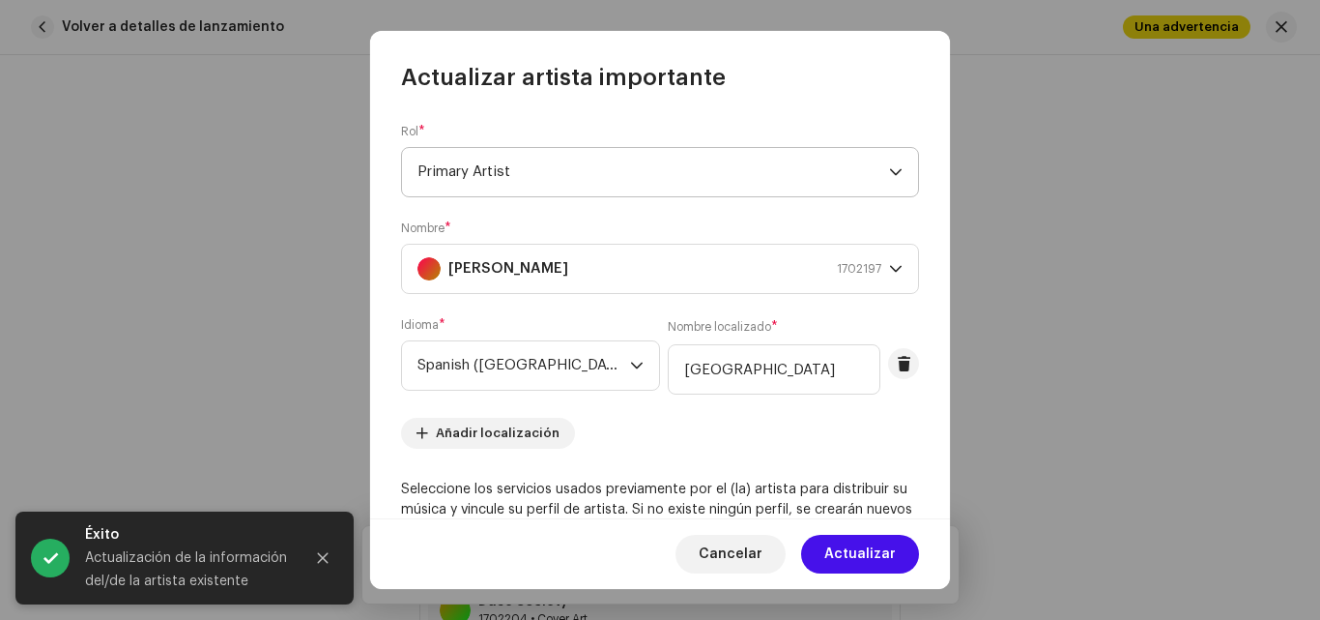
click at [890, 164] on div "dropdown trigger" at bounding box center [896, 172] width 14 height 48
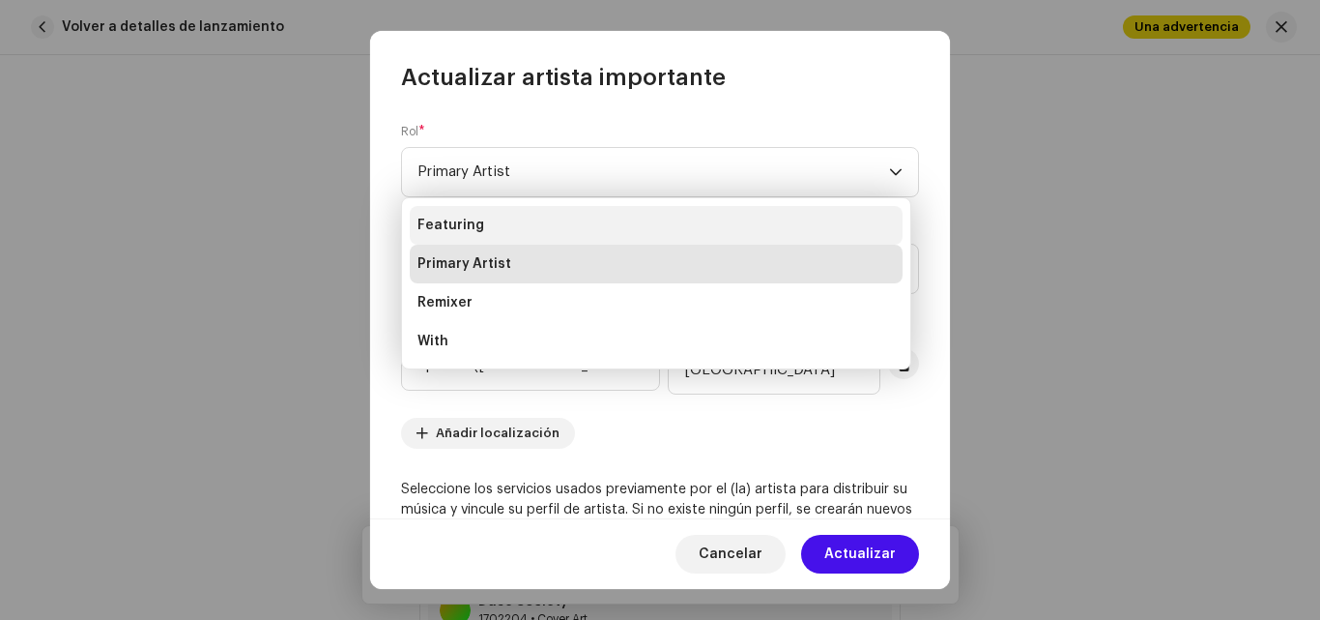
click at [475, 222] on span "Featuring" at bounding box center [451, 225] width 67 height 19
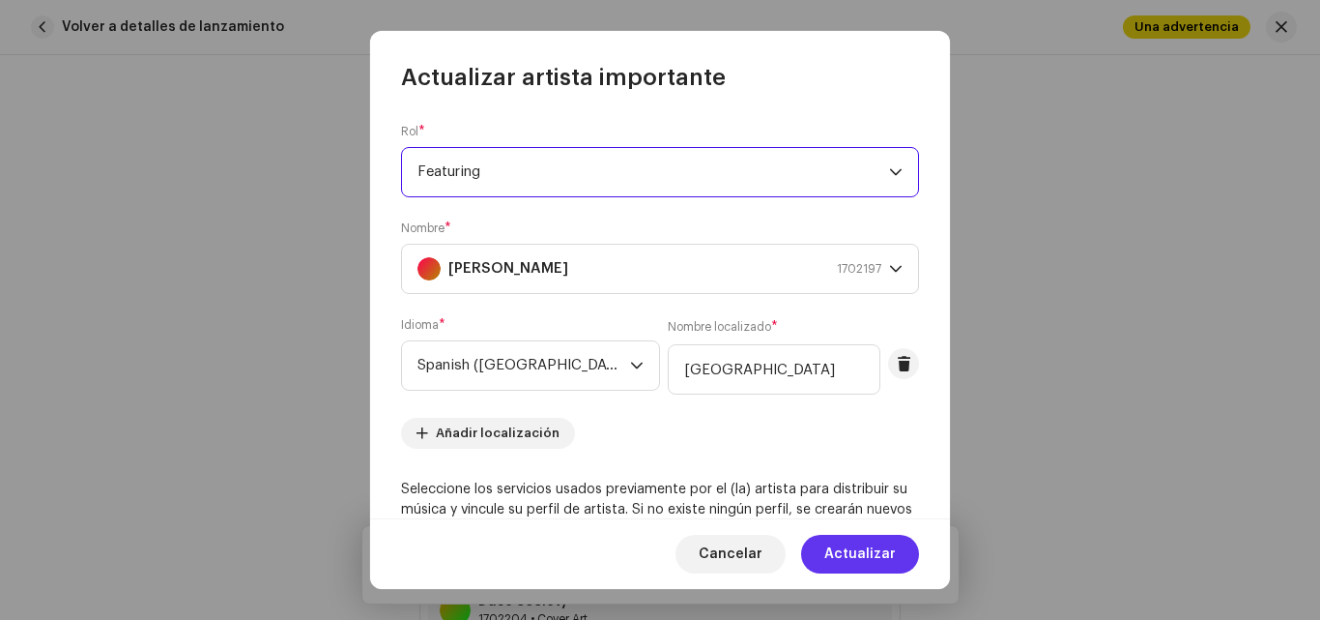
click at [835, 548] on span "Actualizar" at bounding box center [861, 554] width 72 height 39
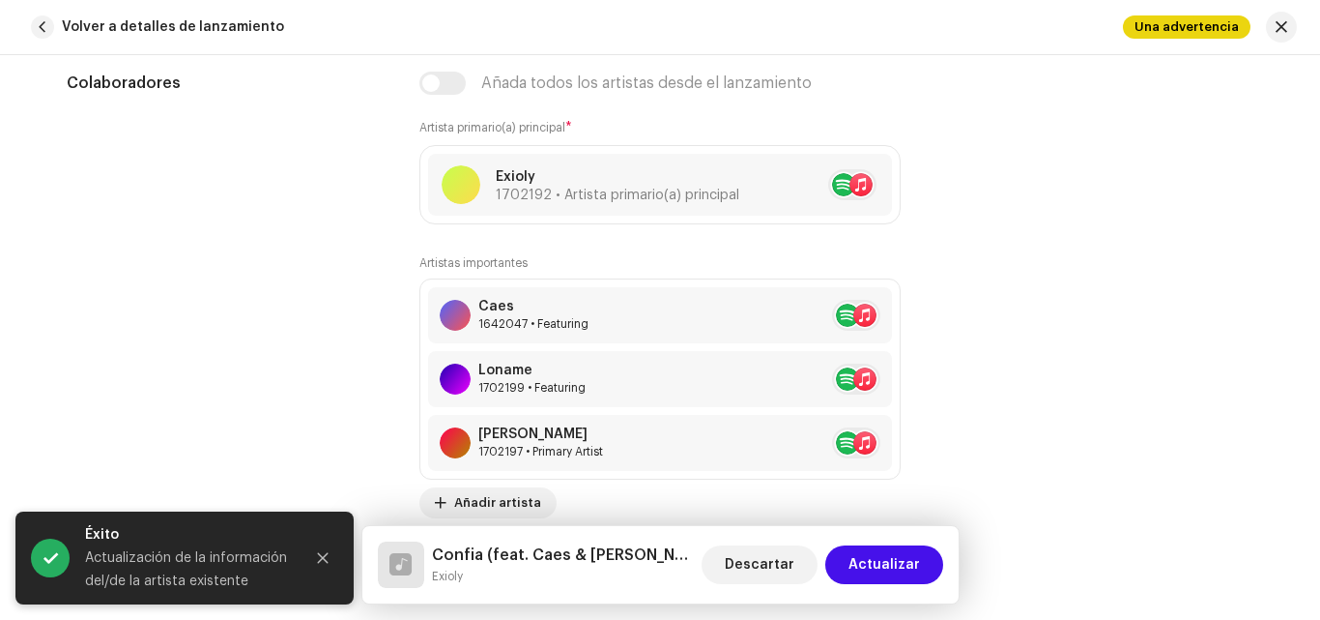
scroll to position [1224, 0]
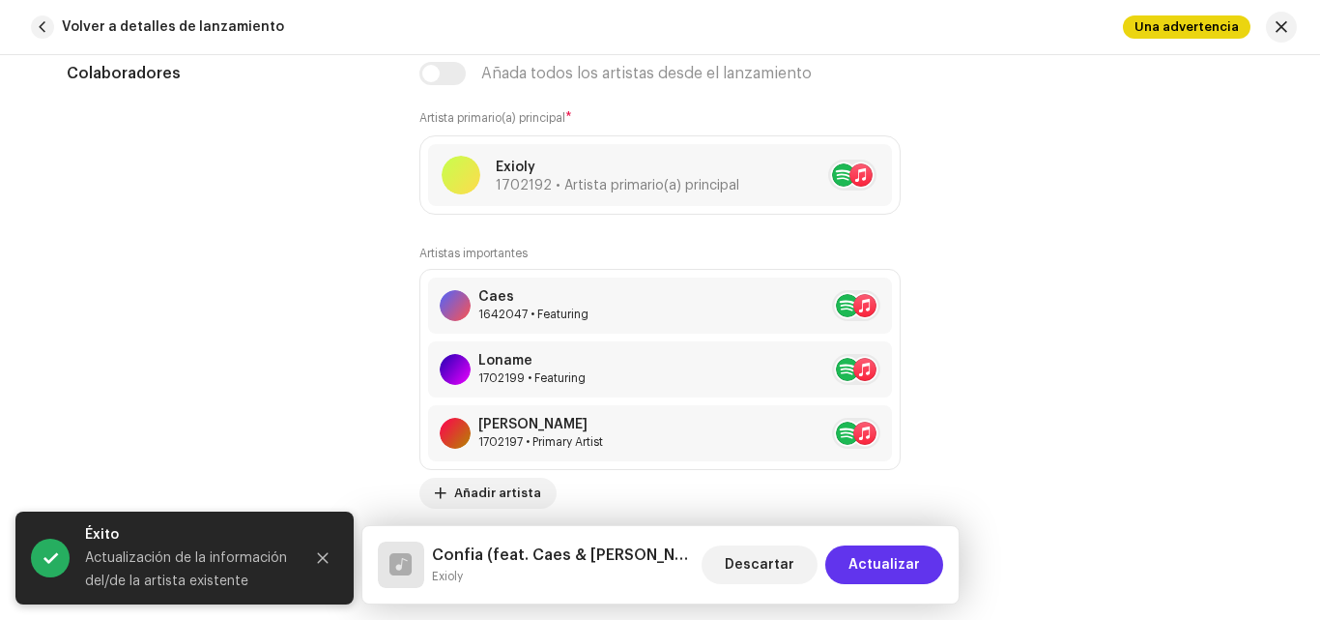
click at [922, 563] on button "Actualizar" at bounding box center [884, 564] width 118 height 39
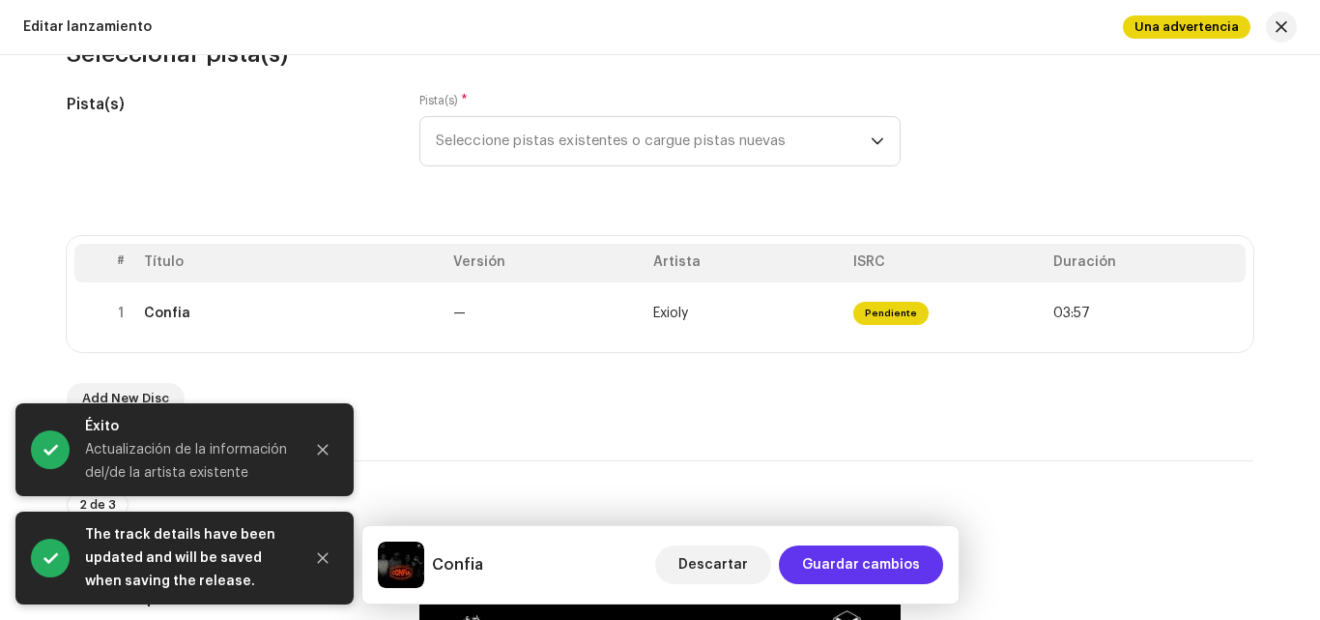
click at [892, 565] on span "Guardar cambios" at bounding box center [861, 564] width 118 height 39
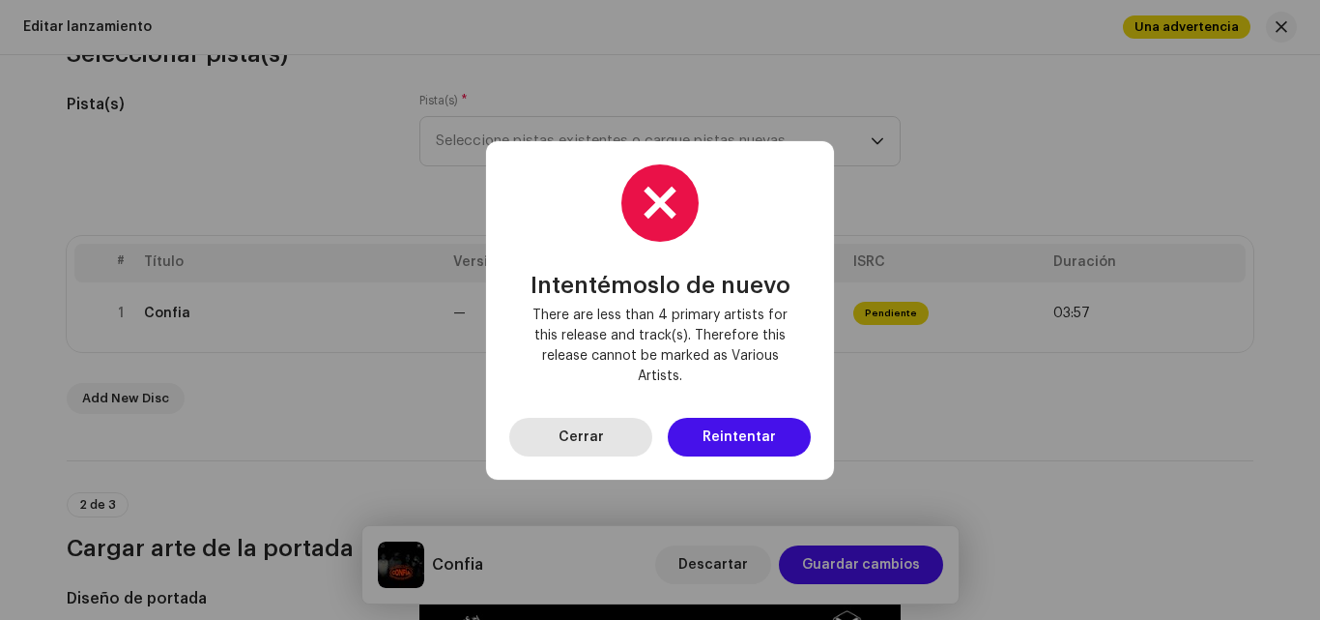
click at [574, 429] on span "Cerrar" at bounding box center [581, 437] width 45 height 39
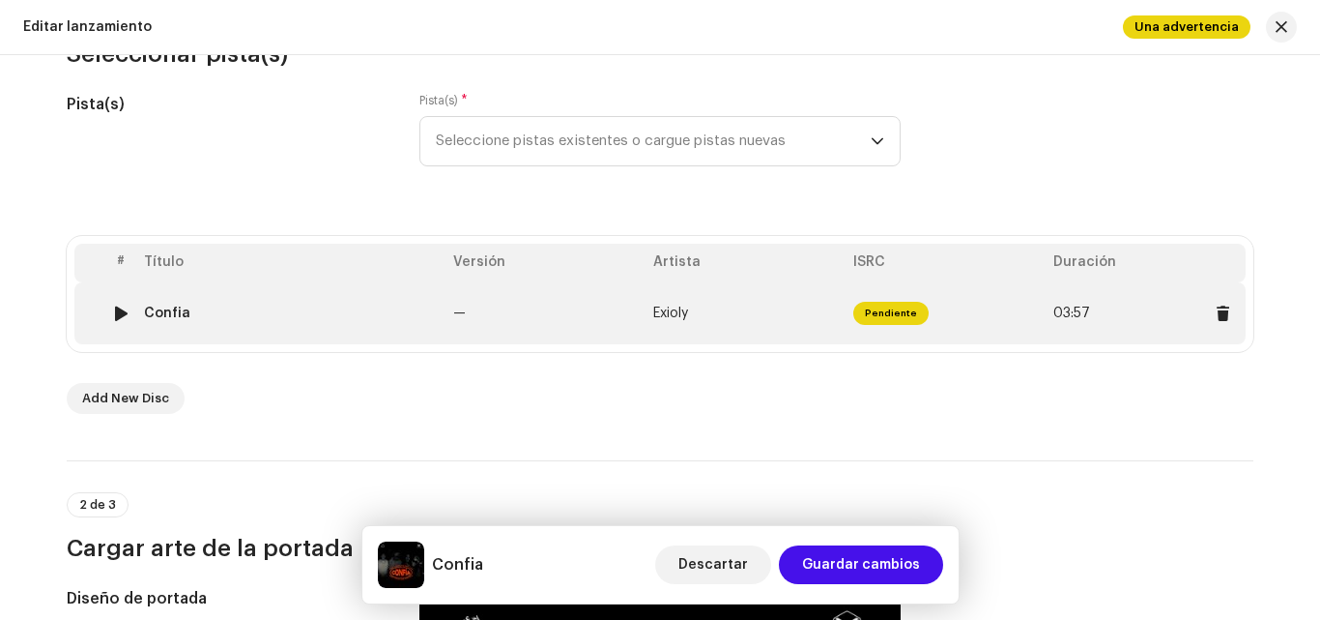
click at [751, 343] on td "Exioly" at bounding box center [746, 313] width 200 height 62
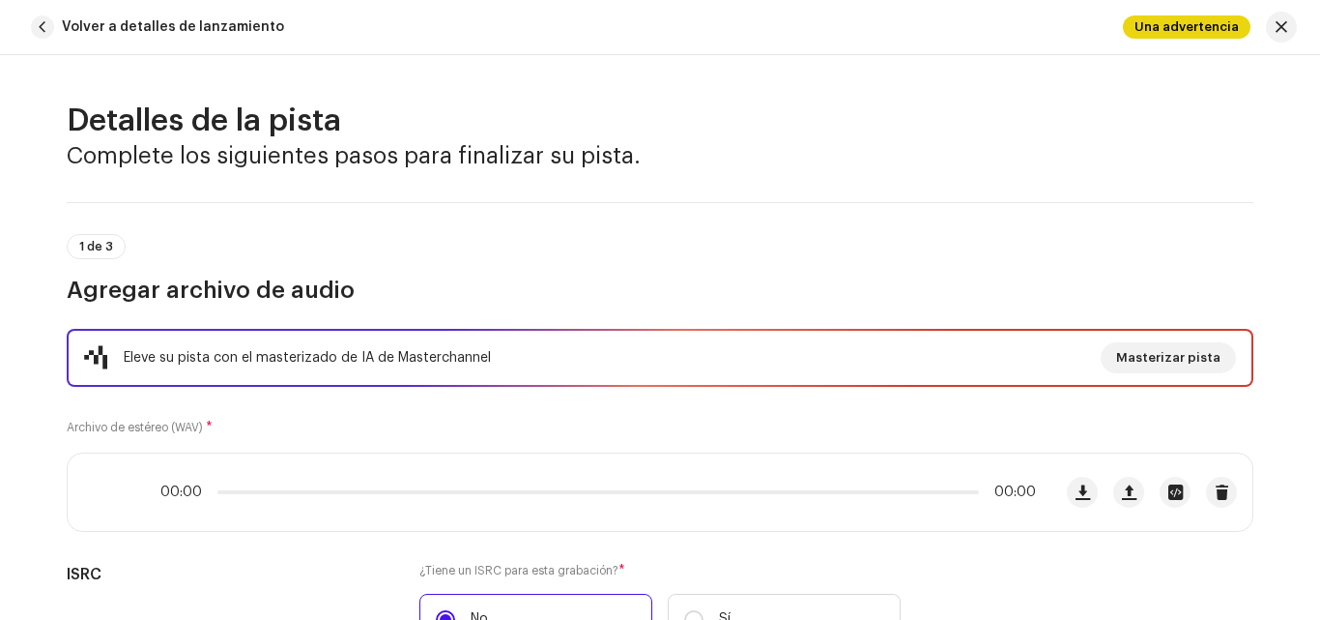
click at [751, 343] on div "Eleve su pista con el masterizado de IA de Masterchannel Masterizar pista" at bounding box center [660, 357] width 1152 height 31
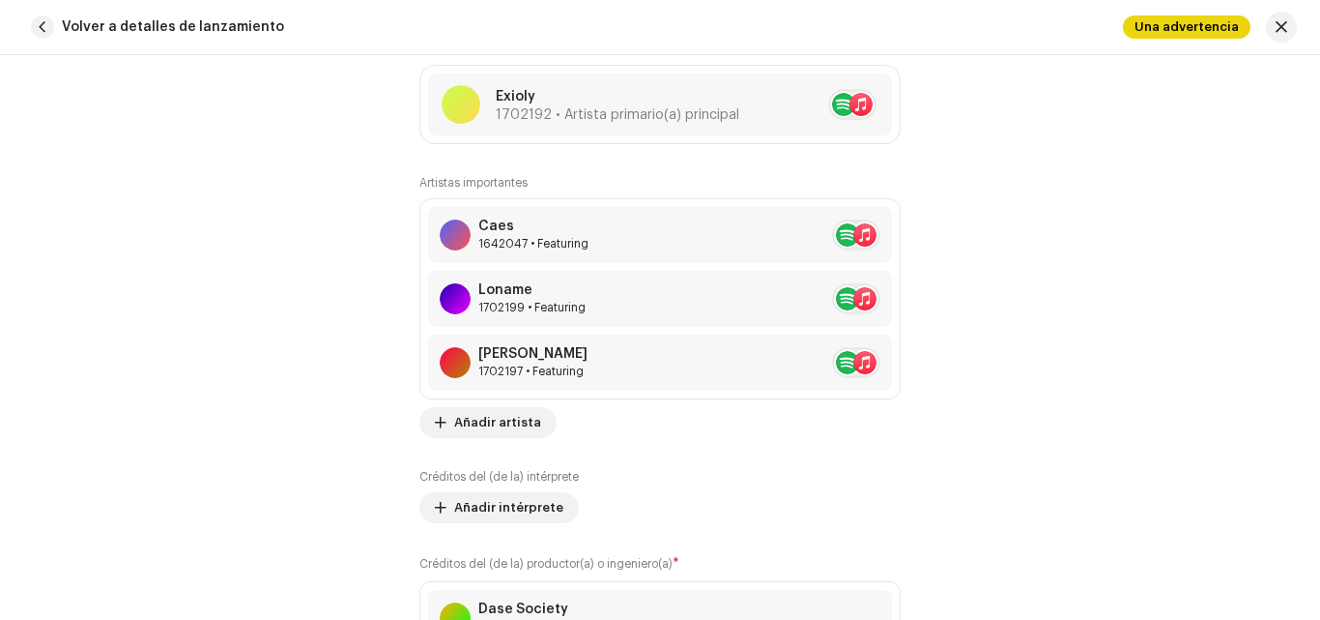
scroll to position [1302, 0]
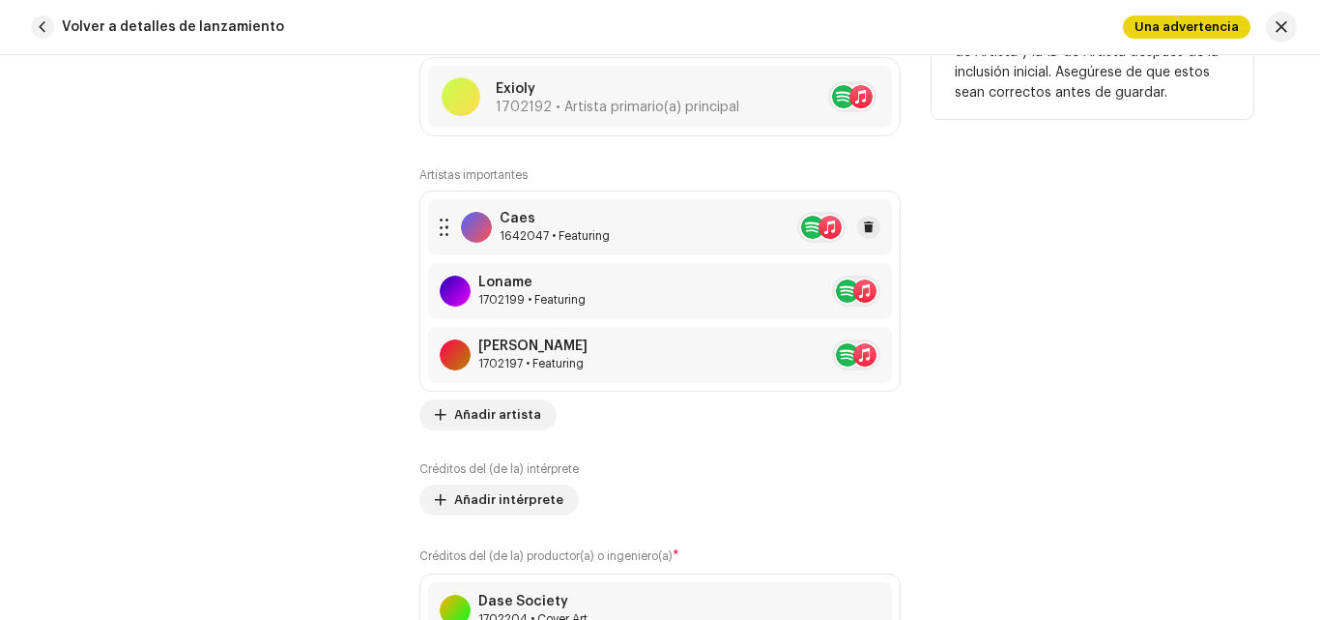
click at [555, 233] on div "1642047 • Featuring" at bounding box center [555, 235] width 110 height 15
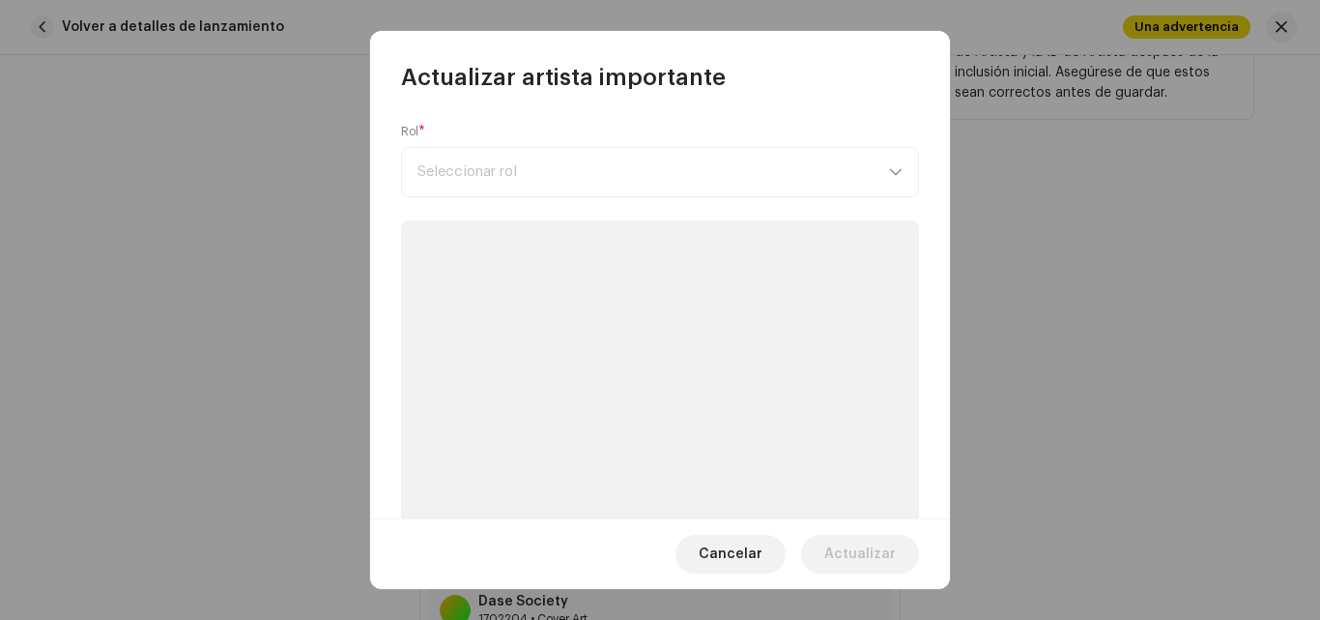
click at [555, 233] on form "Rol * Seleccionar rol" at bounding box center [660, 437] width 518 height 626
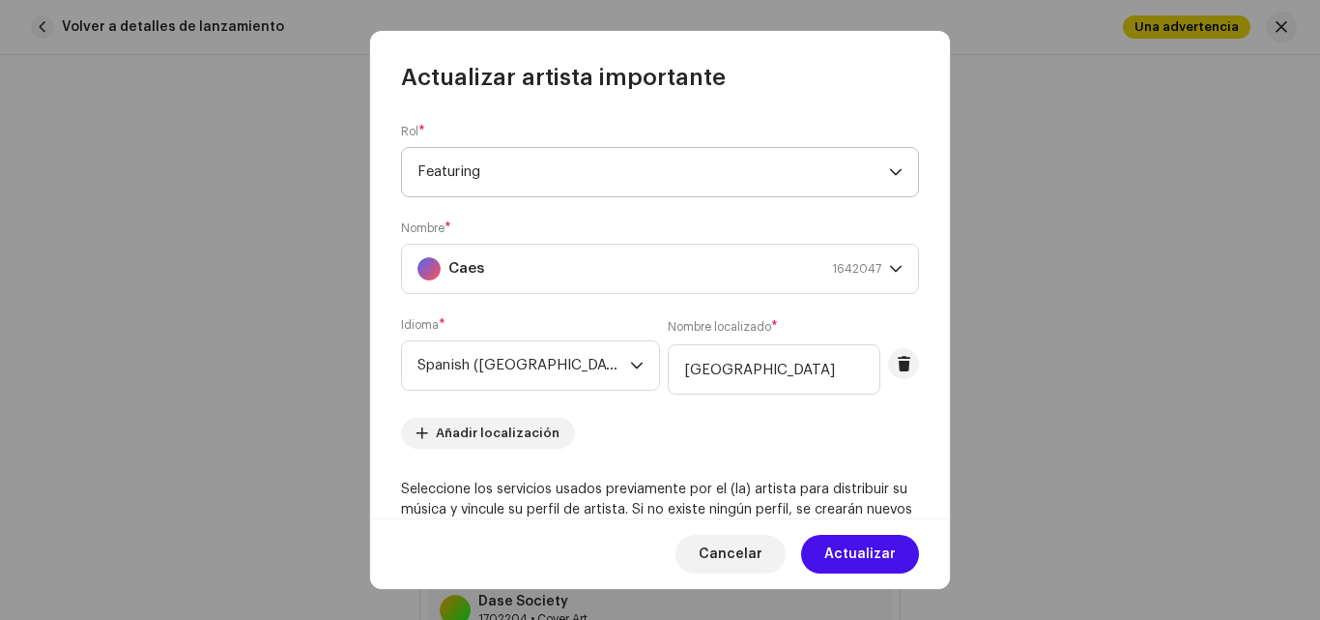
click at [640, 174] on span "Featuring" at bounding box center [654, 172] width 472 height 48
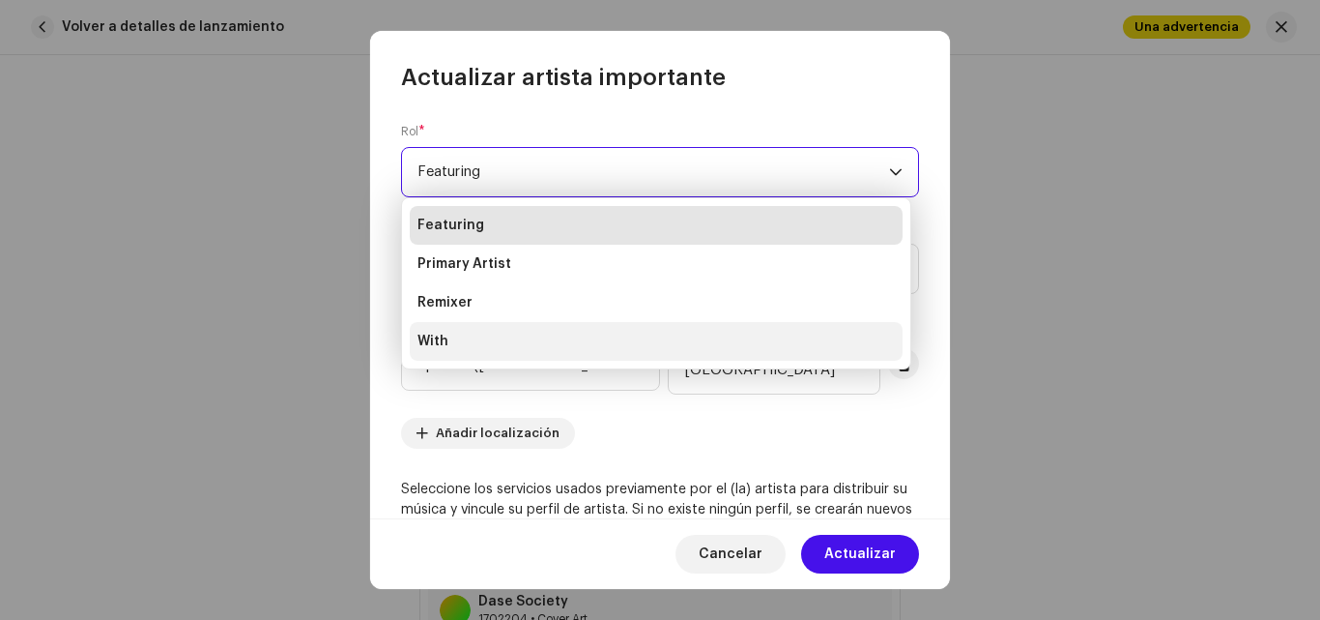
click at [468, 337] on li "With" at bounding box center [656, 341] width 493 height 39
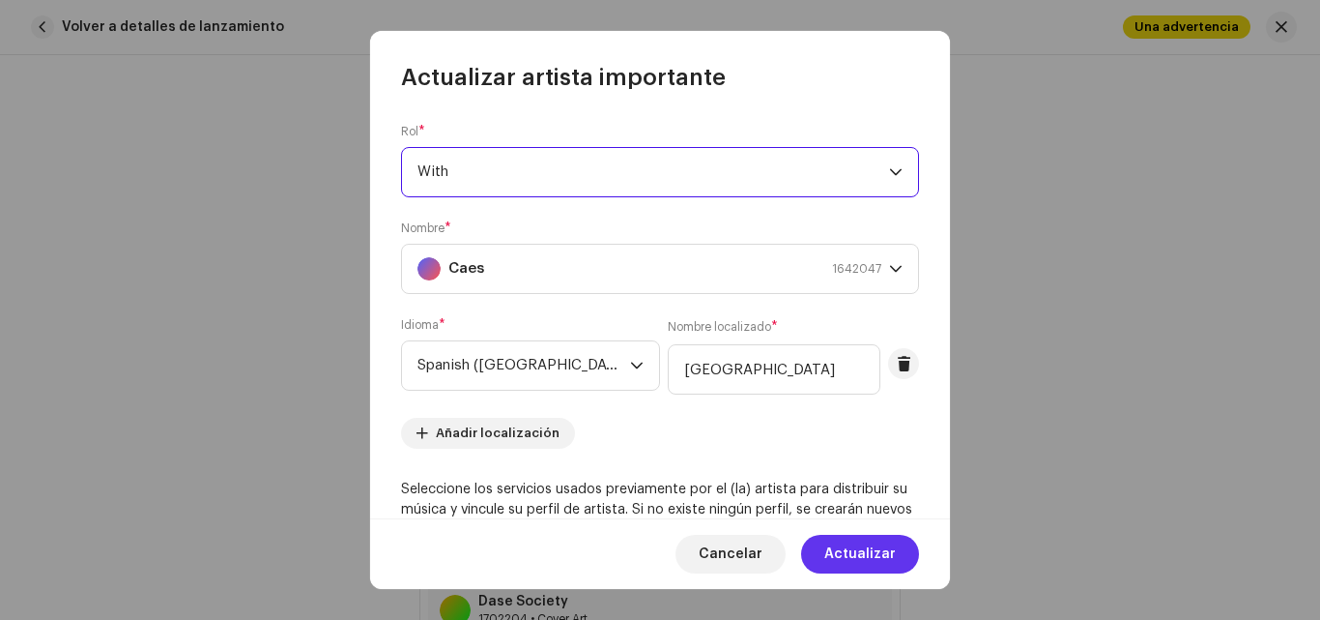
click at [865, 557] on span "Actualizar" at bounding box center [861, 554] width 72 height 39
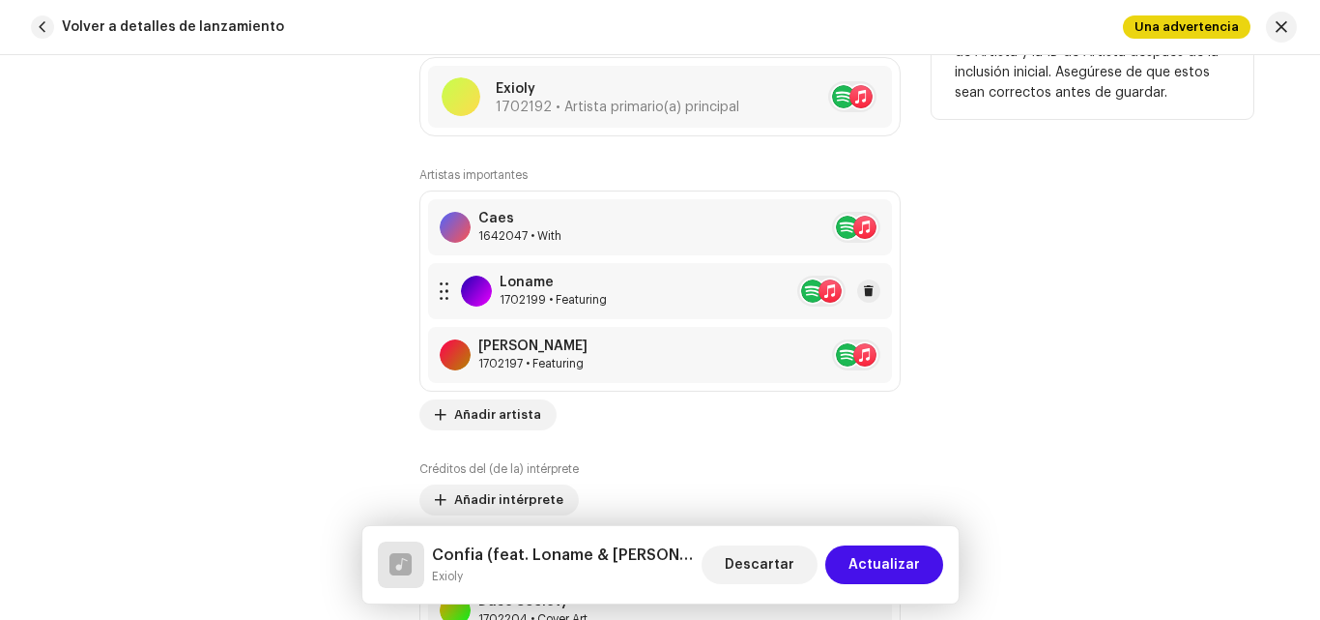
click at [551, 288] on div "Loname" at bounding box center [553, 282] width 107 height 15
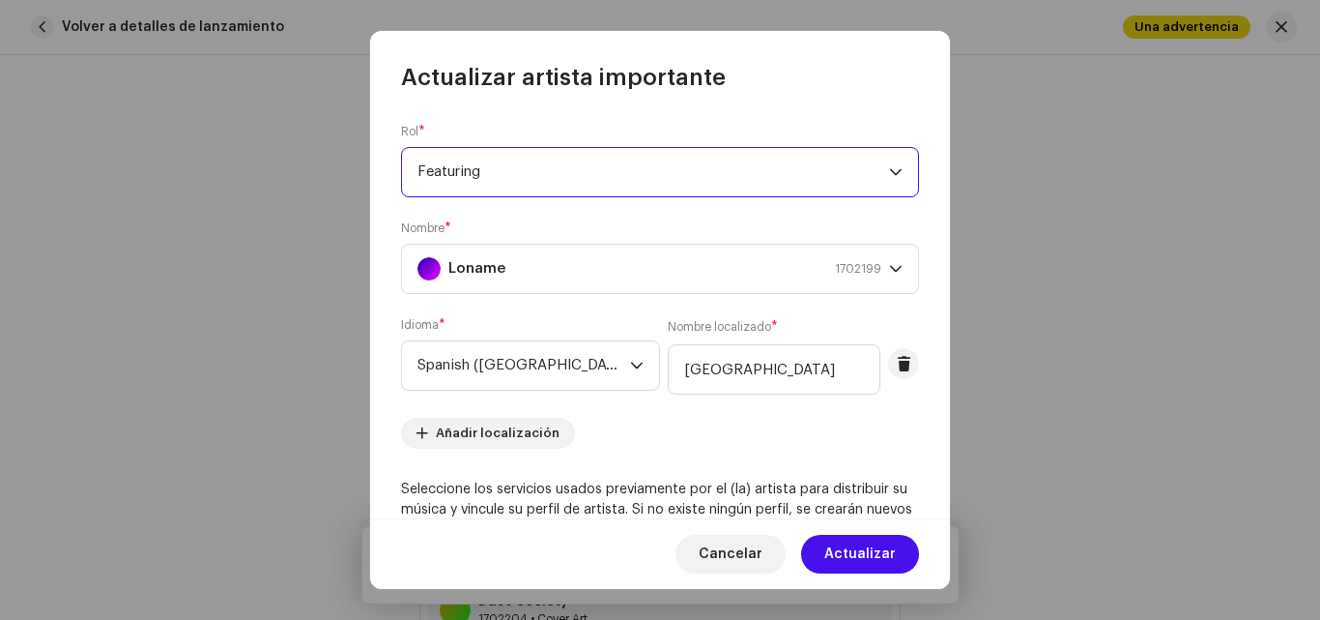
click at [668, 188] on span "Featuring" at bounding box center [654, 172] width 472 height 48
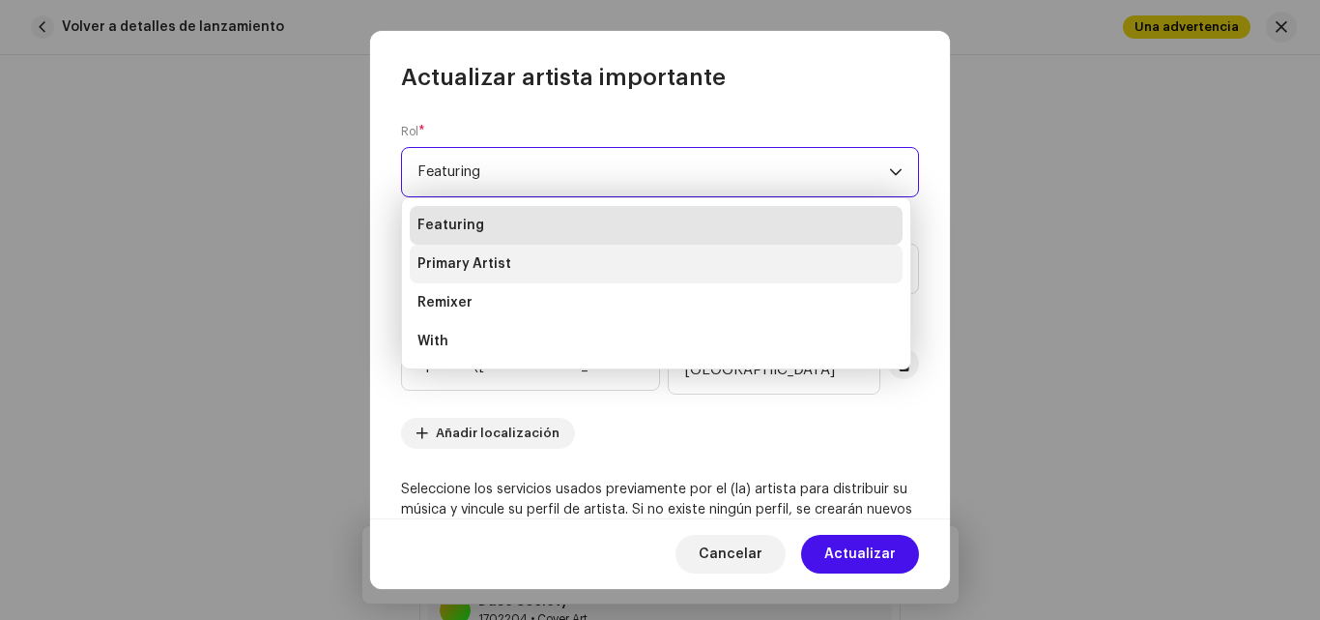
click at [516, 266] on li "Primary Artist" at bounding box center [656, 264] width 493 height 39
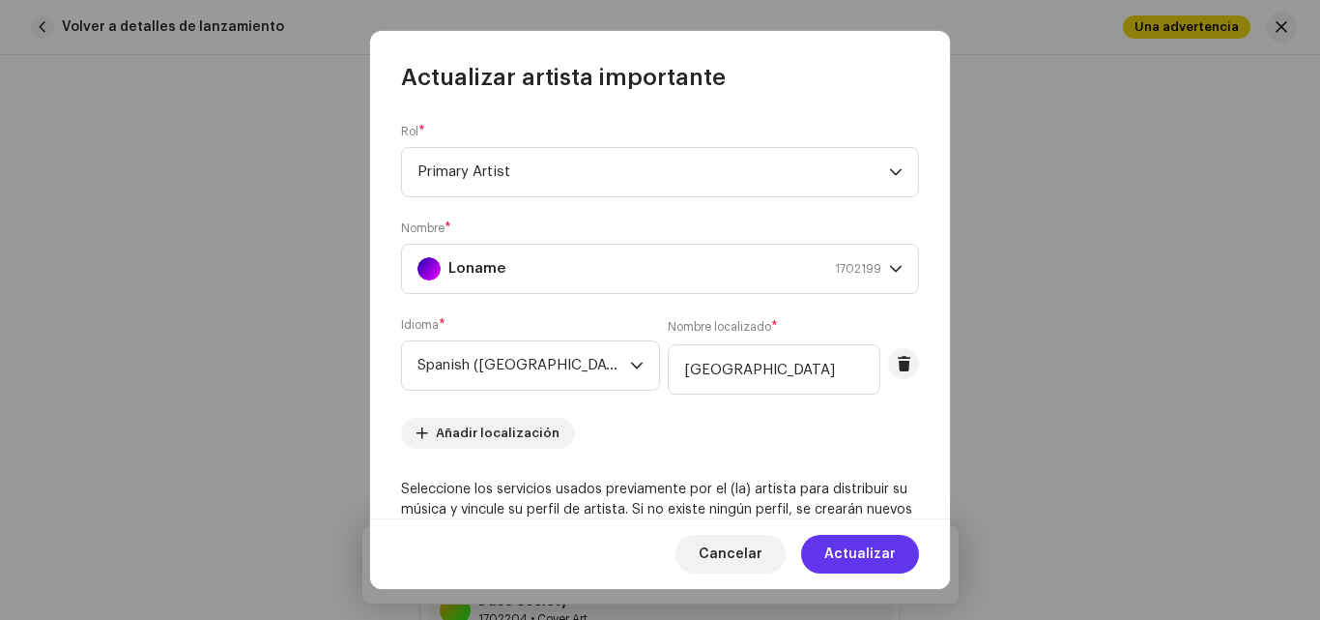
click at [857, 552] on span "Actualizar" at bounding box center [861, 554] width 72 height 39
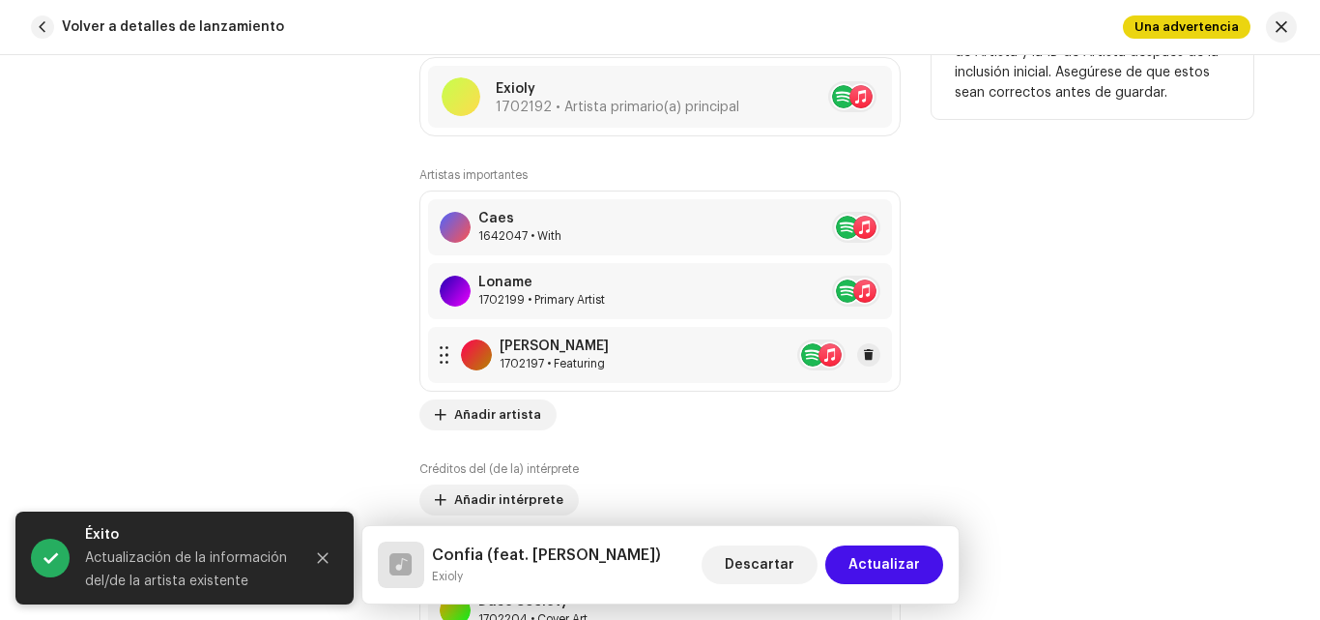
click at [622, 356] on div "[PERSON_NAME] 1702197 • Featuring" at bounding box center [660, 355] width 464 height 56
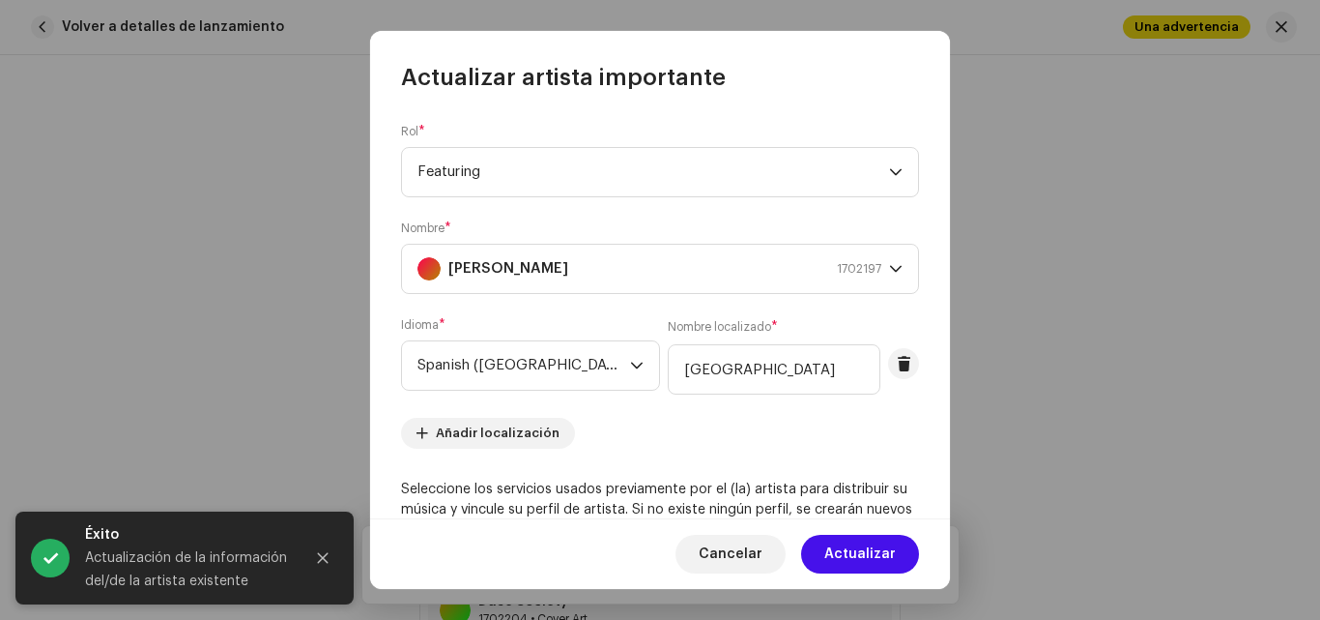
click at [605, 166] on span "Featuring" at bounding box center [654, 172] width 472 height 48
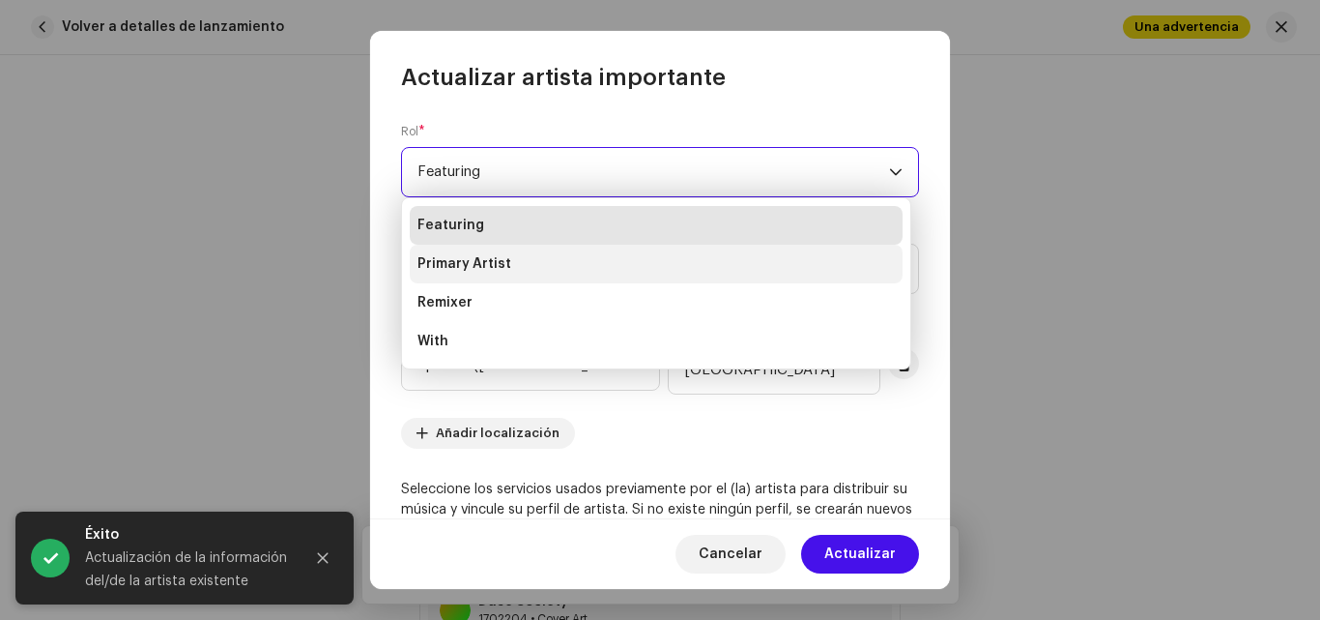
click at [530, 264] on li "Primary Artist" at bounding box center [656, 264] width 493 height 39
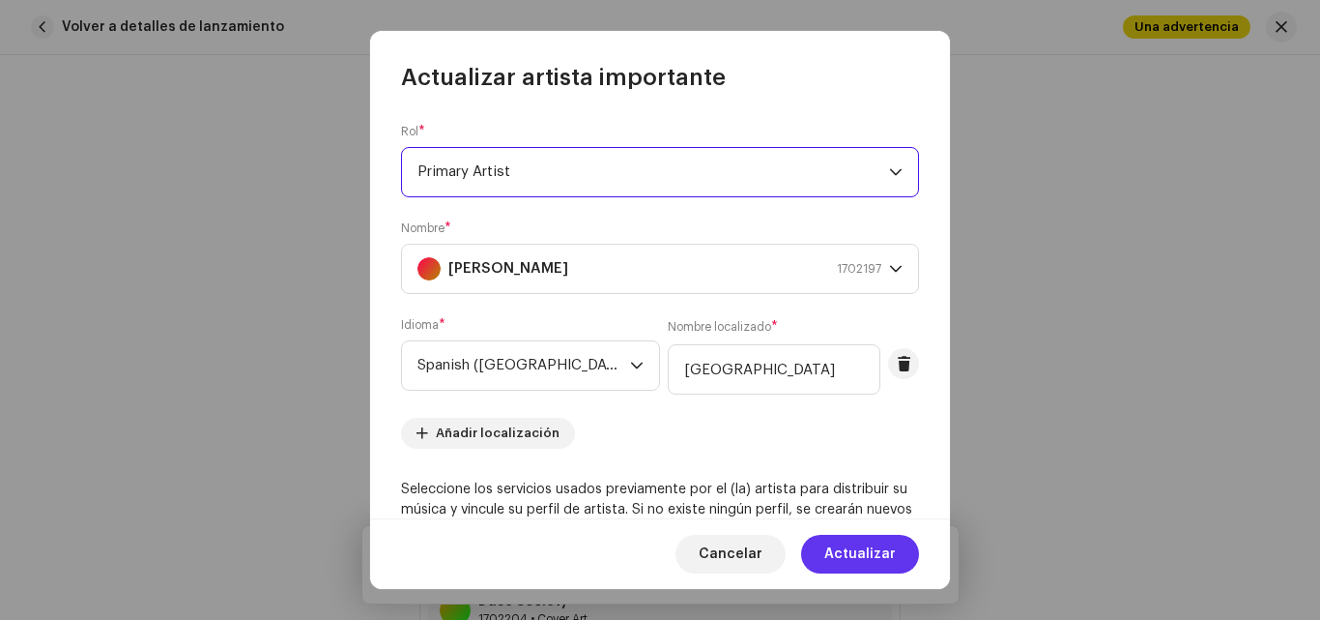
click at [882, 554] on span "Actualizar" at bounding box center [861, 554] width 72 height 39
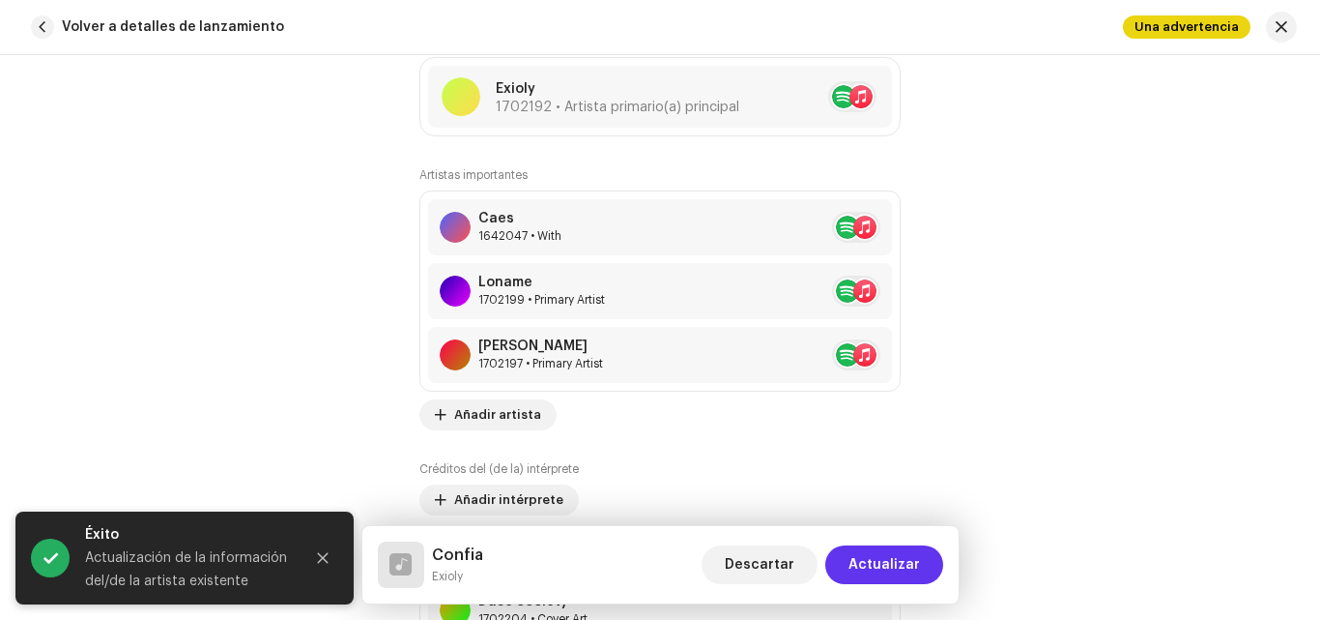
click at [900, 558] on span "Actualizar" at bounding box center [885, 564] width 72 height 39
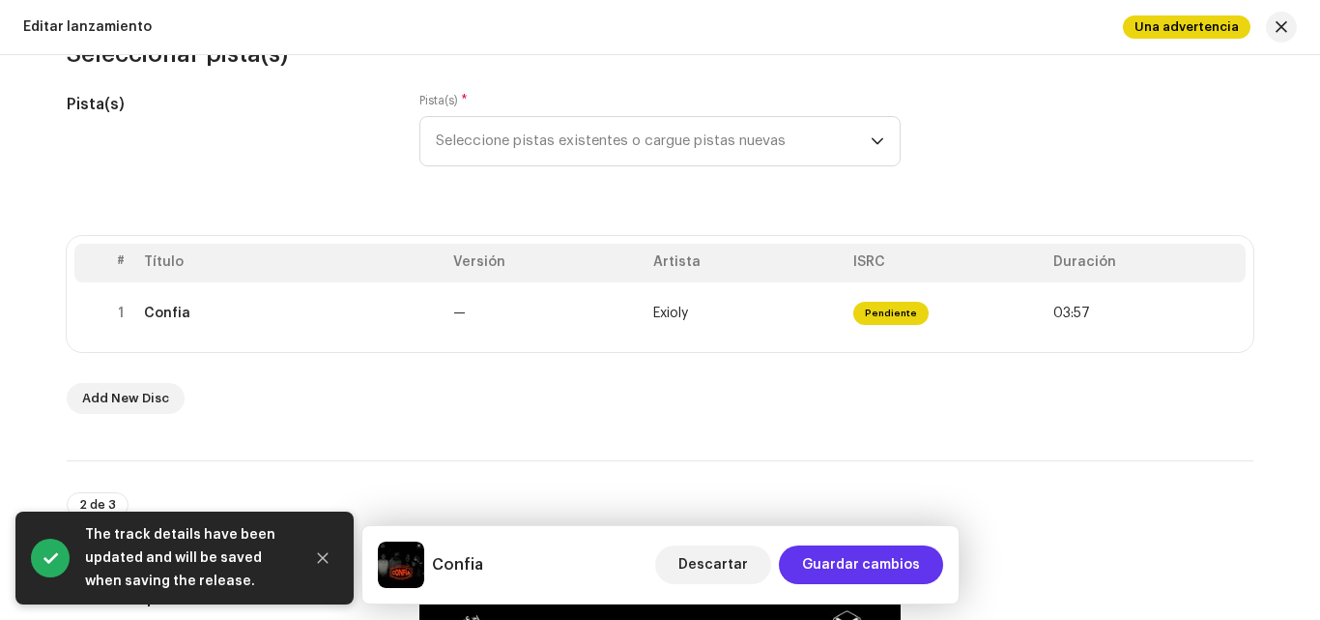
click at [873, 564] on span "Guardar cambios" at bounding box center [861, 564] width 118 height 39
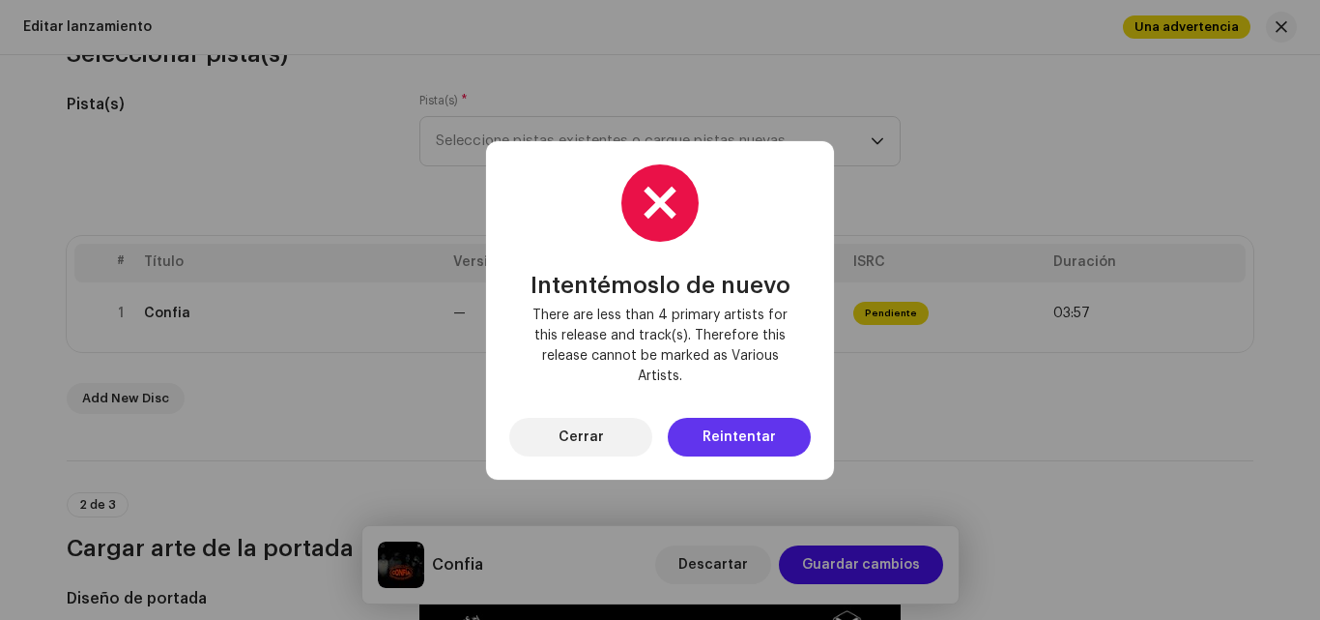
click at [748, 423] on span "Reintentar" at bounding box center [739, 437] width 73 height 39
click at [597, 454] on span "Cerrar" at bounding box center [581, 437] width 45 height 39
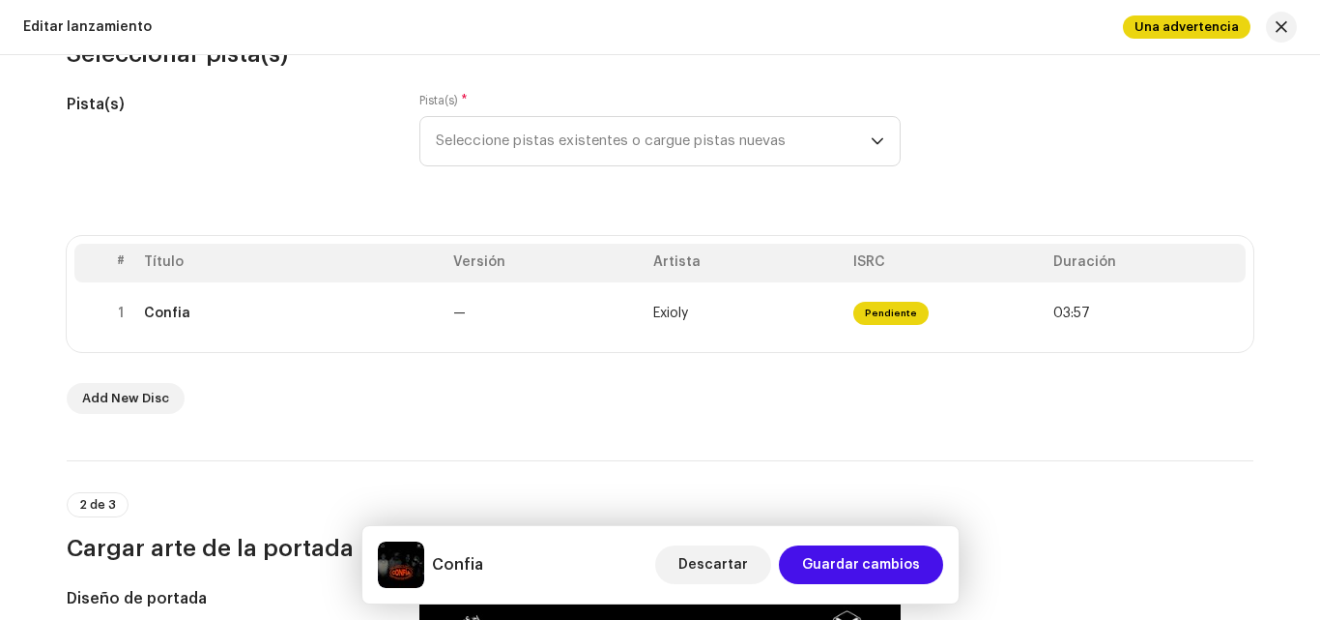
click at [709, 345] on div "# Título Versión Artista ISRC Duración 1 Confia — Exioly Pendiente 03:57" at bounding box center [660, 294] width 1187 height 116
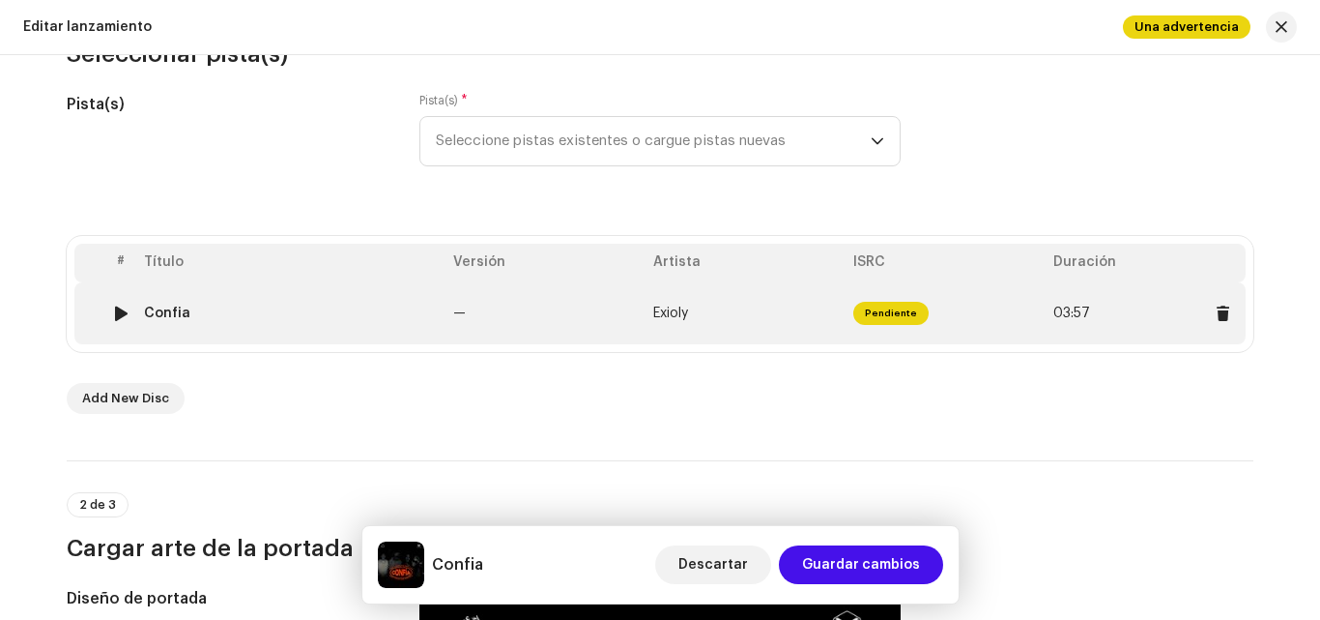
click at [736, 322] on td "Exioly" at bounding box center [746, 313] width 200 height 62
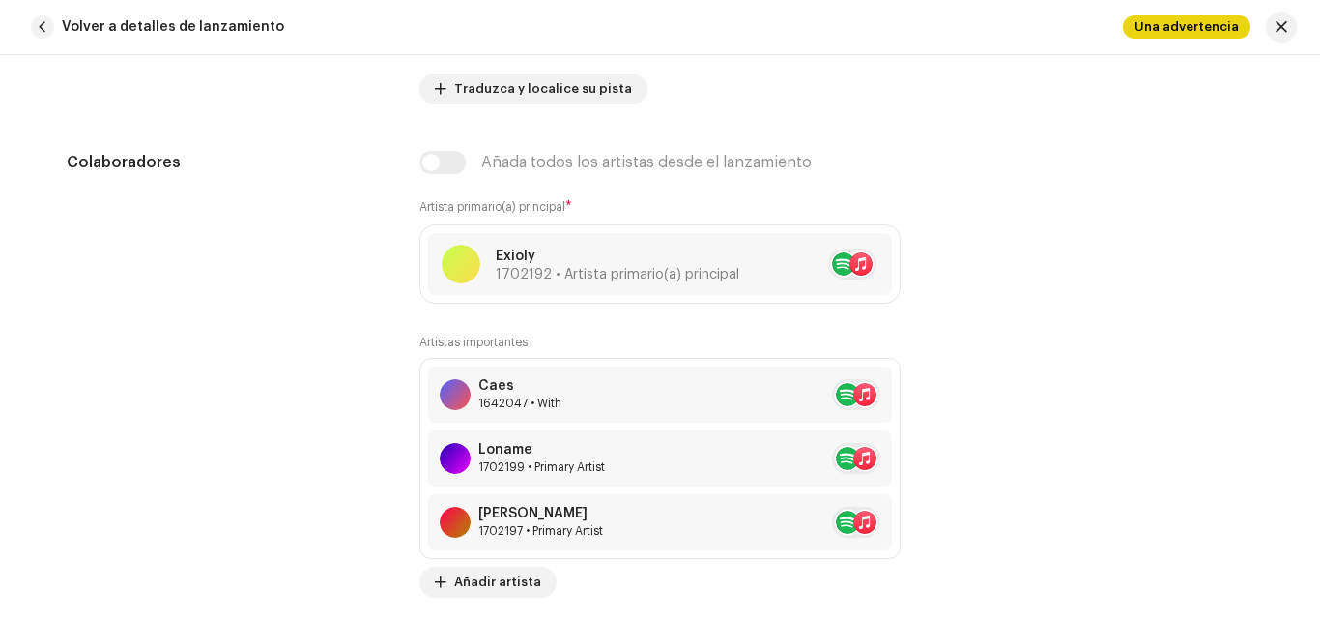
scroll to position [1179, 0]
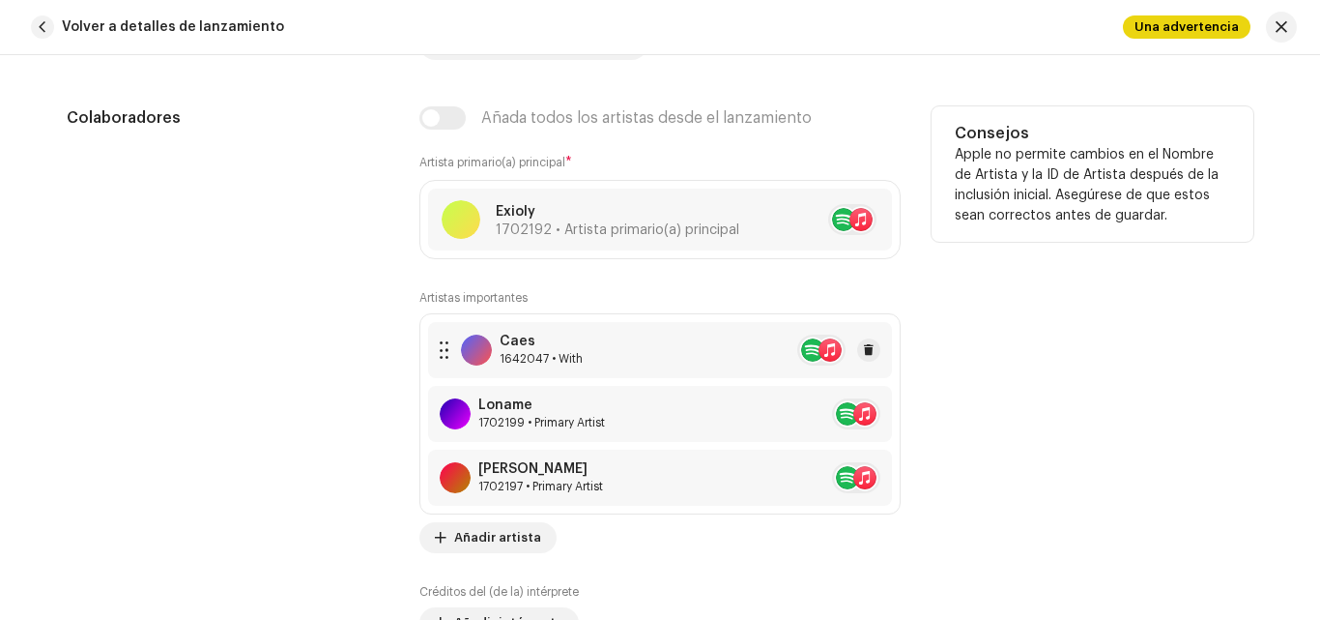
click at [566, 350] on div "Caes 1642047 • With" at bounding box center [541, 349] width 83 height 33
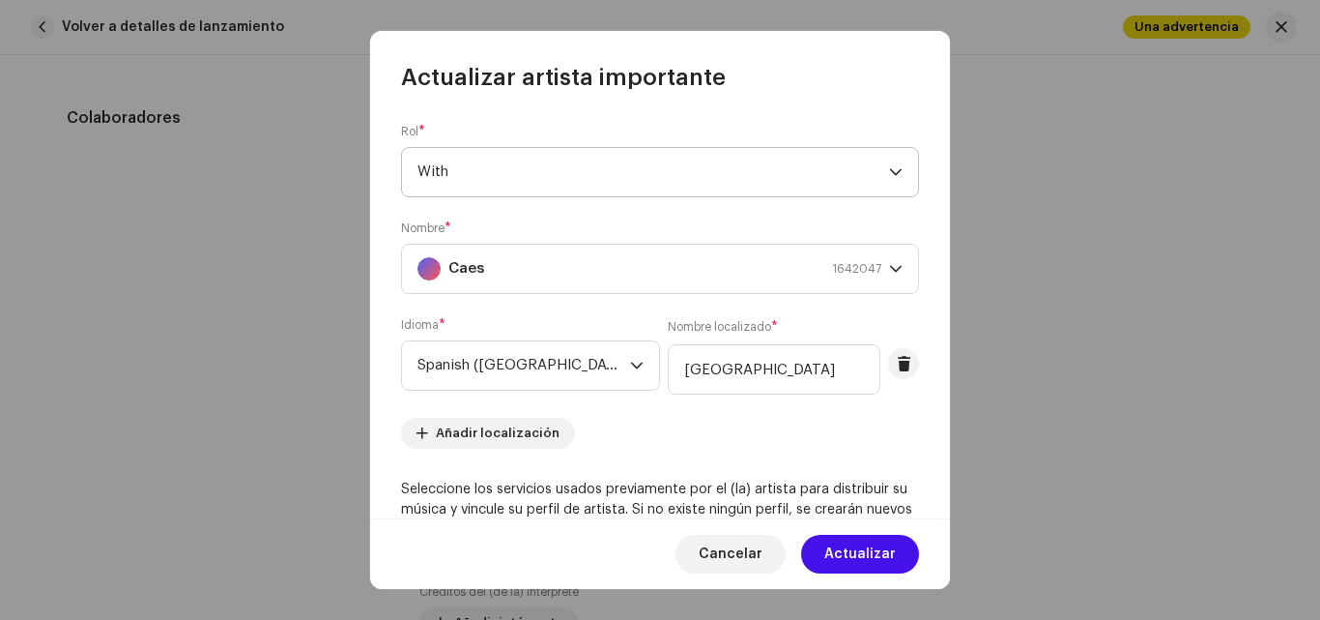
click at [706, 171] on span "With" at bounding box center [654, 172] width 472 height 48
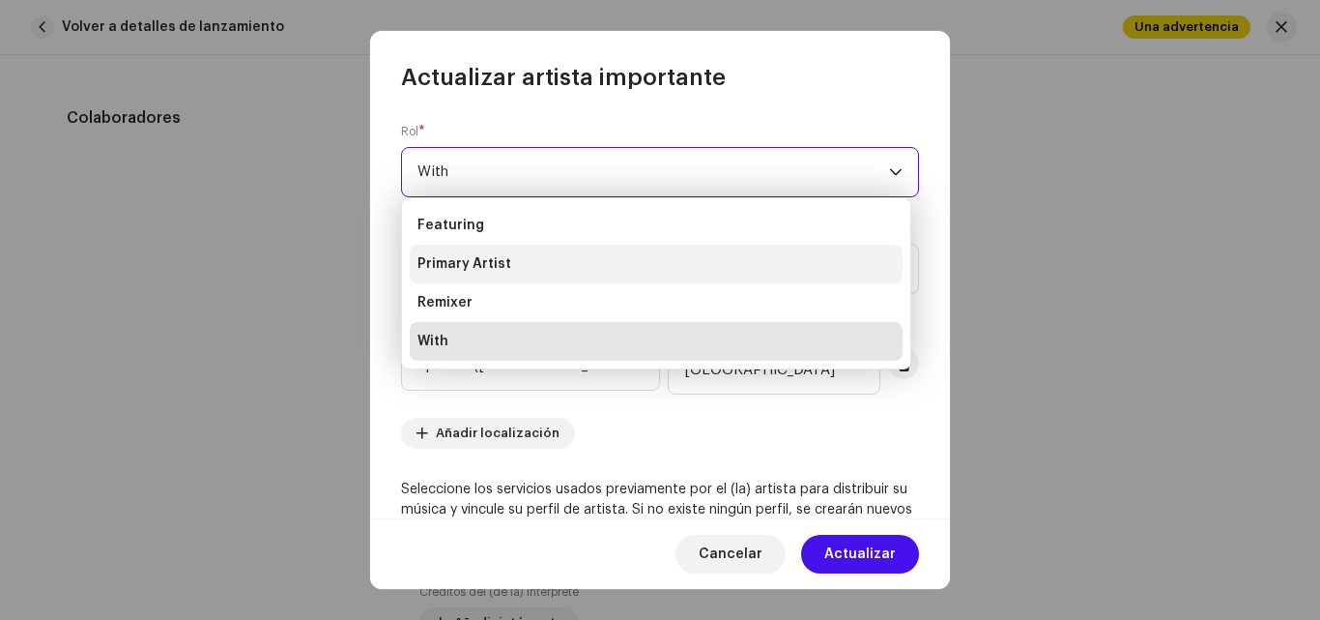
click at [494, 253] on li "Primary Artist" at bounding box center [656, 264] width 493 height 39
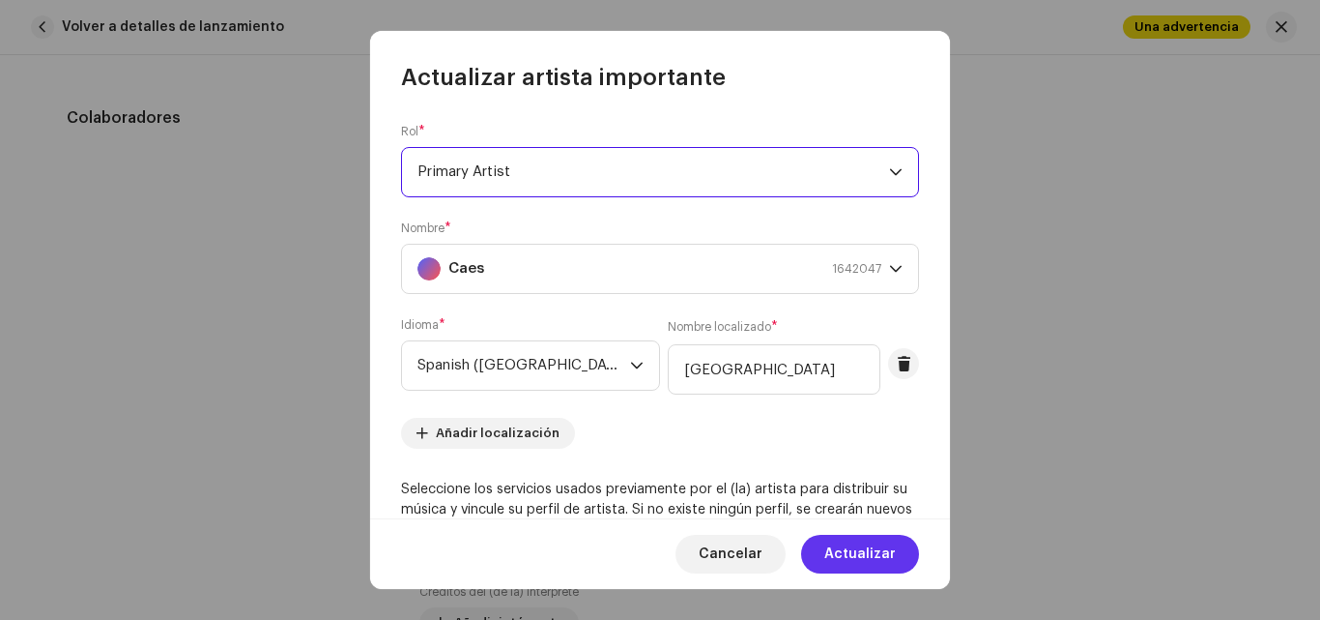
click at [859, 546] on span "Actualizar" at bounding box center [861, 554] width 72 height 39
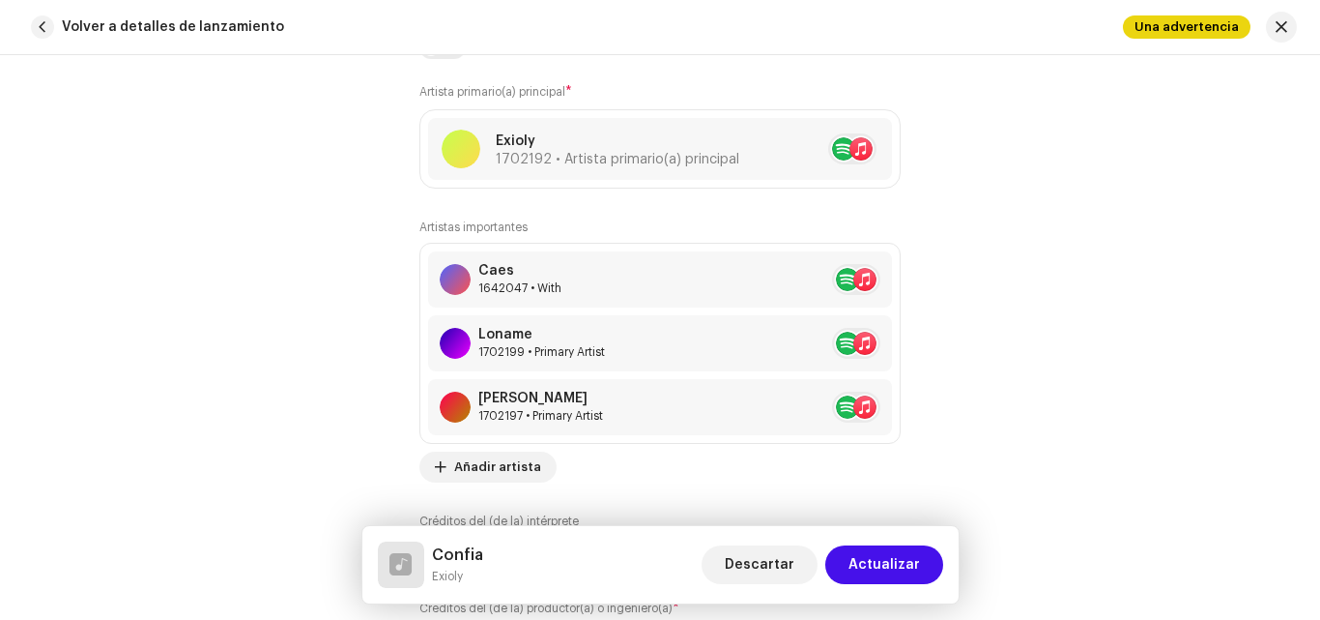
scroll to position [1231, 0]
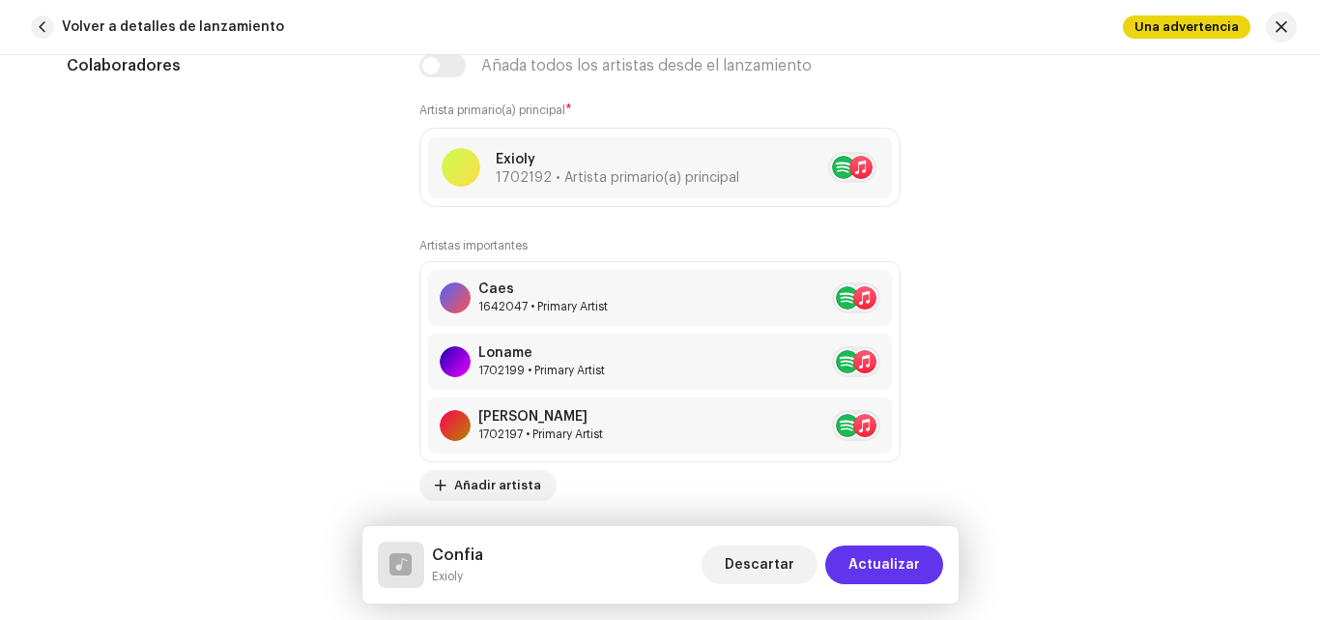
click at [897, 553] on span "Actualizar" at bounding box center [885, 564] width 72 height 39
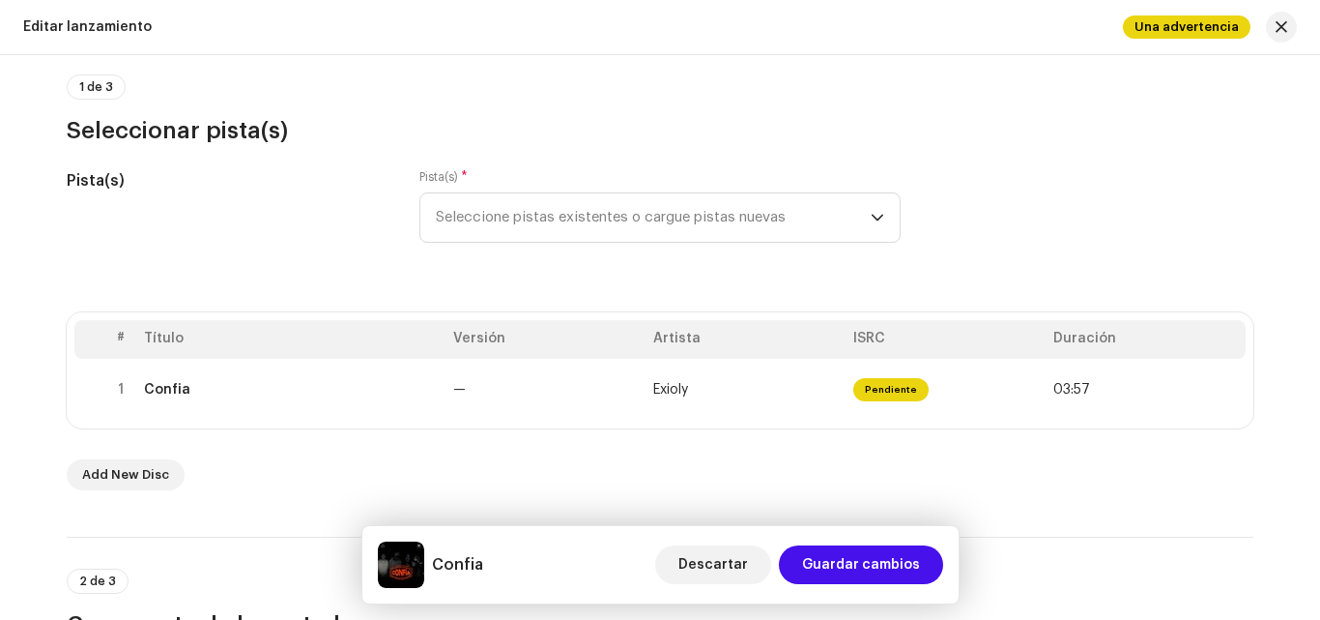
scroll to position [164, 0]
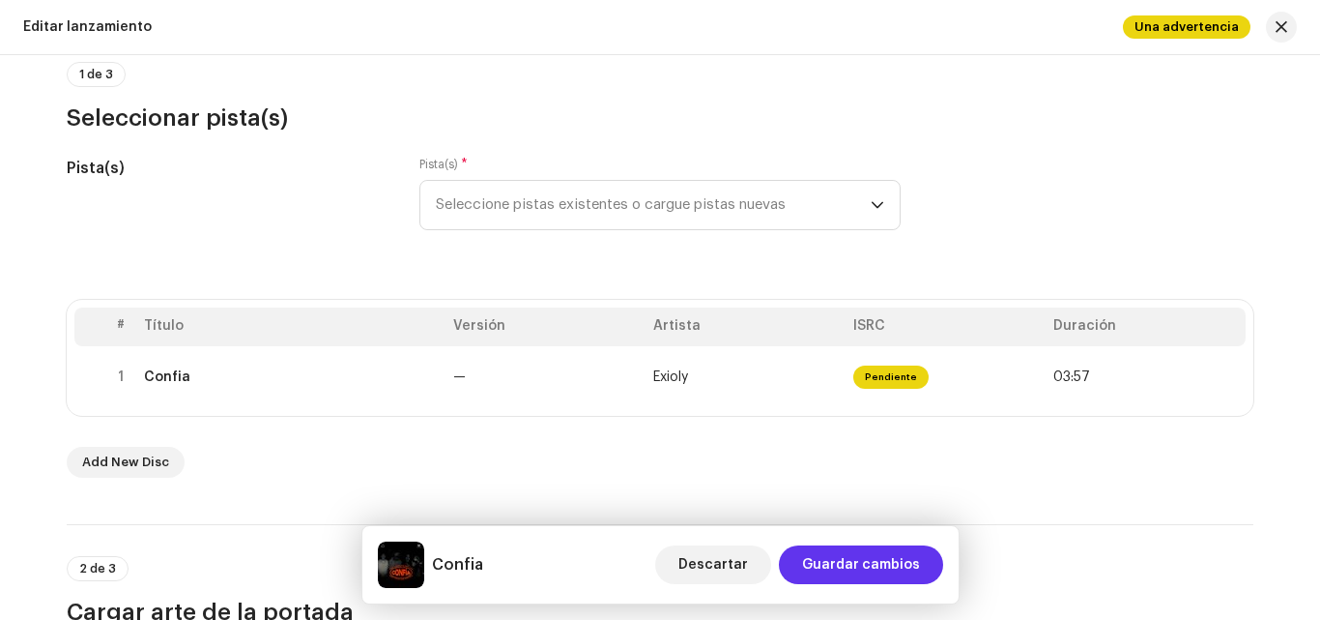
click at [892, 553] on span "Guardar cambios" at bounding box center [861, 564] width 118 height 39
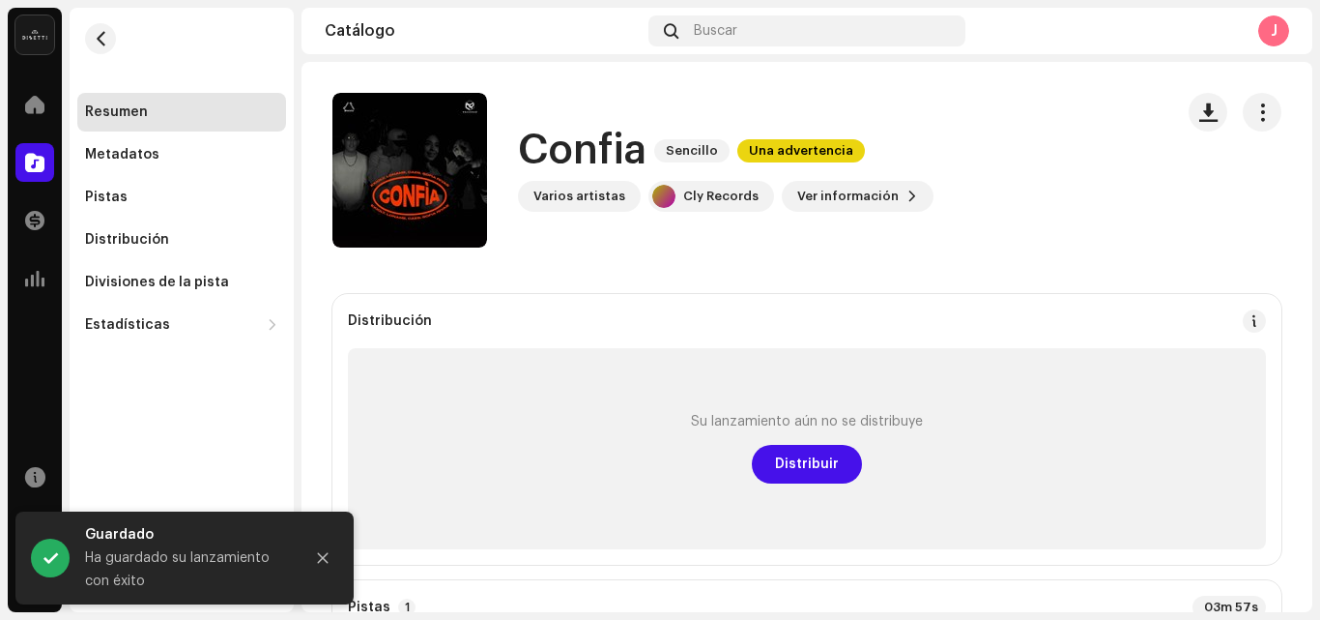
click at [1319, 191] on div "La Sociedad Music Group Inicio Catálogo Transacciones Estadísticas Recursos Mer…" at bounding box center [660, 310] width 1320 height 620
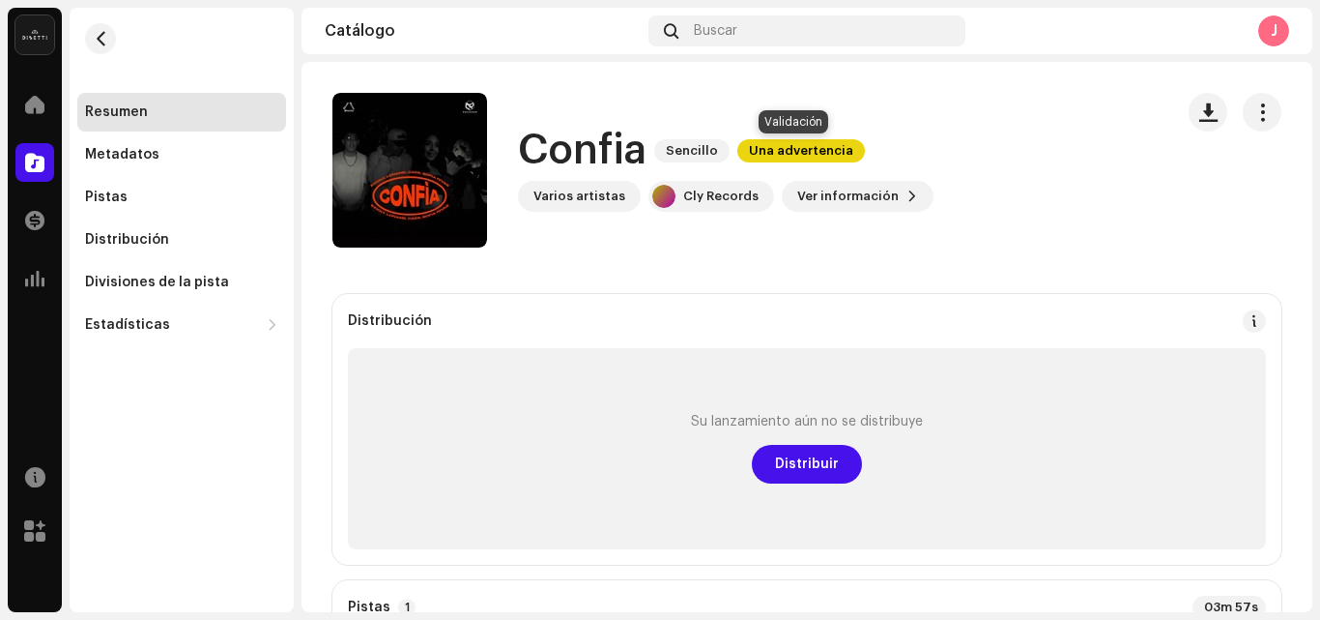
click at [772, 154] on span "Una advertencia" at bounding box center [802, 150] width 128 height 23
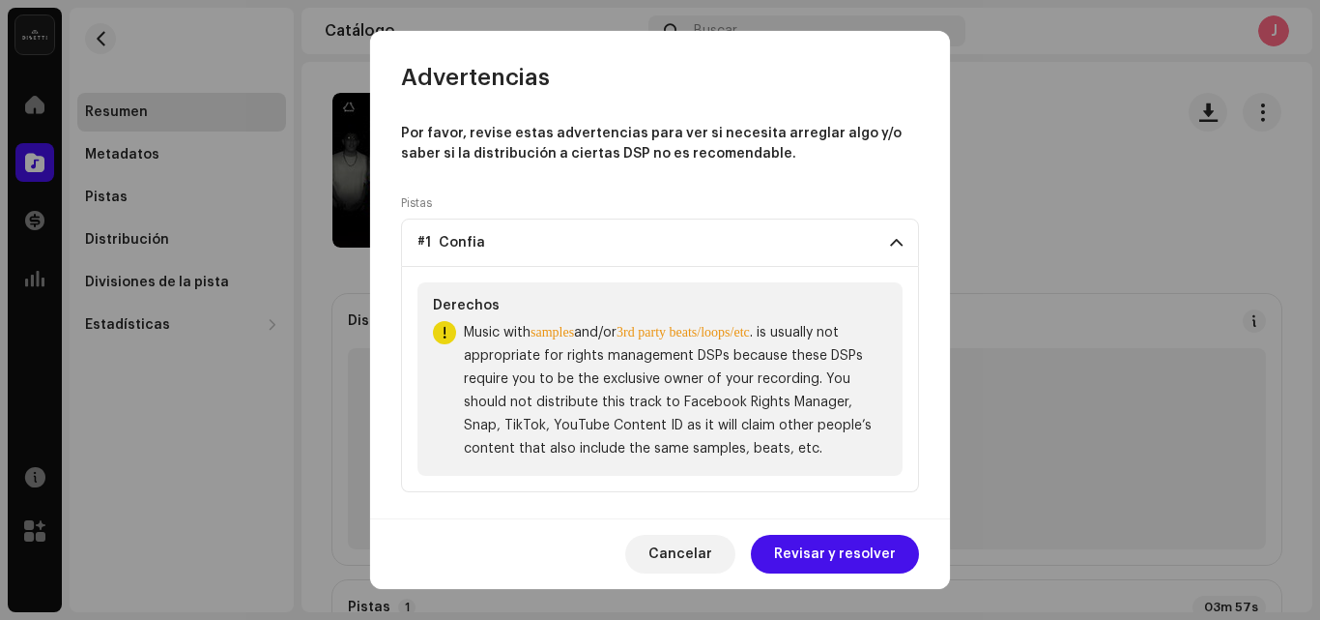
scroll to position [13, 0]
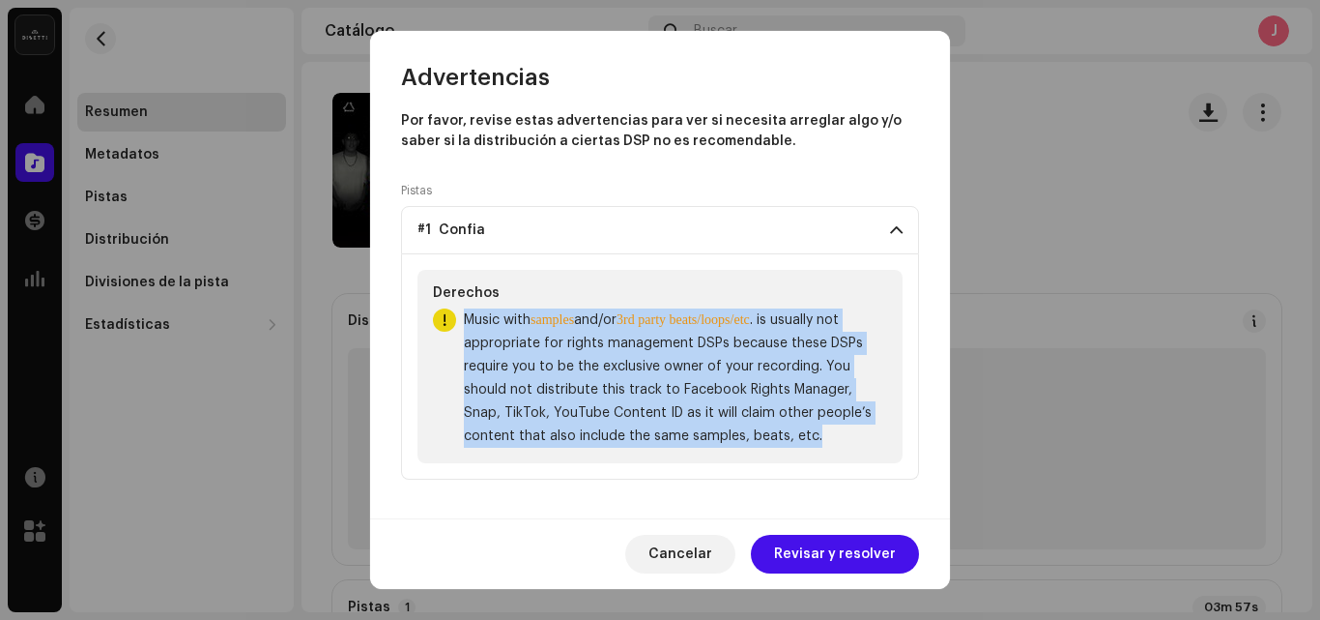
drag, startPoint x: 465, startPoint y: 316, endPoint x: 879, endPoint y: 432, distance: 429.7
click at [879, 432] on span "Music with samples and/or 3rd party beats/loops/etc . is usually not appropriat…" at bounding box center [675, 377] width 423 height 139
copy span "Music with samples and/or 3rd party beats/loops/etc . is usually not appropriat…"
click at [865, 551] on span "Revisar y resolver" at bounding box center [835, 554] width 122 height 39
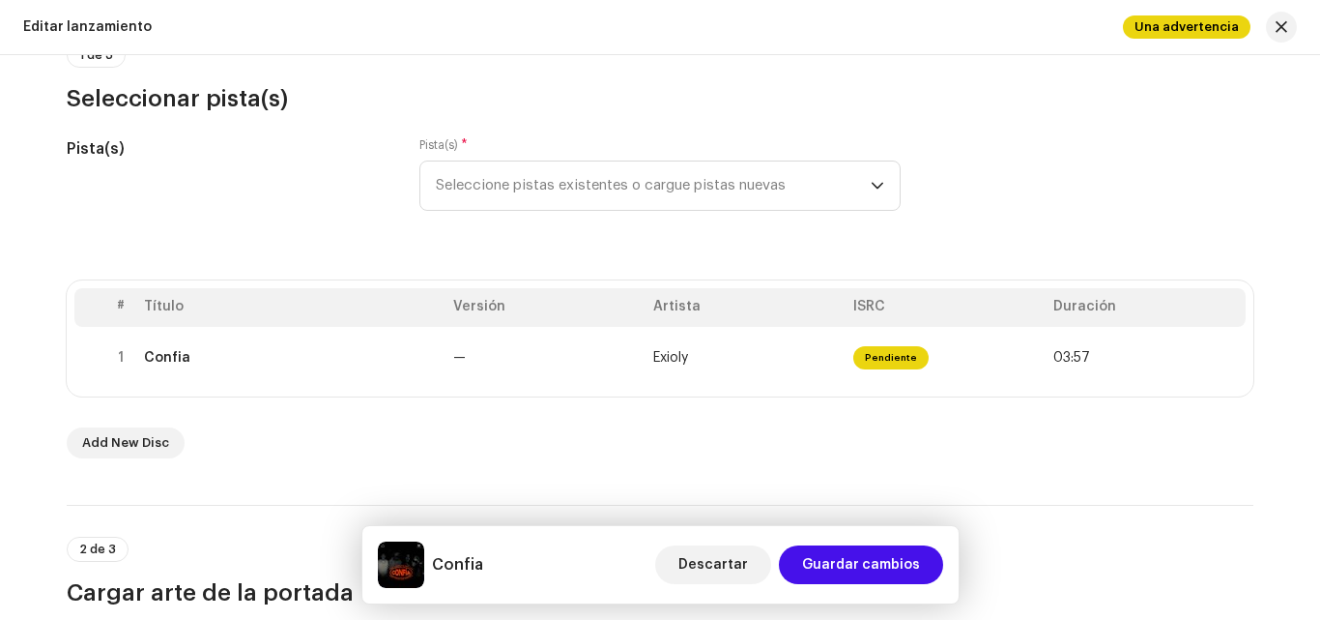
scroll to position [215, 0]
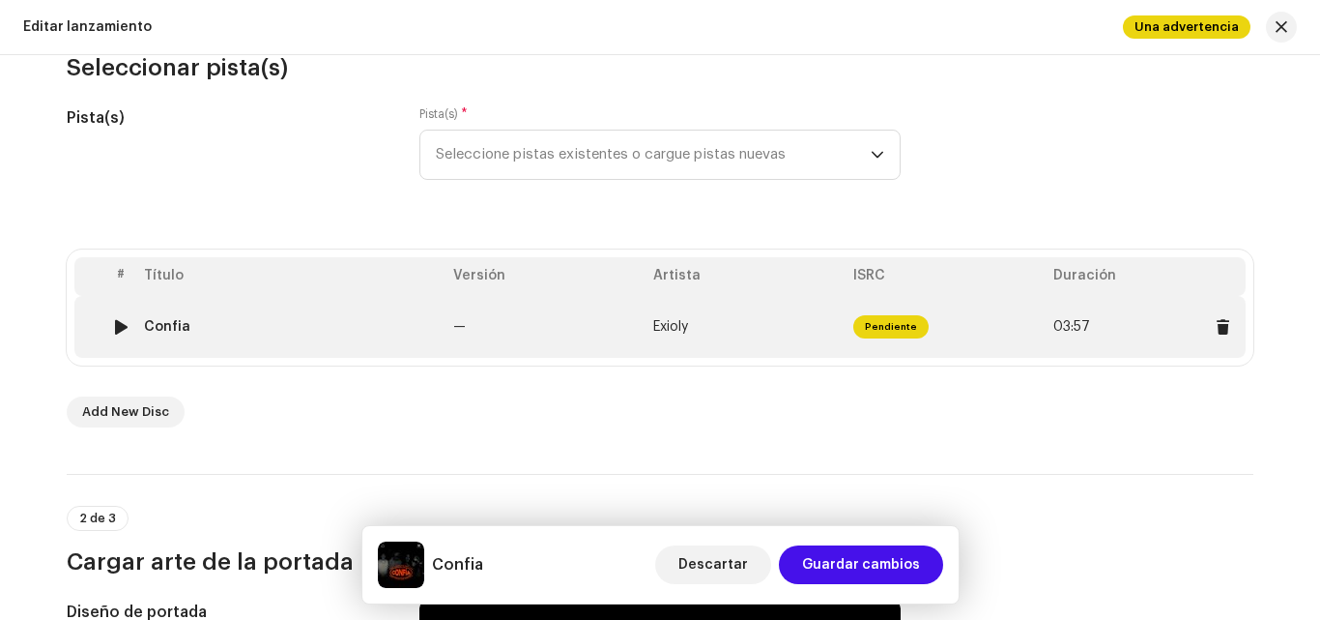
click at [737, 347] on td "Exioly" at bounding box center [746, 327] width 200 height 62
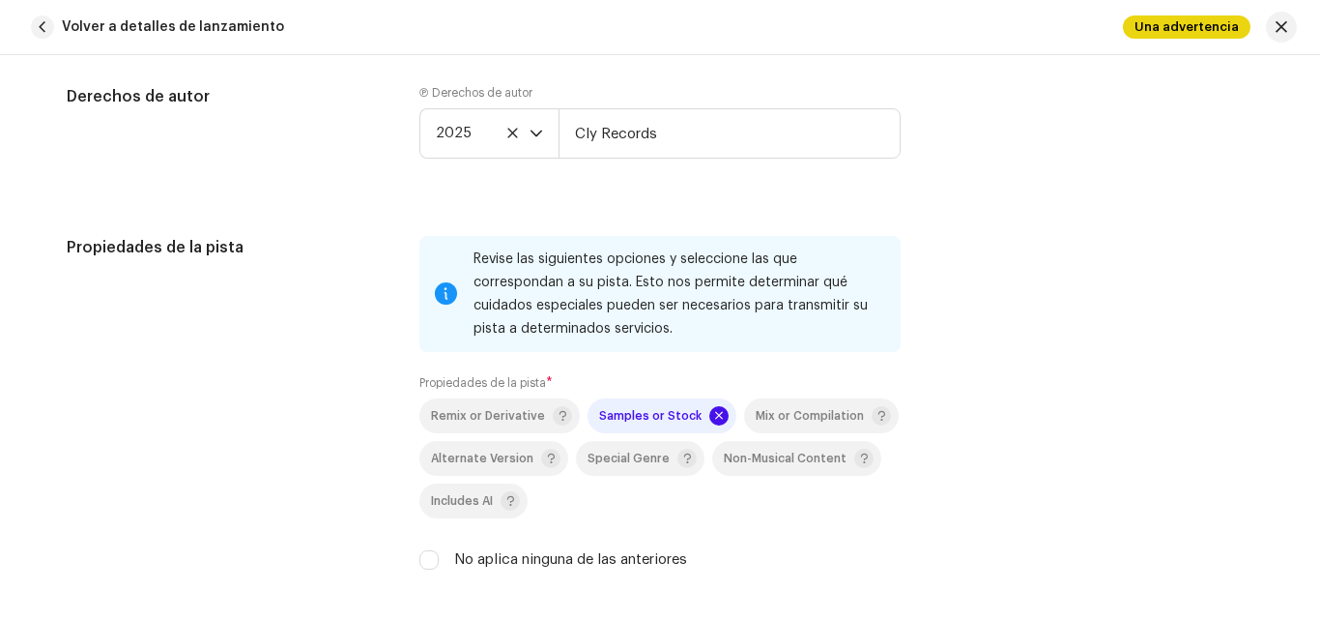
scroll to position [3045, 0]
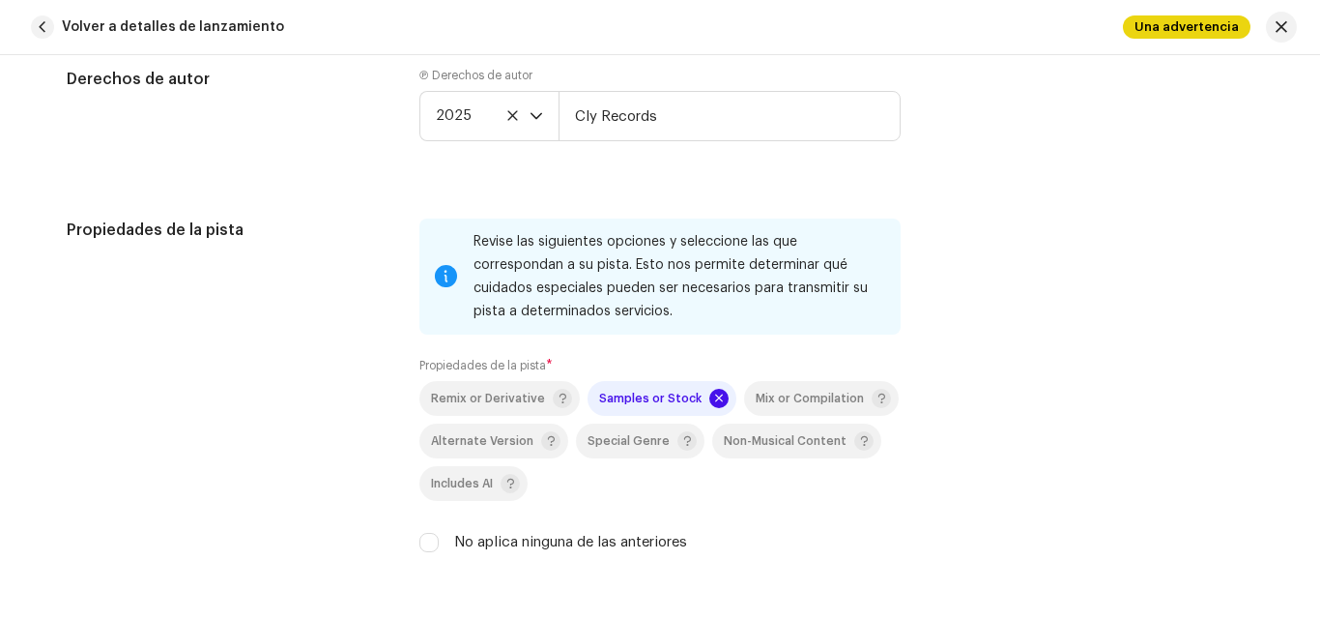
click at [709, 395] on span at bounding box center [718, 398] width 19 height 19
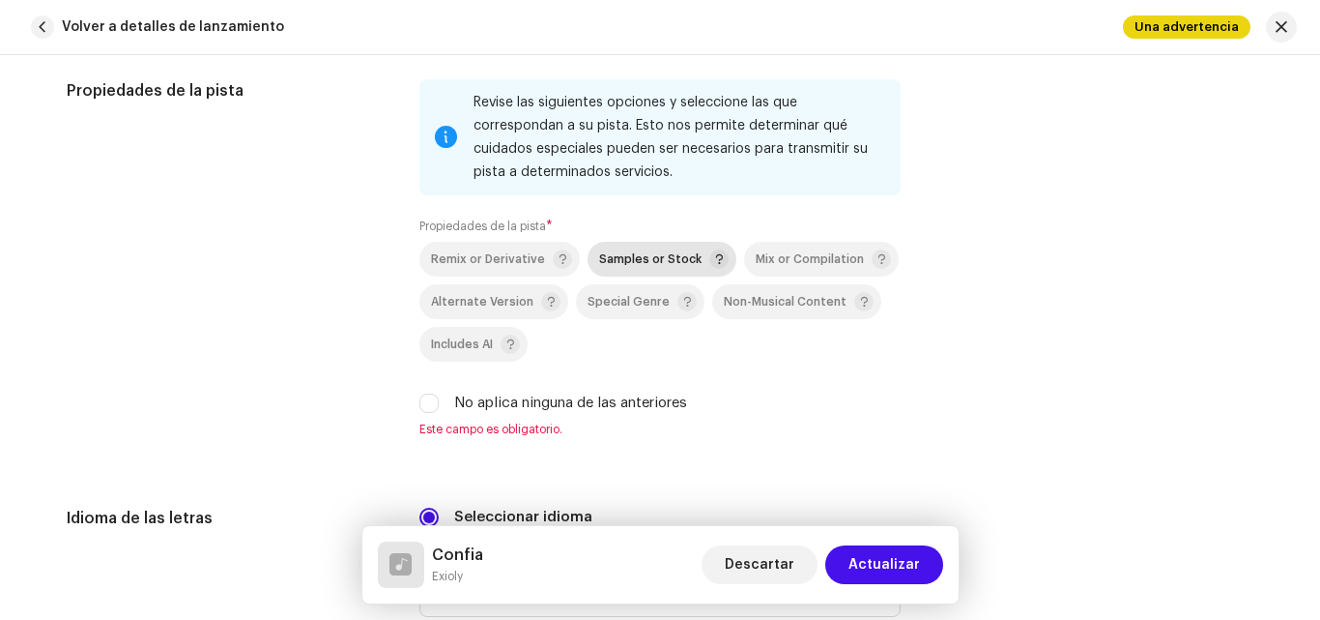
scroll to position [3193, 0]
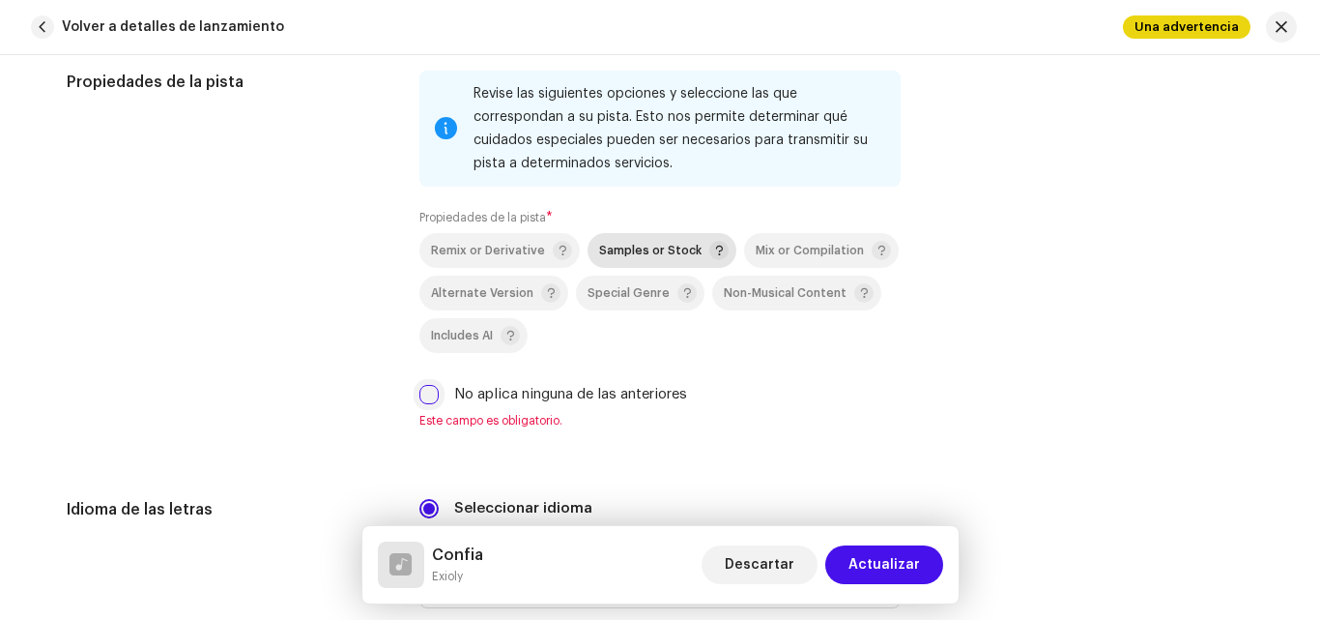
click at [420, 392] on input "No aplica ninguna de las anteriores" at bounding box center [429, 394] width 19 height 19
checkbox input "true"
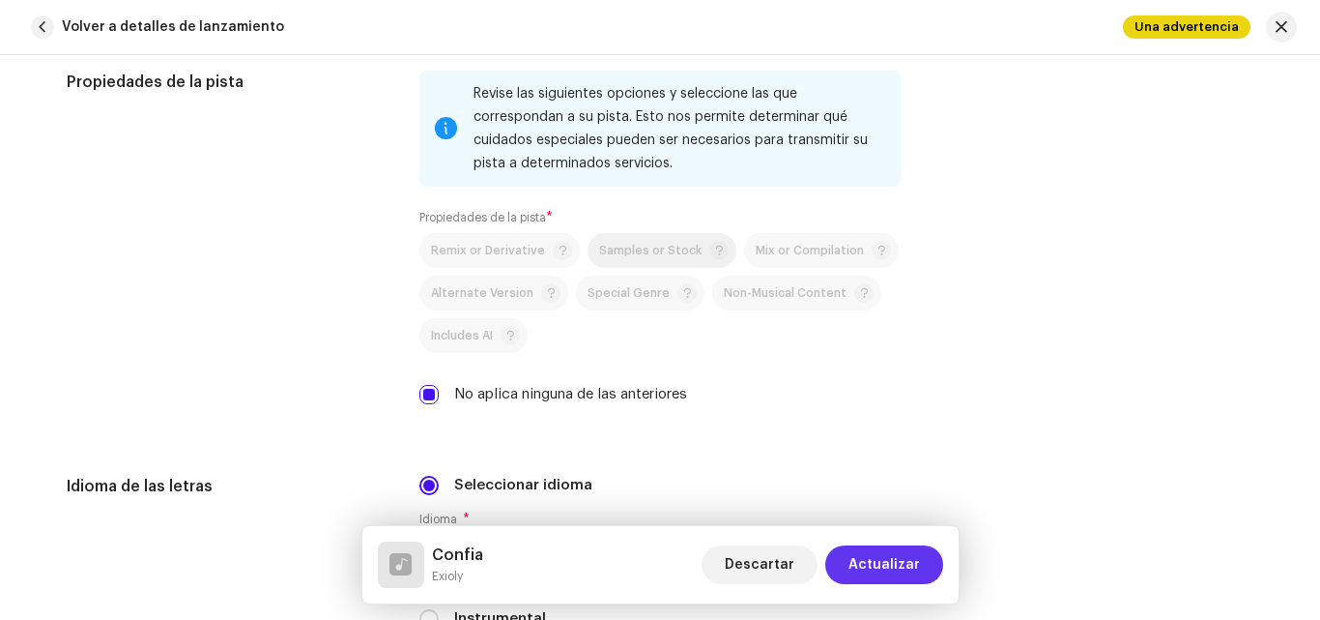
click at [885, 556] on span "Actualizar" at bounding box center [885, 564] width 72 height 39
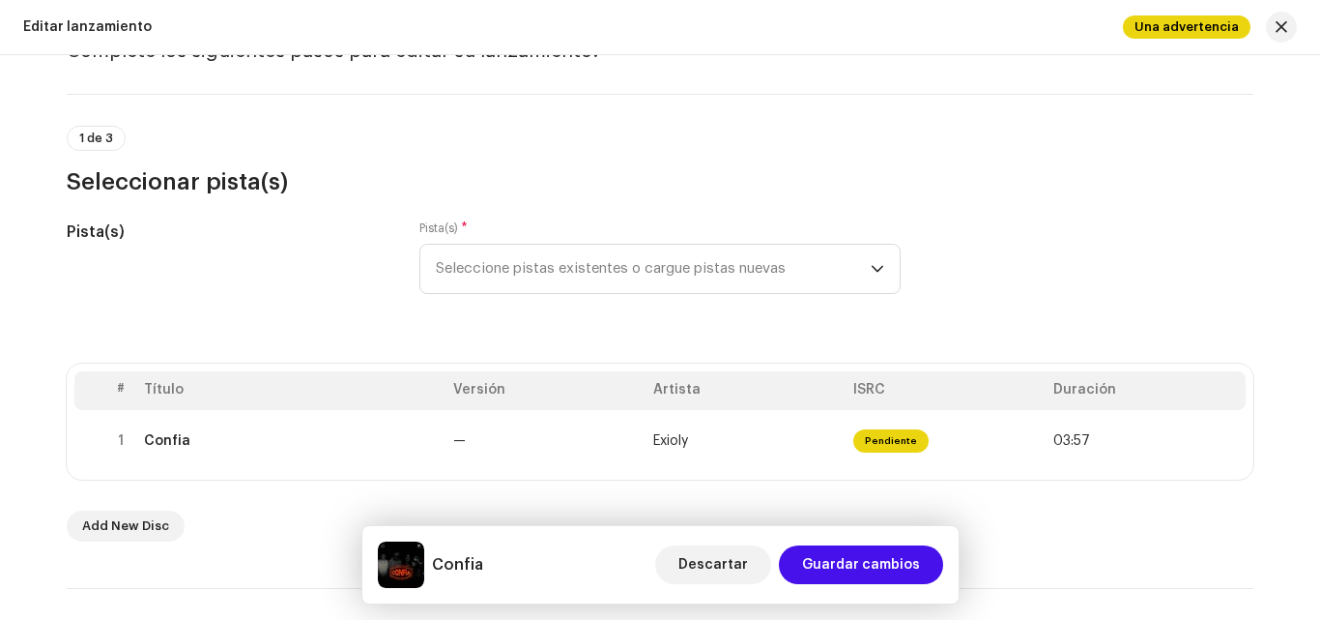
scroll to position [0, 0]
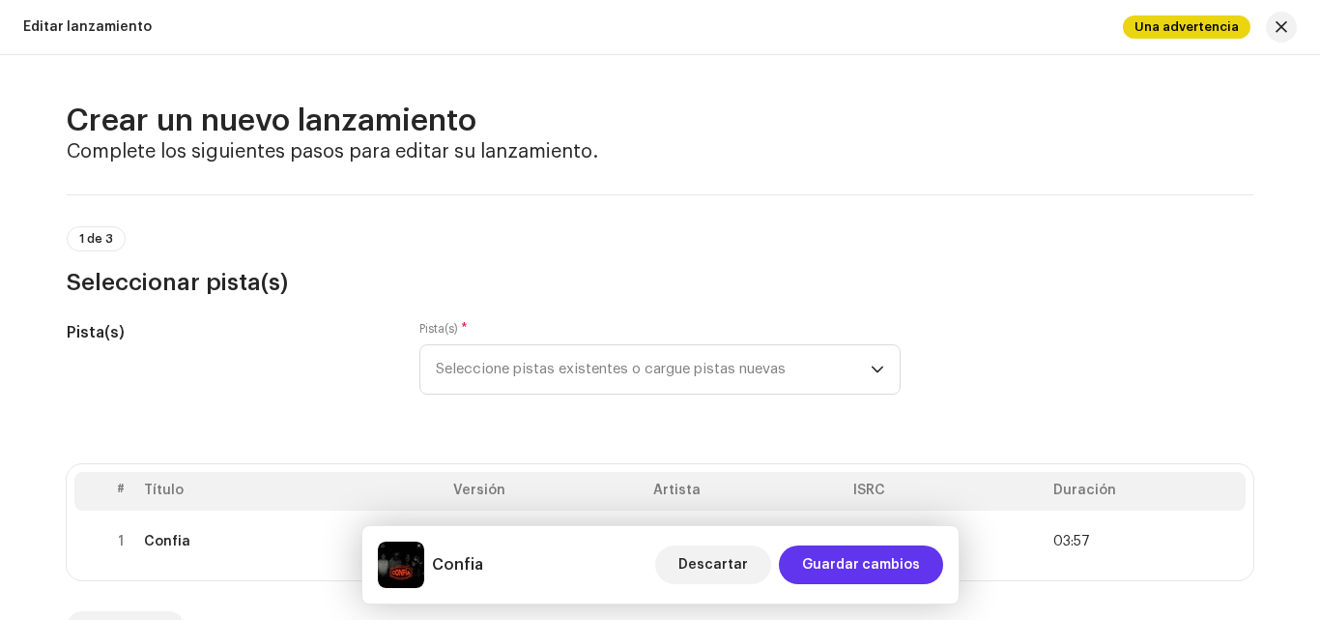
click at [877, 551] on span "Guardar cambios" at bounding box center [861, 564] width 118 height 39
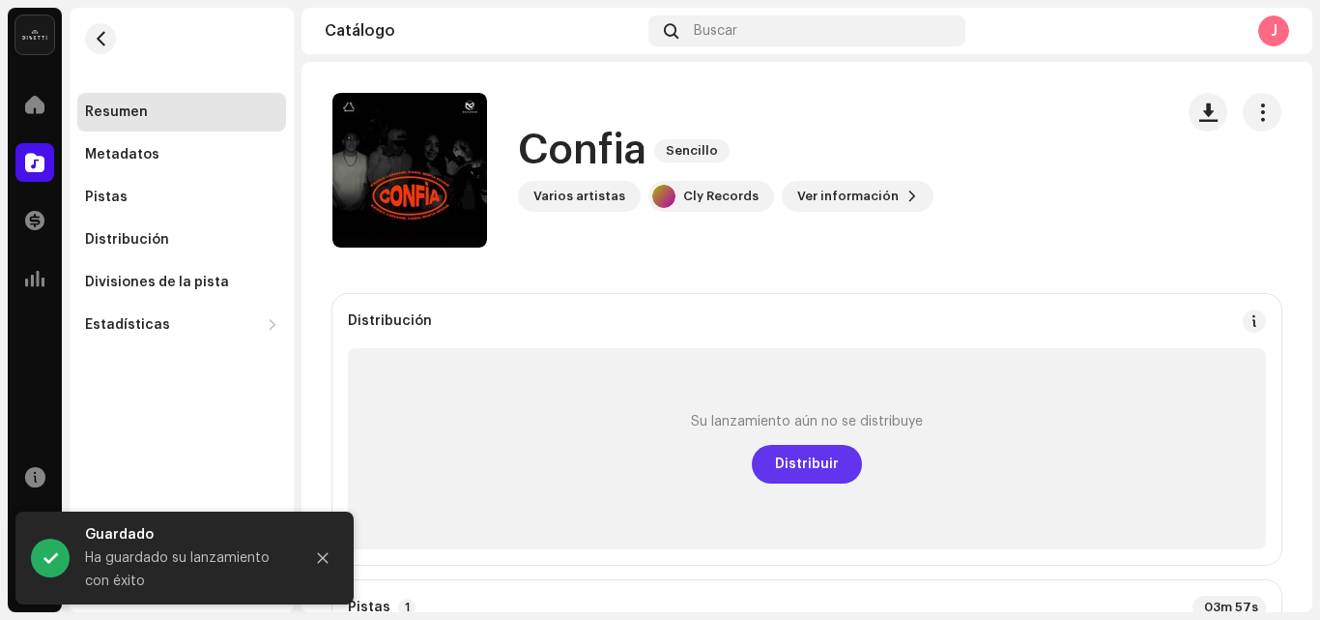
click at [795, 465] on span "Distribuir" at bounding box center [807, 464] width 64 height 39
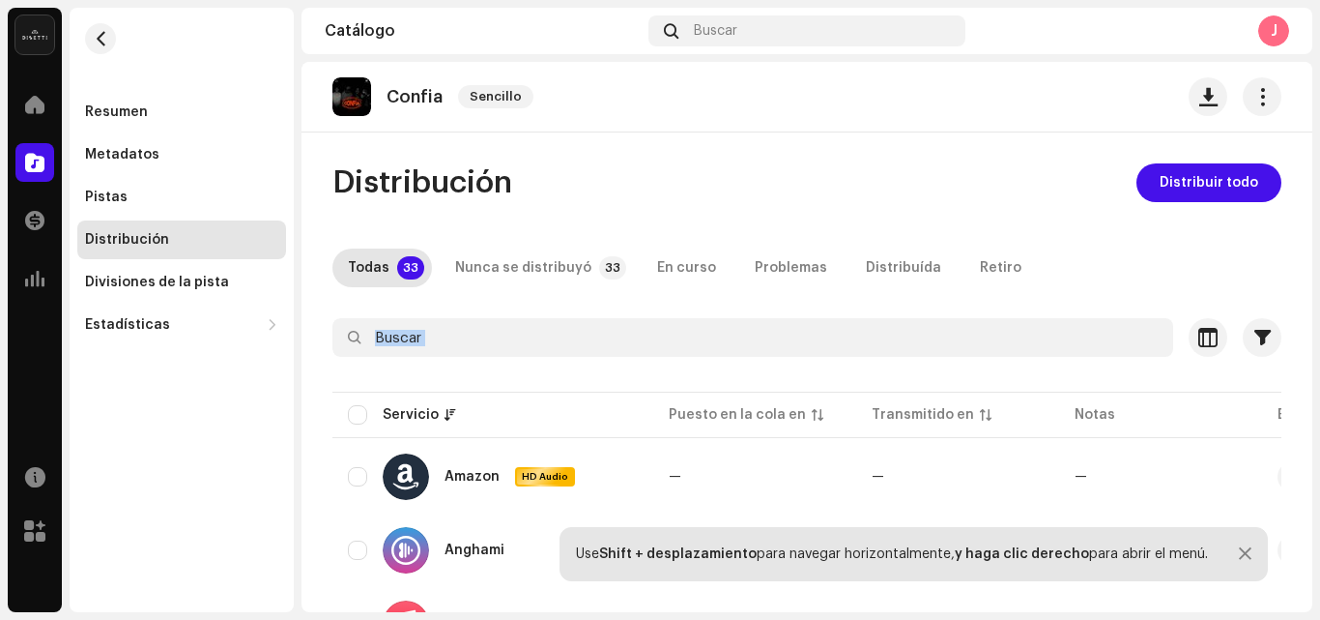
drag, startPoint x: 1317, startPoint y: 298, endPoint x: 1311, endPoint y: 353, distance: 55.5
click at [1311, 353] on div "La Sociedad Music Group Inicio Catálogo Transacciones Estadísticas Recursos Mer…" at bounding box center [660, 310] width 1320 height 620
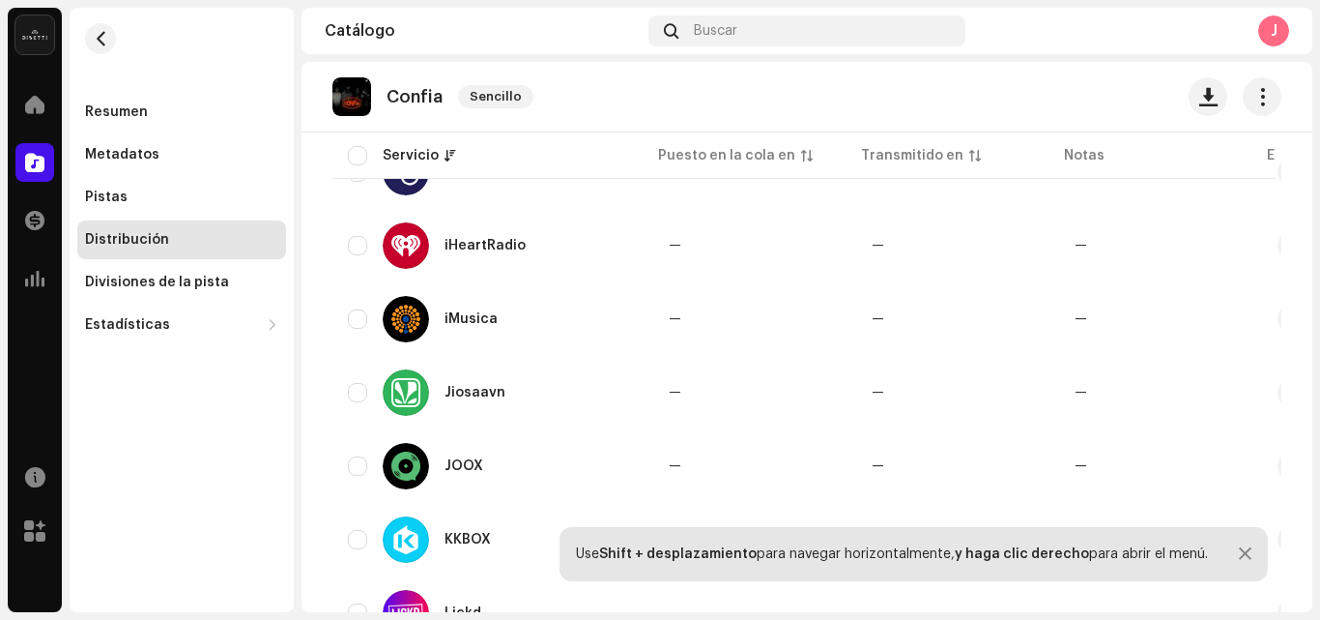
scroll to position [549, 0]
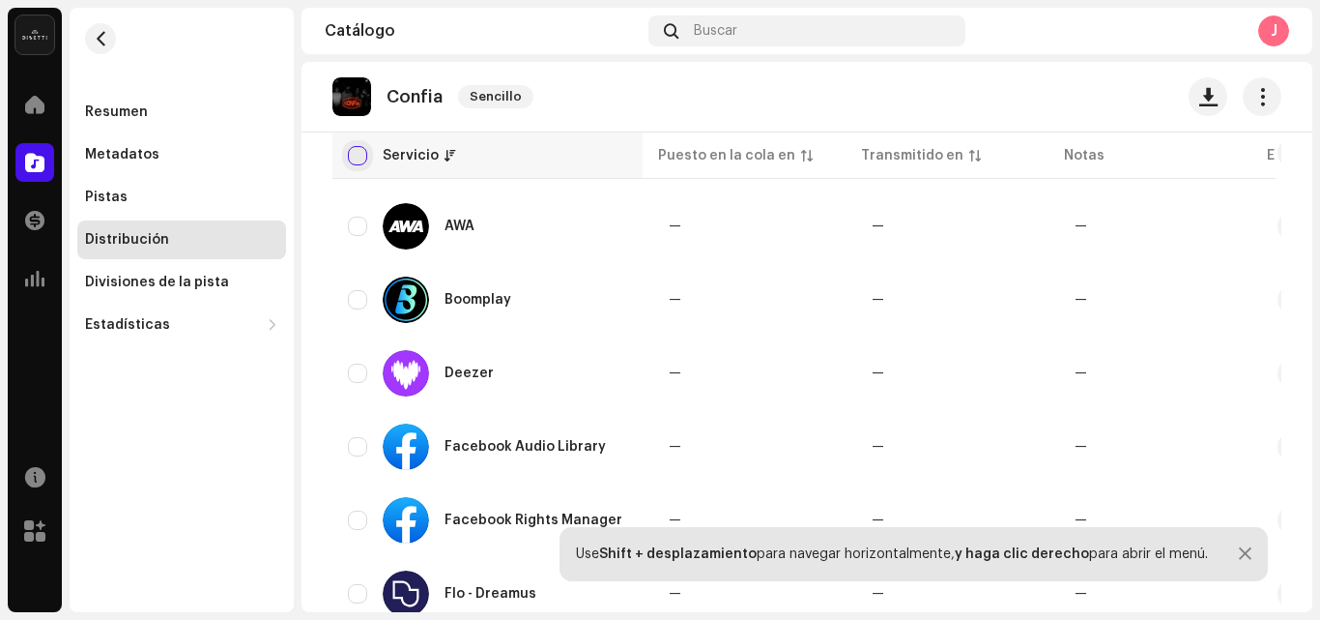
click at [357, 153] on input "checkbox" at bounding box center [357, 155] width 19 height 19
checkbox input "true"
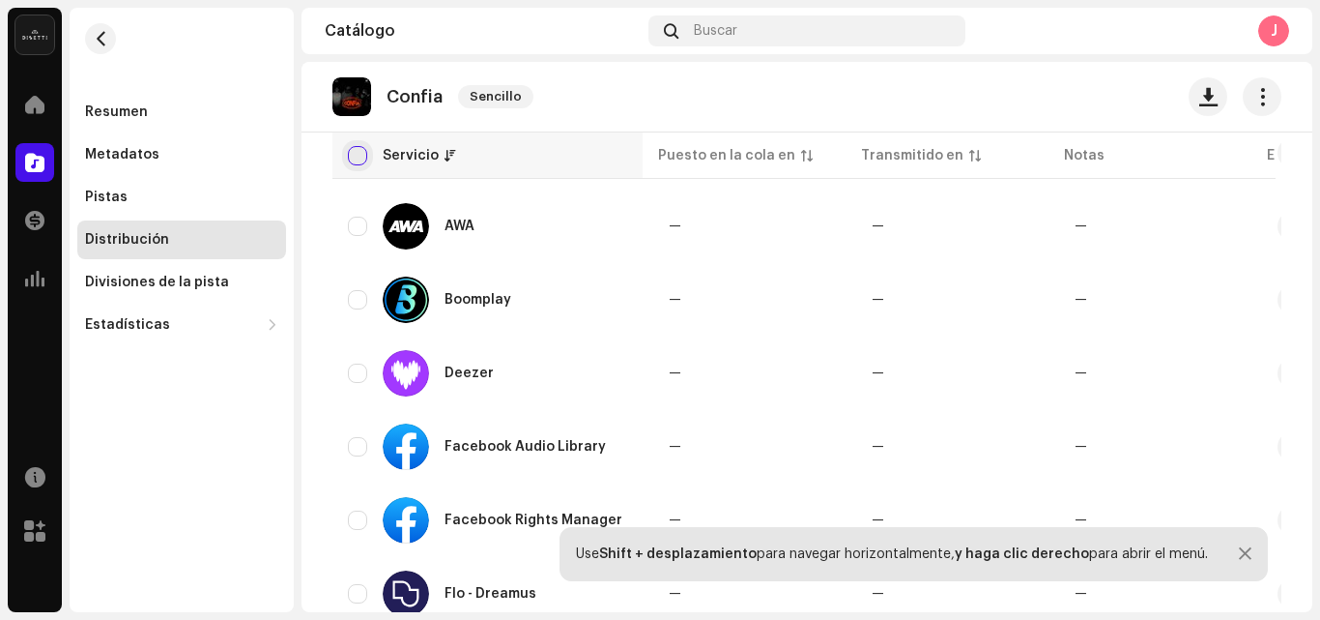
checkbox input "true"
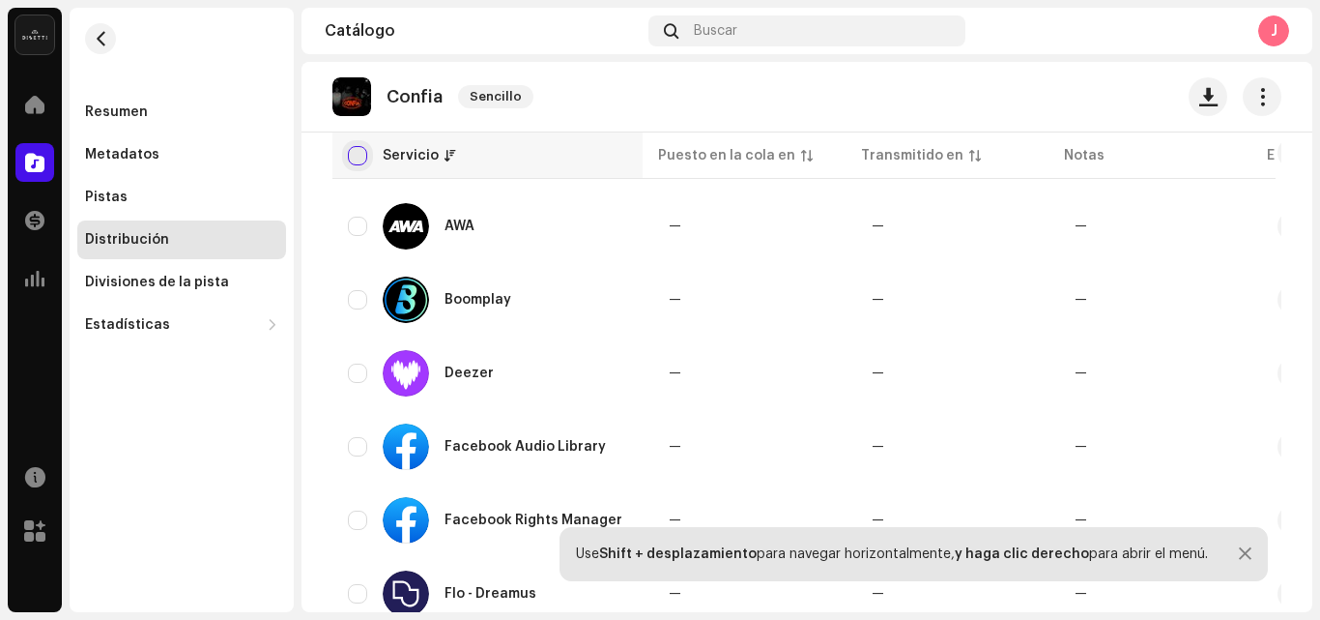
checkbox input "true"
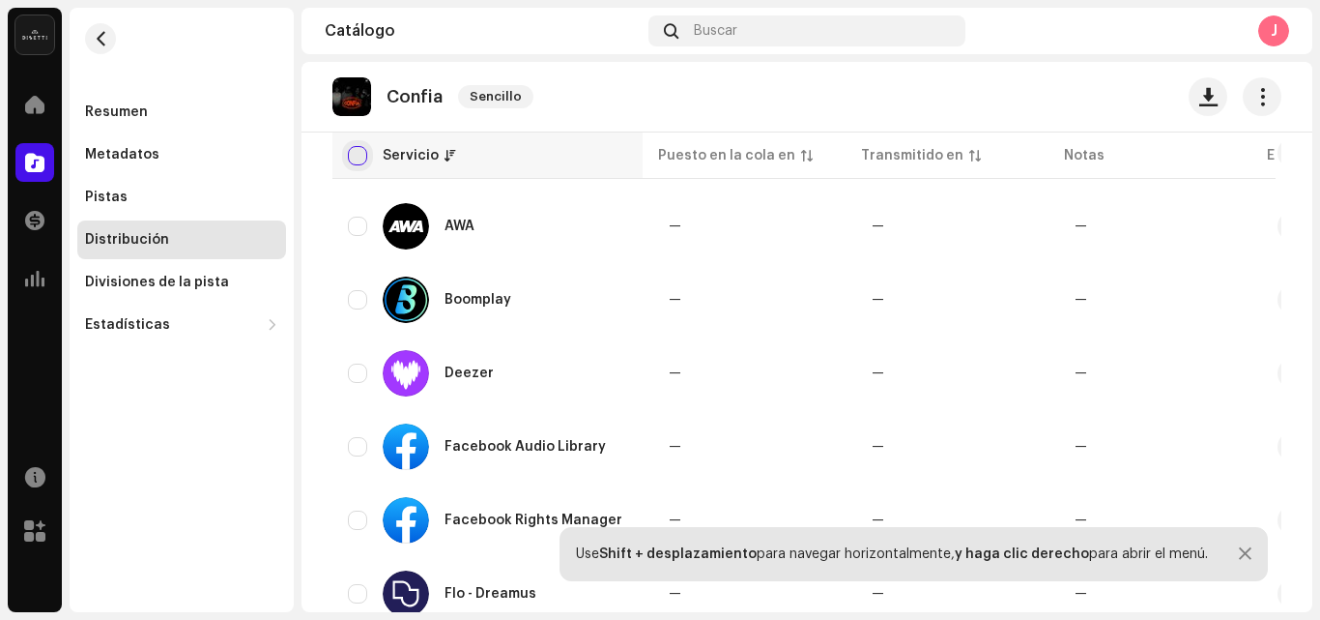
checkbox input "true"
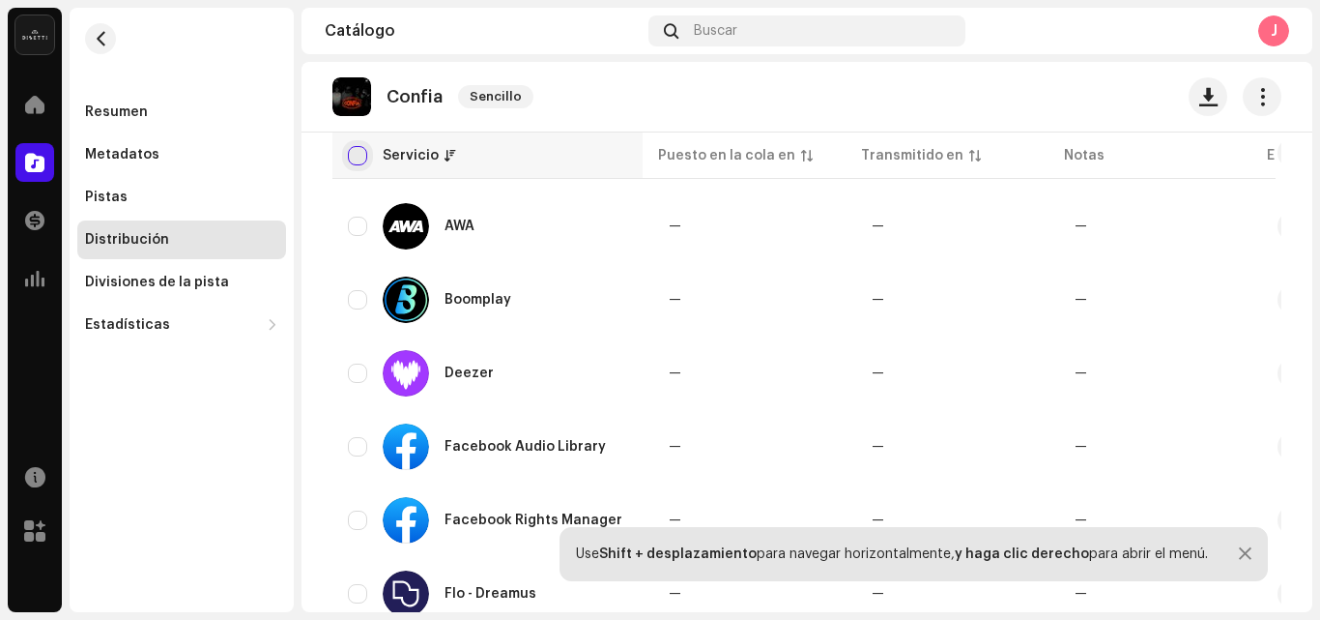
checkbox input "true"
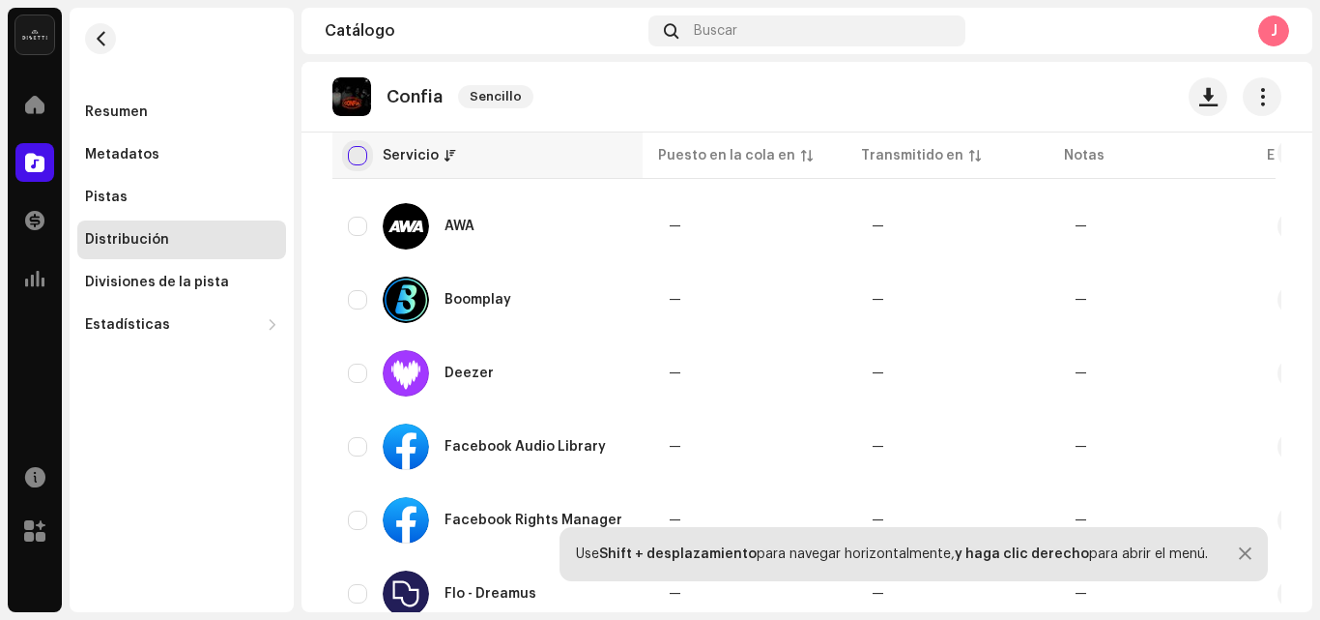
checkbox input "true"
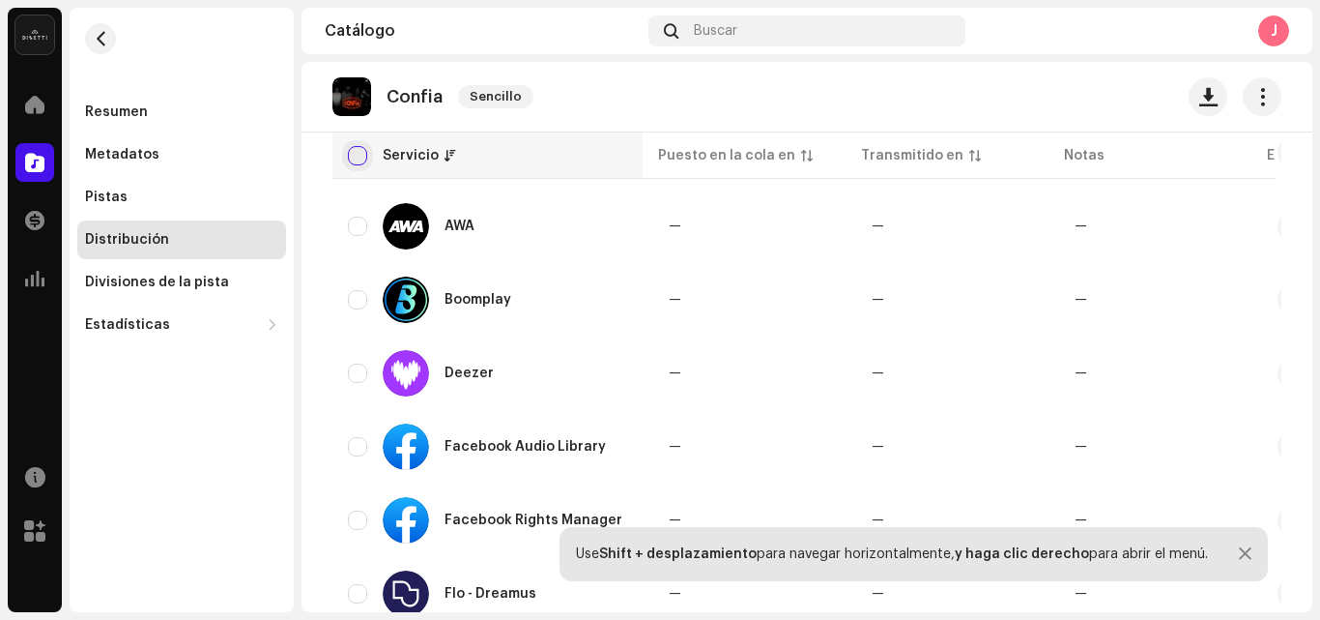
checkbox input "true"
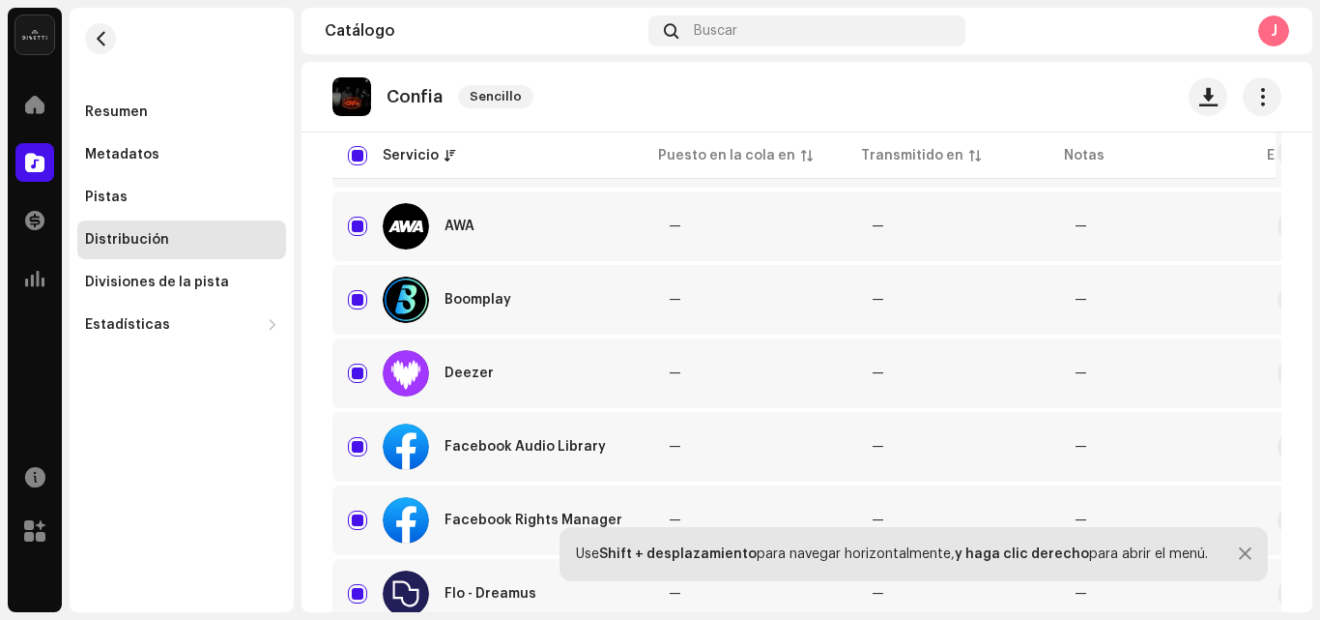
click at [1319, 214] on div "La Sociedad Music Group Inicio Catálogo Transacciones Estadísticas Recursos Mer…" at bounding box center [660, 310] width 1320 height 620
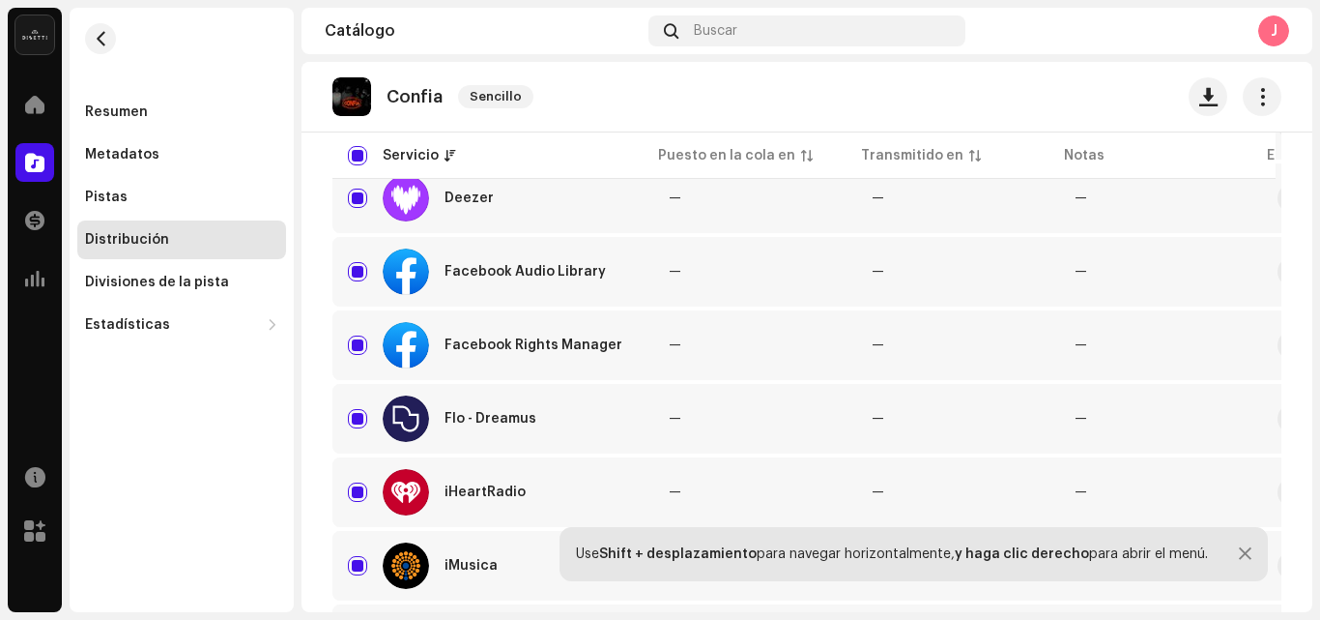
scroll to position [0, 0]
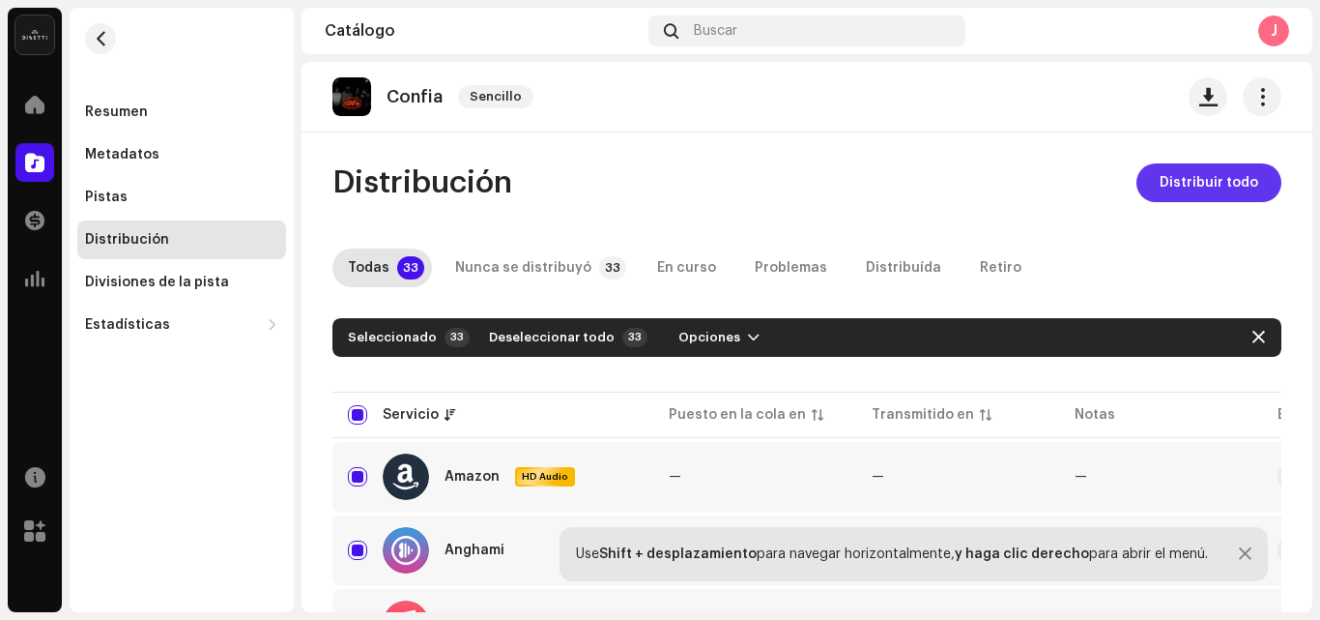
click at [1205, 184] on span "Distribuir todo" at bounding box center [1209, 182] width 99 height 39
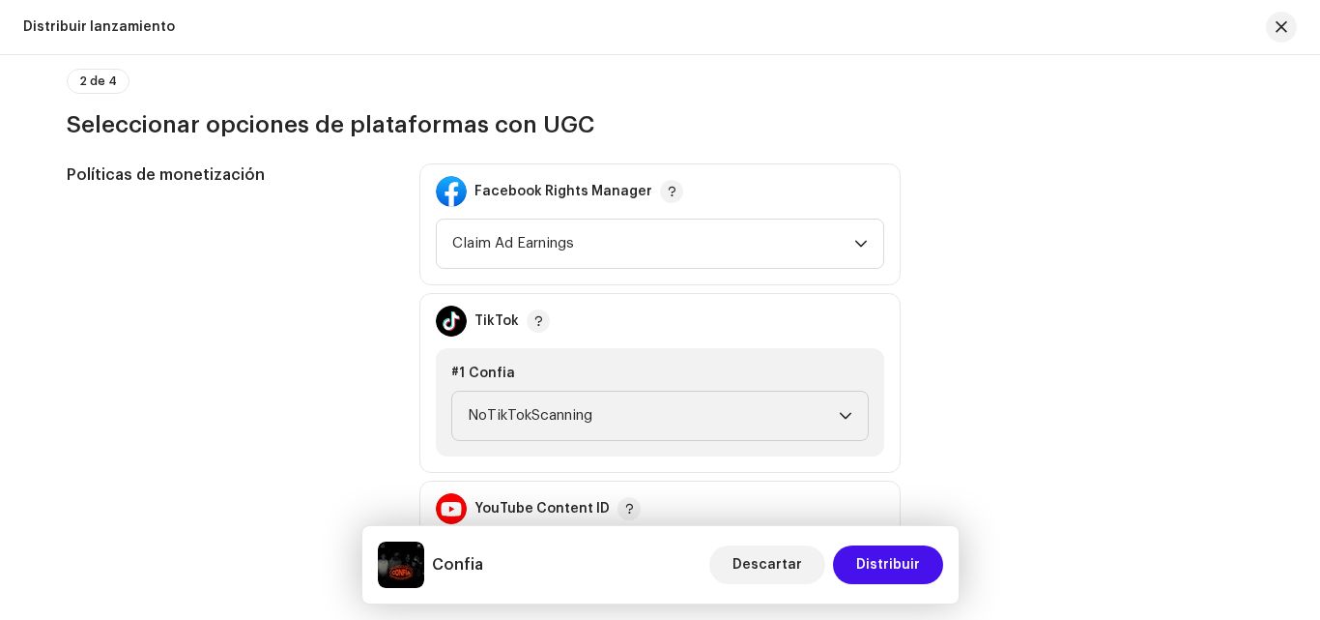
scroll to position [2280, 0]
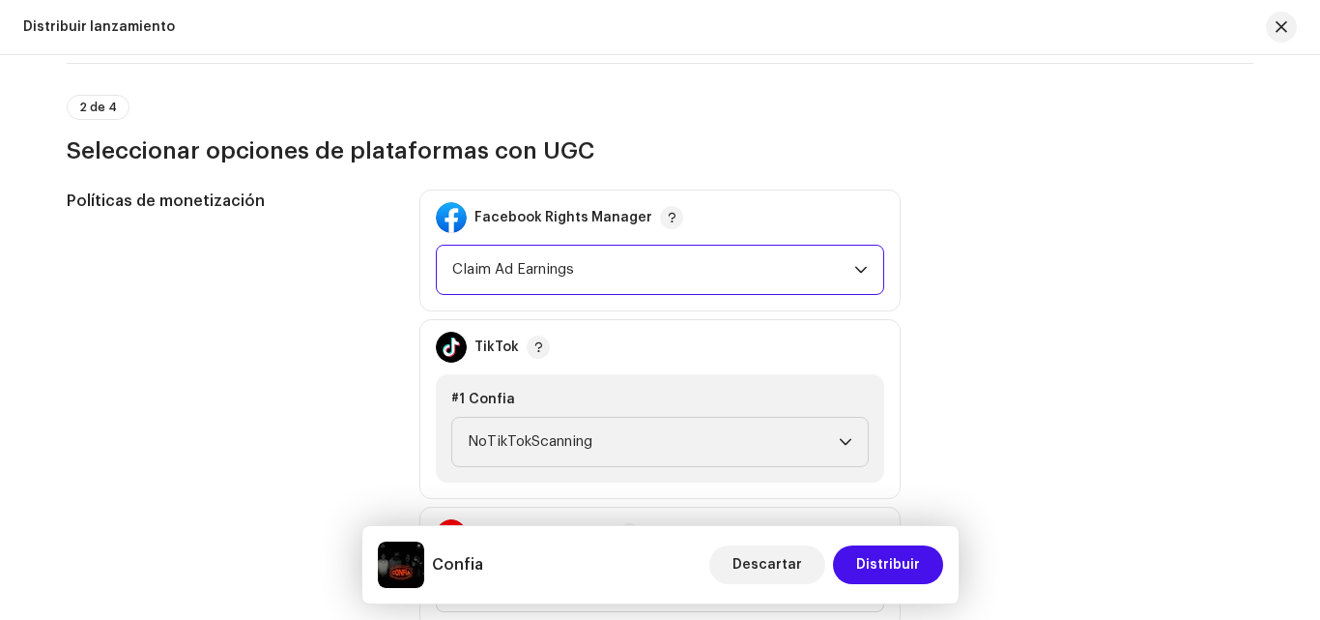
click at [632, 263] on span "Claim Ad Earnings" at bounding box center [653, 270] width 402 height 48
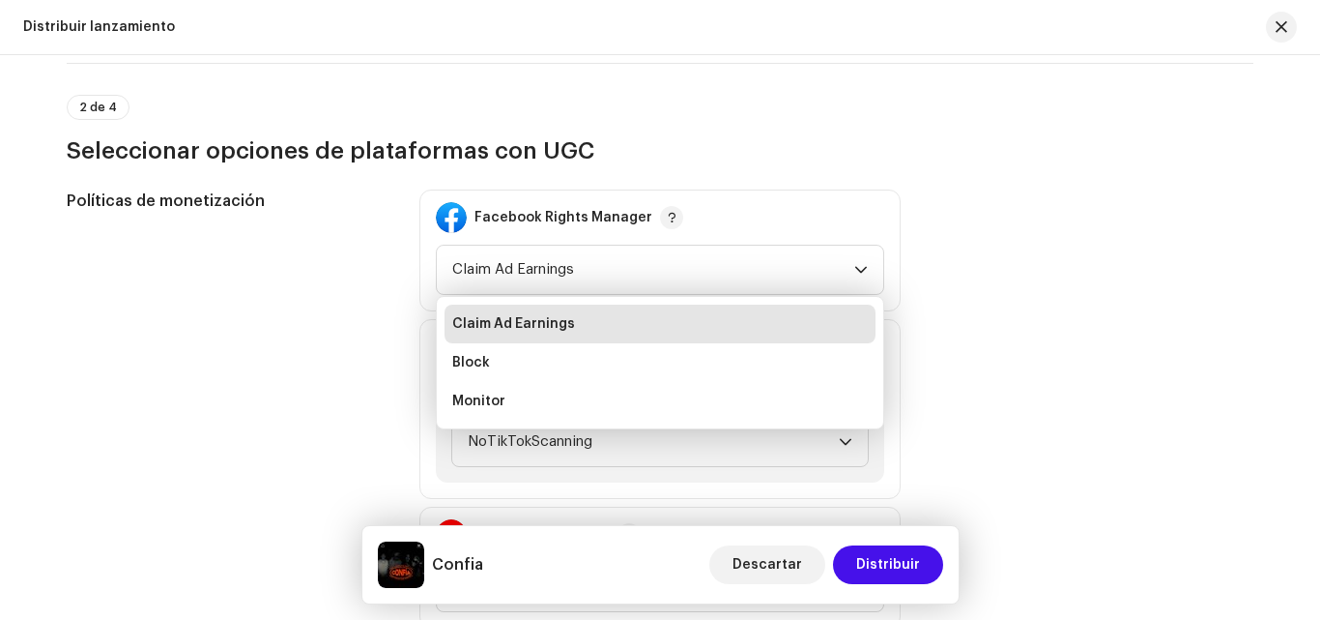
click at [1144, 191] on div "Políticas de monetización Facebook Rights Manager Claim Ad Earnings Claim Ad Ea…" at bounding box center [660, 408] width 1187 height 439
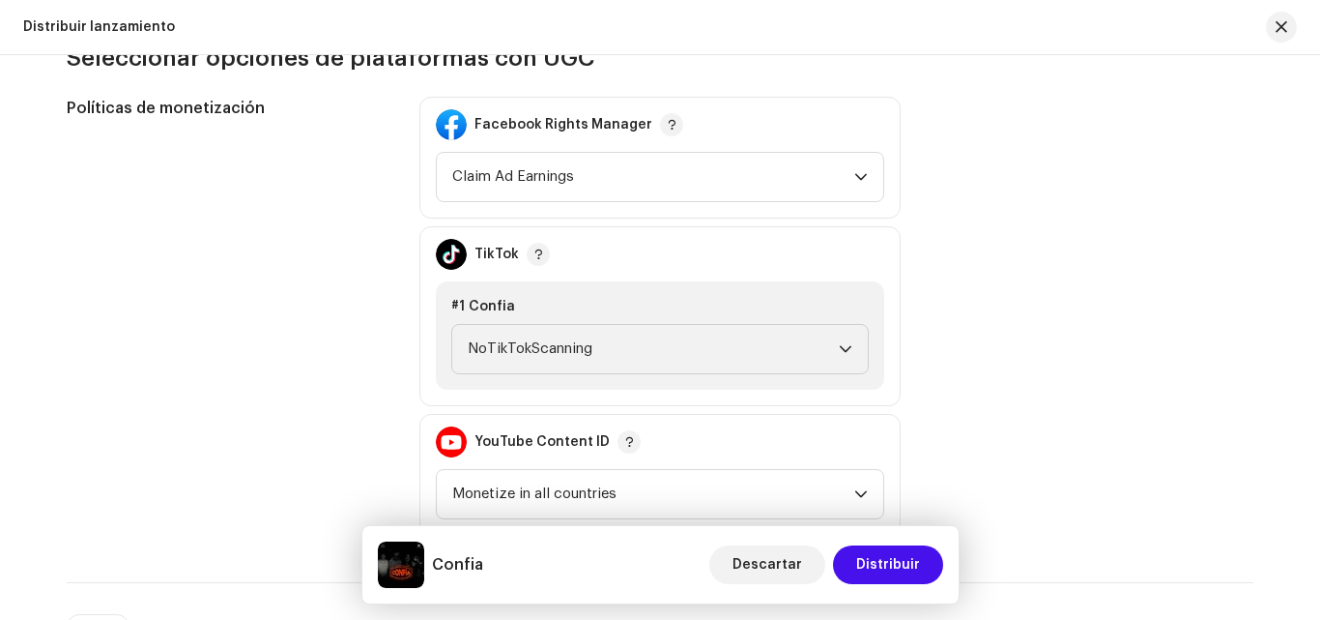
scroll to position [2413, 0]
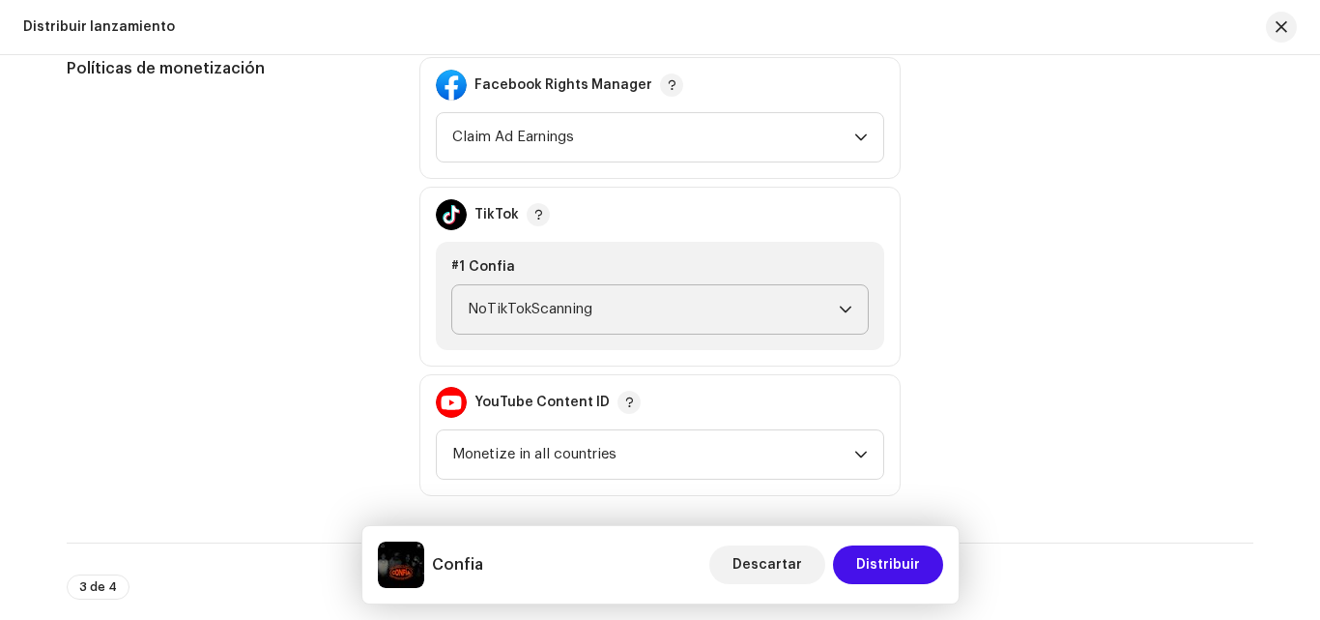
click at [843, 311] on icon "dropdown trigger" at bounding box center [846, 309] width 12 height 7
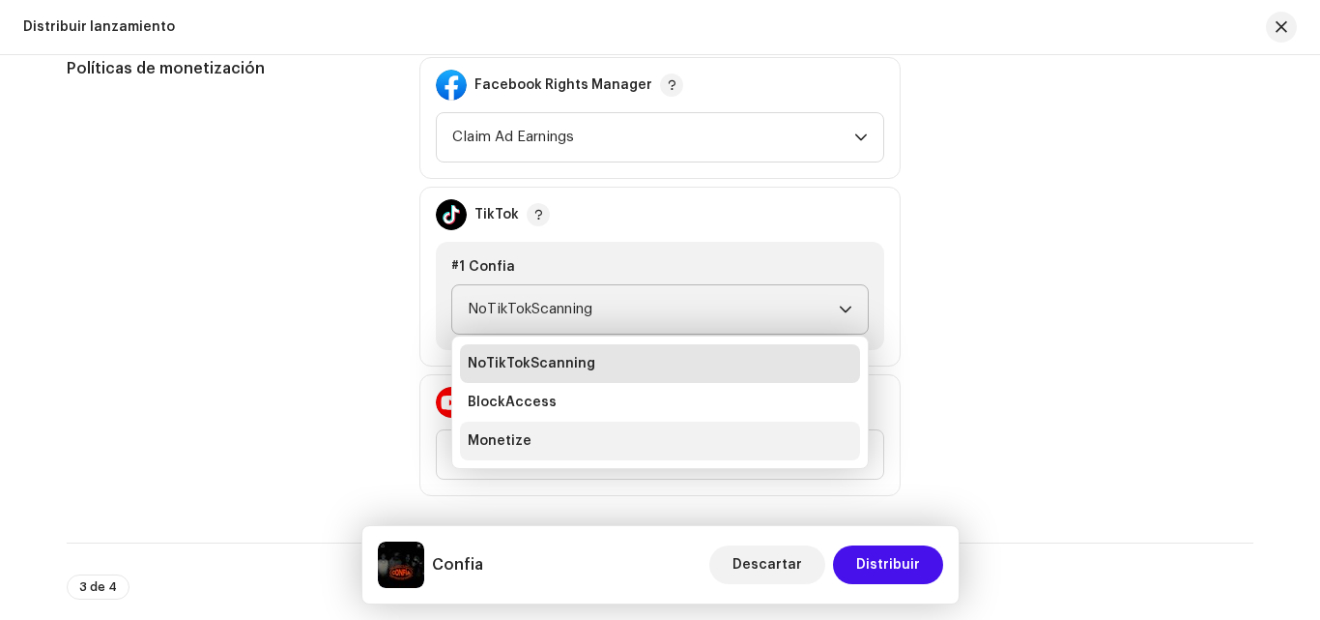
click at [607, 430] on li "Monetize" at bounding box center [660, 440] width 400 height 39
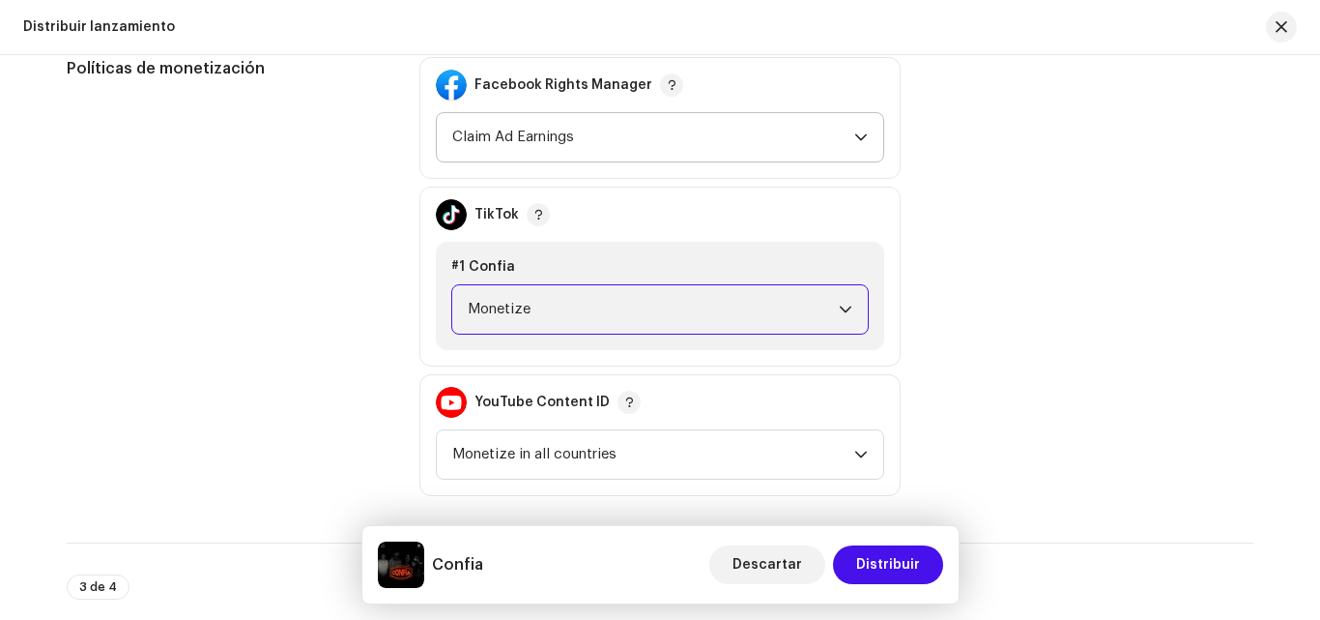
click at [738, 144] on span "Claim Ad Earnings" at bounding box center [653, 137] width 402 height 48
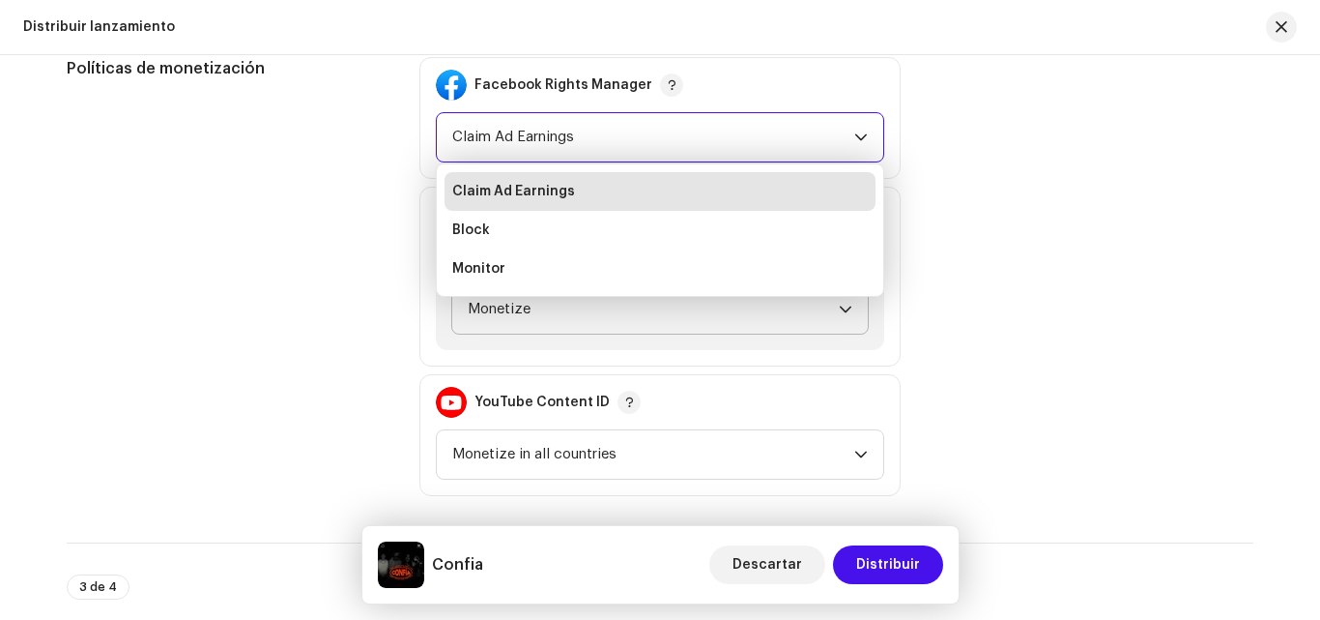
click at [992, 180] on div "Políticas de monetización Facebook Rights Manager Claim Ad Earnings Claim Ad Ea…" at bounding box center [660, 276] width 1187 height 439
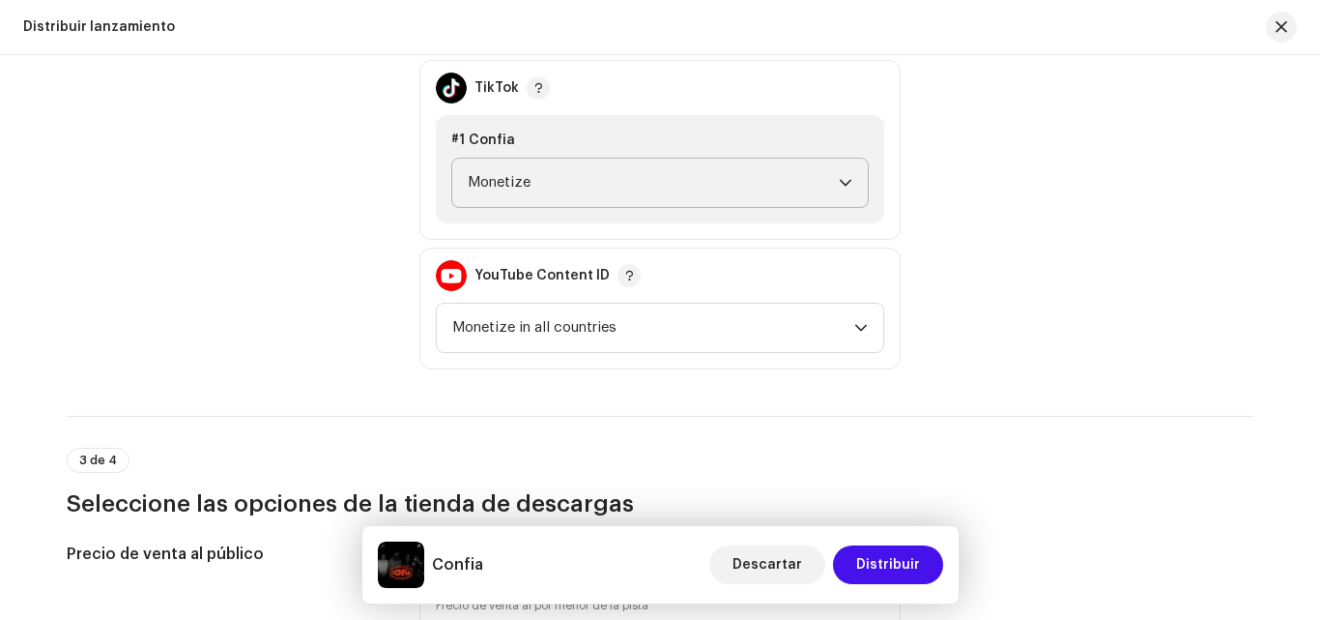
scroll to position [2572, 0]
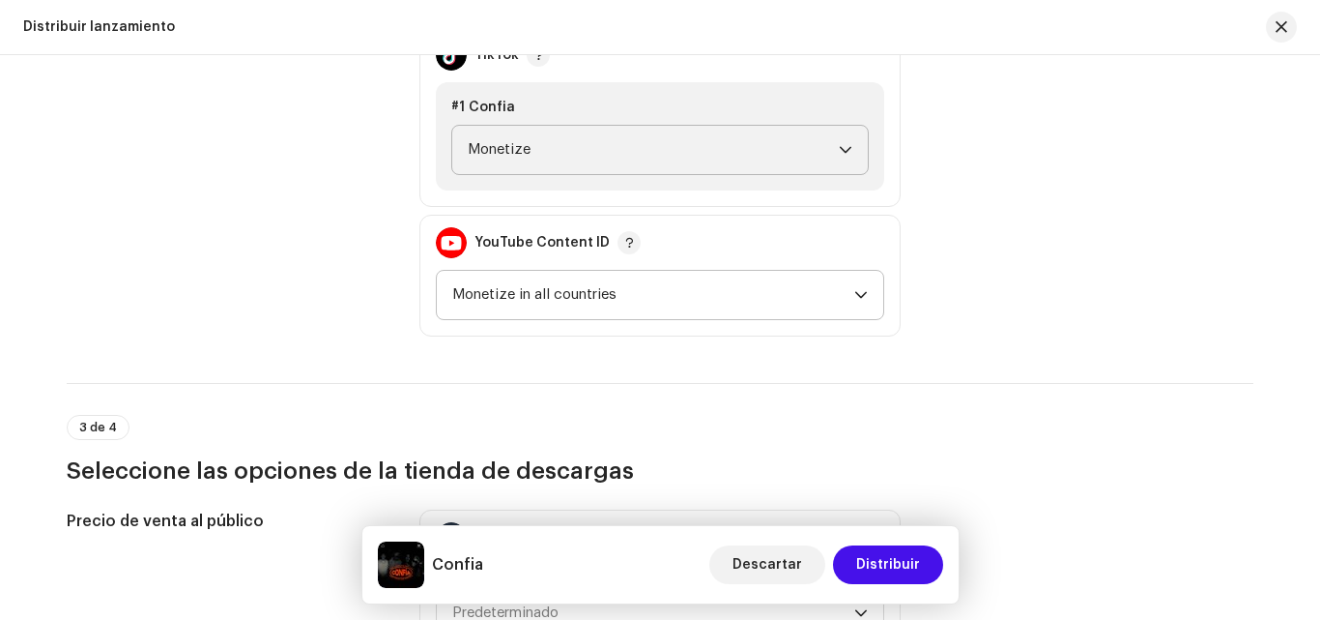
click at [837, 294] on span "Monetize in all countries" at bounding box center [653, 295] width 402 height 48
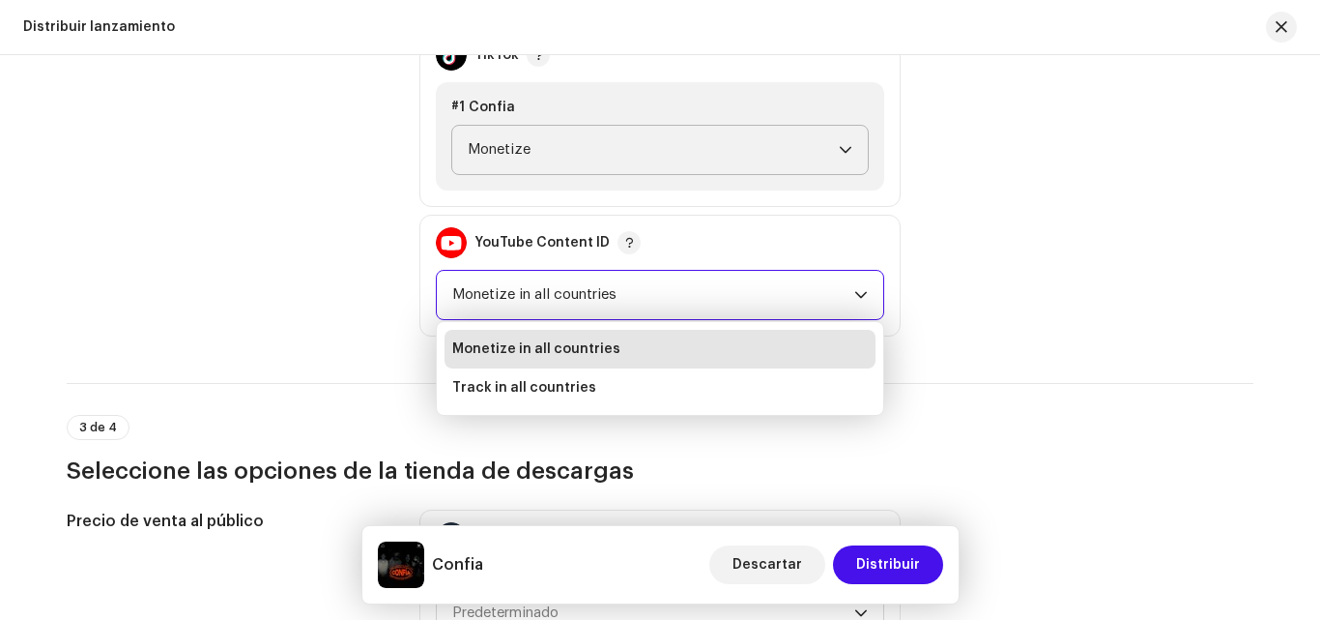
click at [837, 294] on span "Monetize in all countries" at bounding box center [653, 295] width 402 height 48
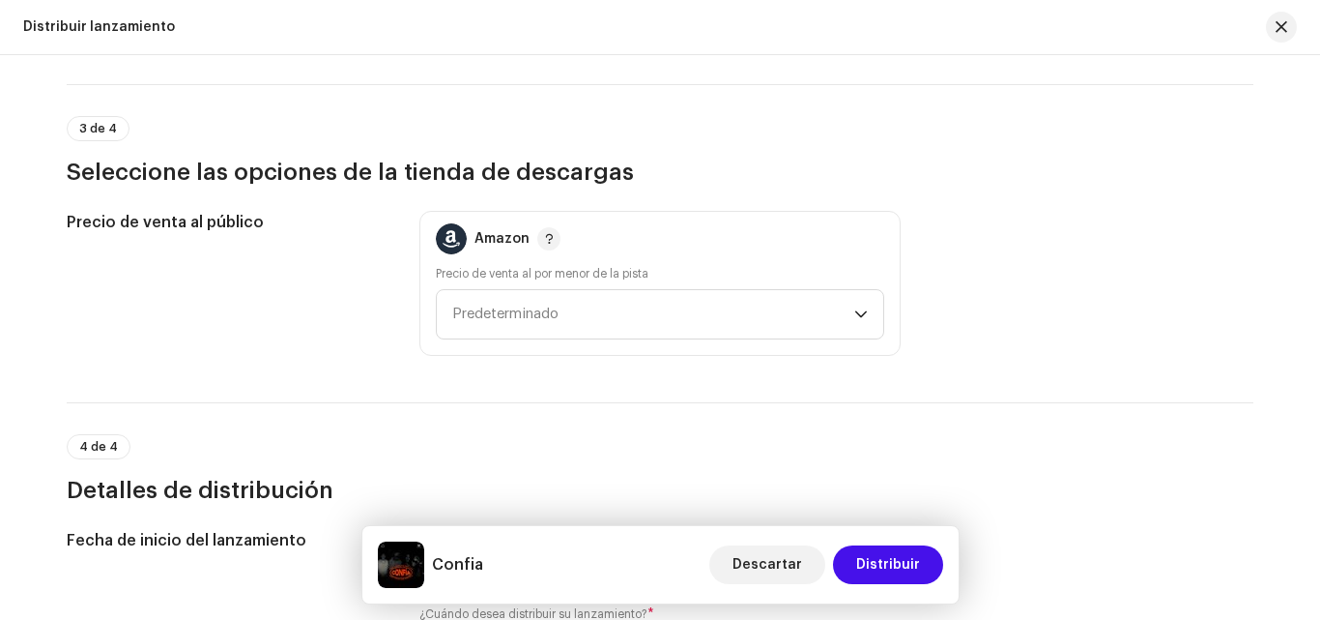
scroll to position [2883, 0]
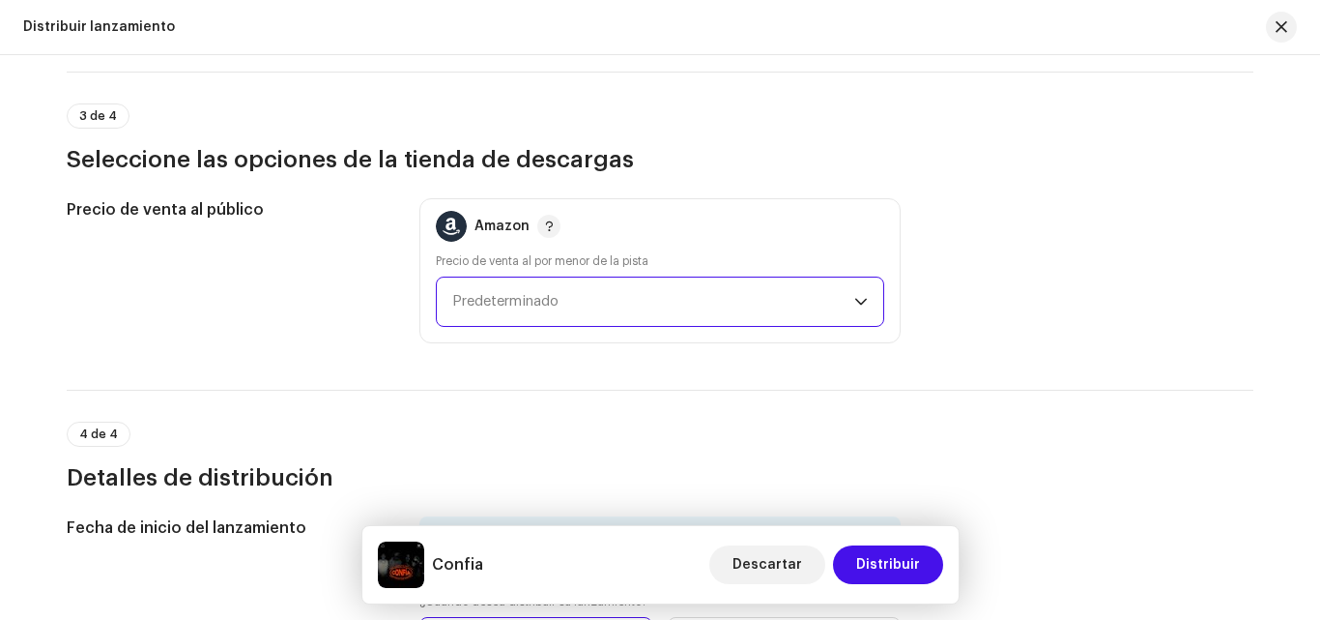
click at [737, 311] on span "Predeterminado" at bounding box center [653, 301] width 402 height 48
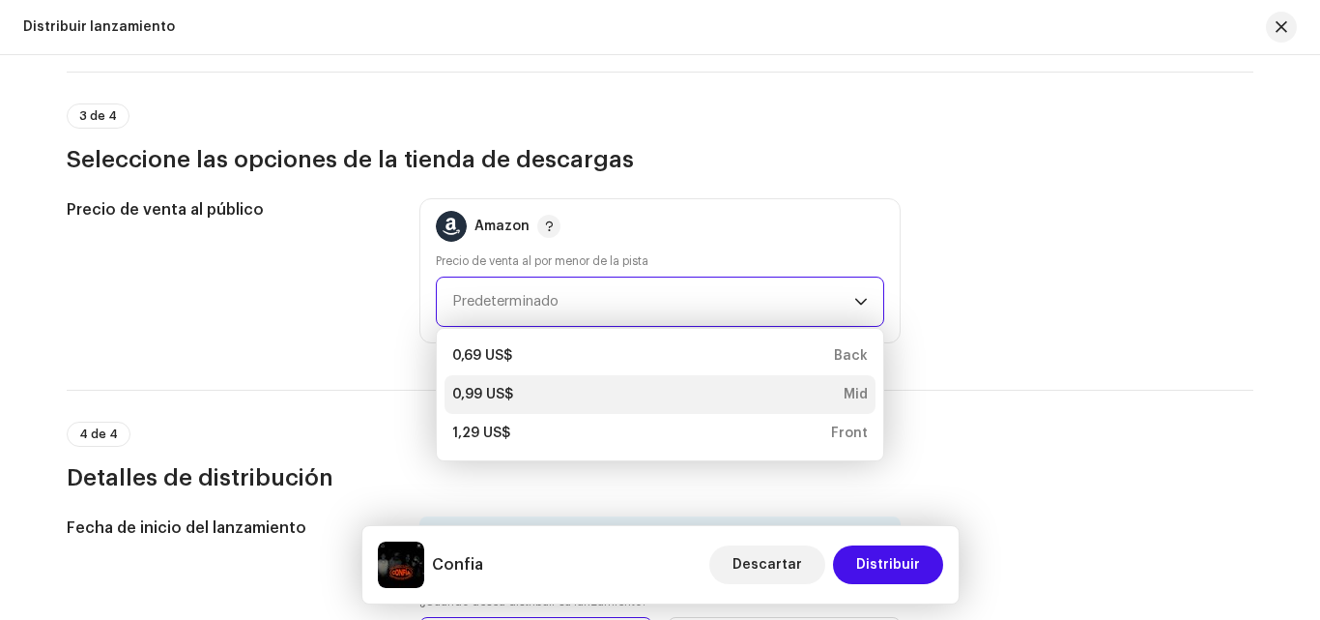
click at [533, 390] on div "0,99 US$ Mid" at bounding box center [660, 394] width 416 height 19
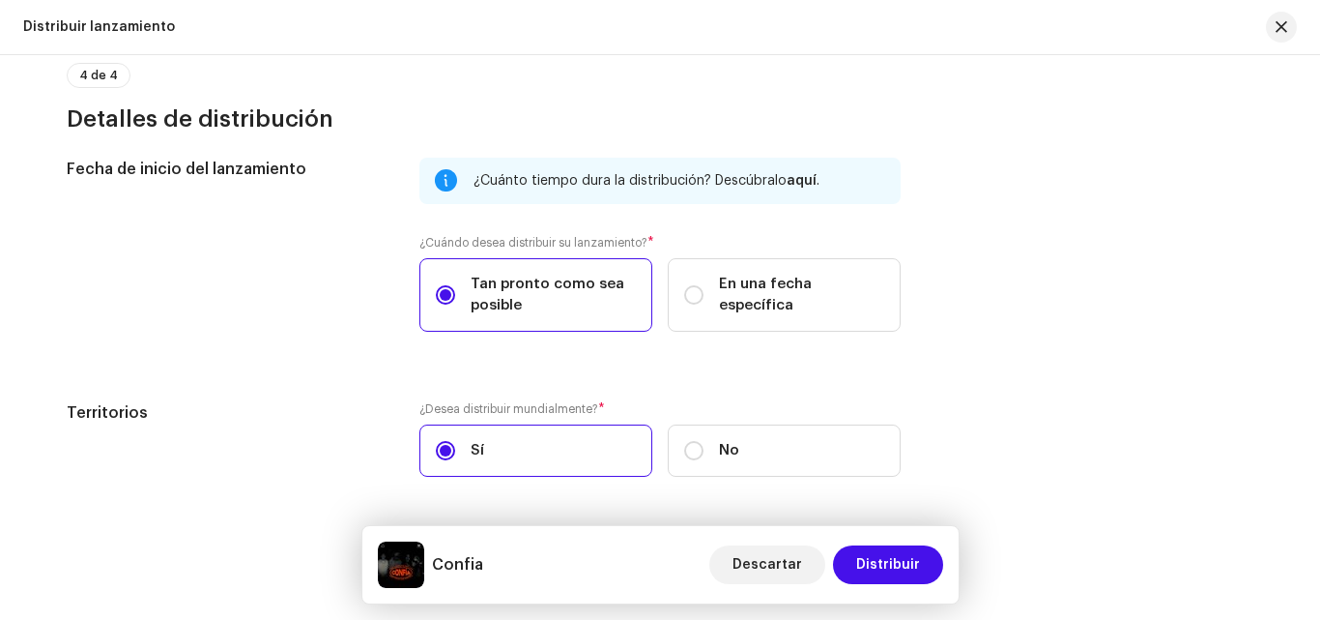
scroll to position [3255, 0]
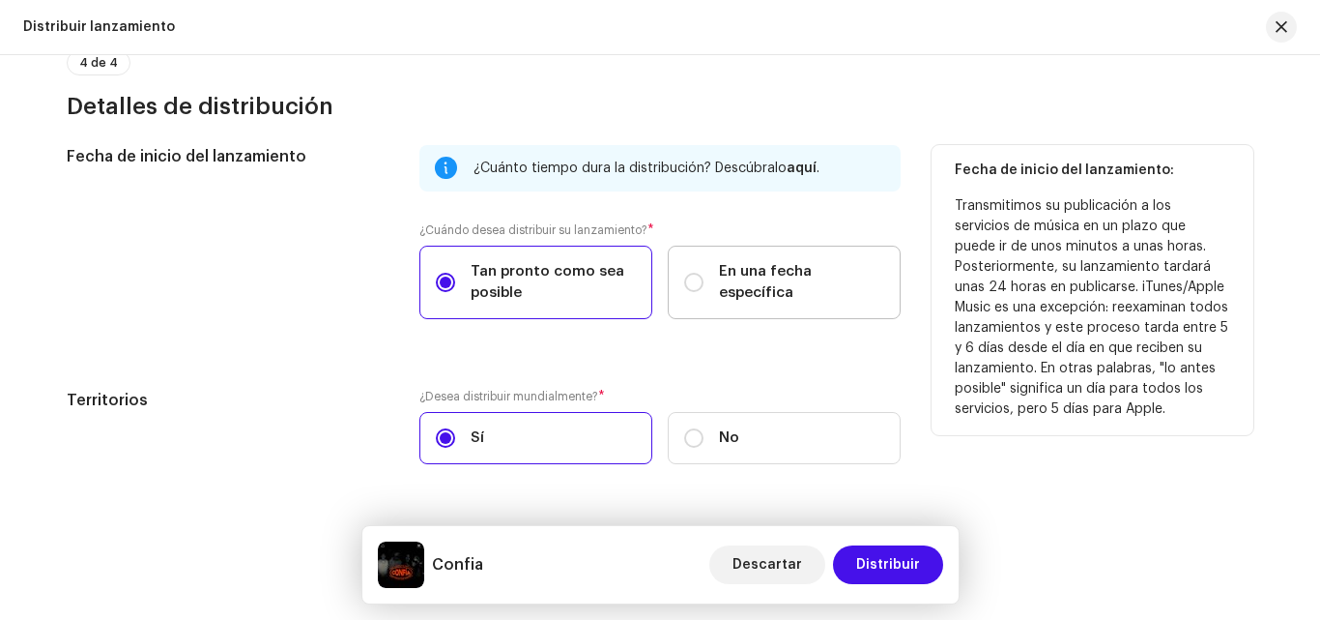
click at [730, 257] on label "En una fecha específica" at bounding box center [784, 282] width 233 height 73
click at [704, 273] on input "En una fecha específica" at bounding box center [693, 282] width 19 height 19
radio input "true"
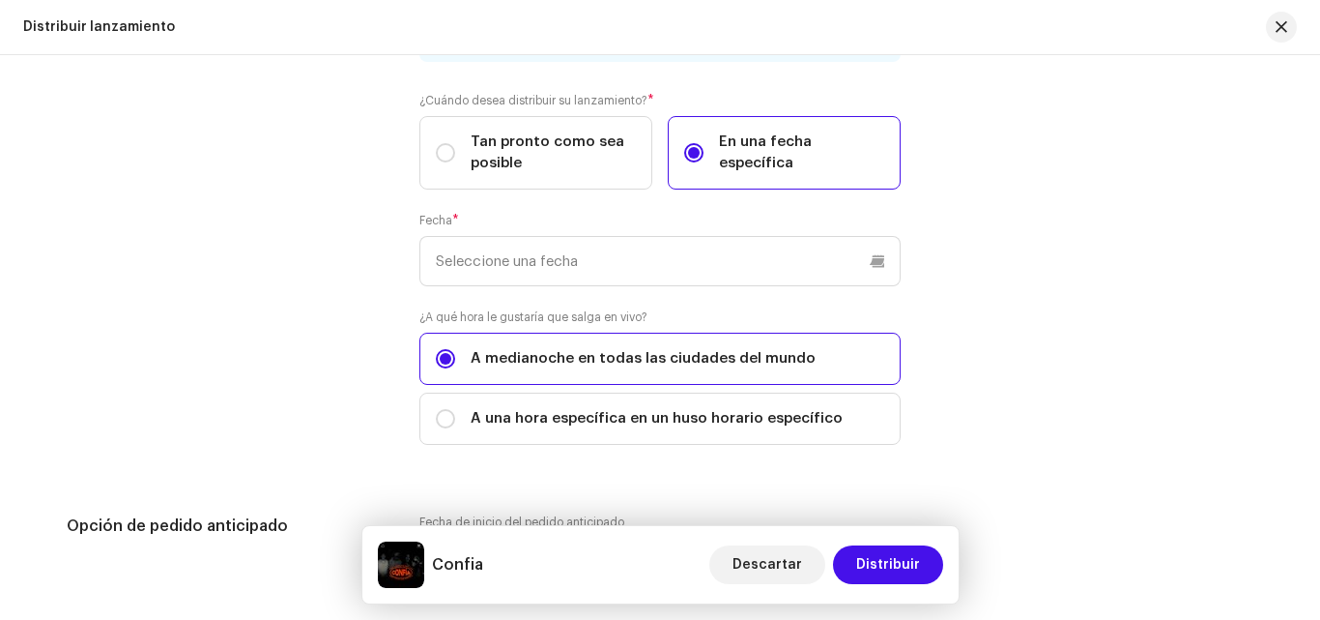
scroll to position [3392, 0]
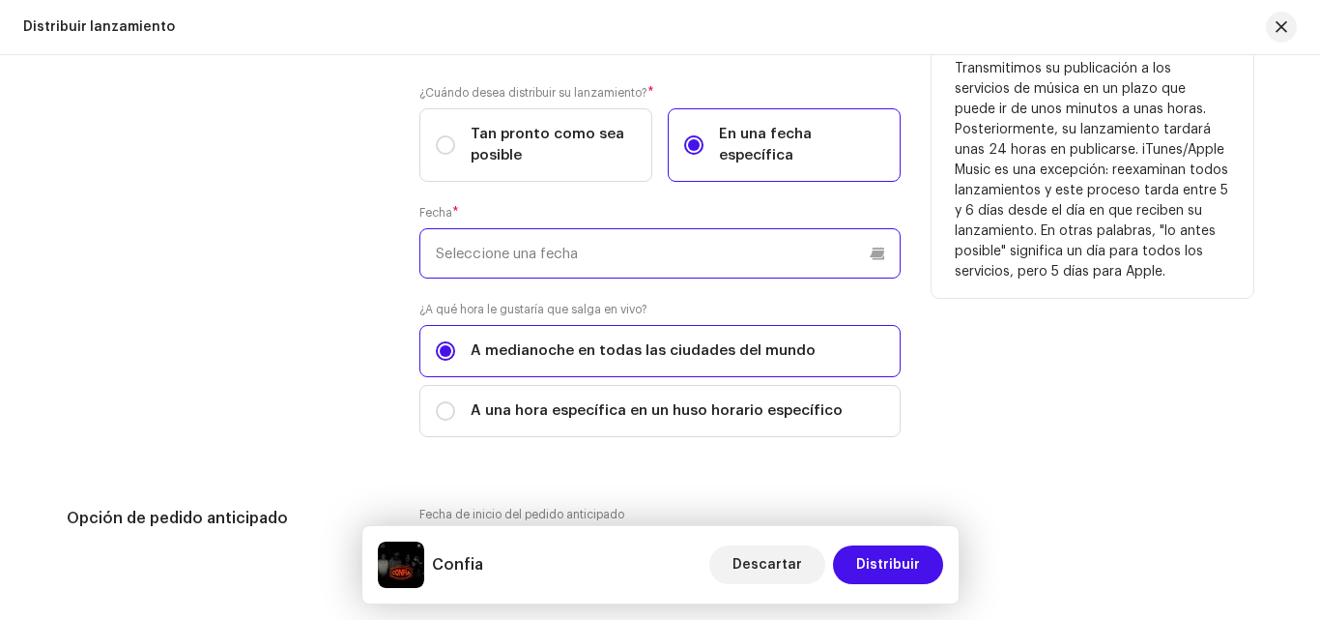
click at [646, 265] on p-datepicker at bounding box center [660, 253] width 481 height 50
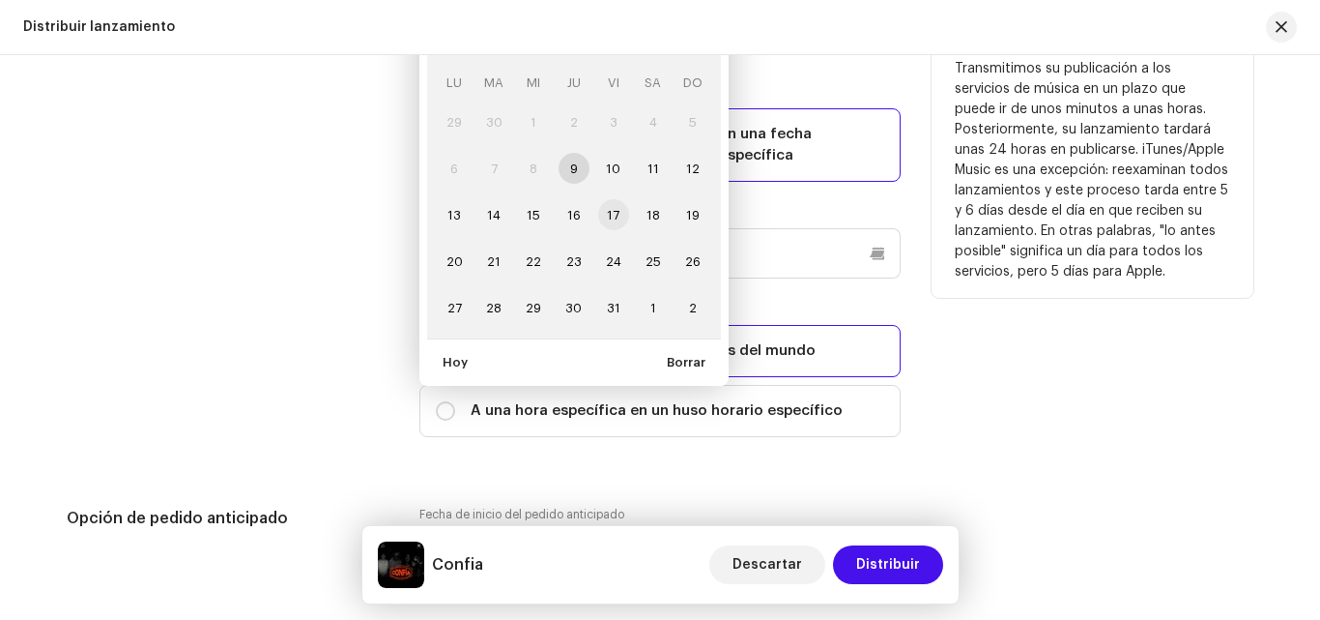
click at [607, 217] on span "17" at bounding box center [613, 214] width 31 height 31
type input "17/10/2025"
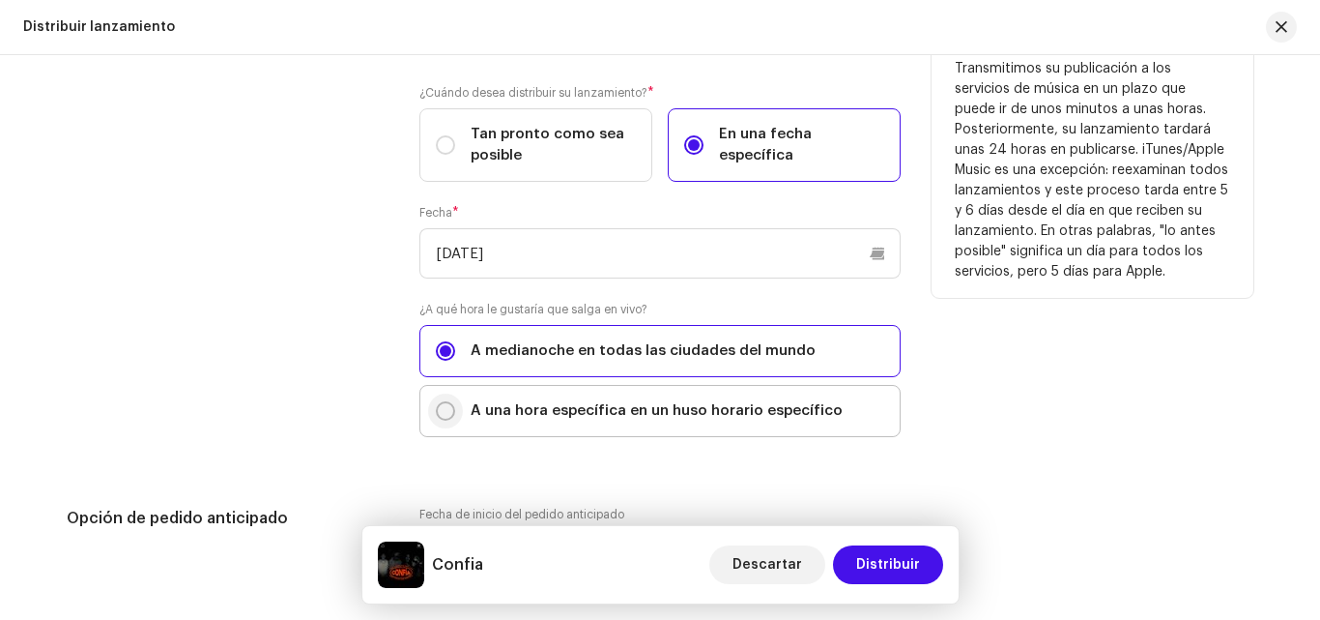
click at [436, 401] on p-radiobutton at bounding box center [445, 410] width 19 height 19
click at [436, 401] on input "A una hora específica en un huso horario específico" at bounding box center [445, 410] width 19 height 19
radio input "true"
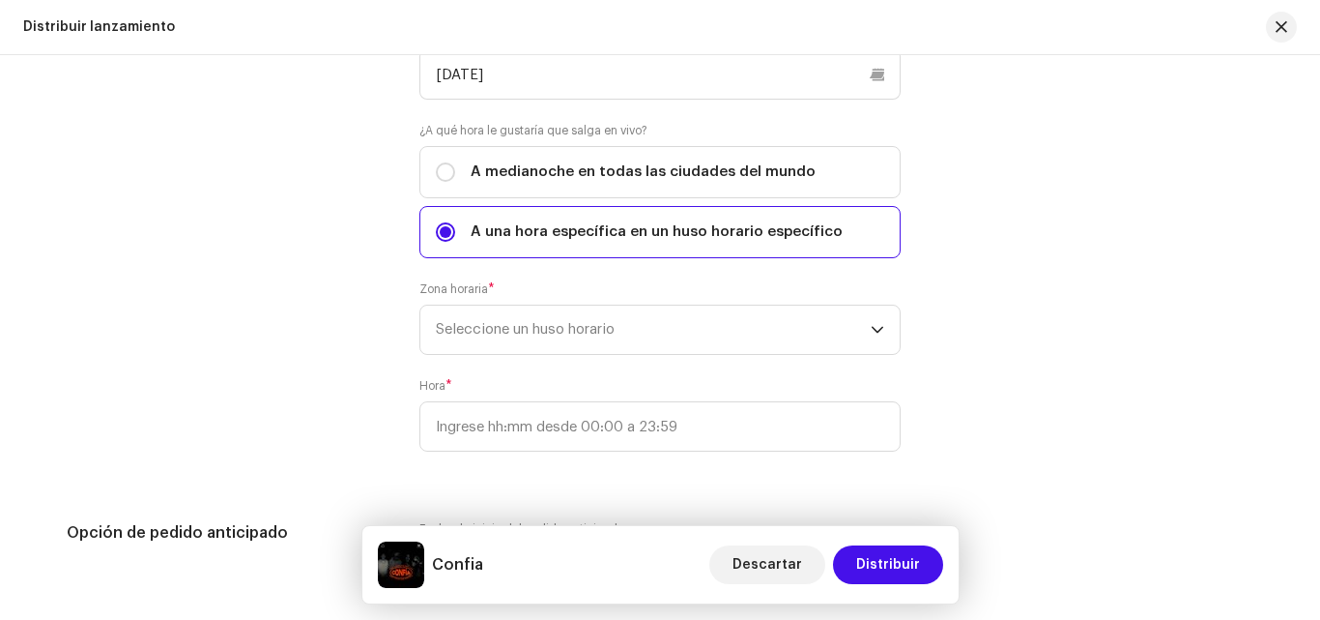
scroll to position [3578, 0]
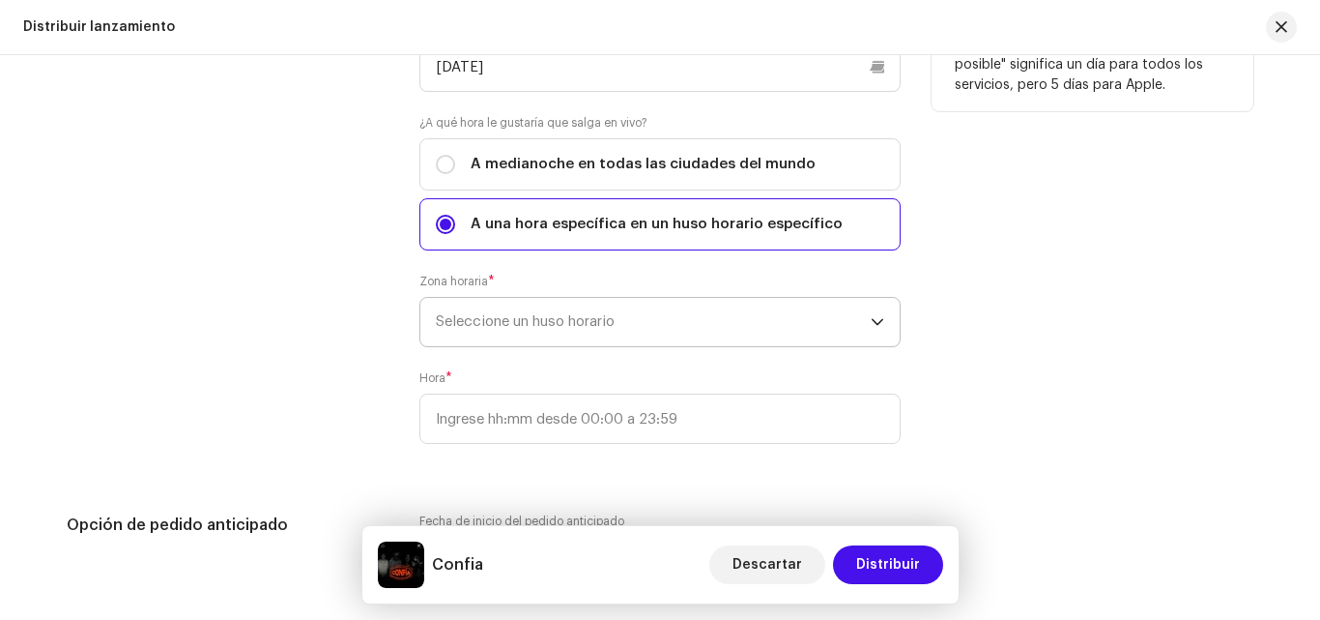
click at [504, 309] on span "Seleccione un huso horario" at bounding box center [653, 322] width 435 height 48
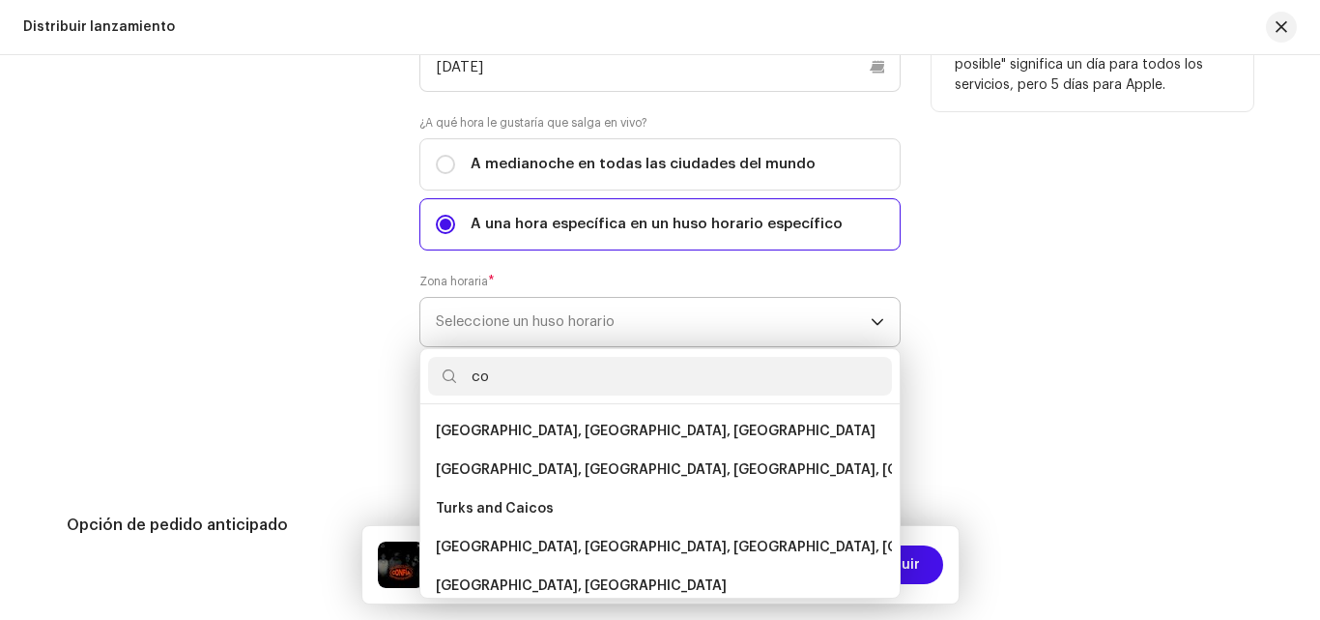
type input "c"
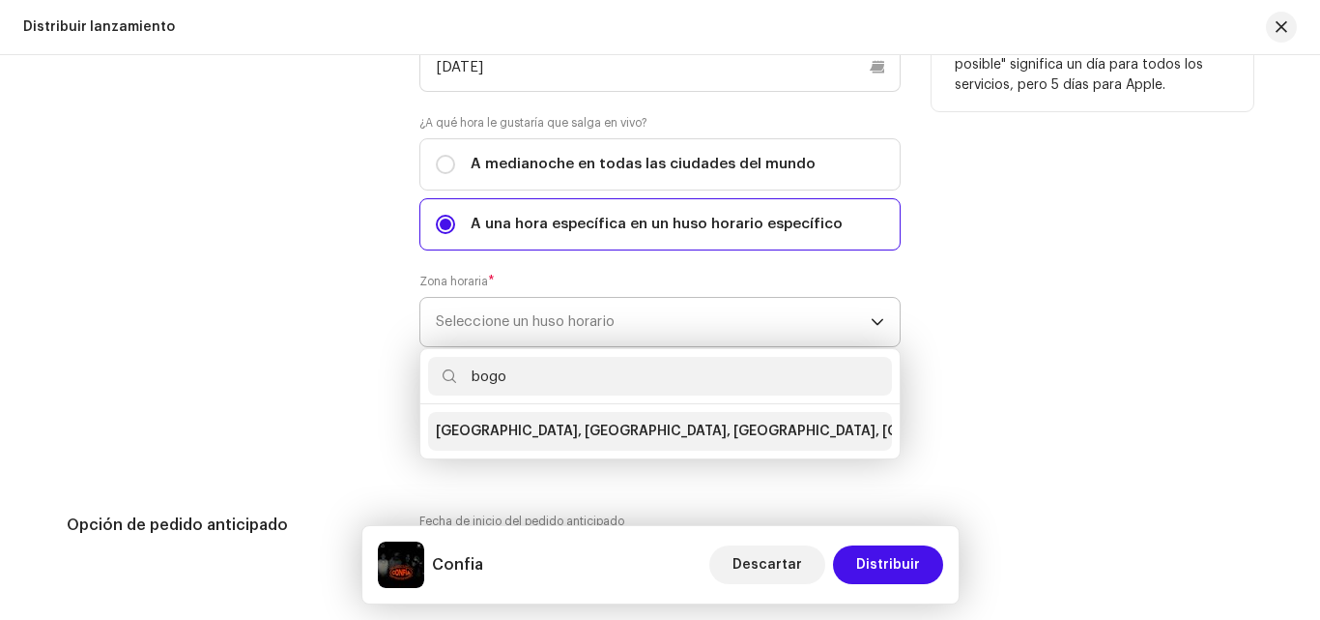
type input "bogo"
click at [524, 435] on span "Bogota, Lima, Quito, Rio Branco" at bounding box center [785, 430] width 698 height 19
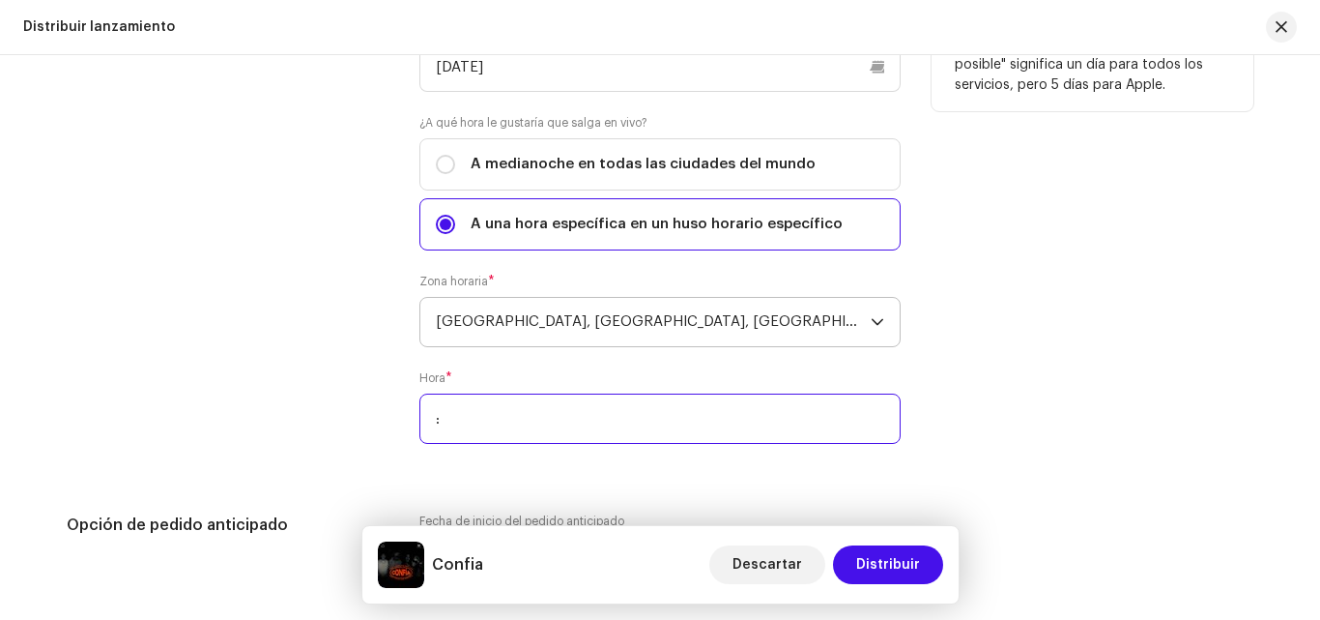
click at [581, 423] on input ":" at bounding box center [660, 418] width 481 height 50
type input "18:00"
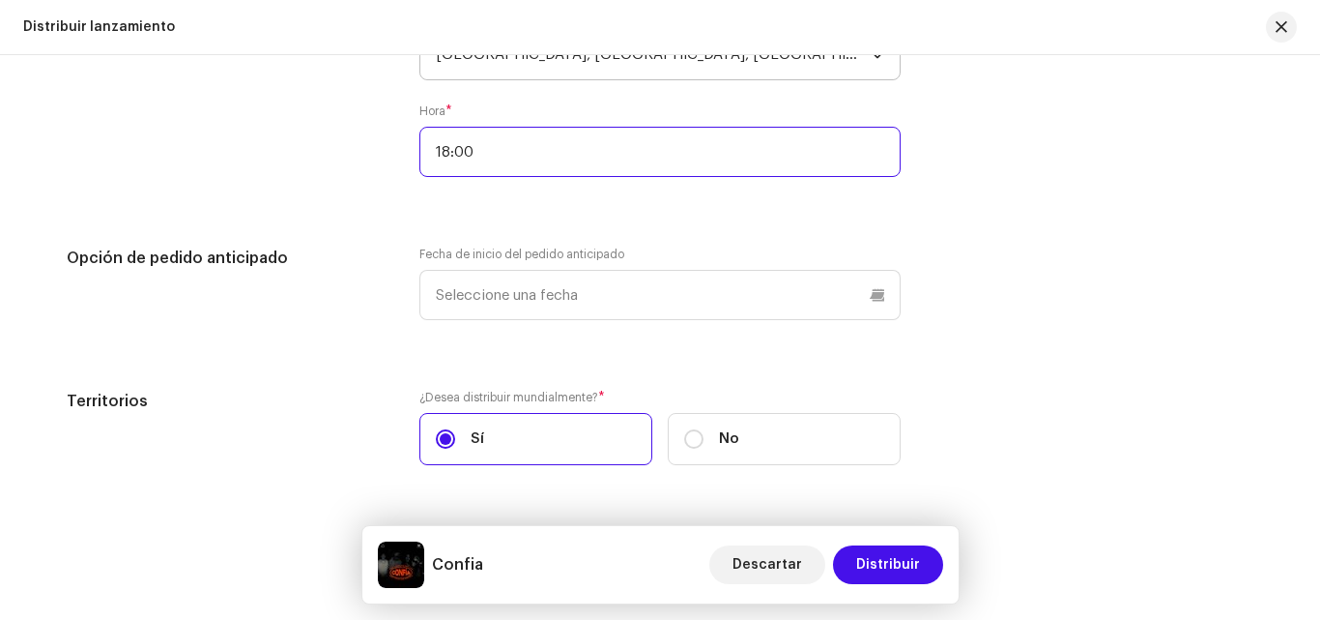
scroll to position [3854, 0]
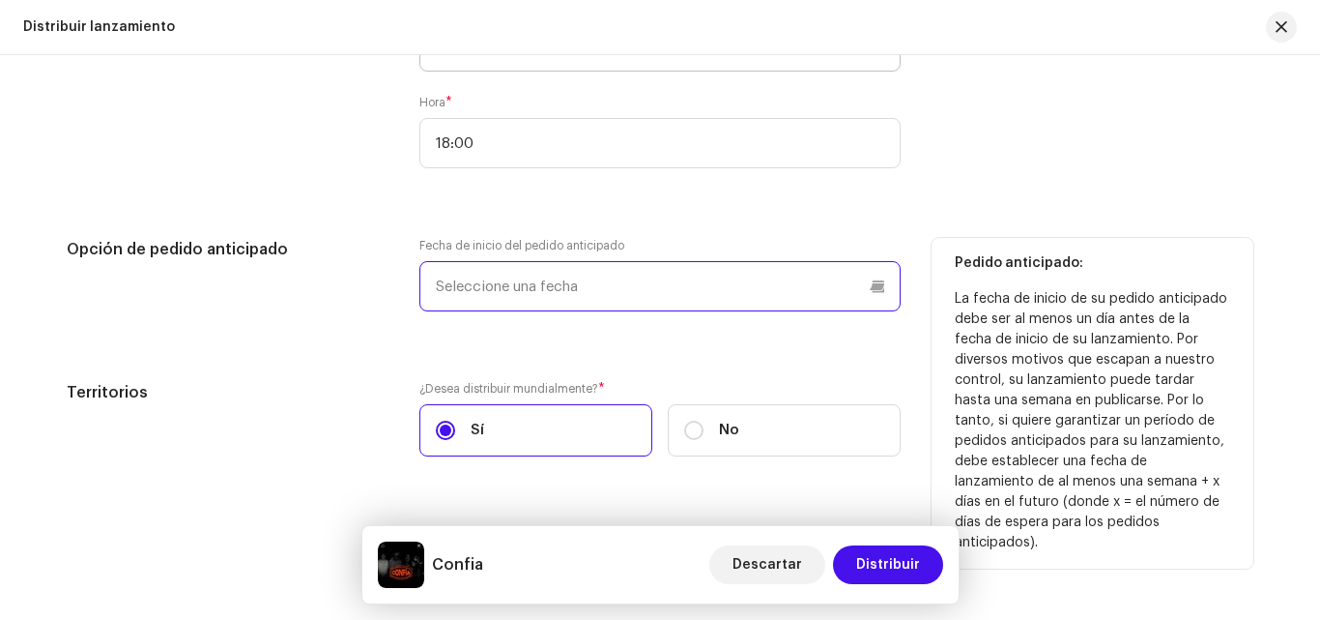
click at [865, 284] on input "text" at bounding box center [660, 286] width 481 height 50
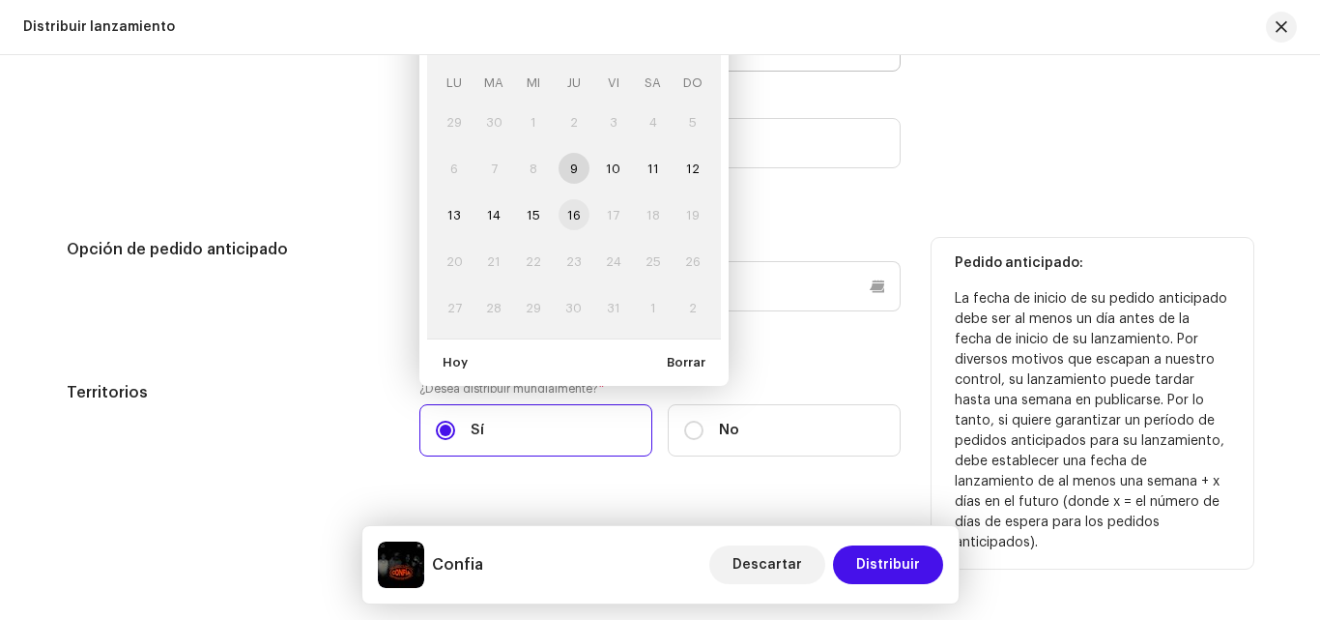
click at [573, 216] on span "16" at bounding box center [574, 214] width 31 height 31
type input "16/10/2025"
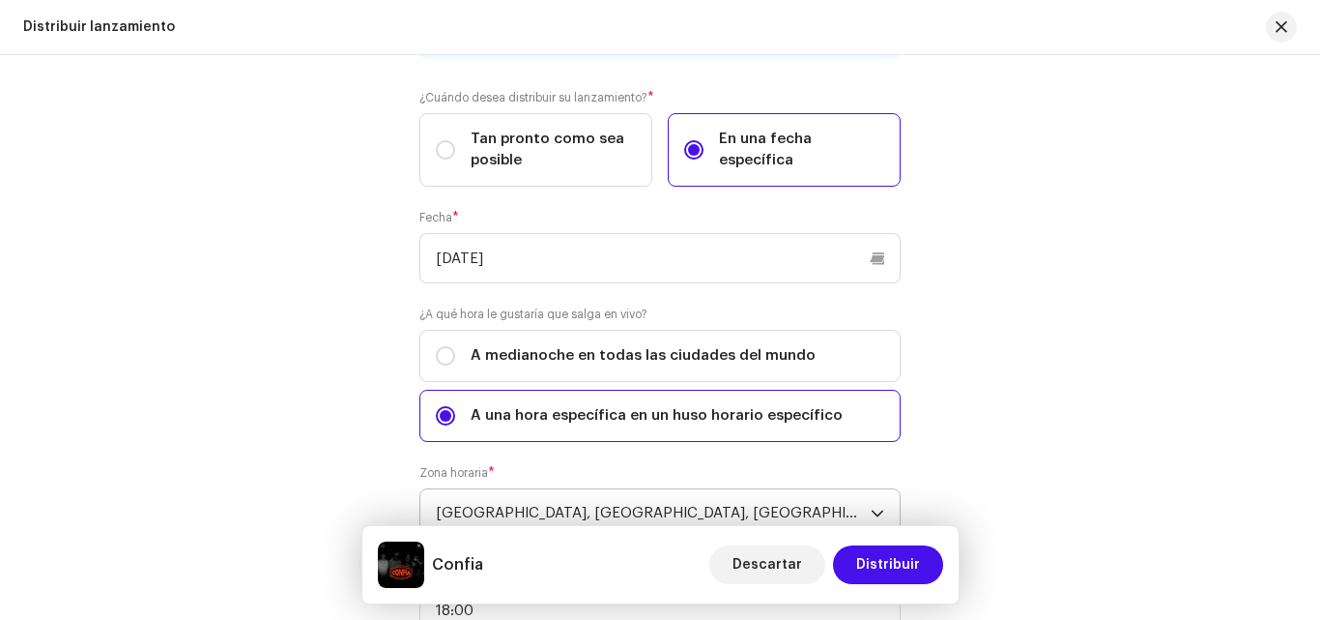
scroll to position [3395, 0]
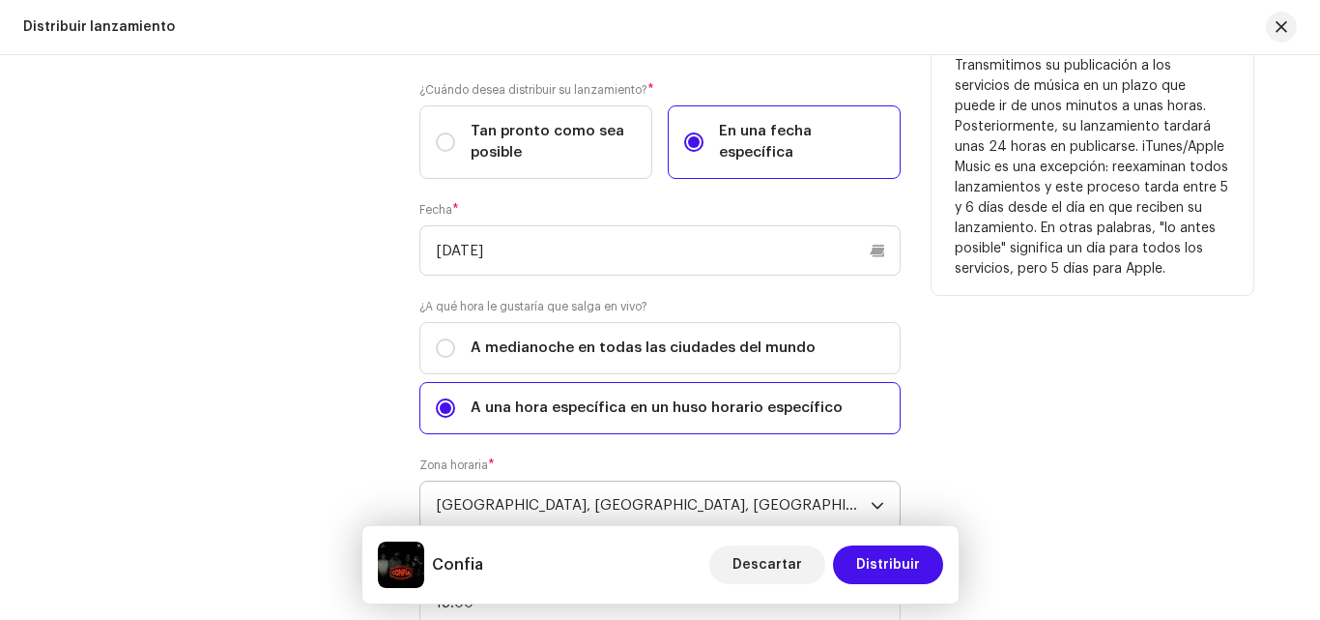
click at [261, 329] on div "Fecha de inicio del lanzamiento" at bounding box center [228, 328] width 322 height 646
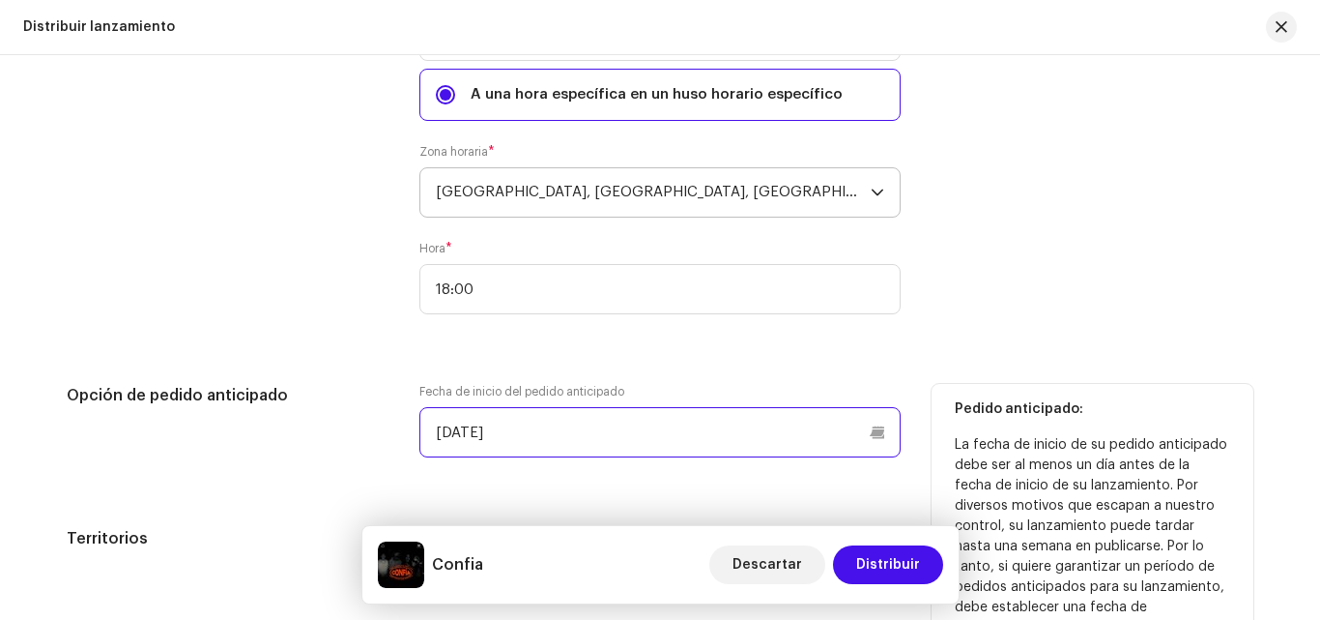
scroll to position [3716, 0]
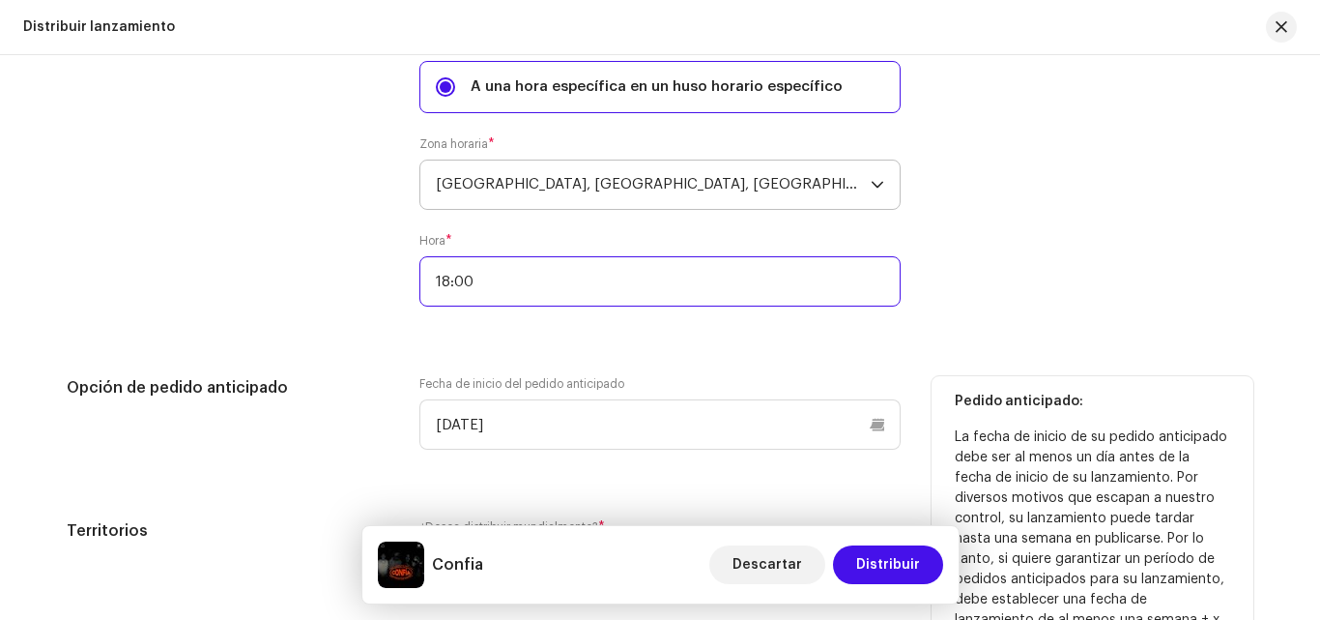
click at [446, 280] on input "18:00" at bounding box center [660, 281] width 481 height 50
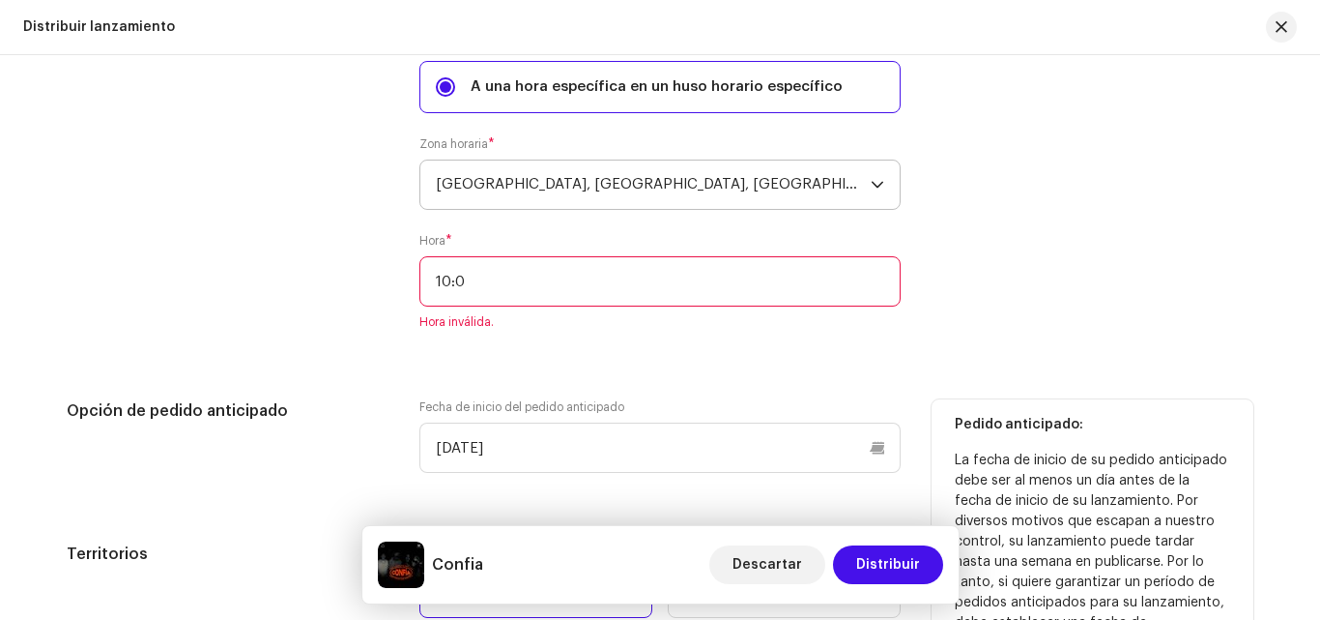
type input "19:00"
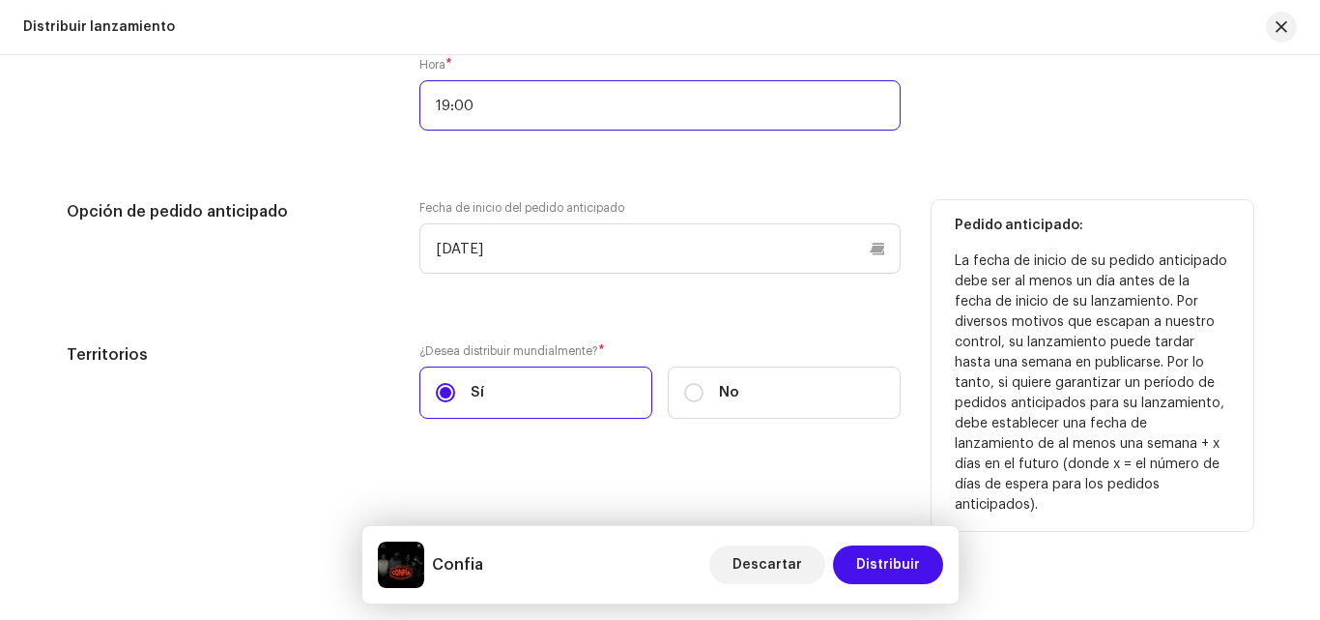
scroll to position [3899, 0]
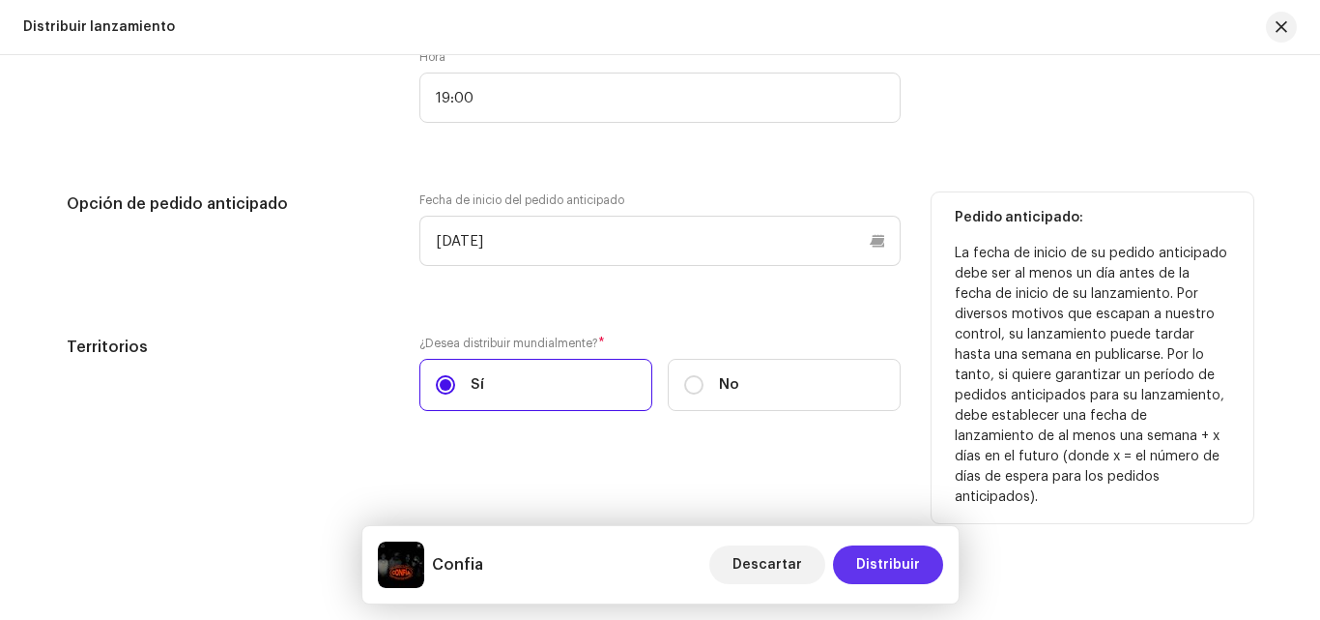
click at [896, 557] on span "Distribuir" at bounding box center [888, 564] width 64 height 39
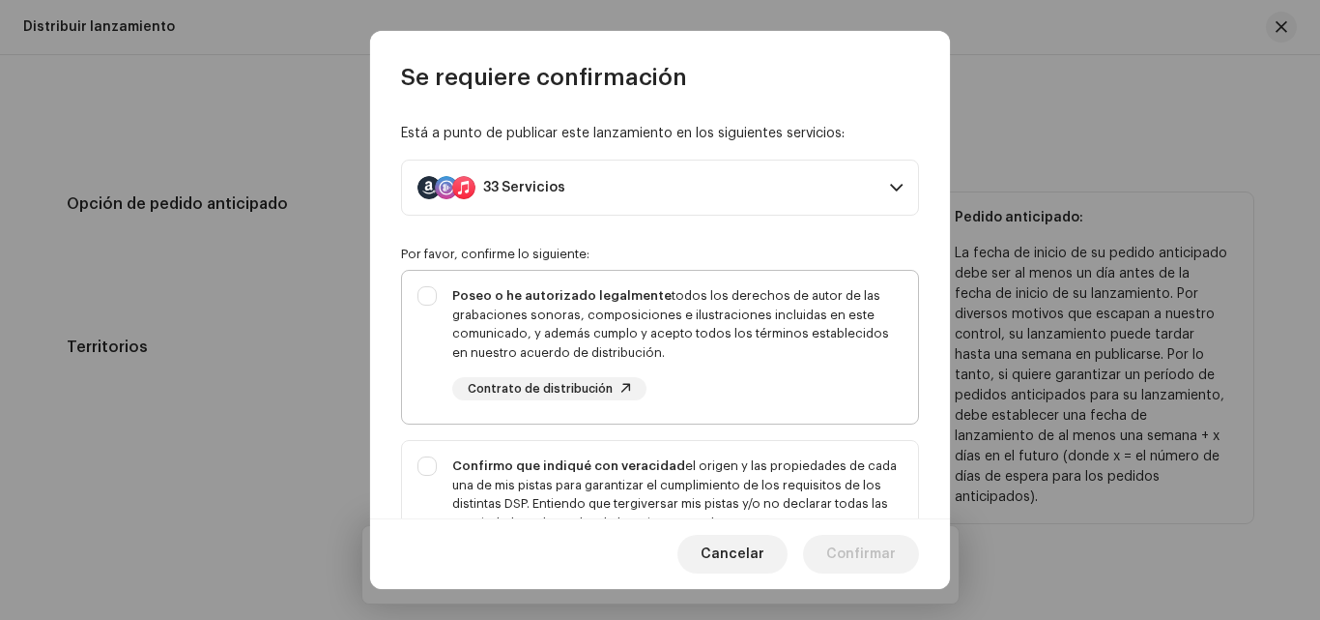
click at [414, 304] on div "Poseo o he autorizado legalmente todos los derechos de autor de las grabaciones…" at bounding box center [660, 343] width 516 height 145
checkbox input "true"
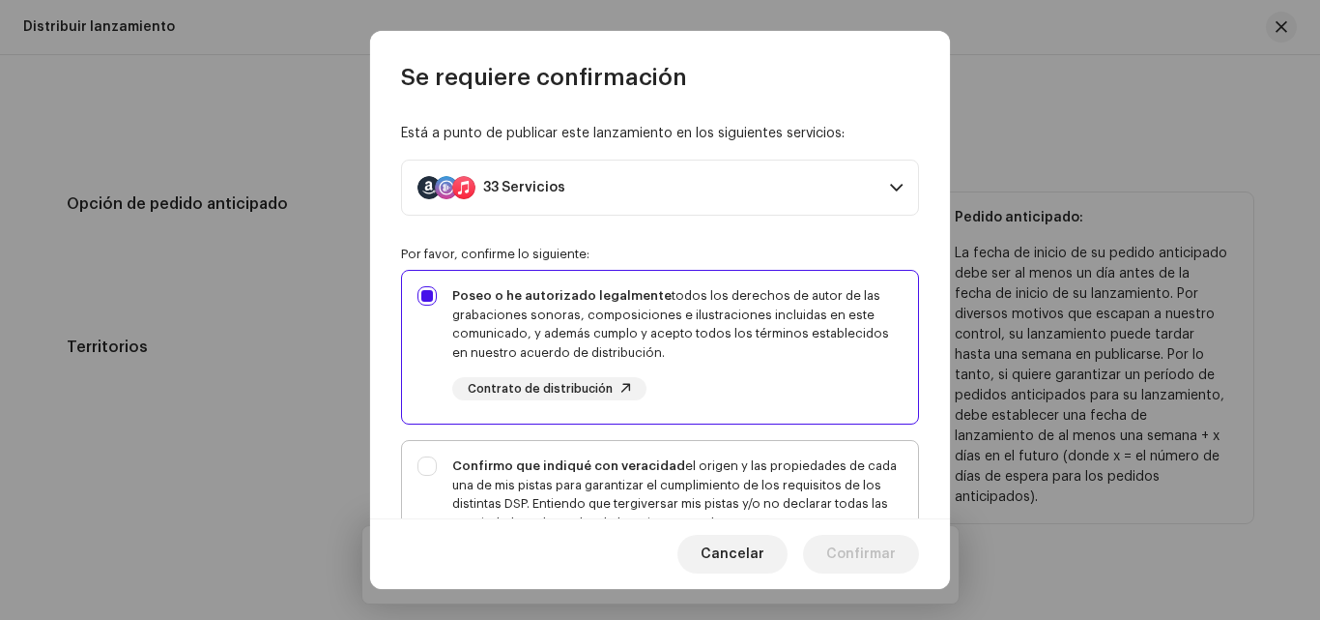
click at [426, 469] on div "Confirmo que indiqué con veracidad el origen y las propiedades de cada una de m…" at bounding box center [660, 523] width 516 height 164
checkbox input "true"
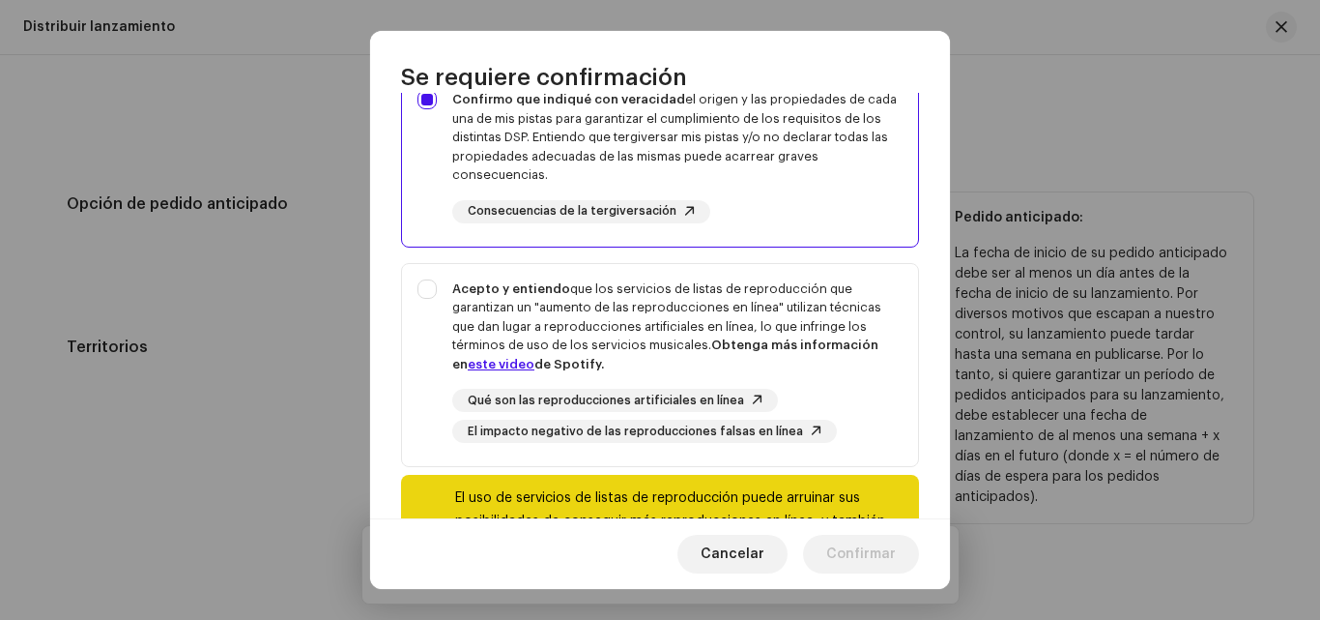
scroll to position [385, 0]
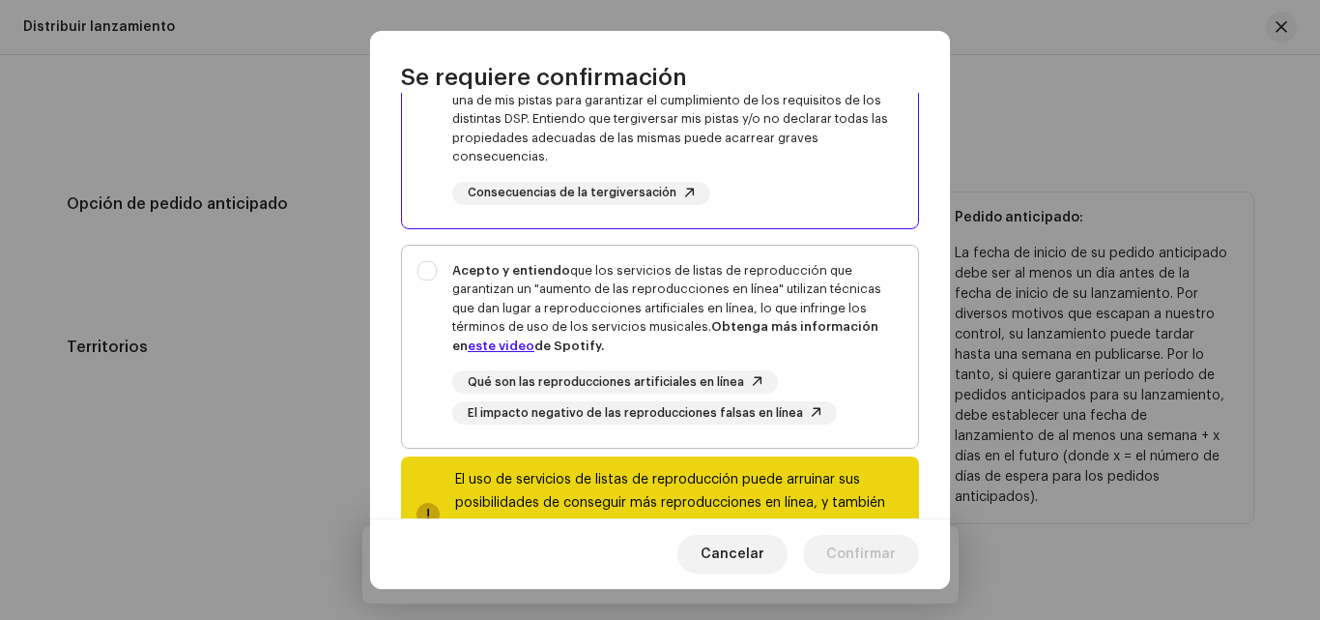
click at [426, 268] on div "Acepto y entiendo que los servicios de listas de reproducción que garantizan un…" at bounding box center [660, 343] width 516 height 195
checkbox input "true"
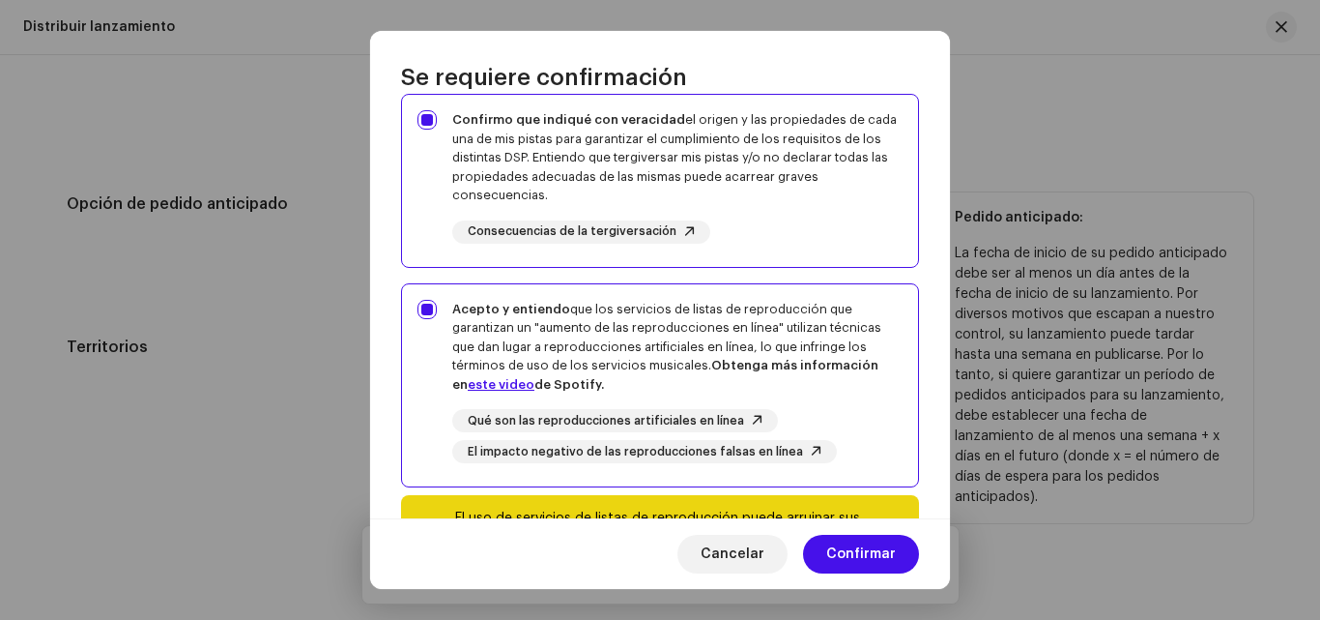
scroll to position [470, 0]
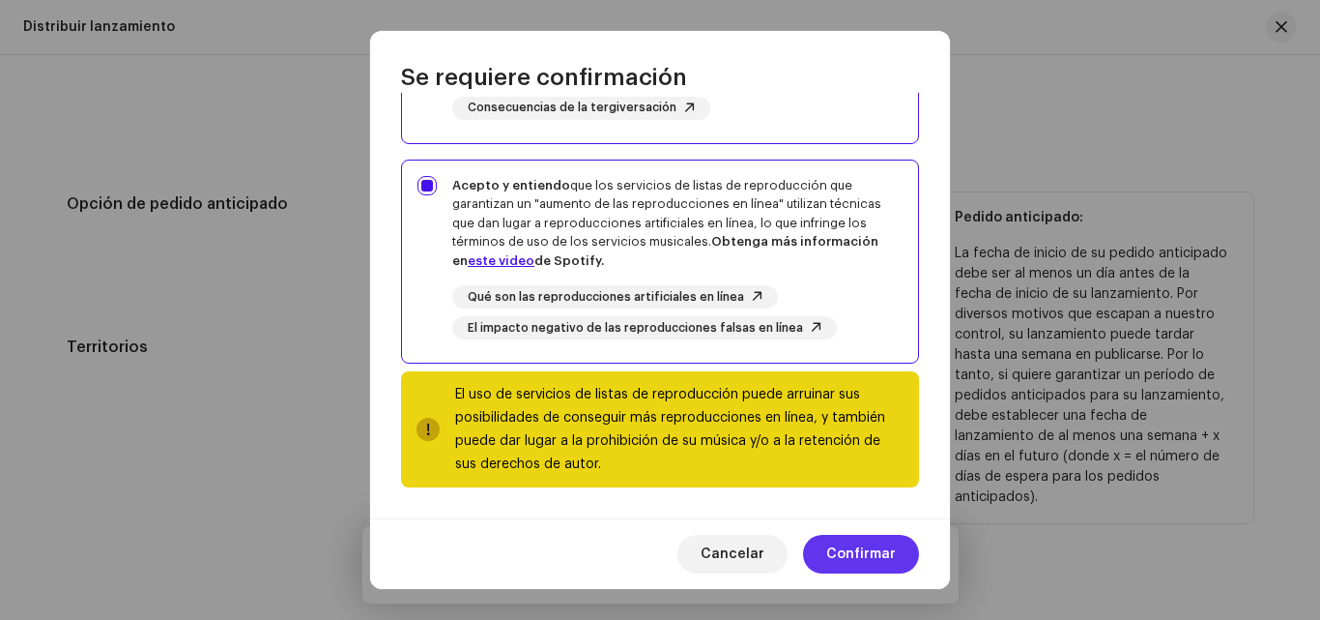
click at [867, 563] on span "Confirmar" at bounding box center [861, 554] width 70 height 39
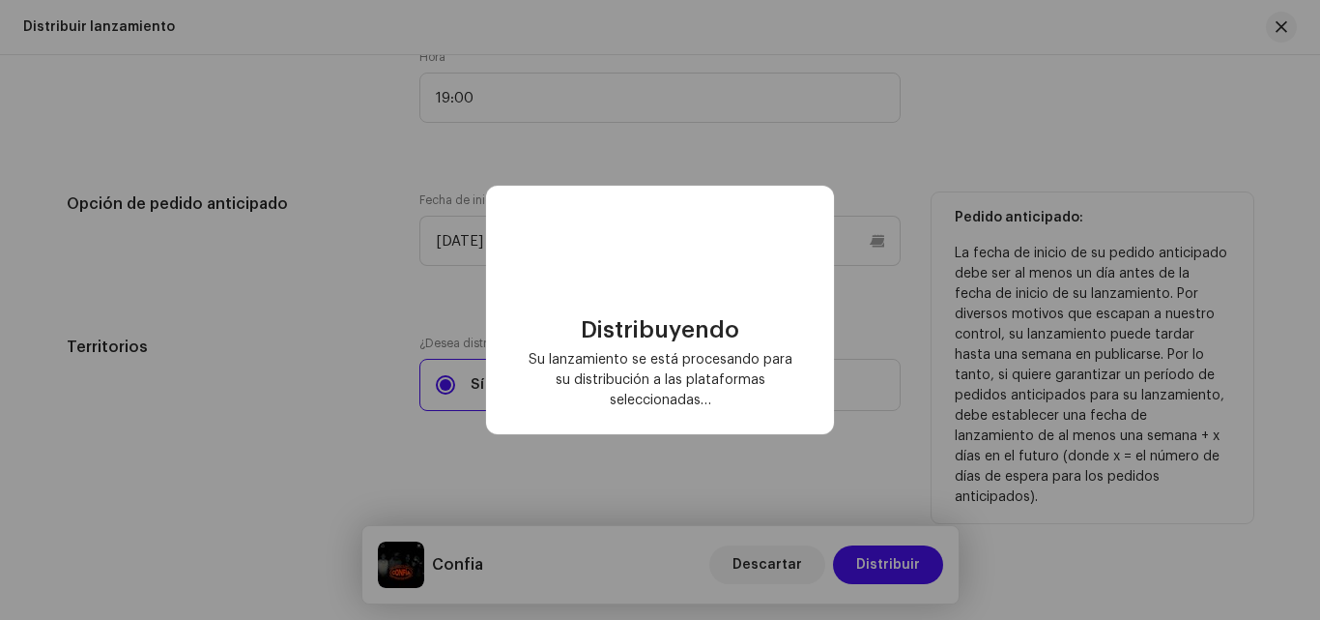
checkbox input "false"
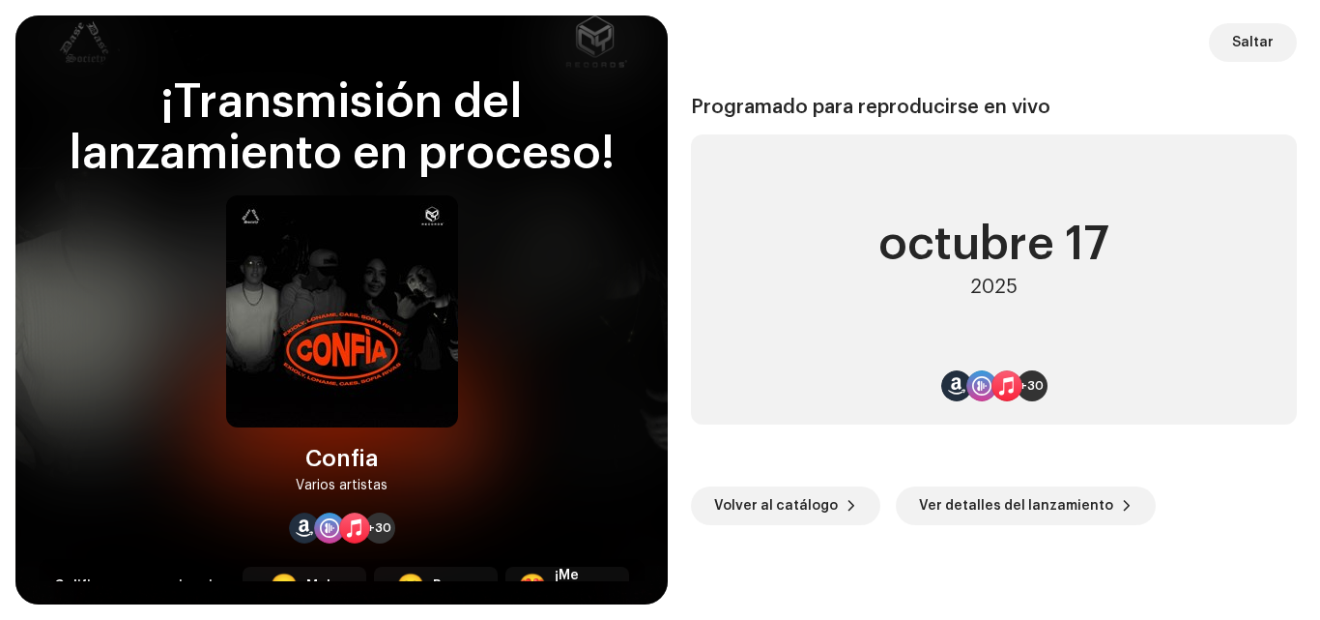
drag, startPoint x: 1319, startPoint y: 249, endPoint x: 1319, endPoint y: 350, distance: 100.5
click at [1319, 350] on div "Saltar Programado para reproducirse en vivo octubre 17 2025 +30 Volver al catál…" at bounding box center [994, 309] width 652 height 589
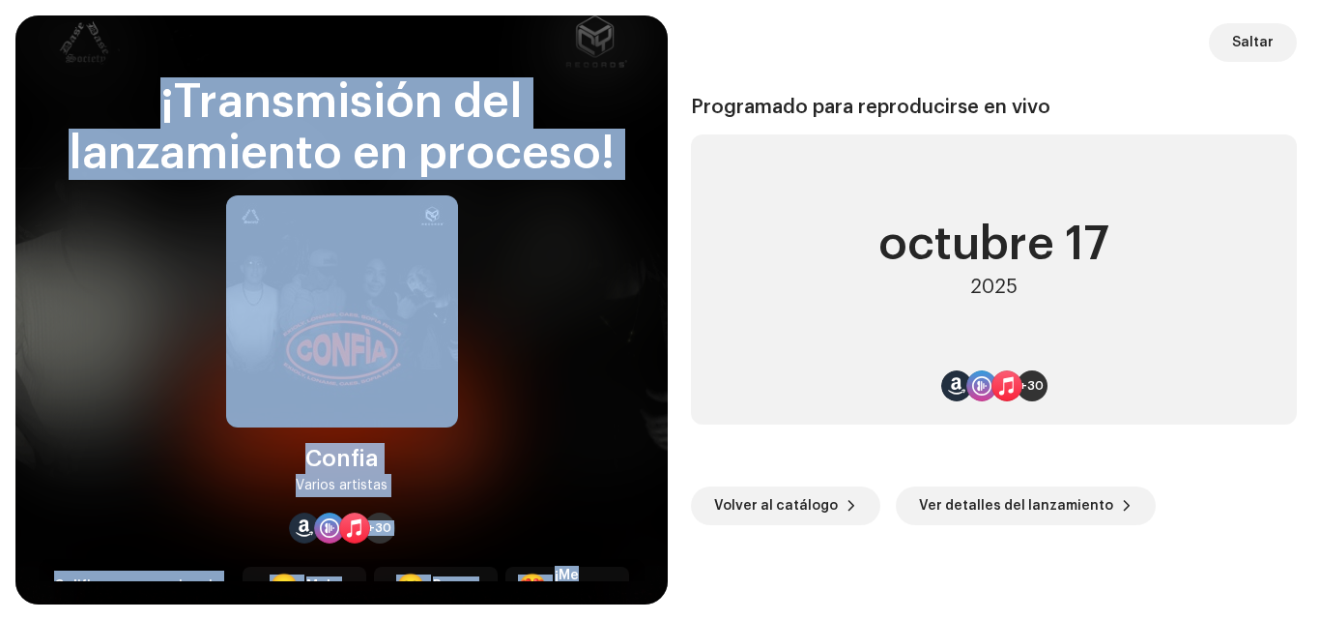
drag, startPoint x: 655, startPoint y: 358, endPoint x: 625, endPoint y: 521, distance: 166.1
click at [625, 521] on div "¡Transmisión del lanzamiento en proceso! Confia Varios artistas +30 Califique s…" at bounding box center [341, 309] width 652 height 589
click at [625, 521] on div "¡Transmisión del lanzamiento en proceso! Confia Varios artistas +30 Califique s…" at bounding box center [342, 329] width 606 height 504
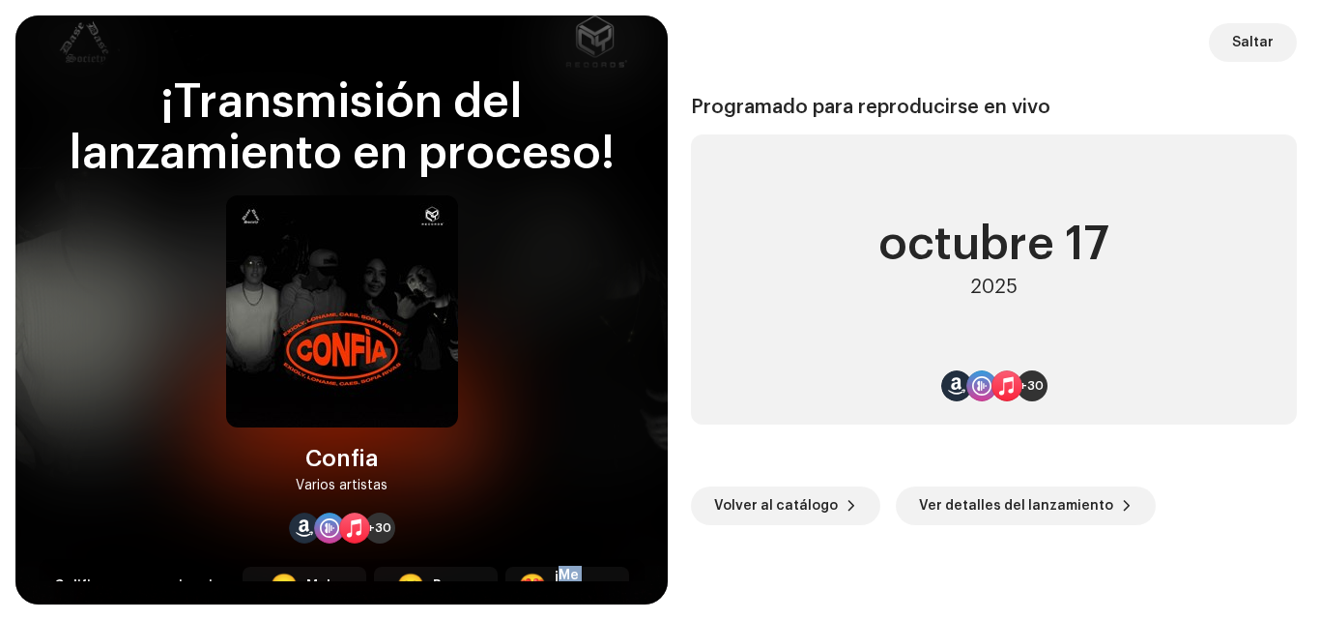
click at [625, 521] on div "¡Transmisión del lanzamiento en proceso! Confia Varios artistas +30 Califique s…" at bounding box center [342, 329] width 606 height 504
click at [1238, 33] on span "Saltar" at bounding box center [1253, 42] width 42 height 39
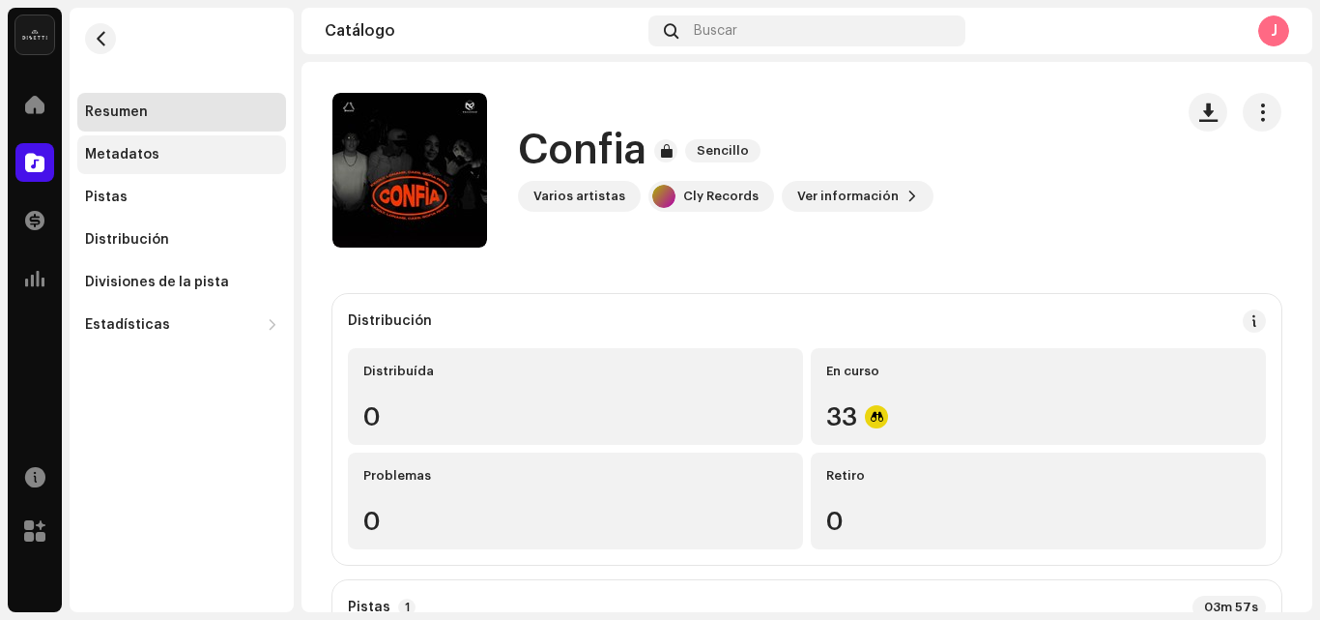
click at [118, 149] on div "Metadatos" at bounding box center [122, 154] width 74 height 15
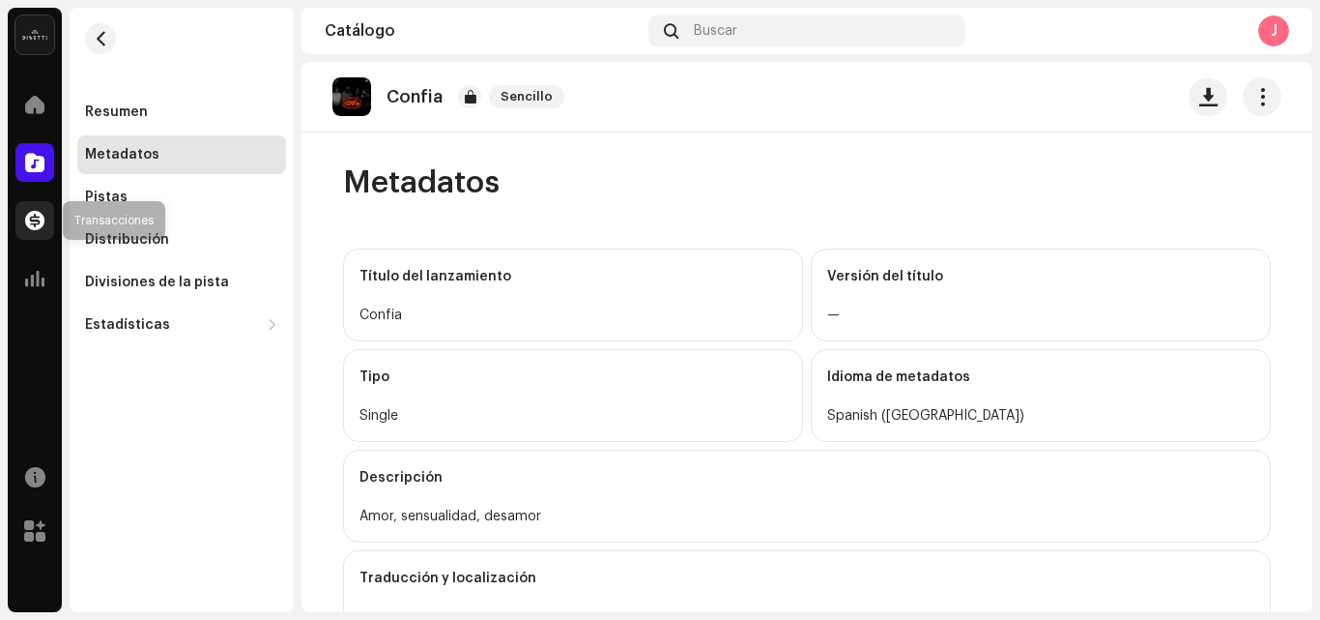
click at [38, 216] on span at bounding box center [34, 220] width 19 height 15
click at [109, 39] on button "button" at bounding box center [100, 38] width 31 height 31
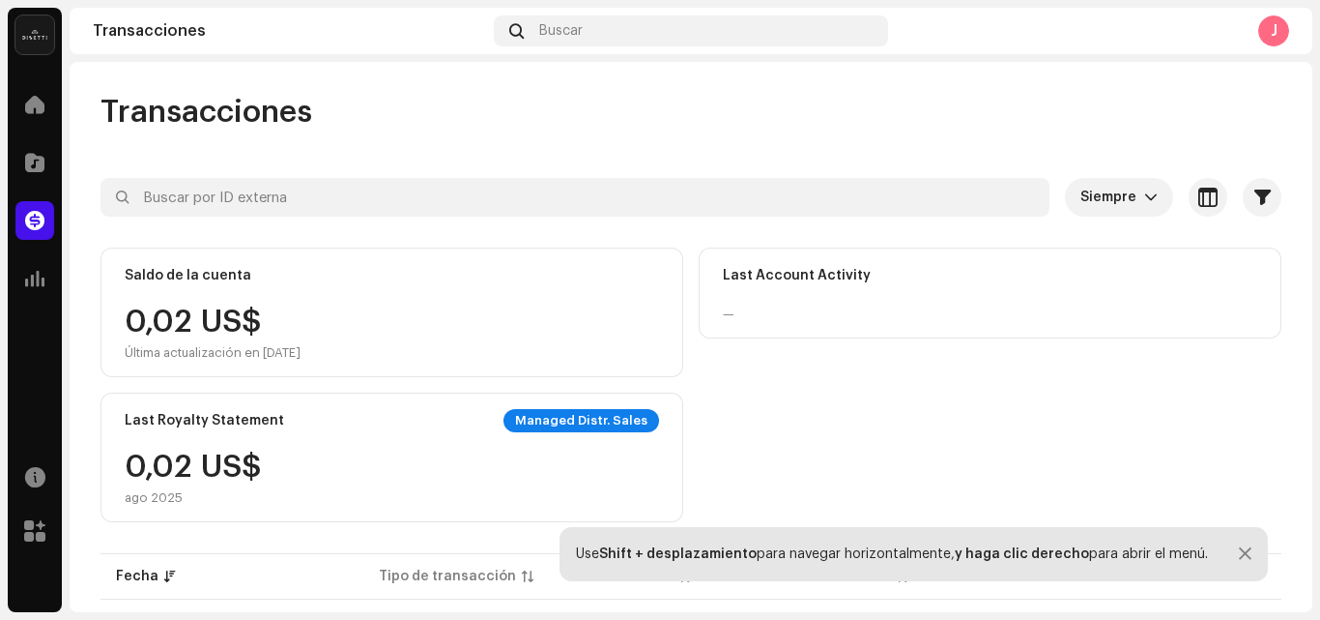
click at [1319, 217] on div "La Sociedad Music Group Inicio Catálogo Transacciones Estadísticas Recursos Mer…" at bounding box center [660, 310] width 1320 height 620
click at [19, 161] on div at bounding box center [34, 162] width 39 height 39
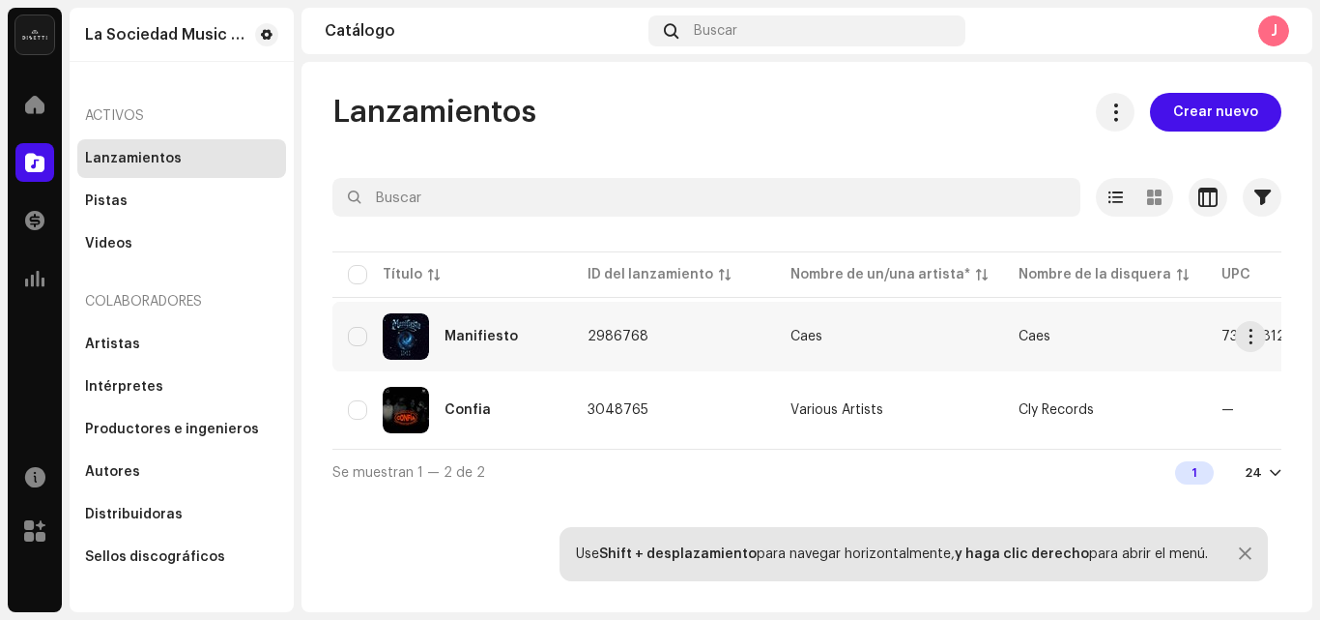
click at [502, 344] on div "Manifiesto" at bounding box center [452, 336] width 209 height 46
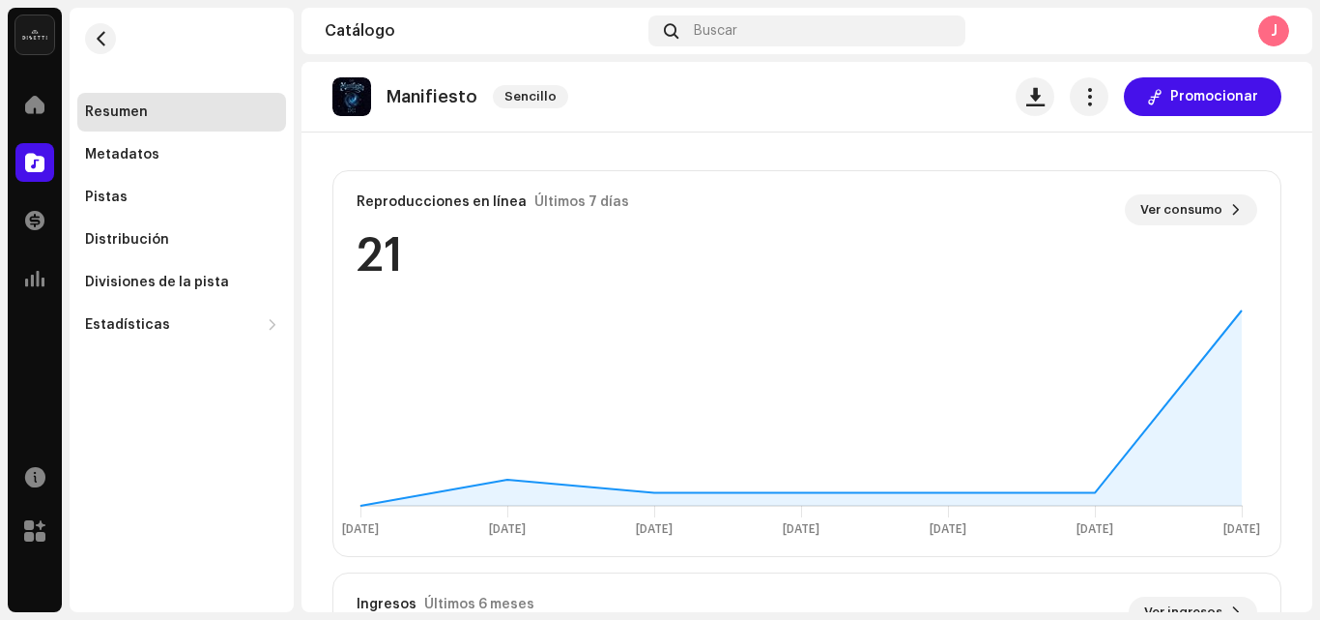
scroll to position [1016, 0]
click at [1157, 204] on re-o-release-hero "Manifiesto Sencillo Promocionar Manifiesto Sencillo Caes Caes 7316481203605 4 S…" at bounding box center [807, 139] width 1011 height 155
